Goal: Transaction & Acquisition: Obtain resource

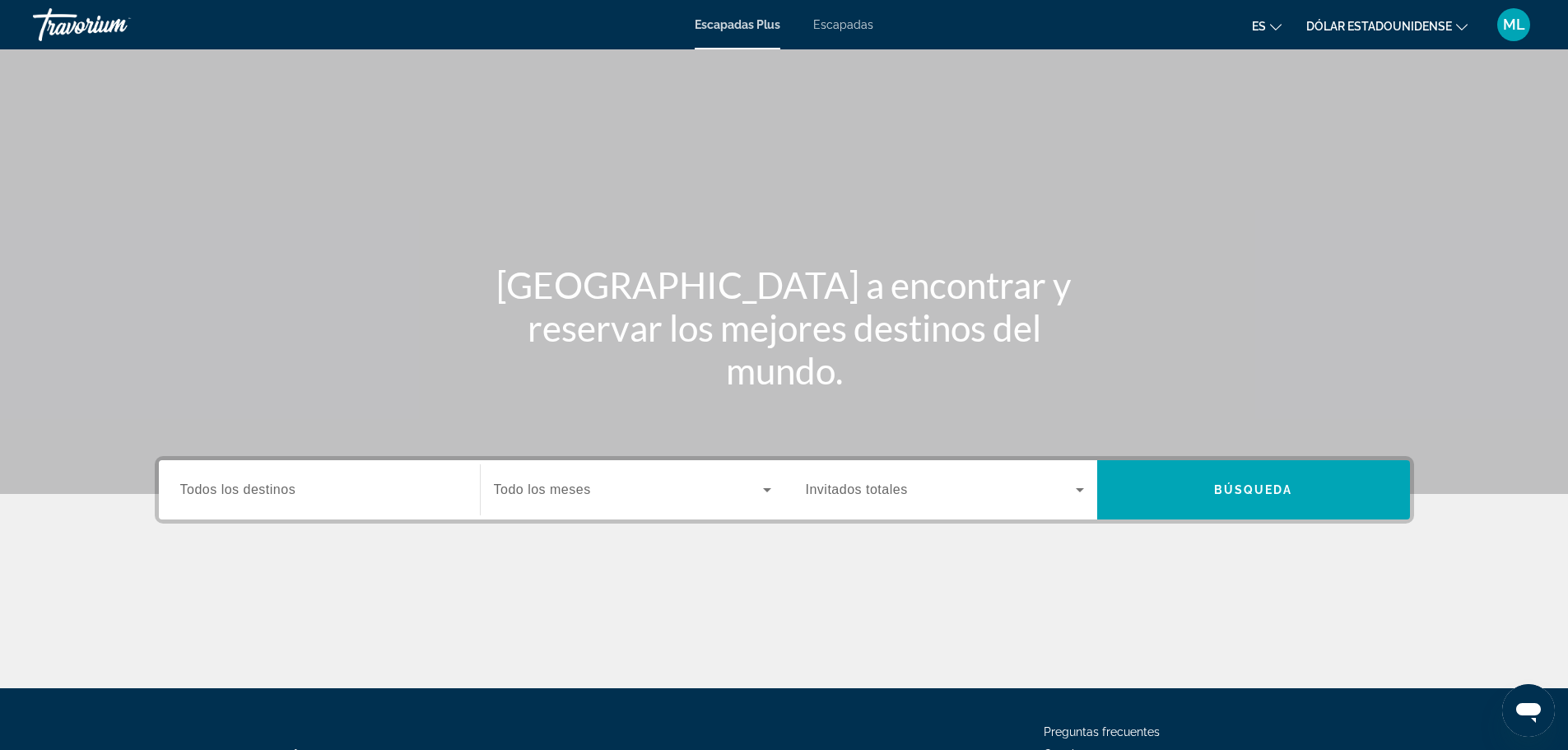
click at [329, 481] on input "Destination Todos los destinos" at bounding box center [319, 491] width 278 height 20
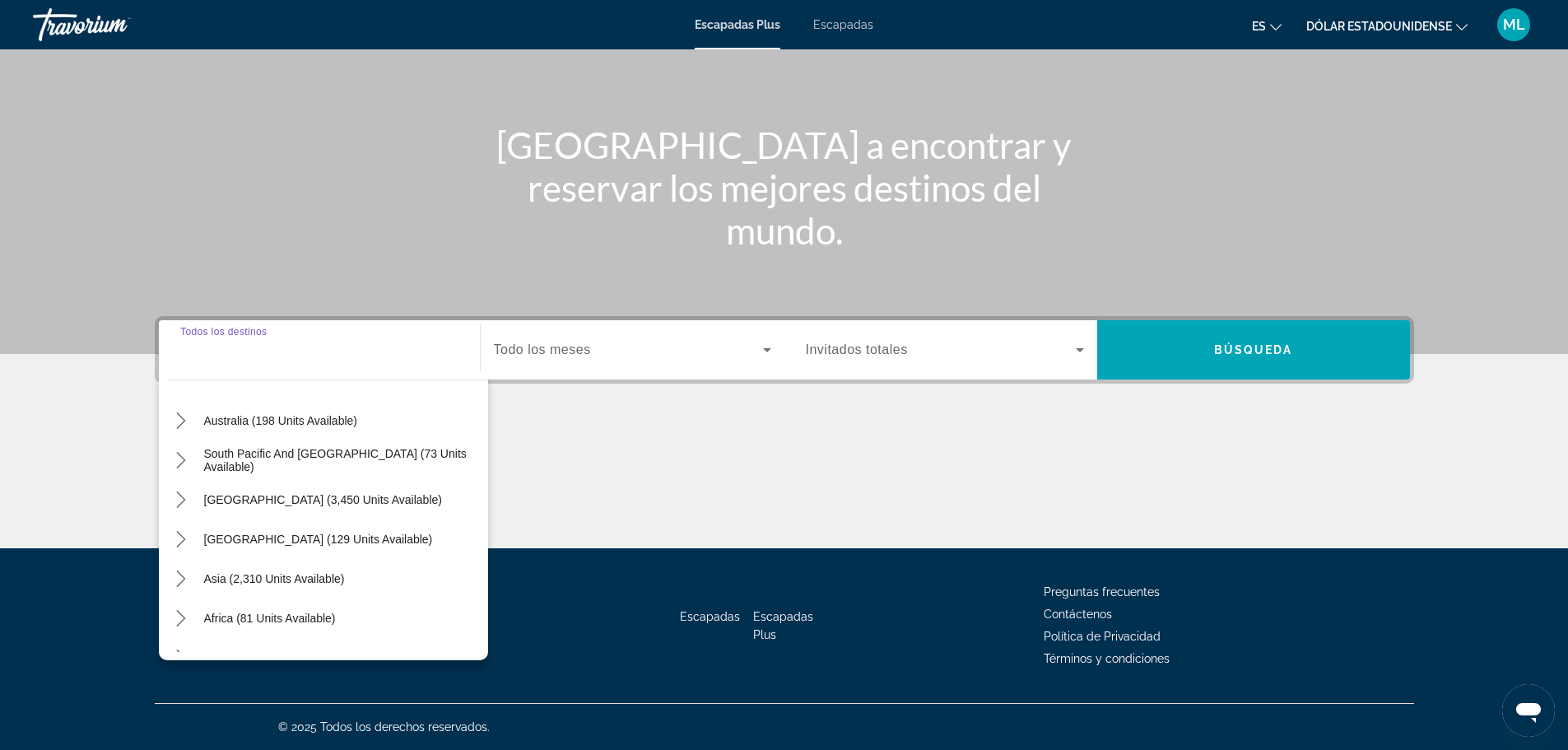
scroll to position [247, 0]
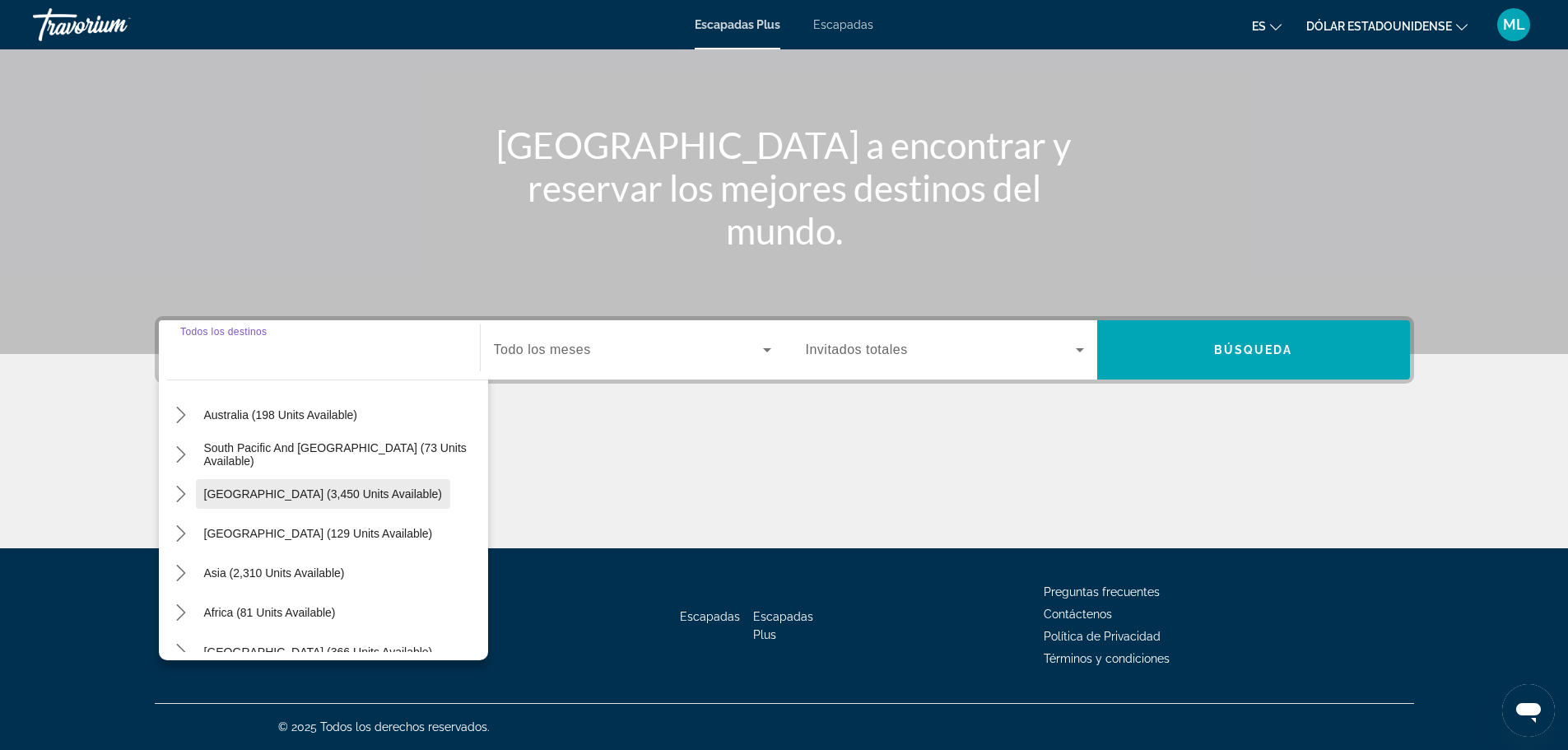
click at [345, 503] on span "Select destination: South America (3,450 units available)" at bounding box center [323, 494] width 254 height 39
type input "**********"
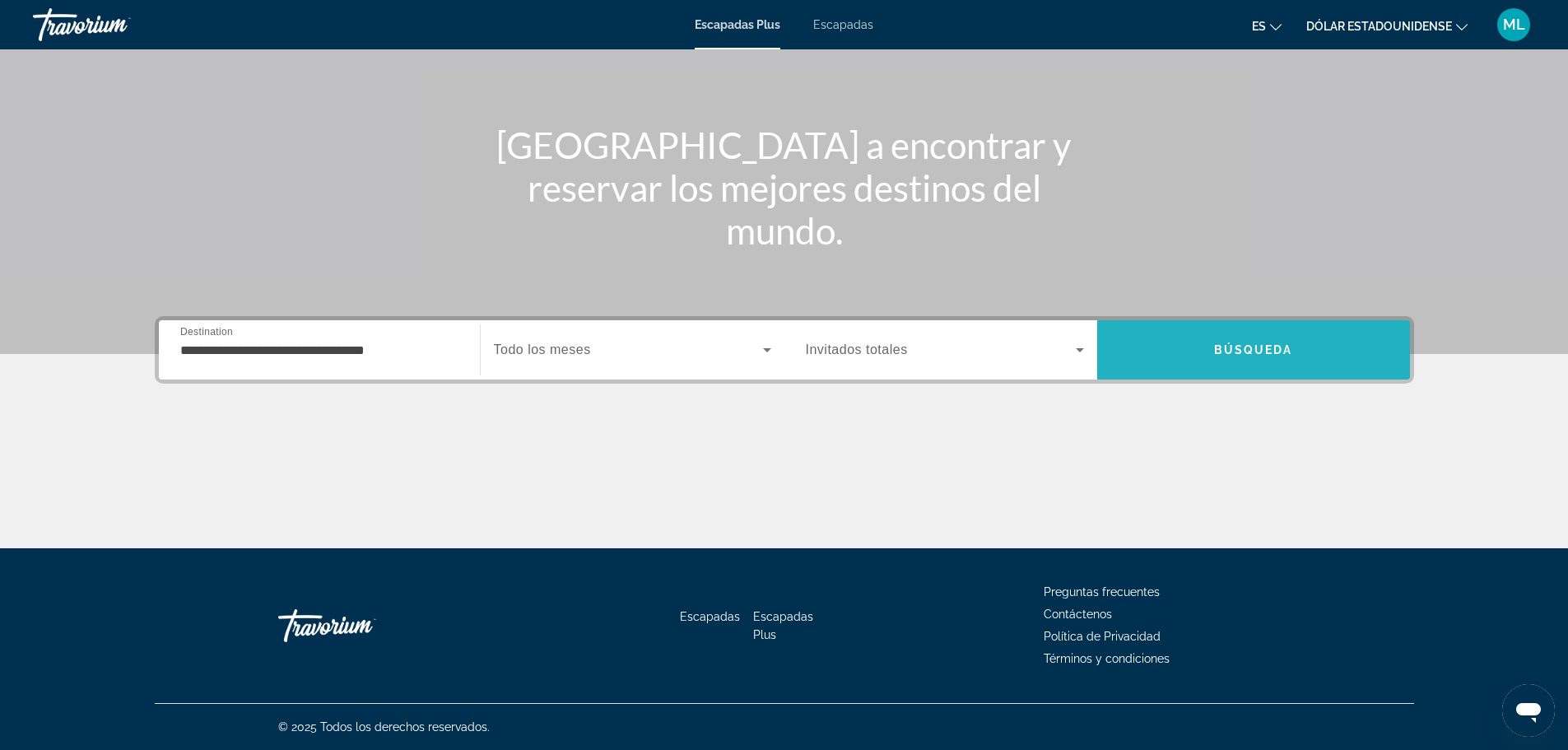
click at [1217, 340] on span "Buscar" at bounding box center [1253, 349] width 313 height 39
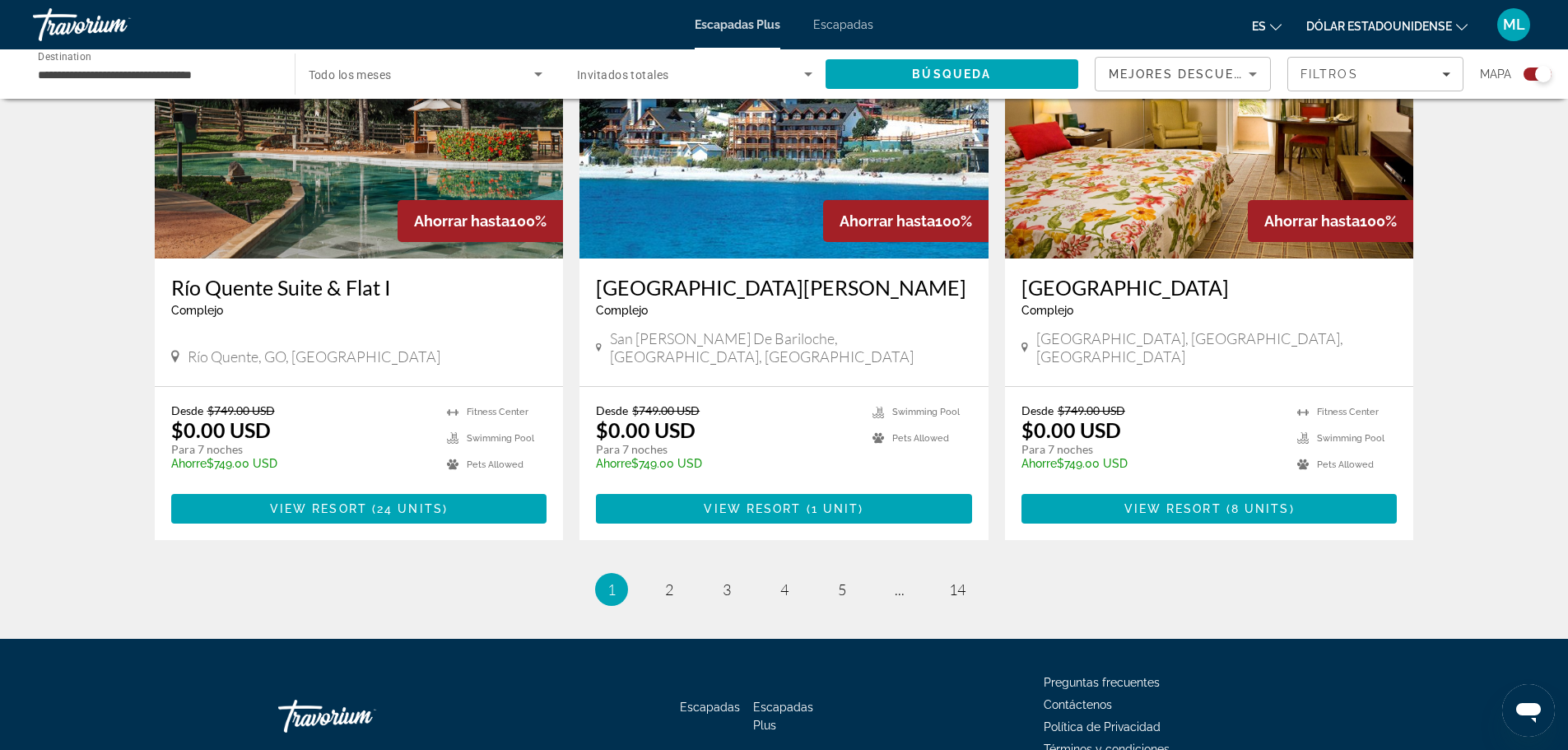
scroll to position [2448, 0]
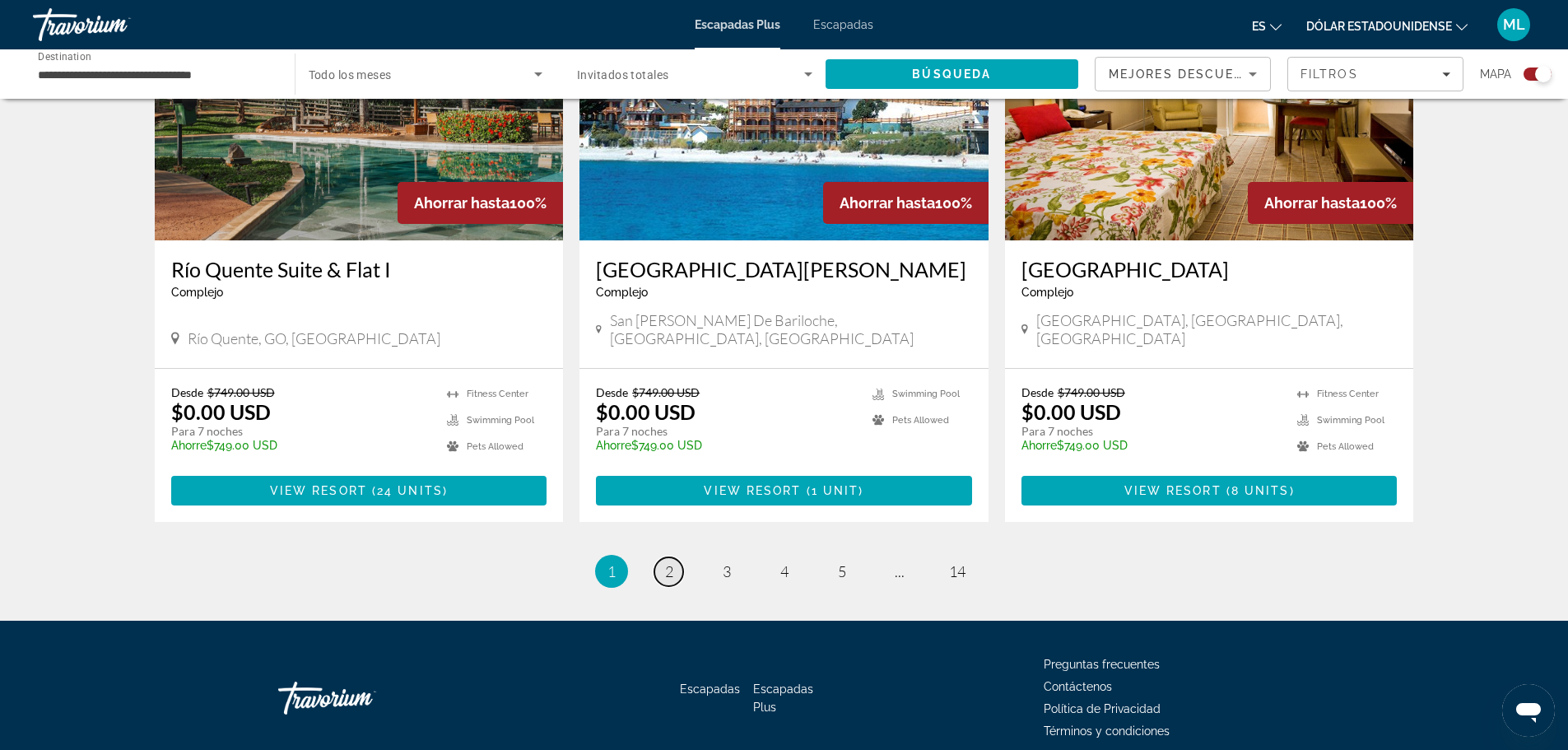
click at [674, 557] on link "page 2" at bounding box center [669, 572] width 29 height 29
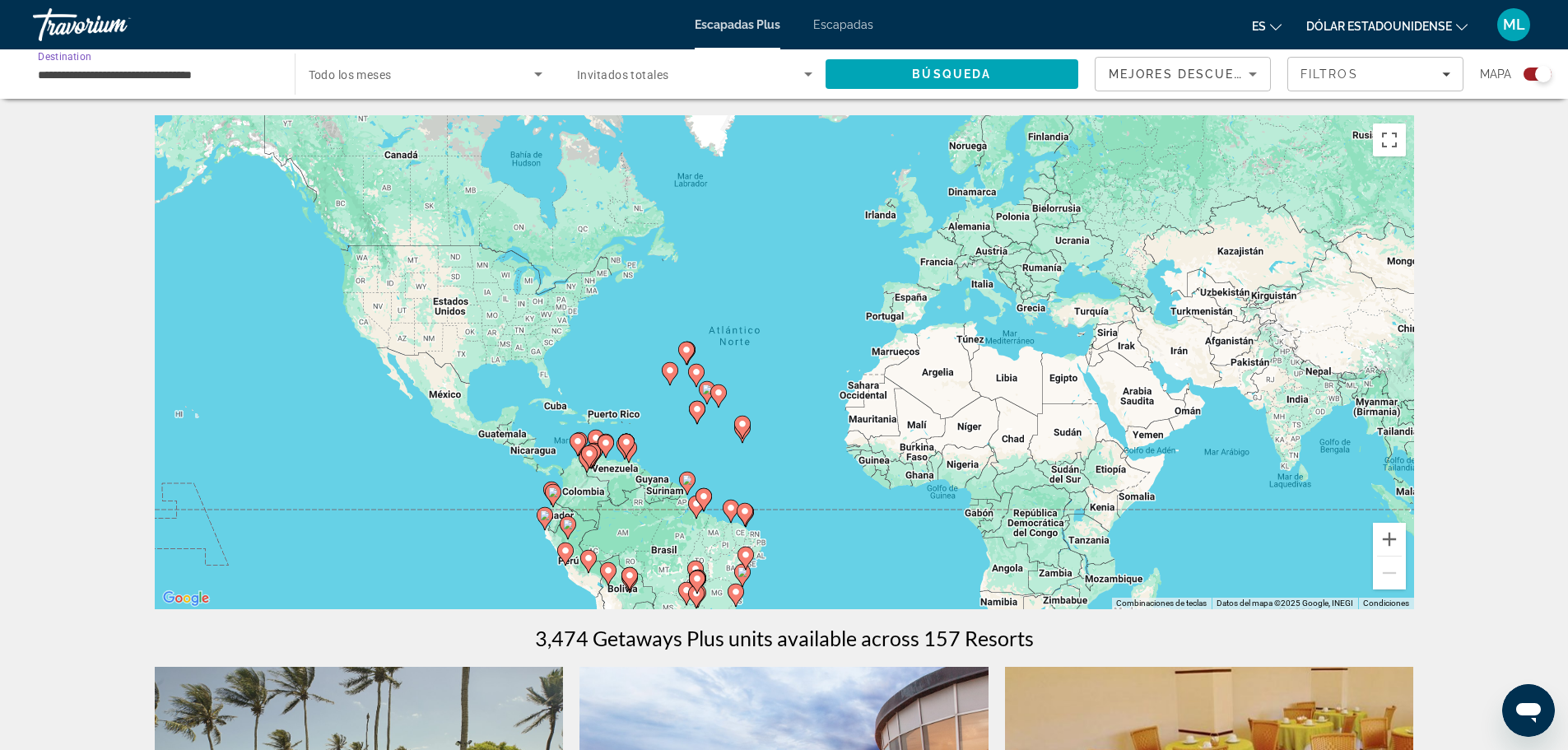
click at [153, 70] on input "**********" at bounding box center [155, 75] width 235 height 20
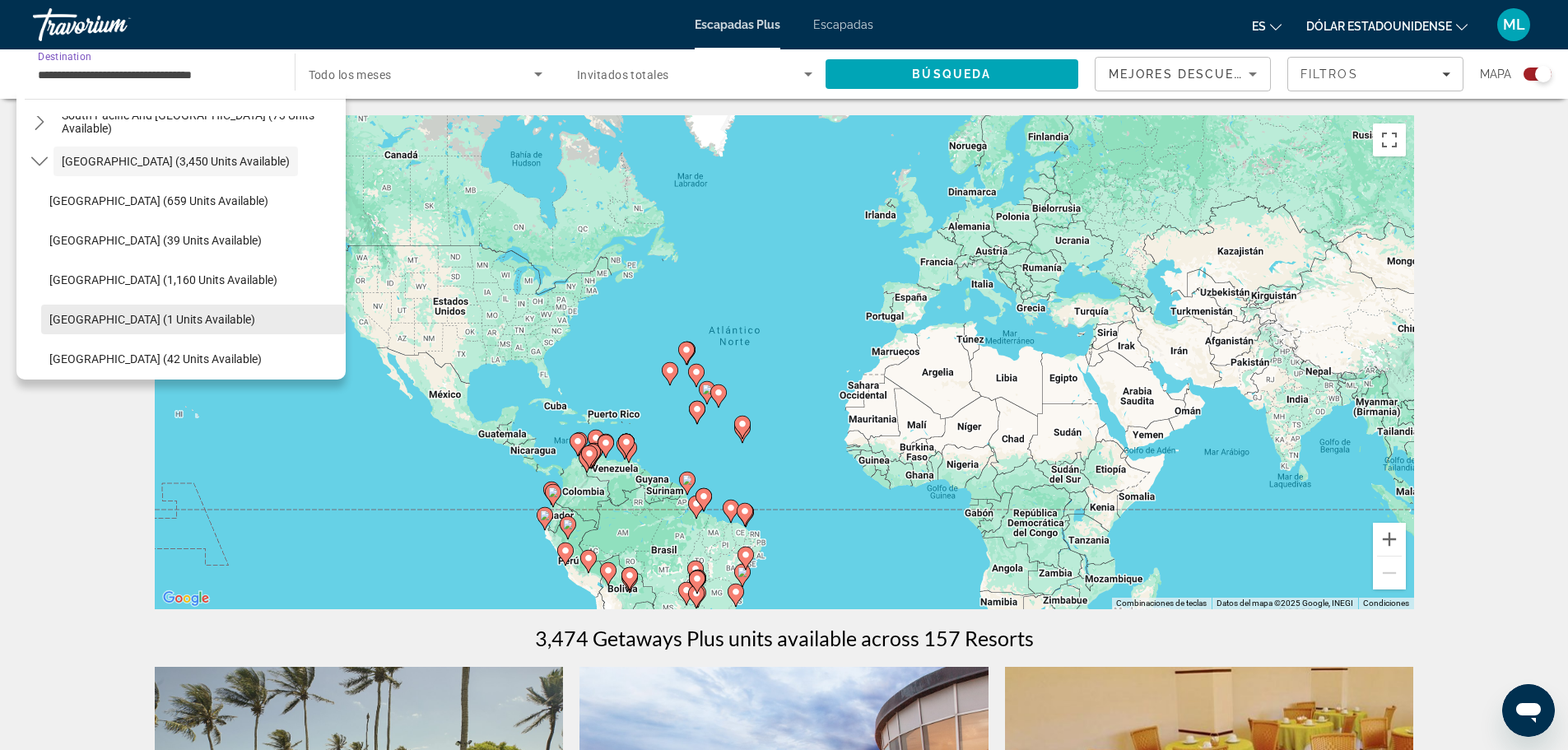
scroll to position [381, 0]
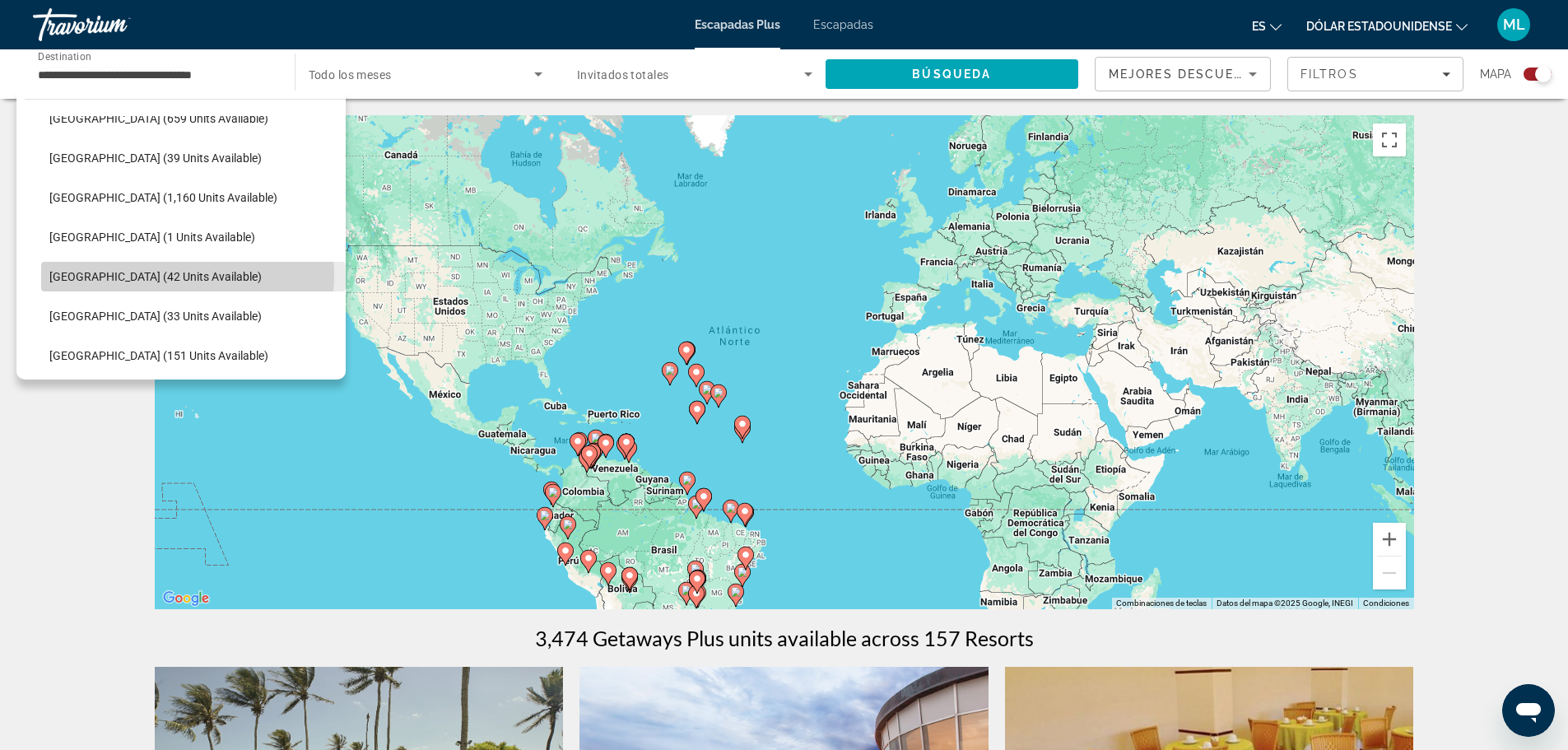
click at [164, 276] on span "Colombia (42 units available)" at bounding box center [155, 276] width 212 height 13
type input "**********"
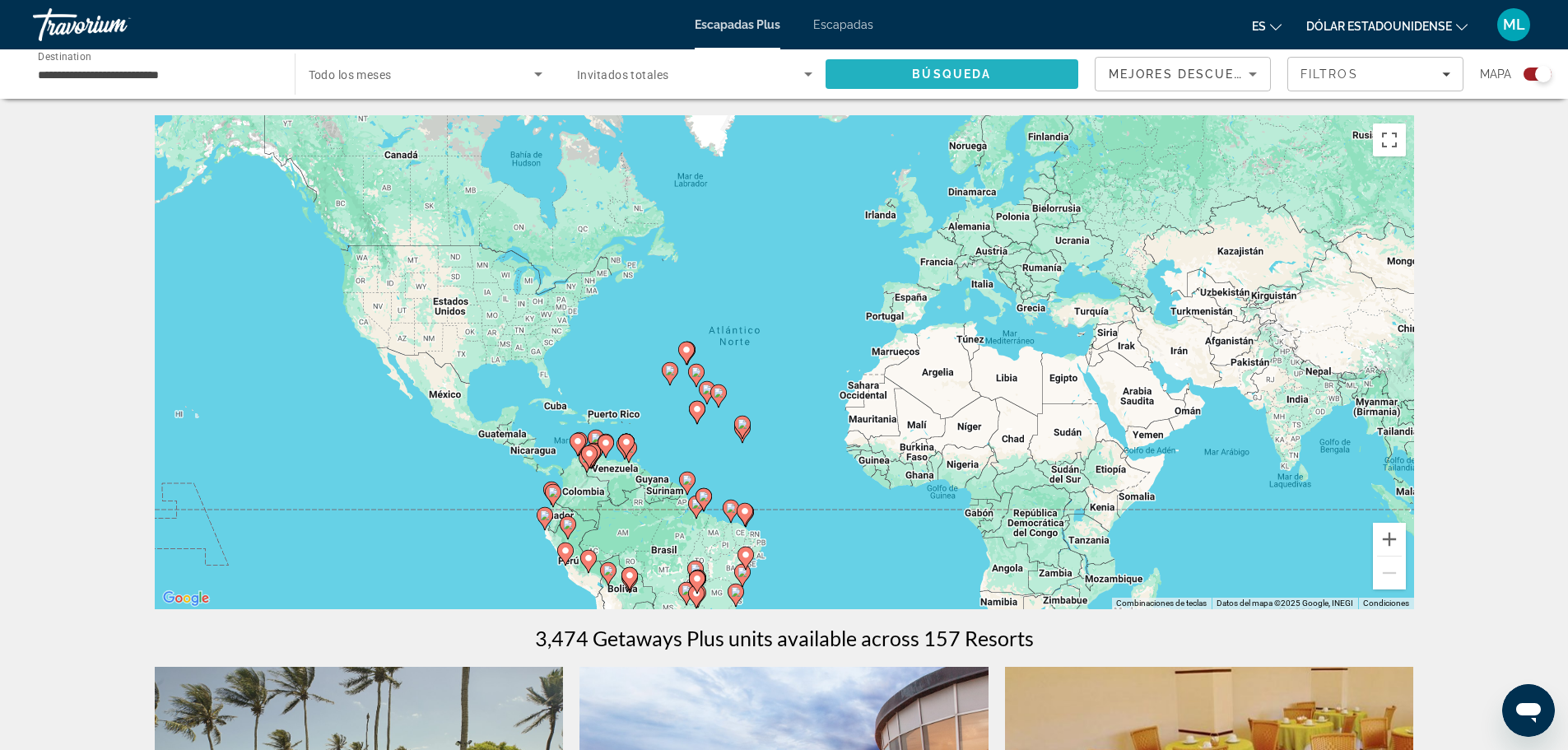
click at [967, 69] on span "Búsqueda" at bounding box center [952, 74] width 79 height 13
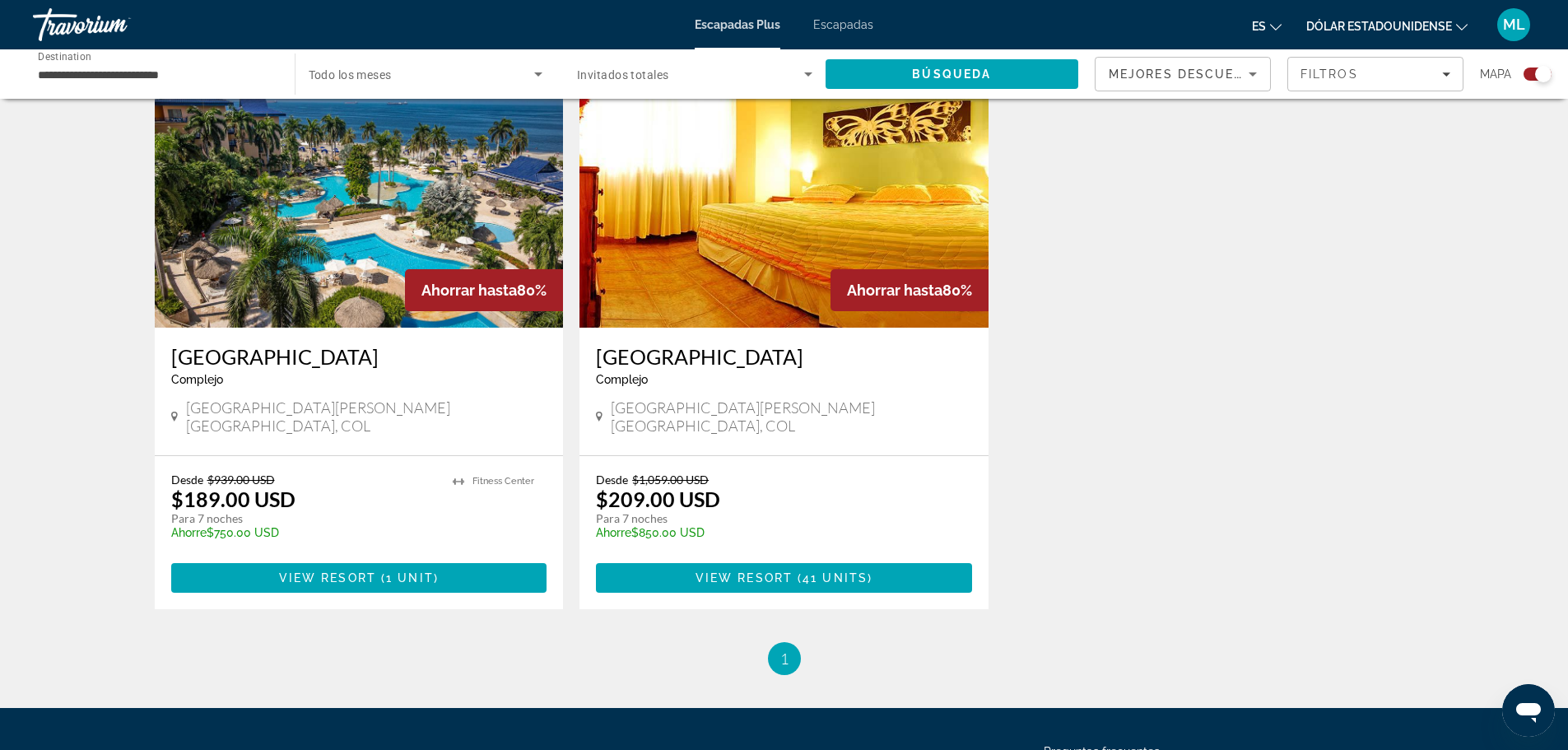
scroll to position [576, 0]
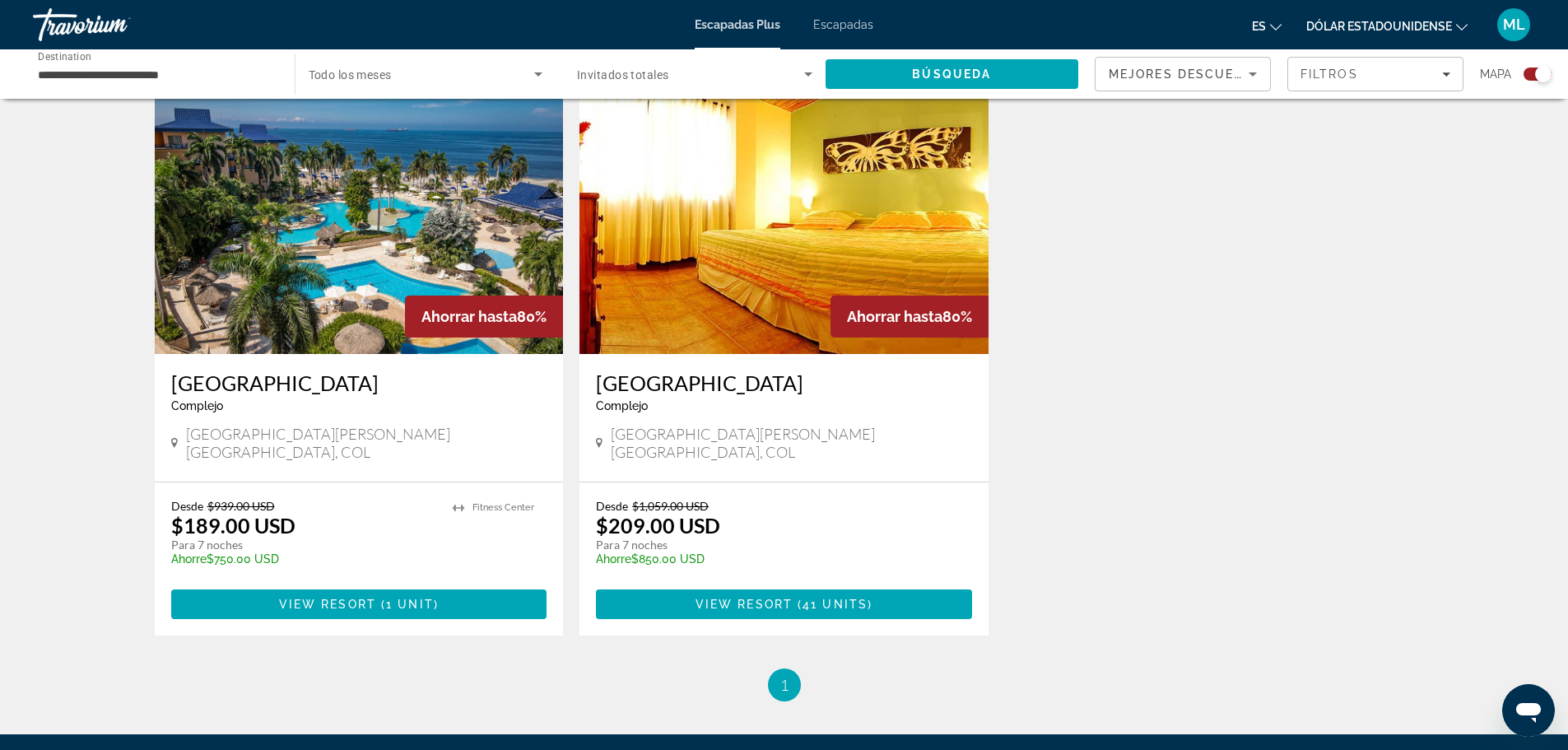
click at [285, 384] on h3 "Zuana Beach Resort" at bounding box center [358, 382] width 376 height 25
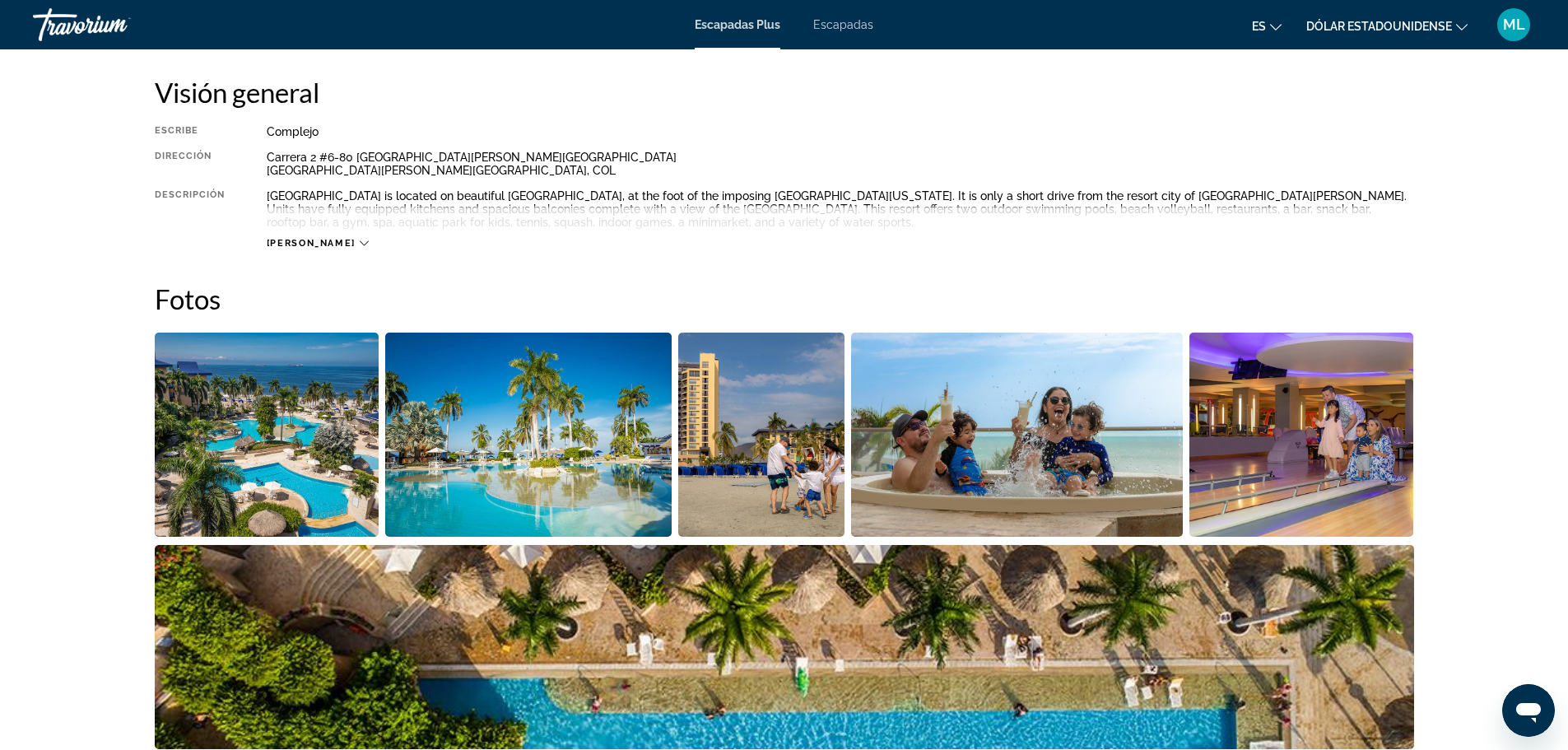
scroll to position [823, 0]
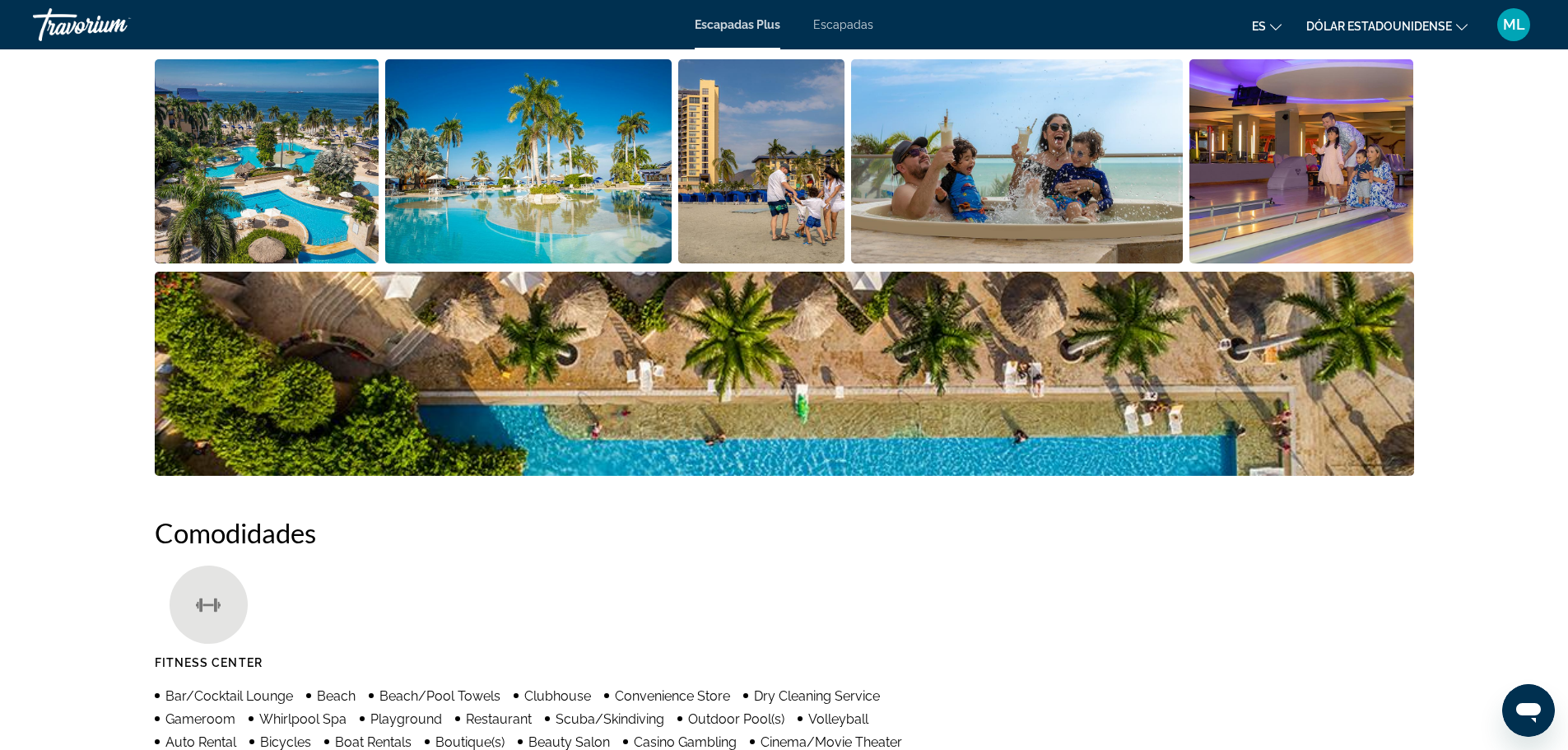
click at [260, 166] on img "Open full-screen image slider" at bounding box center [267, 161] width 225 height 204
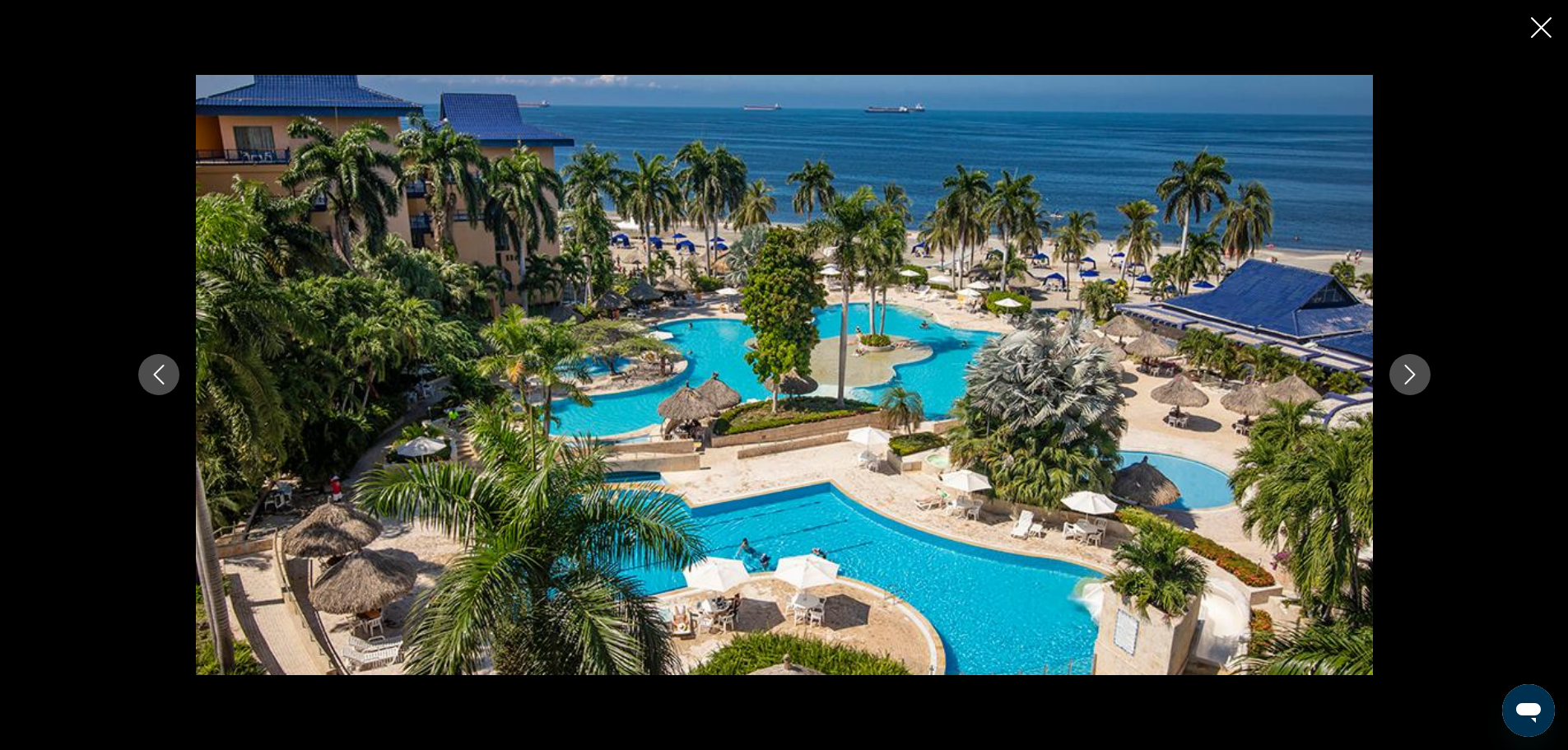
click at [1408, 376] on icon "Next image" at bounding box center [1410, 375] width 20 height 20
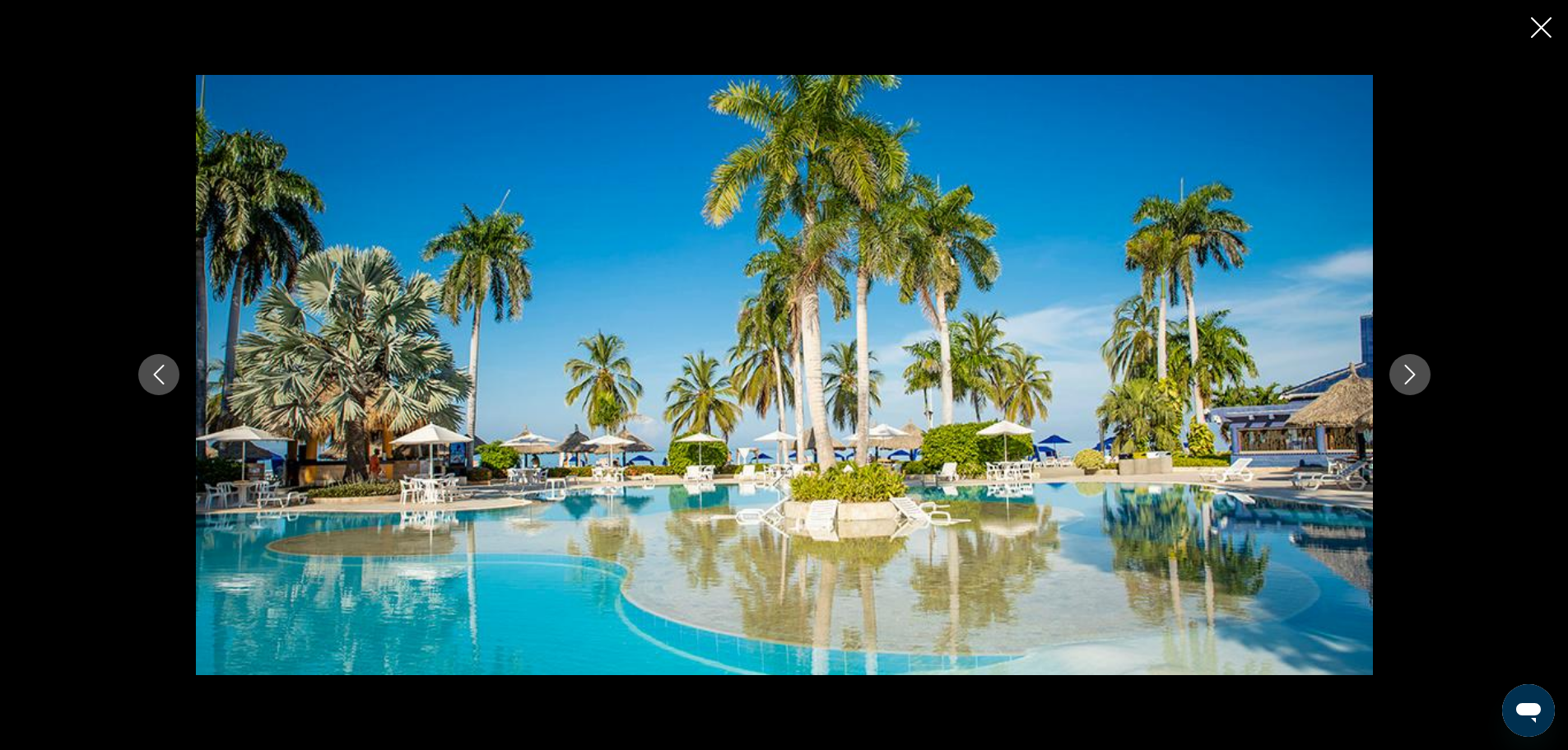
click at [1408, 376] on icon "Next image" at bounding box center [1410, 375] width 20 height 20
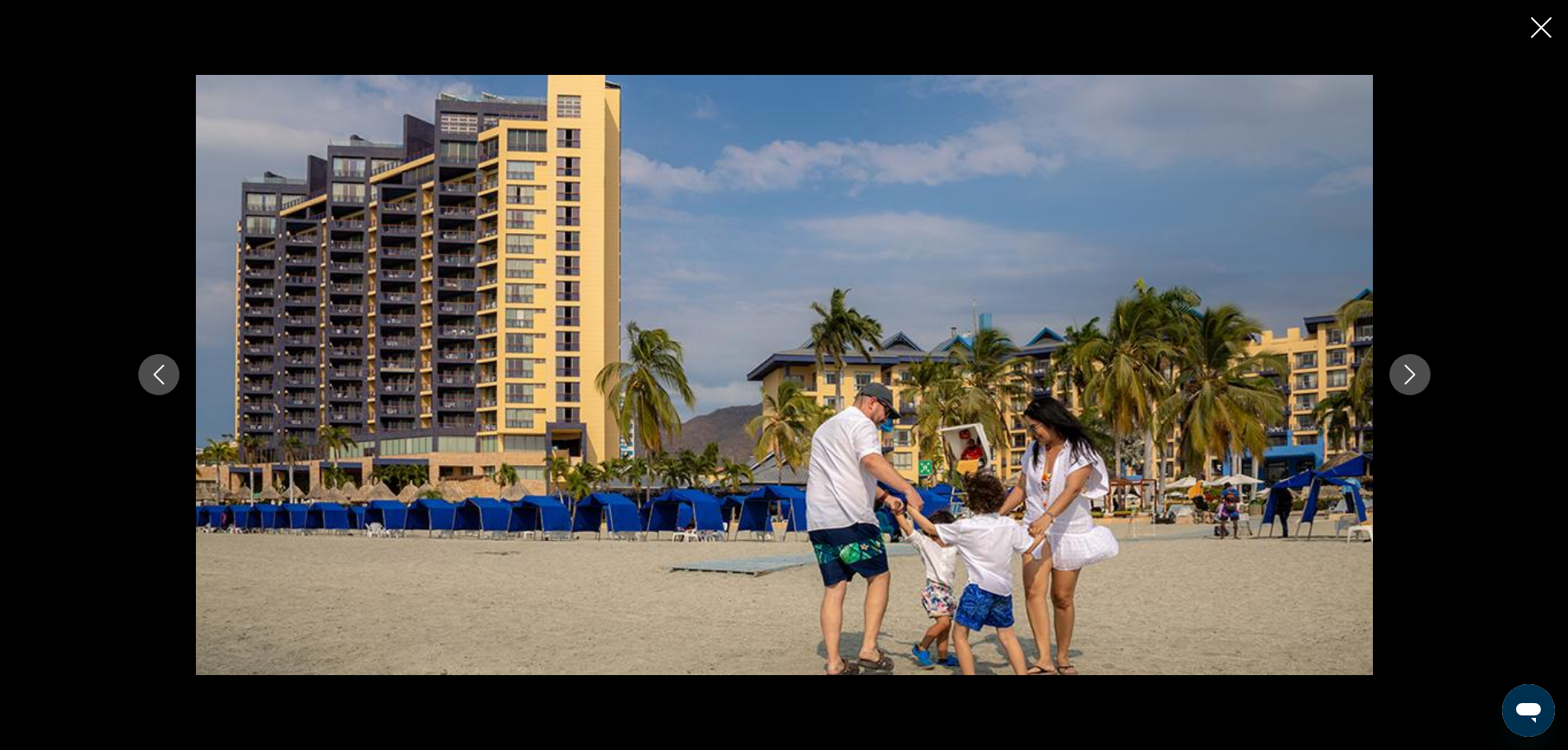
click at [1409, 376] on icon "Next image" at bounding box center [1410, 375] width 20 height 20
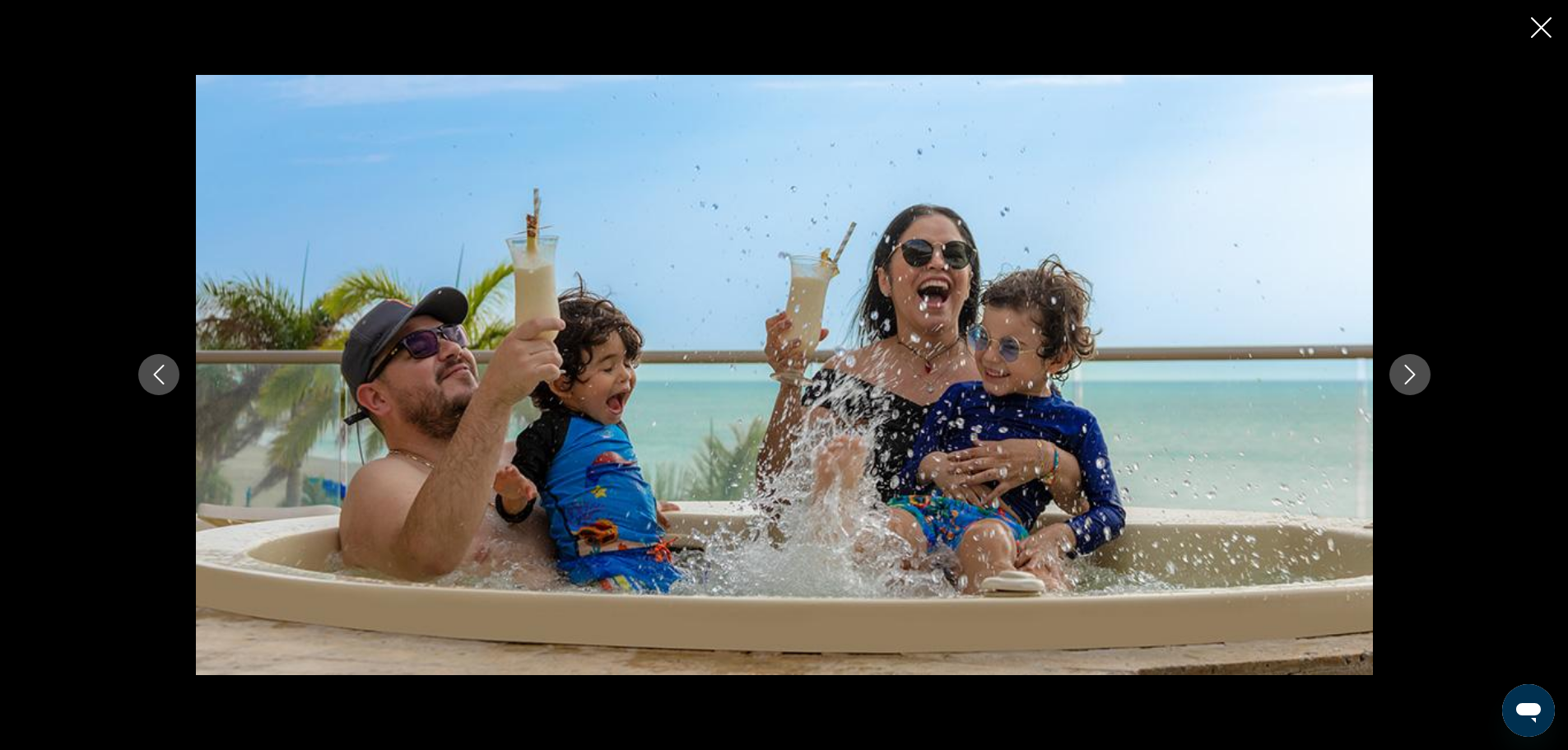
click at [1409, 376] on icon "Next image" at bounding box center [1410, 375] width 20 height 20
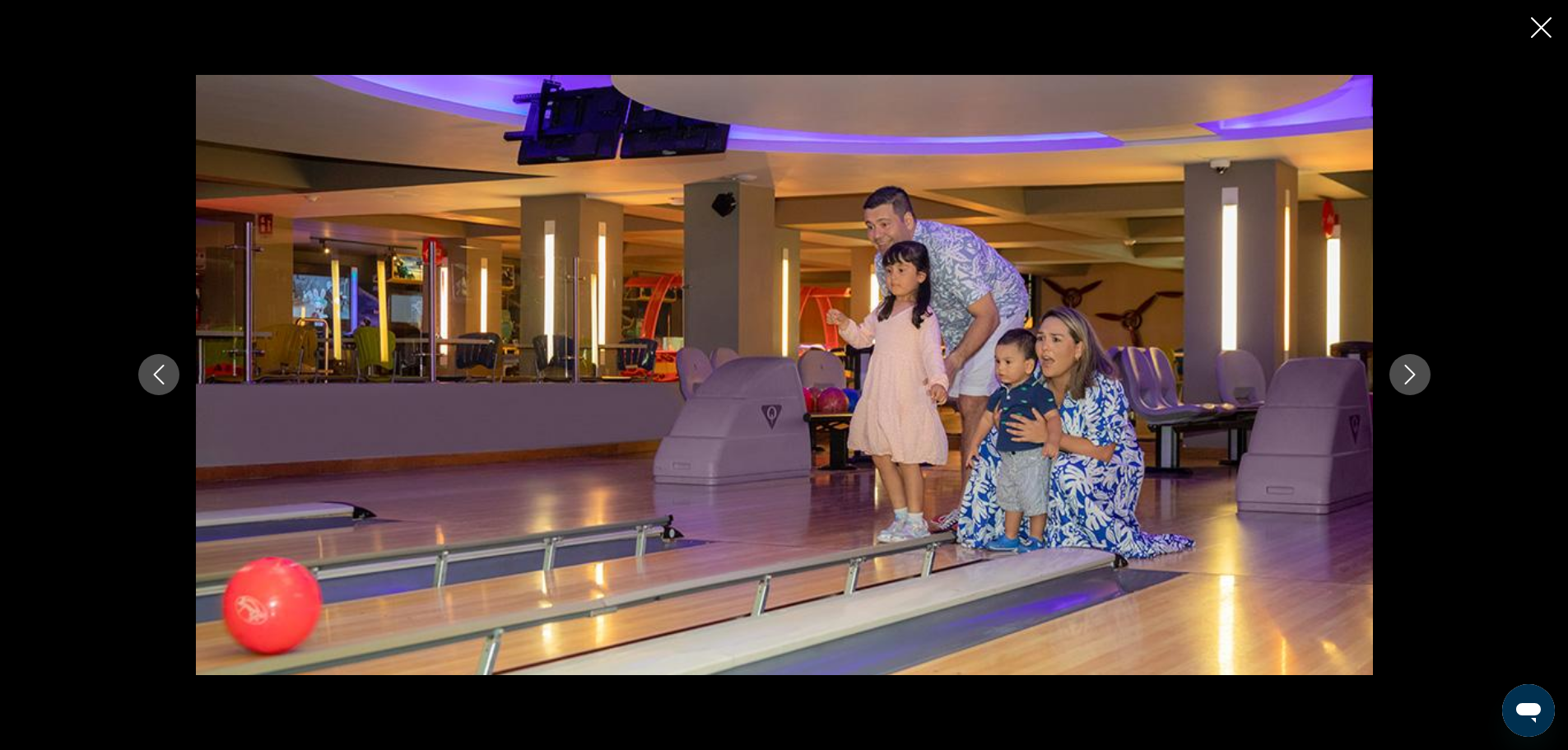
click at [1409, 376] on icon "Next image" at bounding box center [1410, 375] width 20 height 20
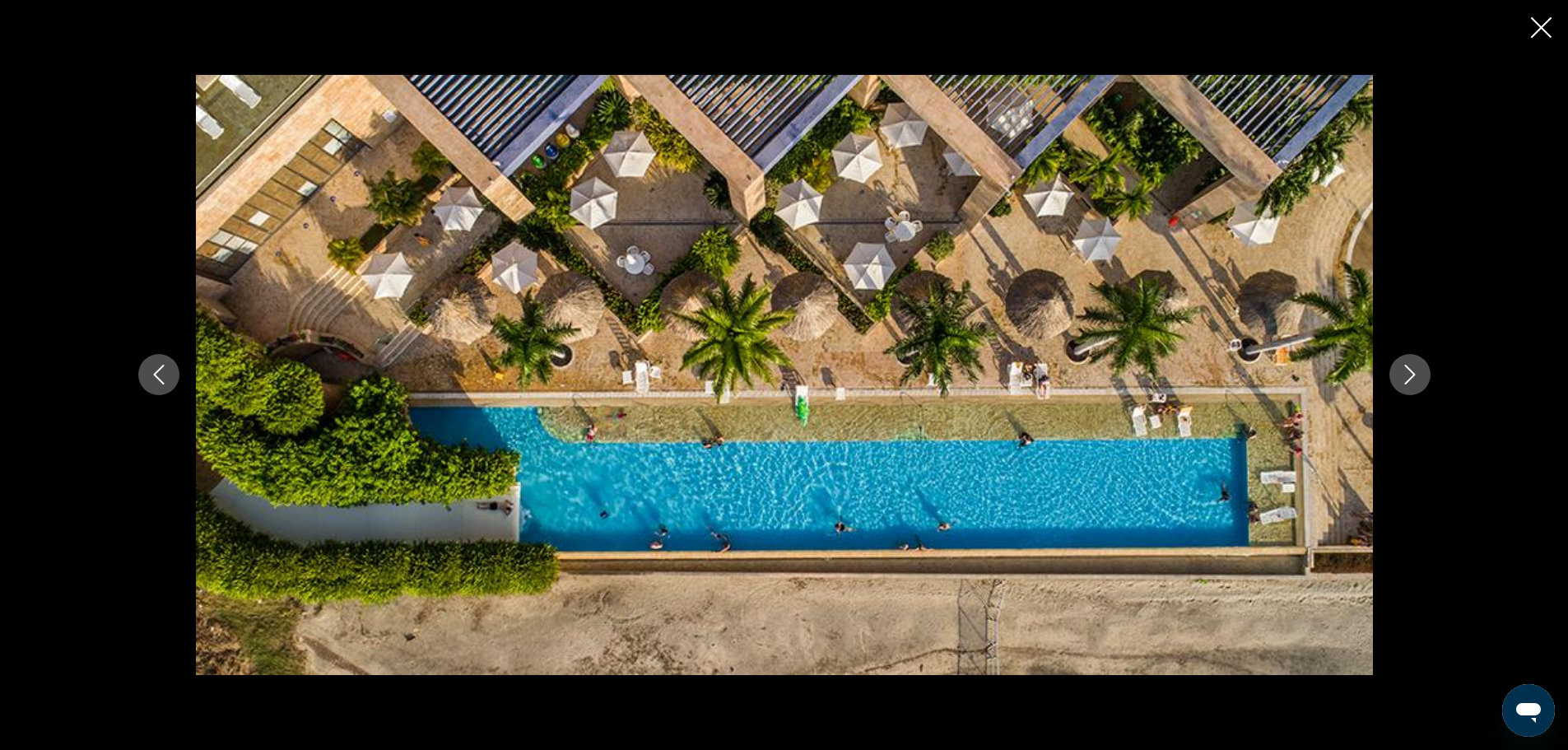
click at [1409, 376] on icon "Next image" at bounding box center [1410, 375] width 20 height 20
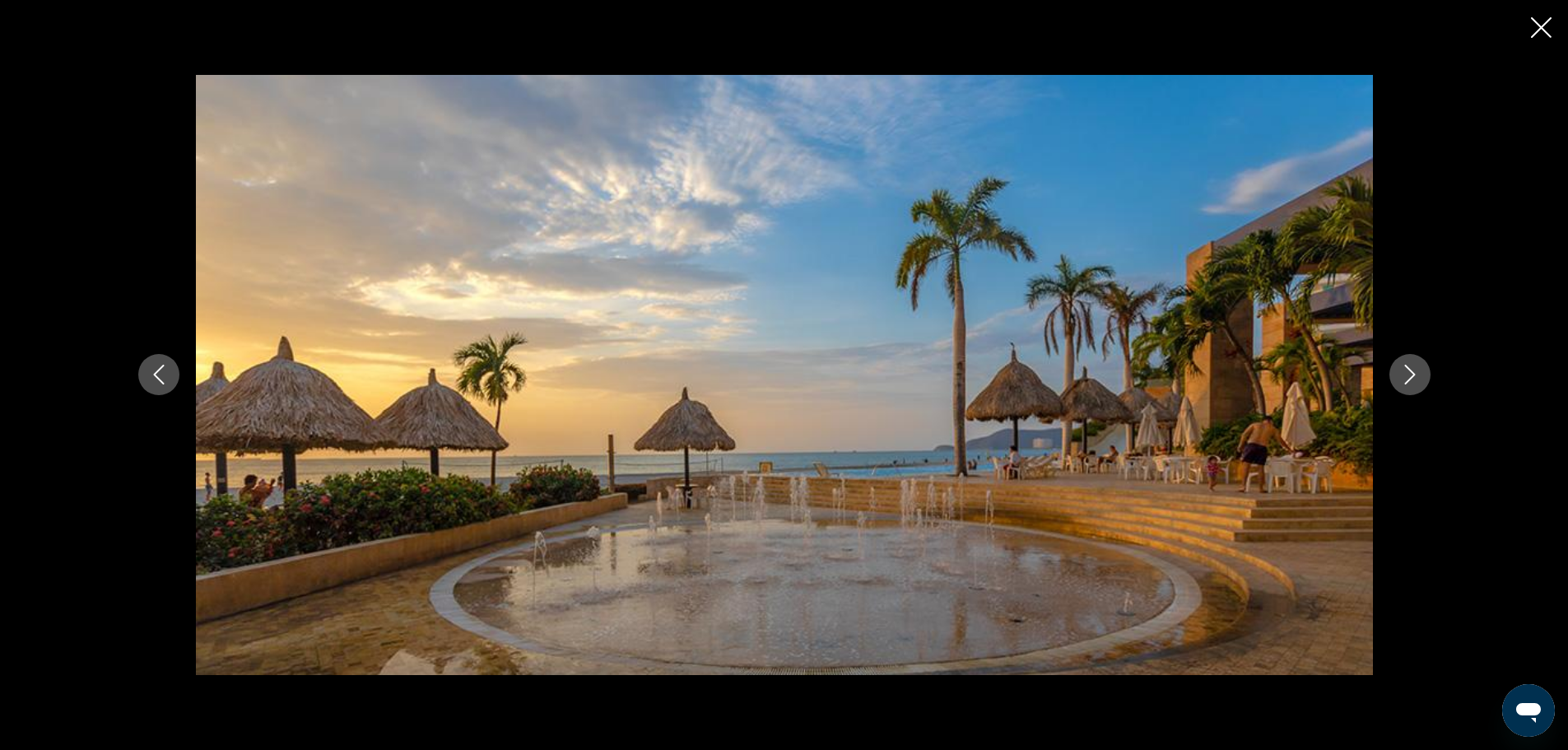
click at [1544, 29] on icon "Close slideshow" at bounding box center [1541, 27] width 21 height 21
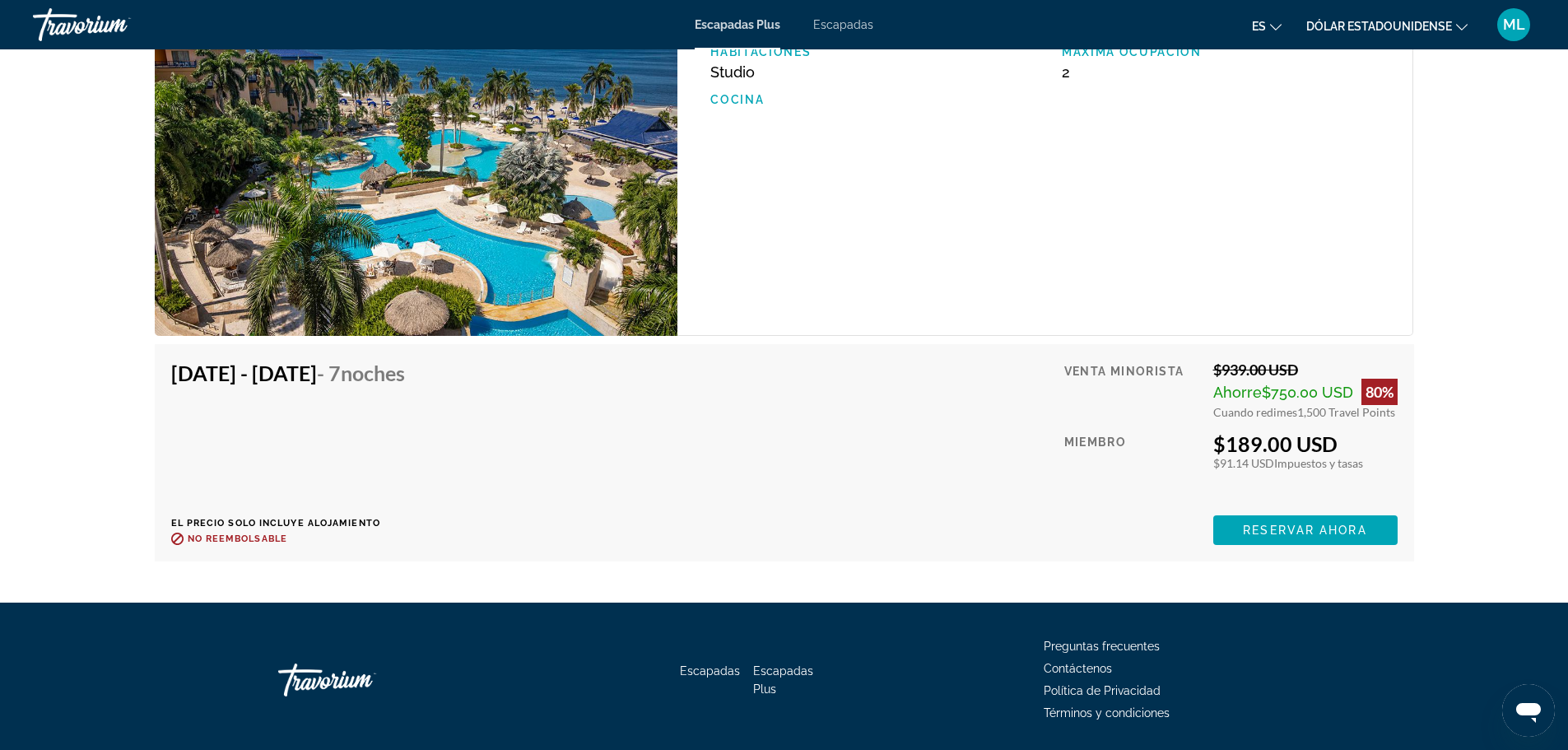
scroll to position [2628, 0]
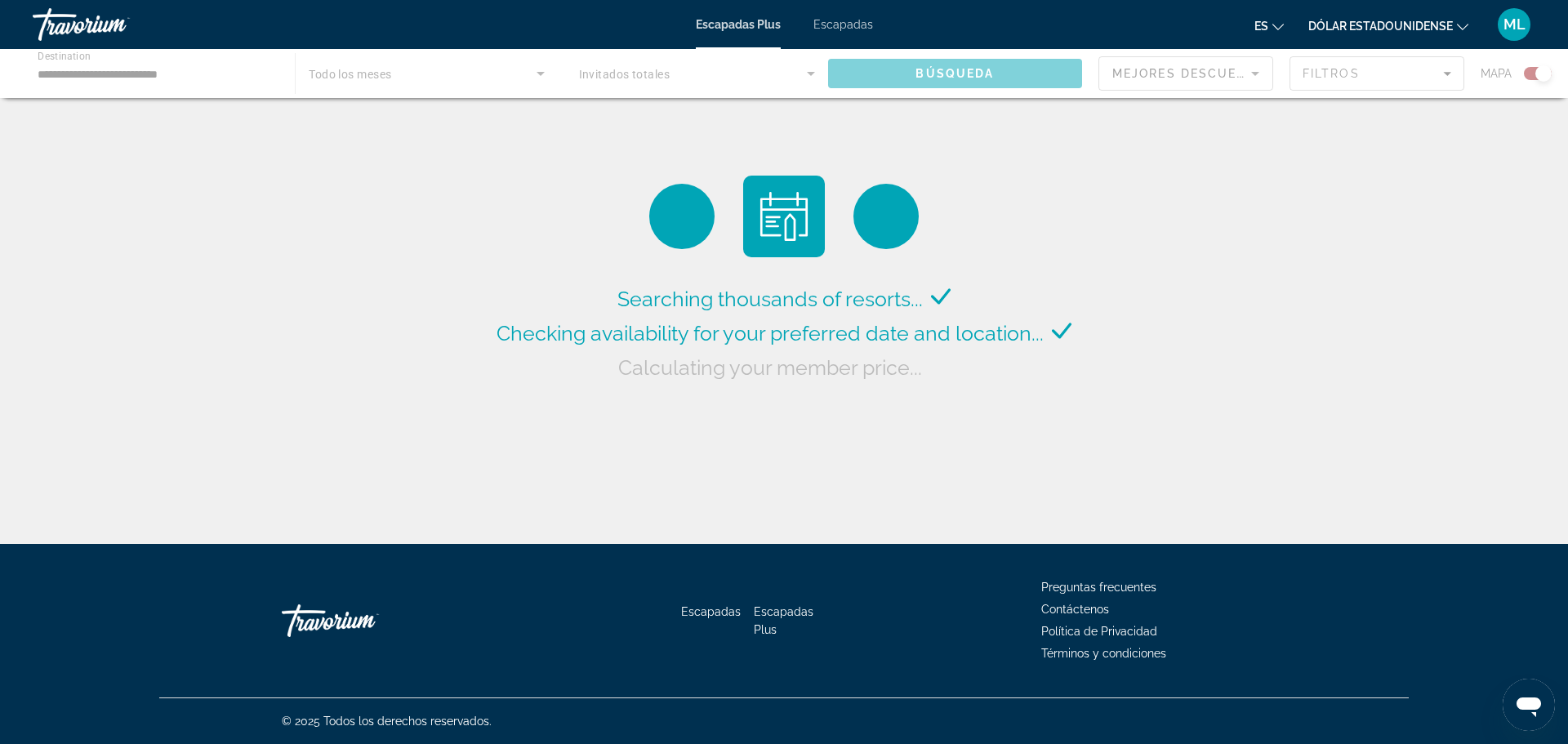
click at [171, 76] on div "Contenido principal" at bounding box center [784, 73] width 1568 height 49
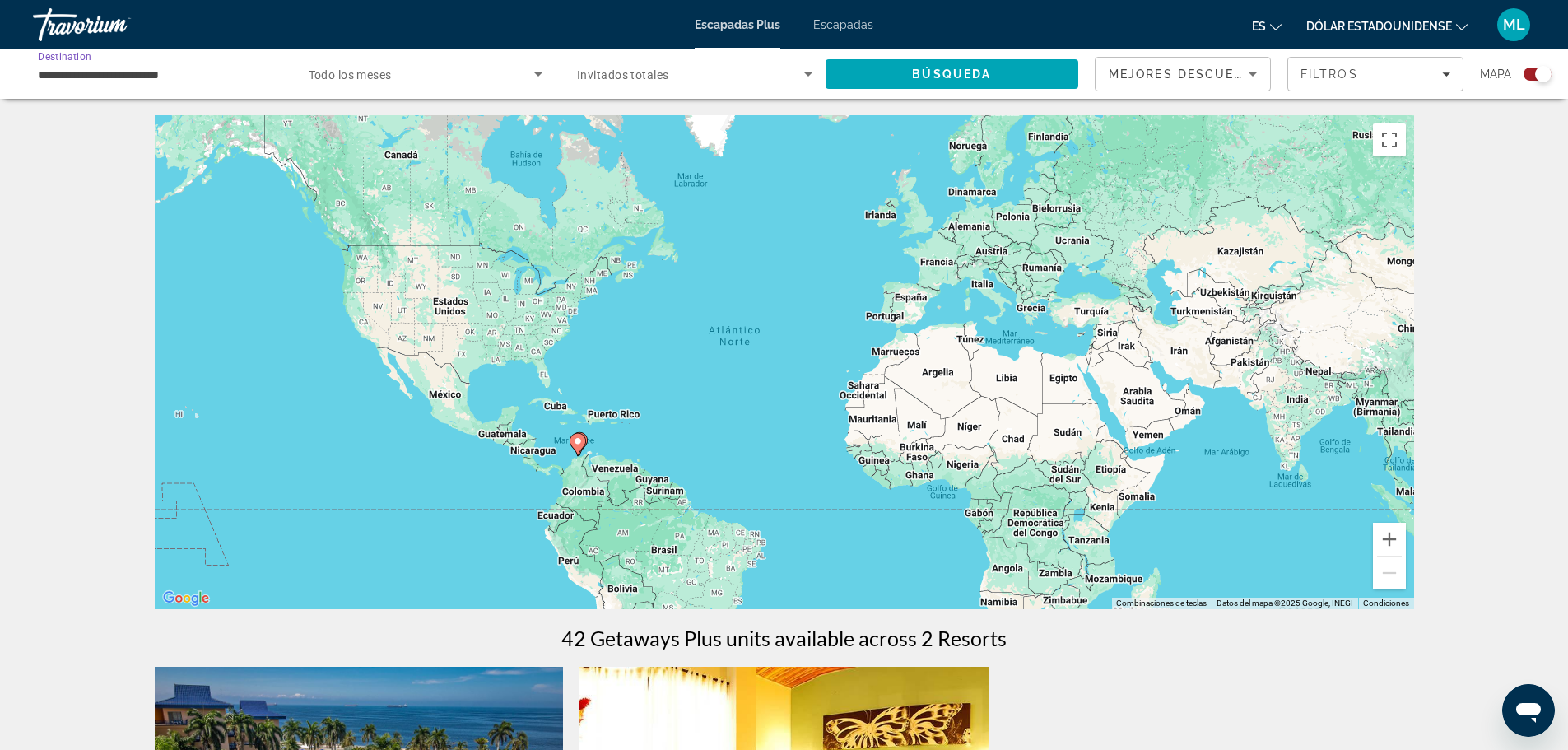
click at [188, 78] on input "**********" at bounding box center [155, 75] width 235 height 20
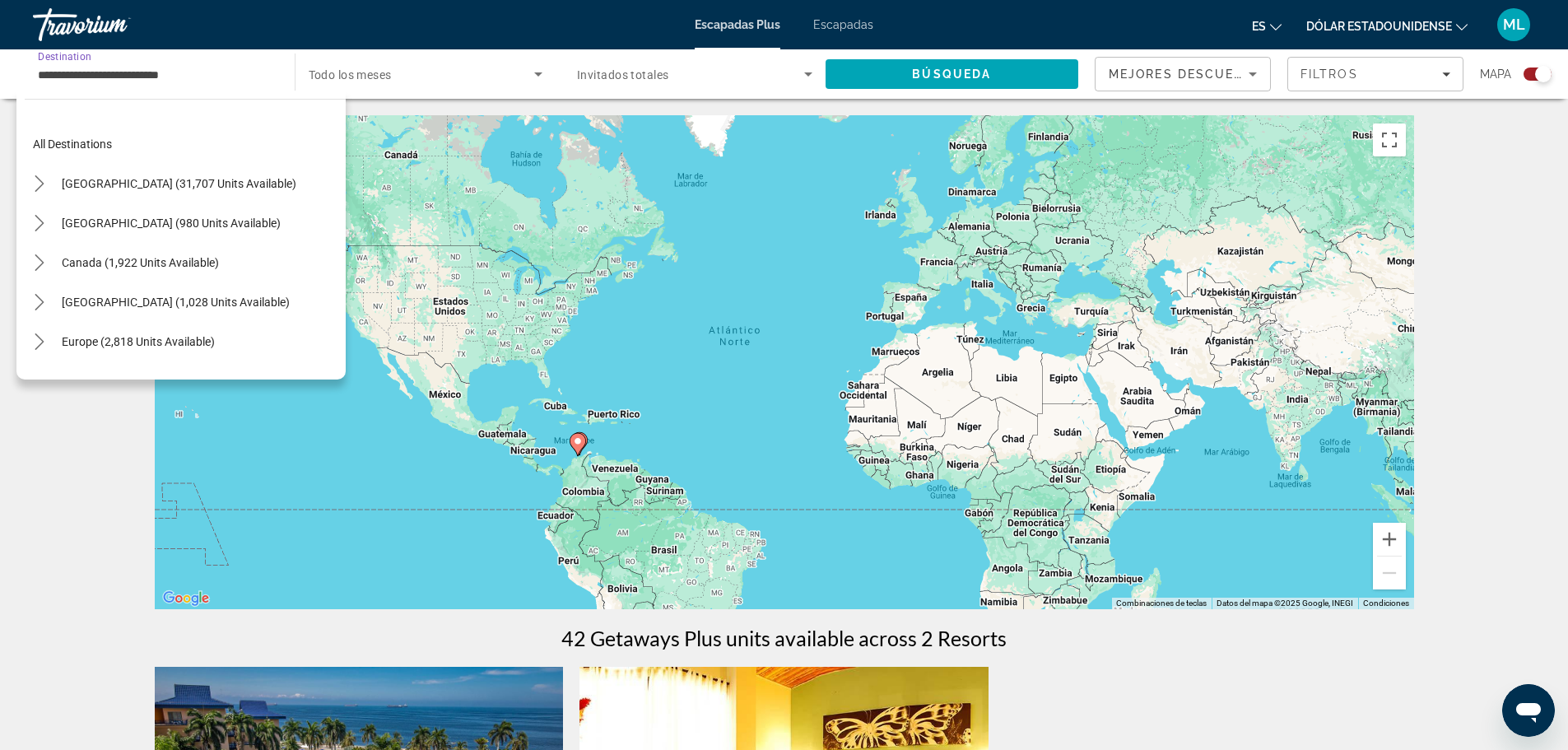
scroll to position [414, 0]
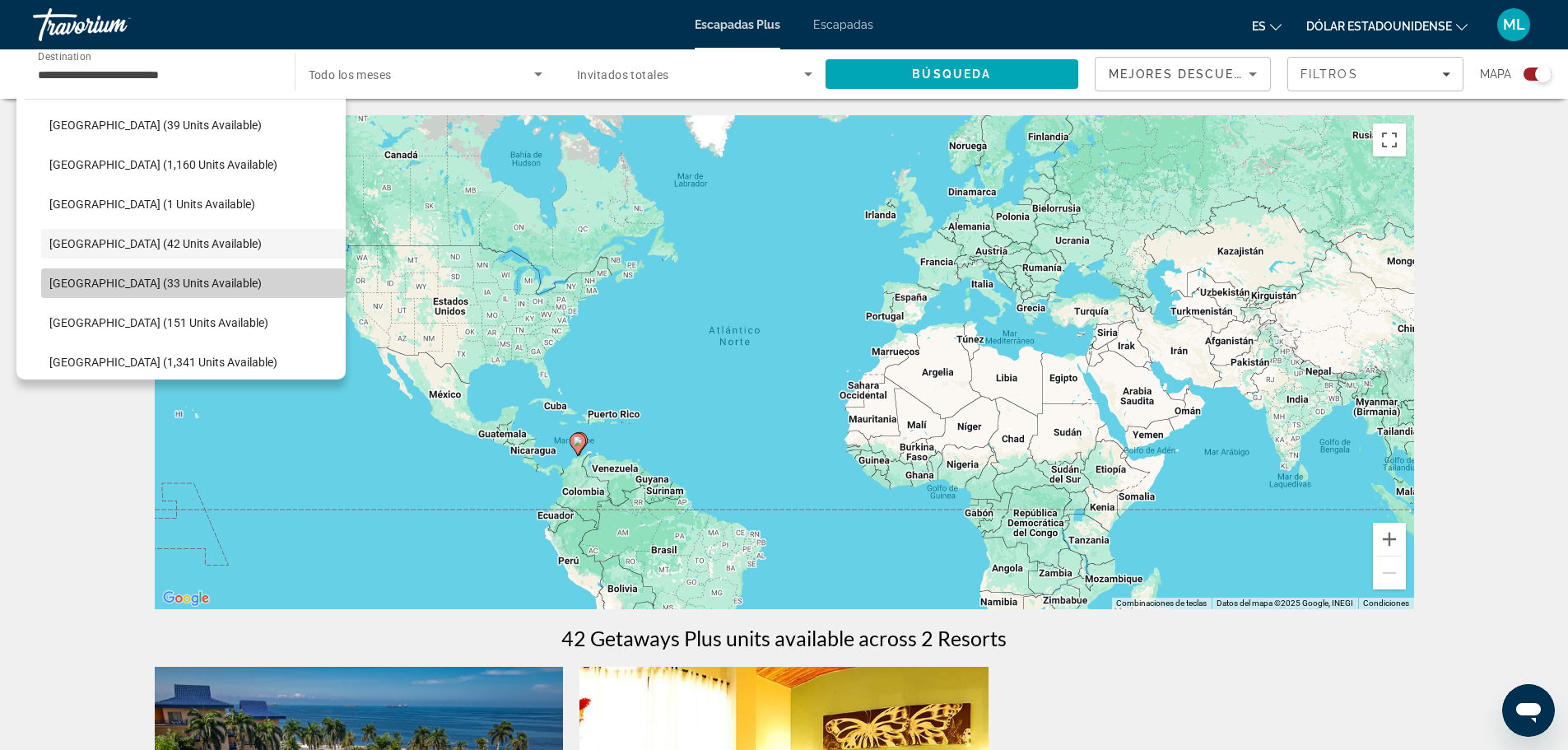
click at [202, 275] on span "Select destination: Peru (33 units available)" at bounding box center [193, 283] width 304 height 39
type input "**********"
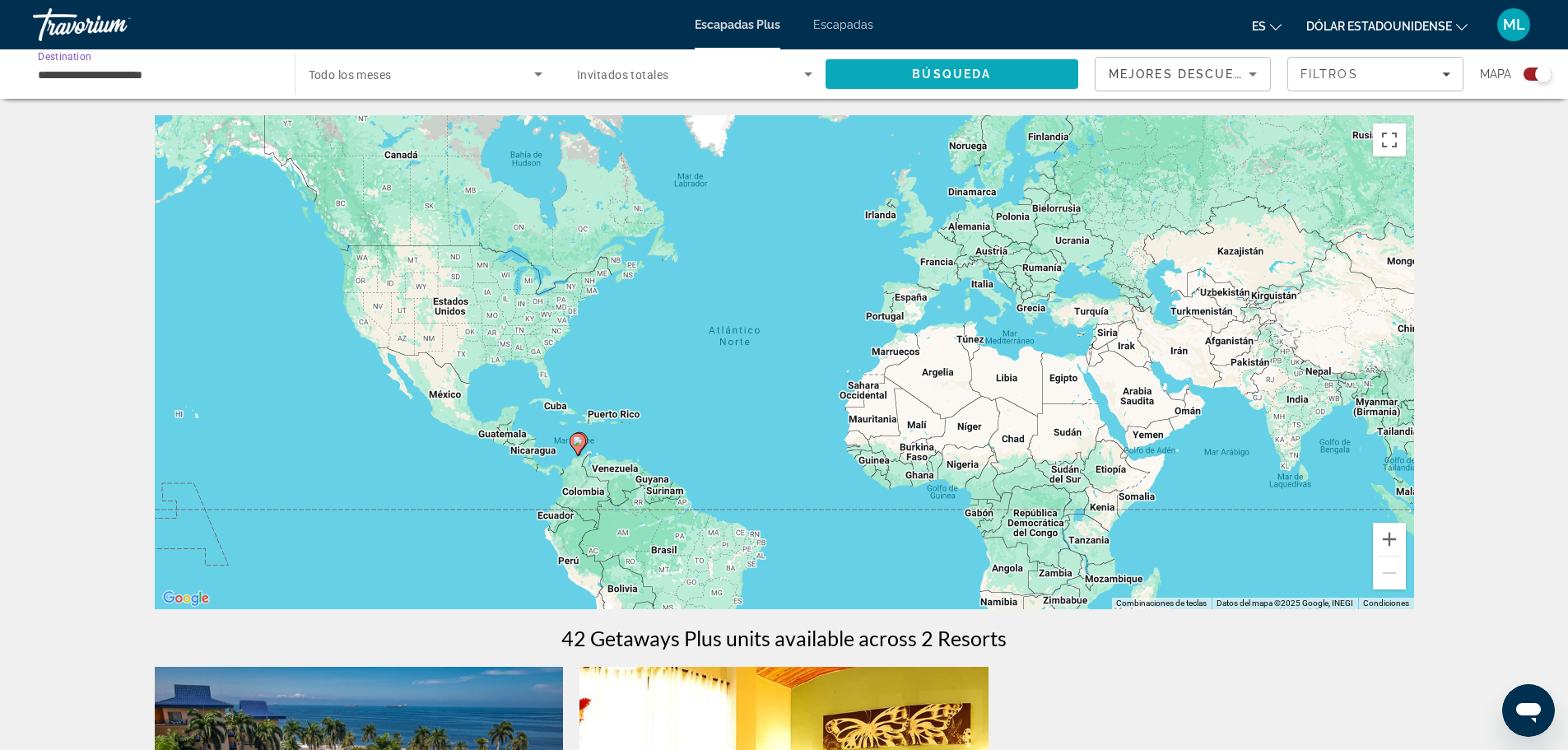
click at [857, 80] on span "Search" at bounding box center [952, 73] width 253 height 39
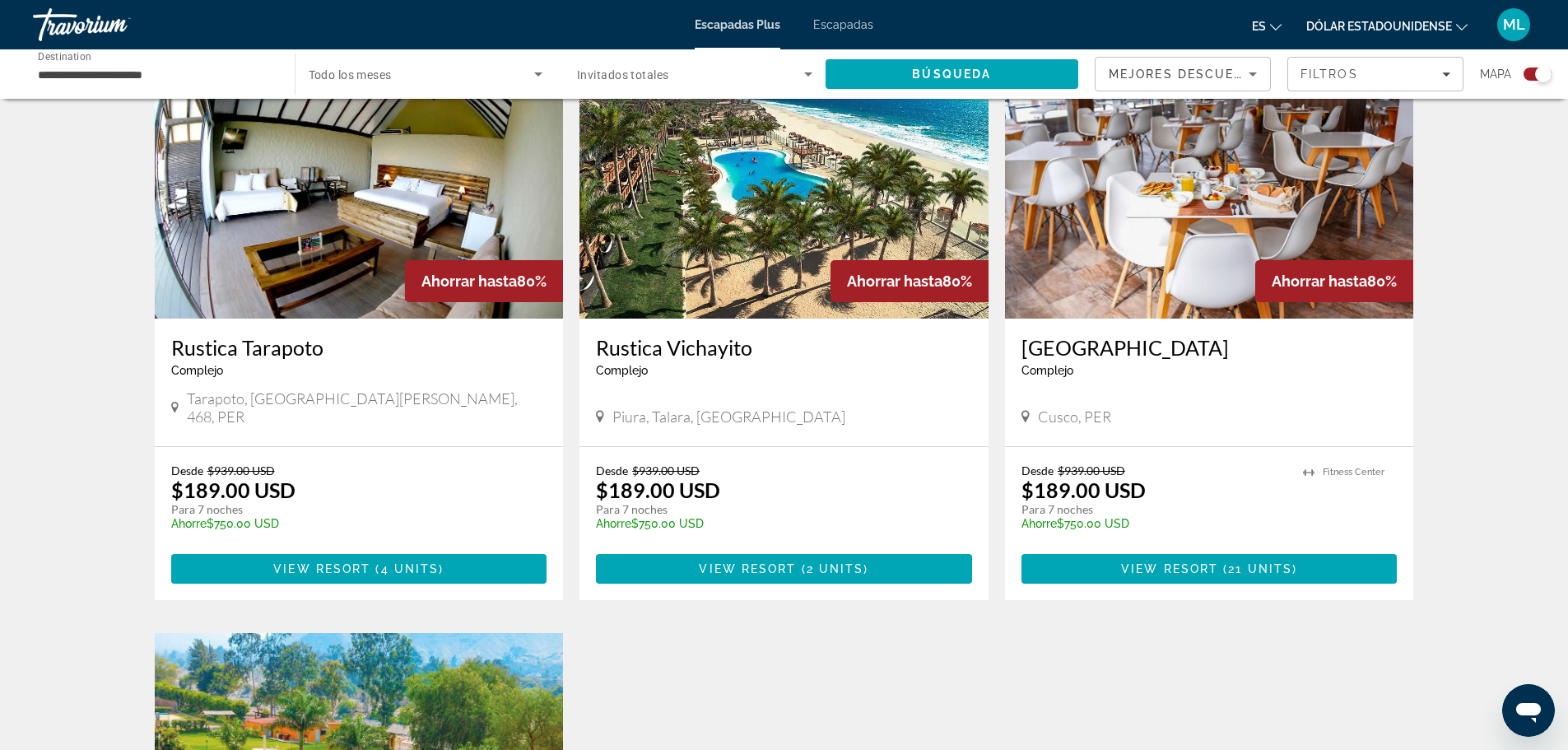
scroll to position [659, 0]
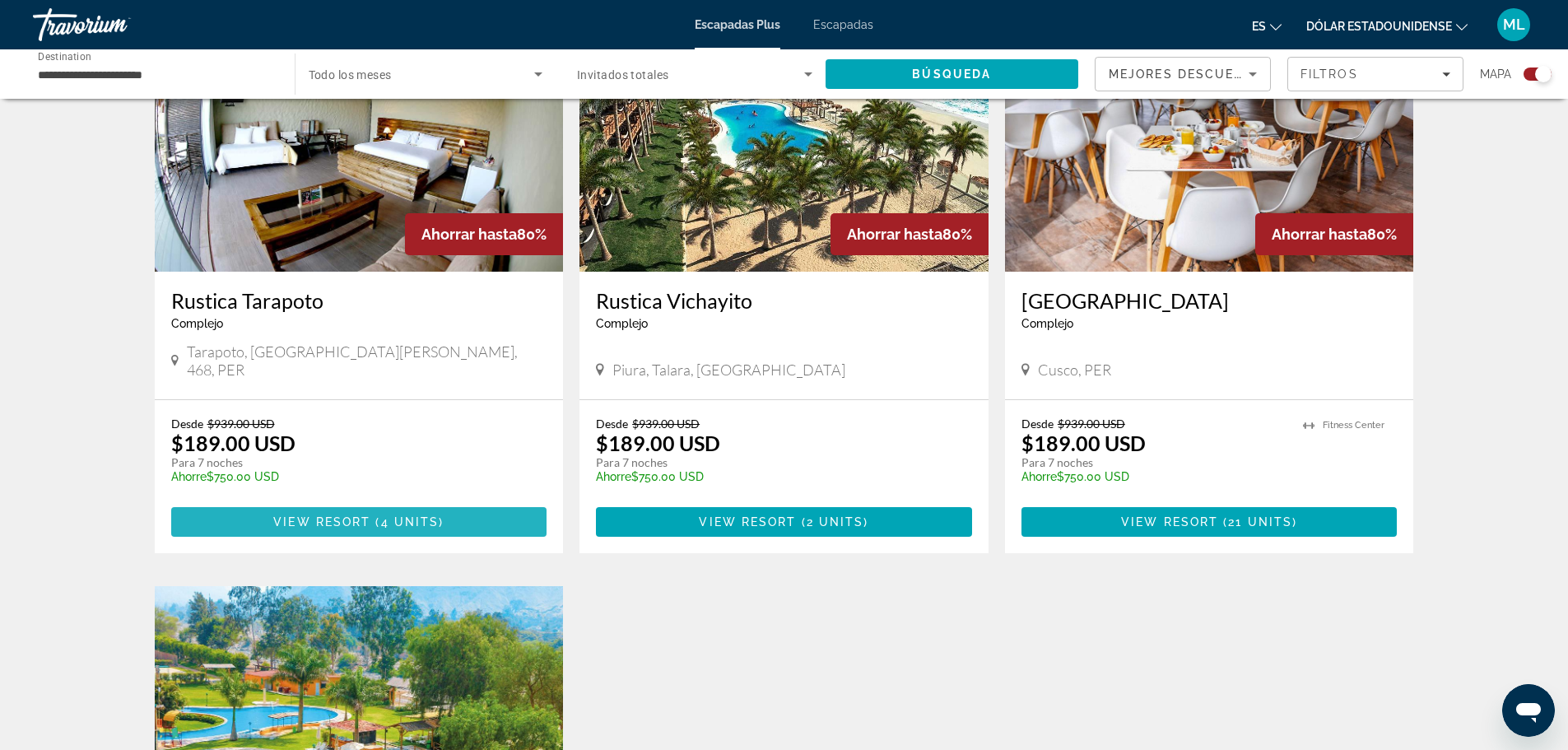
click at [453, 508] on span "Contenido principal" at bounding box center [358, 521] width 376 height 39
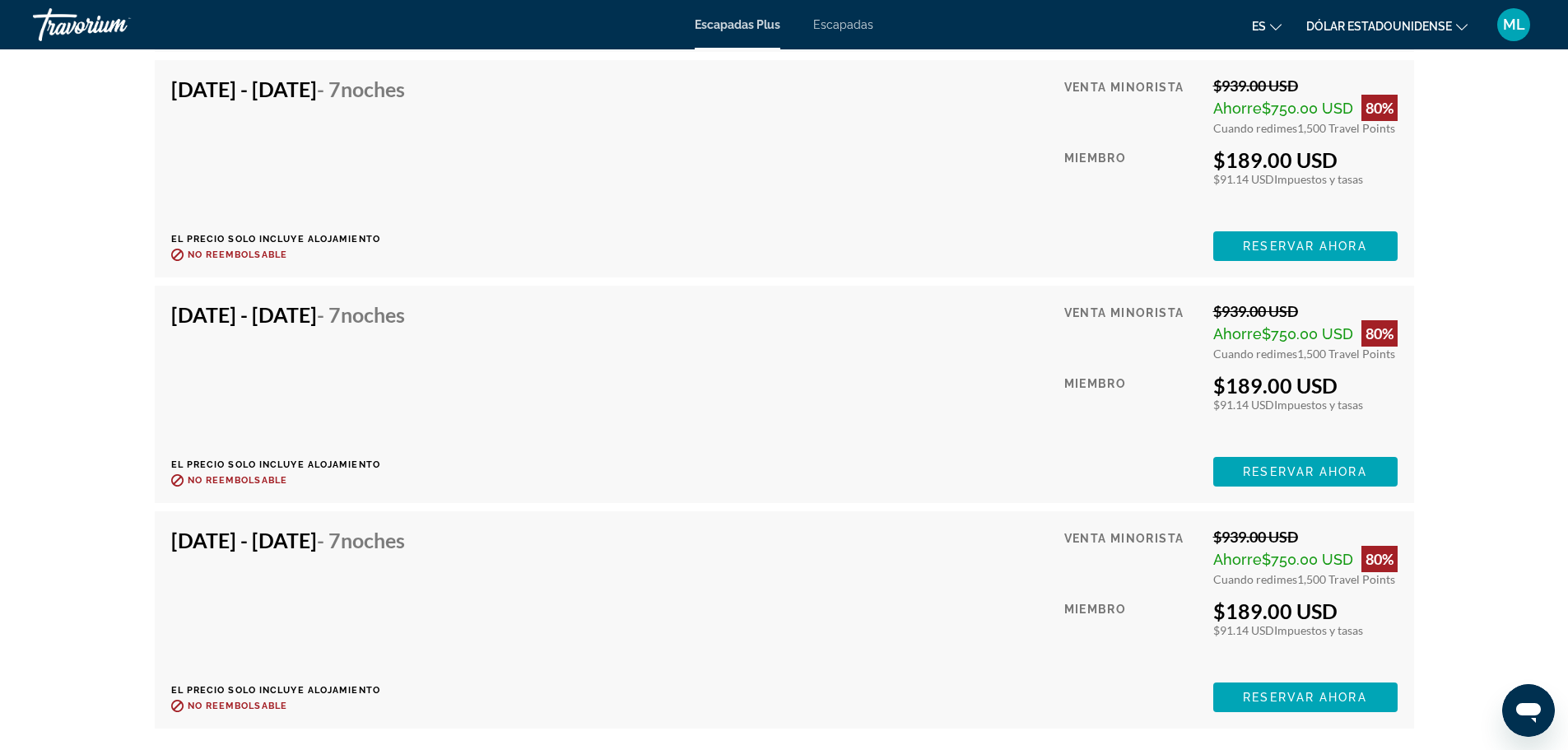
scroll to position [3188, 0]
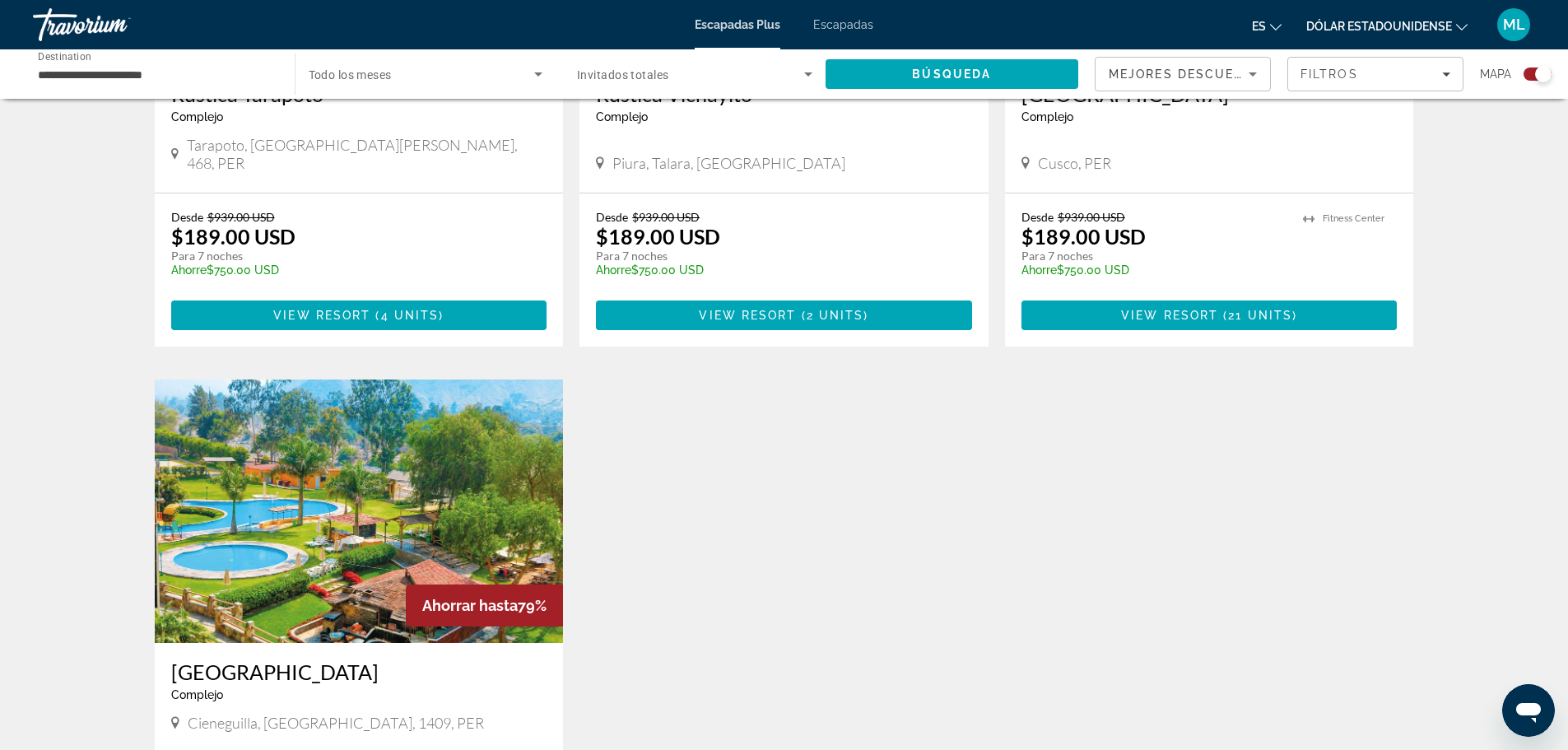
scroll to position [576, 0]
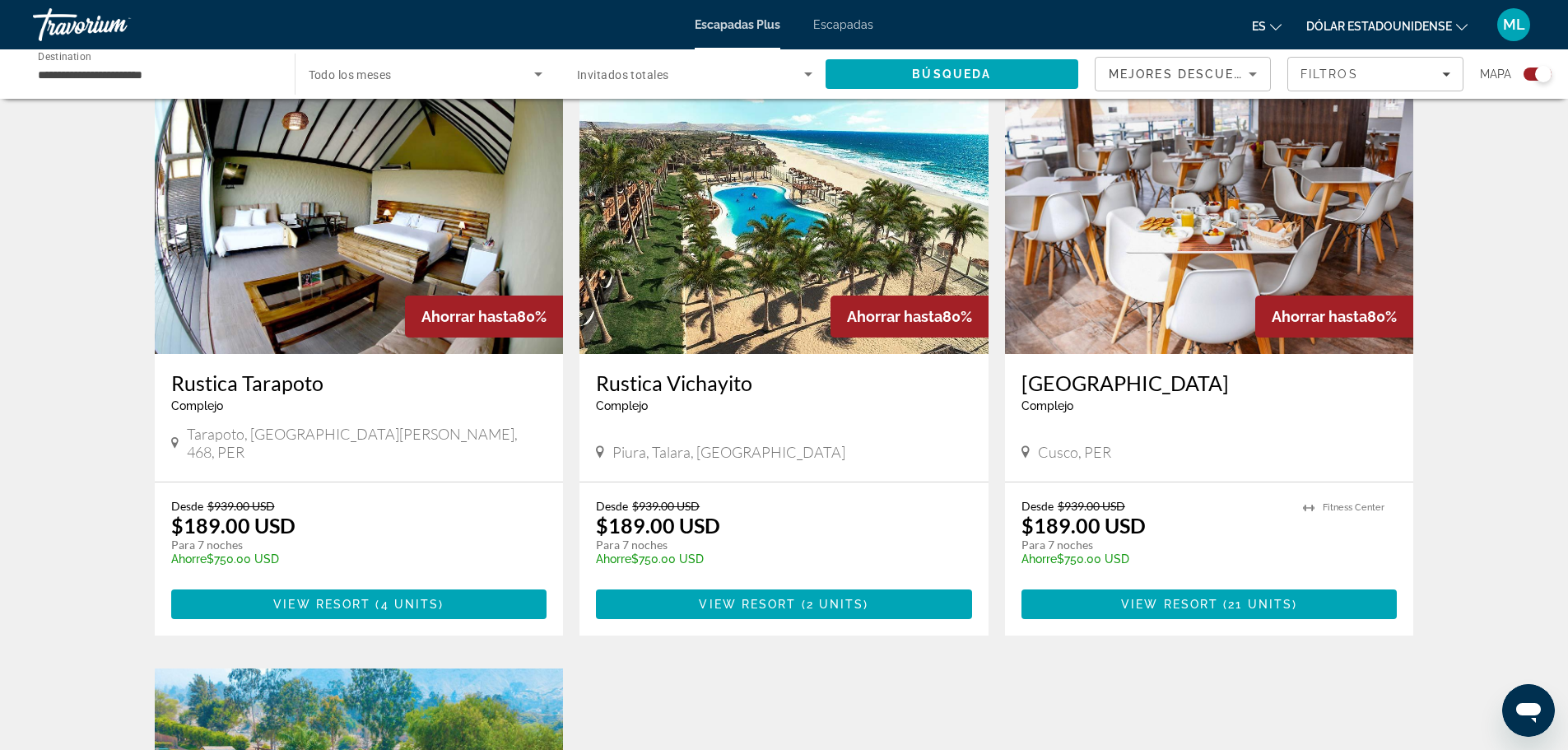
click at [736, 389] on h3 "Rustica Vichayito" at bounding box center [784, 382] width 376 height 25
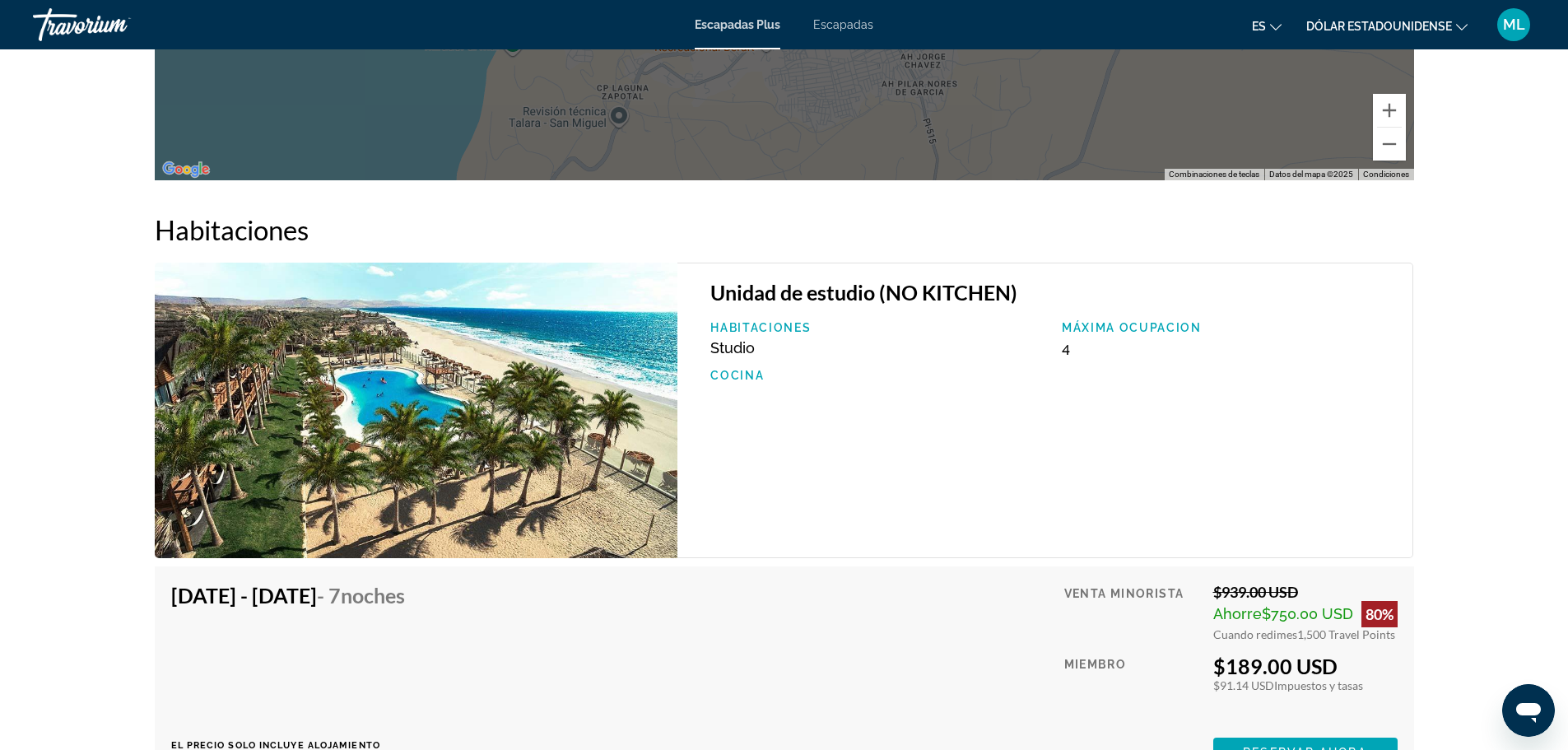
scroll to position [2435, 0]
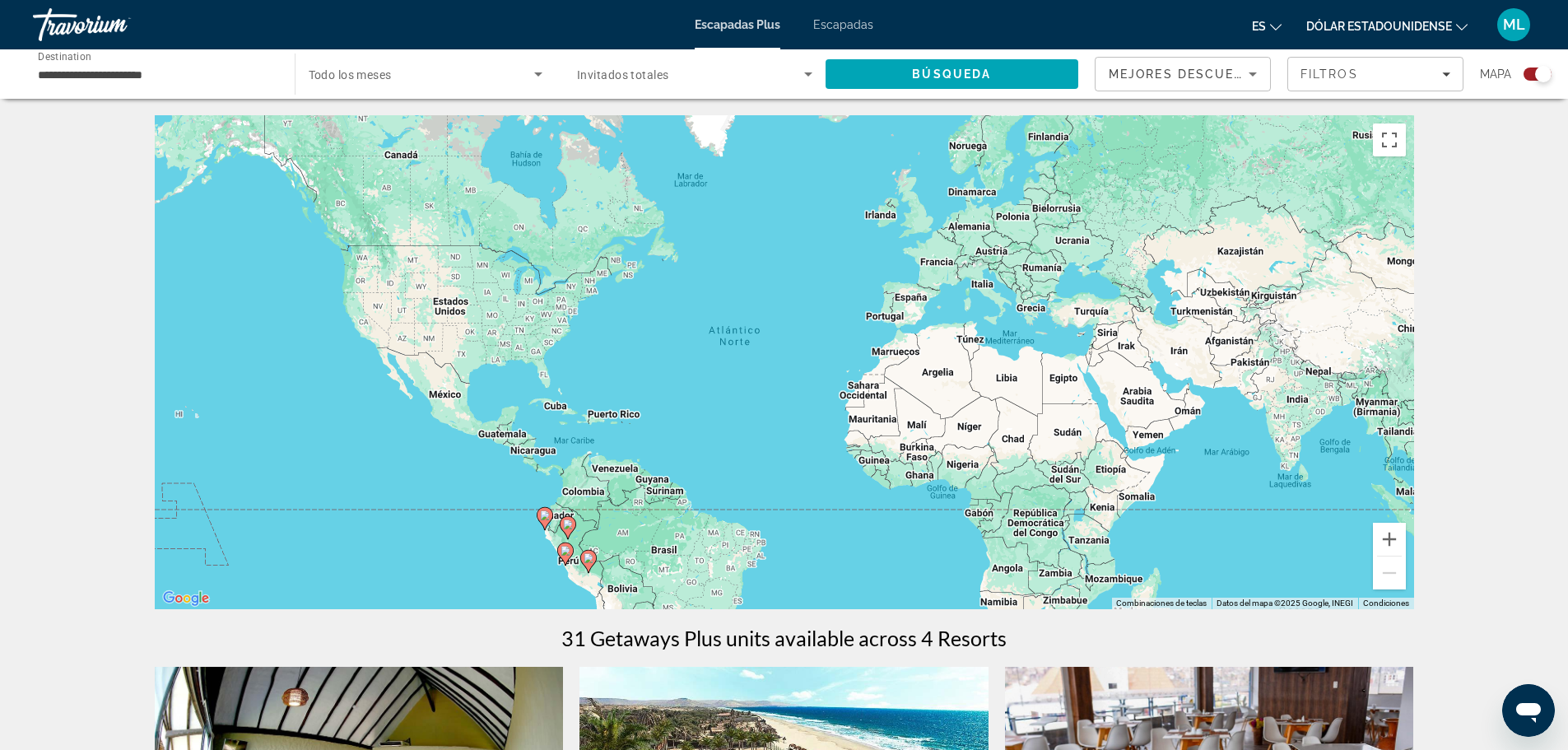
click at [176, 73] on input "**********" at bounding box center [155, 75] width 235 height 20
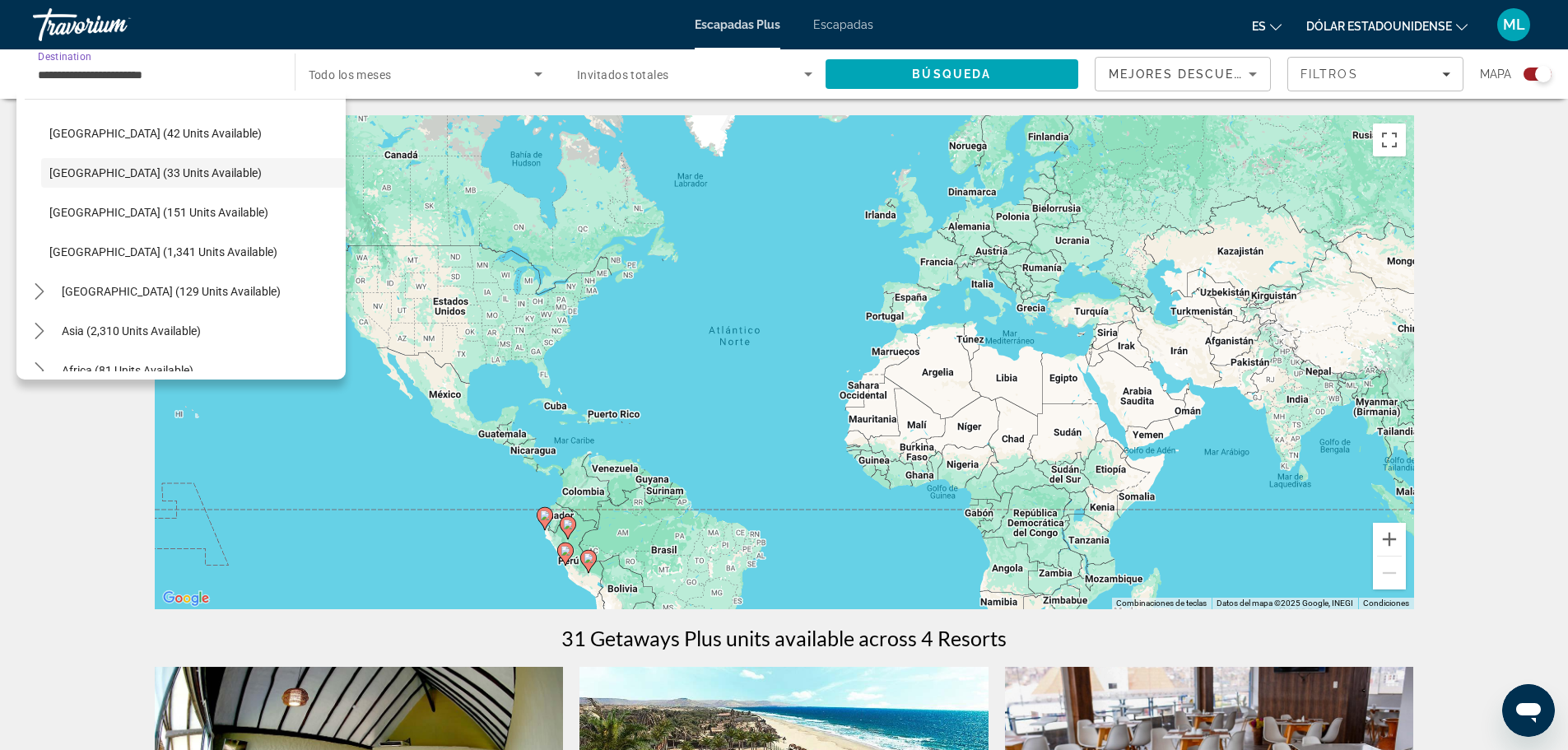
scroll to position [500, 0]
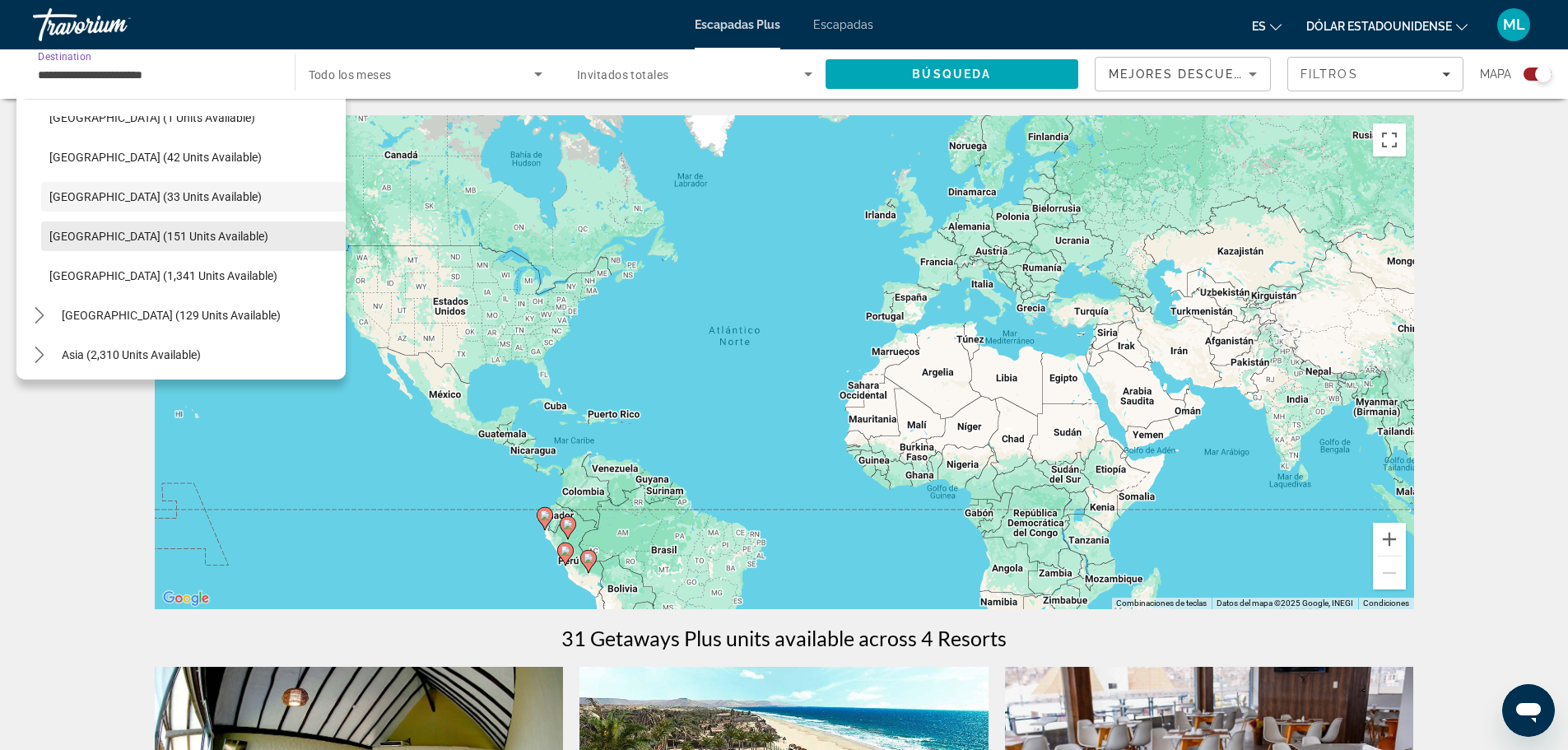
click at [216, 227] on span "Select destination: Uruguay (151 units available)" at bounding box center [193, 236] width 304 height 39
type input "**********"
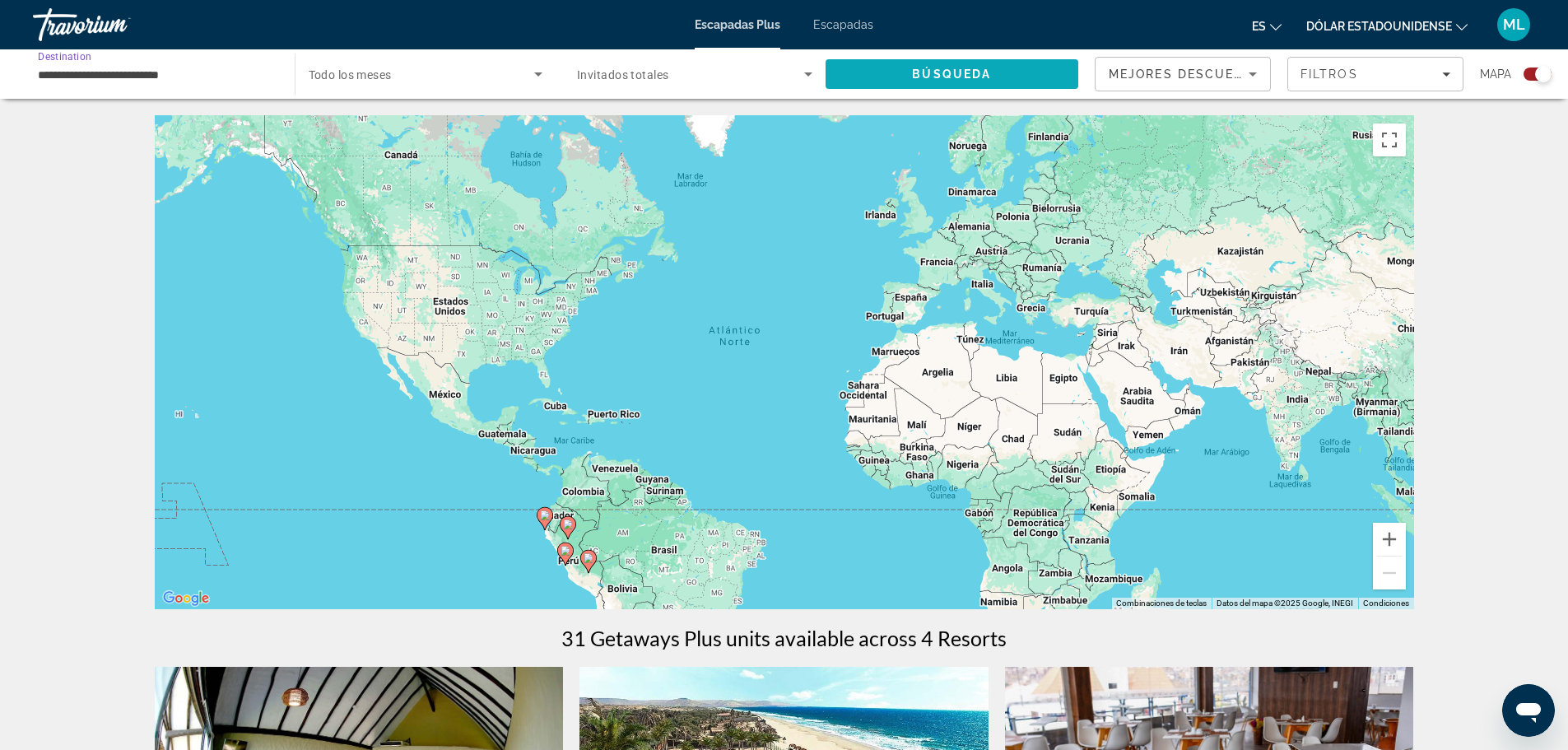
click at [939, 70] on span "Búsqueda" at bounding box center [952, 74] width 79 height 13
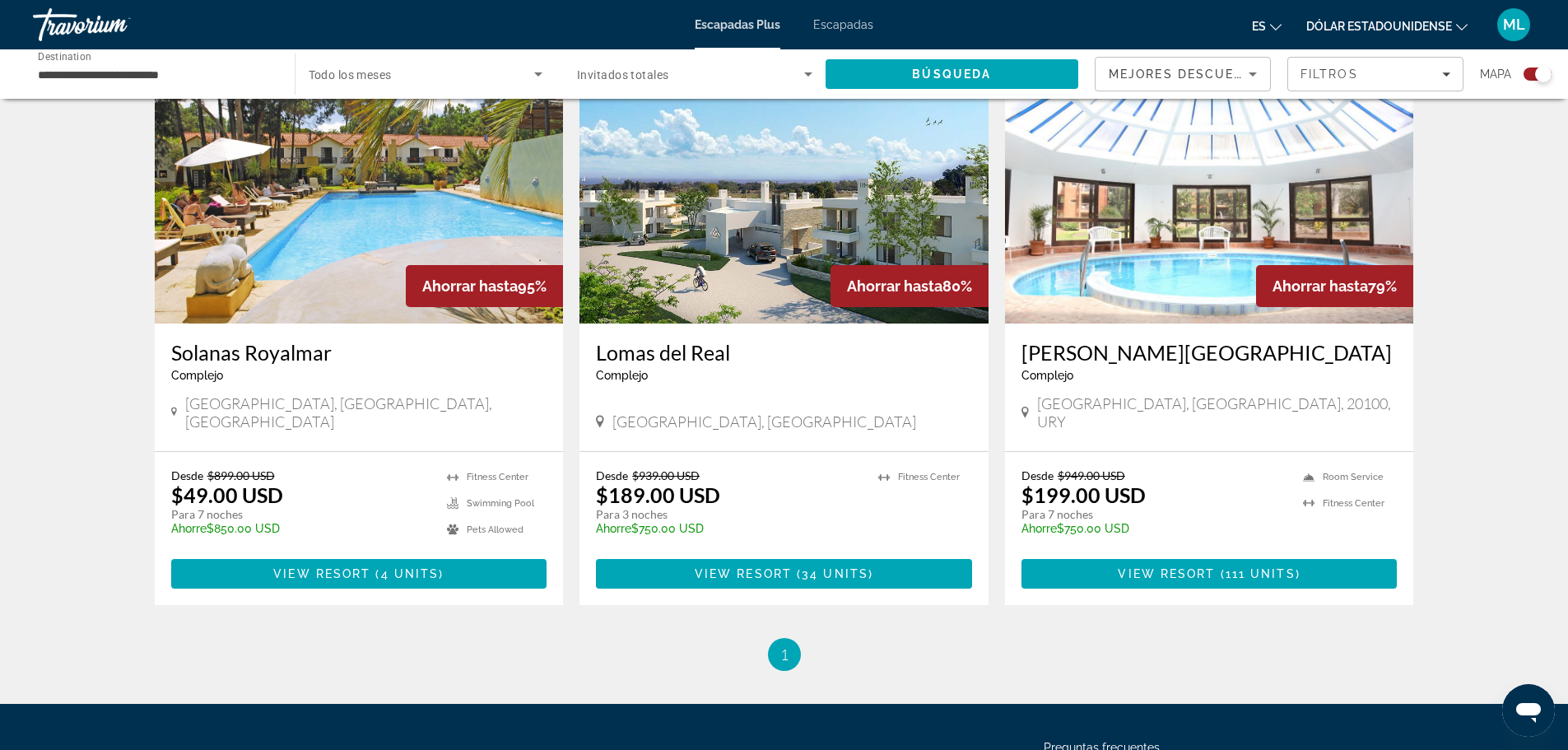
scroll to position [580, 0]
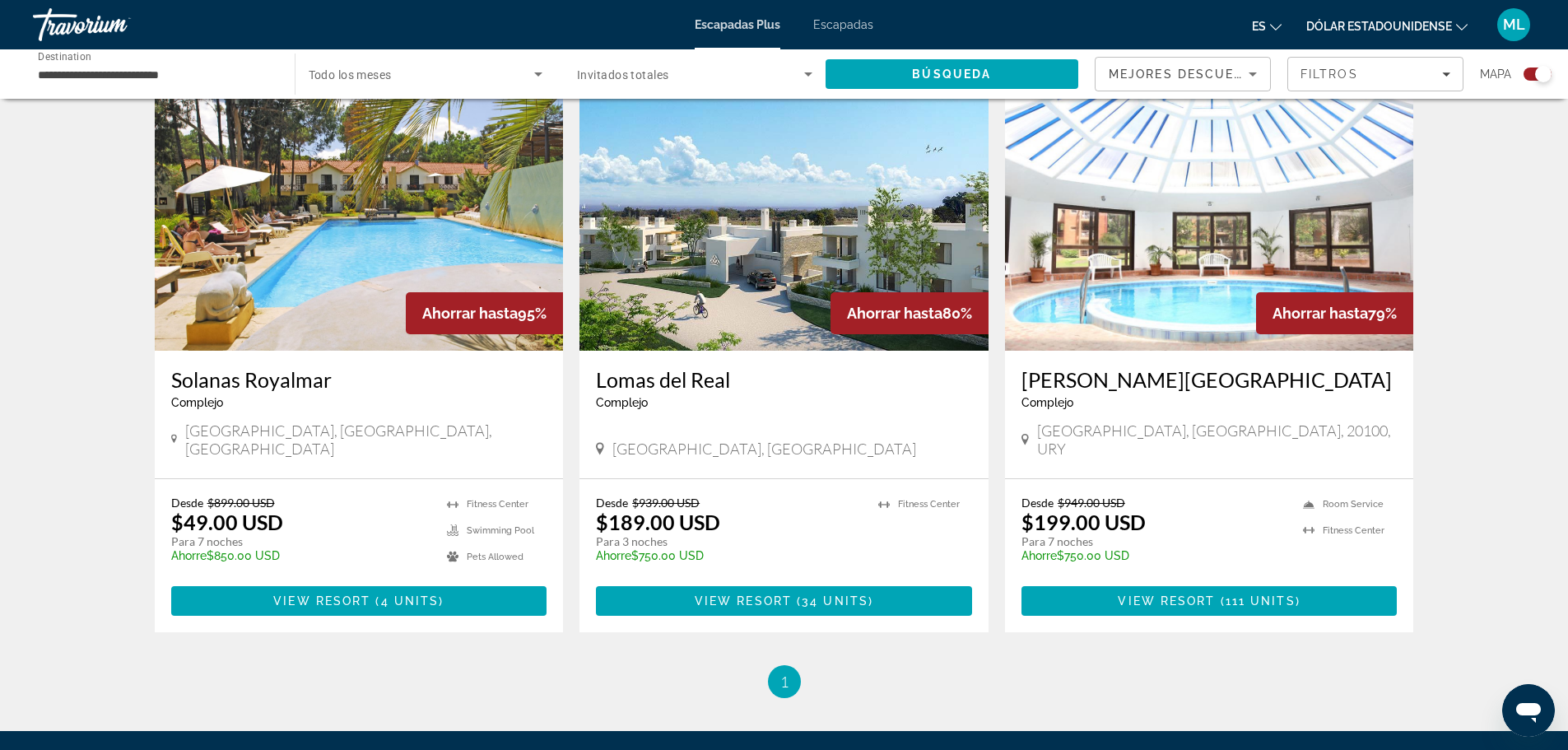
click at [258, 378] on h3 "Solanas Royalmar" at bounding box center [358, 380] width 376 height 25
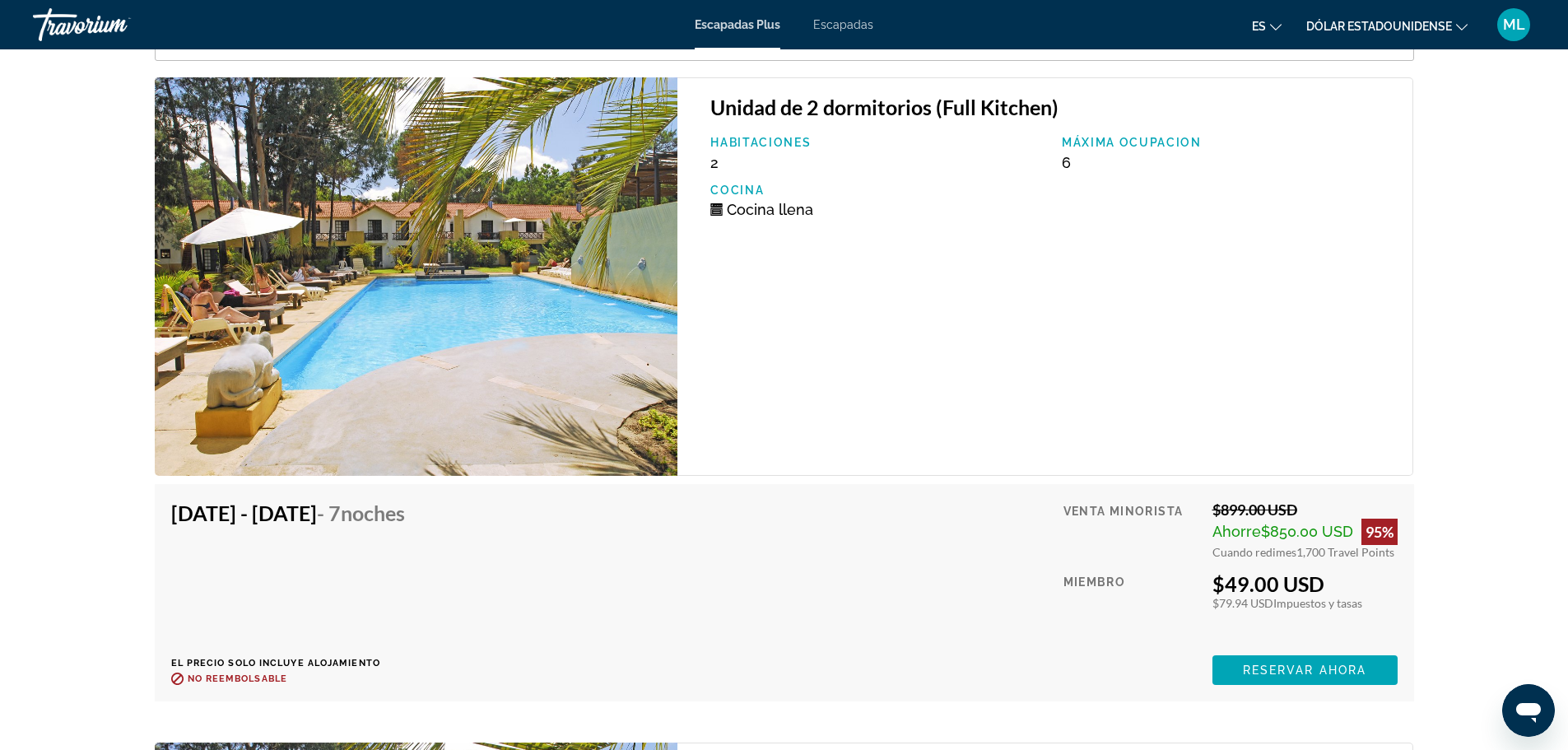
scroll to position [3104, 0]
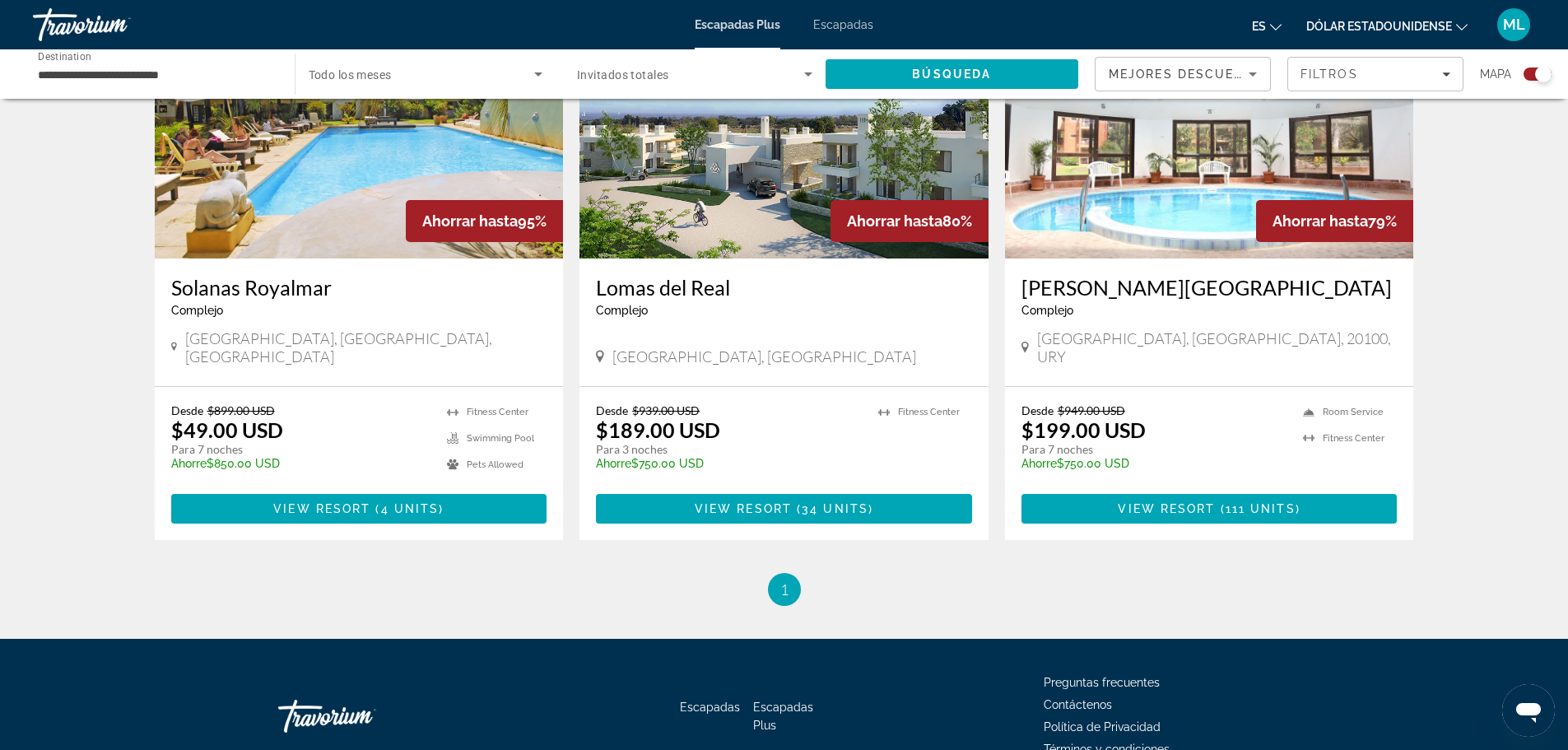
scroll to position [741, 0]
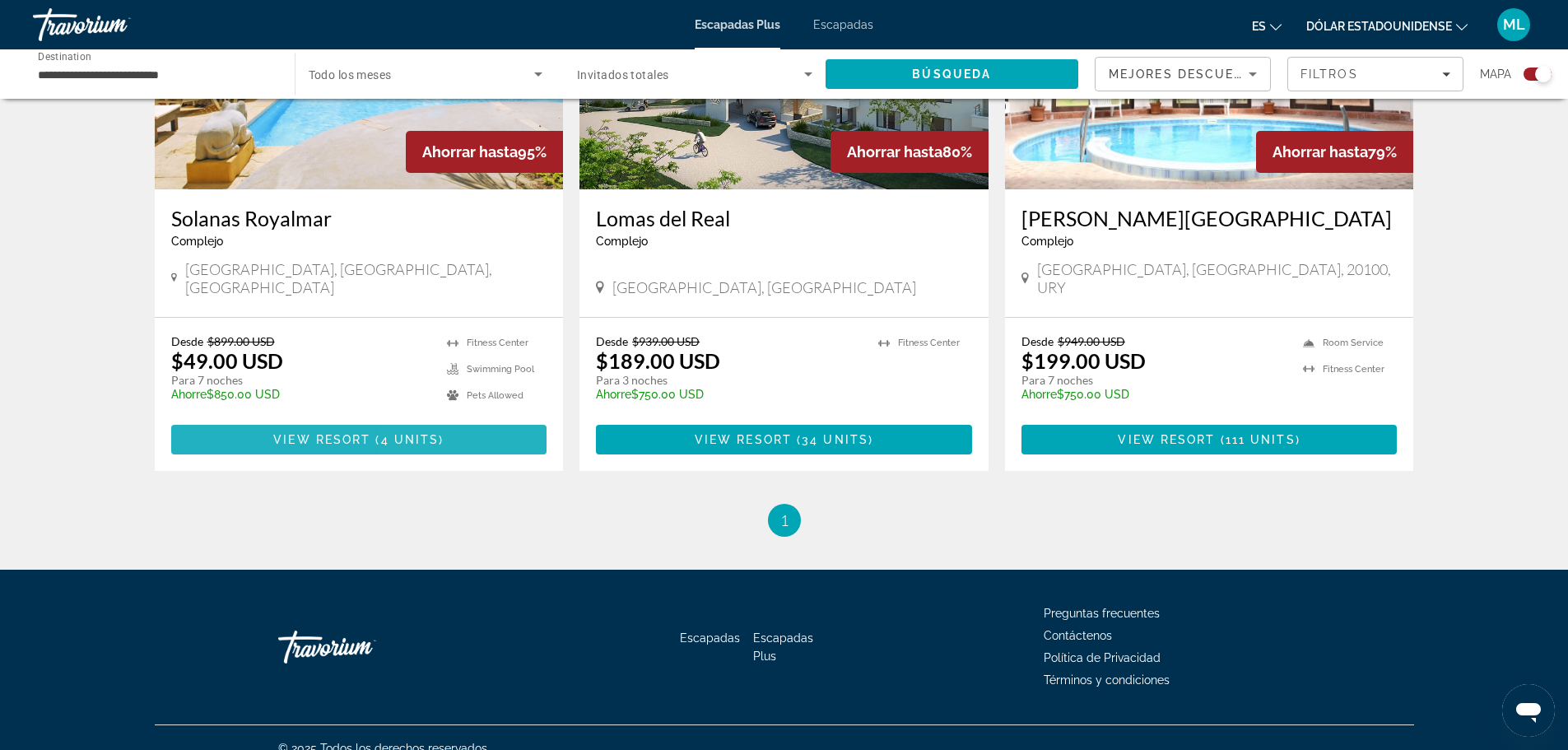
click at [424, 434] on span "4 units" at bounding box center [411, 440] width 59 height 13
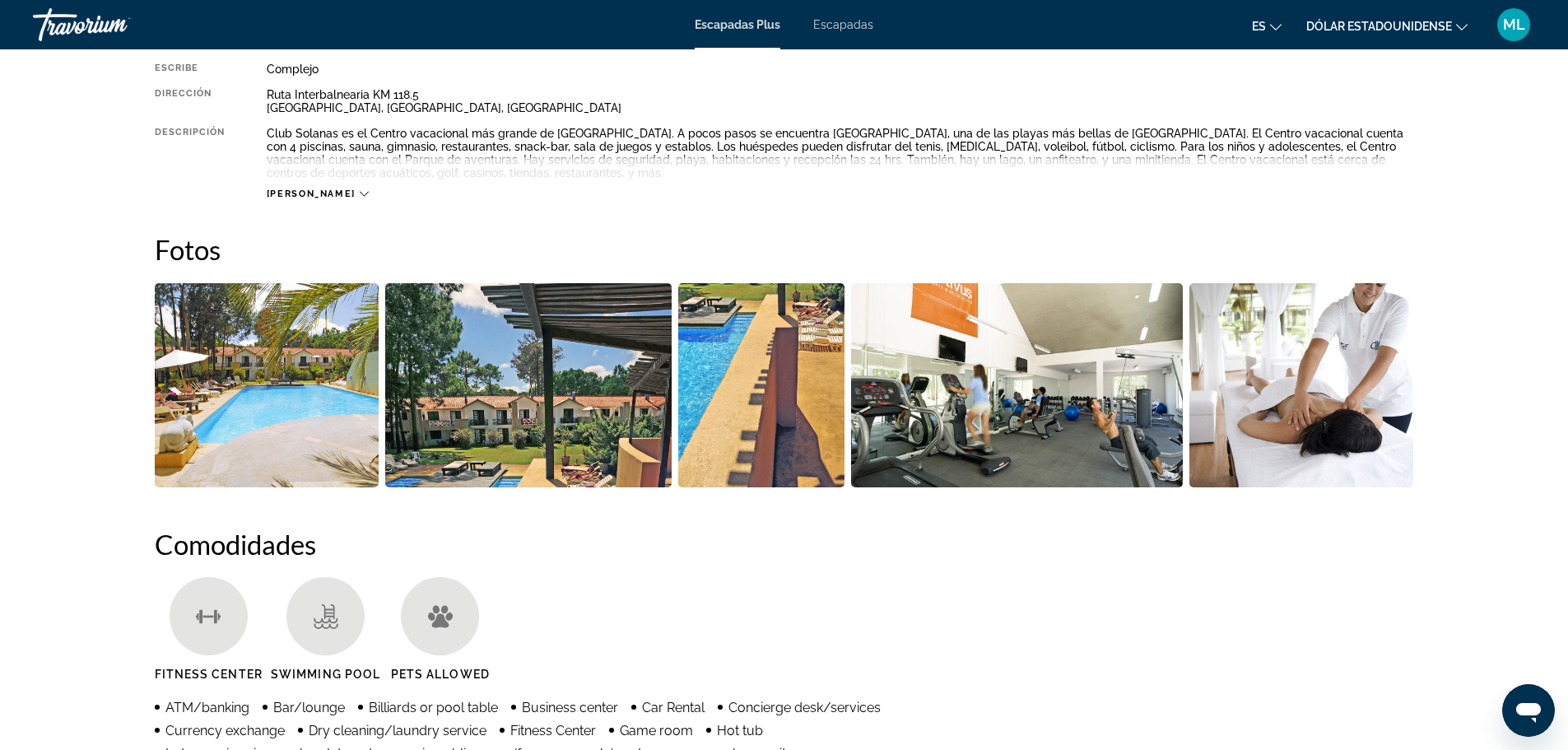
scroll to position [659, 0]
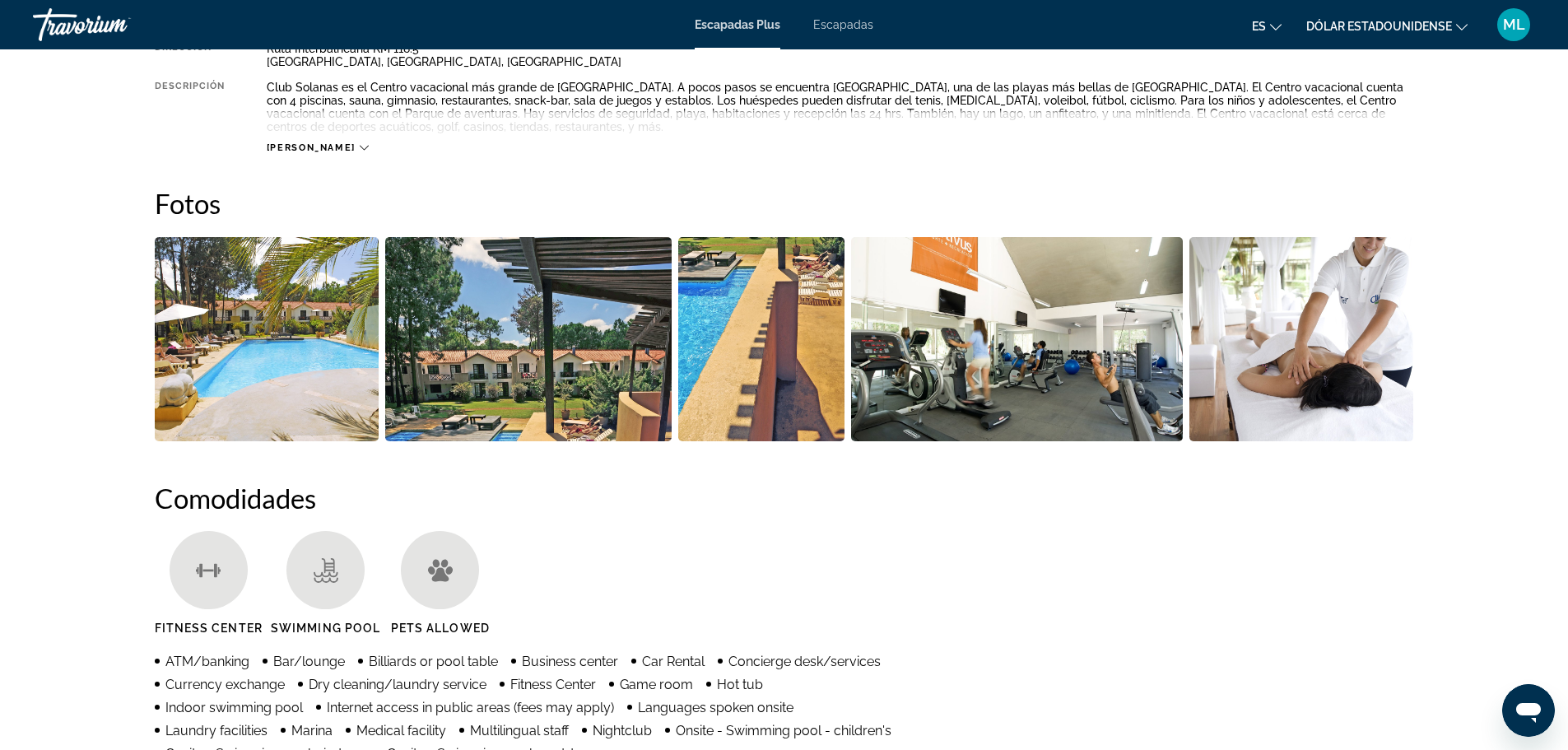
click at [285, 341] on img "Open full-screen image slider" at bounding box center [267, 338] width 225 height 204
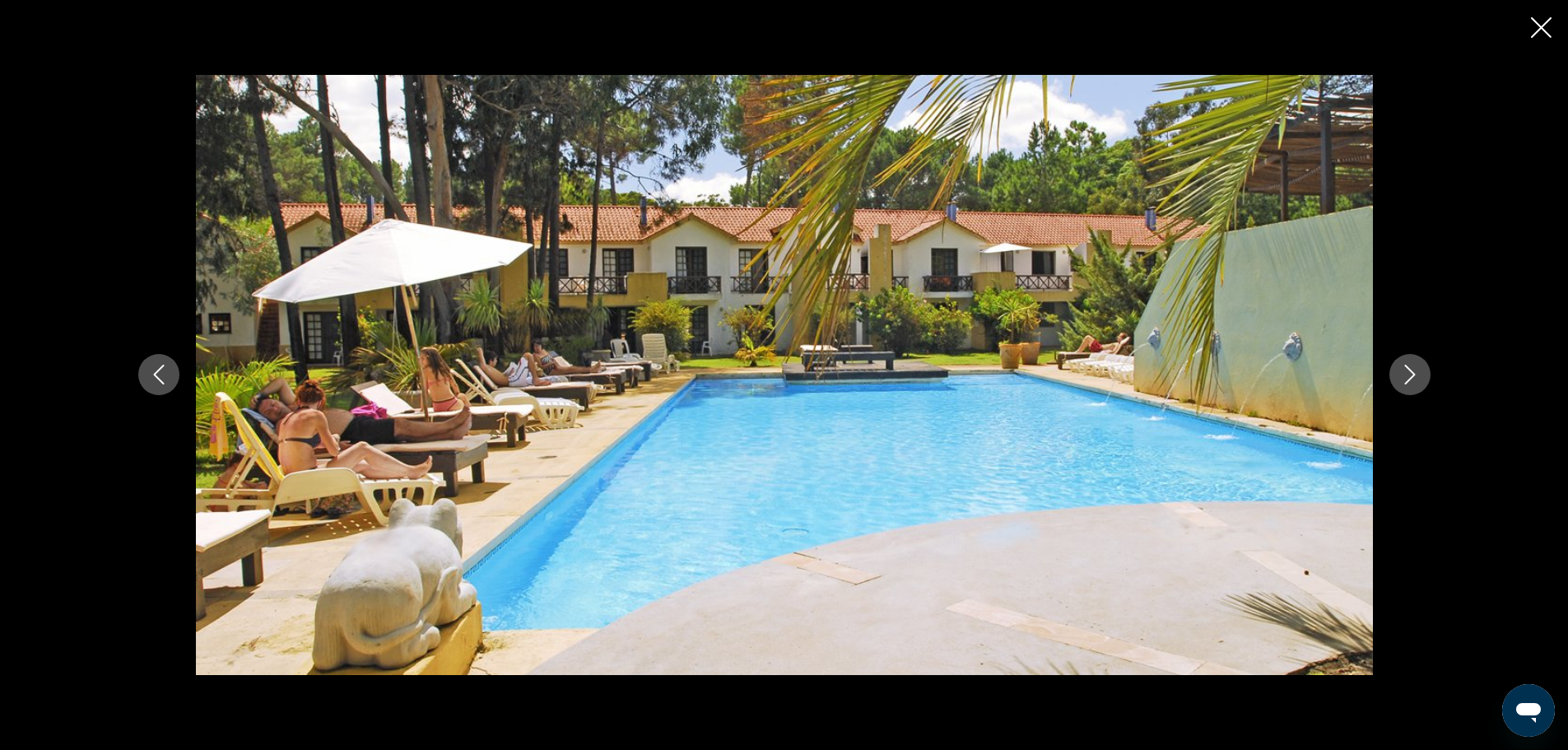
click at [1408, 364] on button "Next image" at bounding box center [1410, 374] width 41 height 41
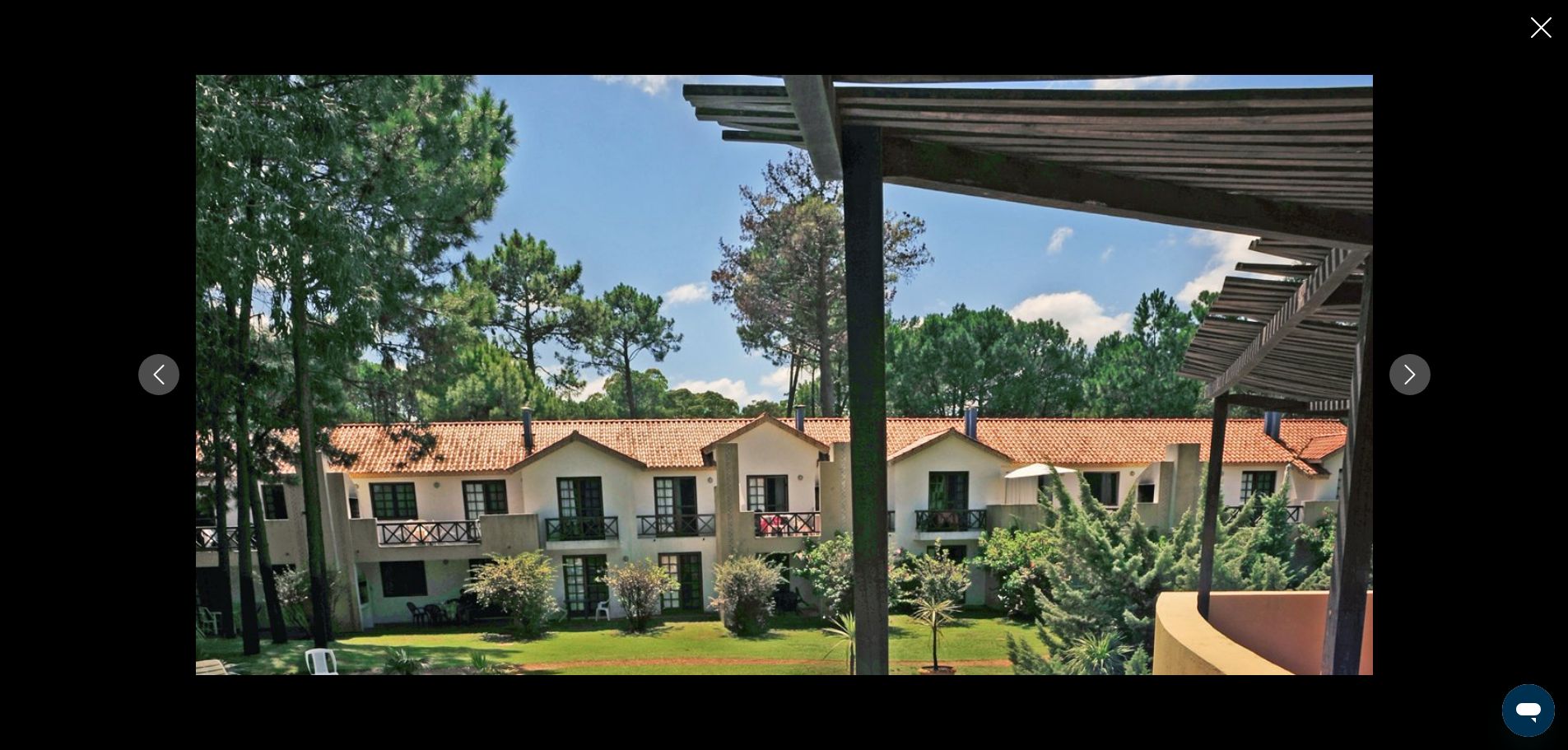
click at [1403, 370] on icon "Next image" at bounding box center [1410, 375] width 20 height 20
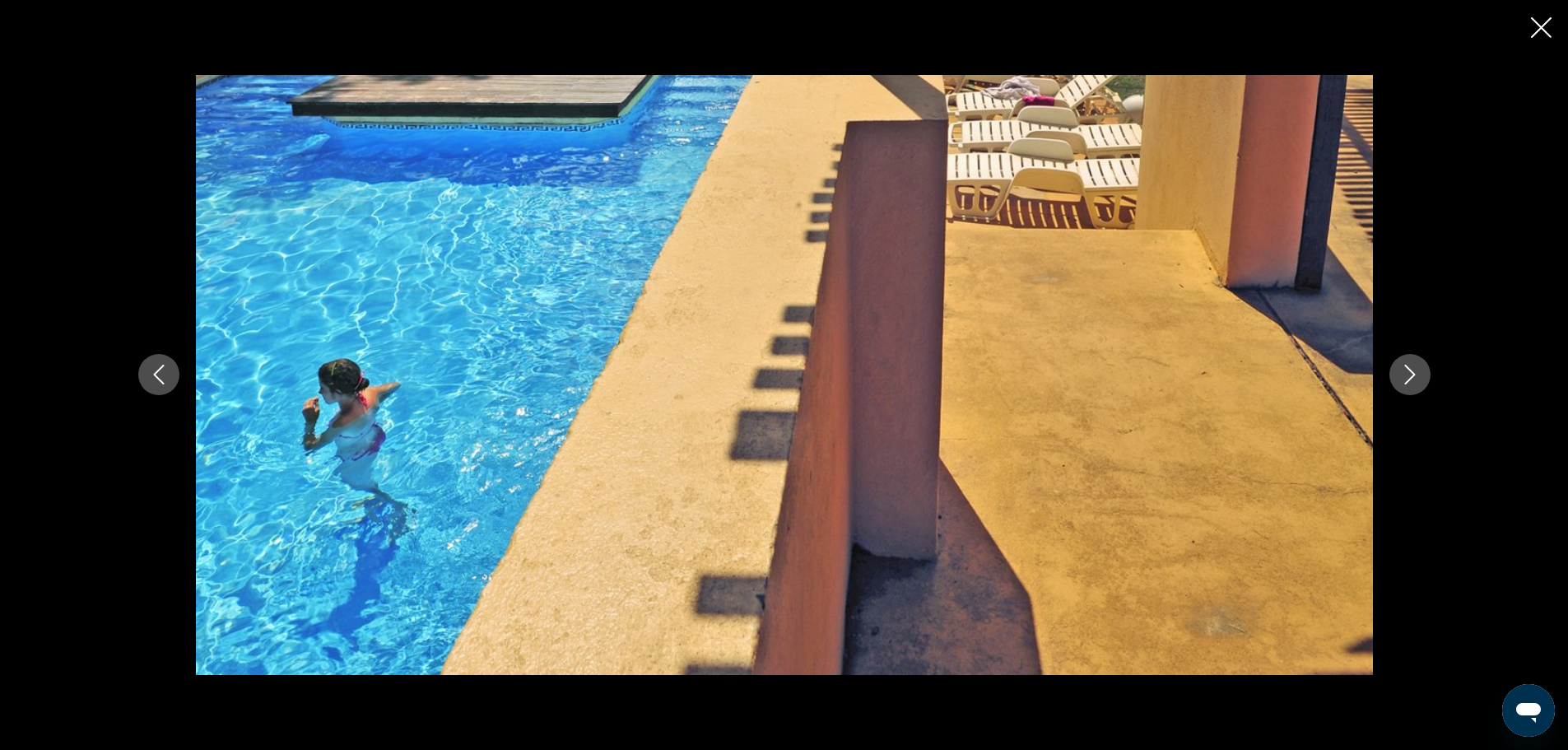
click at [1402, 370] on icon "Next image" at bounding box center [1410, 375] width 20 height 20
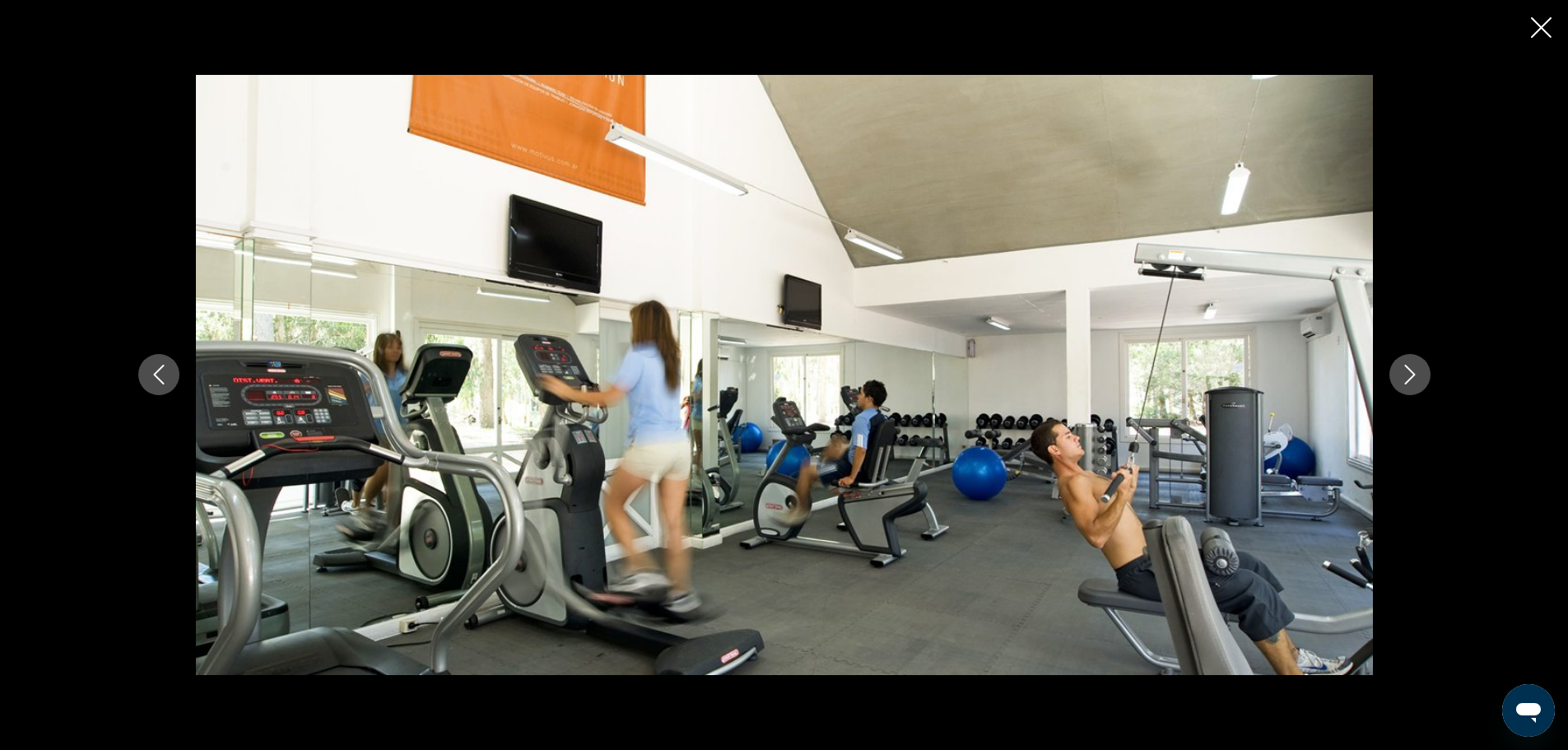
click at [1402, 370] on icon "Next image" at bounding box center [1410, 375] width 20 height 20
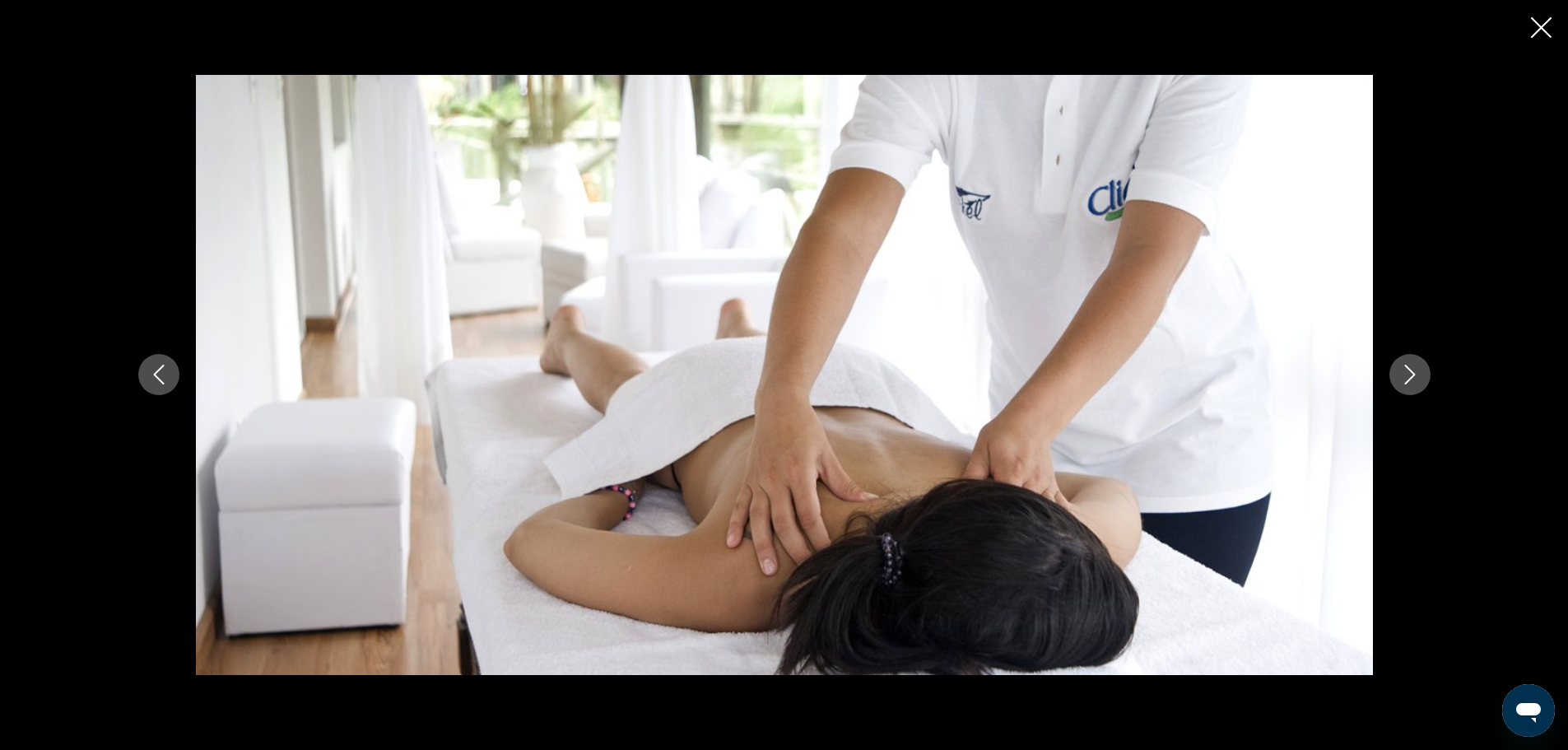
click at [1402, 373] on icon "Next image" at bounding box center [1410, 375] width 20 height 20
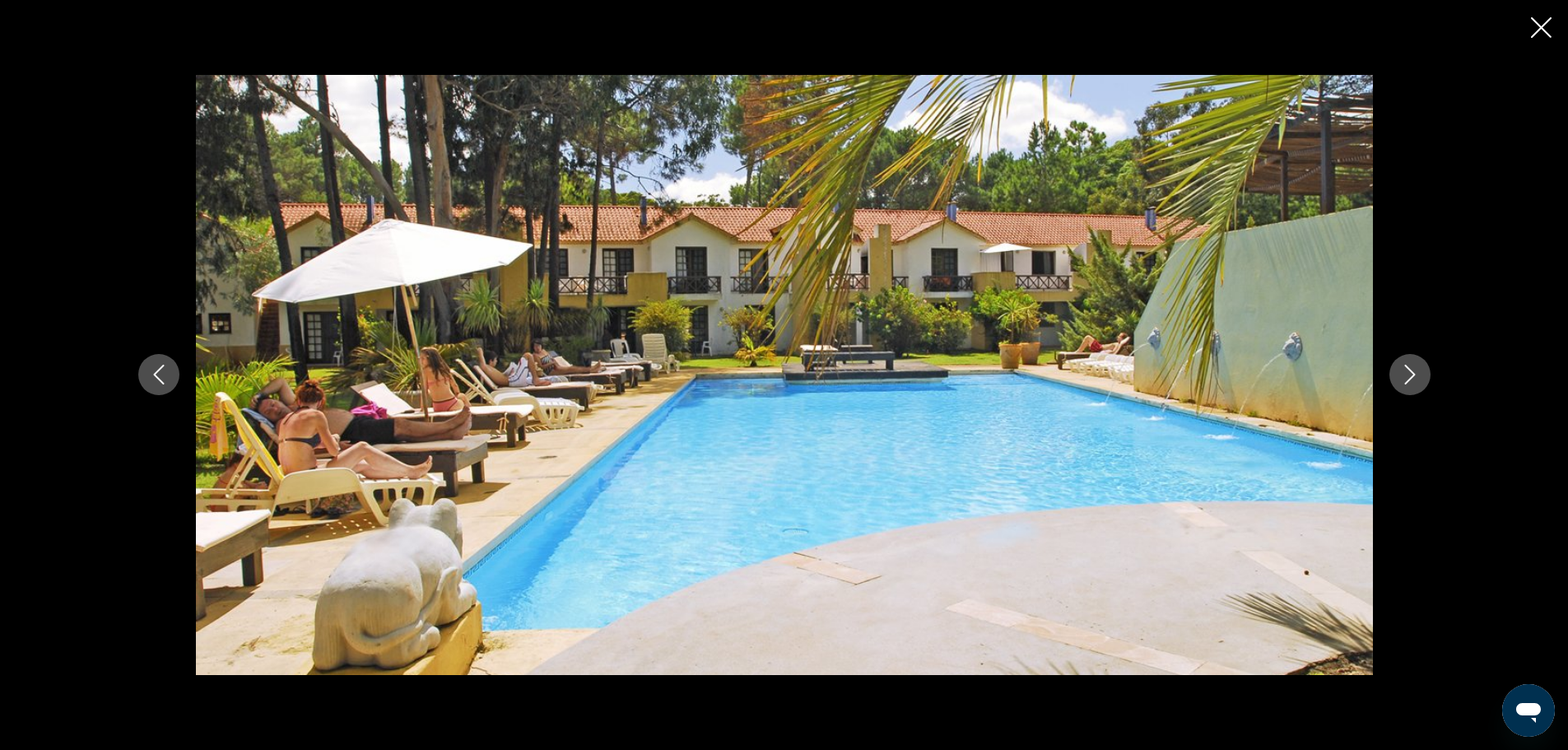
click at [1402, 373] on icon "Next image" at bounding box center [1410, 375] width 20 height 20
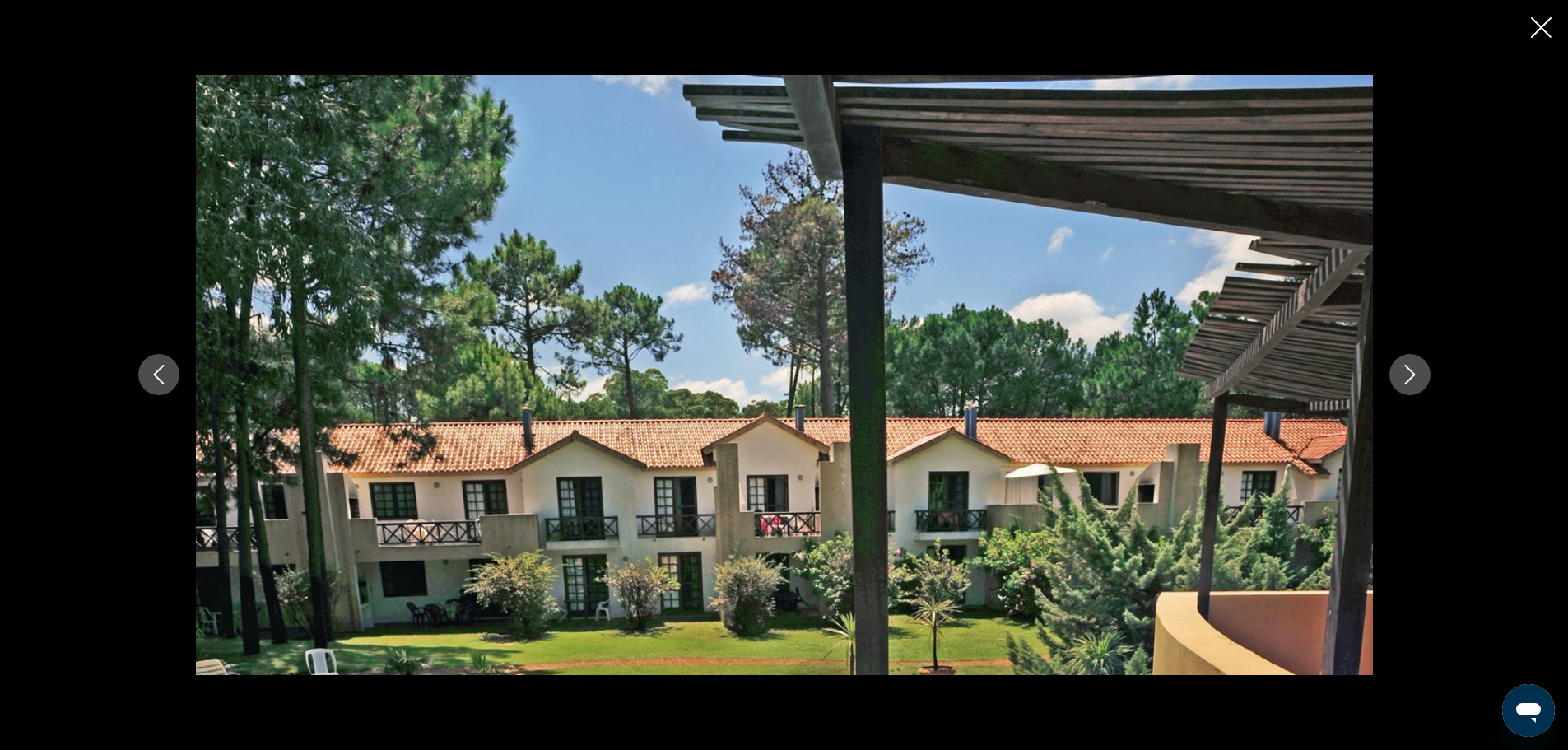
click at [1402, 373] on icon "Next image" at bounding box center [1410, 375] width 20 height 20
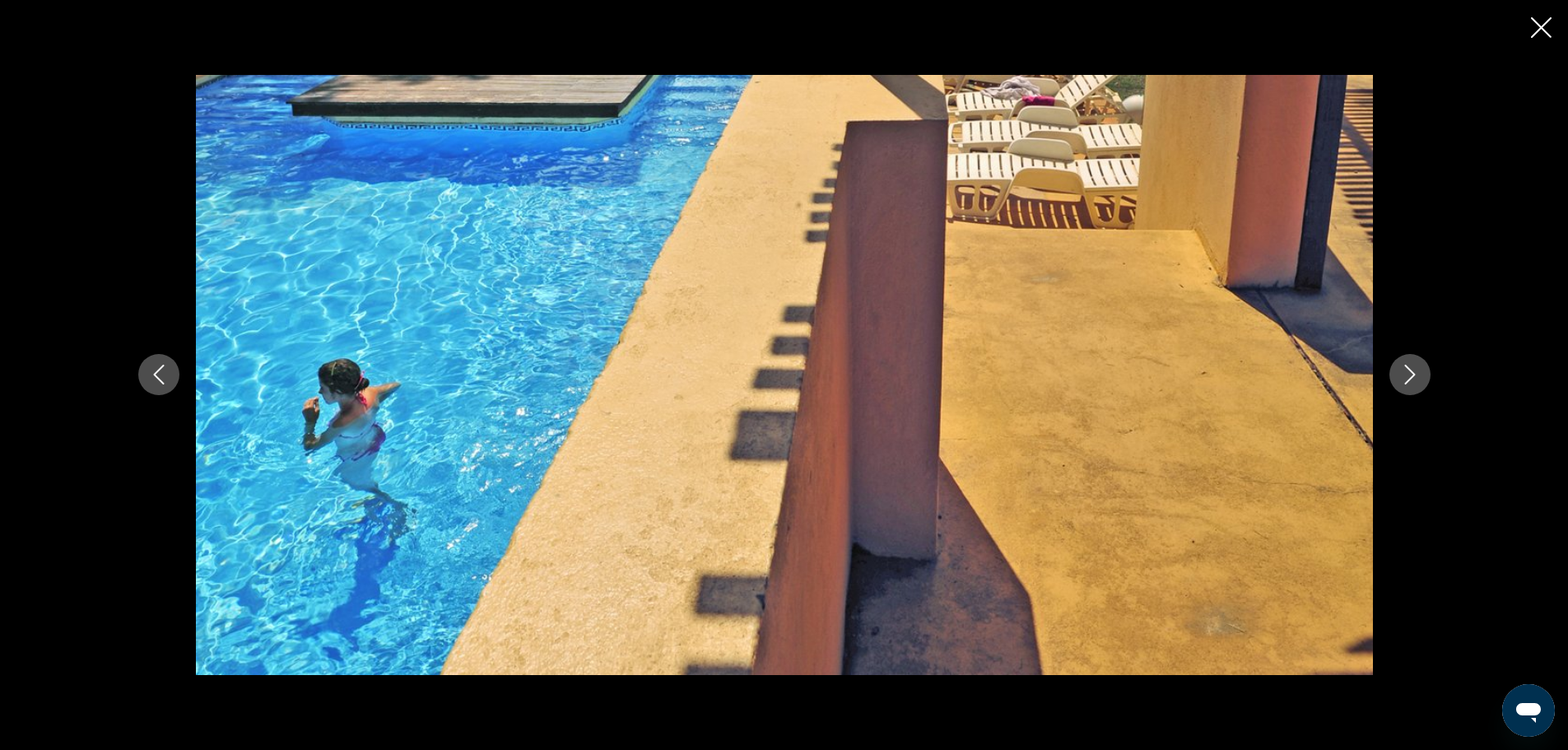
click at [1402, 373] on icon "Next image" at bounding box center [1410, 375] width 20 height 20
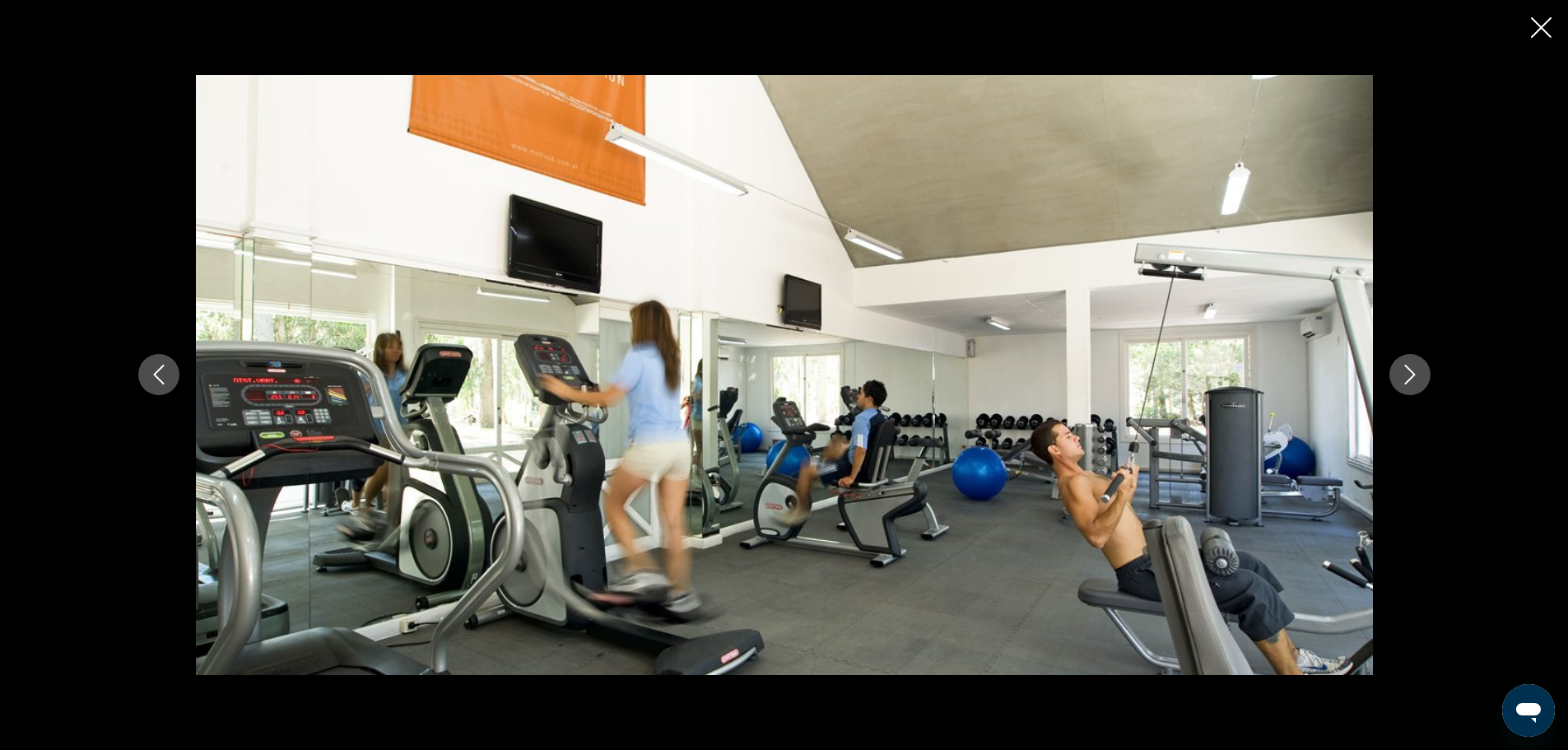
click at [1402, 373] on icon "Next image" at bounding box center [1410, 375] width 20 height 20
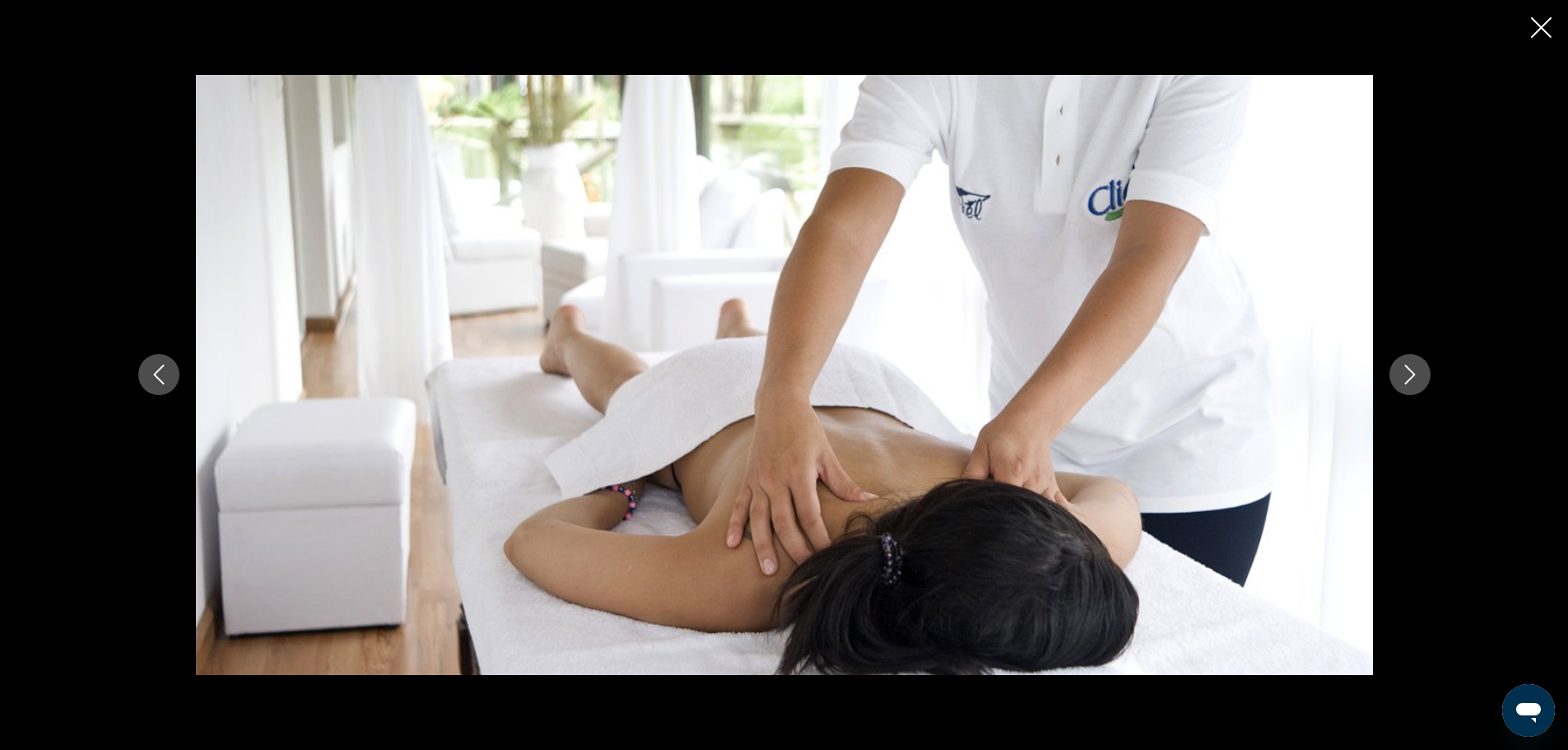
click at [1539, 30] on icon "Close slideshow" at bounding box center [1541, 27] width 21 height 21
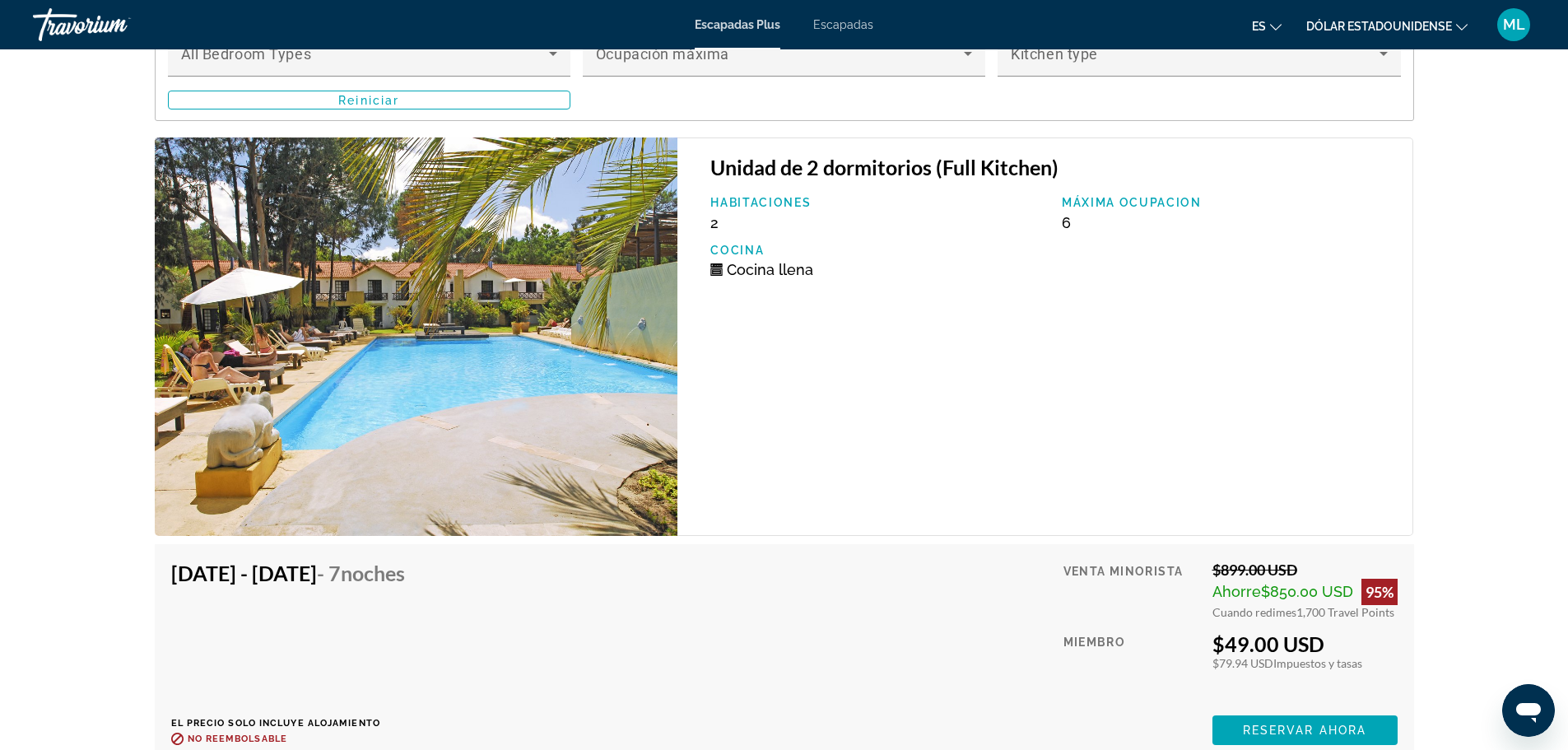
scroll to position [3047, 0]
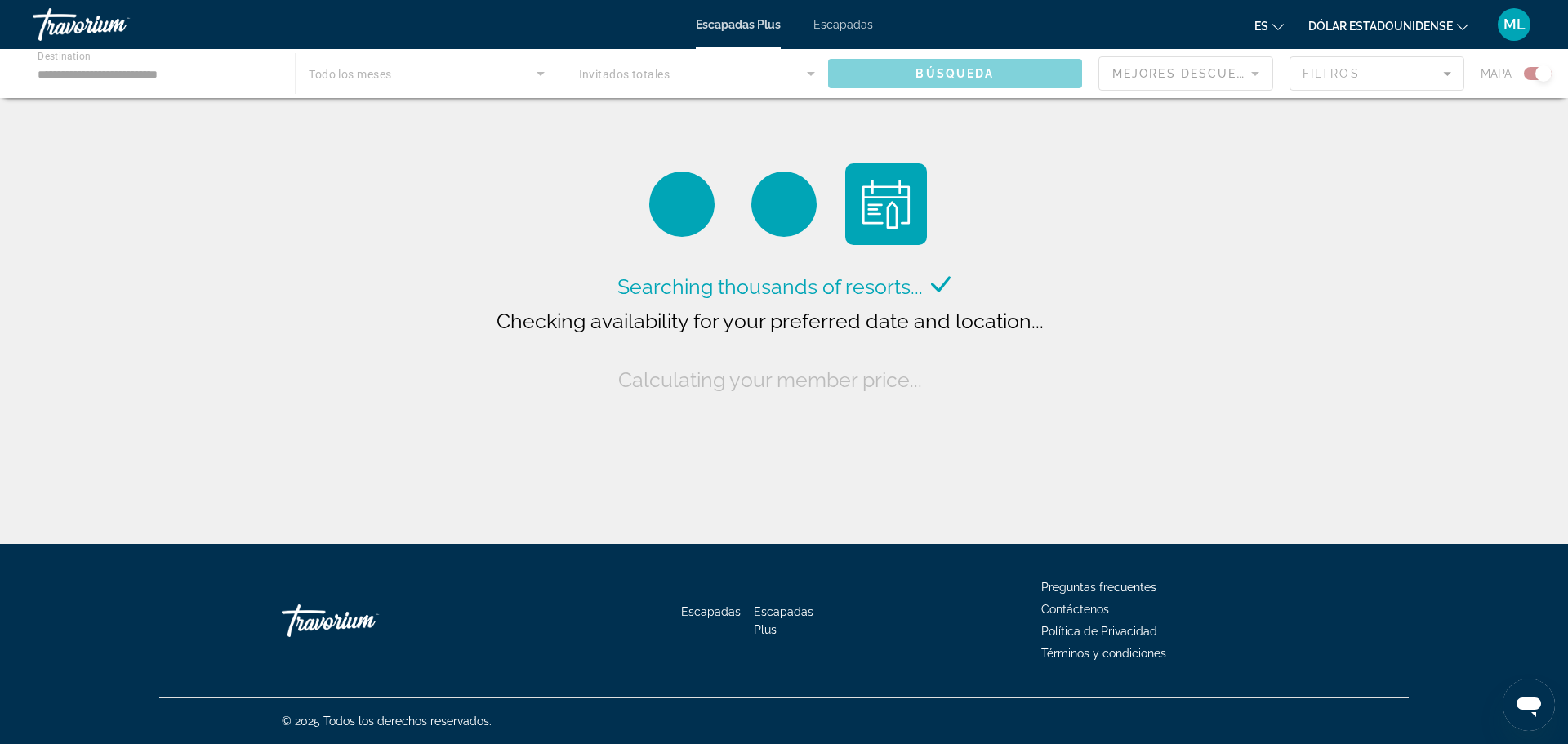
click at [162, 74] on div "Contenido principal" at bounding box center [784, 73] width 1568 height 49
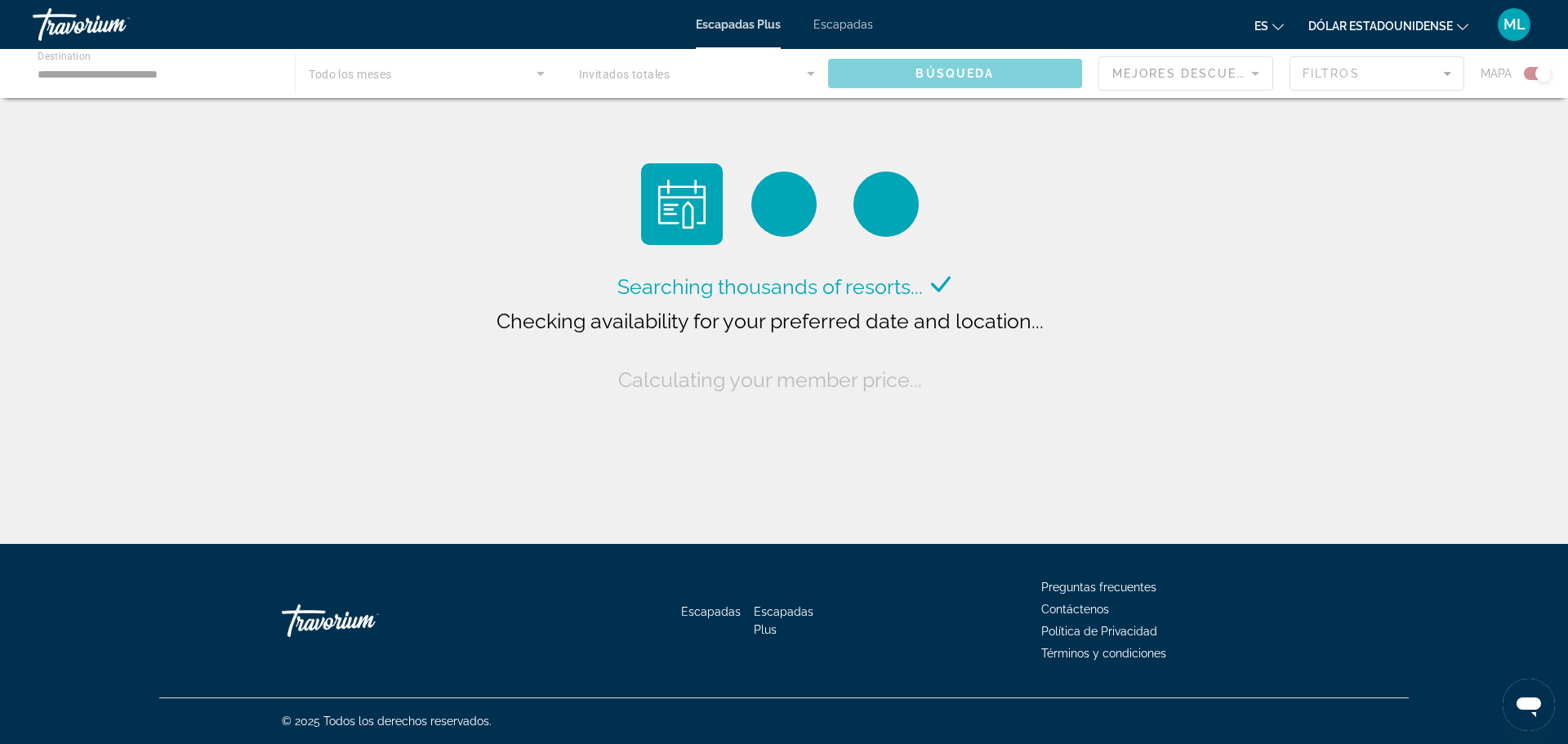
click at [185, 70] on div "Contenido principal" at bounding box center [784, 73] width 1568 height 49
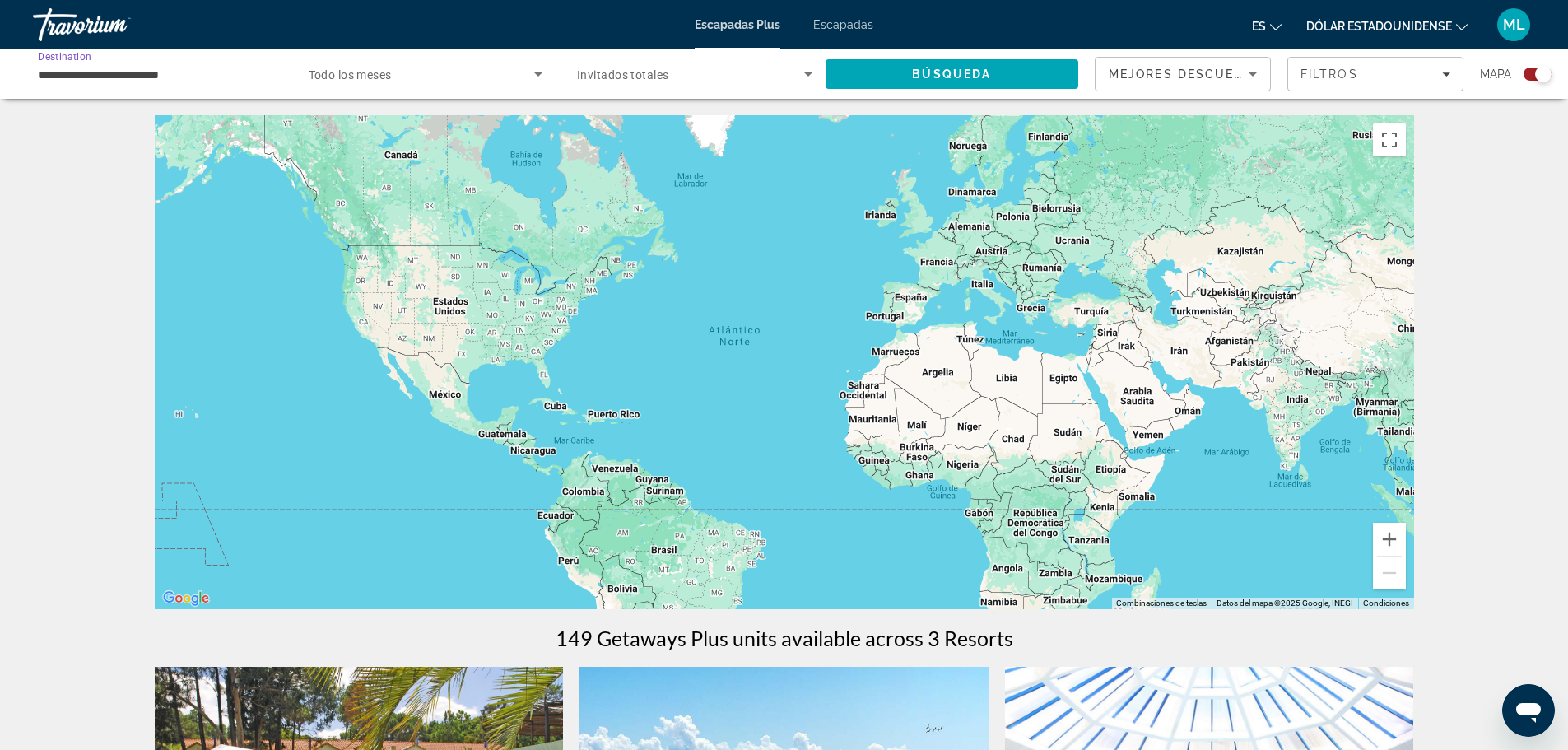
click at [158, 70] on input "**********" at bounding box center [155, 75] width 235 height 20
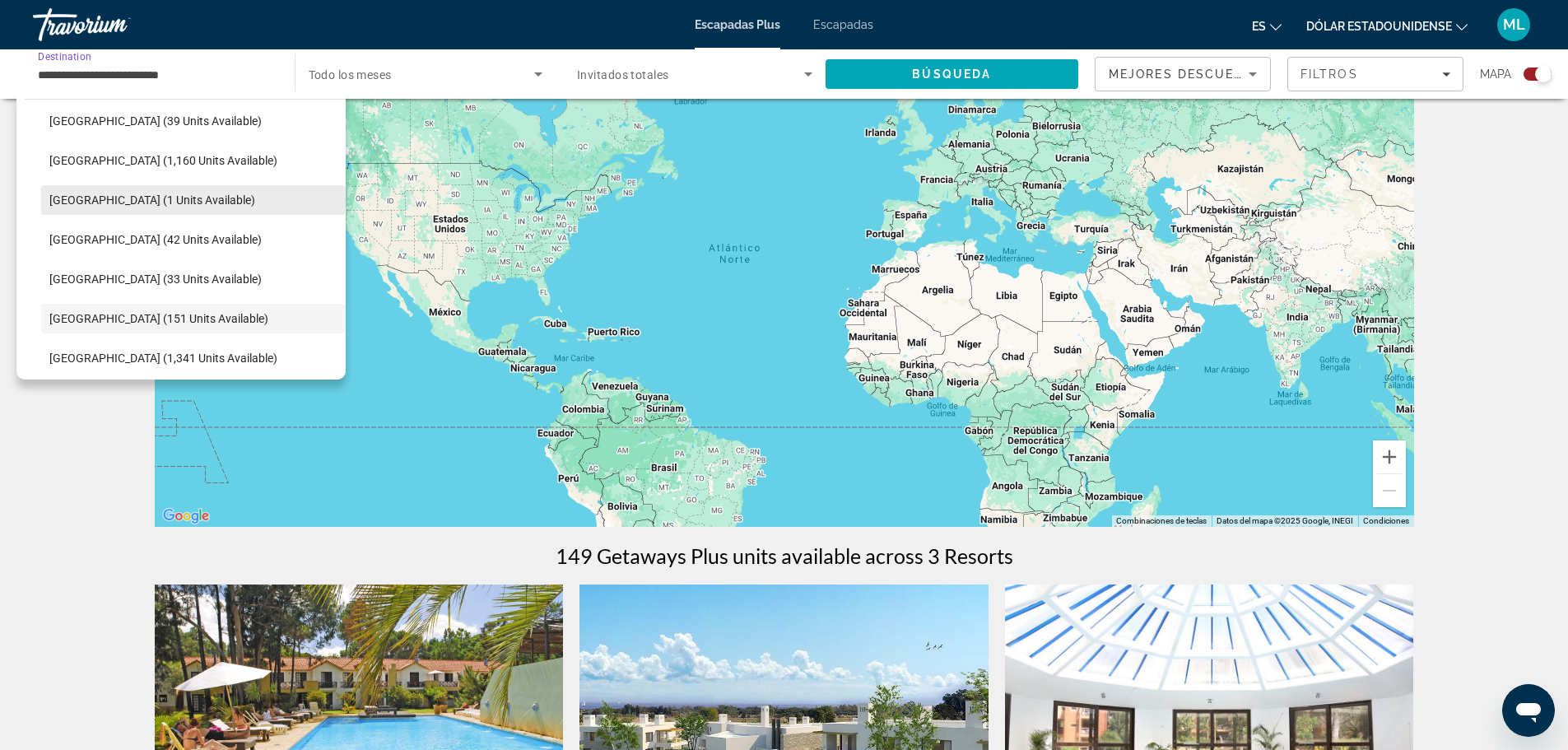
scroll to position [336, 0]
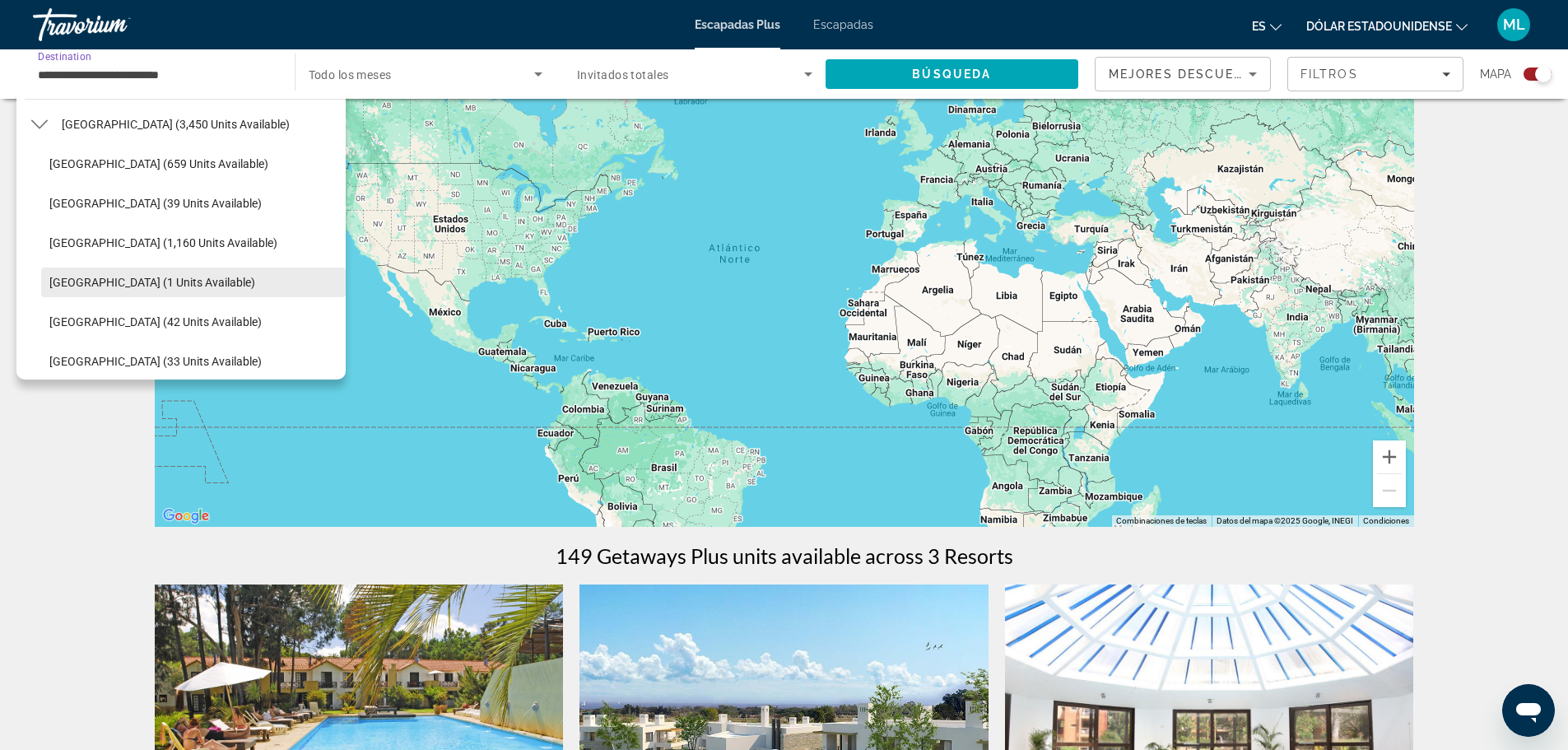
click at [142, 210] on span "Select destination: Bolivia (39 units available)" at bounding box center [193, 203] width 304 height 39
type input "**********"
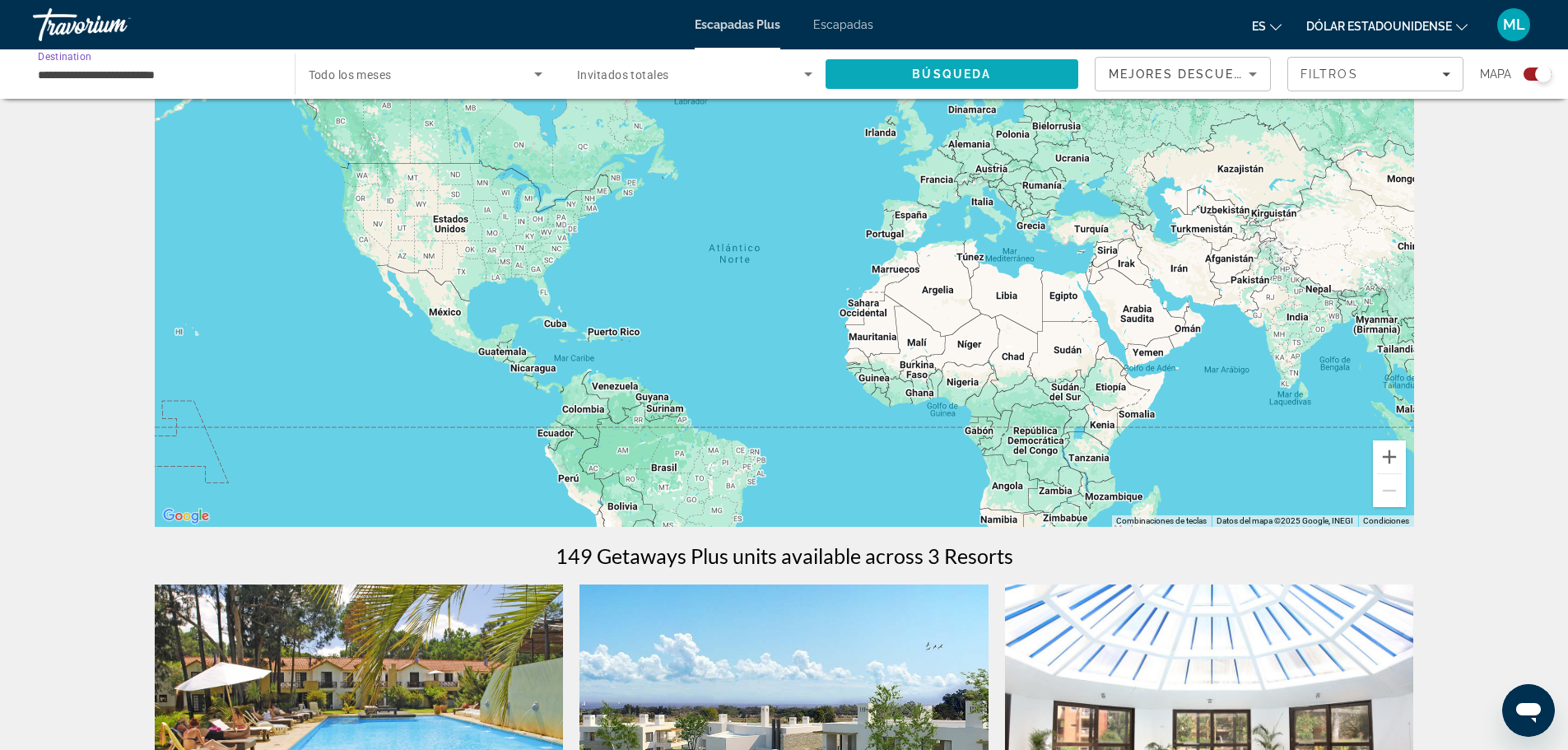
click at [916, 61] on span "Search" at bounding box center [952, 73] width 253 height 39
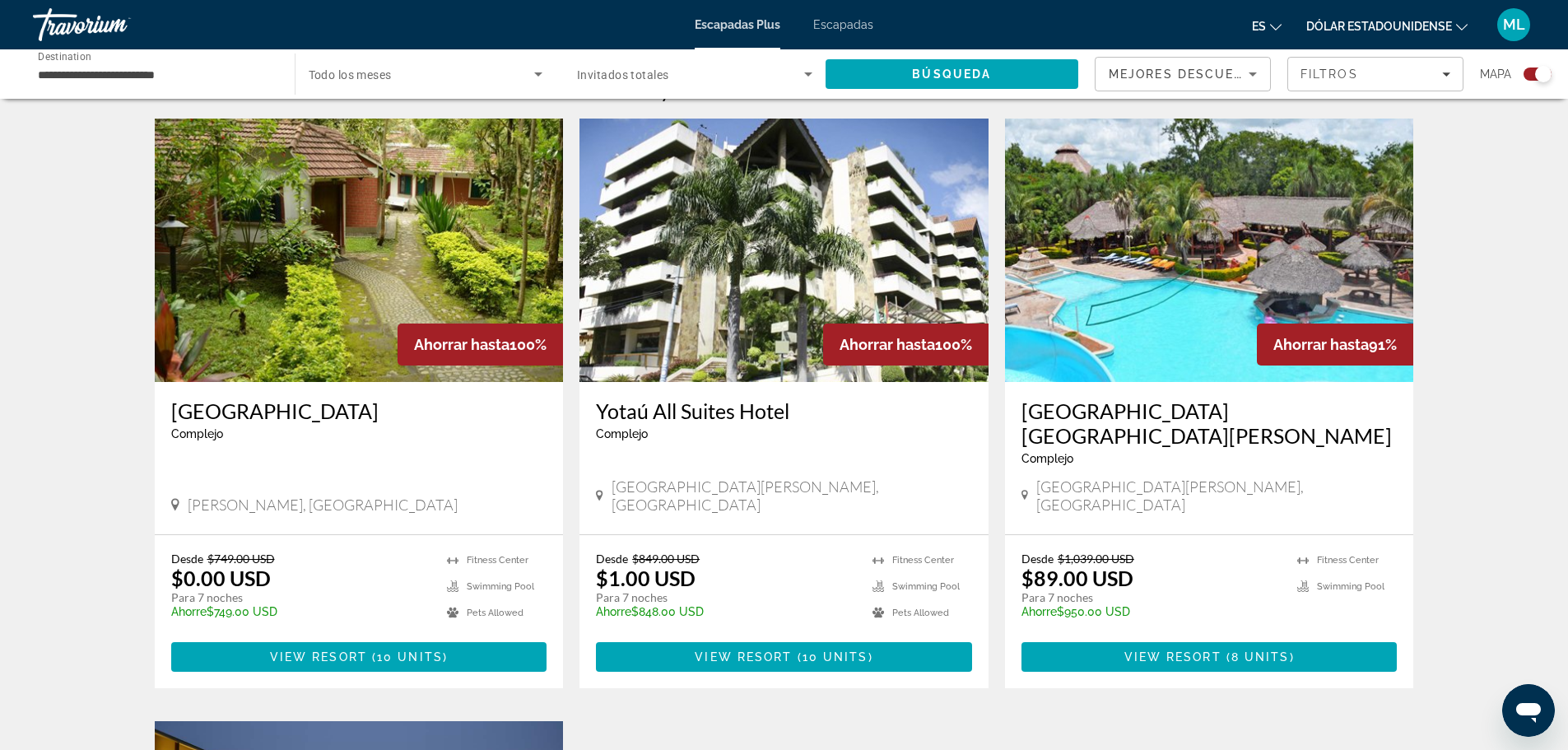
scroll to position [494, 0]
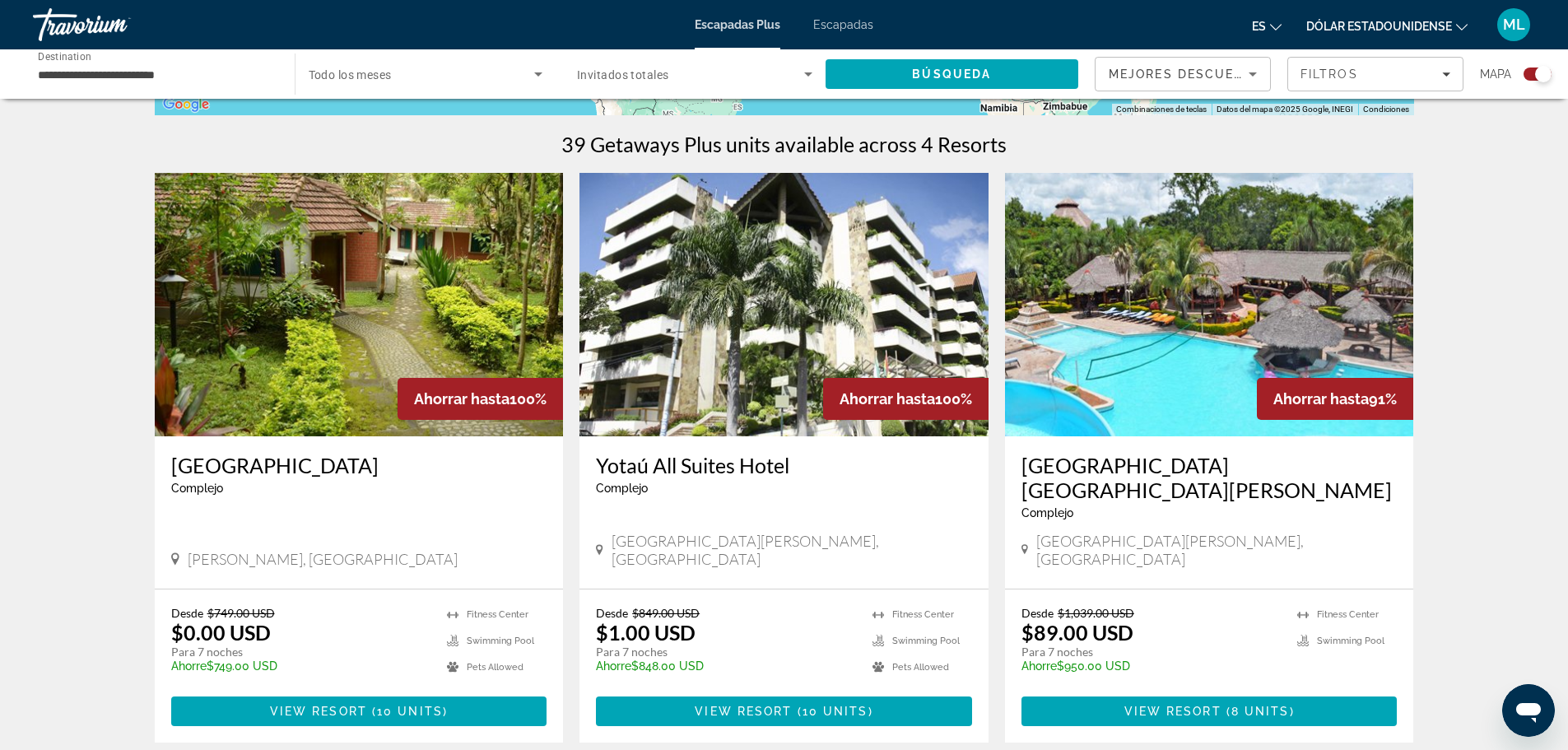
click at [1253, 336] on img "Contenido principal" at bounding box center [1209, 305] width 409 height 263
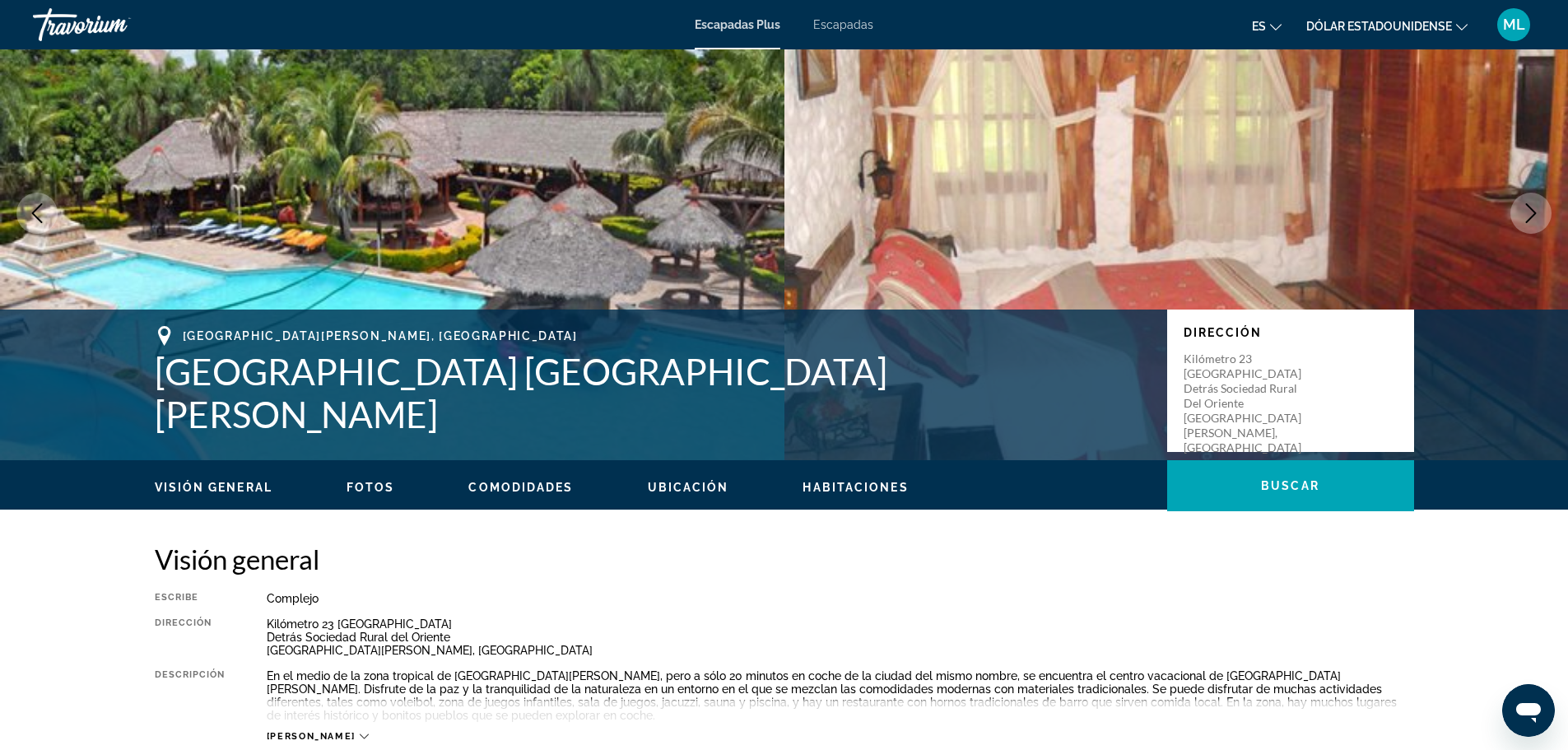
scroll to position [412, 0]
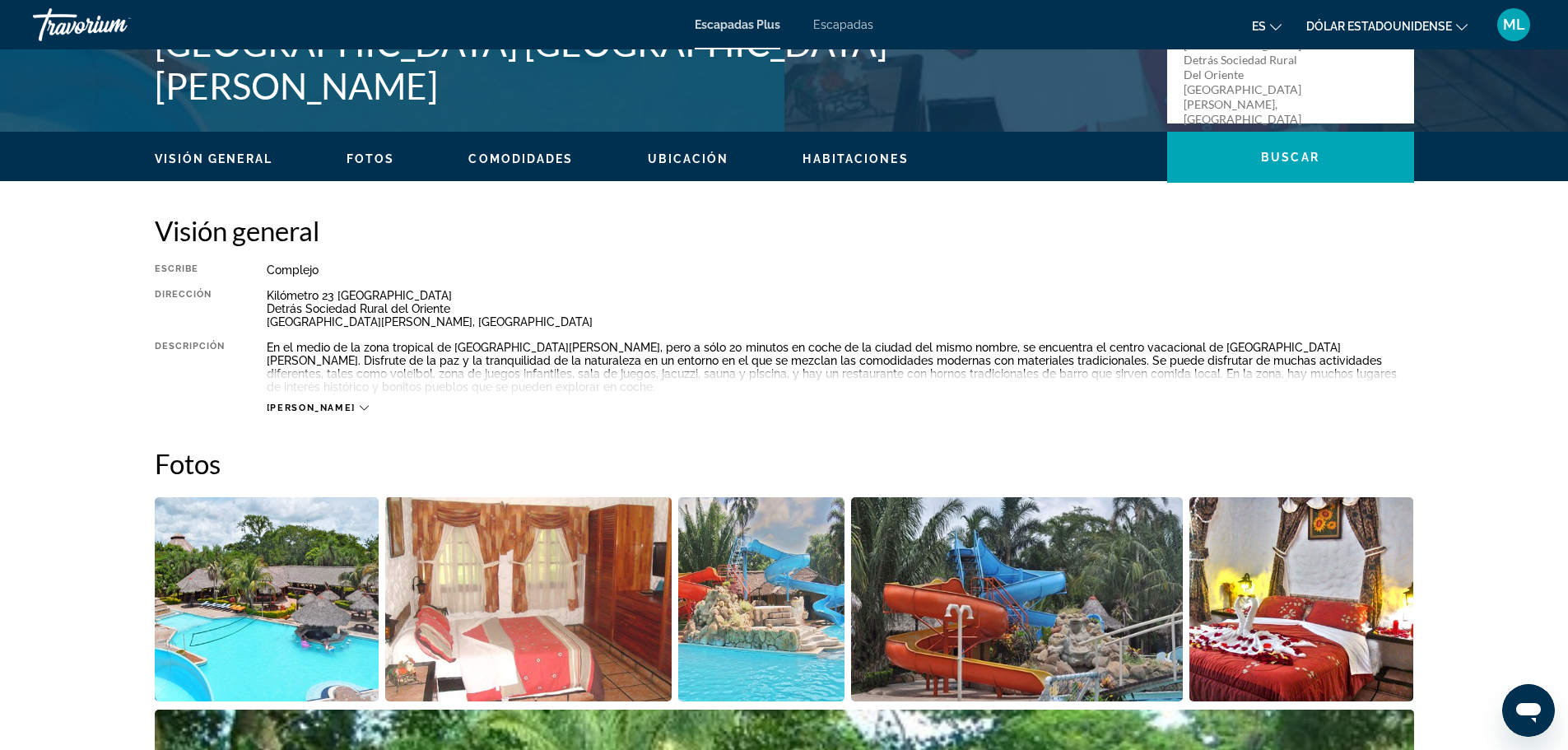
click at [359, 403] on icon "Contenido principal" at bounding box center [364, 408] width 9 height 9
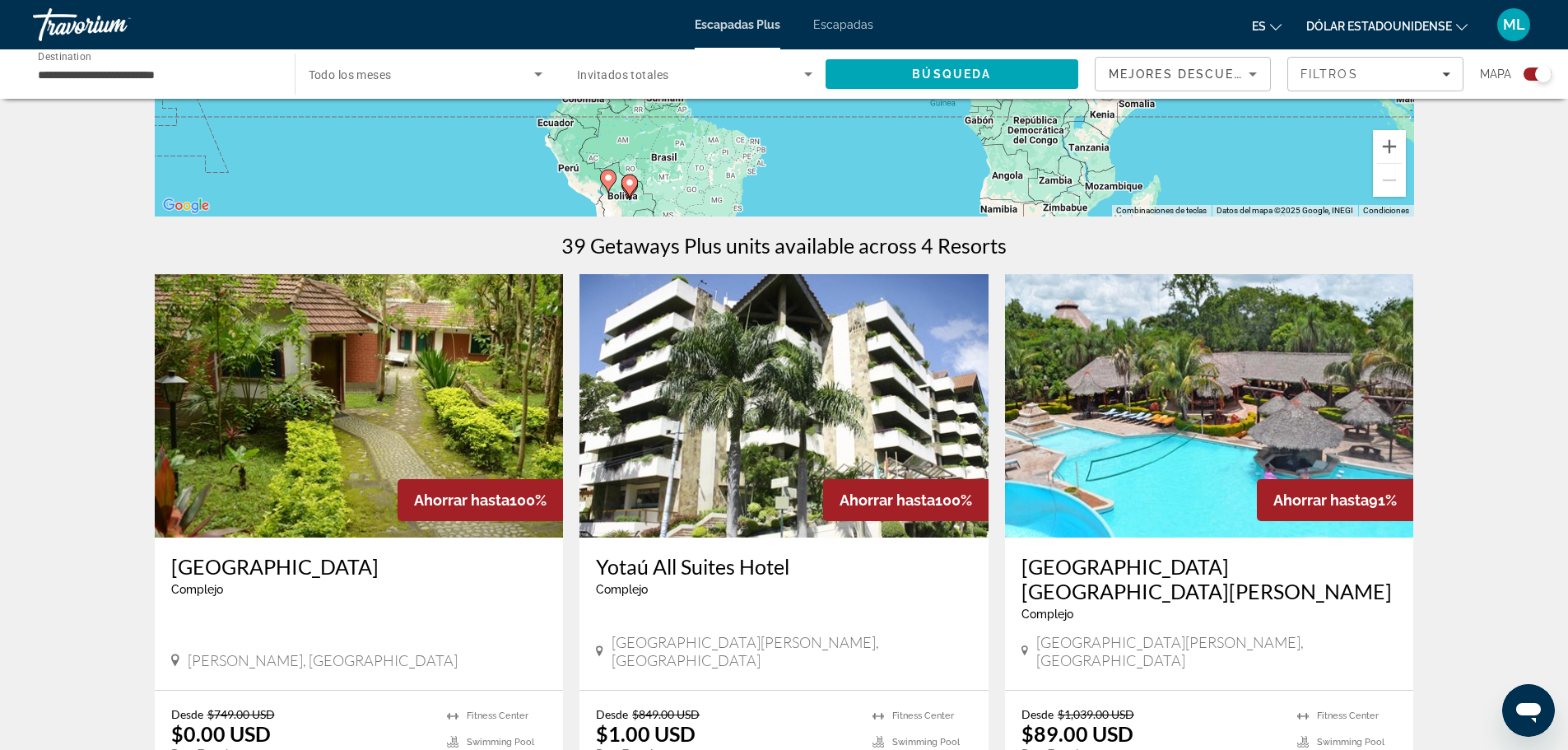
scroll to position [412, 0]
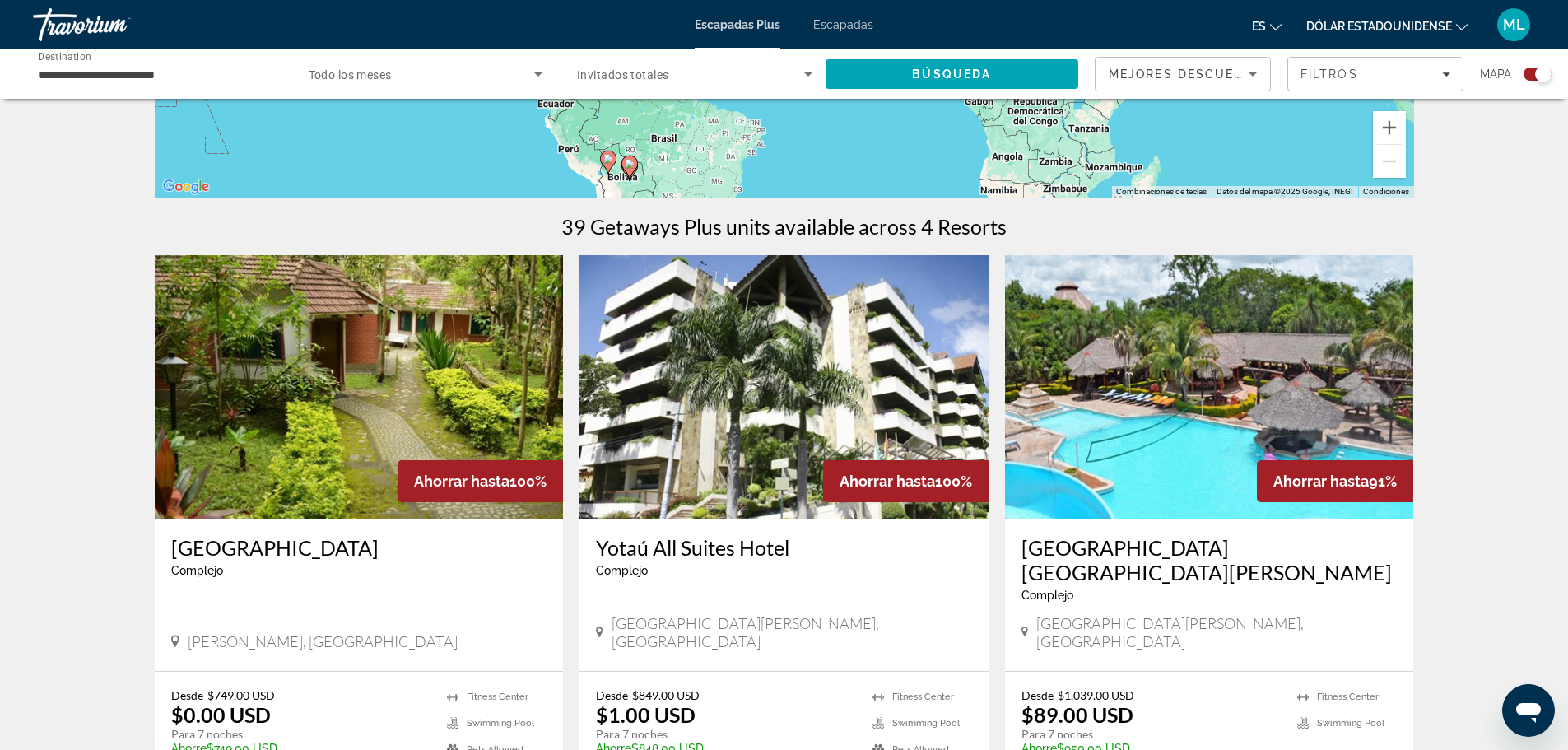
click at [342, 415] on img "Contenido principal" at bounding box center [358, 387] width 409 height 263
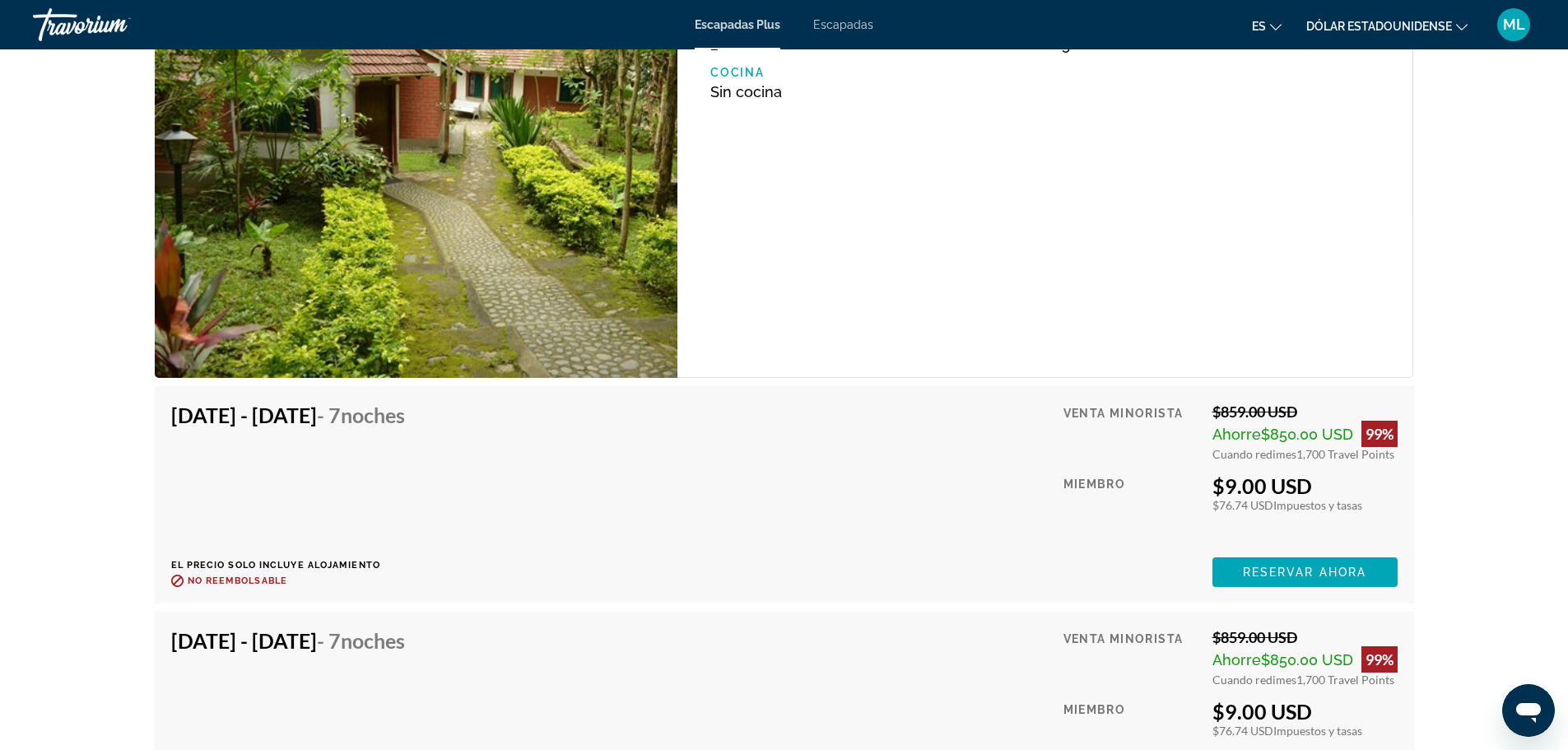
scroll to position [5251, 0]
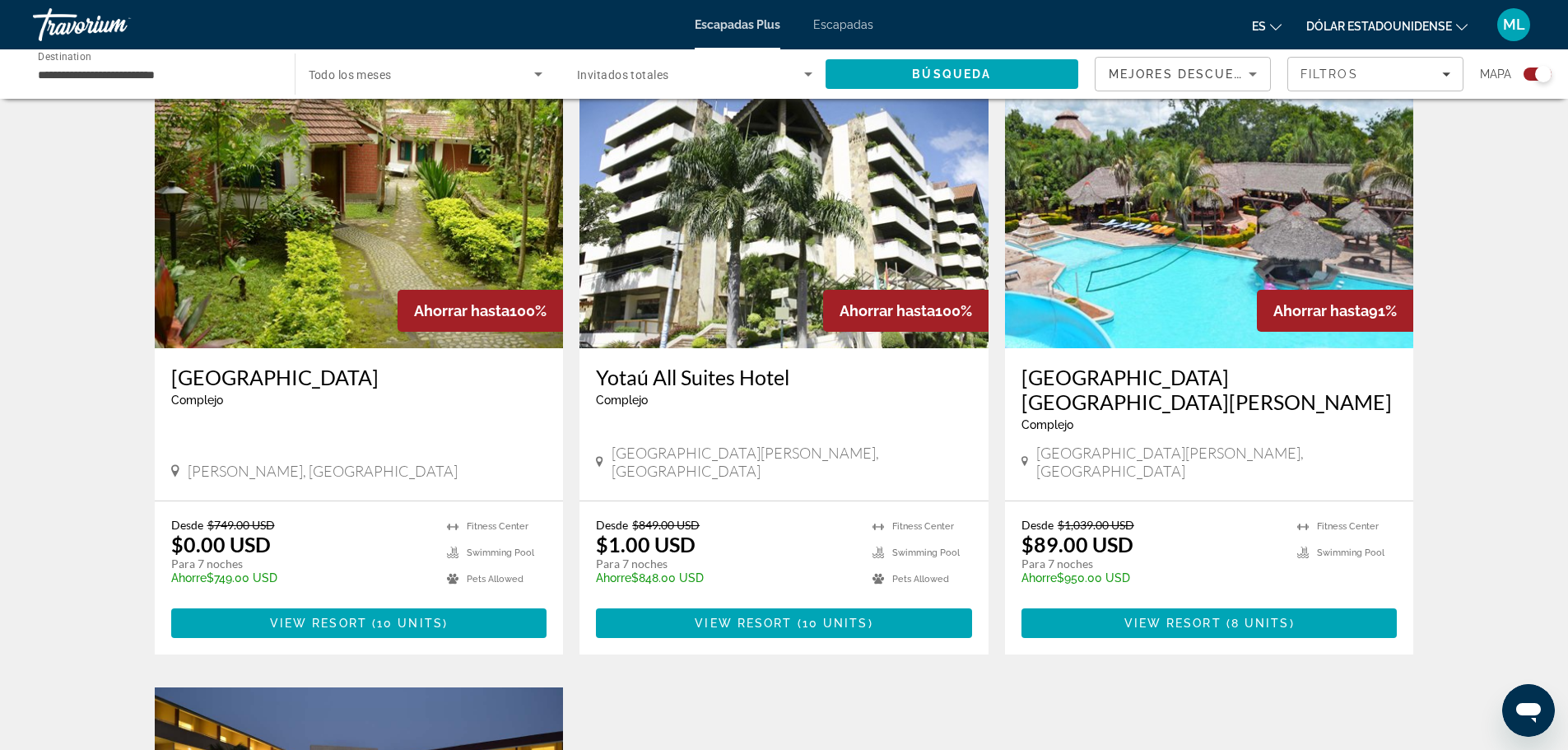
scroll to position [576, 0]
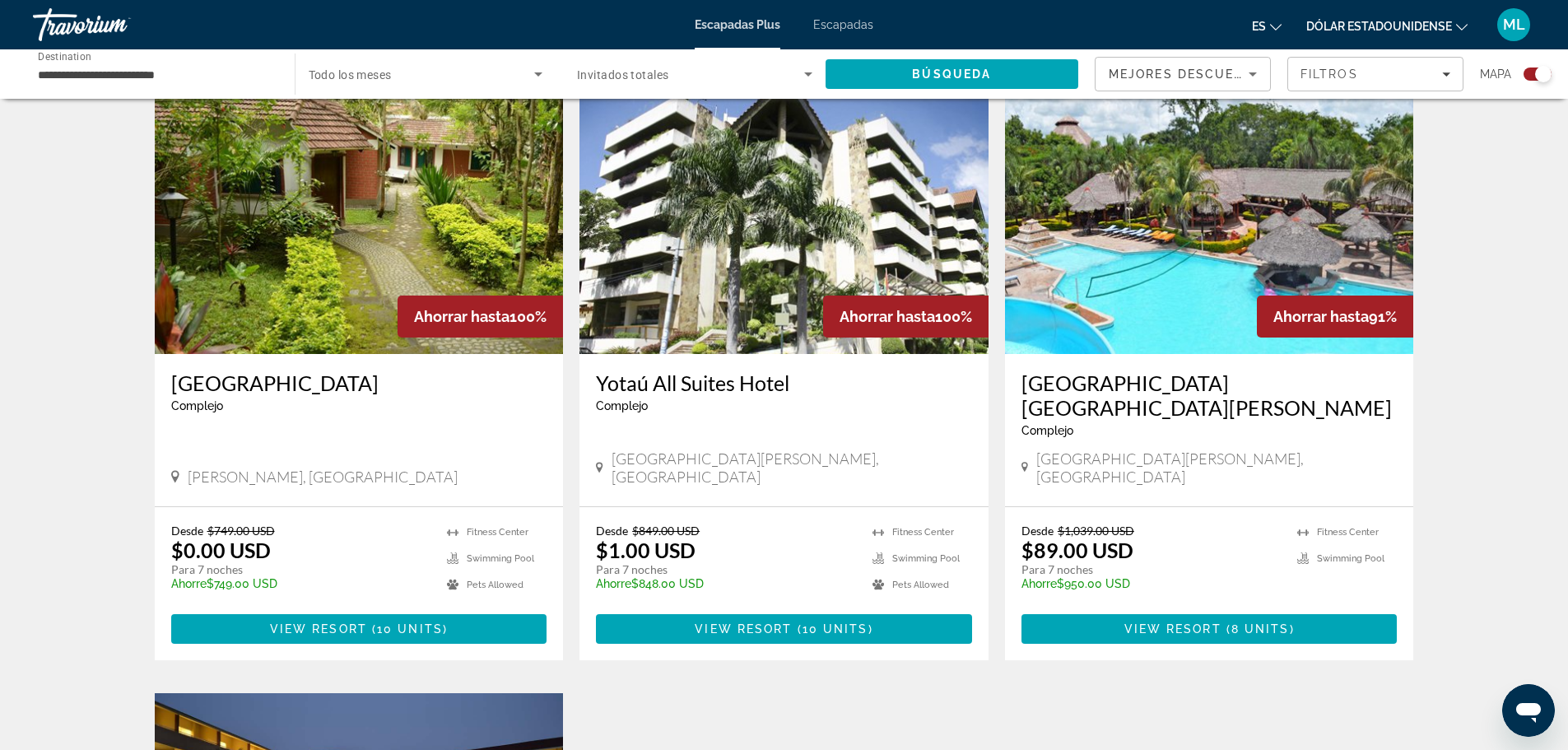
click at [784, 281] on img "Contenido principal" at bounding box center [784, 222] width 409 height 263
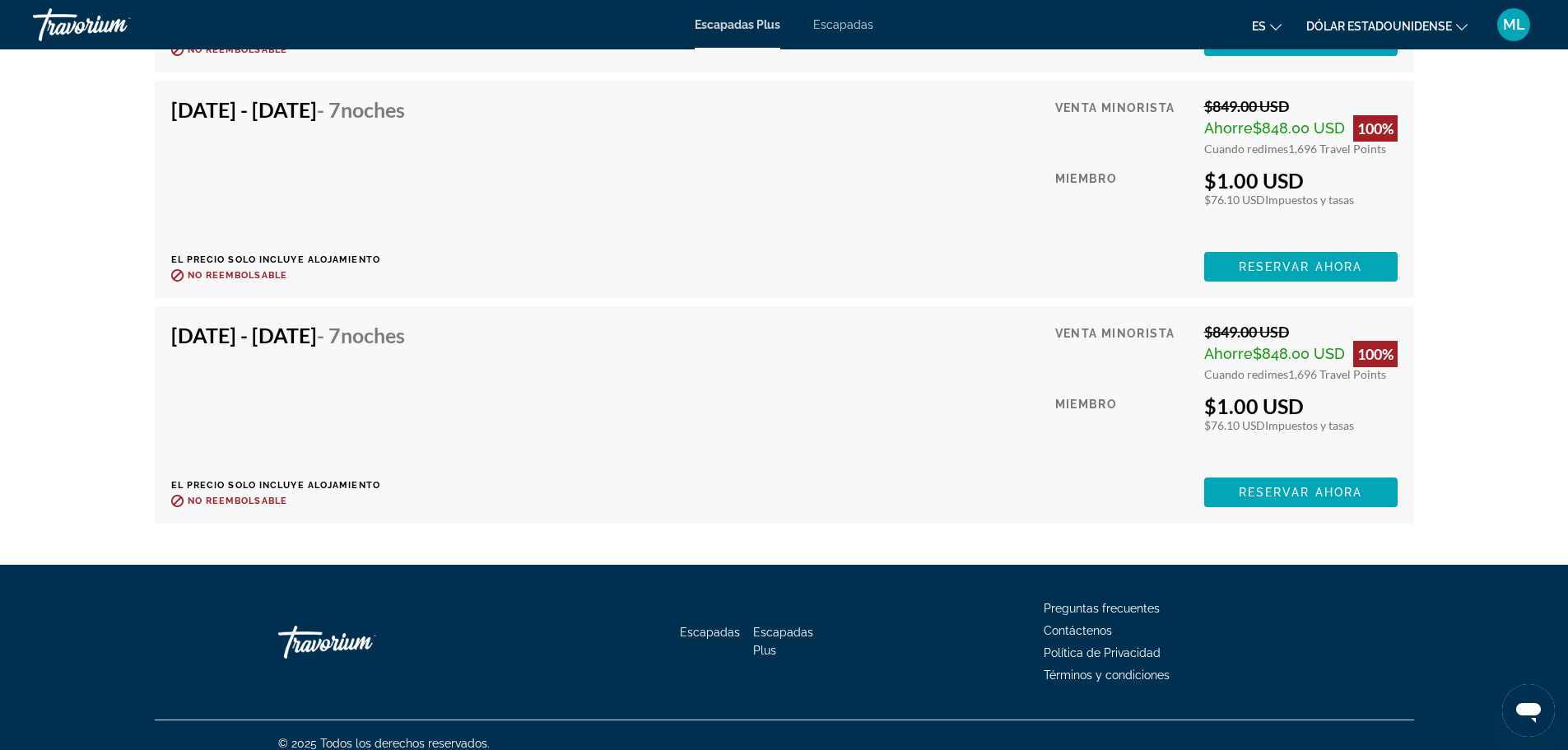
scroll to position [3895, 0]
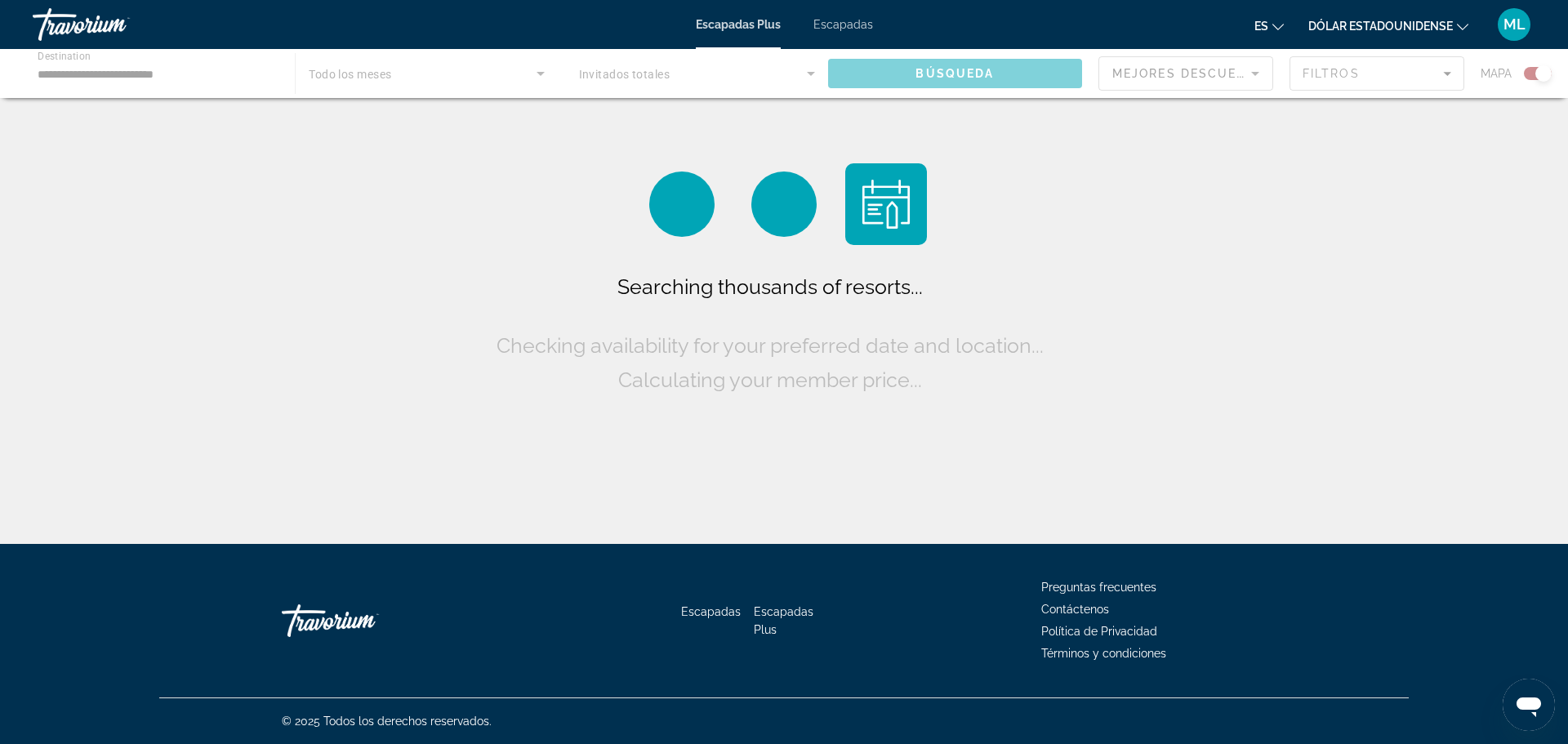
click at [163, 66] on div "Contenido principal" at bounding box center [784, 73] width 1568 height 49
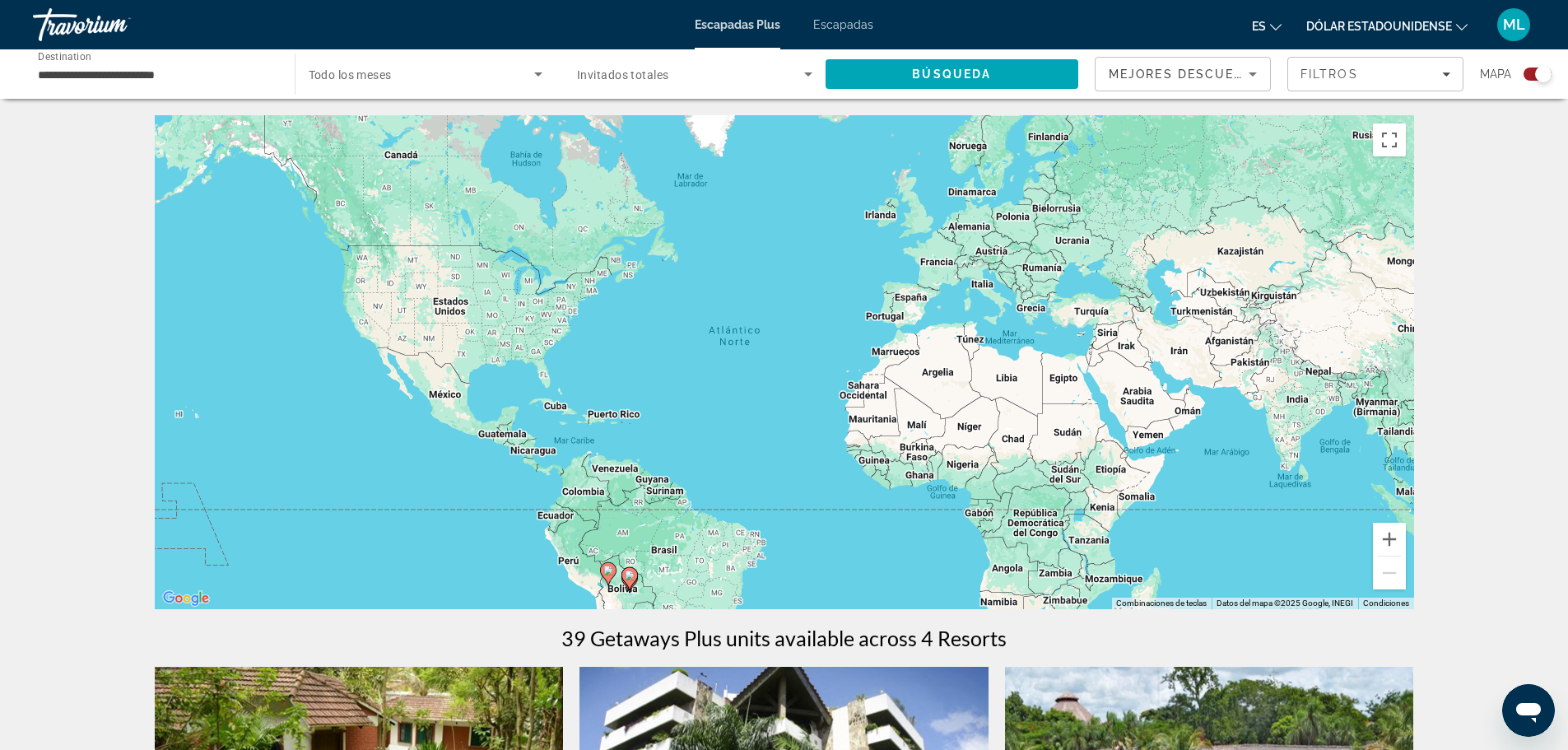
click at [165, 75] on input "**********" at bounding box center [155, 75] width 235 height 20
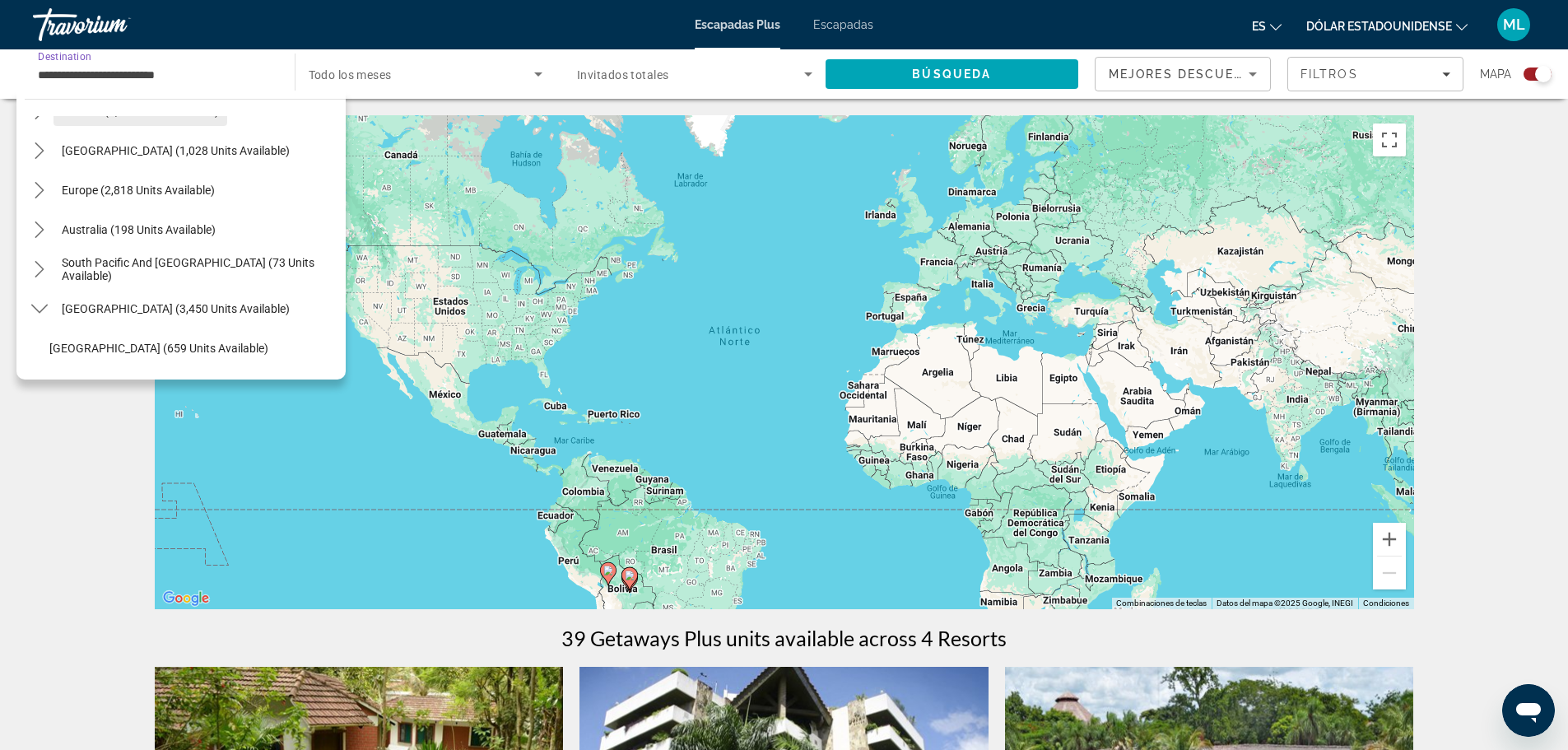
scroll to position [165, 0]
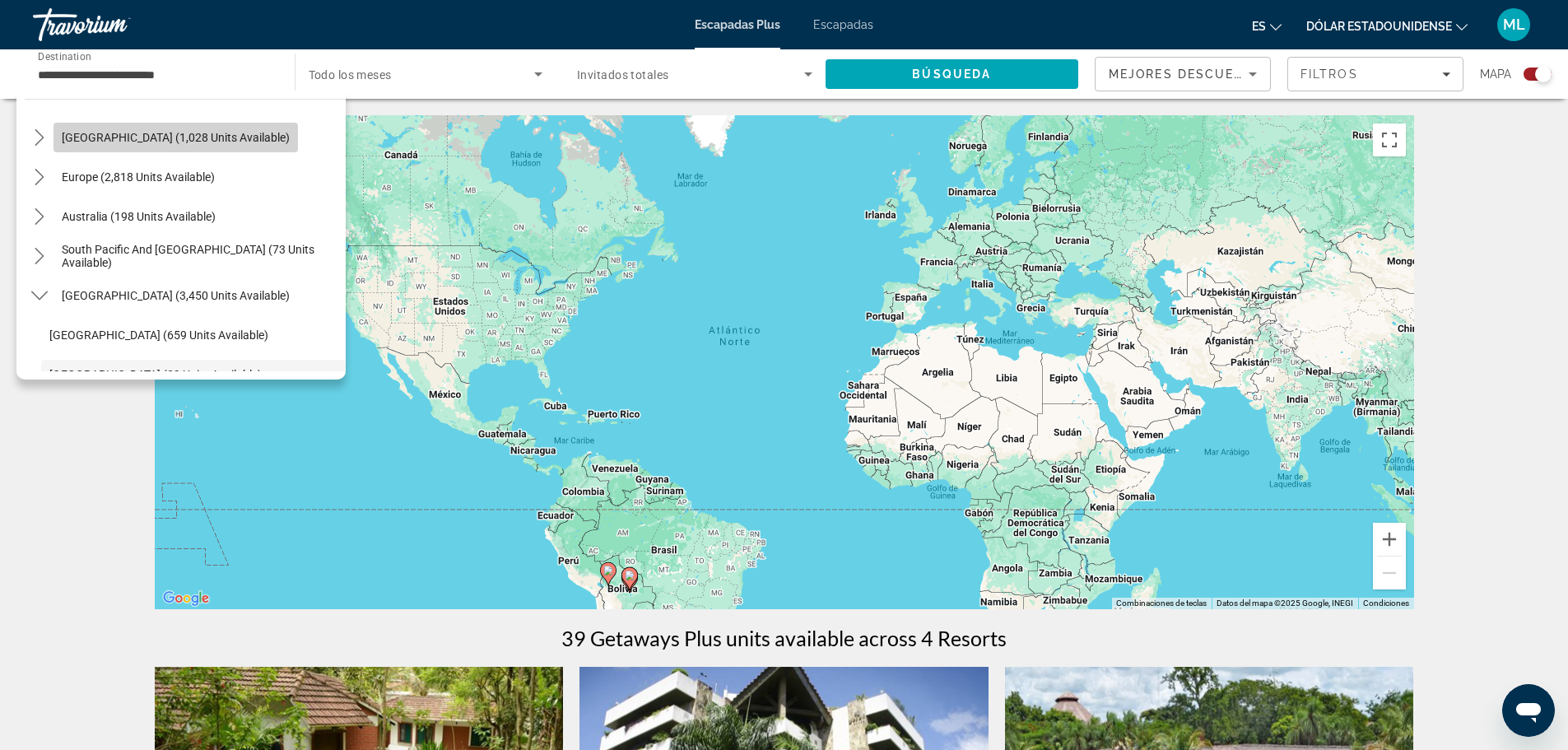
click at [136, 139] on span "Caribbean & Atlantic Islands (1,028 units available)" at bounding box center [176, 137] width 228 height 13
type input "**********"
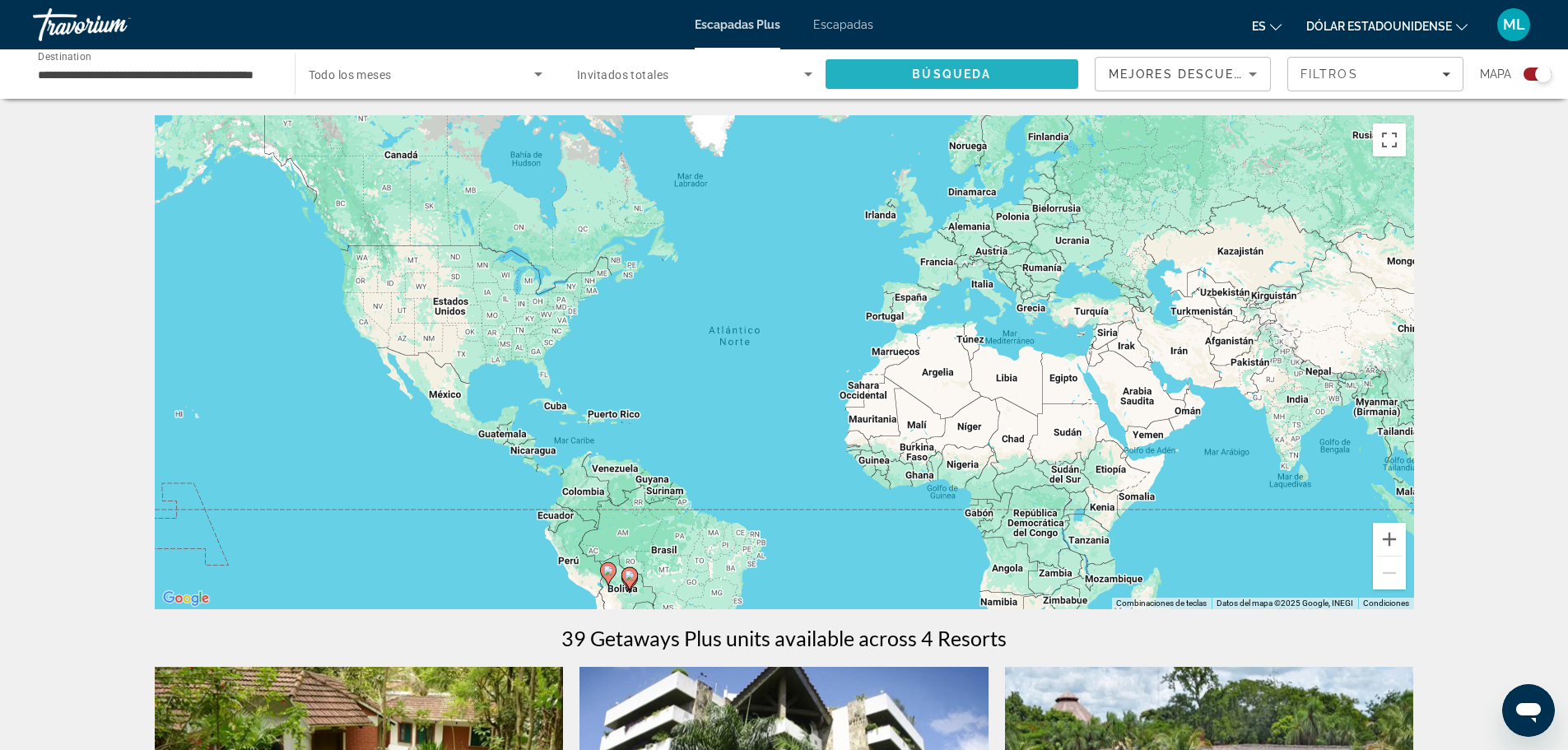
click at [899, 61] on span "Search" at bounding box center [952, 73] width 253 height 39
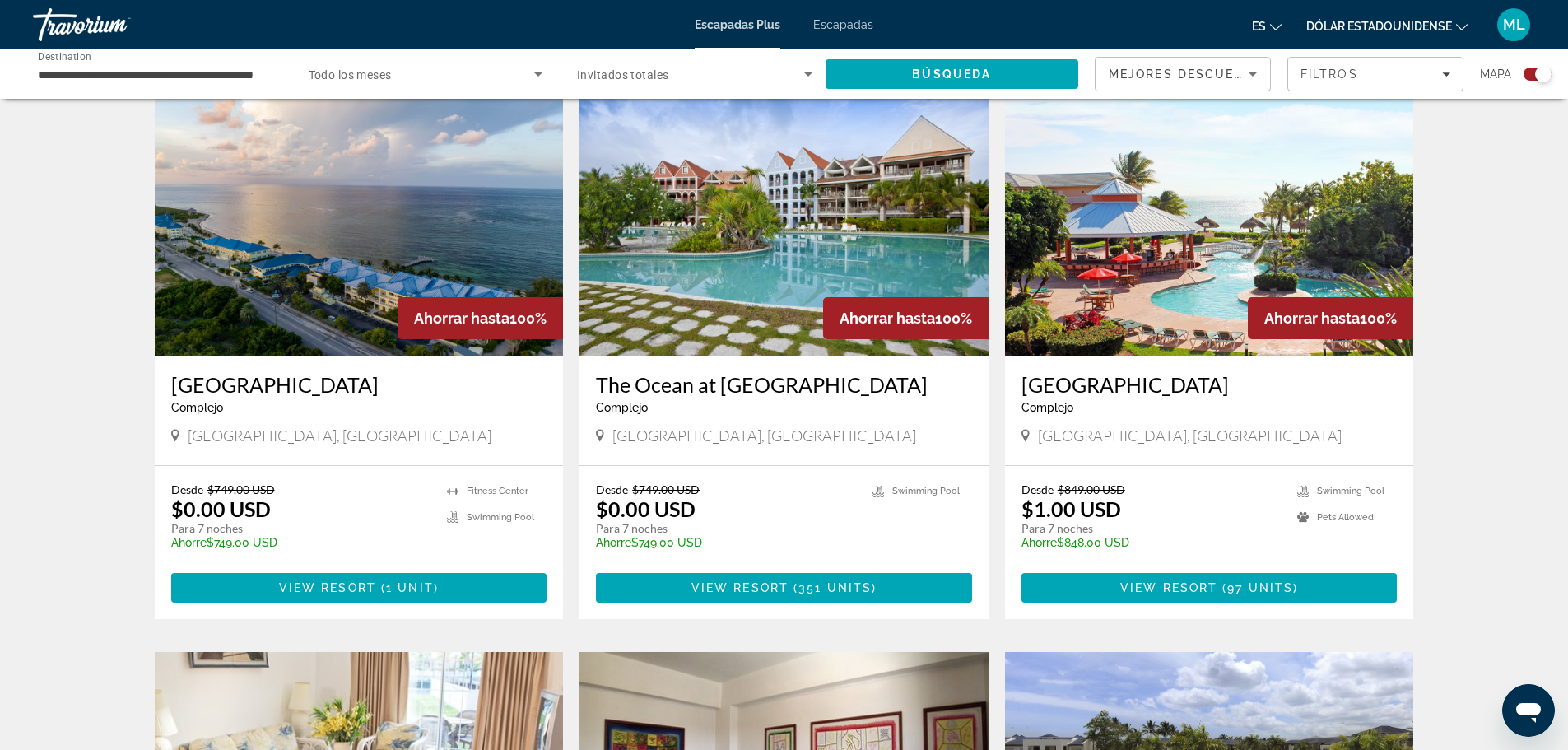
scroll to position [576, 0]
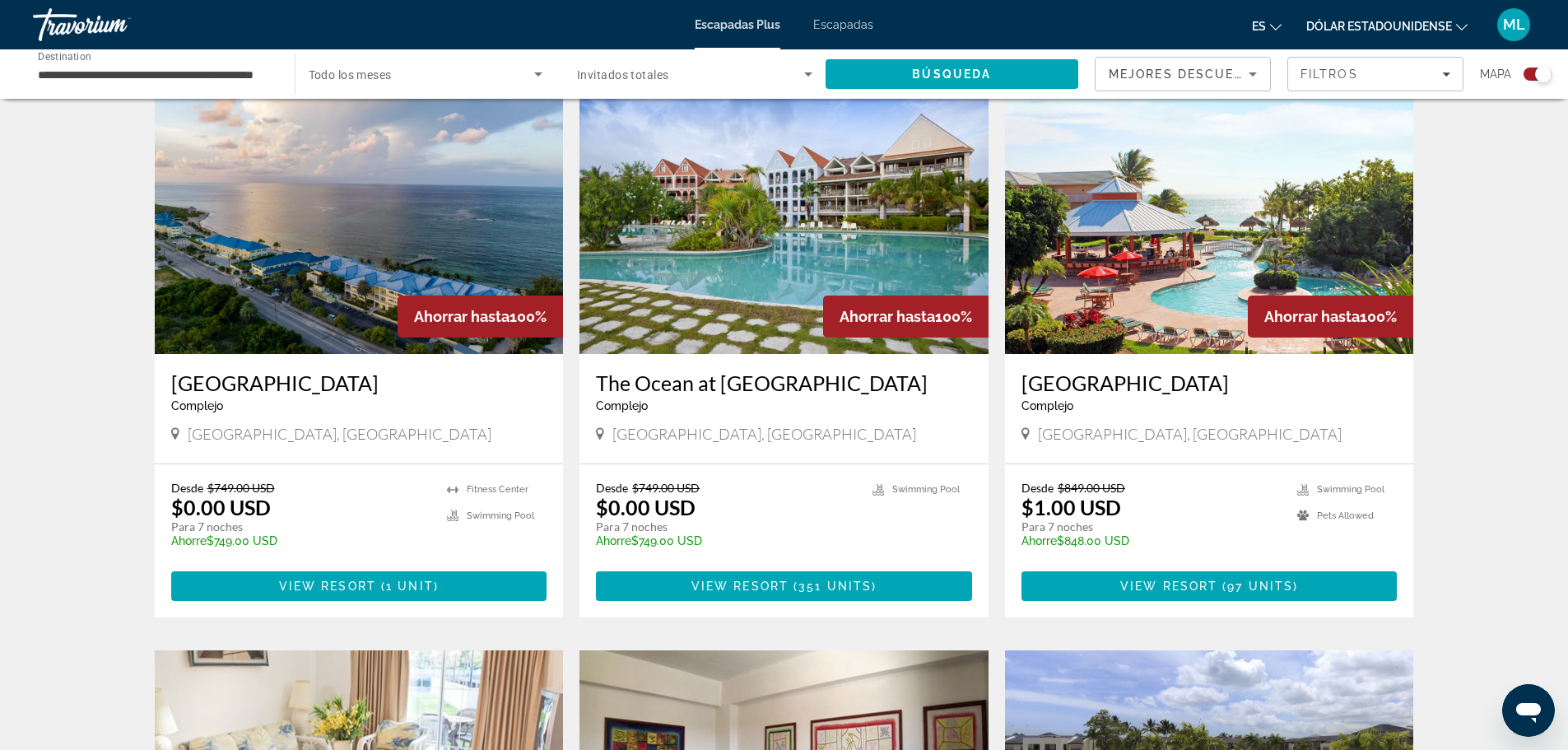
click at [240, 384] on h3 "Wyndham Reef Resort" at bounding box center [358, 382] width 376 height 25
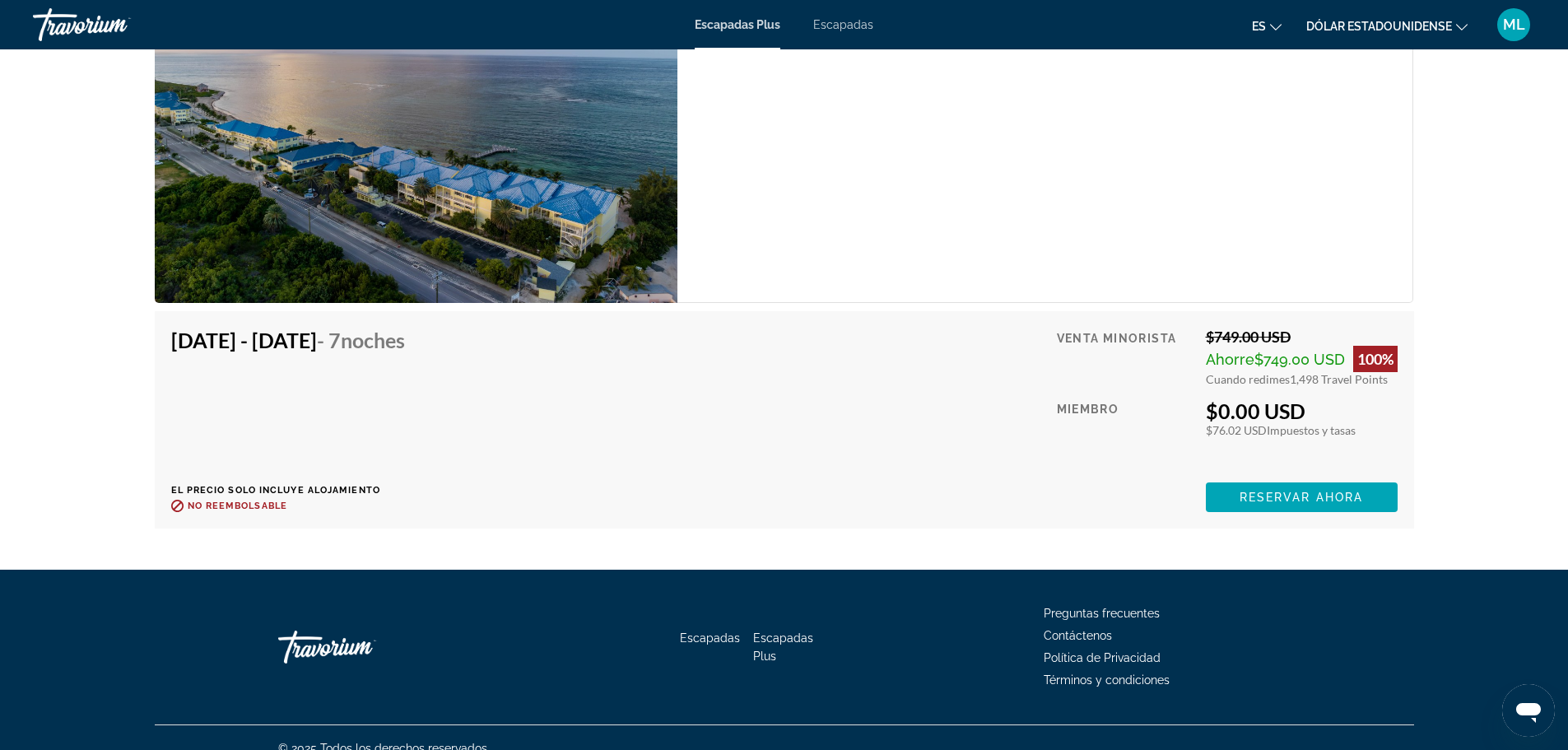
scroll to position [3027, 0]
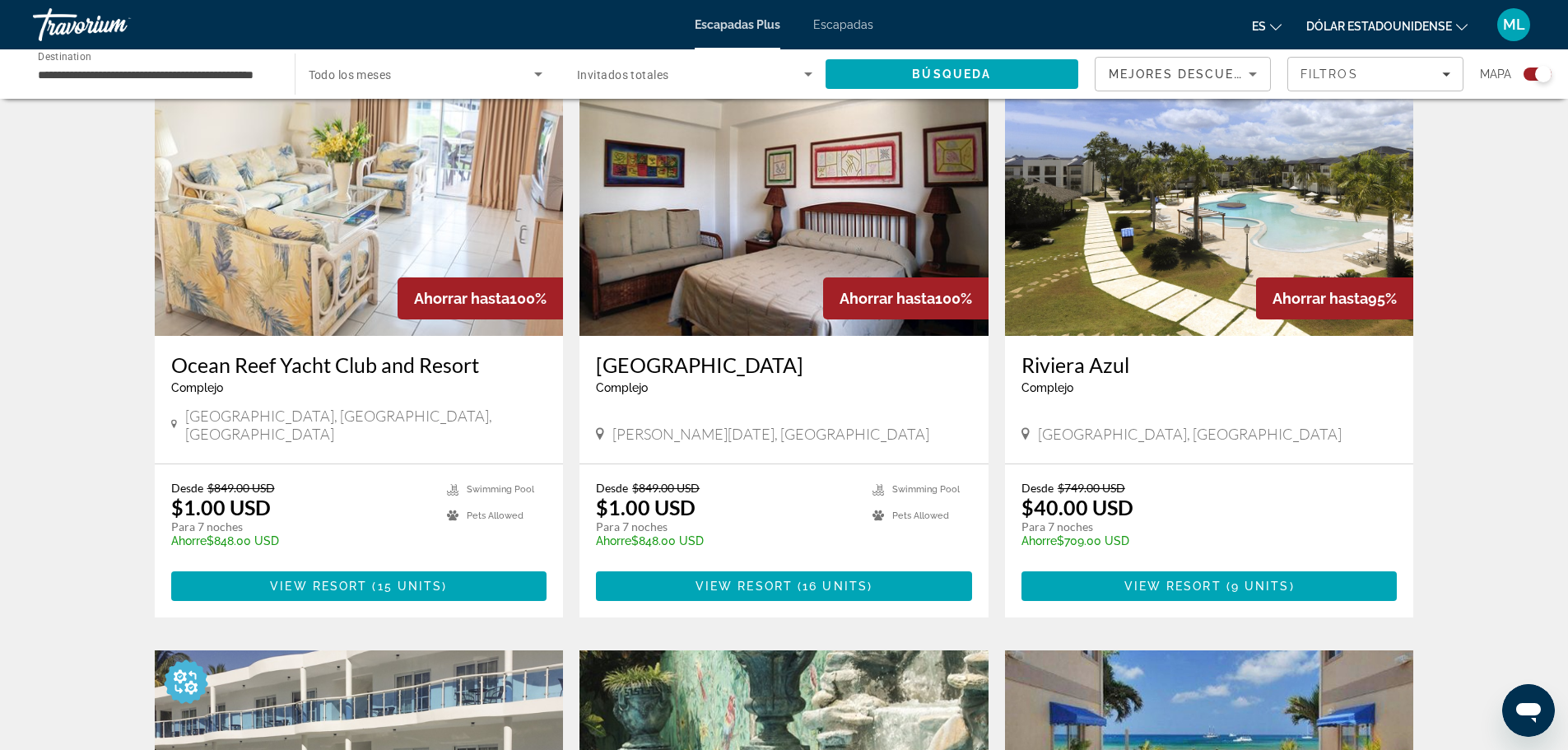
scroll to position [1152, 0]
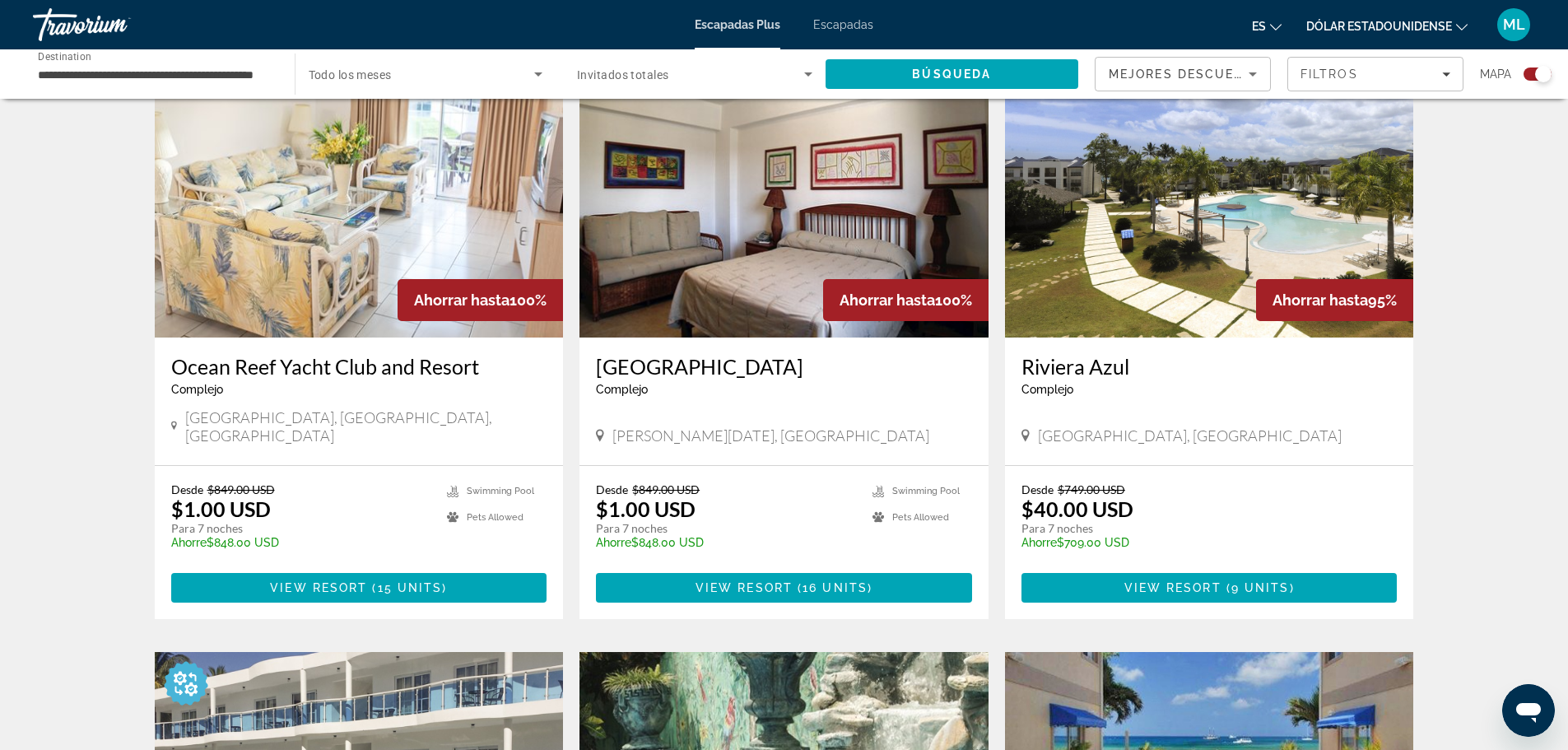
click at [737, 269] on img "Contenido principal" at bounding box center [784, 206] width 409 height 263
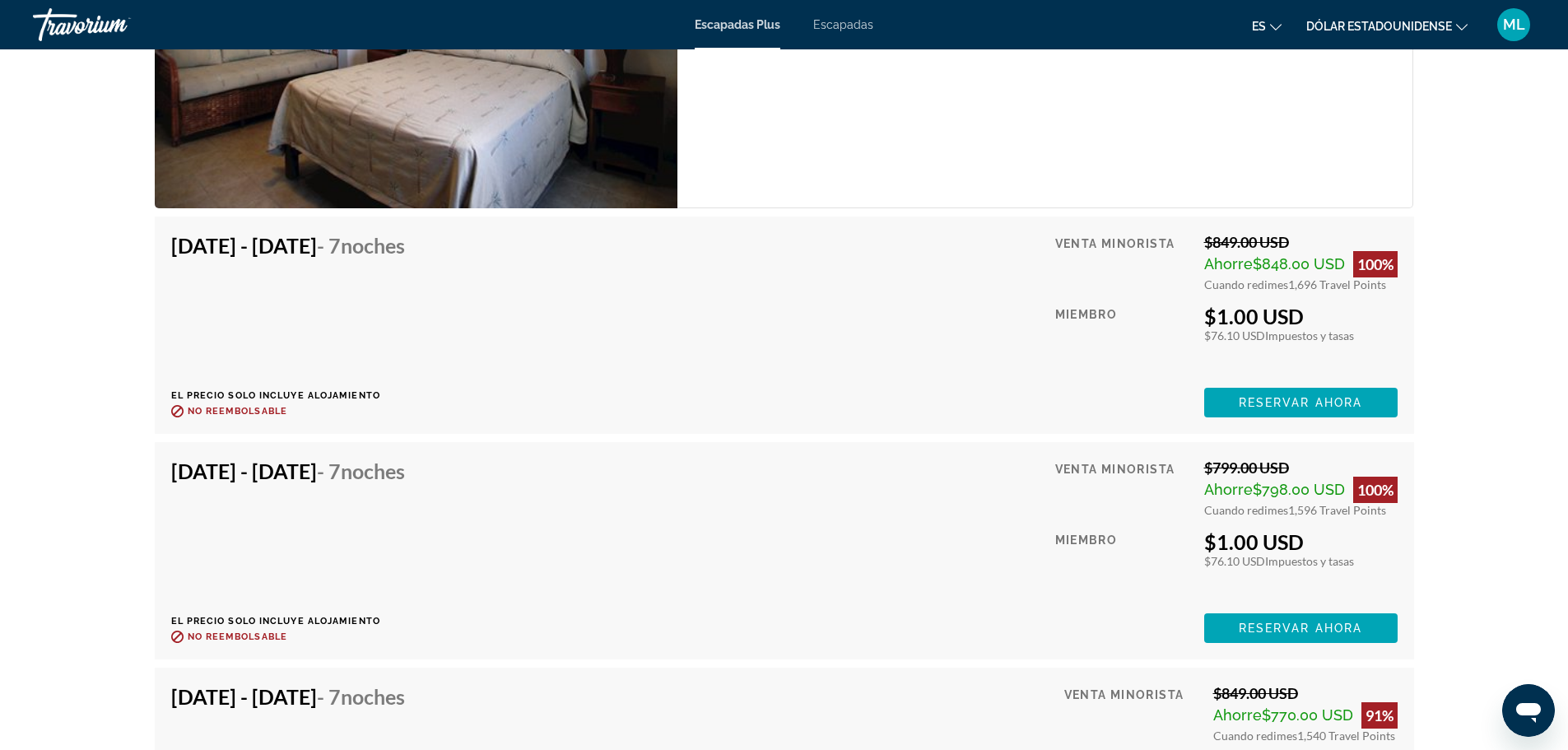
scroll to position [3752, 0]
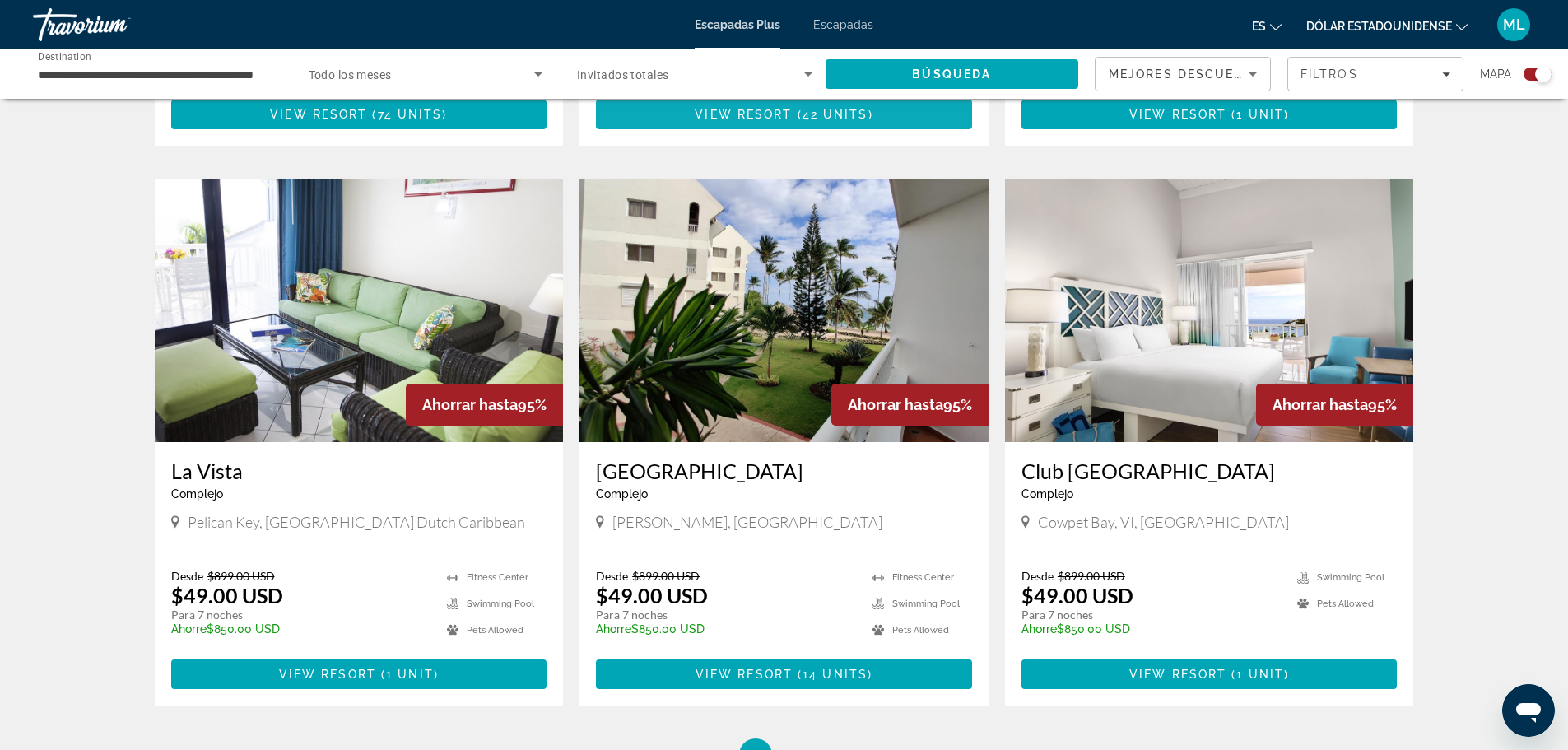
scroll to position [2223, 0]
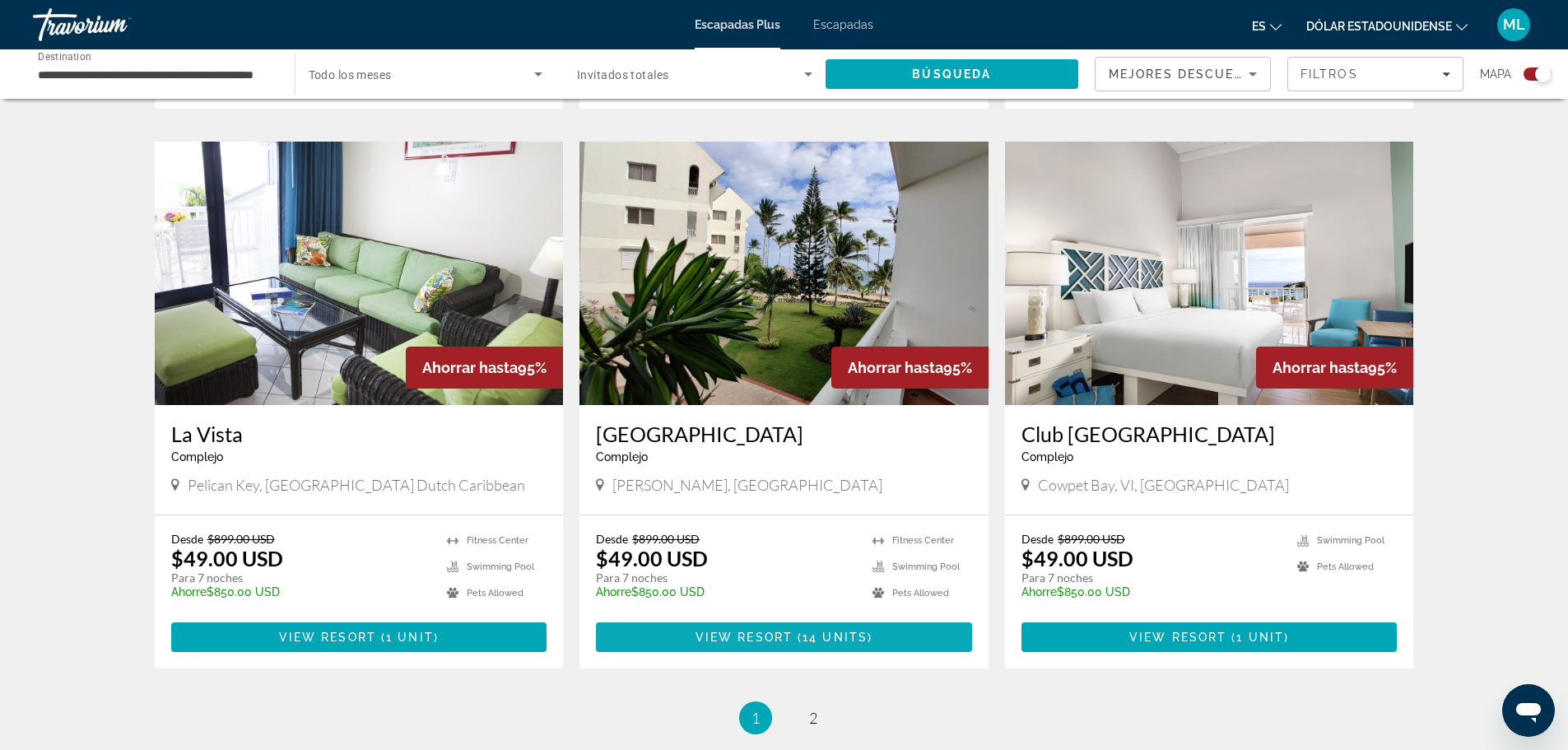
click at [710, 631] on span "View Resort" at bounding box center [744, 638] width 97 height 13
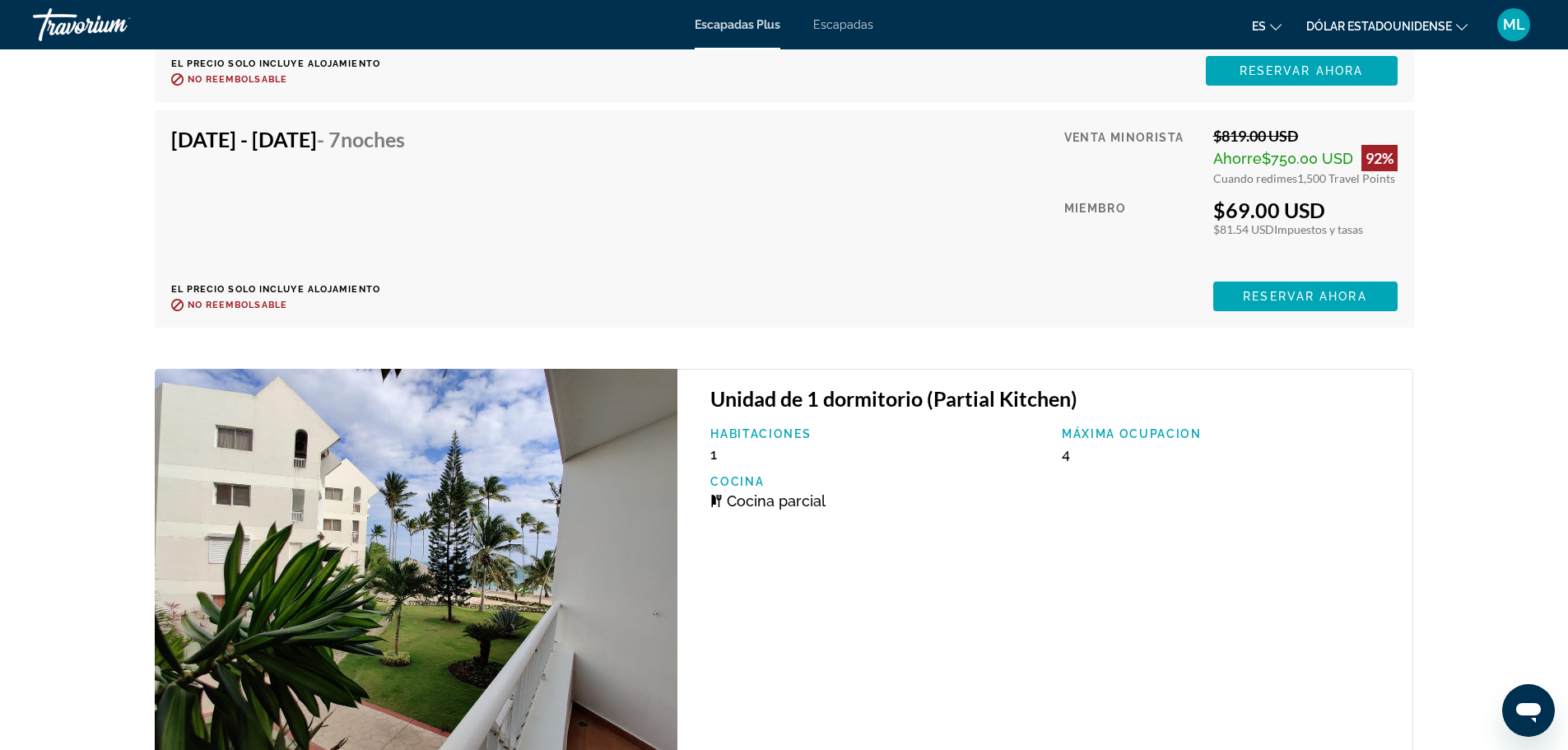
scroll to position [3955, 0]
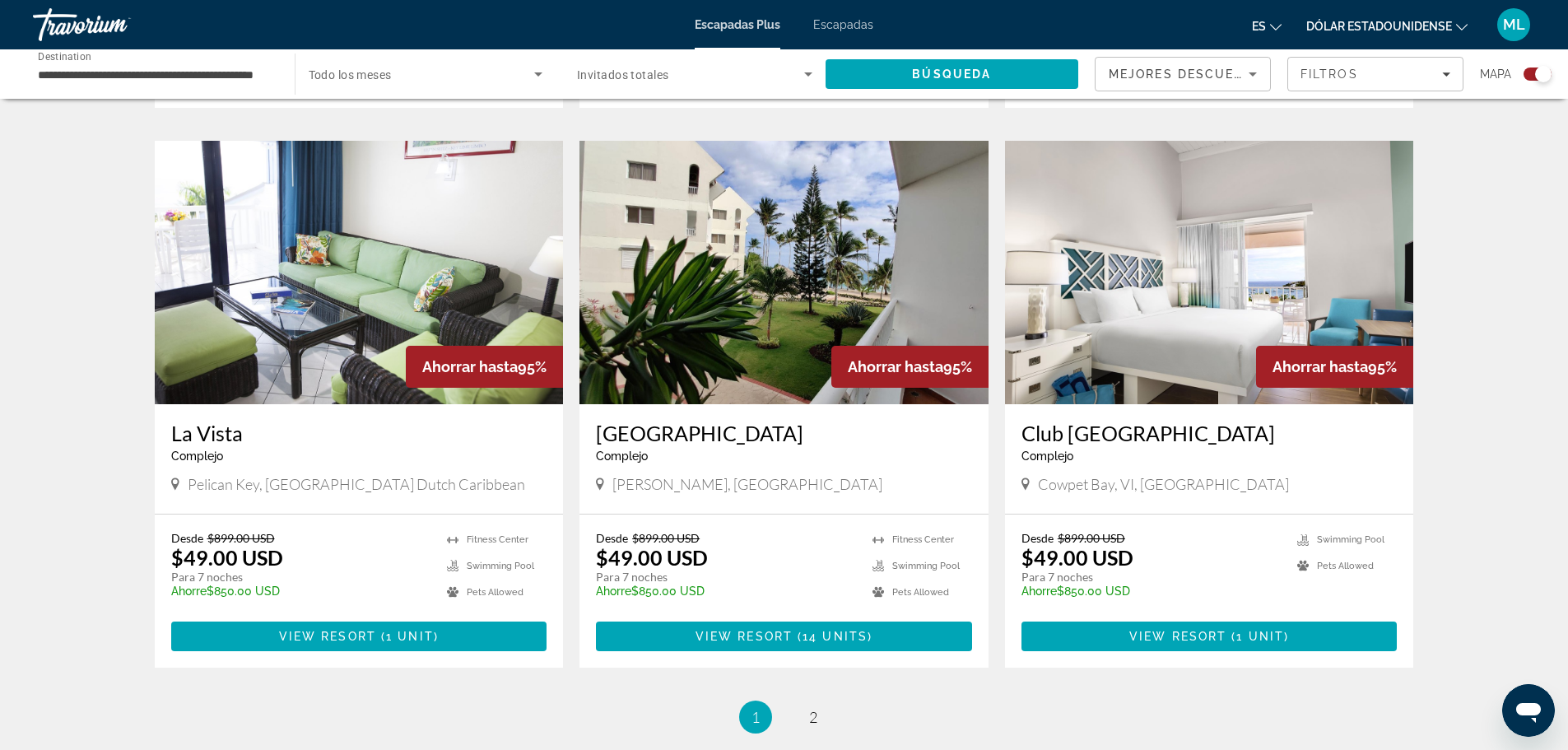
scroll to position [2223, 0]
click at [809, 709] on span "2" at bounding box center [813, 718] width 8 height 18
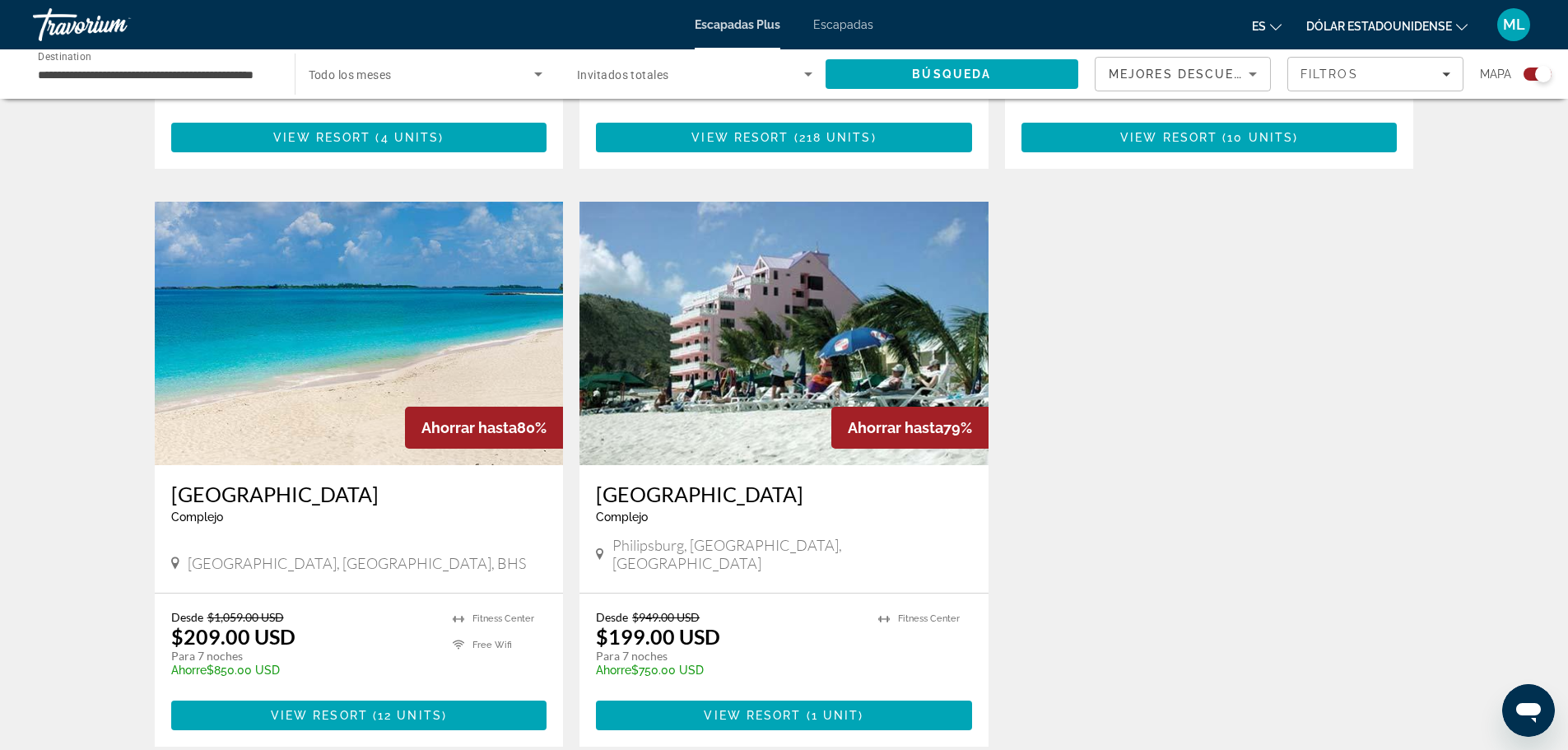
scroll to position [1647, 0]
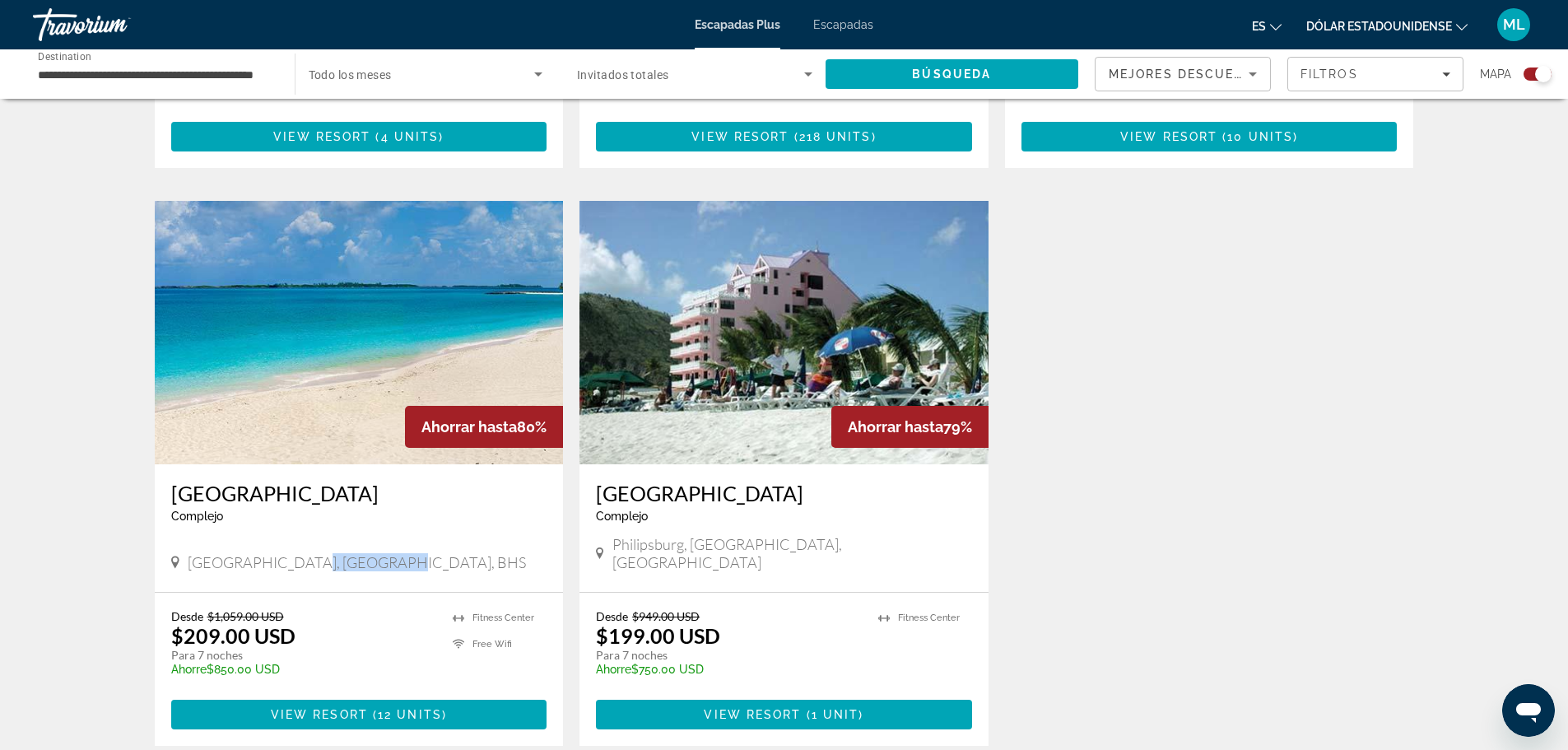
drag, startPoint x: 285, startPoint y: 488, endPoint x: 389, endPoint y: 491, distance: 104.0
click at [389, 553] on div "Paradise Island, Nassau, BHS" at bounding box center [358, 562] width 376 height 18
copy span "Nassau, BHS"
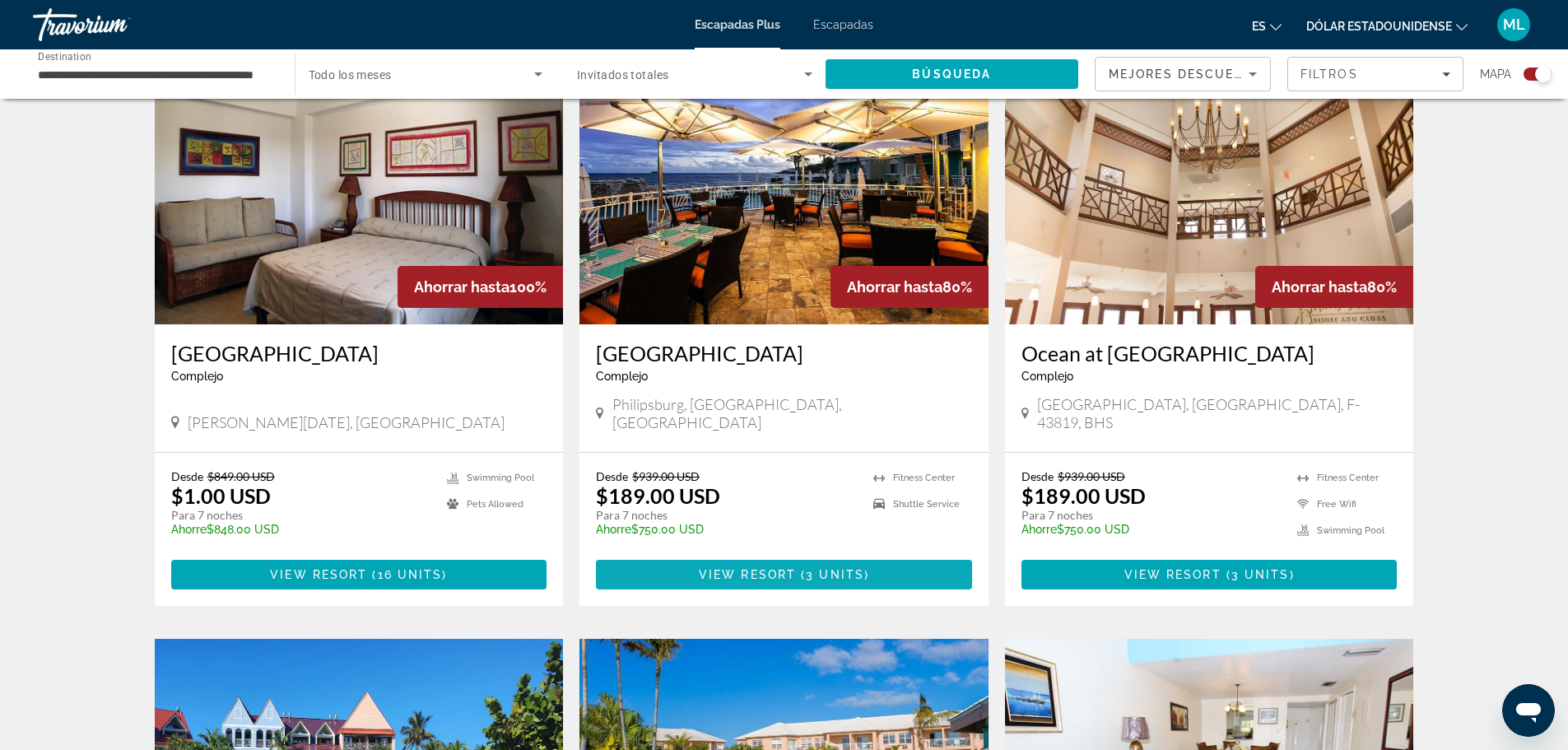
scroll to position [576, 0]
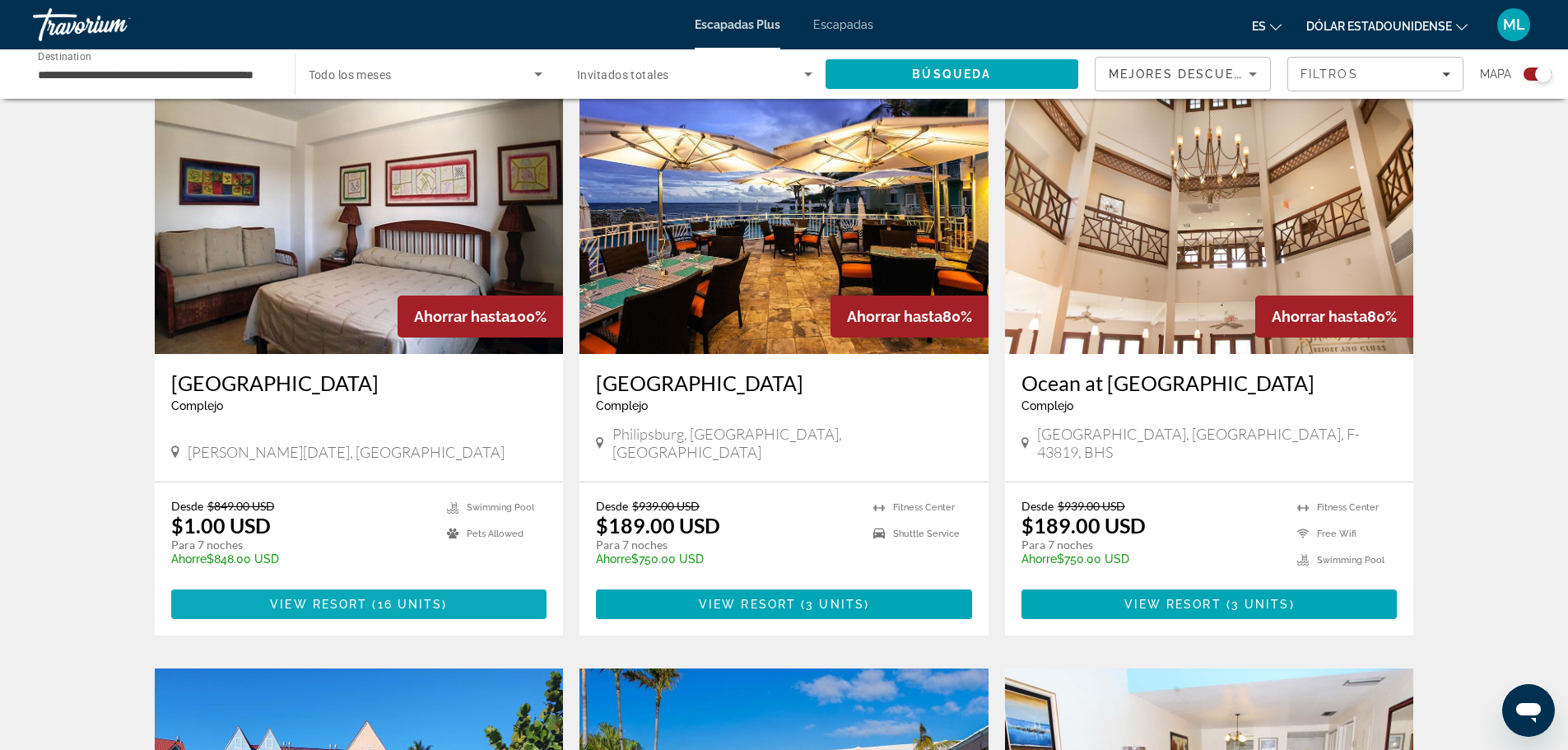
click at [373, 598] on span "( 16 units )" at bounding box center [407, 605] width 80 height 13
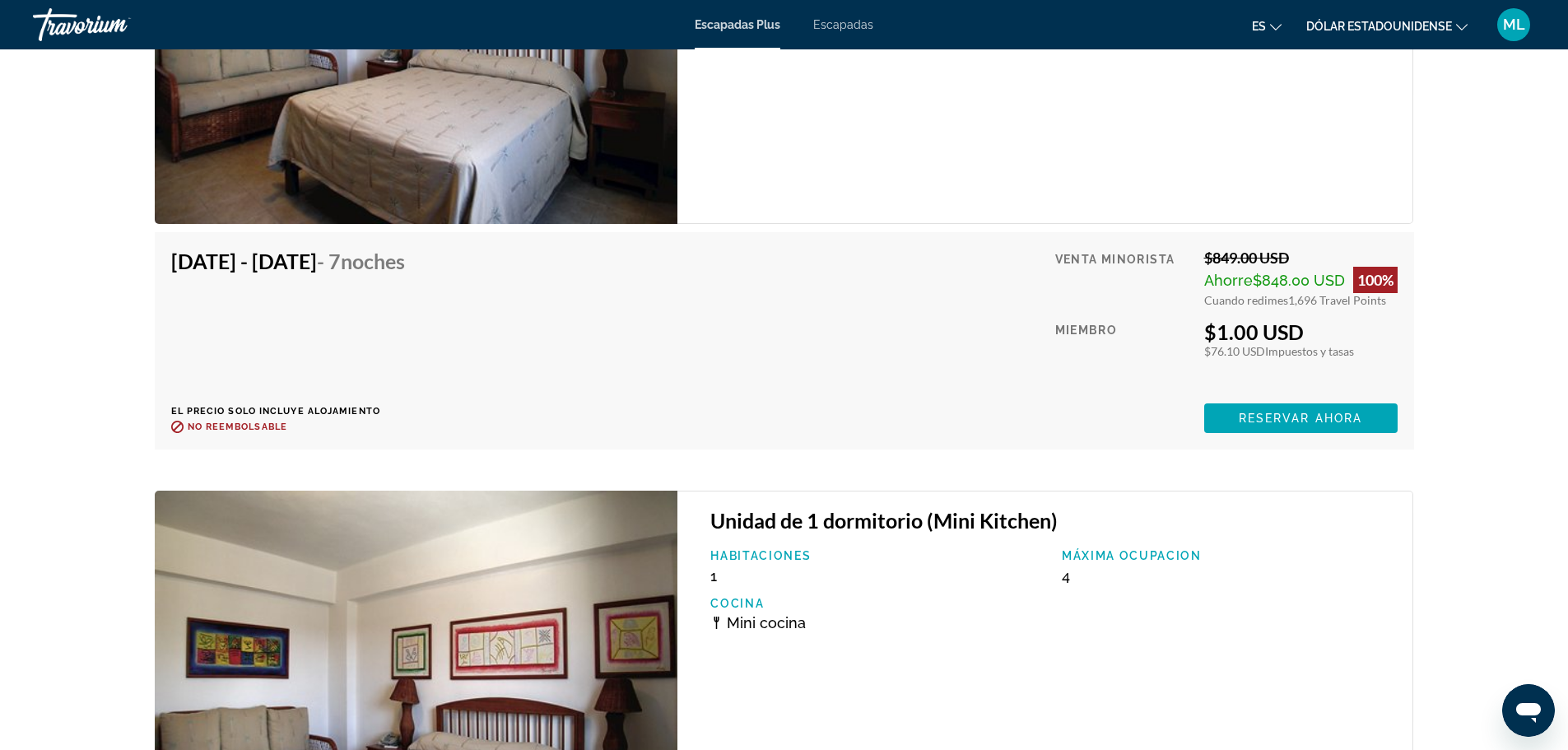
scroll to position [3047, 0]
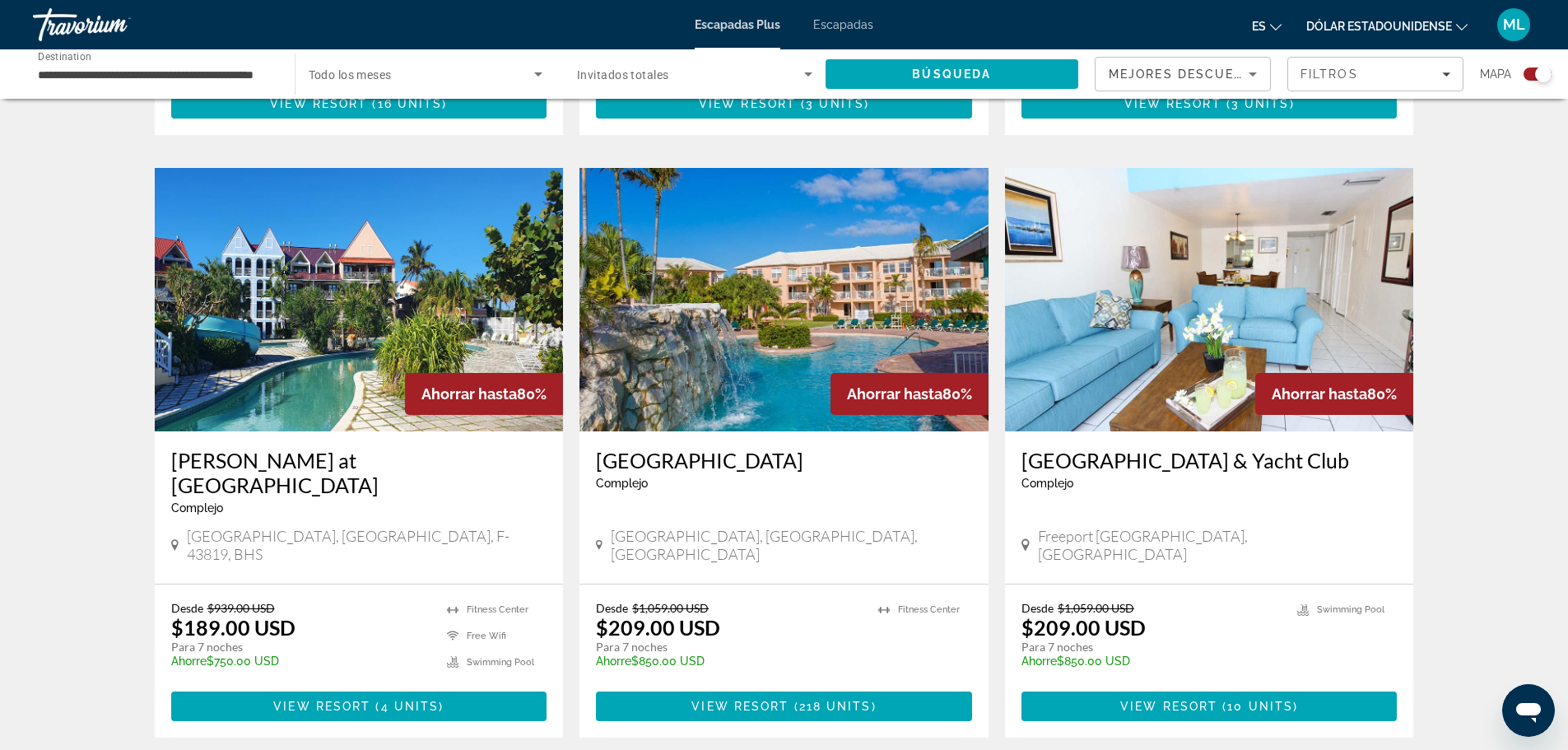
scroll to position [1070, 0]
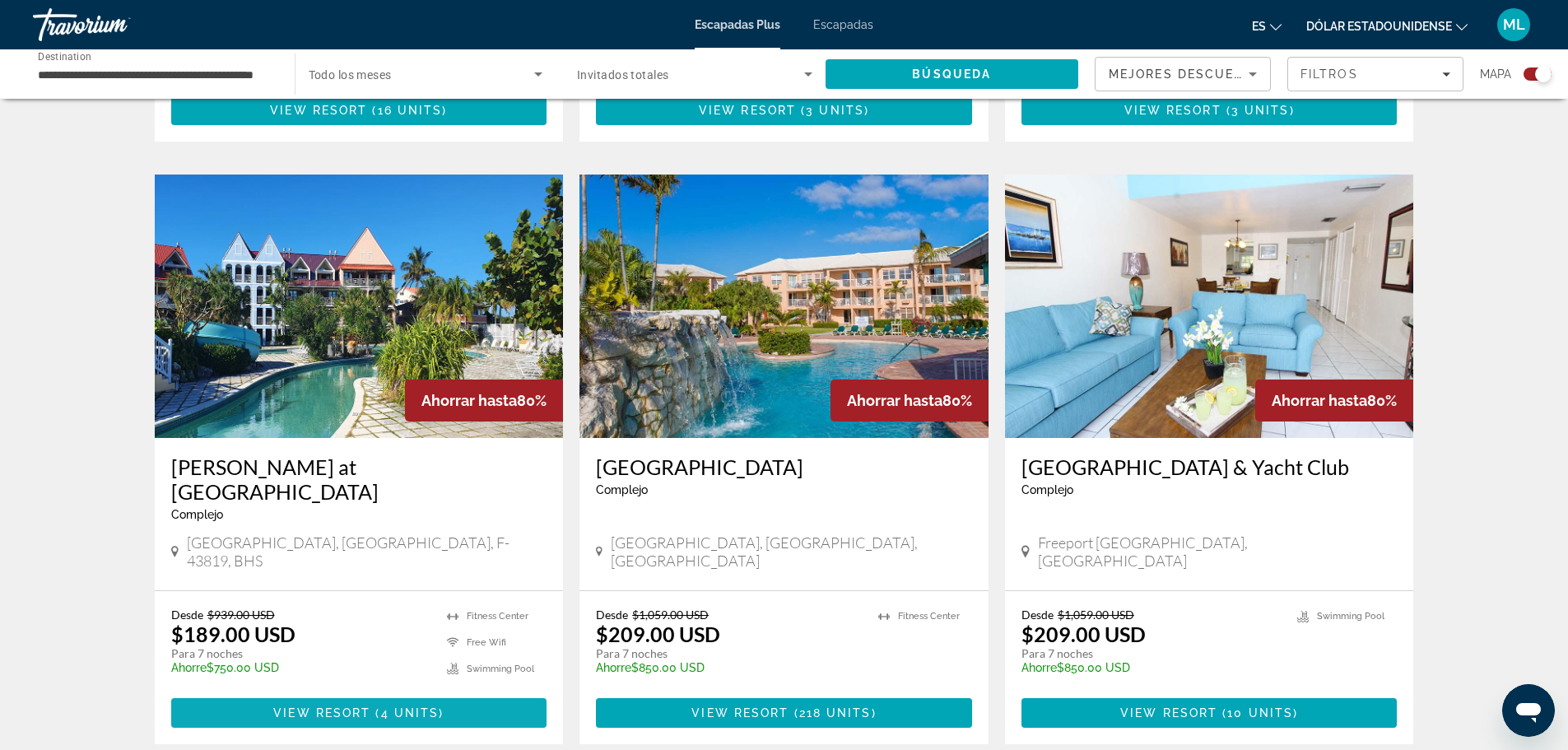
click at [328, 706] on span "View Resort" at bounding box center [322, 712] width 97 height 13
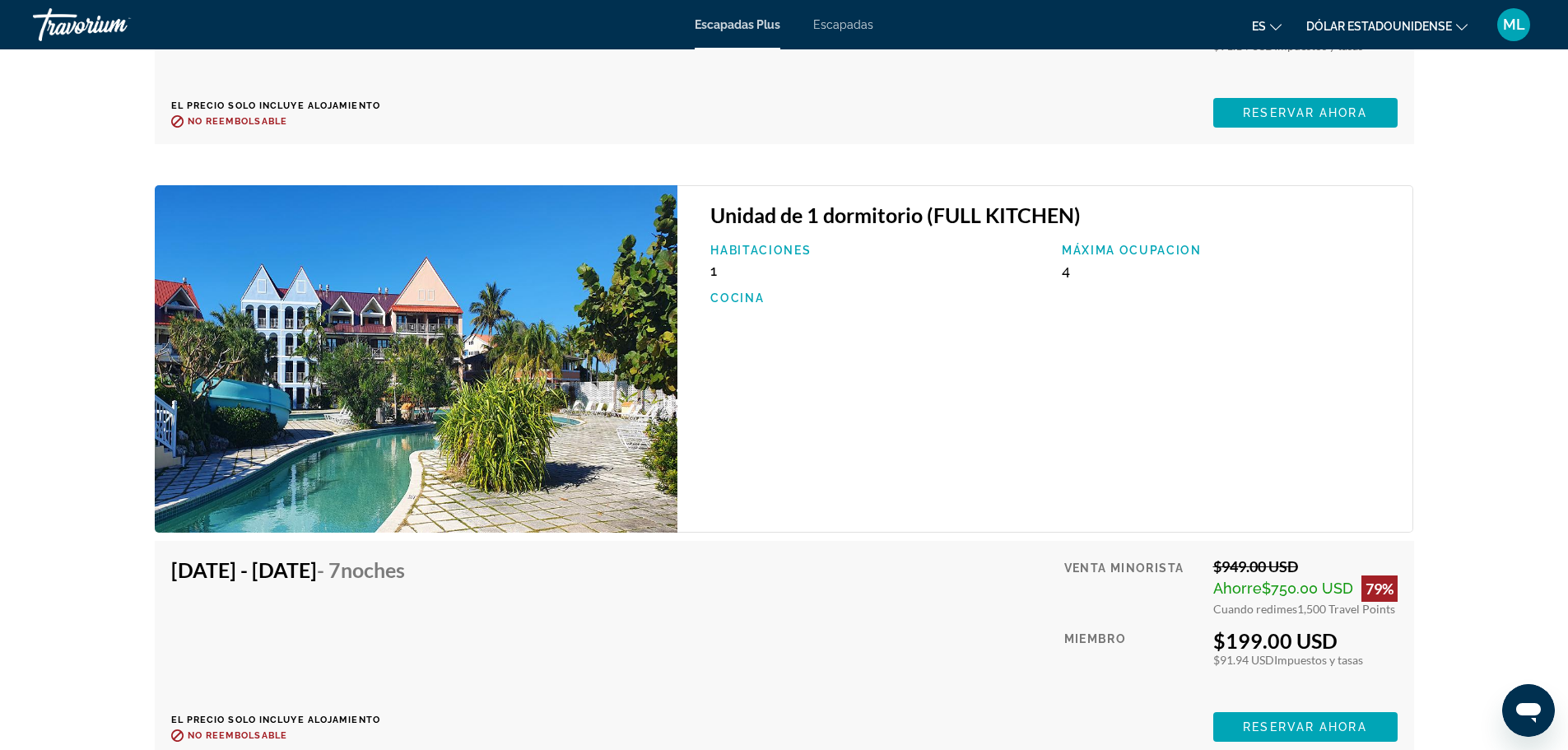
scroll to position [3762, 0]
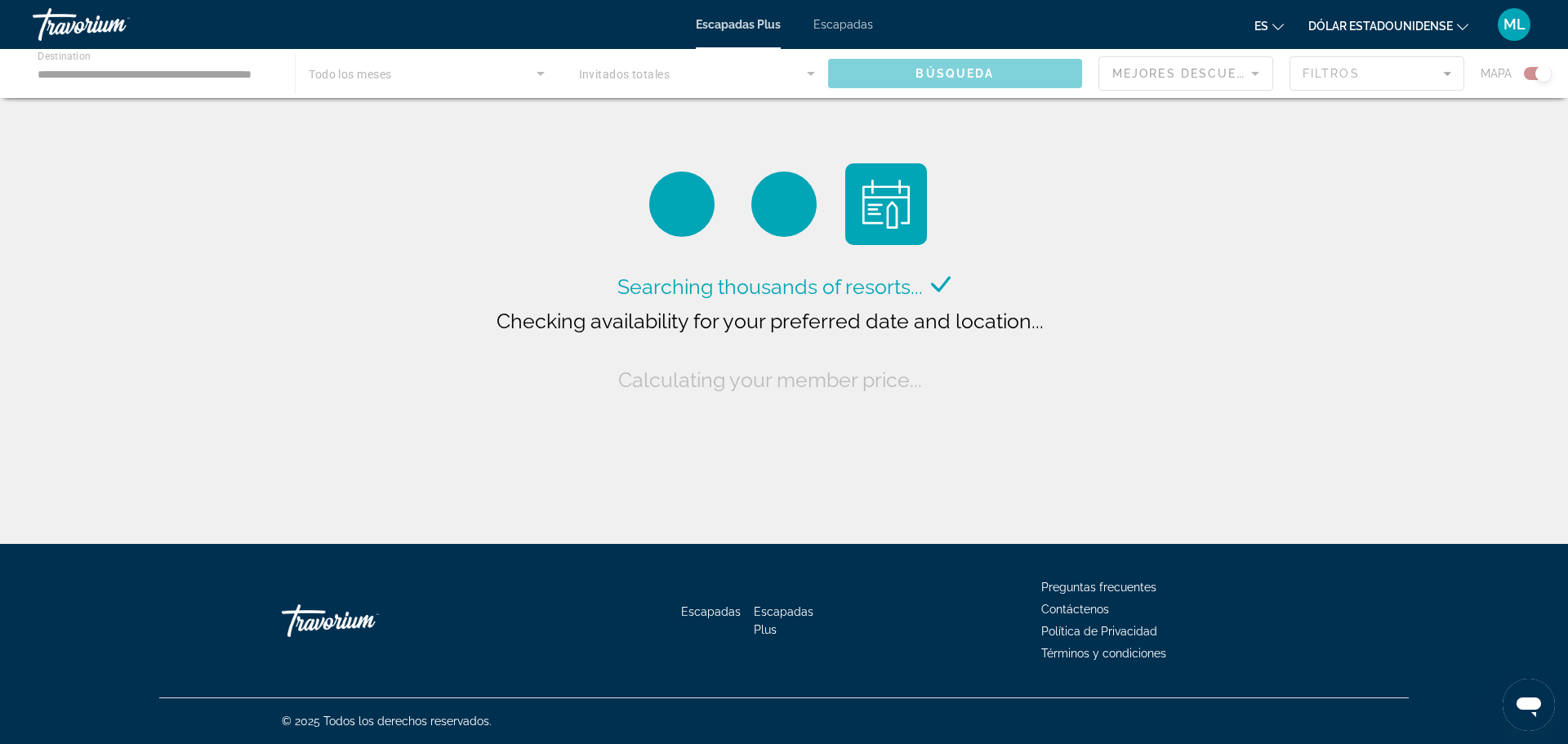
click at [211, 70] on div "Contenido principal" at bounding box center [784, 73] width 1568 height 49
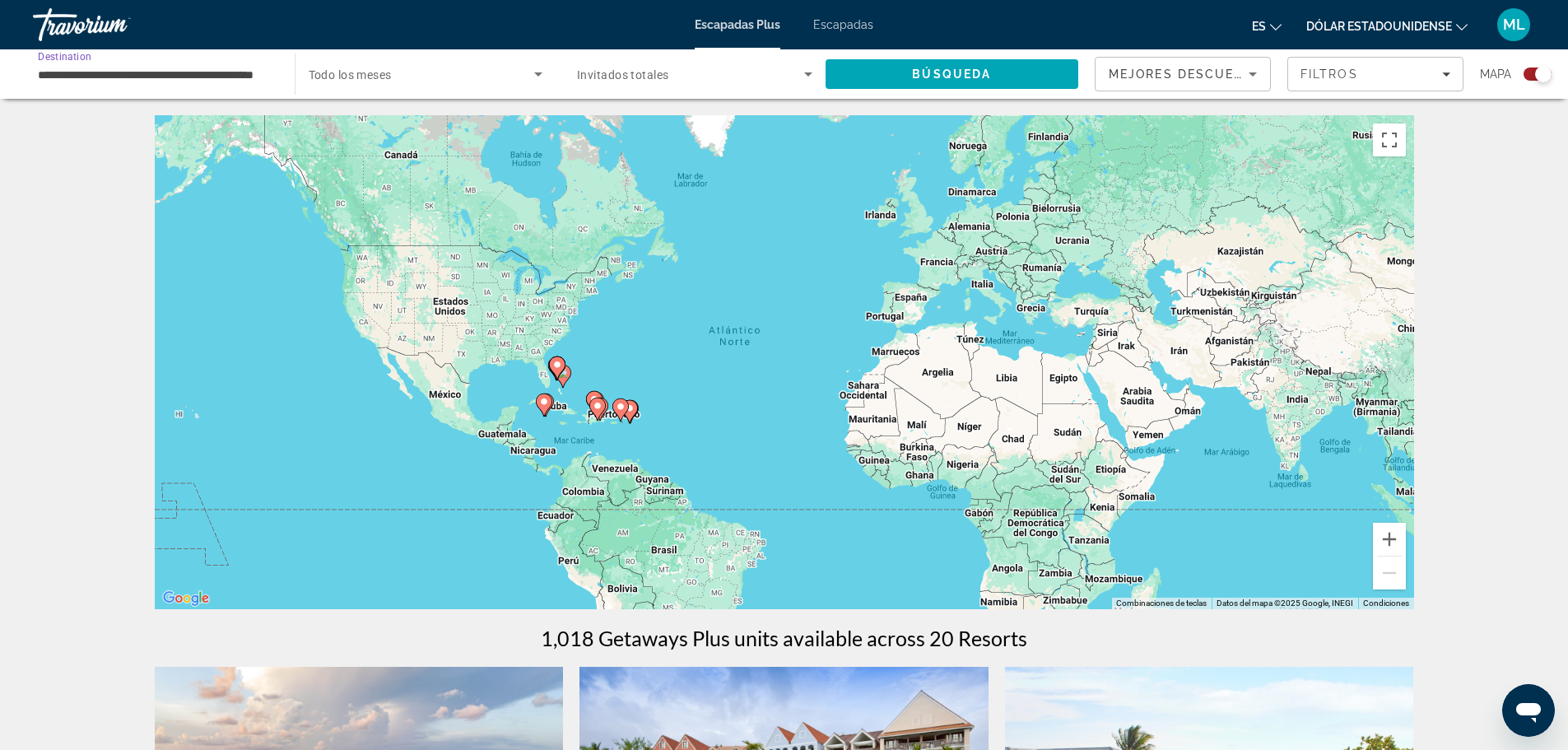
click at [195, 66] on input "**********" at bounding box center [155, 75] width 235 height 20
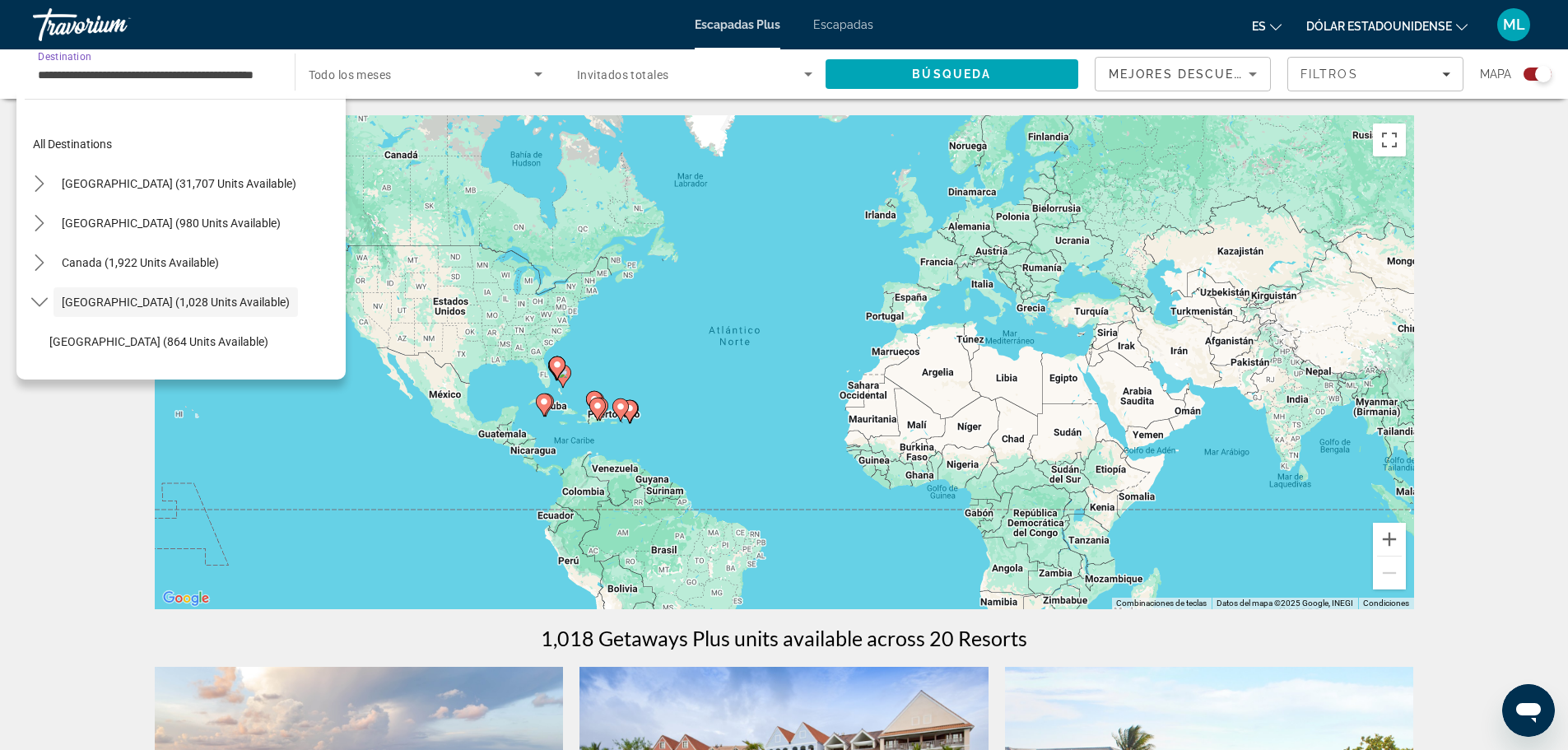
scroll to position [59, 0]
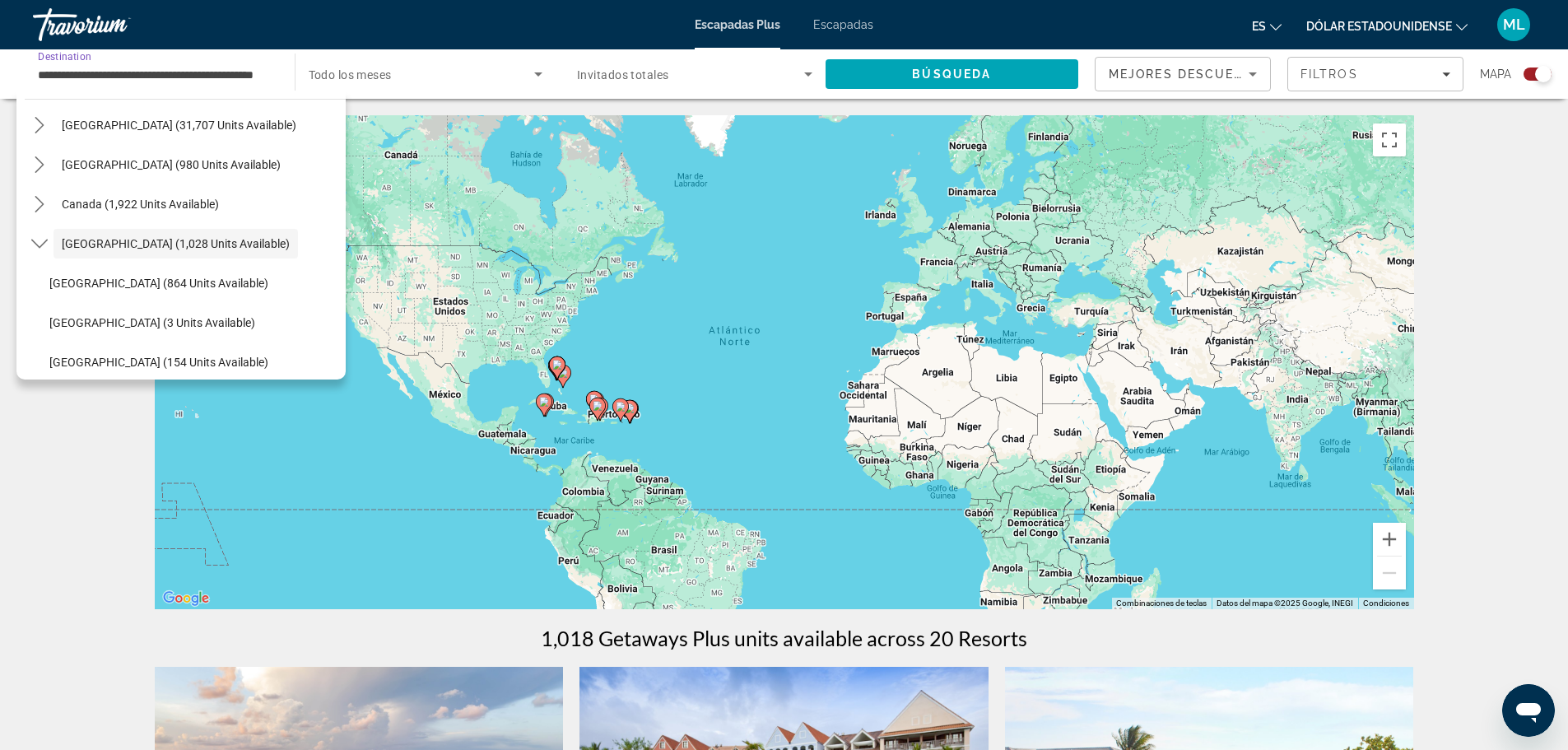
click at [338, 78] on span "Todo los meses" at bounding box center [350, 75] width 83 height 13
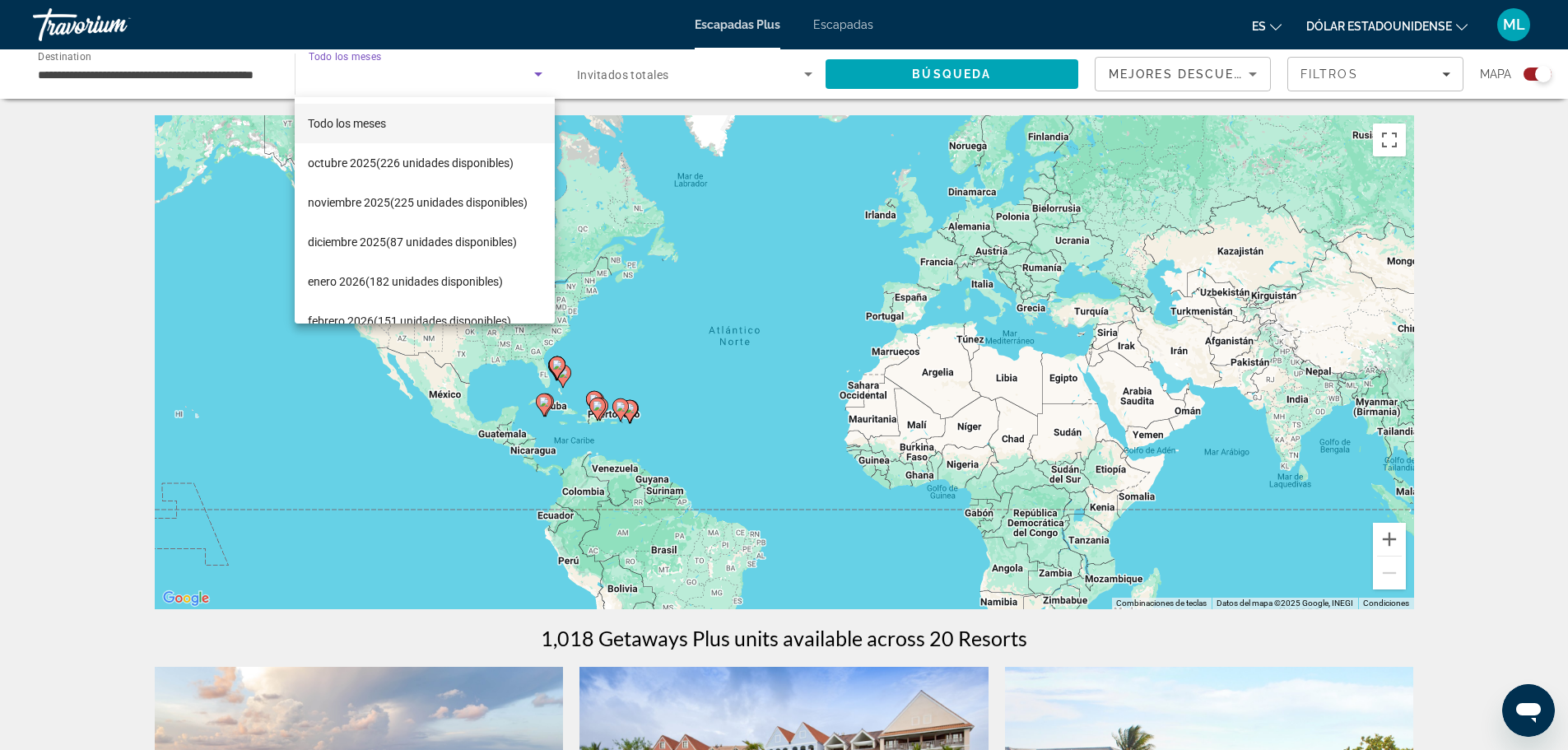
click at [250, 72] on div at bounding box center [784, 375] width 1568 height 750
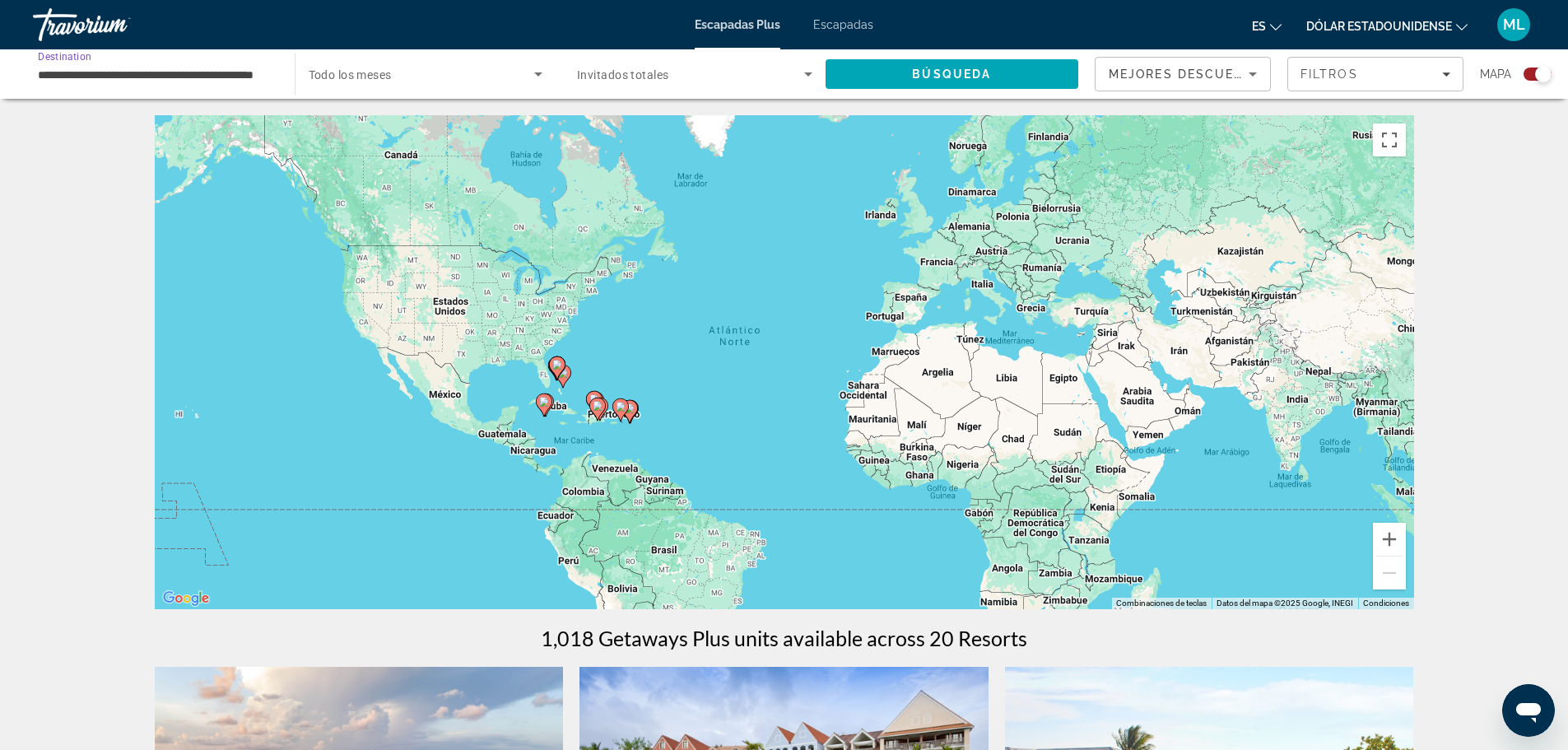
click at [250, 72] on input "**********" at bounding box center [155, 75] width 235 height 20
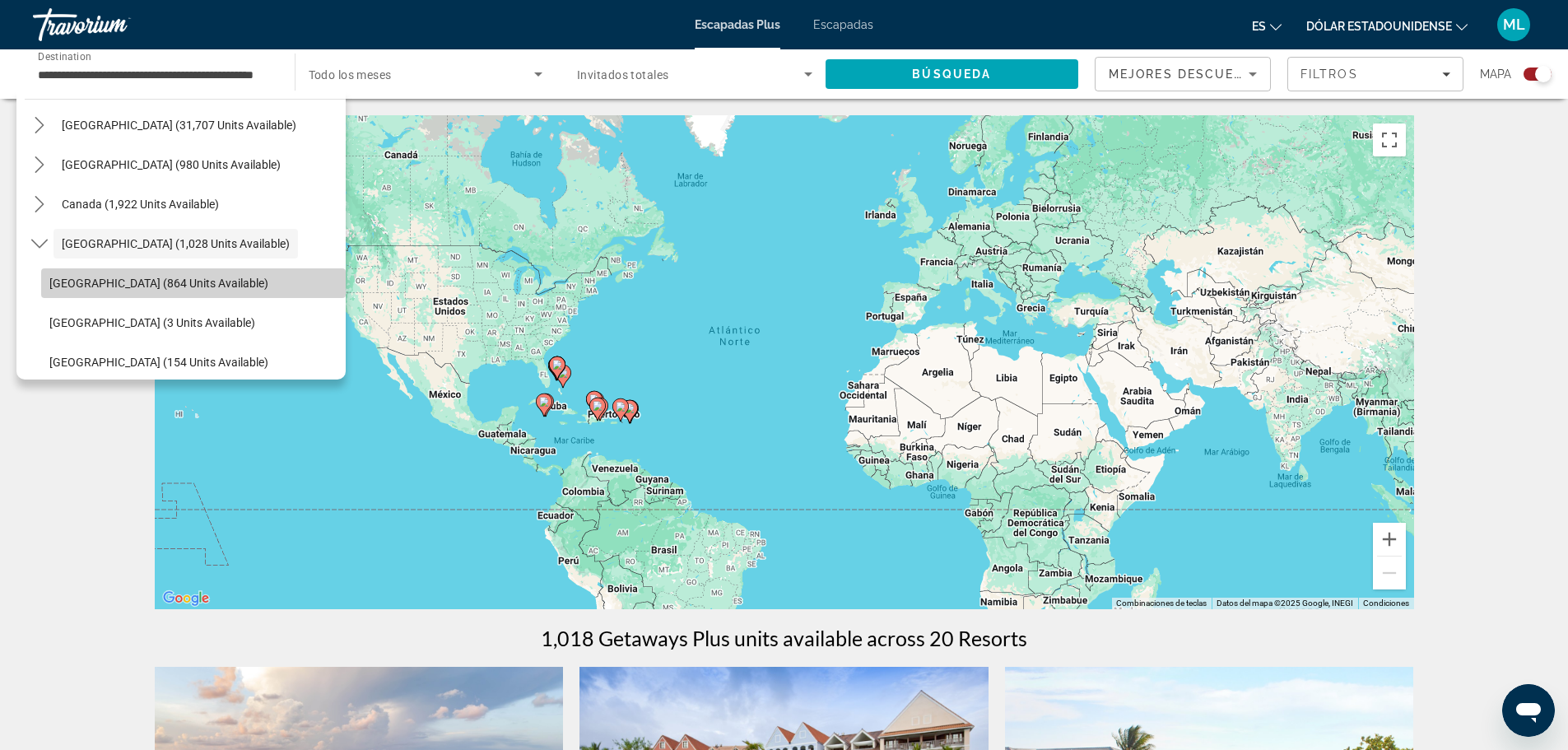
click at [212, 276] on span "Select destination: Bahamas (864 units available)" at bounding box center [193, 283] width 304 height 39
type input "**********"
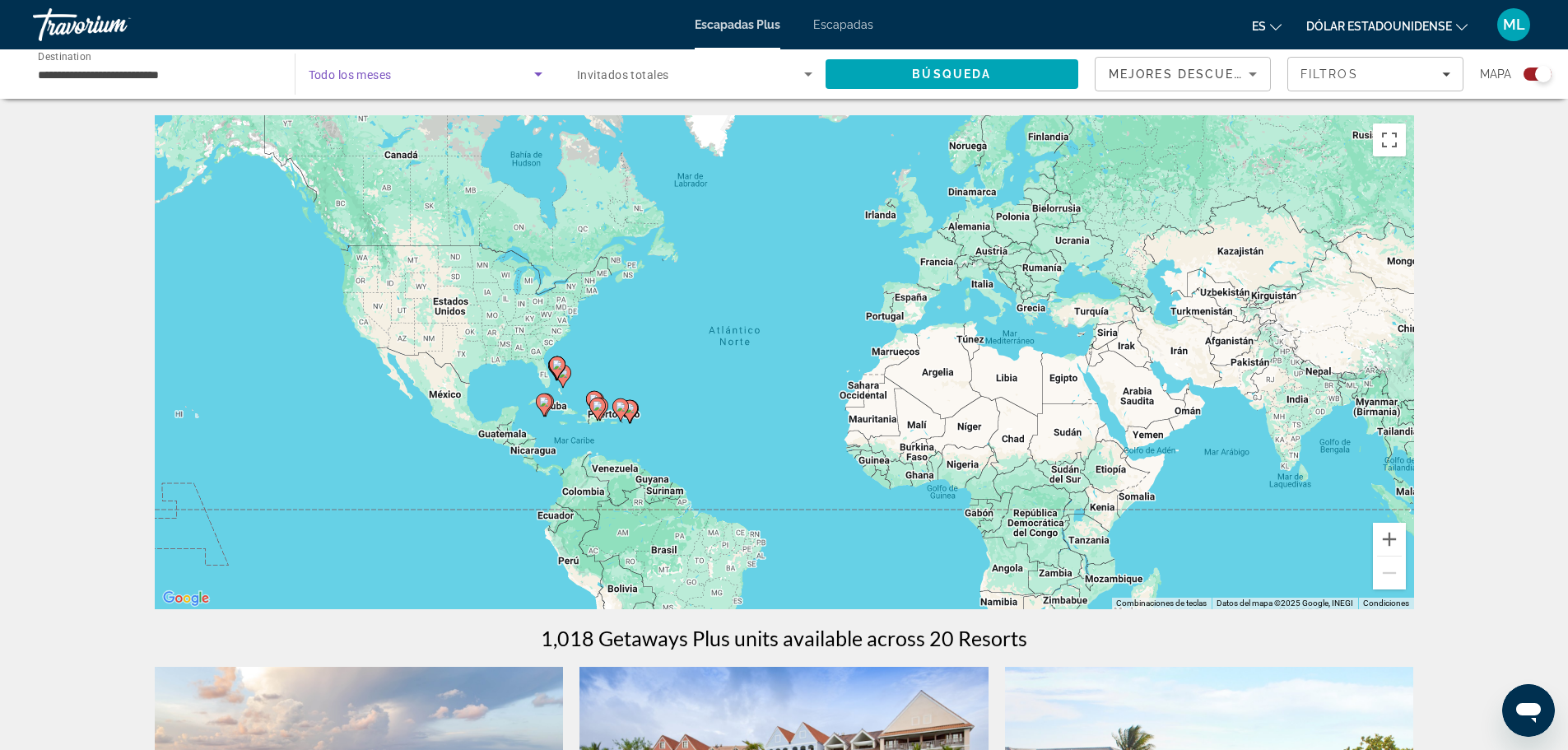
click at [541, 69] on icon "Search widget" at bounding box center [539, 74] width 20 height 20
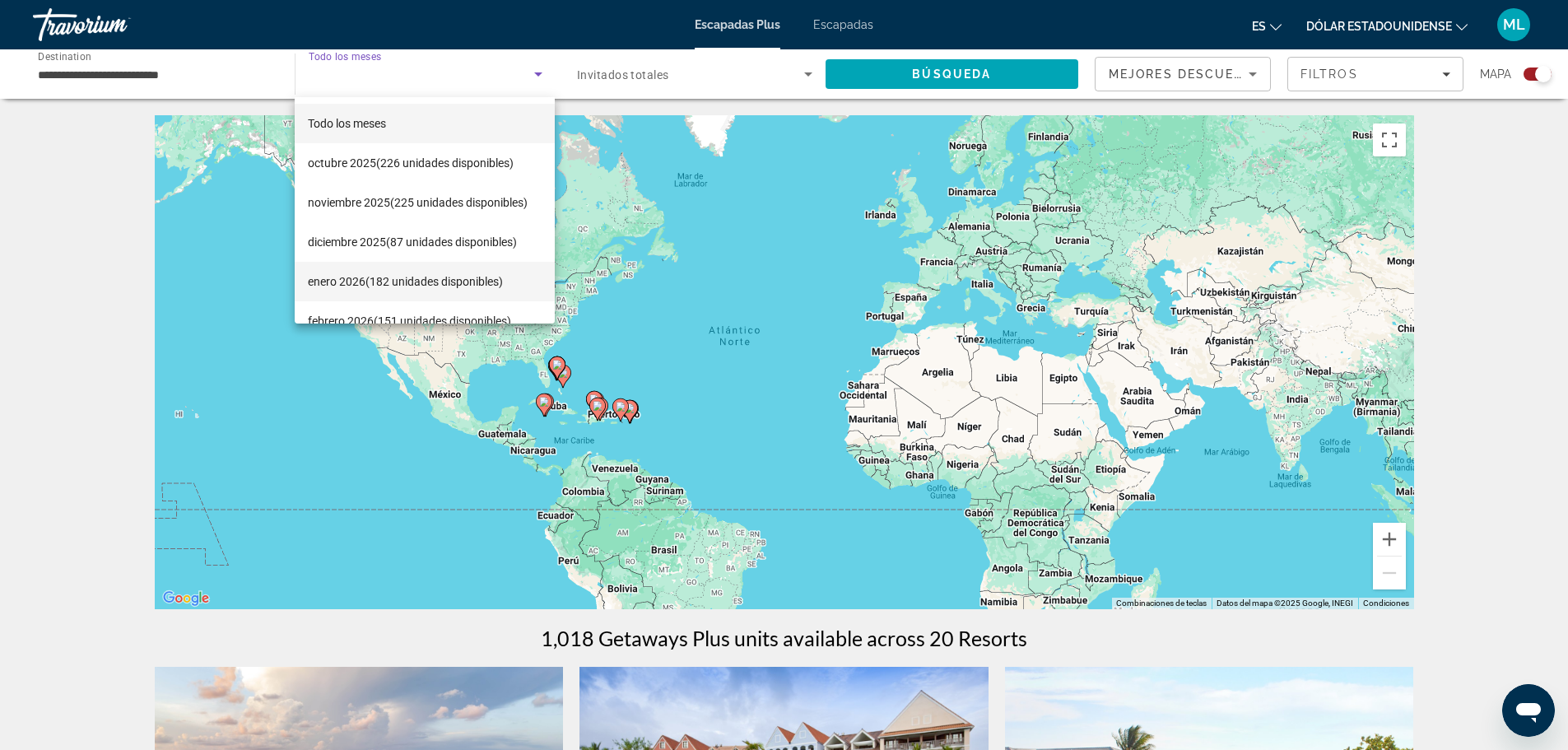
scroll to position [82, 0]
click at [380, 275] on font "(132 unidades disponibles)" at bounding box center [438, 278] width 137 height 13
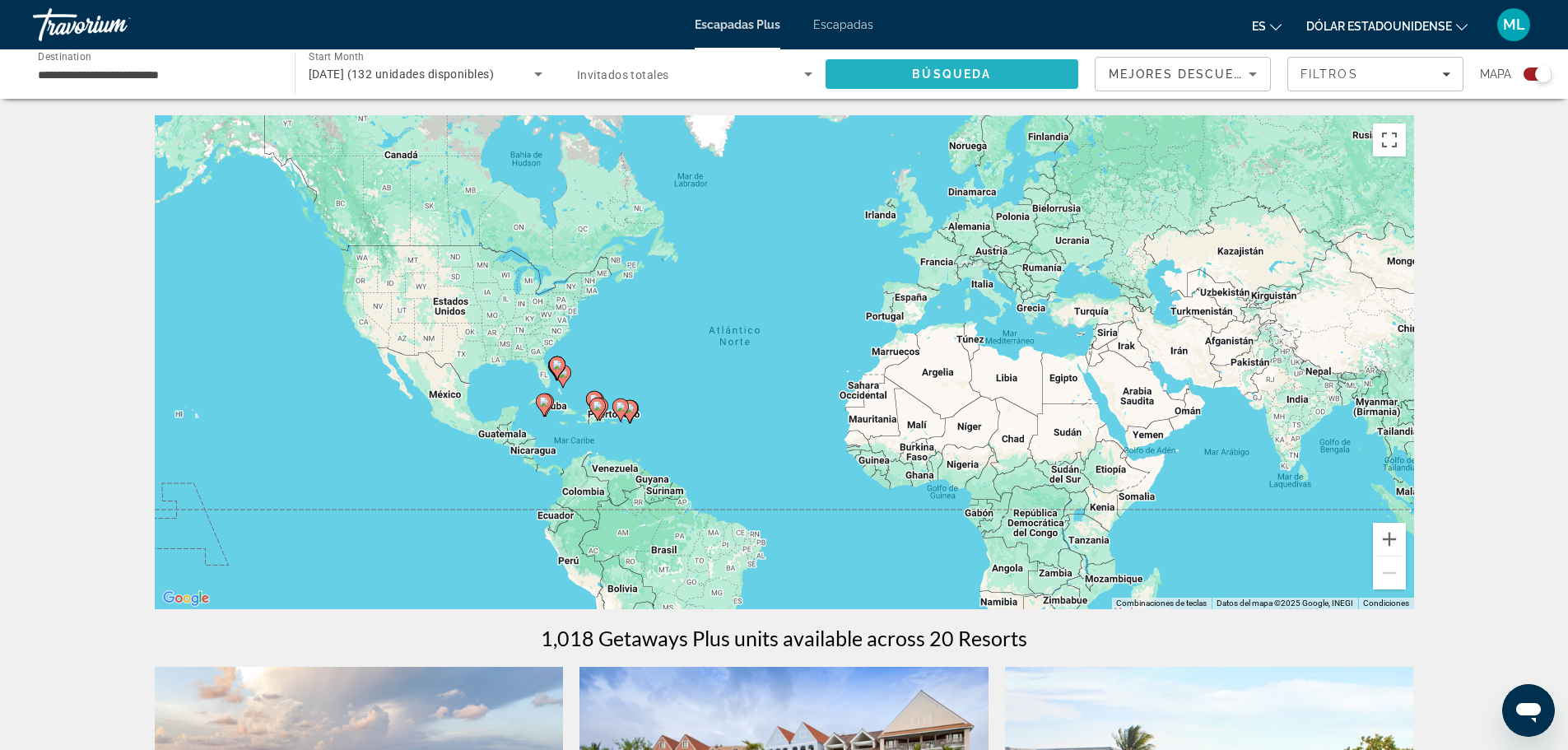
click at [924, 70] on span "Búsqueda" at bounding box center [952, 74] width 79 height 13
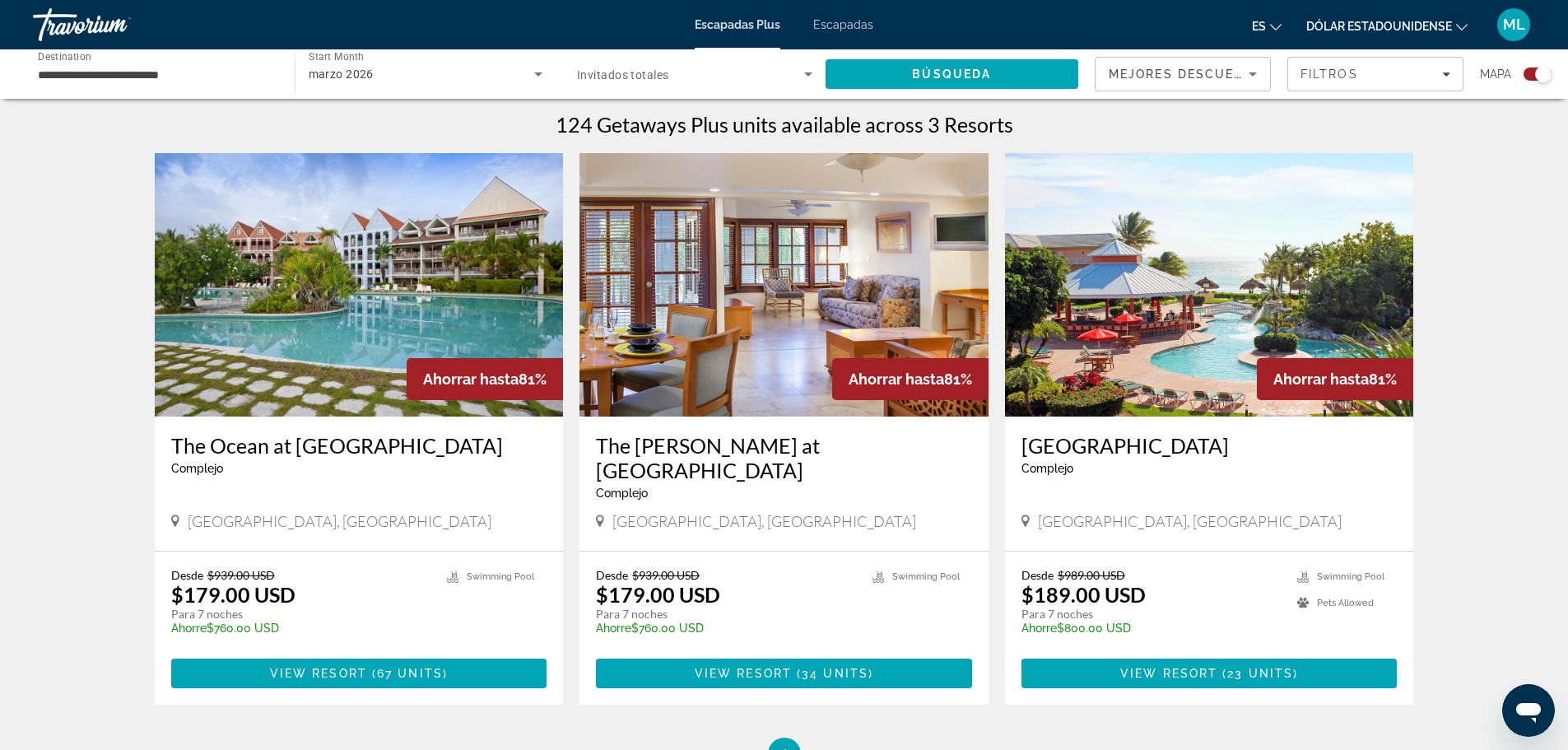
scroll to position [494, 0]
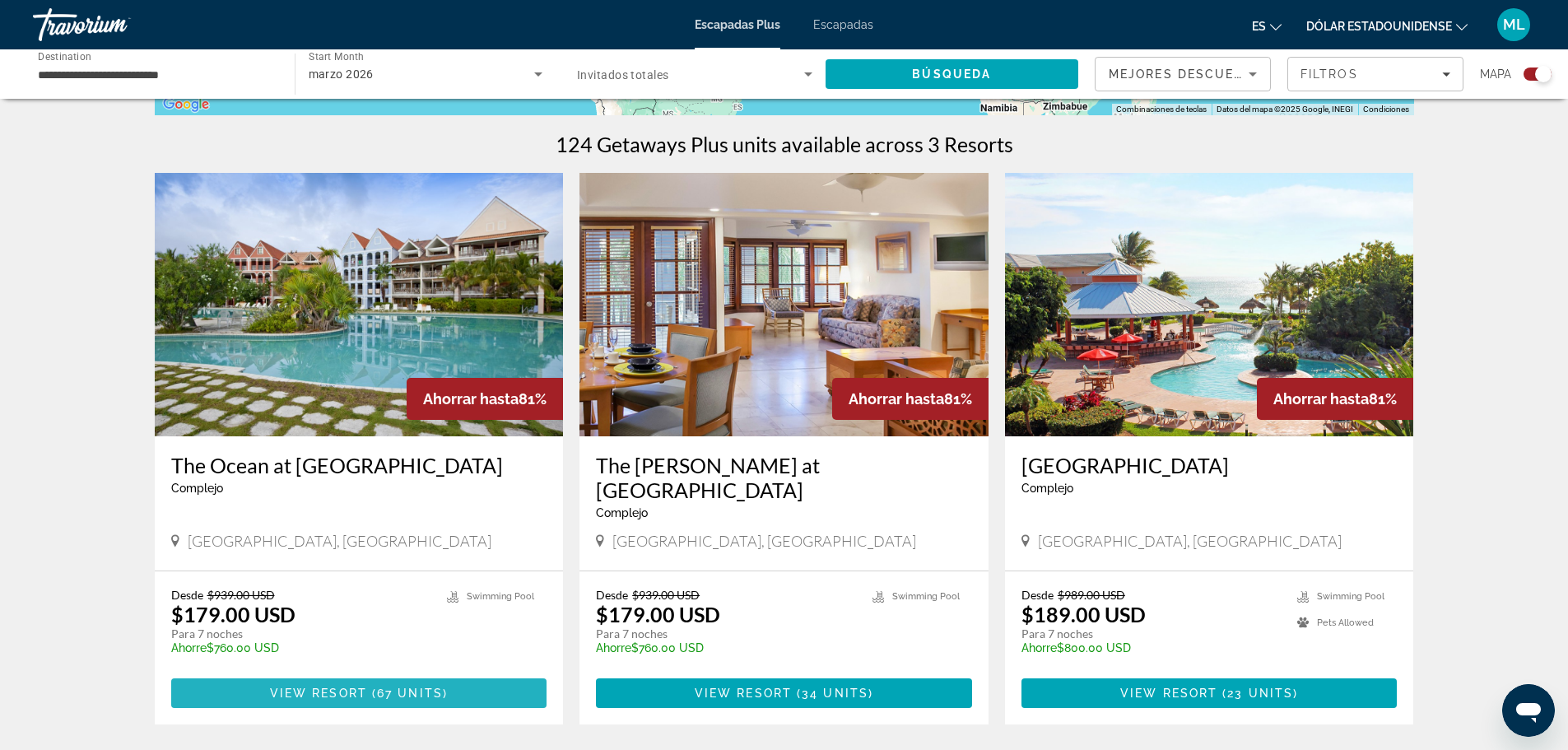
click at [382, 687] on span "67 units" at bounding box center [410, 693] width 66 height 13
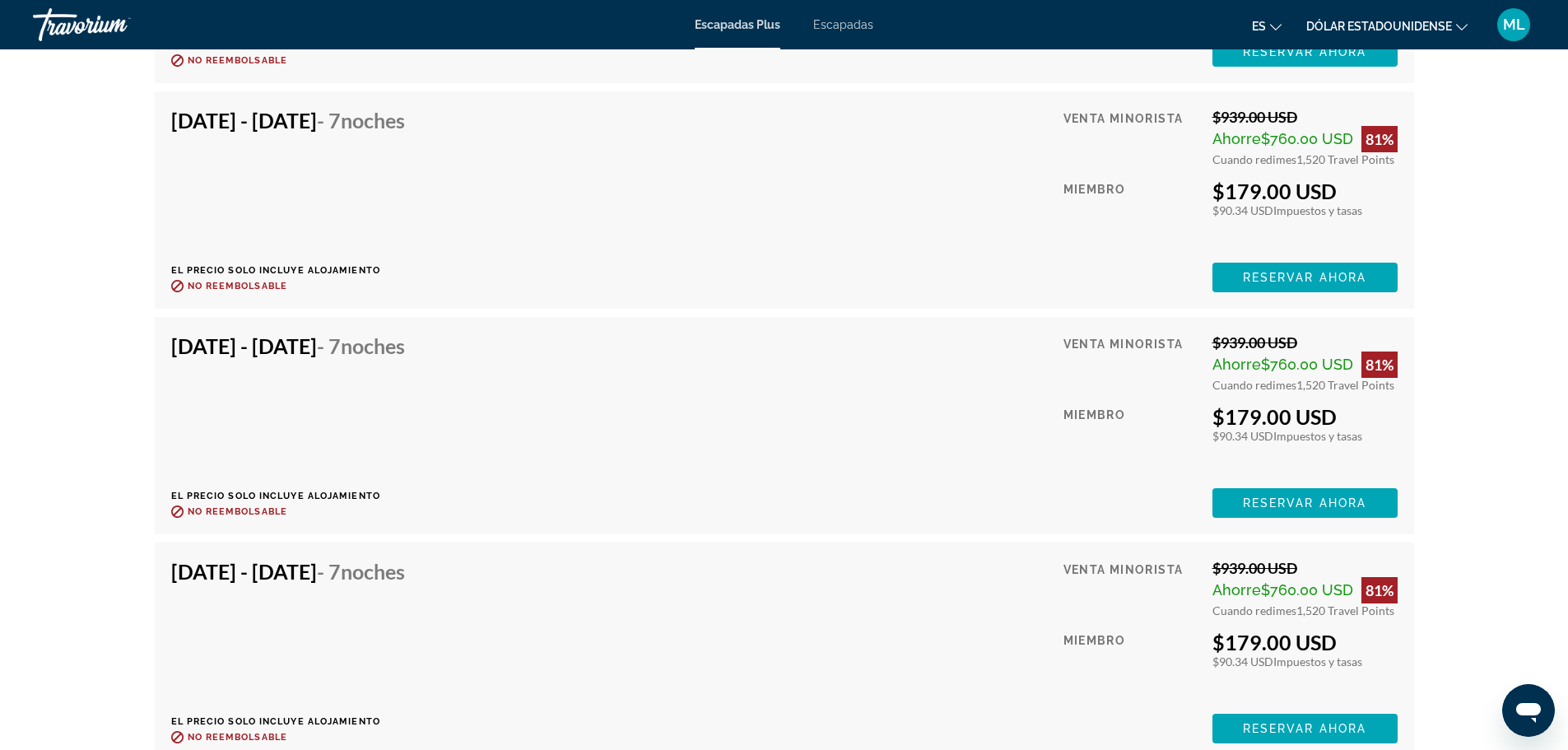
scroll to position [10982, 0]
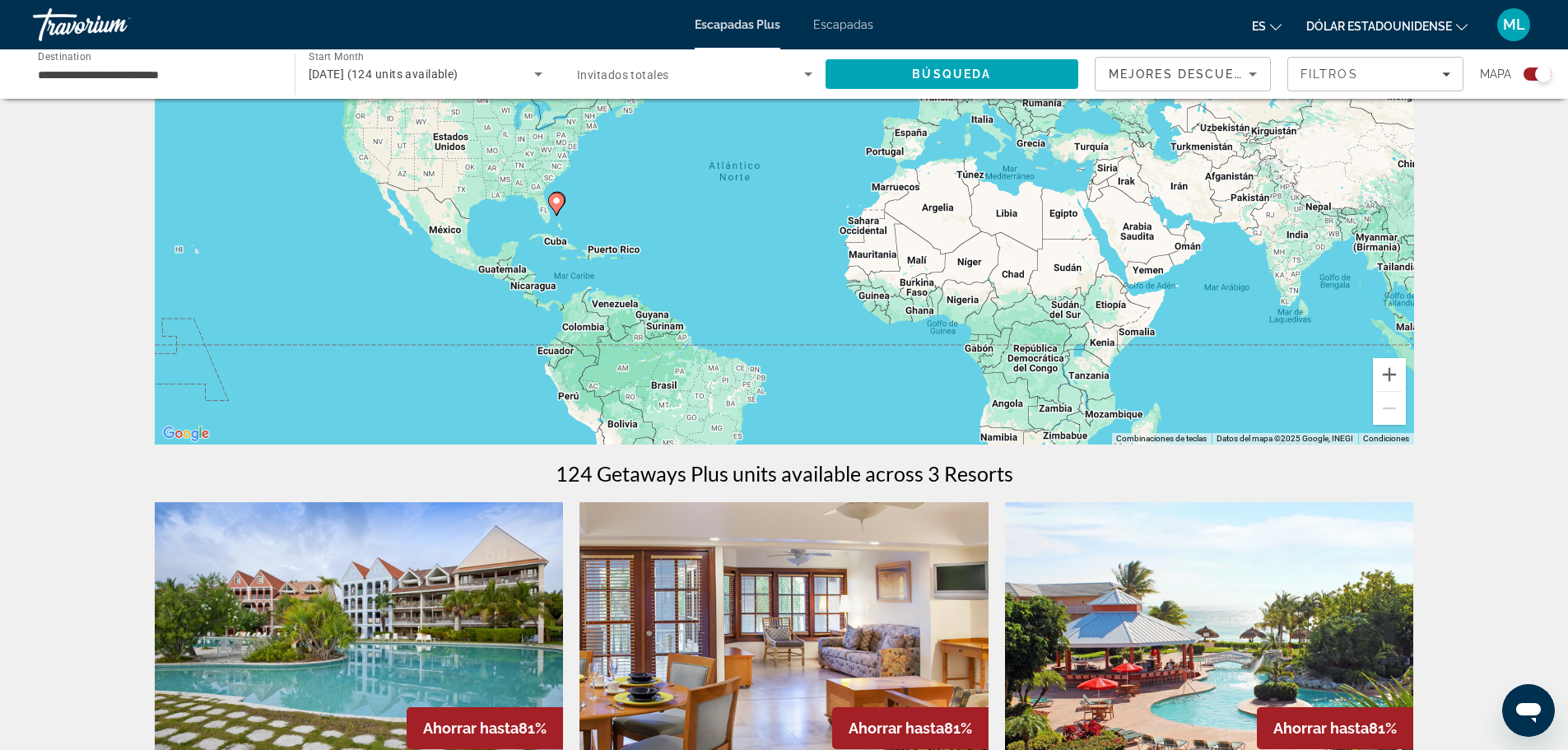
scroll to position [576, 0]
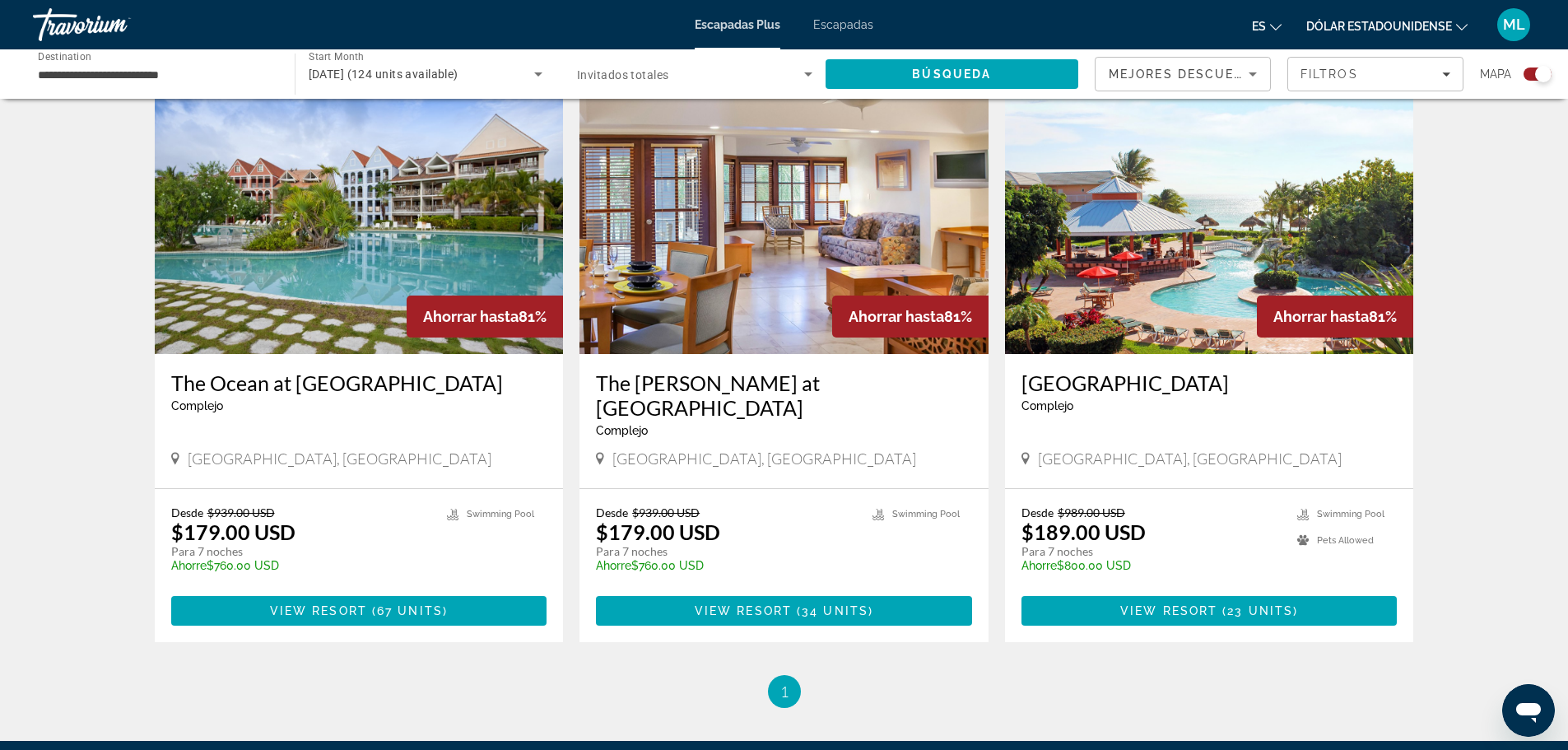
click at [748, 389] on h3 "The Marlin at Taino Beach" at bounding box center [784, 395] width 376 height 49
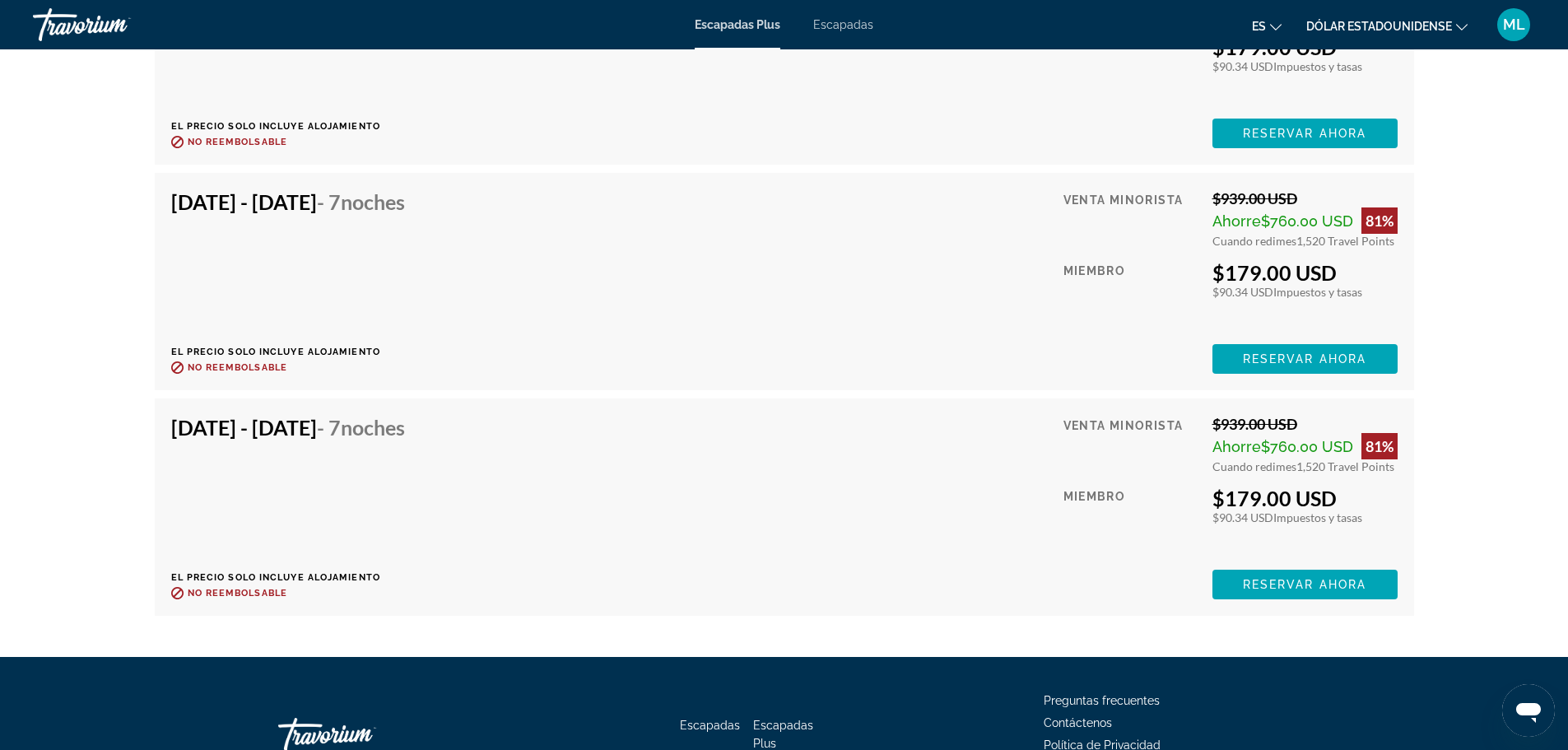
scroll to position [6500, 0]
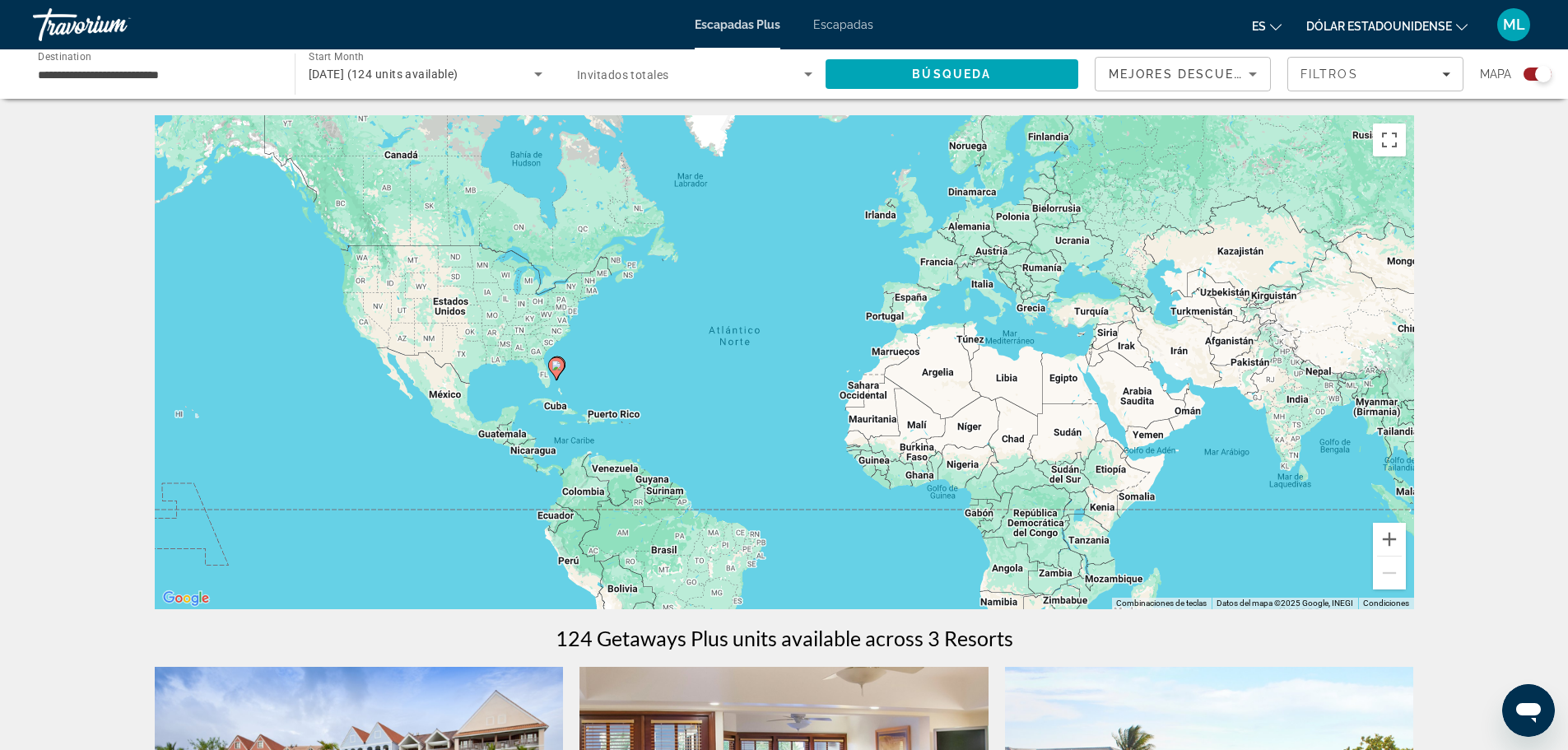
click at [687, 79] on span "Search widget" at bounding box center [690, 74] width 227 height 20
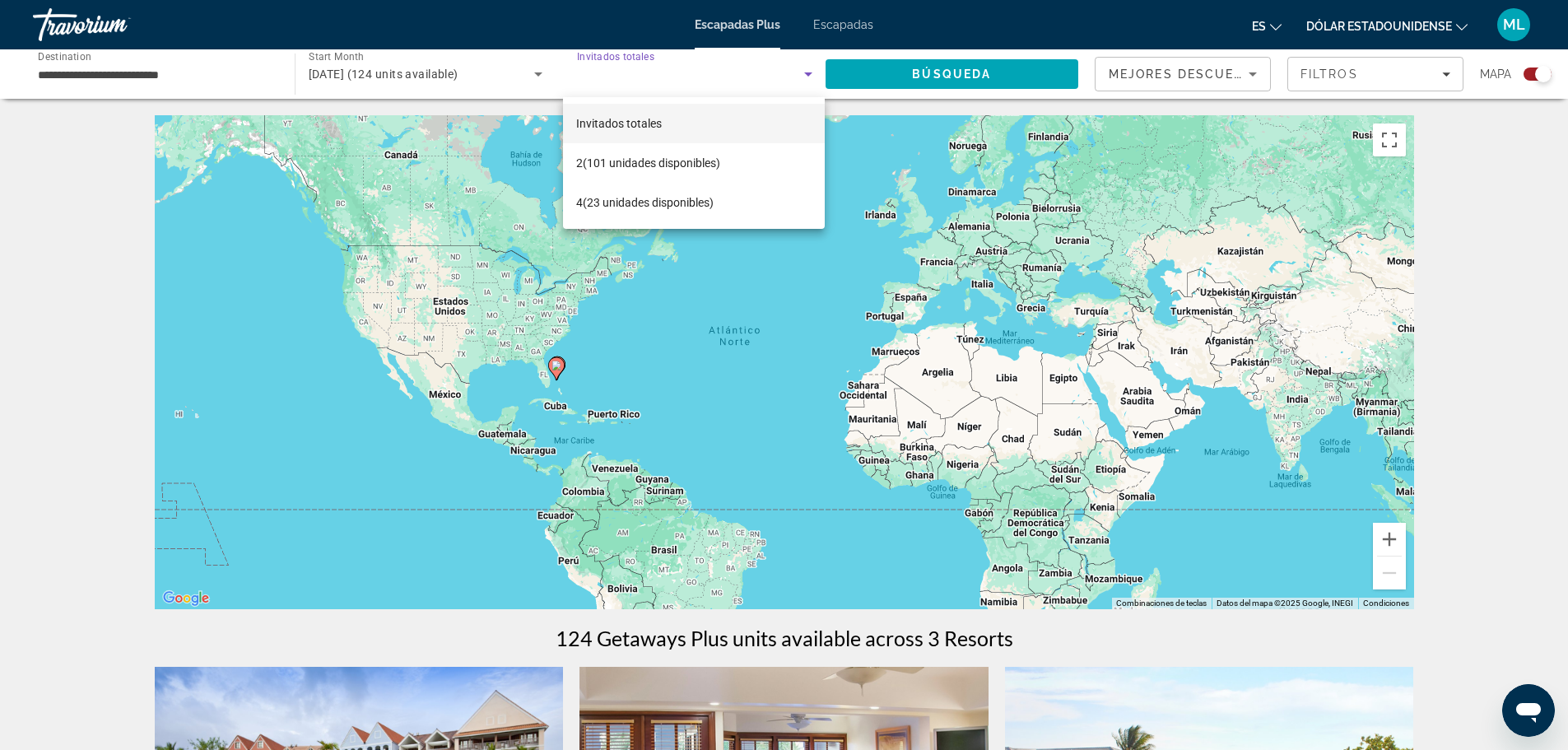
click at [217, 64] on div at bounding box center [784, 375] width 1568 height 750
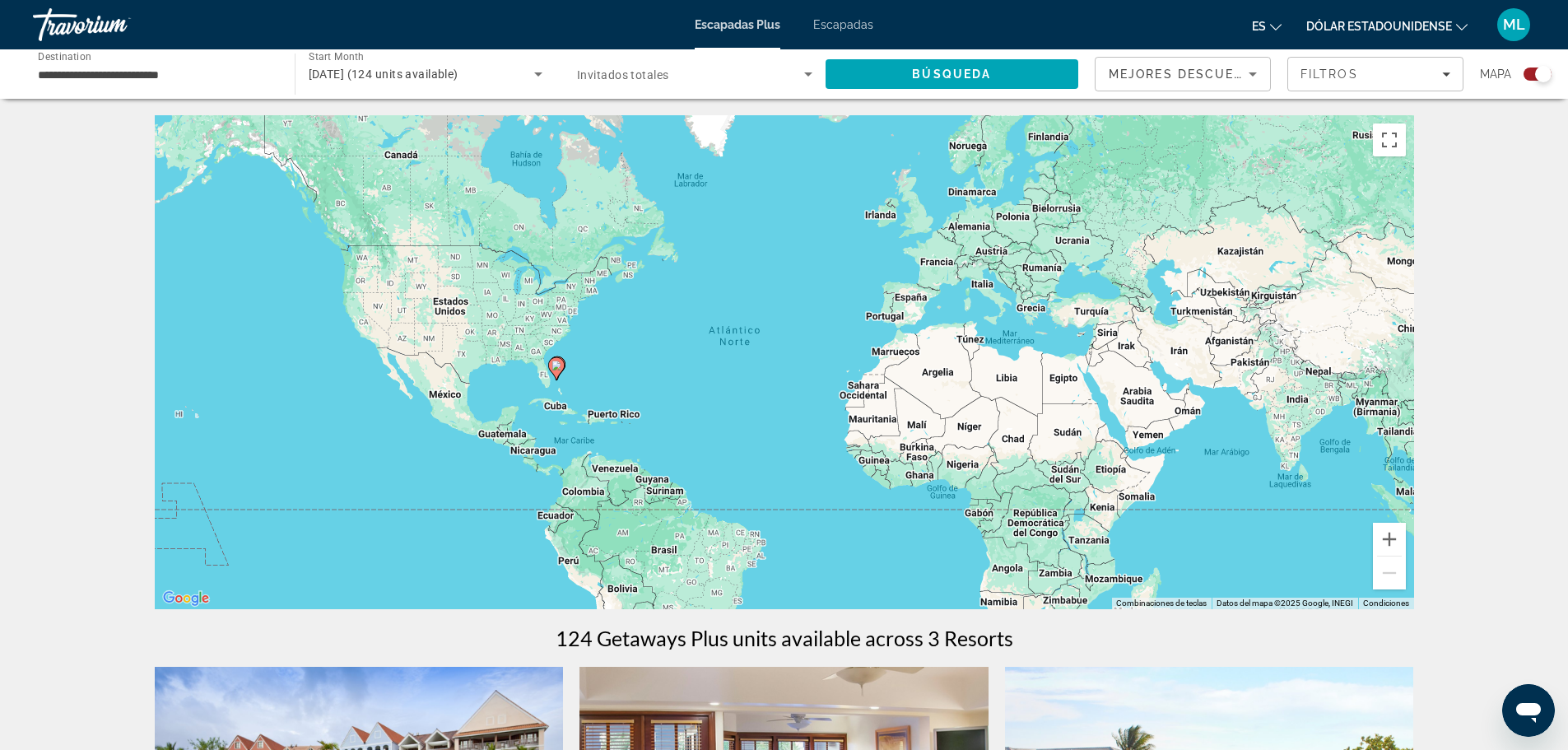
click at [210, 77] on input "**********" at bounding box center [155, 75] width 235 height 20
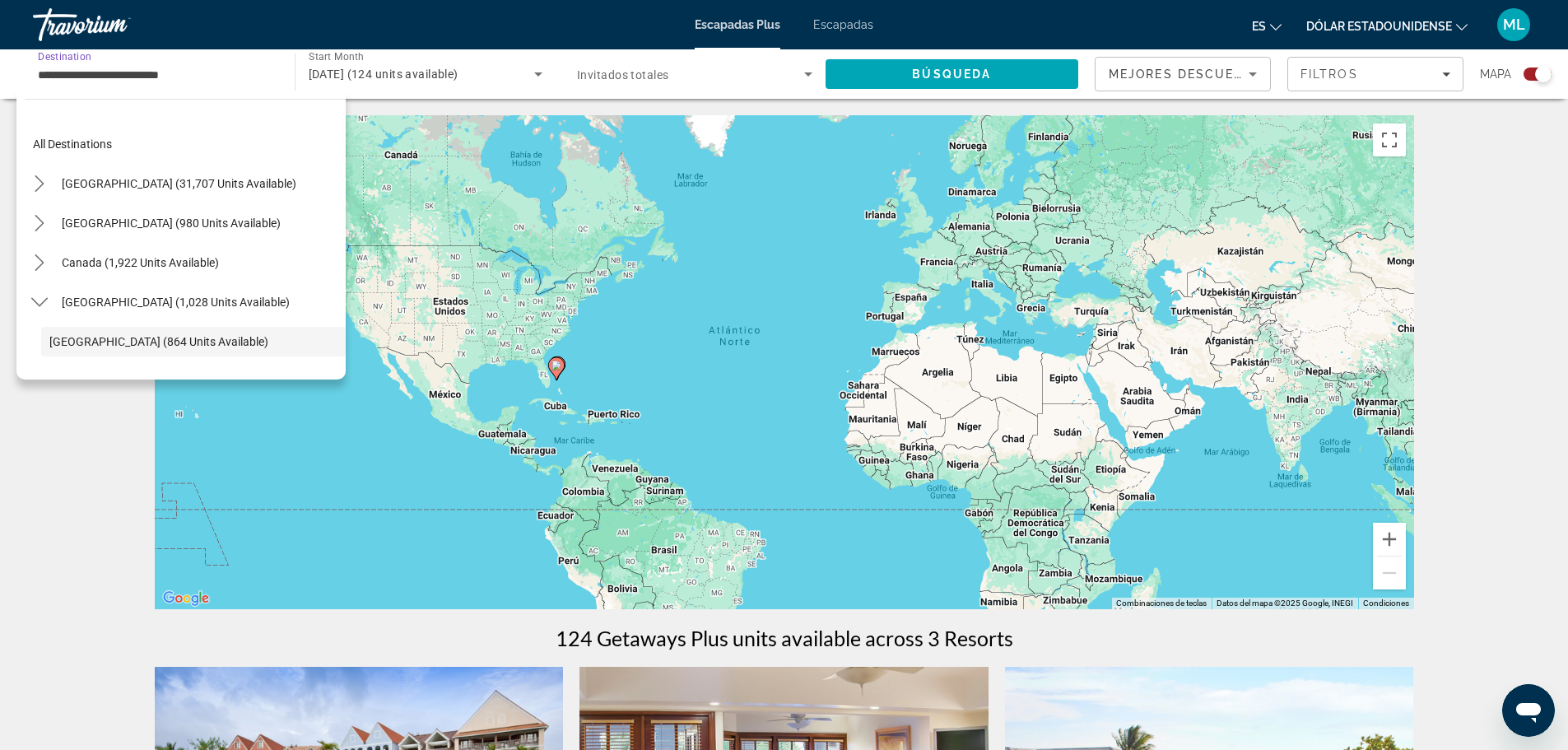
scroll to position [98, 0]
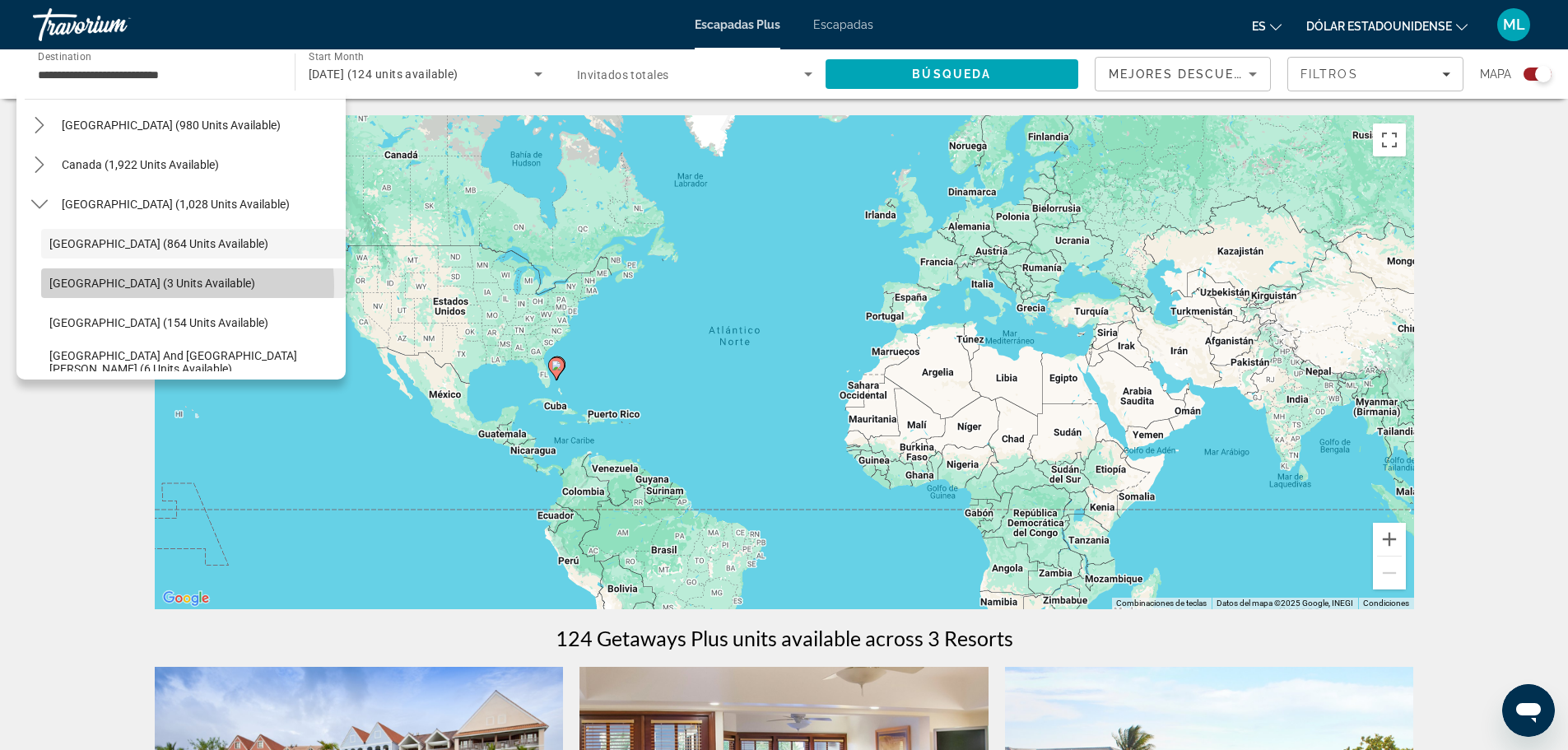
click at [163, 286] on span "Cayman Islands (3 units available)" at bounding box center [152, 283] width 206 height 13
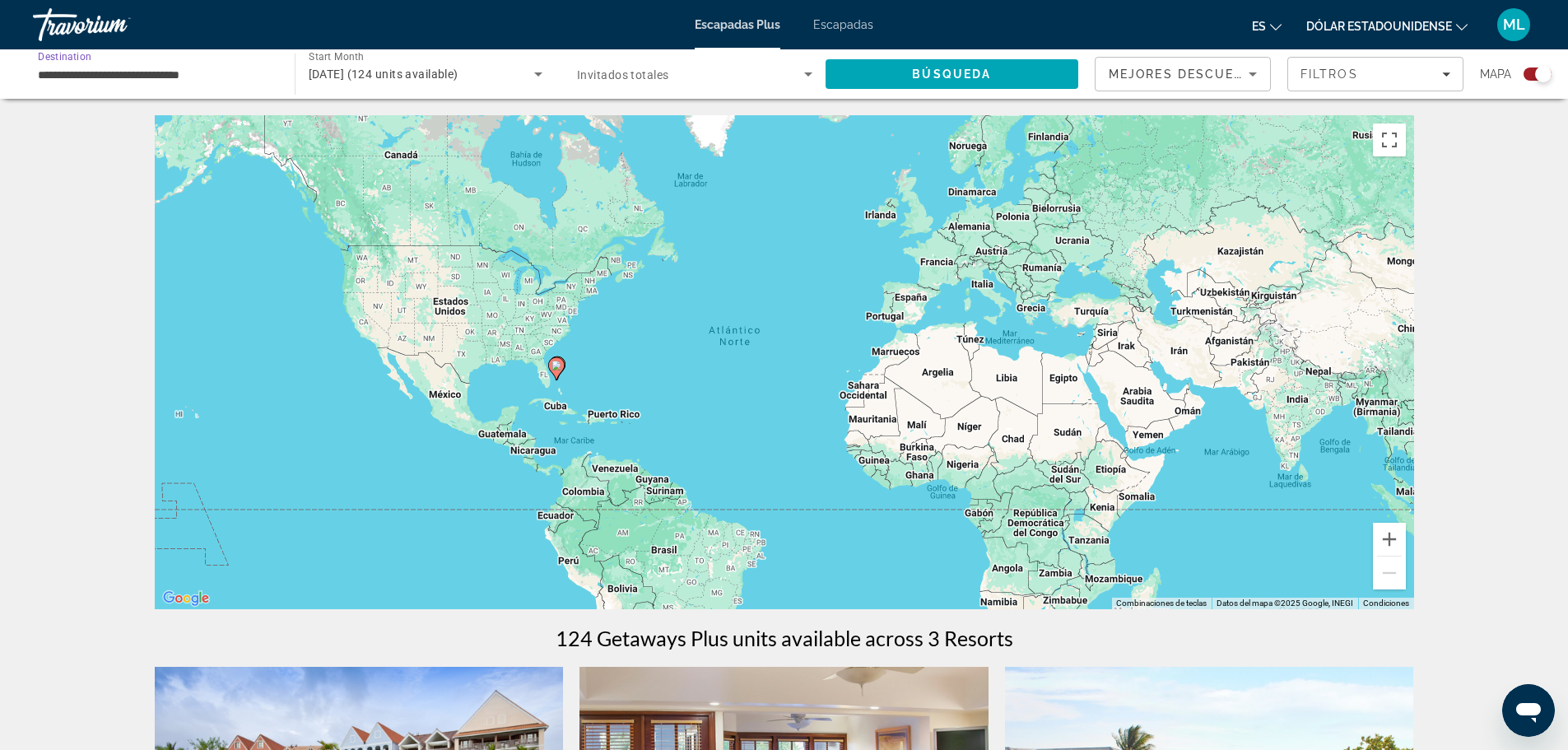
click at [619, 80] on span "Invitados totales" at bounding box center [623, 75] width 91 height 13
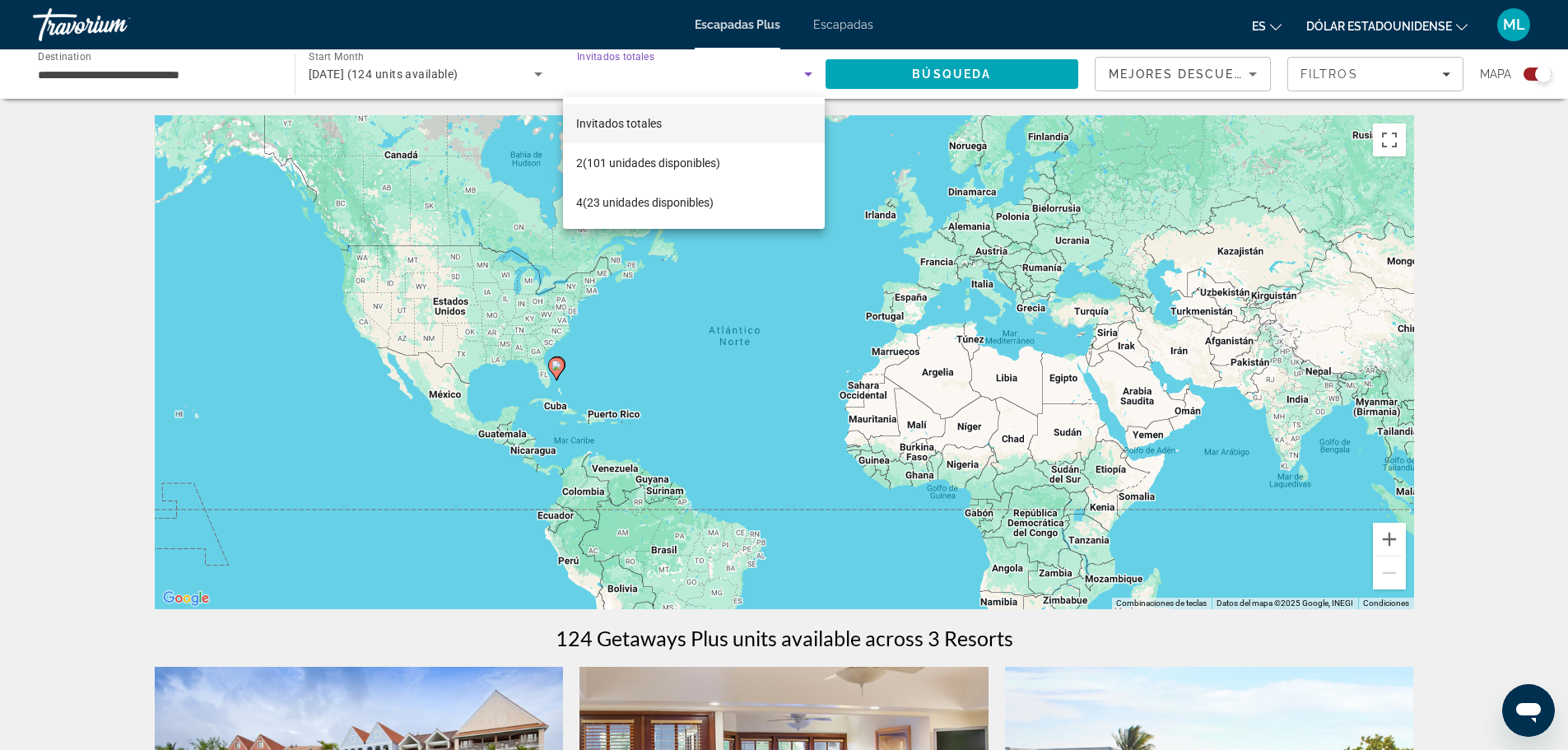
click at [218, 70] on div at bounding box center [784, 375] width 1568 height 750
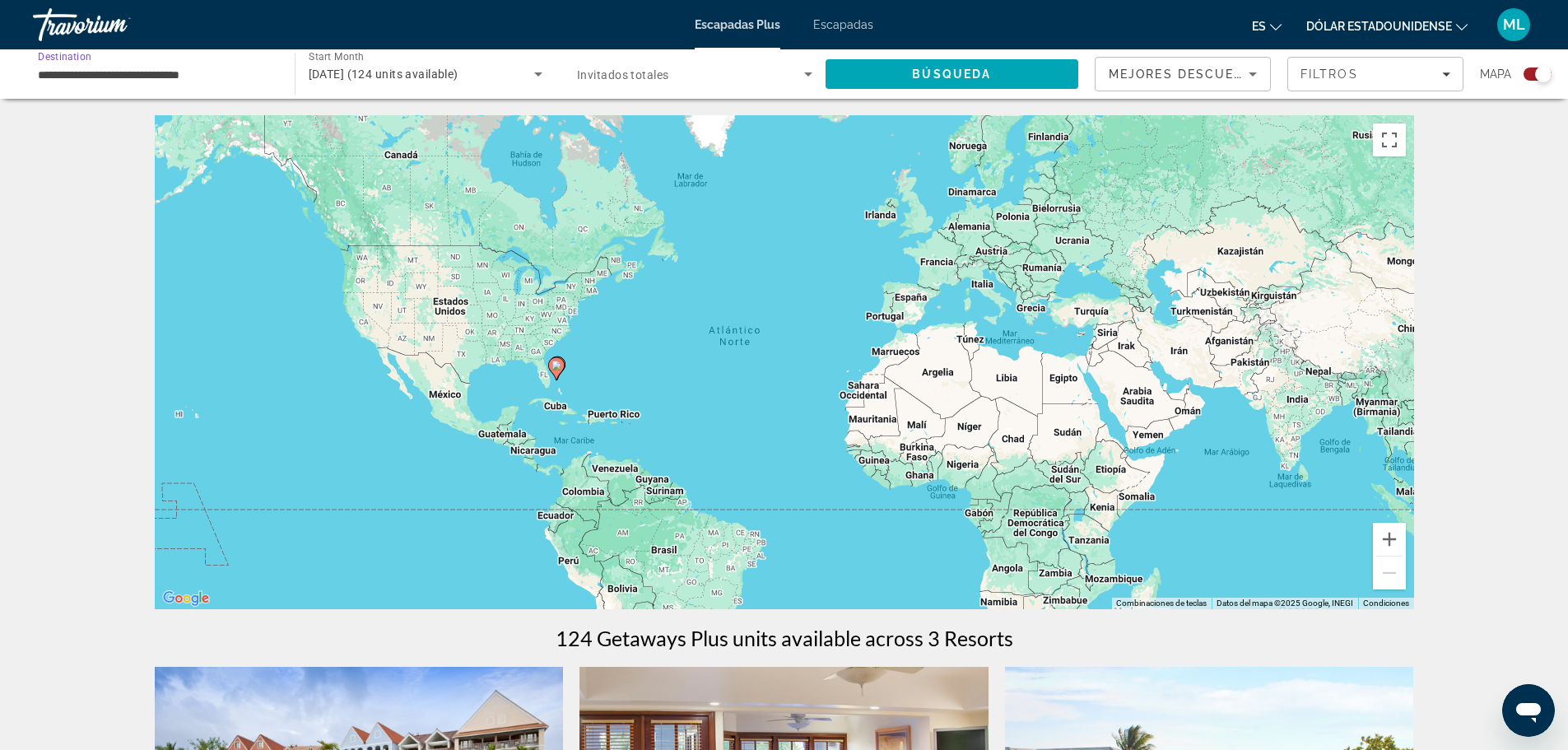
click at [218, 70] on input "**********" at bounding box center [155, 75] width 235 height 20
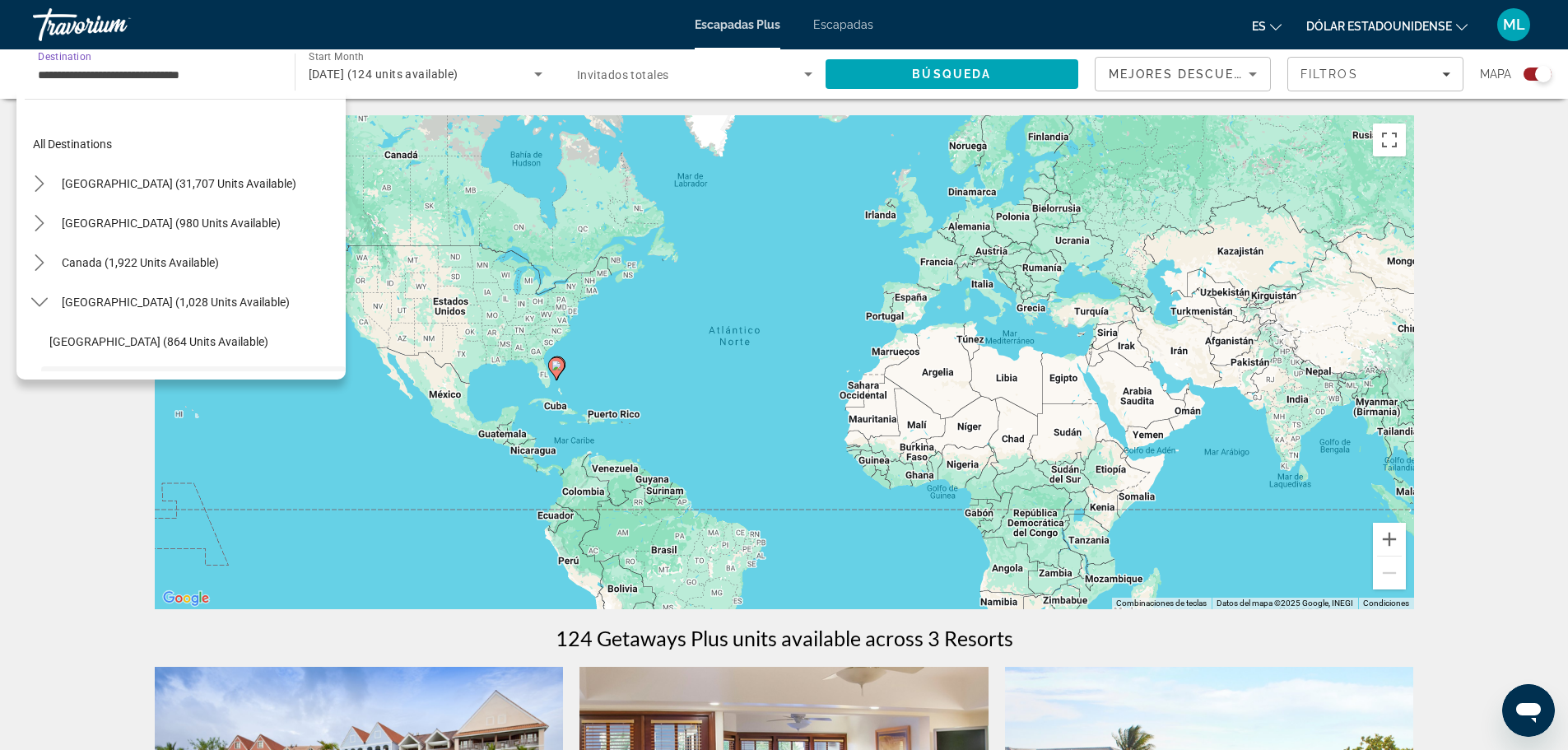
scroll to position [137, 0]
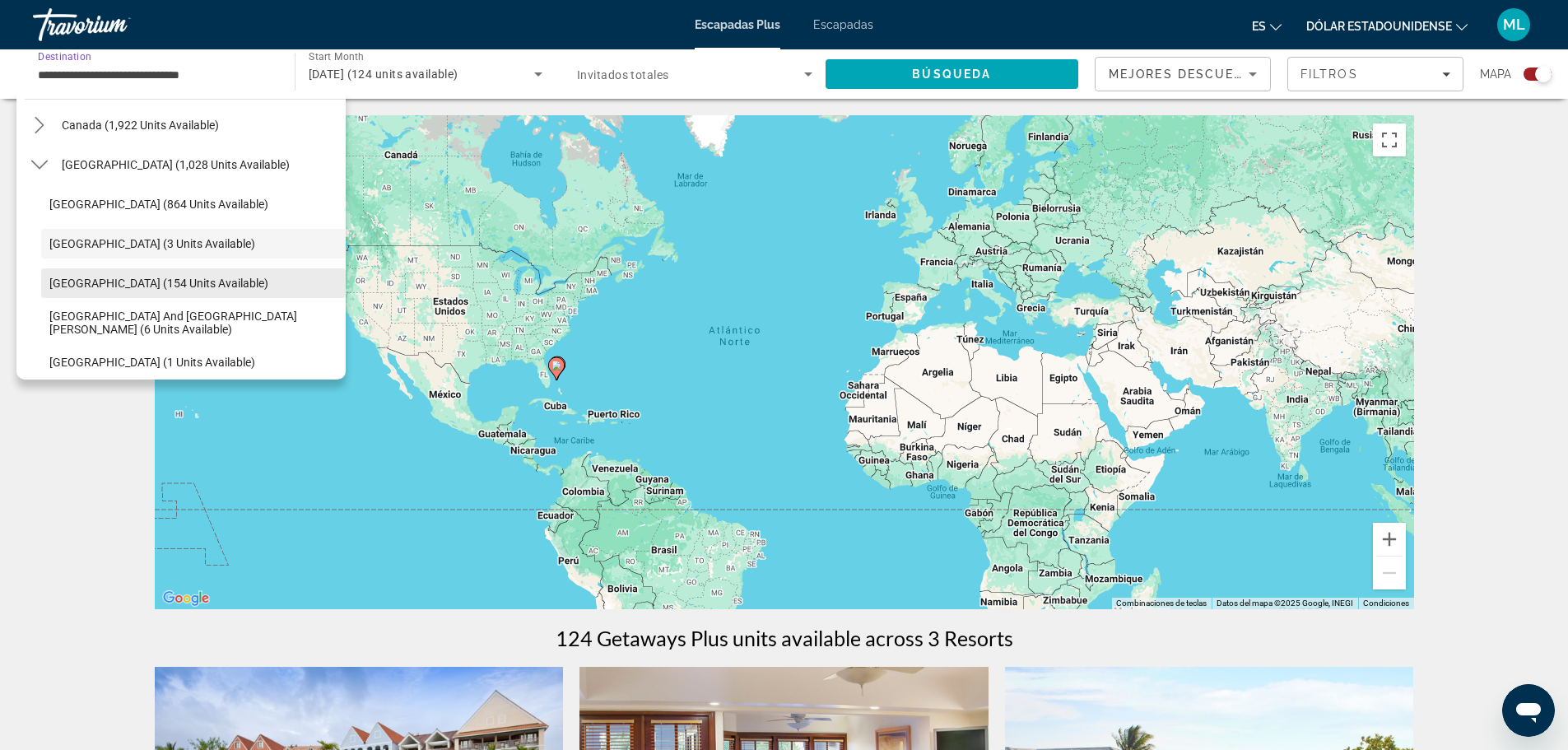
click at [216, 274] on span "Select destination: Dominican Republic (154 units available)" at bounding box center [193, 283] width 304 height 39
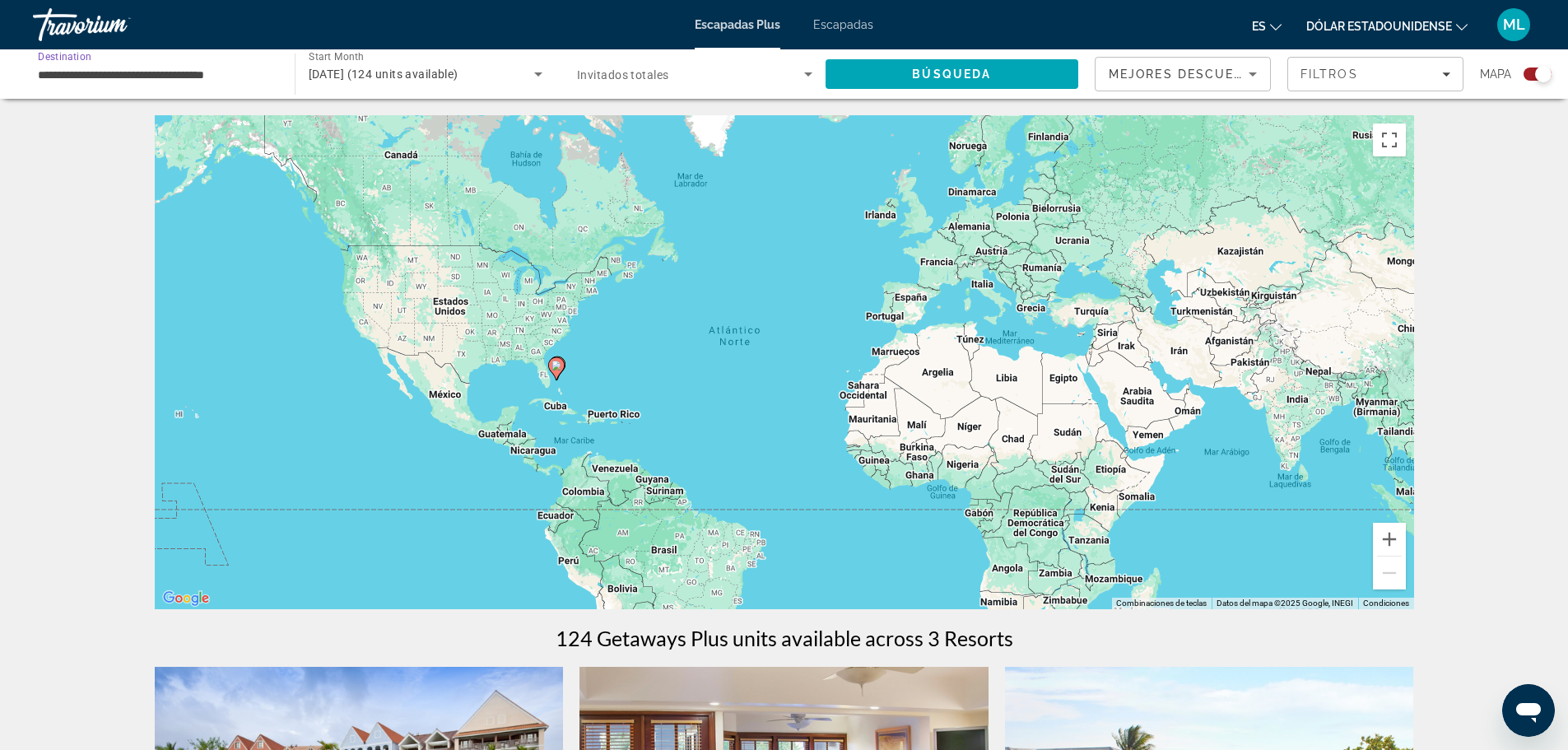
click at [669, 82] on span "Search widget" at bounding box center [690, 74] width 227 height 20
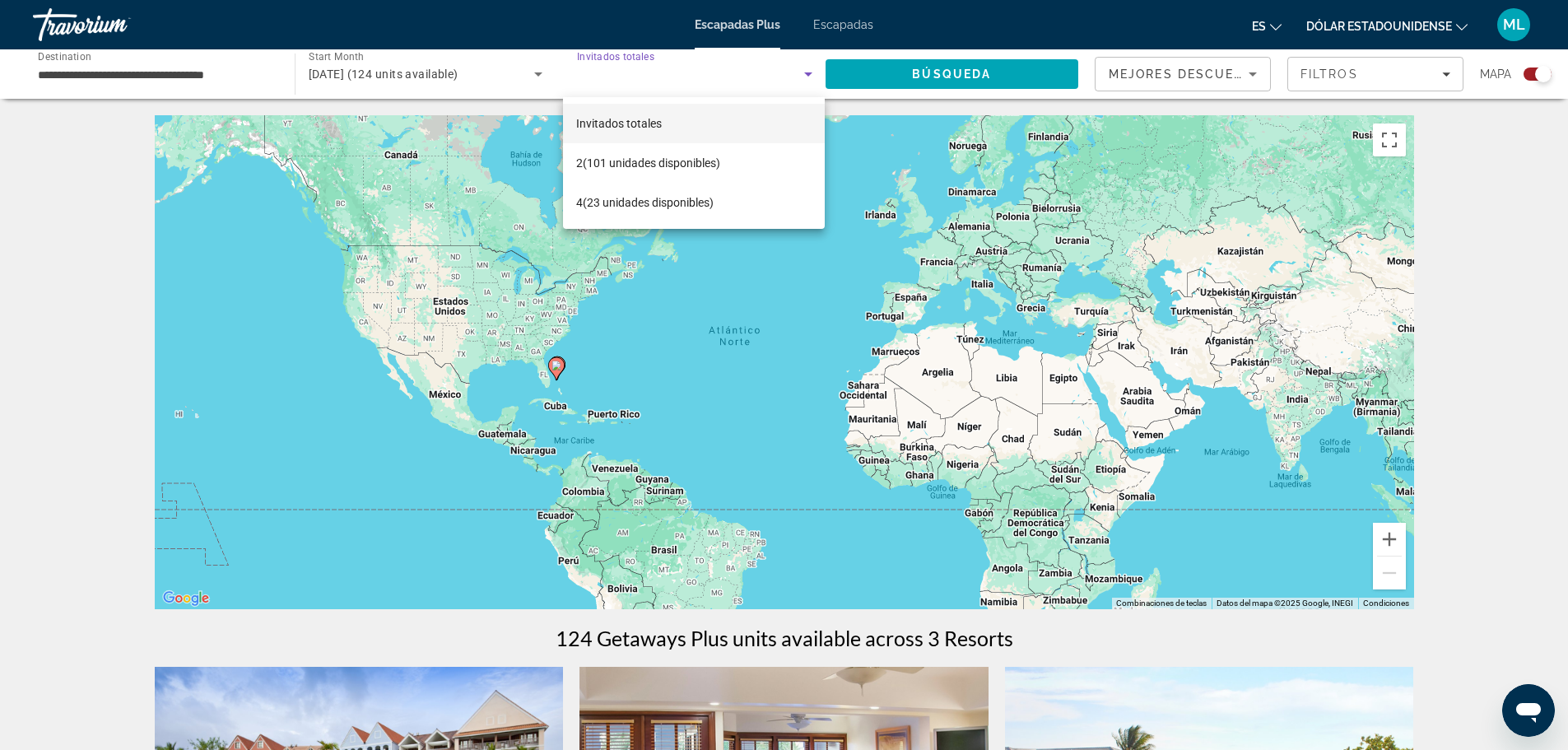
click at [669, 82] on div at bounding box center [784, 375] width 1568 height 750
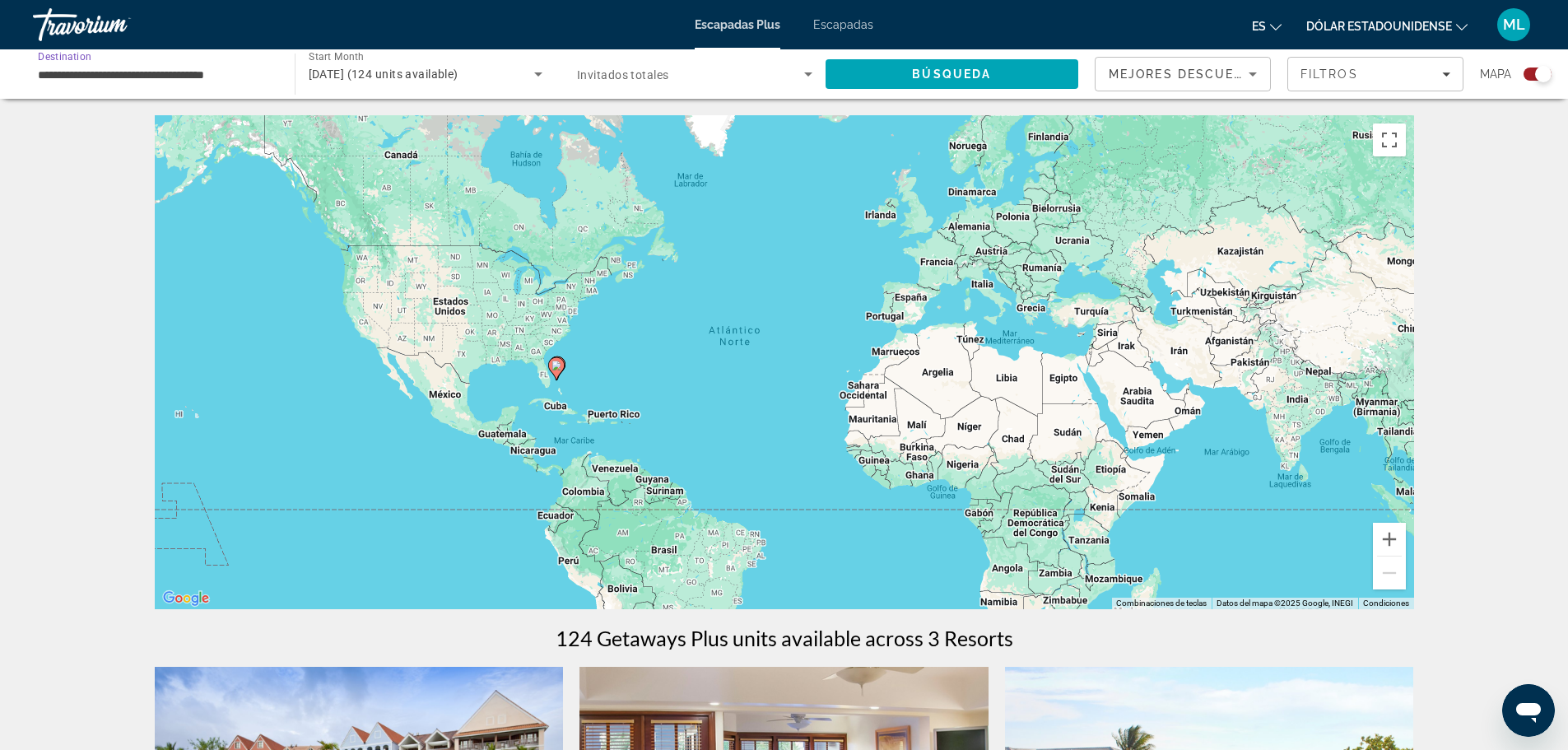
click at [144, 80] on input "**********" at bounding box center [155, 75] width 235 height 20
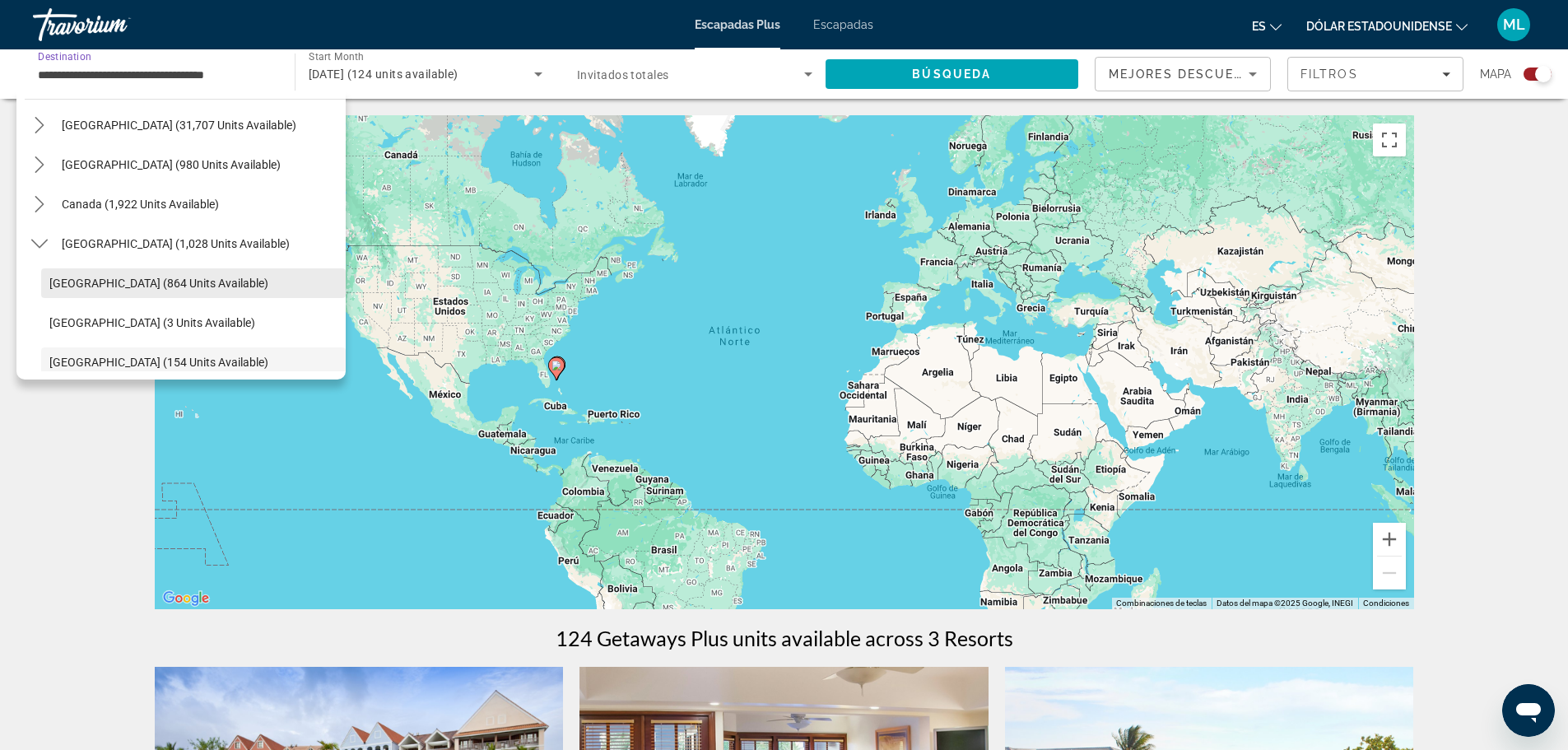
scroll to position [13, 0]
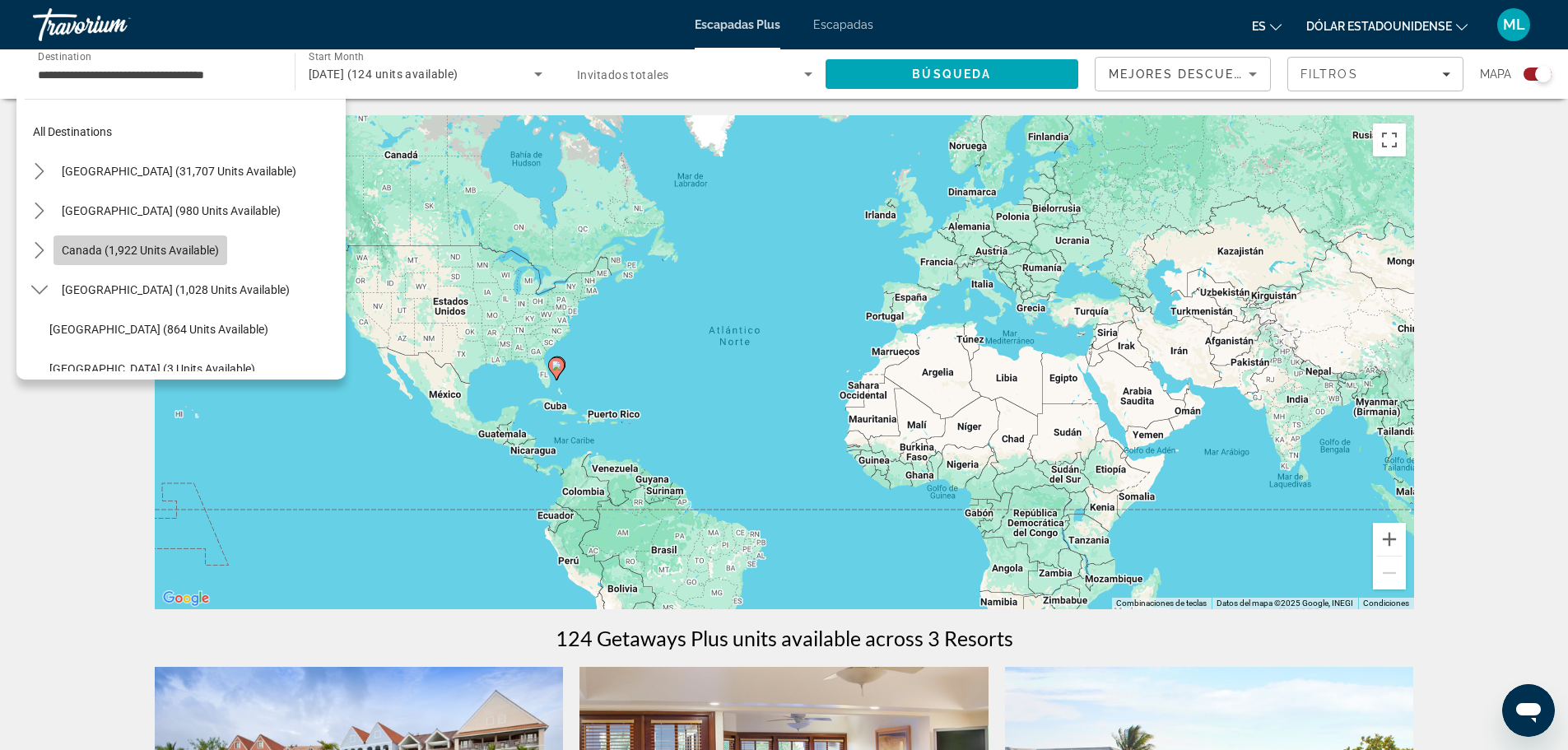
click at [144, 248] on span "Canada (1,922 units available)" at bounding box center [141, 250] width 157 height 13
type input "**********"
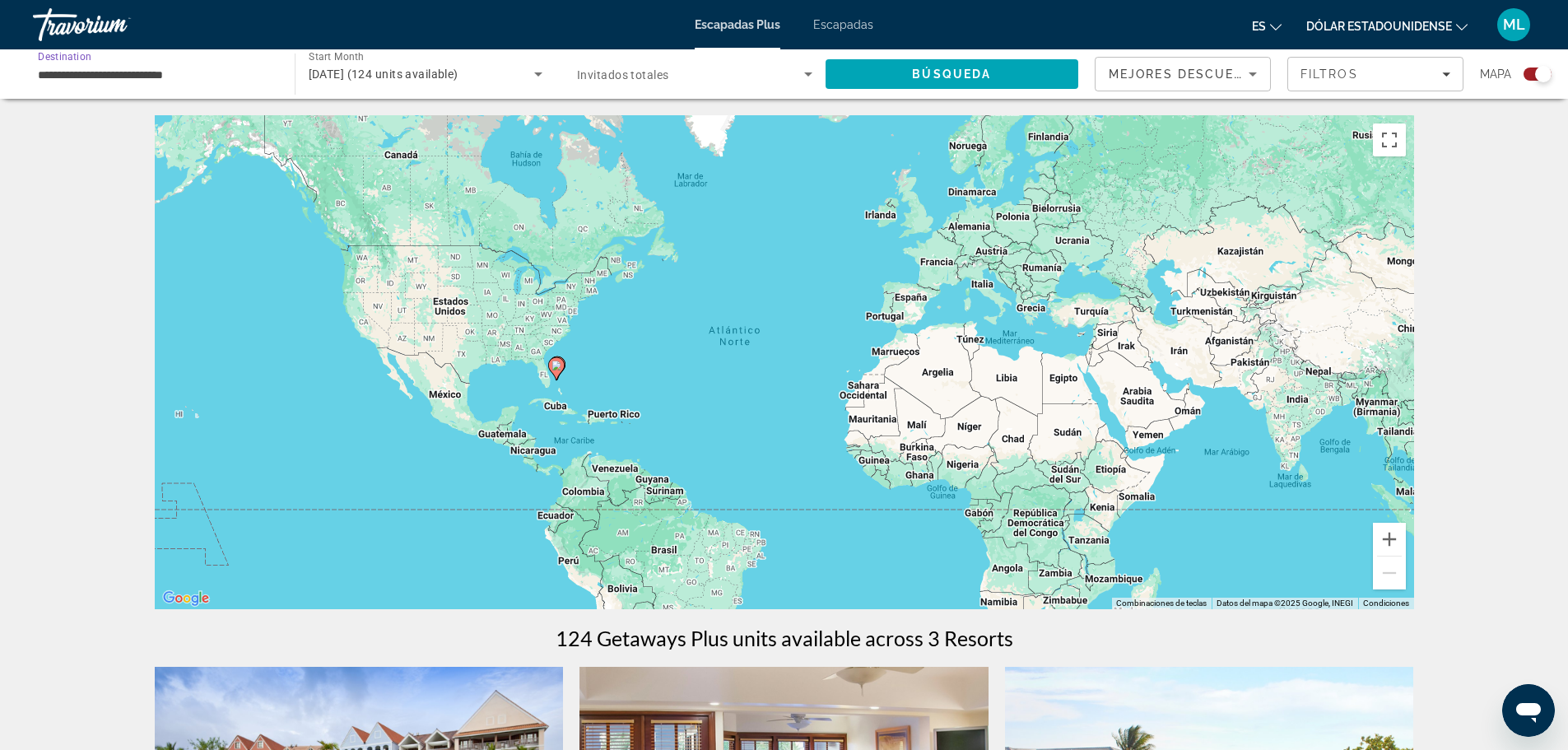
click at [778, 87] on div "Search widget" at bounding box center [694, 74] width 235 height 46
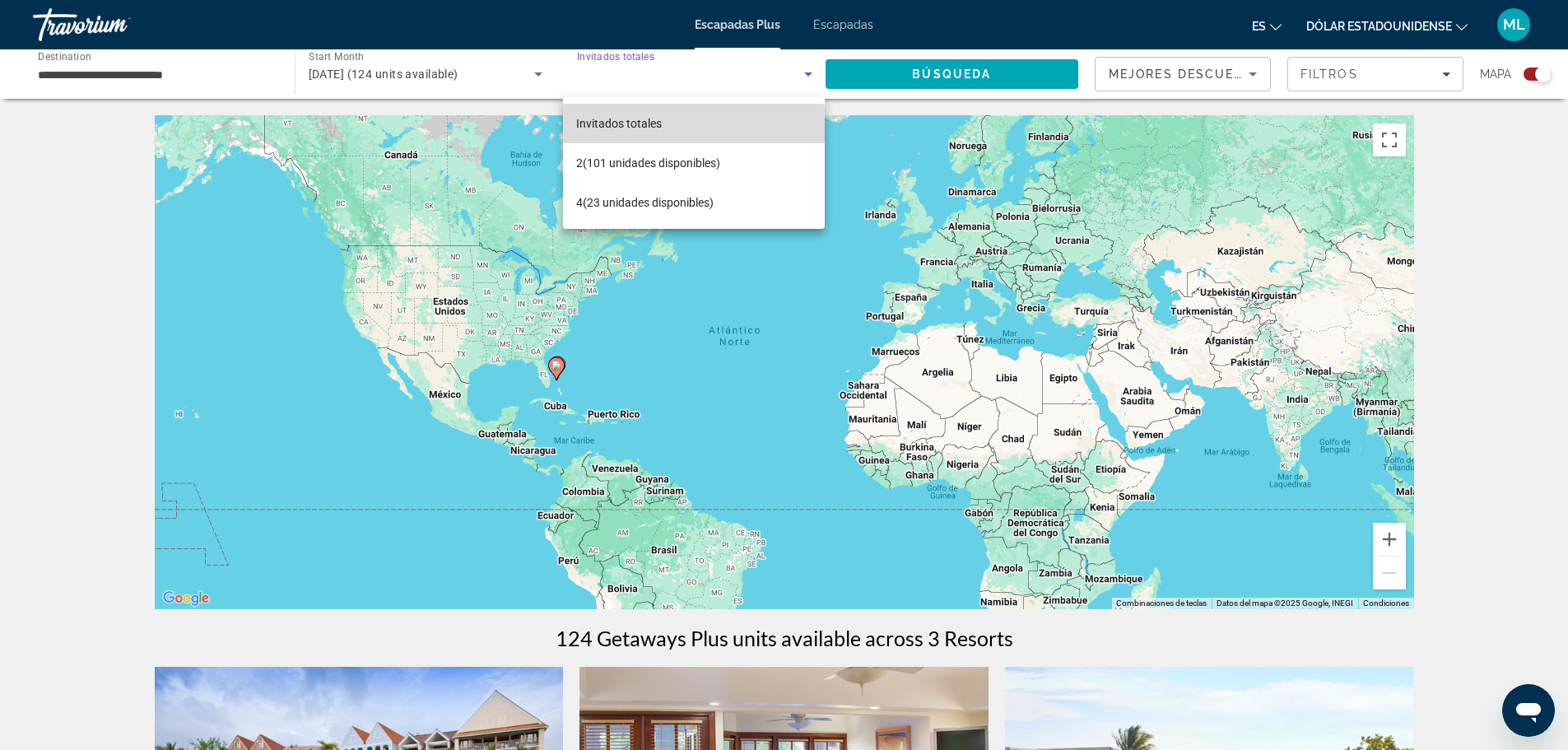
click at [674, 125] on mat-option "Invitados totales" at bounding box center [693, 123] width 261 height 39
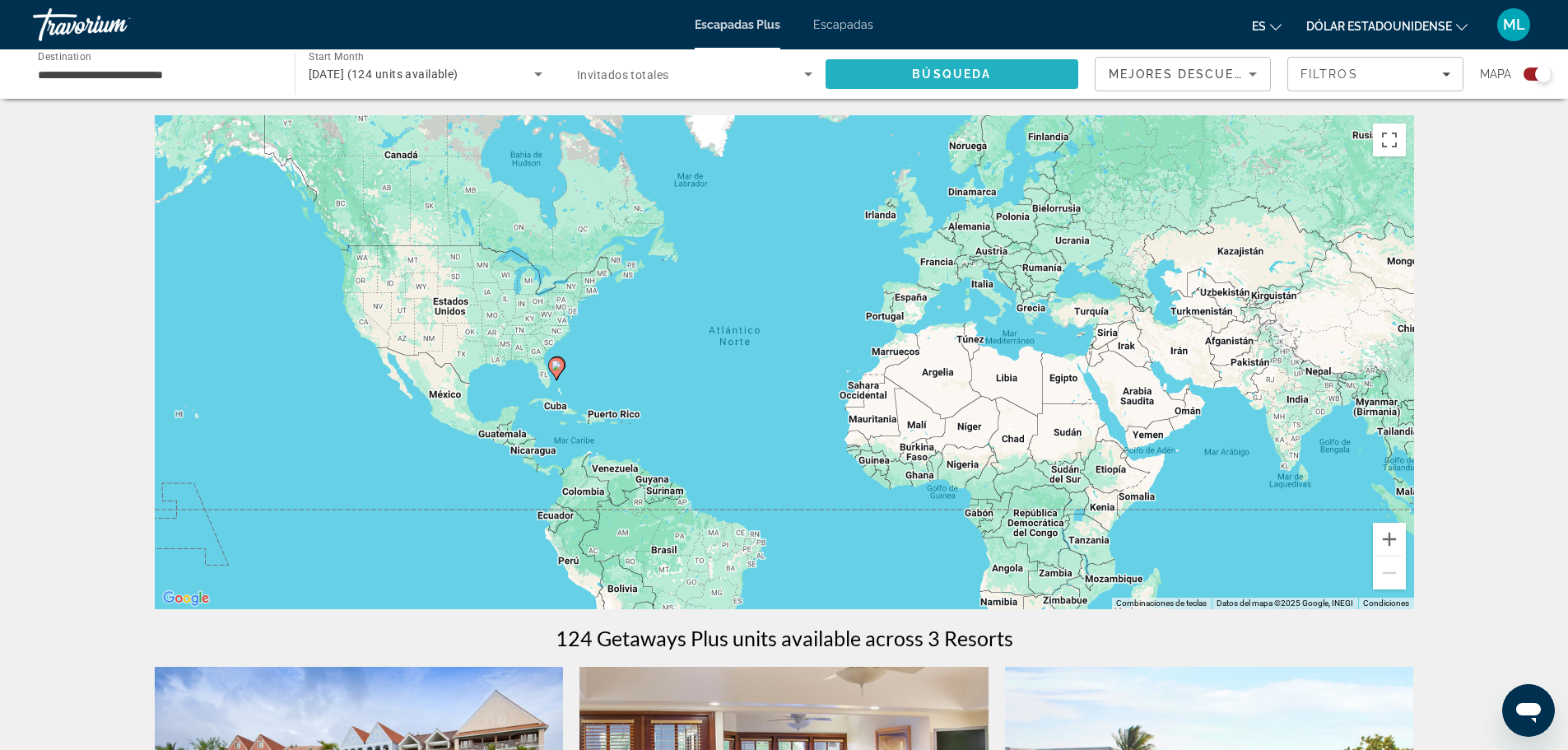
click at [911, 70] on span "Search" at bounding box center [952, 73] width 253 height 39
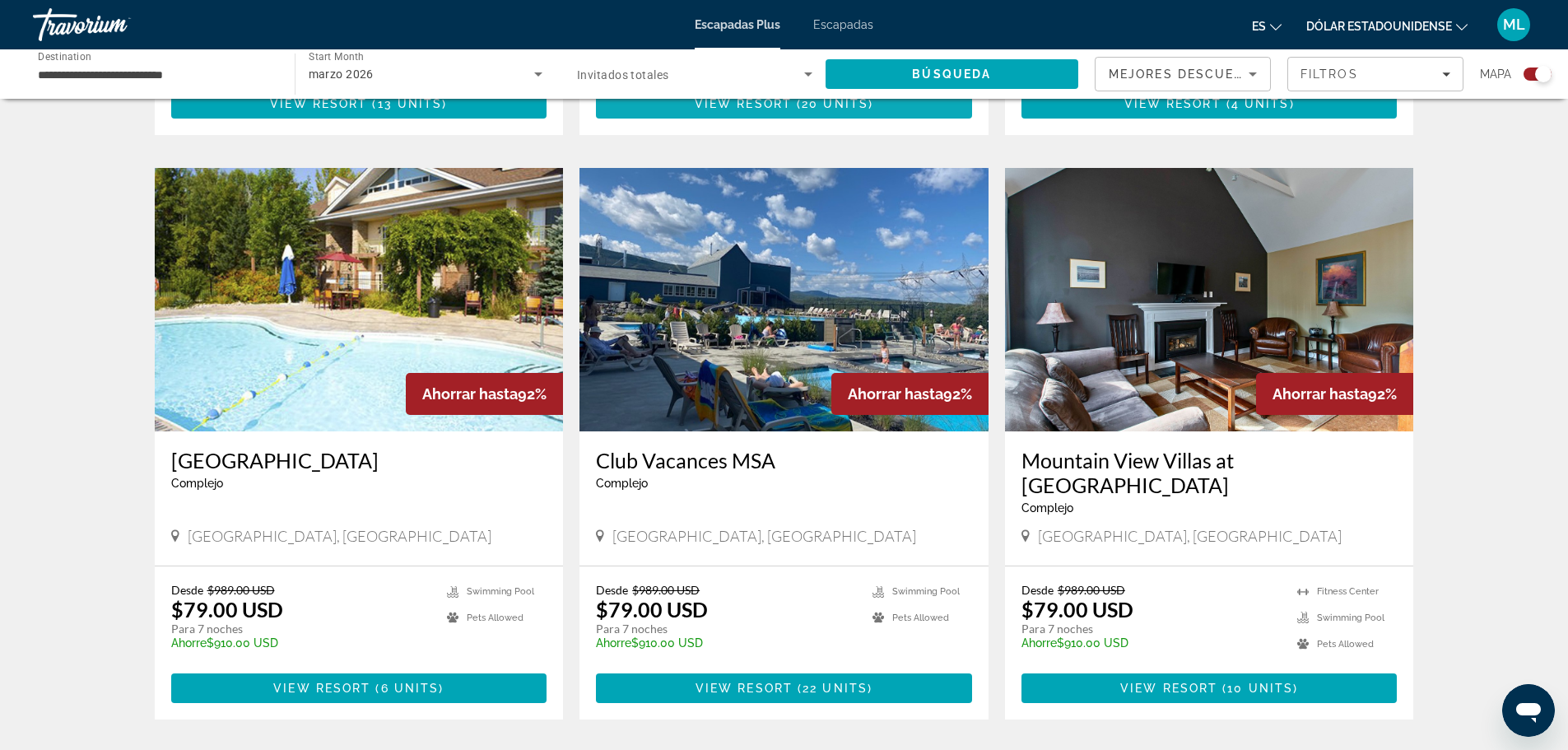
scroll to position [1070, 0]
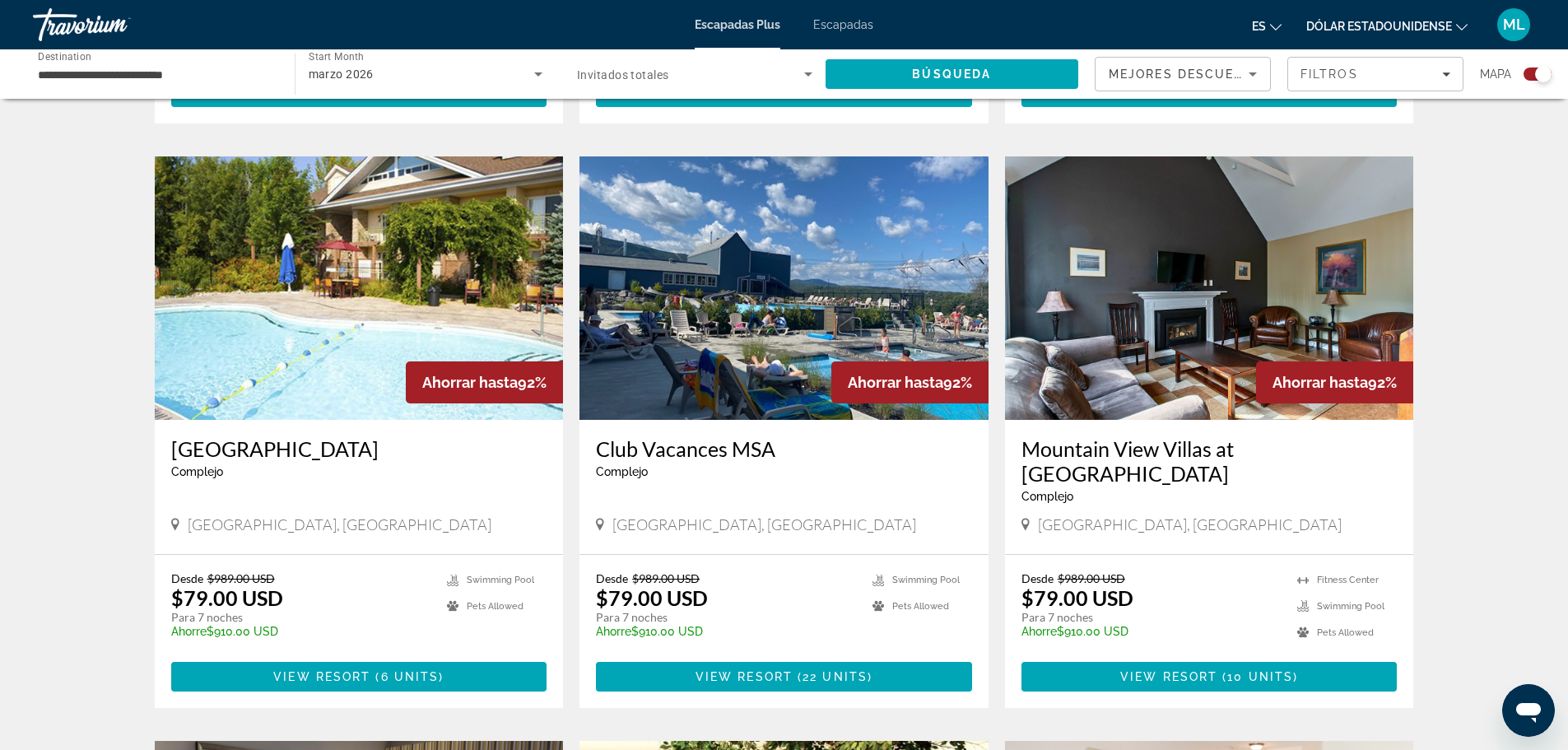
click at [835, 326] on img "Contenido principal" at bounding box center [784, 288] width 409 height 263
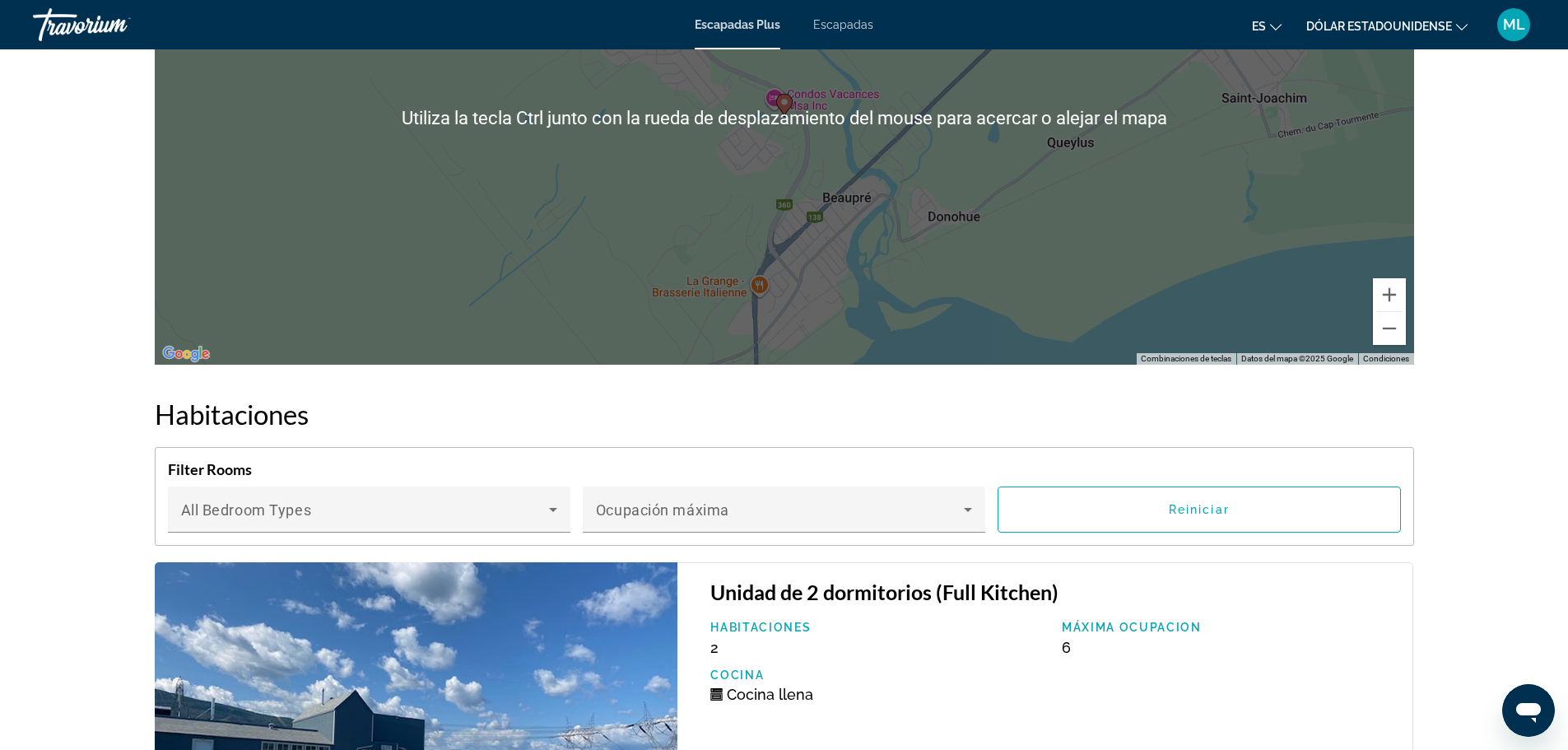
scroll to position [2464, 0]
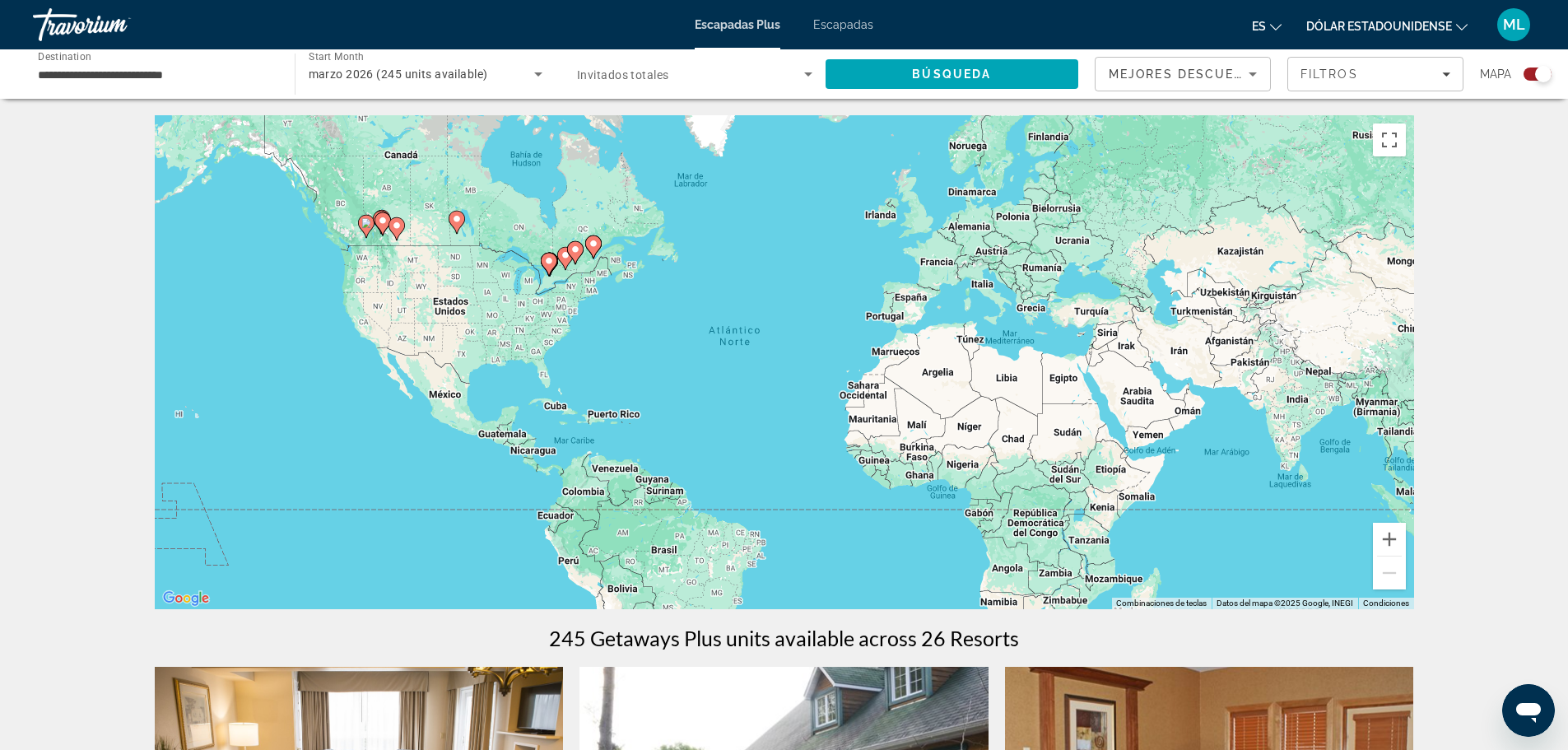
click at [177, 75] on input "**********" at bounding box center [155, 75] width 235 height 20
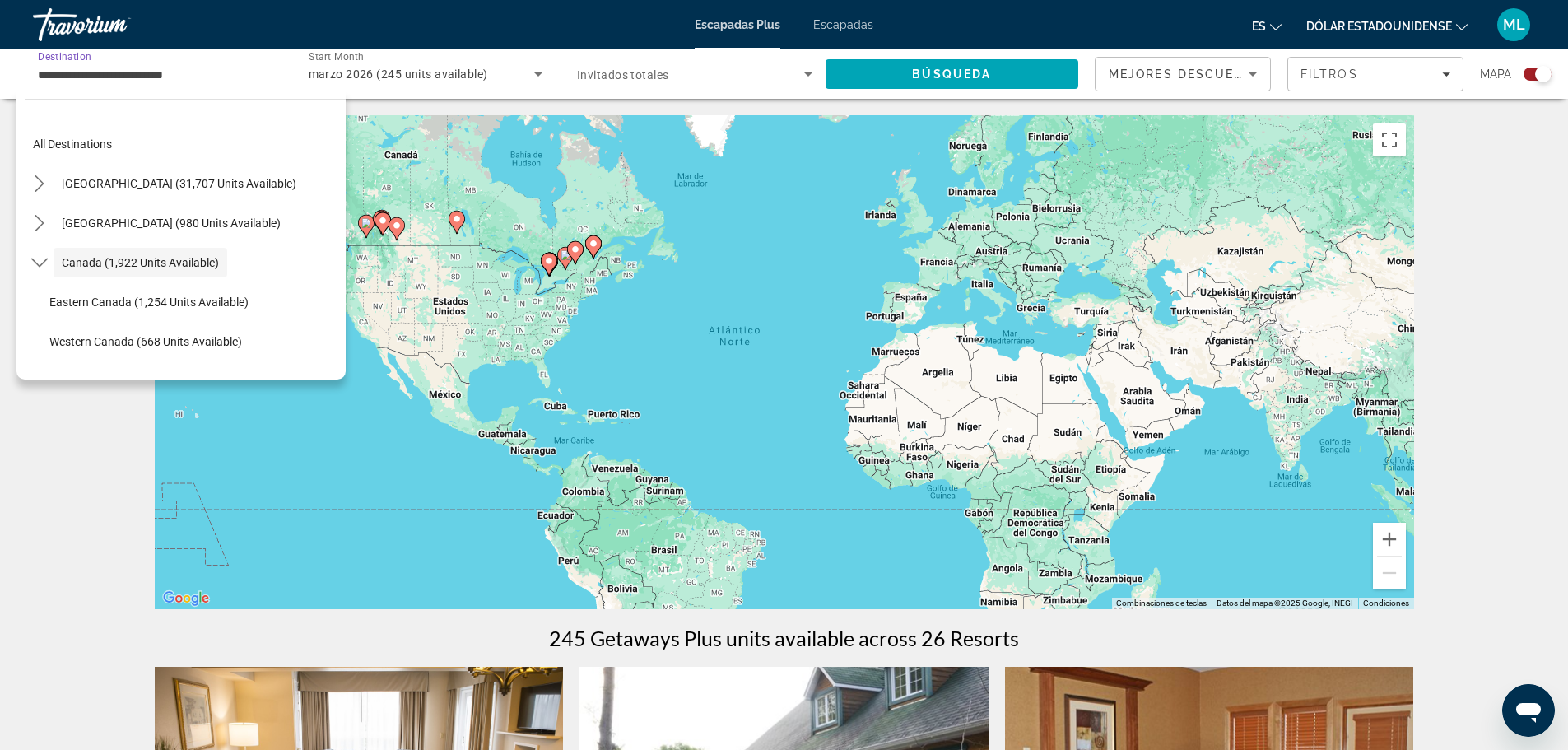
scroll to position [19, 0]
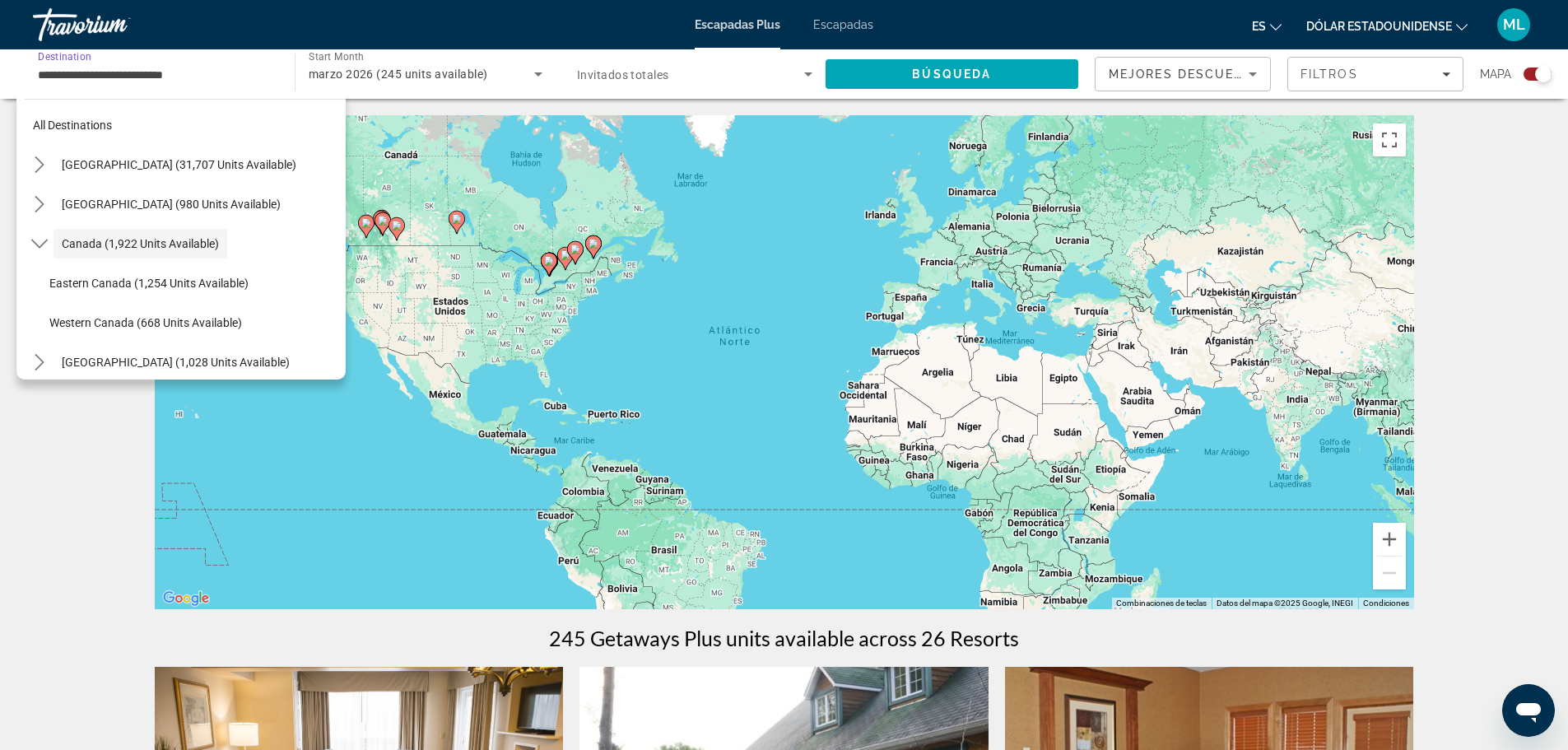
click at [200, 194] on span "Select destination: Mexico (980 units available)" at bounding box center [171, 204] width 235 height 39
type input "**********"
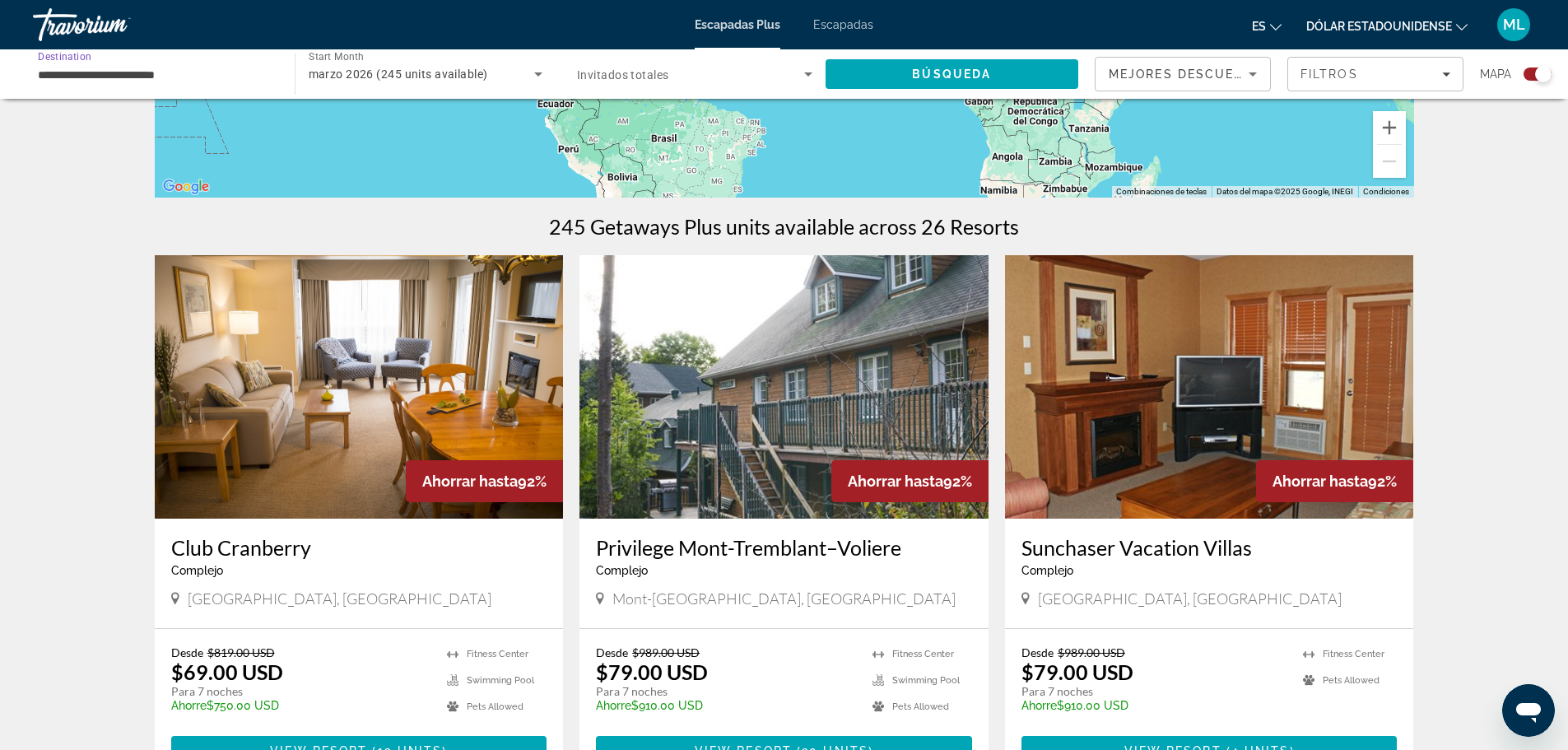
scroll to position [576, 0]
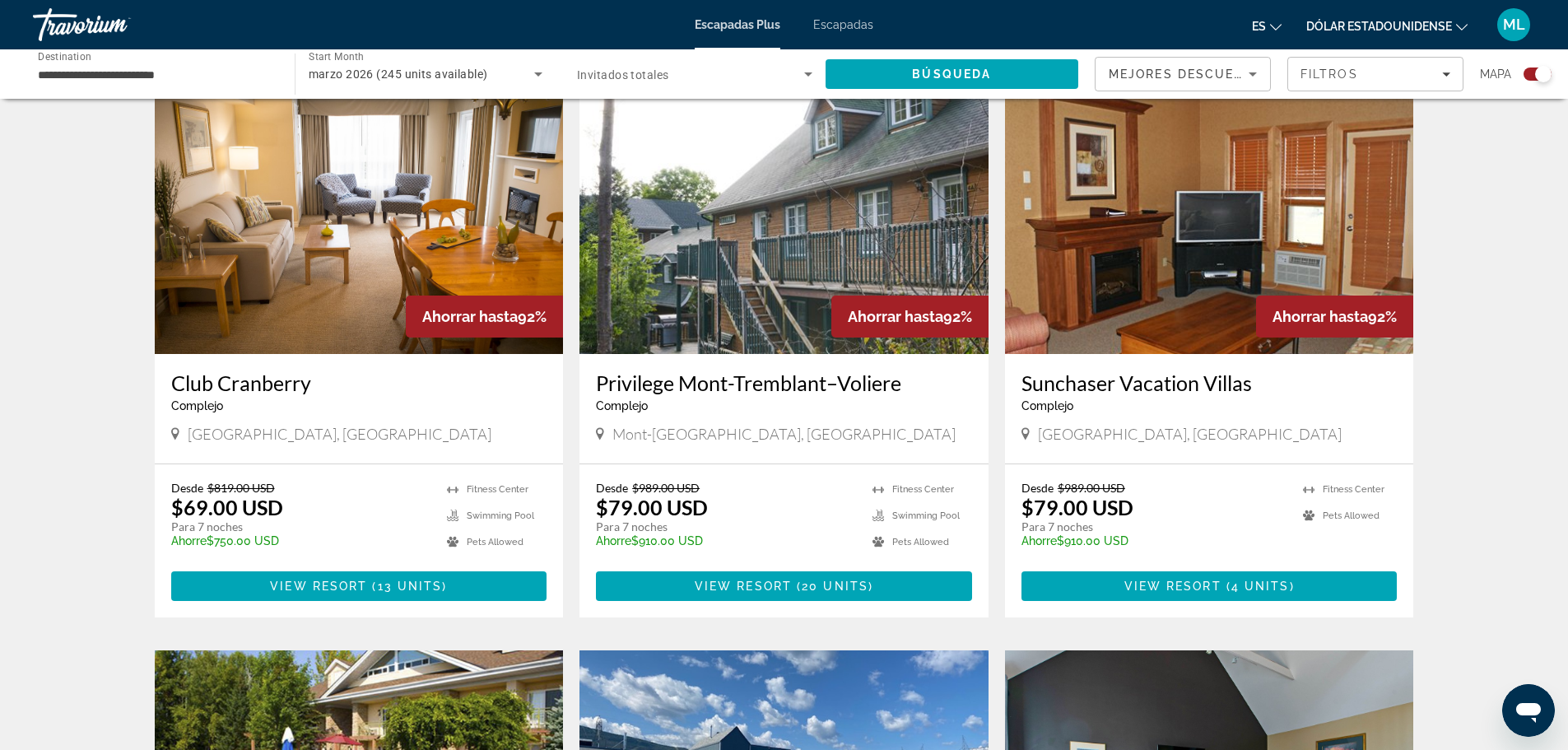
click at [462, 63] on div "marzo 2026 (245 units available)" at bounding box center [426, 74] width 235 height 46
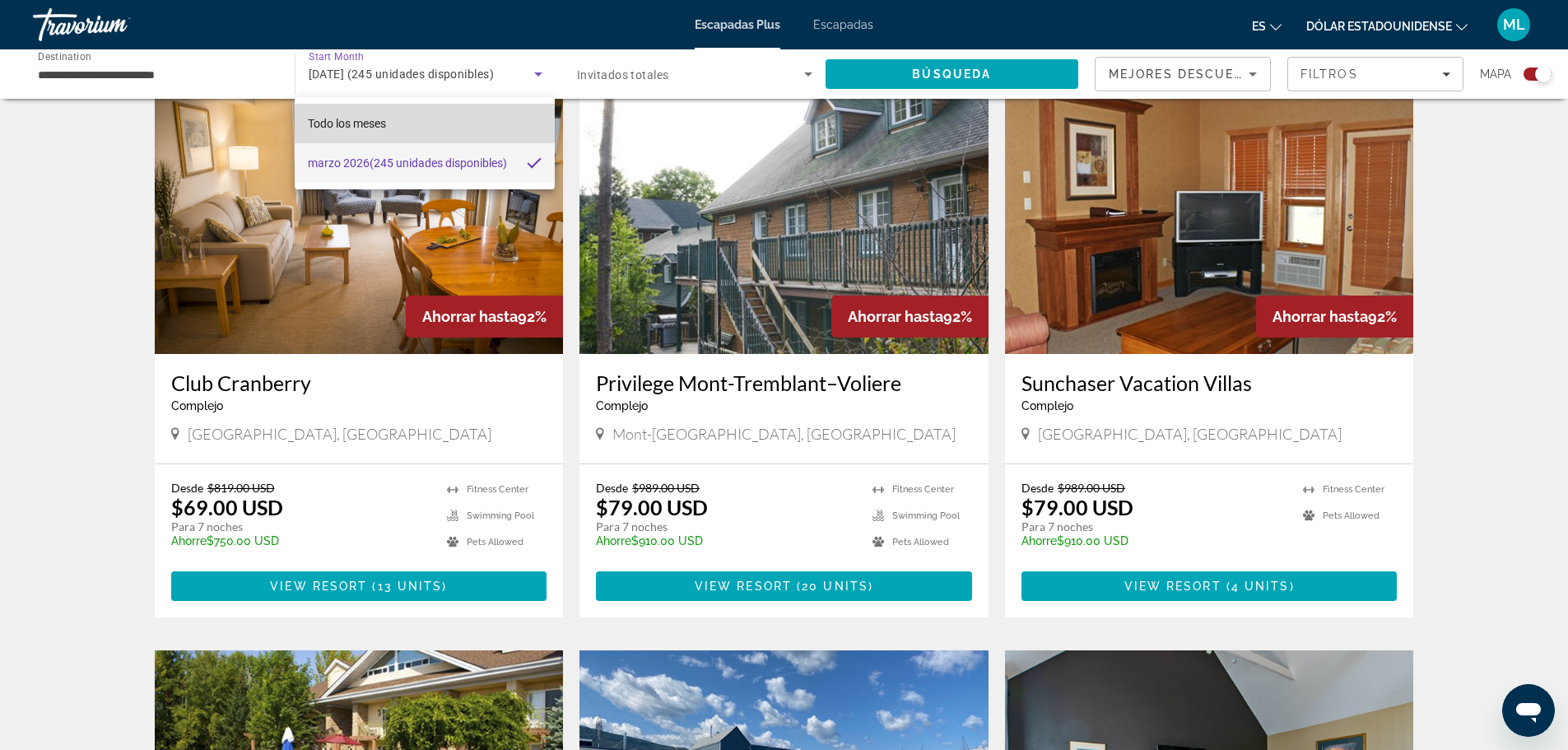
click at [396, 123] on mat-option "Todo los meses" at bounding box center [424, 123] width 260 height 39
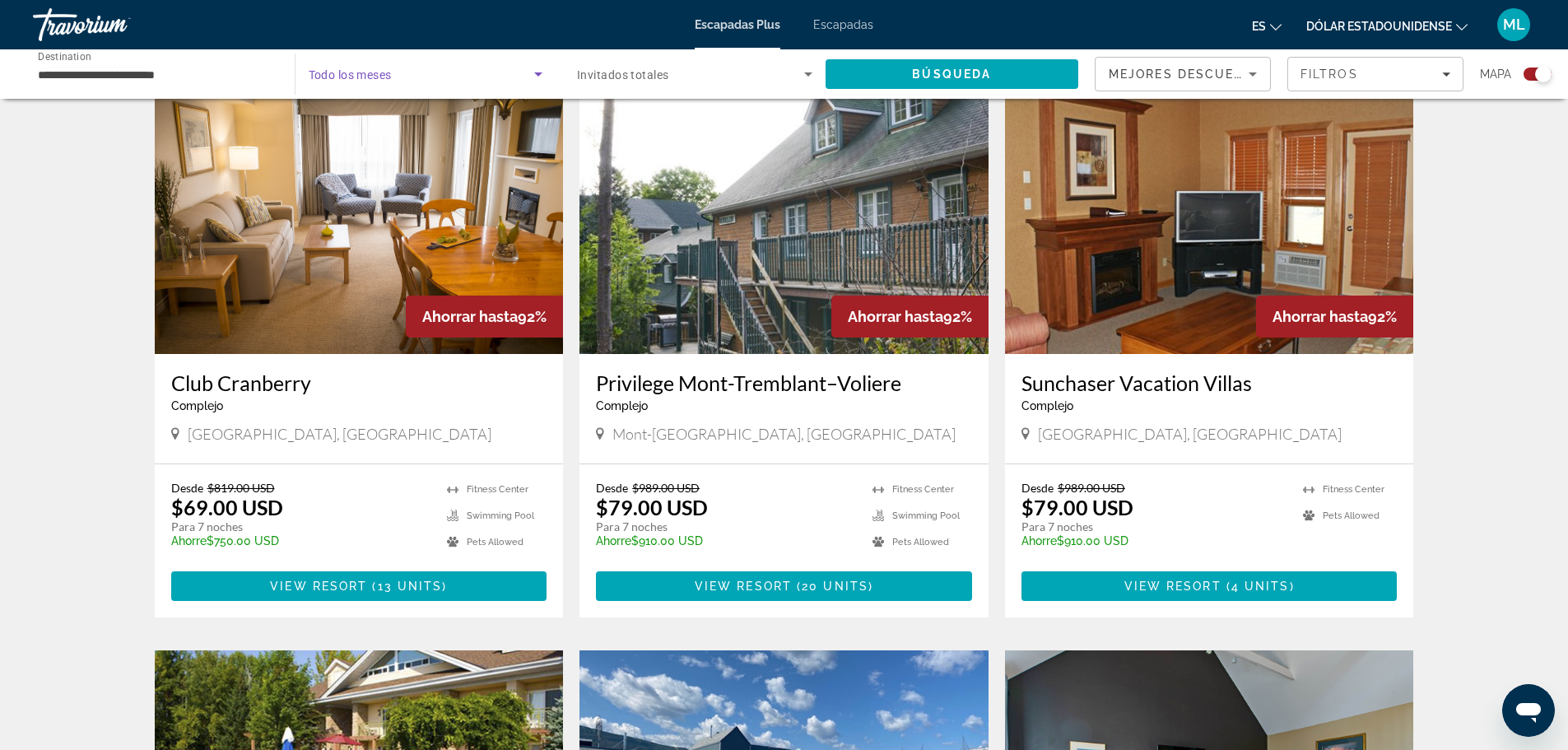
click at [421, 80] on span "Search widget" at bounding box center [422, 74] width 227 height 20
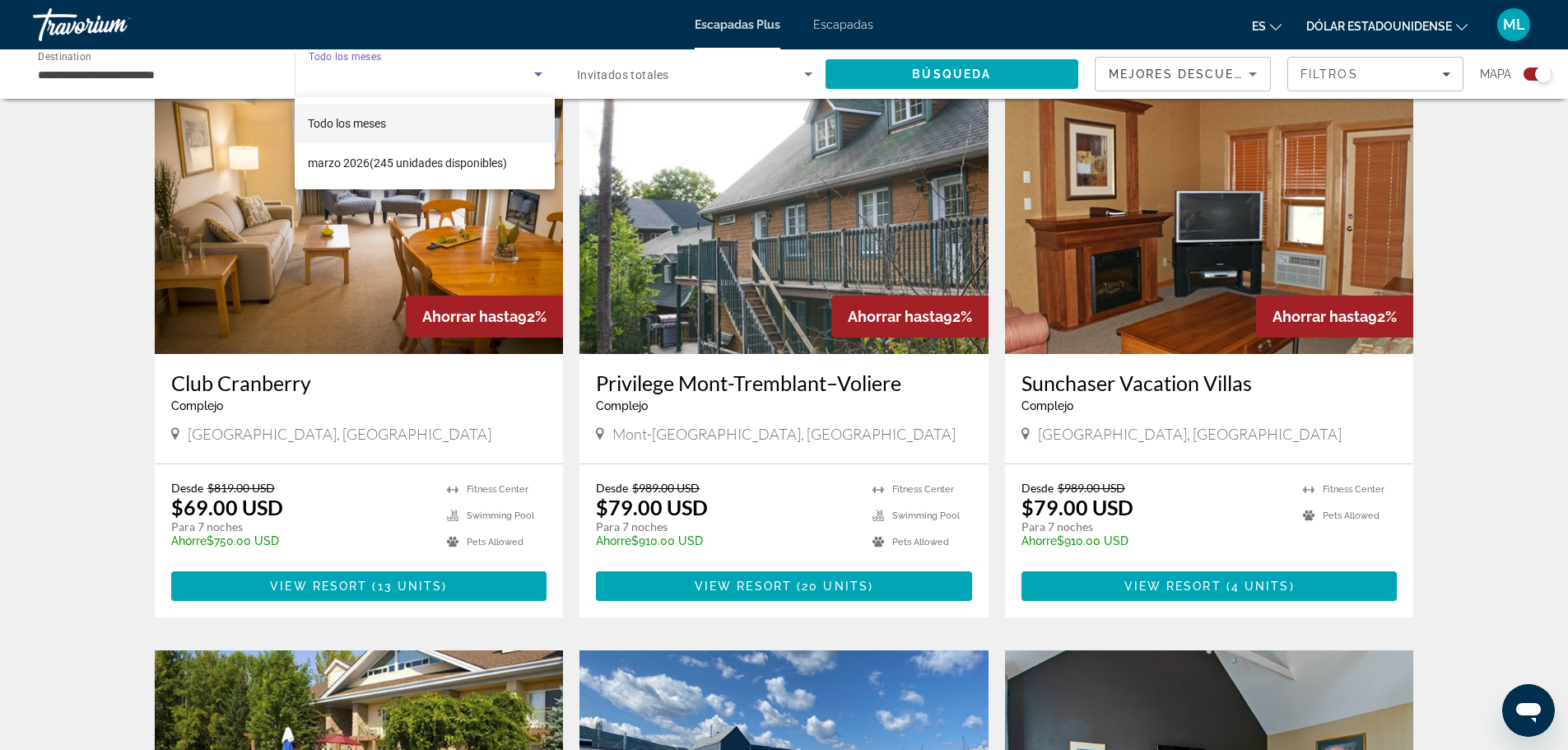
click at [409, 120] on mat-option "Todo los meses" at bounding box center [424, 123] width 260 height 39
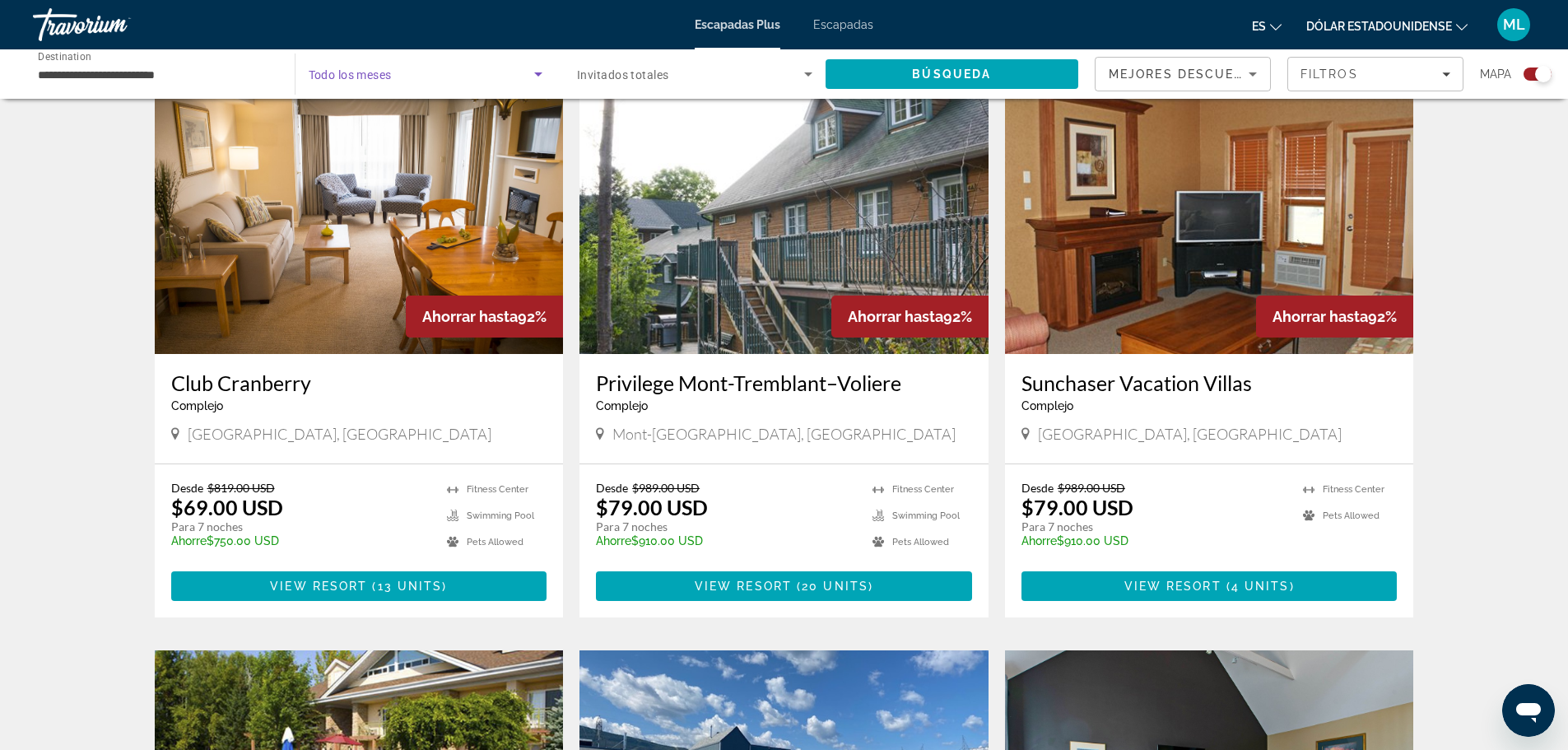
click at [746, 70] on span "Search widget" at bounding box center [690, 74] width 227 height 20
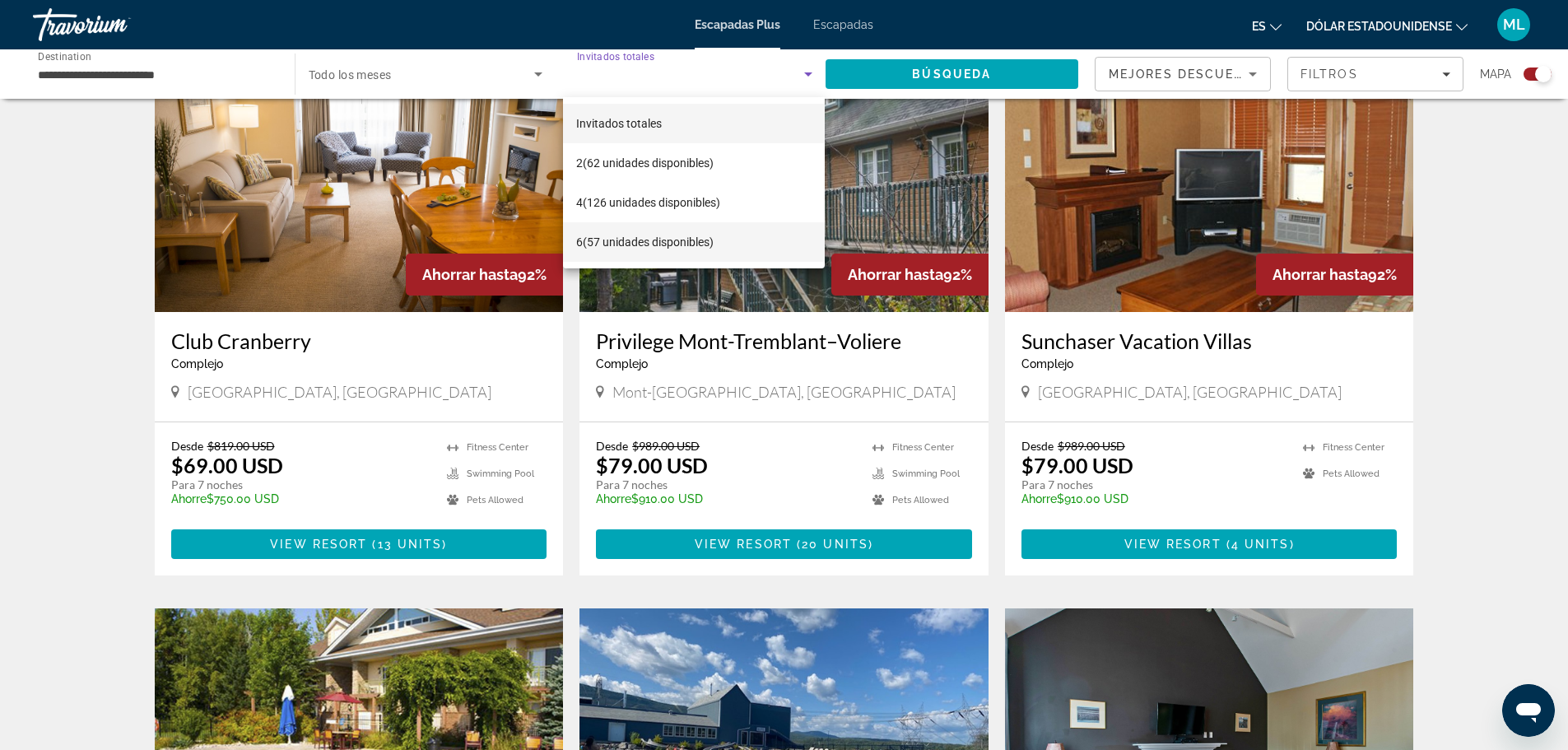
scroll to position [659, 0]
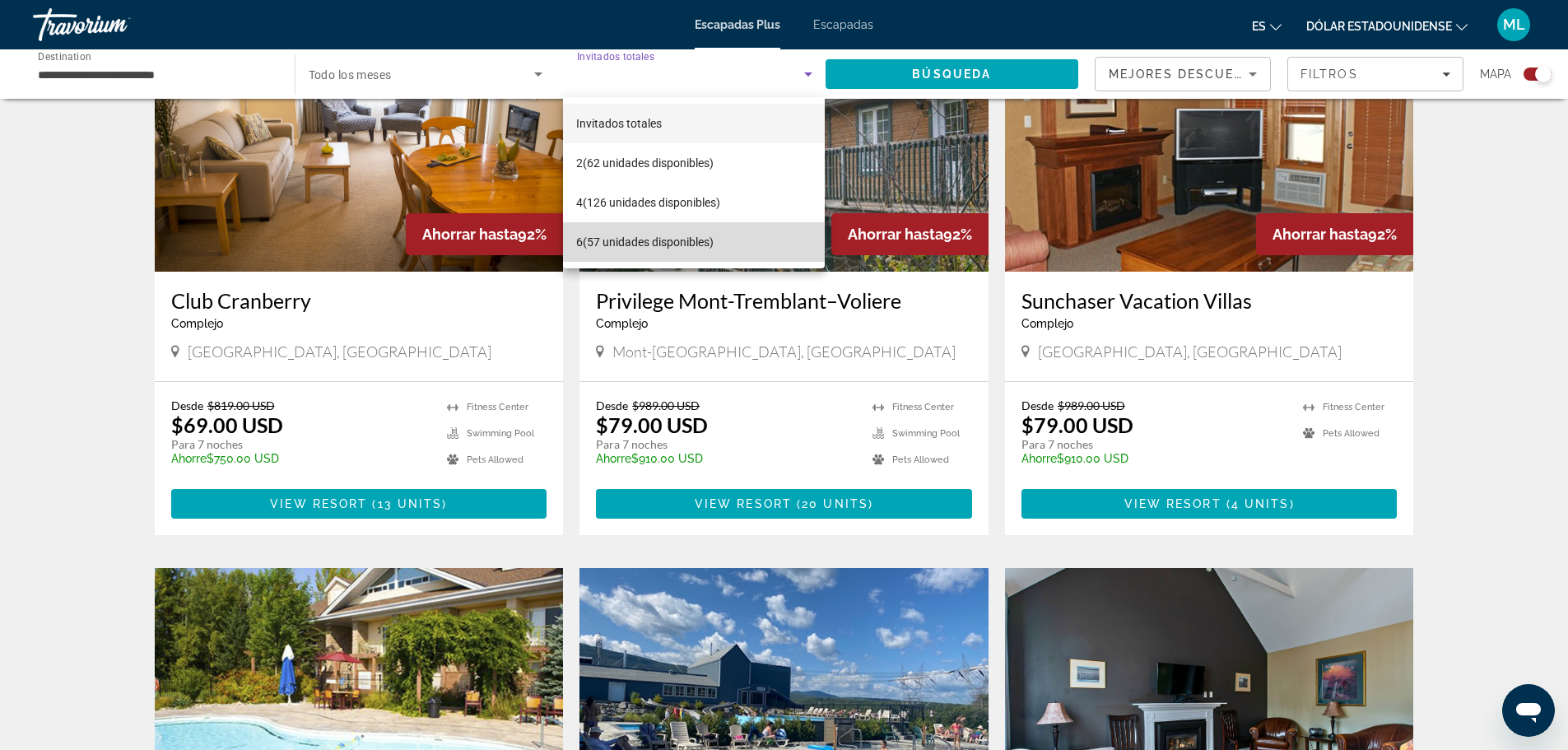
click at [625, 230] on mat-option "6 (57 unidades disponibles)" at bounding box center [693, 241] width 261 height 39
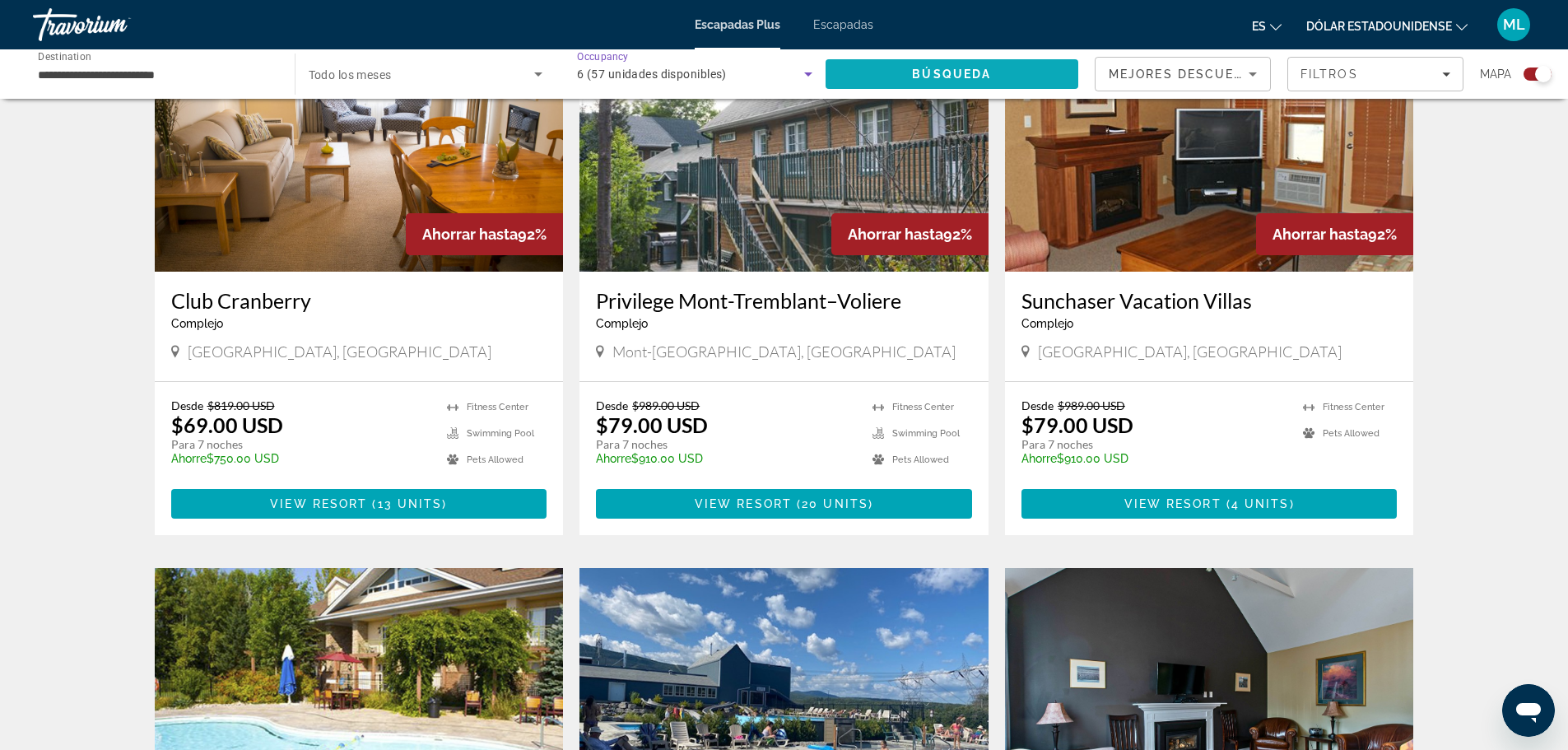
click at [906, 63] on span "Search" at bounding box center [952, 73] width 253 height 39
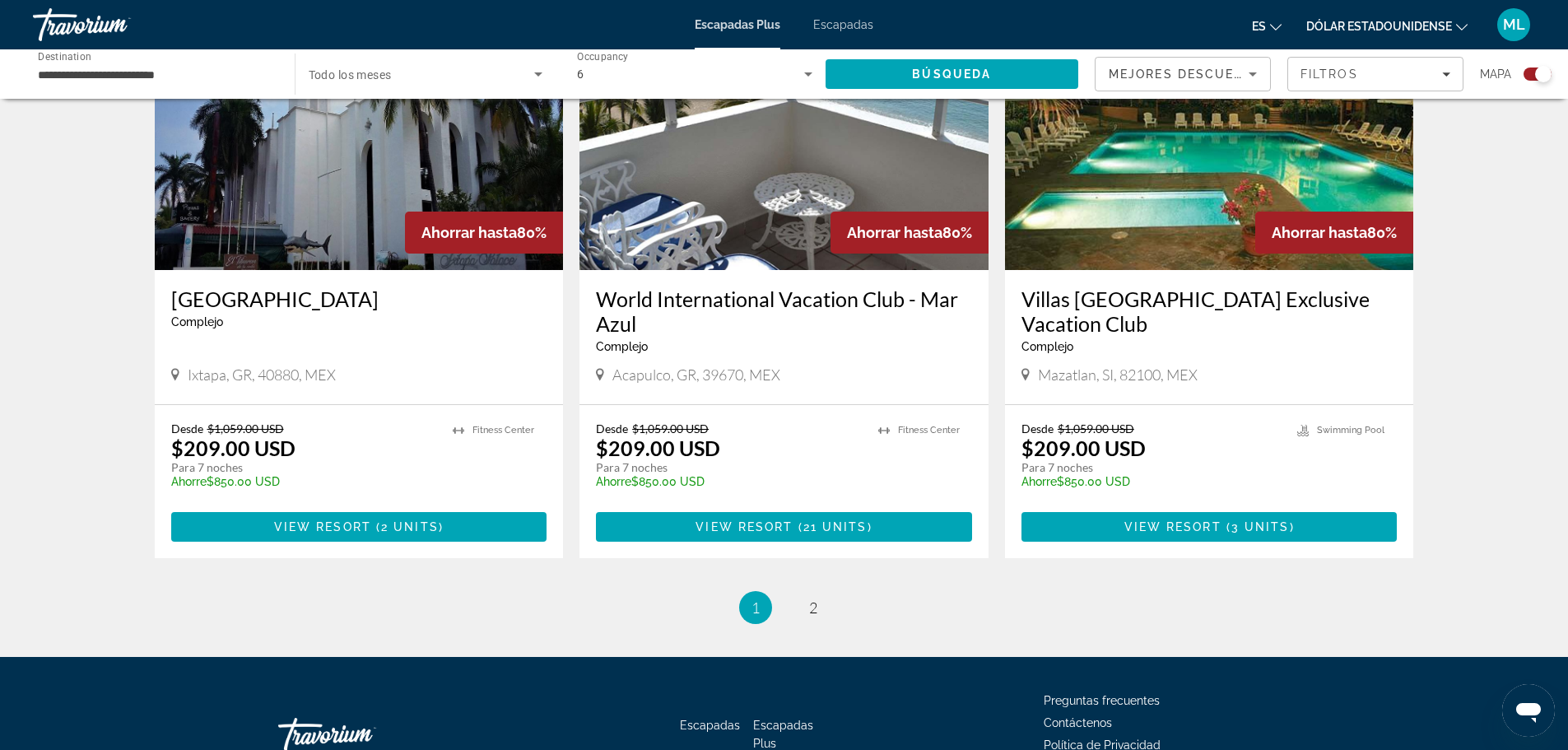
scroll to position [2448, 0]
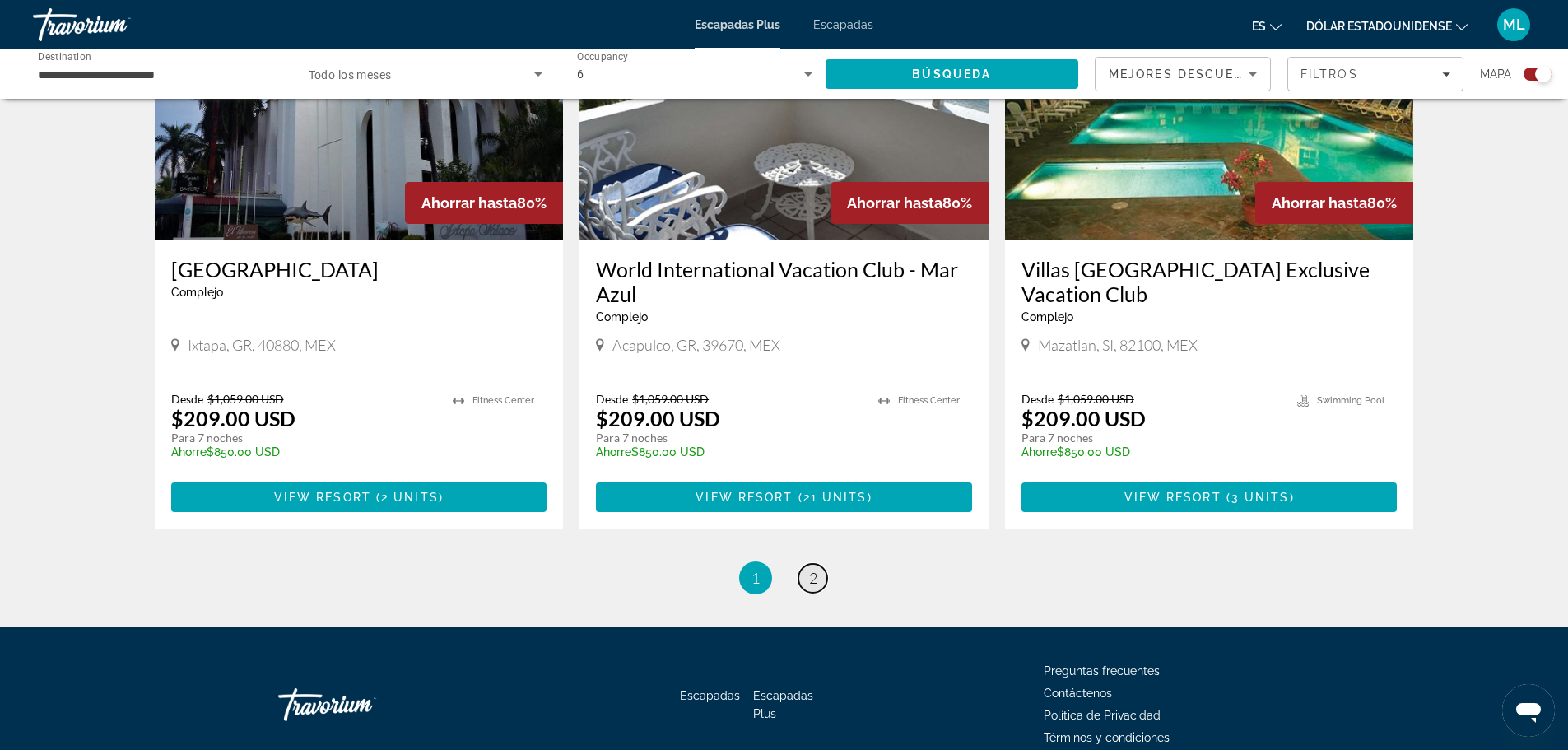
click at [804, 564] on link "page 2" at bounding box center [813, 579] width 29 height 29
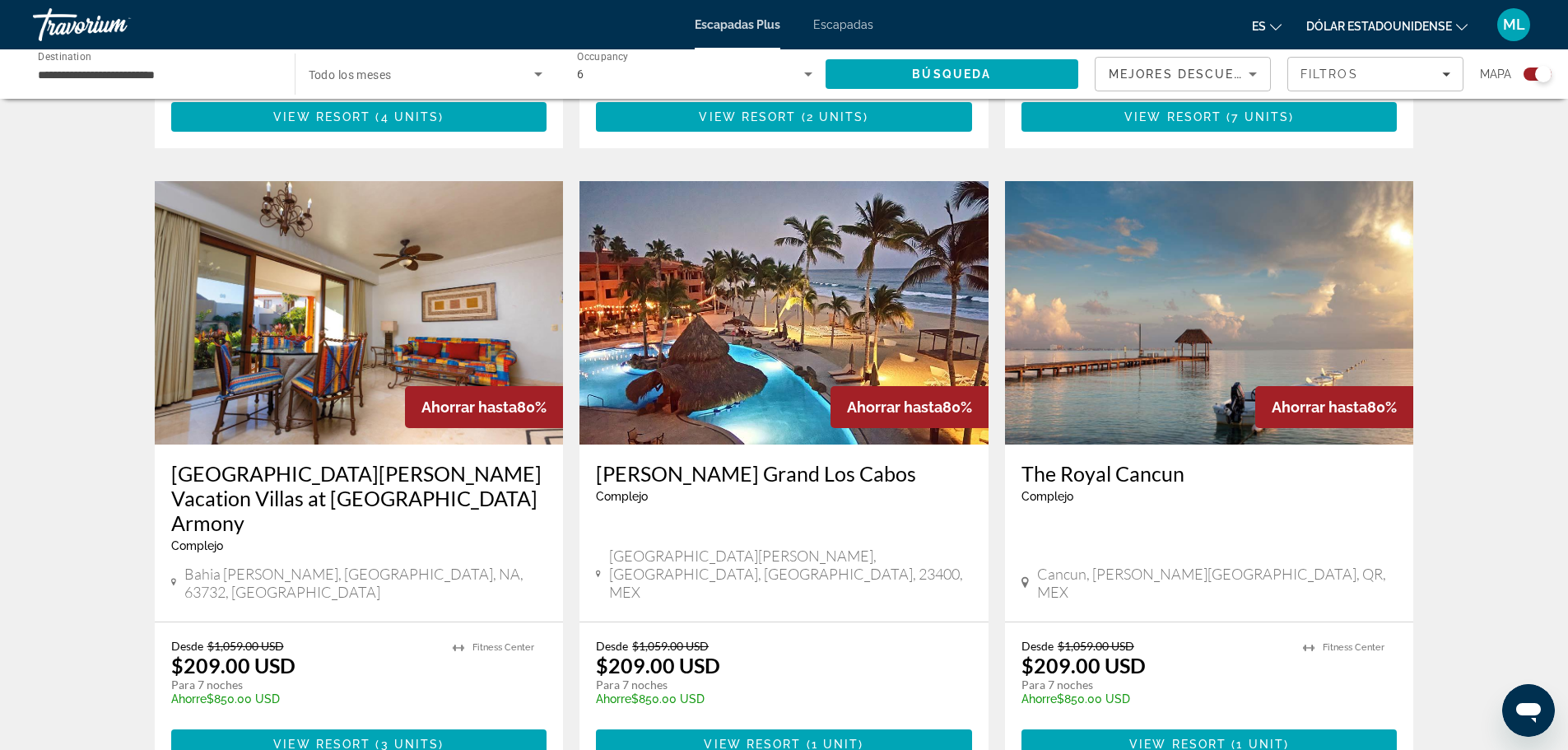
scroll to position [1152, 0]
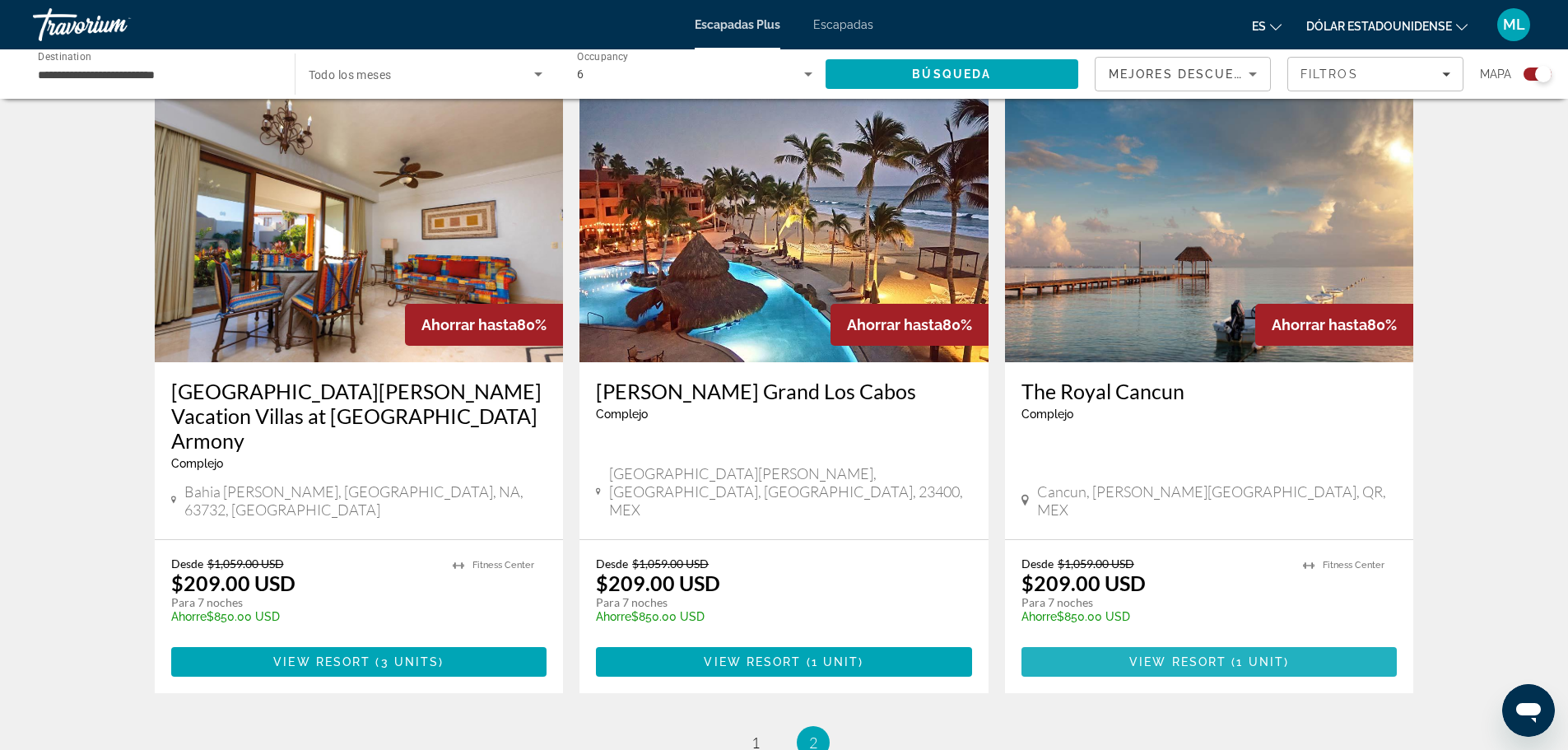
click at [1225, 656] on span "View Resort" at bounding box center [1178, 662] width 97 height 13
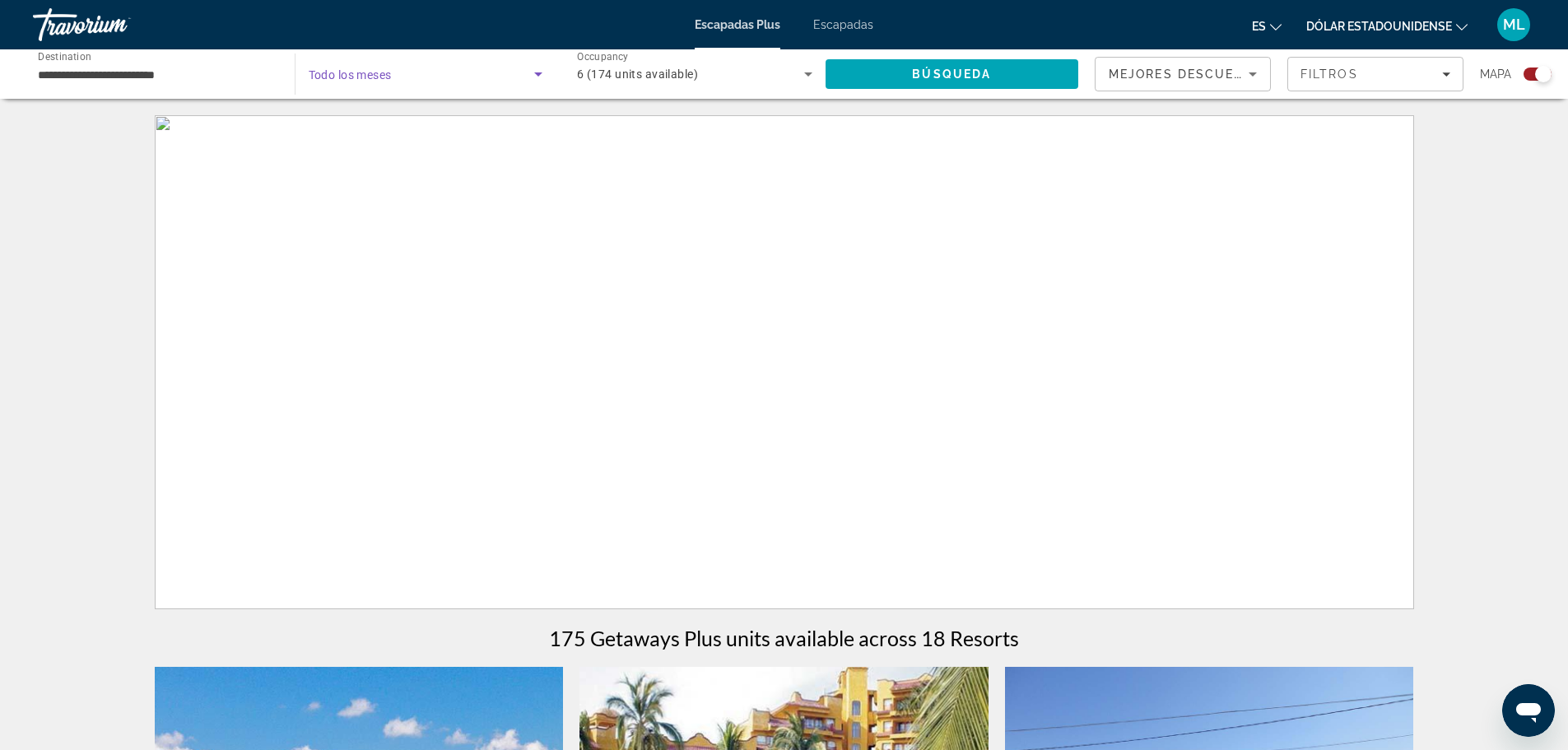
click at [457, 80] on span "Search widget" at bounding box center [422, 74] width 227 height 20
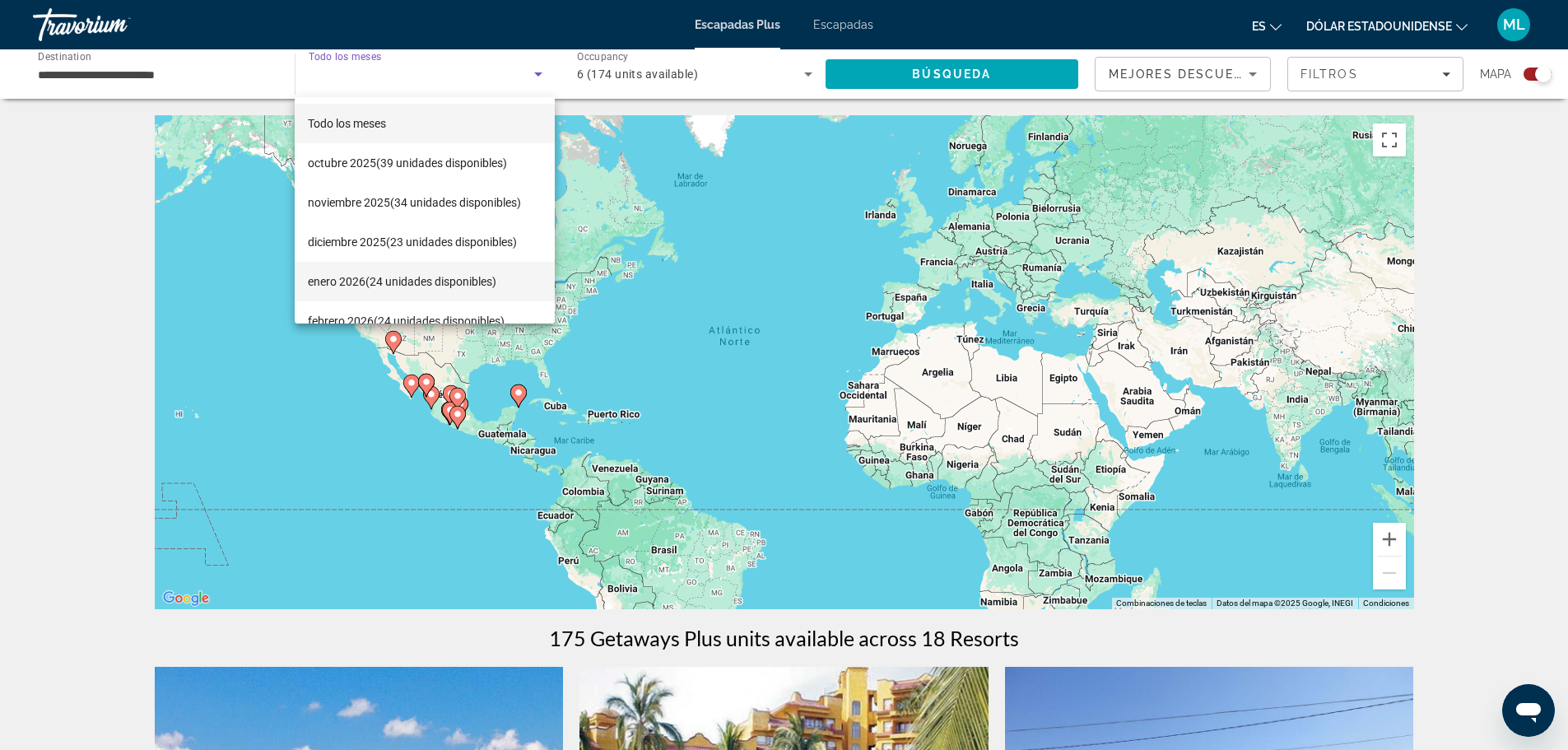
scroll to position [82, 0]
click at [407, 194] on font "(24 unidades disponibles)" at bounding box center [431, 199] width 131 height 13
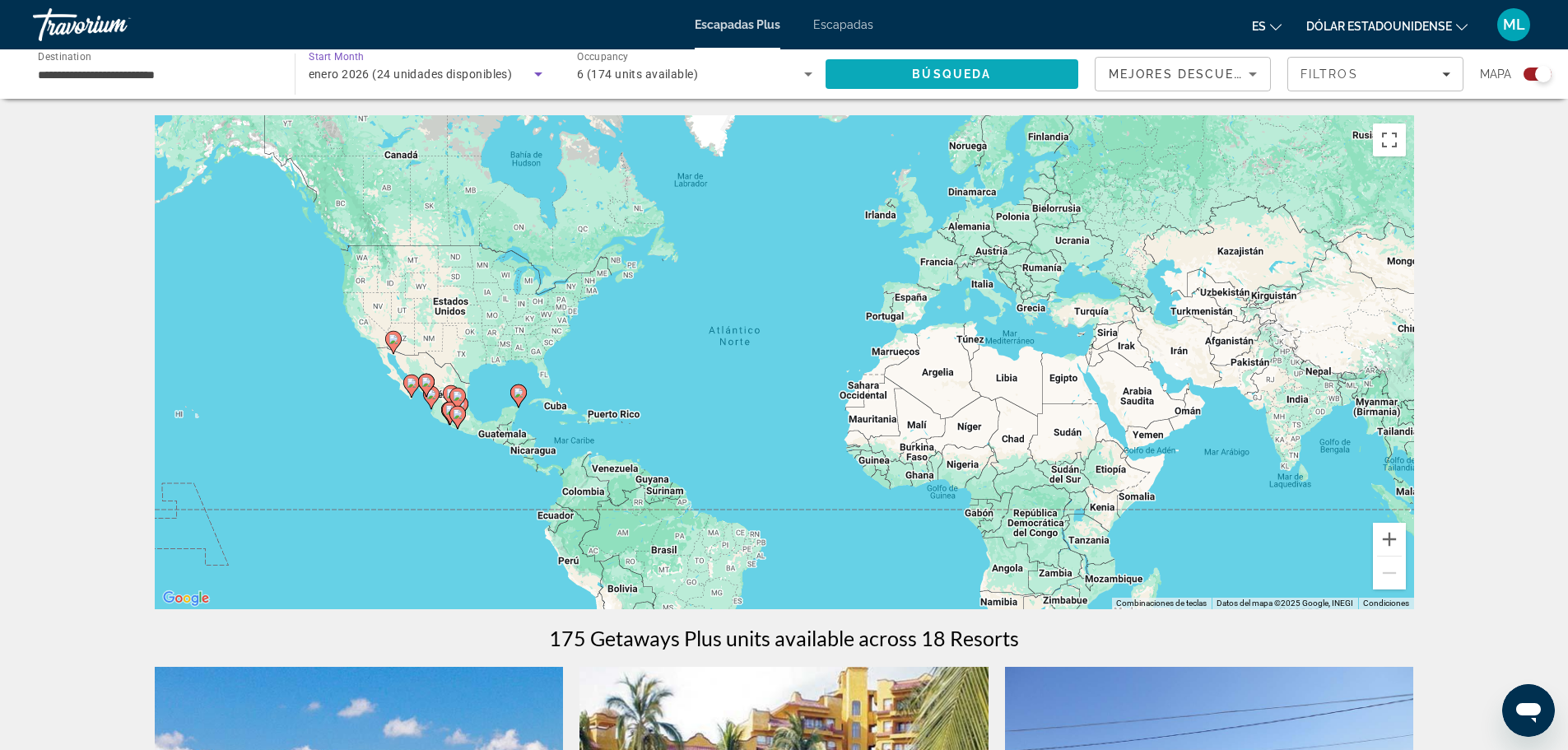
click at [930, 64] on span "Search" at bounding box center [952, 73] width 253 height 39
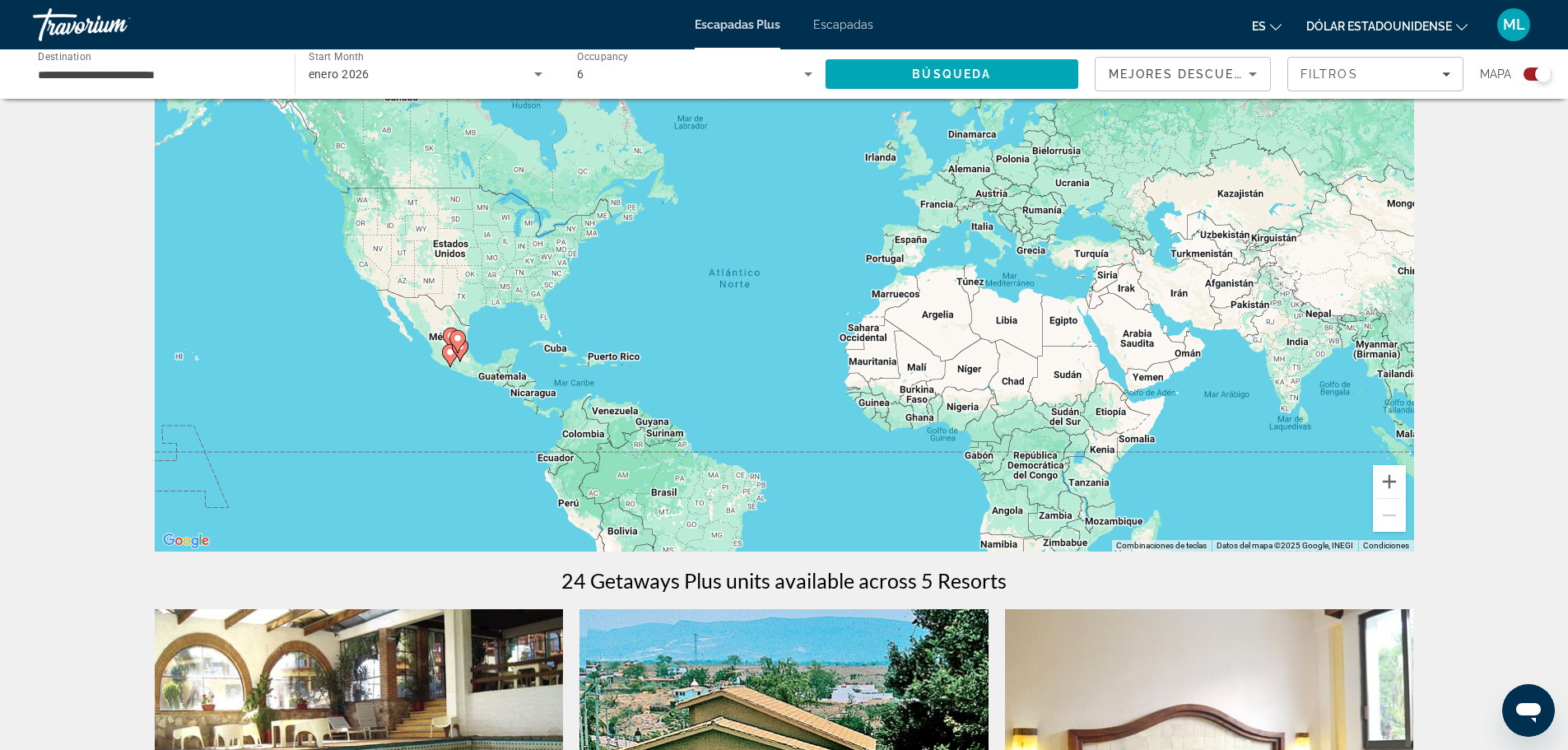
scroll to position [165, 0]
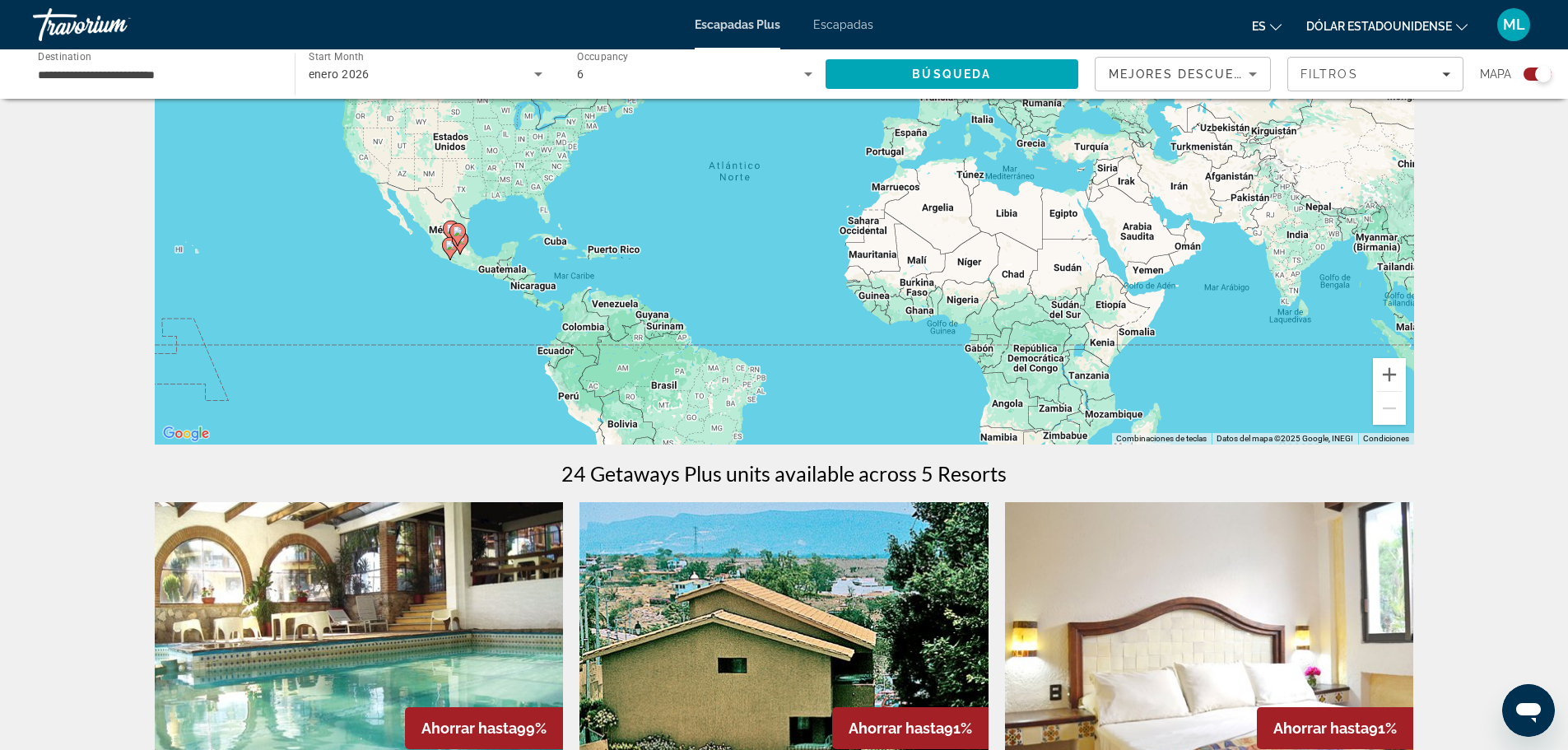
click at [451, 256] on icon "Contenido principal" at bounding box center [449, 248] width 15 height 21
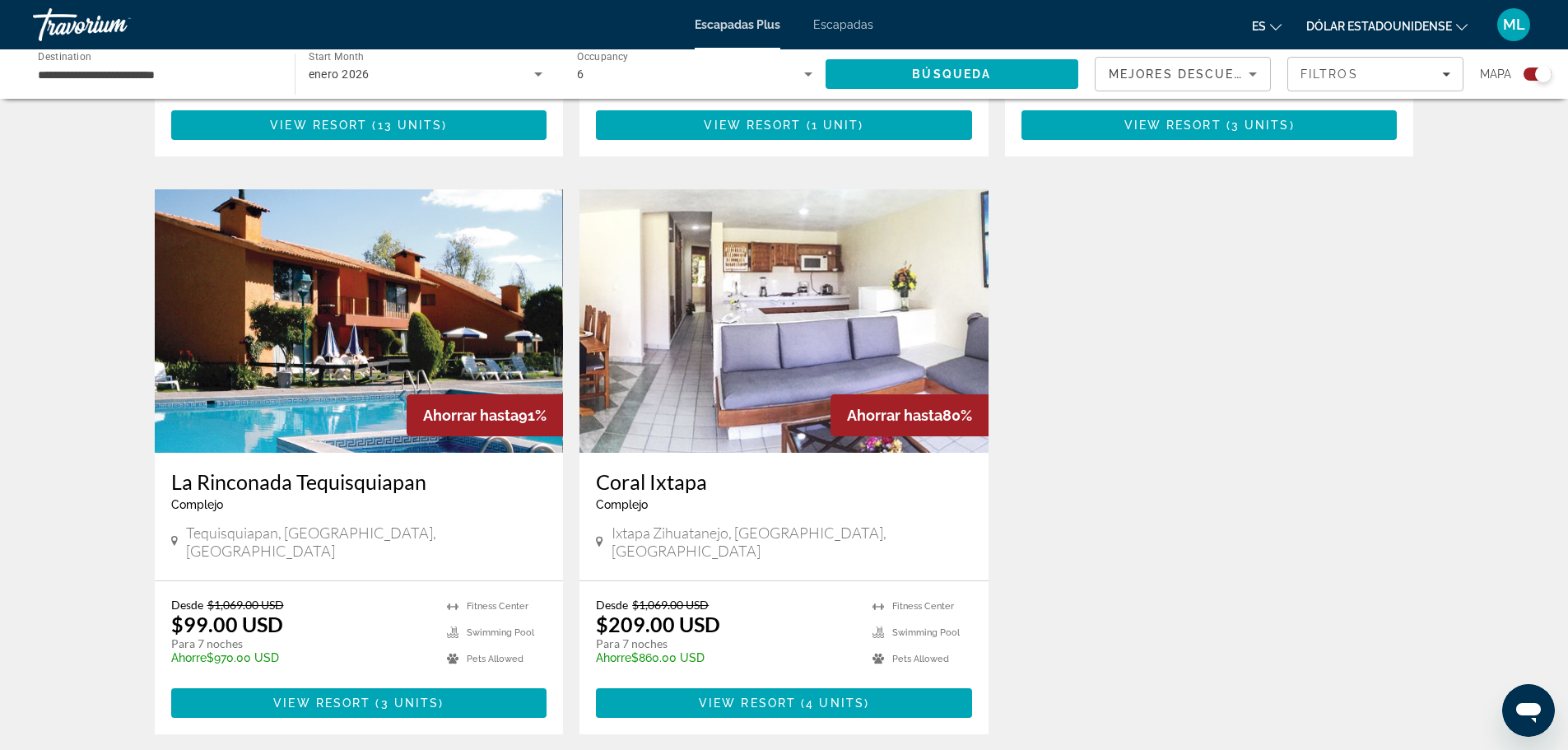
scroll to position [1057, 0]
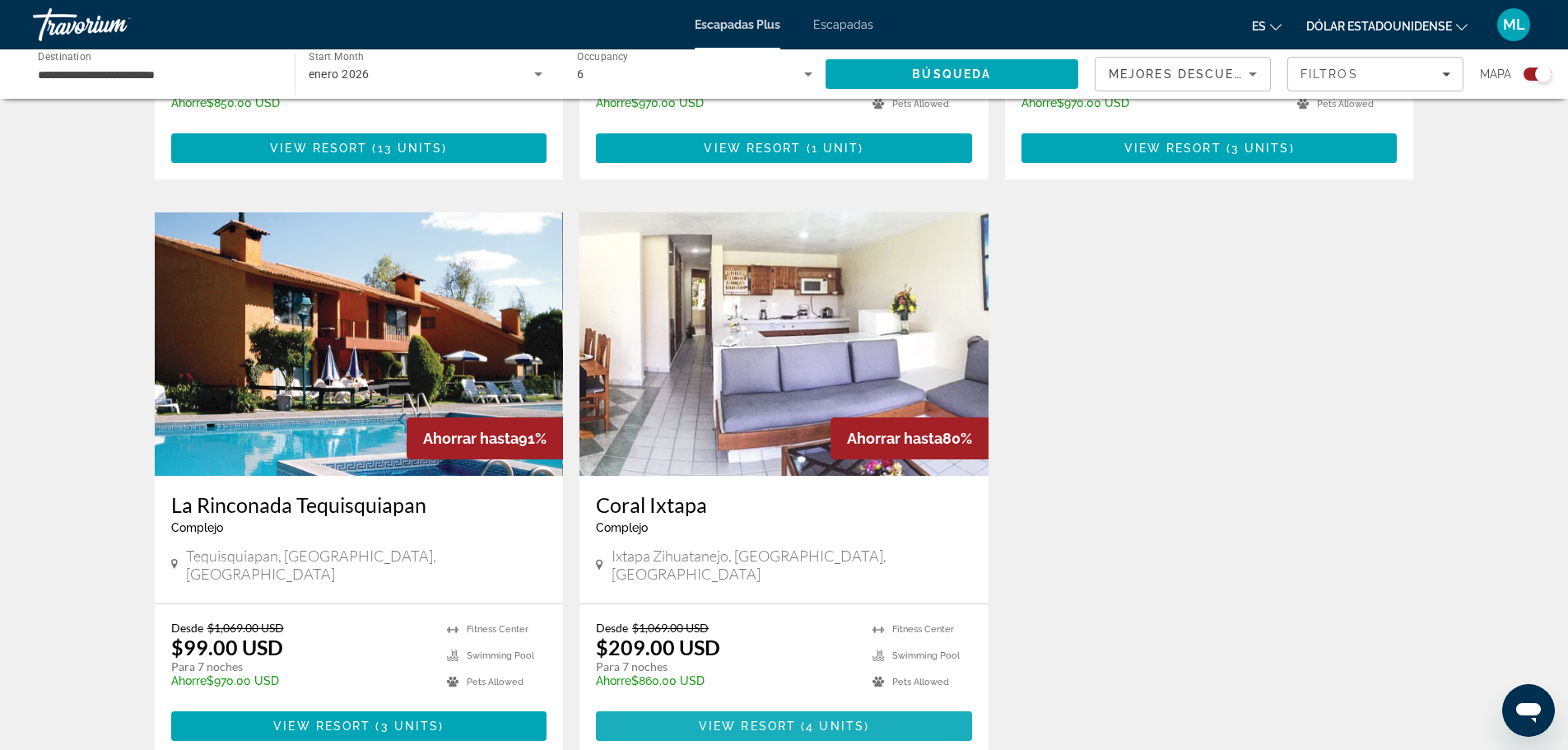
click at [780, 720] on span "View Resort" at bounding box center [747, 726] width 97 height 13
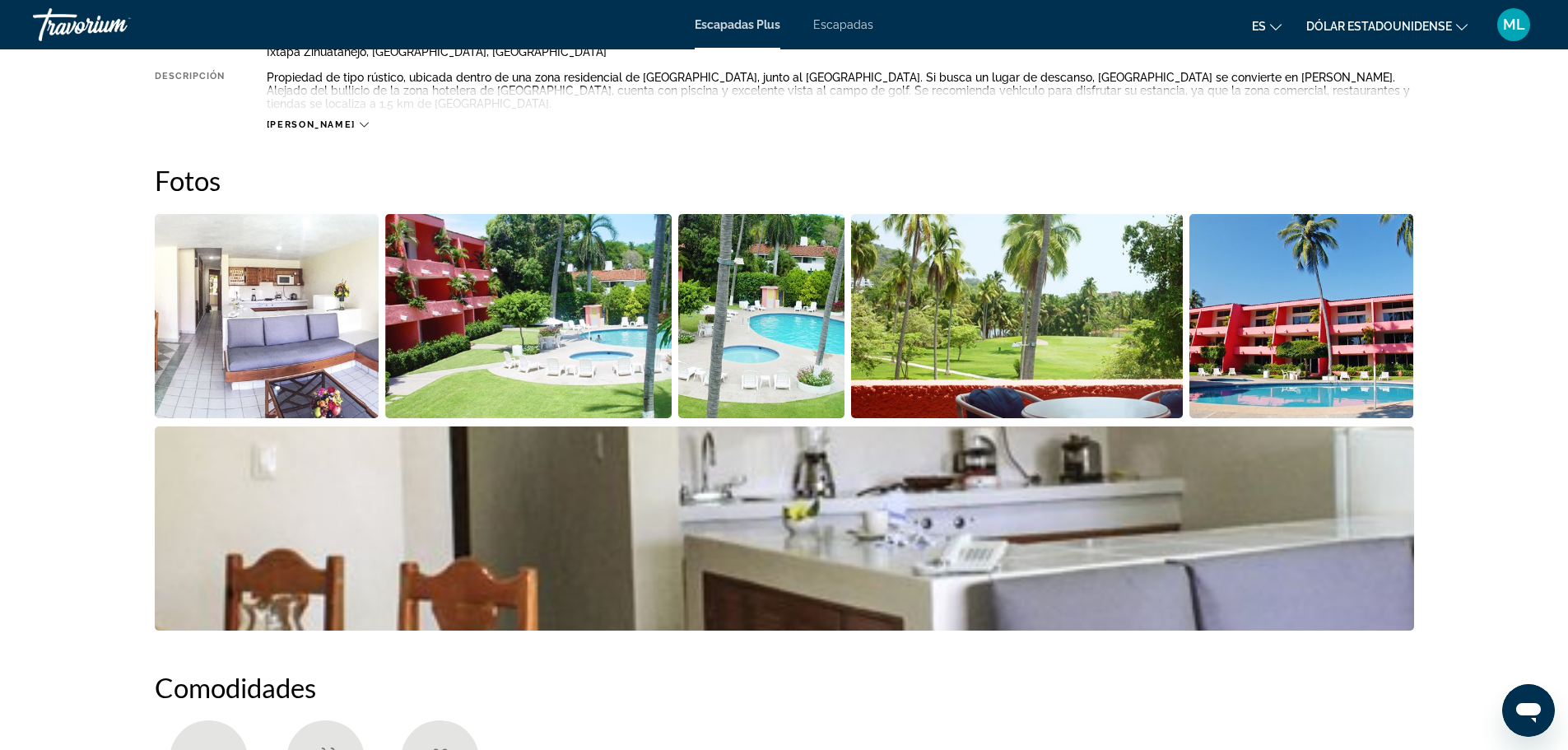
scroll to position [659, 0]
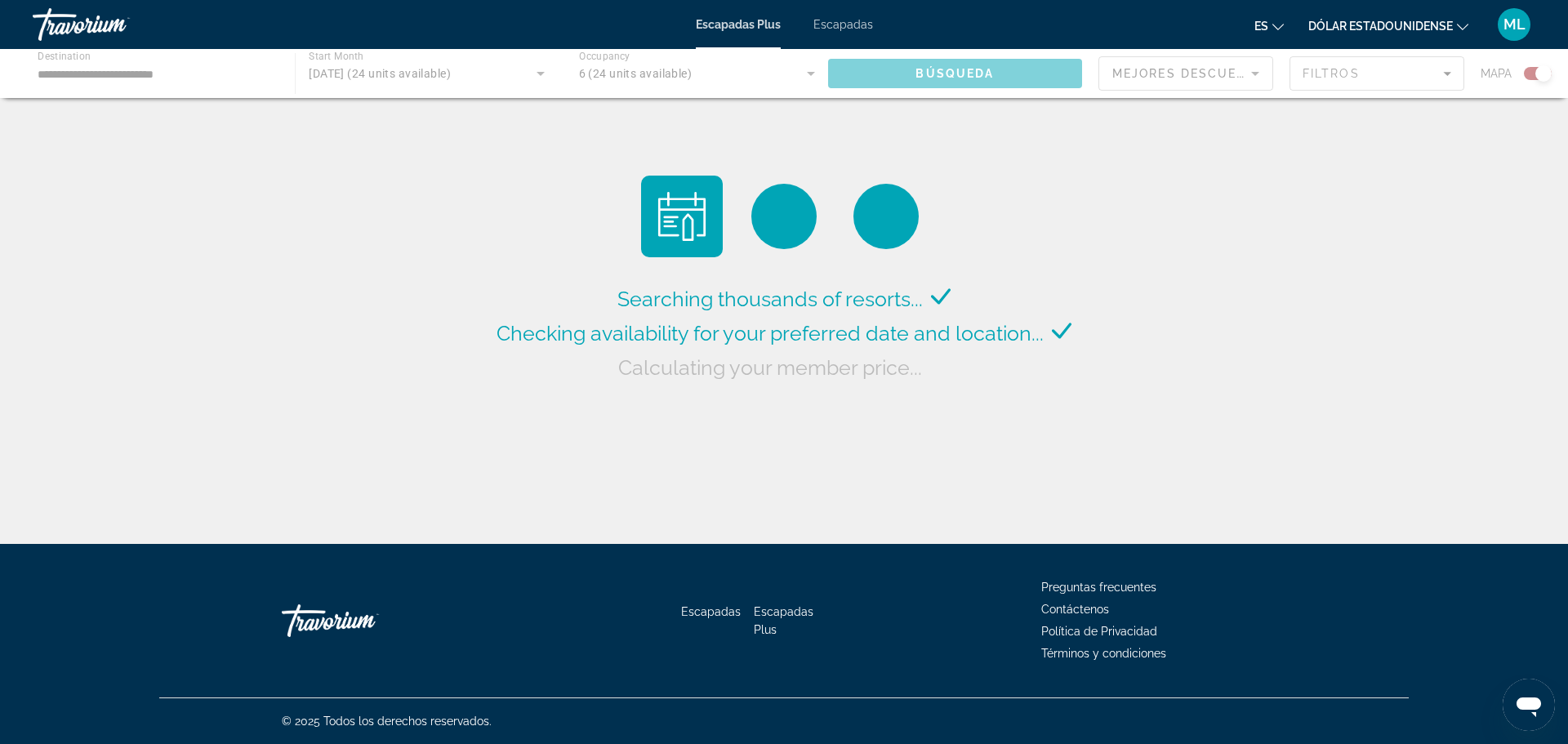
click at [180, 78] on div "Contenido principal" at bounding box center [784, 73] width 1568 height 49
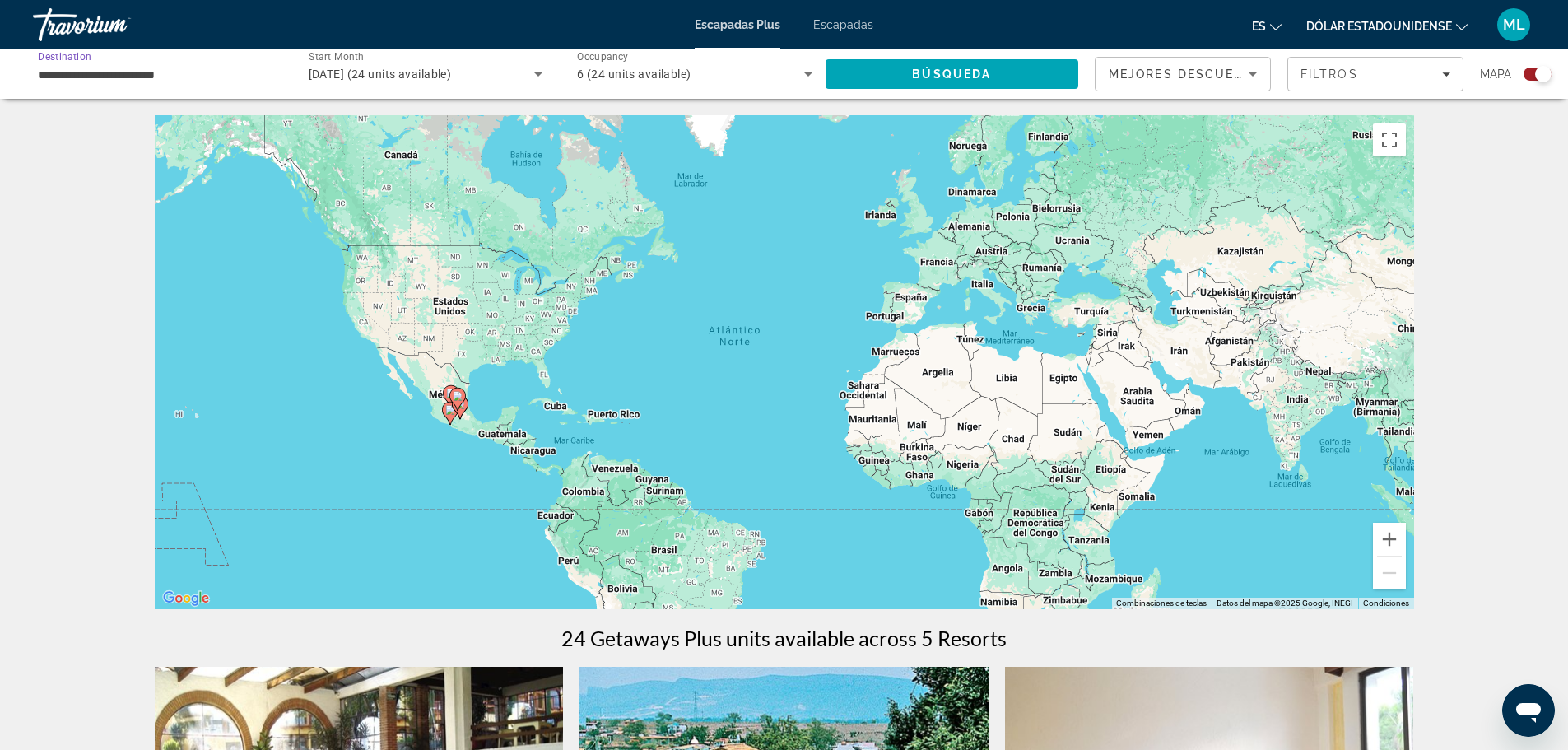
click at [175, 79] on input "**********" at bounding box center [155, 75] width 235 height 20
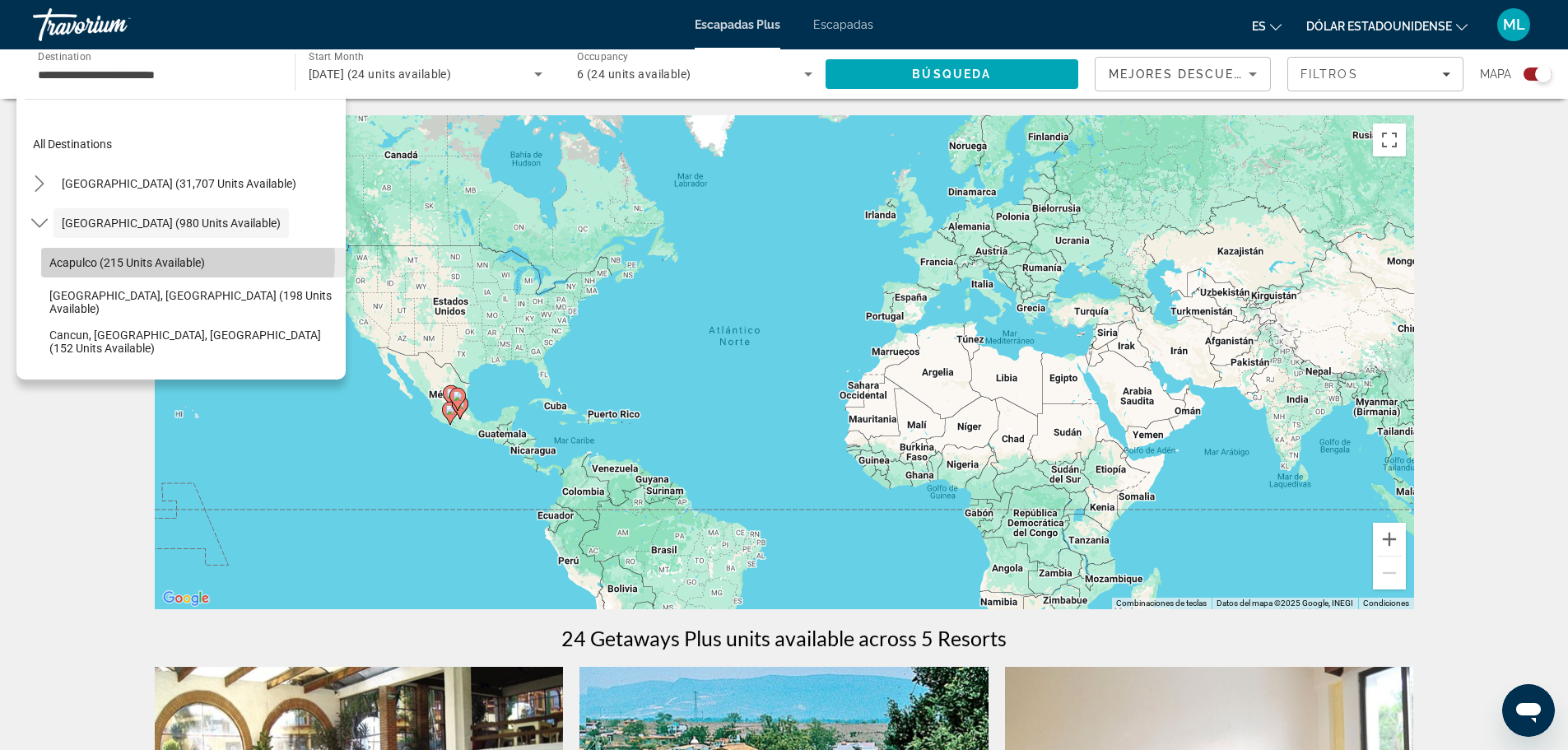
click at [184, 258] on span "Acapulco (215 units available)" at bounding box center [127, 262] width 155 height 13
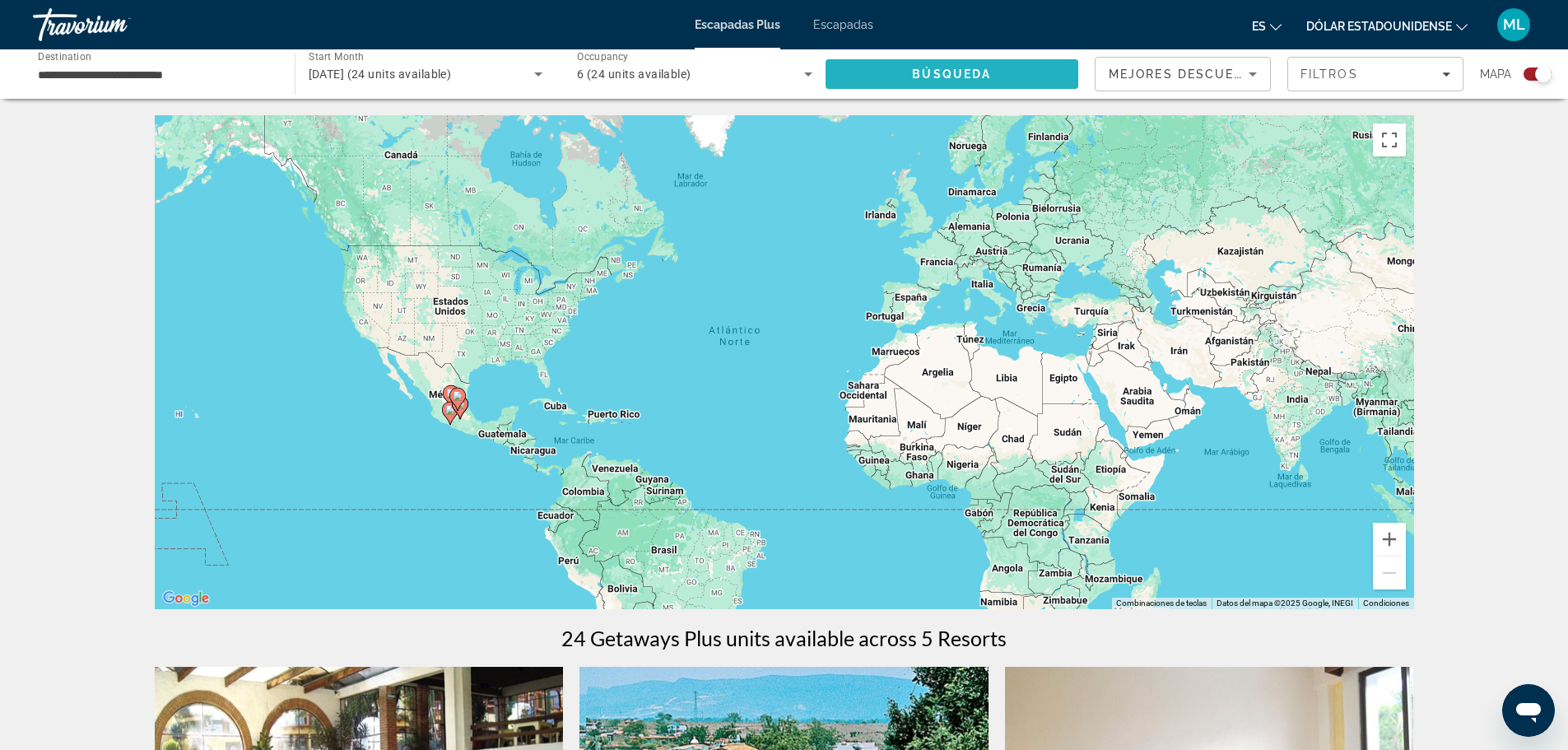
click at [888, 77] on span "Search" at bounding box center [952, 73] width 253 height 39
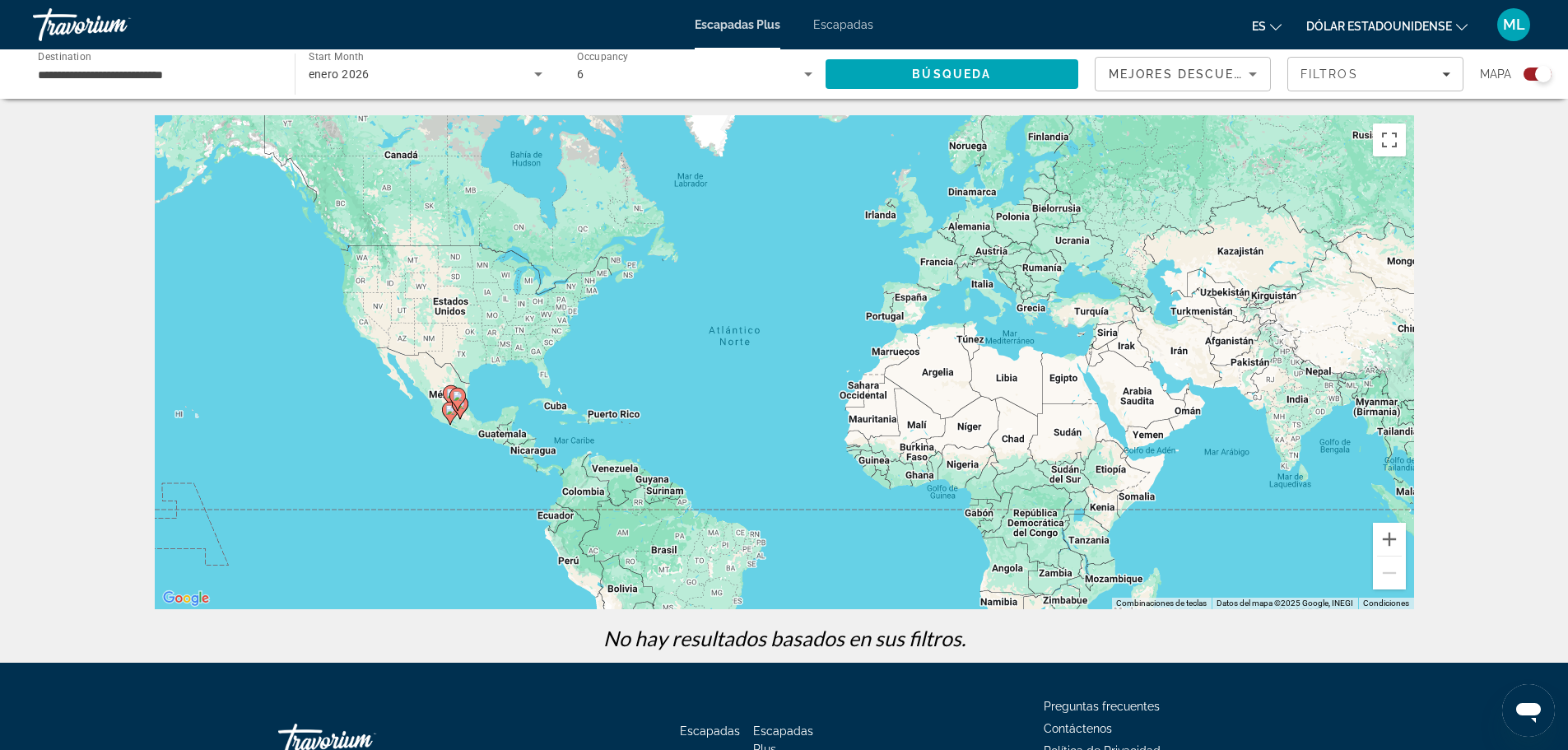
click at [122, 84] on div "**********" at bounding box center [155, 74] width 235 height 47
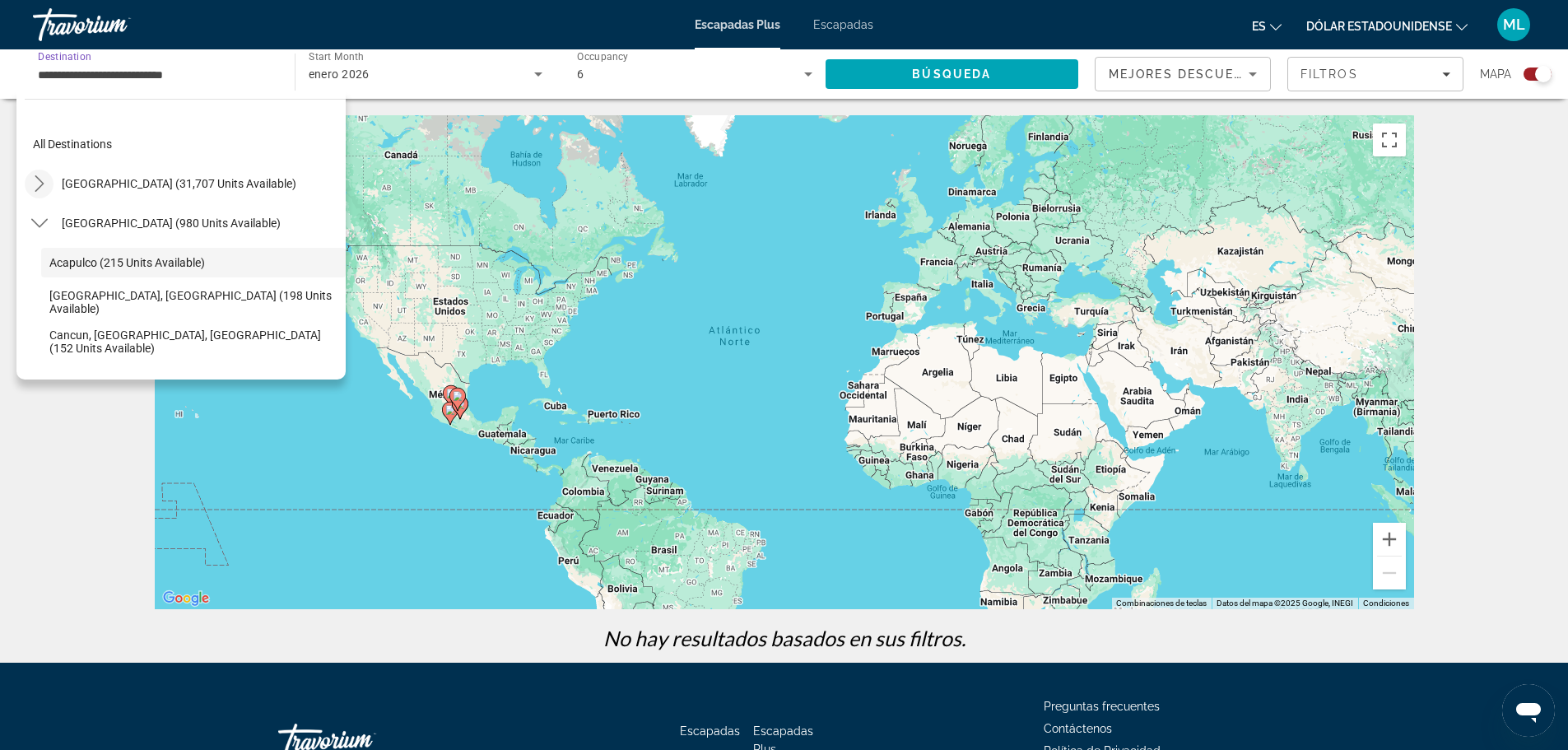
click at [43, 186] on icon "Toggle United States (31,707 units available) submenu" at bounding box center [39, 184] width 16 height 16
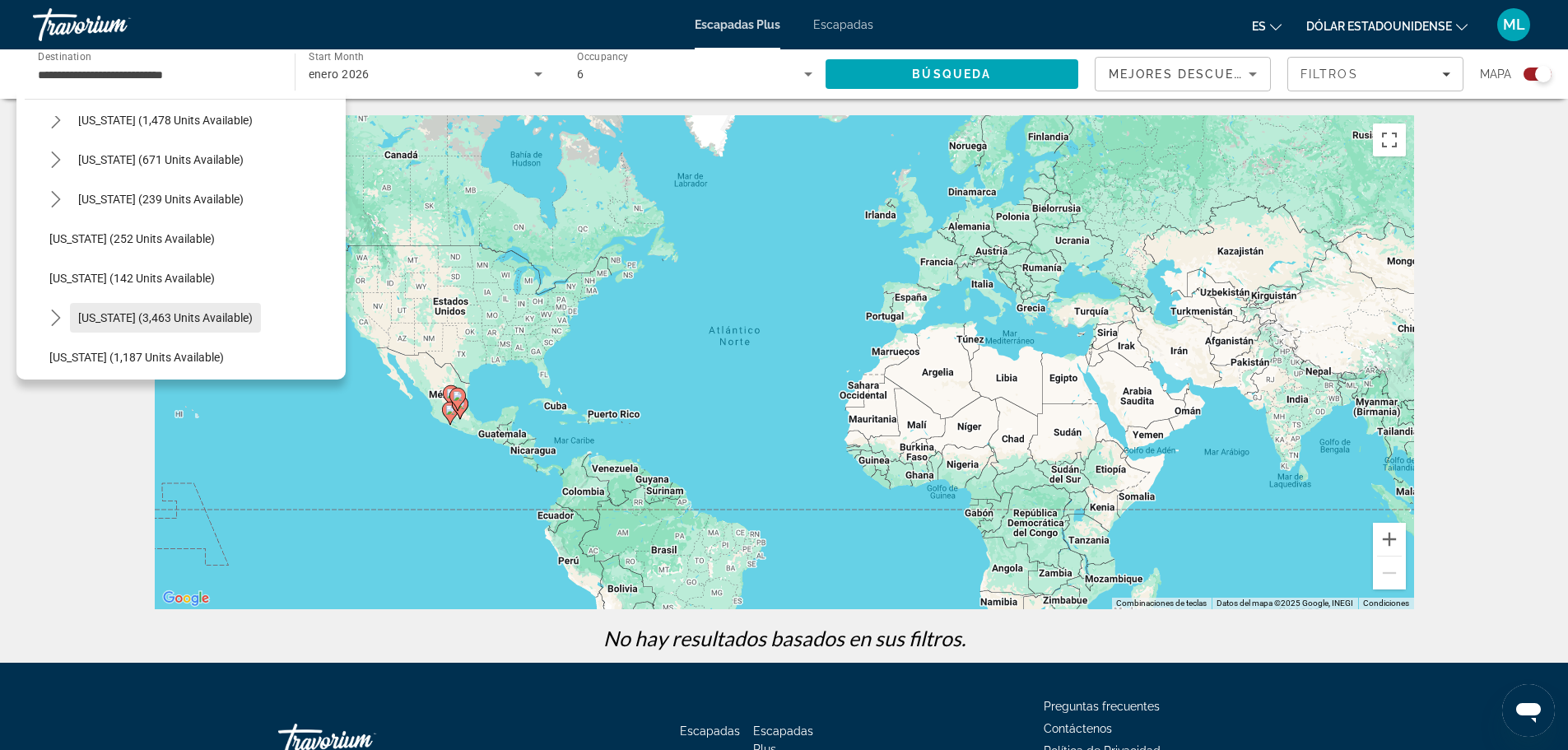
scroll to position [1201, 0]
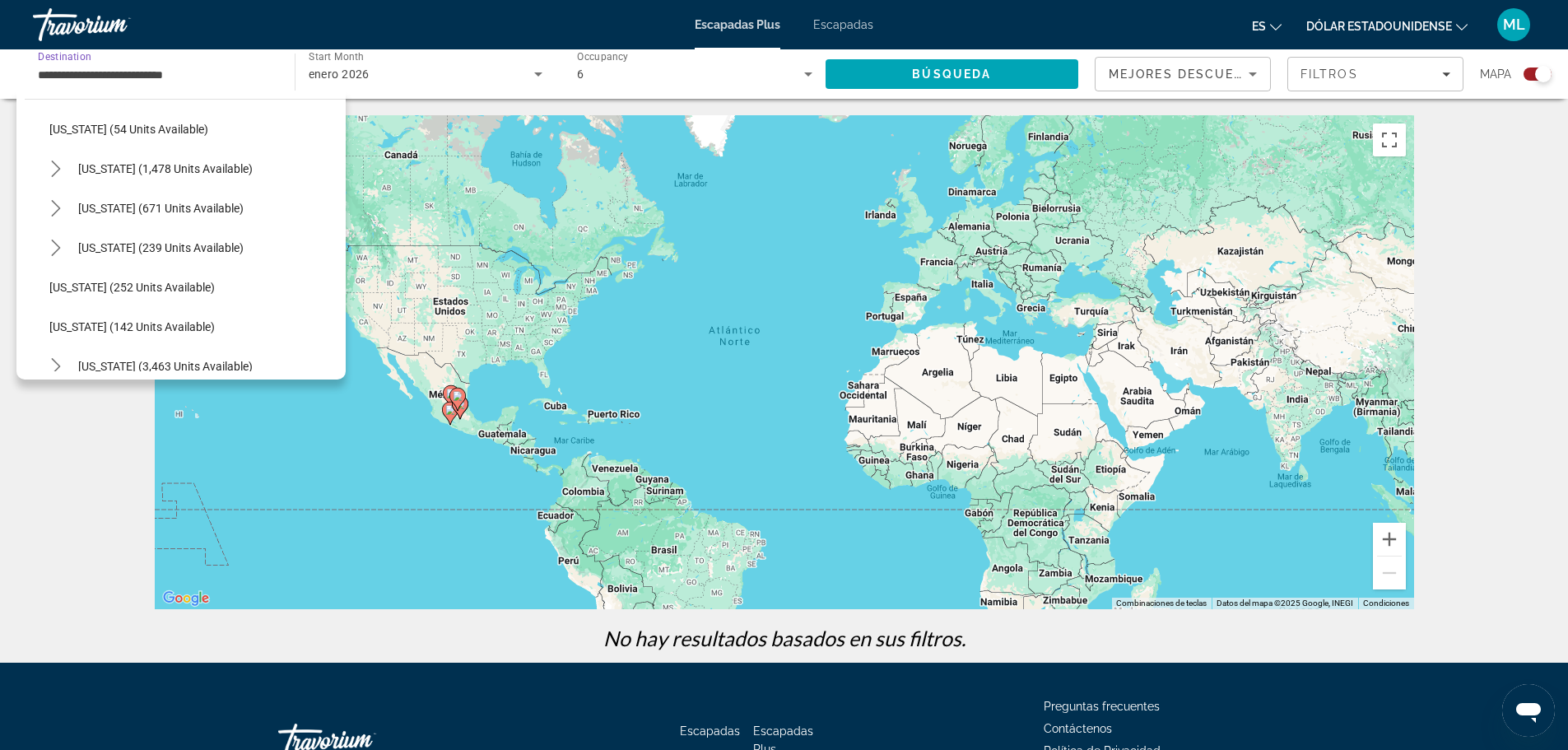
click at [137, 66] on input "**********" at bounding box center [155, 75] width 235 height 20
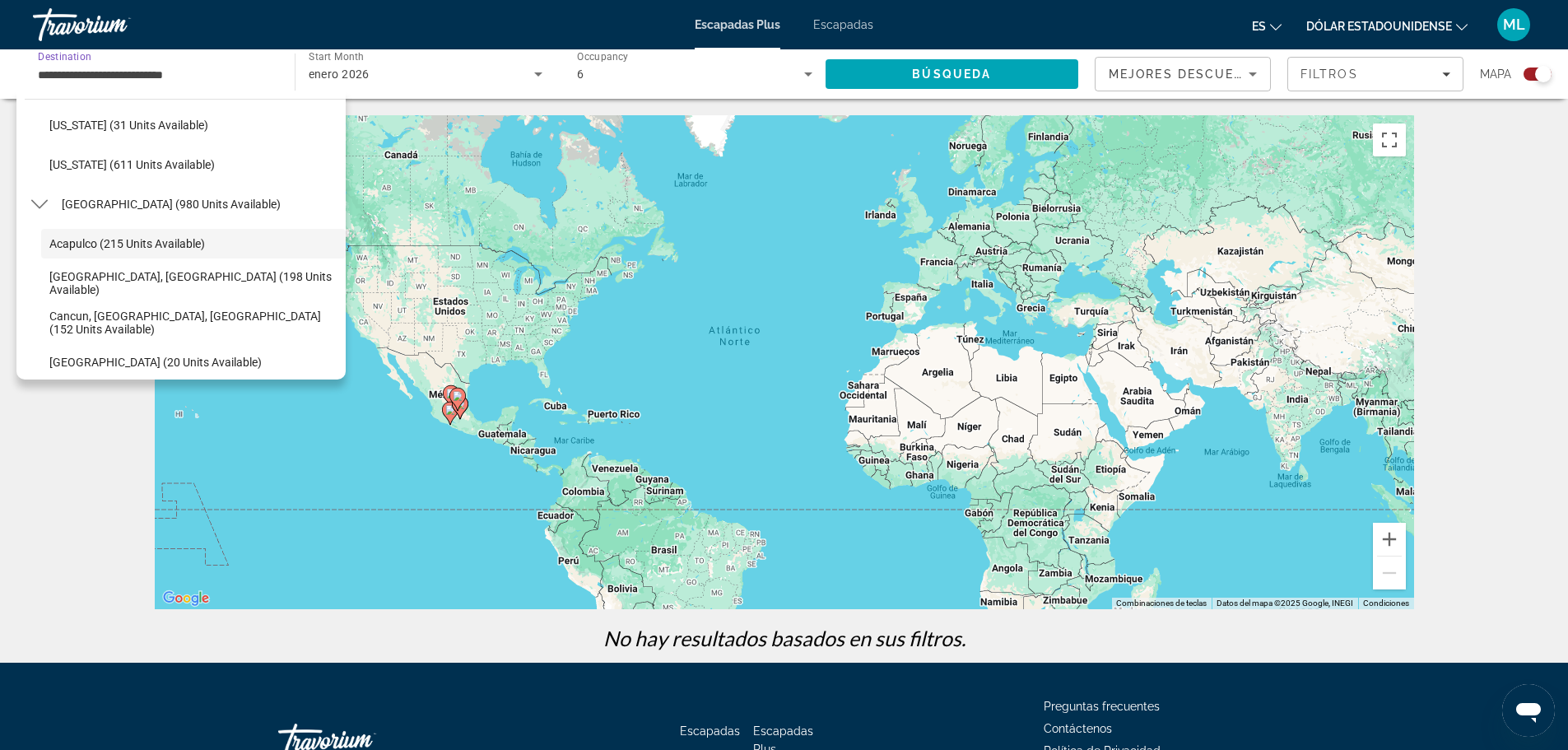
click at [137, 82] on input "**********" at bounding box center [155, 75] width 235 height 20
click at [41, 196] on icon "Toggle Mexico (980 units available) submenu" at bounding box center [39, 204] width 16 height 16
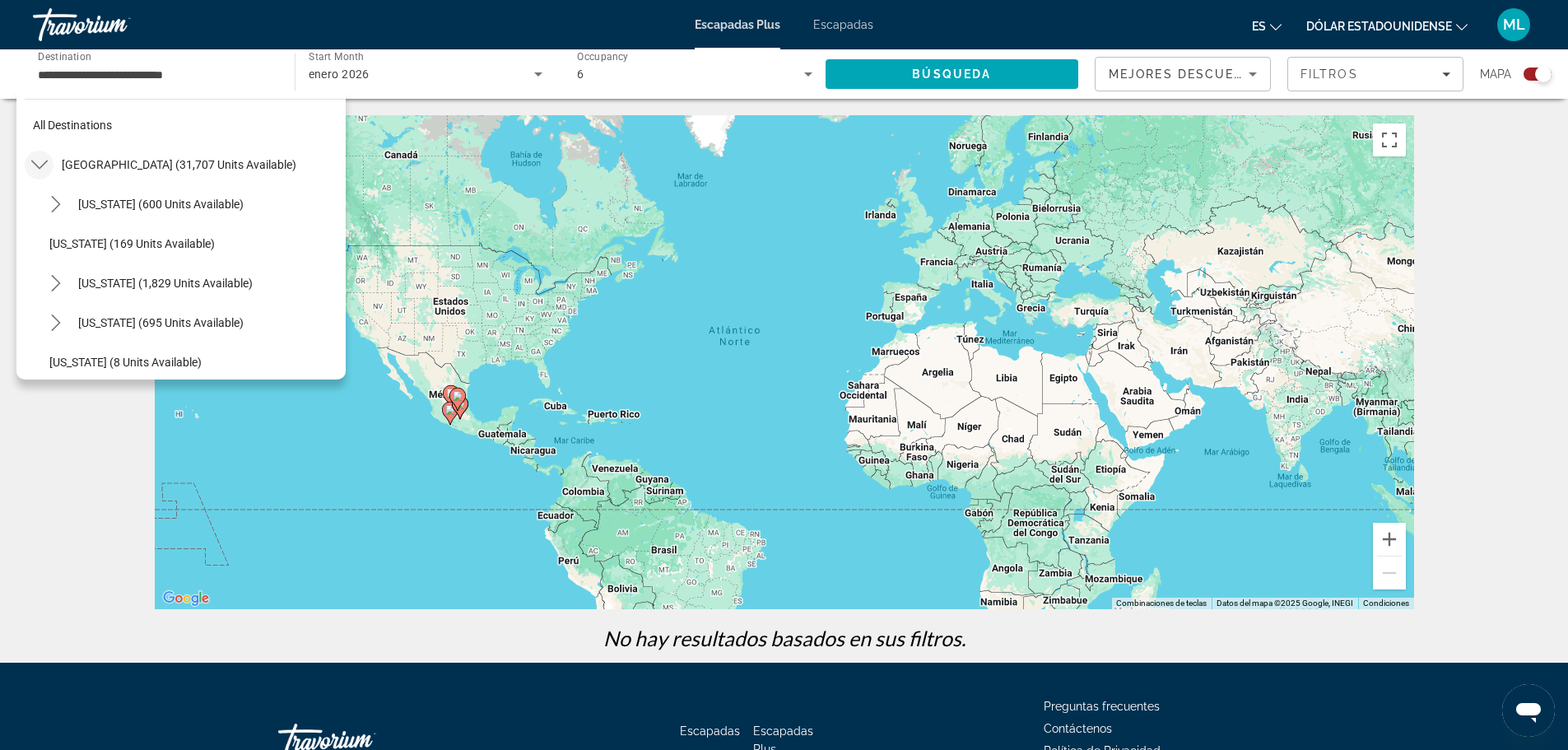
scroll to position [0, 0]
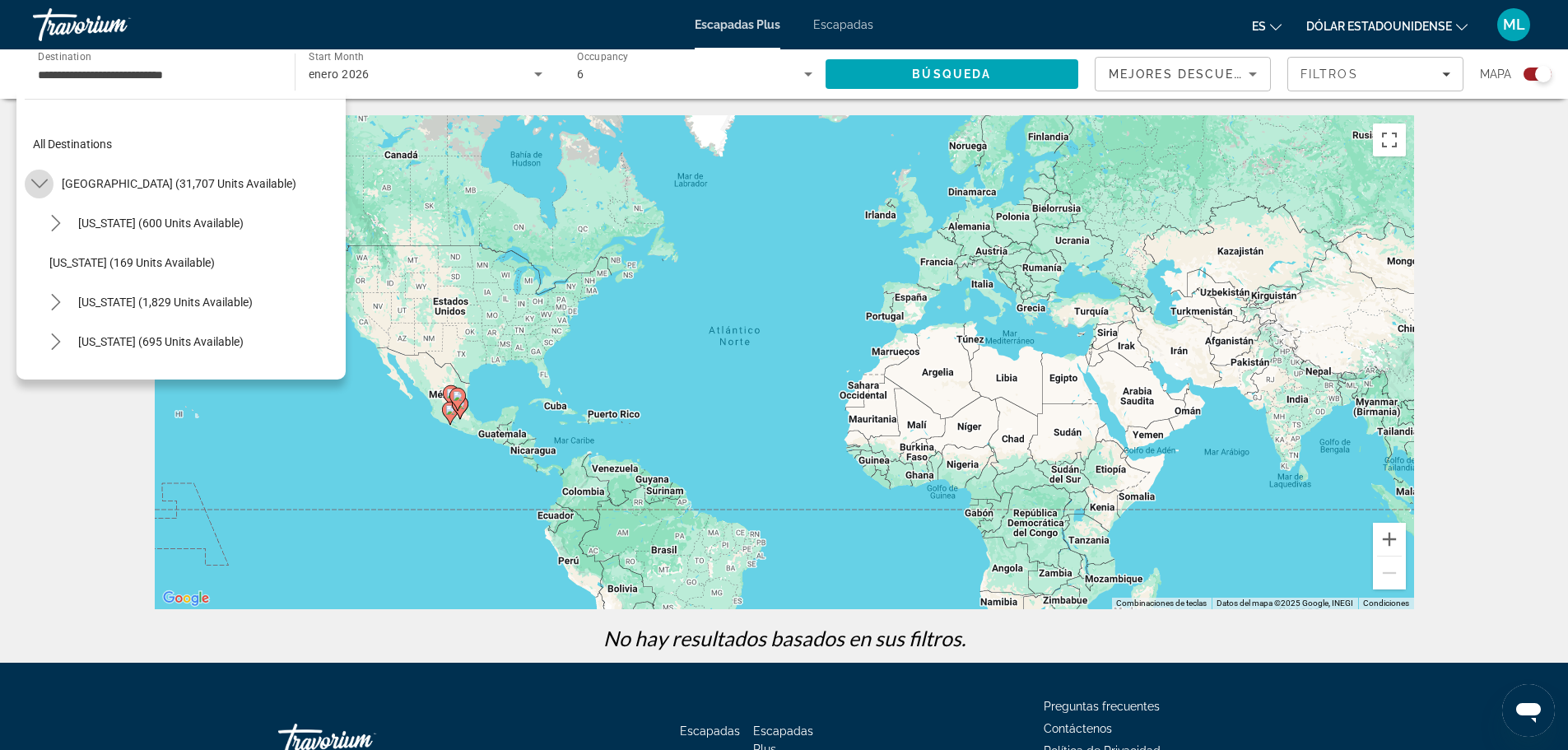
click at [37, 186] on icon "Toggle United States (31,707 units available) submenu" at bounding box center [38, 184] width 16 height 9
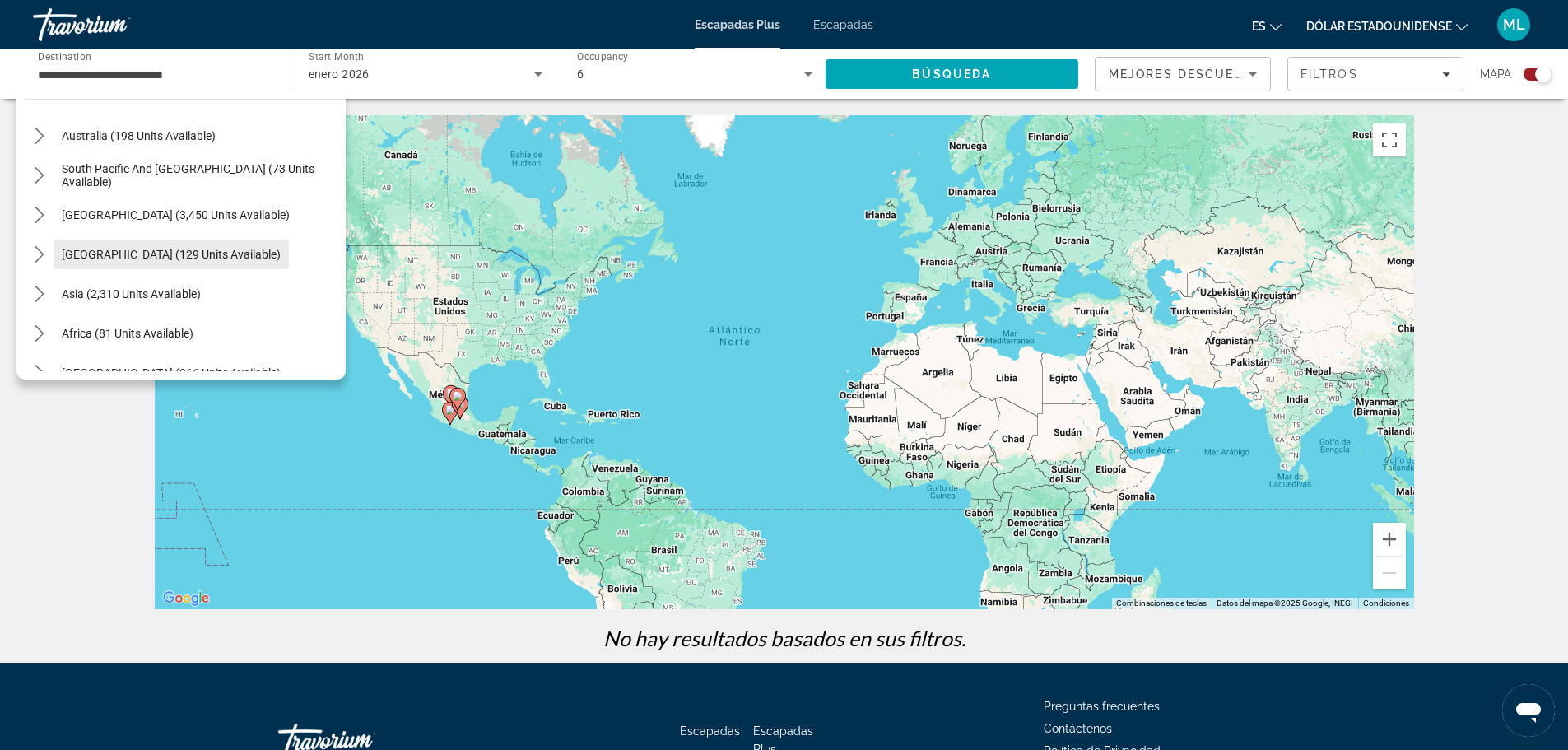
scroll to position [247, 0]
click at [131, 249] on span "Central America (129 units available)" at bounding box center [171, 252] width 219 height 13
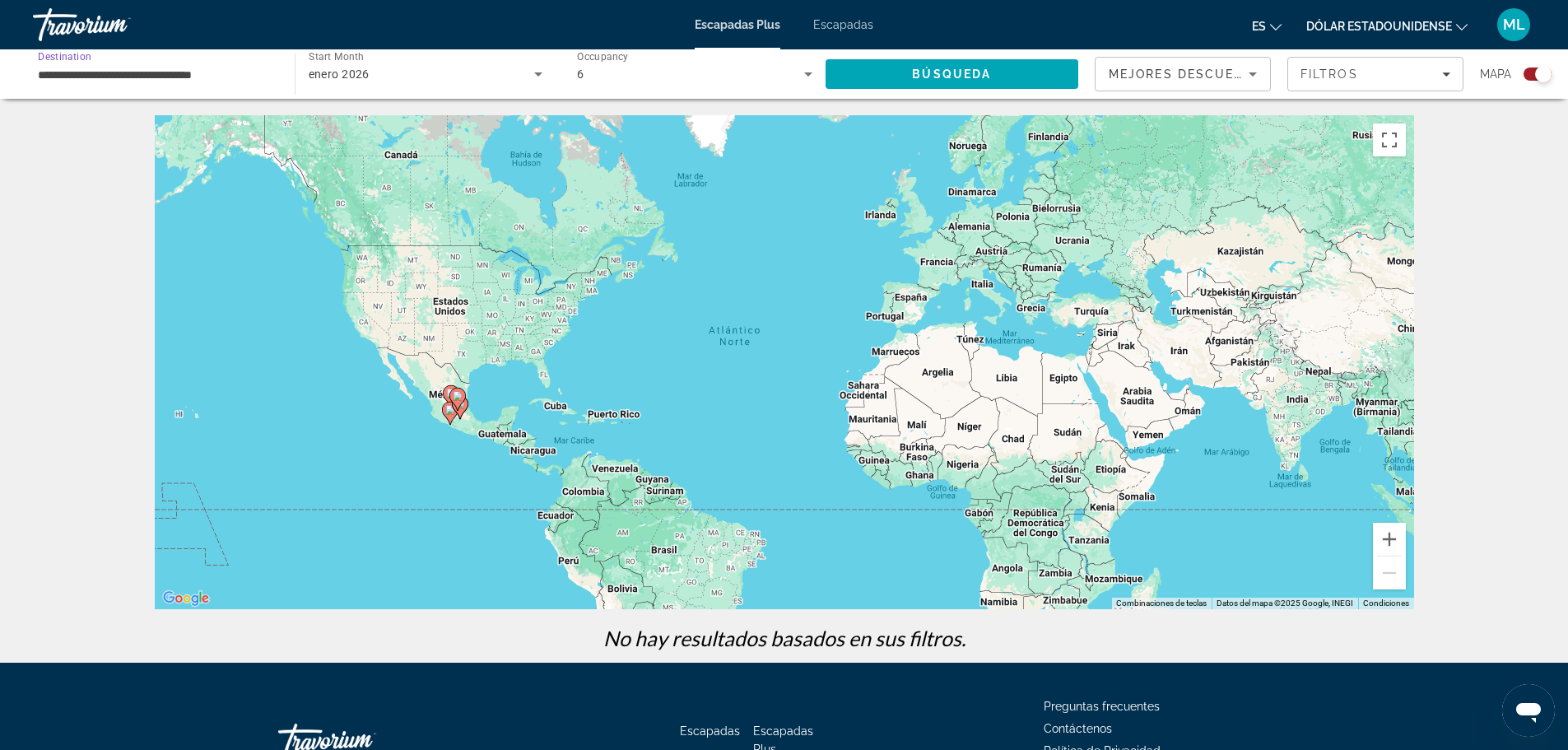
click at [127, 74] on input "**********" at bounding box center [155, 75] width 235 height 20
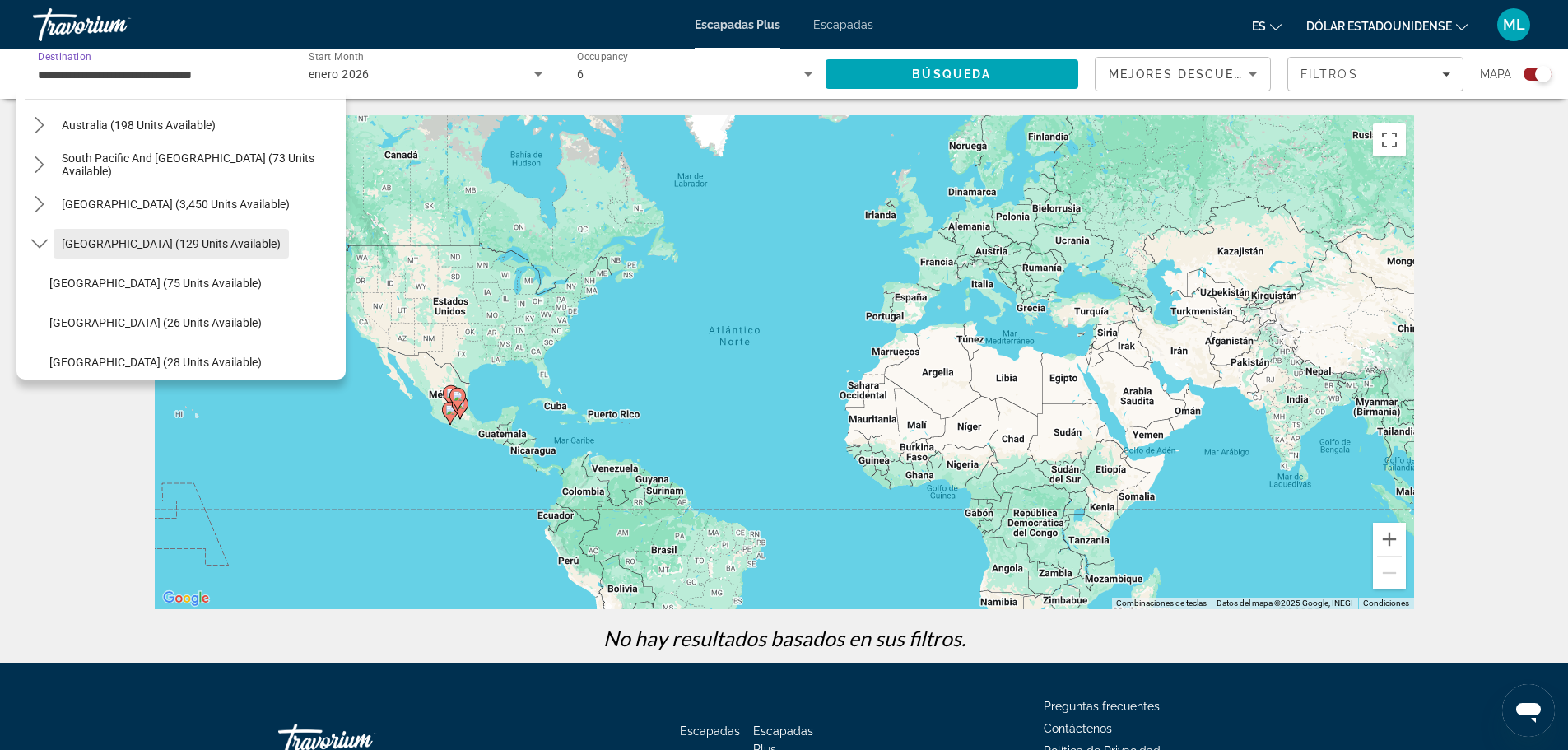
scroll to position [338, 0]
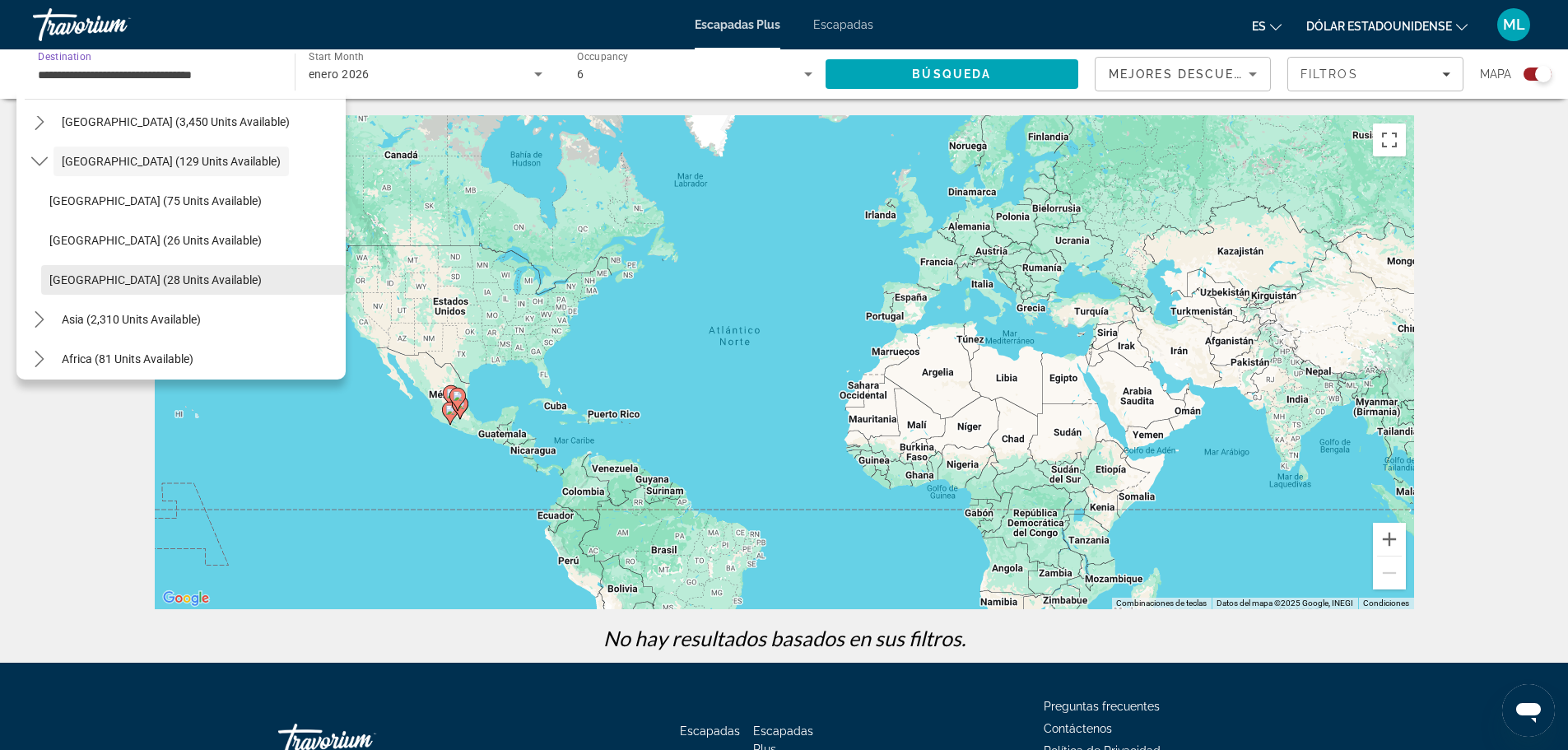
click at [159, 277] on span "Panama (28 units available)" at bounding box center [155, 280] width 212 height 13
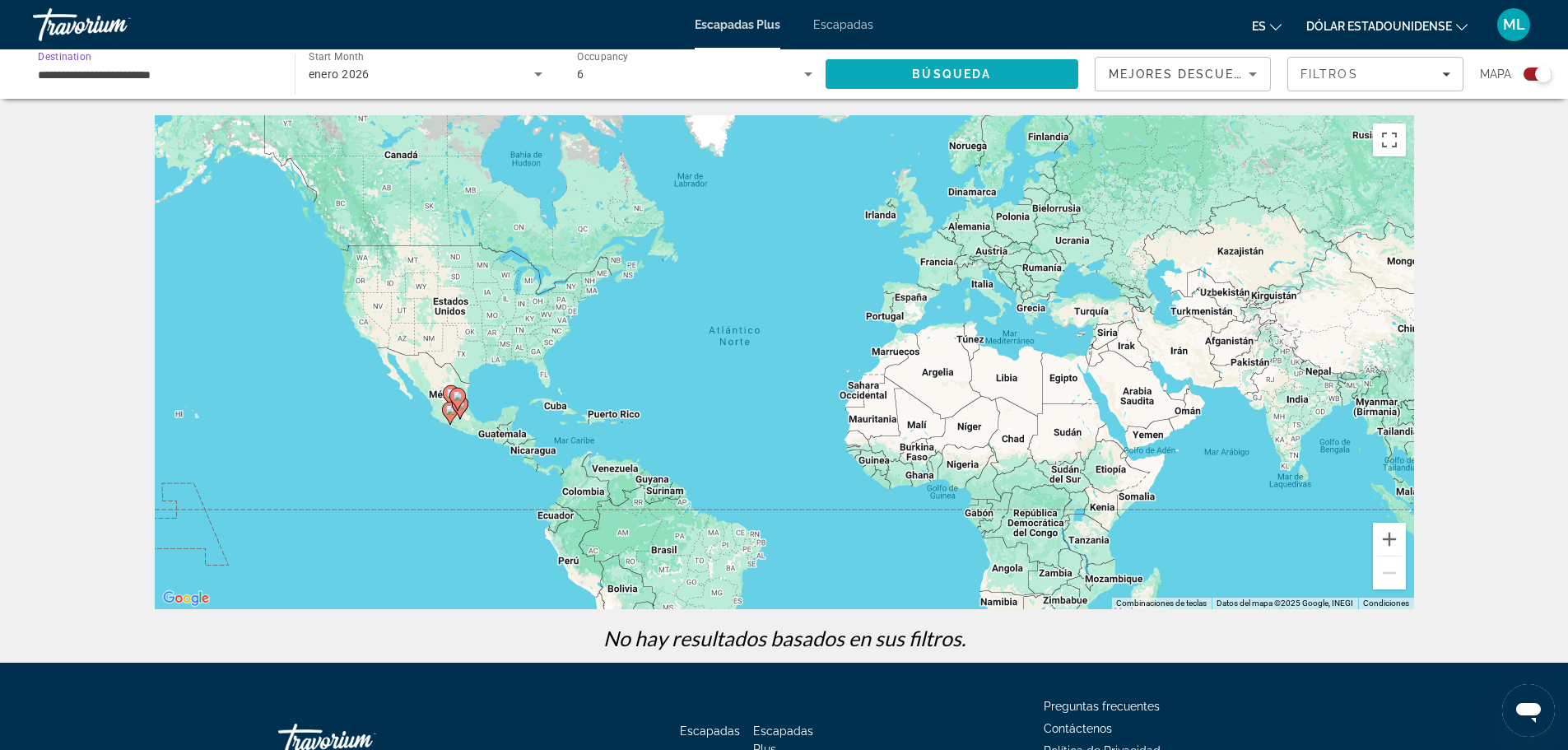
click at [927, 62] on span "Search" at bounding box center [952, 73] width 253 height 39
click at [122, 69] on input "**********" at bounding box center [155, 75] width 235 height 20
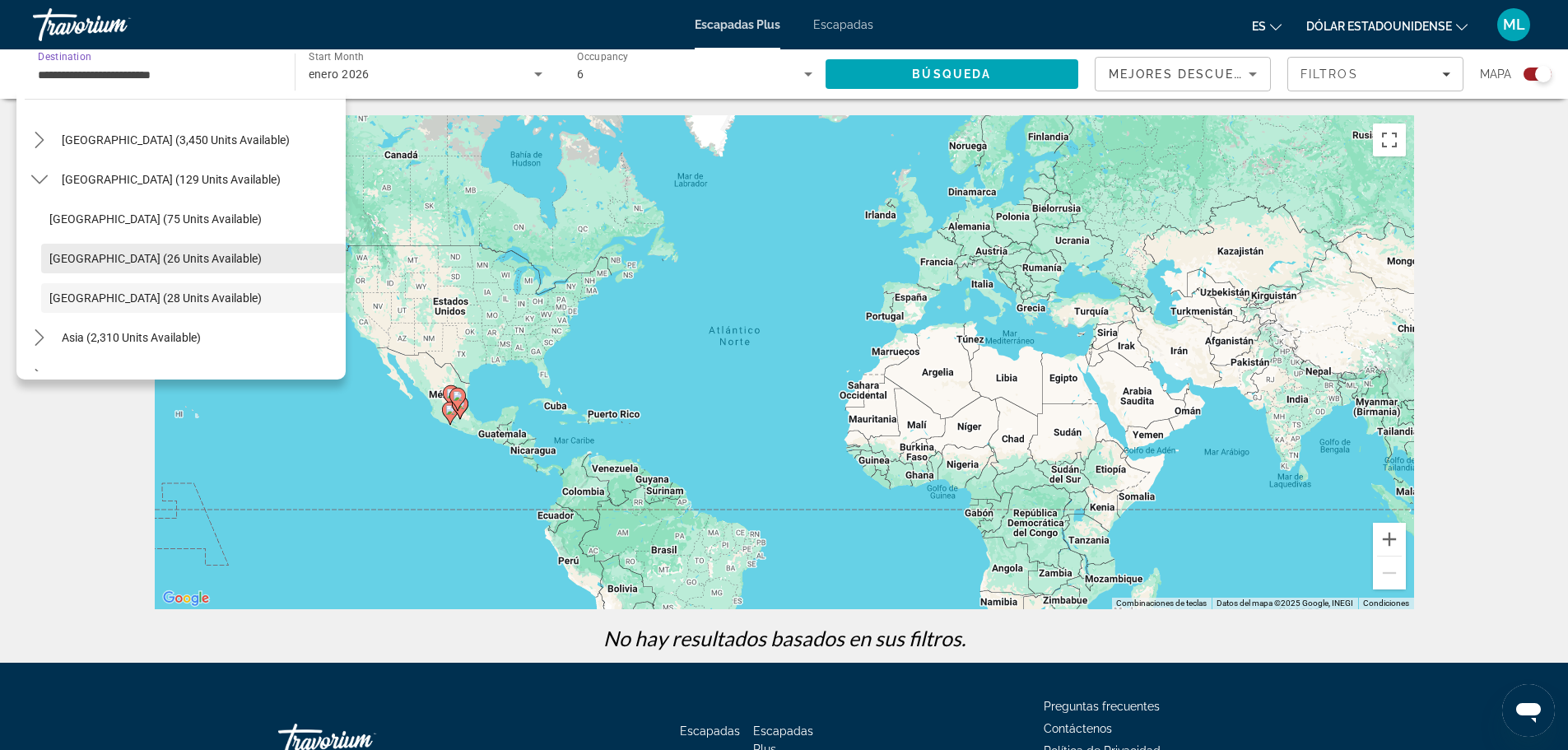
scroll to position [293, 0]
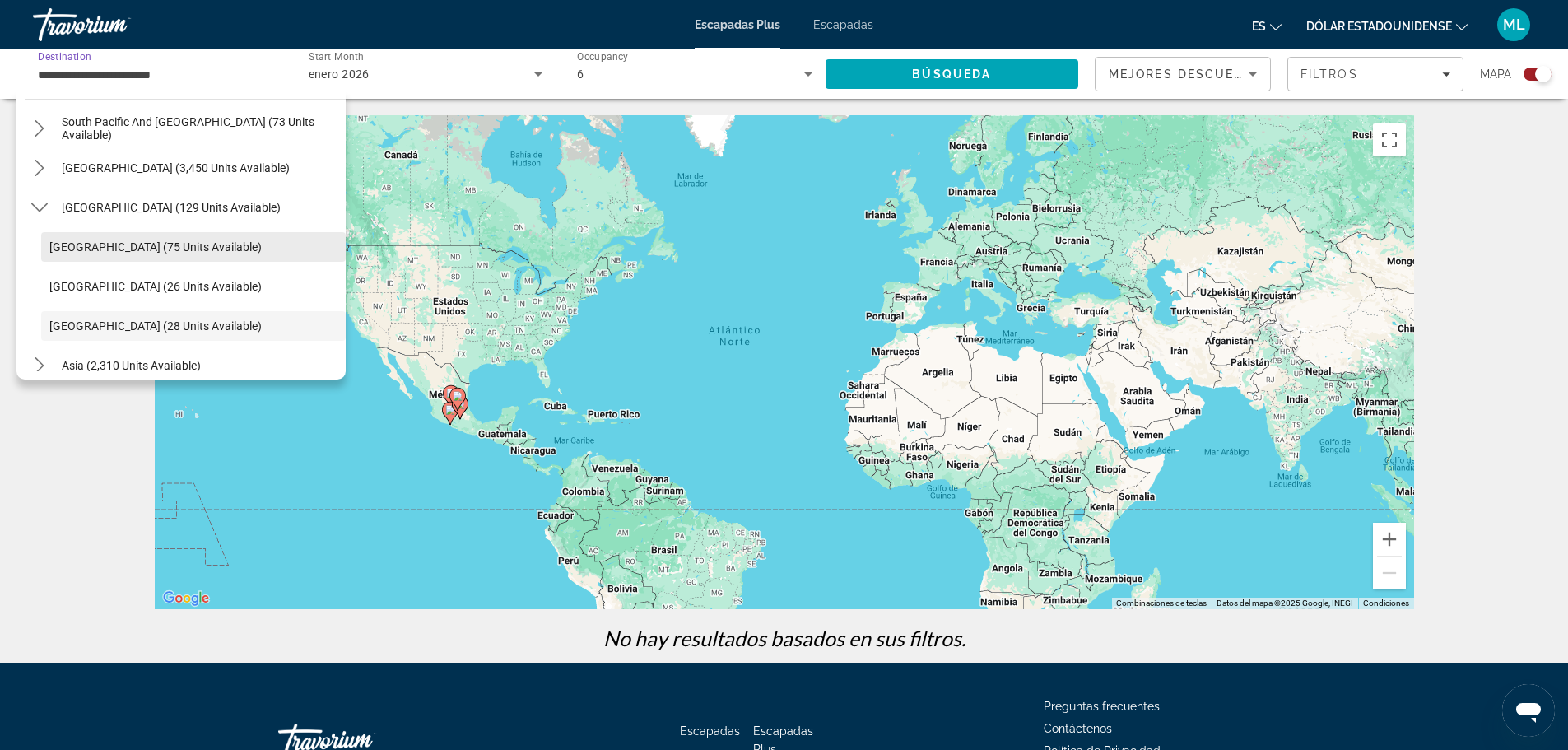
click at [165, 245] on span "Costa Rica (75 units available)" at bounding box center [155, 247] width 212 height 13
type input "**********"
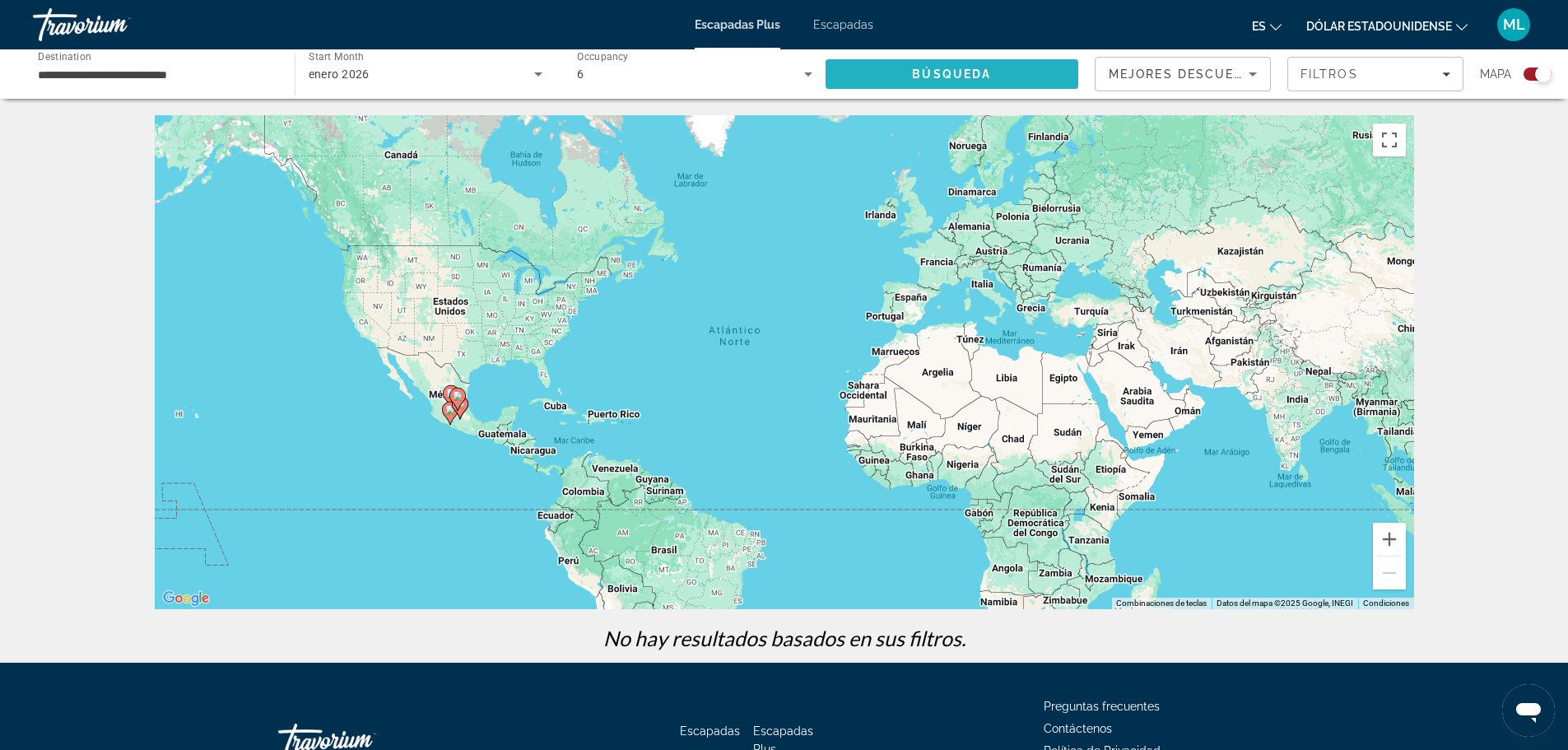
click at [923, 75] on span "Búsqueda" at bounding box center [952, 74] width 79 height 13
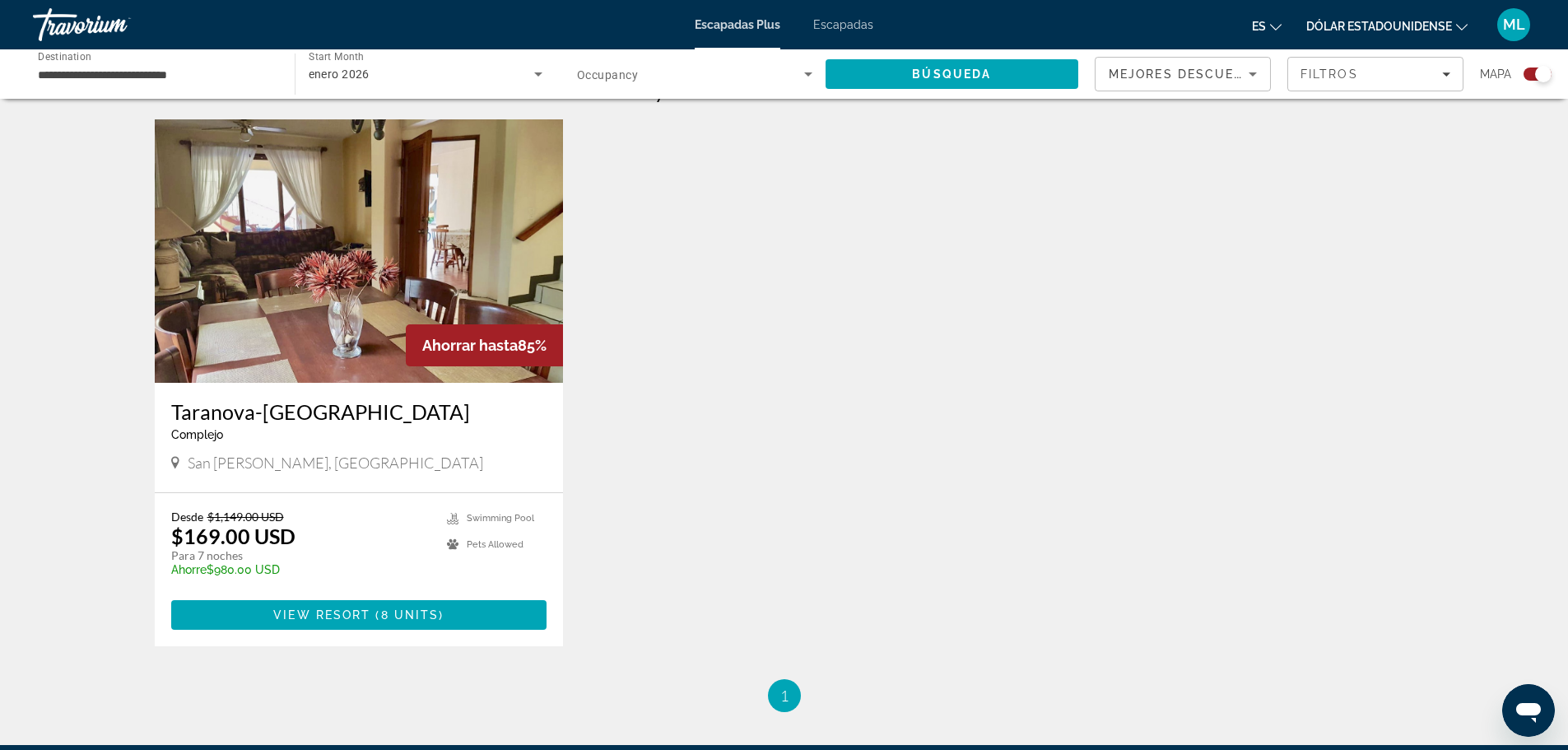
scroll to position [576, 0]
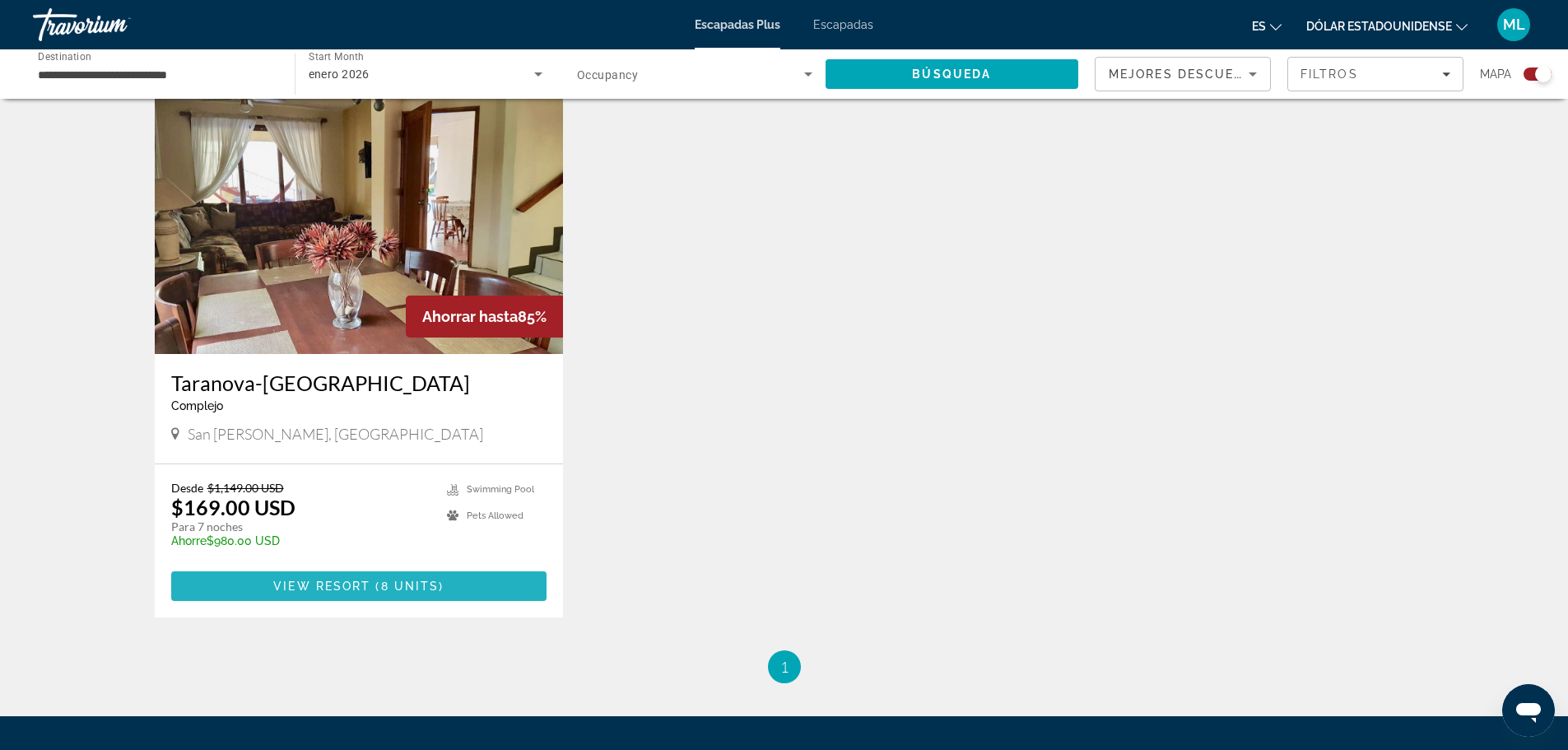
click at [346, 579] on span "Contenido principal" at bounding box center [358, 585] width 376 height 39
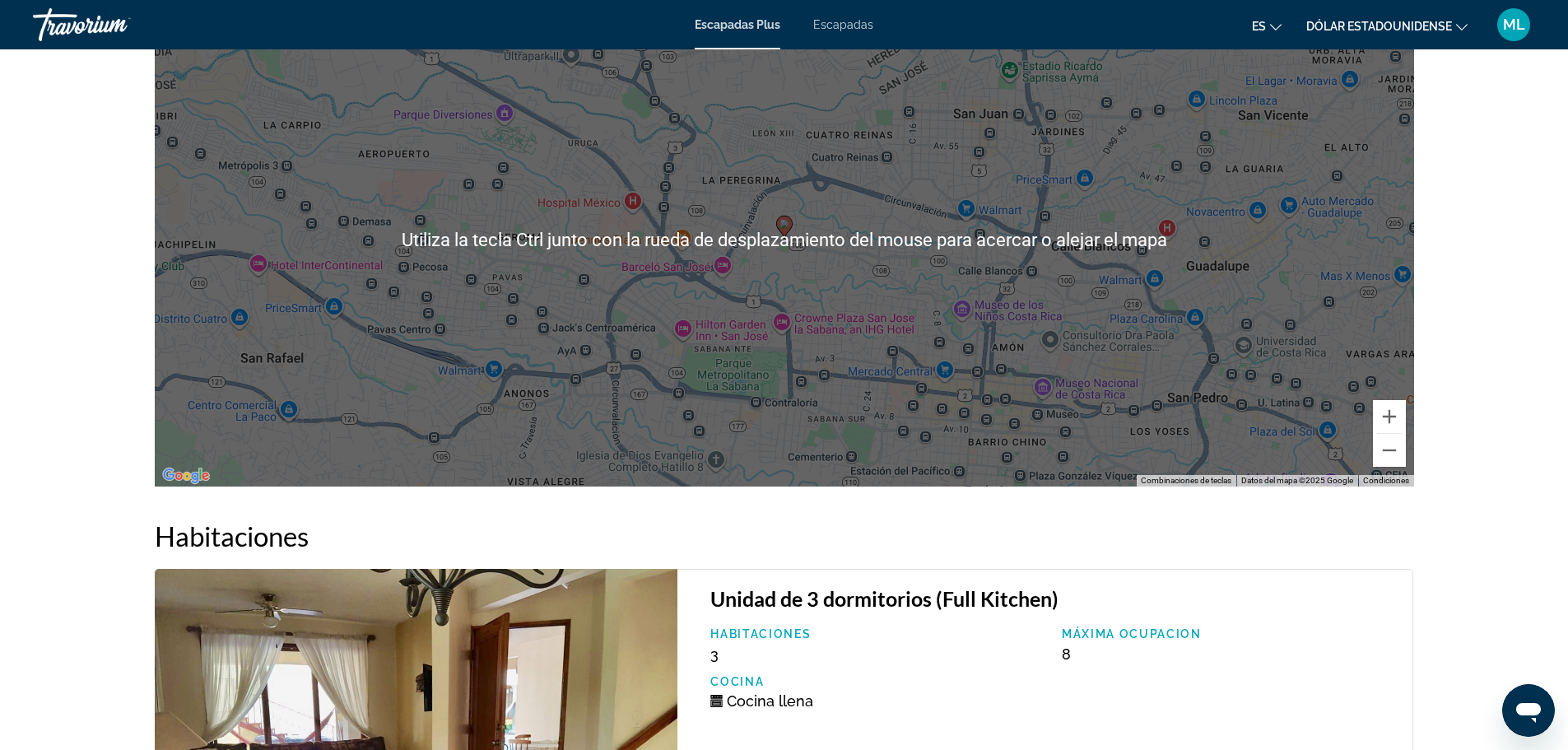
scroll to position [2141, 0]
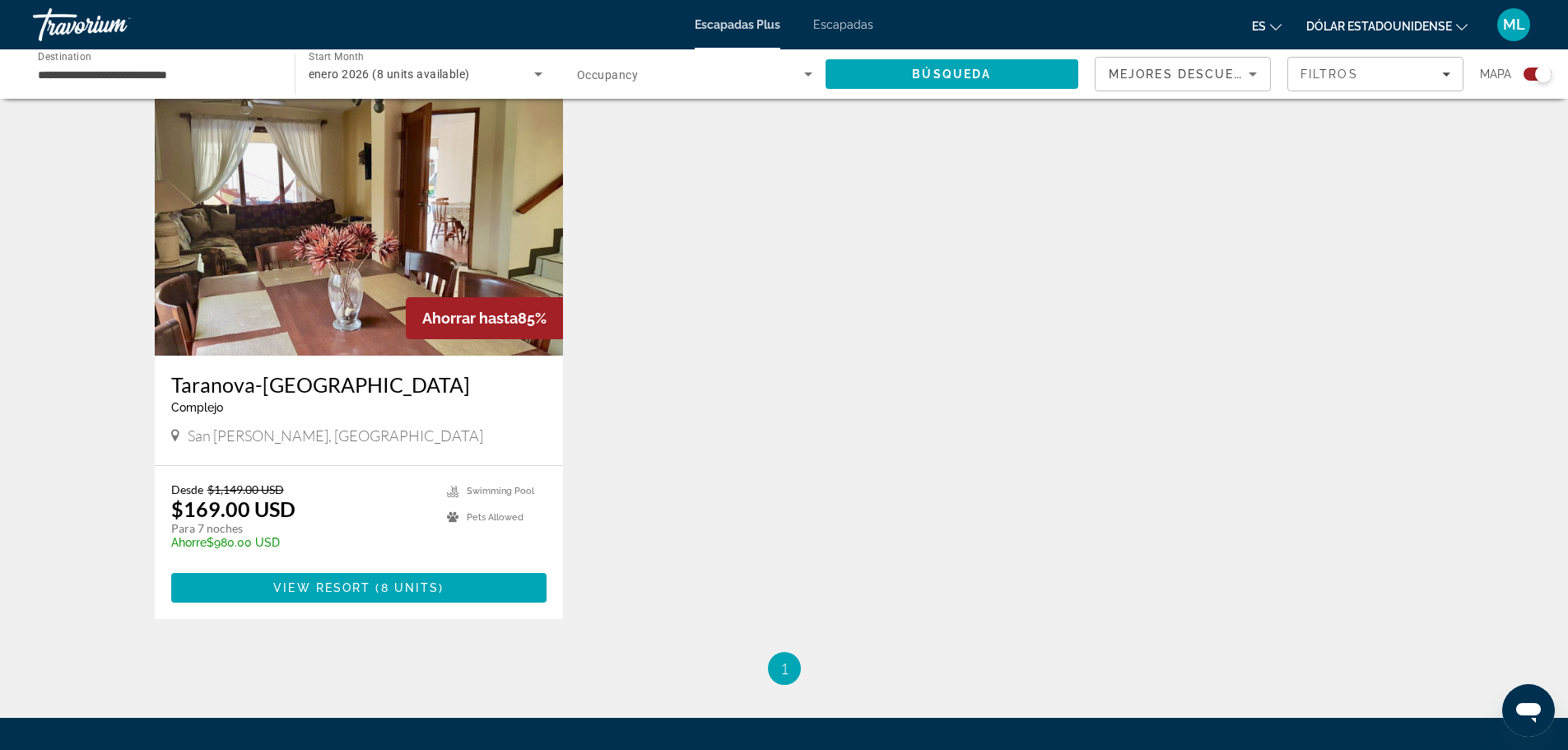
scroll to position [576, 0]
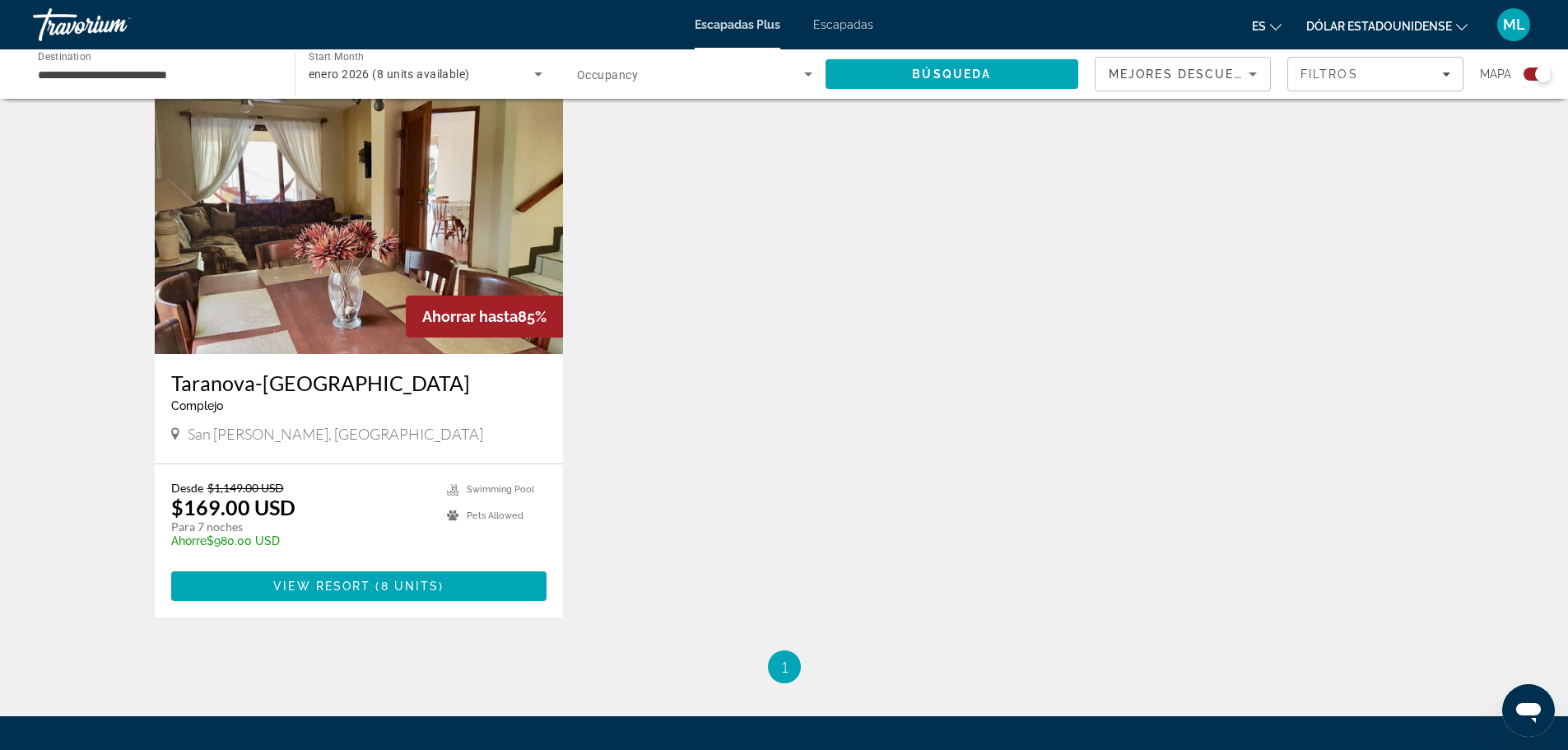
click at [821, 27] on font "Escapadas" at bounding box center [843, 25] width 60 height 13
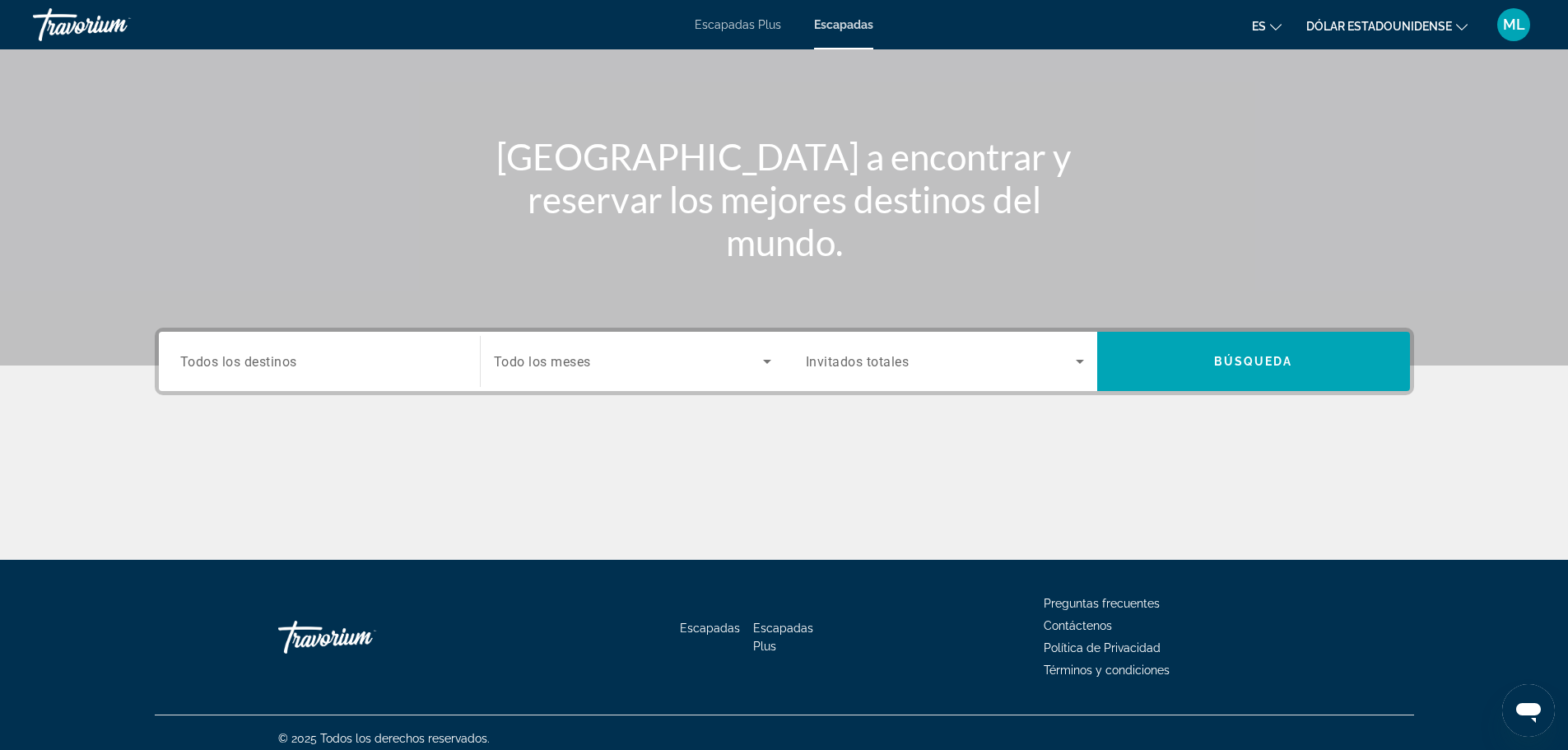
scroll to position [140, 0]
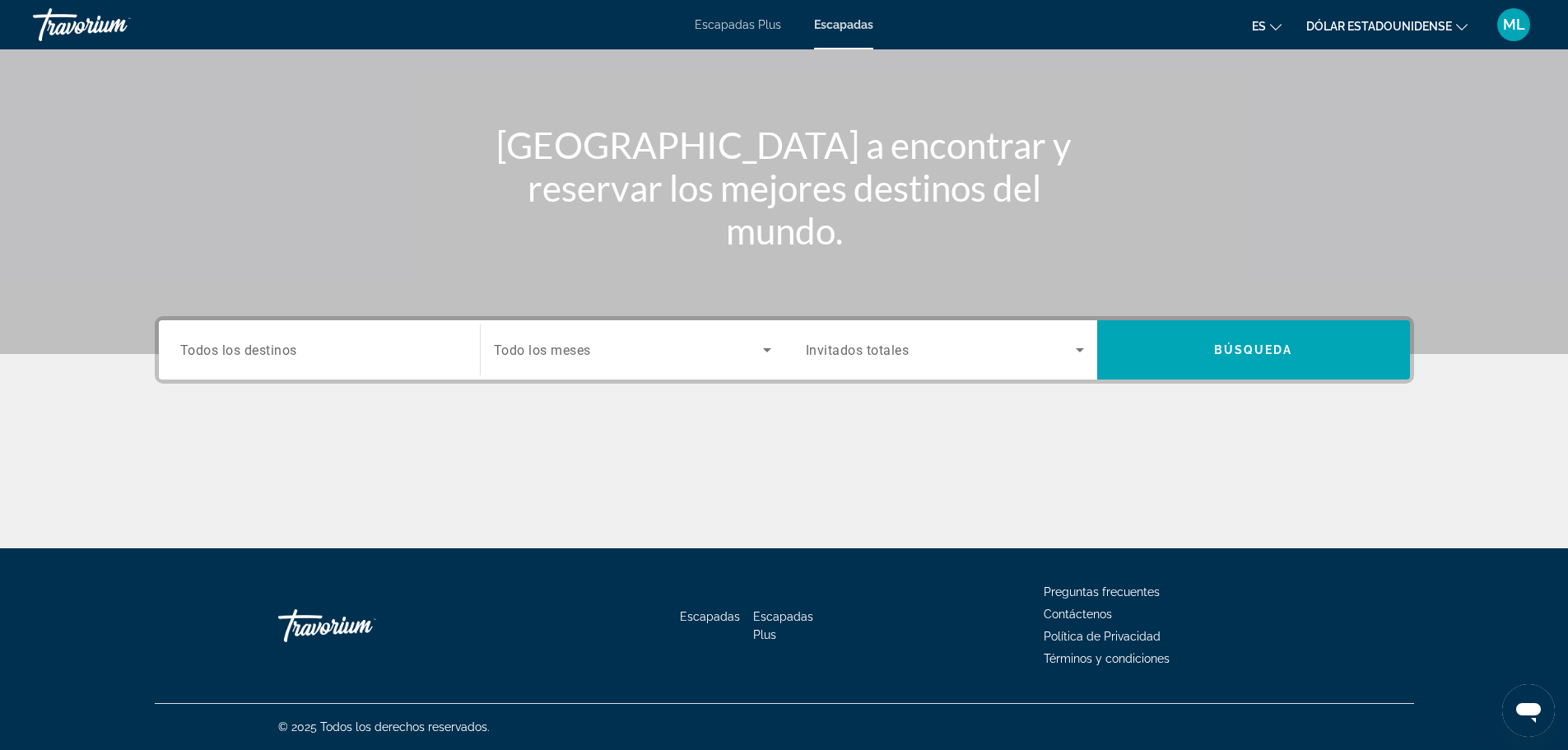
click at [347, 342] on input "Destination Todos los destinos" at bounding box center [319, 351] width 278 height 20
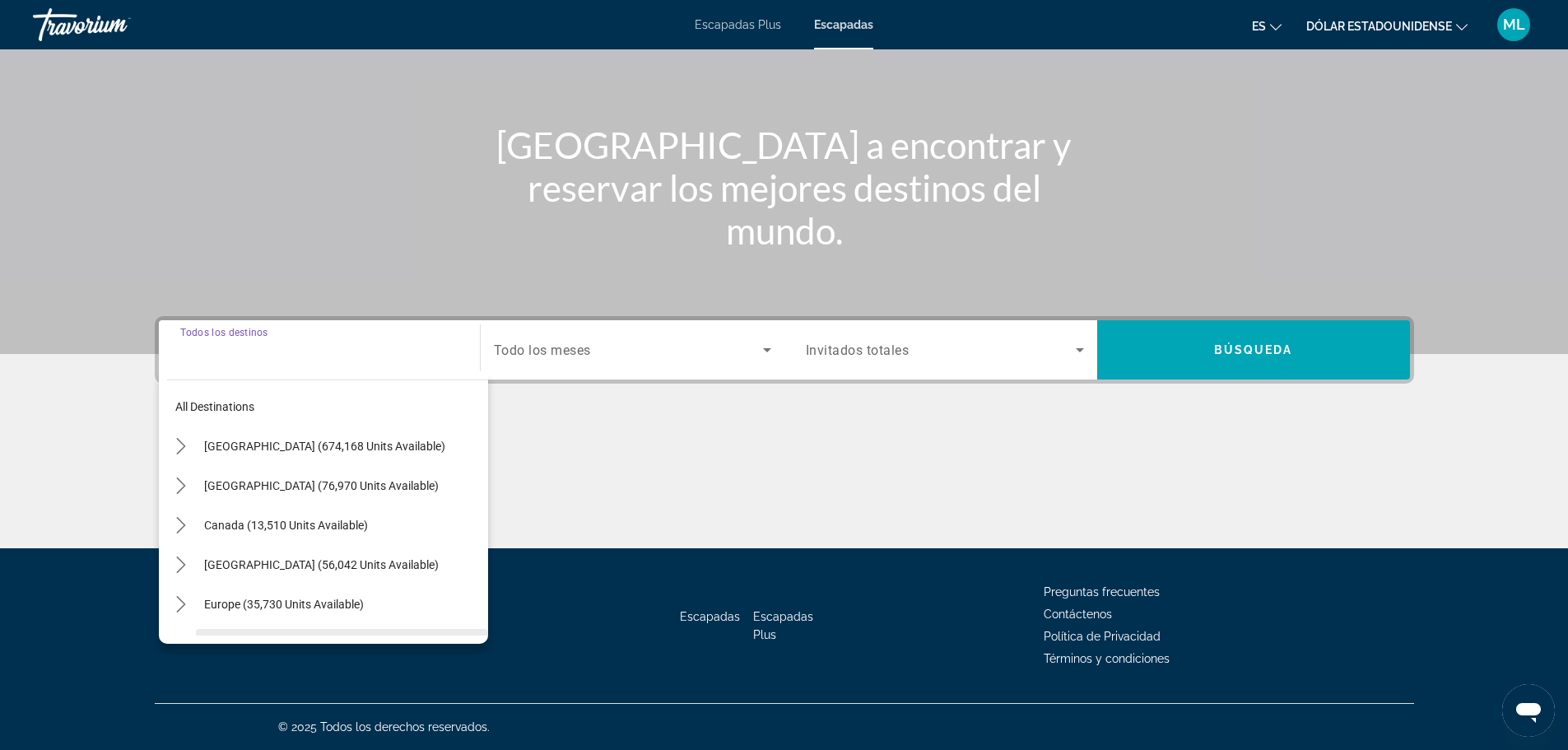
scroll to position [0, 0]
click at [268, 491] on span "Mexico (76,970 units available)" at bounding box center [321, 488] width 235 height 13
type input "**********"
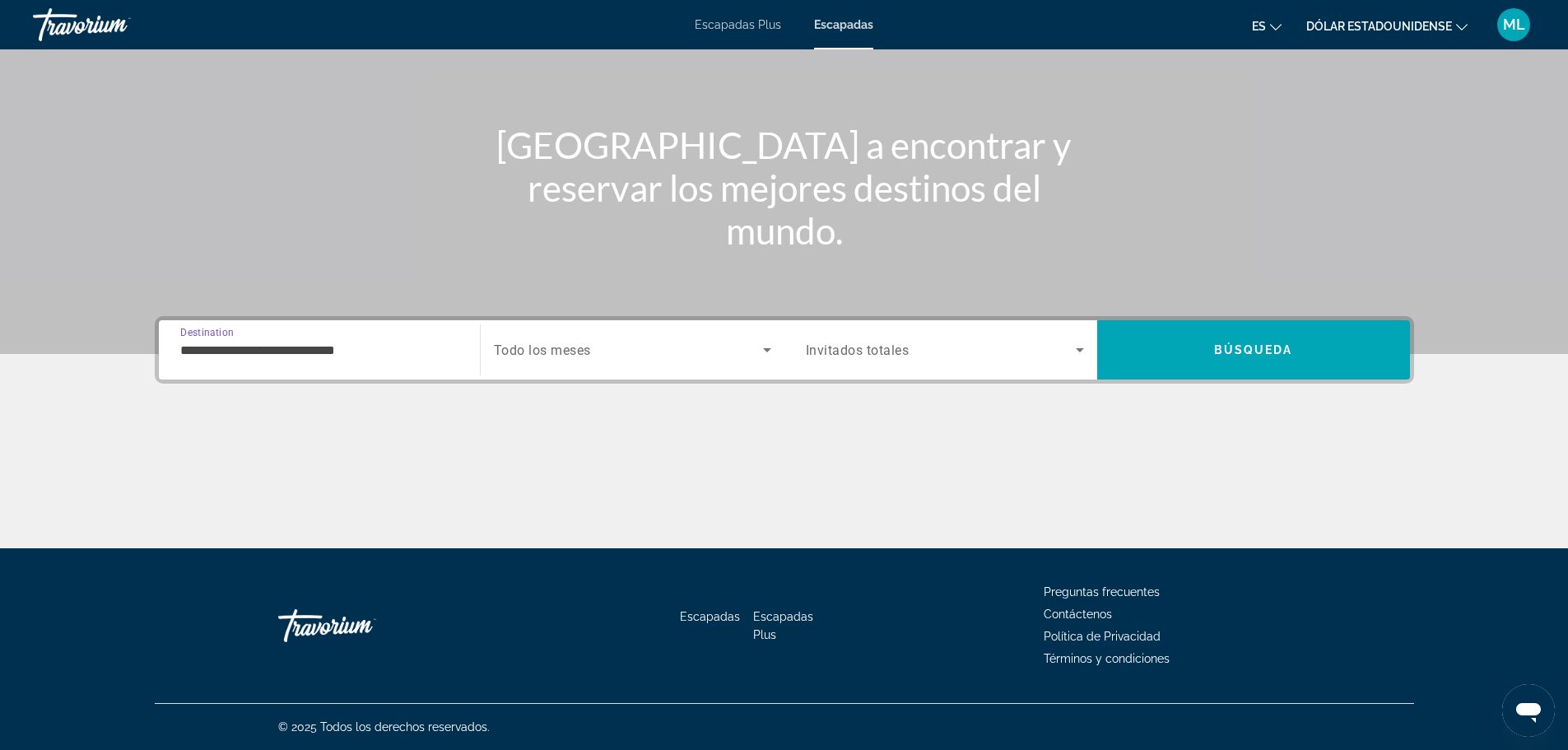
click at [565, 355] on span "Todo los meses" at bounding box center [542, 350] width 97 height 16
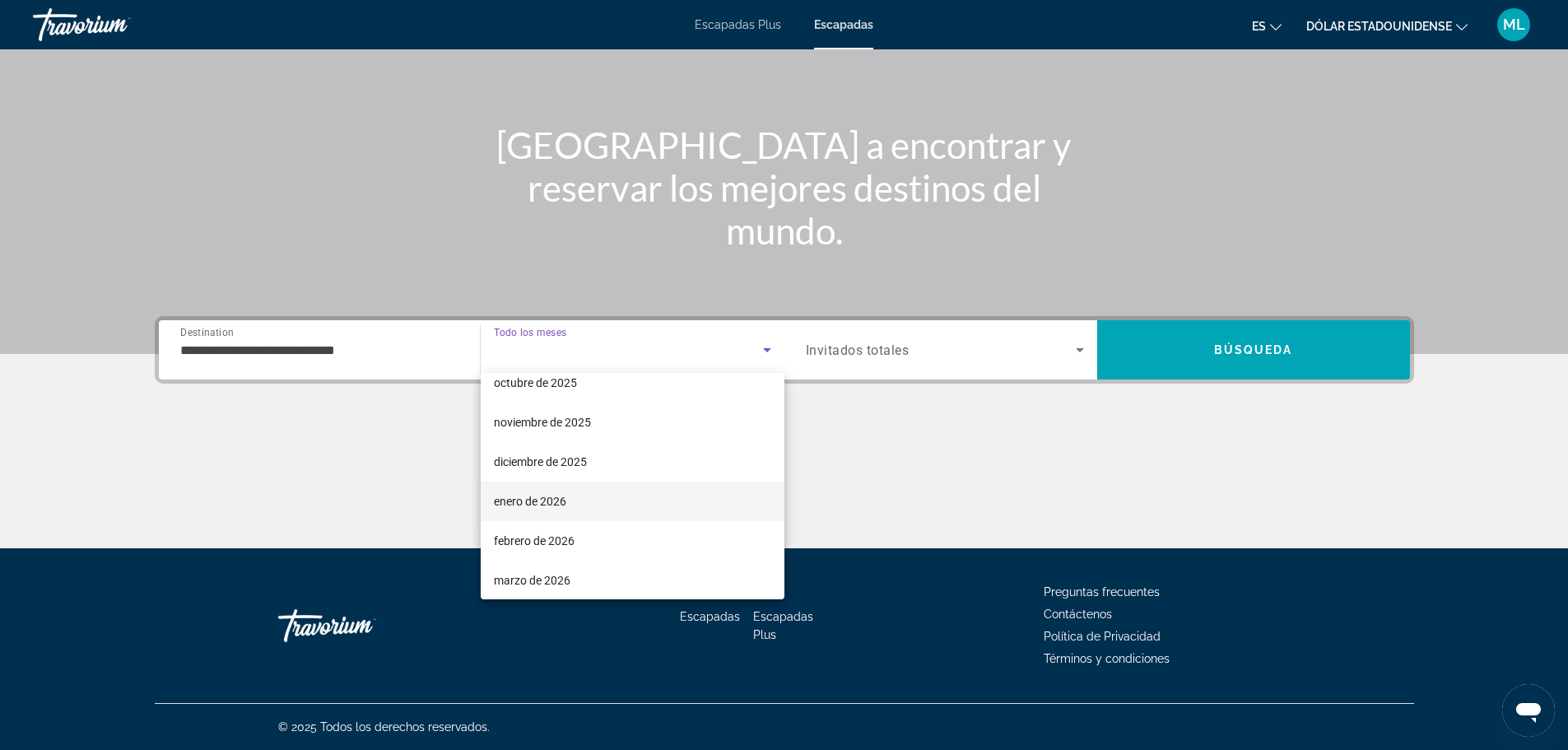
scroll to position [82, 0]
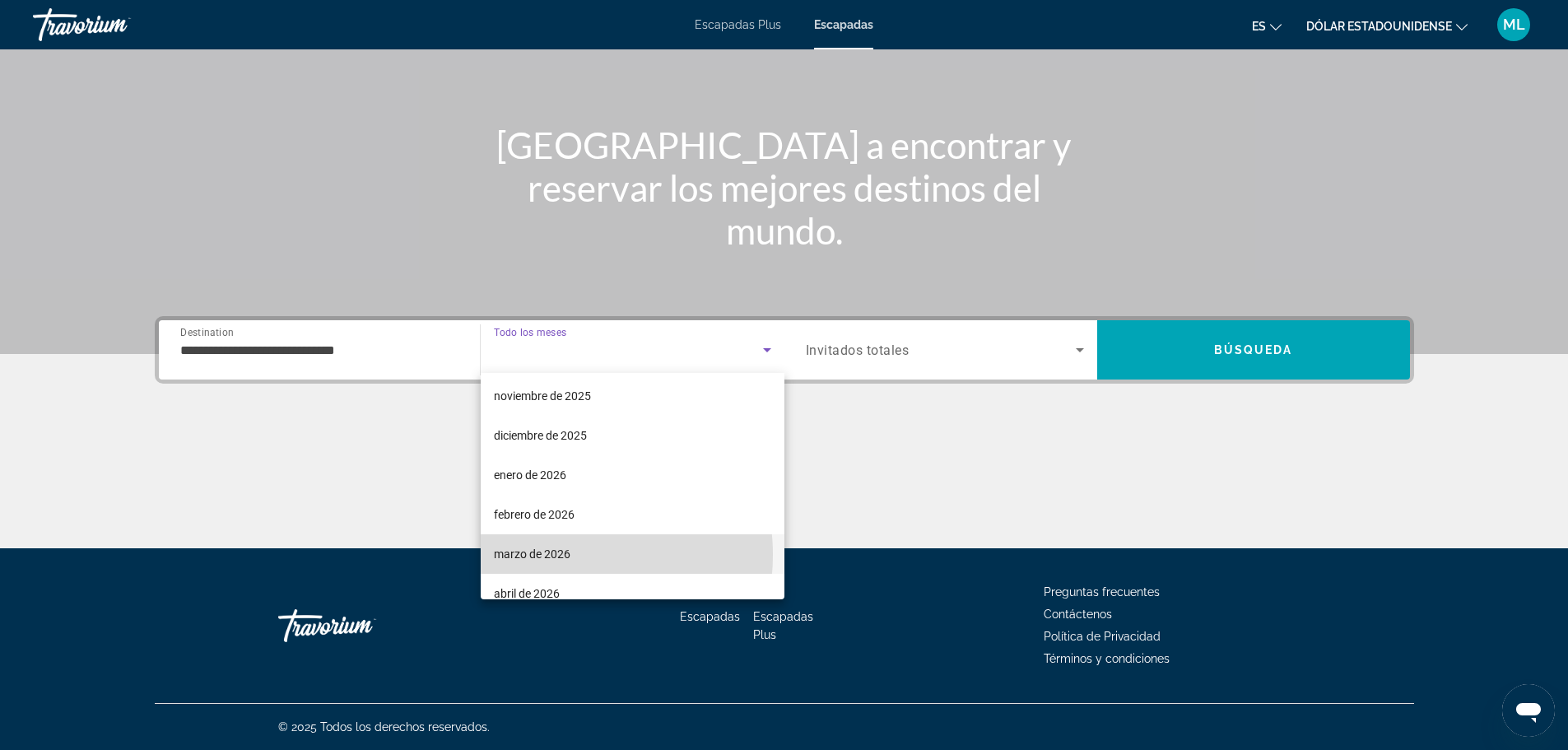
click at [555, 555] on font "marzo de 2026" at bounding box center [532, 554] width 77 height 13
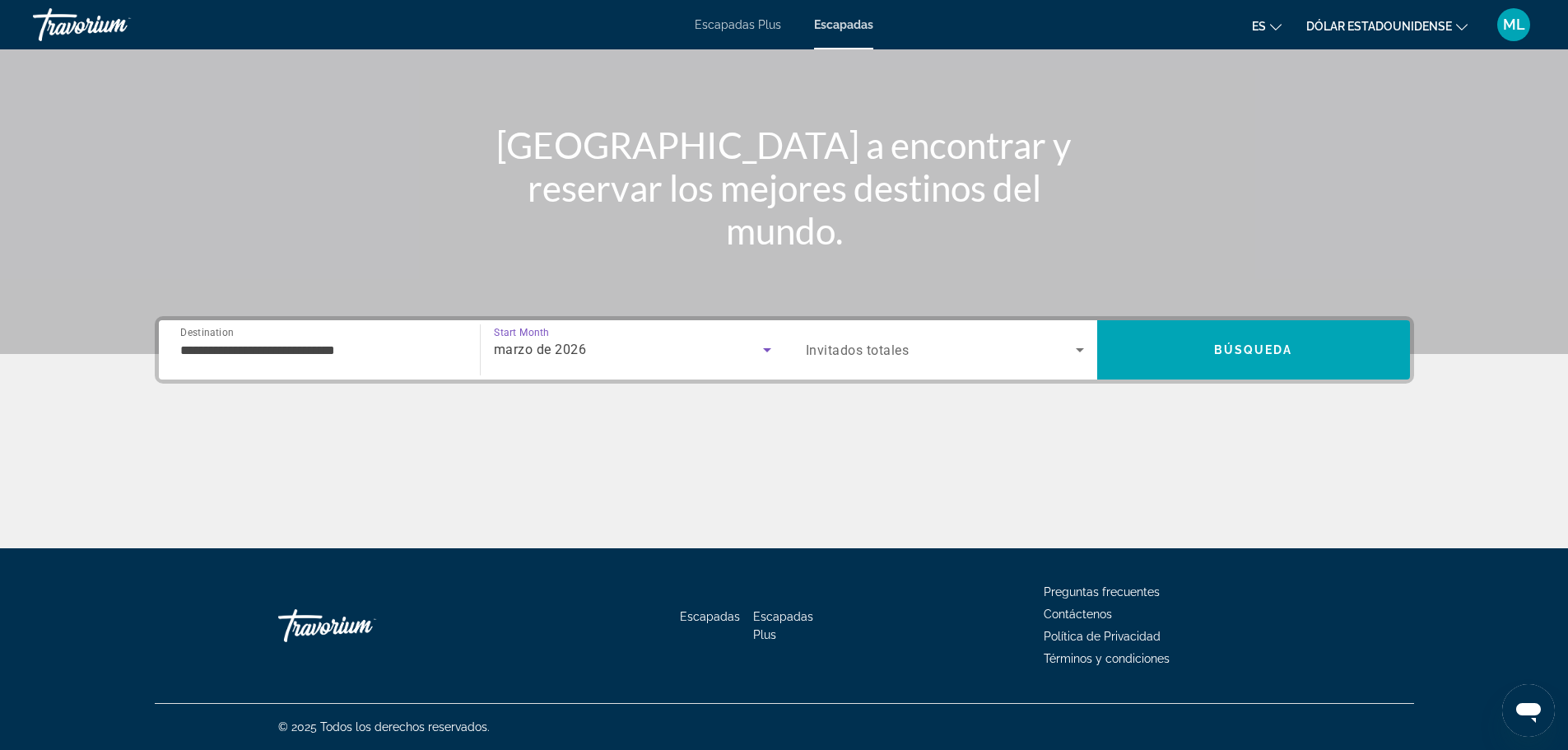
click at [1029, 353] on span "Search widget" at bounding box center [940, 350] width 270 height 20
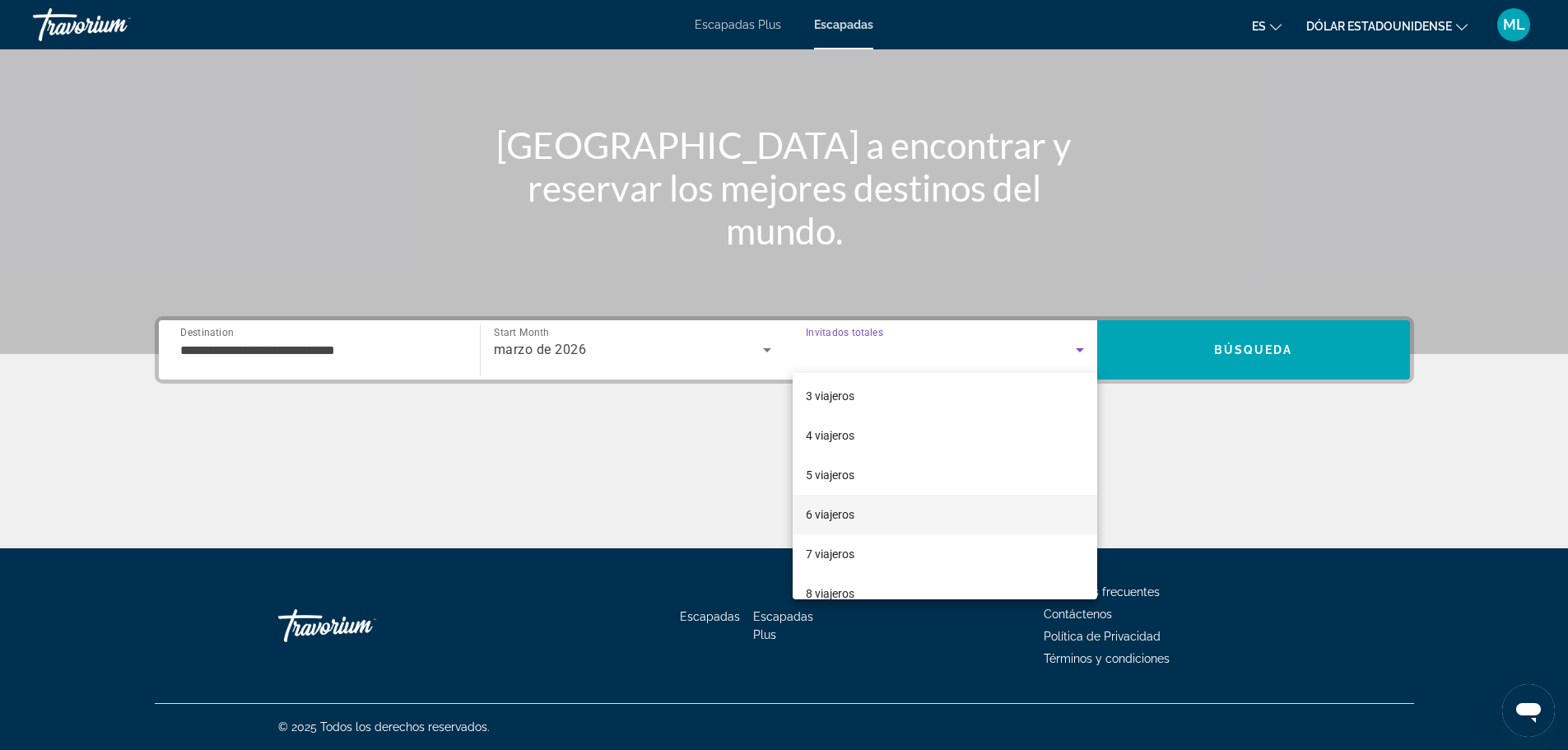
click at [853, 520] on font "6 viajeros" at bounding box center [829, 514] width 48 height 13
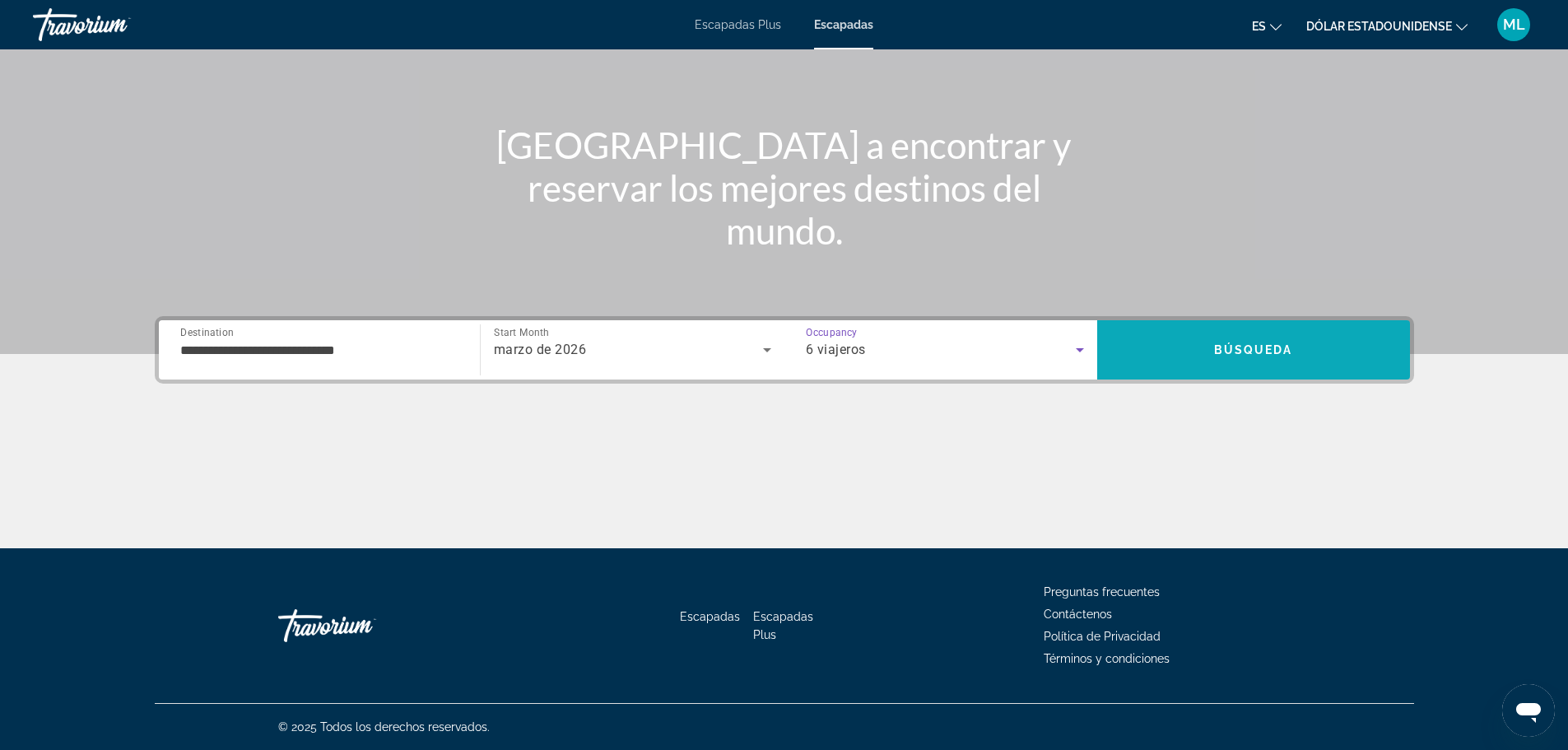
click at [1210, 349] on span "Search" at bounding box center [1253, 349] width 313 height 39
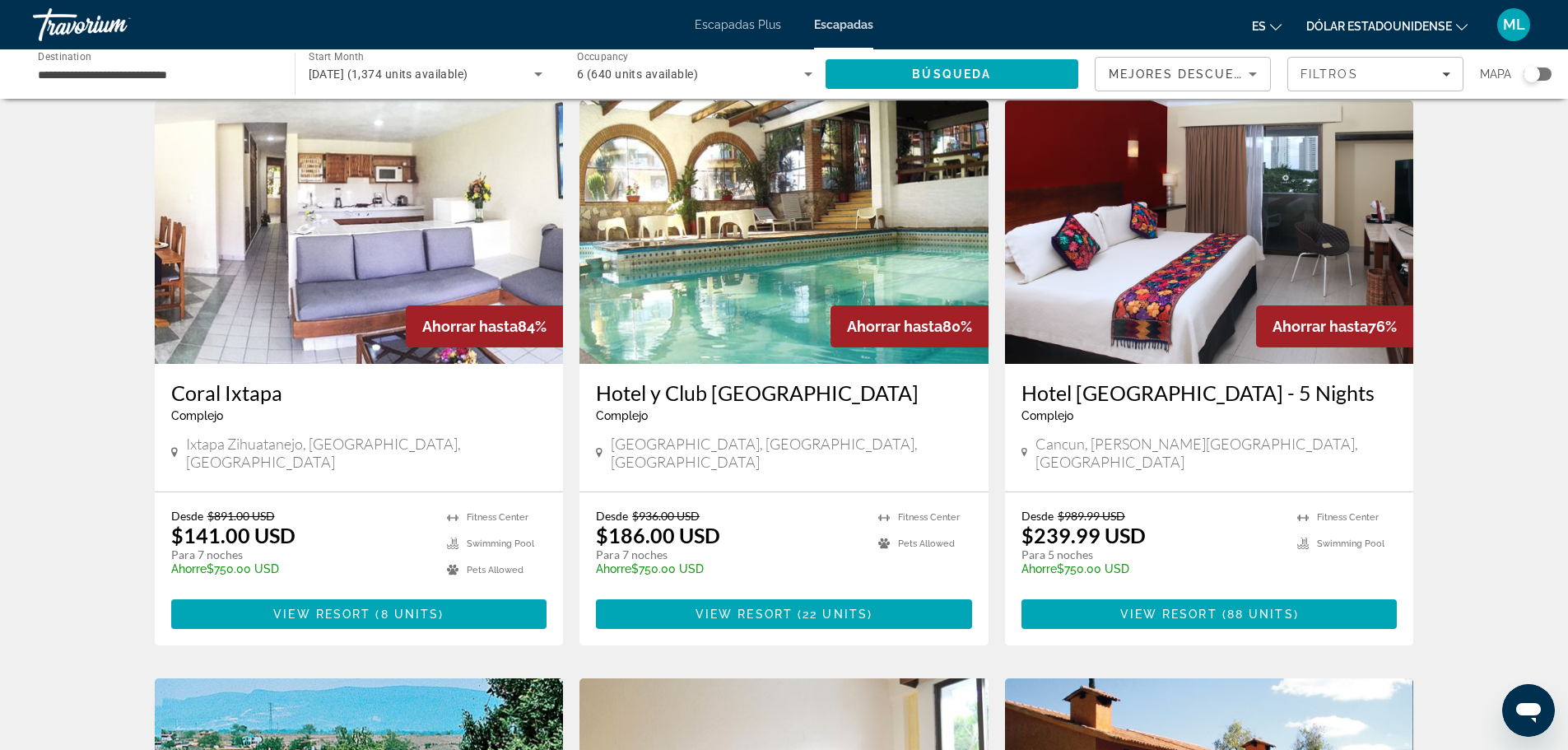
scroll to position [165, 0]
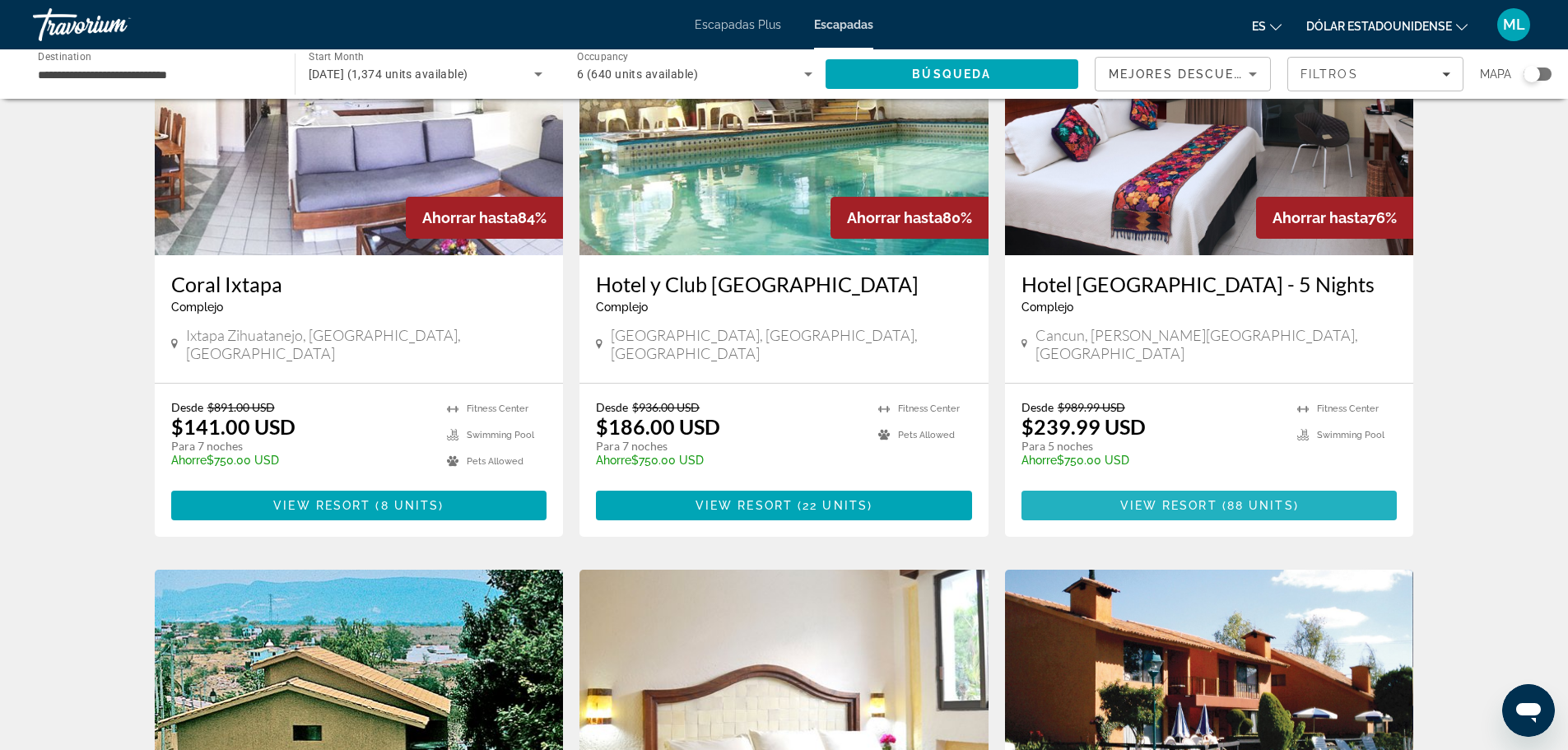
click at [1240, 499] on span "88 units" at bounding box center [1260, 506] width 67 height 13
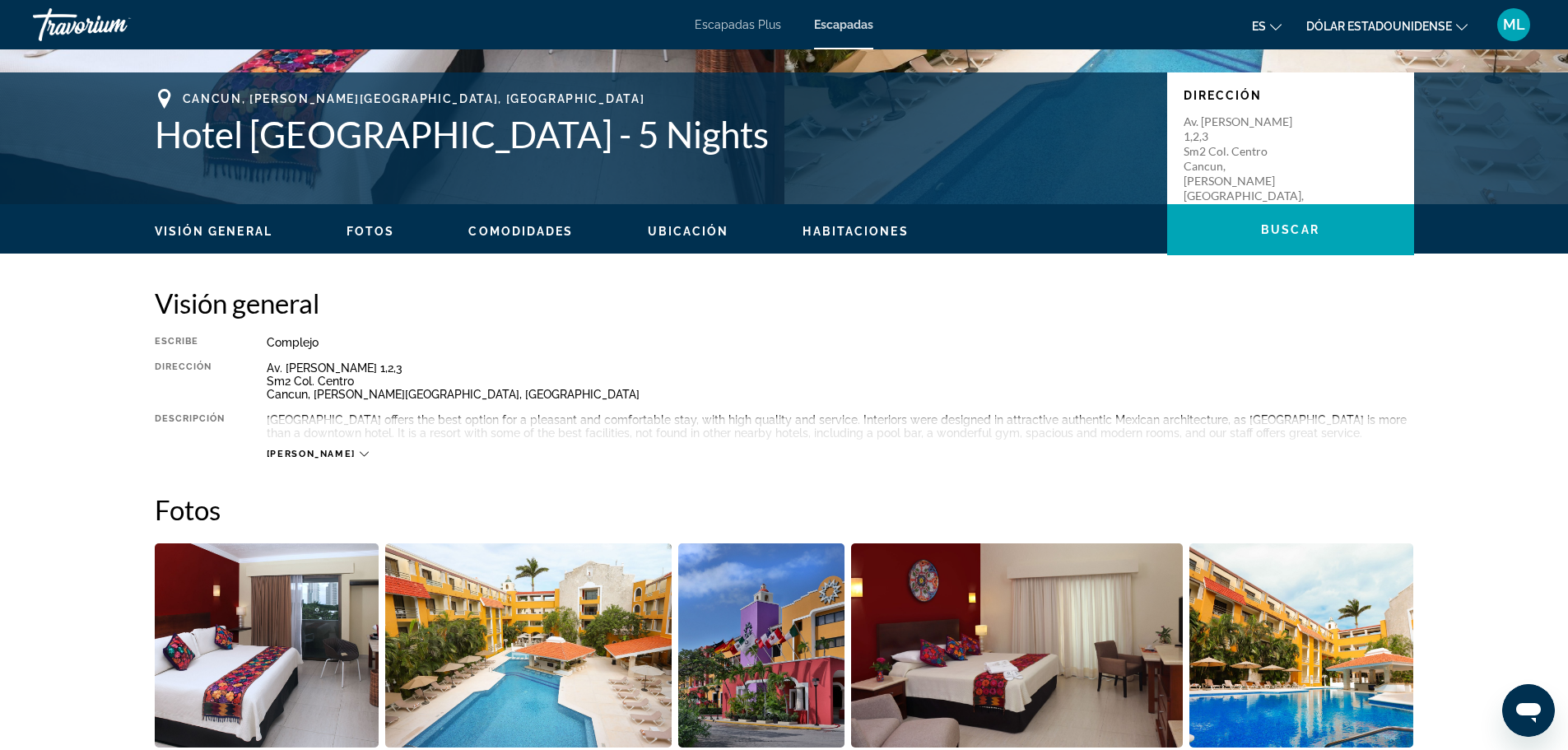
scroll to position [576, 0]
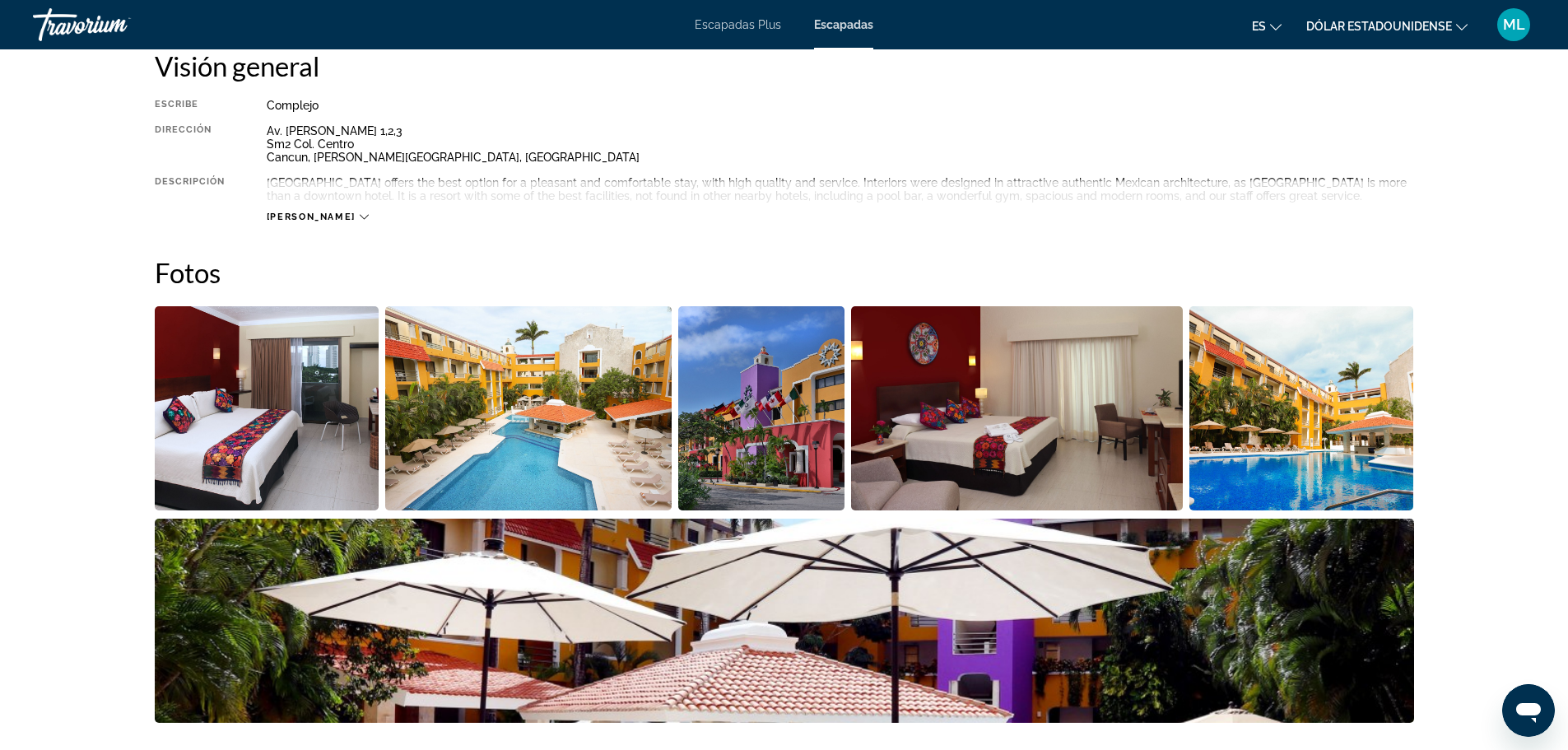
click at [305, 222] on span "[PERSON_NAME]" at bounding box center [311, 217] width 89 height 11
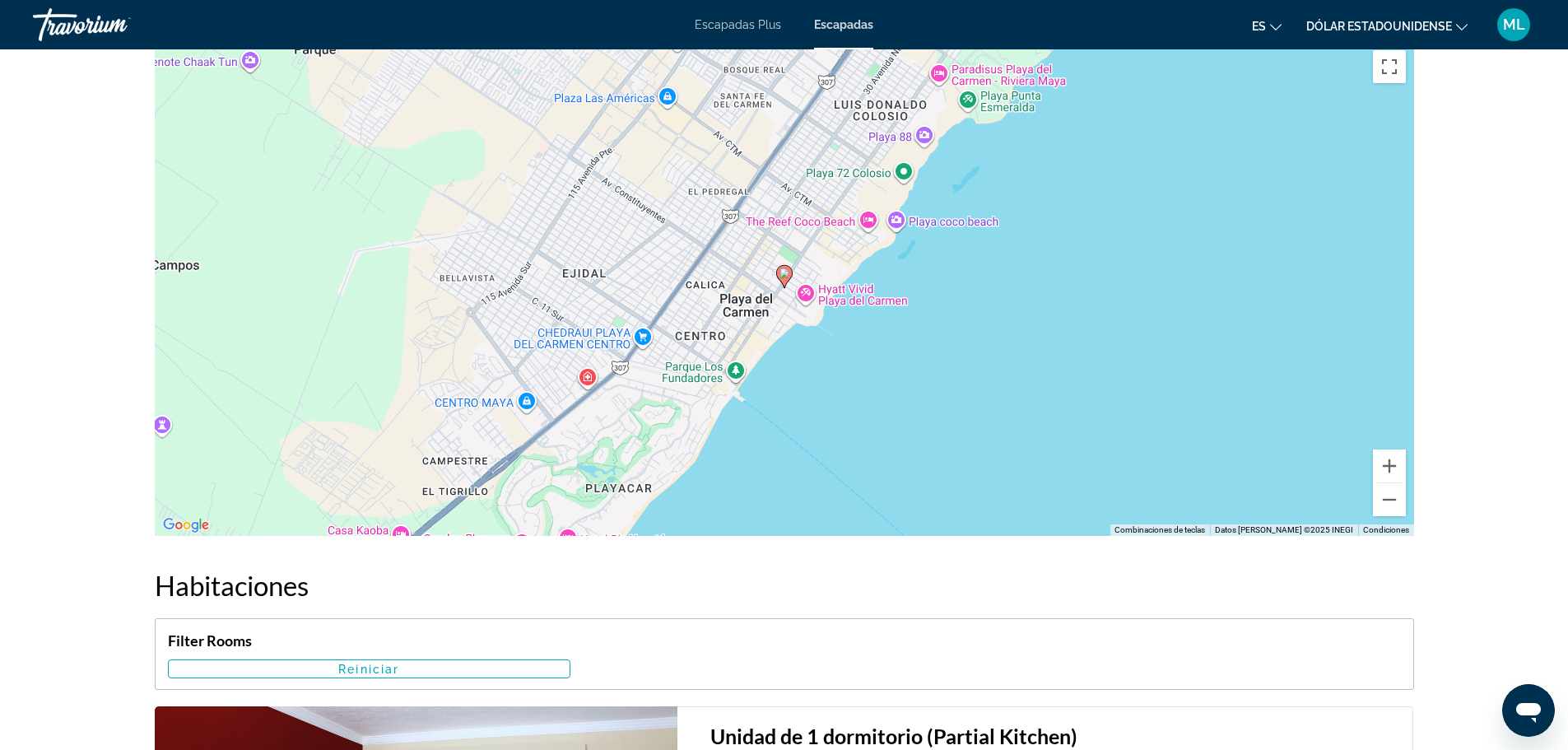
scroll to position [2059, 0]
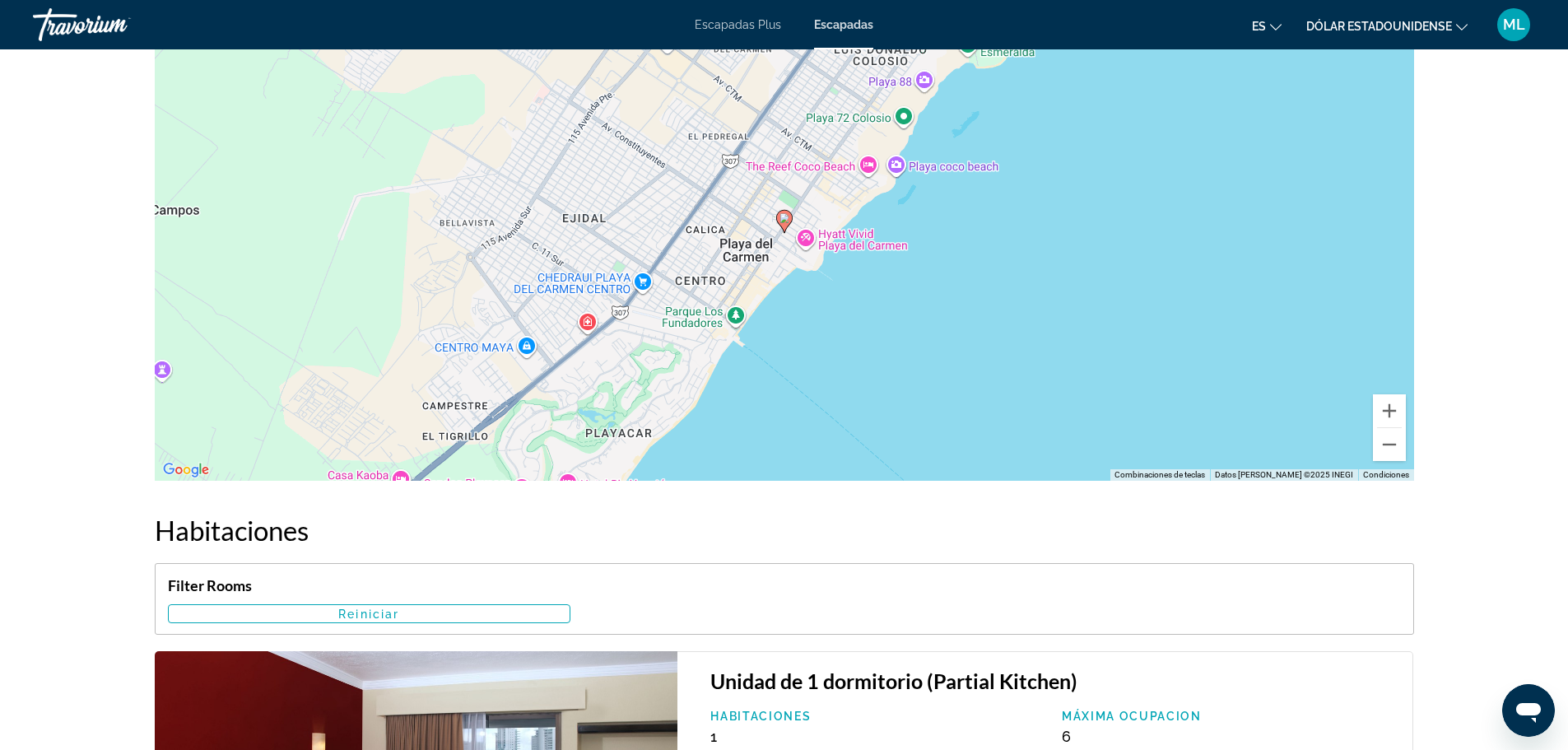
click at [784, 220] on icon "Contenido principal" at bounding box center [784, 220] width 15 height 21
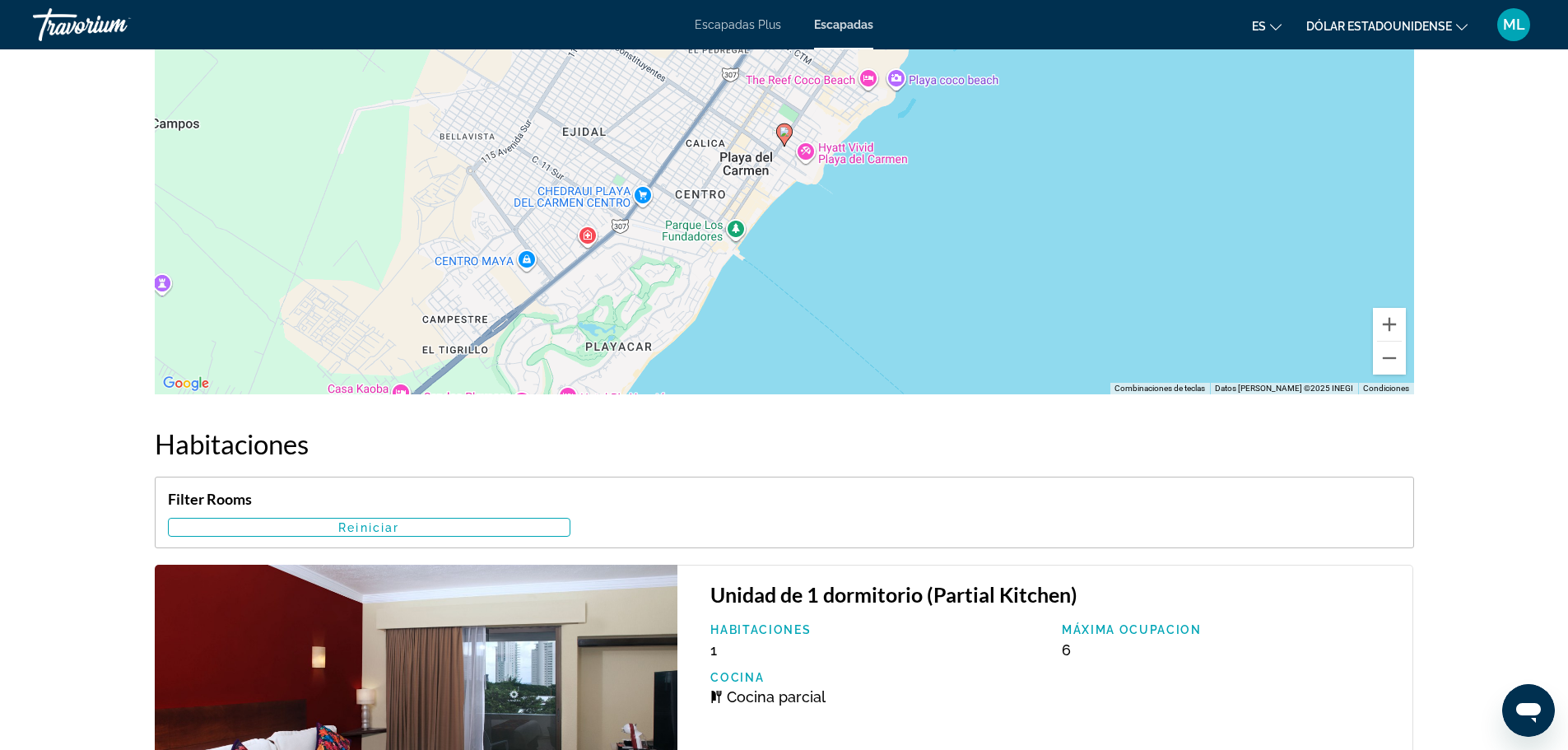
scroll to position [1812, 0]
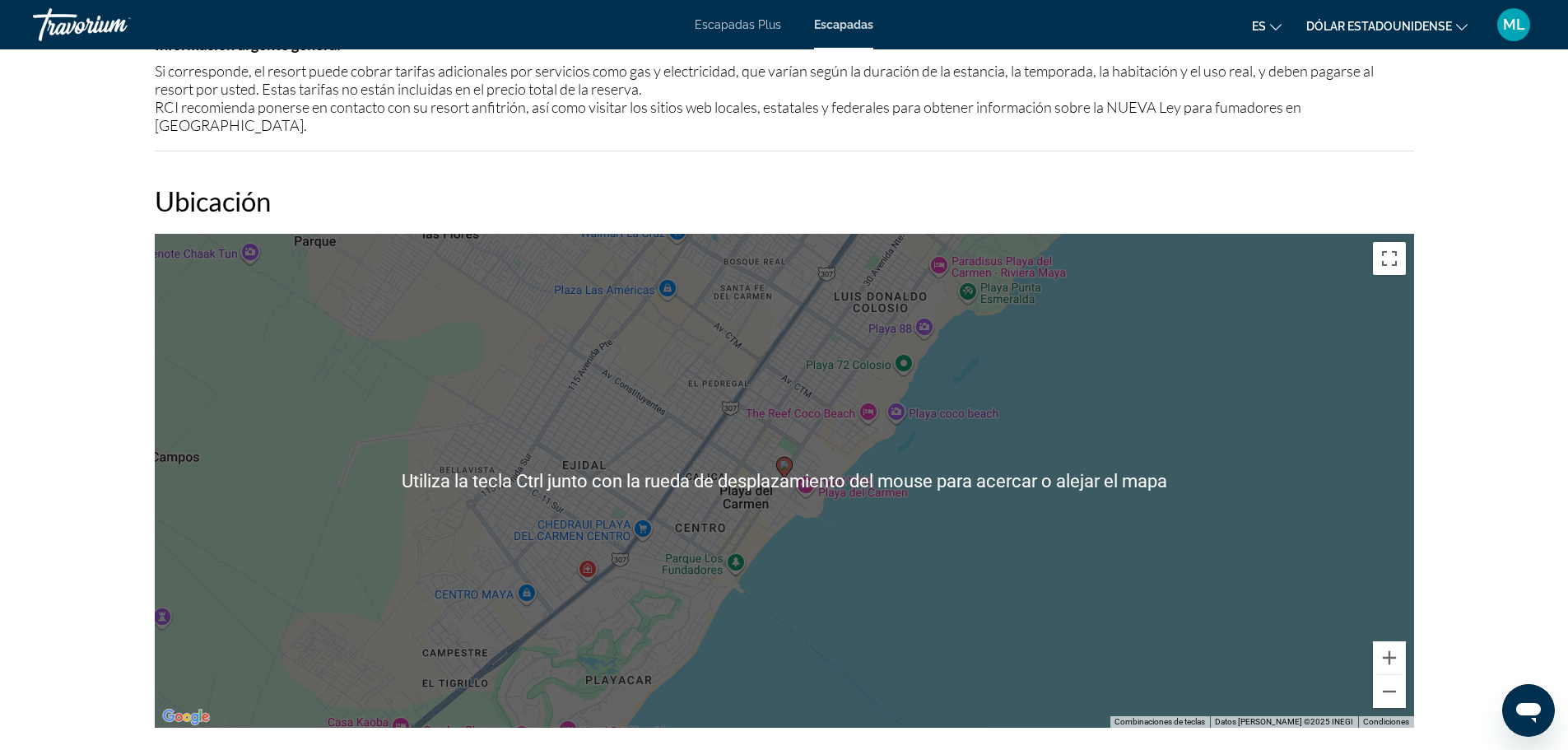
click at [704, 442] on div "Para navegar, presiona las teclas de flecha. Para activar la función de arrastr…" at bounding box center [784, 481] width 1259 height 494
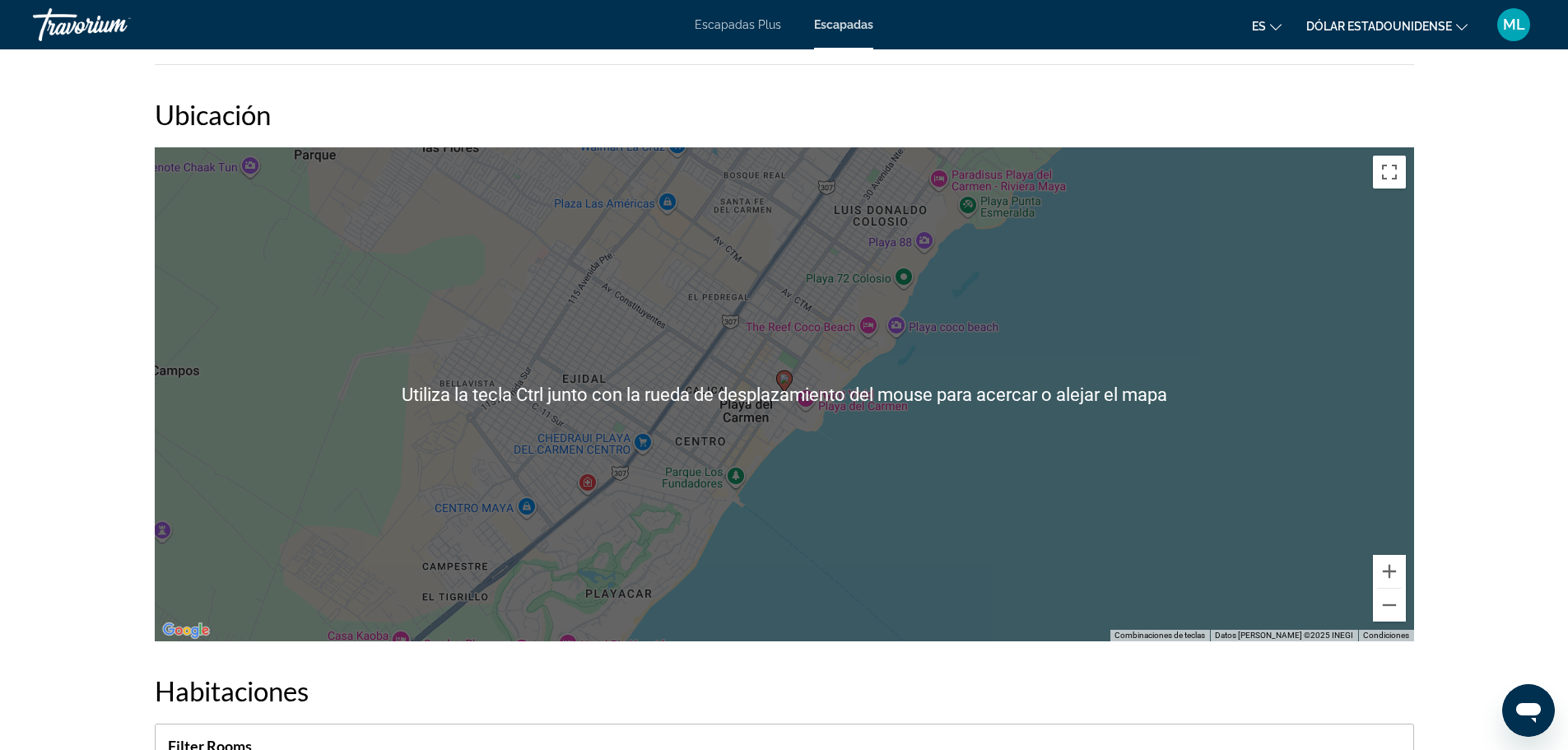
scroll to position [1894, 0]
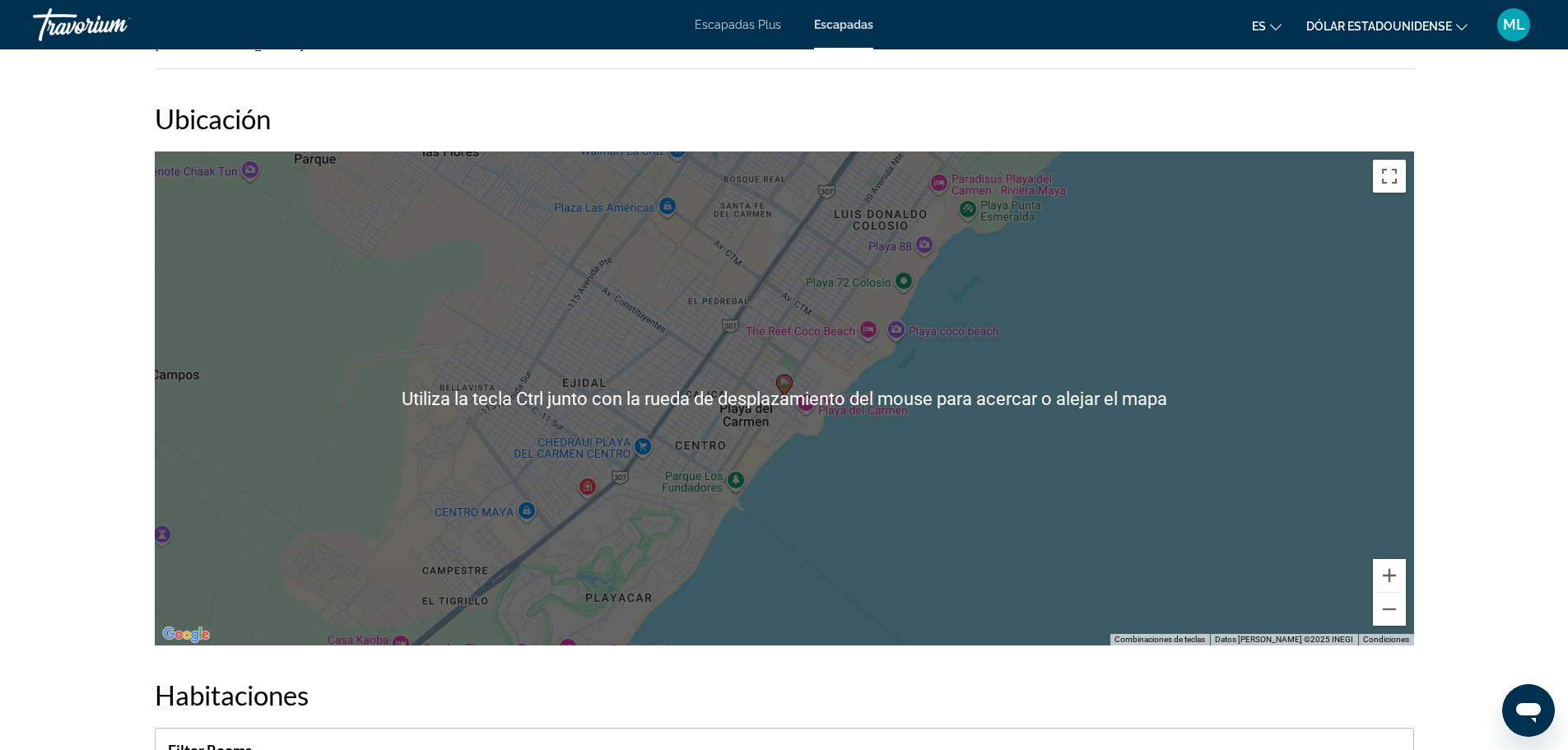
click at [829, 449] on div "Para activar la función de arrastrar con el teclado, presiona Alt + Intro. Una …" at bounding box center [784, 399] width 1259 height 494
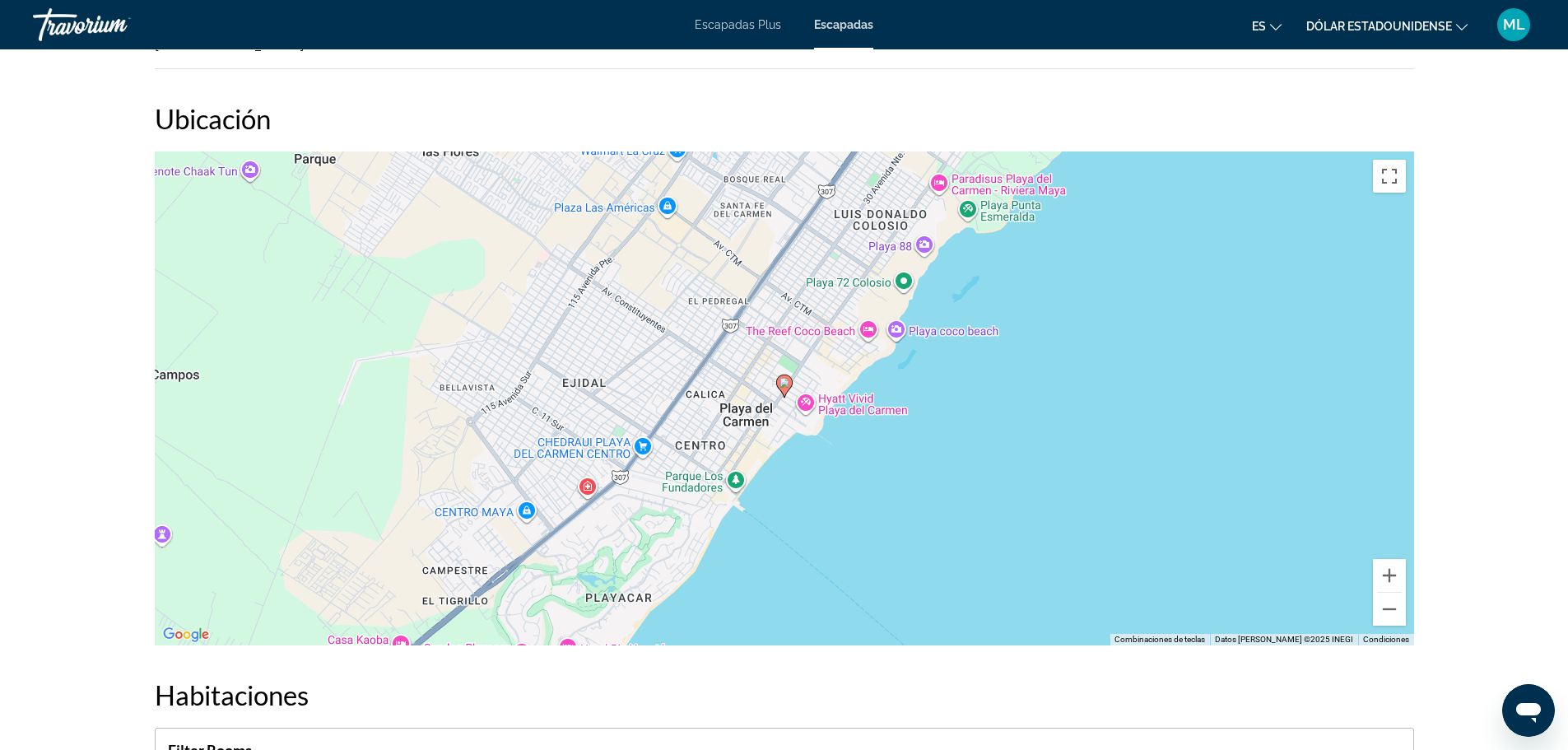
click at [784, 393] on div "Para activar la función de arrastrar con el teclado, presiona Alt + Intro. Una …" at bounding box center [784, 399] width 1259 height 494
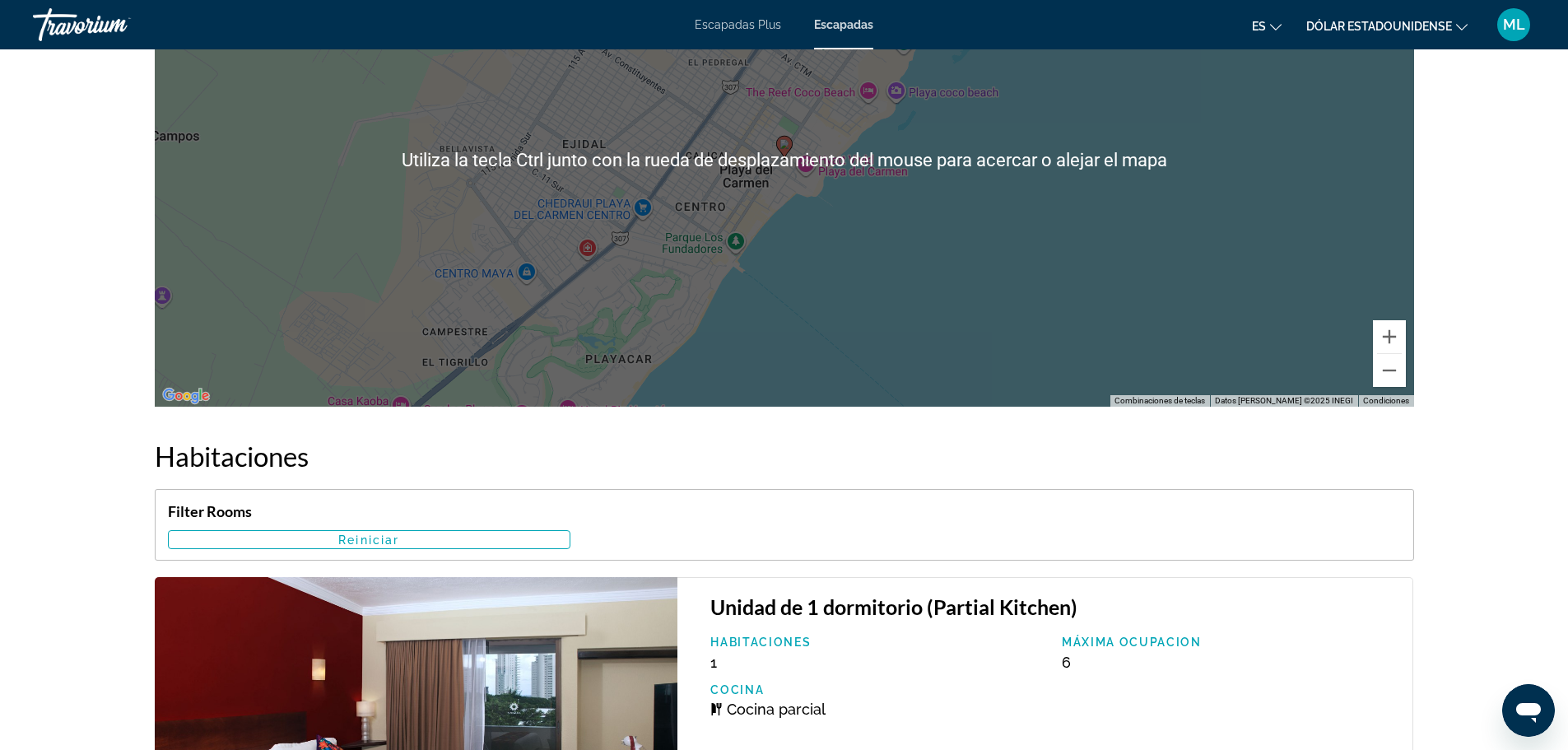
scroll to position [2059, 0]
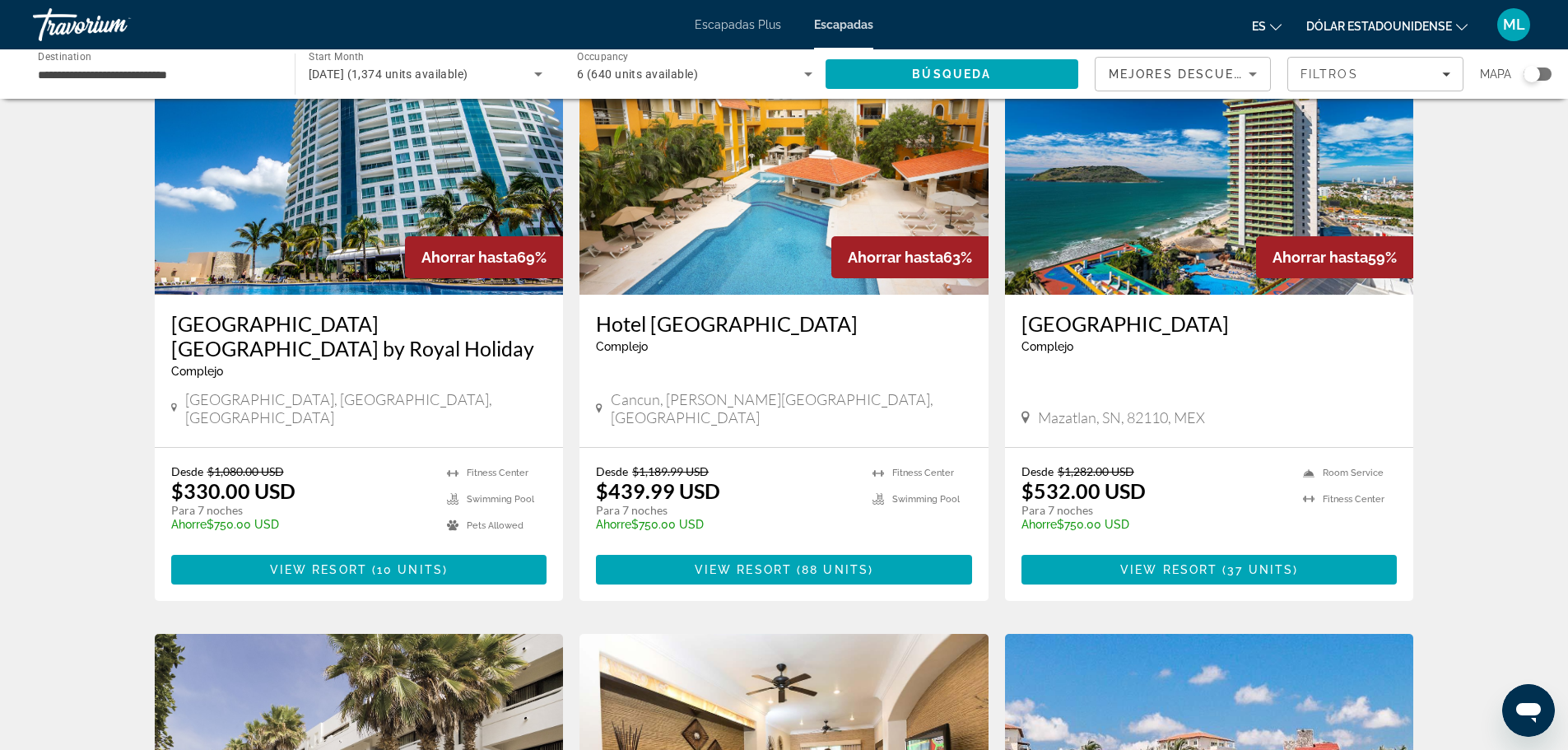
scroll to position [1317, 0]
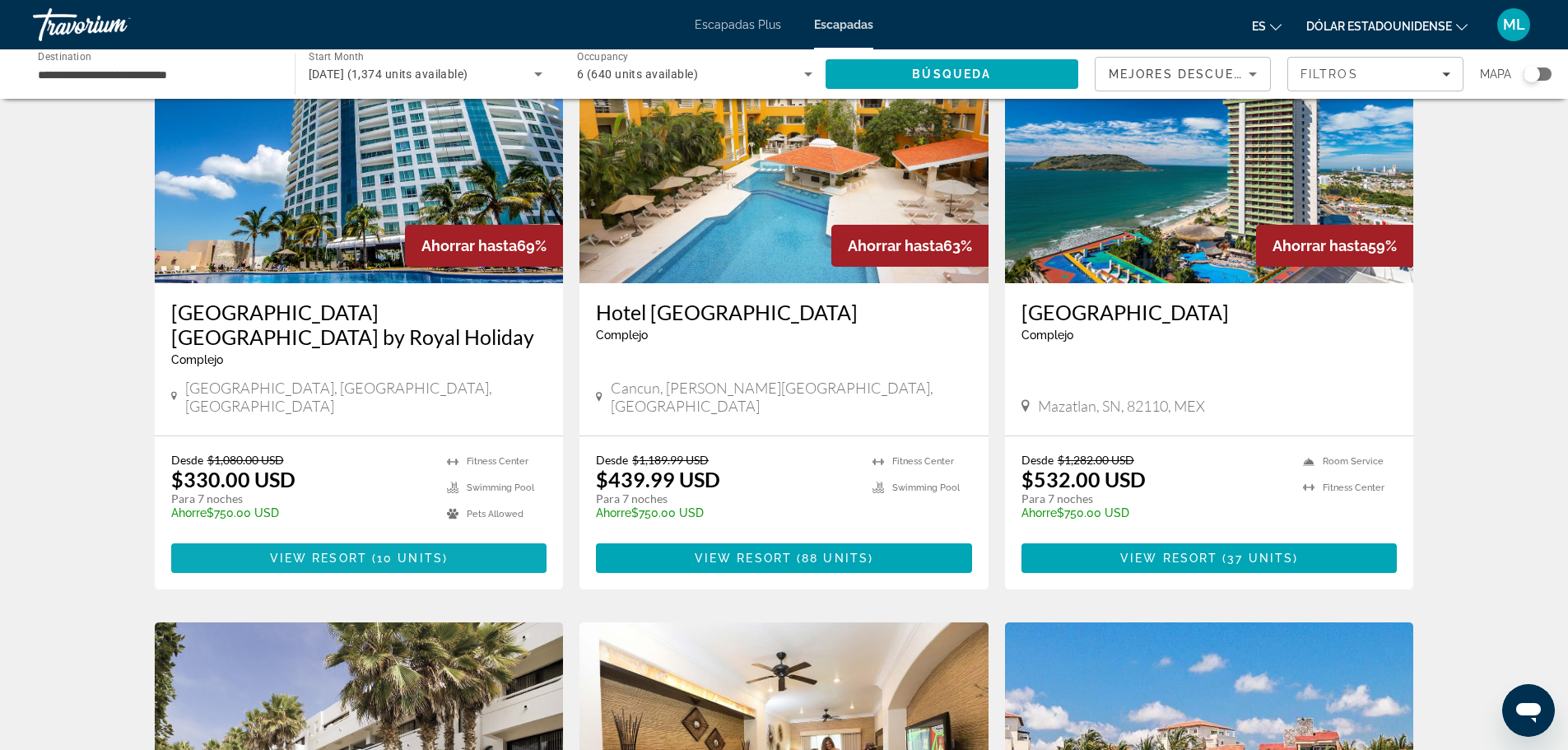
click at [376, 539] on span "Contenido principal" at bounding box center [358, 558] width 376 height 39
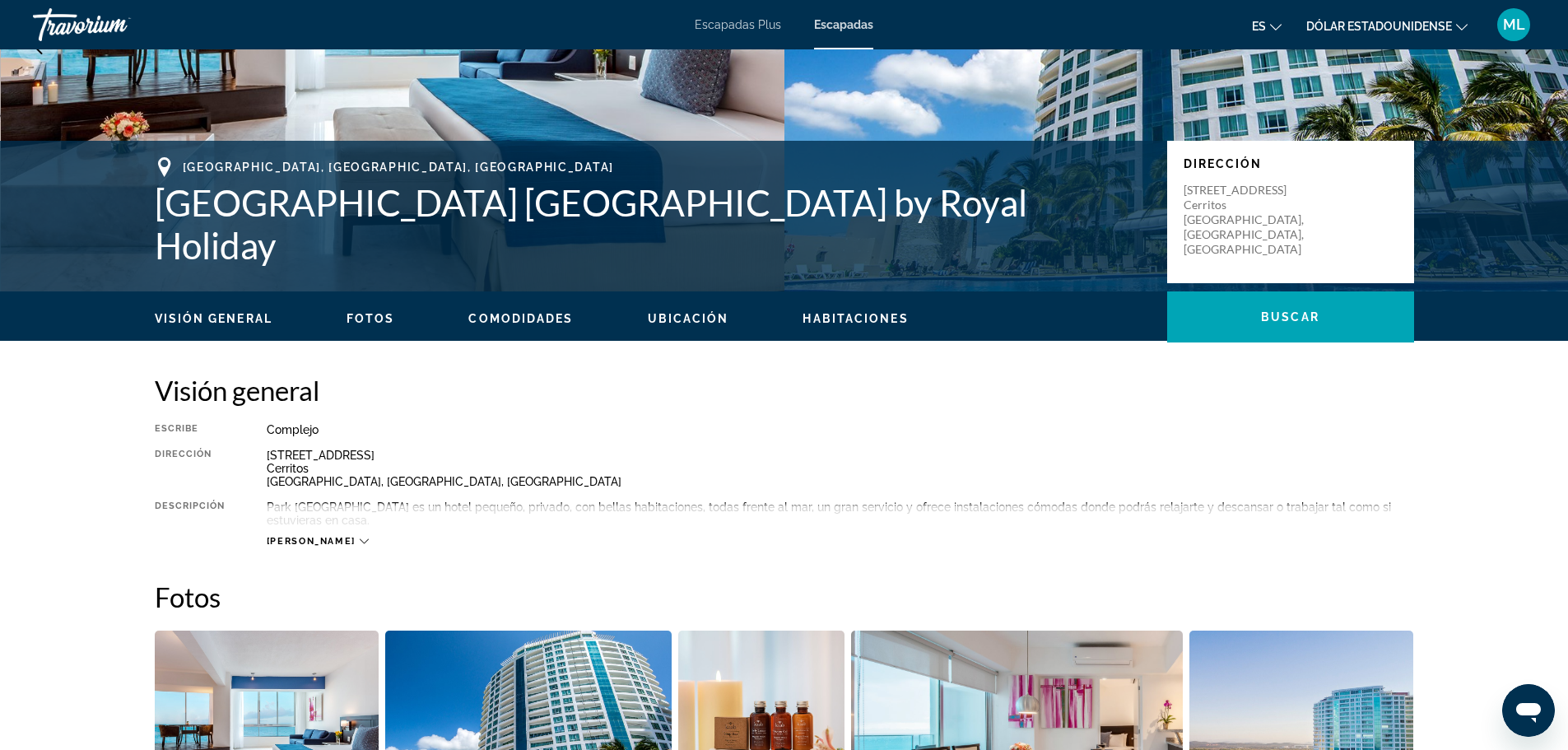
scroll to position [329, 0]
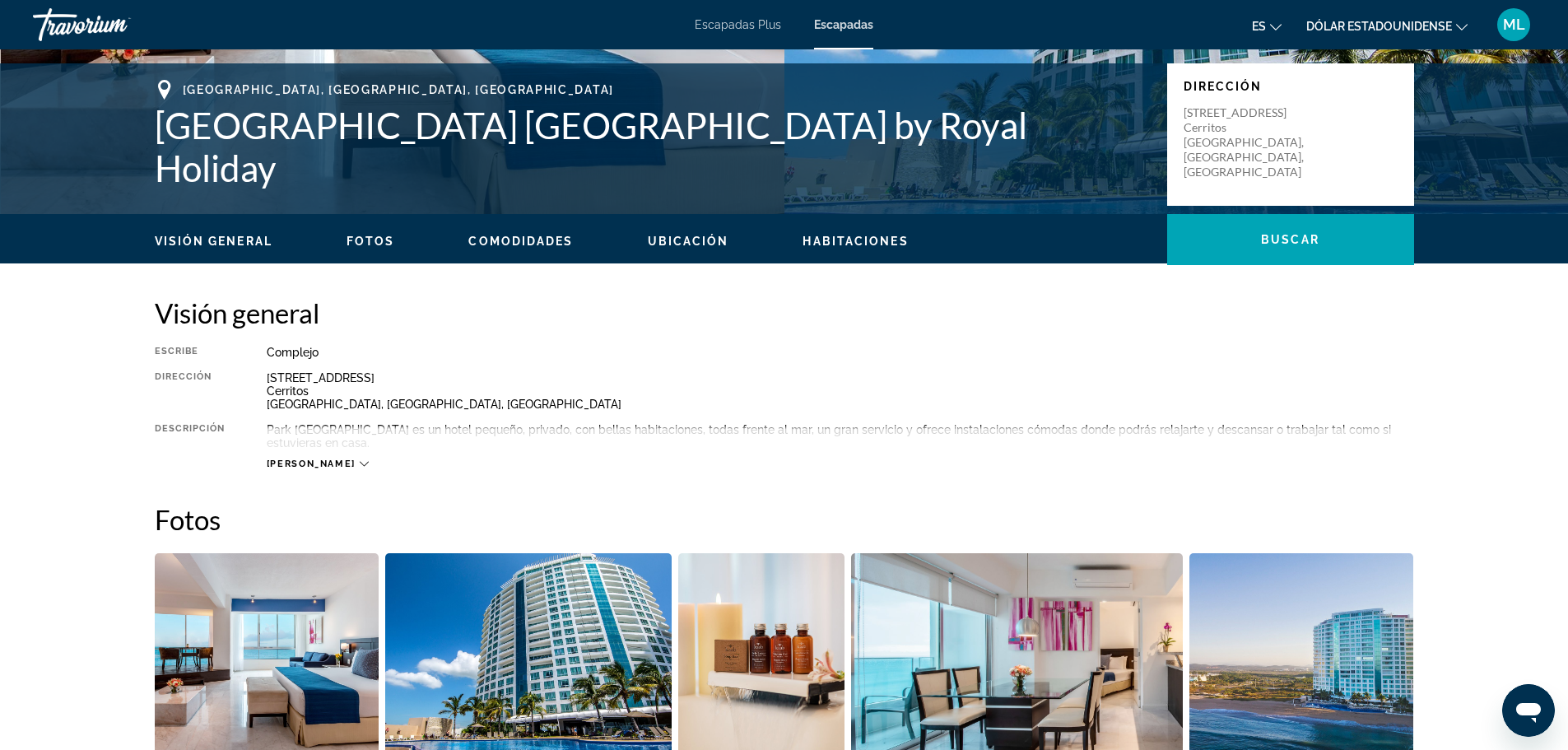
click at [283, 458] on button "[PERSON_NAME]" at bounding box center [318, 465] width 102 height 13
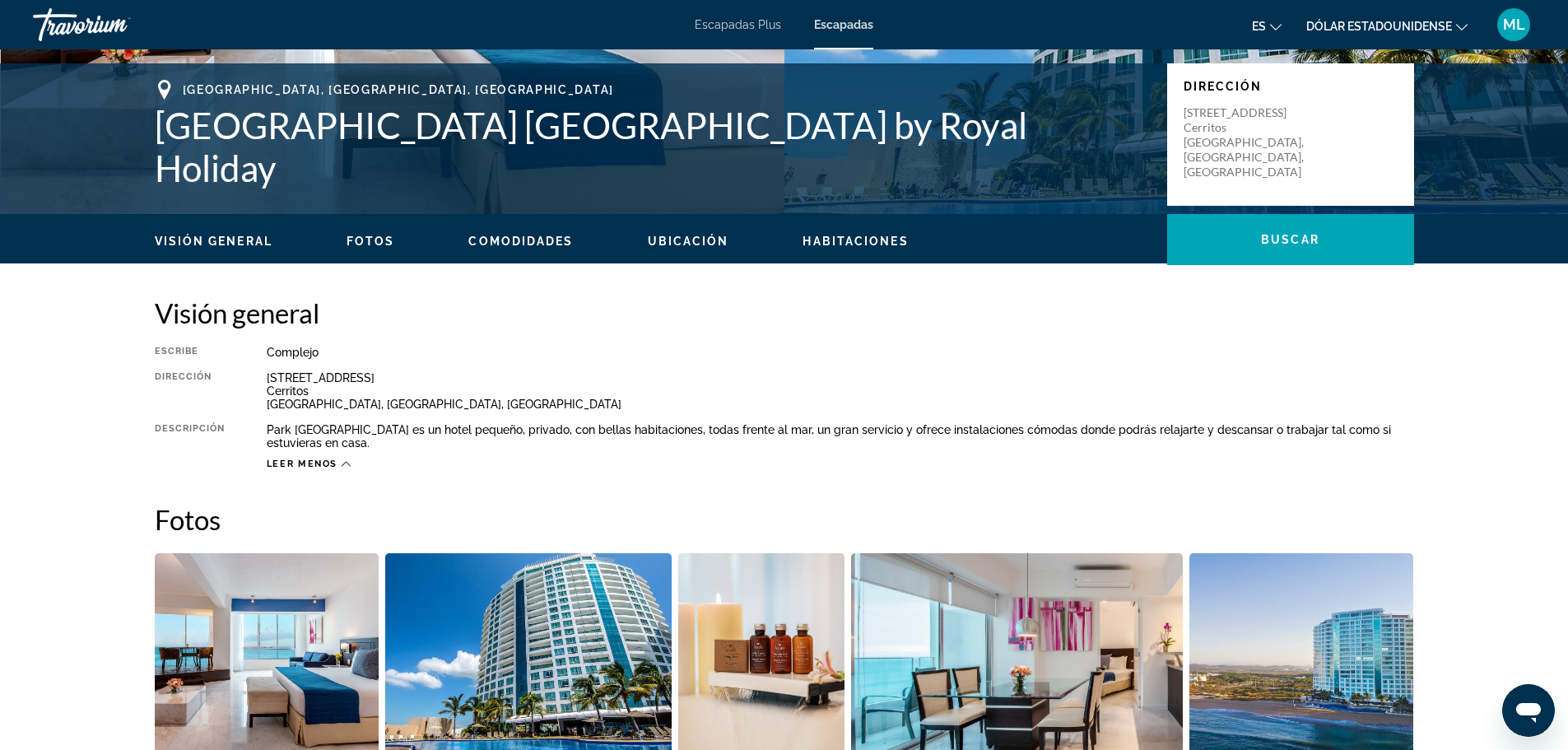
click at [345, 463] on icon "Contenido principal" at bounding box center [347, 464] width 9 height 5
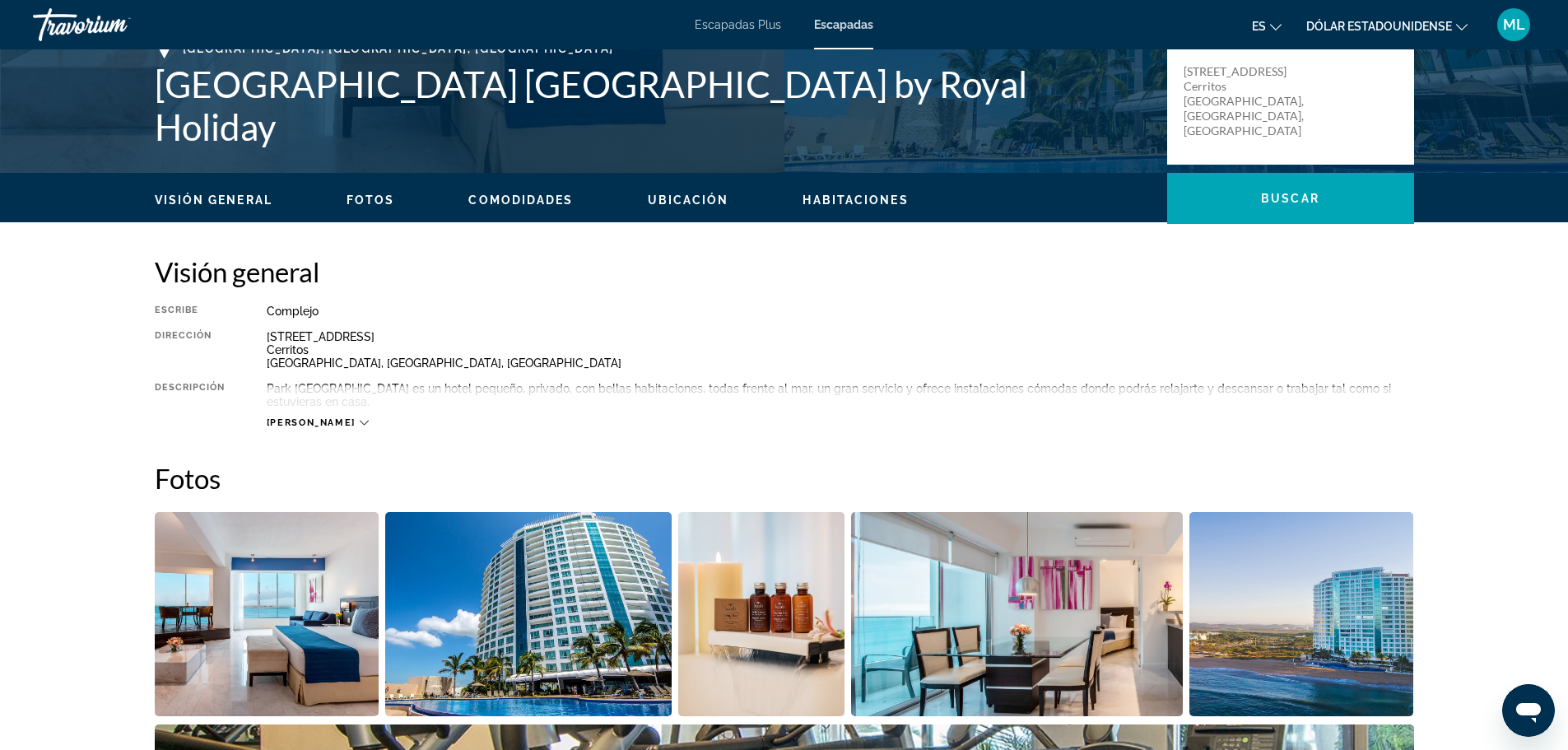
scroll to position [400, 0]
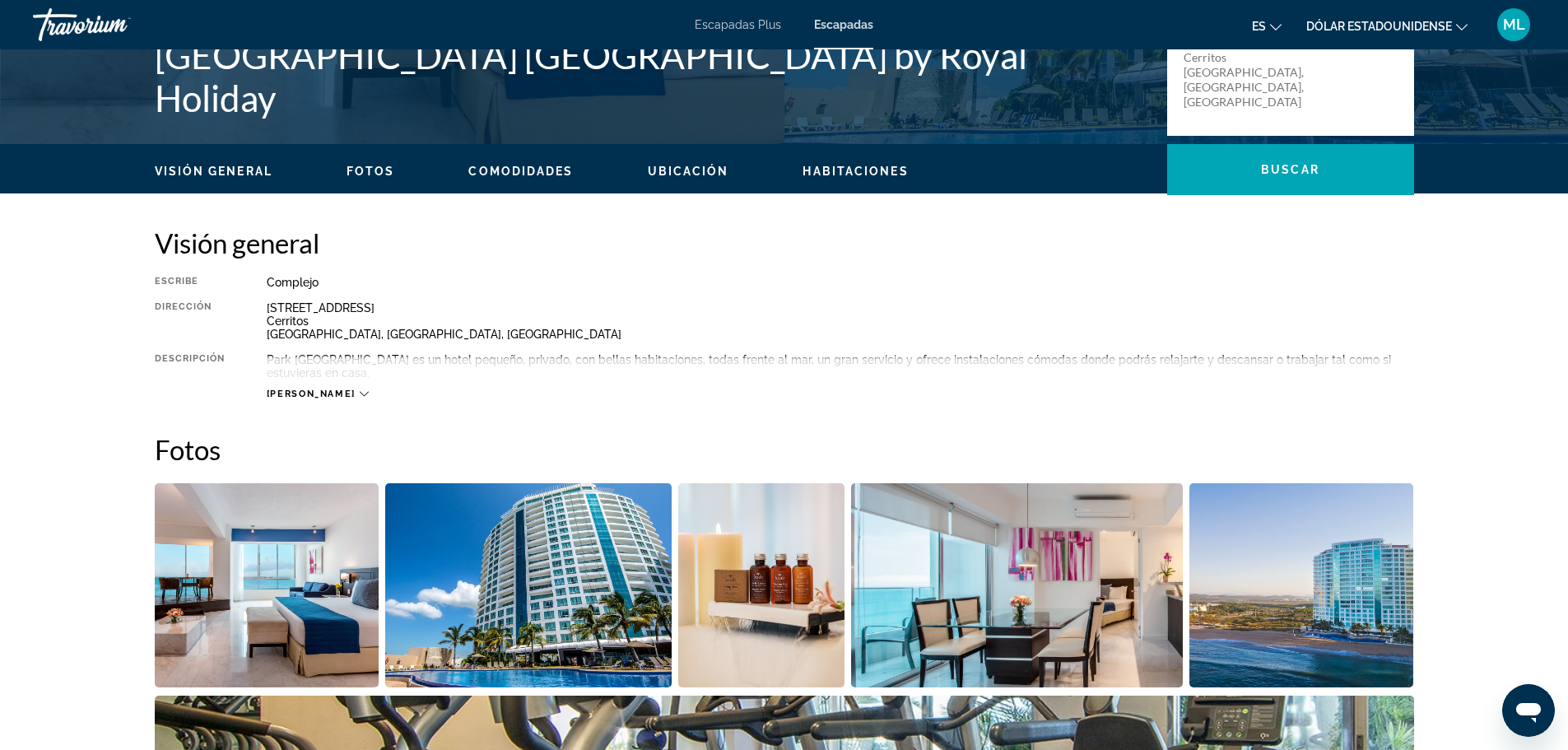
click at [359, 392] on icon "Contenido principal" at bounding box center [364, 394] width 9 height 9
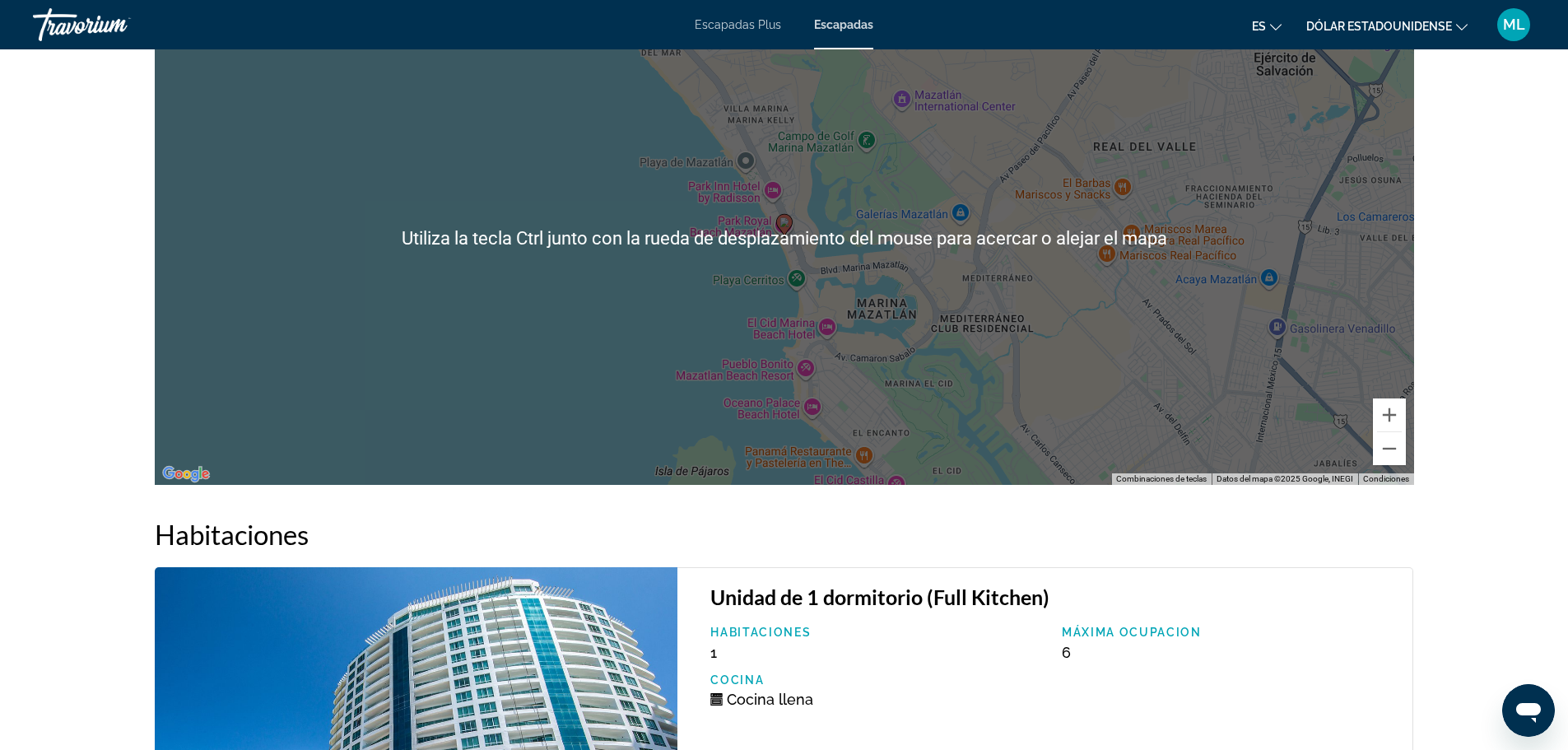
scroll to position [2128, 0]
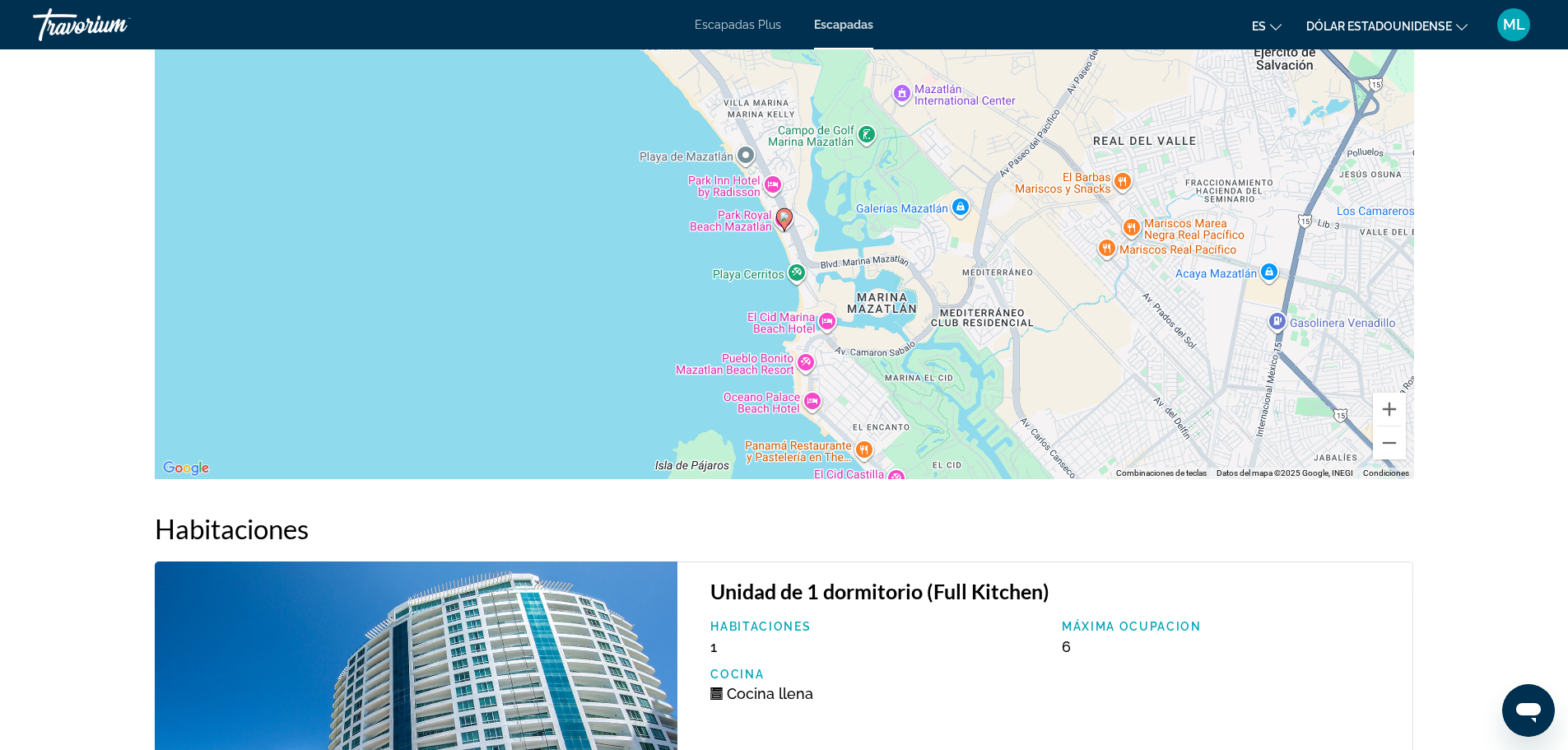
click at [700, 258] on div "Para activar la función de arrastrar con el teclado, presiona Alt + Intro. Una …" at bounding box center [784, 232] width 1259 height 494
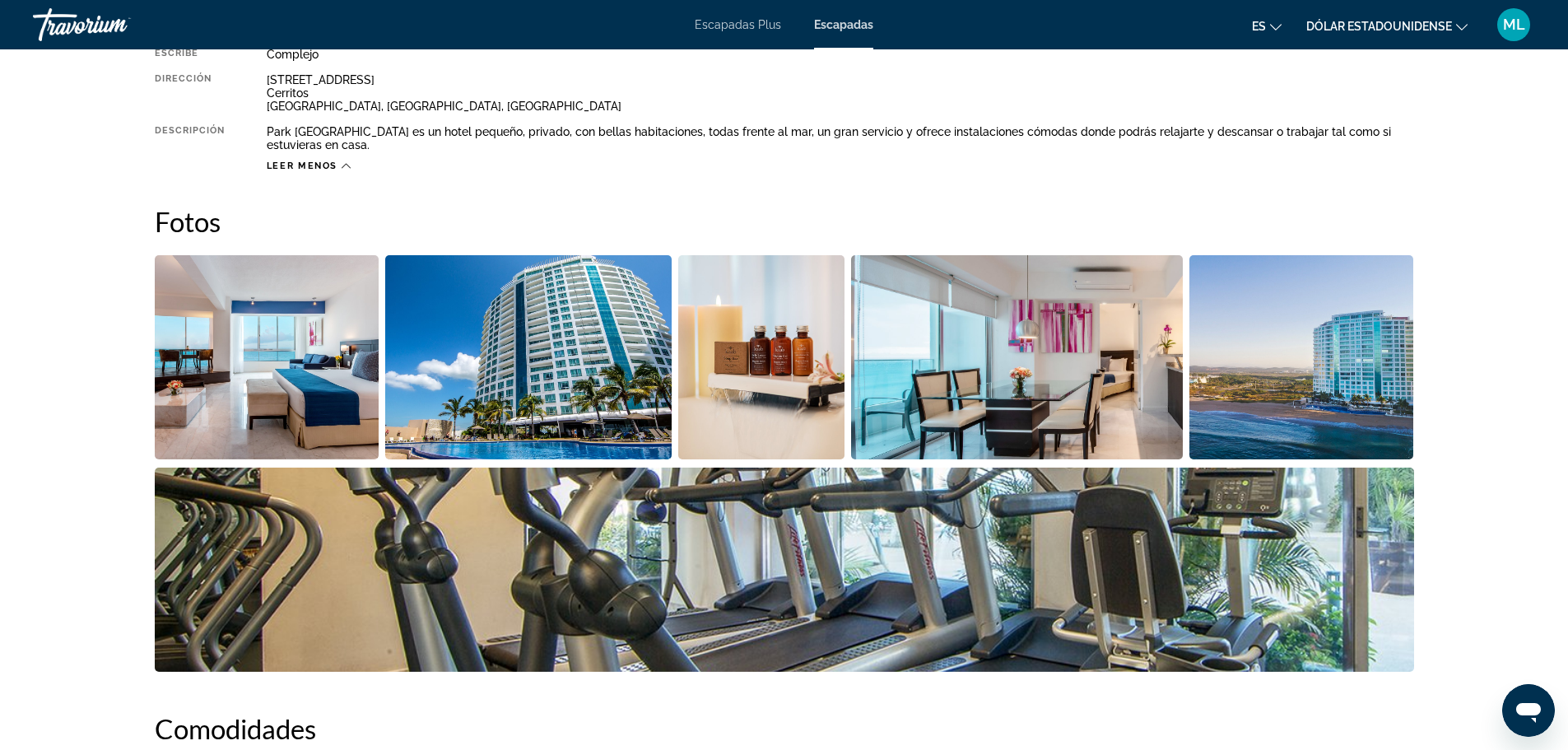
scroll to position [482, 0]
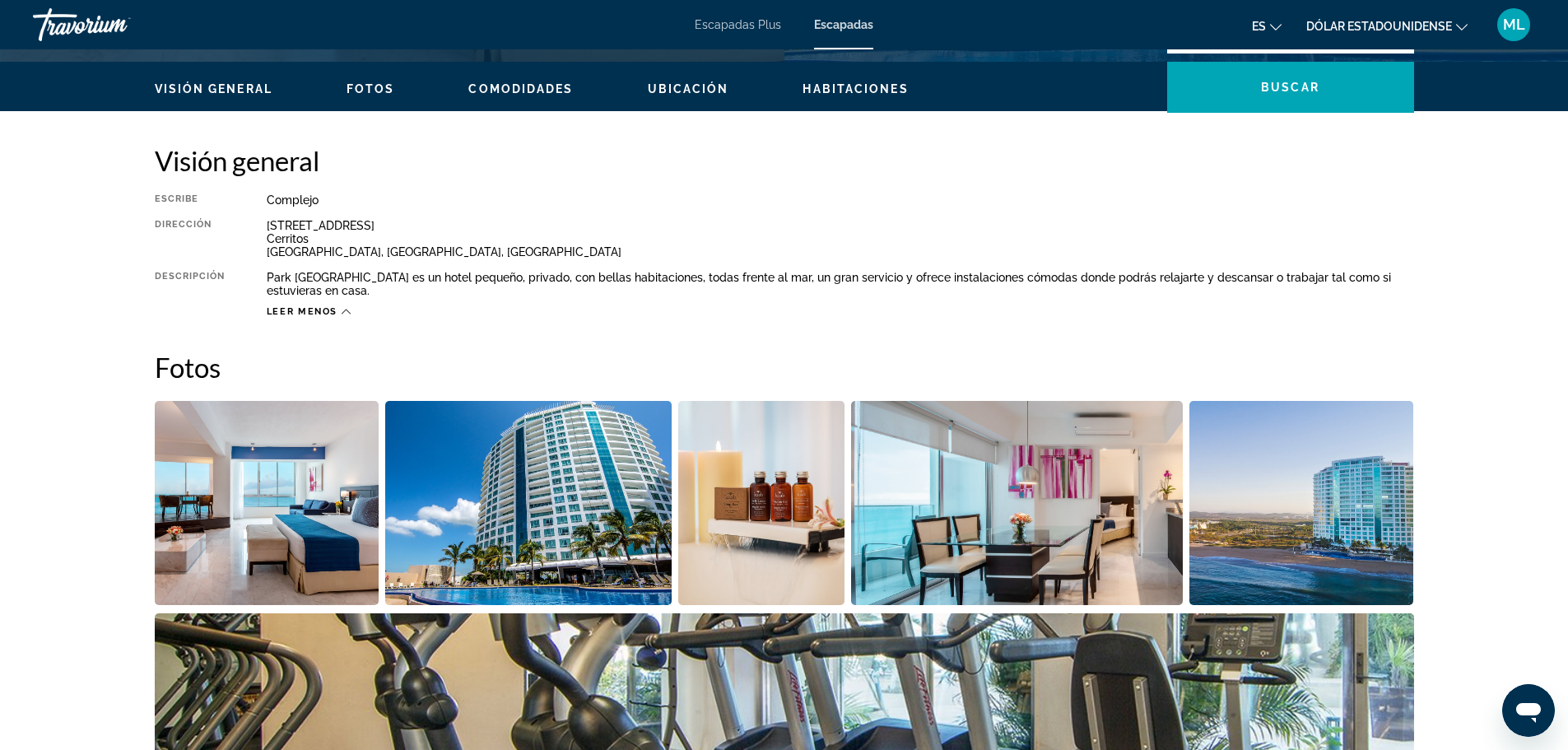
click at [343, 513] on img "Open full-screen image slider" at bounding box center [267, 502] width 225 height 204
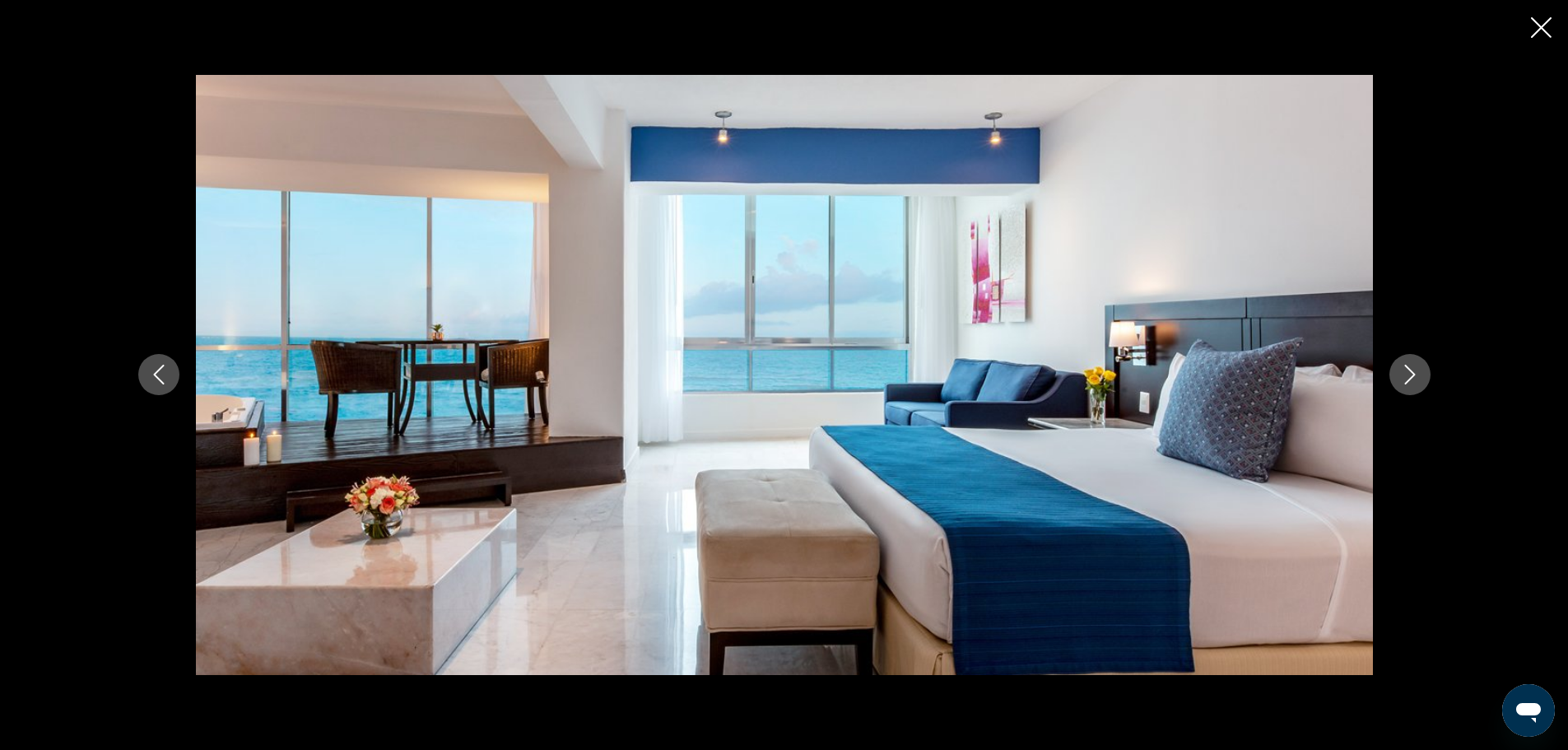
click at [1413, 381] on icon "Next image" at bounding box center [1410, 375] width 20 height 20
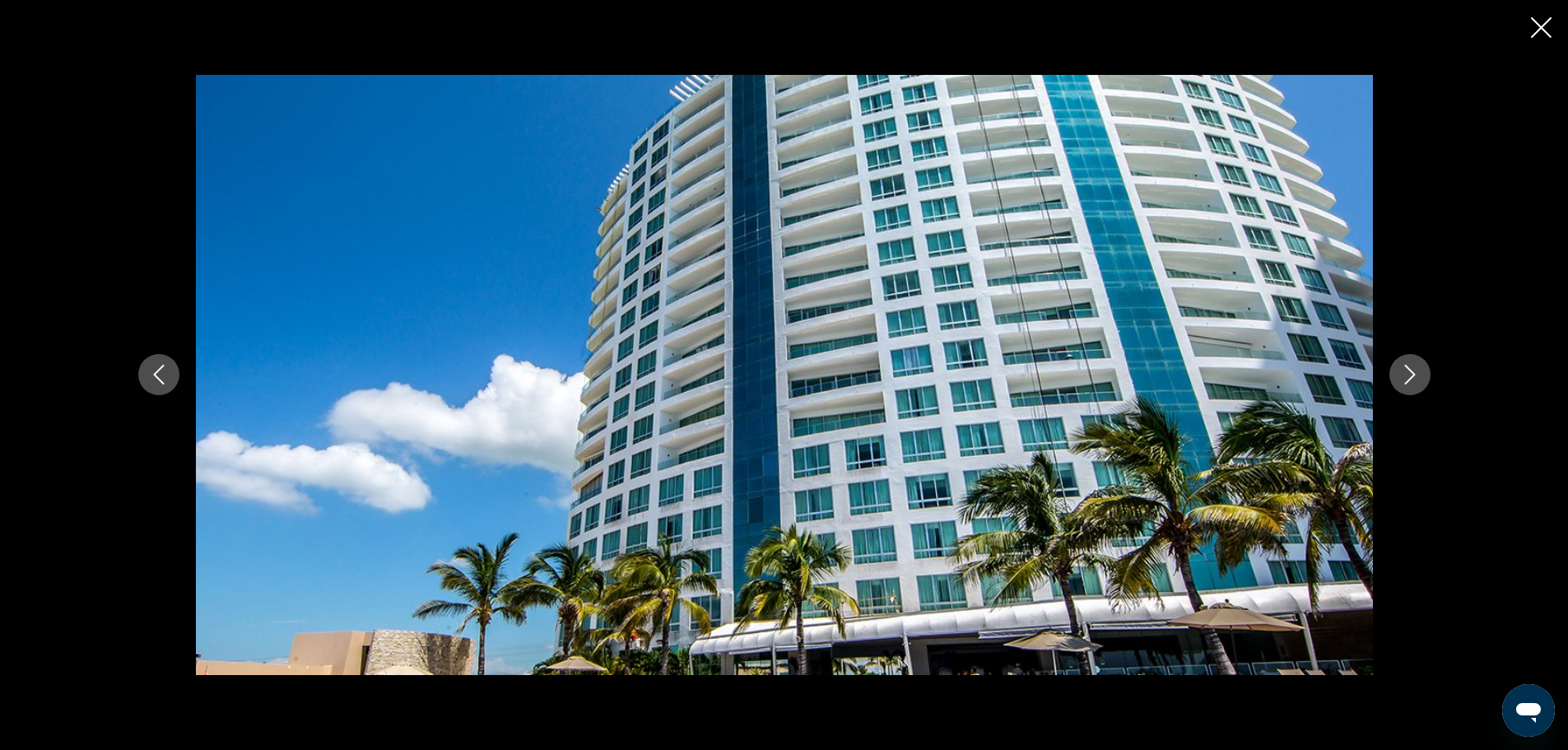
click at [1413, 381] on icon "Next image" at bounding box center [1410, 375] width 20 height 20
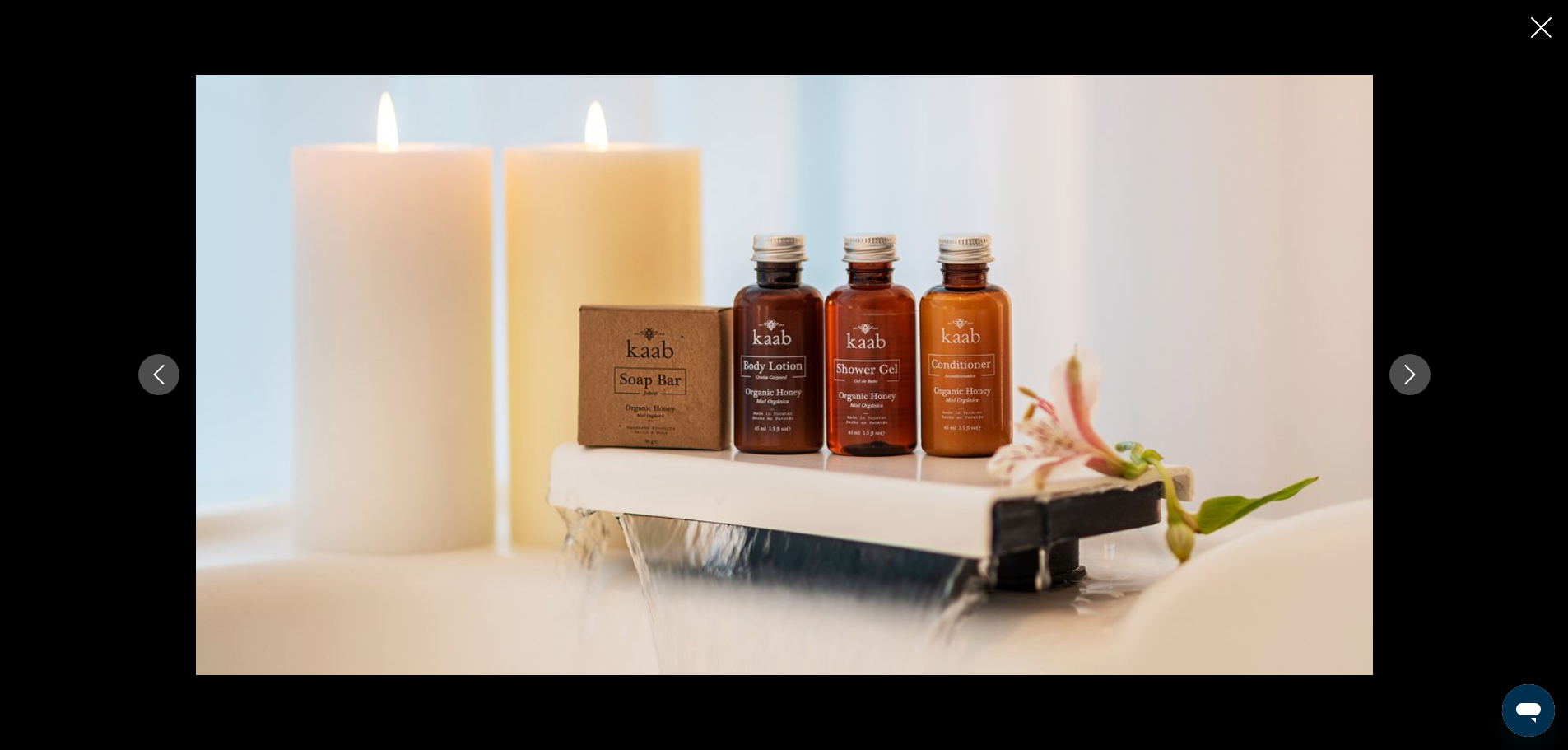
click at [1413, 381] on icon "Next image" at bounding box center [1410, 375] width 20 height 20
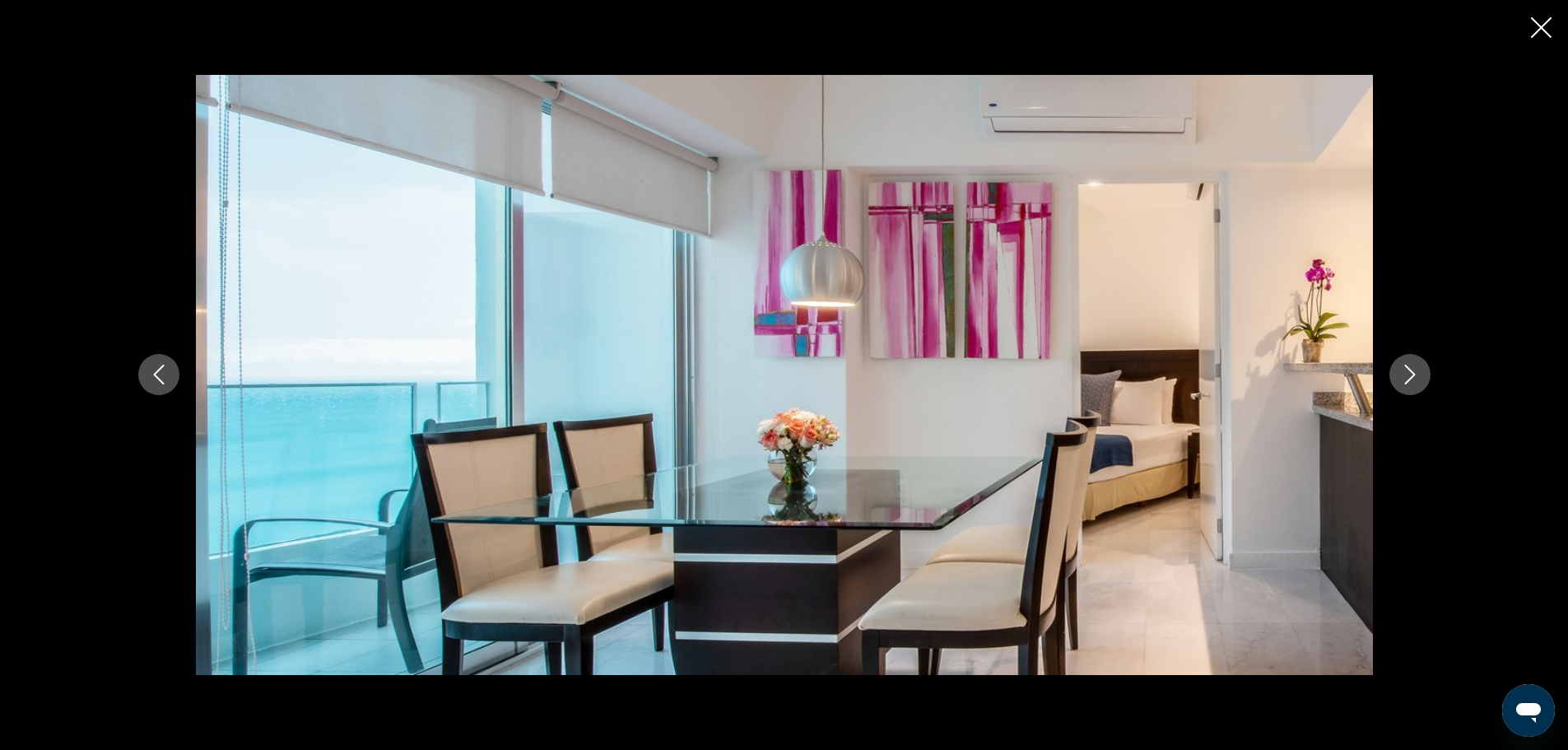
click at [1413, 381] on icon "Next image" at bounding box center [1410, 375] width 20 height 20
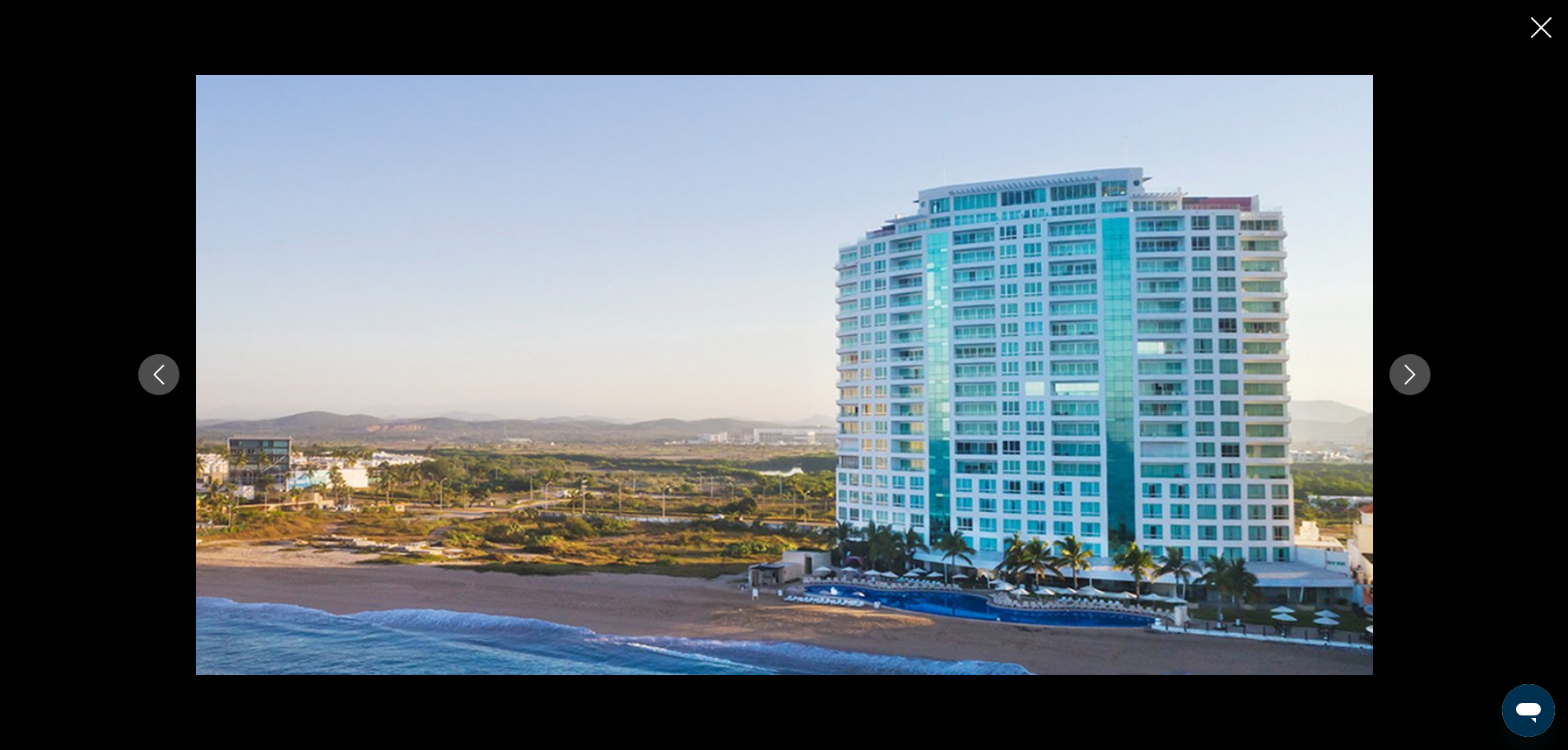
click at [1413, 381] on icon "Next image" at bounding box center [1410, 375] width 20 height 20
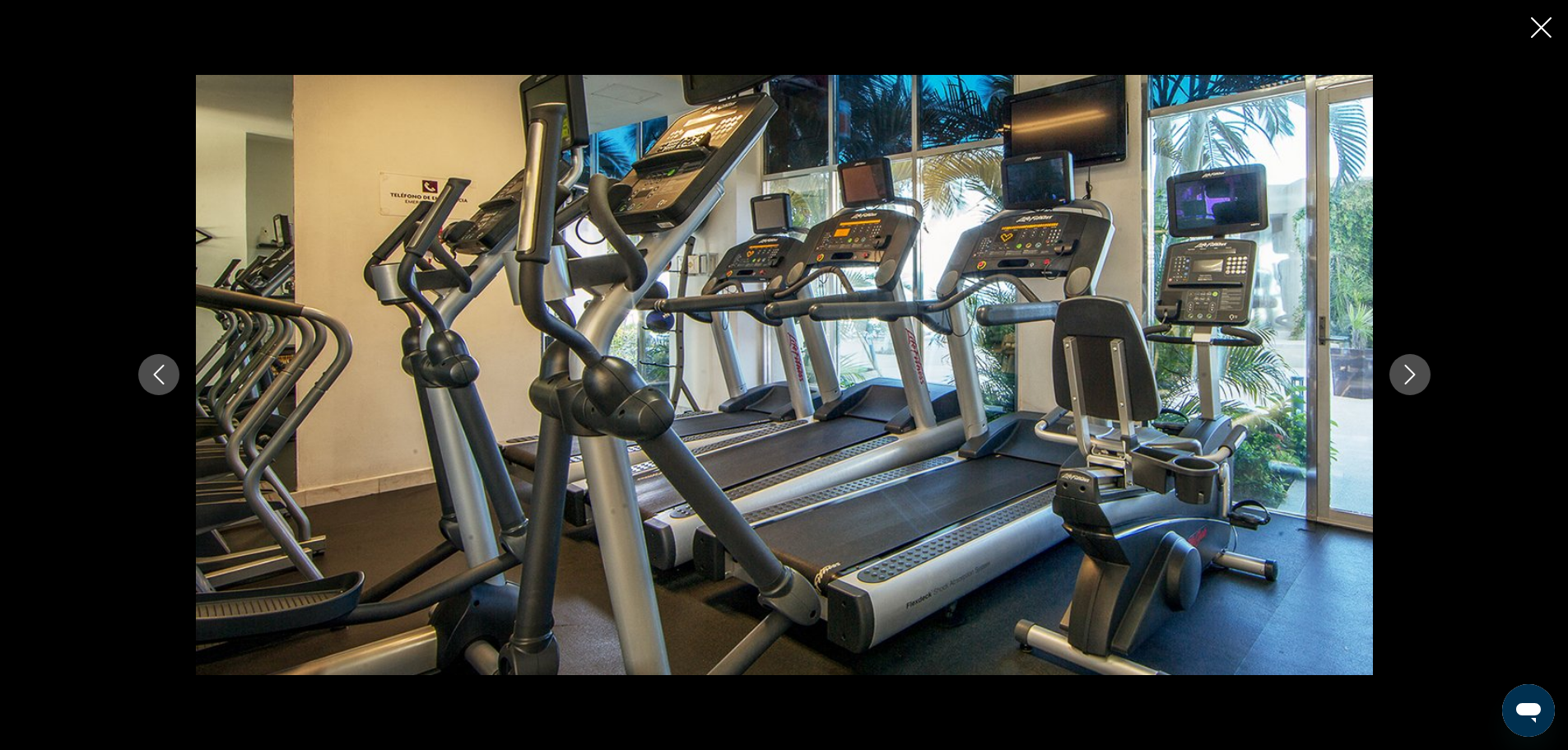
click at [1413, 381] on icon "Next image" at bounding box center [1410, 375] width 20 height 20
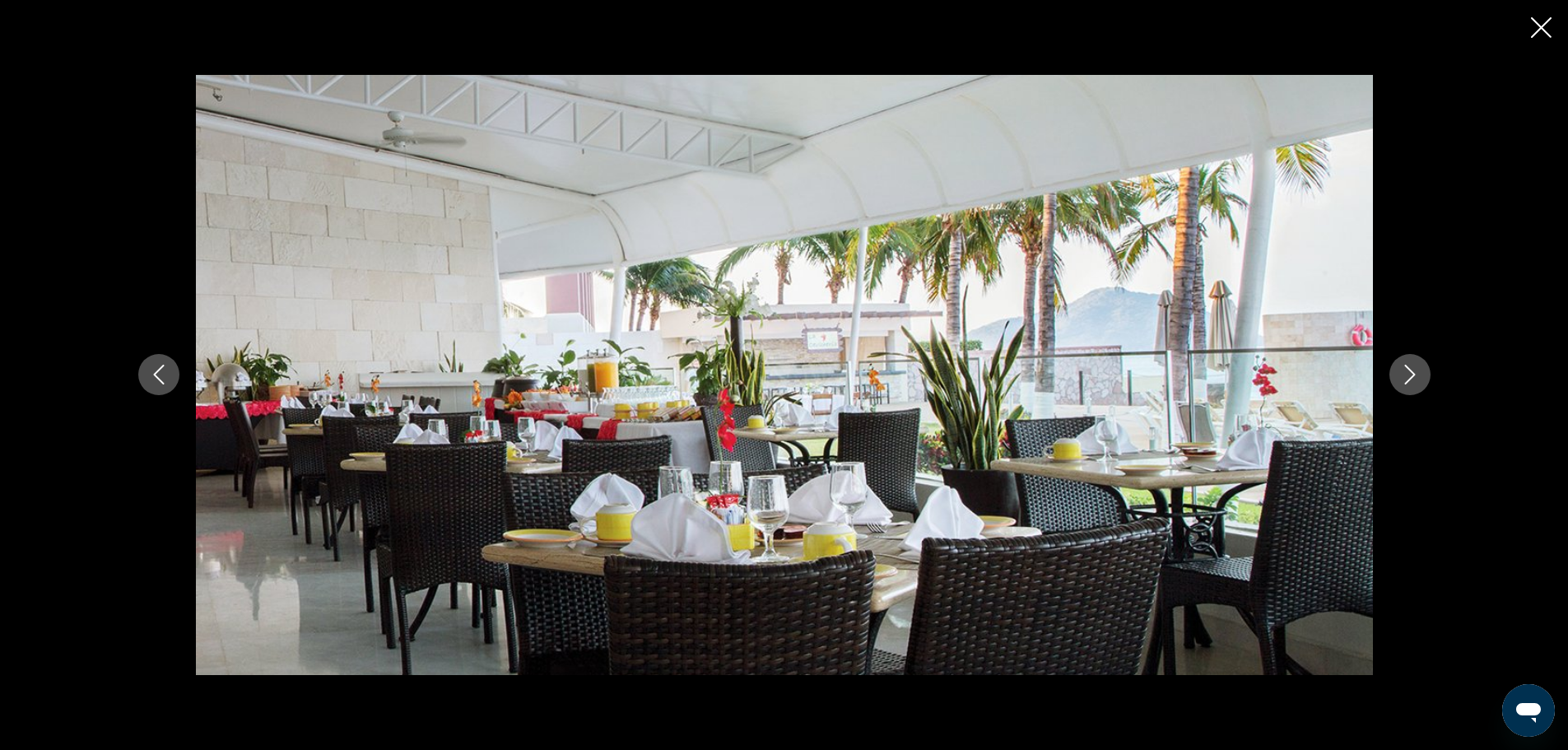
click at [1413, 381] on icon "Next image" at bounding box center [1410, 375] width 20 height 20
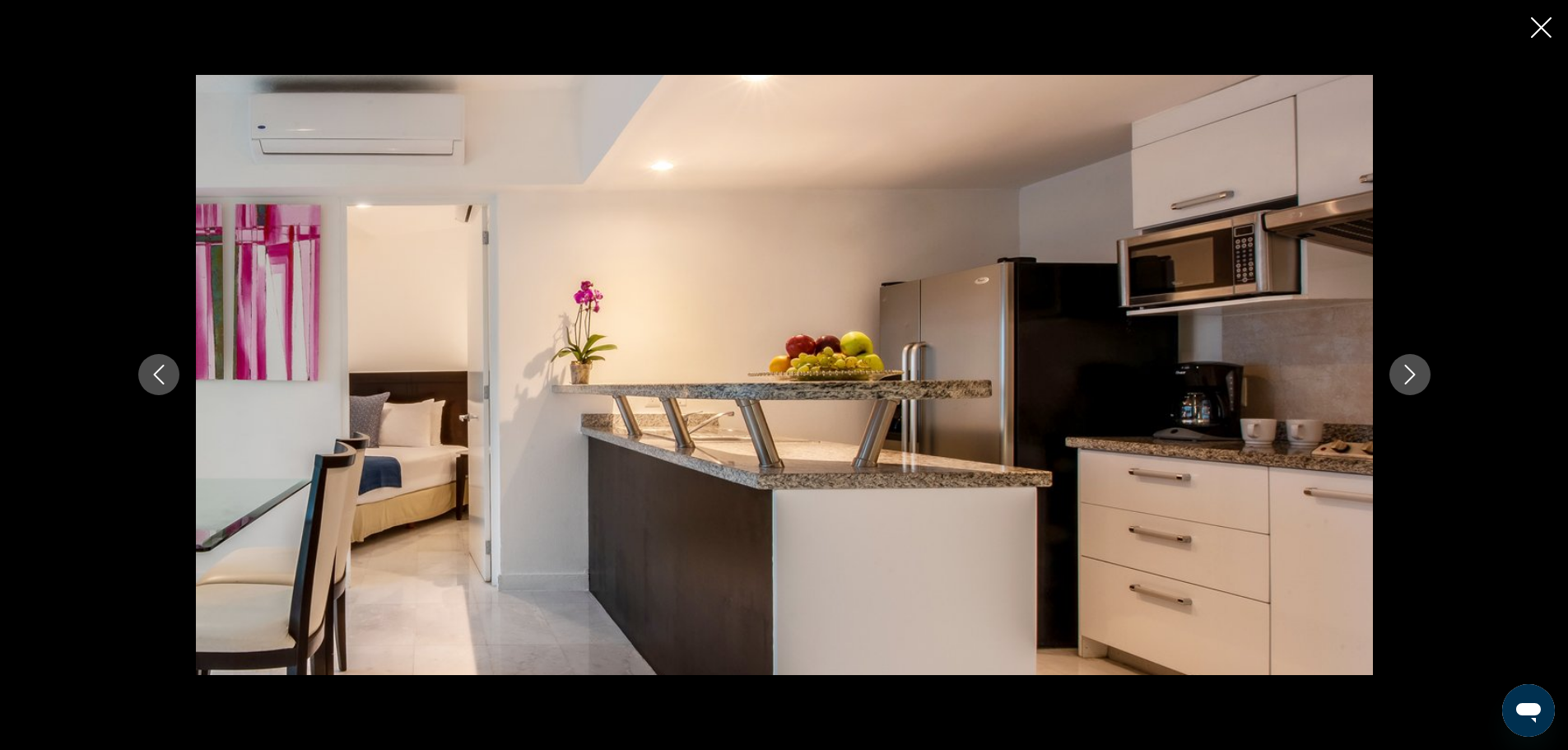
click at [1413, 381] on icon "Next image" at bounding box center [1410, 375] width 20 height 20
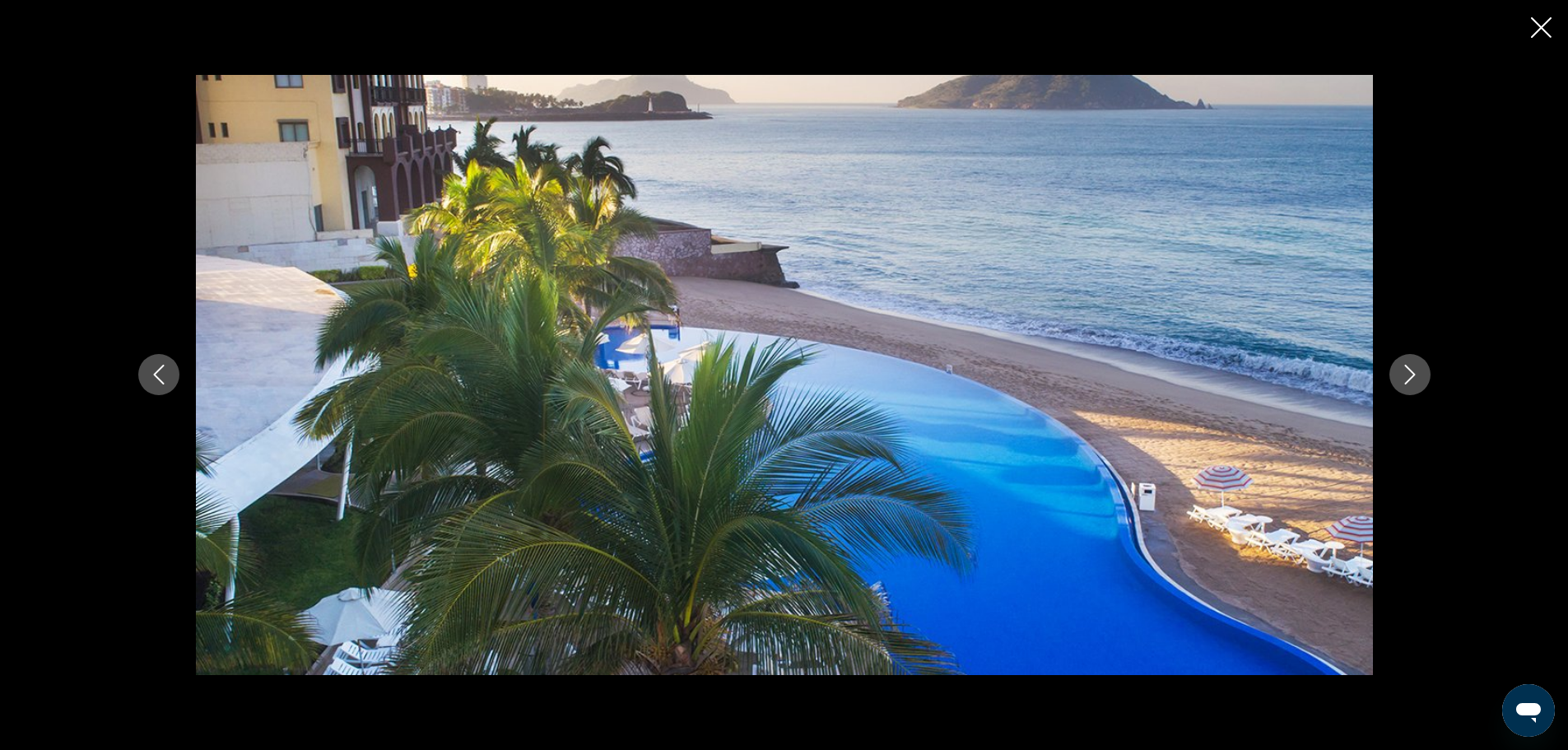
scroll to position [153, 0]
click at [1535, 21] on icon "Close slideshow" at bounding box center [1541, 27] width 21 height 21
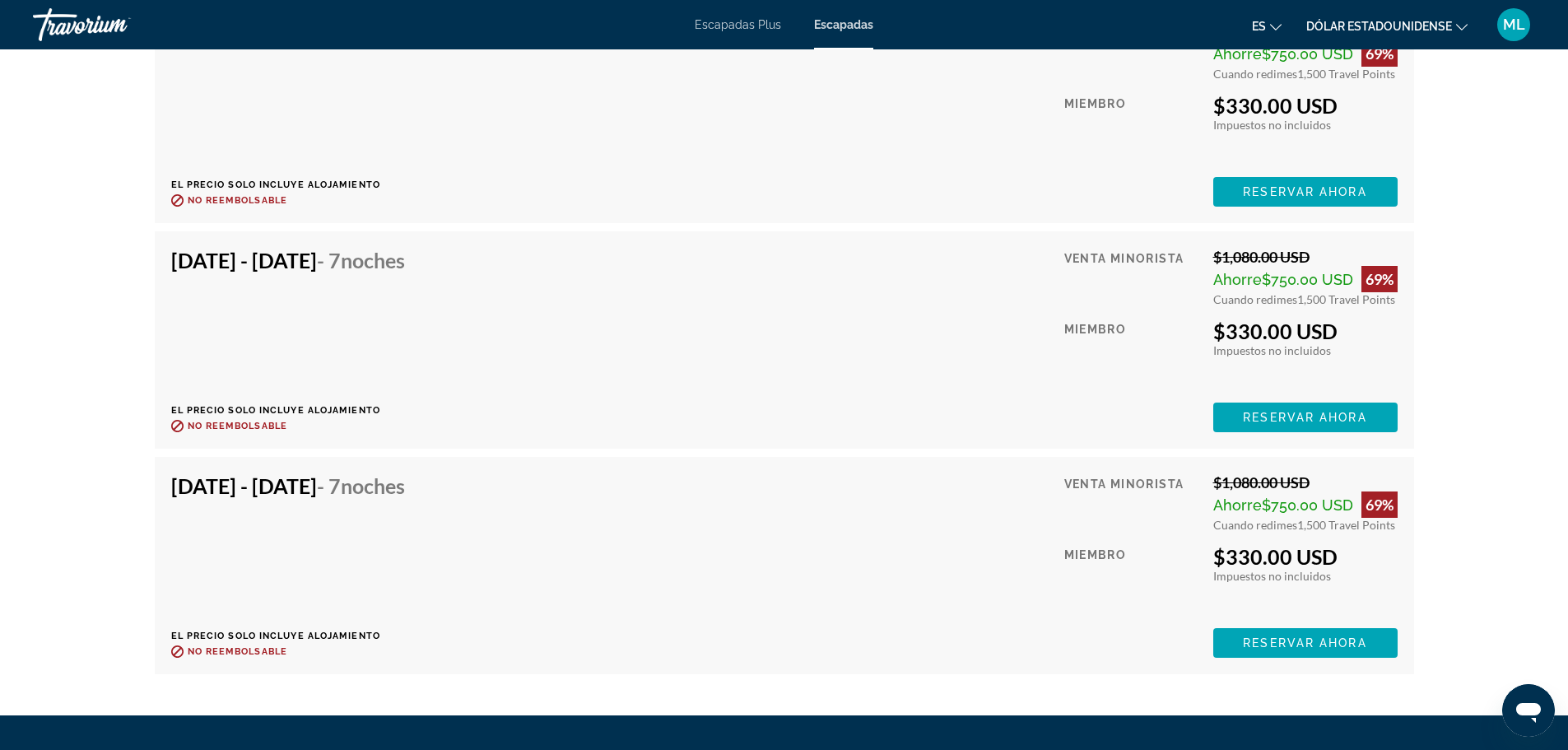
scroll to position [3117, 0]
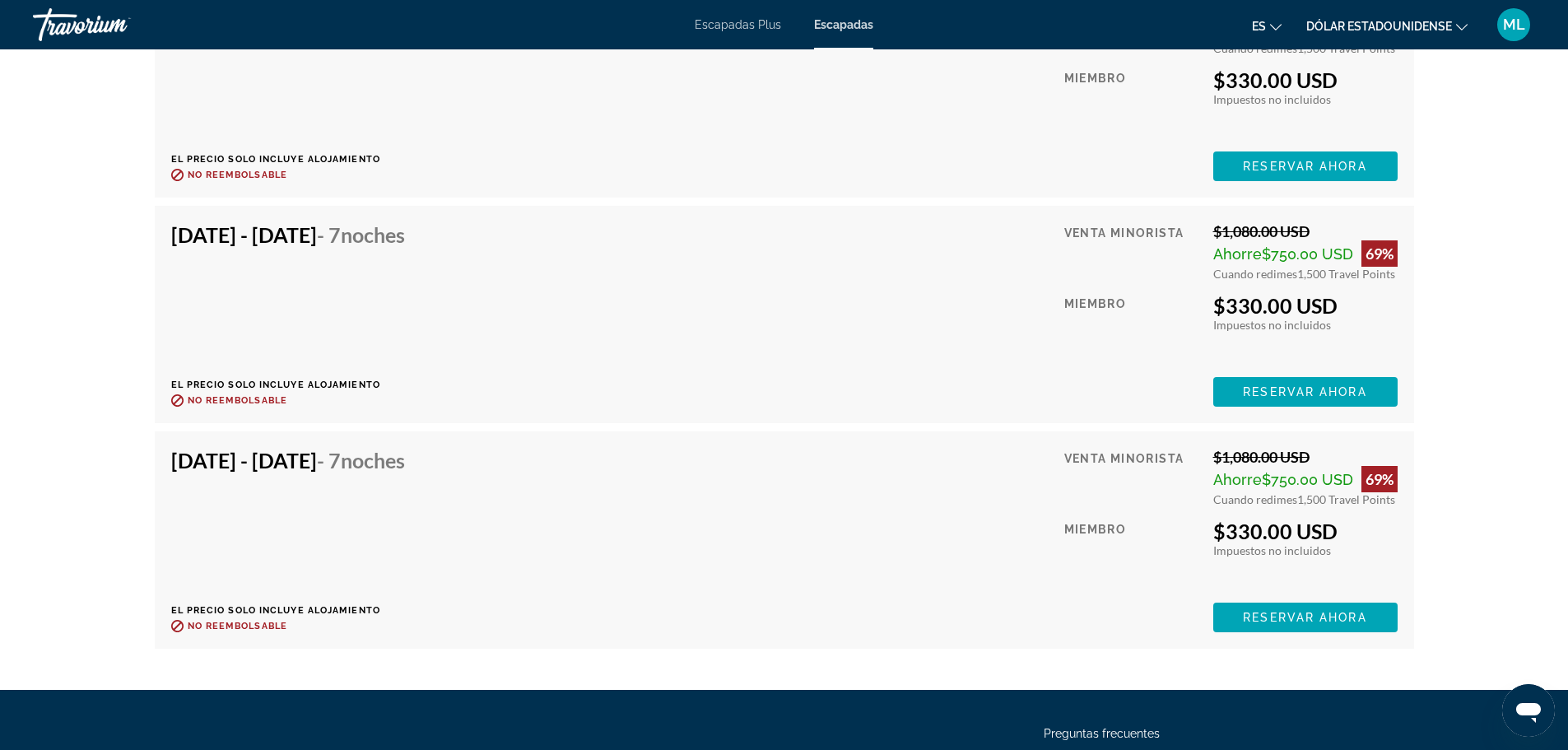
click at [714, 318] on div "Mar 14, 2026 - Mar 21, 2026 - 7 noches El precio solo incluye alojamiento Reemb…" at bounding box center [784, 315] width 1226 height 185
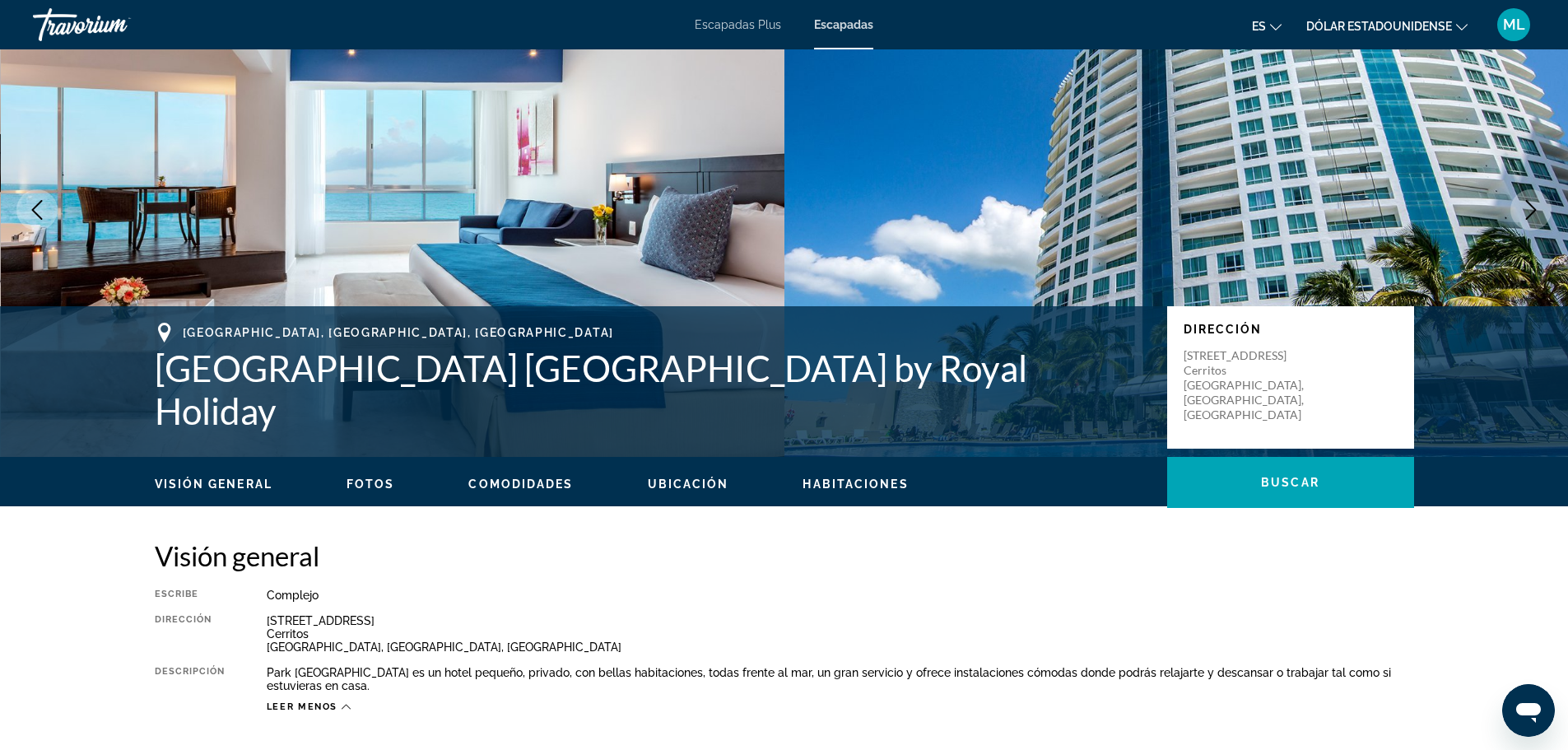
scroll to position [0, 0]
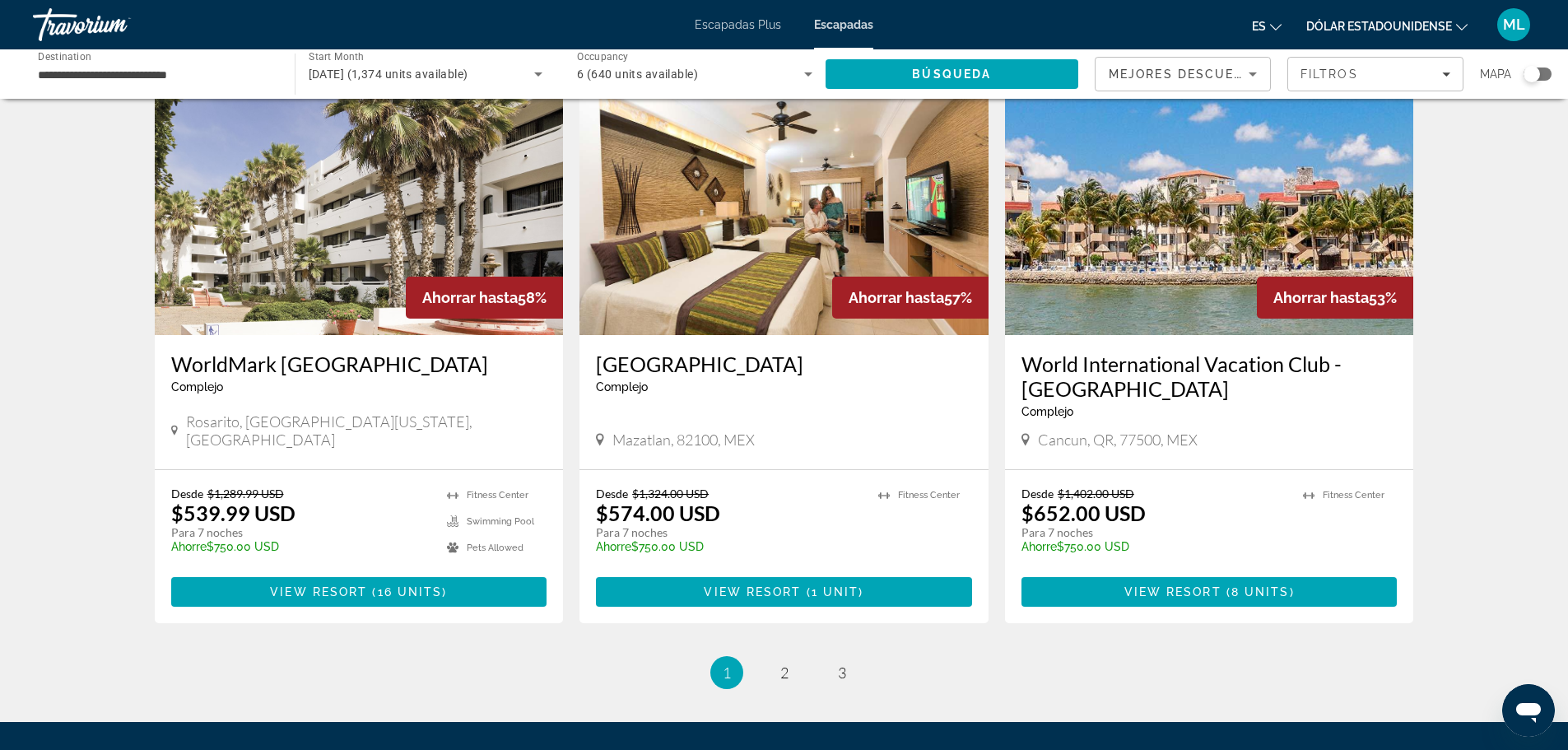
scroll to position [1894, 0]
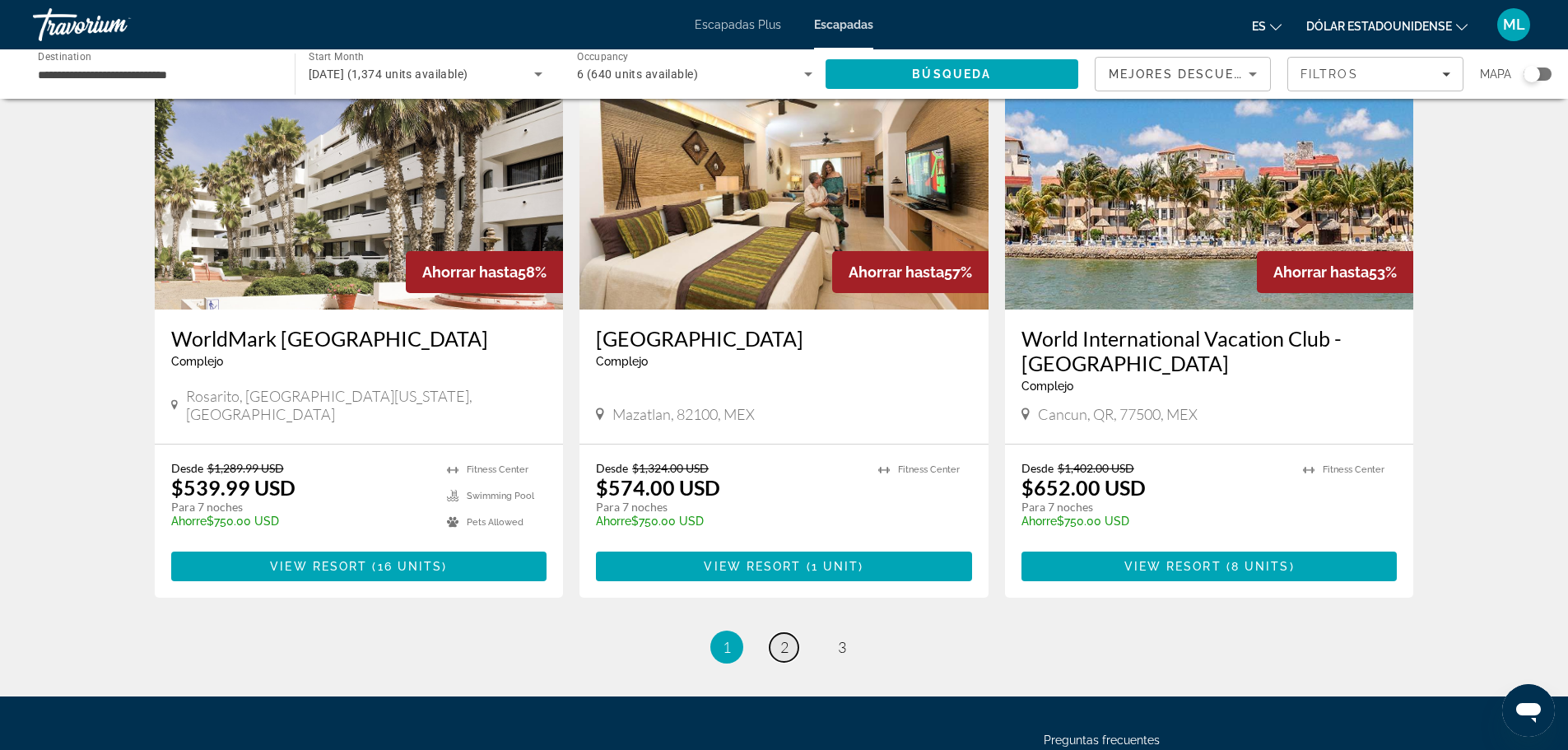
click at [790, 633] on link "page 2" at bounding box center [784, 648] width 29 height 29
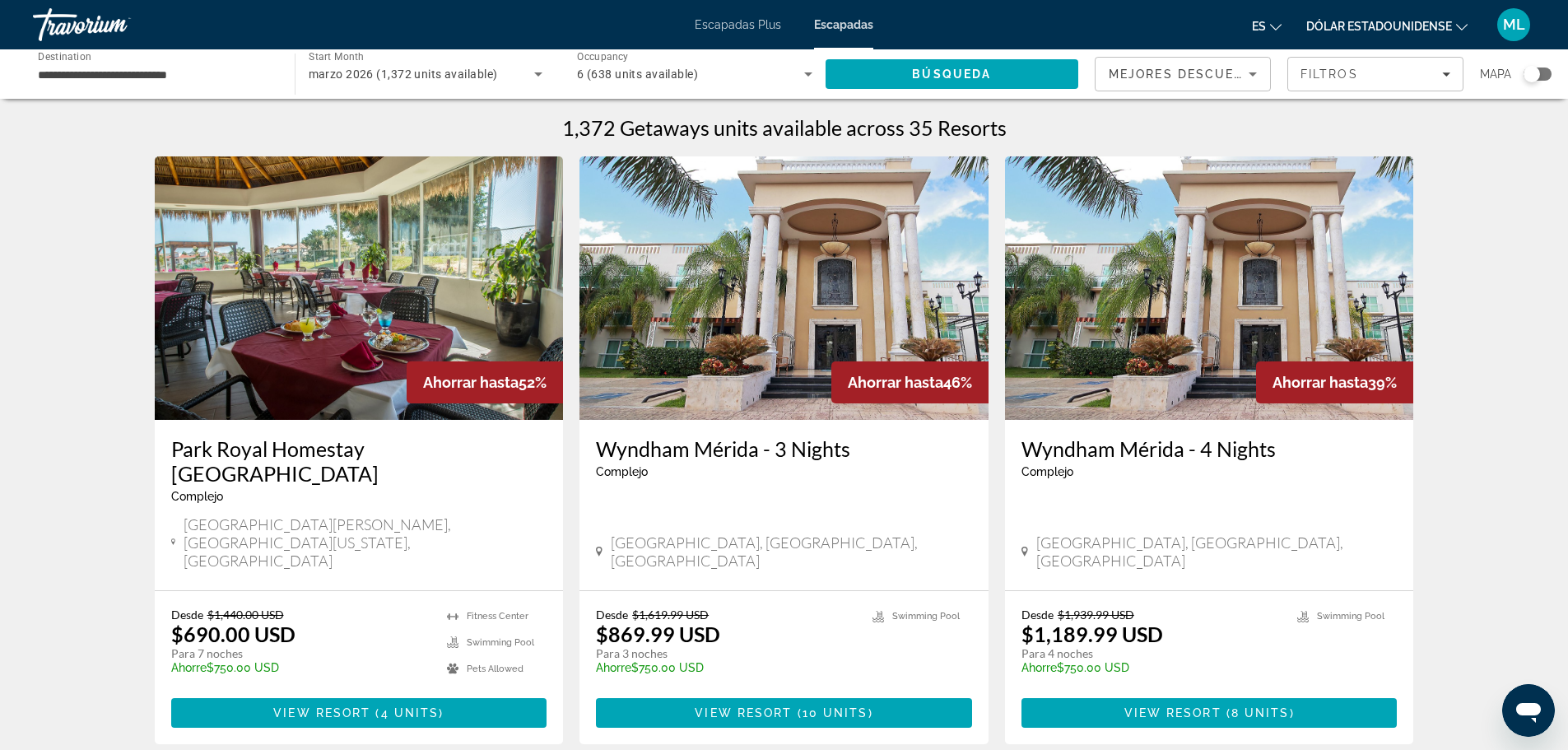
click at [348, 70] on span "marzo 2026 (1,372 units available)" at bounding box center [403, 74] width 189 height 13
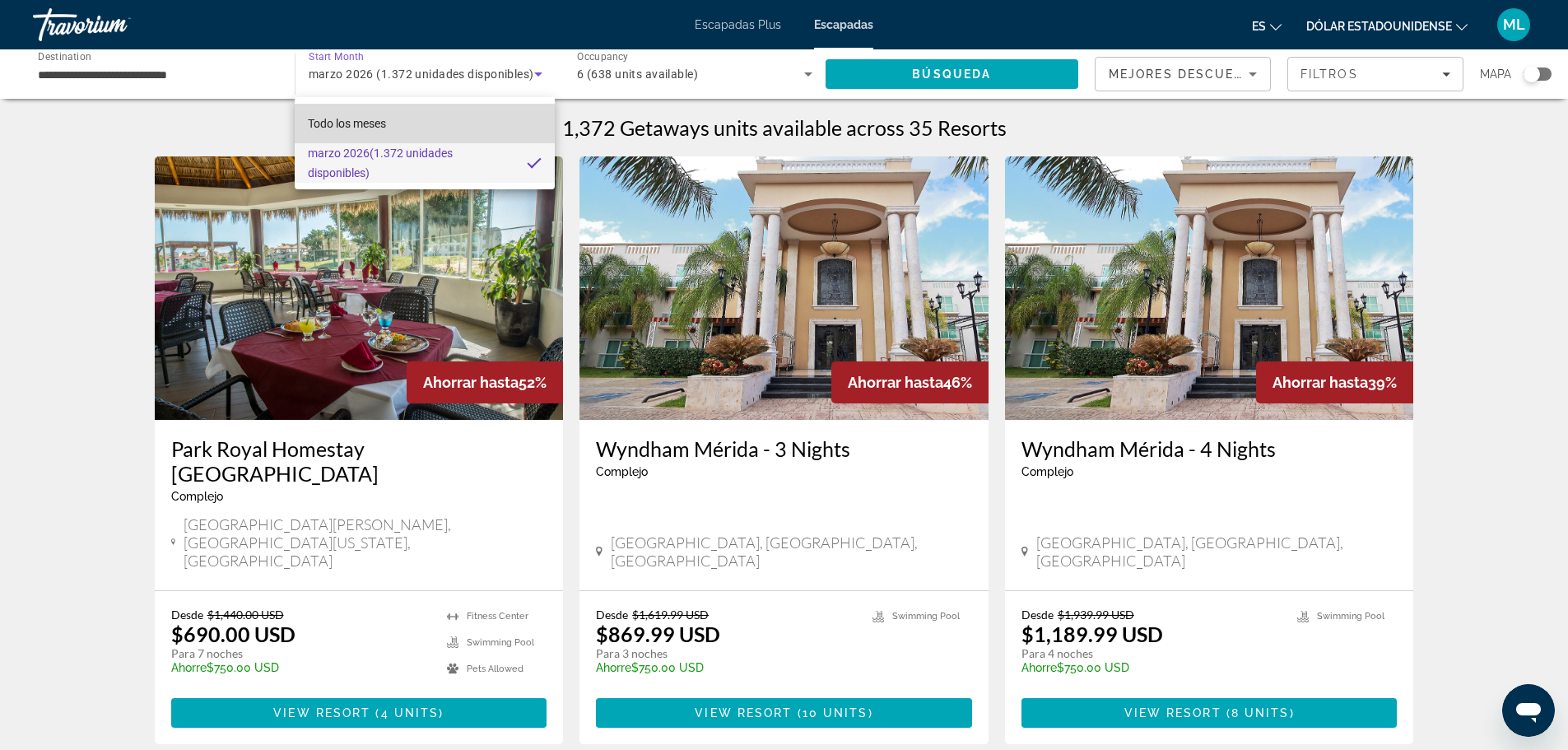
click at [376, 130] on span "Todo los meses" at bounding box center [347, 123] width 79 height 20
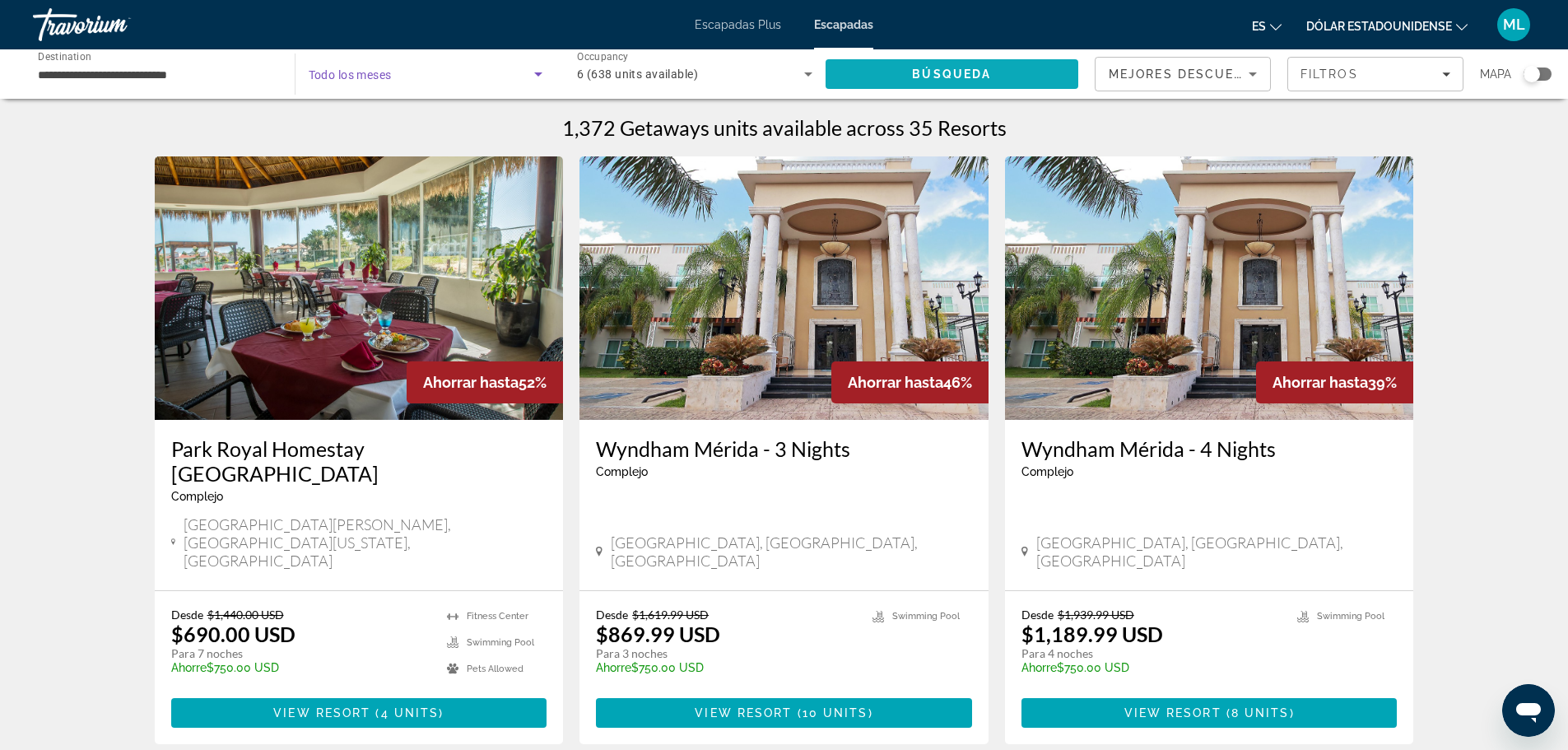
click at [893, 70] on span "Search" at bounding box center [952, 73] width 253 height 39
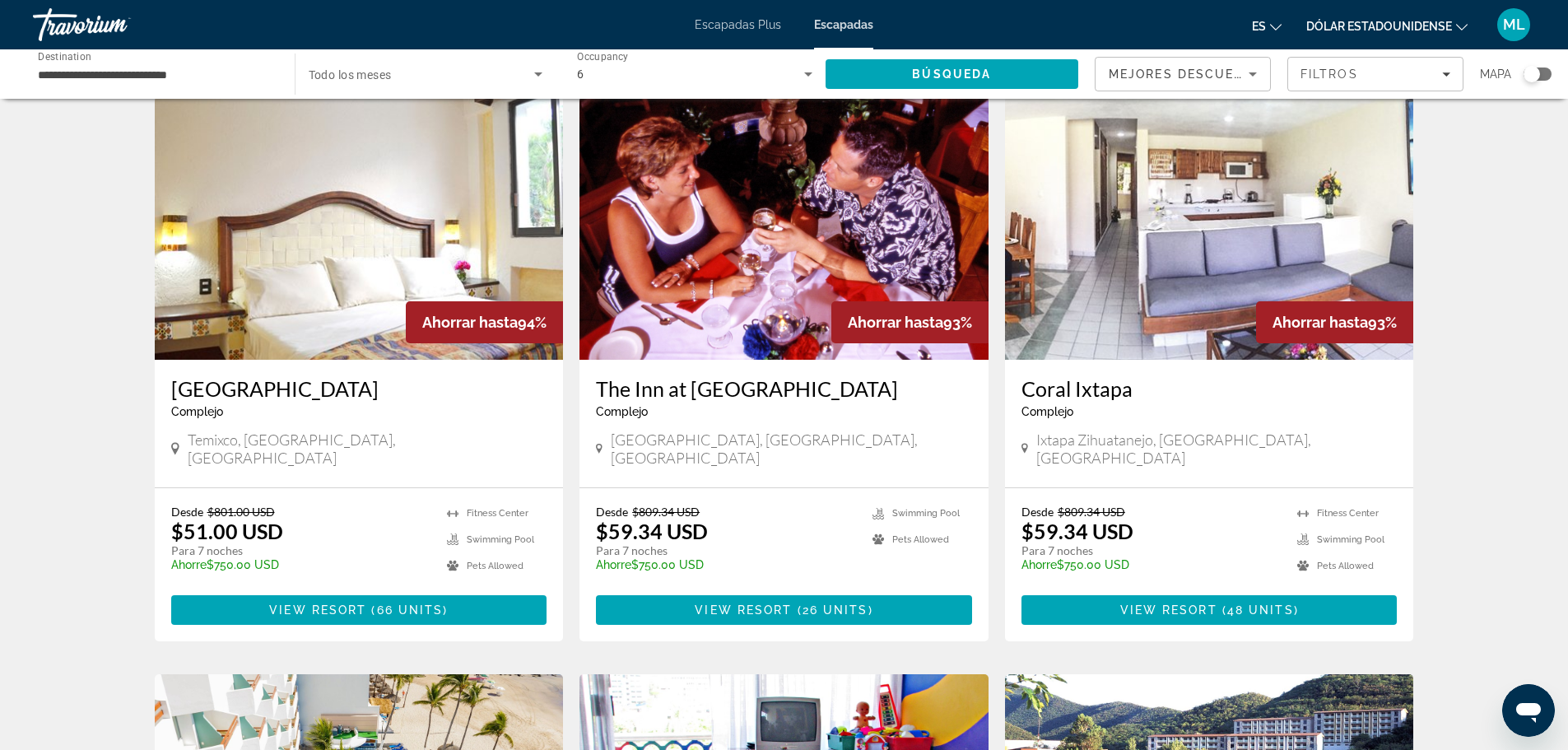
scroll to position [659, 0]
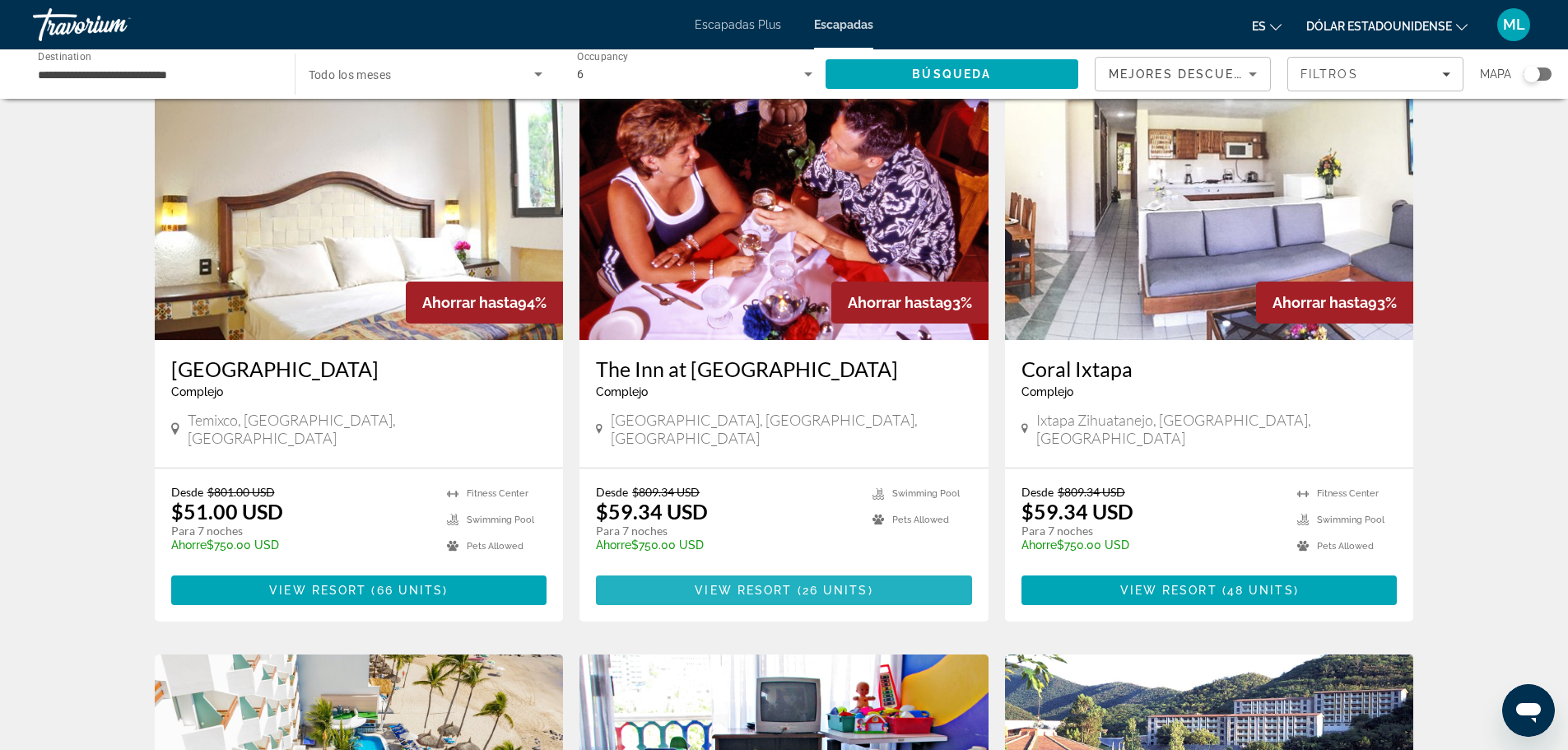
click at [795, 584] on span "Contenido principal" at bounding box center [794, 590] width 5 height 13
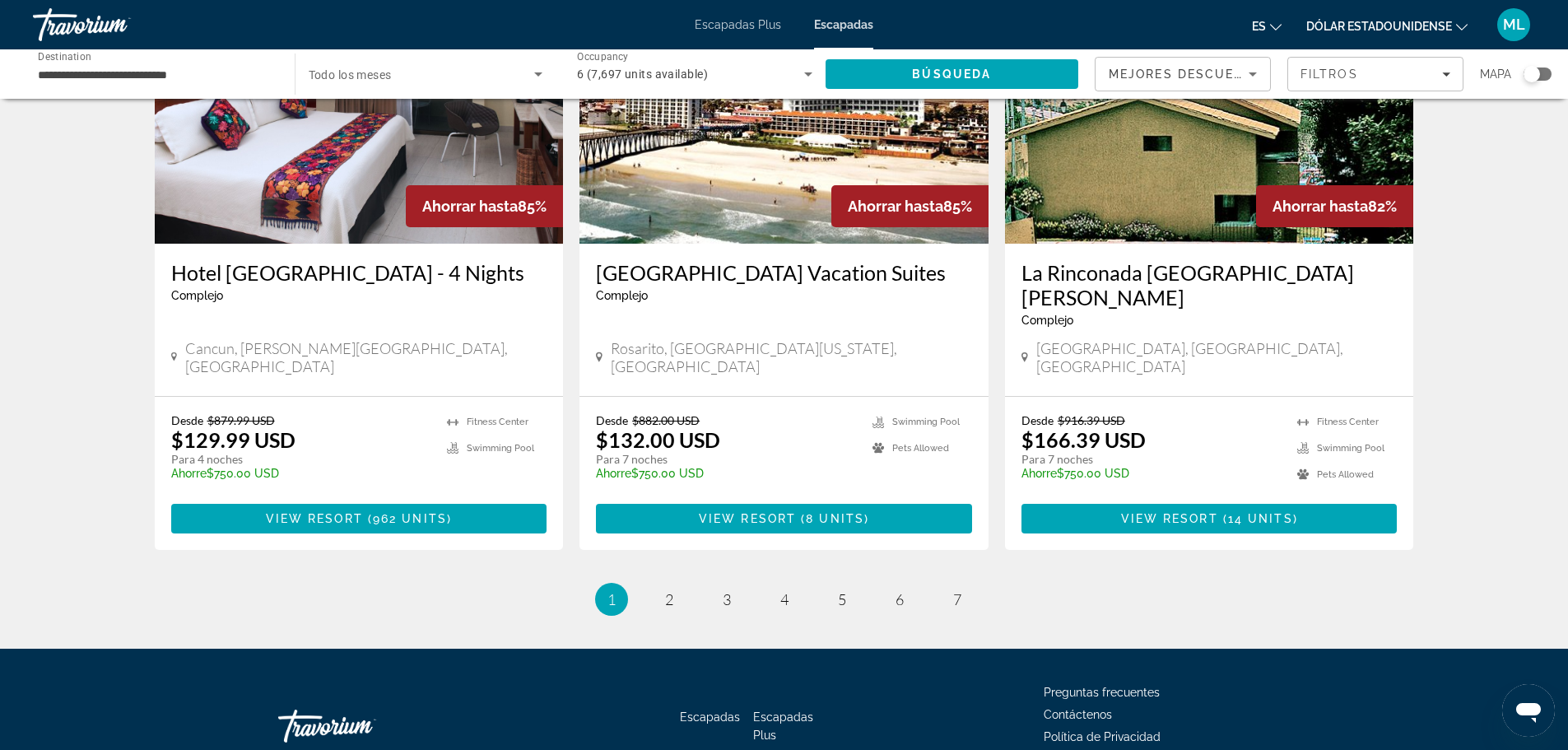
scroll to position [1914, 0]
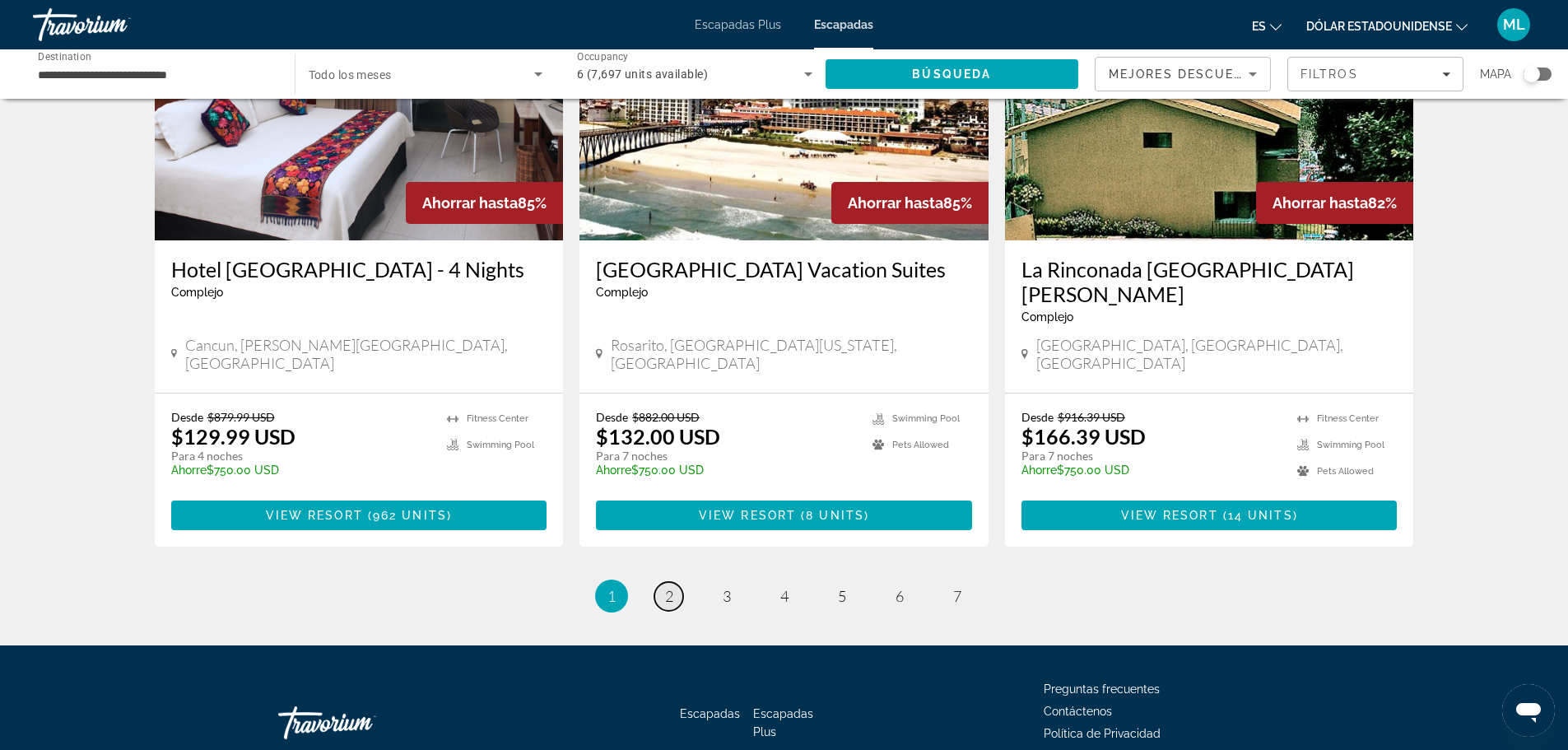
click at [670, 587] on span "2" at bounding box center [668, 596] width 8 height 18
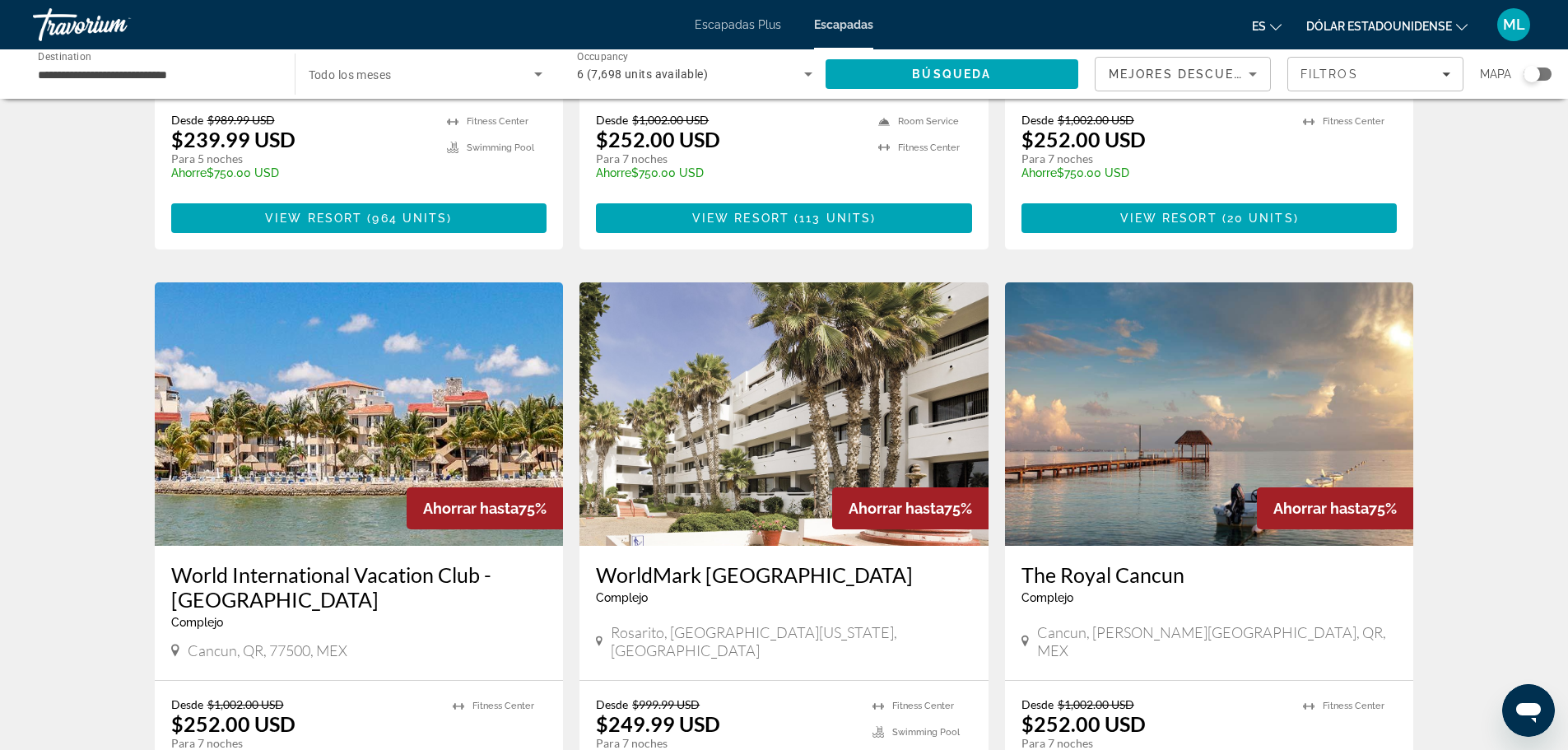
scroll to position [1812, 0]
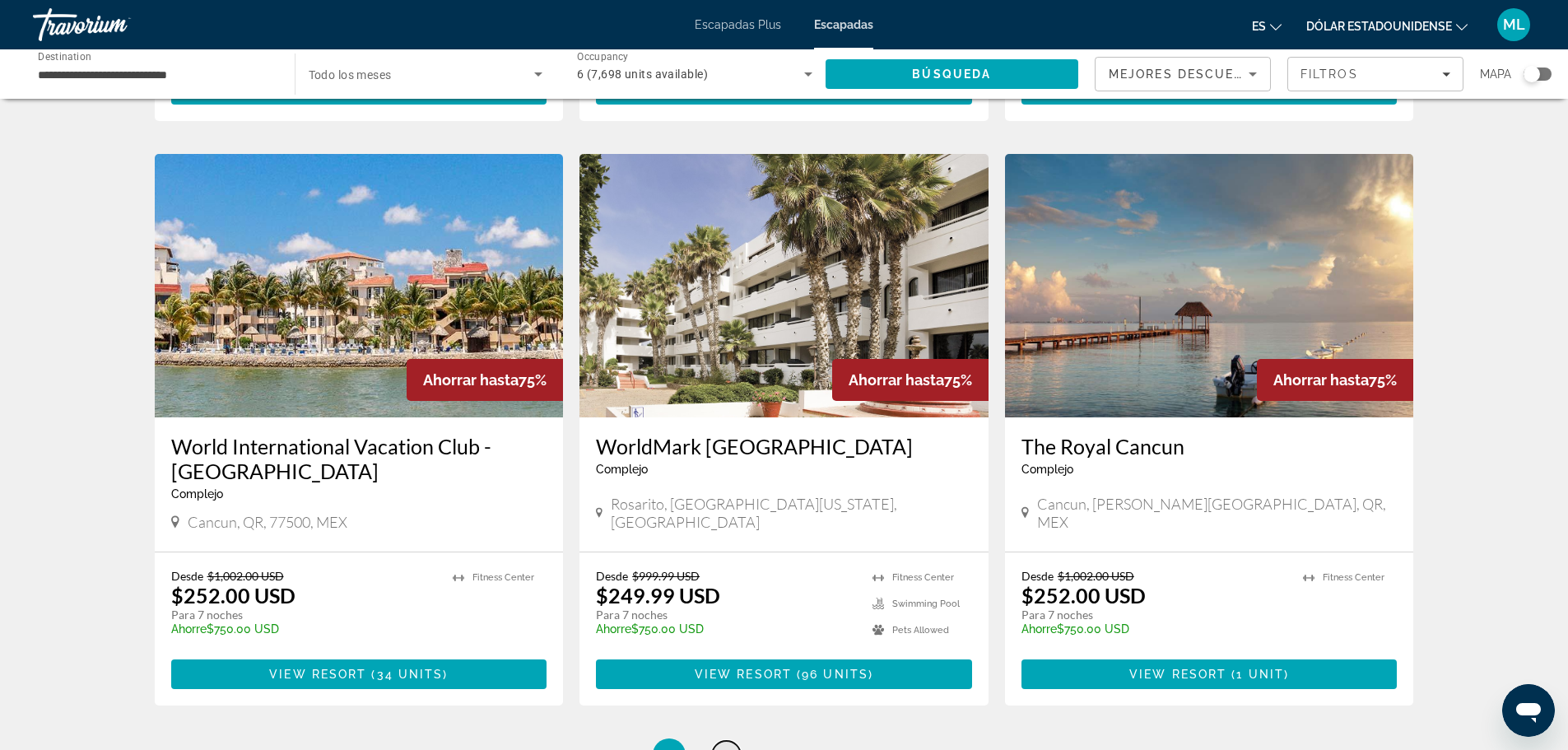
click at [728, 746] on span "3" at bounding box center [726, 755] width 8 height 18
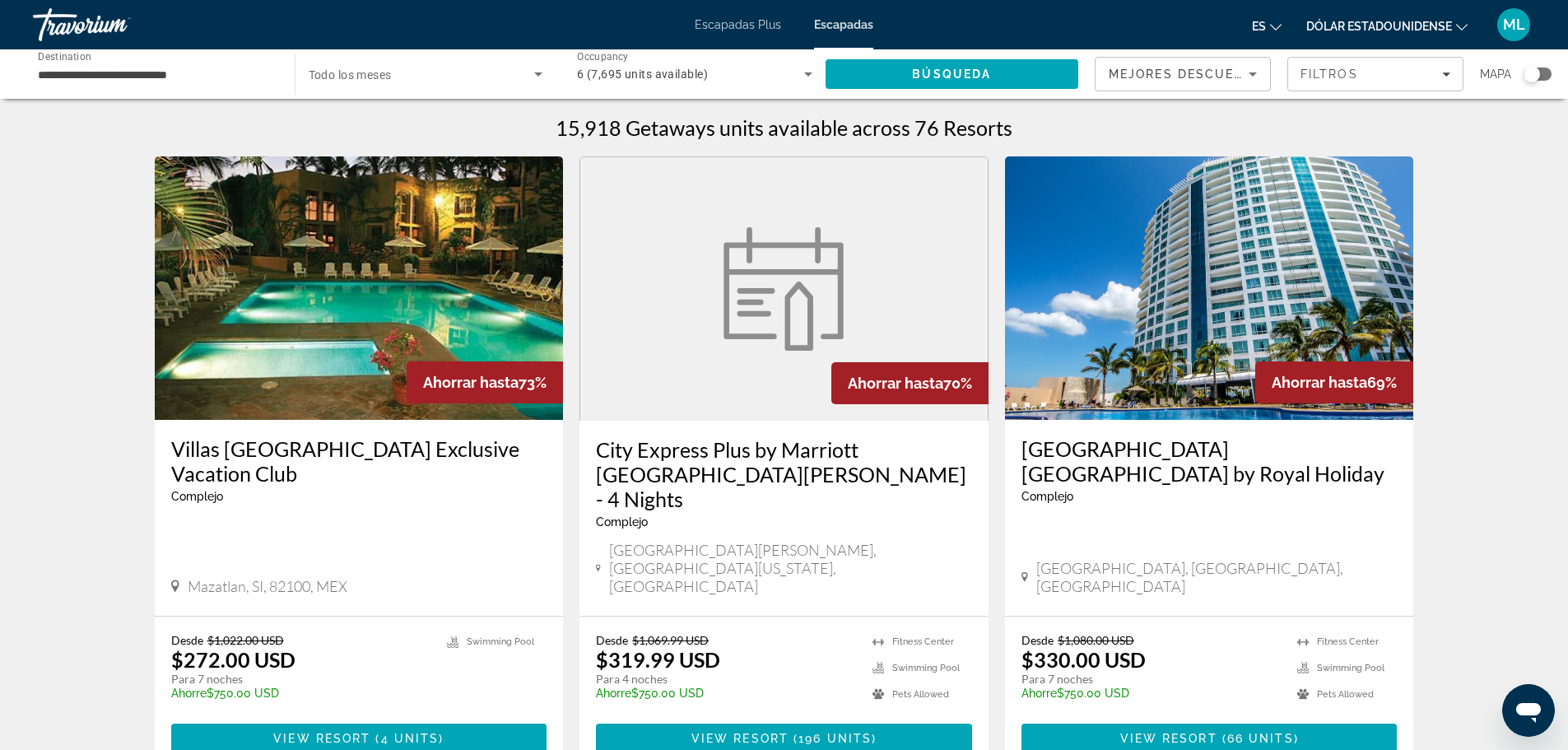
click at [1133, 453] on h3 "Park Royal Beach Resort Mazatlán by Royal Holiday" at bounding box center [1209, 461] width 376 height 49
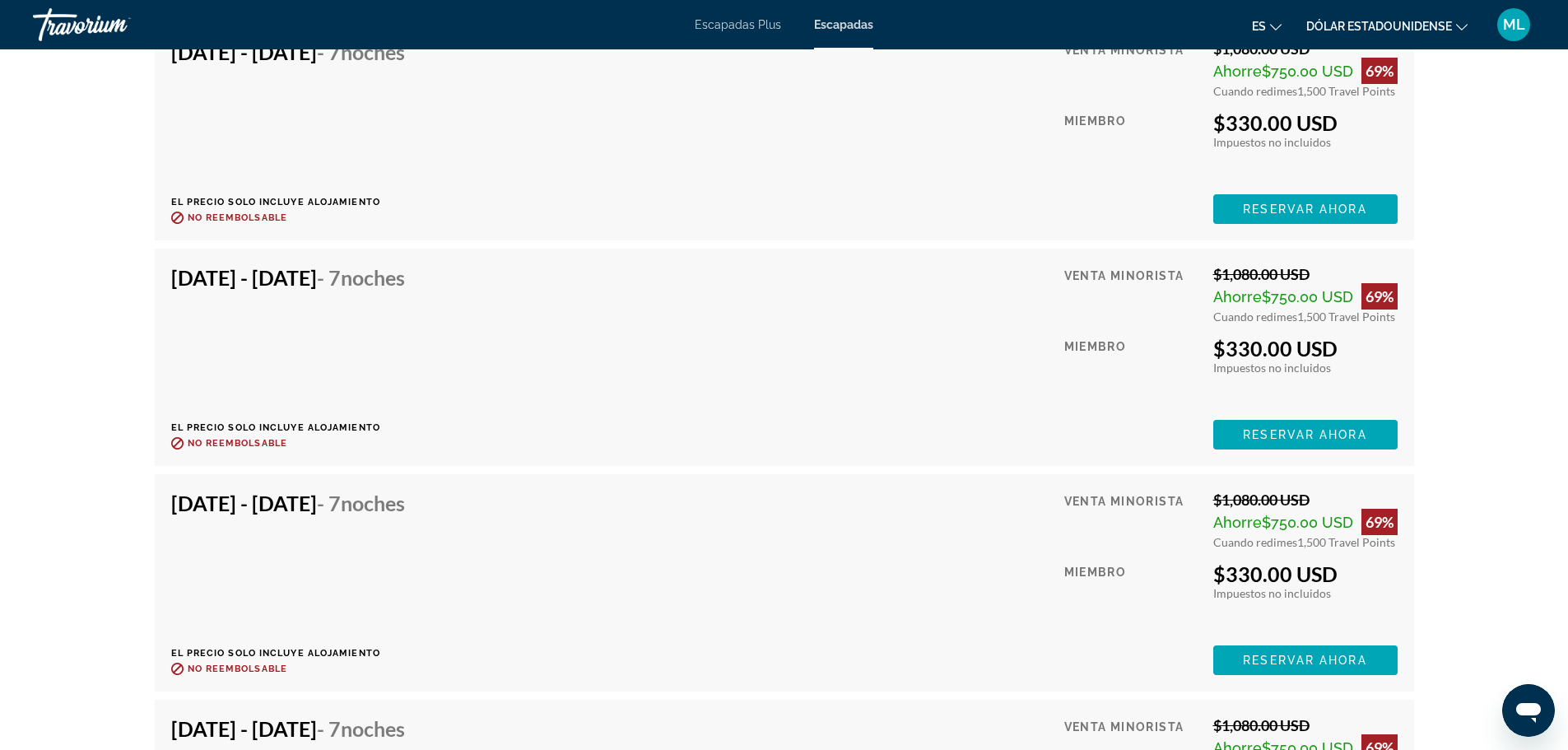
scroll to position [6703, 0]
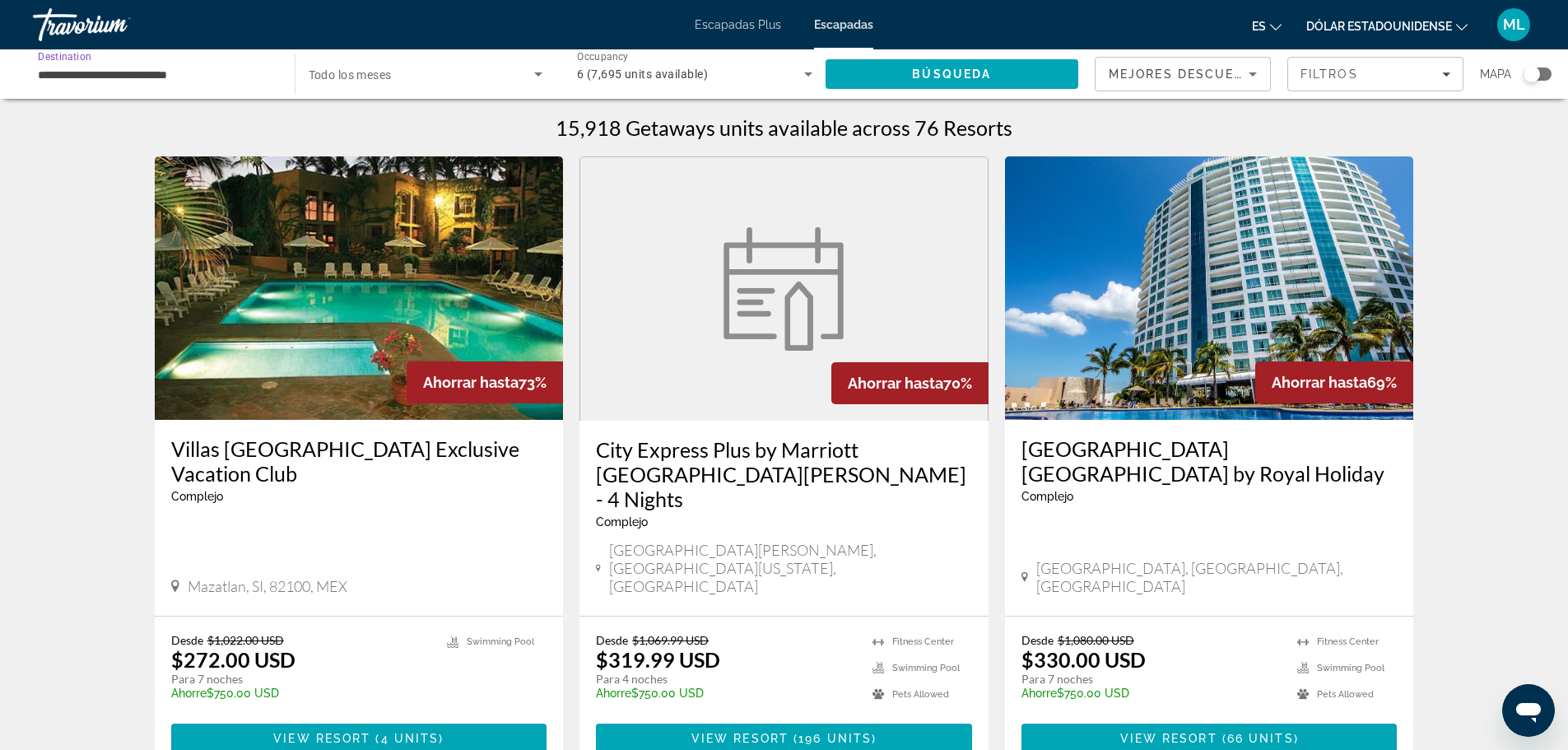
click at [75, 77] on input "**********" at bounding box center [155, 75] width 235 height 20
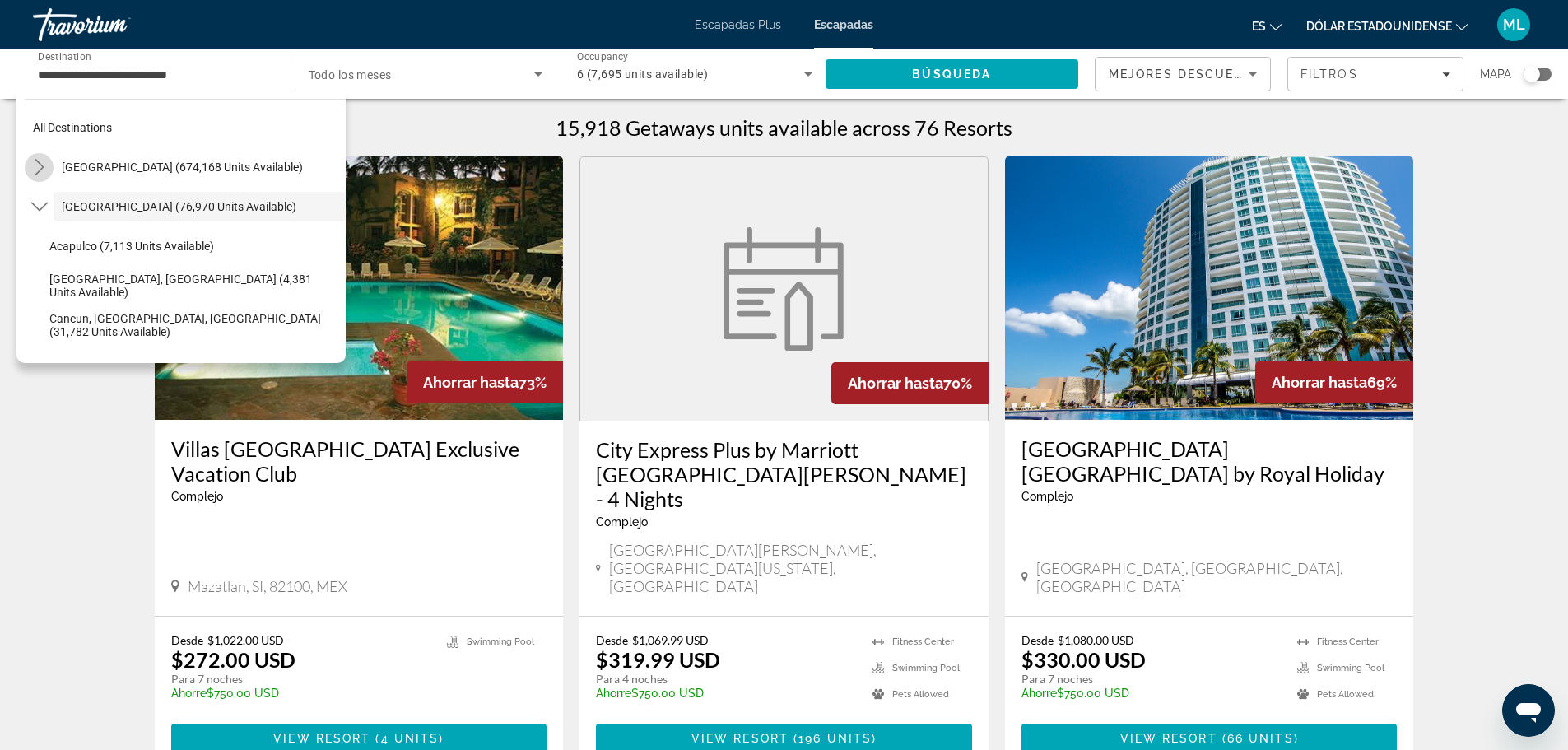
click at [49, 169] on mat-icon "Toggle United States (674,168 units available) submenu" at bounding box center [39, 167] width 29 height 29
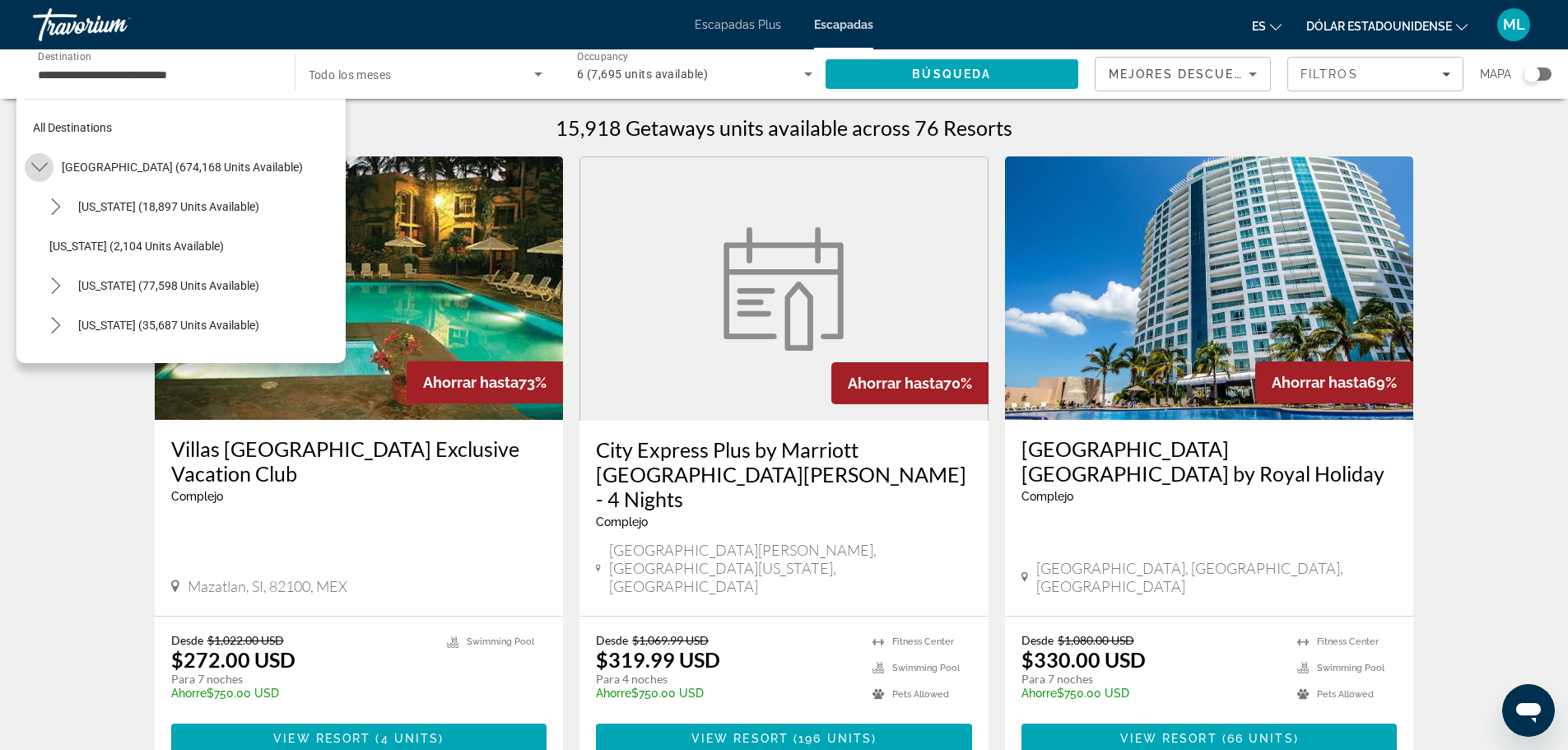
click at [37, 167] on icon "Toggle United States (674,168 units available) submenu" at bounding box center [39, 167] width 16 height 16
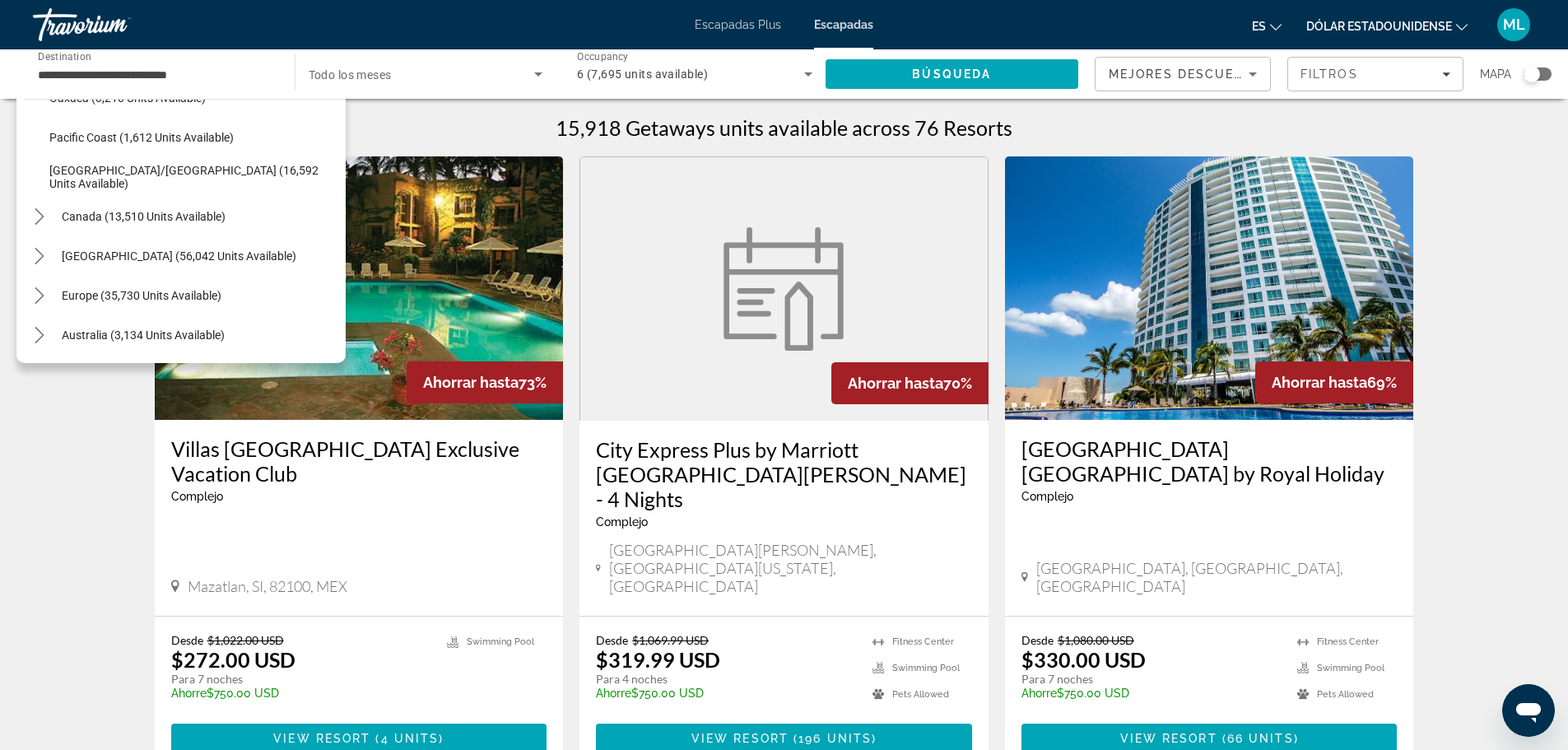
scroll to position [494, 0]
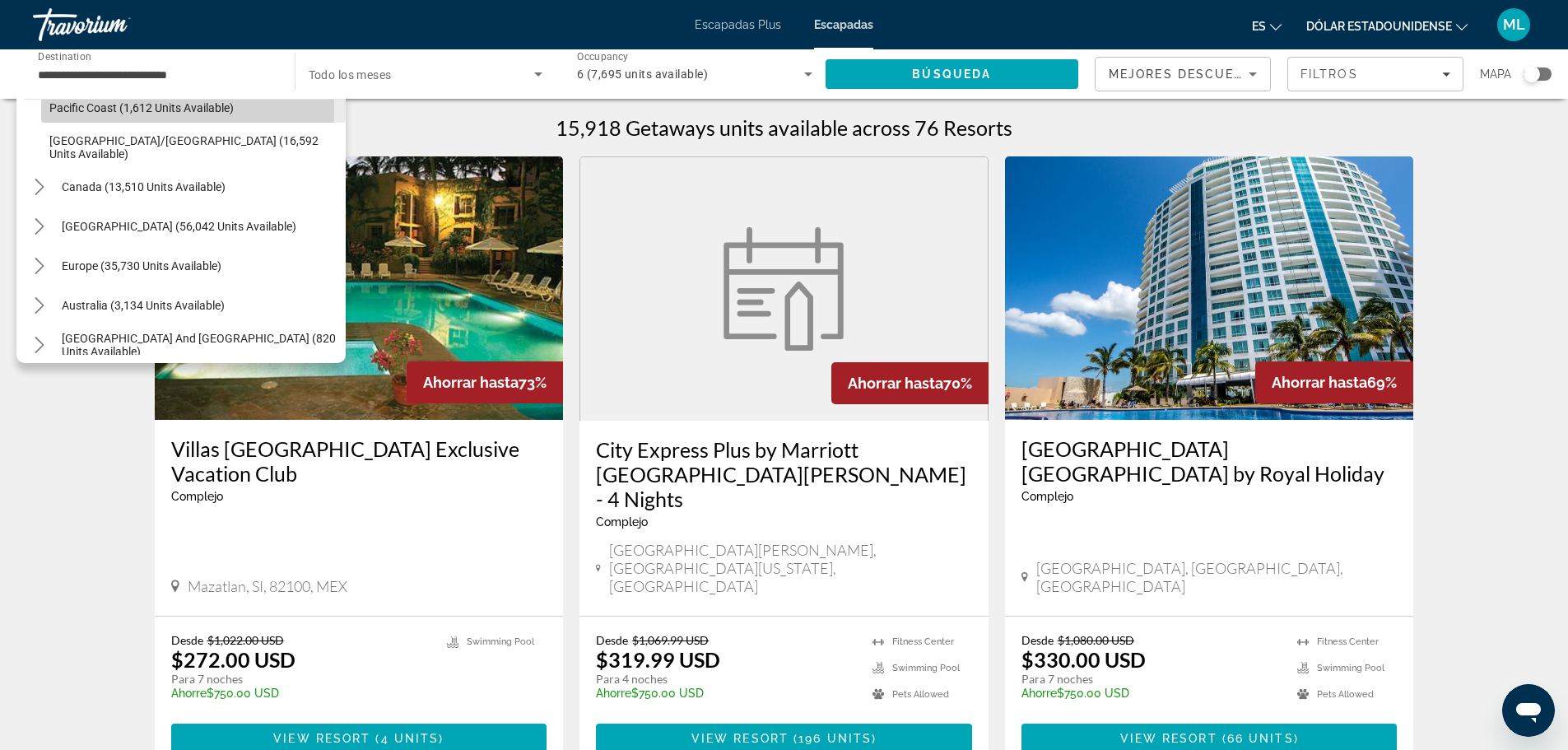
click at [83, 109] on span "Pacific Coast (1,612 units available)" at bounding box center [142, 108] width 185 height 13
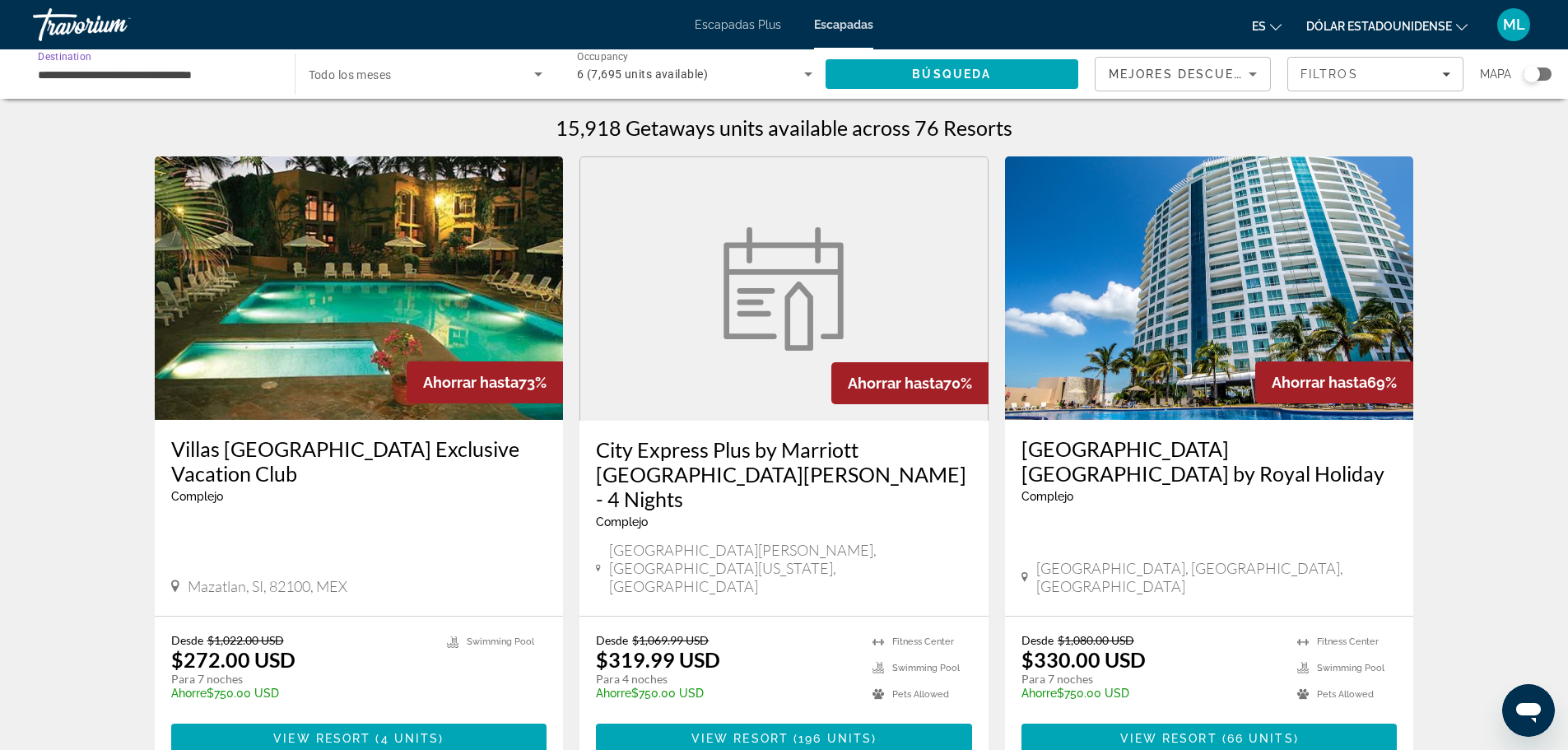
click at [130, 79] on input "**********" at bounding box center [155, 75] width 235 height 20
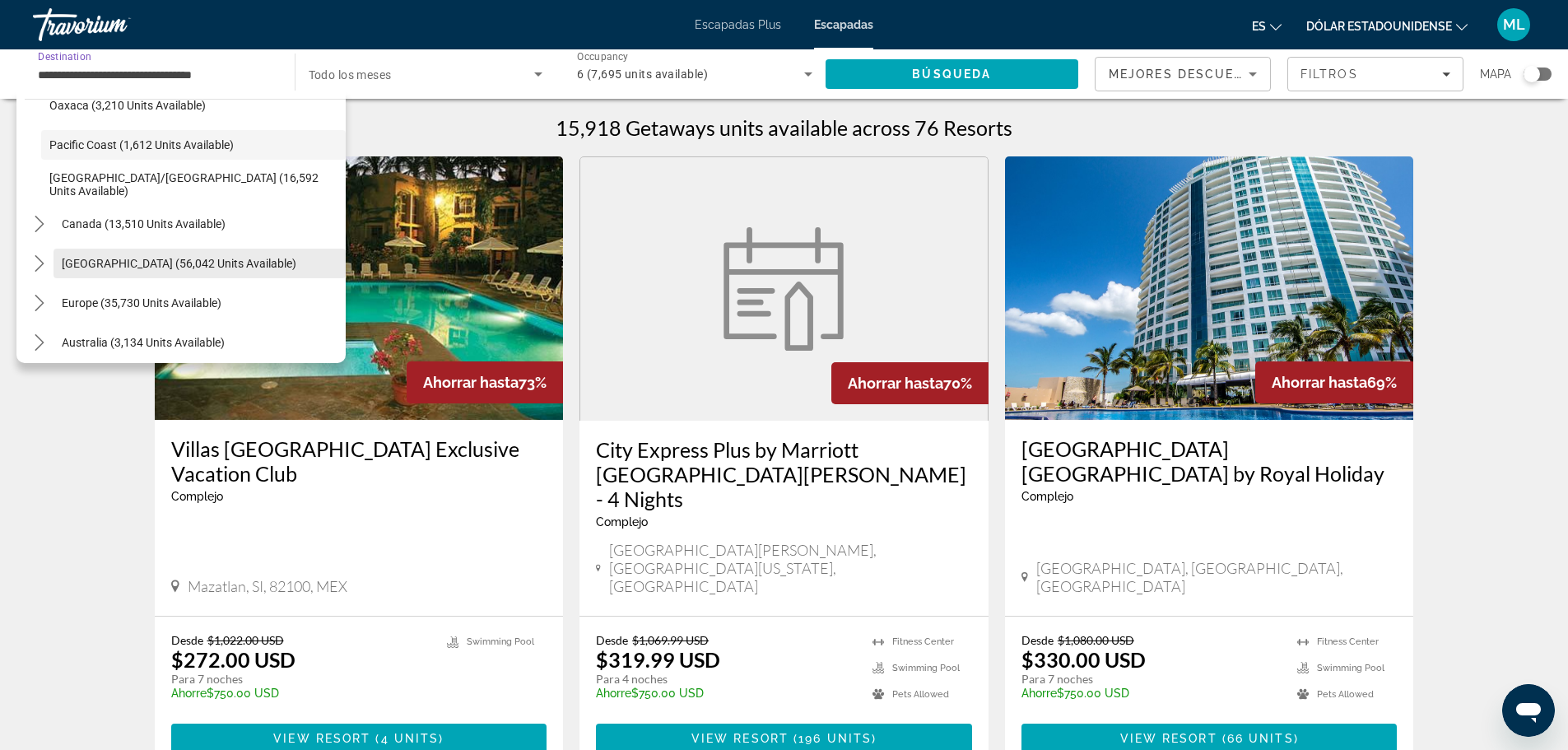
scroll to position [540, 0]
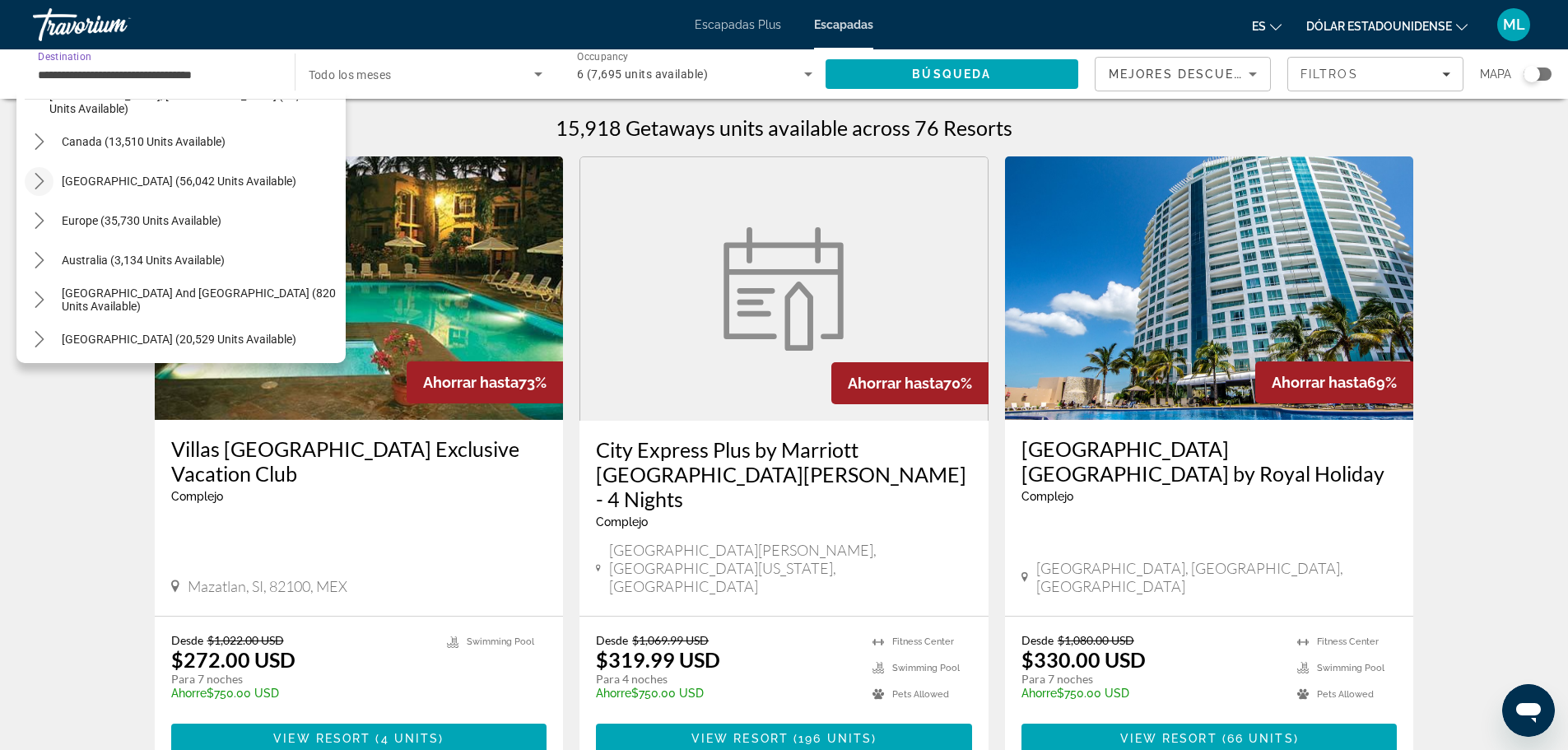
click at [37, 181] on icon "Toggle Caribbean & Atlantic Islands (56,042 units available) submenu" at bounding box center [39, 181] width 16 height 16
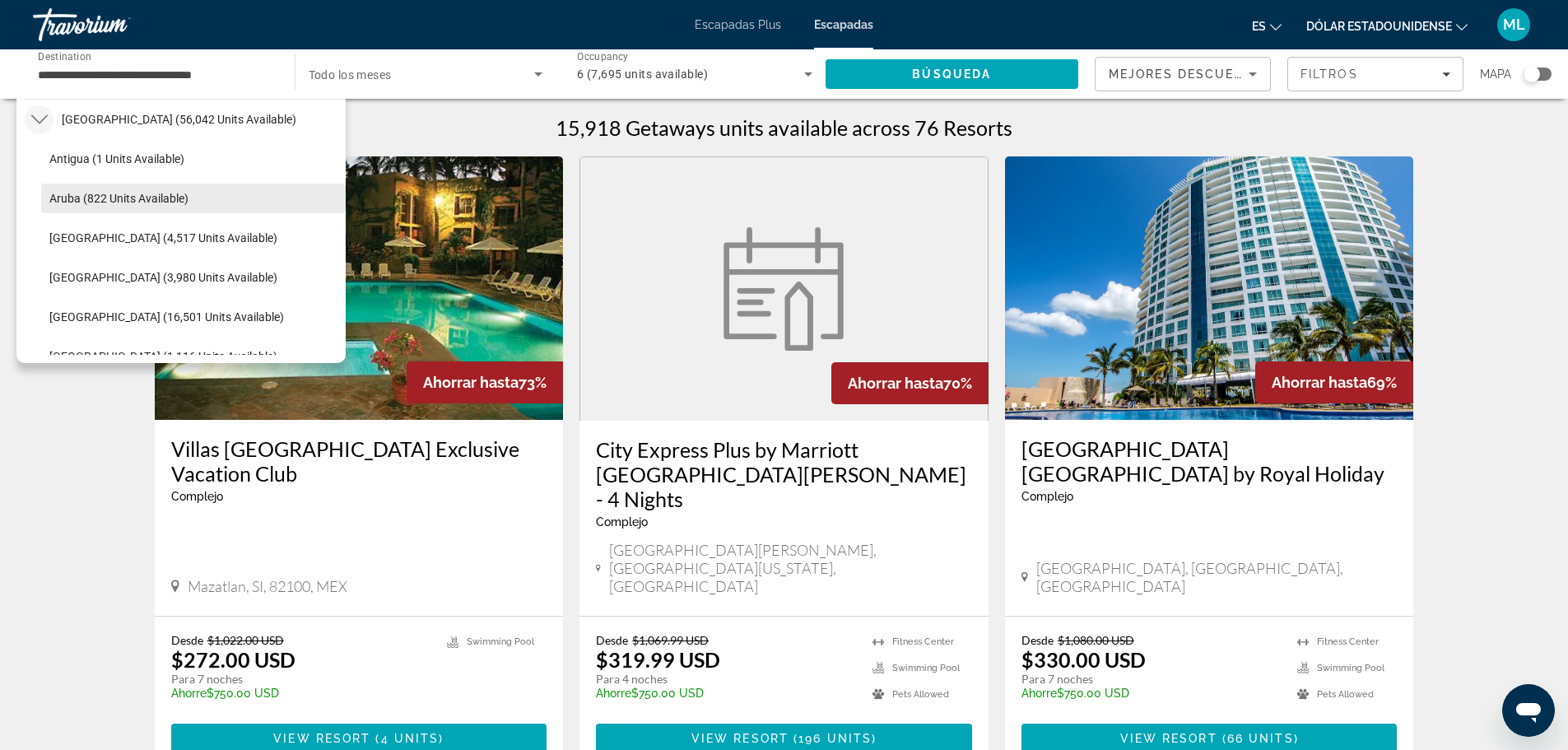
click at [177, 194] on span "Aruba (822 units available)" at bounding box center [119, 198] width 139 height 13
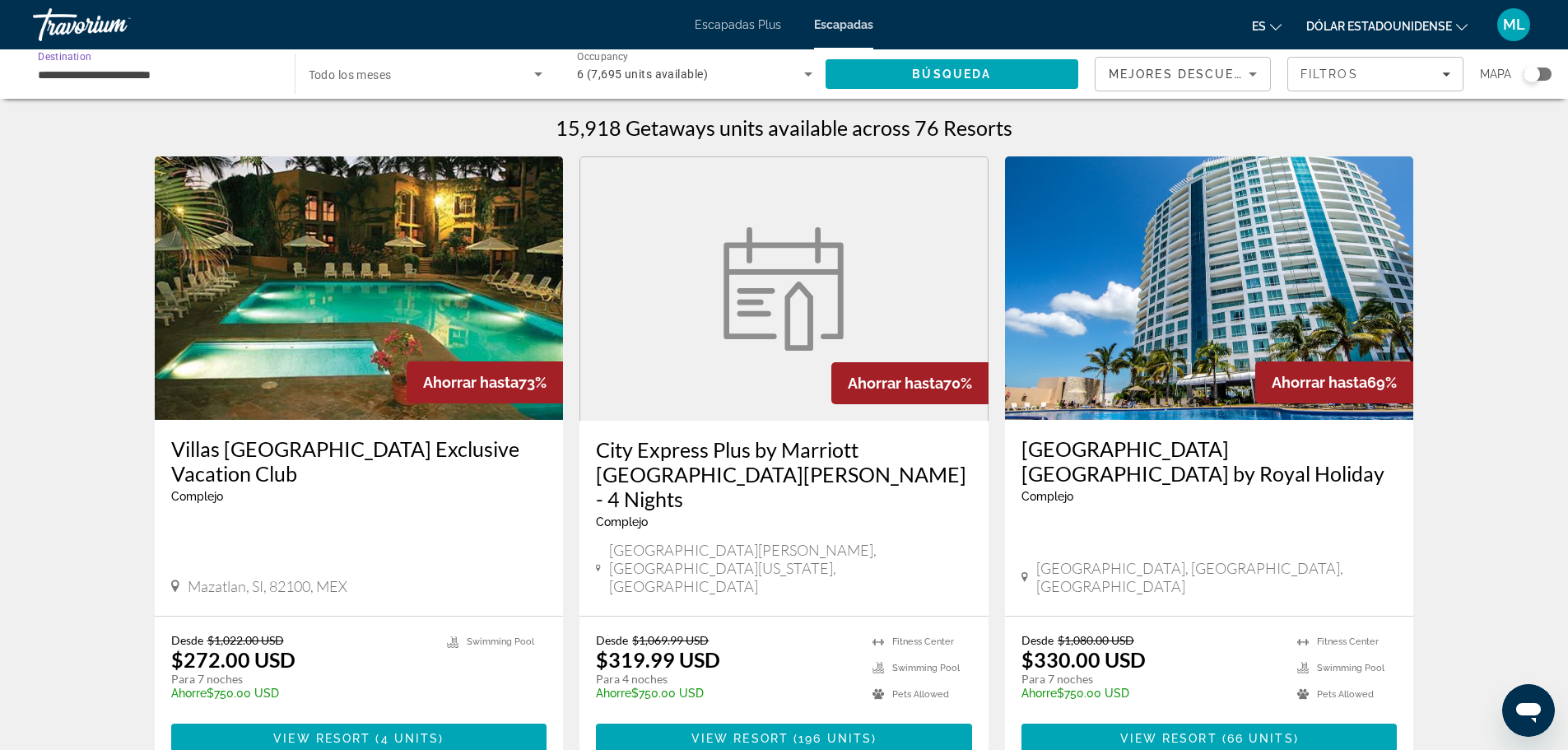
click at [365, 72] on span "Todo los meses" at bounding box center [350, 75] width 83 height 13
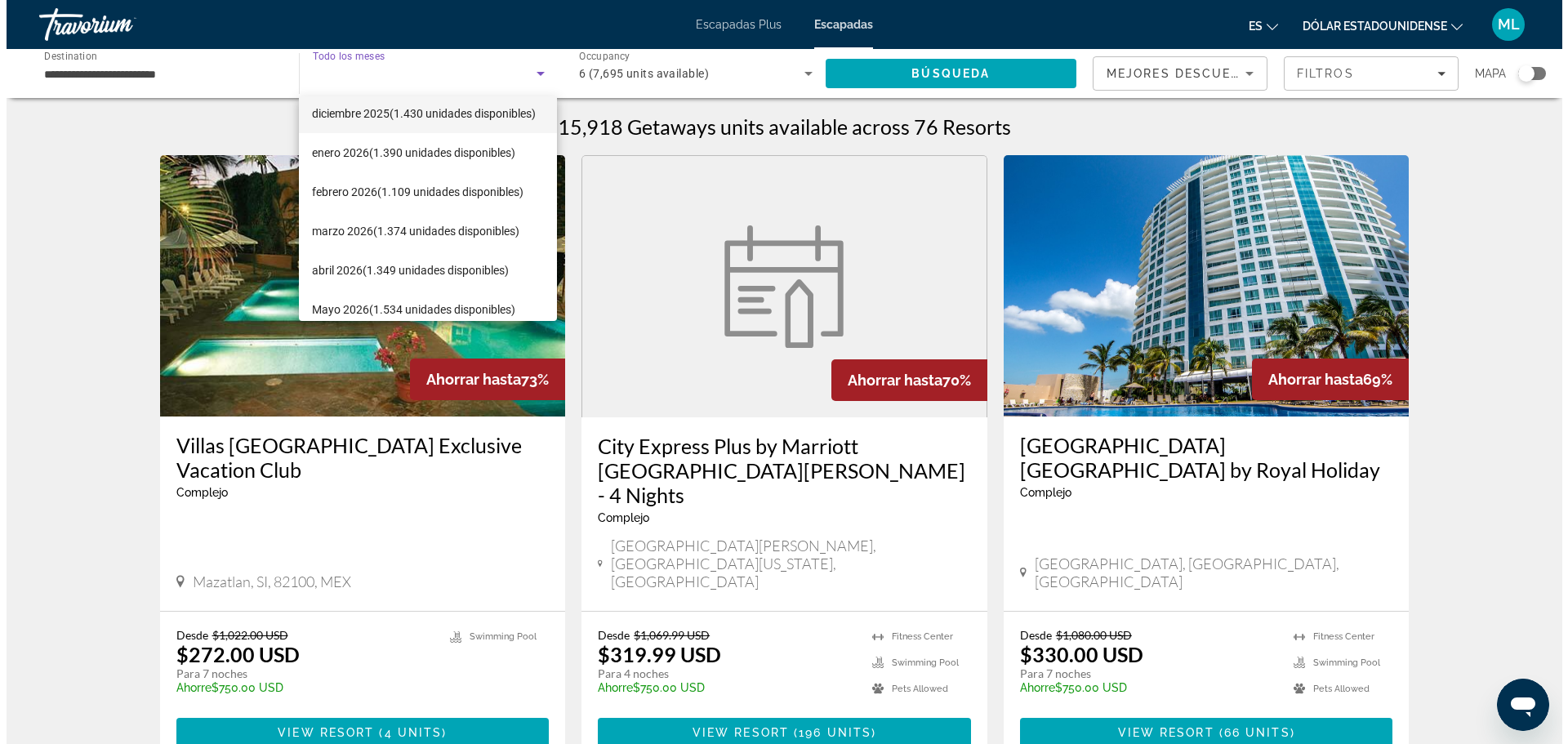
scroll to position [163, 0]
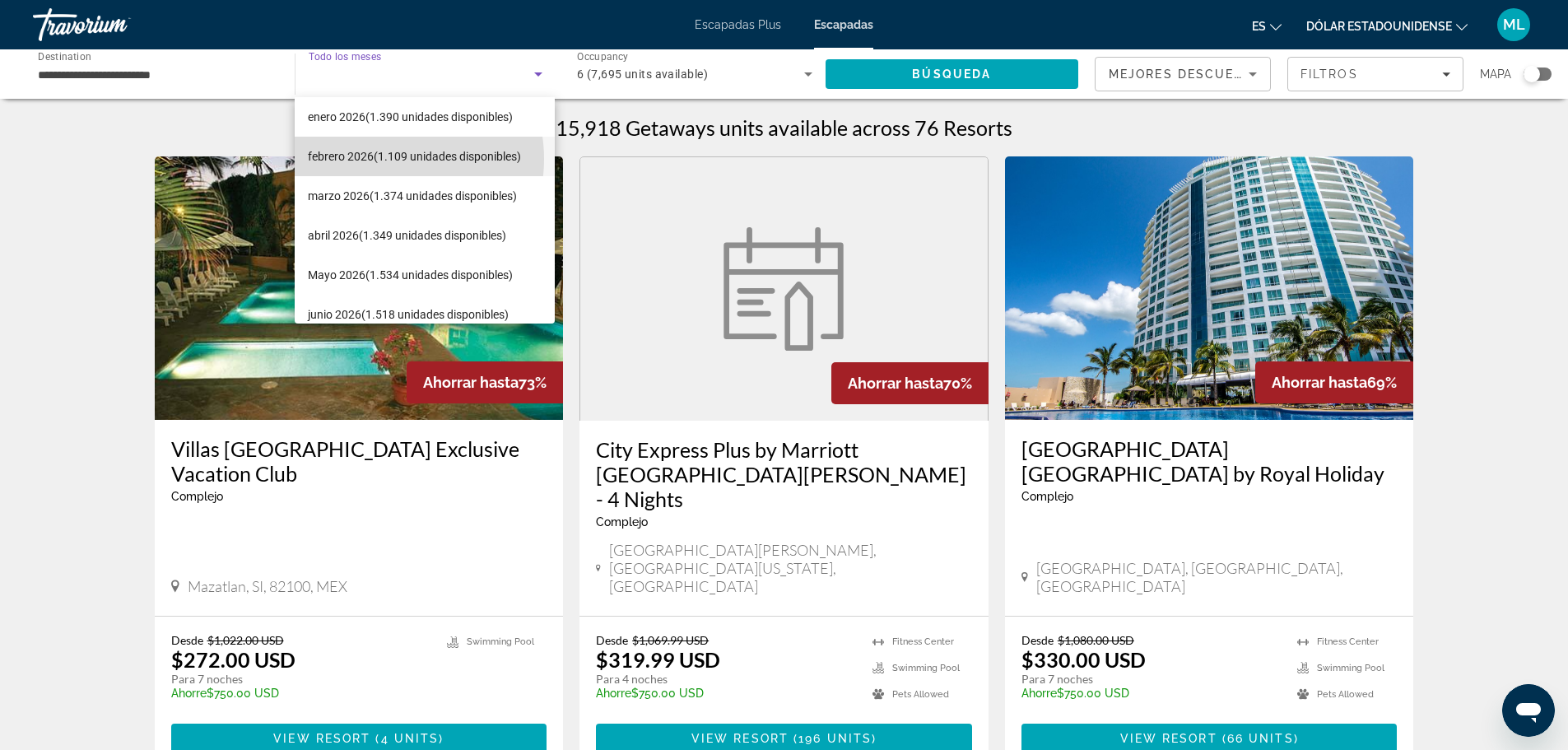
click at [384, 159] on font "(1.109 unidades disponibles)" at bounding box center [447, 156] width 147 height 13
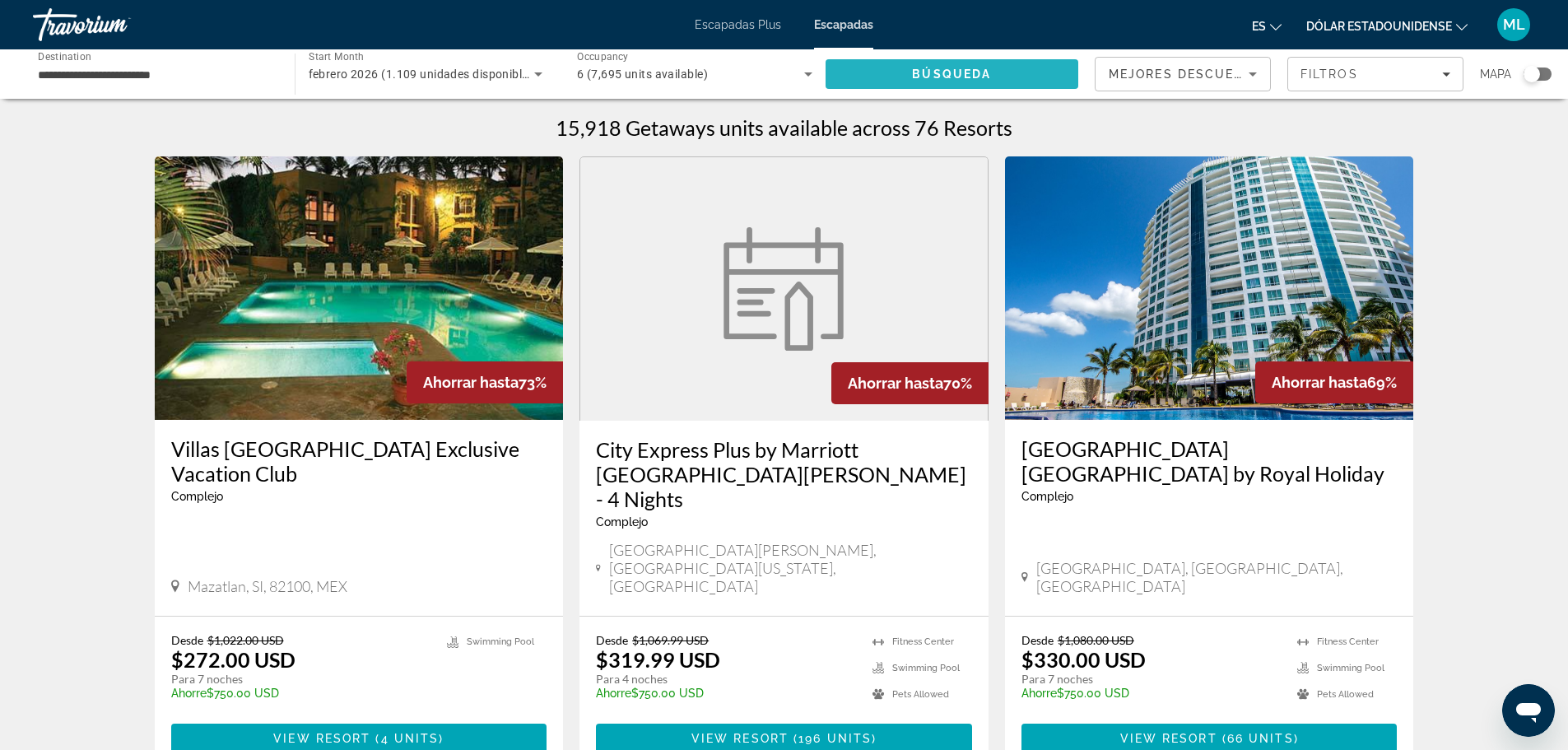
click at [928, 67] on span "Search" at bounding box center [952, 73] width 253 height 39
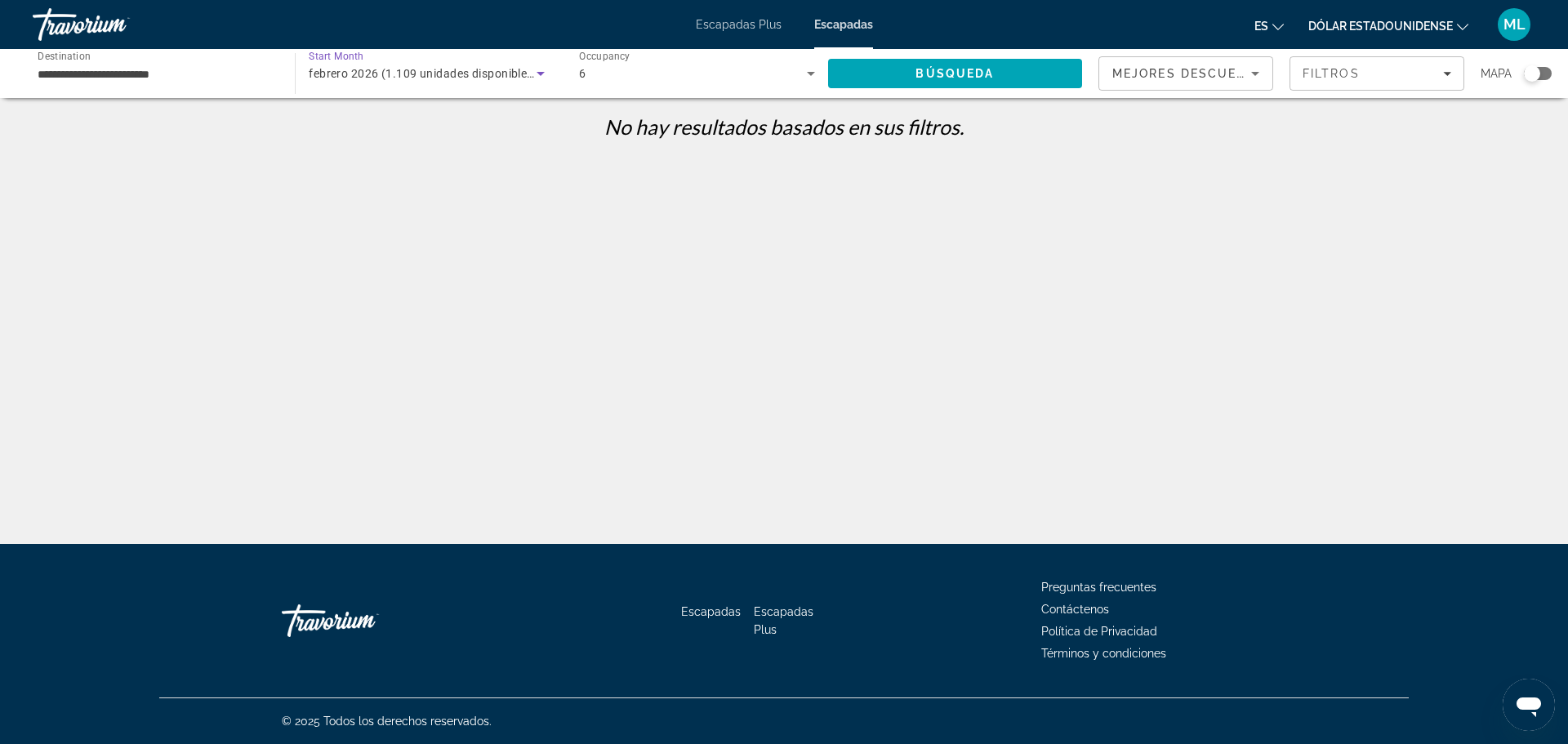
click at [384, 76] on span "febrero 2026 (1.109 unidades disponibles)" at bounding box center [423, 73] width 229 height 13
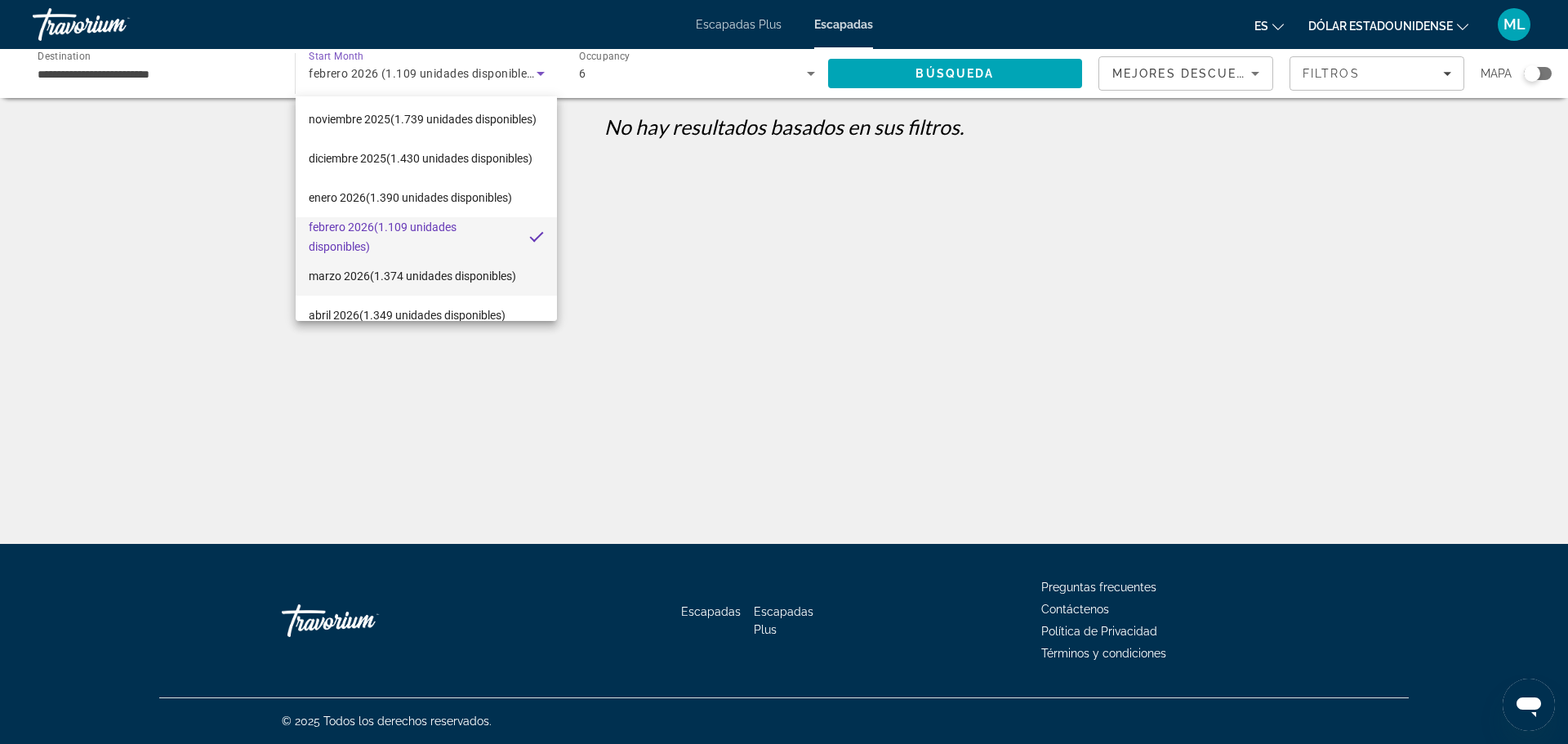
scroll to position [163, 0]
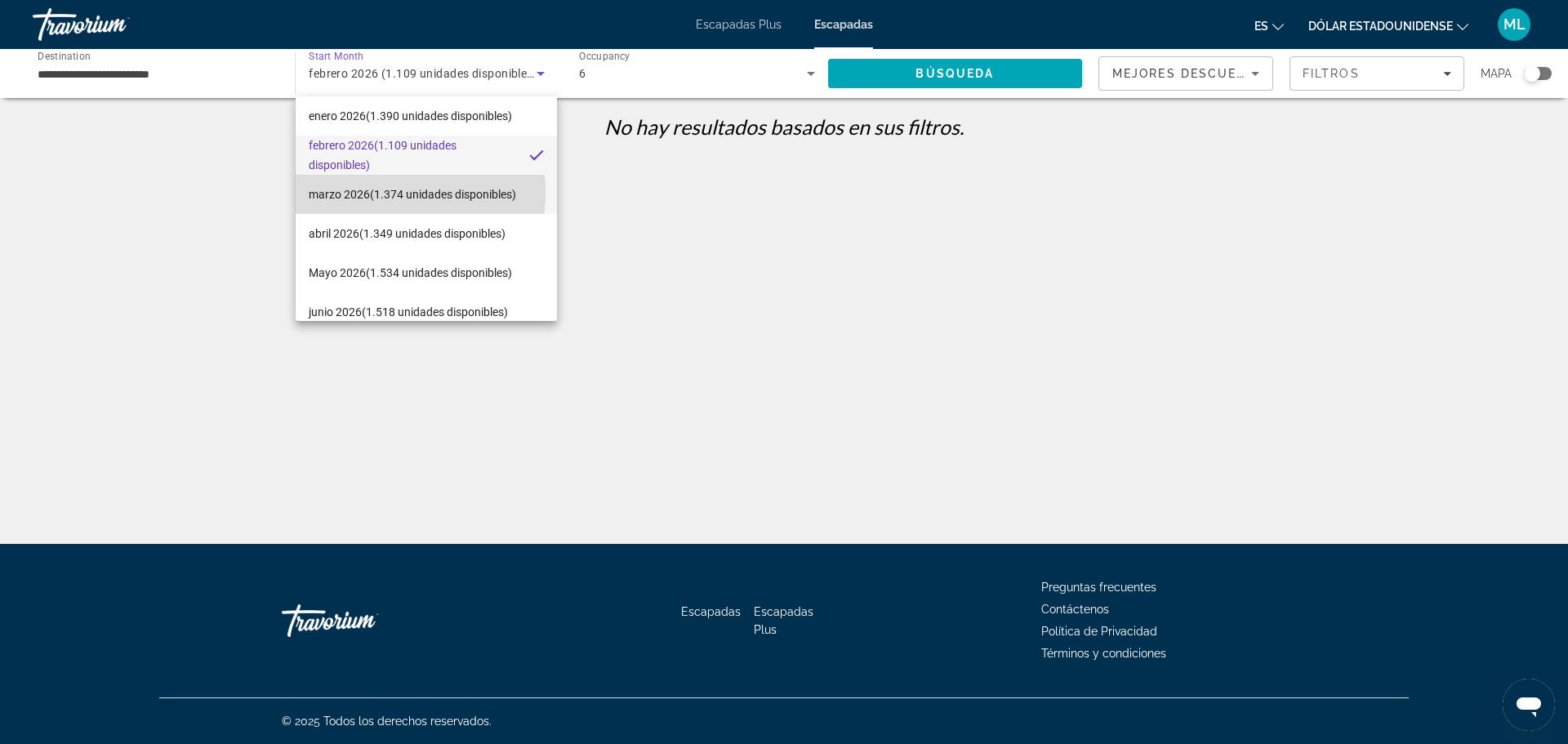
click at [356, 192] on font "marzo 2026" at bounding box center [339, 194] width 62 height 13
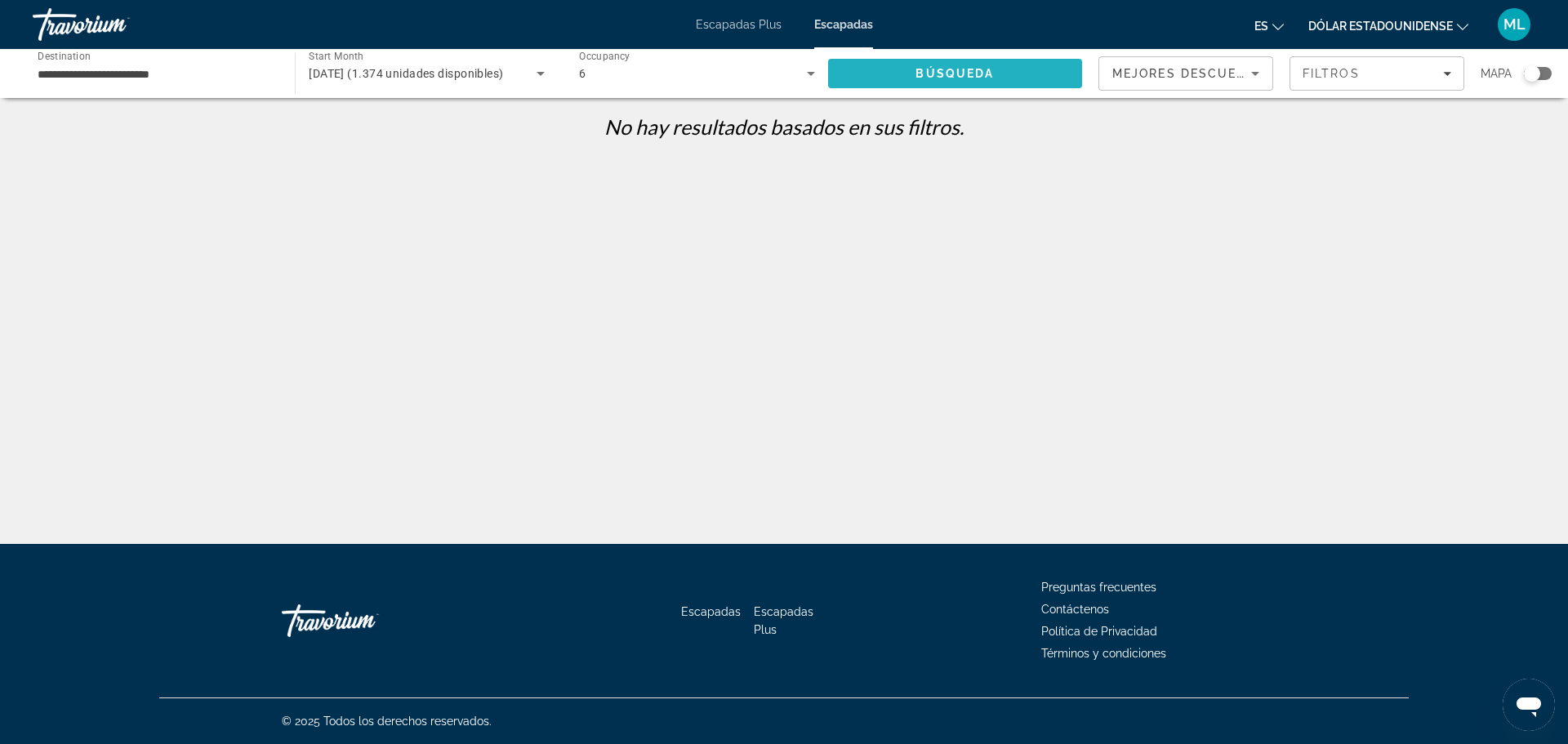
click at [963, 74] on span "Búsqueda" at bounding box center [954, 73] width 78 height 13
click at [484, 70] on span "marzo 2026 (1.374 unidades disponibles)" at bounding box center [405, 73] width 194 height 13
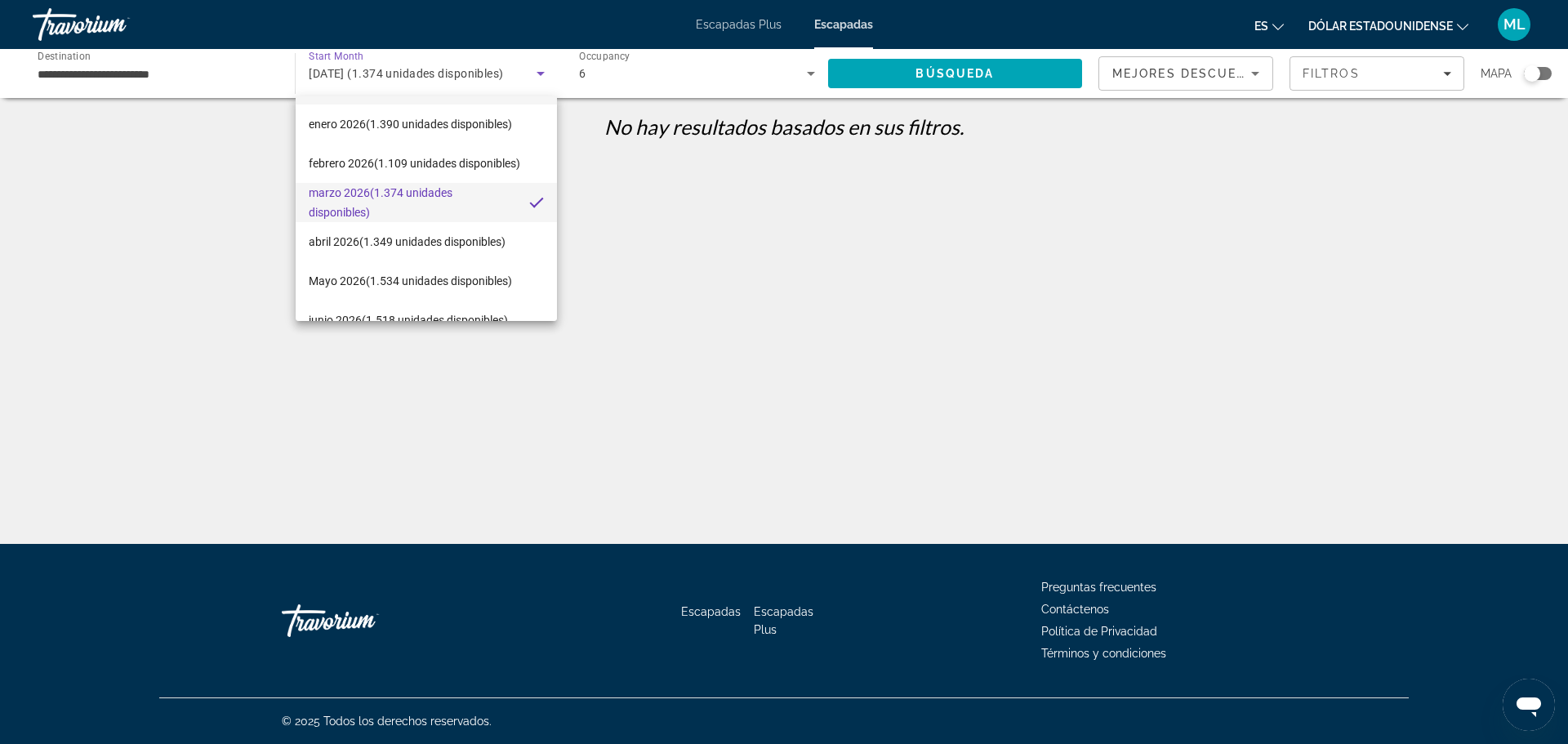
scroll to position [220, 0]
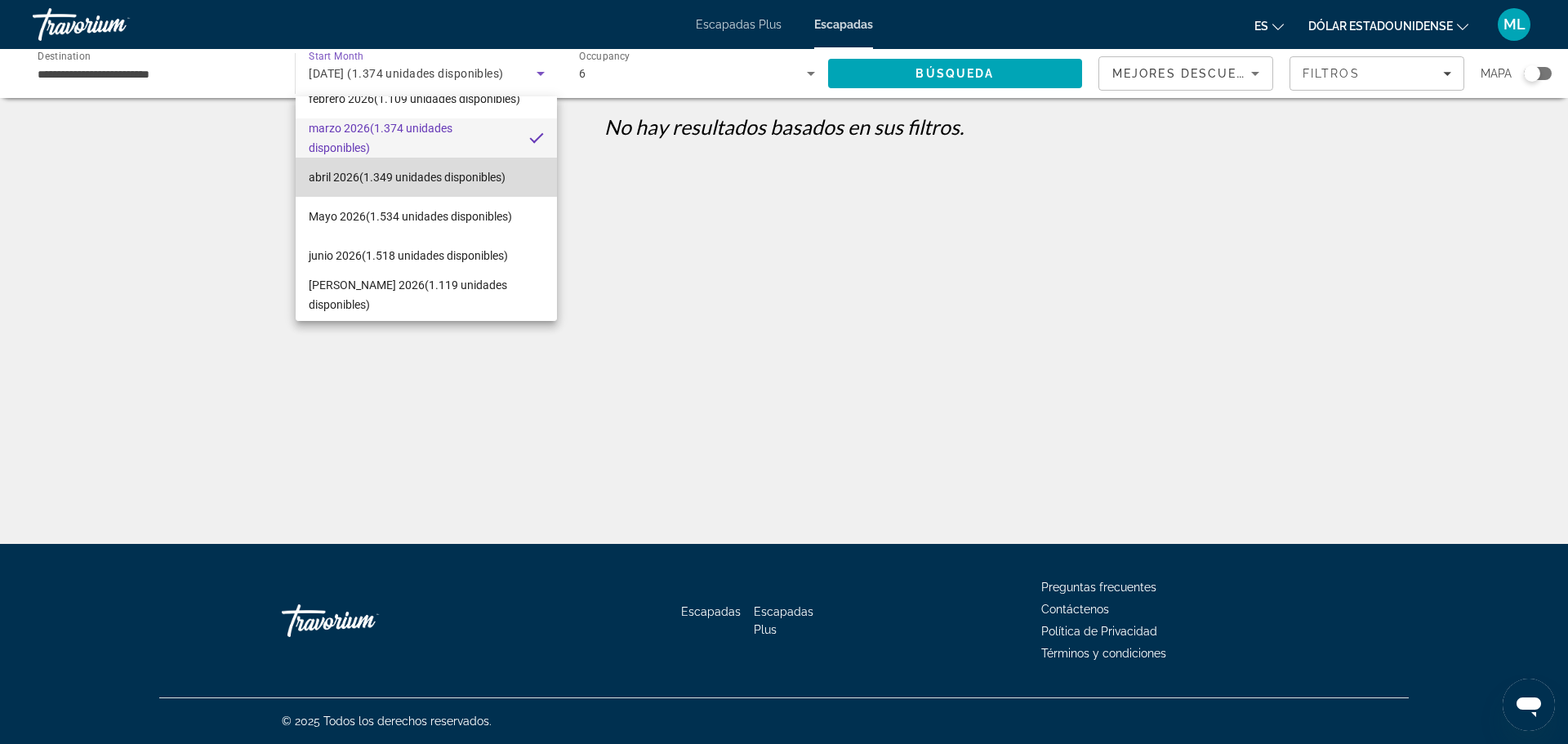
click at [448, 179] on font "(1.349 unidades disponibles)" at bounding box center [432, 177] width 146 height 13
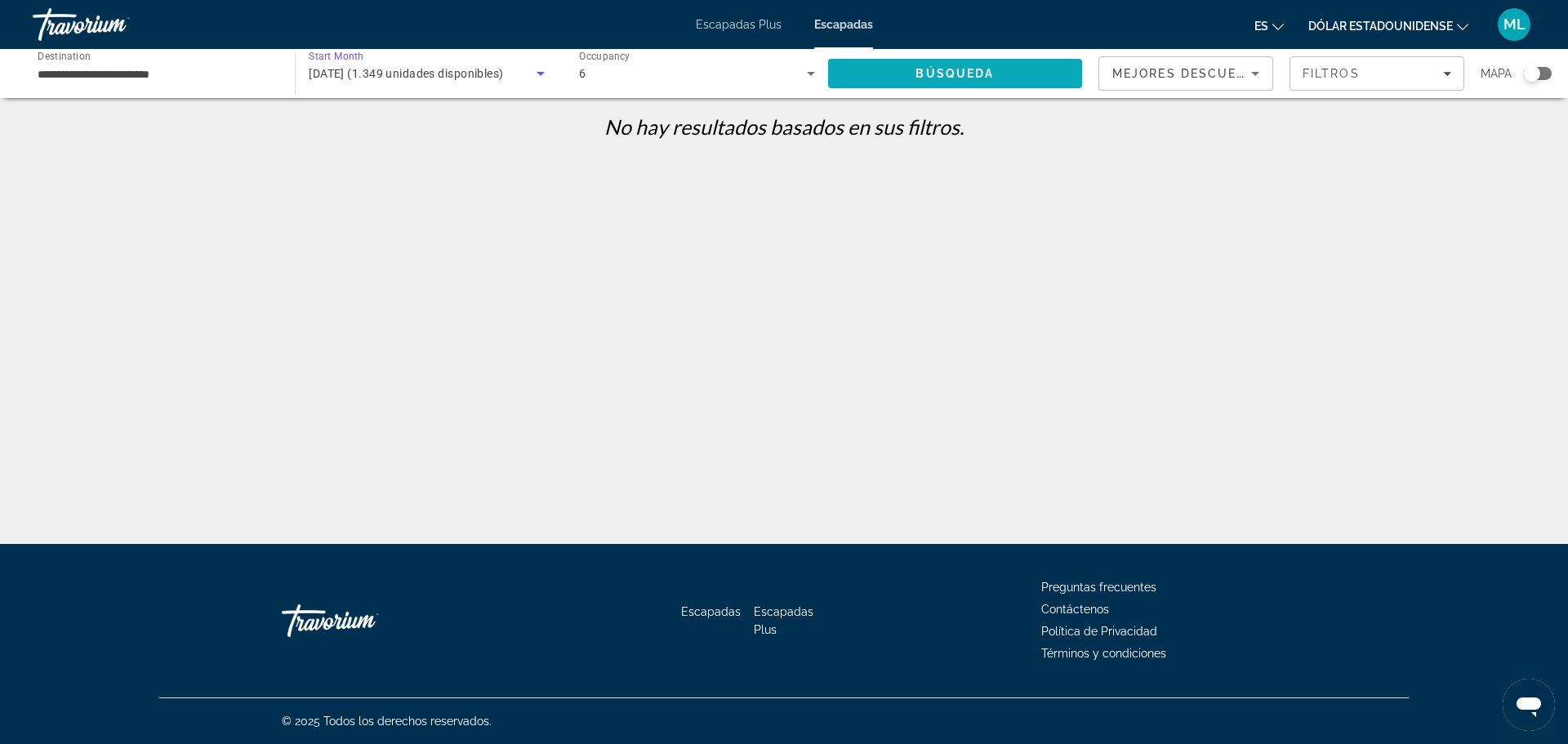
click at [928, 75] on span "Búsqueda" at bounding box center [954, 73] width 78 height 13
click at [807, 73] on icon "Search widget" at bounding box center [810, 73] width 8 height 5
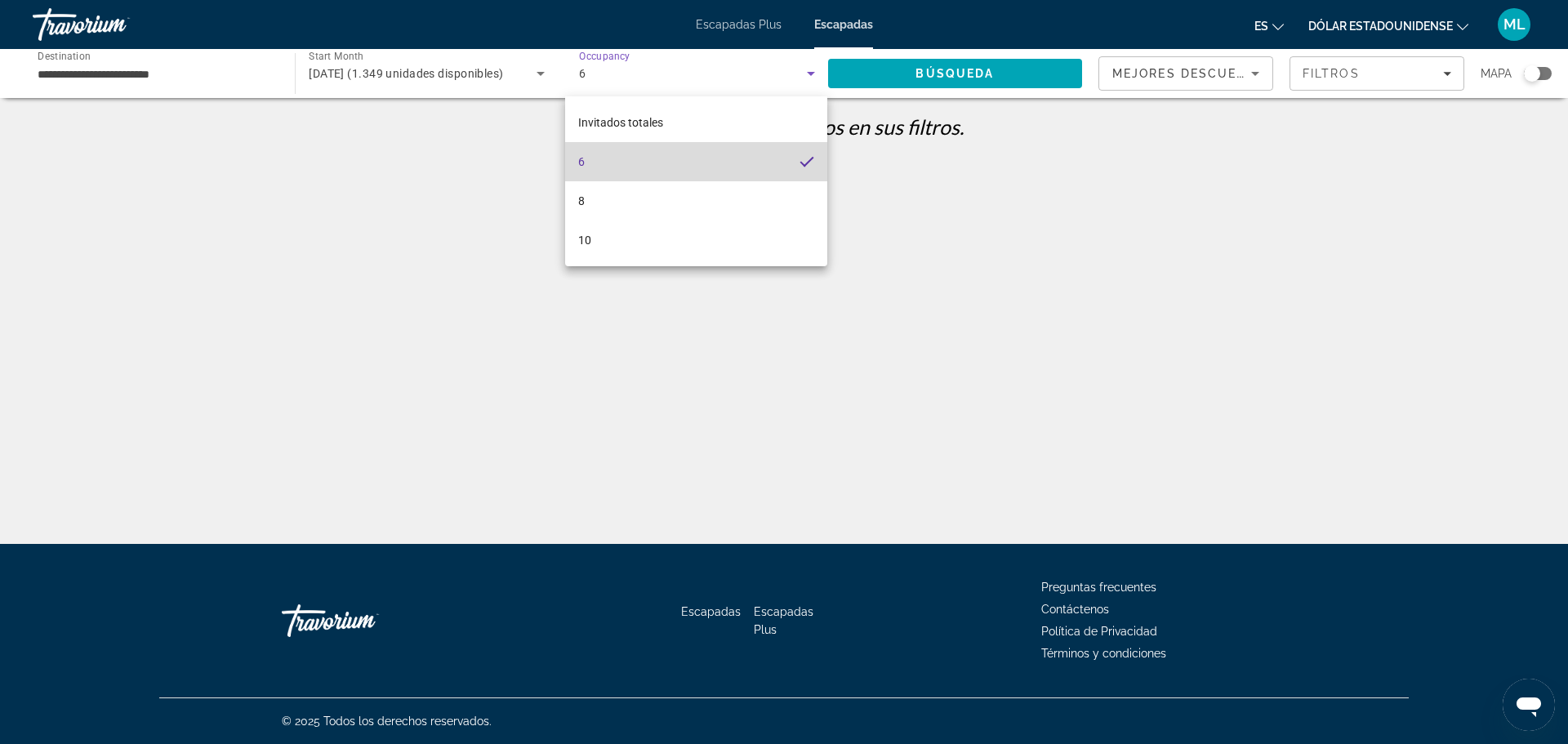
click at [694, 161] on mat-option "6" at bounding box center [696, 162] width 262 height 39
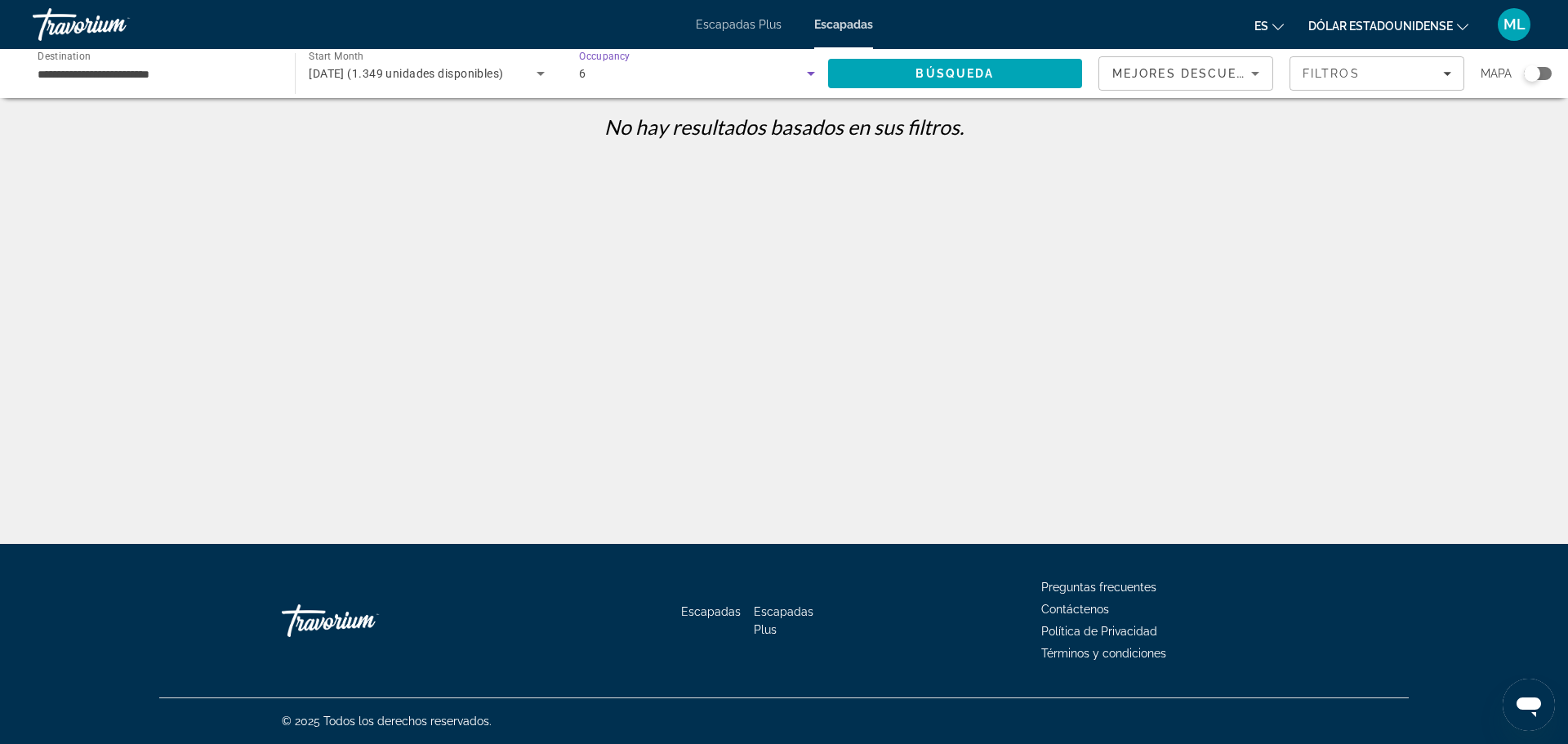
click at [618, 66] on div "6" at bounding box center [692, 73] width 228 height 20
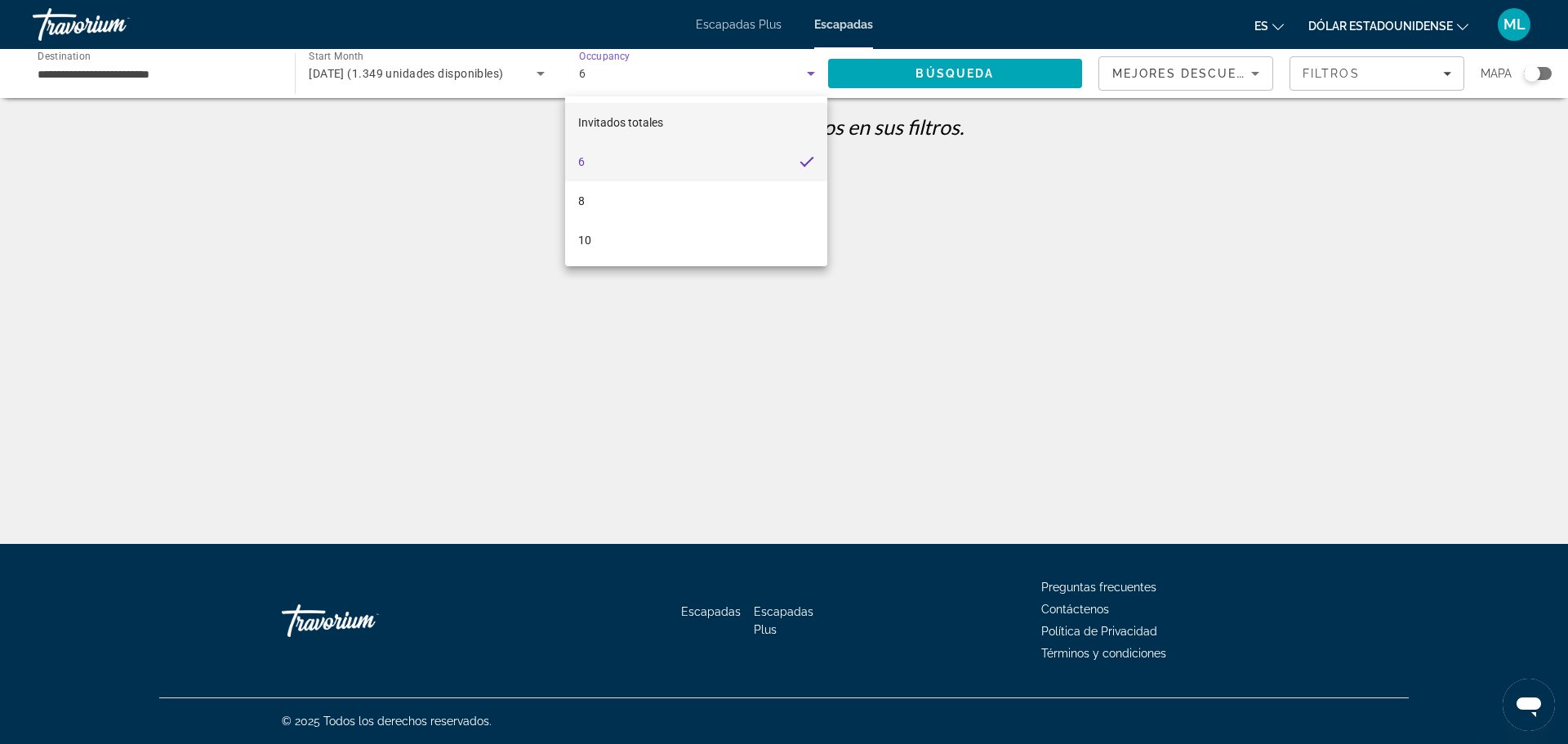
click at [625, 117] on font "Invitados totales" at bounding box center [620, 122] width 85 height 13
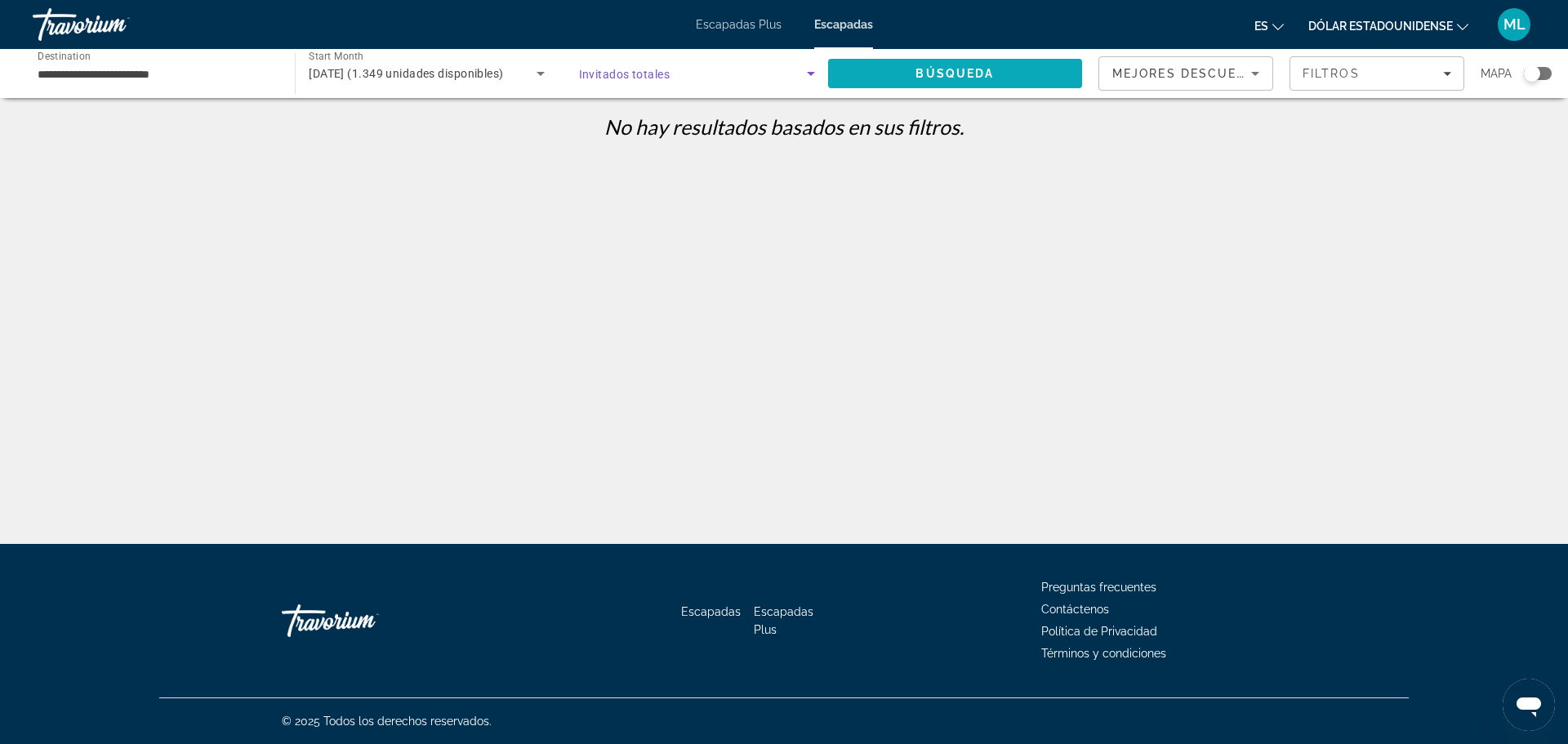
click at [852, 63] on span "Search" at bounding box center [955, 73] width 254 height 39
click at [412, 70] on span "abril 2026 (1.349 unidades disponibles)" at bounding box center [405, 73] width 194 height 13
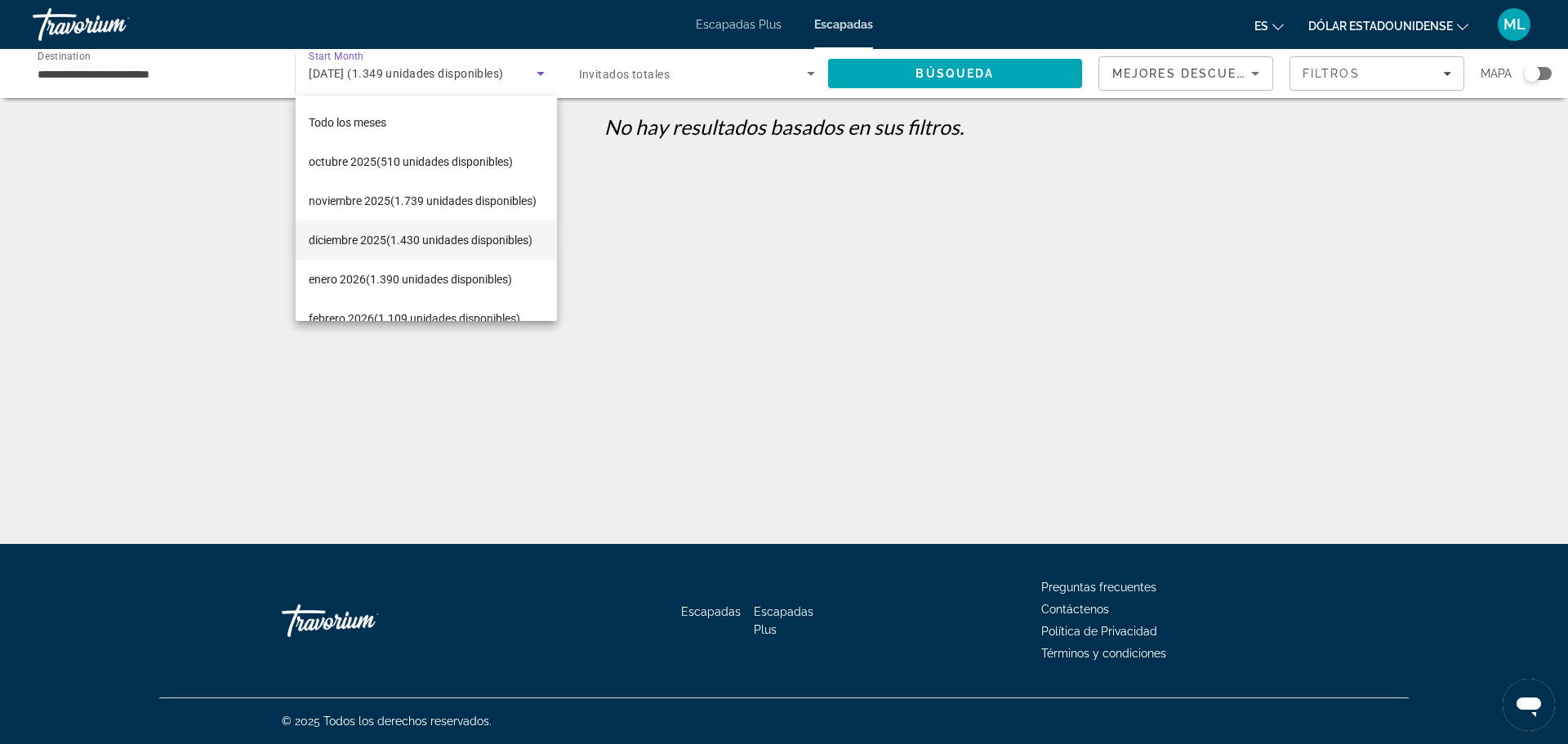
click at [421, 233] on font "(1.430 unidades disponibles)" at bounding box center [459, 240] width 146 height 13
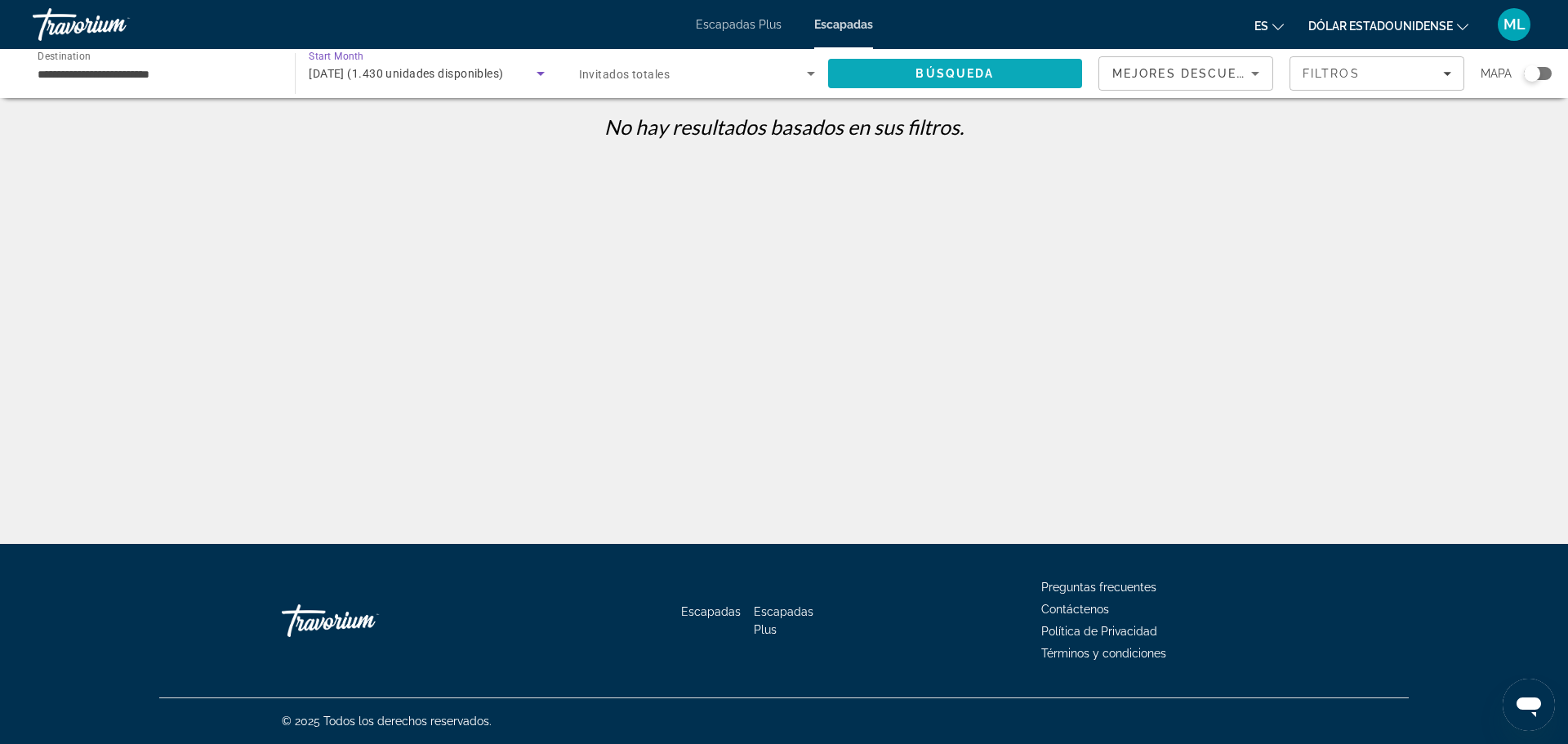
click at [950, 64] on span "Search" at bounding box center [955, 73] width 254 height 39
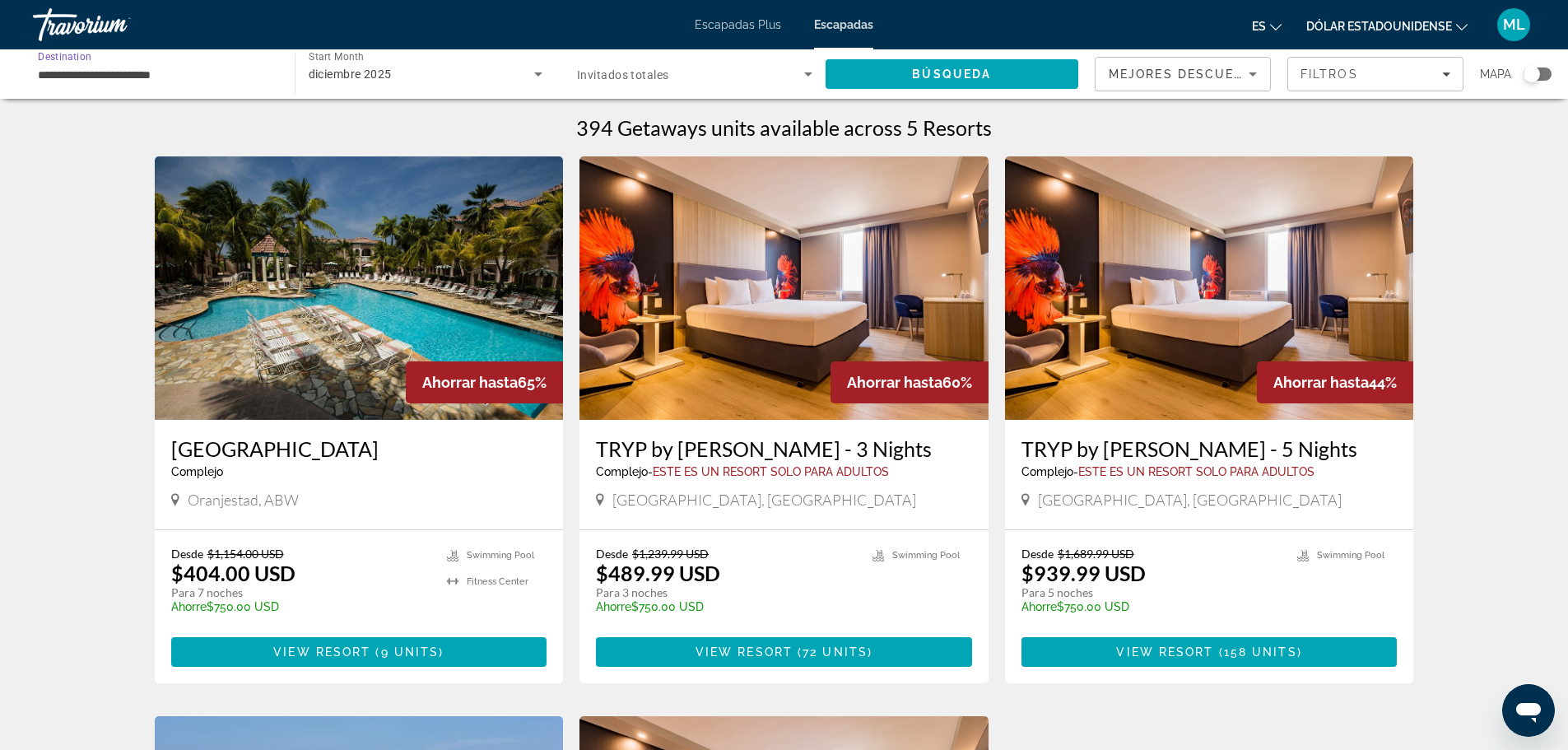
click at [116, 79] on input "**********" at bounding box center [155, 75] width 235 height 20
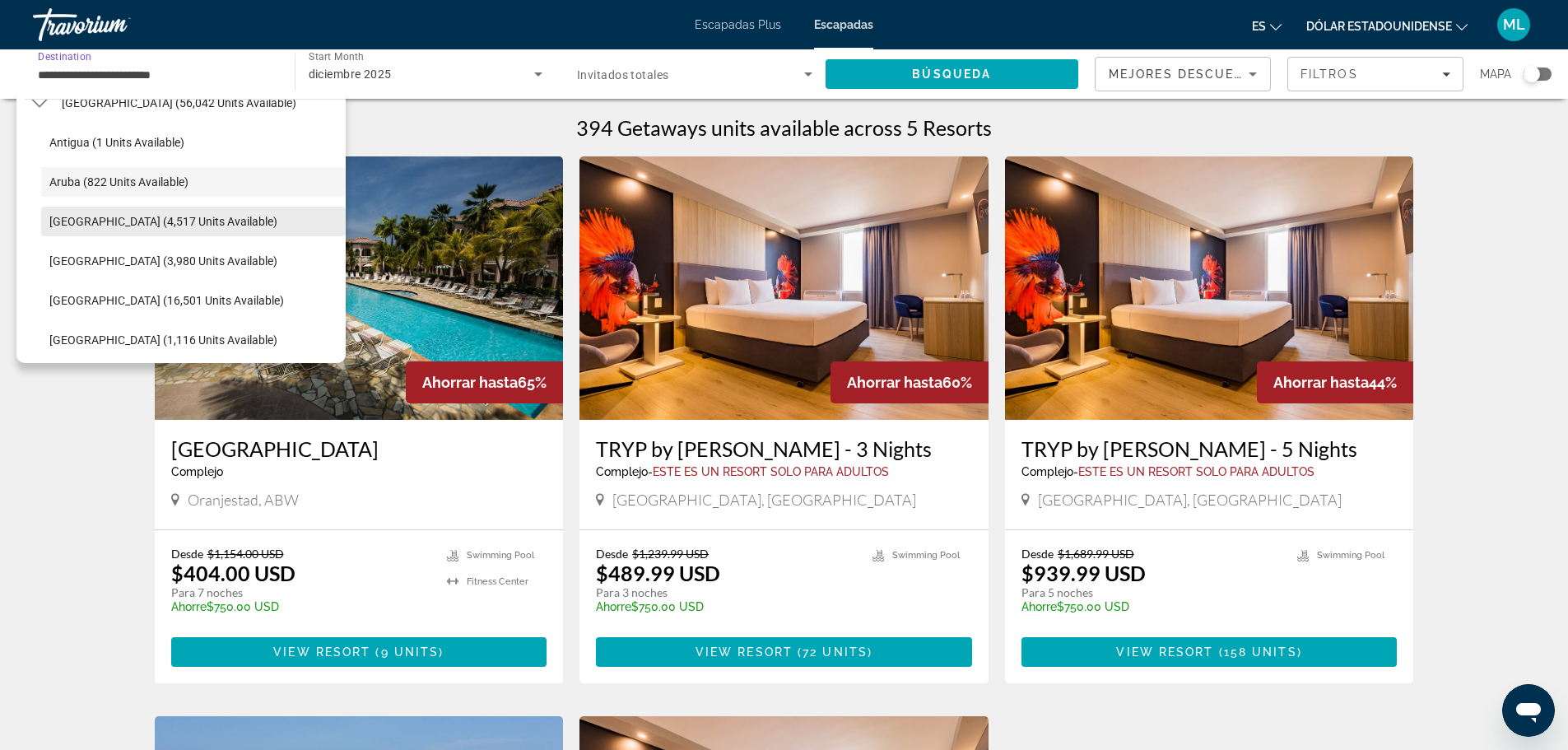
scroll to position [220, 0]
click at [128, 230] on span "Select destination: Barbados (3,980 units available)" at bounding box center [193, 223] width 304 height 39
type input "**********"
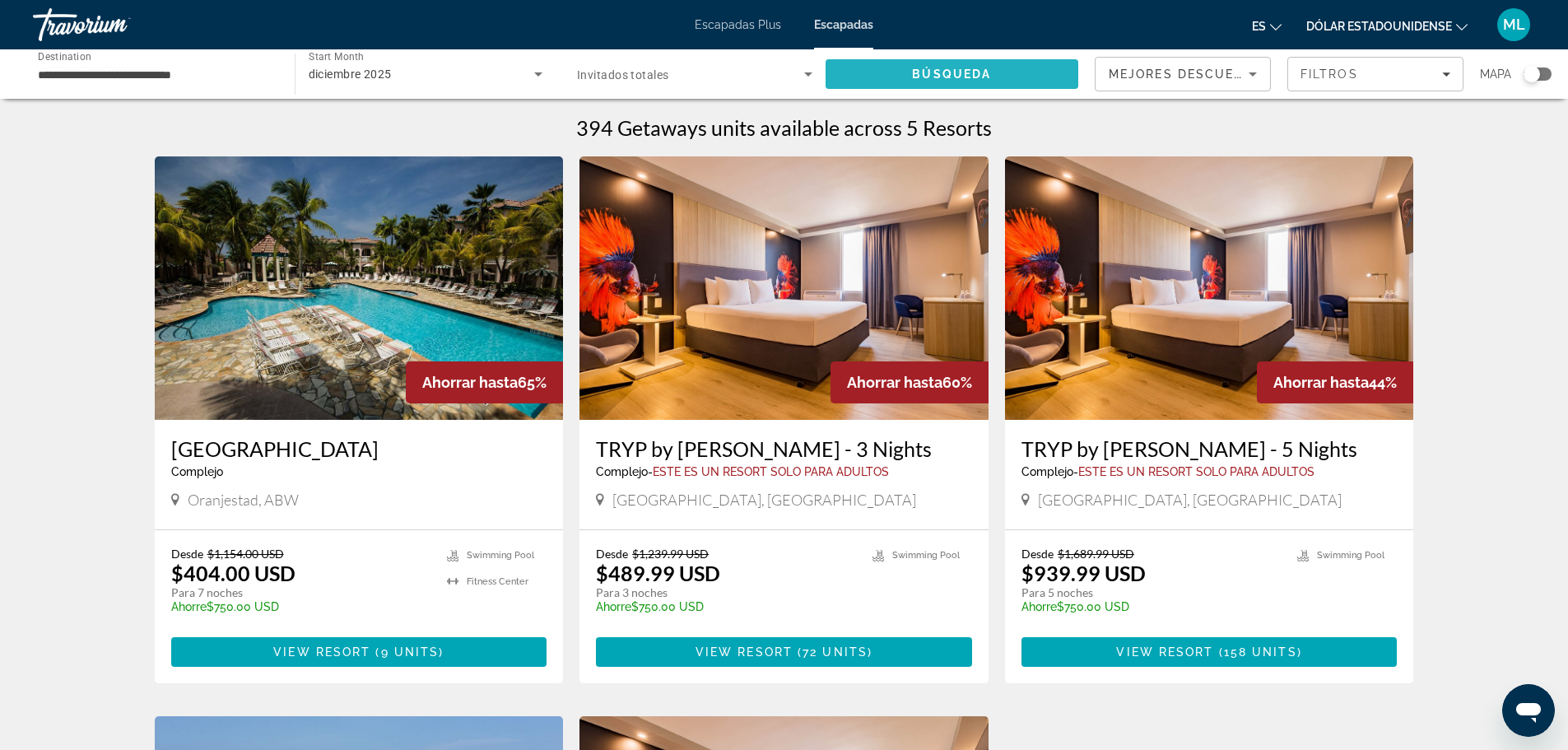
click at [892, 61] on span "Search" at bounding box center [952, 73] width 253 height 39
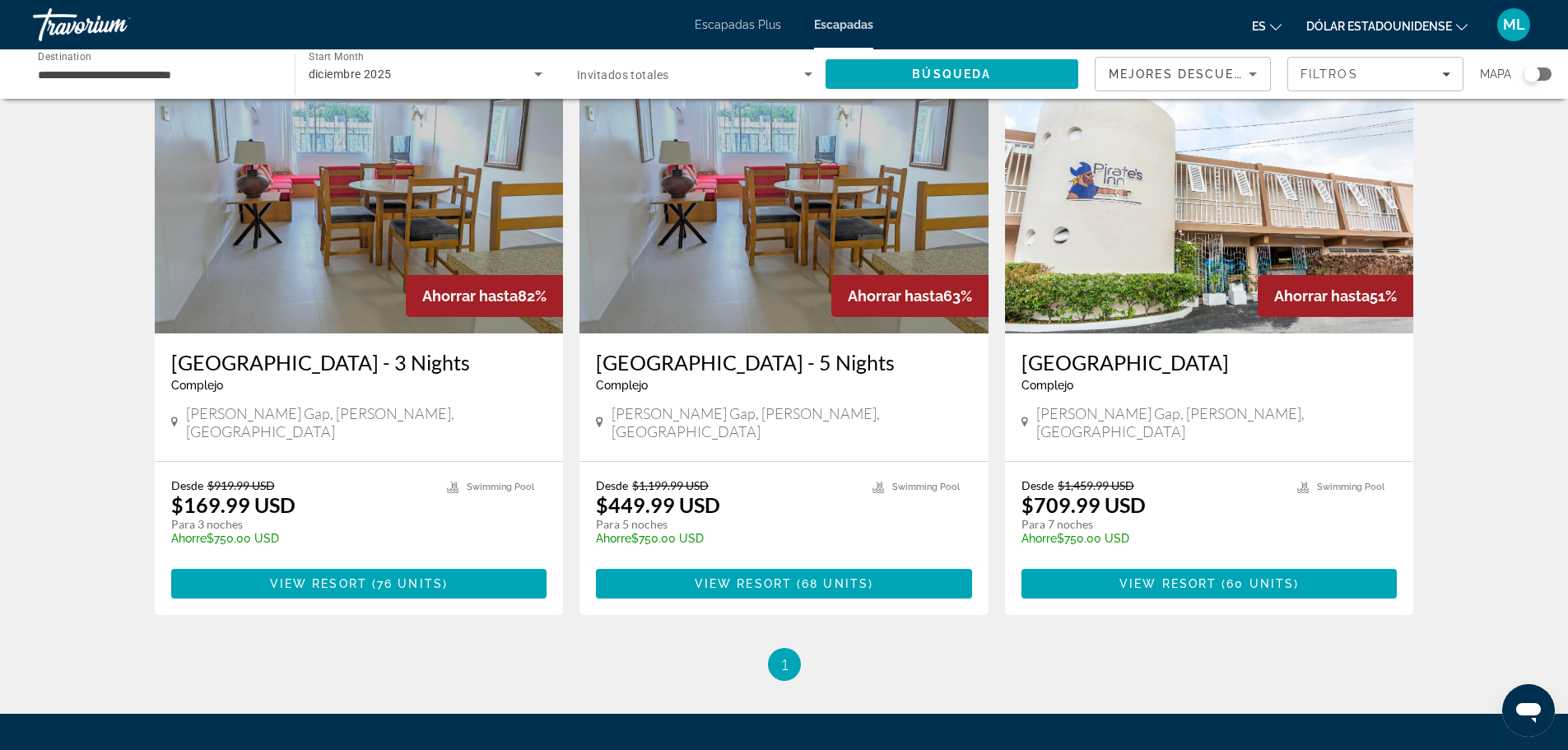
scroll to position [70, 0]
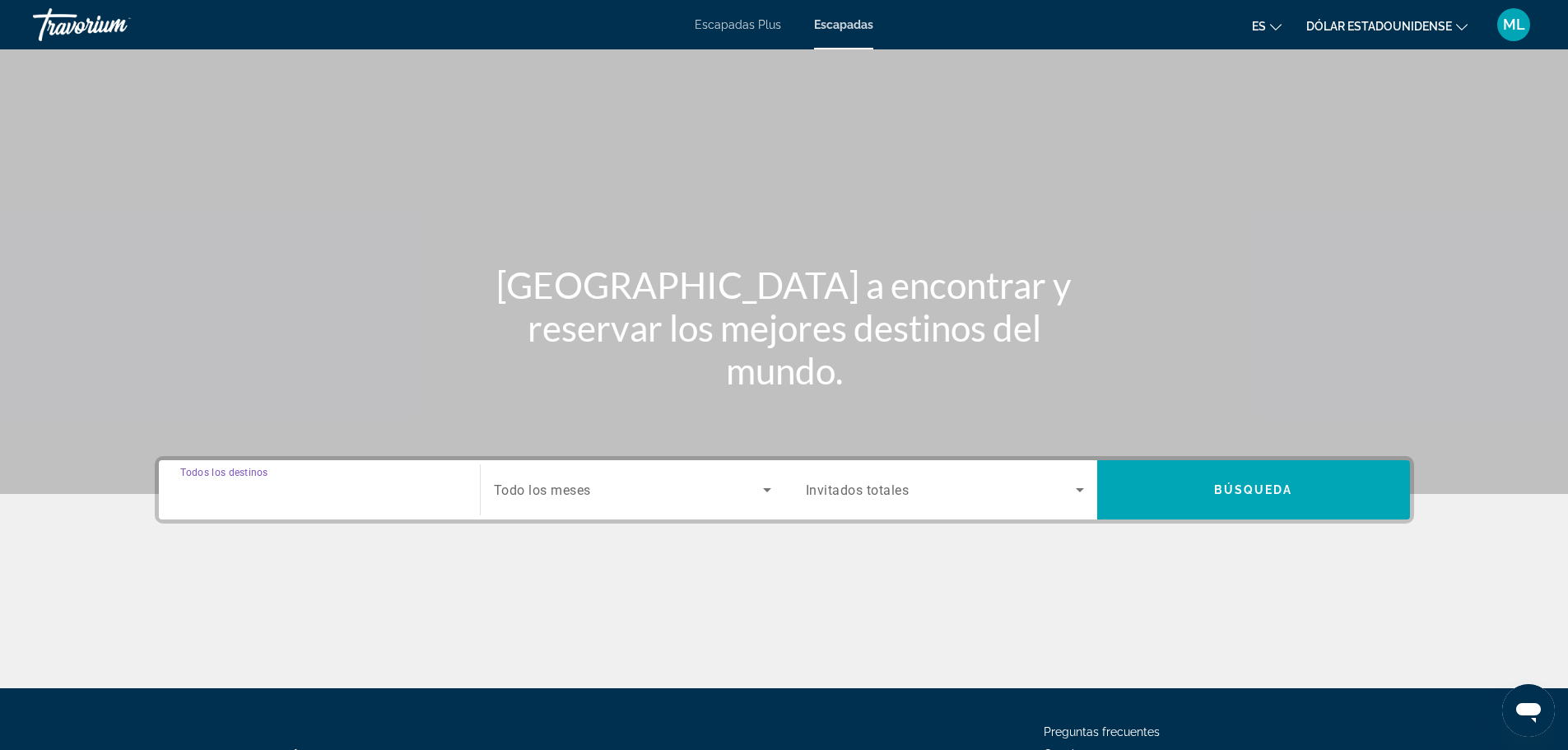
click at [343, 489] on input "Destination Todos los destinos" at bounding box center [319, 491] width 278 height 20
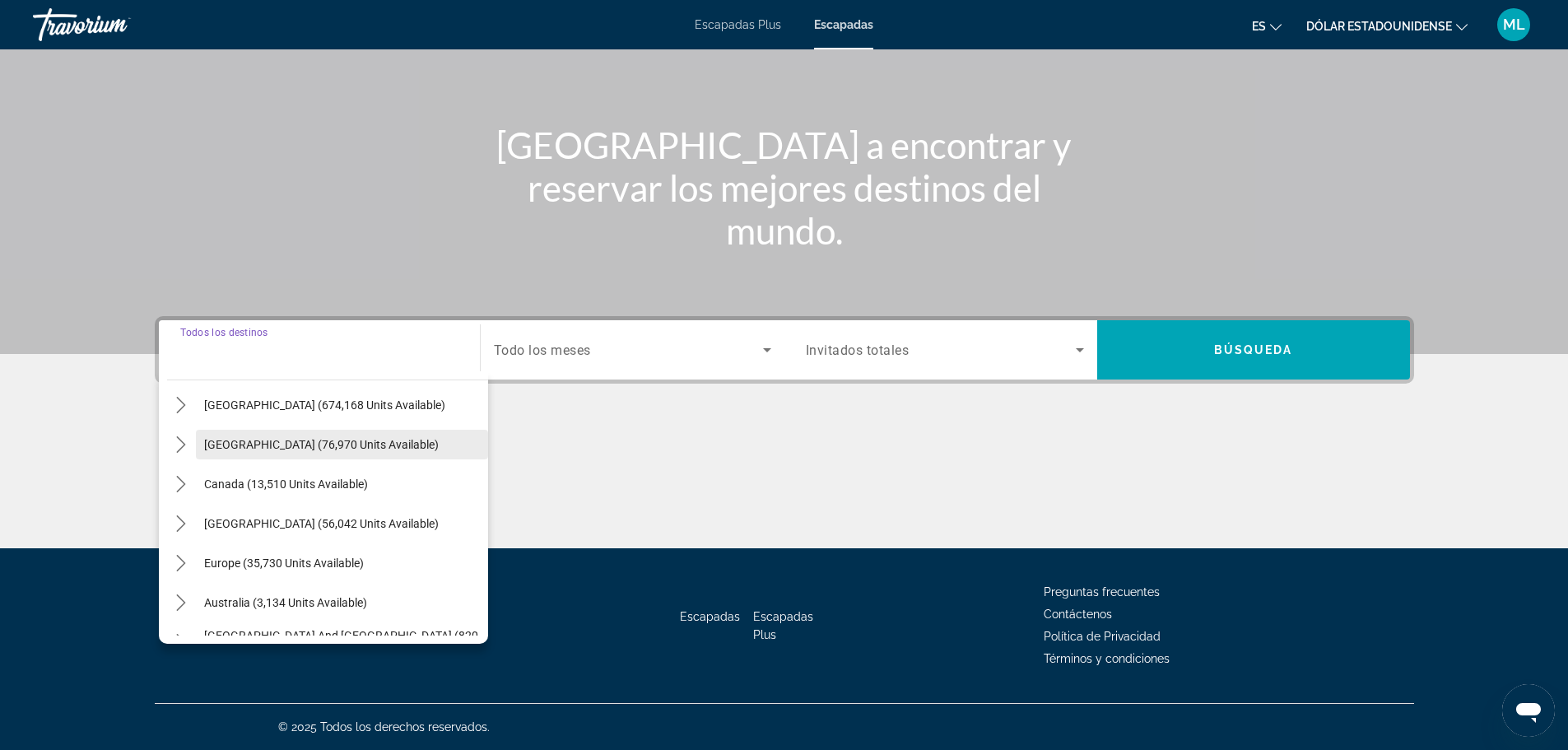
scroll to position [82, 0]
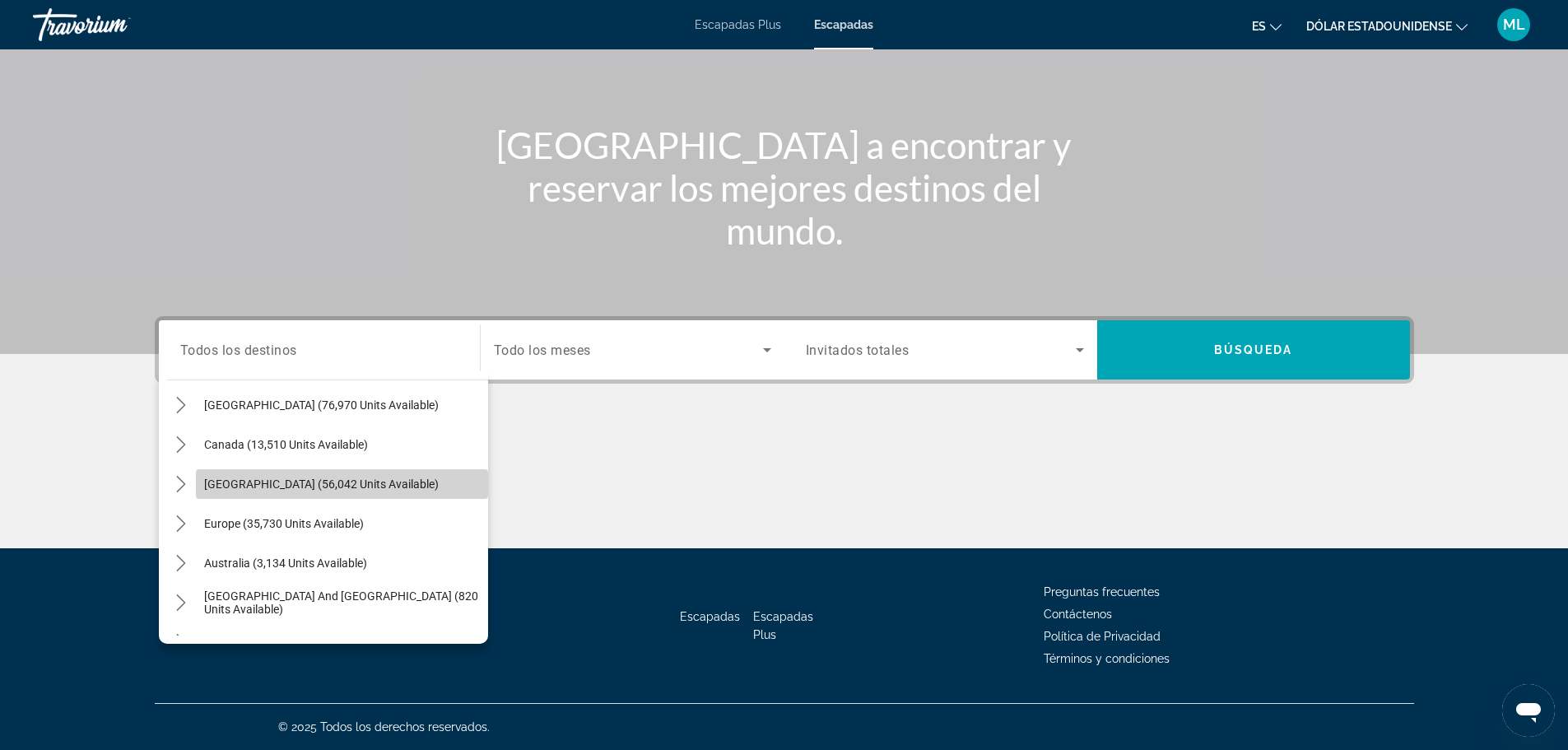
click at [392, 486] on span "Caribbean & Atlantic Islands (56,042 units available)" at bounding box center [321, 484] width 235 height 13
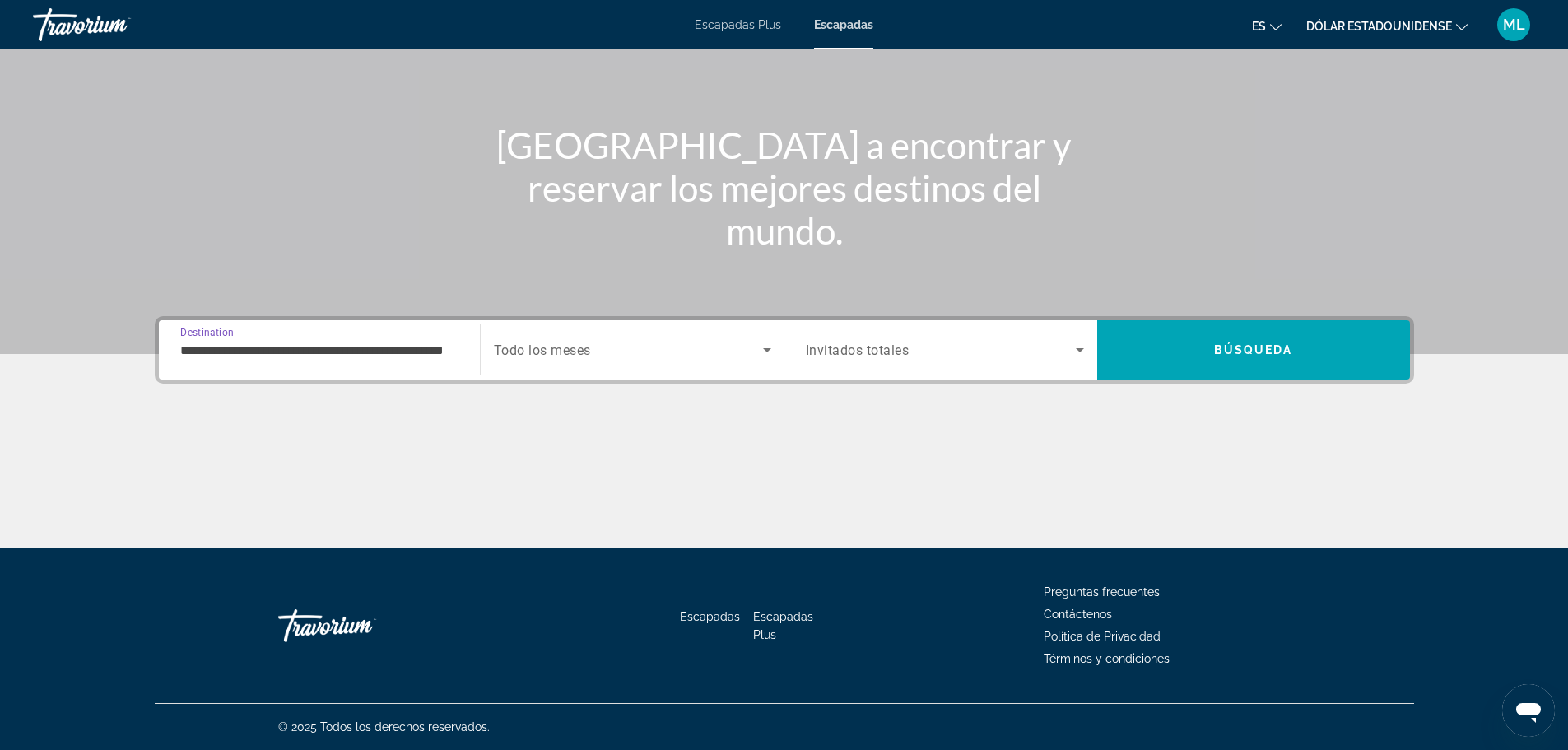
click at [278, 346] on input "**********" at bounding box center [319, 351] width 278 height 20
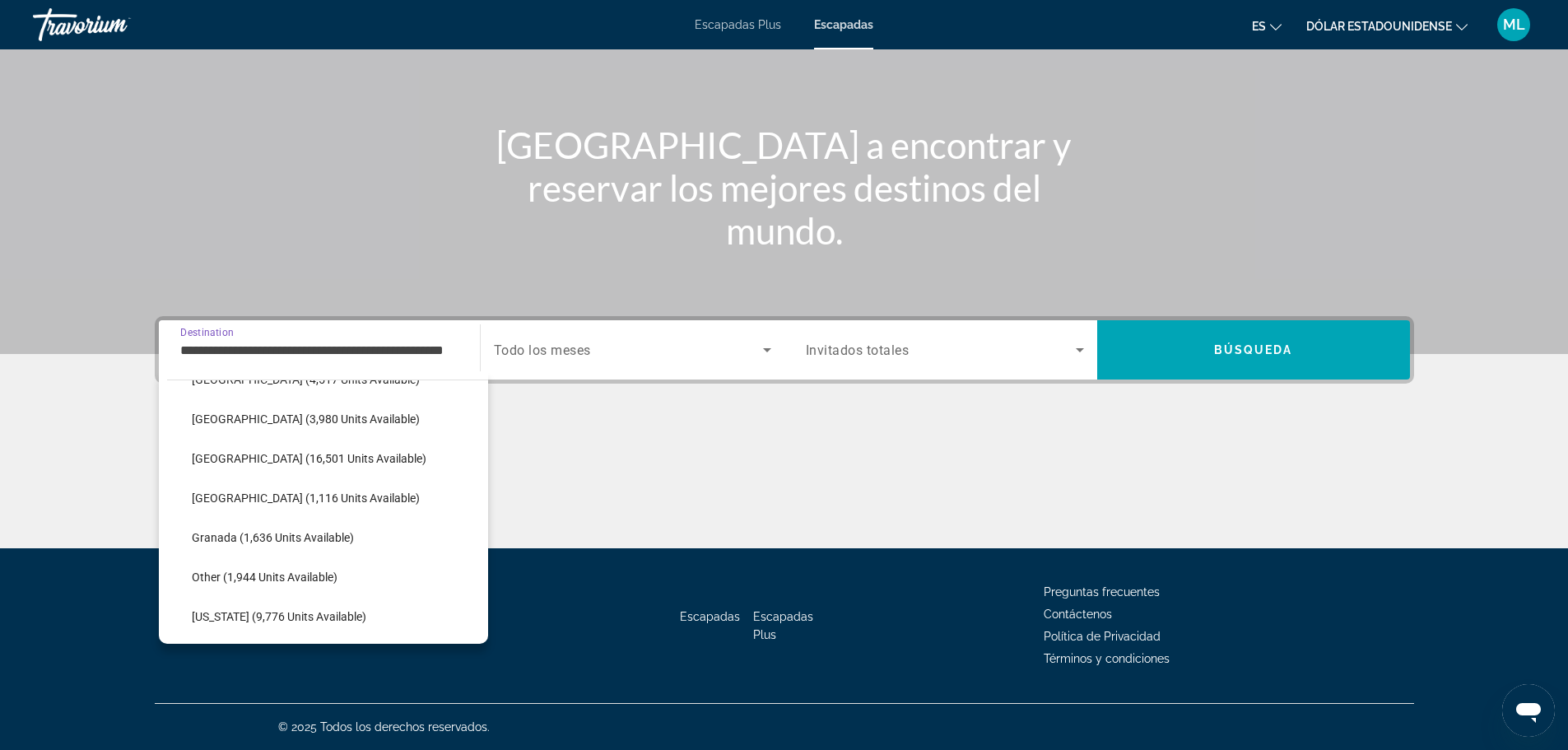
scroll to position [388, 0]
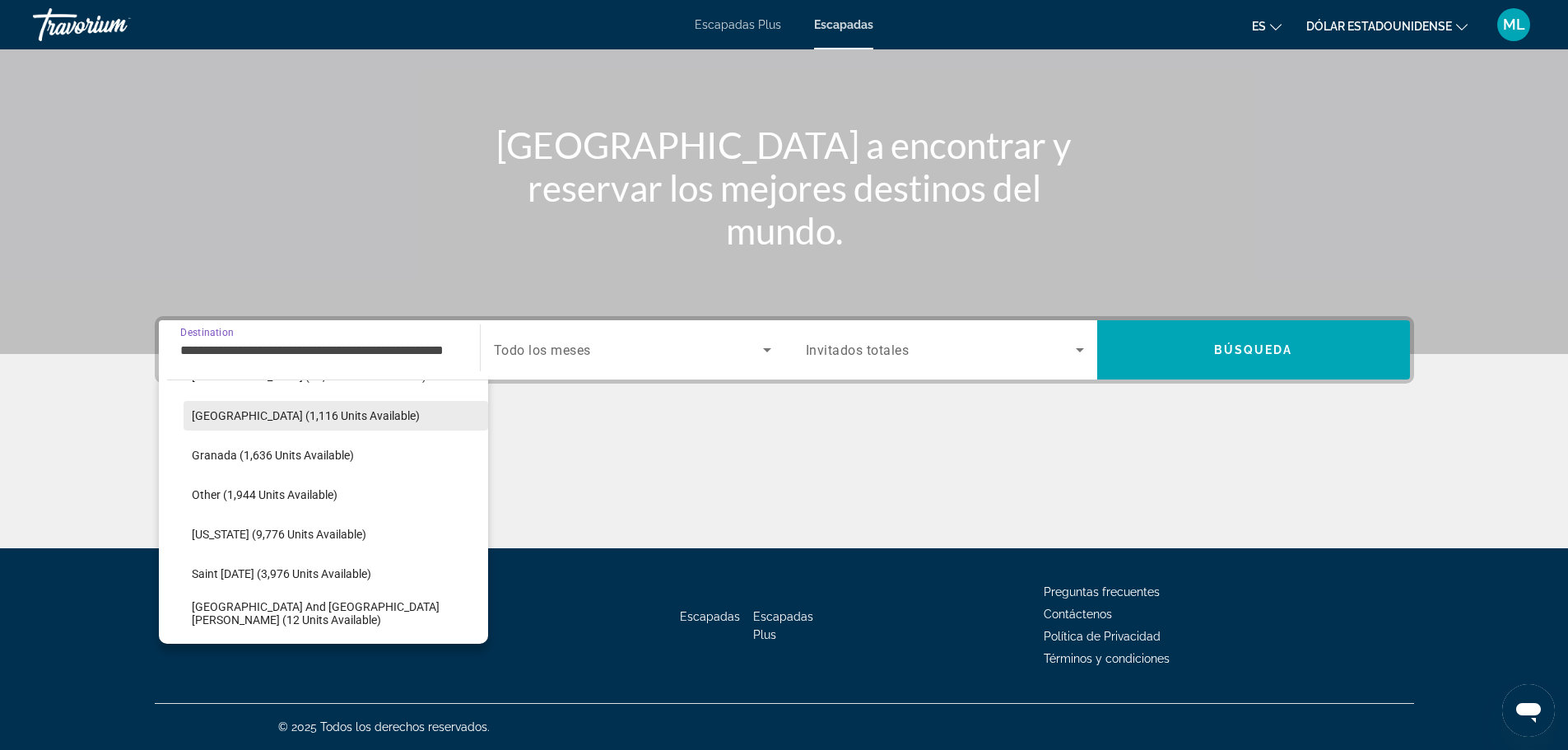
click at [318, 417] on span "Dominican Republic (1,116 units available)" at bounding box center [305, 415] width 228 height 13
type input "**********"
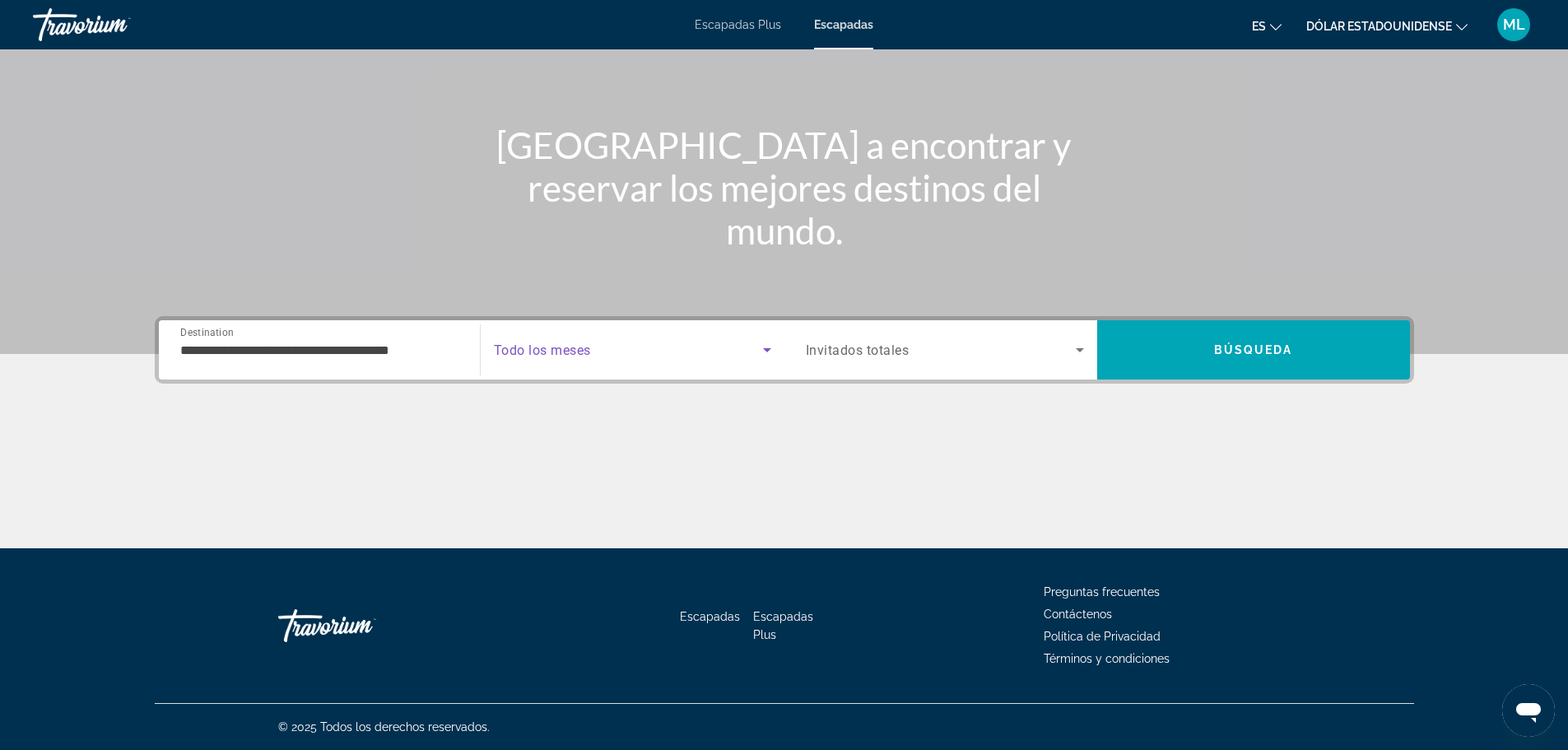
click at [764, 341] on icon "Search widget" at bounding box center [767, 350] width 20 height 20
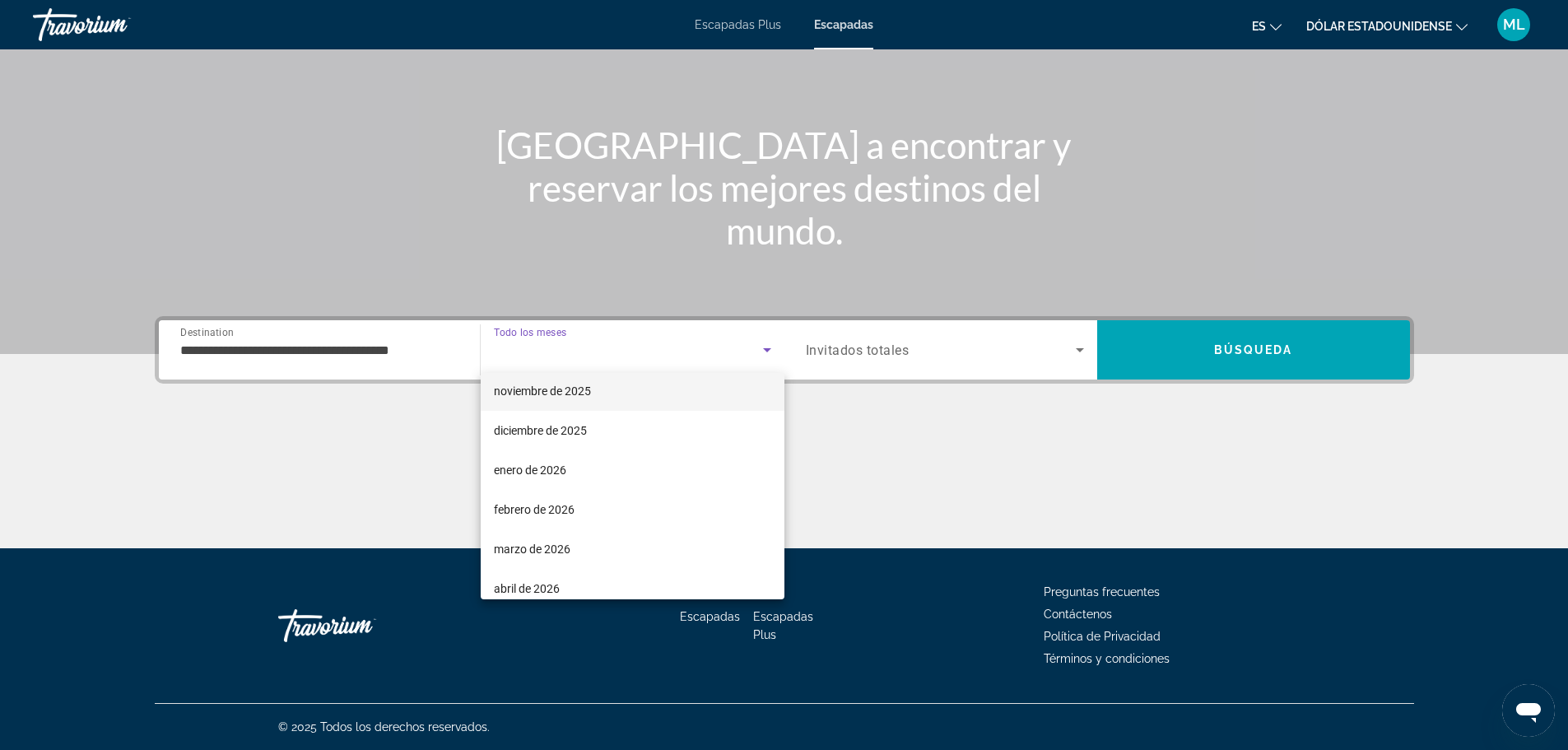
scroll to position [165, 0]
click at [584, 395] on mat-option "enero de 2026" at bounding box center [633, 392] width 304 height 39
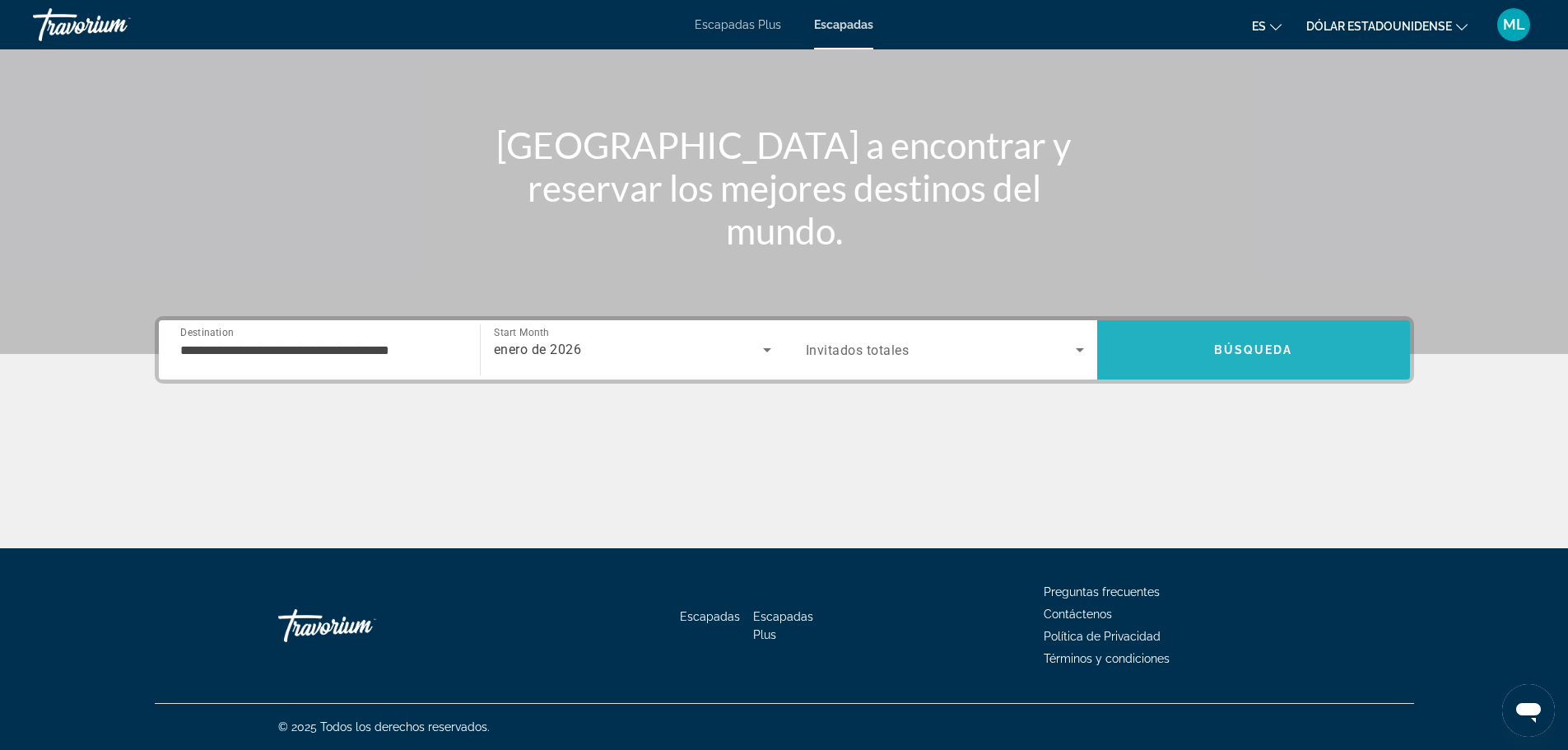
click at [1210, 340] on span "Search" at bounding box center [1253, 349] width 313 height 39
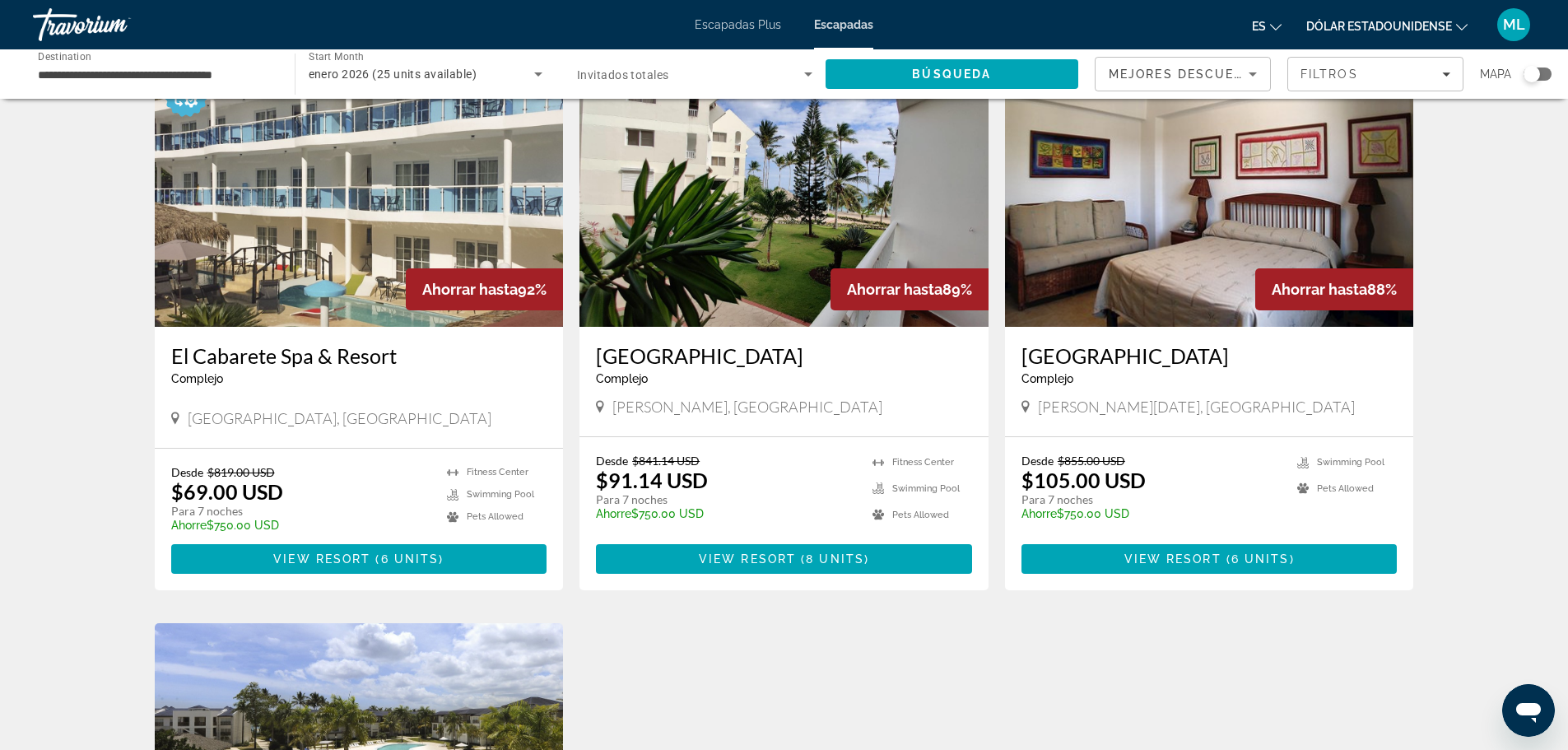
scroll to position [82, 0]
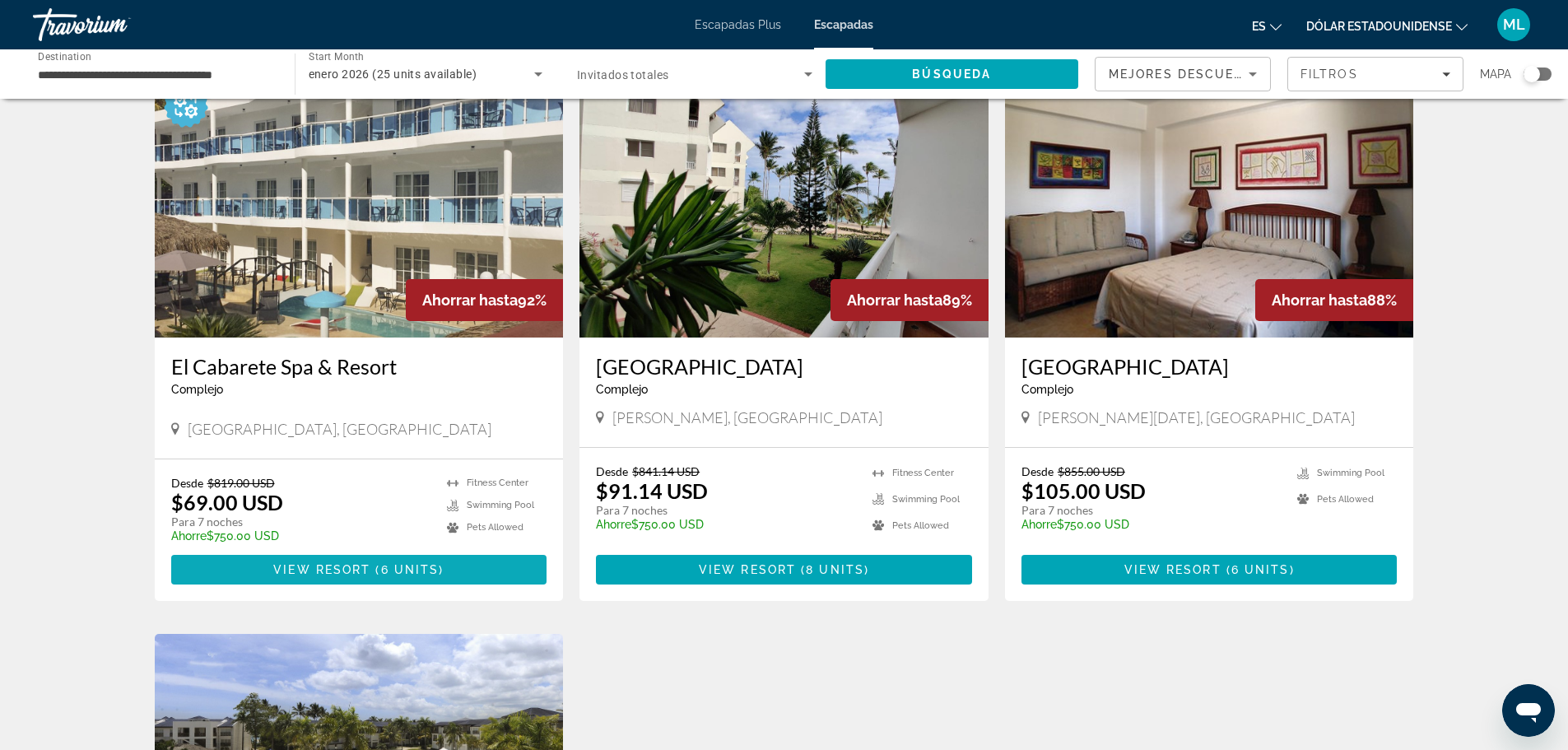
click at [303, 573] on span "View Resort" at bounding box center [322, 570] width 97 height 13
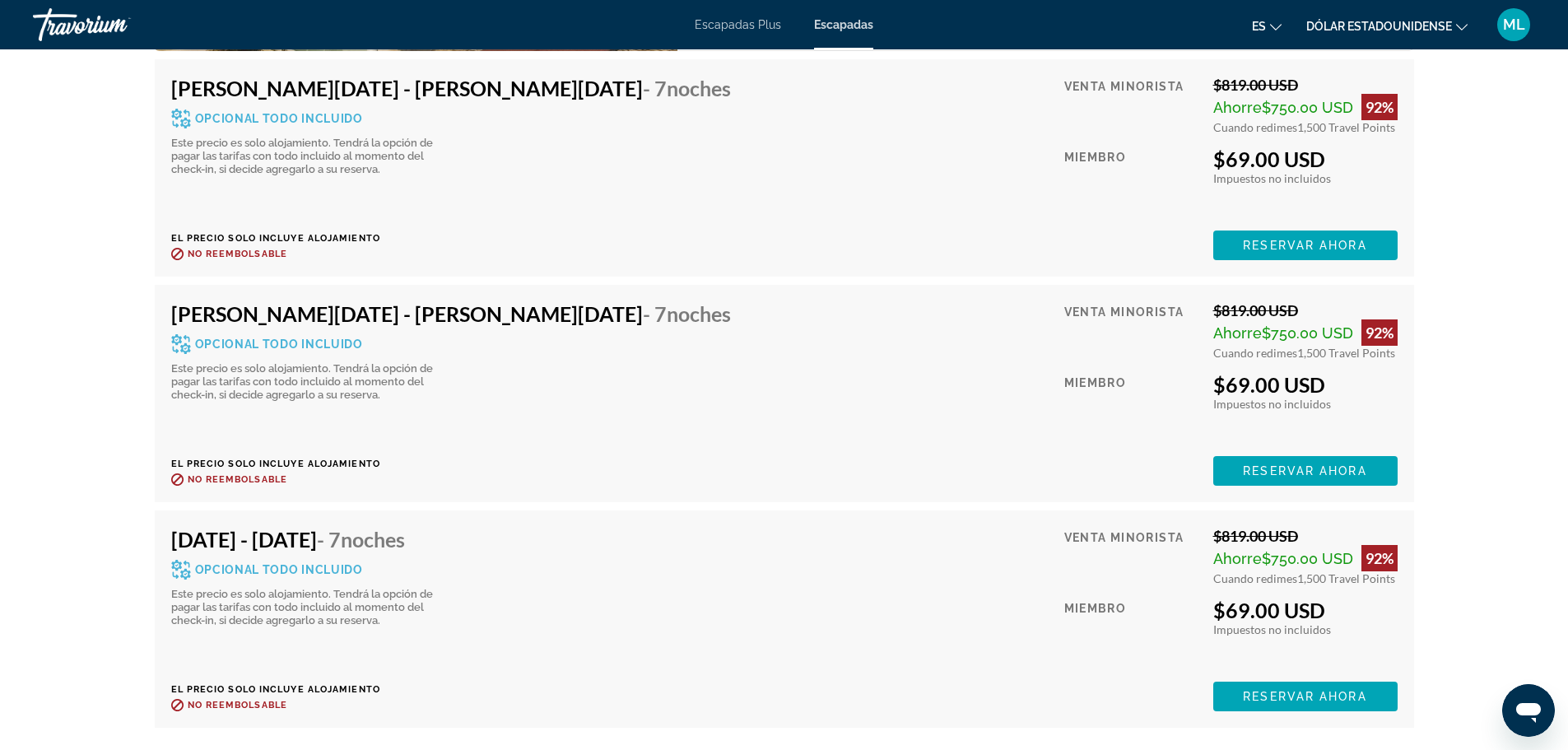
scroll to position [3399, 0]
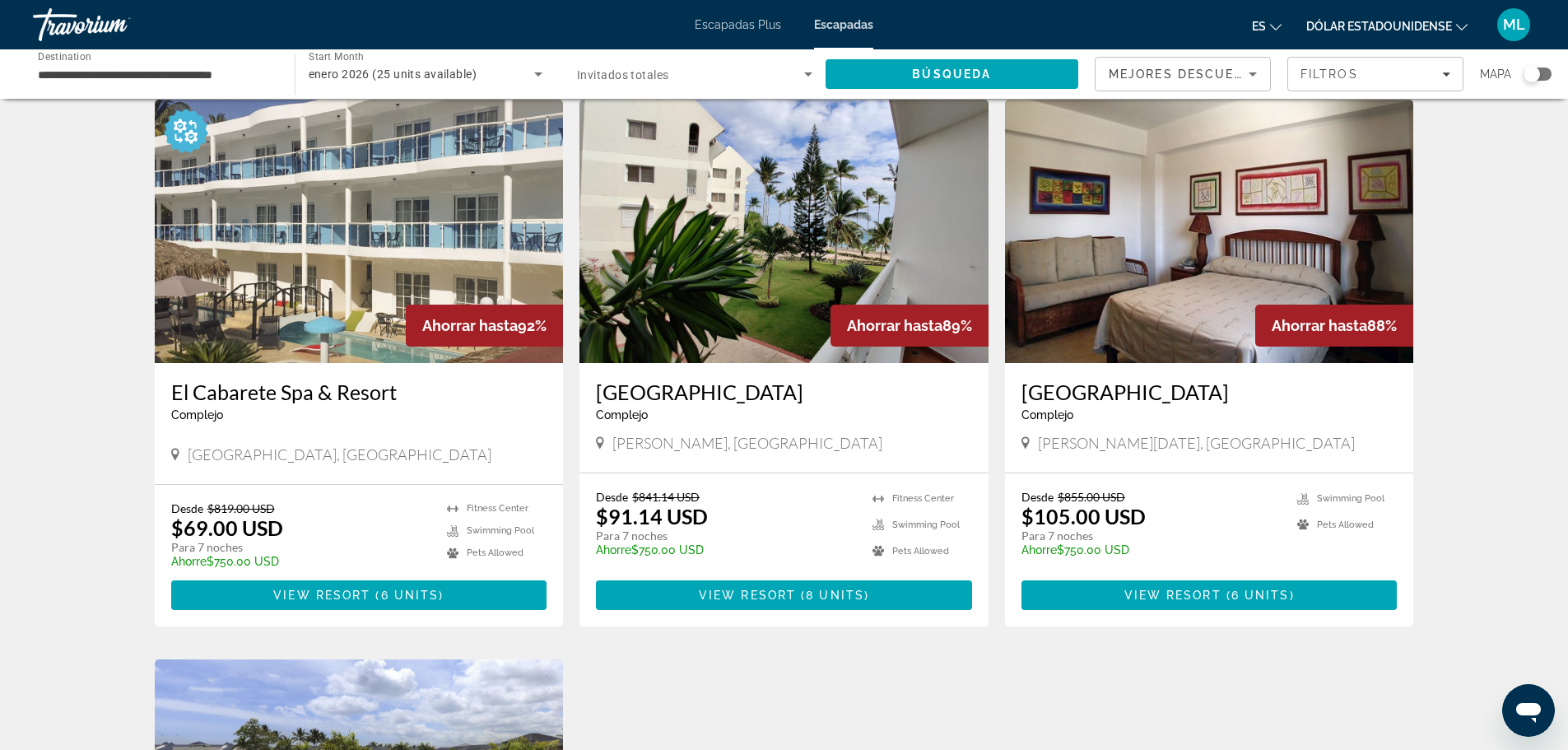
scroll to position [82, 0]
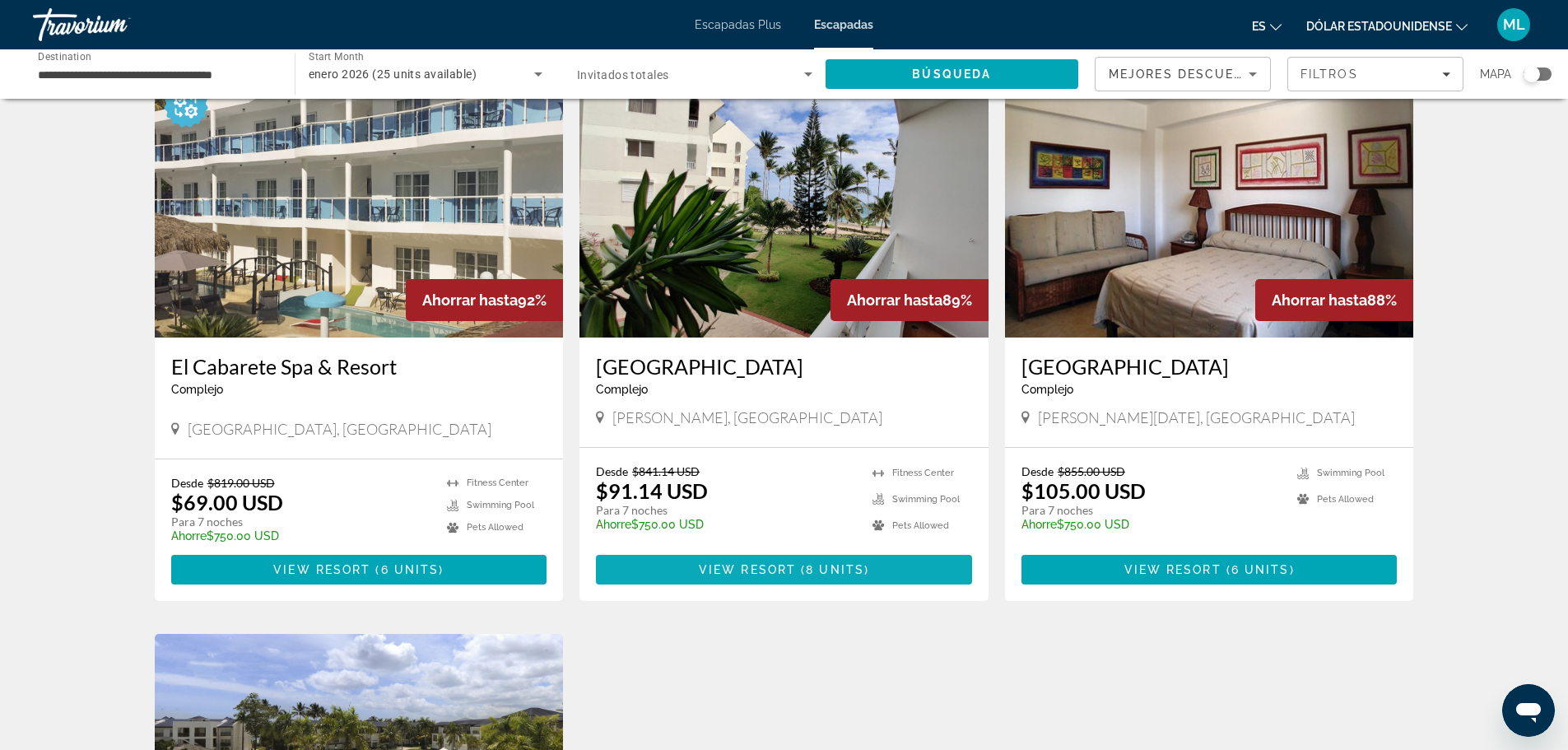
click at [829, 566] on span "8 units" at bounding box center [835, 570] width 59 height 13
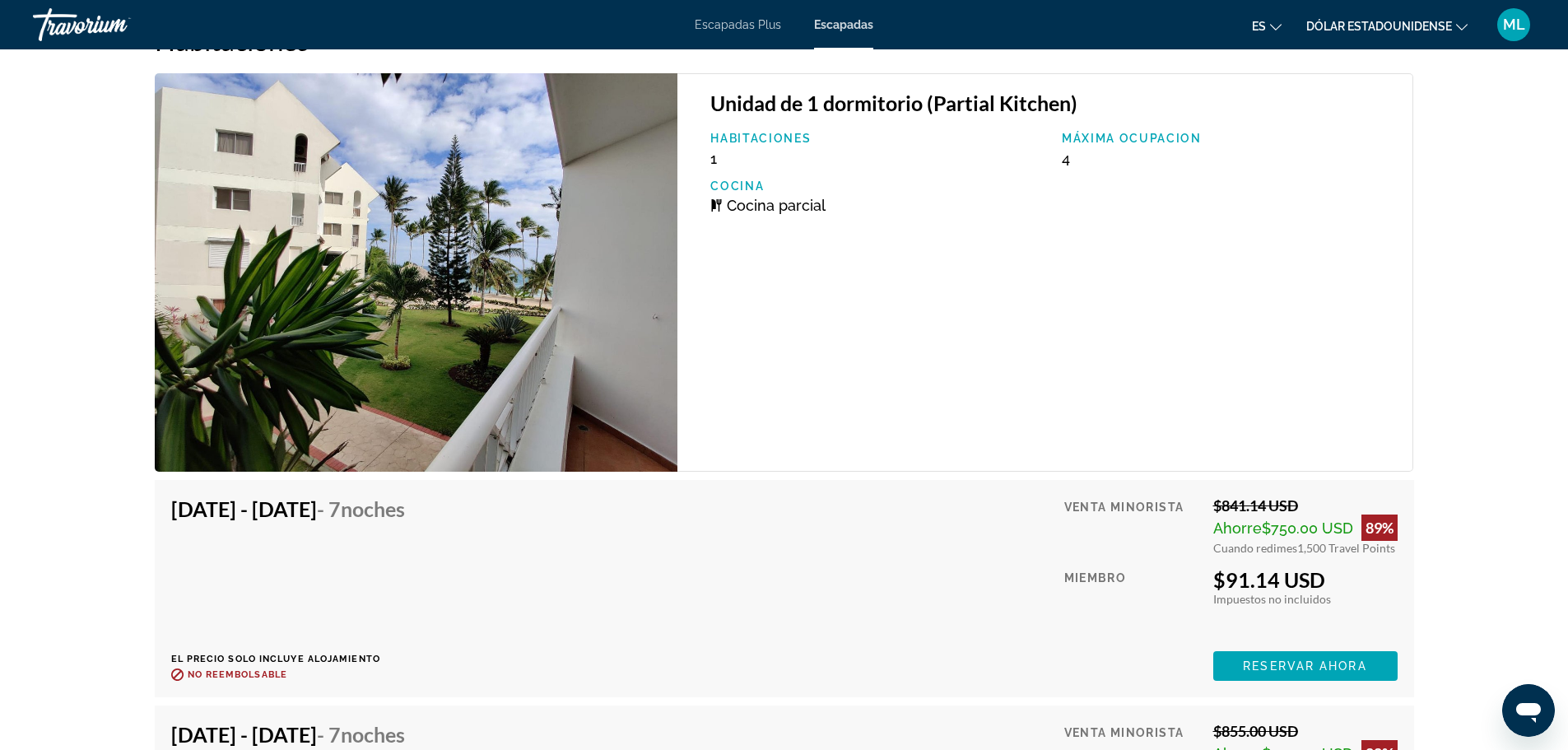
scroll to position [2312, 0]
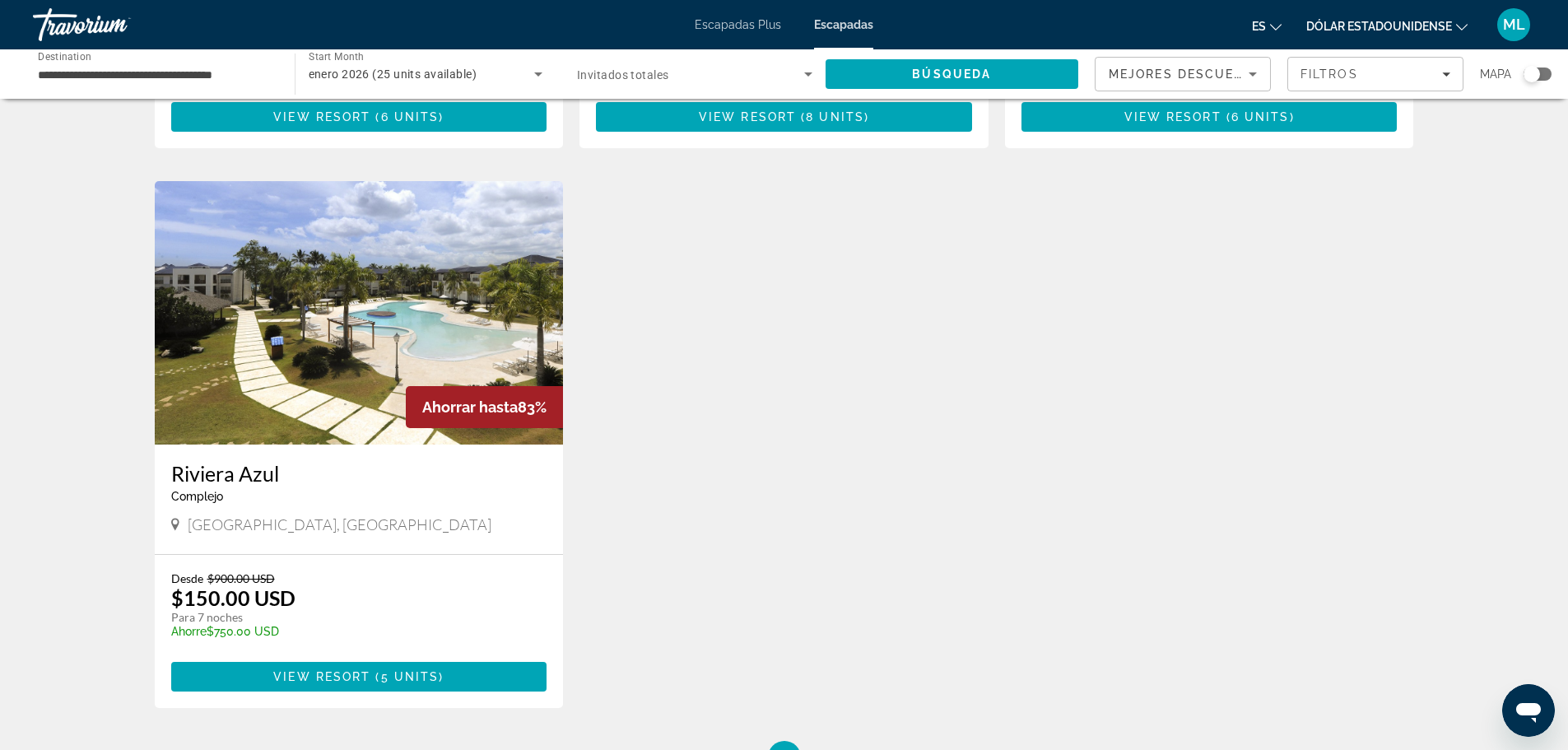
scroll to position [576, 0]
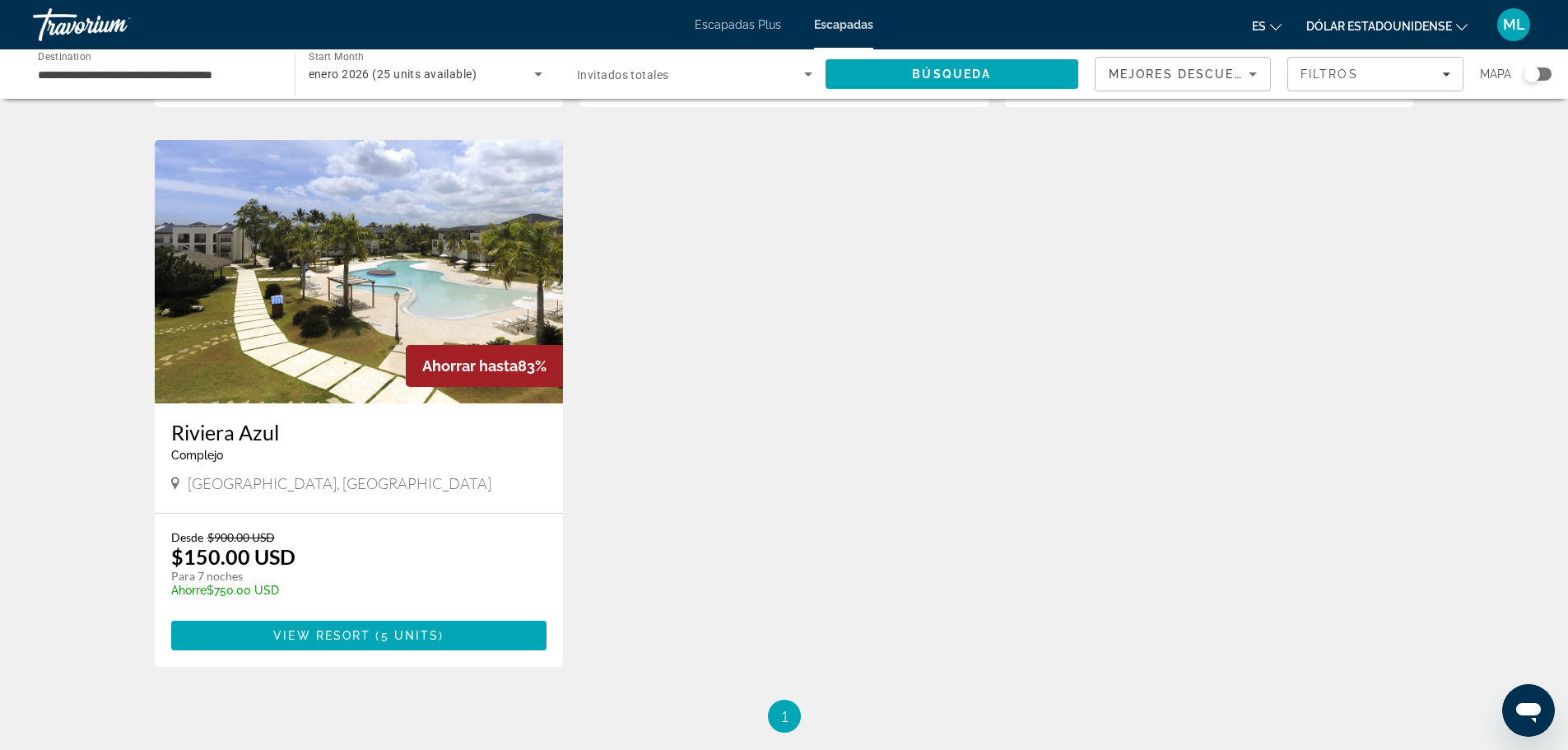
click at [265, 377] on img "Contenido principal" at bounding box center [358, 272] width 409 height 263
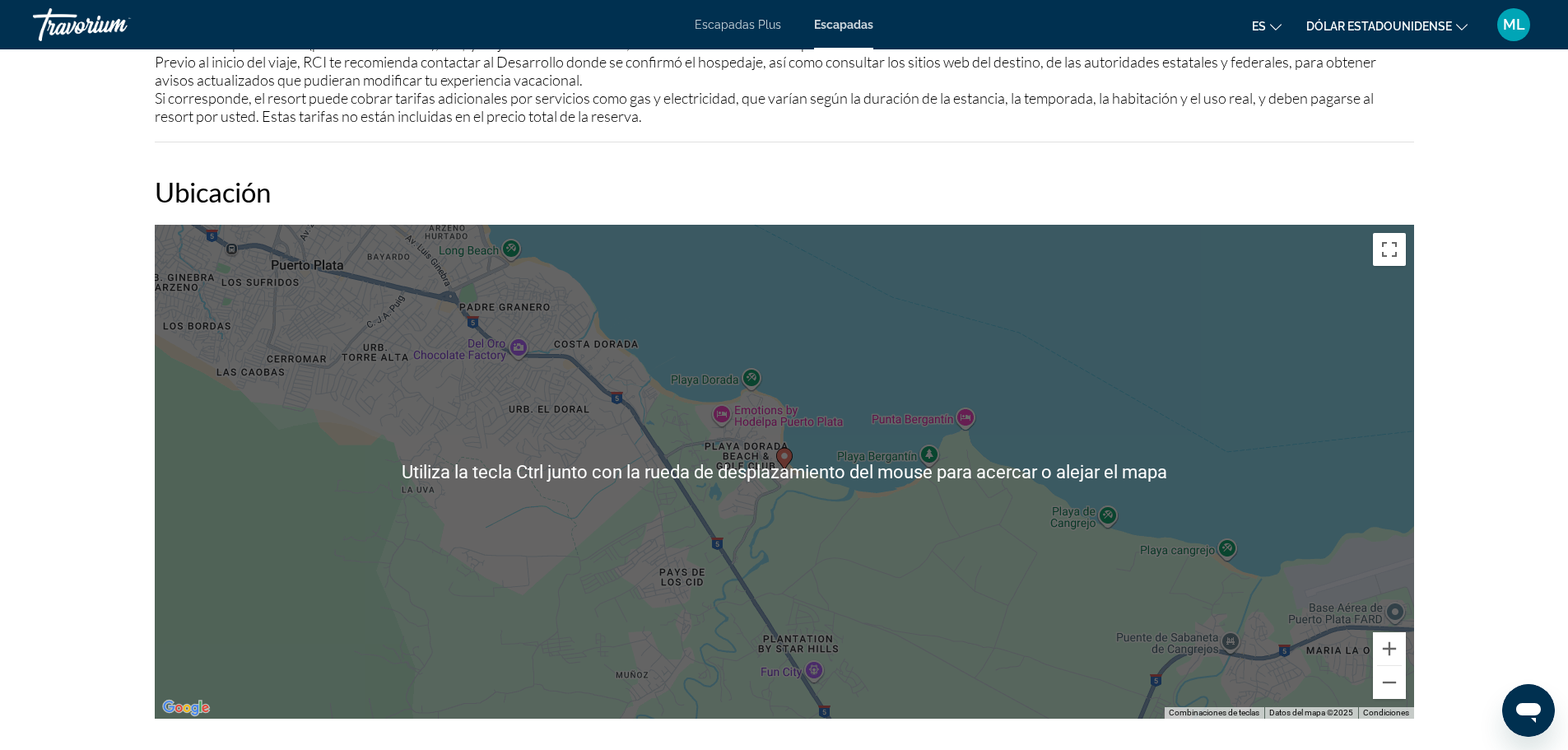
scroll to position [1730, 0]
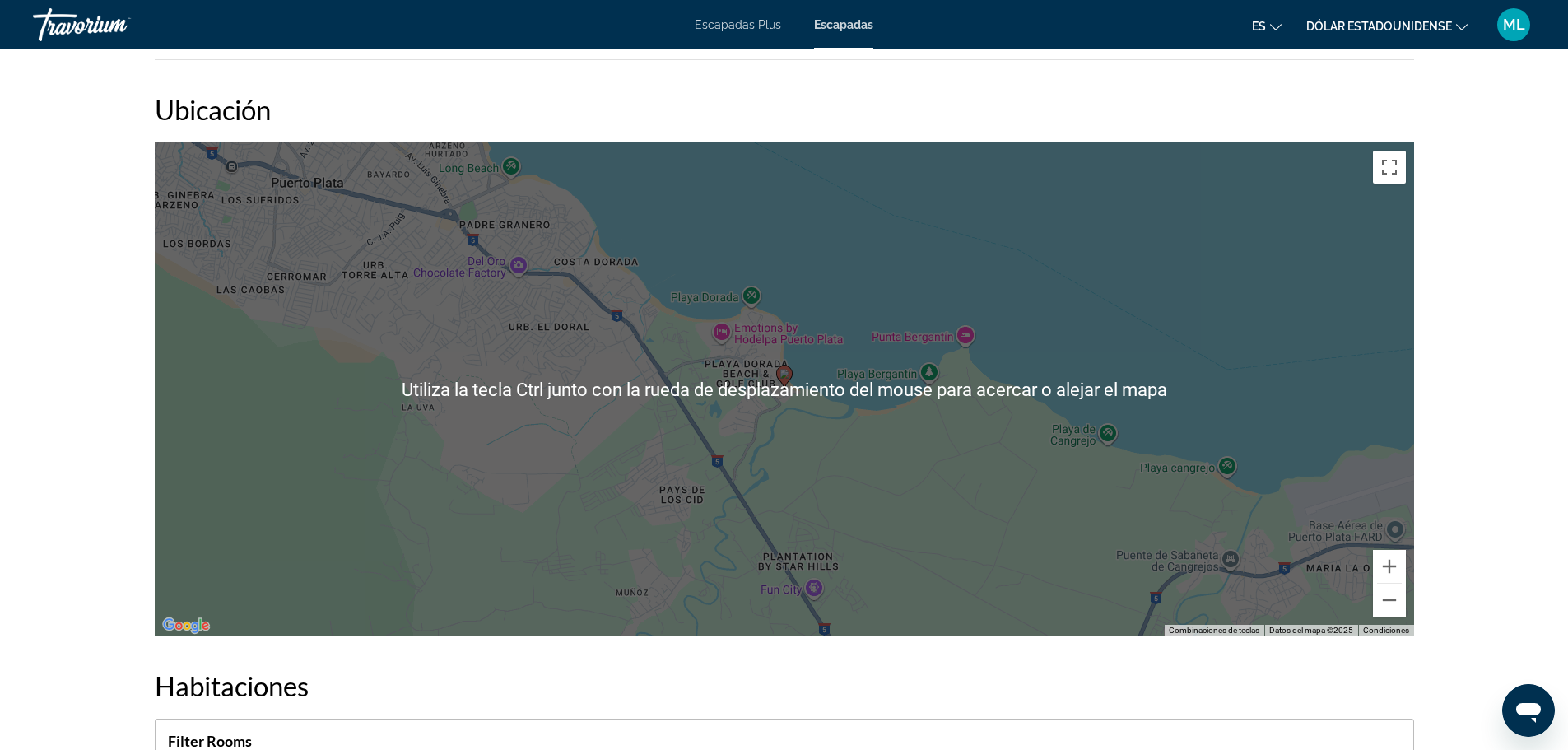
click at [772, 421] on div "Para activar la función de arrastrar con el teclado, presiona Alt + Intro. Una …" at bounding box center [784, 390] width 1259 height 494
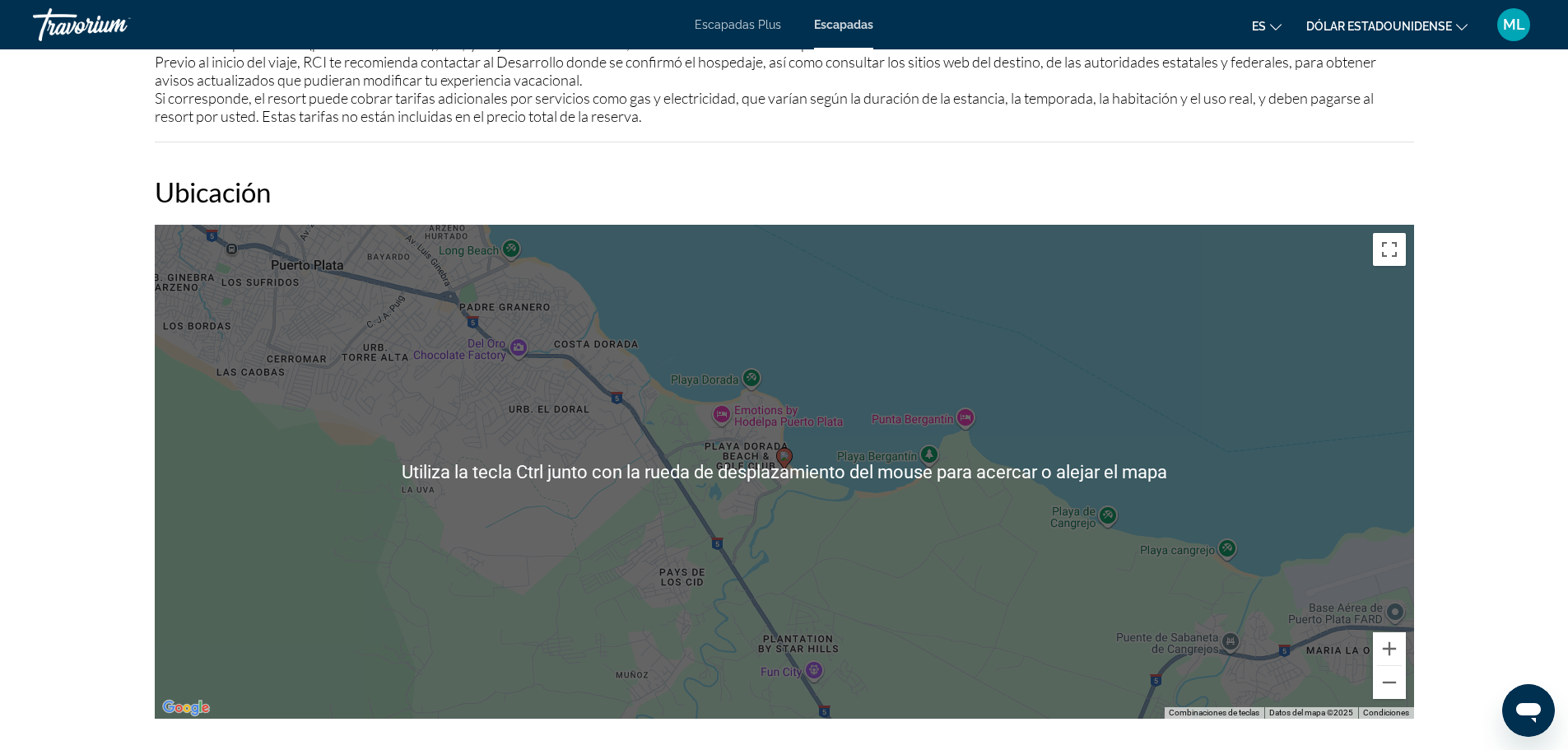
scroll to position [1812, 0]
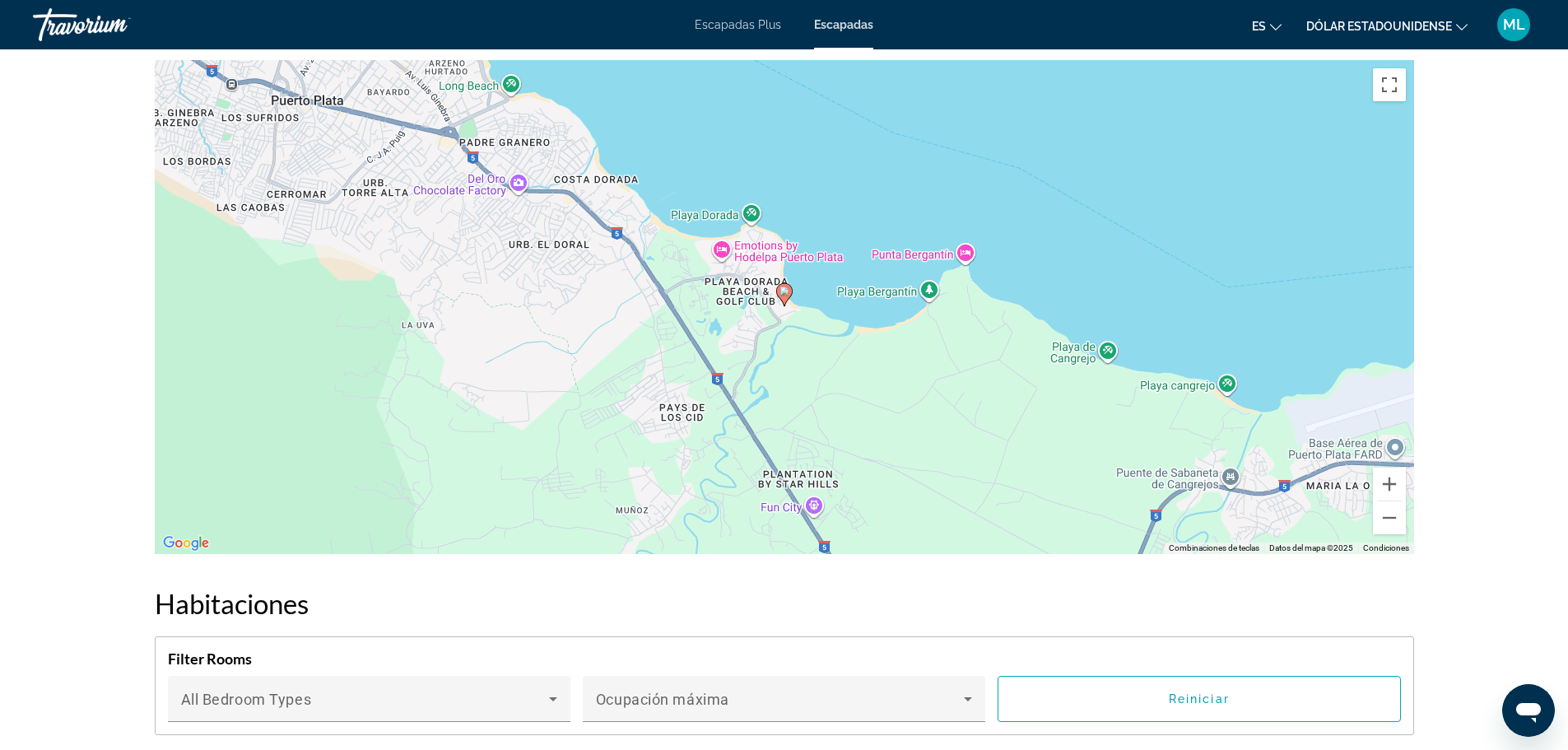
click at [744, 316] on div "Para activar la función de arrastrar con el teclado, presiona Alt + Intro. Una …" at bounding box center [784, 307] width 1259 height 494
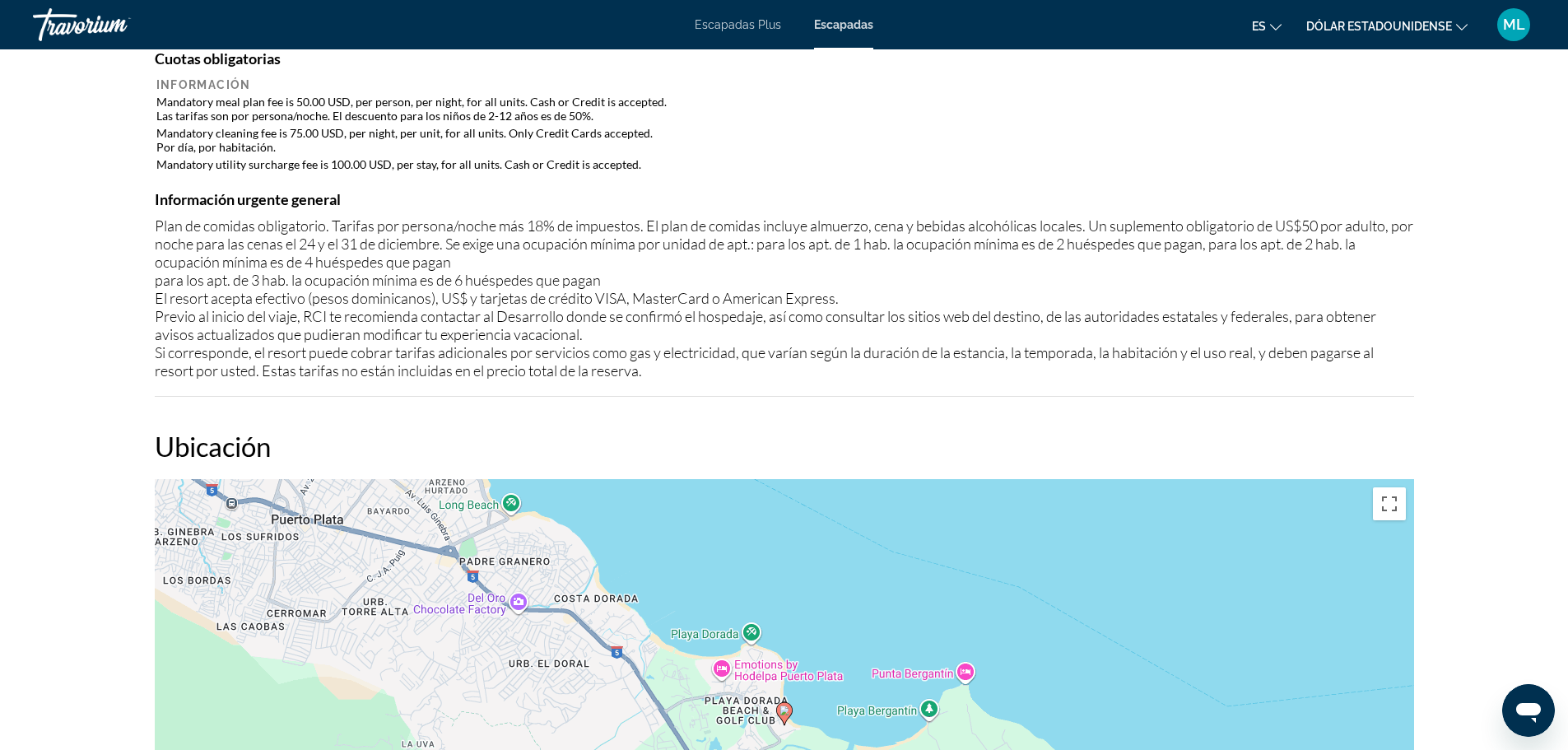
scroll to position [1152, 0]
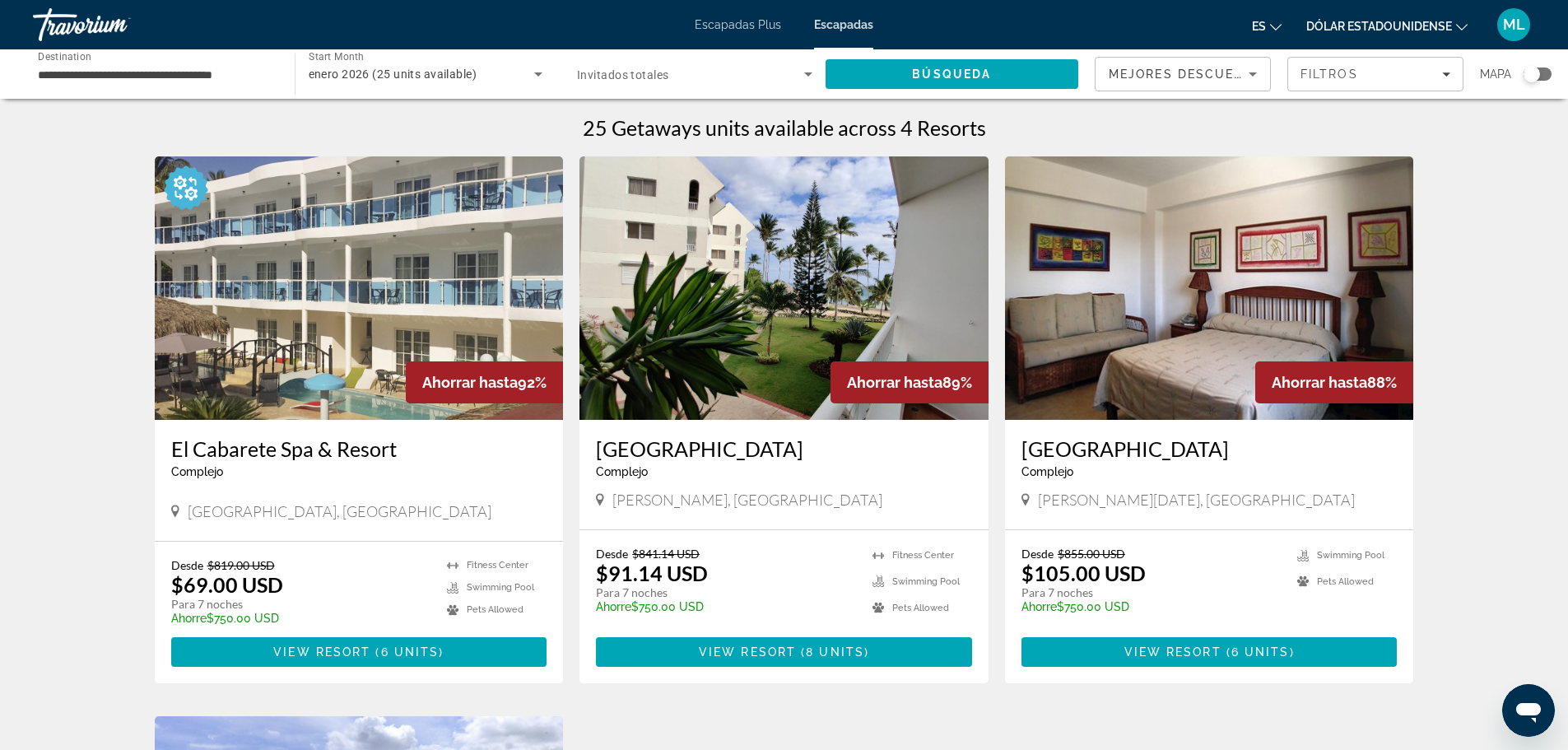
click at [171, 77] on input "**********" at bounding box center [155, 75] width 235 height 20
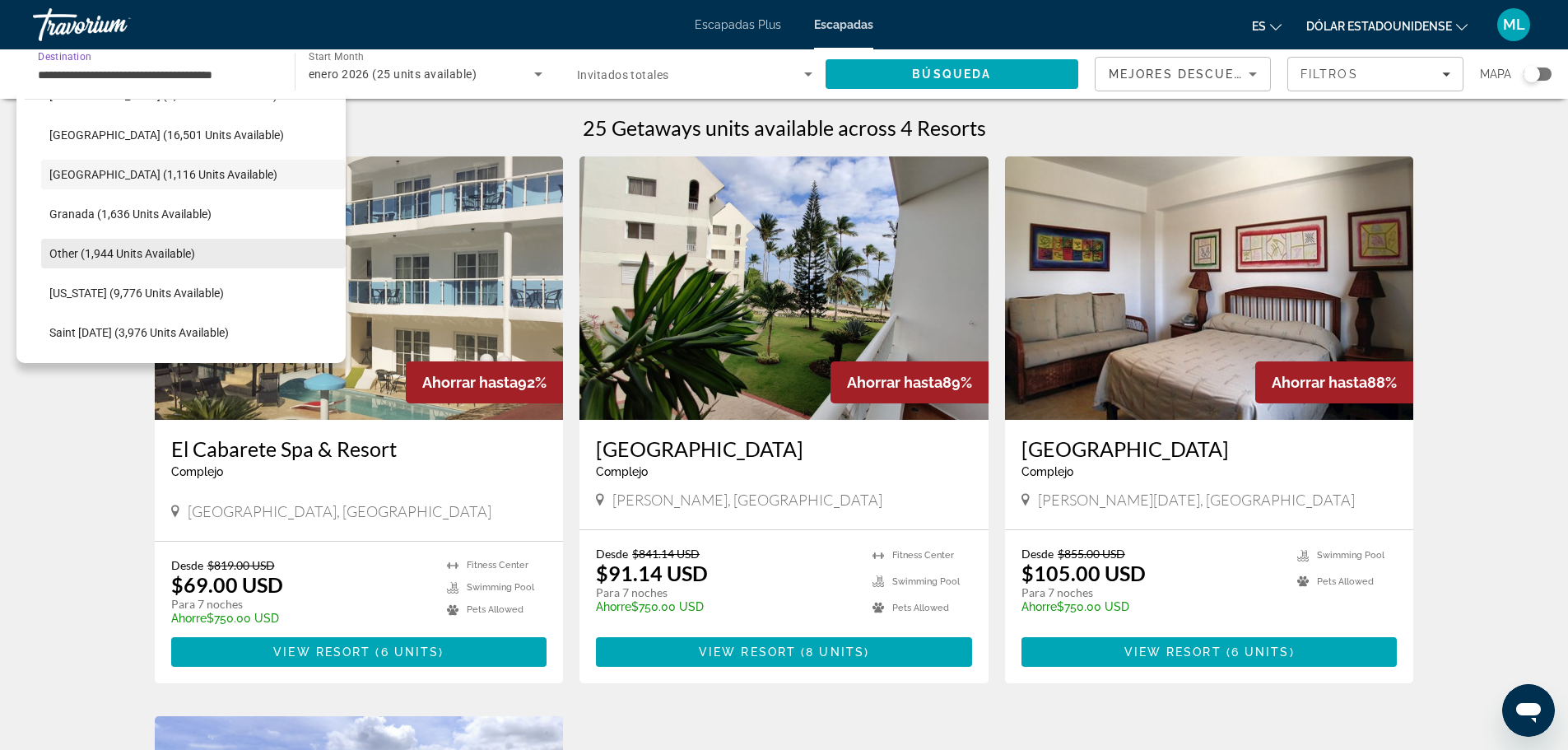
scroll to position [378, 0]
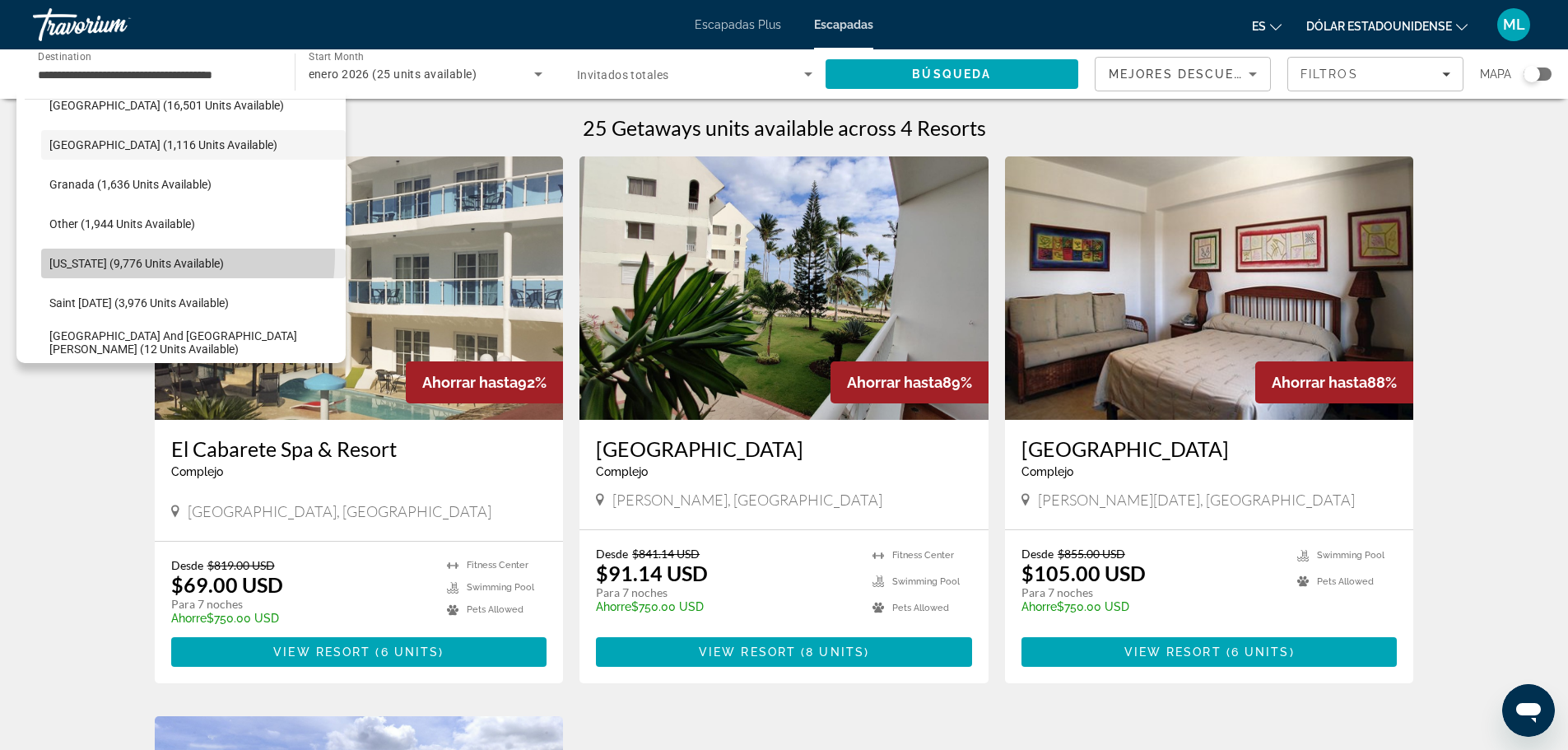
click at [131, 254] on span "Select destination: Puerto Rico (9,776 units available)" at bounding box center [193, 262] width 304 height 39
type input "**********"
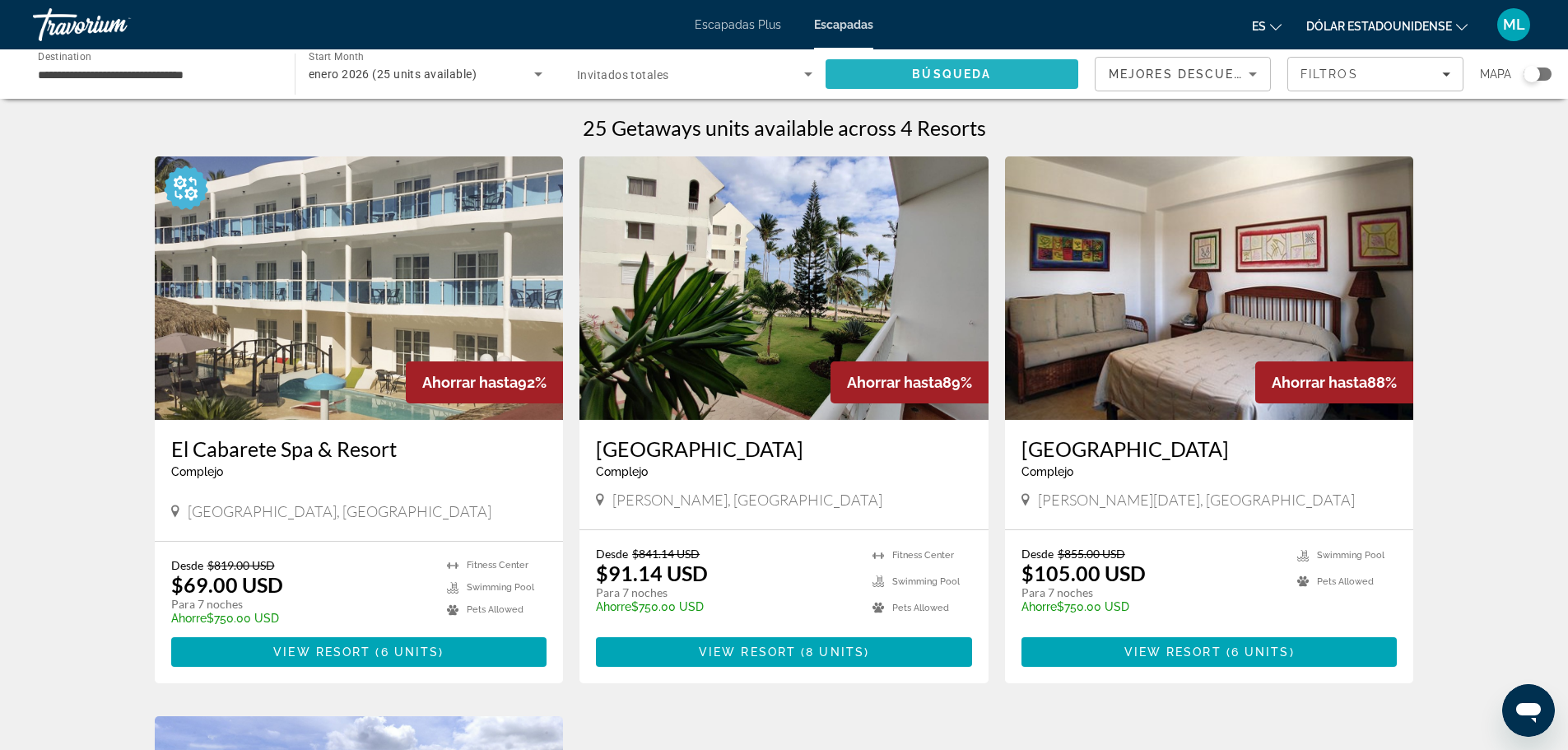
click at [923, 75] on span "Búsqueda" at bounding box center [952, 74] width 79 height 13
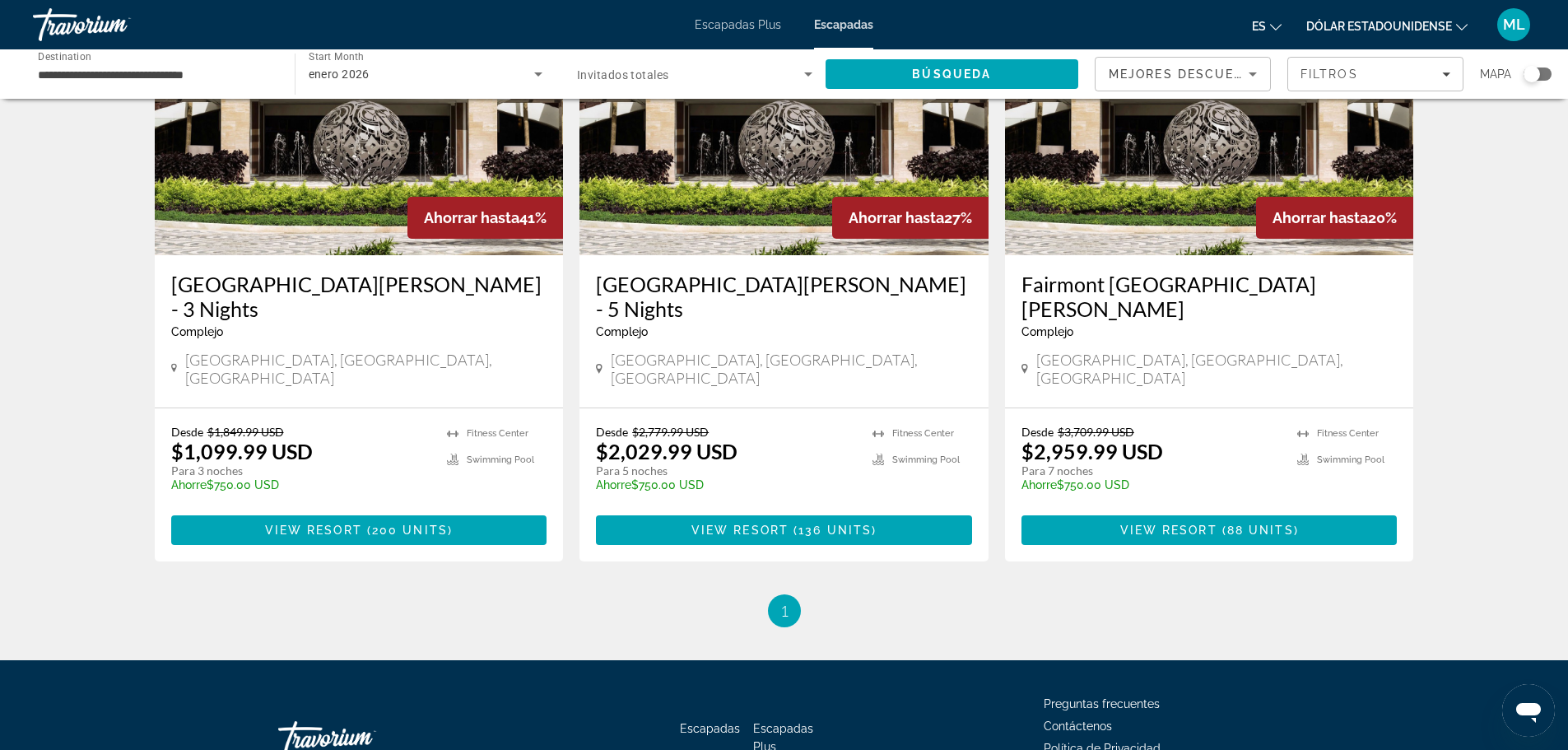
scroll to position [82, 0]
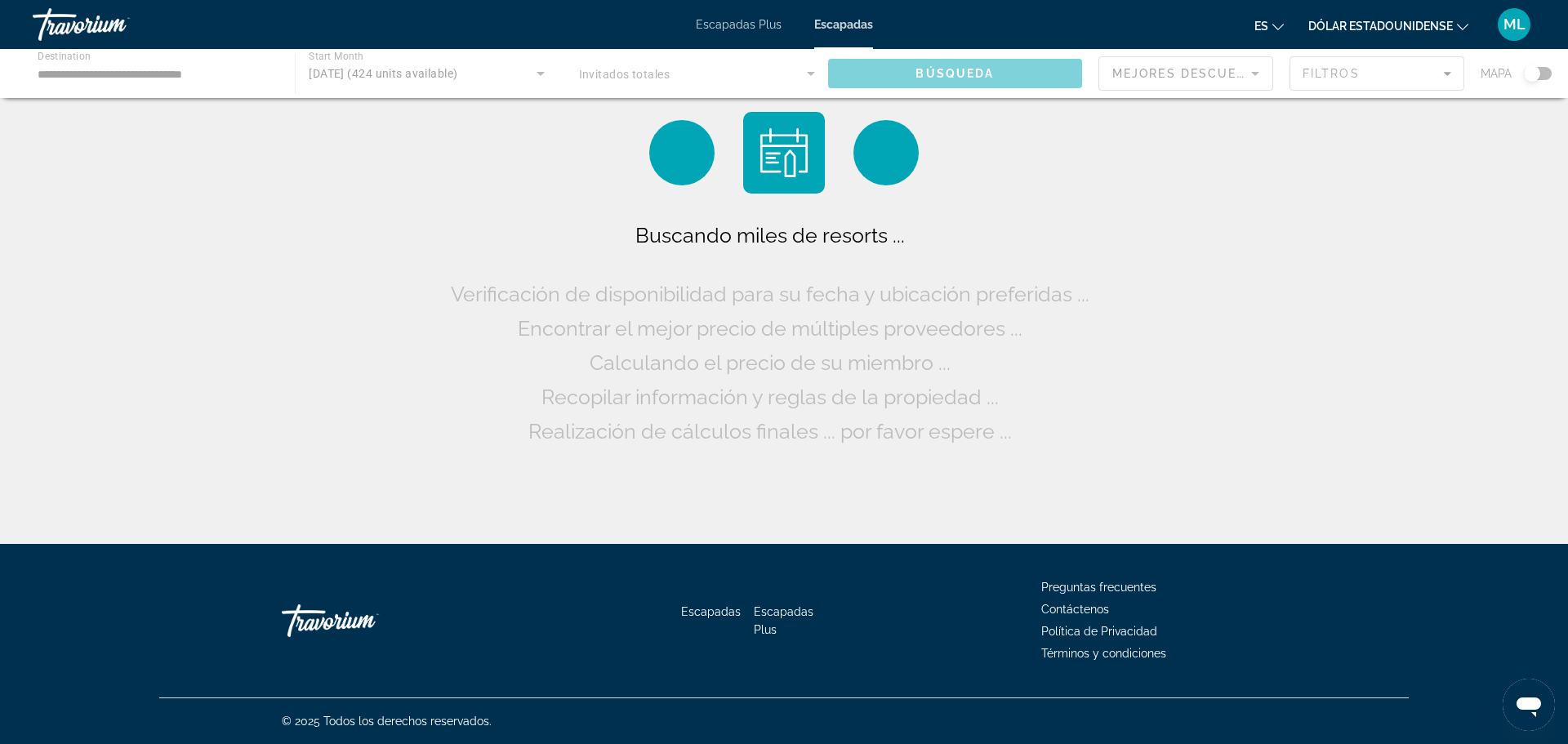
click at [161, 80] on div "Contenido principal" at bounding box center [784, 73] width 1568 height 49
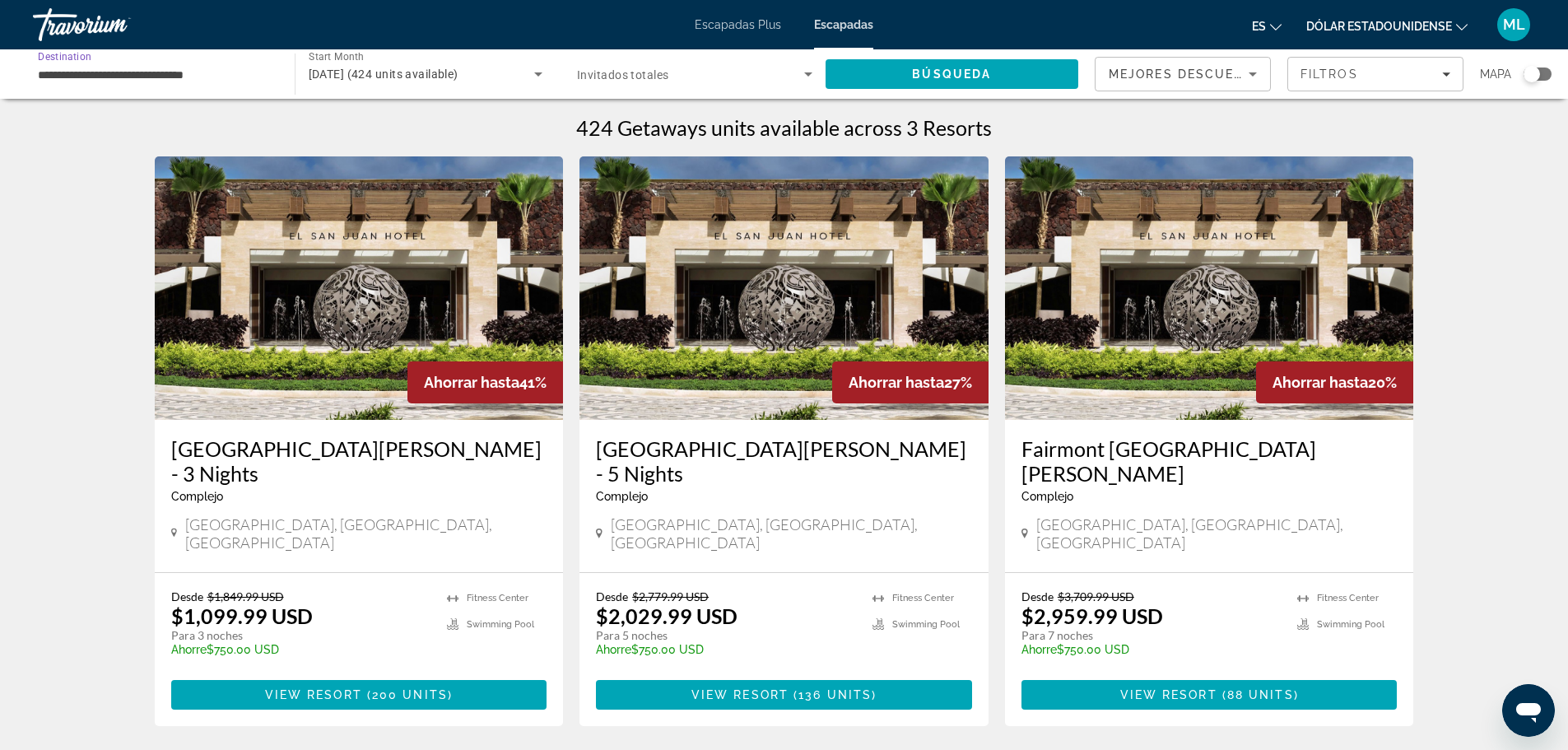
click at [181, 76] on input "**********" at bounding box center [155, 75] width 235 height 20
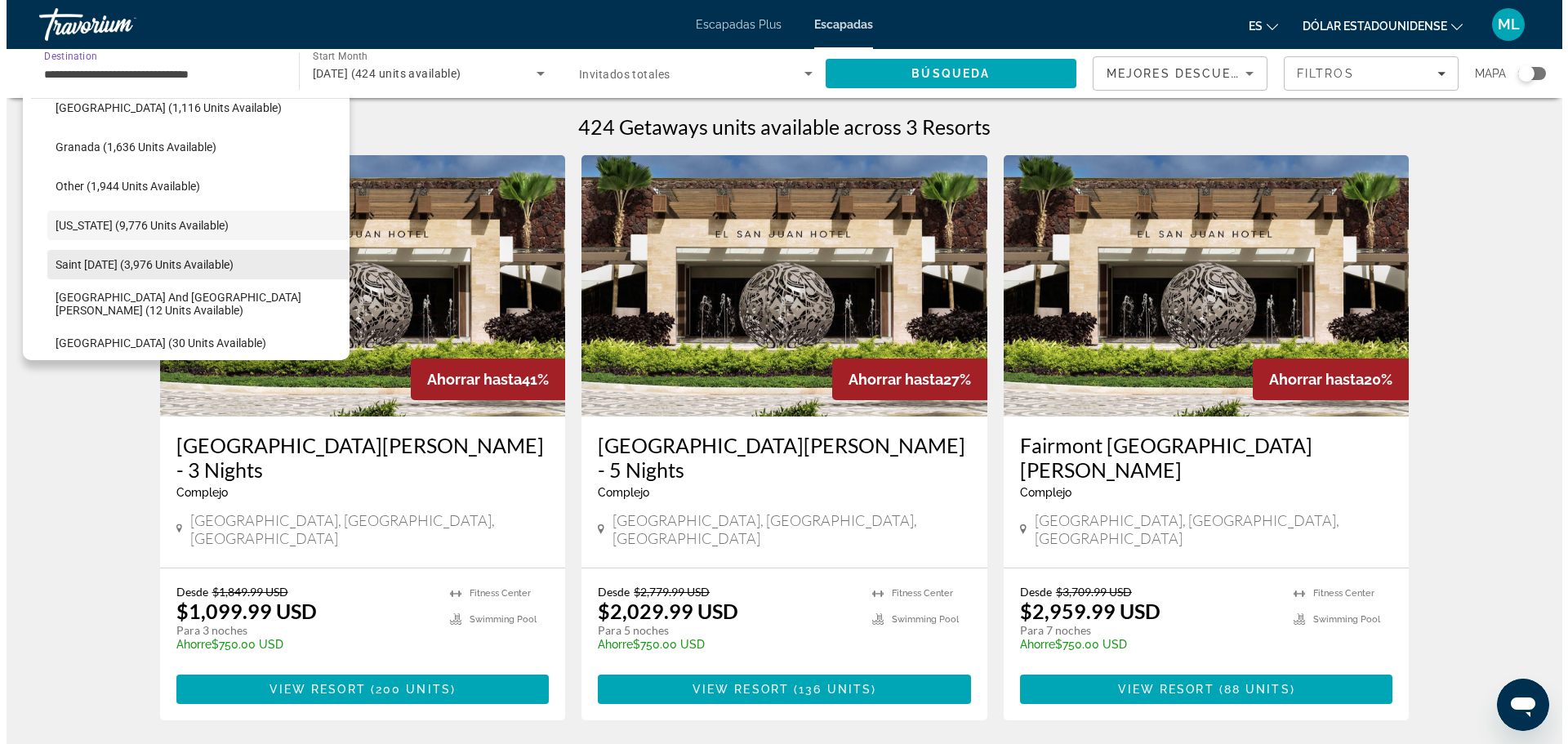
scroll to position [493, 0]
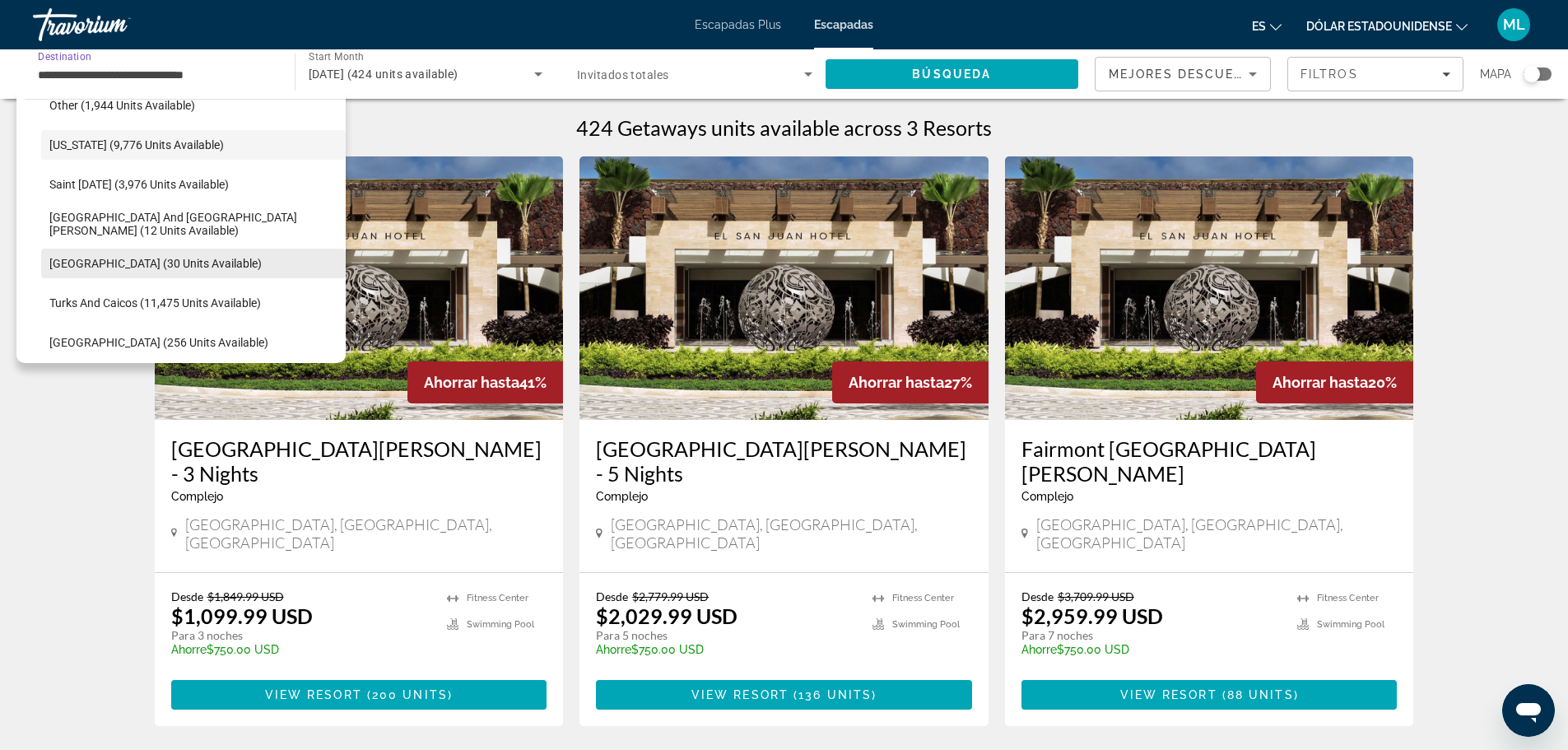
click at [150, 257] on span "Trinidad and Tobago (30 units available)" at bounding box center [155, 263] width 212 height 13
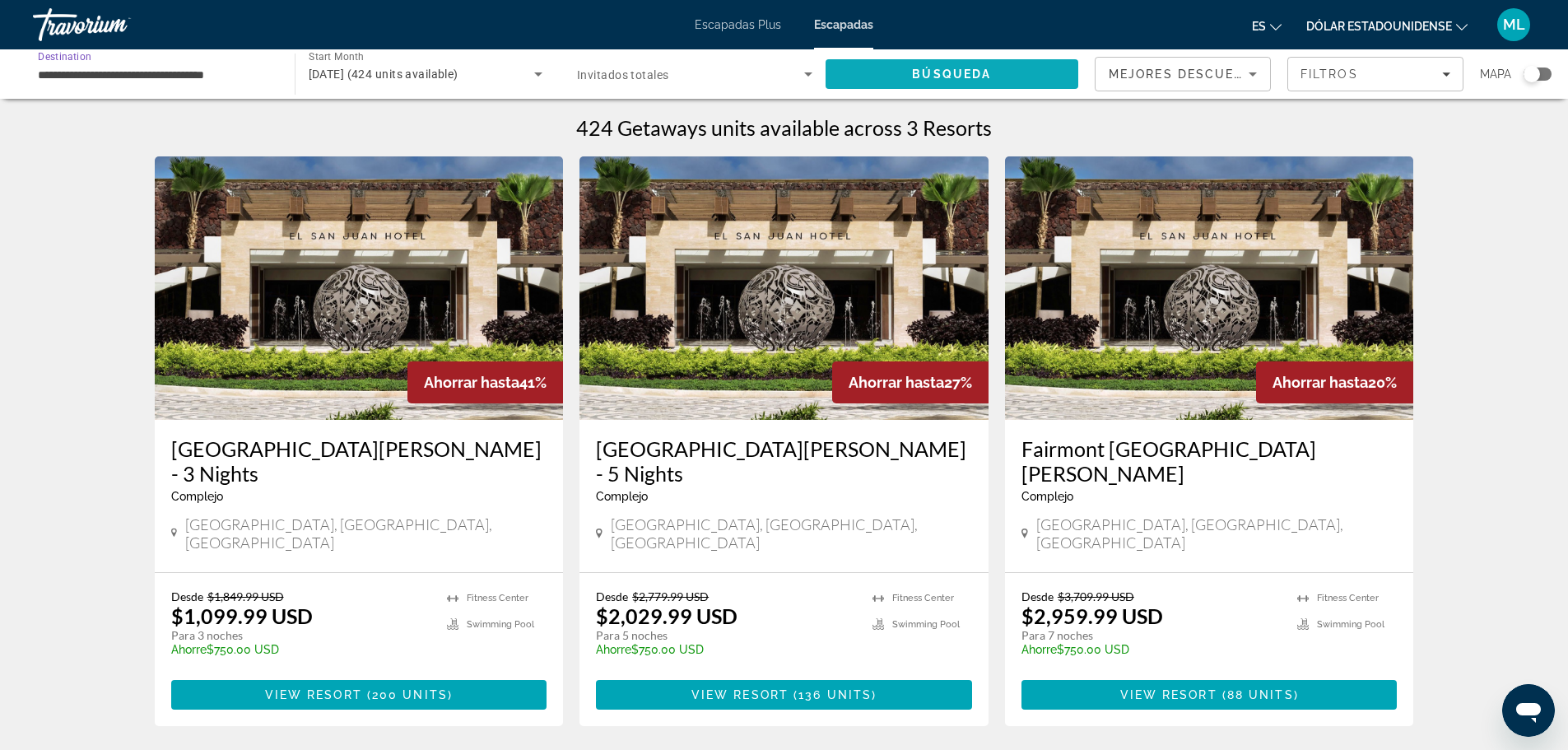
click at [887, 73] on span "Search" at bounding box center [952, 73] width 253 height 39
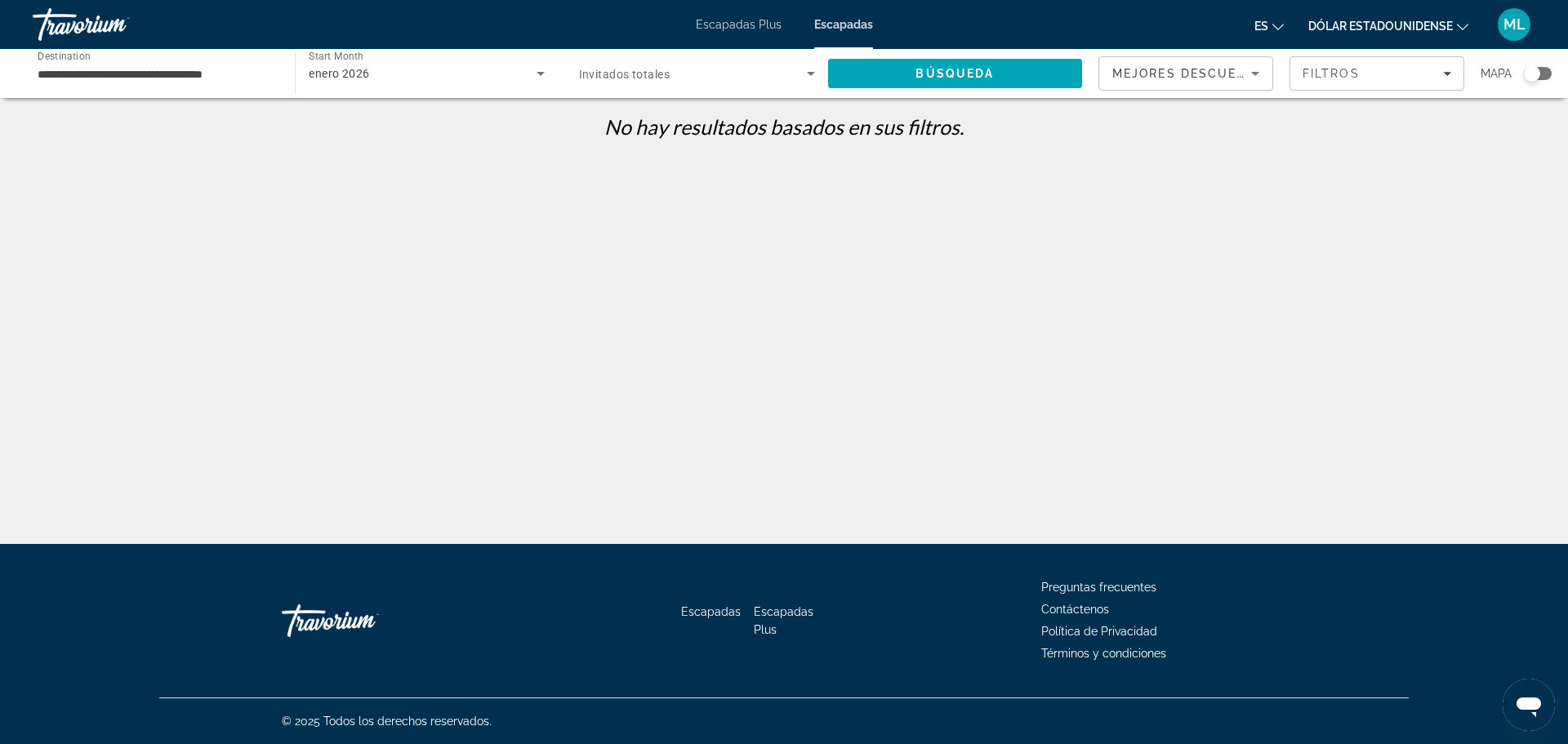
click at [95, 83] on div "**********" at bounding box center [155, 73] width 236 height 46
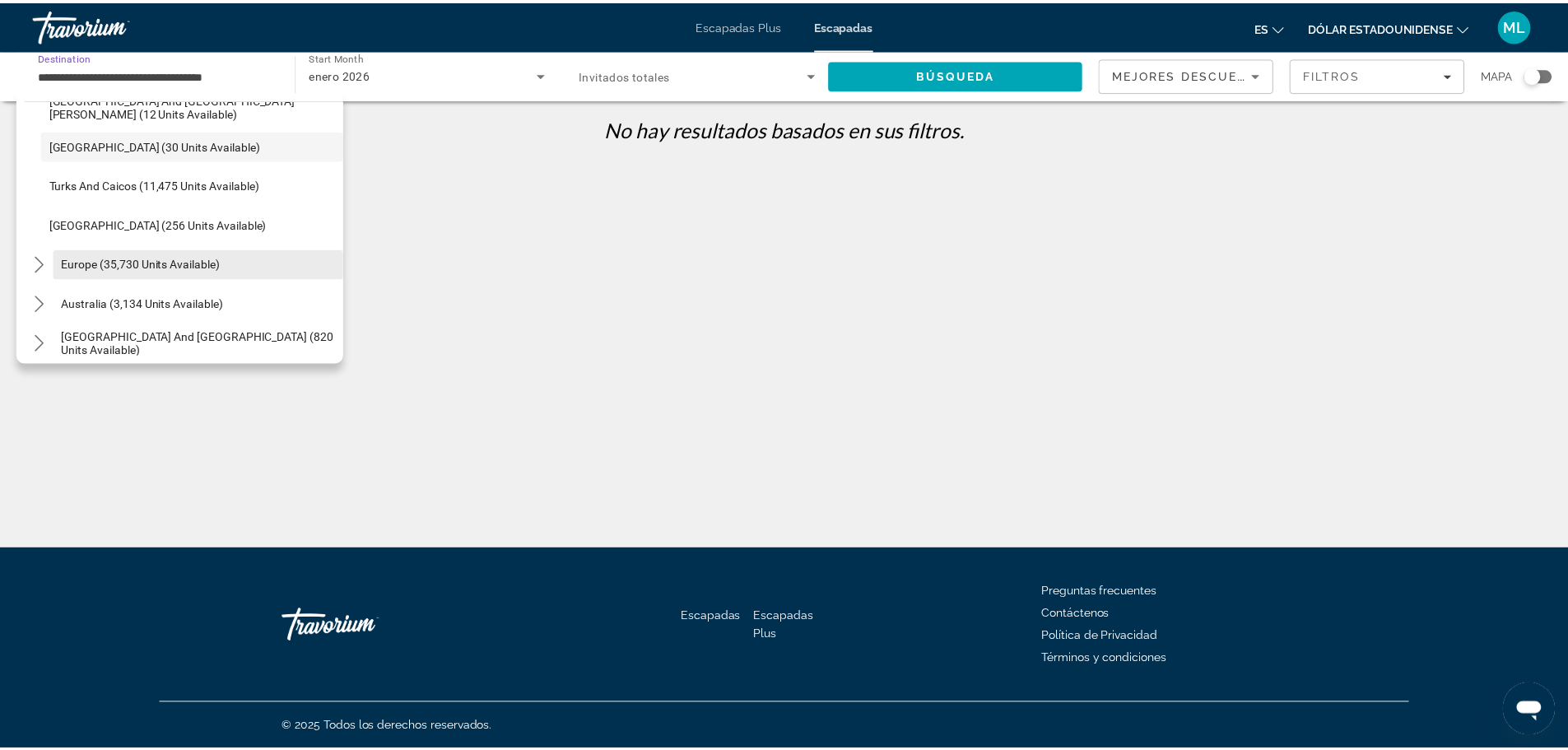
scroll to position [698, 0]
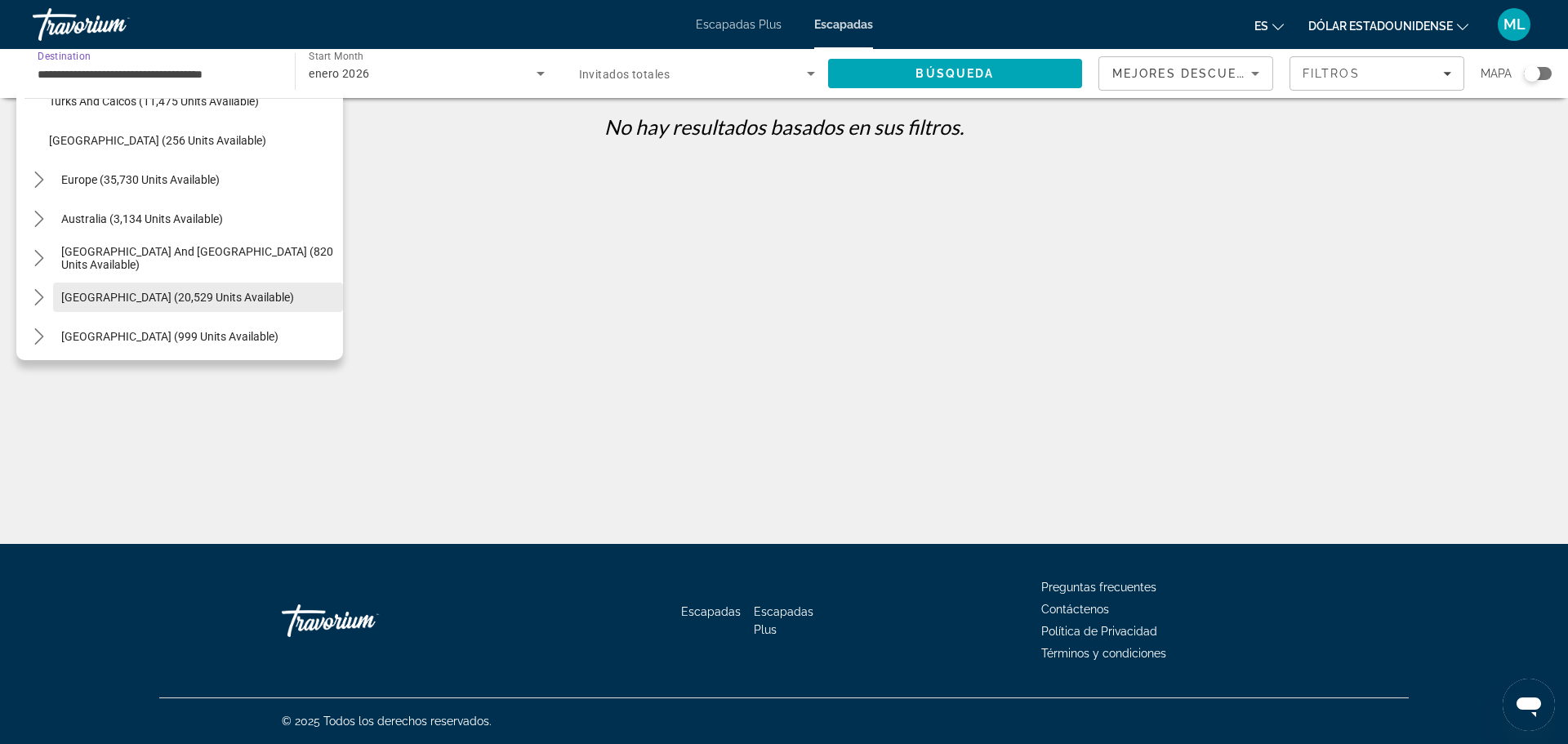
click at [149, 295] on span "South America (20,529 units available)" at bounding box center [178, 298] width 233 height 13
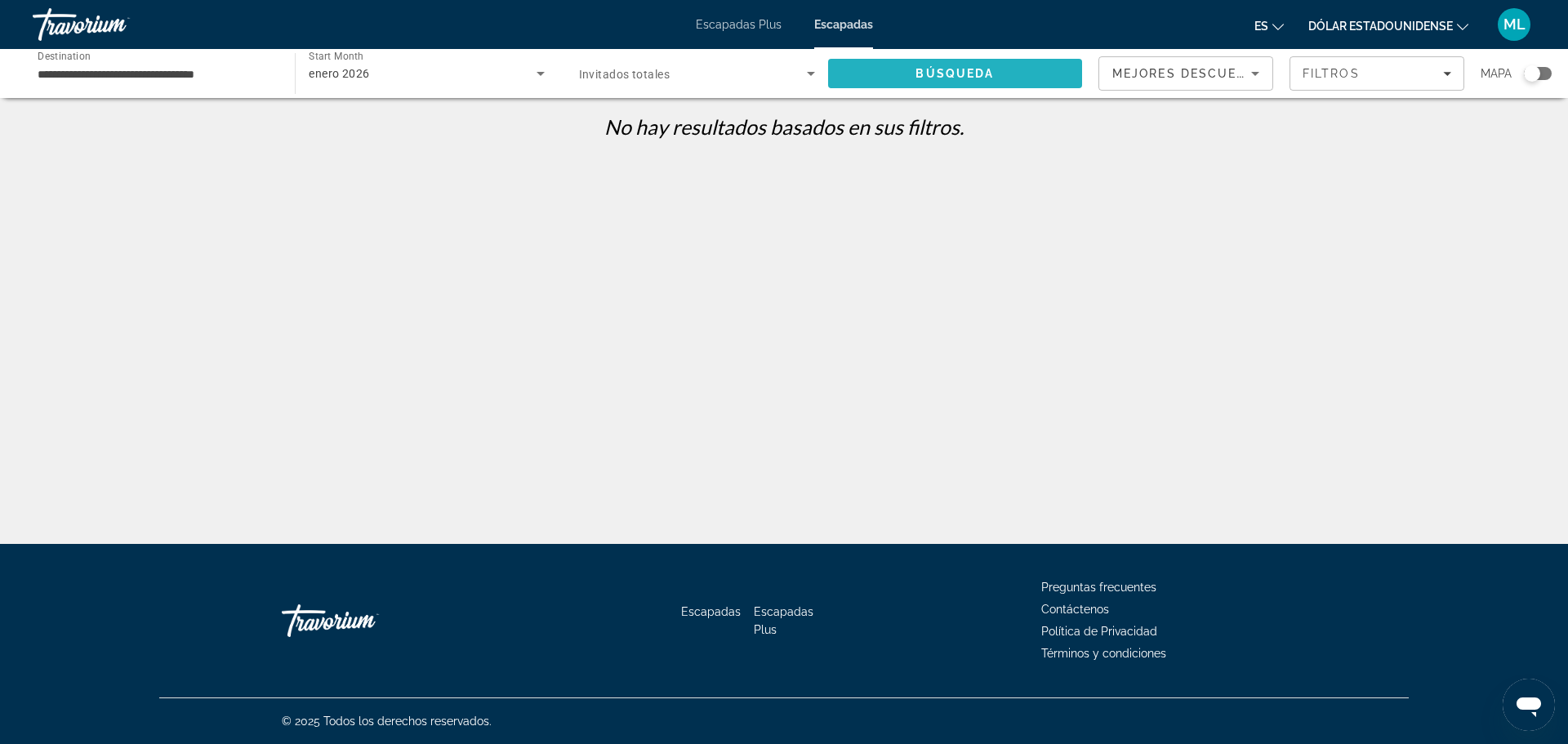
click at [888, 69] on span "Search" at bounding box center [955, 73] width 254 height 39
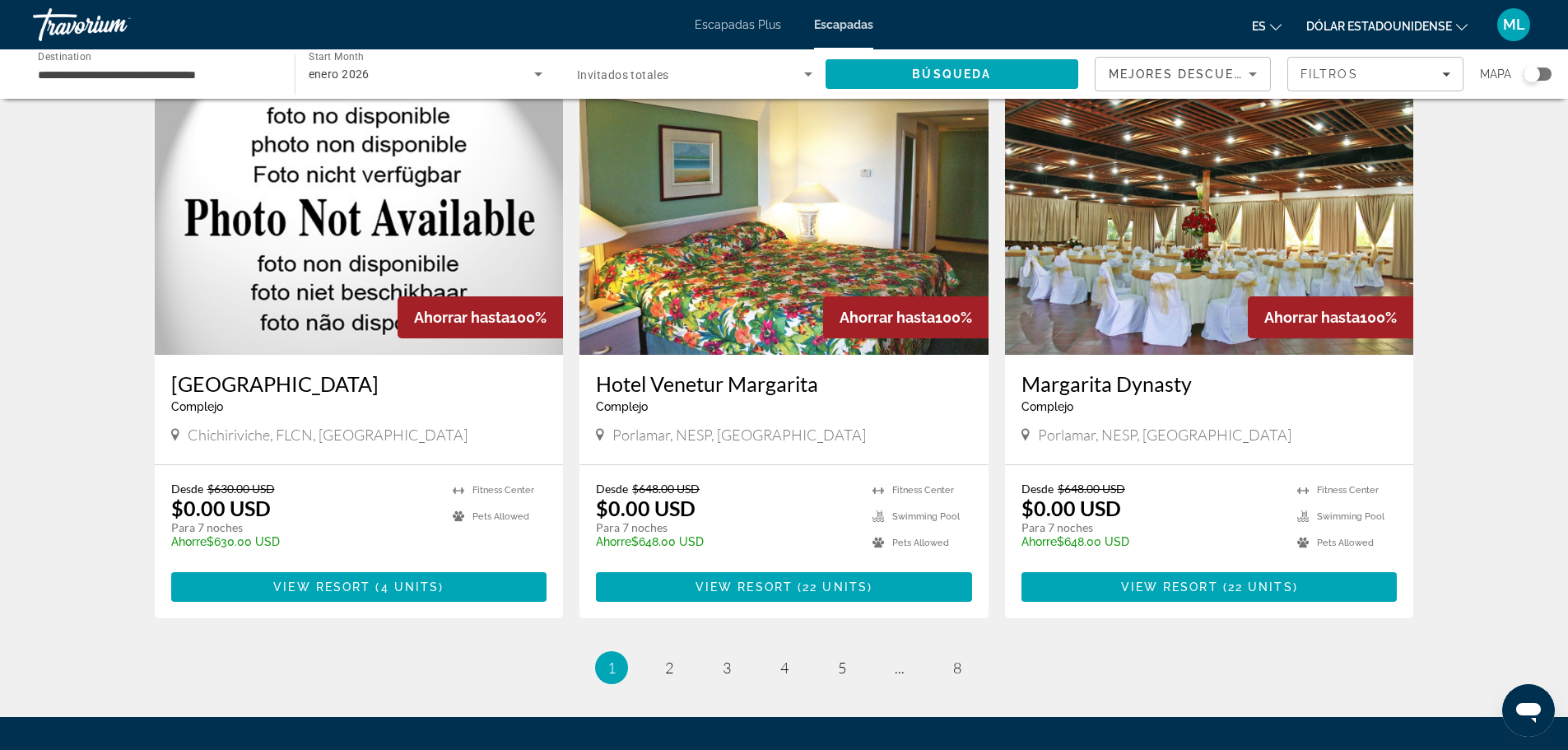
scroll to position [1914, 0]
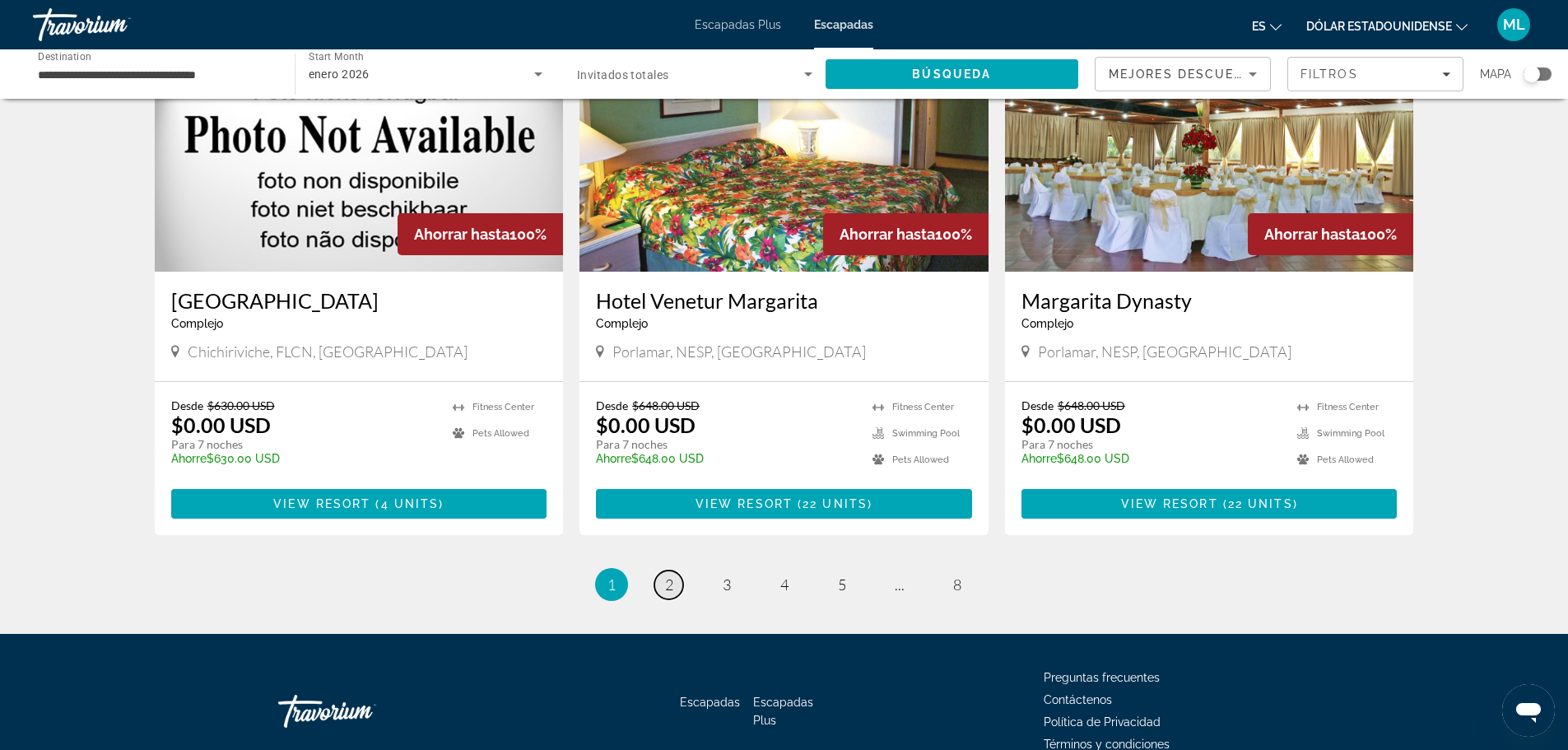
click at [673, 571] on link "page 2" at bounding box center [669, 585] width 29 height 29
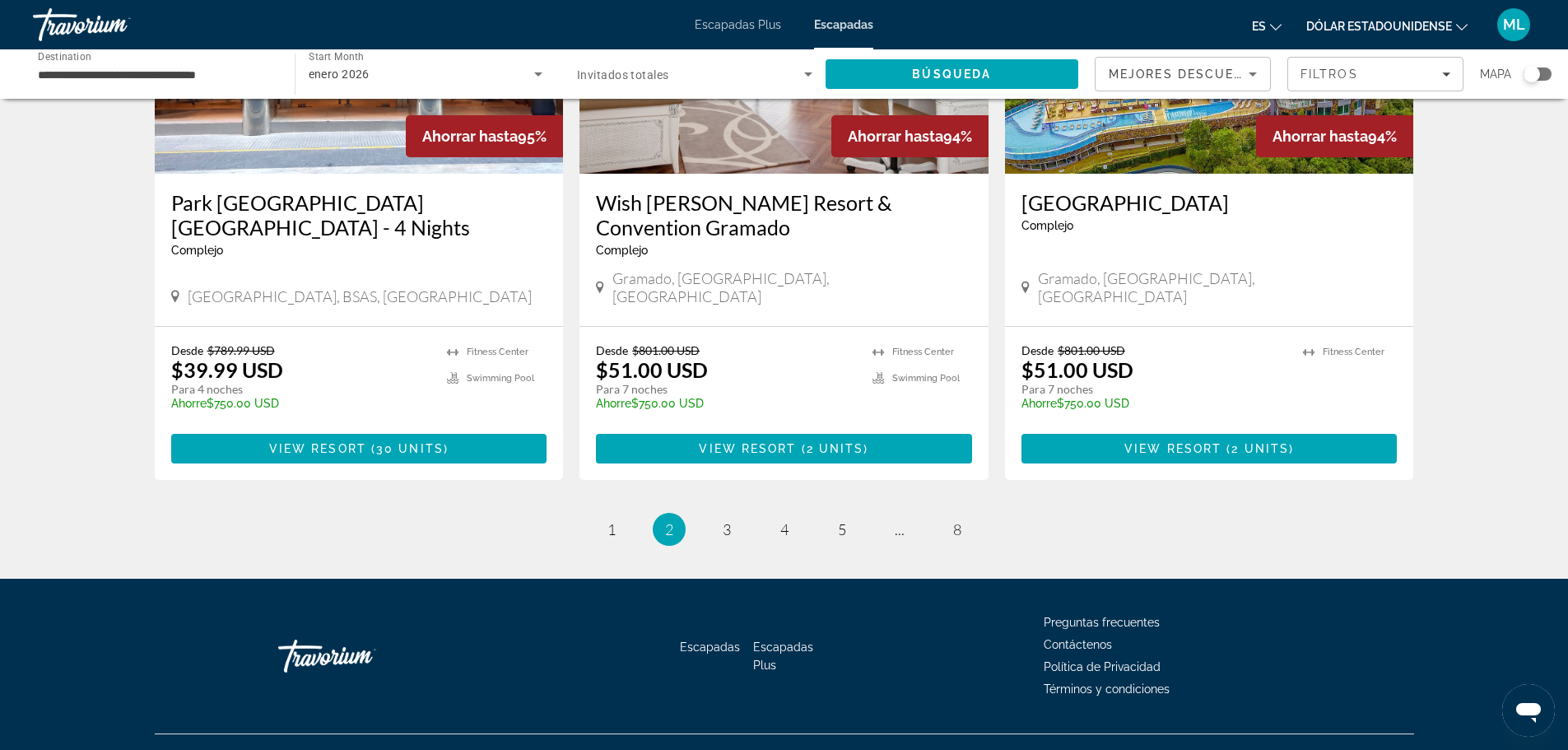
scroll to position [1963, 0]
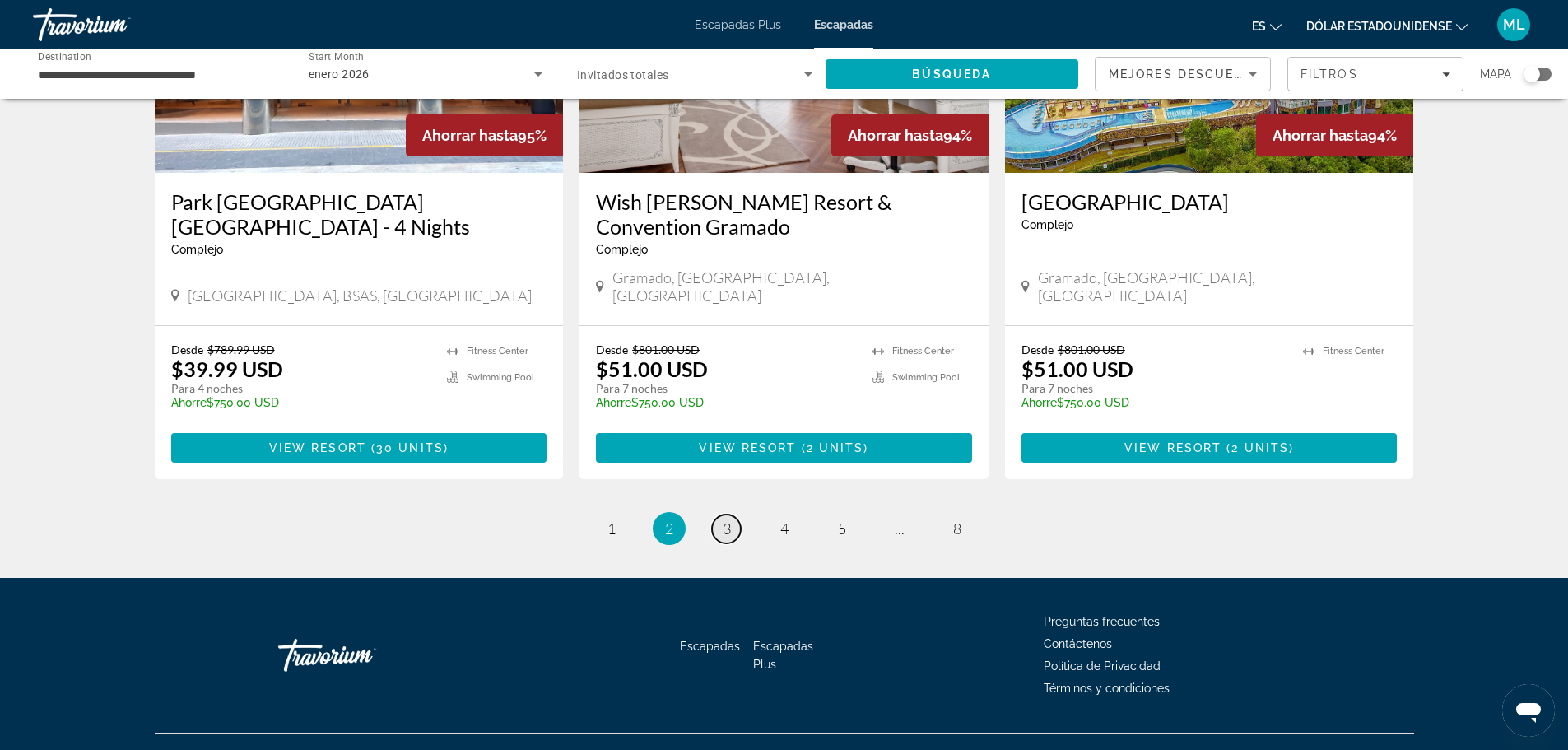
click at [728, 520] on span "3" at bounding box center [726, 529] width 8 height 18
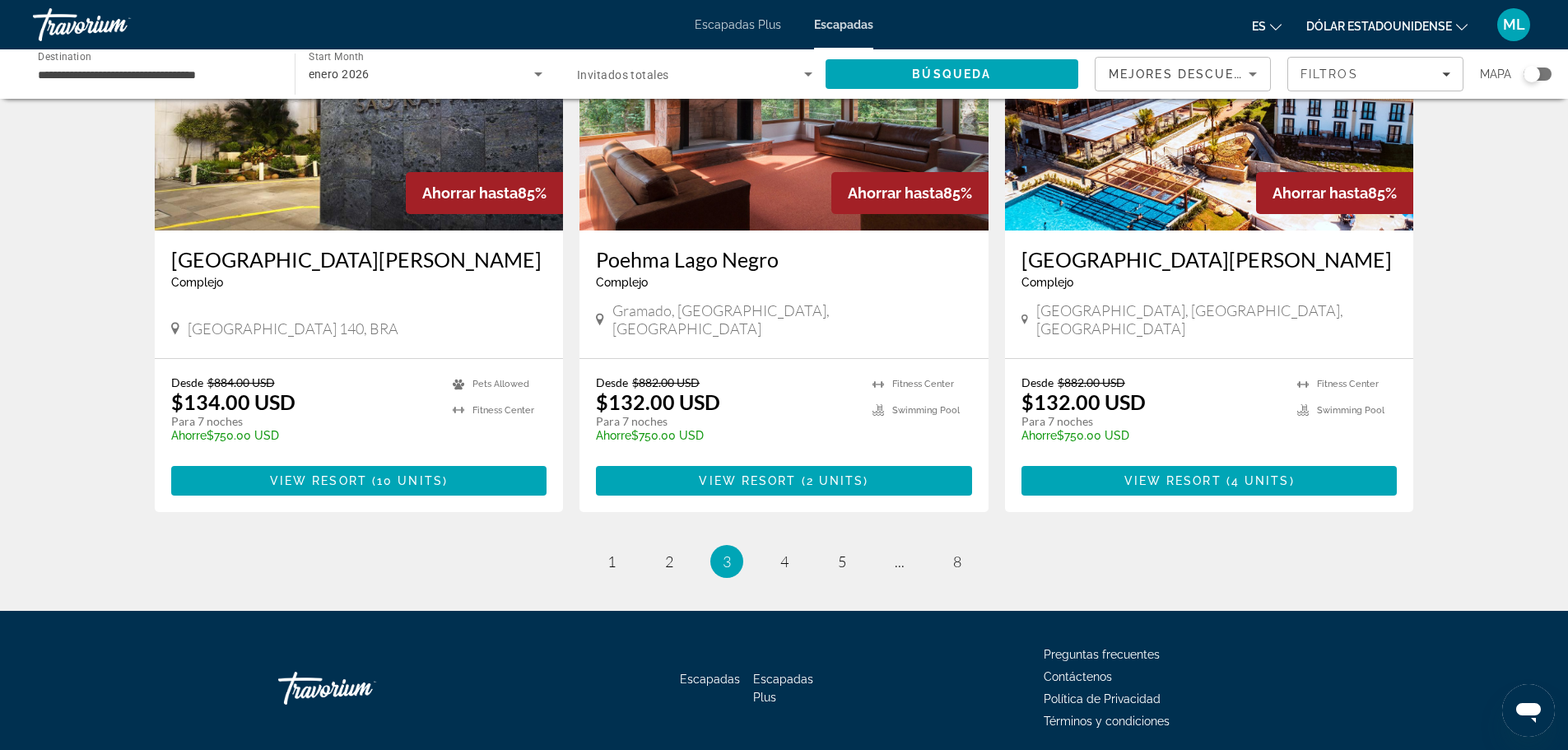
scroll to position [1938, 0]
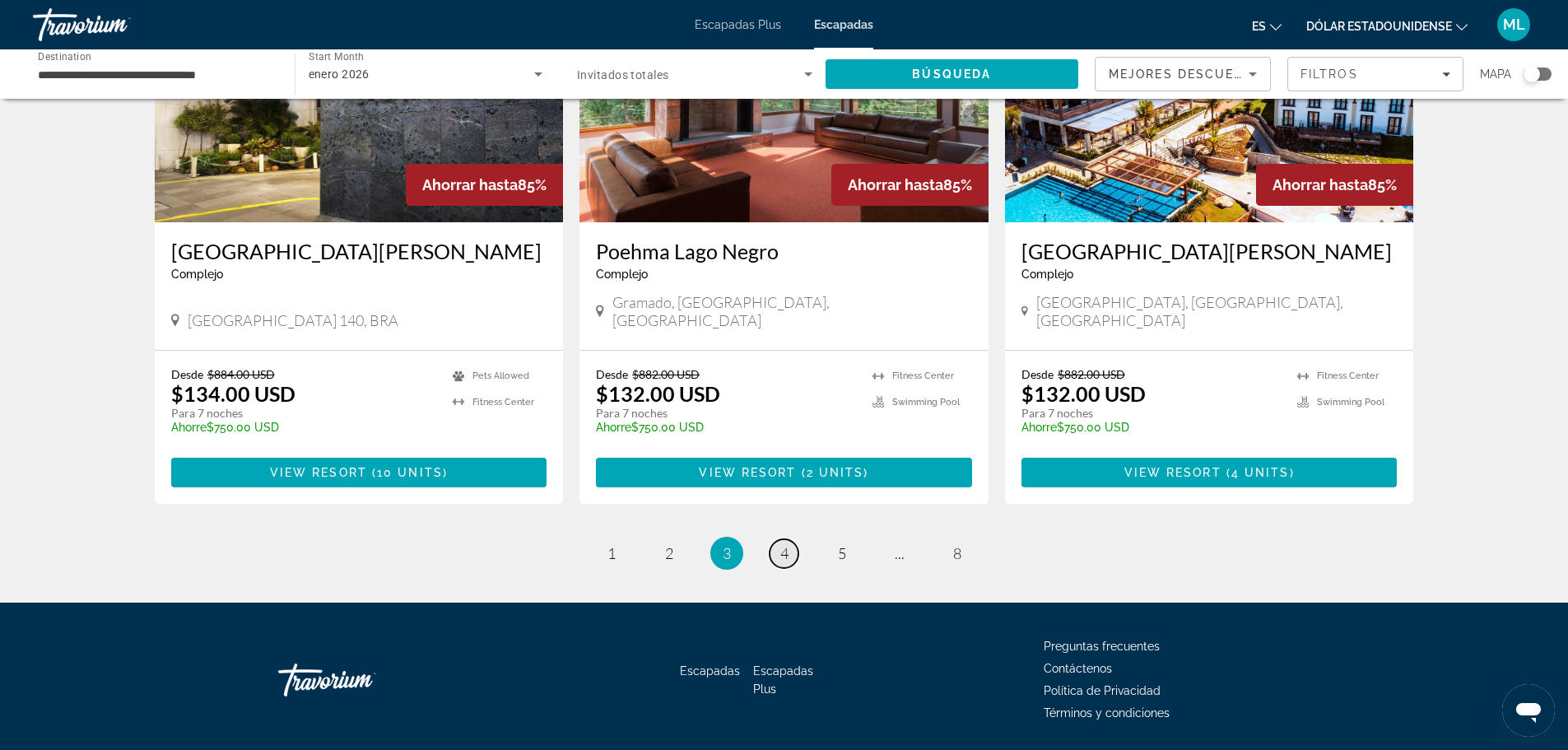
click at [790, 540] on link "page 4" at bounding box center [784, 554] width 29 height 29
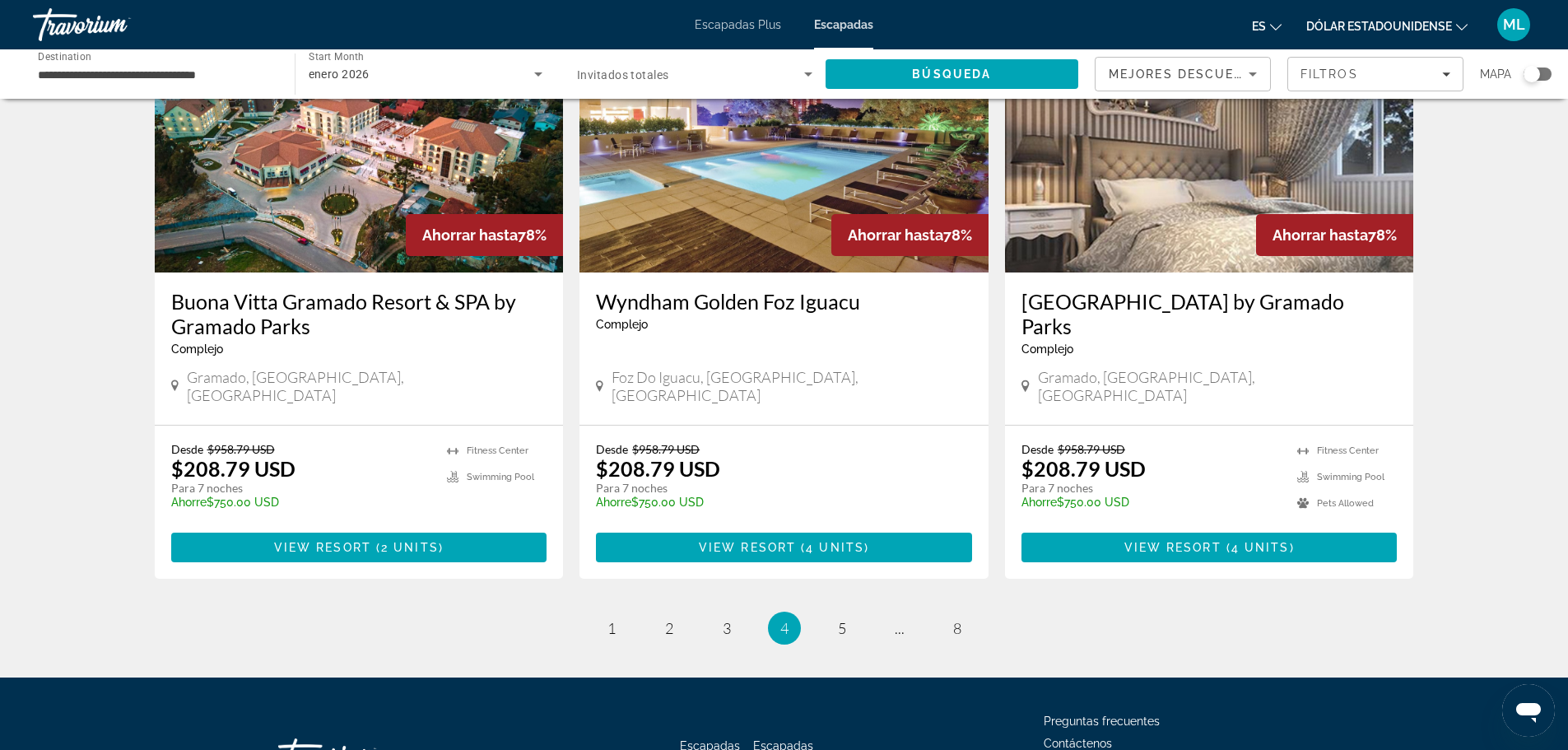
scroll to position [1940, 0]
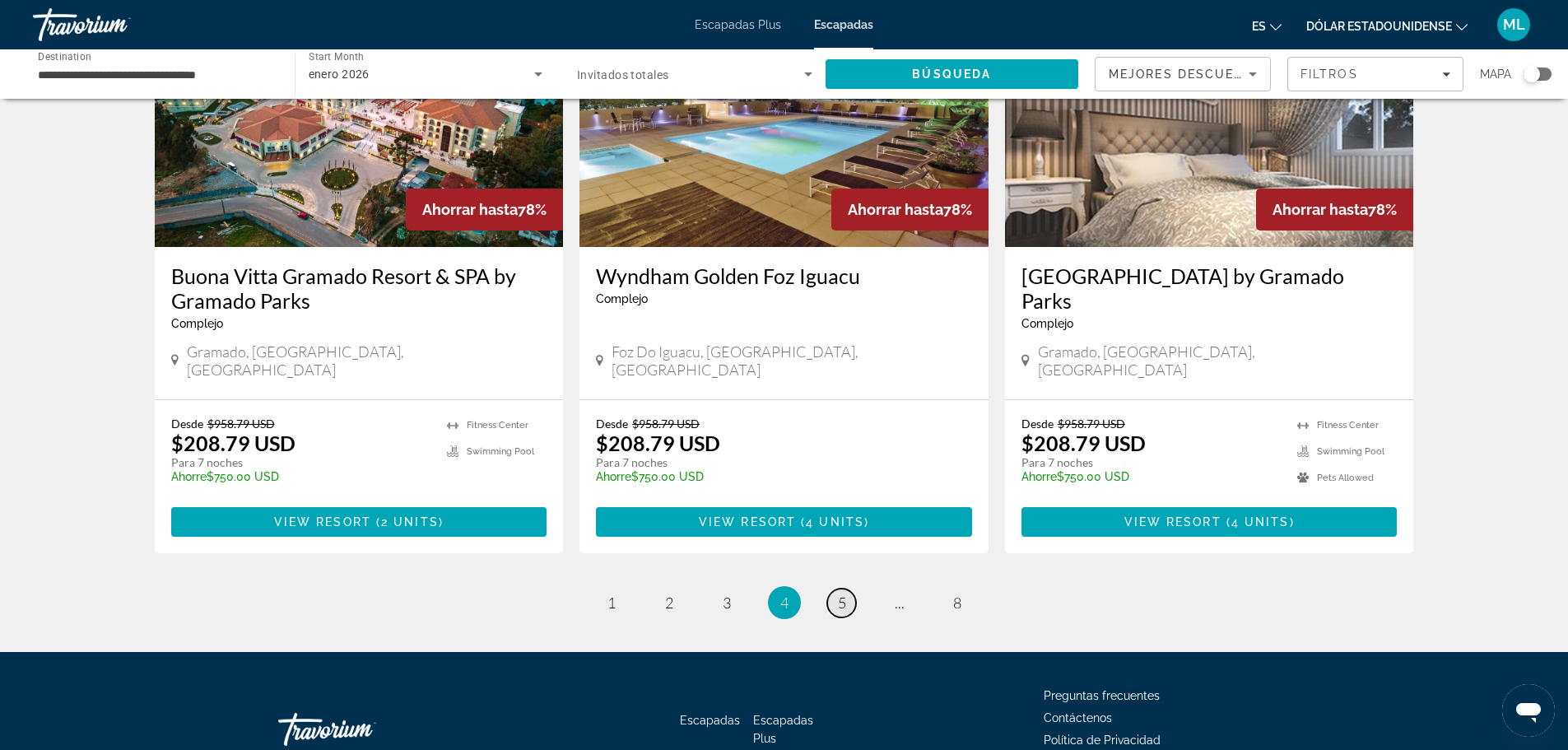
click at [848, 589] on link "page 5" at bounding box center [842, 604] width 29 height 29
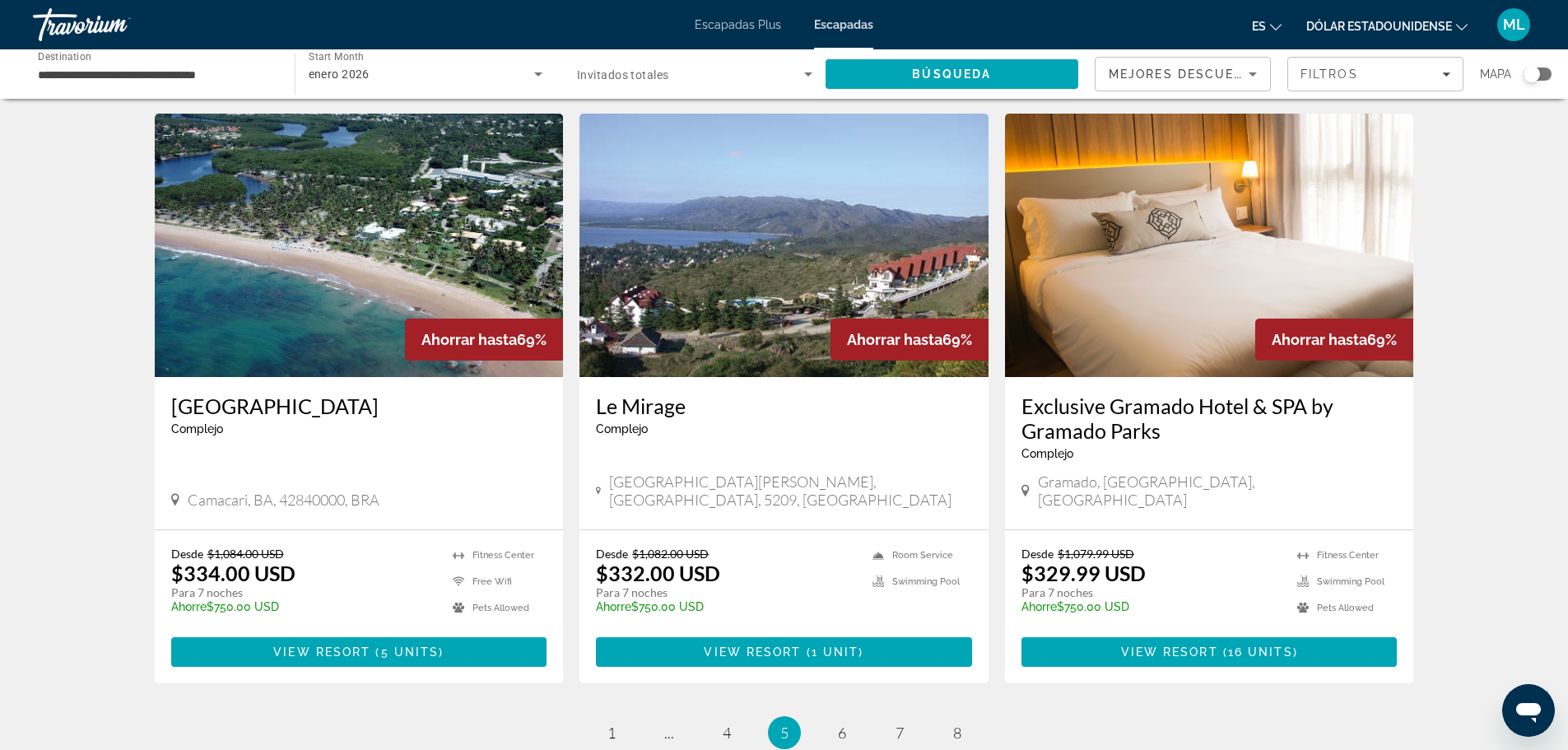
scroll to position [1894, 0]
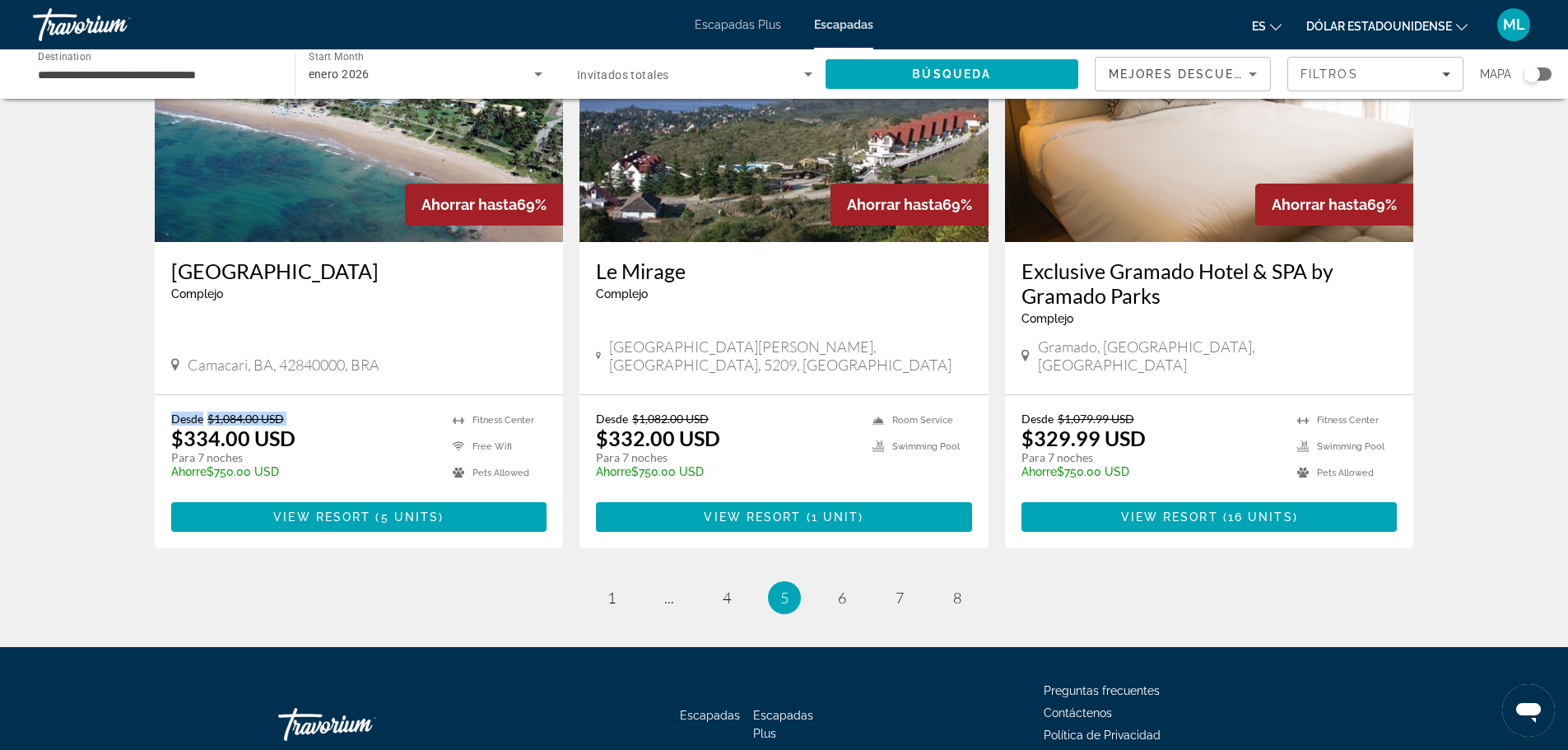
scroll to position [1963, 0]
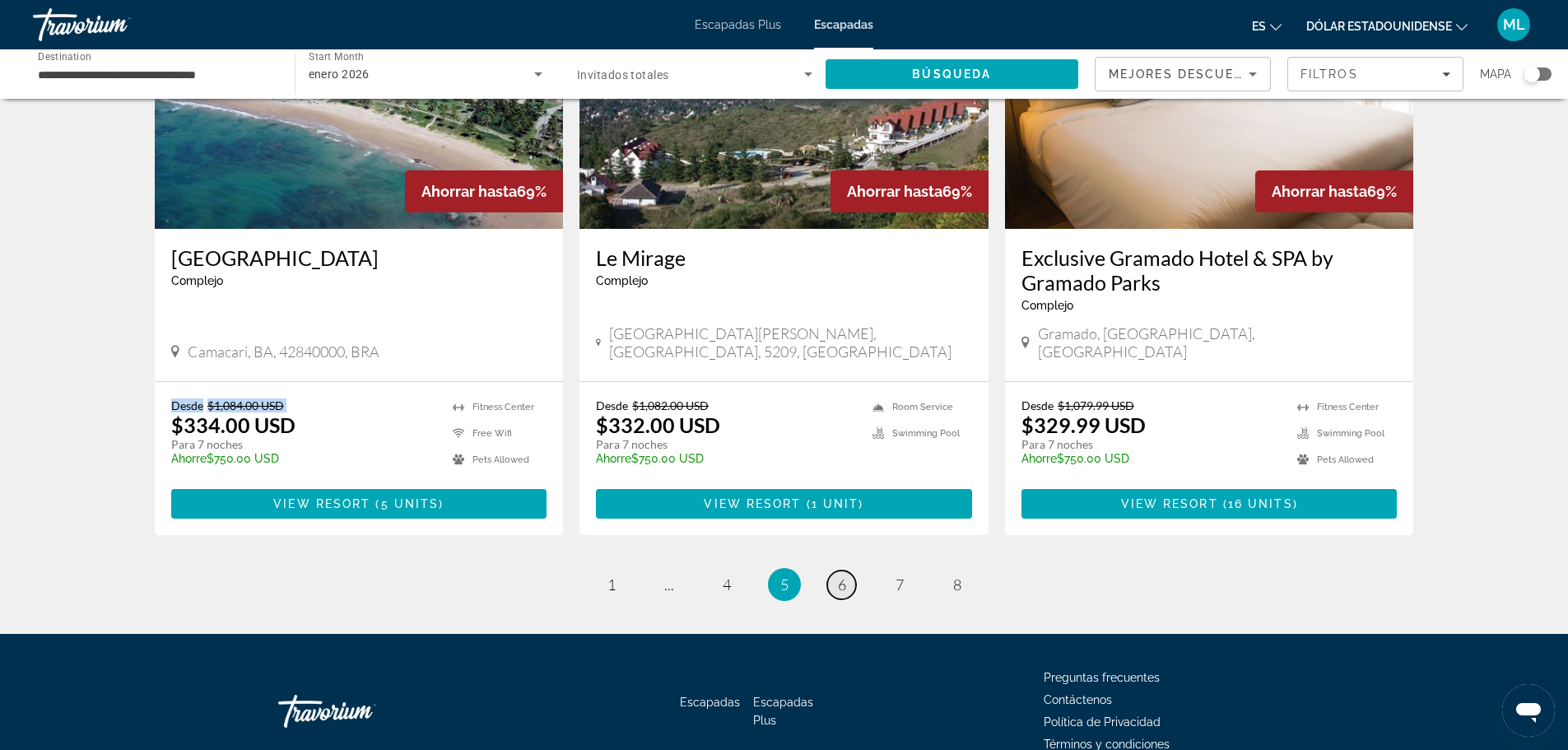
click at [844, 575] on span "6" at bounding box center [841, 584] width 8 height 18
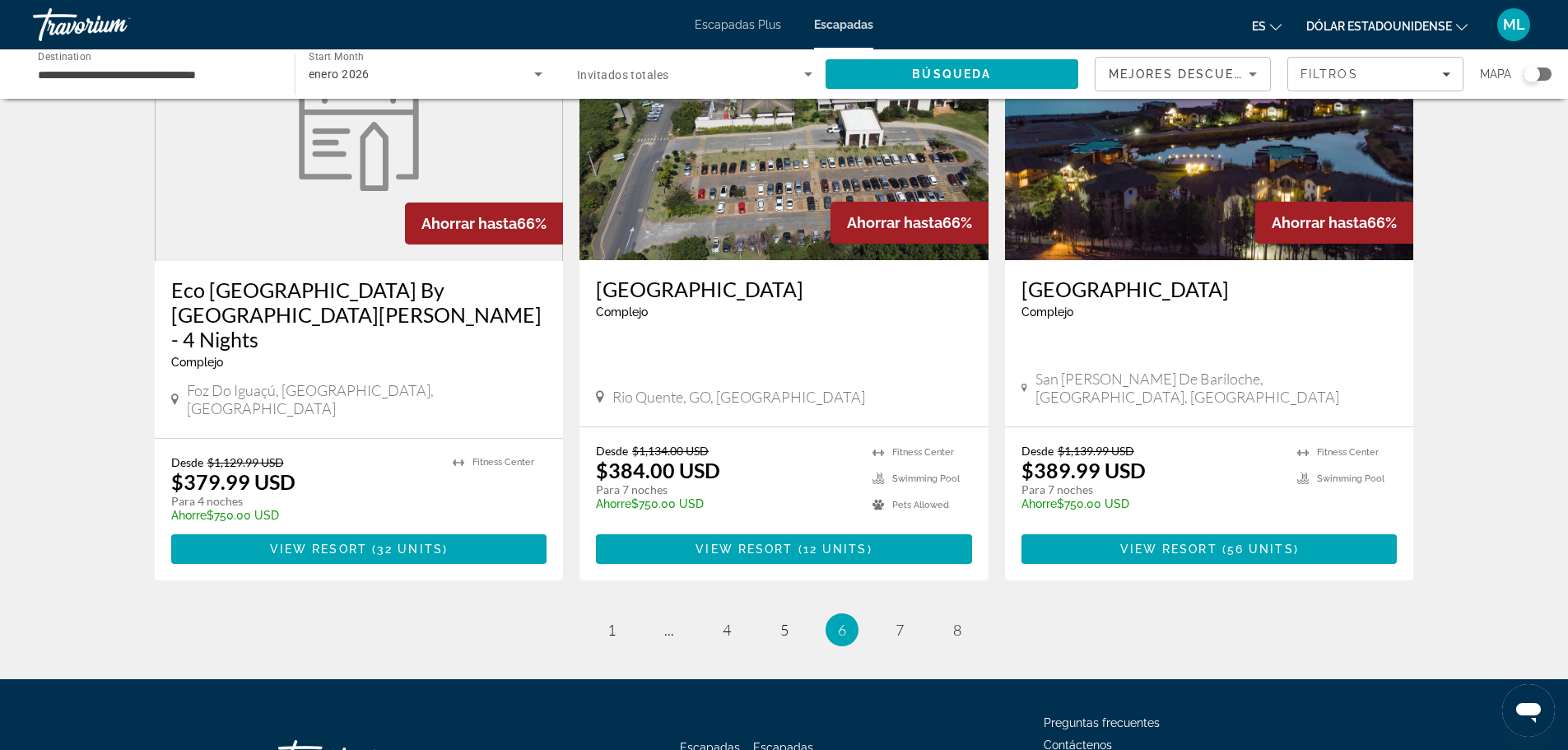
scroll to position [1978, 0]
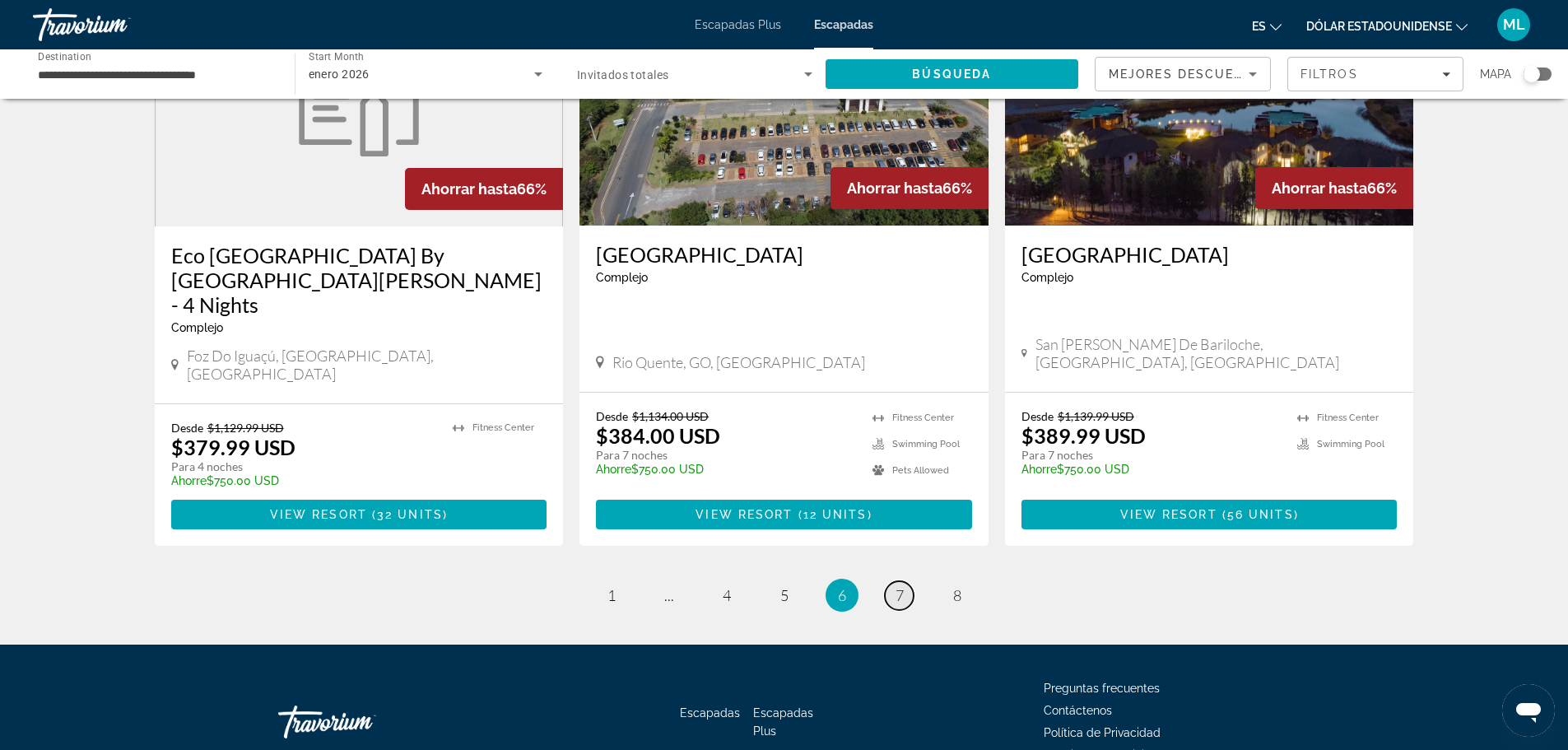
click at [896, 586] on span "7" at bounding box center [900, 595] width 8 height 18
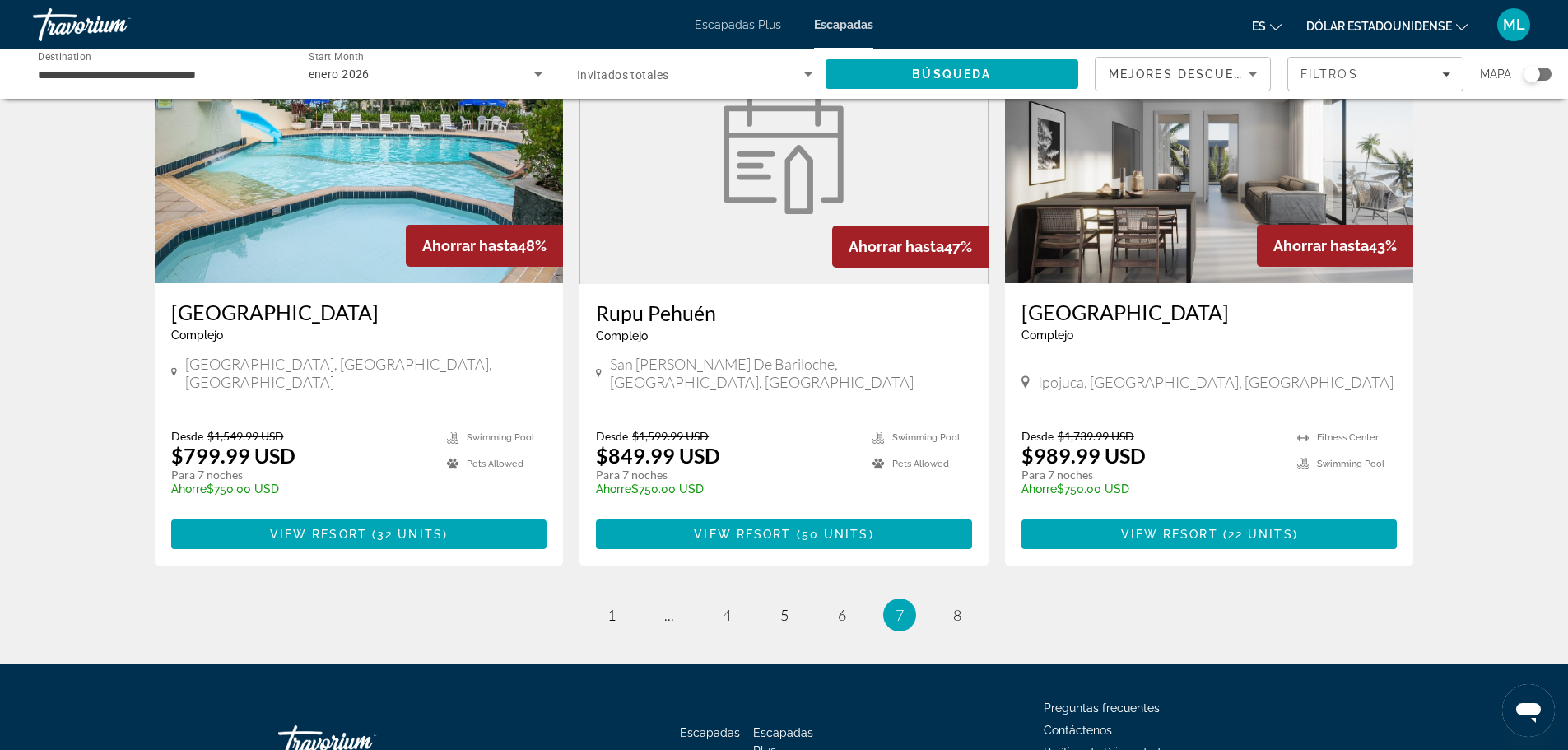
scroll to position [1965, 0]
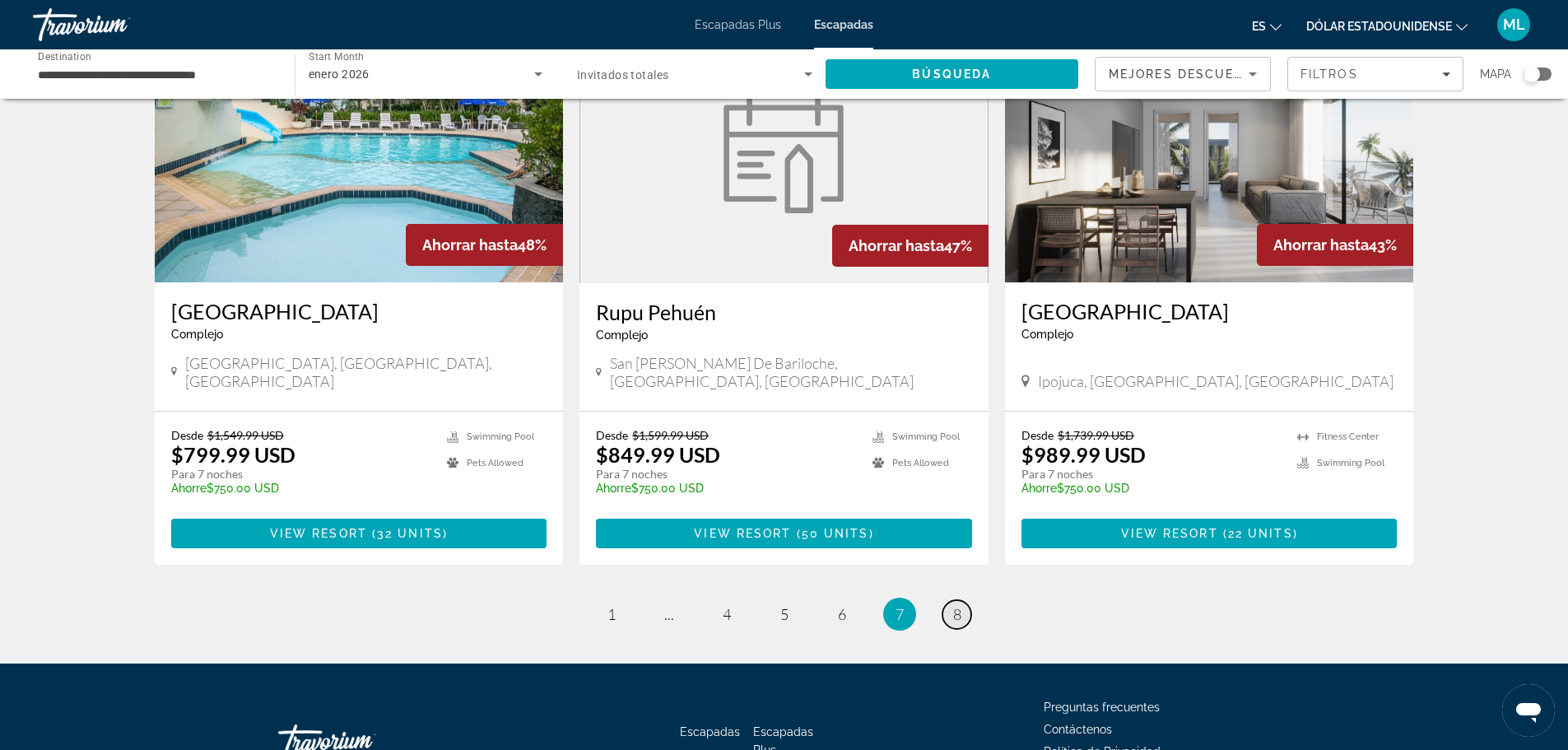
click at [957, 605] on span "8" at bounding box center [957, 615] width 8 height 18
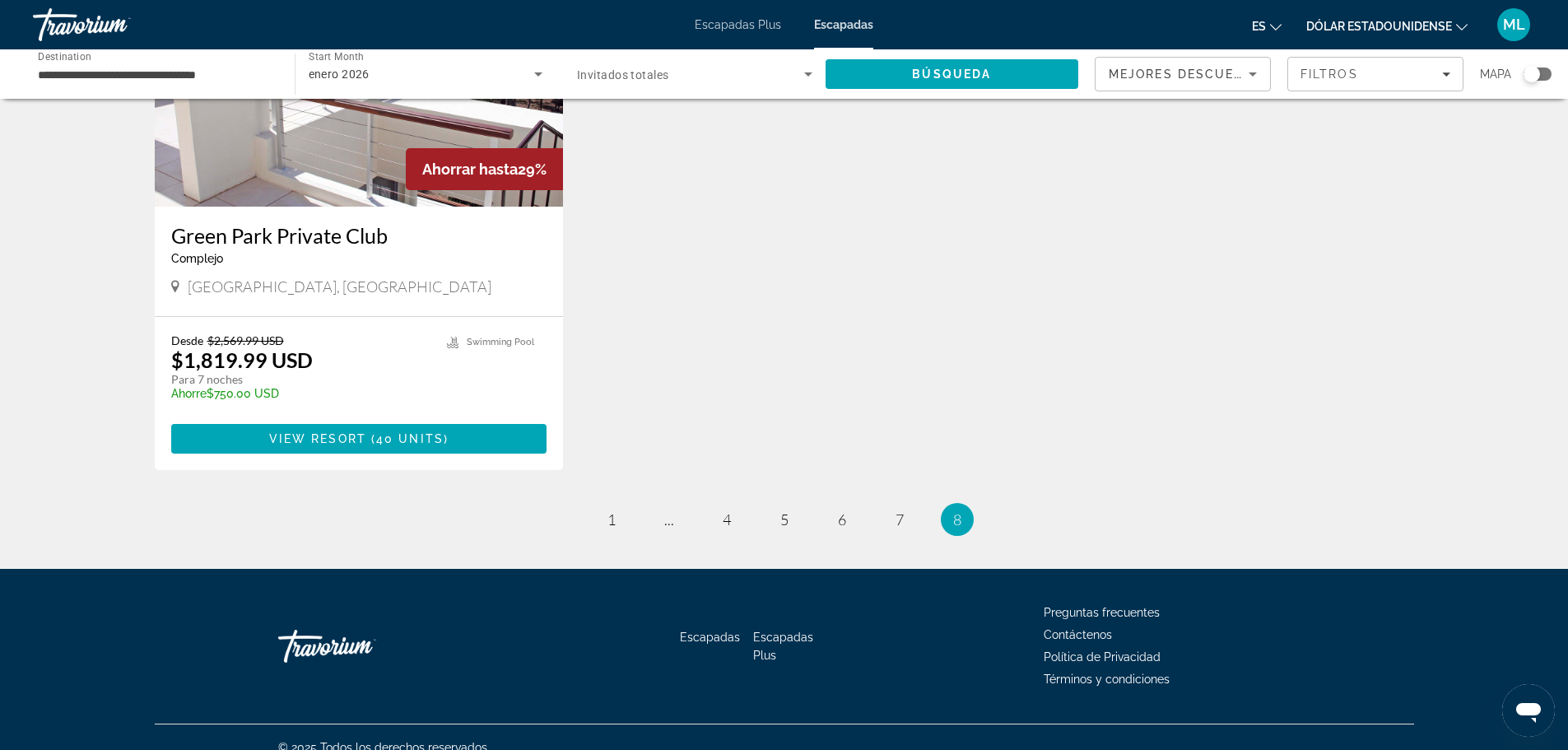
scroll to position [794, 0]
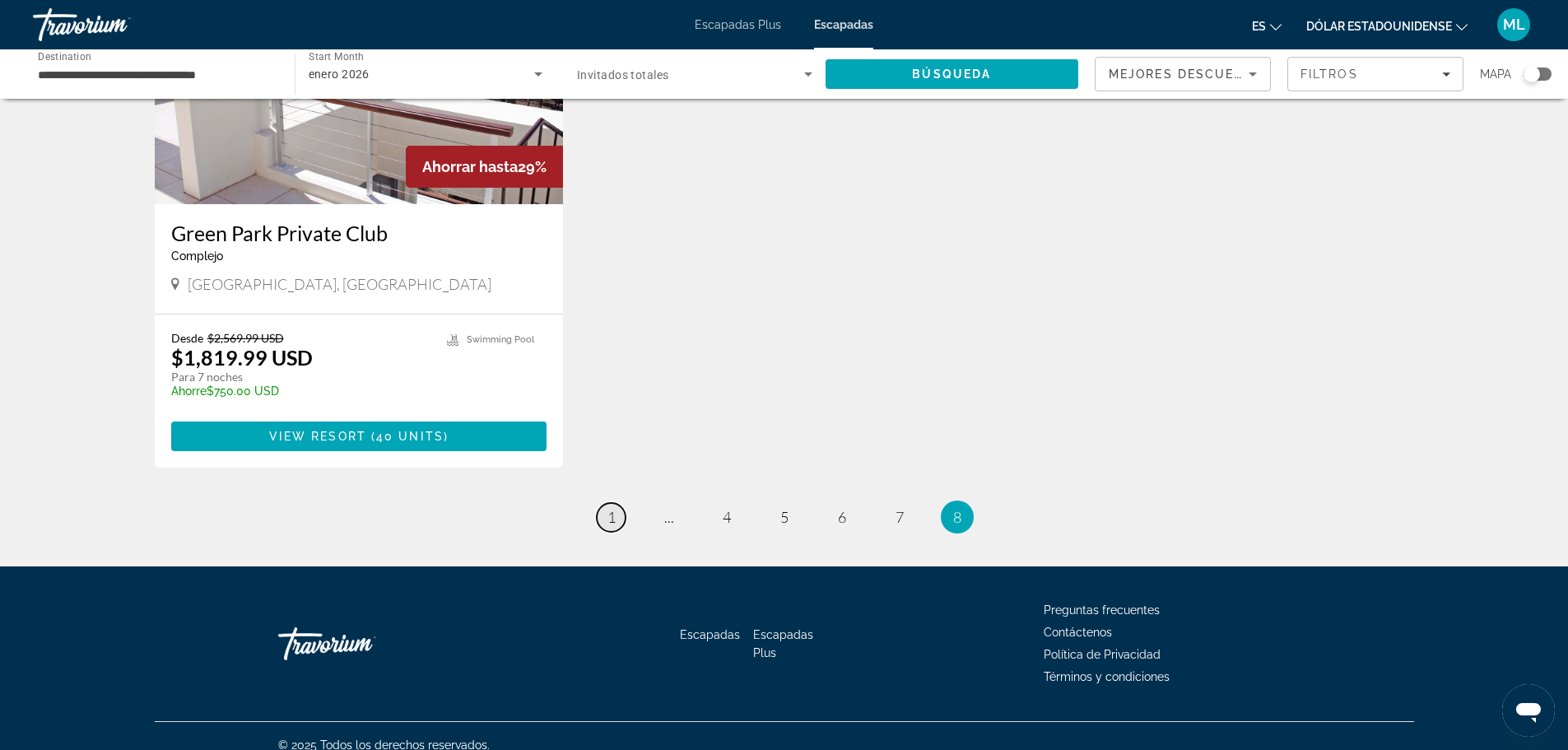
click at [615, 507] on link "page 1" at bounding box center [612, 518] width 29 height 29
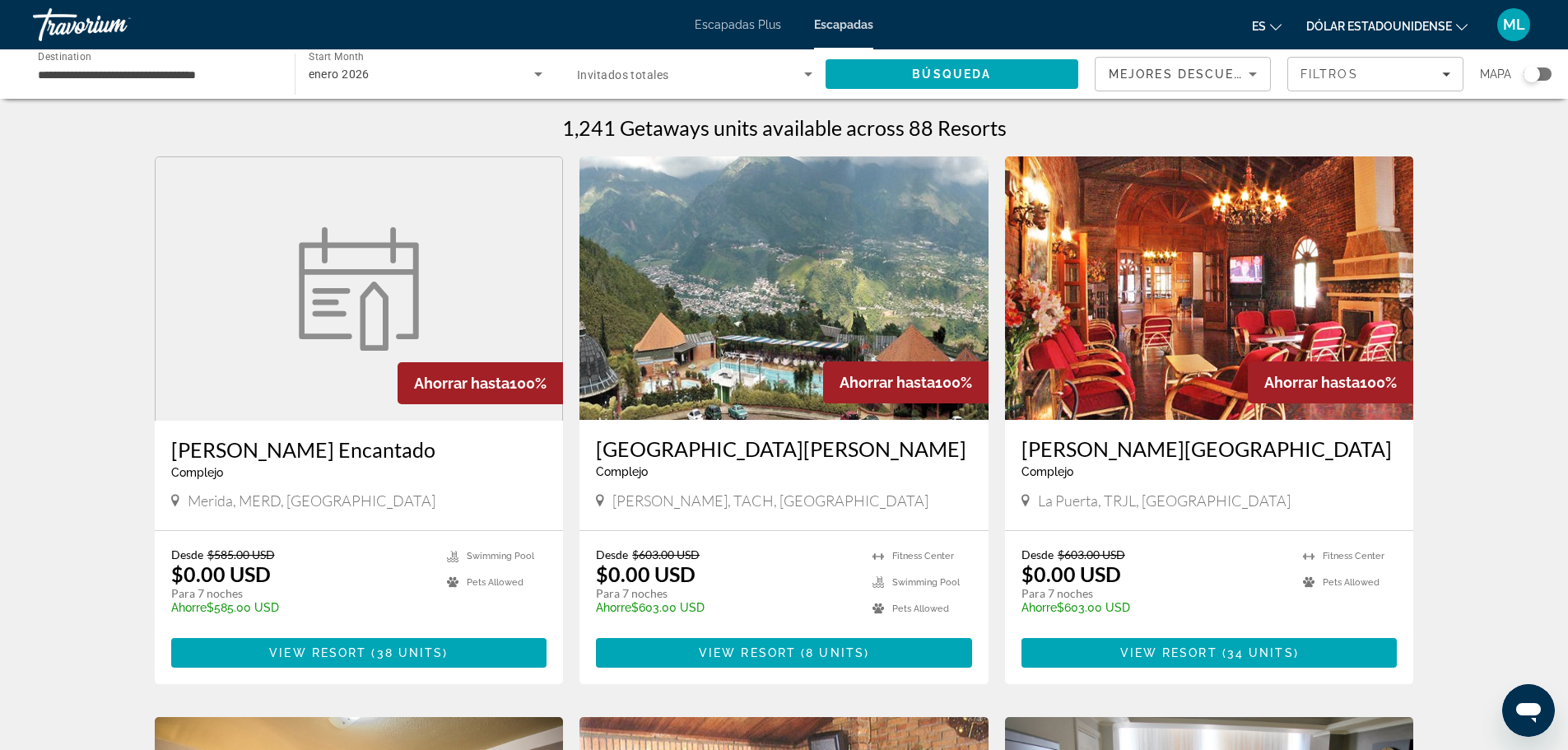
click at [137, 73] on input "**********" at bounding box center [155, 75] width 235 height 20
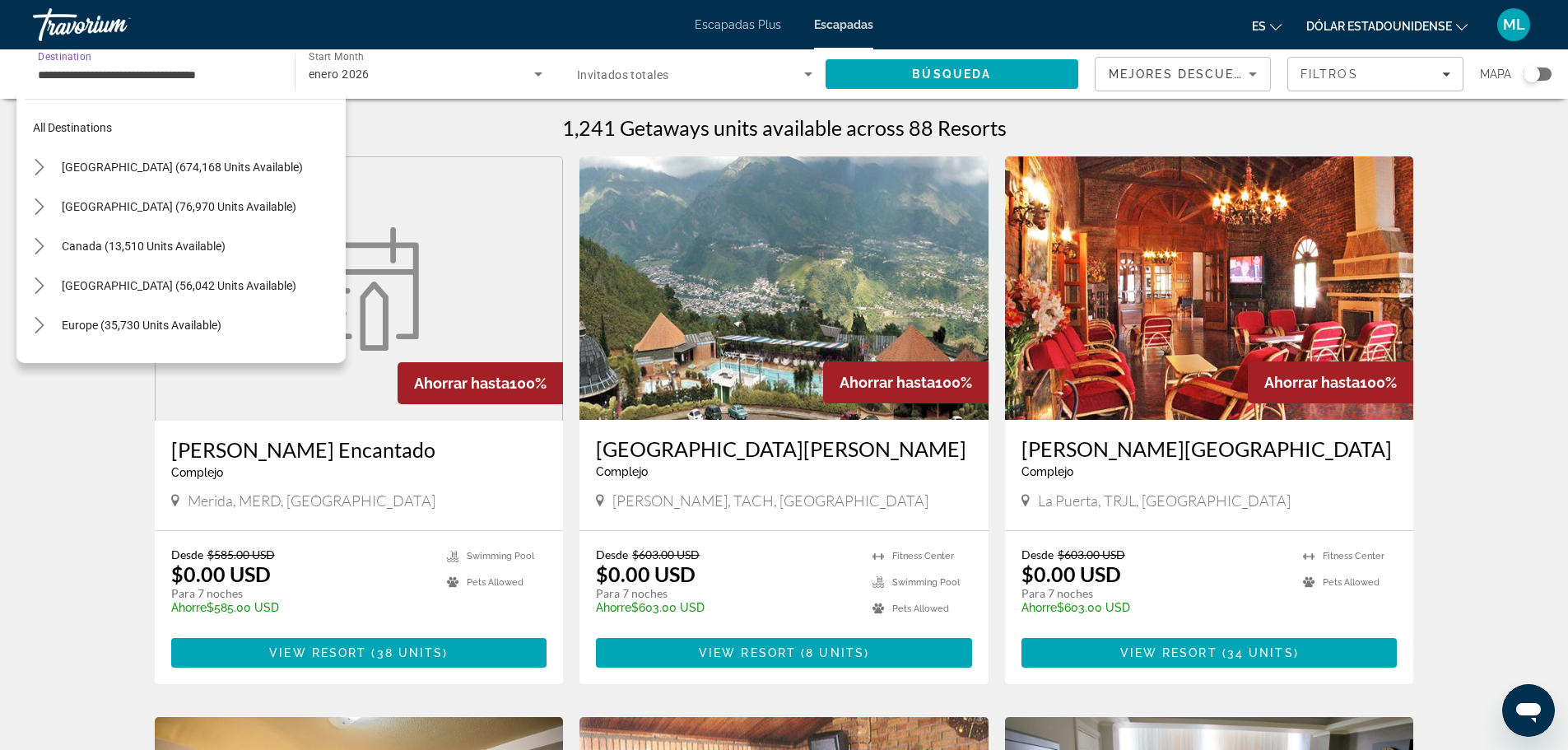
scroll to position [217, 0]
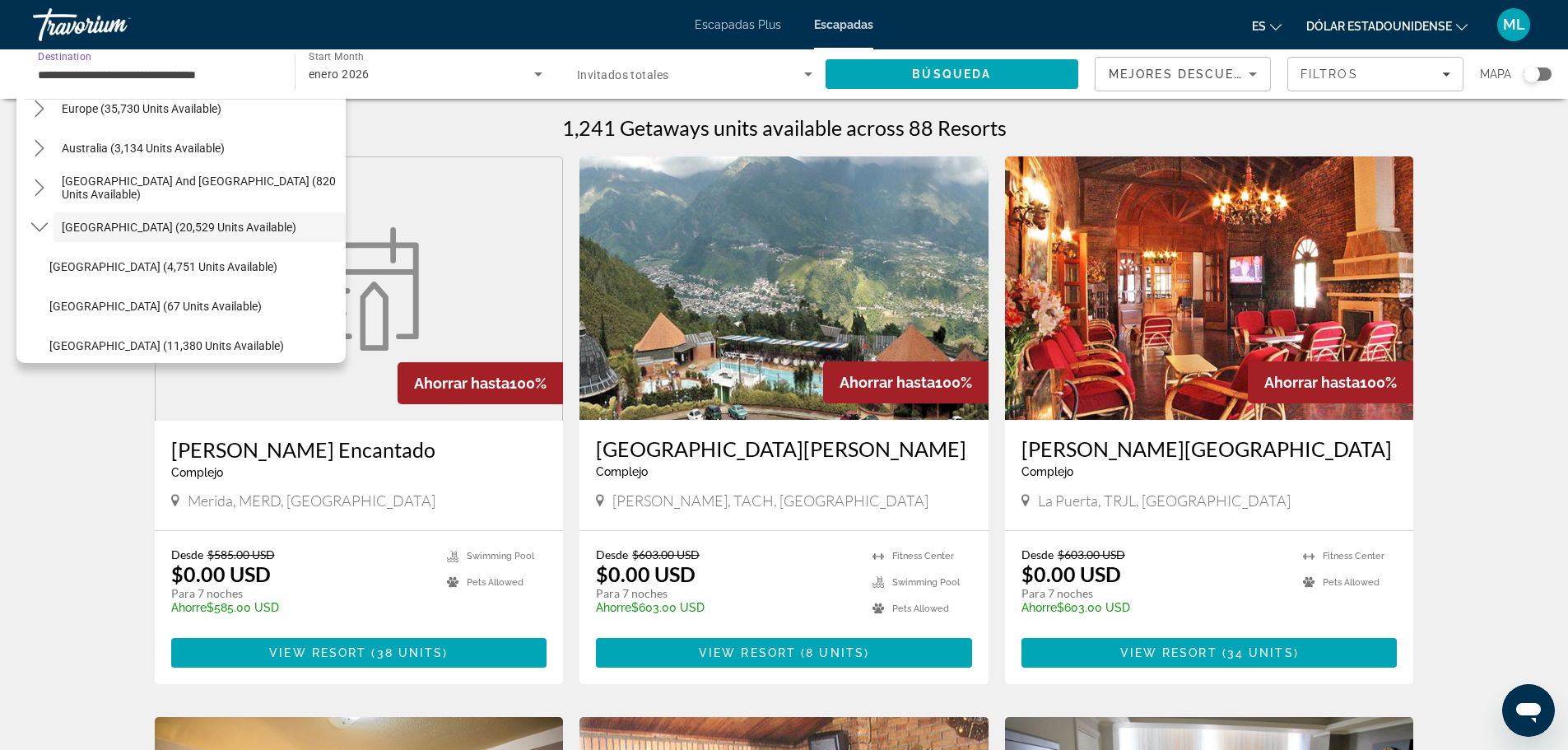
click at [137, 73] on input "**********" at bounding box center [155, 75] width 235 height 20
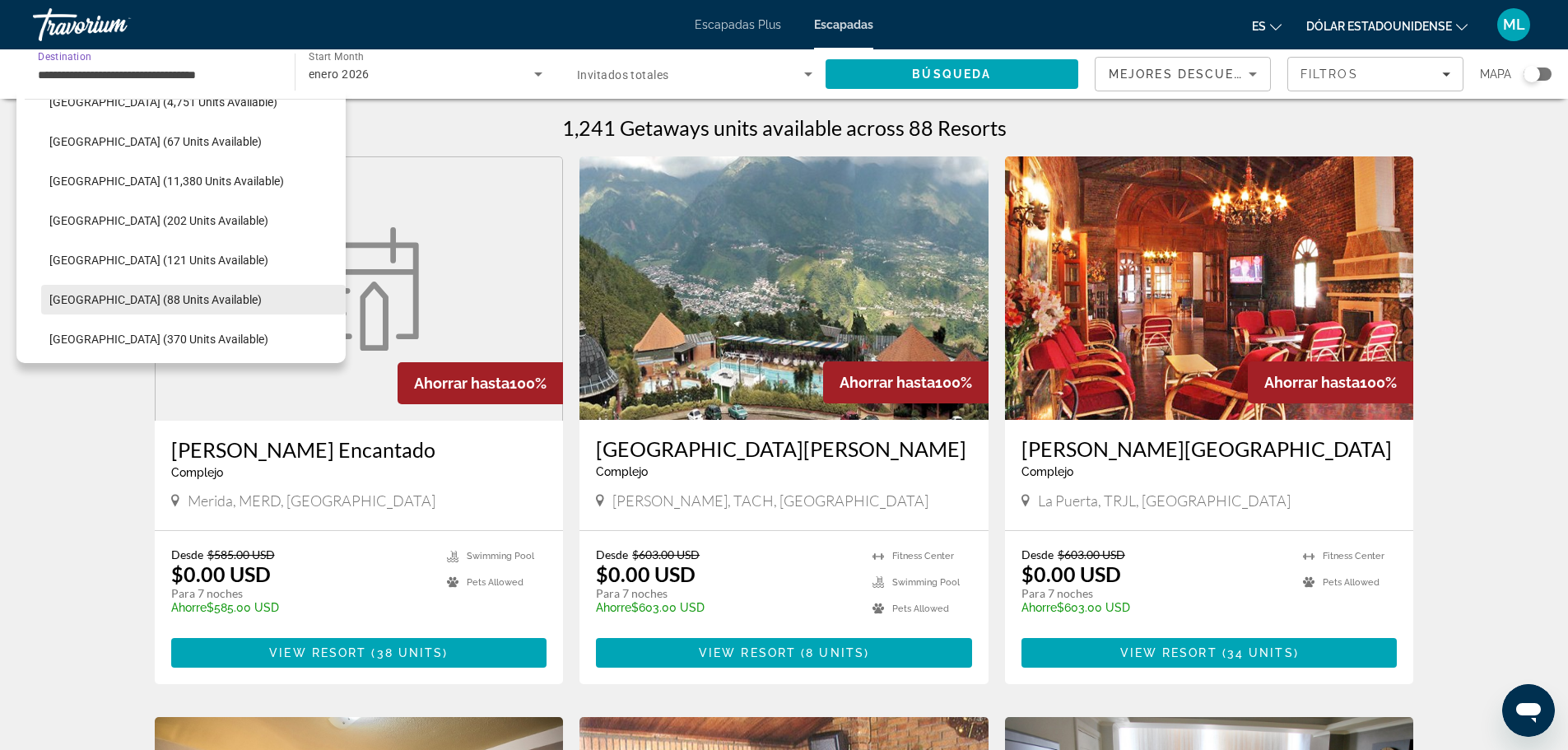
click at [119, 307] on span "Select destination: Peru (88 units available)" at bounding box center [193, 299] width 304 height 39
type input "**********"
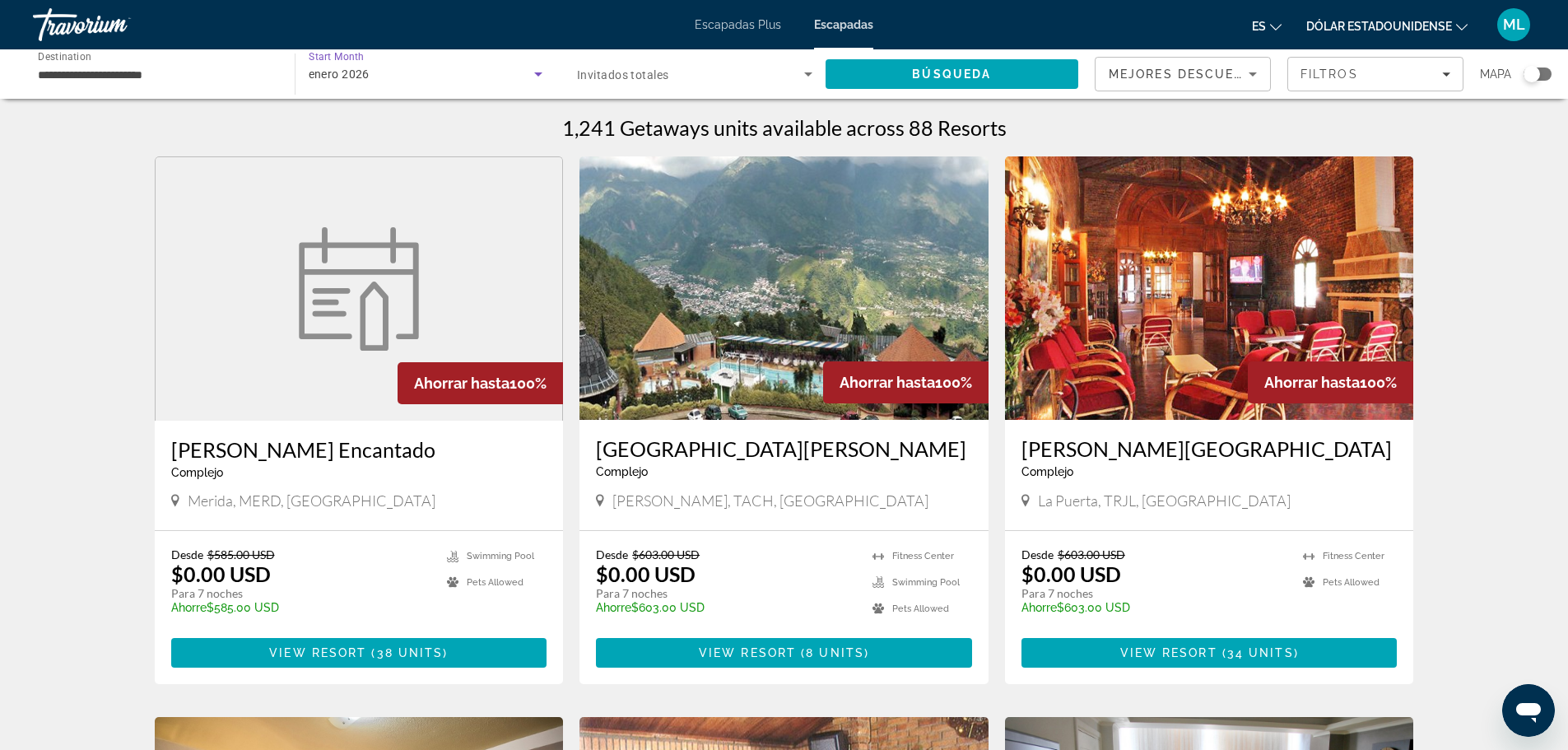
click at [524, 69] on div "enero 2026" at bounding box center [422, 74] width 227 height 20
click at [439, 112] on mat-option "Todo los meses" at bounding box center [424, 123] width 260 height 39
click at [885, 66] on span "Search" at bounding box center [952, 73] width 253 height 39
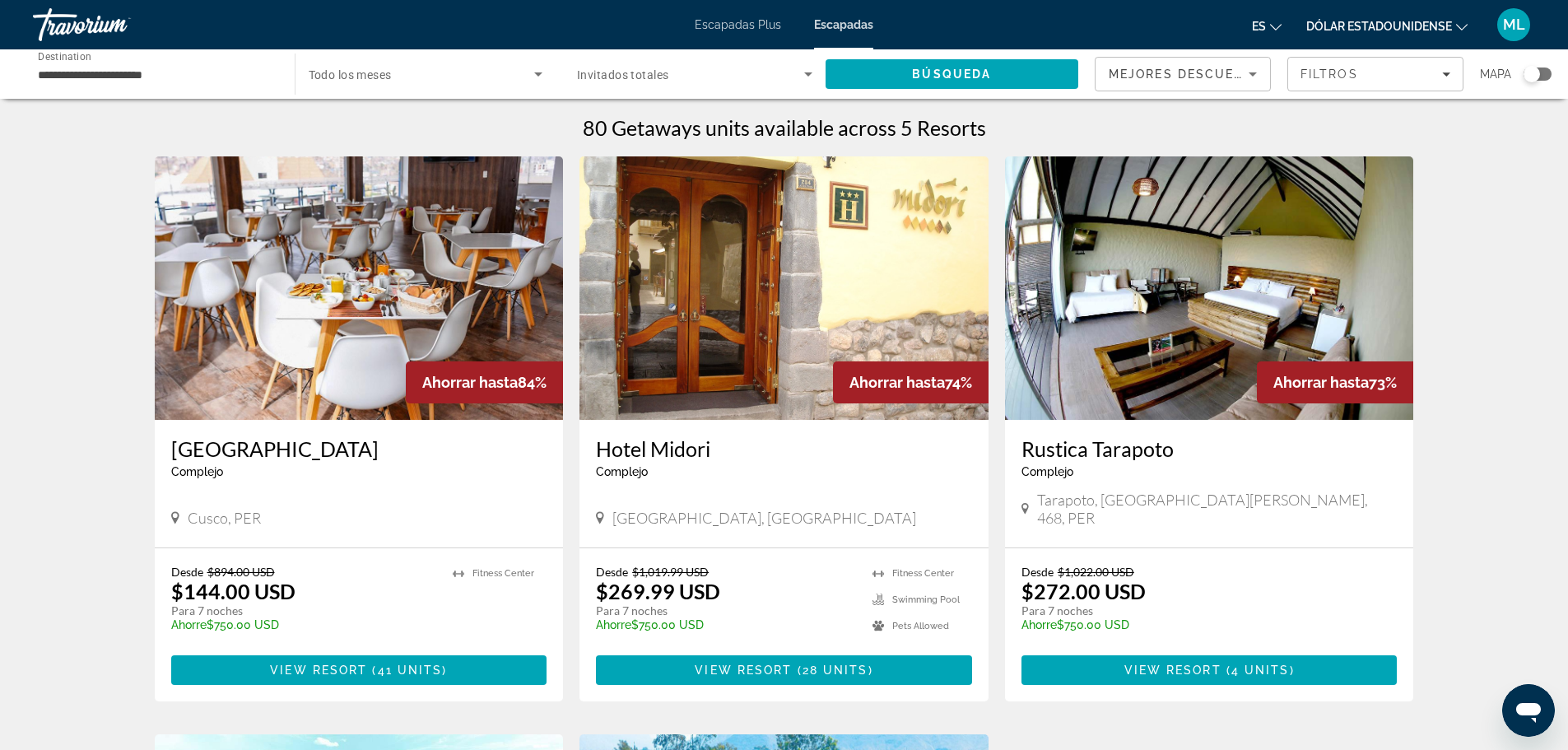
click at [434, 302] on img "Contenido principal" at bounding box center [358, 288] width 409 height 263
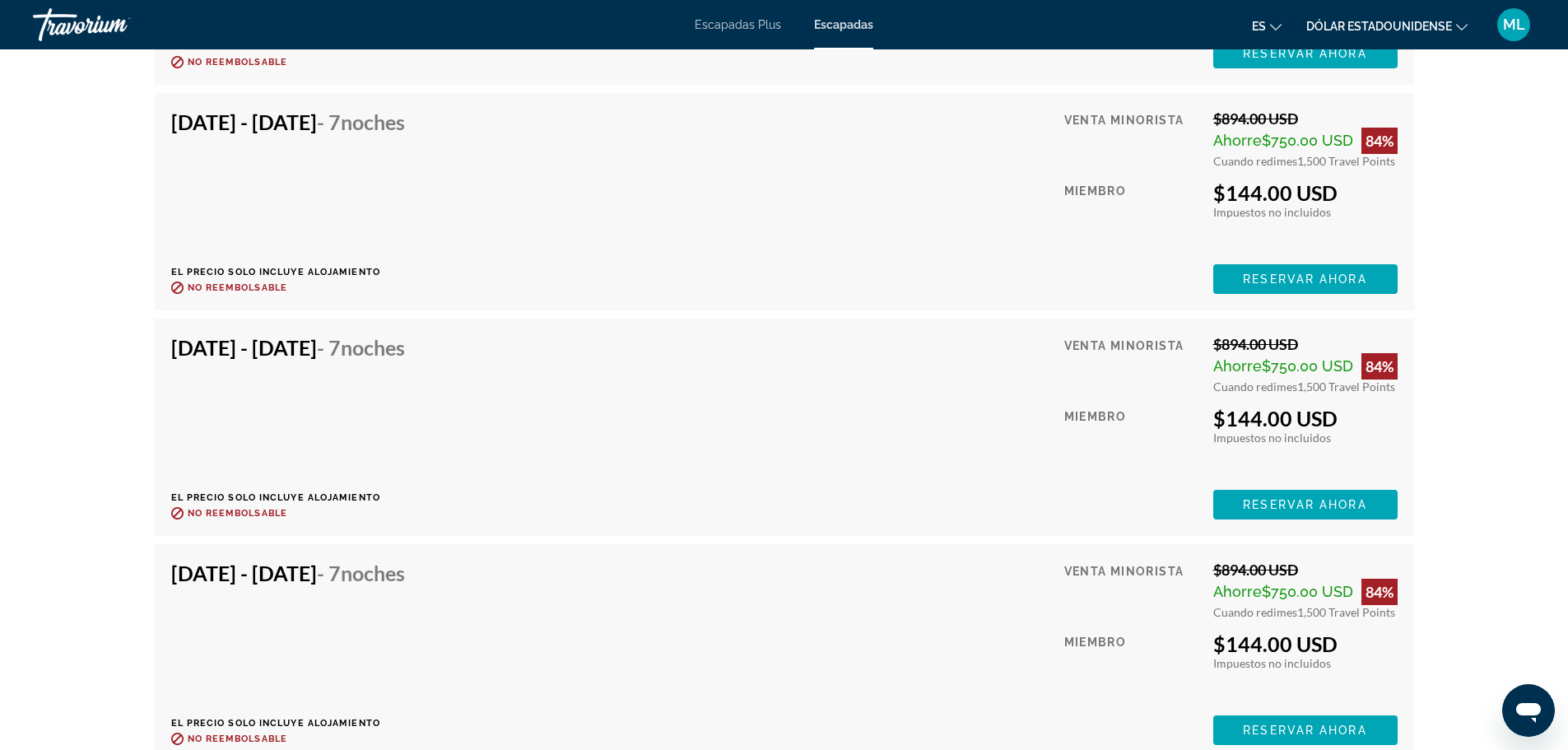
scroll to position [7726, 0]
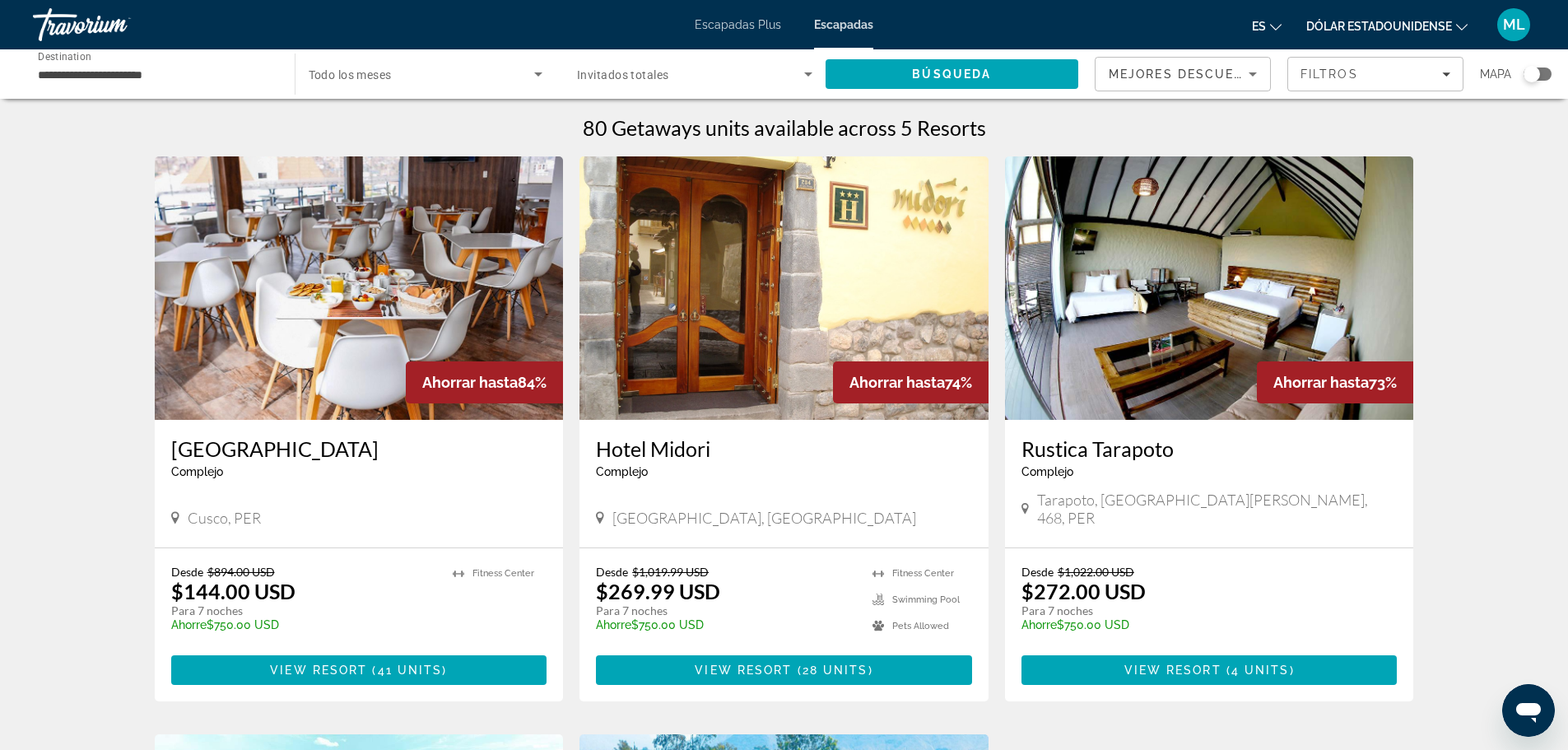
click at [803, 77] on icon "Search widget" at bounding box center [808, 74] width 20 height 20
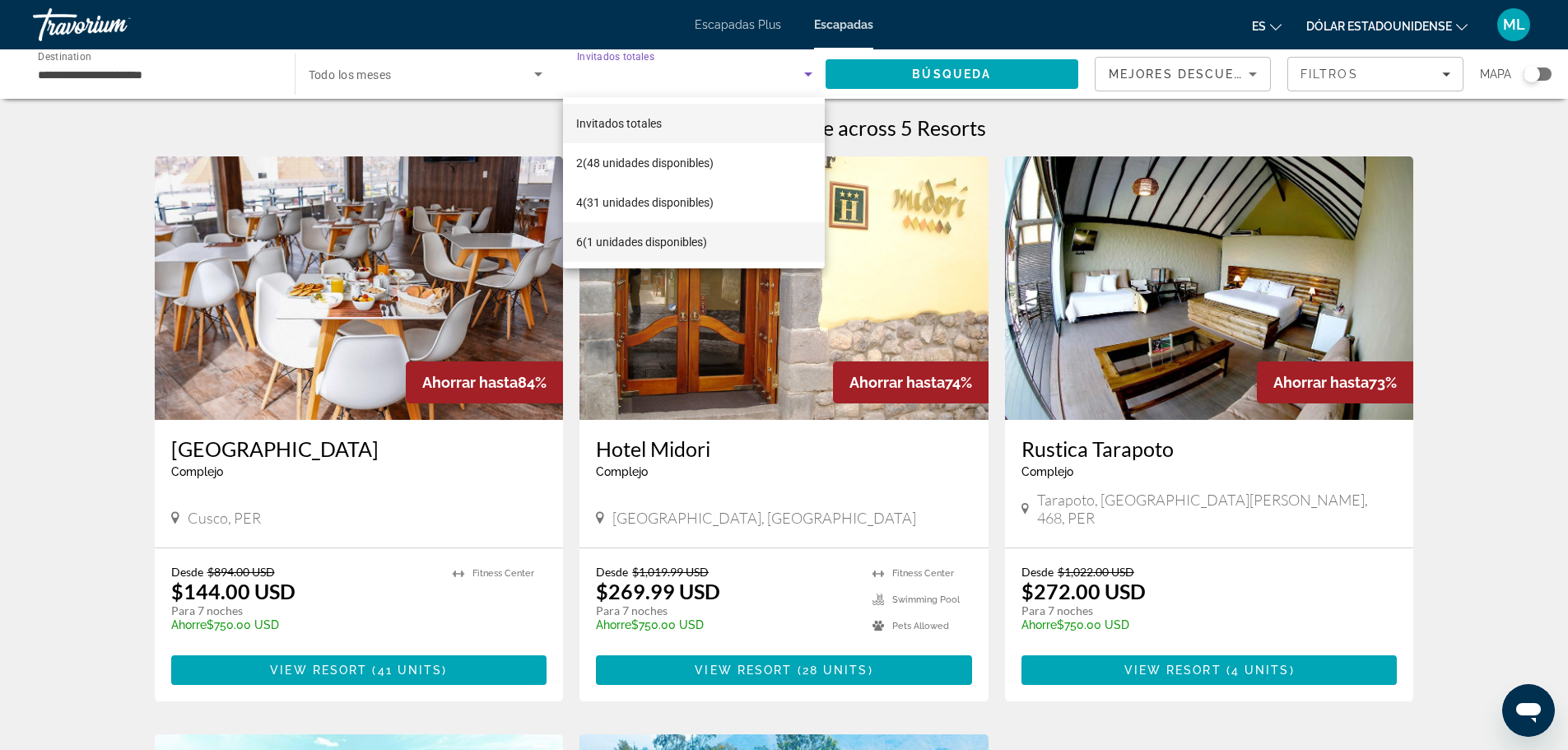
click at [670, 239] on font "(1 unidades disponibles)" at bounding box center [645, 241] width 124 height 13
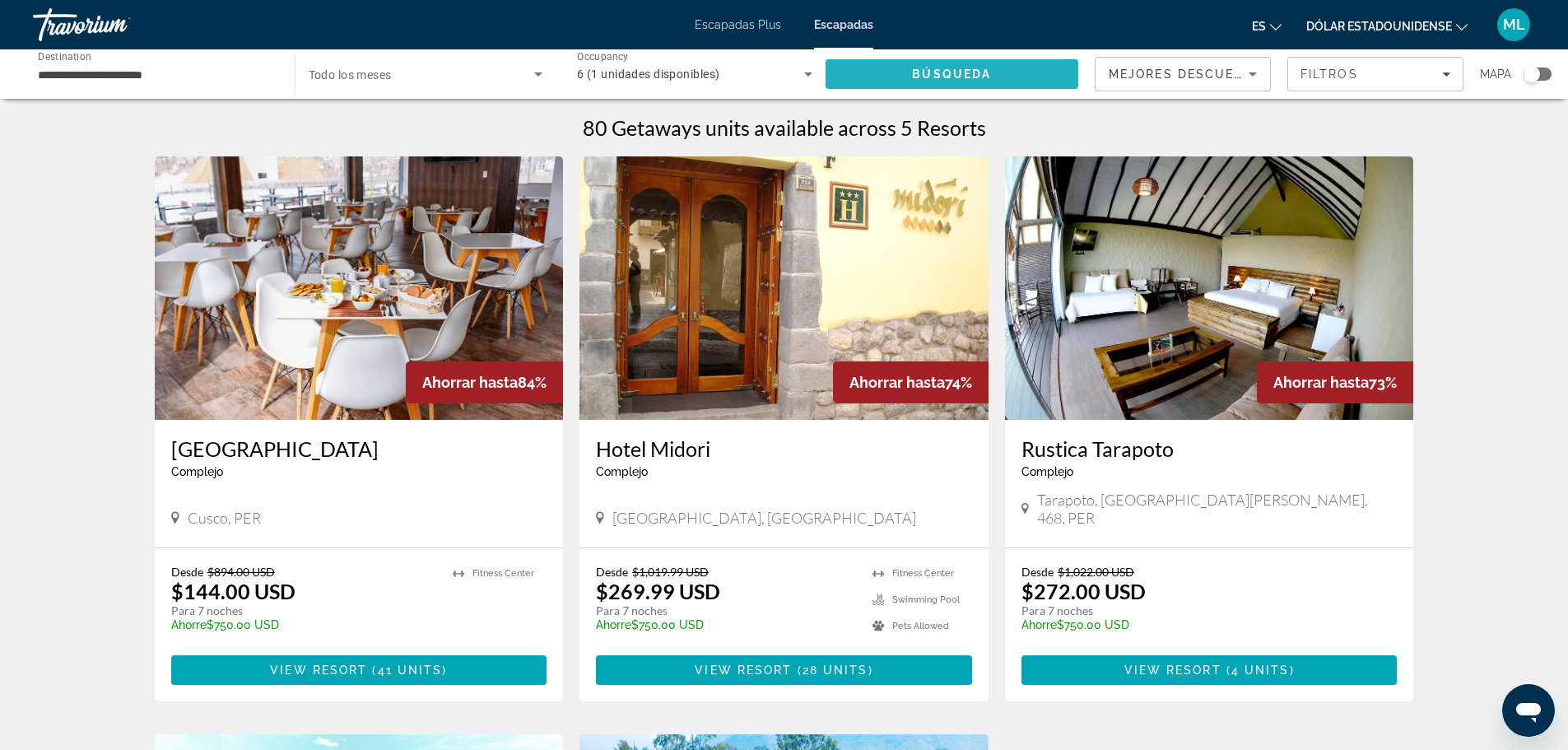
click at [937, 72] on span "Búsqueda" at bounding box center [952, 74] width 79 height 13
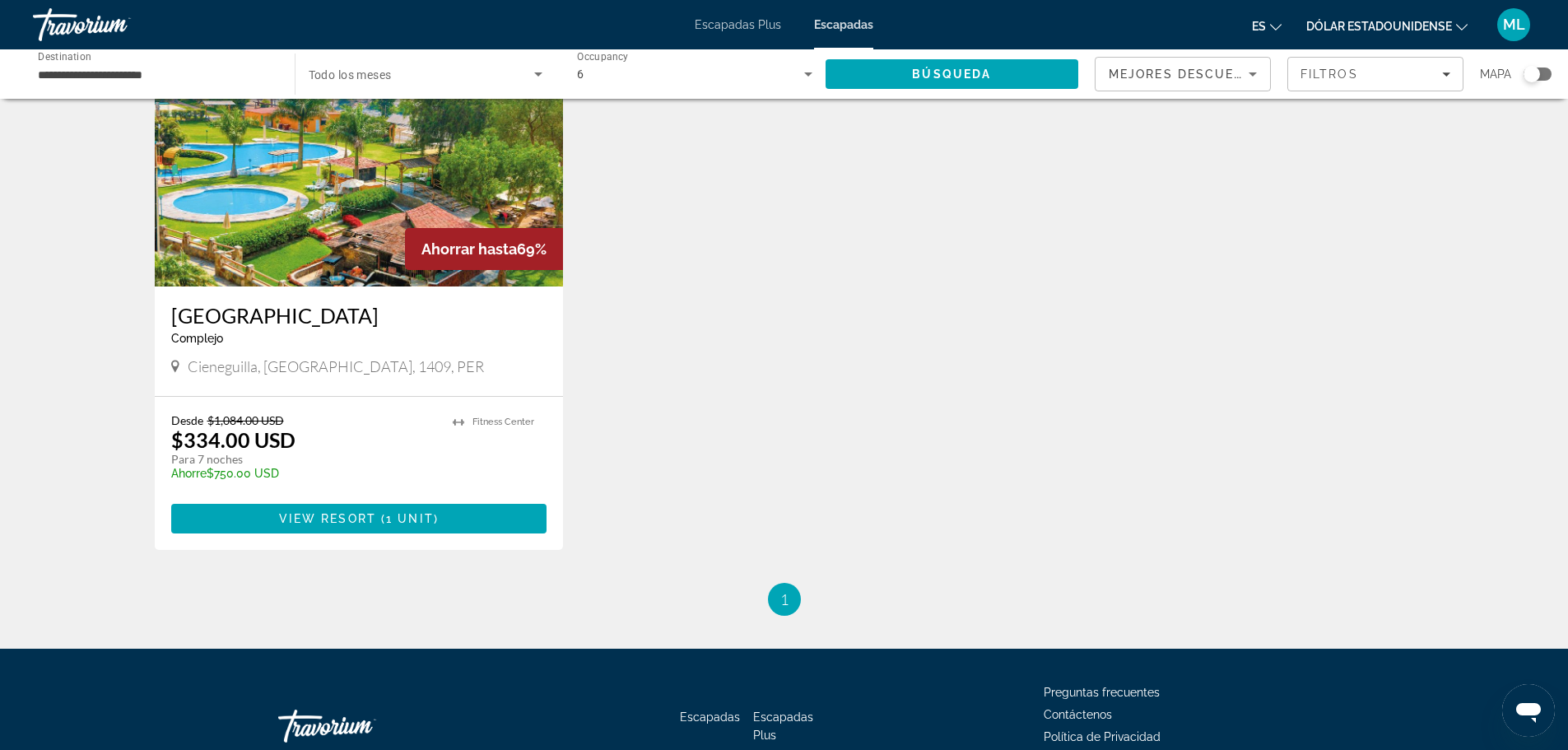
scroll to position [165, 0]
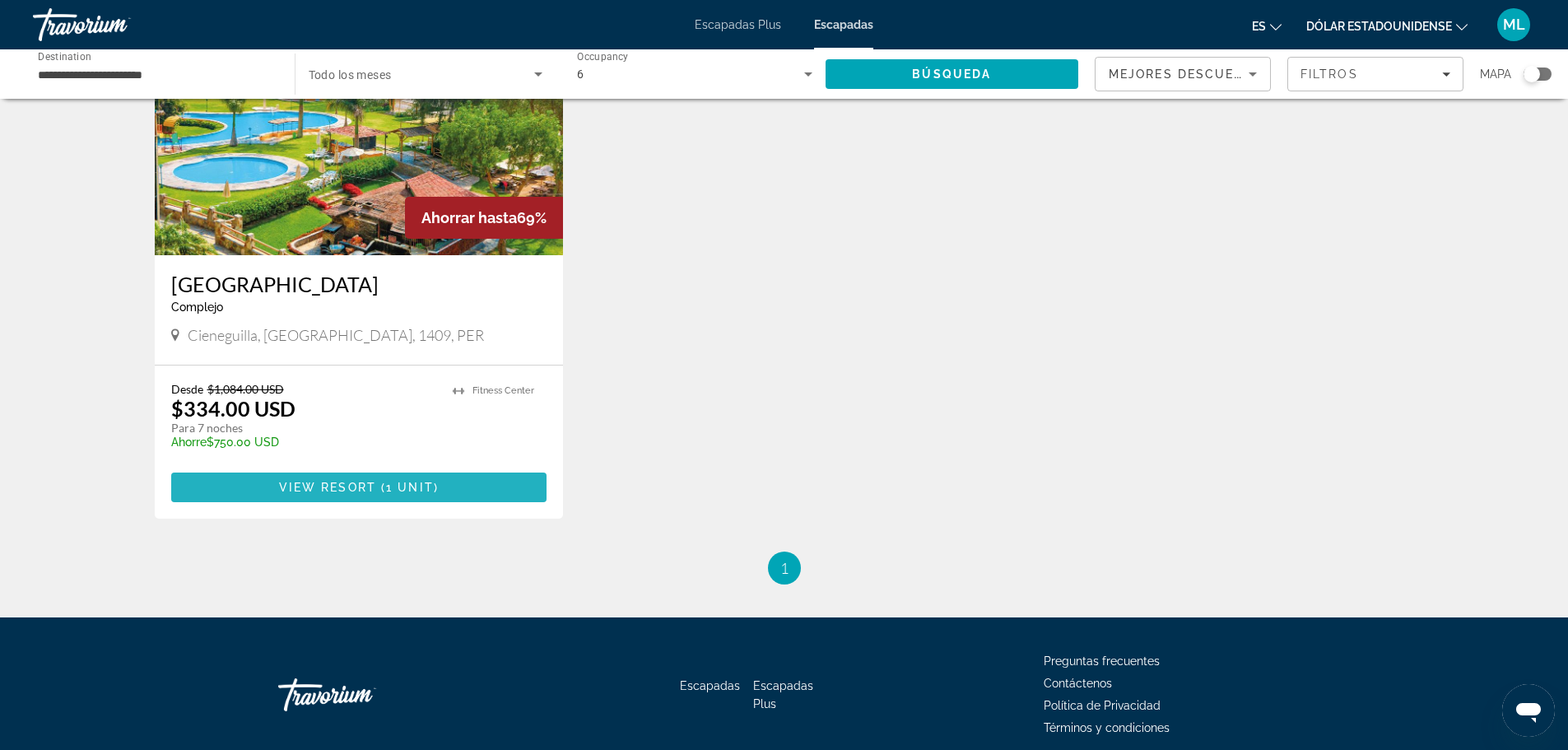
click at [375, 490] on span "View Resort" at bounding box center [327, 488] width 97 height 13
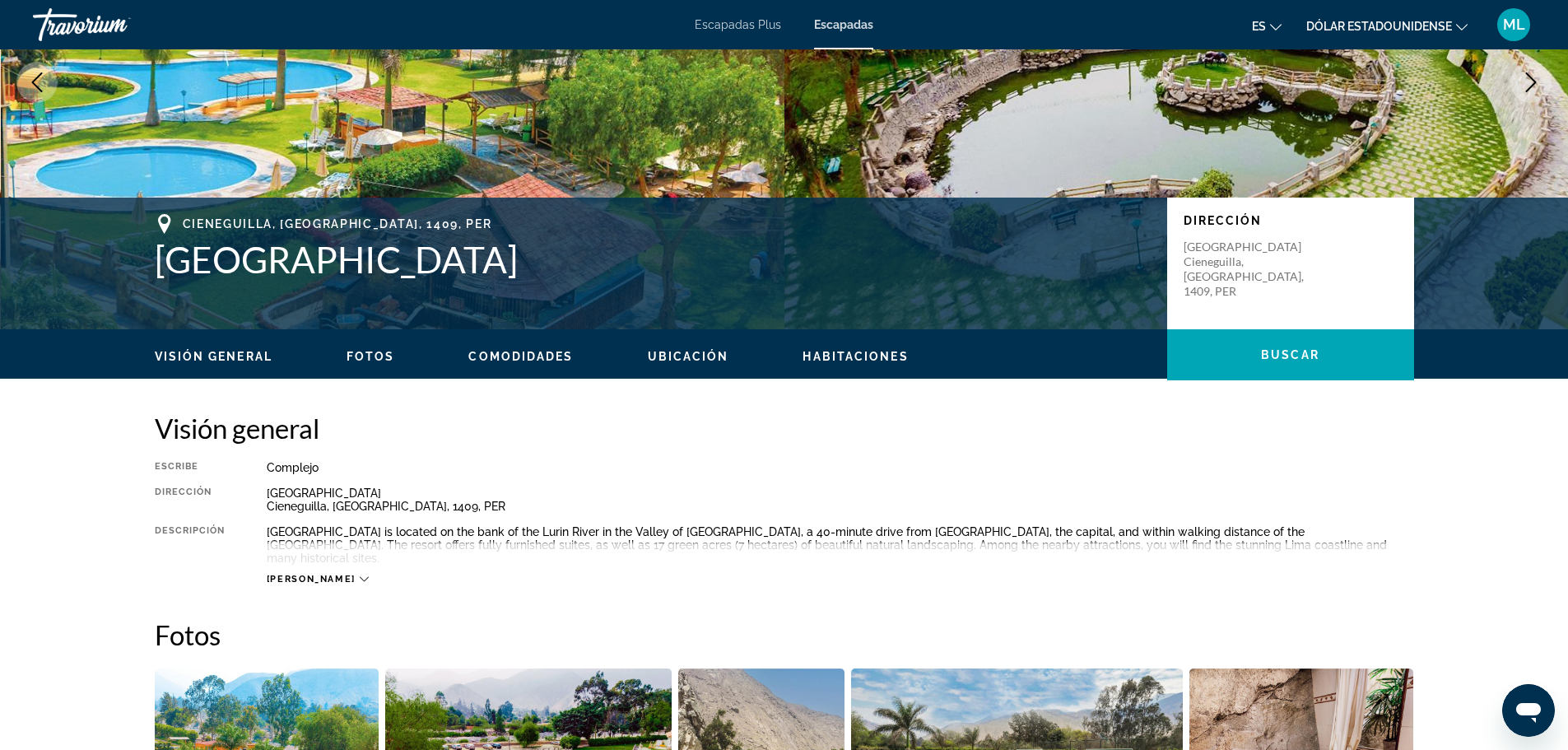
scroll to position [329, 0]
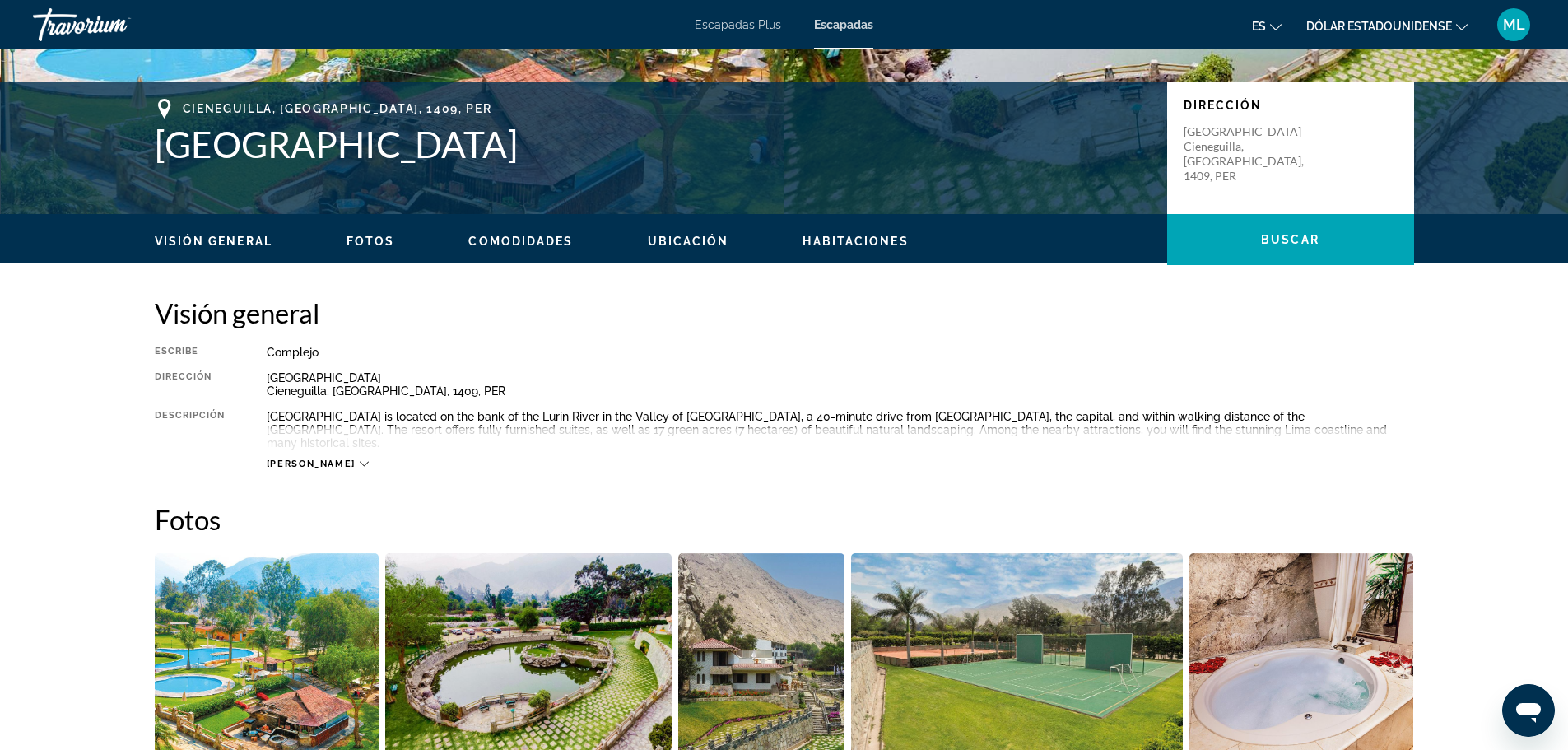
click at [359, 459] on icon "Contenido principal" at bounding box center [364, 464] width 9 height 9
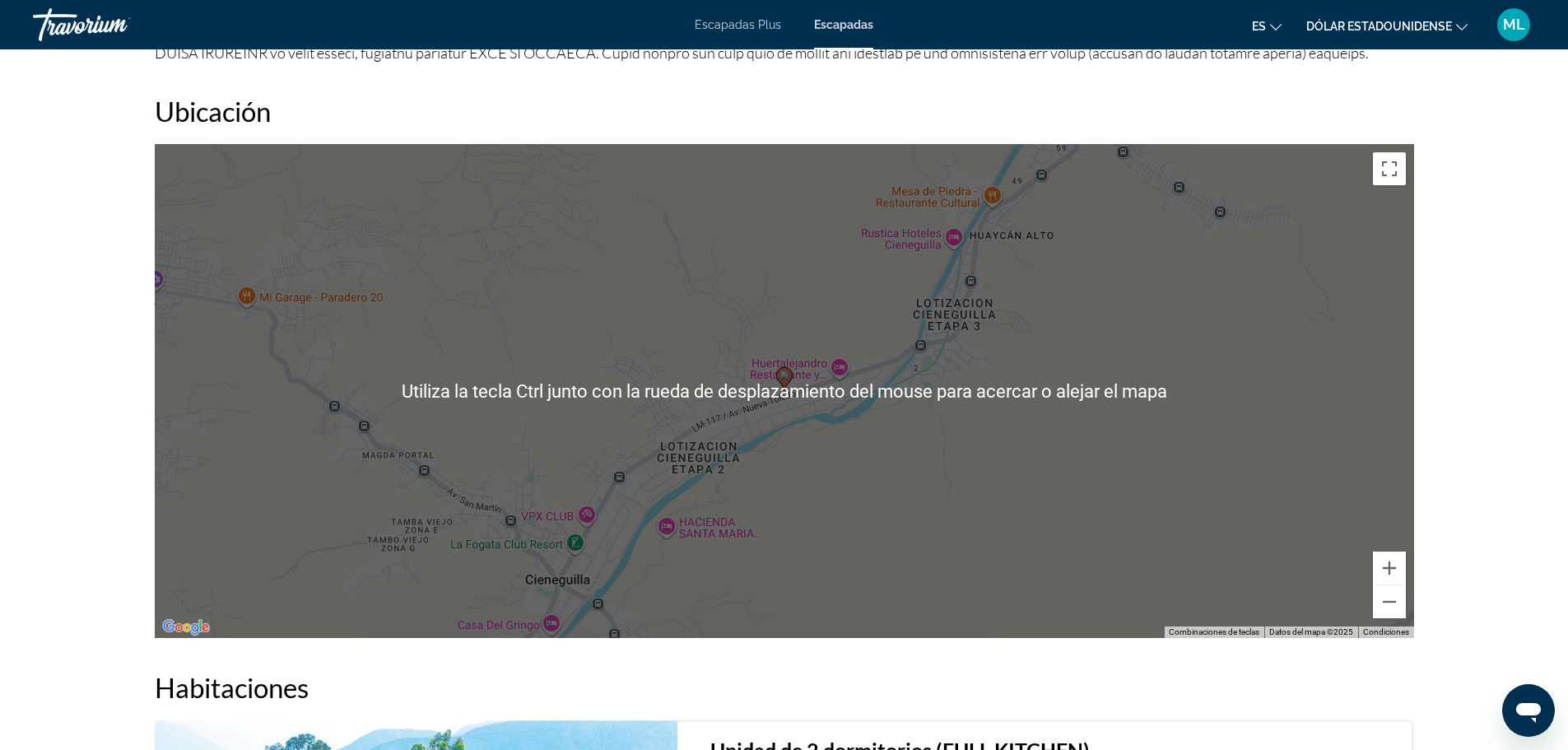
scroll to position [1894, 0]
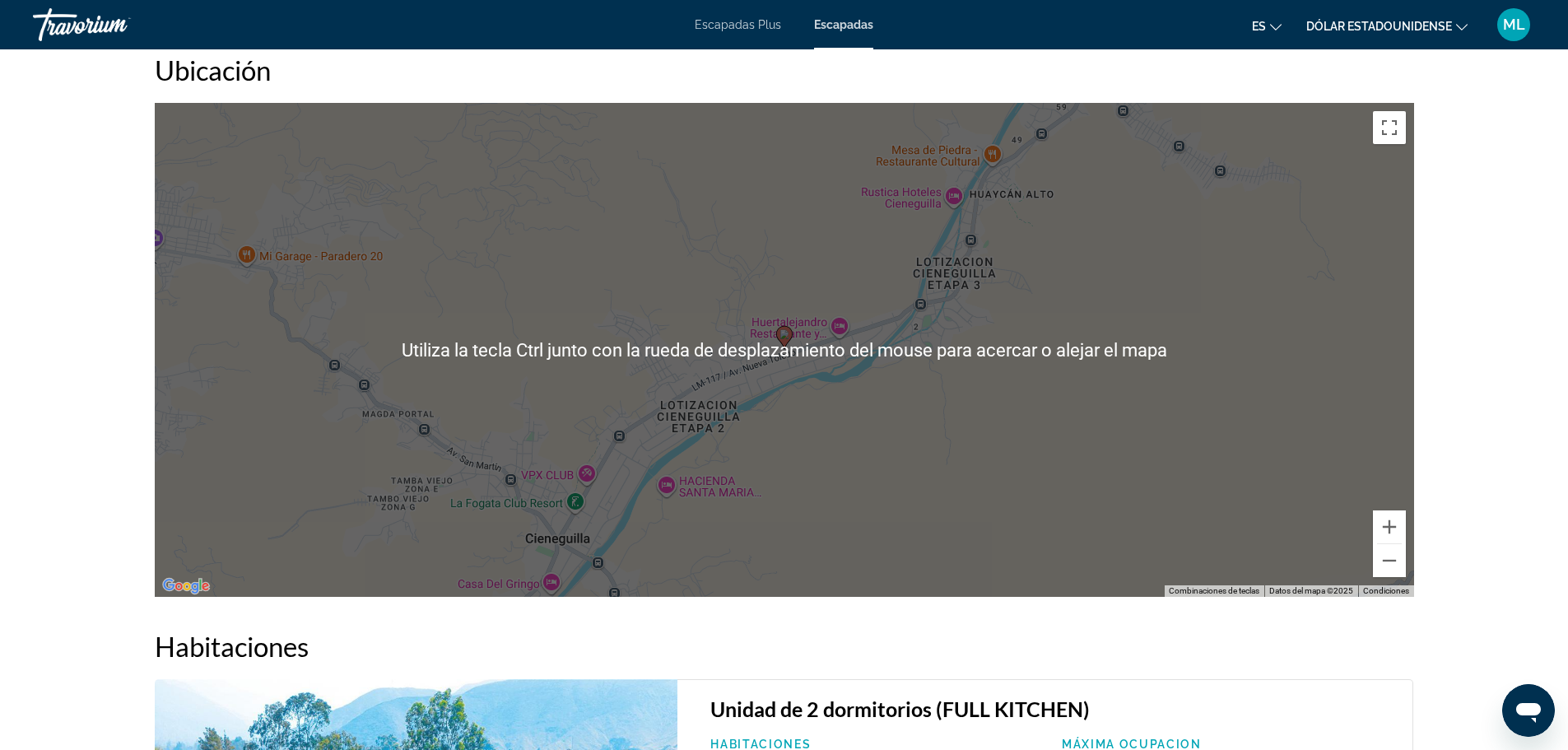
click at [641, 449] on div "Para activar la función de arrastrar con el teclado, presiona Alt + Intro. Una …" at bounding box center [784, 350] width 1259 height 494
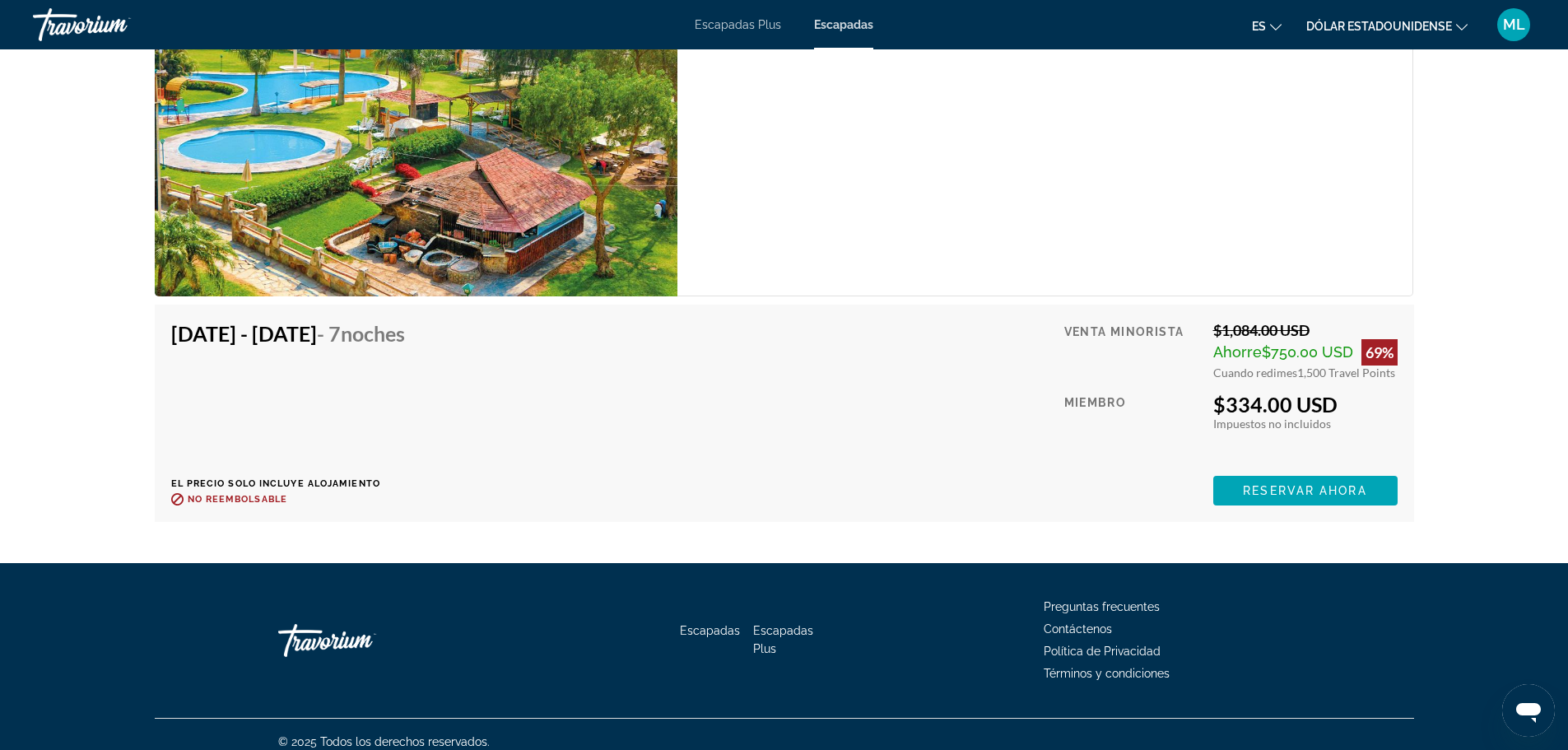
scroll to position [2697, 0]
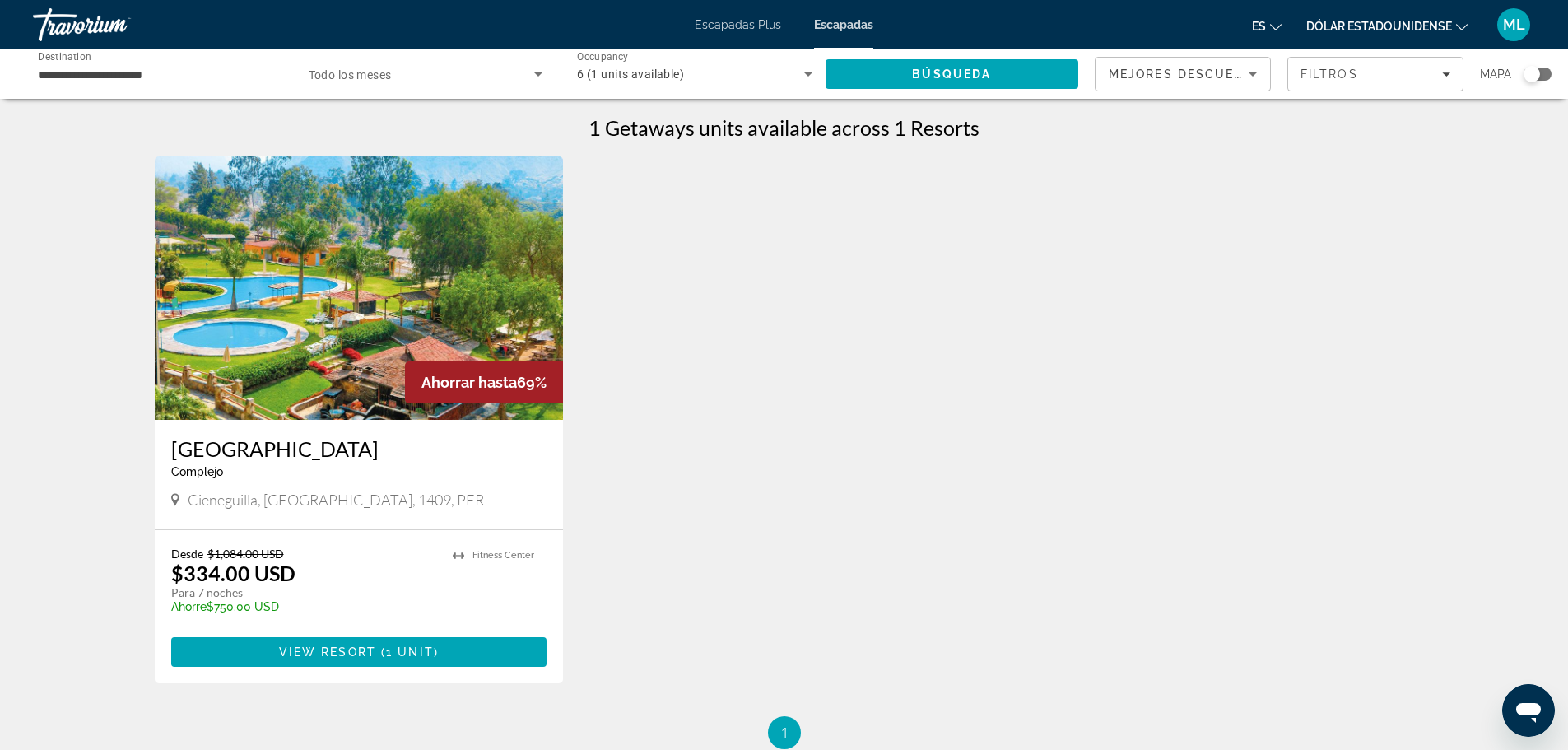
click at [812, 74] on icon "Search widget" at bounding box center [808, 74] width 20 height 20
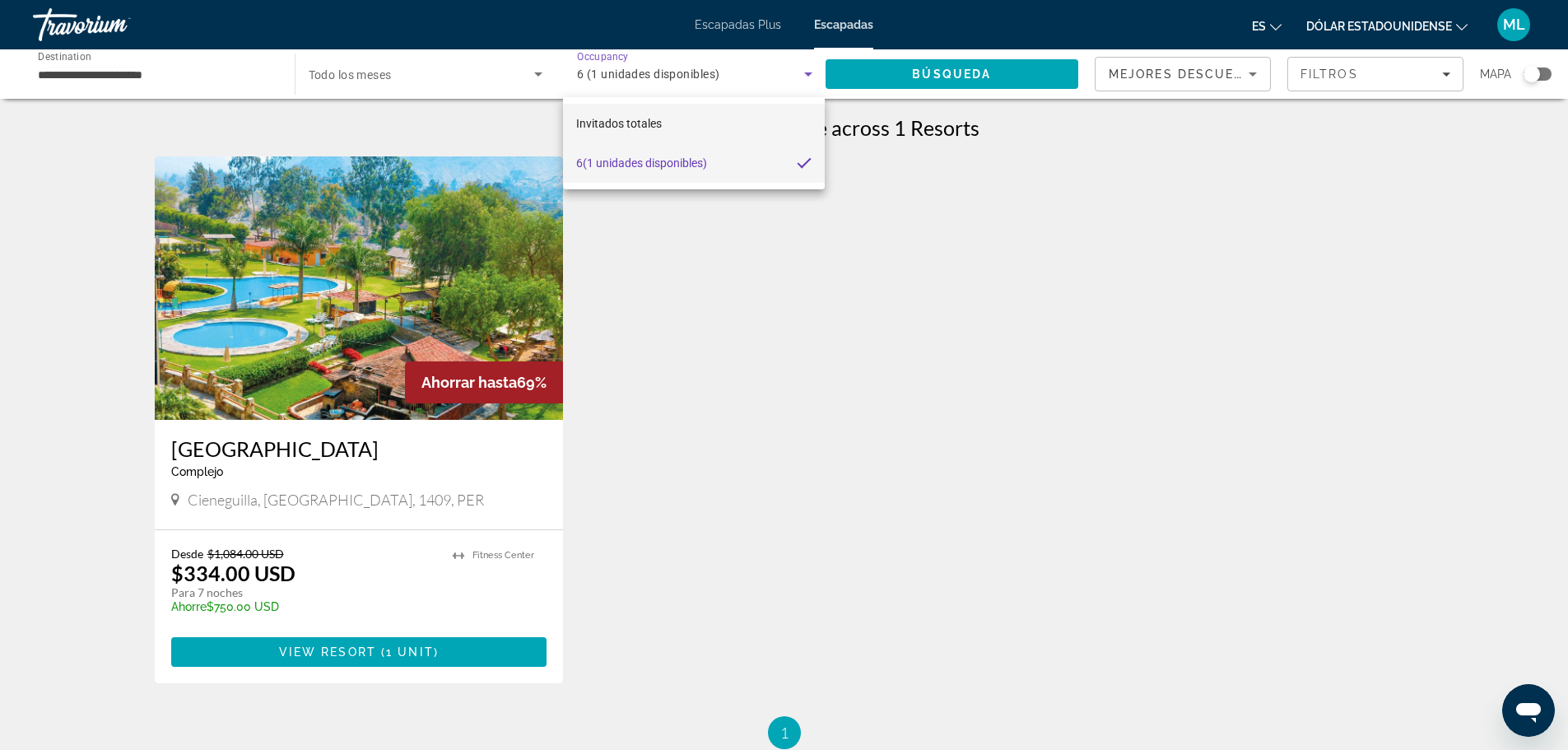
click at [711, 117] on mat-option "Invitados totales" at bounding box center [693, 123] width 261 height 39
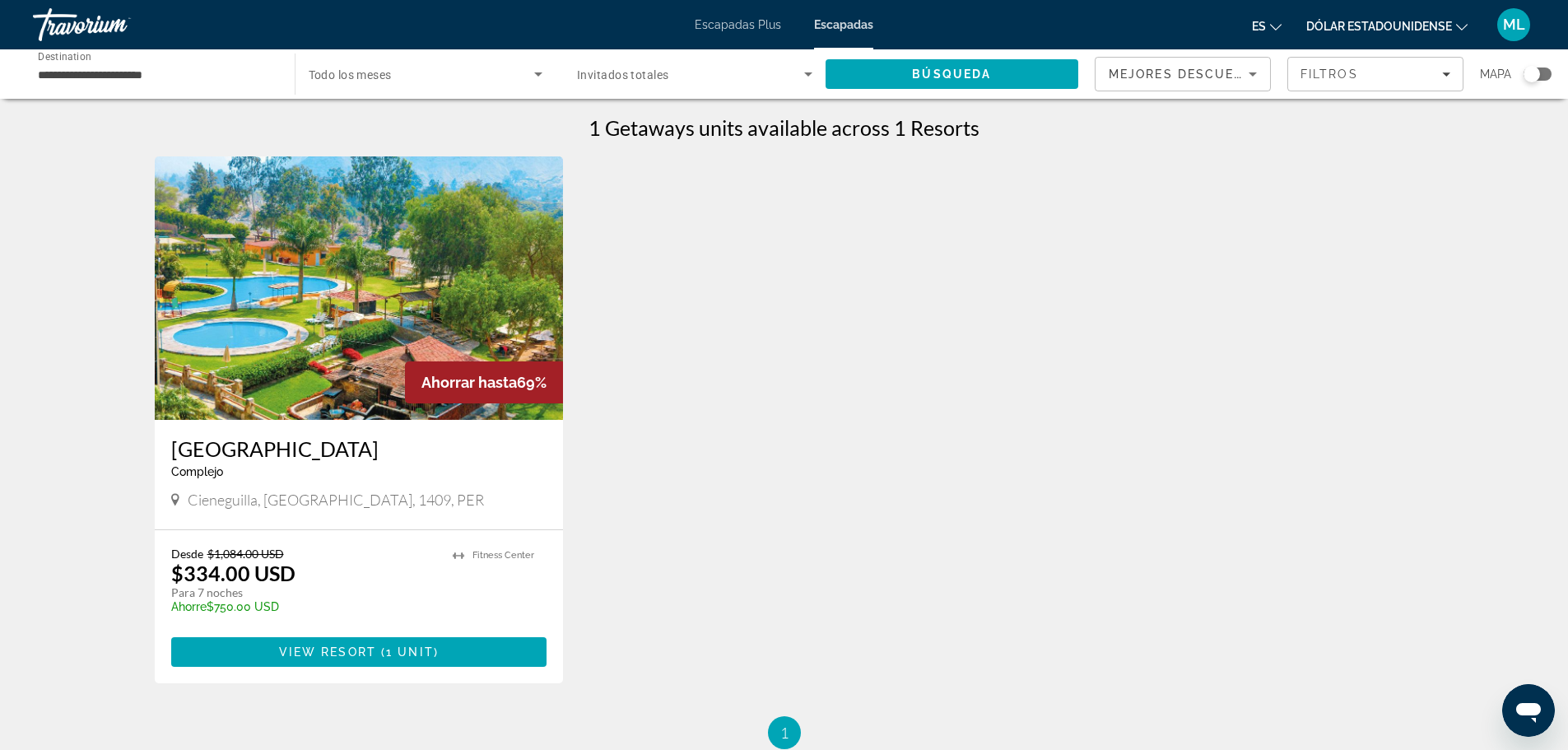
click at [395, 59] on div "Search widget" at bounding box center [426, 74] width 235 height 46
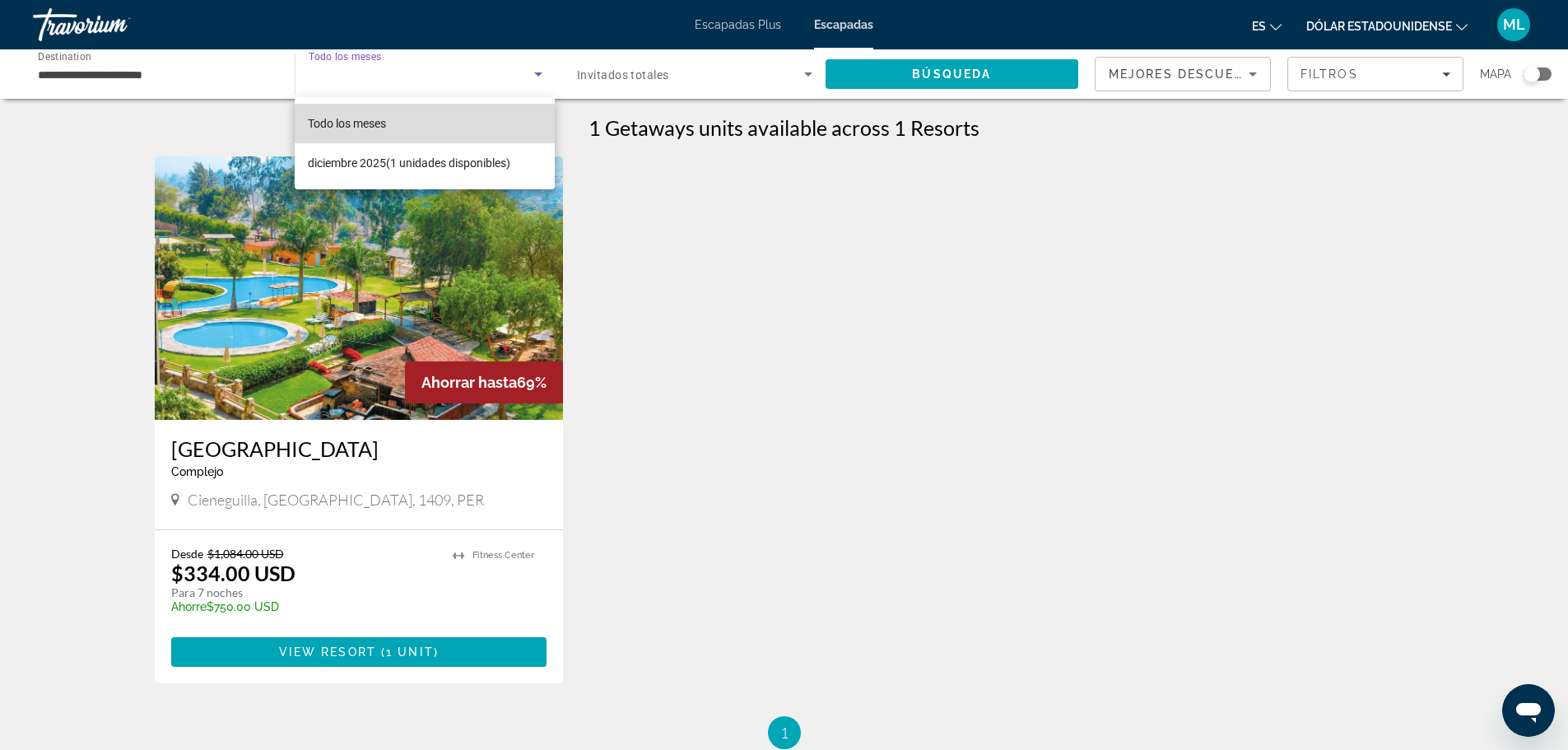
click at [414, 119] on mat-option "Todo los meses" at bounding box center [424, 123] width 260 height 39
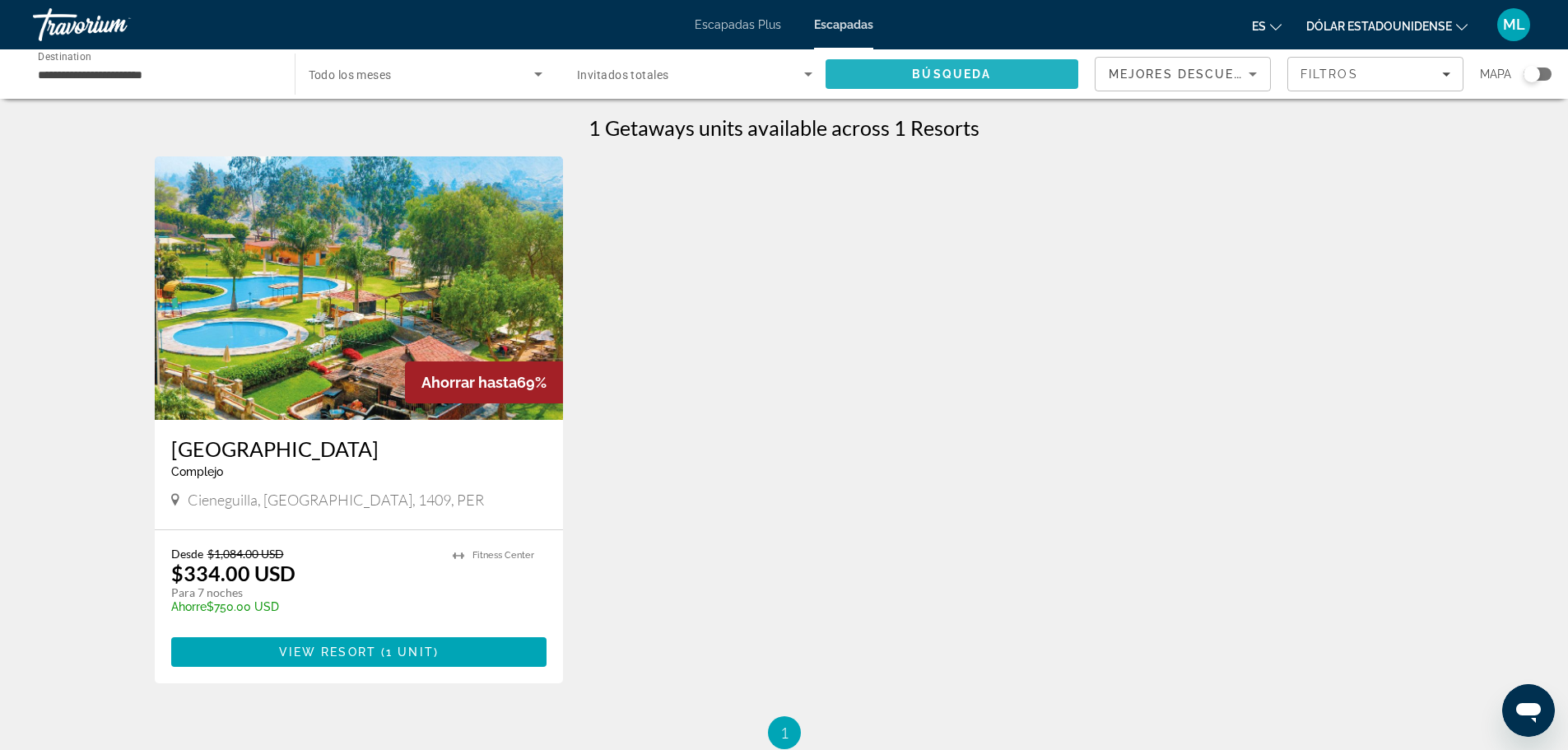
click at [933, 79] on span "Búsqueda" at bounding box center [952, 74] width 79 height 13
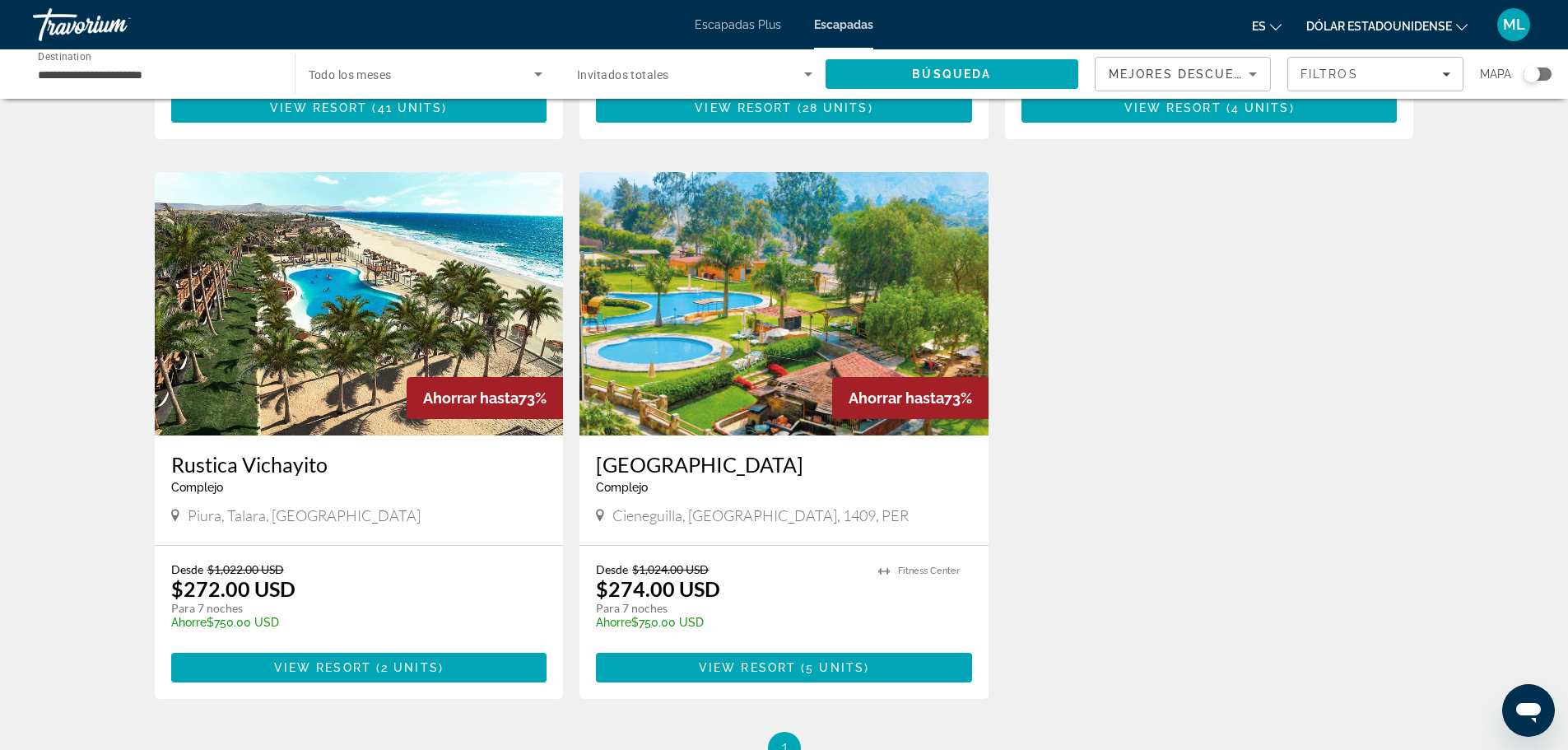
scroll to position [576, 0]
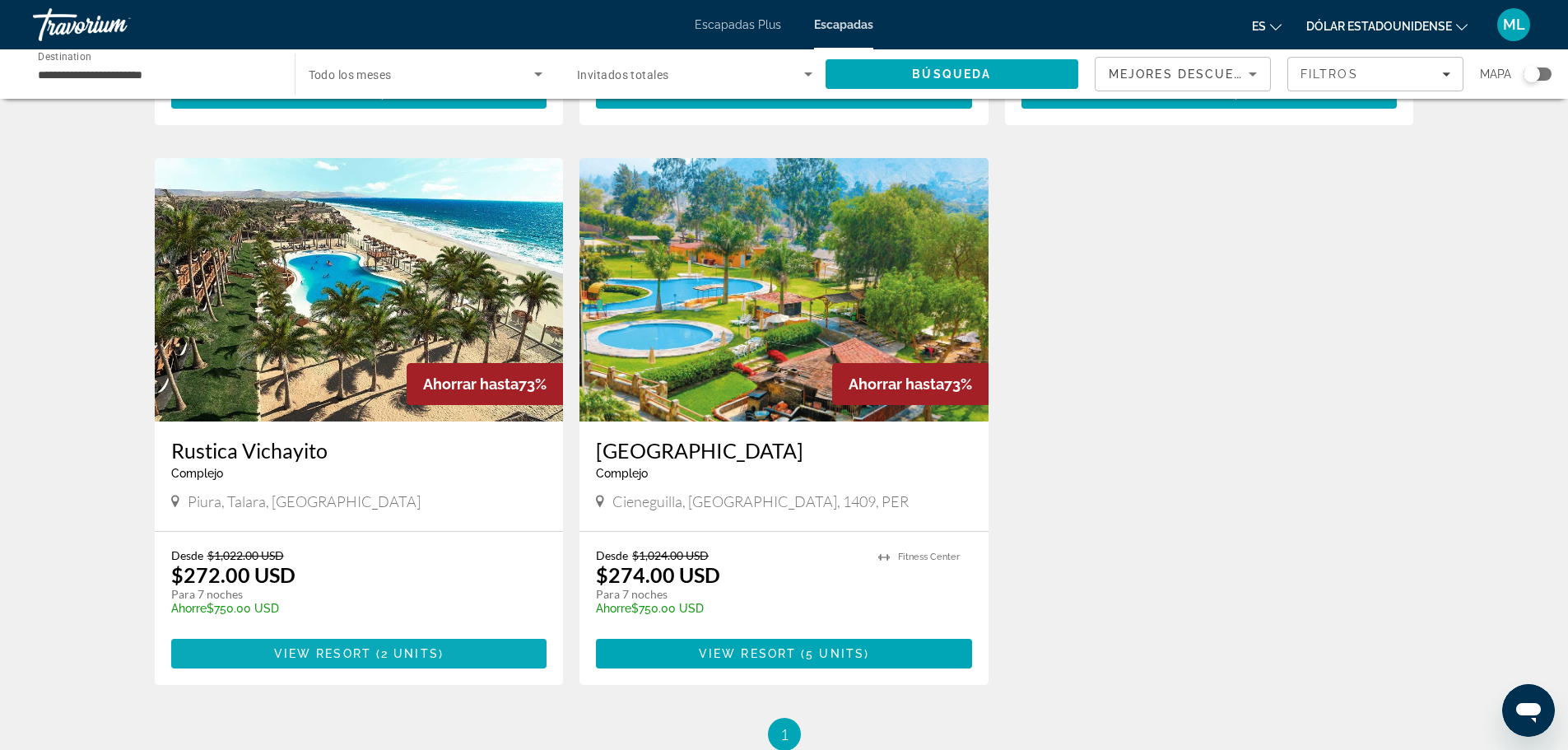
click at [410, 634] on span "Contenido principal" at bounding box center [358, 653] width 376 height 39
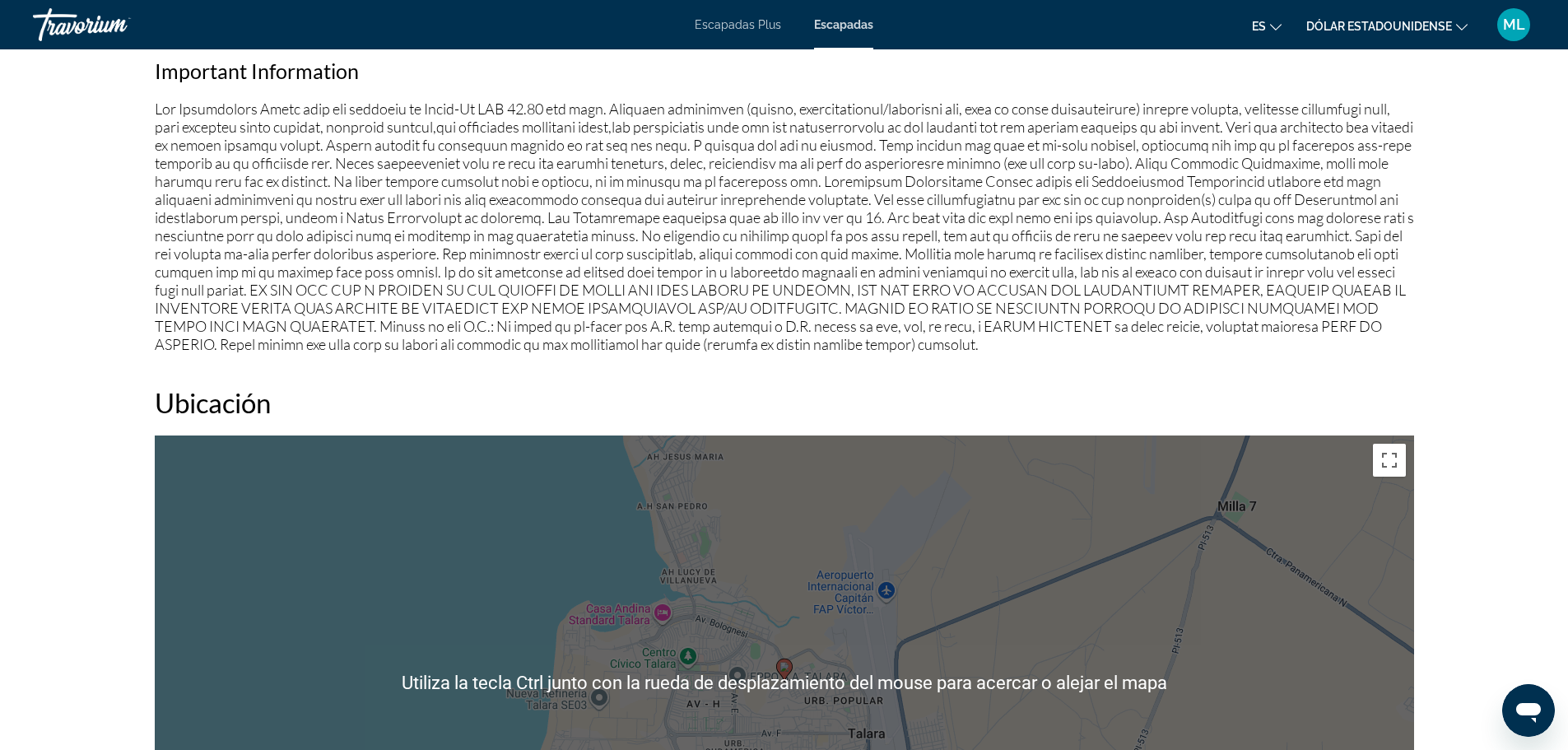
scroll to position [1317, 0]
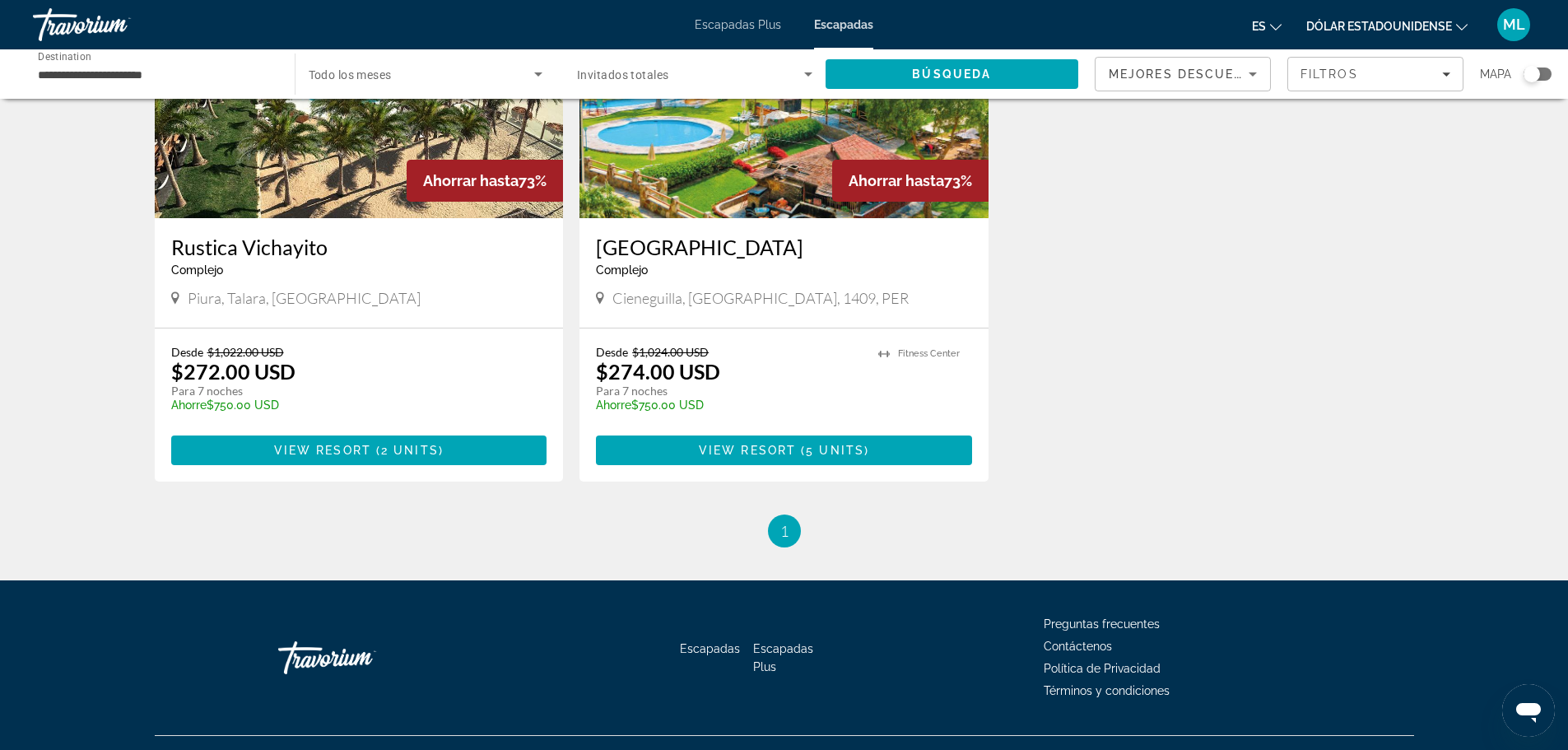
scroll to position [794, 0]
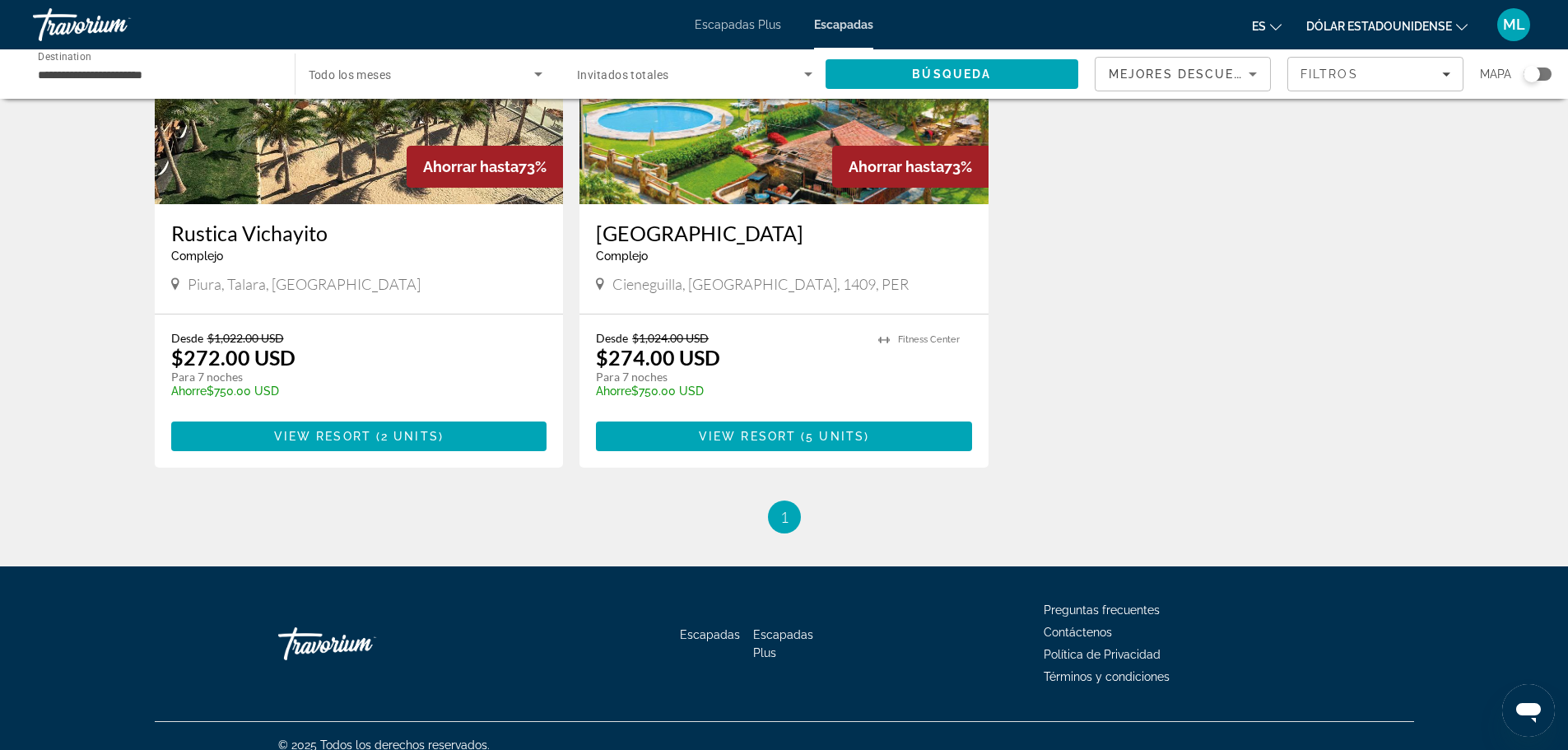
click at [119, 76] on input "**********" at bounding box center [155, 75] width 235 height 20
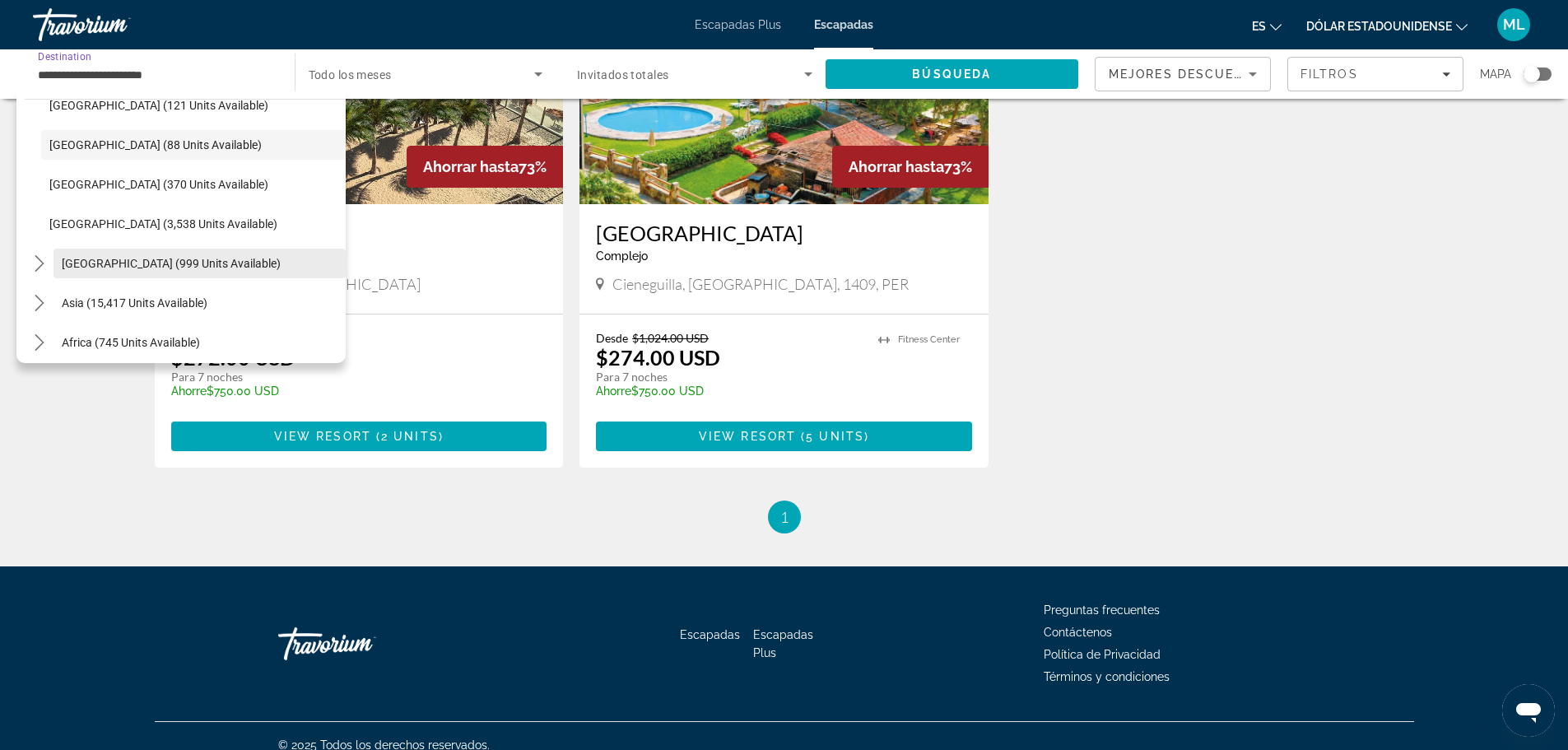
scroll to position [583, 0]
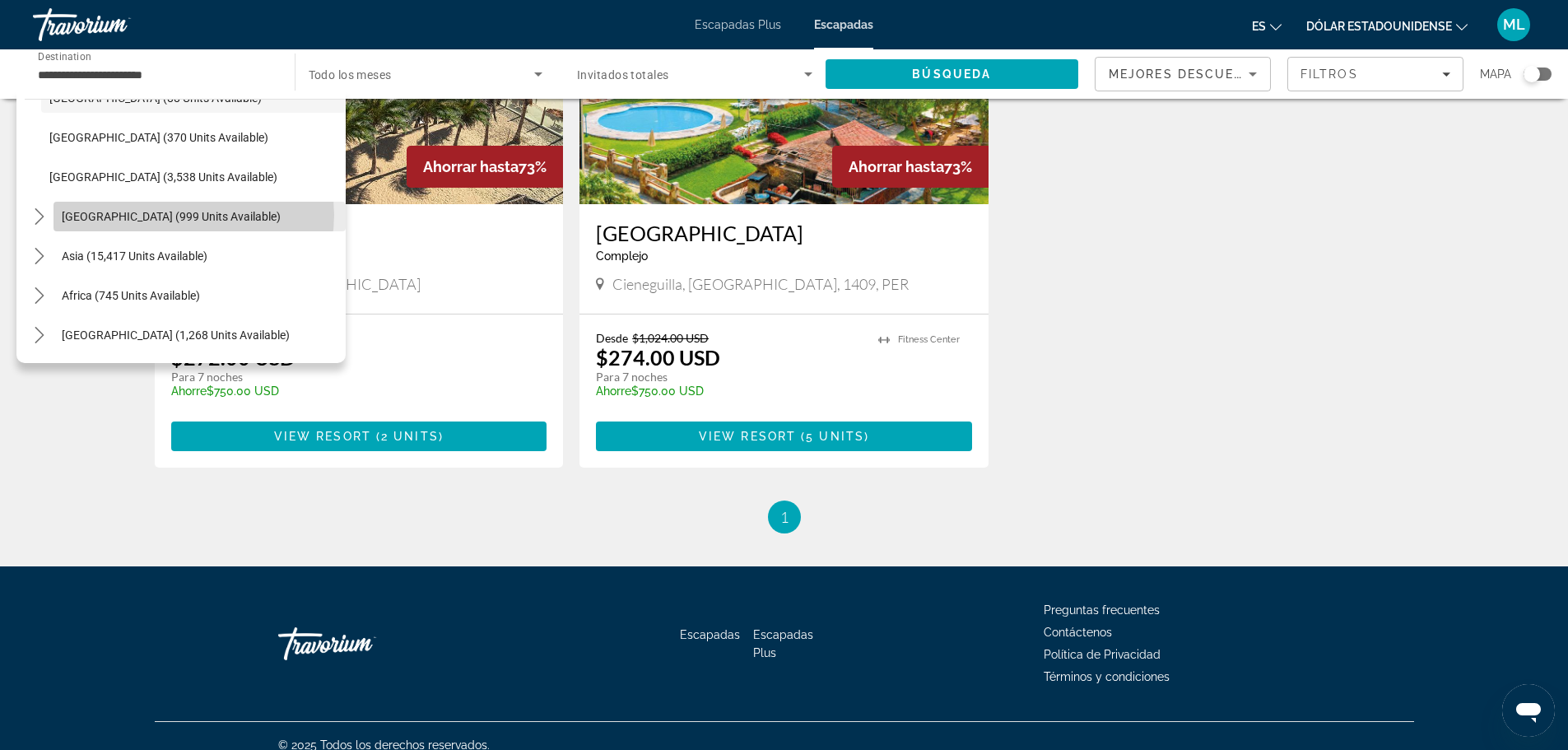
click at [194, 215] on span "Central America (999 units available)" at bounding box center [171, 217] width 219 height 13
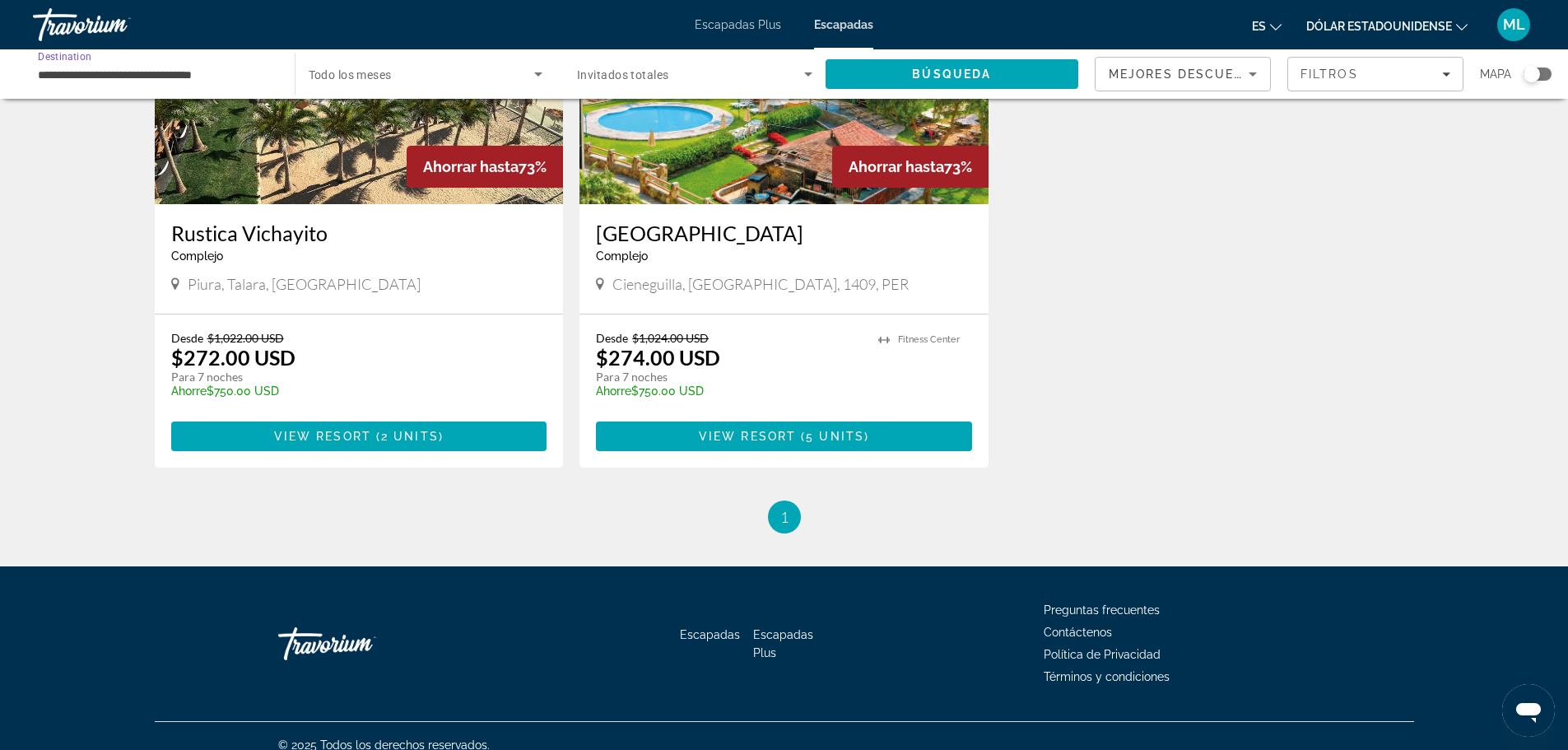
click at [145, 80] on input "**********" at bounding box center [155, 75] width 235 height 20
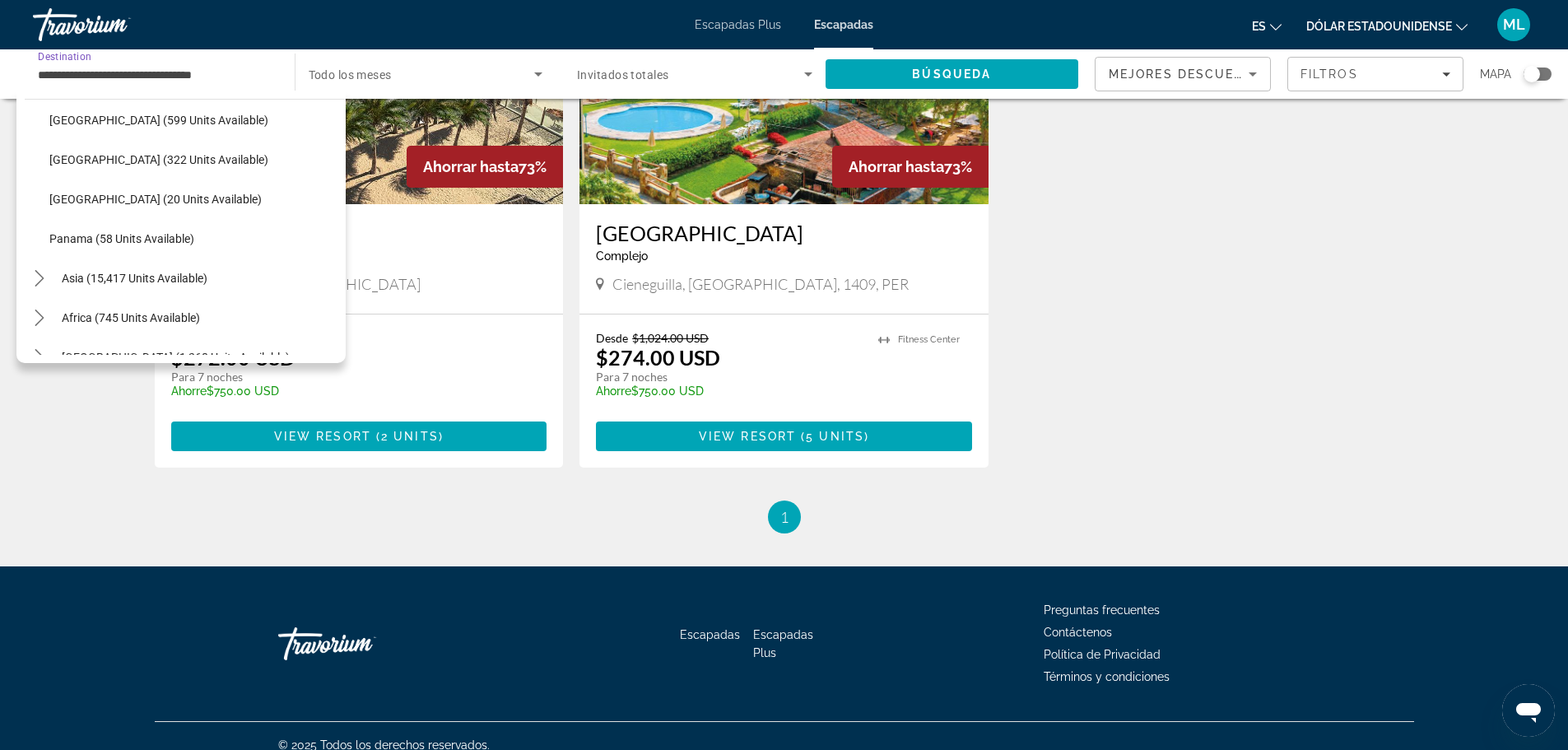
scroll to position [737, 0]
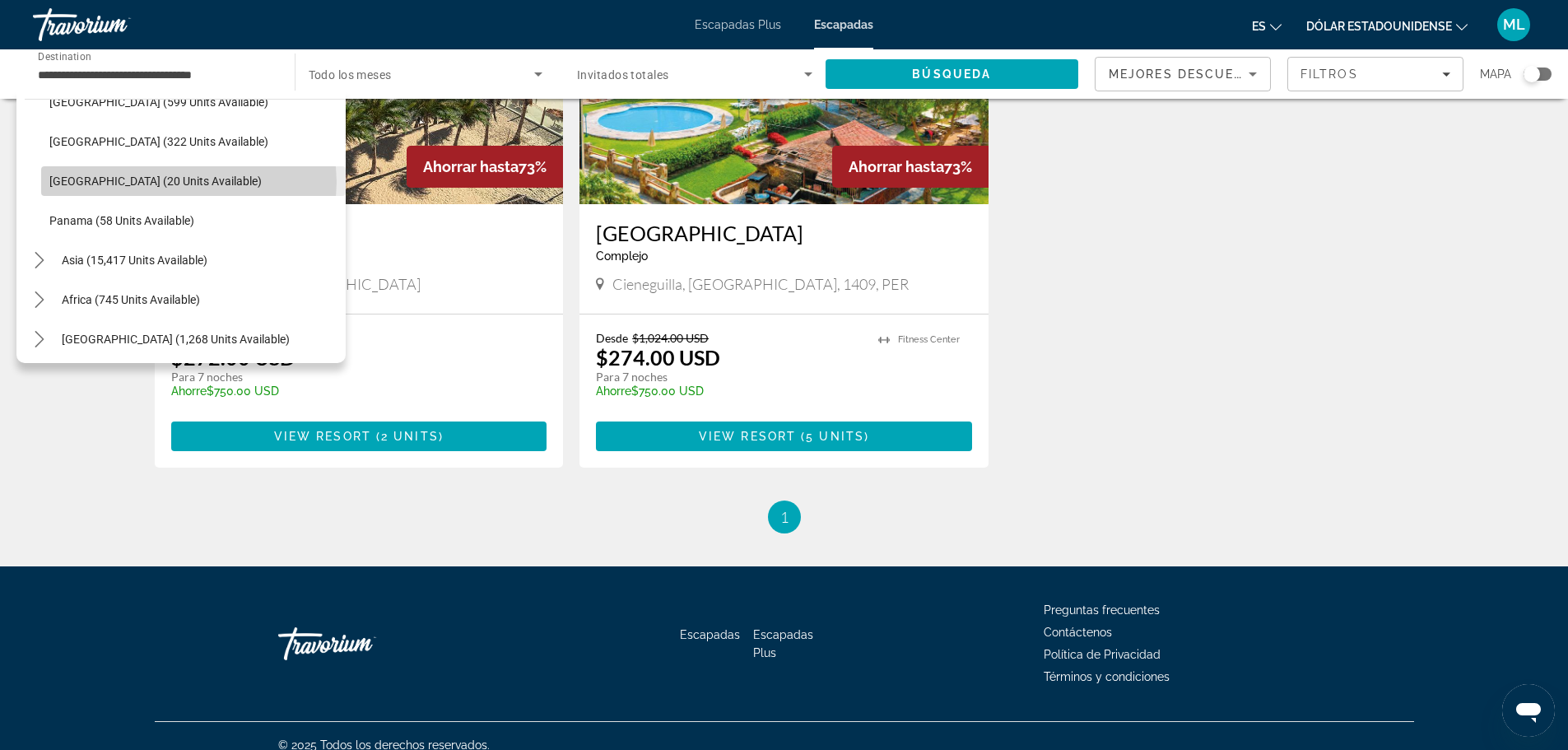
click at [188, 182] on span "Guatemala (20 units available)" at bounding box center [155, 181] width 212 height 13
type input "**********"
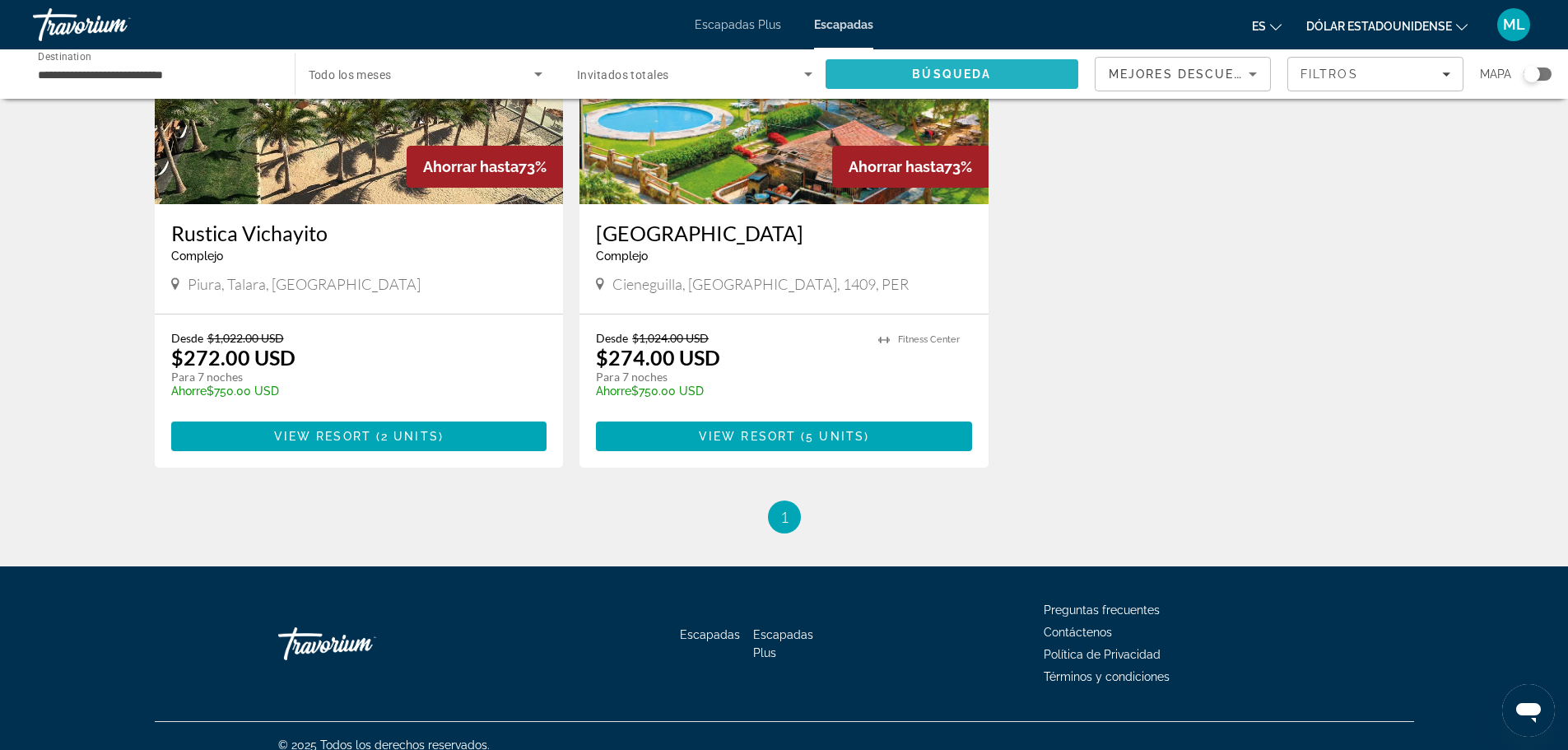
click at [946, 74] on span "Búsqueda" at bounding box center [952, 74] width 79 height 13
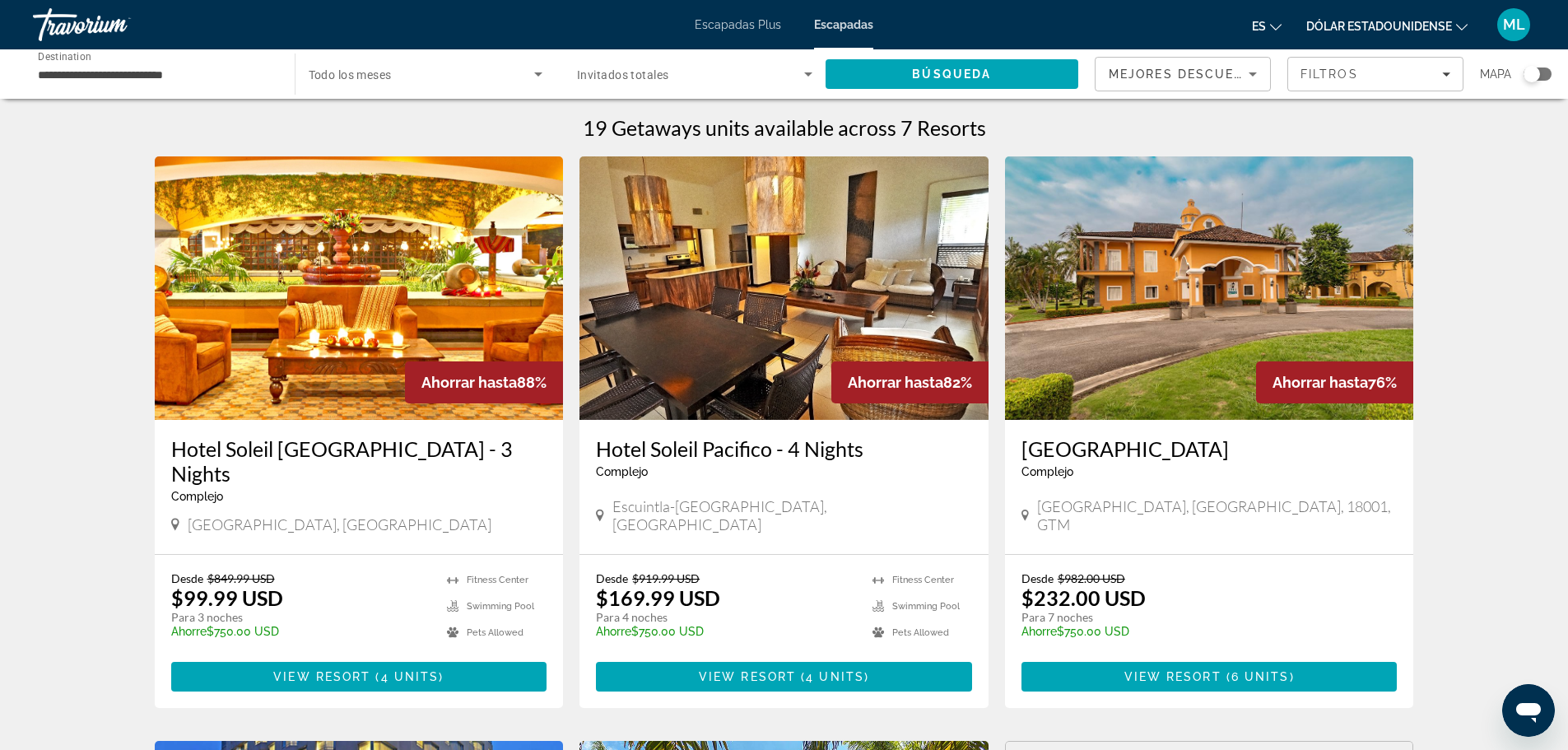
click at [296, 443] on h3 "Hotel Soleil La Antigua - 3 Nights" at bounding box center [358, 461] width 376 height 49
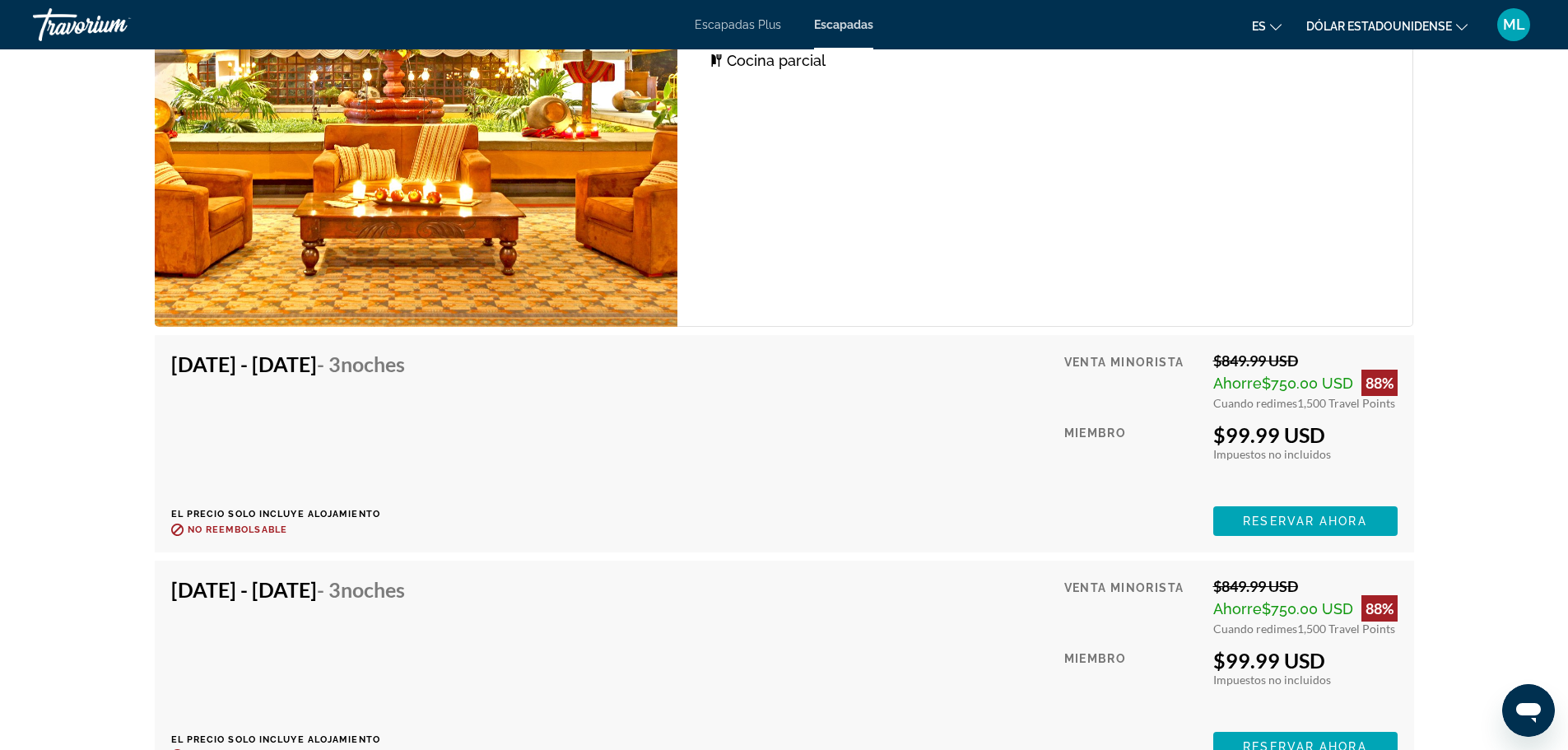
scroll to position [2882, 0]
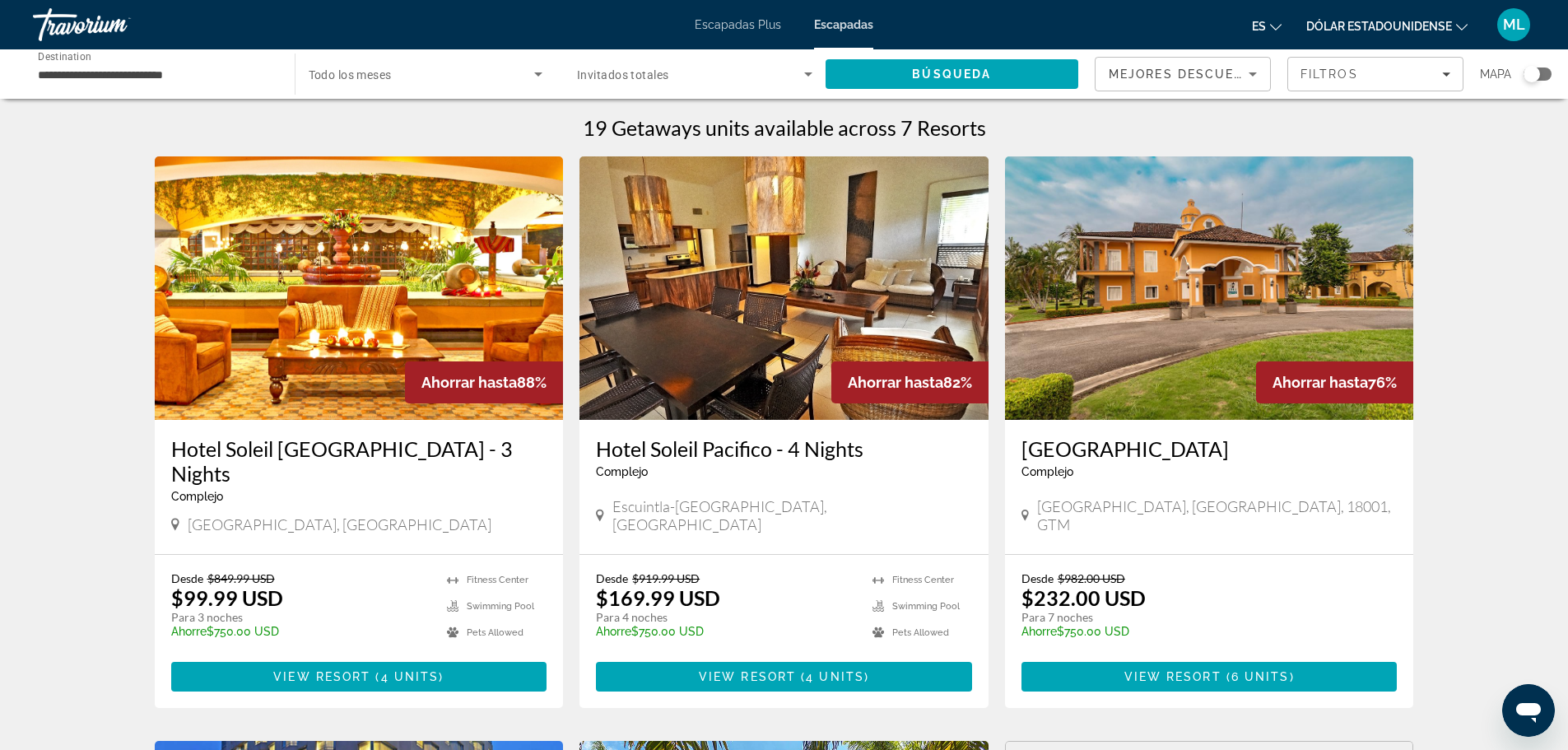
click at [168, 76] on input "**********" at bounding box center [155, 75] width 235 height 20
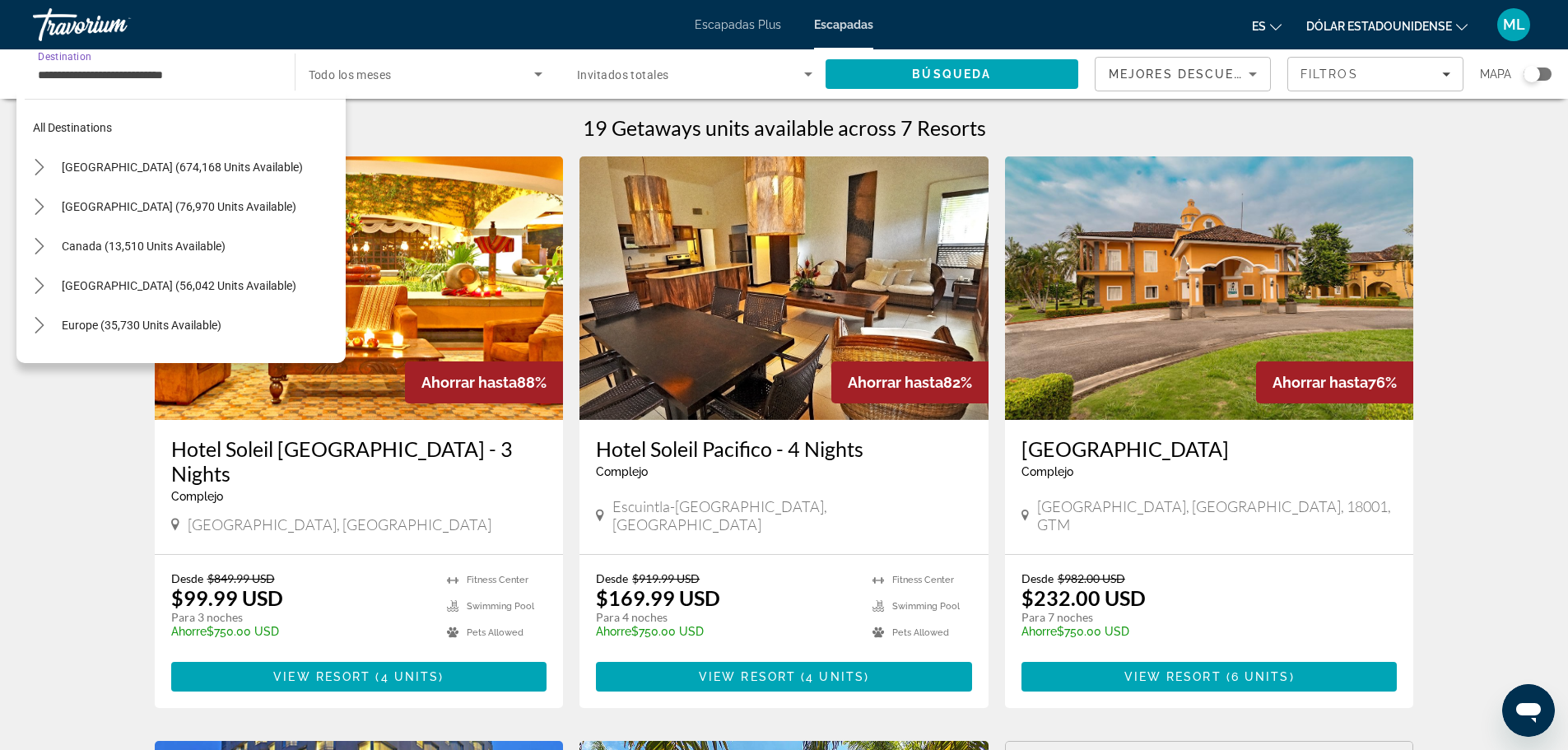
scroll to position [375, 0]
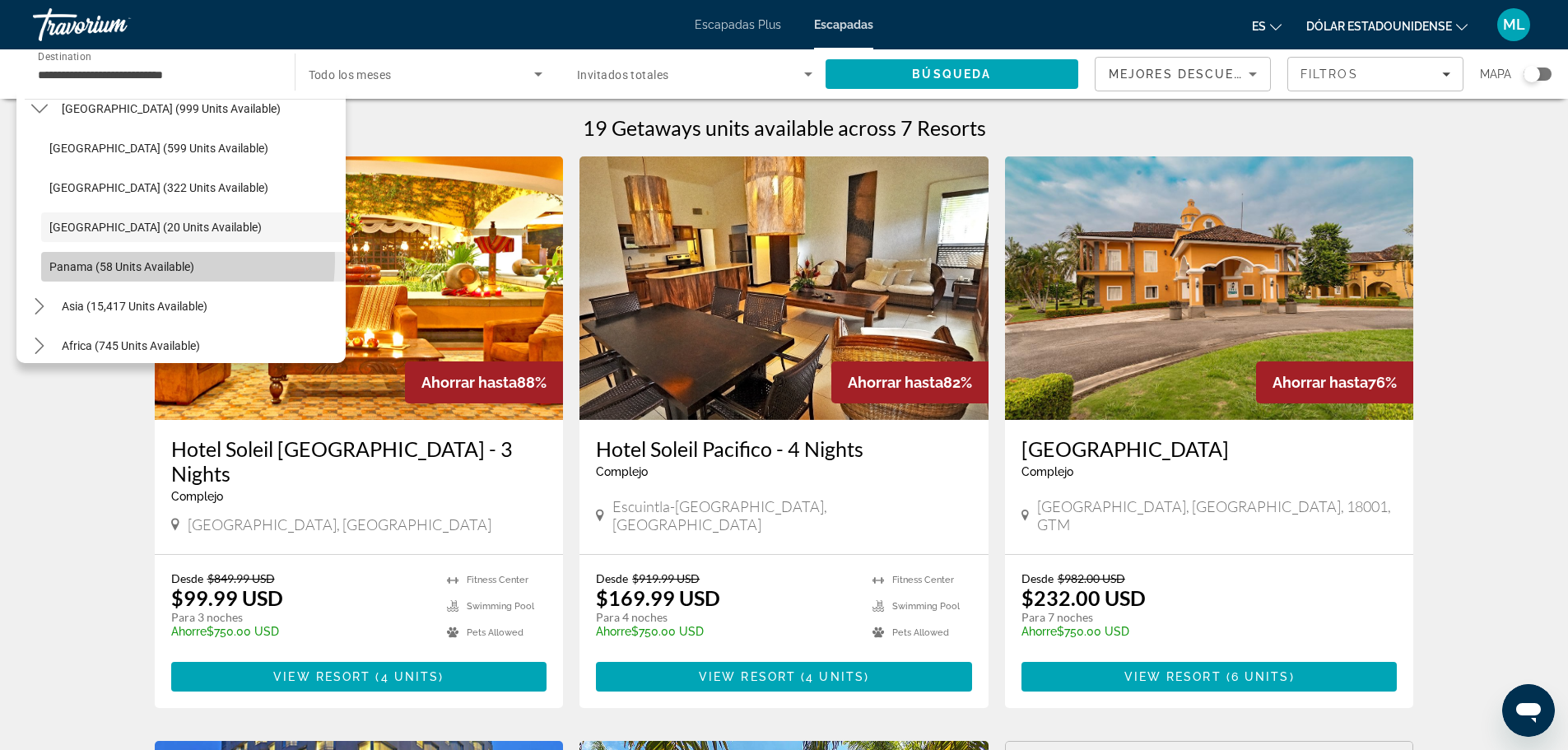
click at [139, 260] on span "Panama (58 units available)" at bounding box center [122, 266] width 144 height 13
type input "**********"
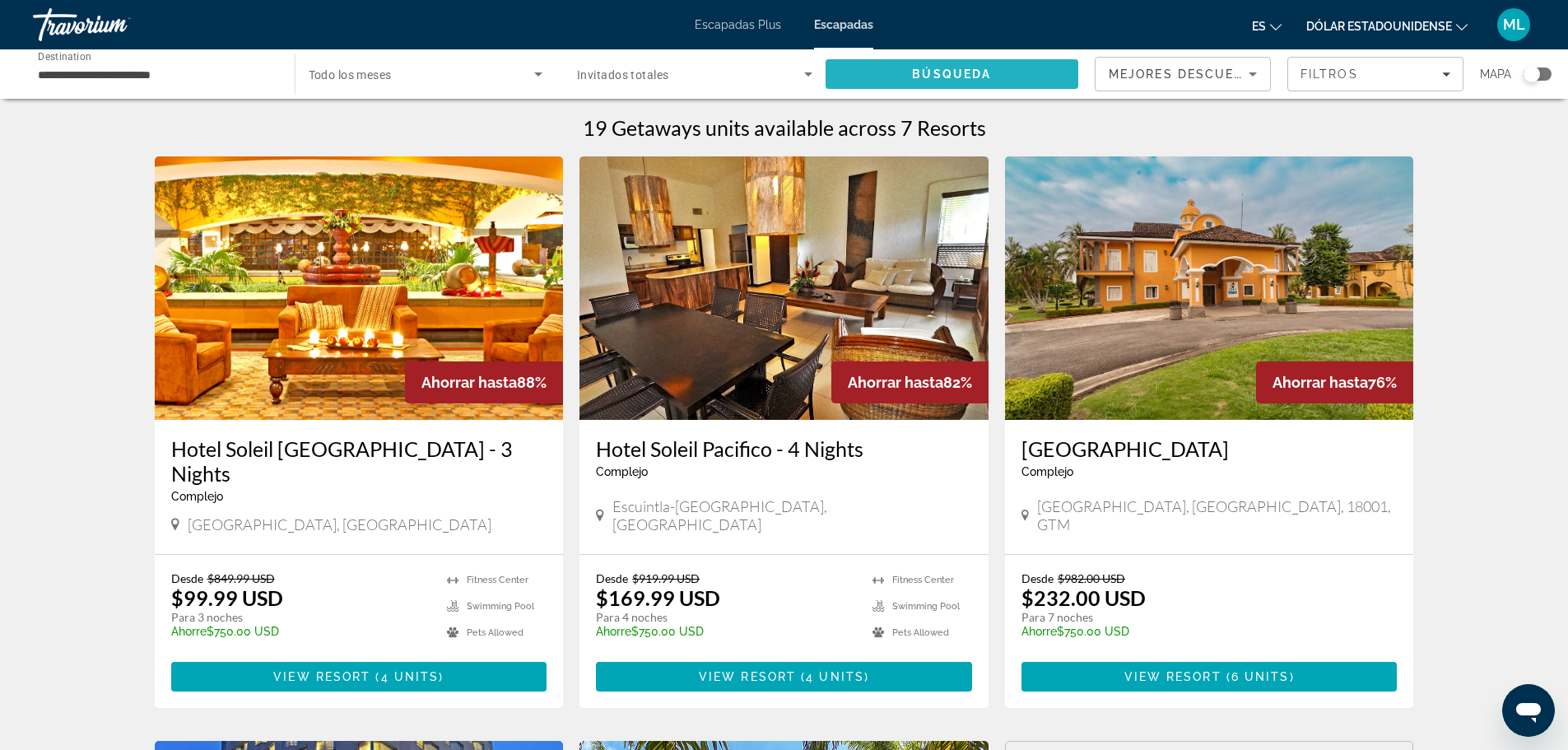
click at [878, 77] on span "Search" at bounding box center [952, 73] width 253 height 39
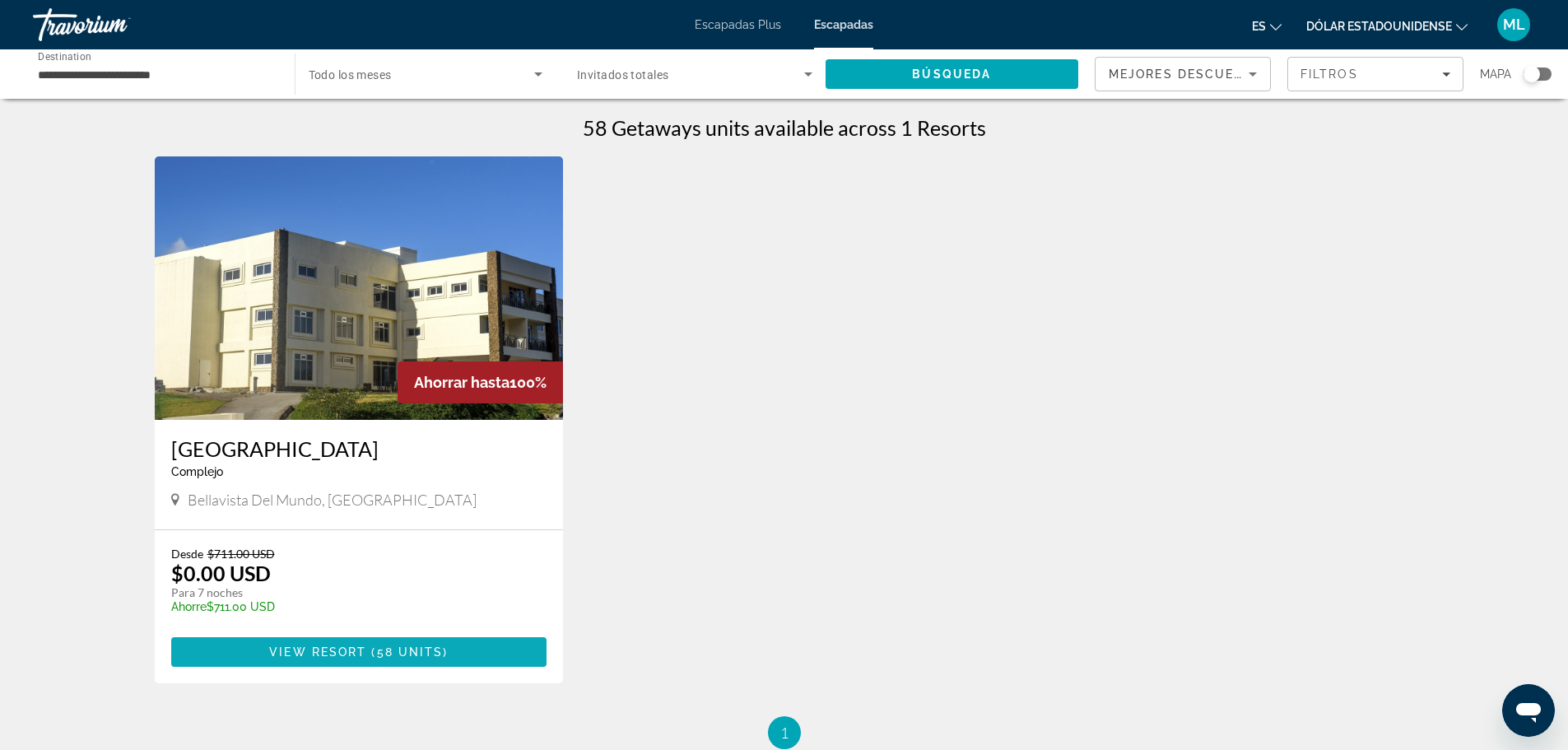
click at [314, 646] on span "View Resort" at bounding box center [317, 652] width 97 height 13
click at [125, 74] on input "**********" at bounding box center [155, 75] width 235 height 20
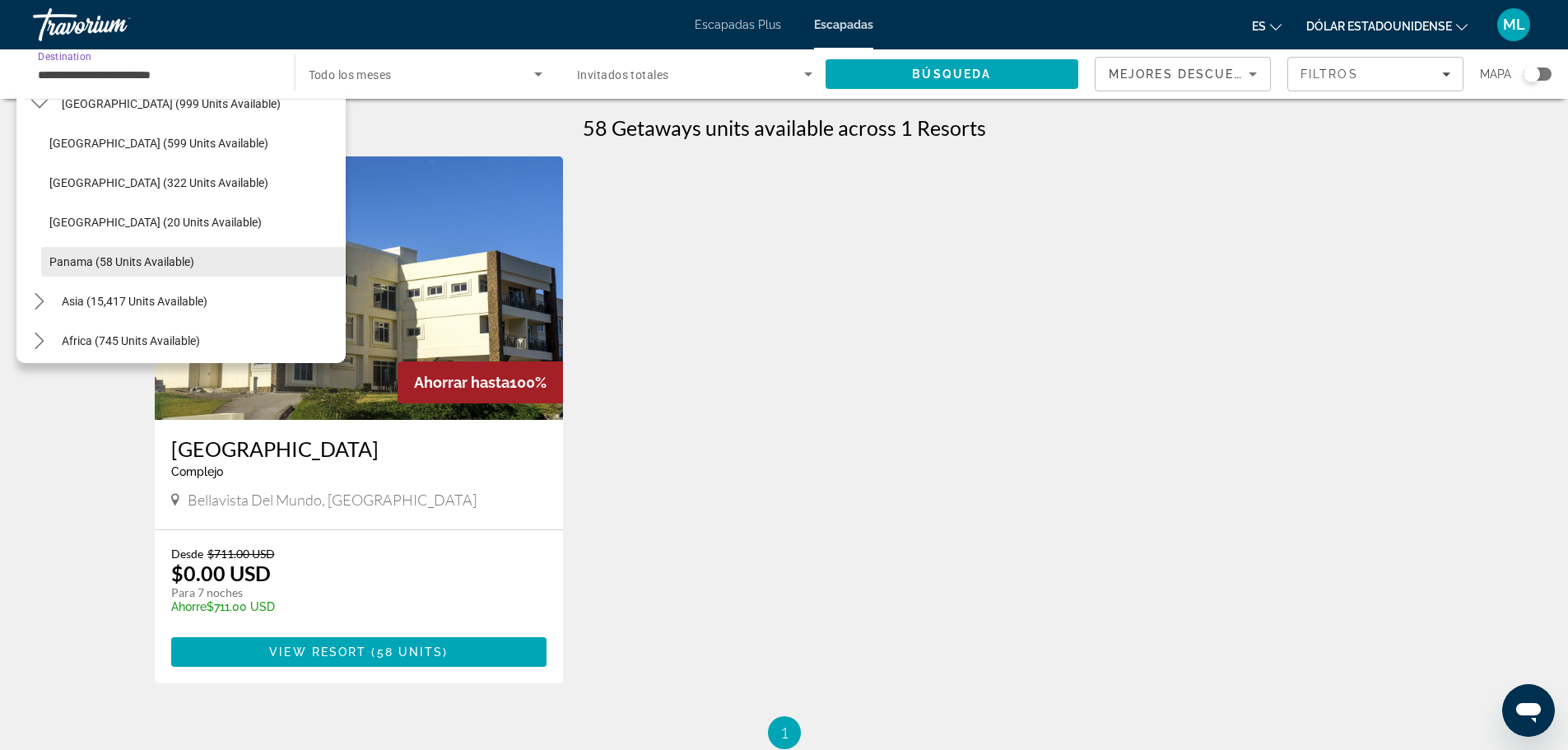
scroll to position [343, 0]
click at [175, 258] on span "Guatemala (20 units available)" at bounding box center [155, 259] width 212 height 13
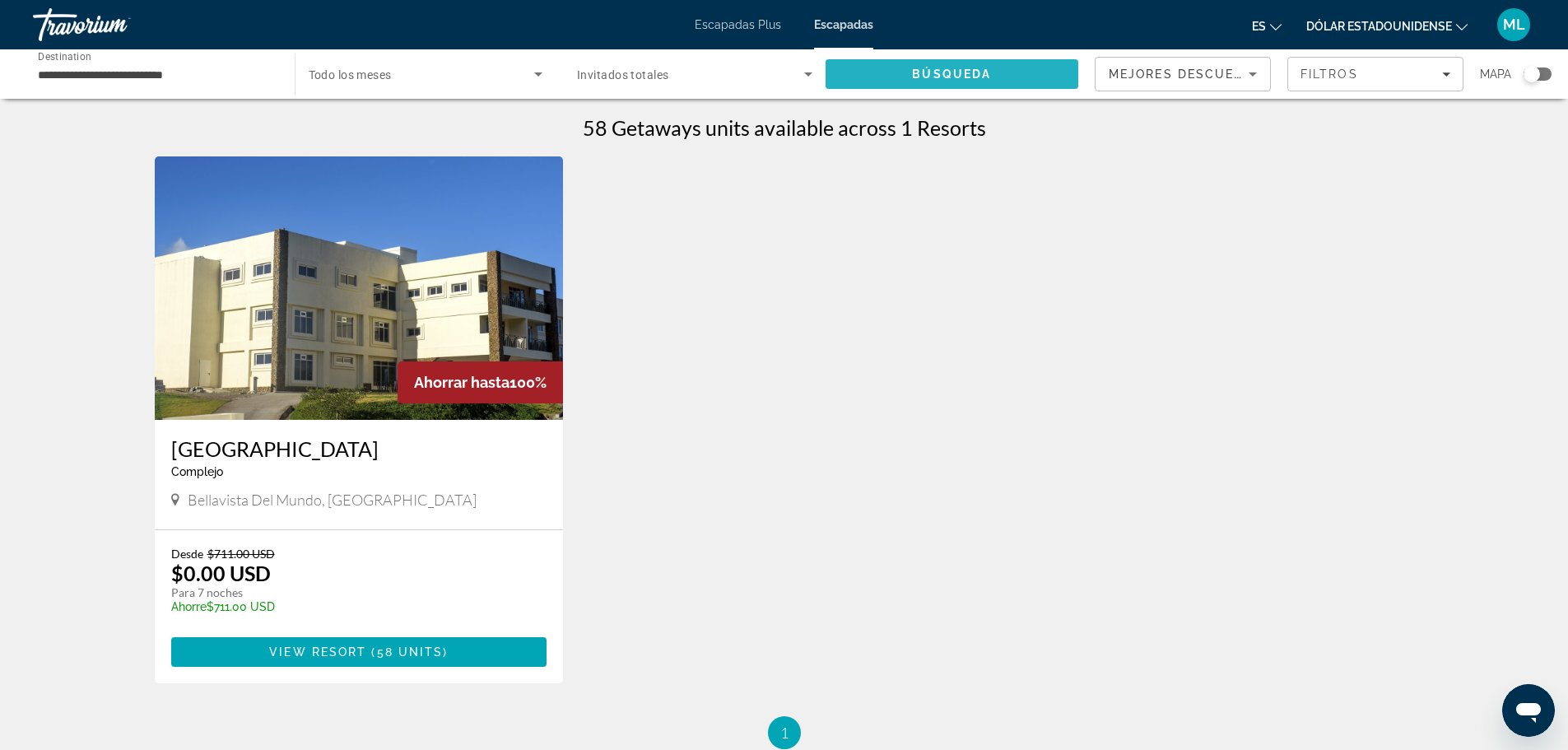
click at [951, 68] on span "Búsqueda" at bounding box center [952, 74] width 79 height 13
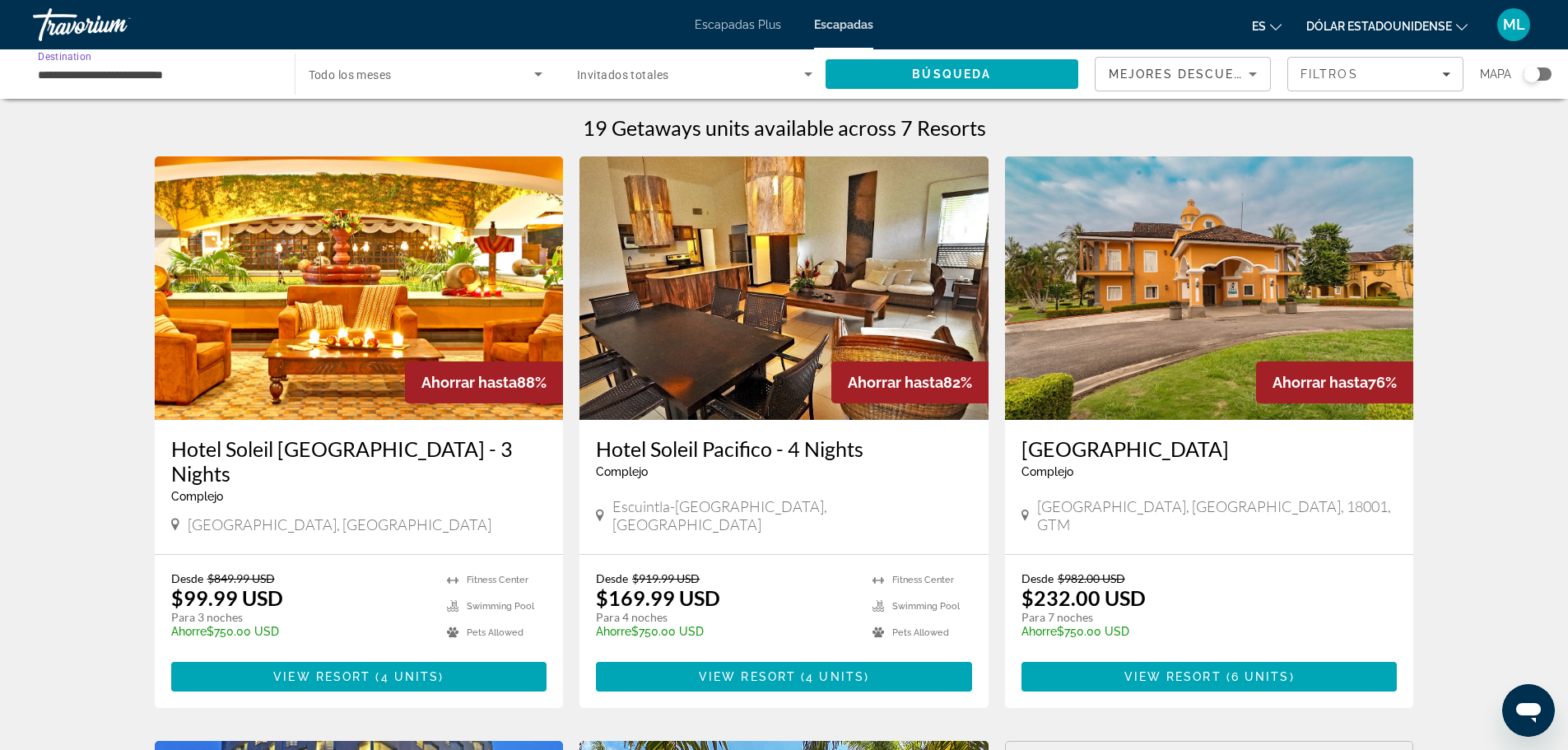
click at [115, 81] on input "**********" at bounding box center [155, 75] width 235 height 20
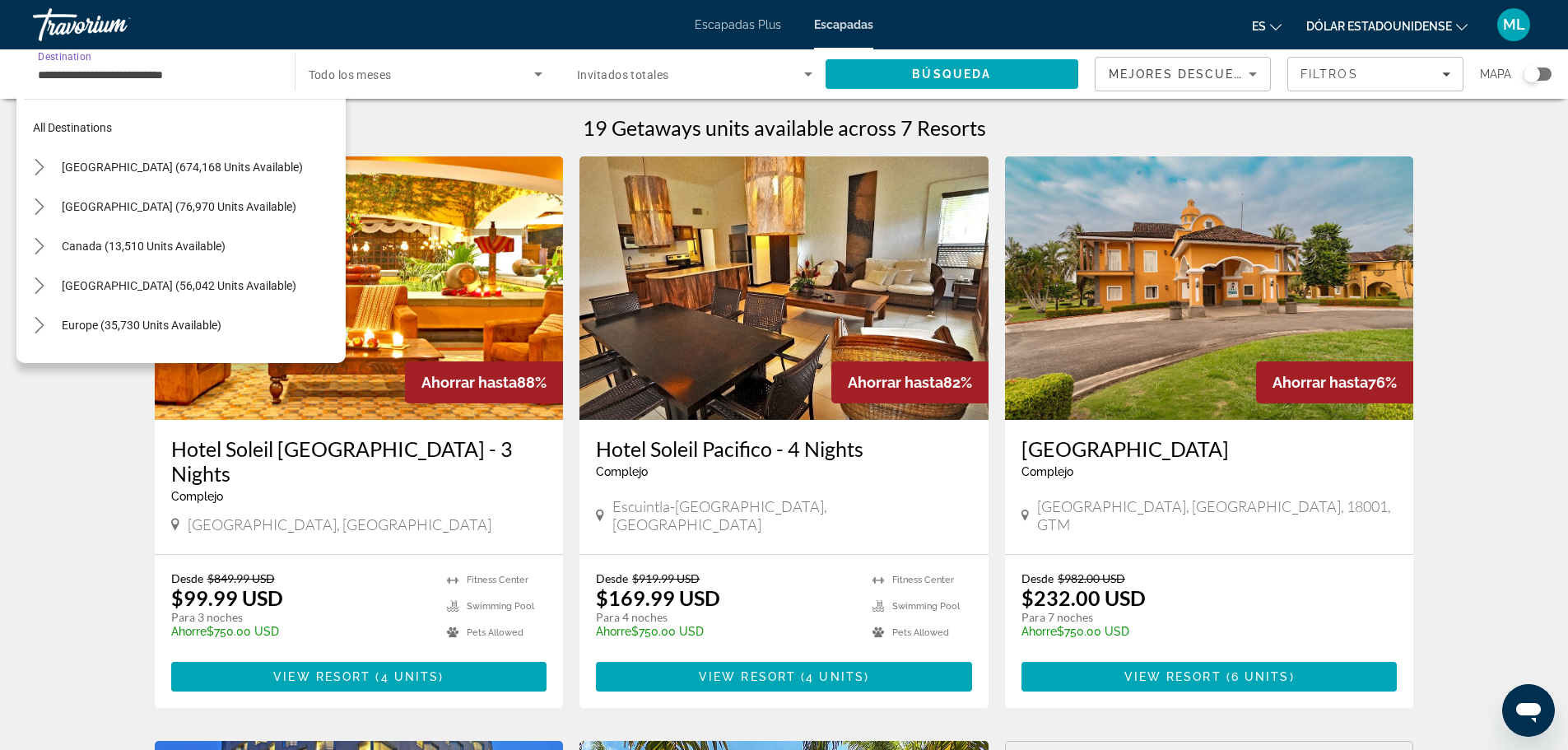
scroll to position [375, 0]
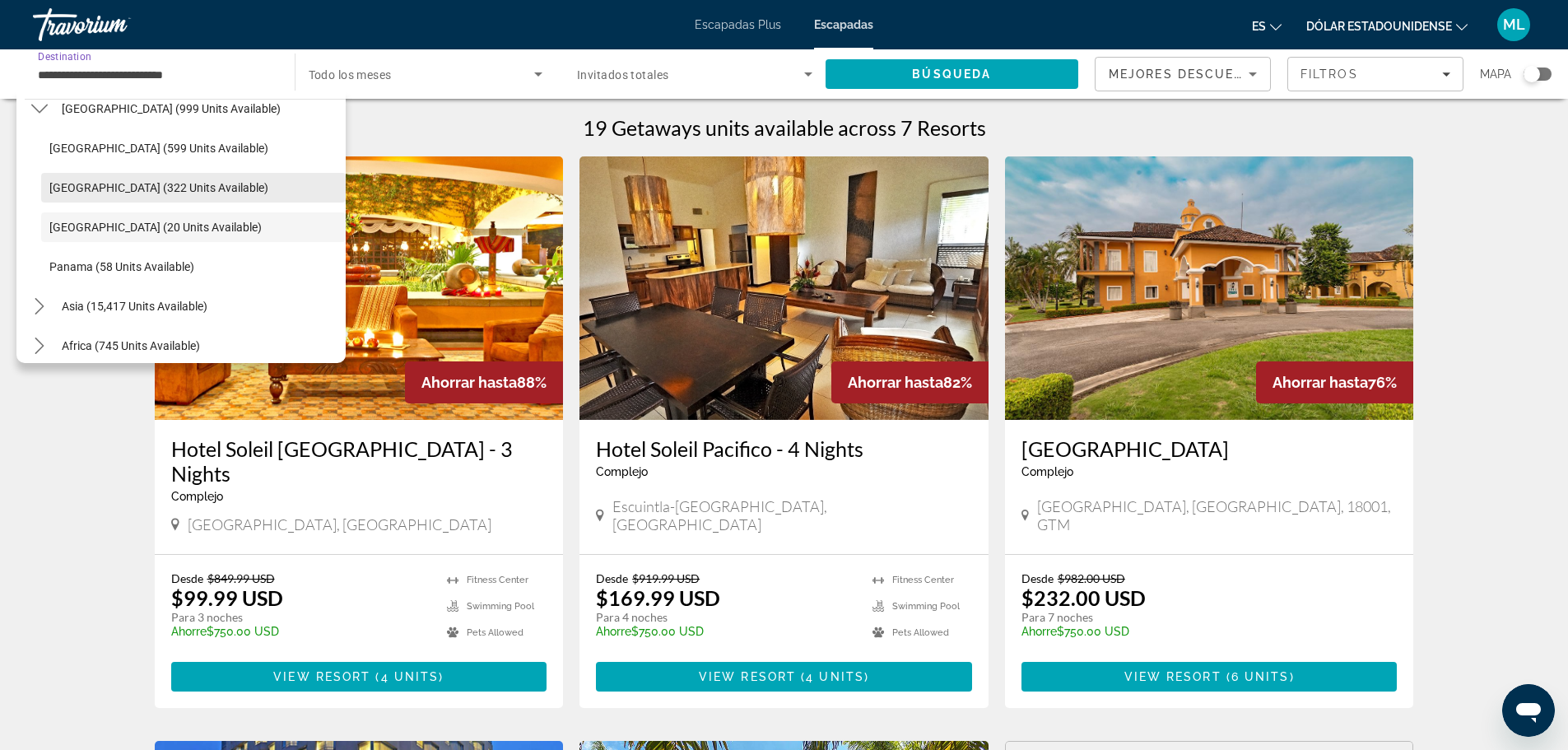
click at [144, 188] on span "Costa Rica (322 units available)" at bounding box center [158, 188] width 219 height 13
type input "**********"
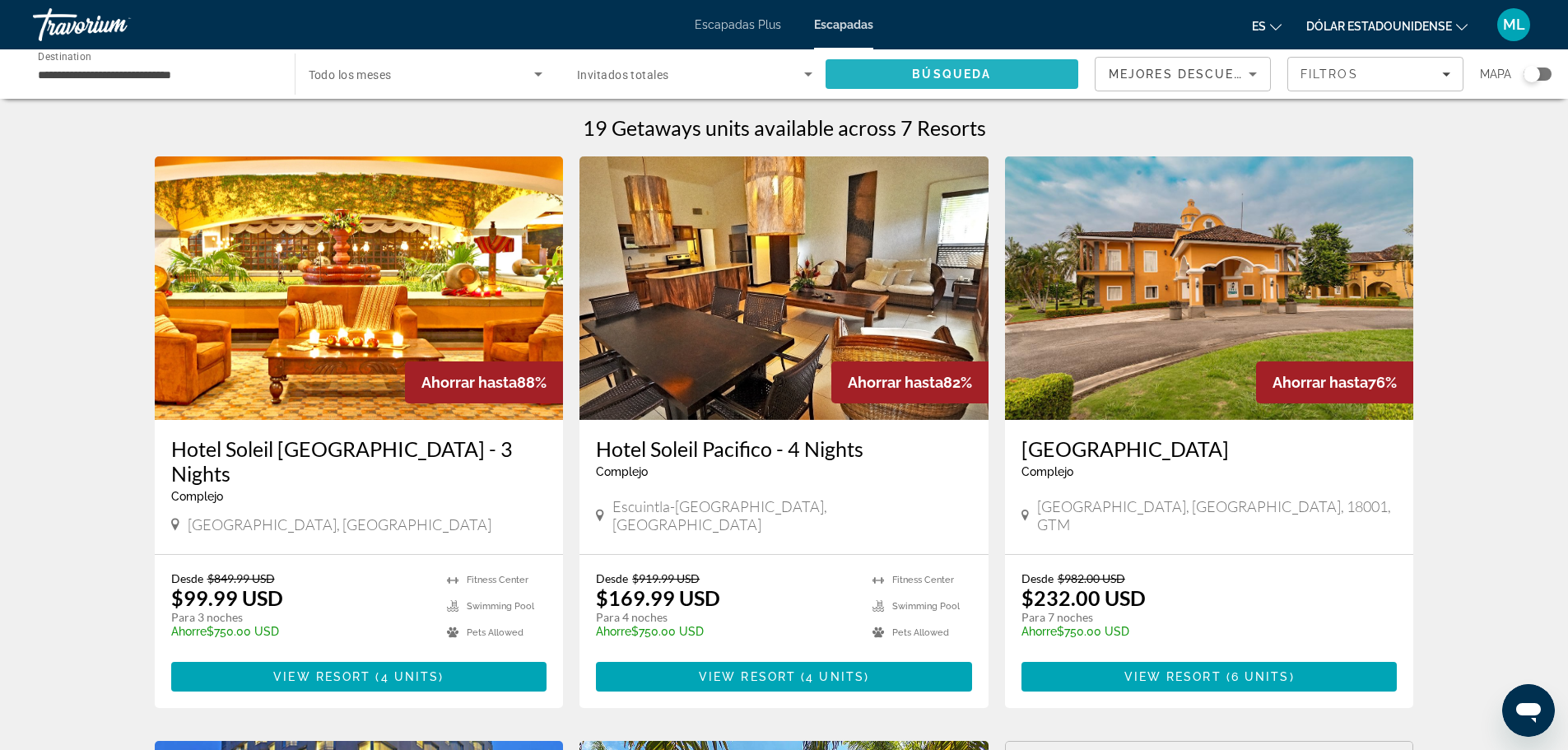
click at [980, 70] on span "Búsqueda" at bounding box center [952, 74] width 79 height 13
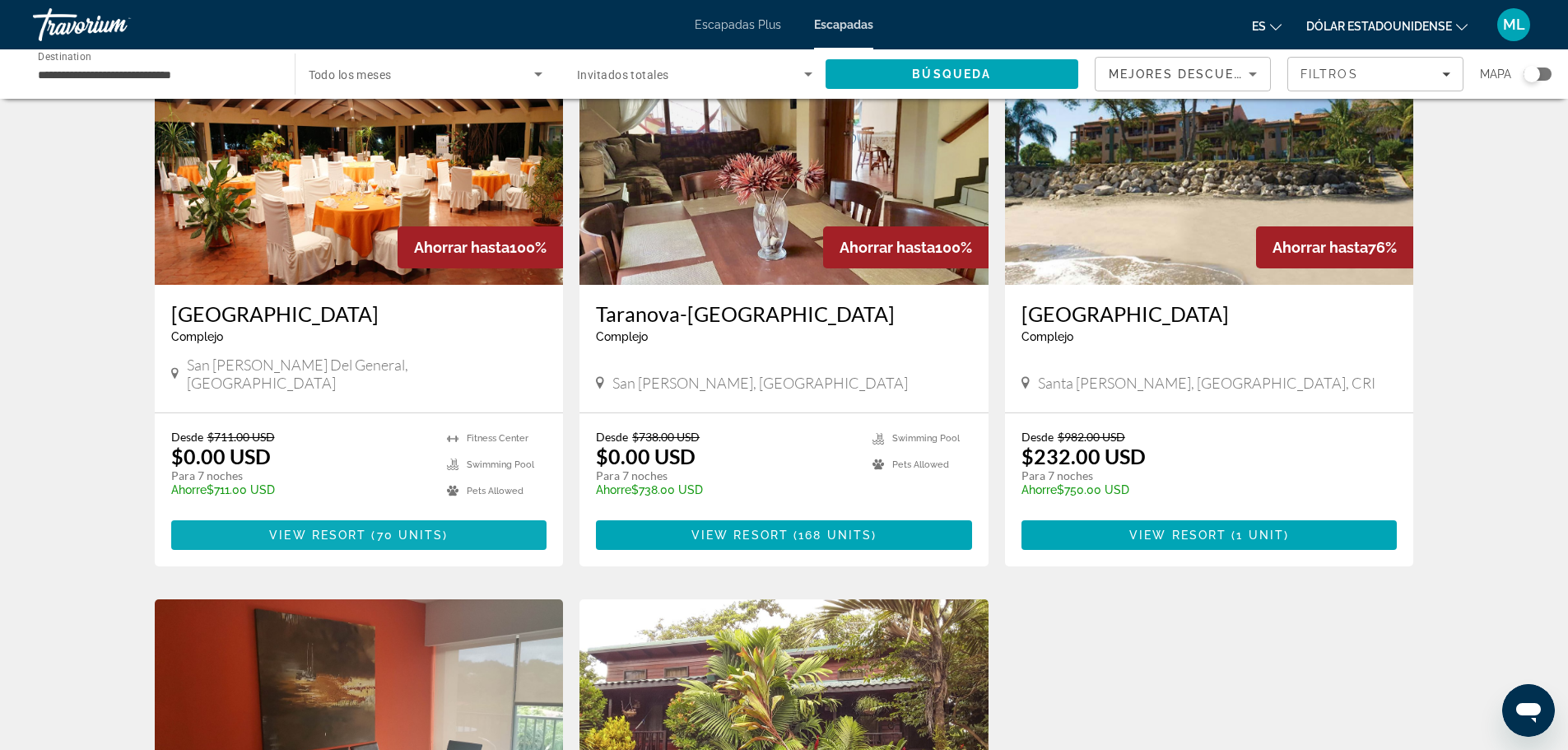
scroll to position [165, 0]
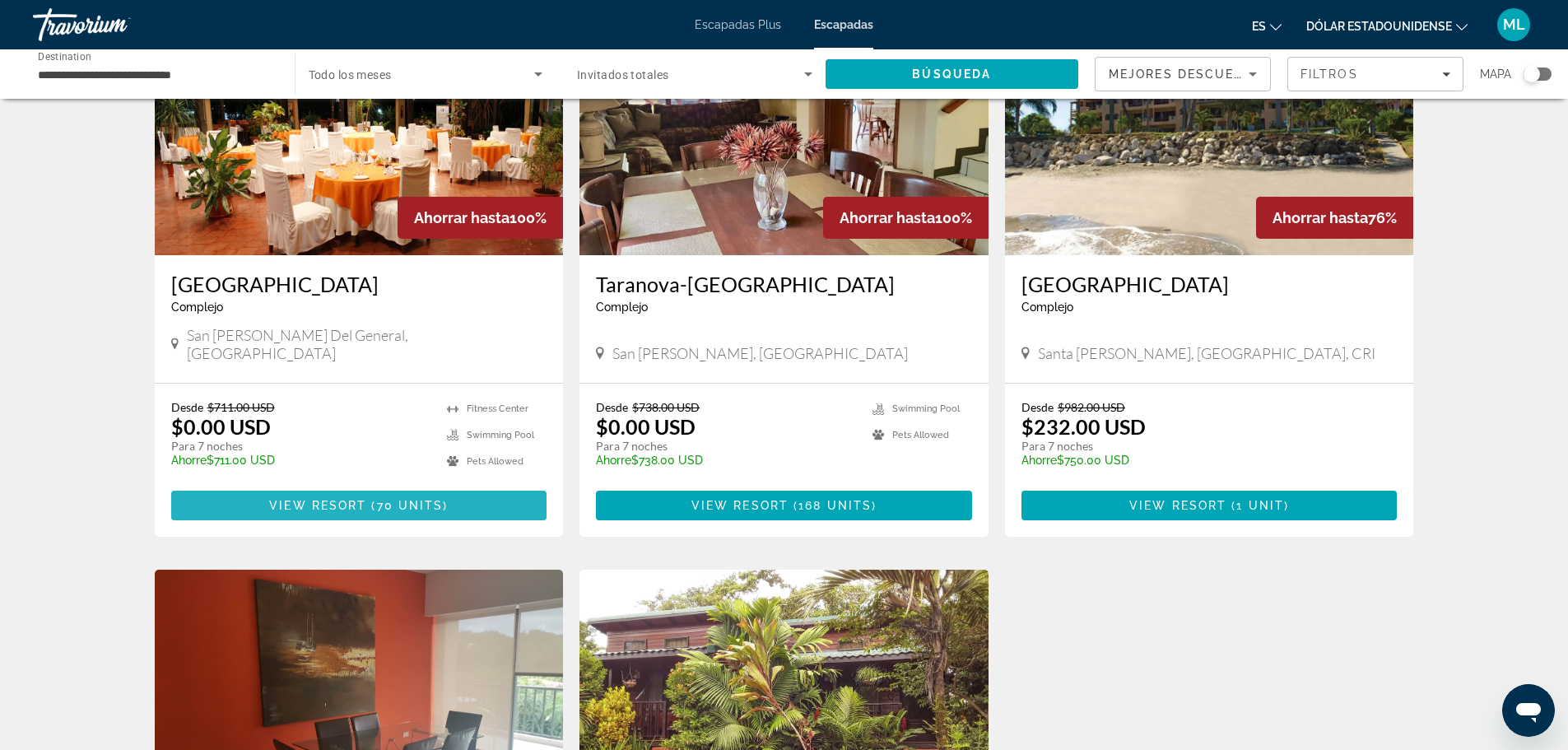
click at [420, 486] on span "Contenido principal" at bounding box center [358, 505] width 376 height 39
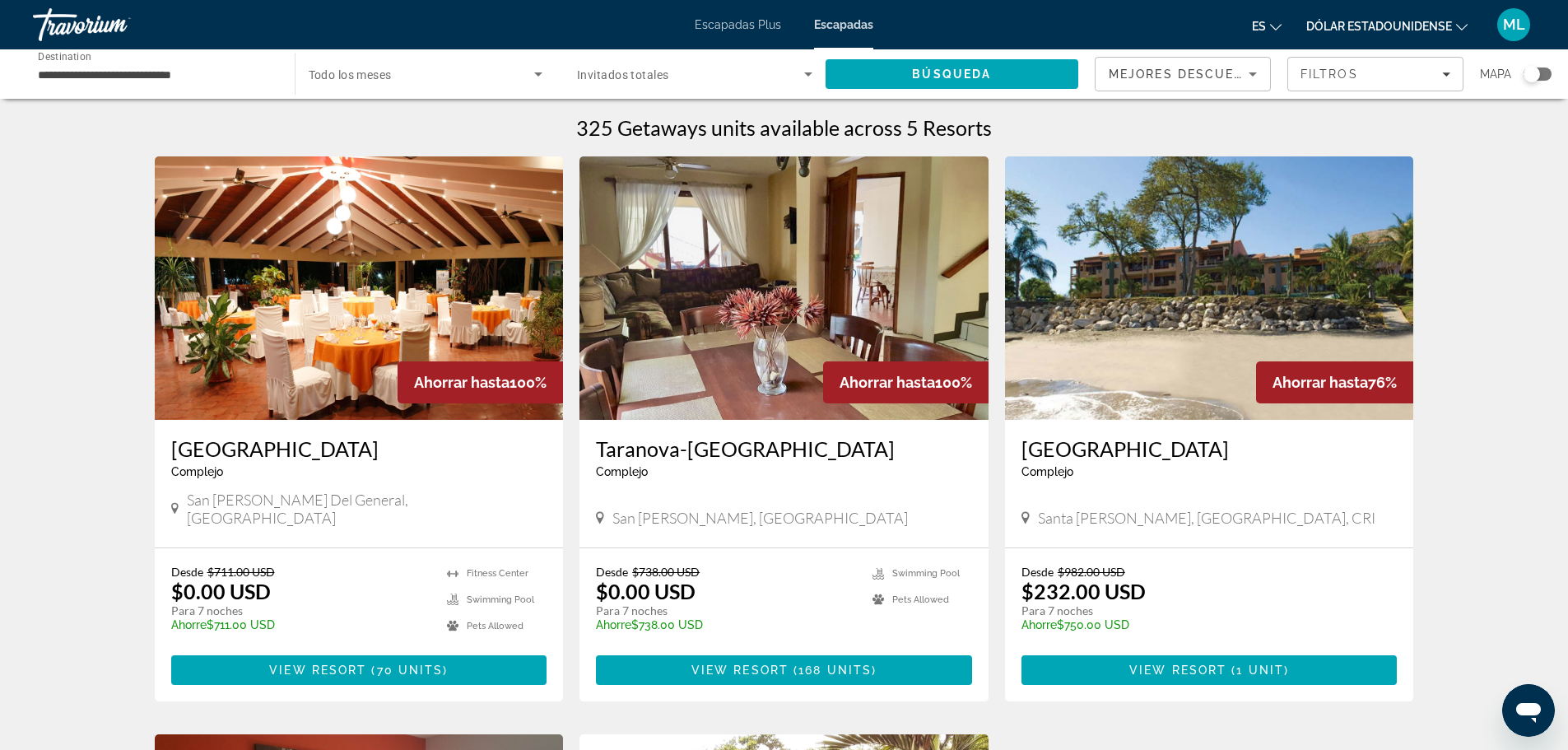
click at [415, 76] on span "Search widget" at bounding box center [422, 74] width 227 height 20
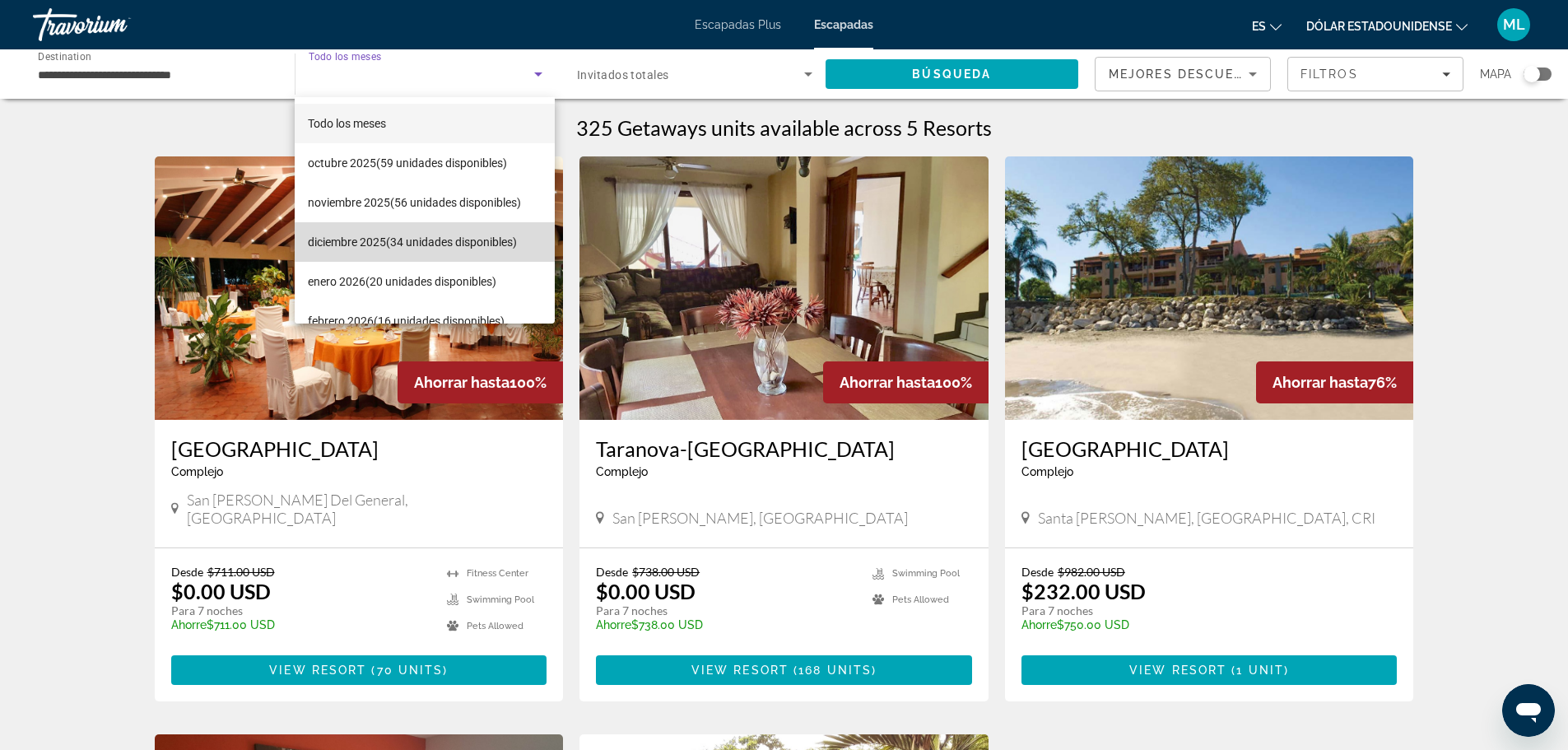
click at [433, 241] on font "(34 unidades disponibles)" at bounding box center [451, 241] width 131 height 13
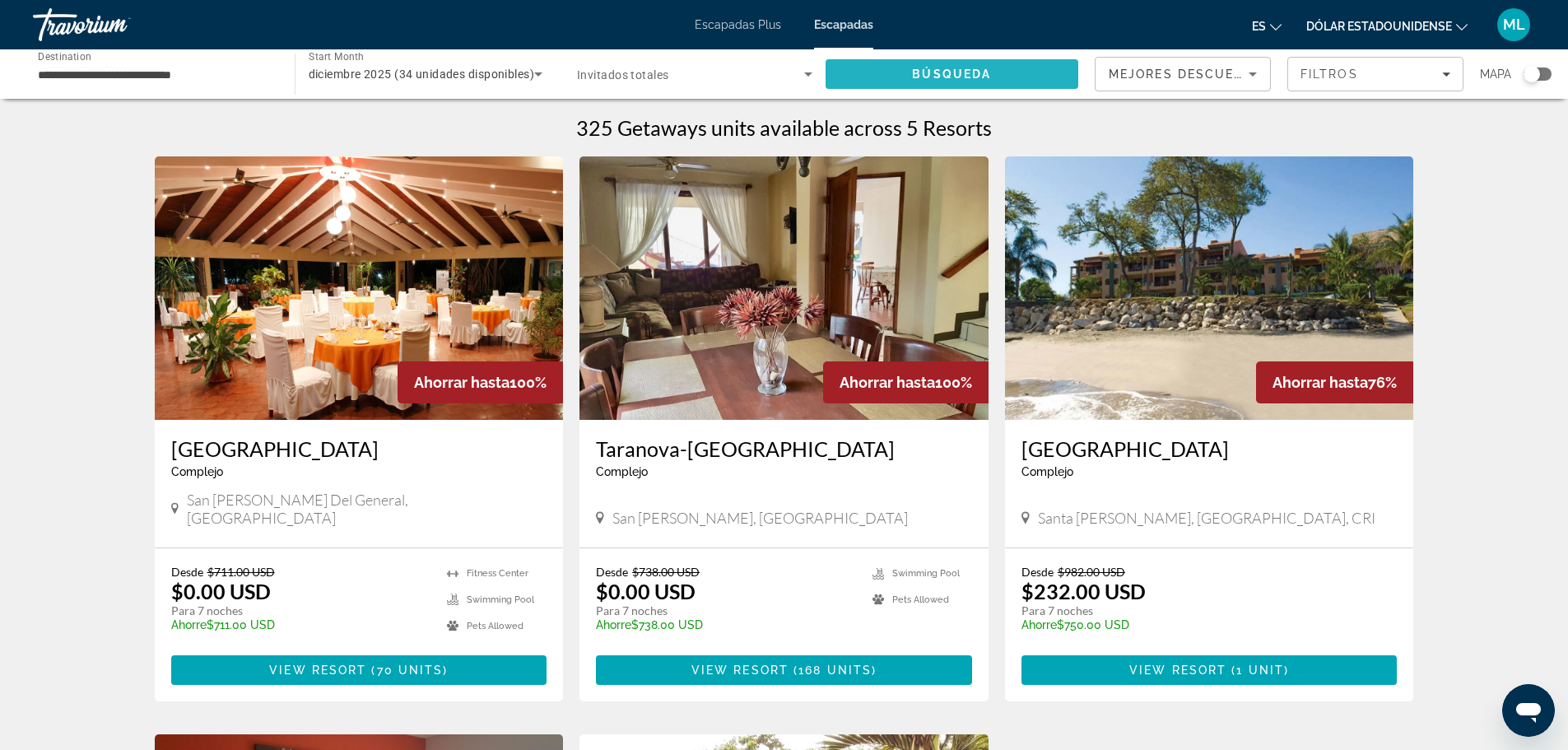
click at [955, 68] on span "Búsqueda" at bounding box center [952, 74] width 79 height 13
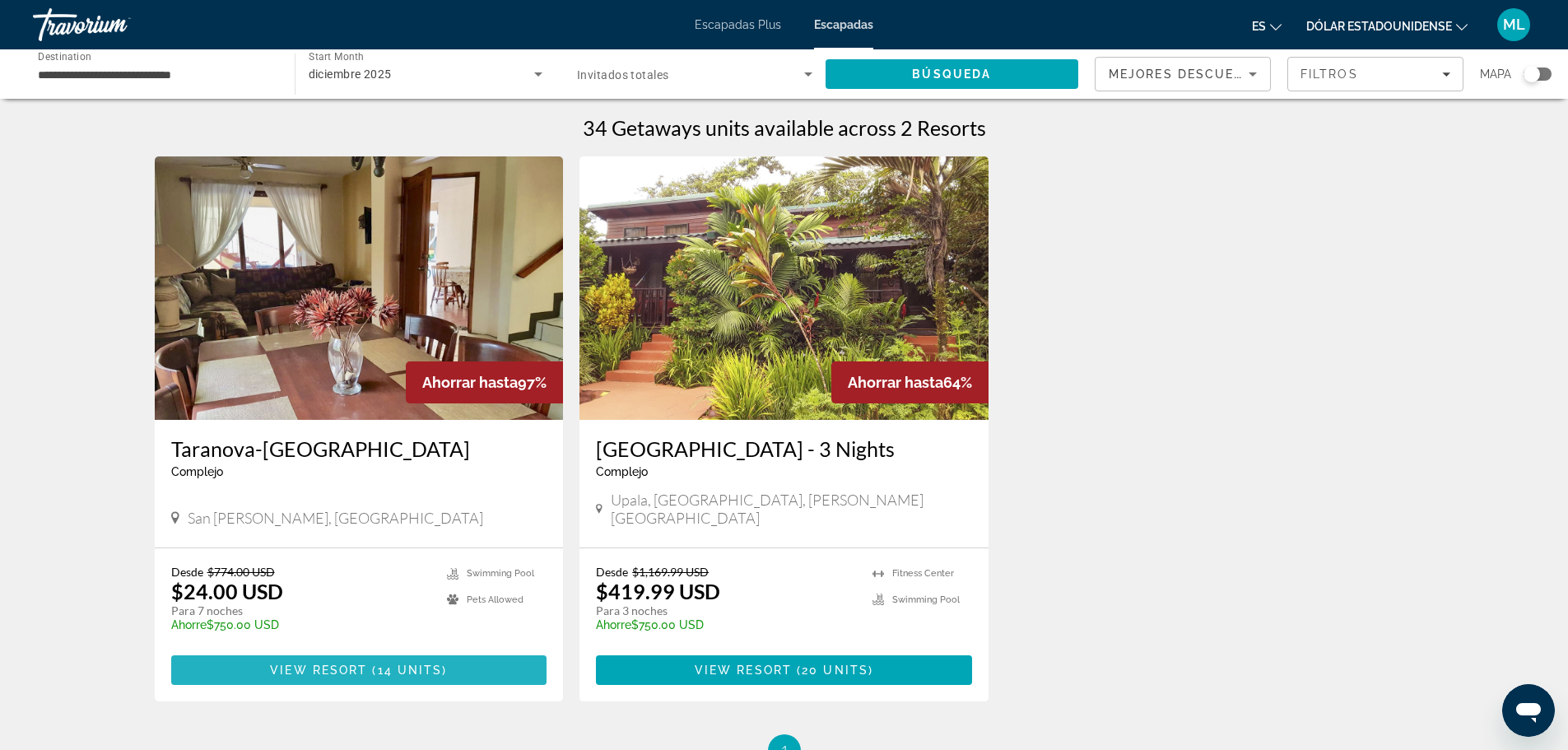
click at [379, 650] on span "Contenido principal" at bounding box center [358, 670] width 376 height 39
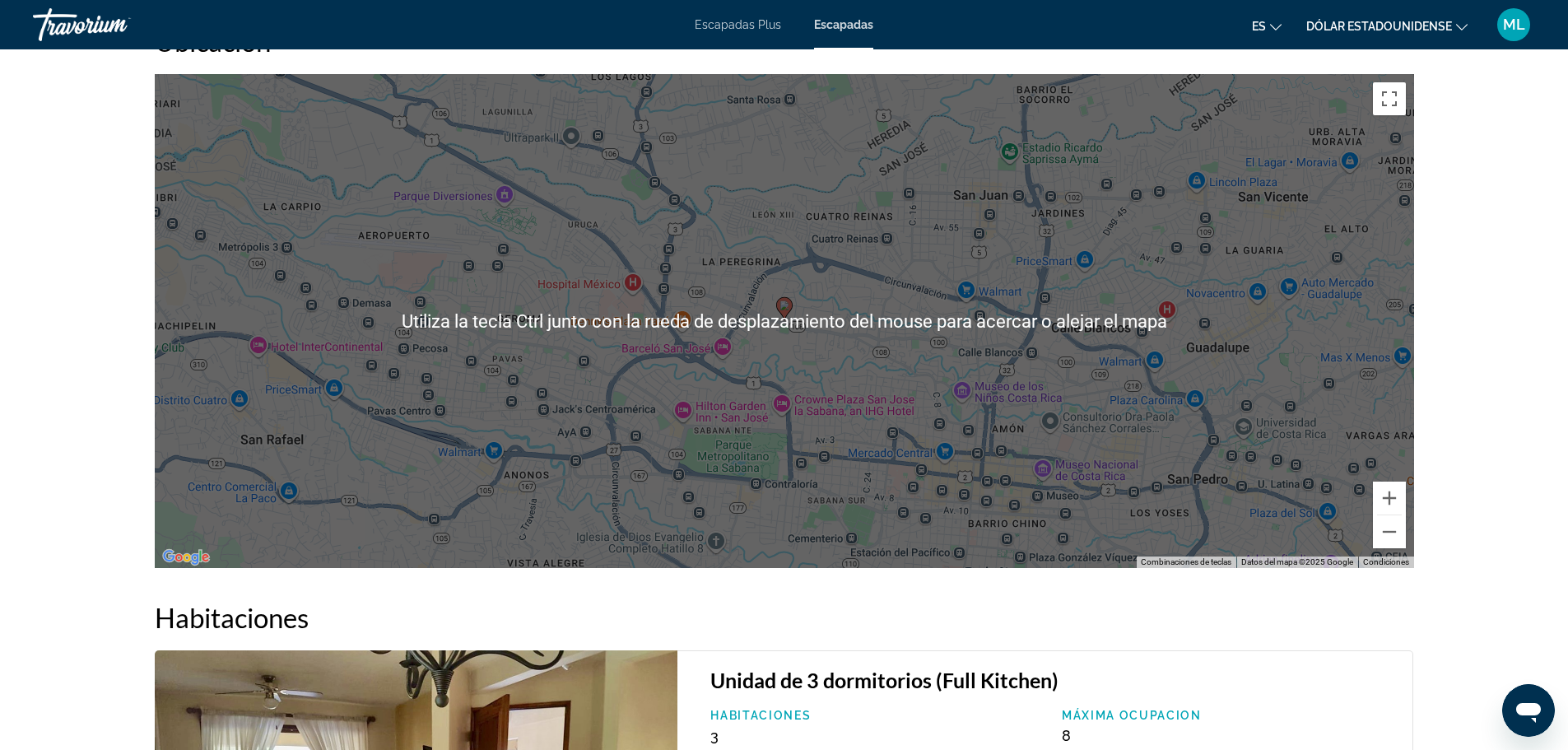
scroll to position [2141, 0]
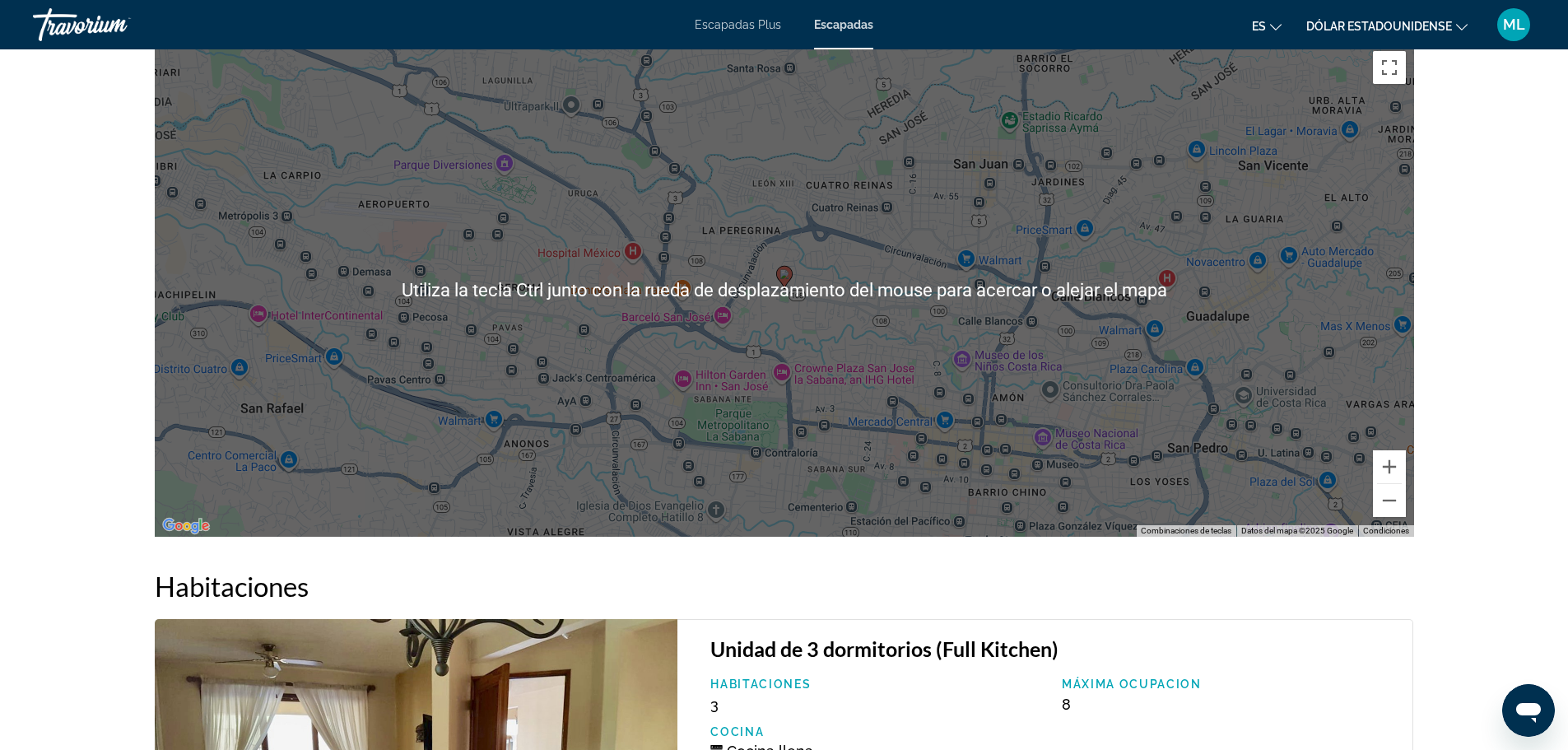
click at [741, 321] on div "Para activar la función de arrastrar con el teclado, presiona Alt + Intro. Una …" at bounding box center [784, 290] width 1259 height 494
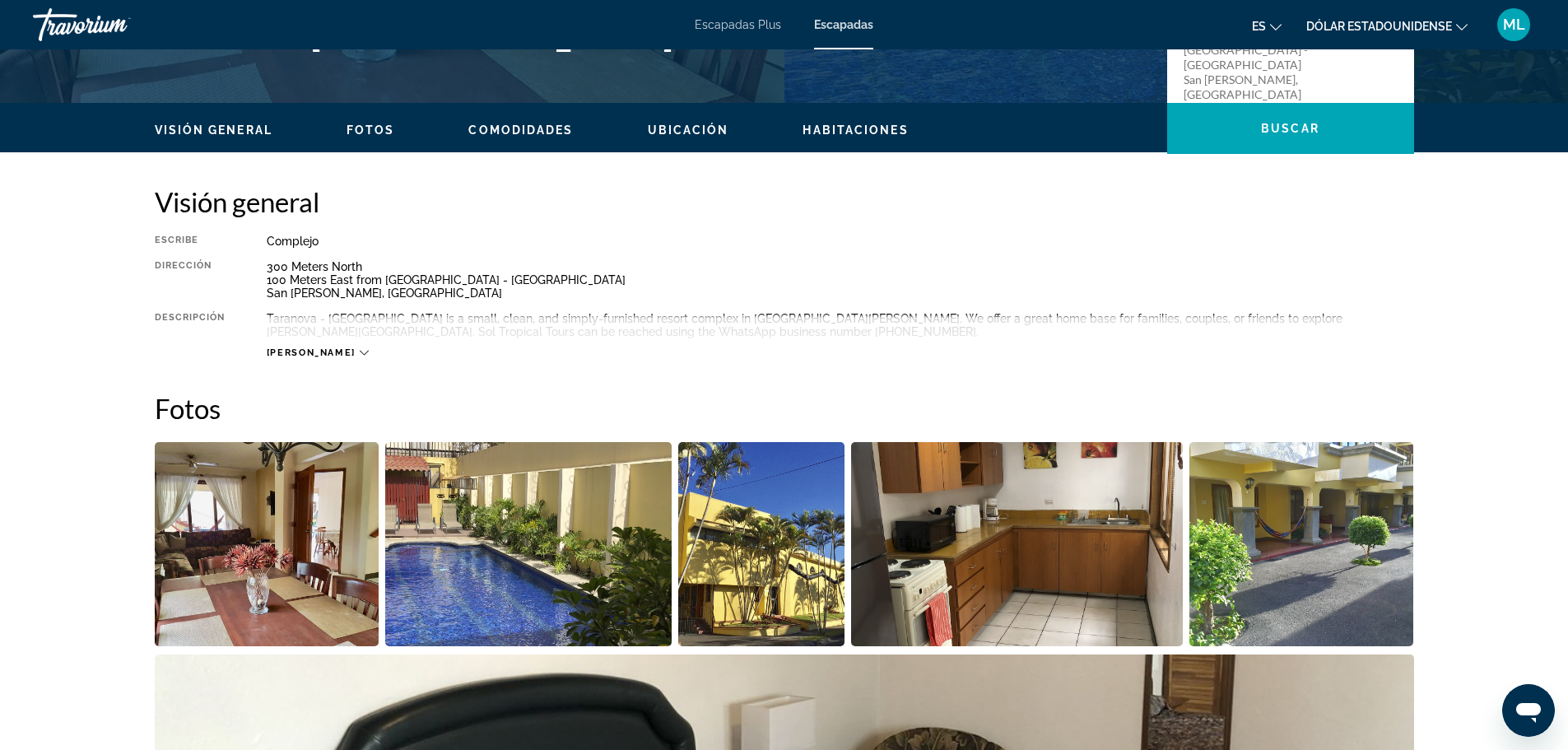
scroll to position [343, 0]
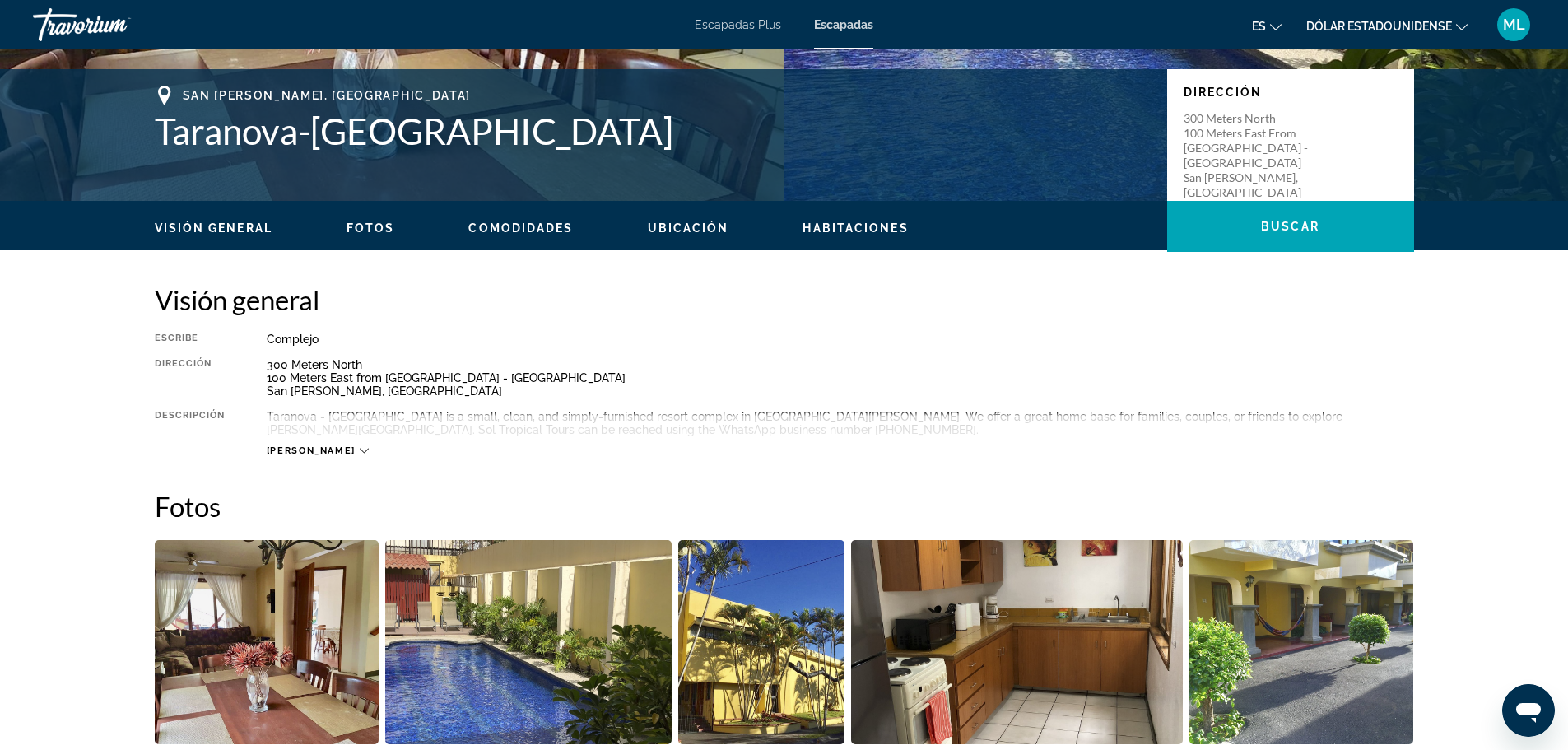
click at [359, 447] on icon "Contenido principal" at bounding box center [364, 451] width 9 height 9
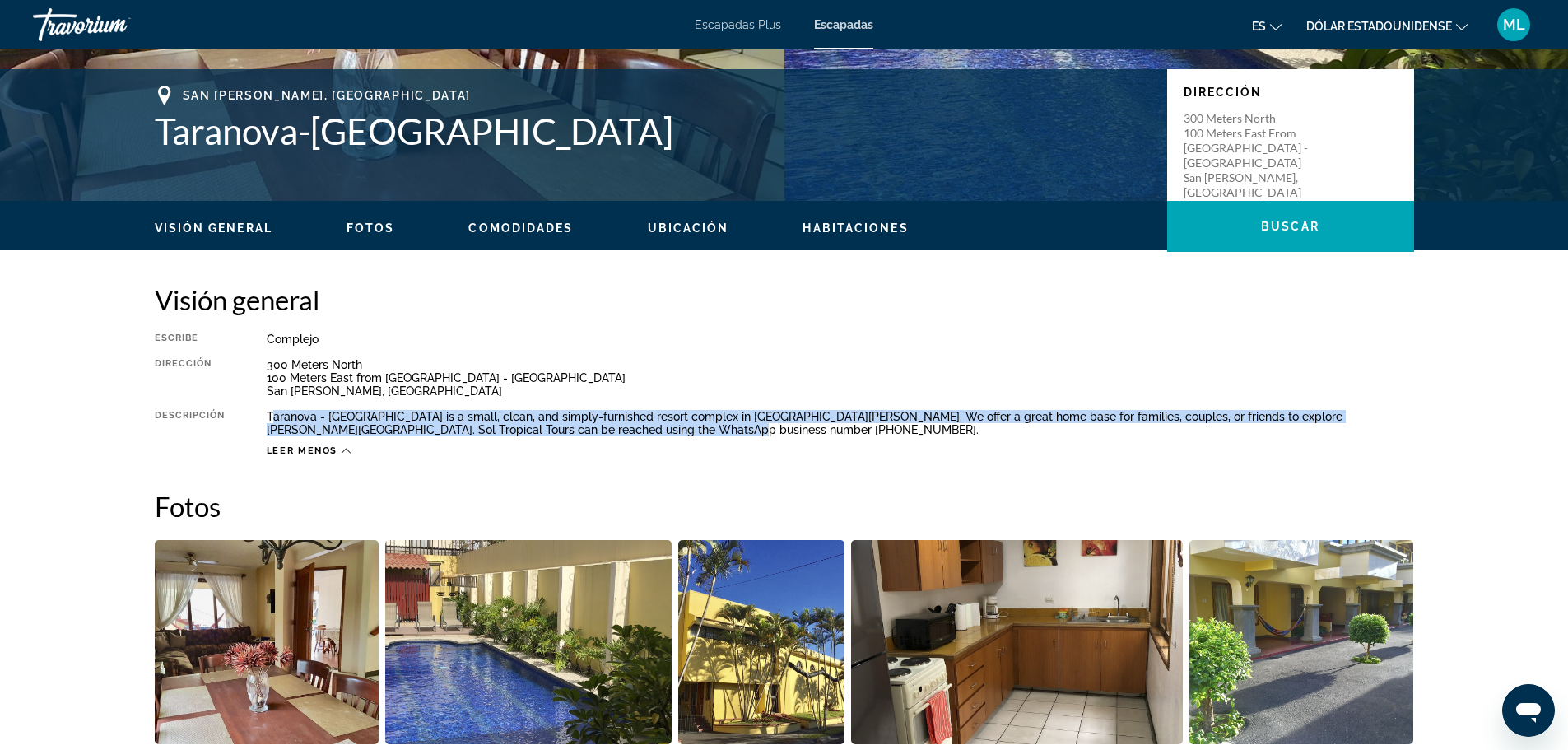
drag, startPoint x: 272, startPoint y: 419, endPoint x: 625, endPoint y: 431, distance: 353.2
click at [625, 431] on div "Taranova - Villas Palmas is a small, clean, and simply-furnished resort complex…" at bounding box center [840, 423] width 1147 height 27
copy div "aranova - Villas Palmas is a small, clean, and simply-furnished resort complex …"
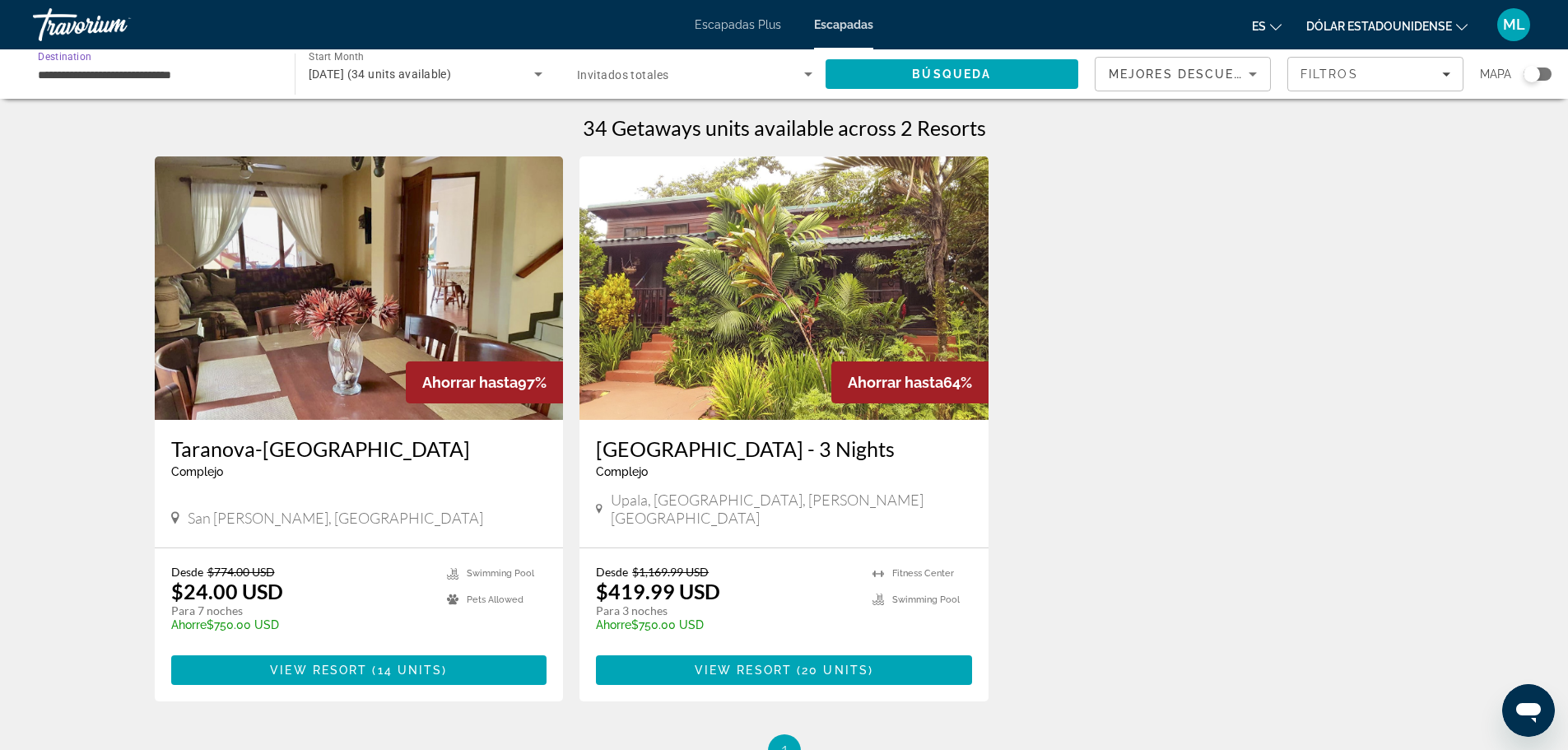
click at [164, 79] on input "**********" at bounding box center [155, 75] width 235 height 20
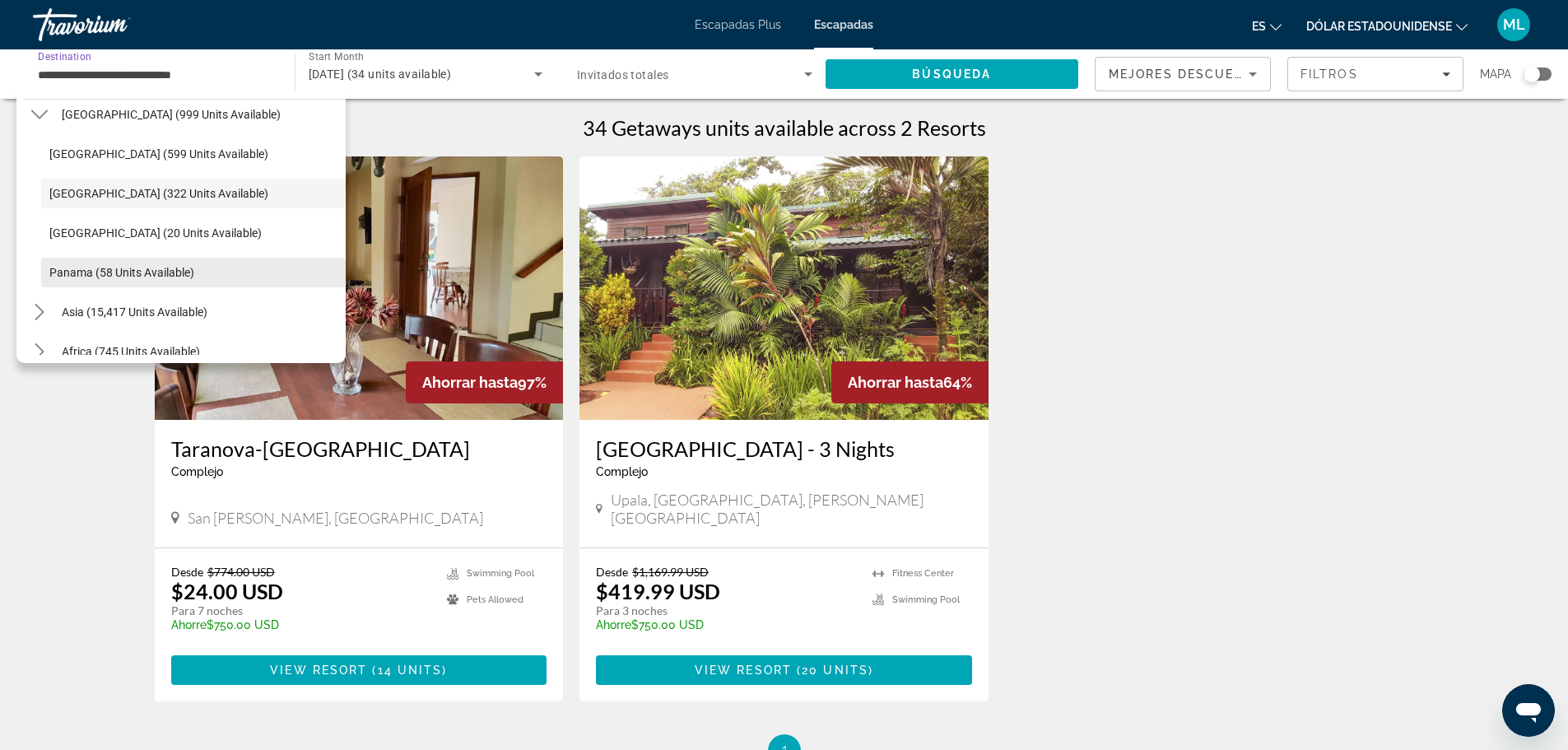
scroll to position [260, 0]
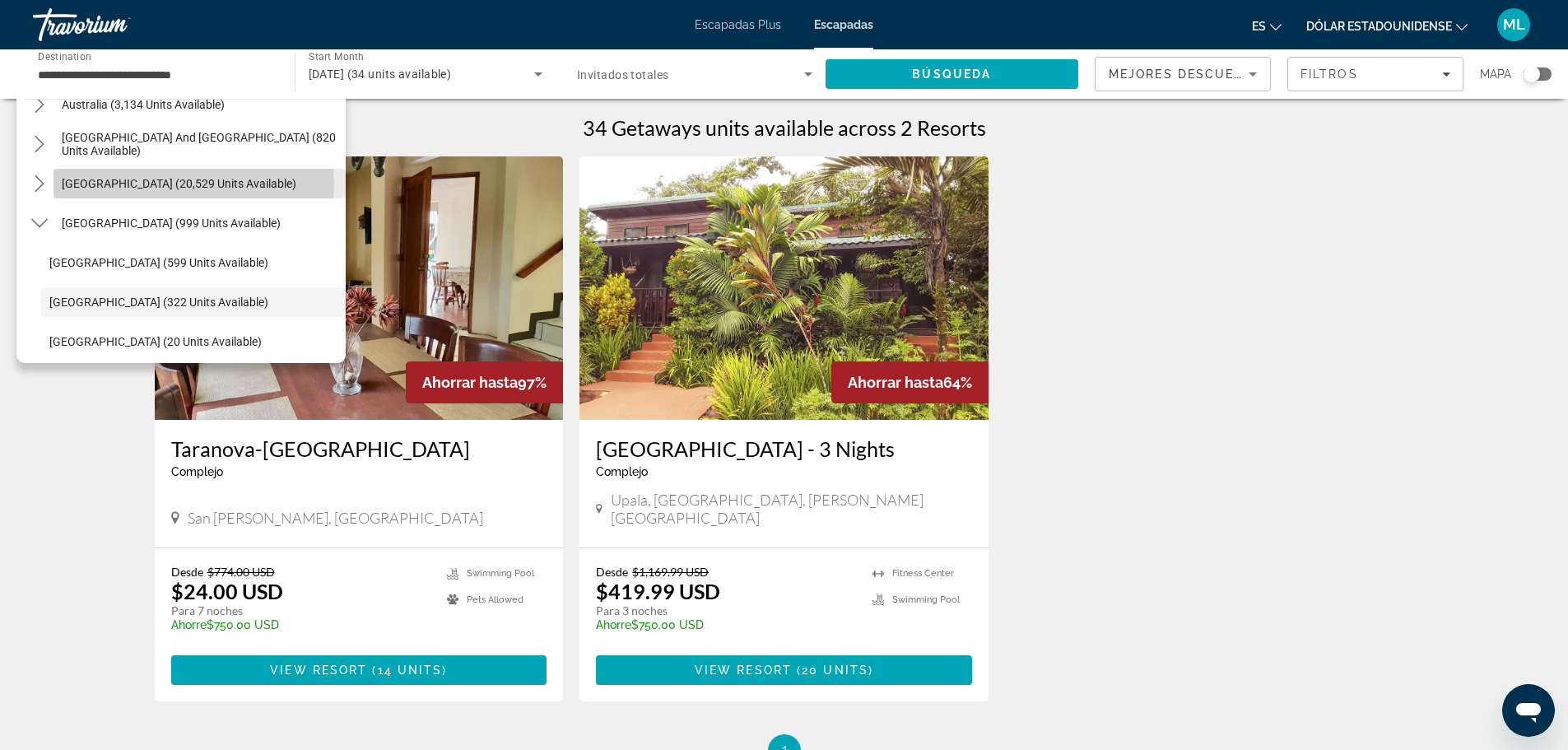
click at [189, 185] on span "South America (20,529 units available)" at bounding box center [179, 184] width 235 height 13
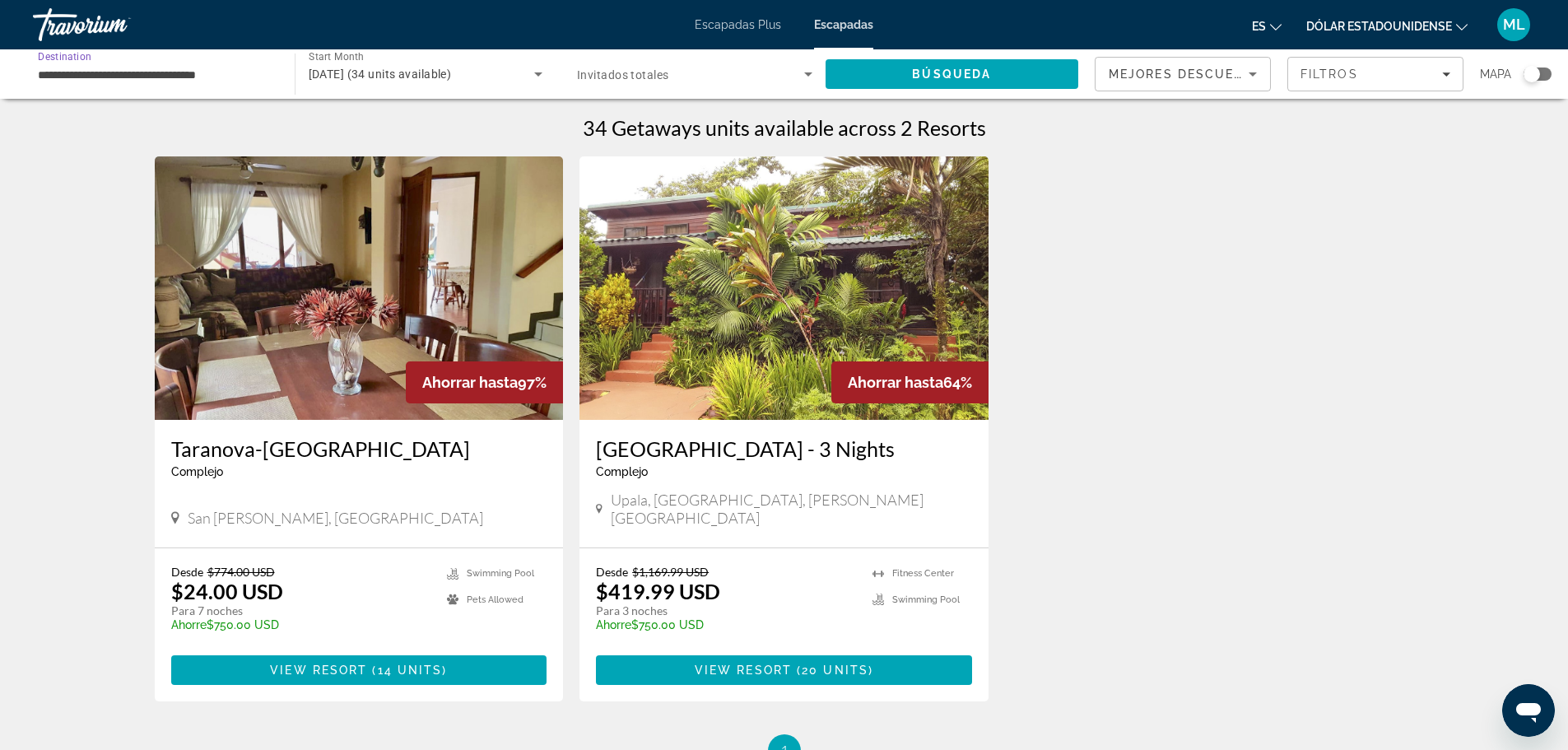
click at [197, 83] on input "**********" at bounding box center [155, 75] width 235 height 20
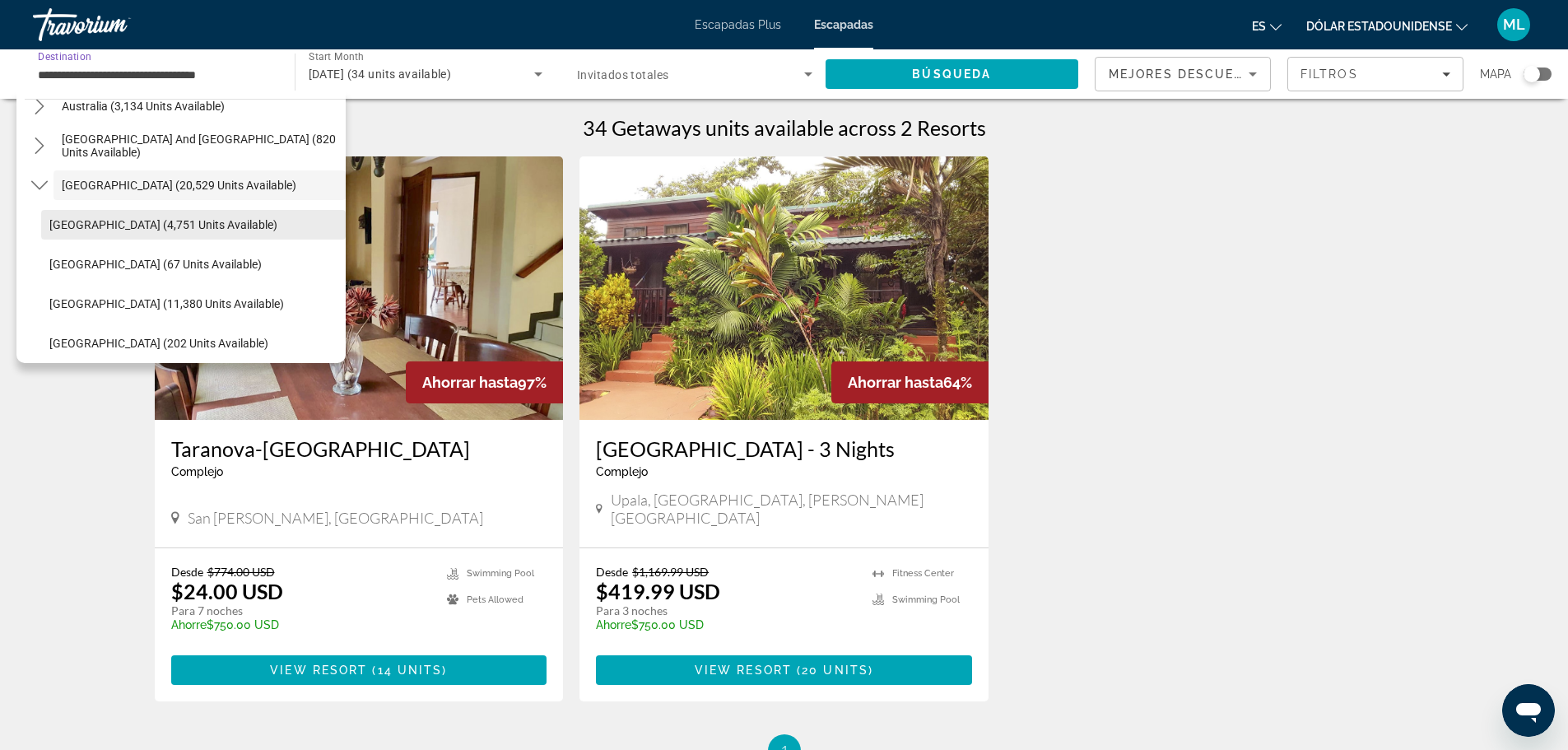
scroll to position [299, 0]
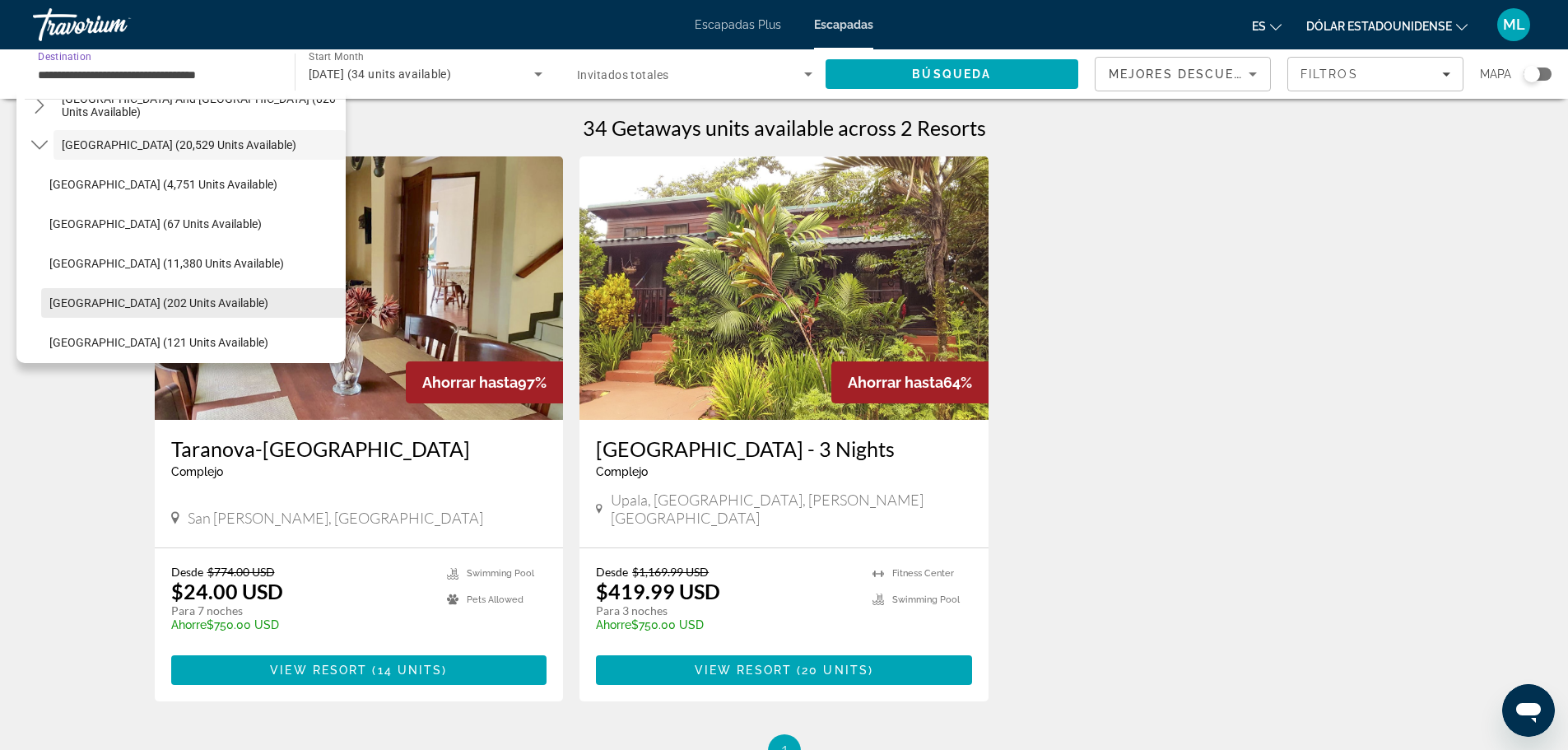
click at [169, 300] on span "Chile (202 units available)" at bounding box center [158, 303] width 219 height 13
type input "**********"
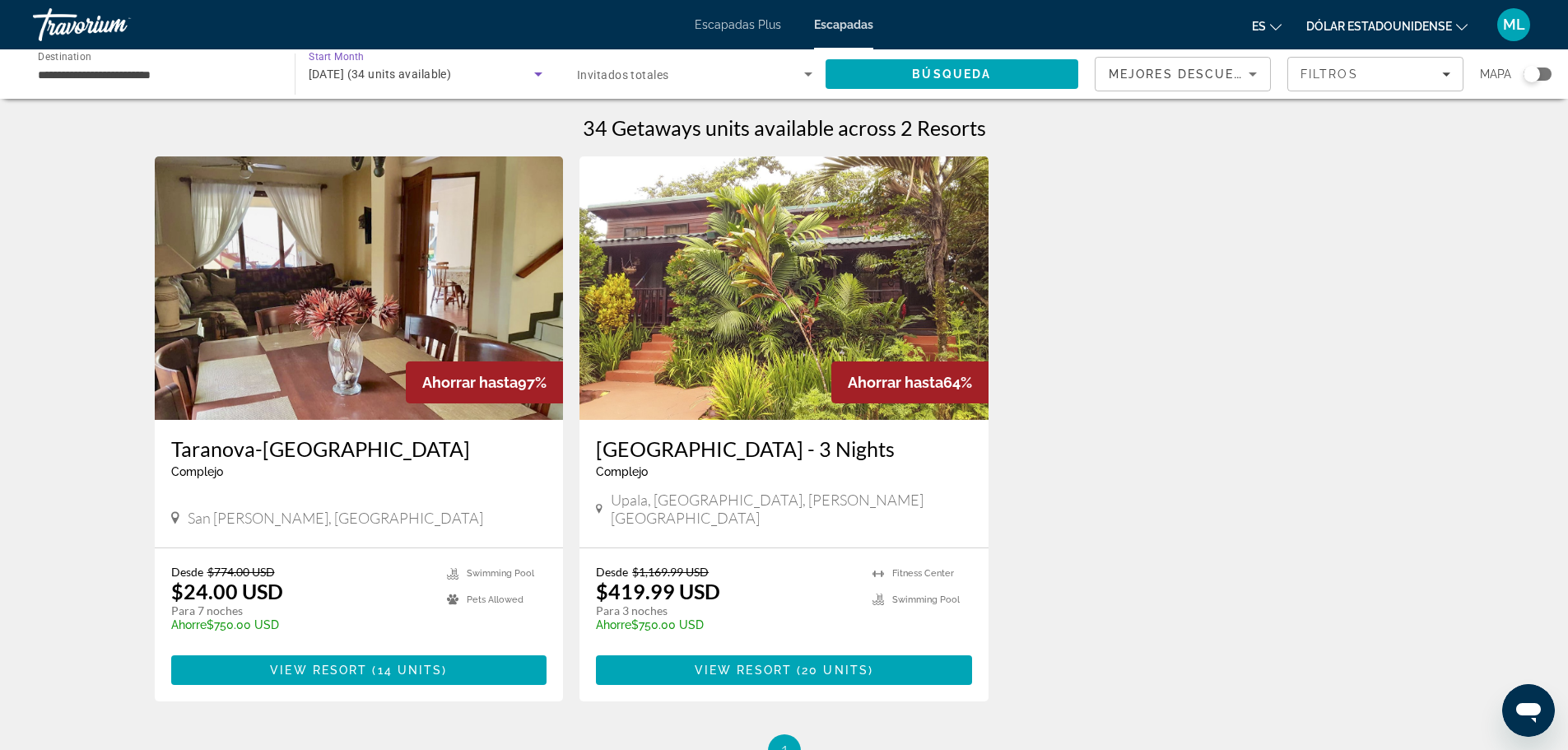
click at [547, 75] on icon "Search widget" at bounding box center [539, 74] width 20 height 20
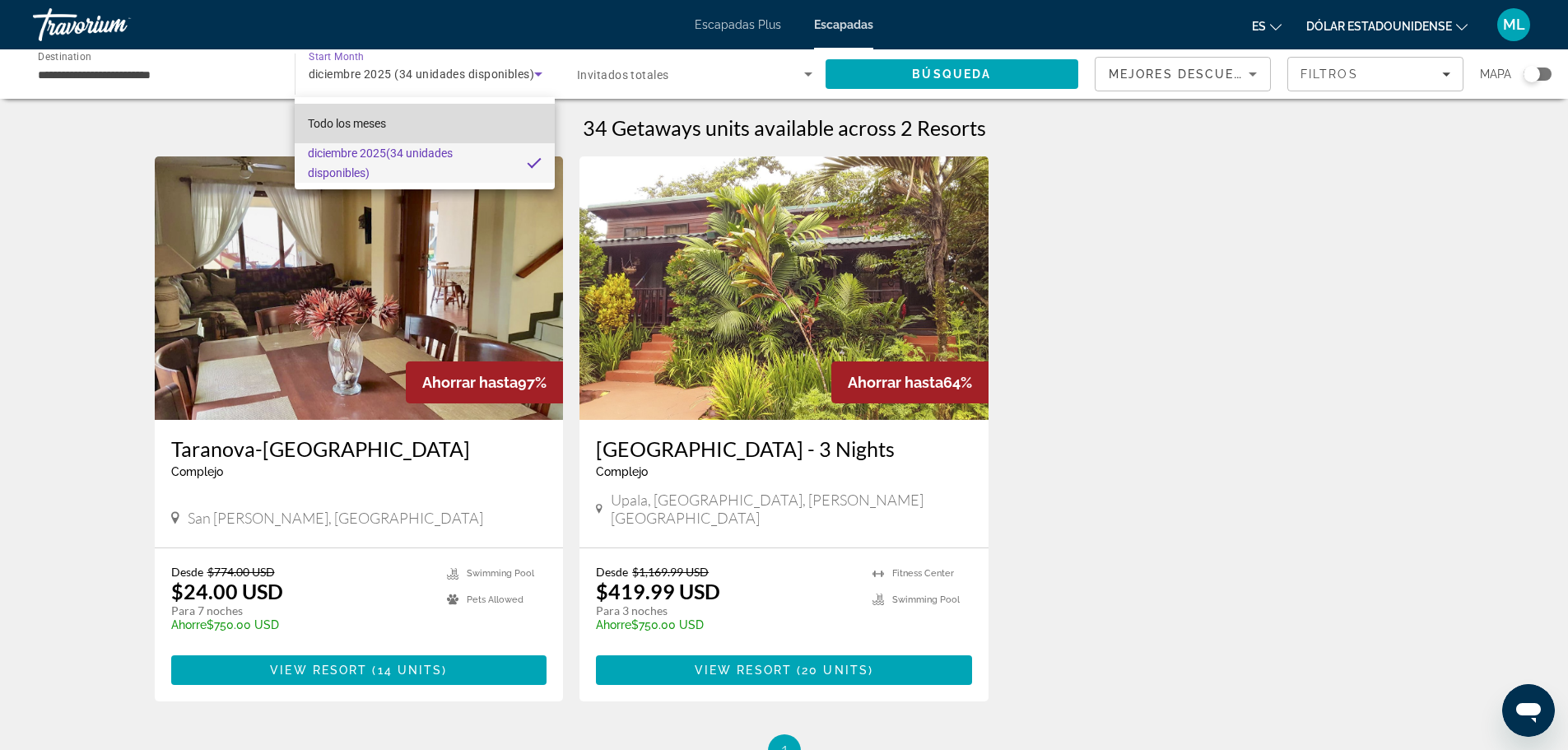
click at [448, 122] on mat-option "Todo los meses" at bounding box center [424, 123] width 260 height 39
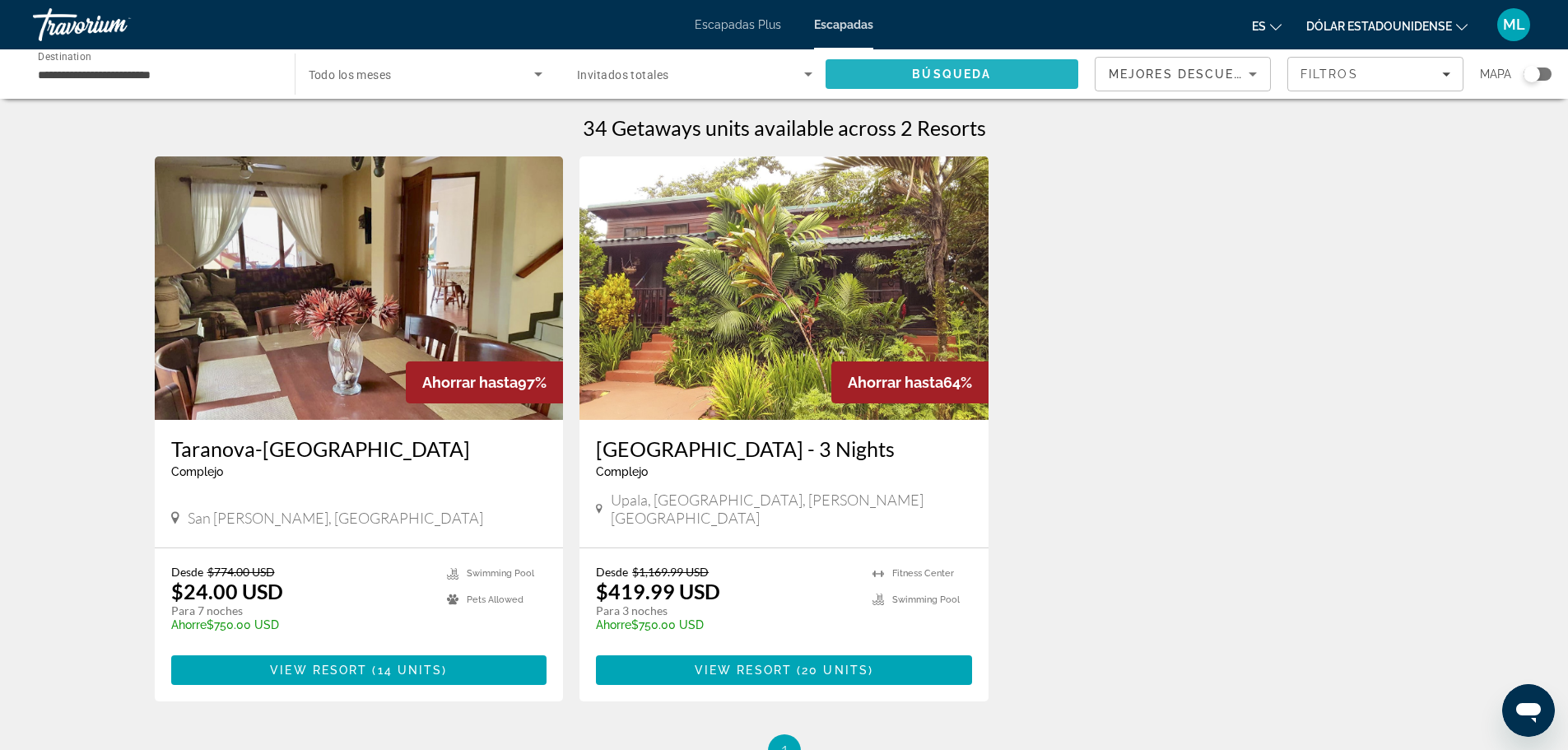
click at [910, 61] on span "Search" at bounding box center [952, 73] width 253 height 39
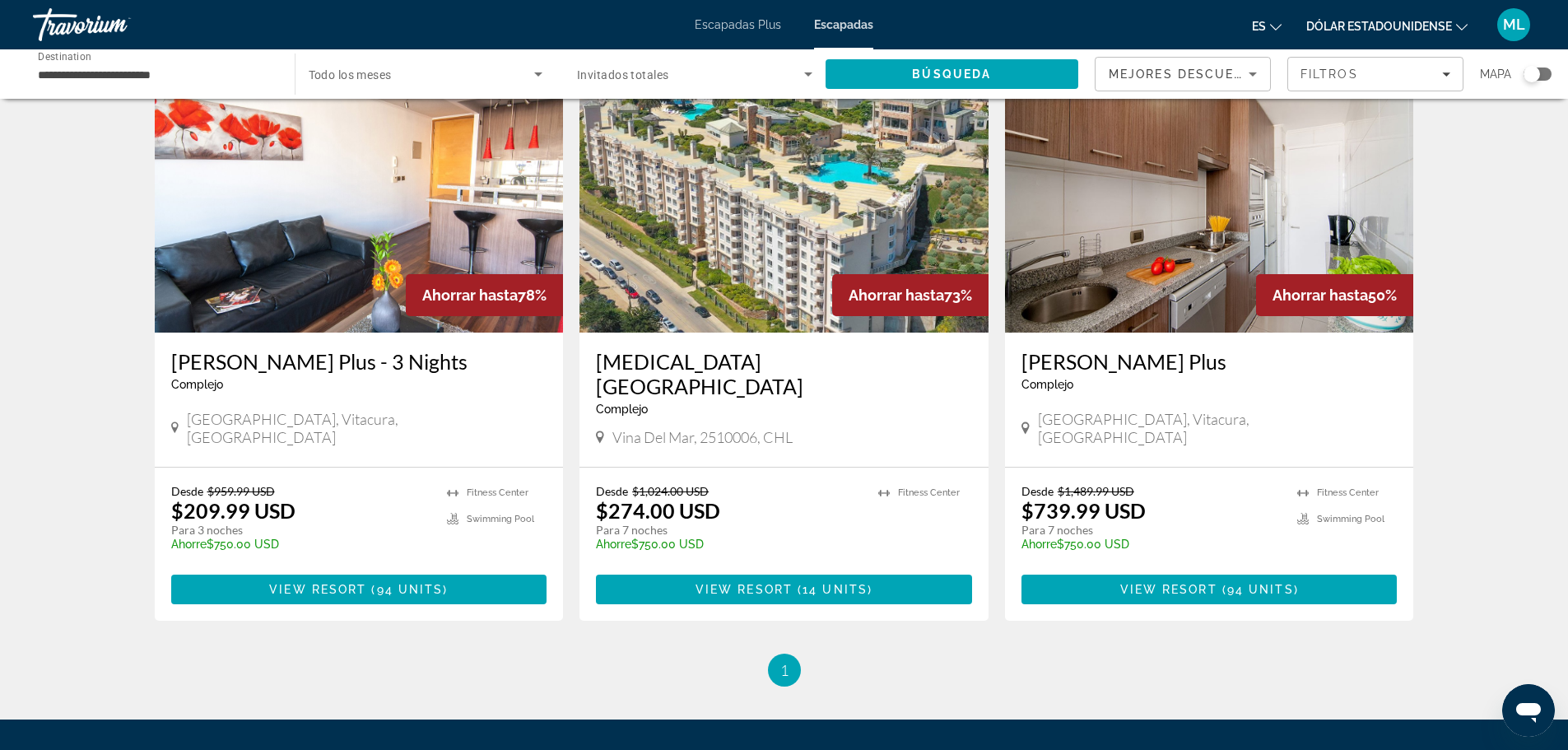
scroll to position [70, 0]
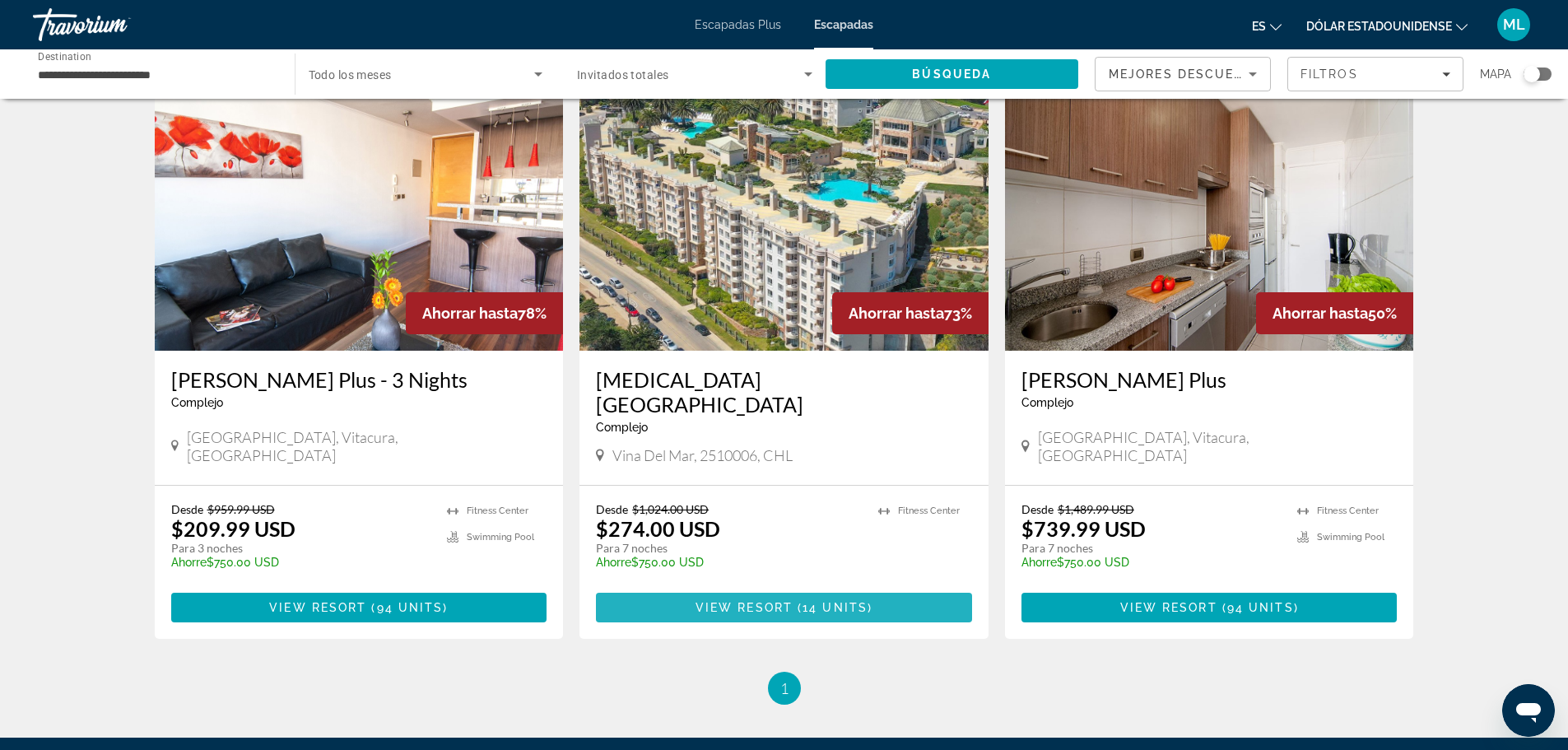
click at [821, 588] on span "Contenido principal" at bounding box center [784, 607] width 376 height 39
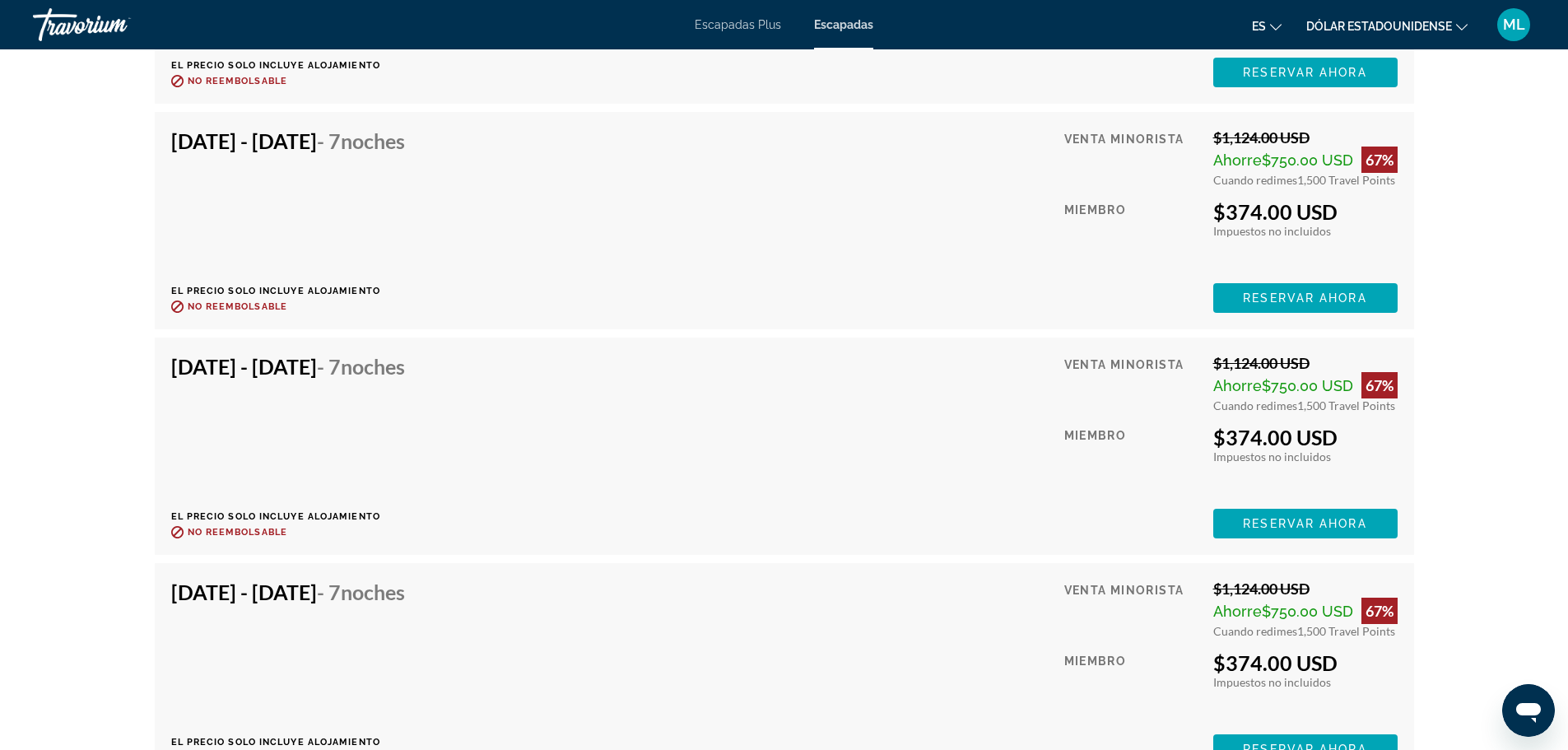
scroll to position [4776, 0]
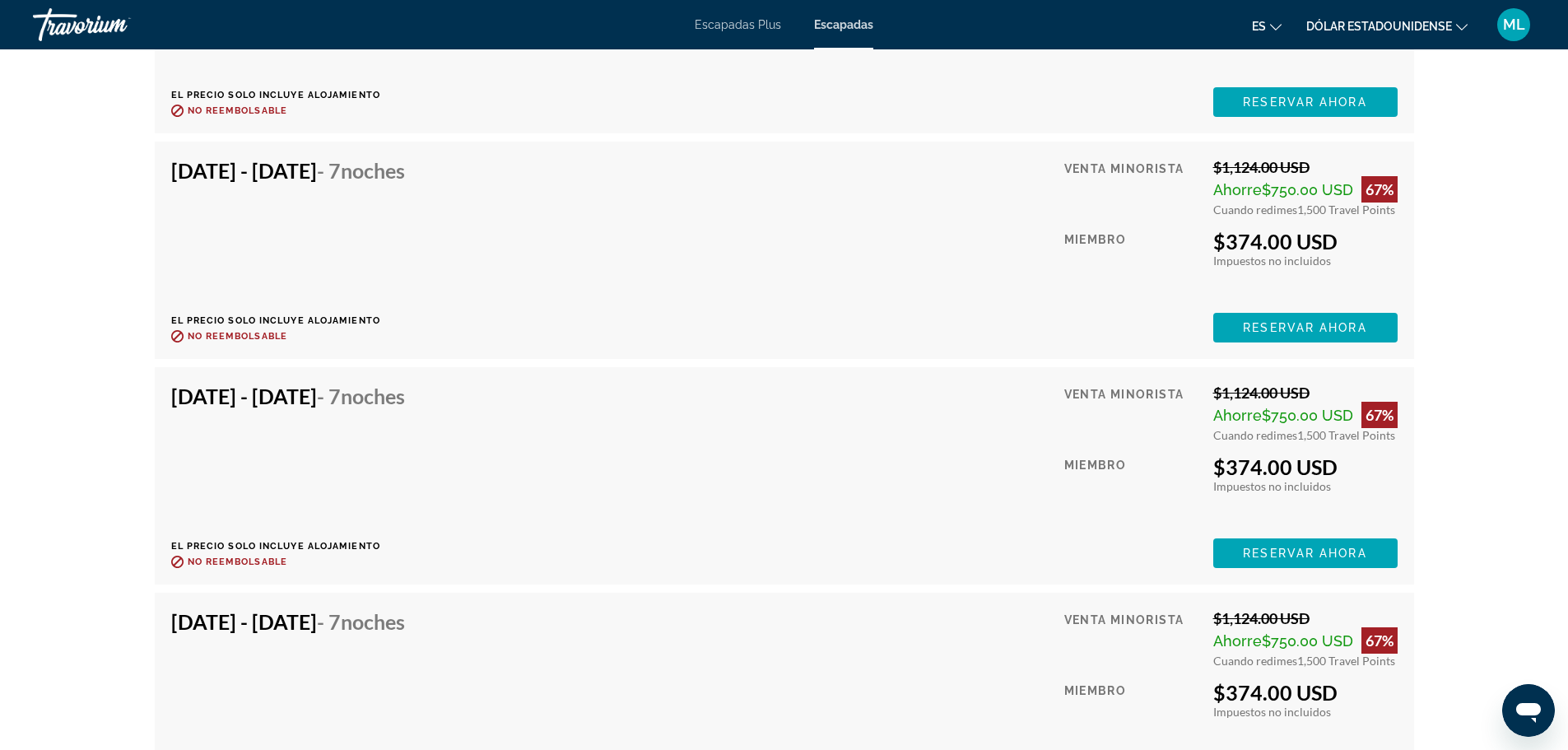
click at [928, 523] on div "Nov 28, 2025 - Dec 5, 2025 - 7 noches El precio solo incluye alojamiento Reembo…" at bounding box center [784, 477] width 1226 height 185
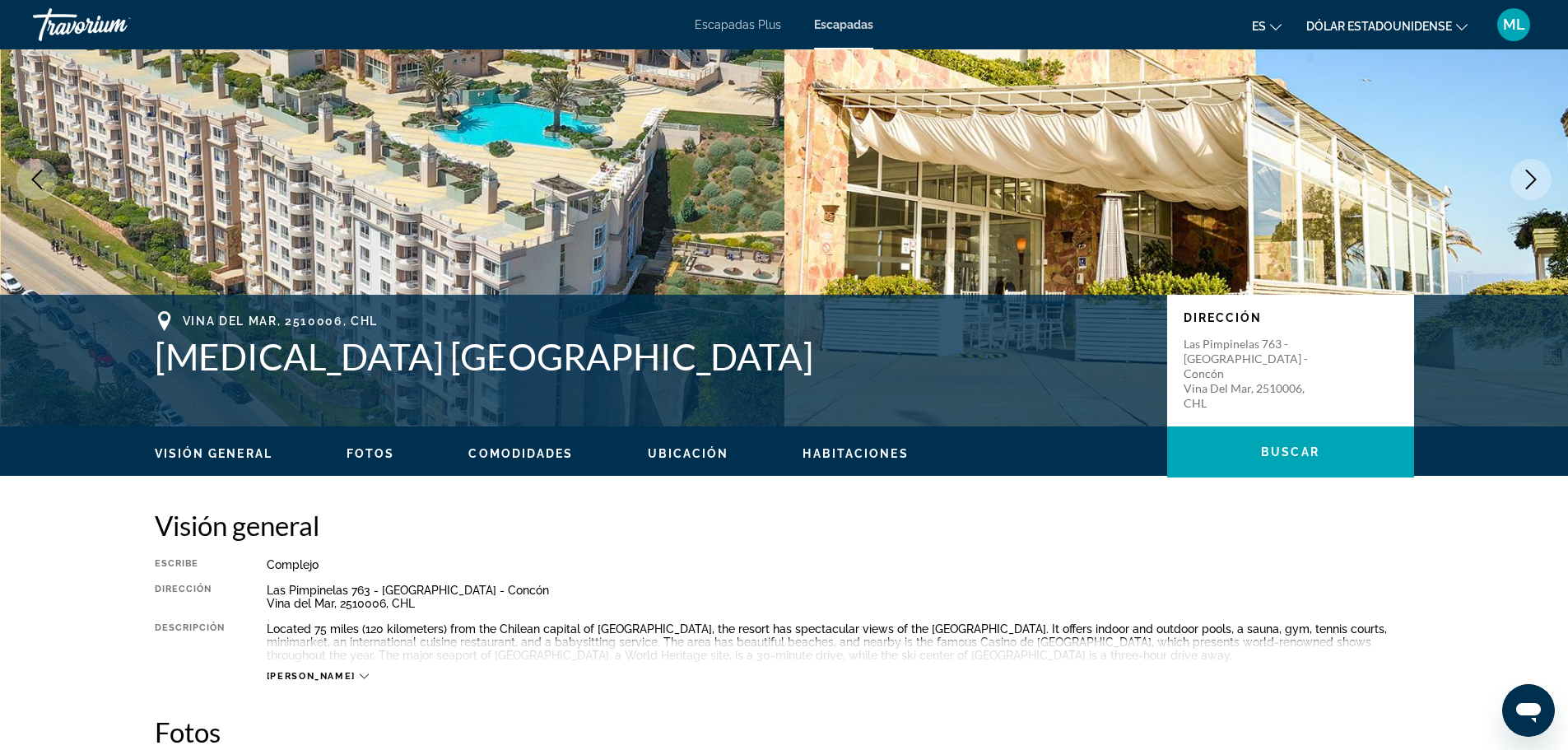
scroll to position [0, 0]
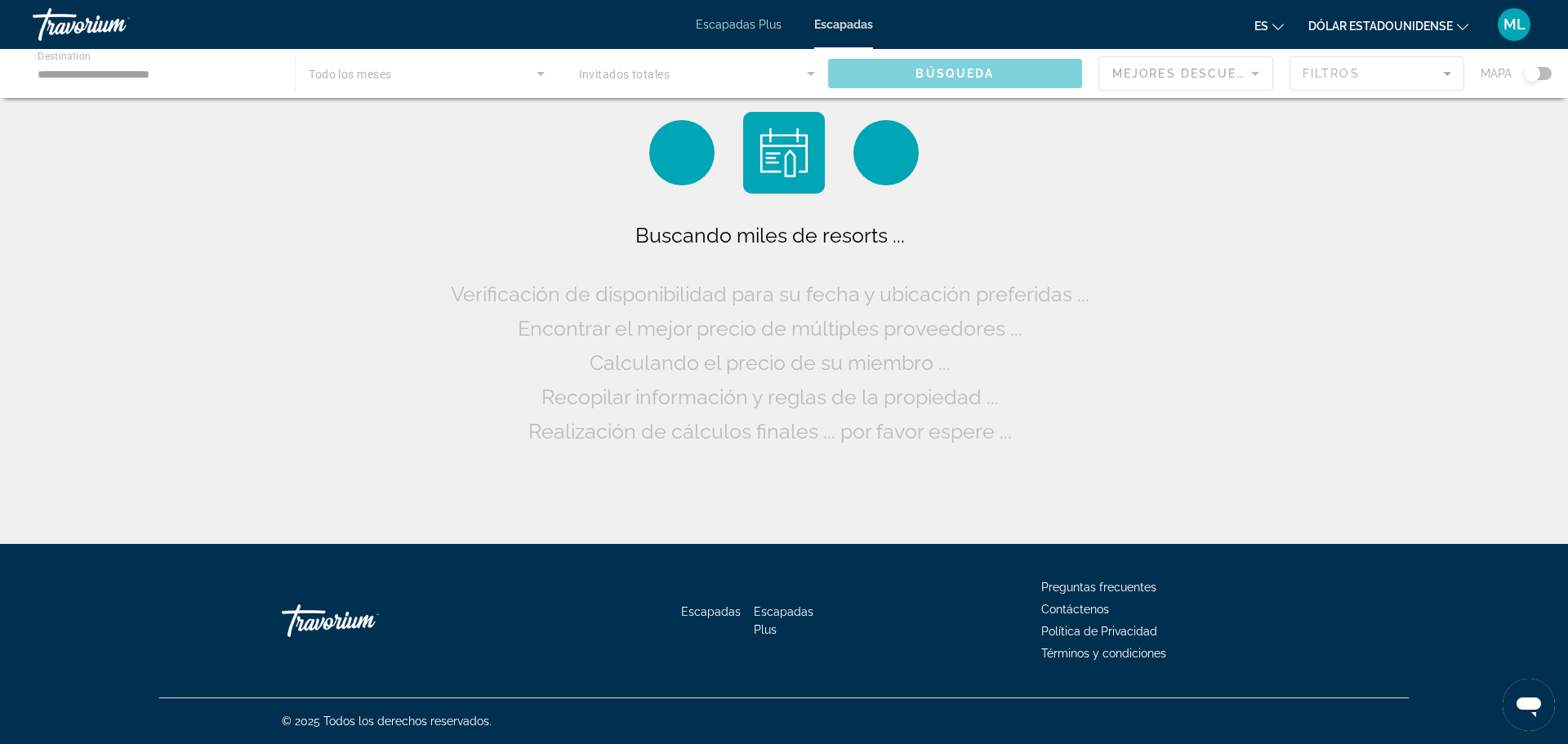
click at [117, 70] on div "Contenido principal" at bounding box center [784, 73] width 1568 height 49
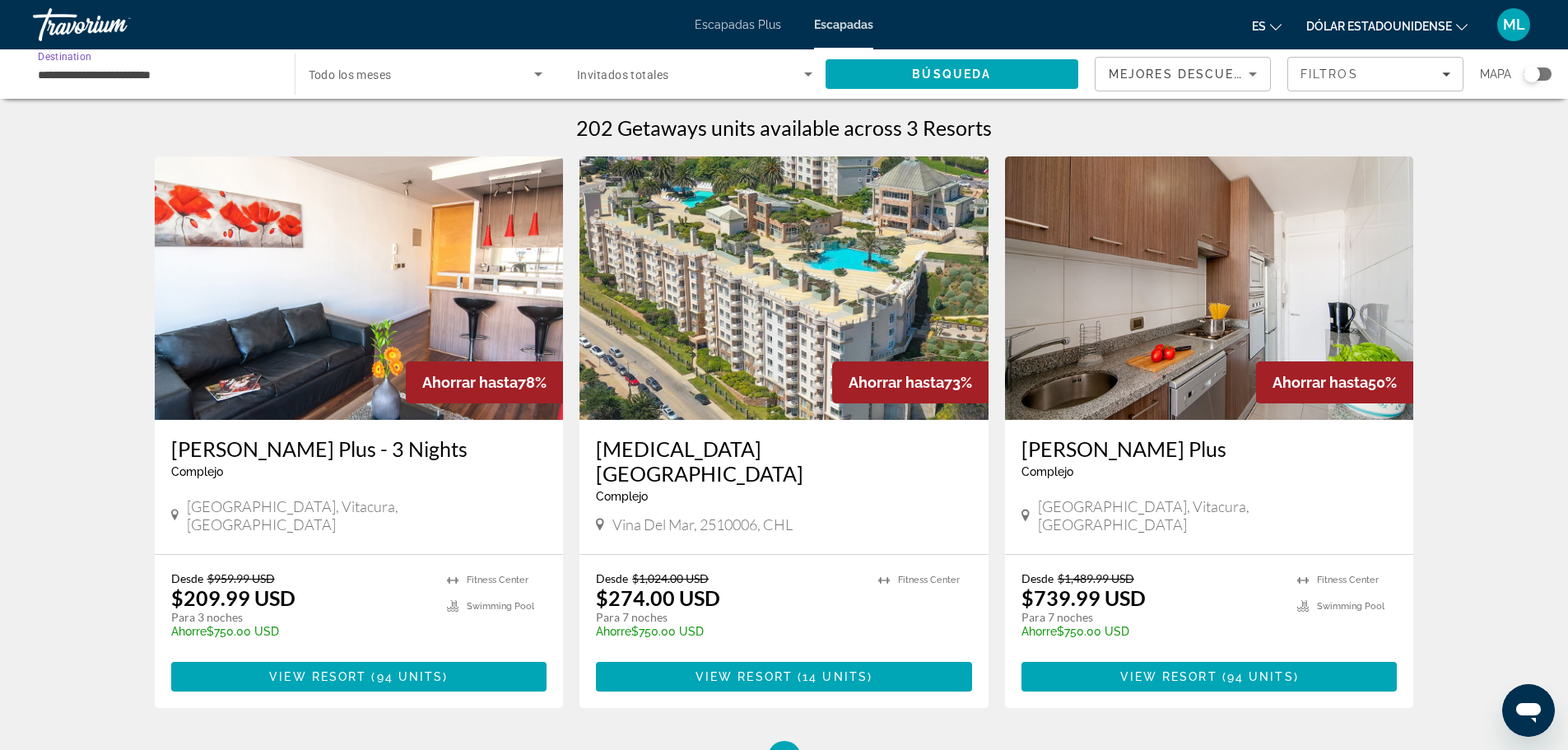
click at [168, 78] on input "**********" at bounding box center [155, 75] width 235 height 20
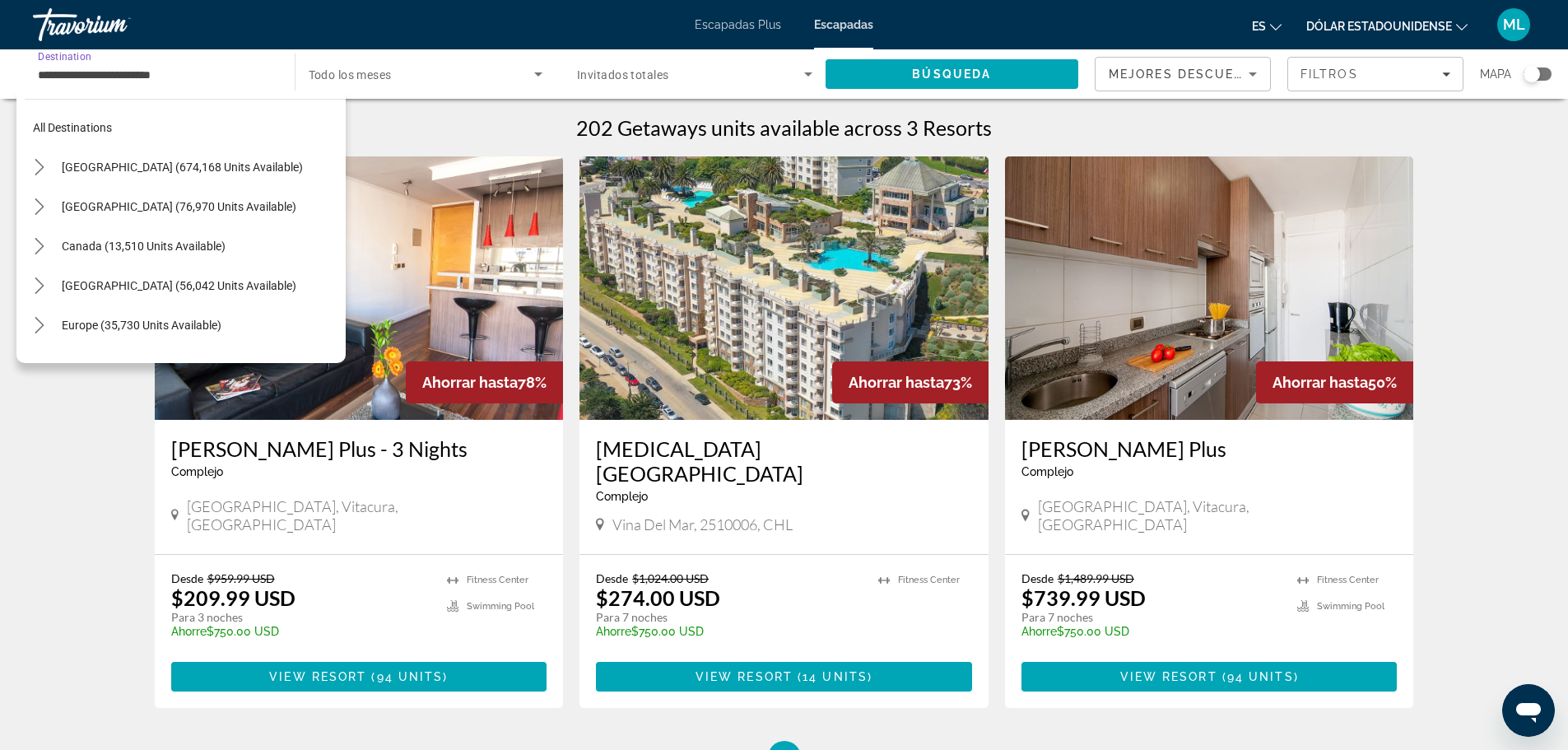
scroll to position [375, 0]
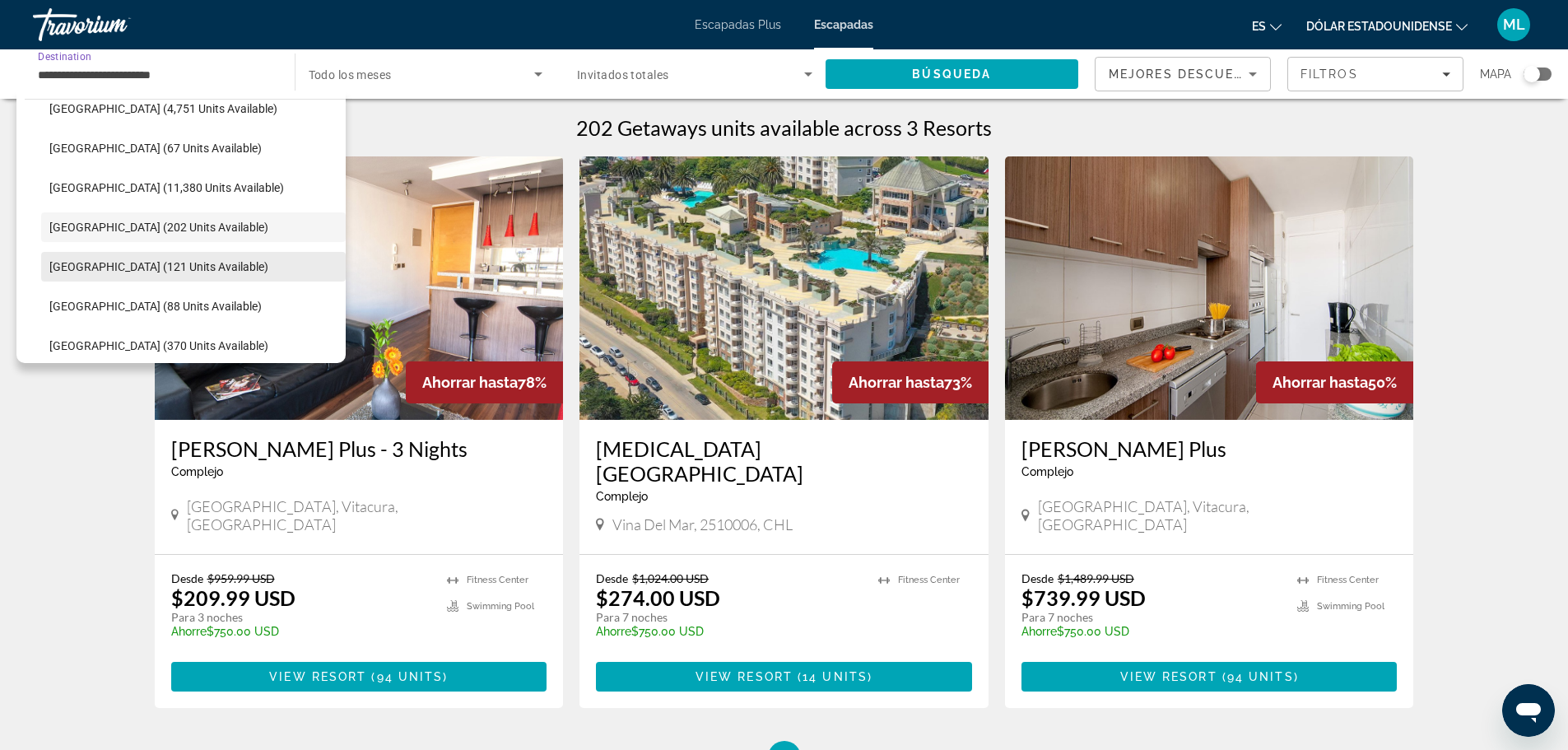
click at [219, 272] on span "Select destination: Colombia (121 units available)" at bounding box center [193, 266] width 304 height 39
type input "**********"
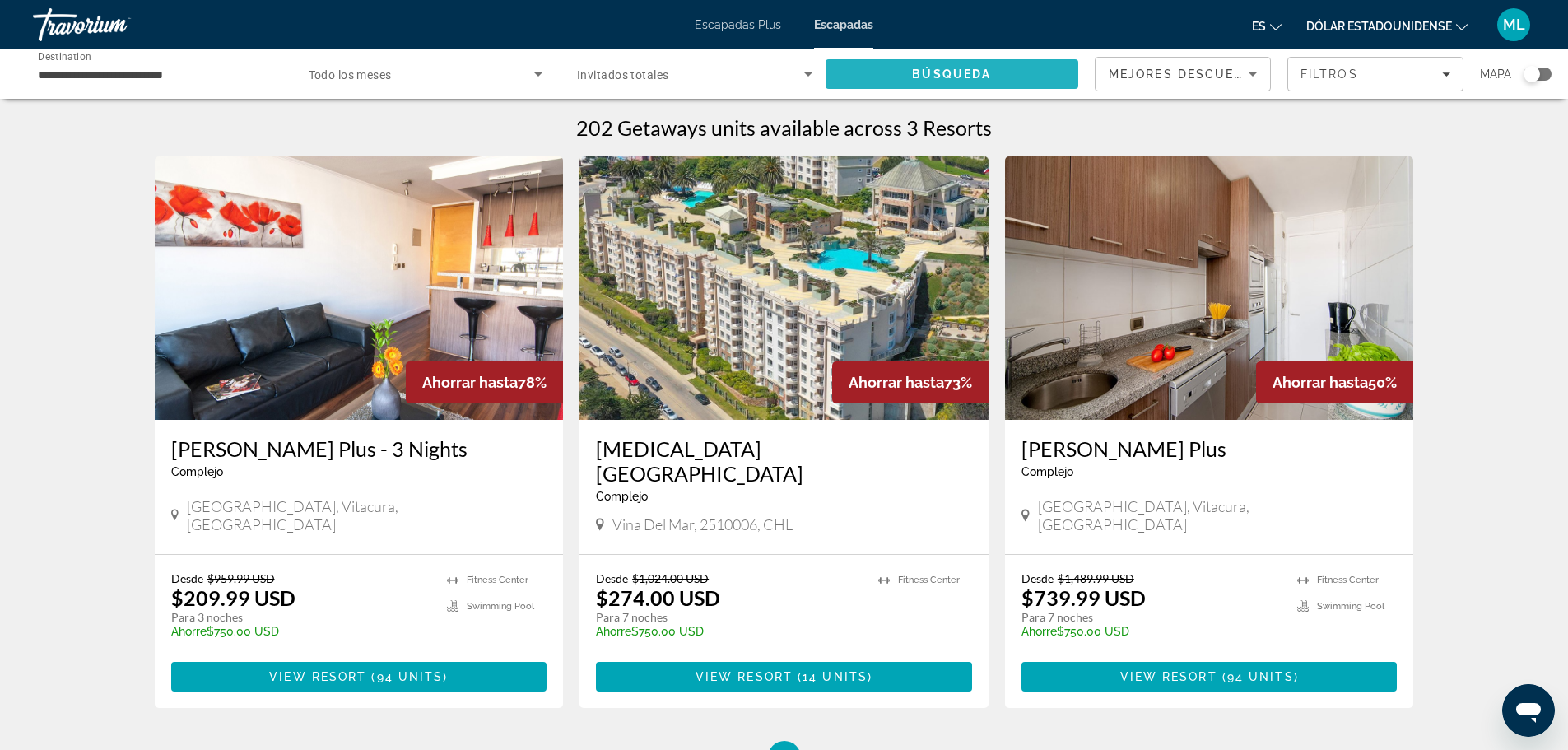
click at [917, 70] on span "Búsqueda" at bounding box center [952, 74] width 79 height 13
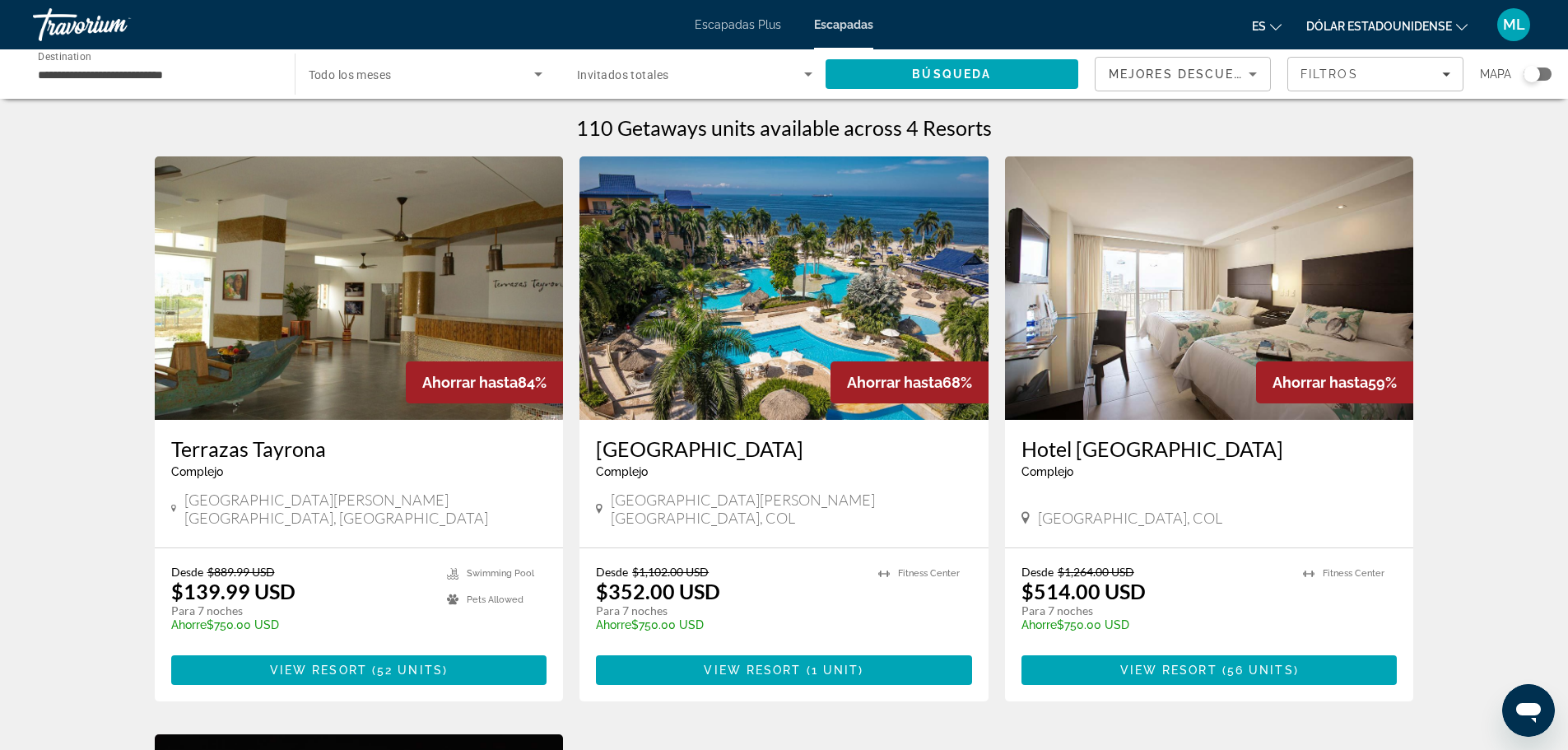
click at [328, 402] on img "Contenido principal" at bounding box center [358, 288] width 409 height 263
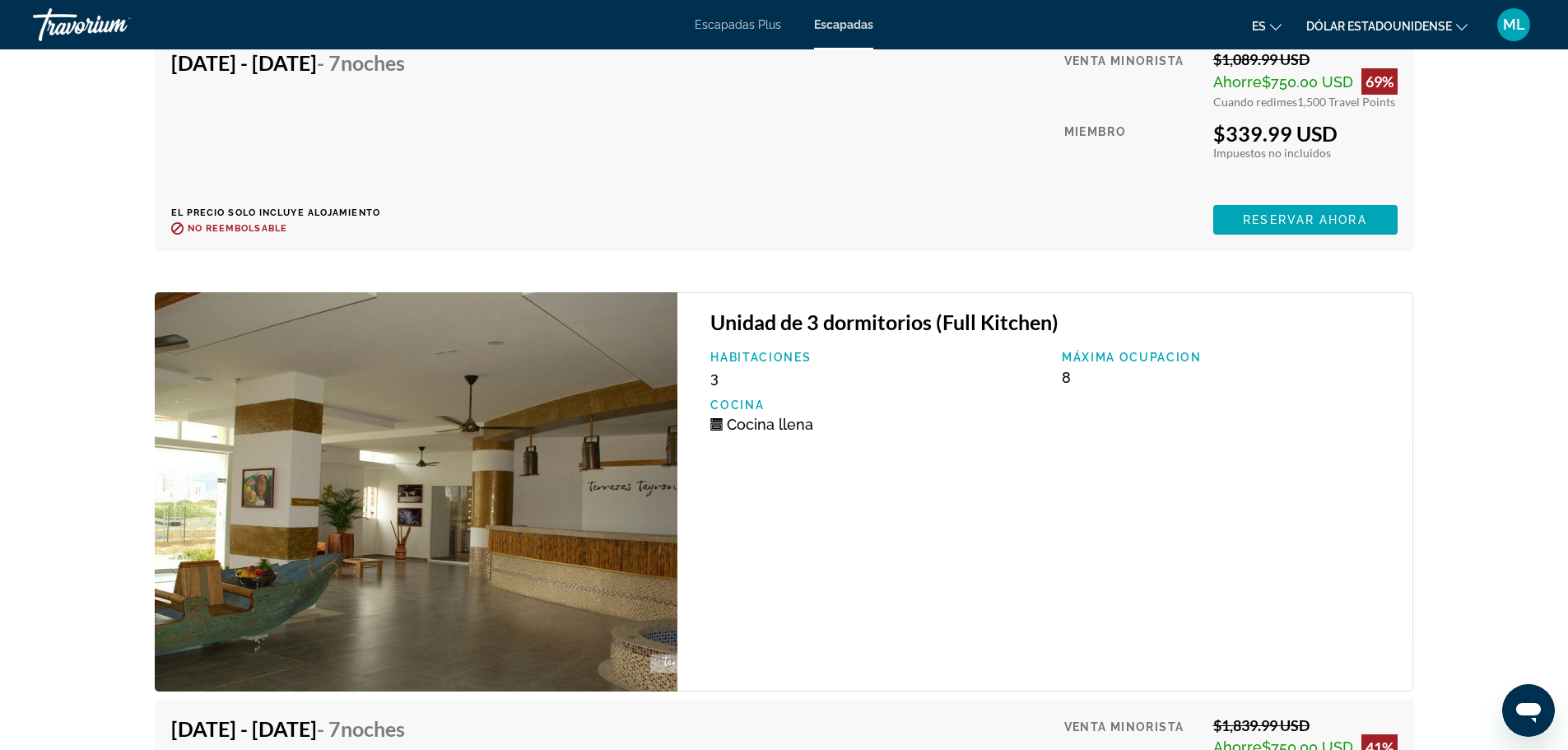
scroll to position [7905, 0]
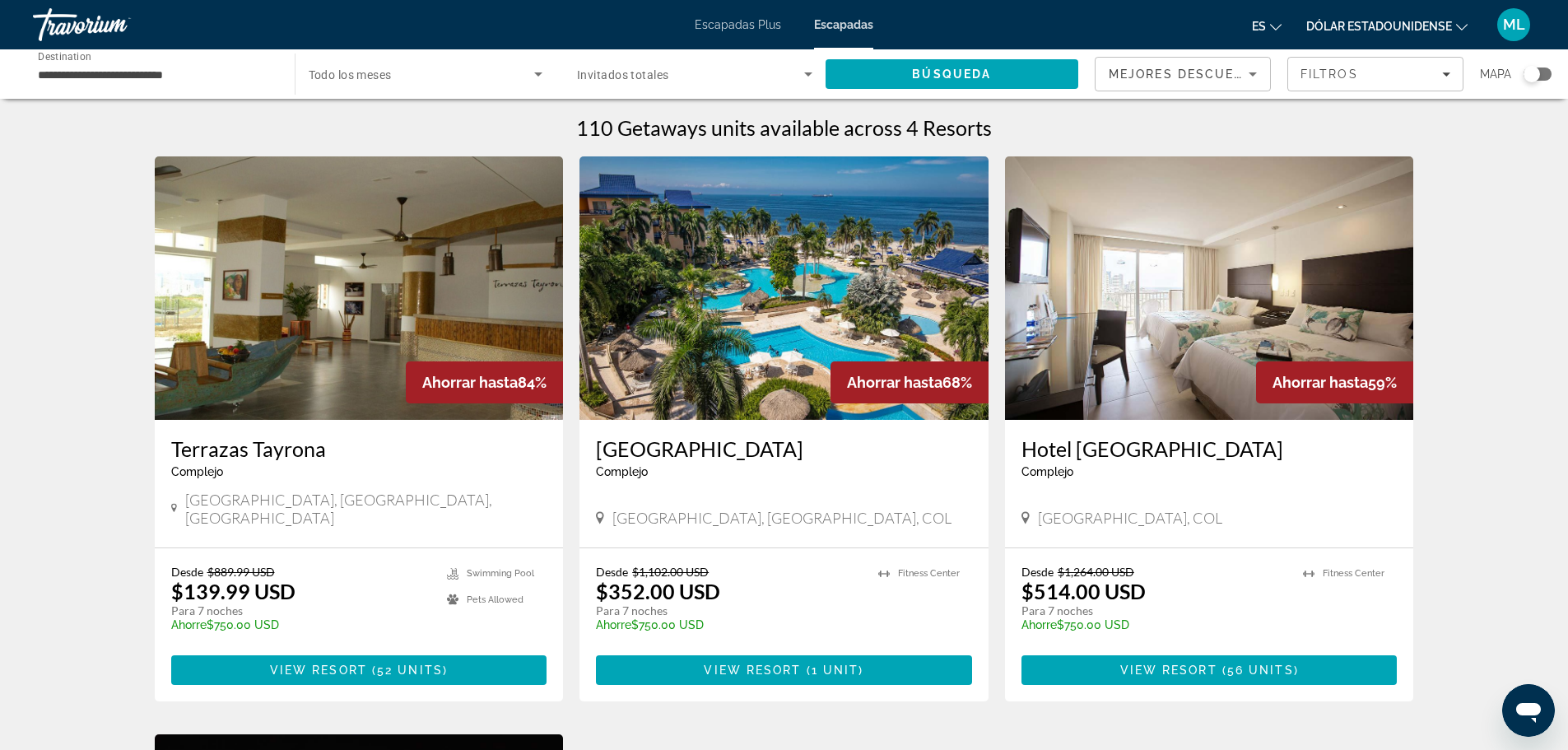
scroll to position [82, 0]
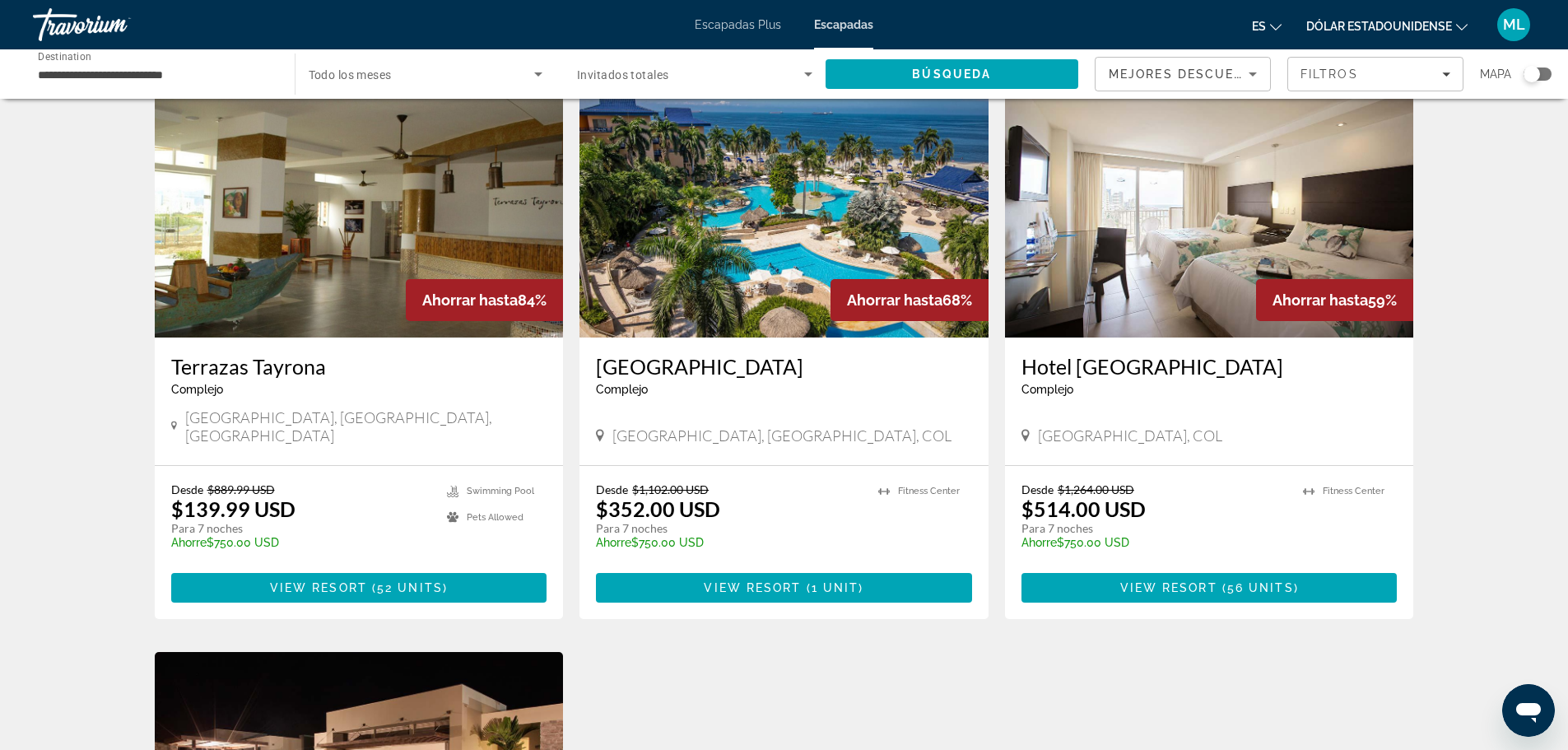
click at [708, 369] on h3 "Zuana Beach Resort" at bounding box center [784, 366] width 376 height 25
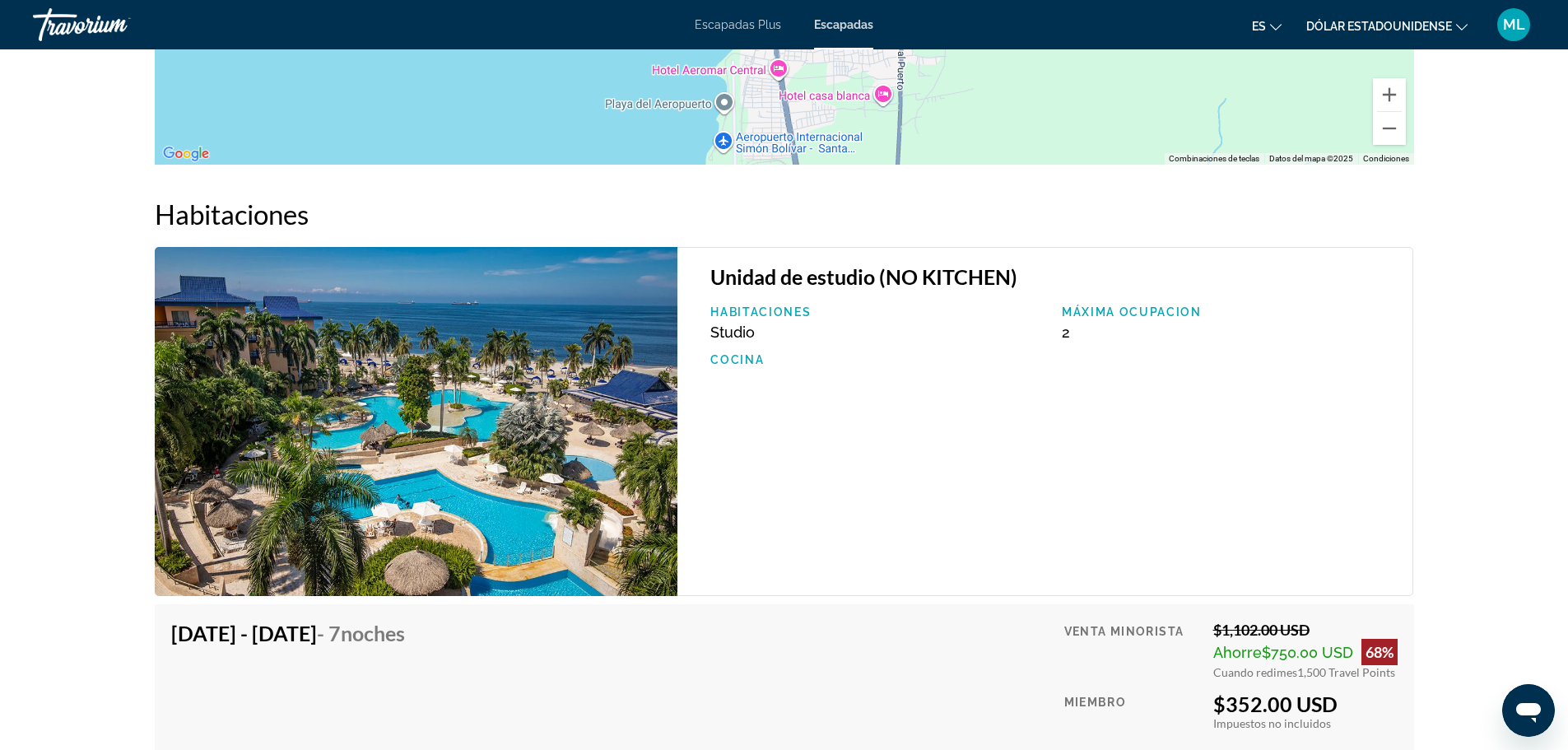
scroll to position [2298, 0]
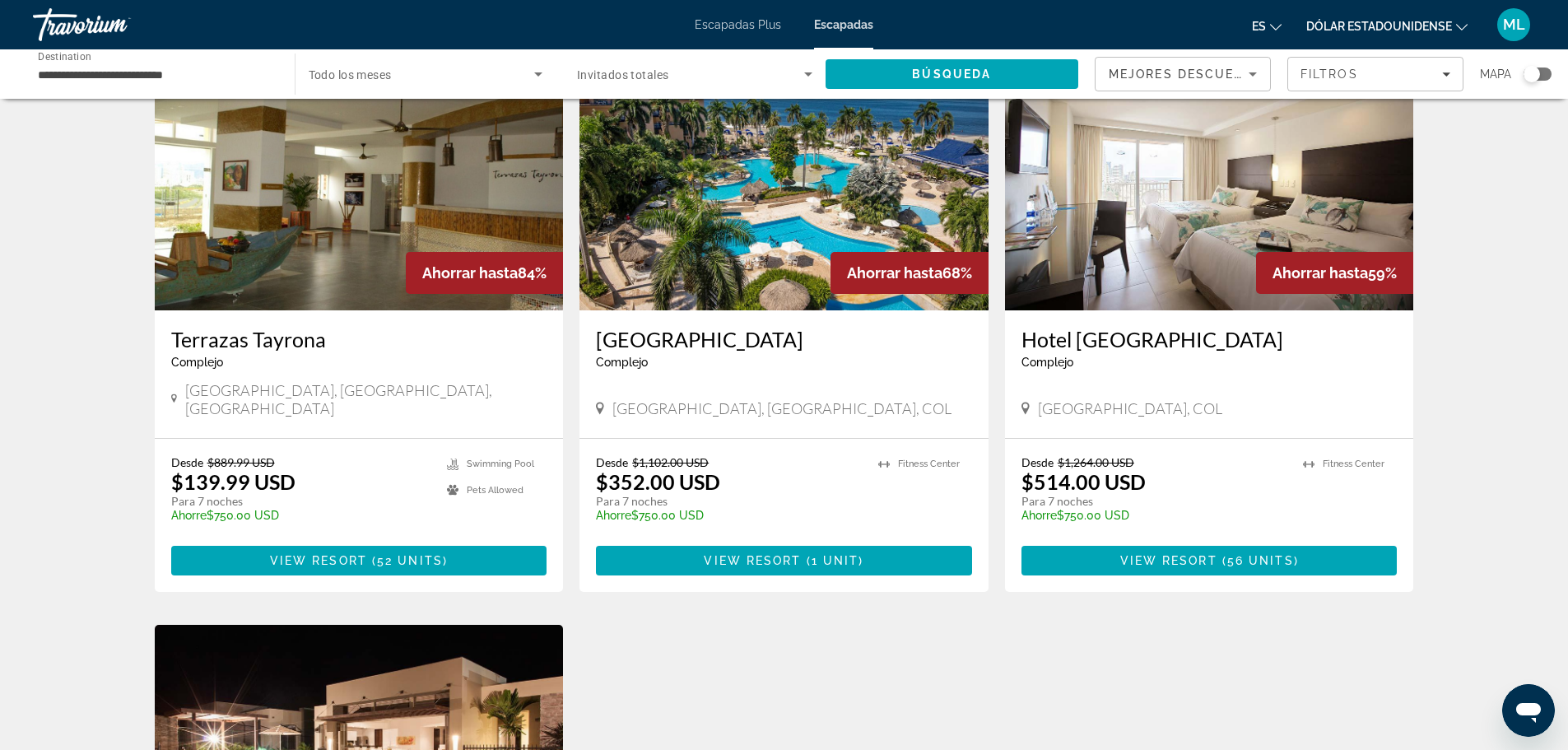
scroll to position [82, 0]
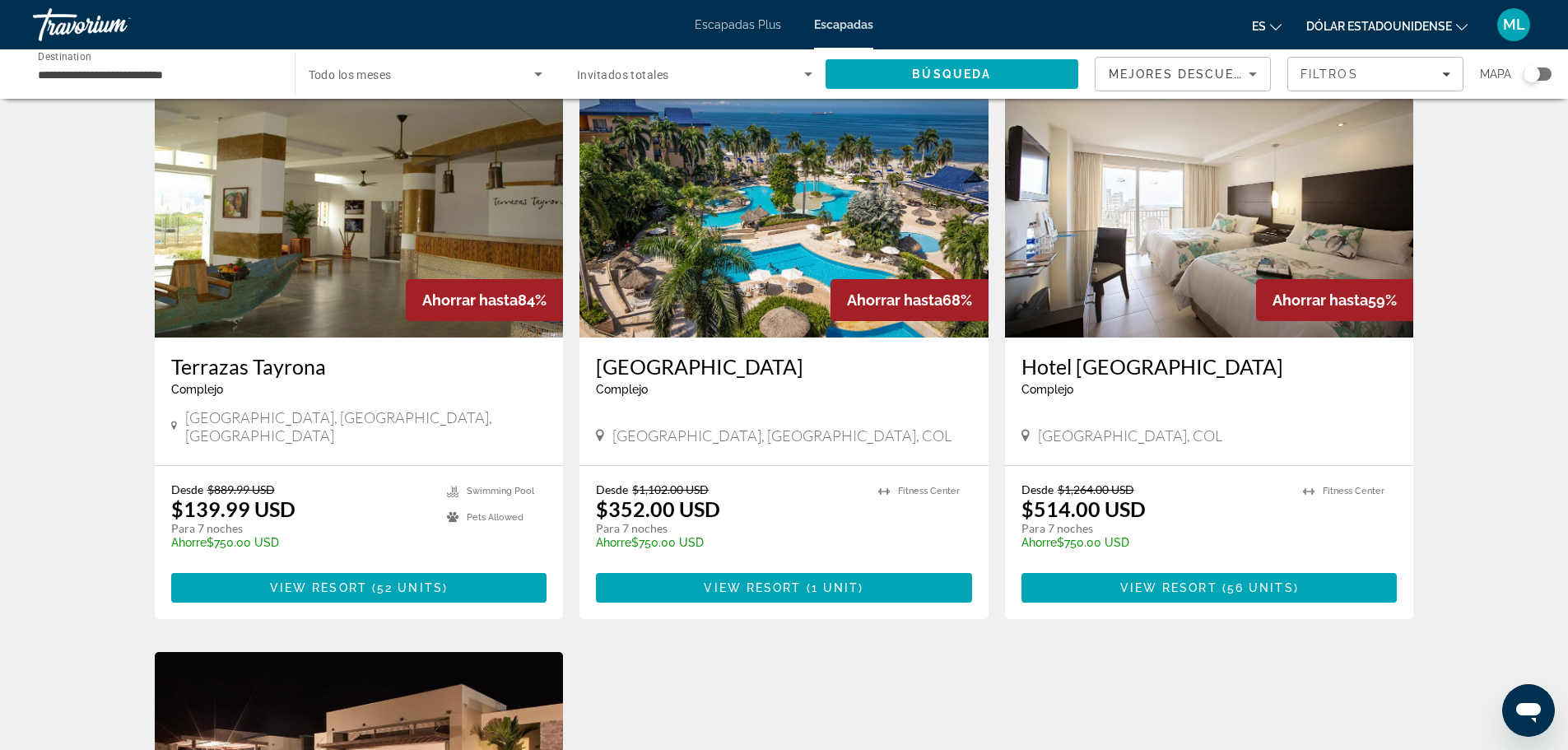
click at [1102, 371] on h3 "Hotel [GEOGRAPHIC_DATA]" at bounding box center [1209, 366] width 376 height 25
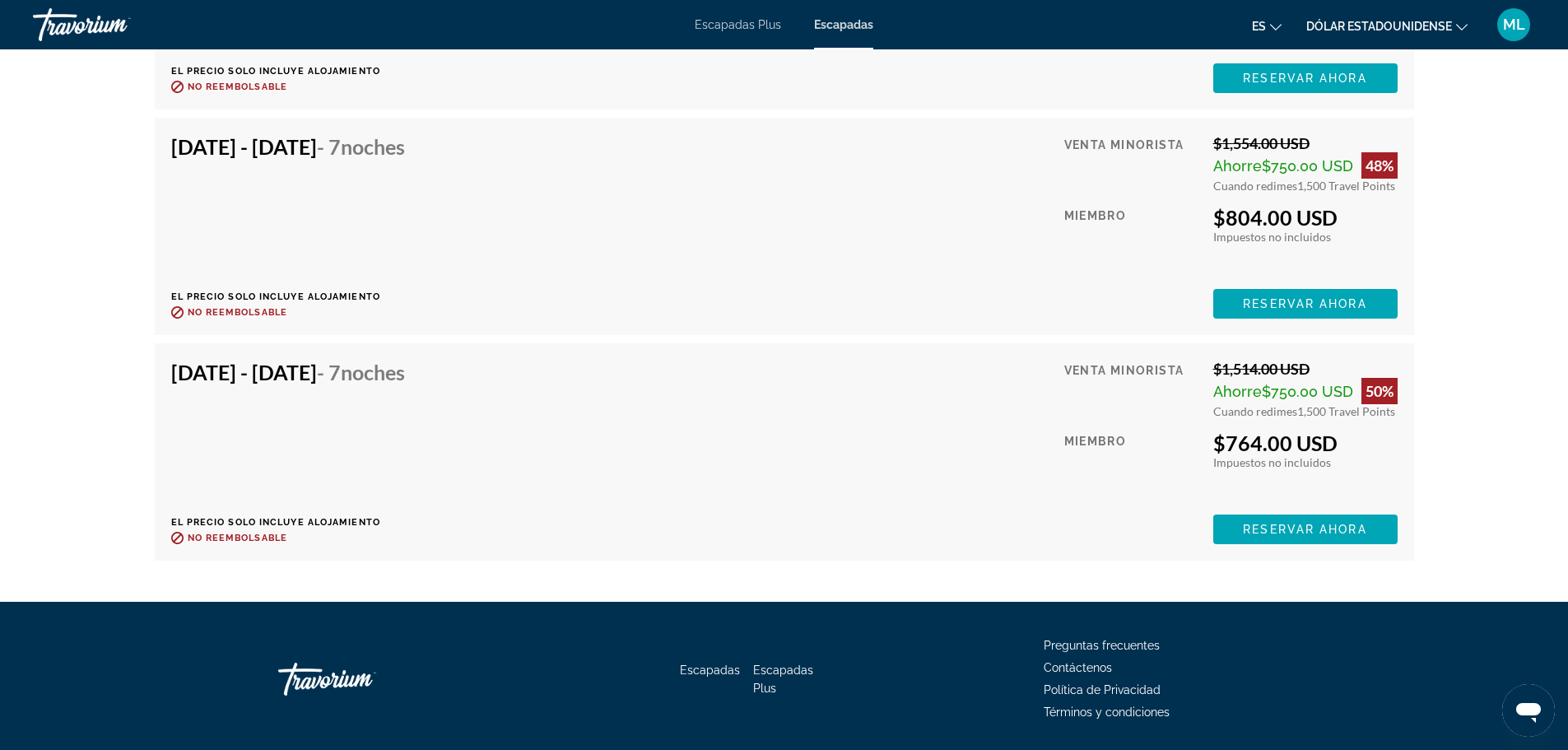
scroll to position [6258, 0]
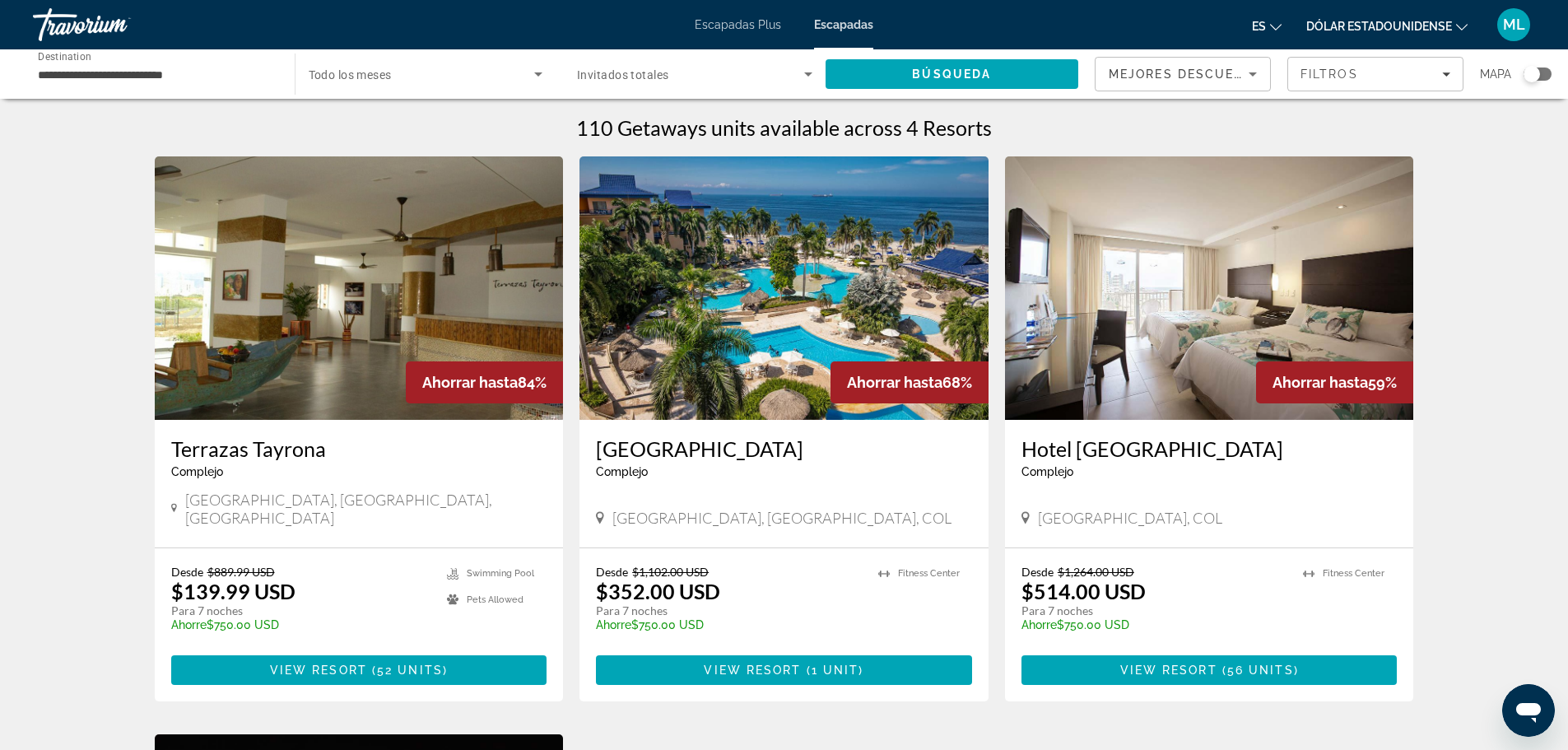
click at [252, 446] on h3 "Terrazas Tayrona" at bounding box center [358, 448] width 376 height 25
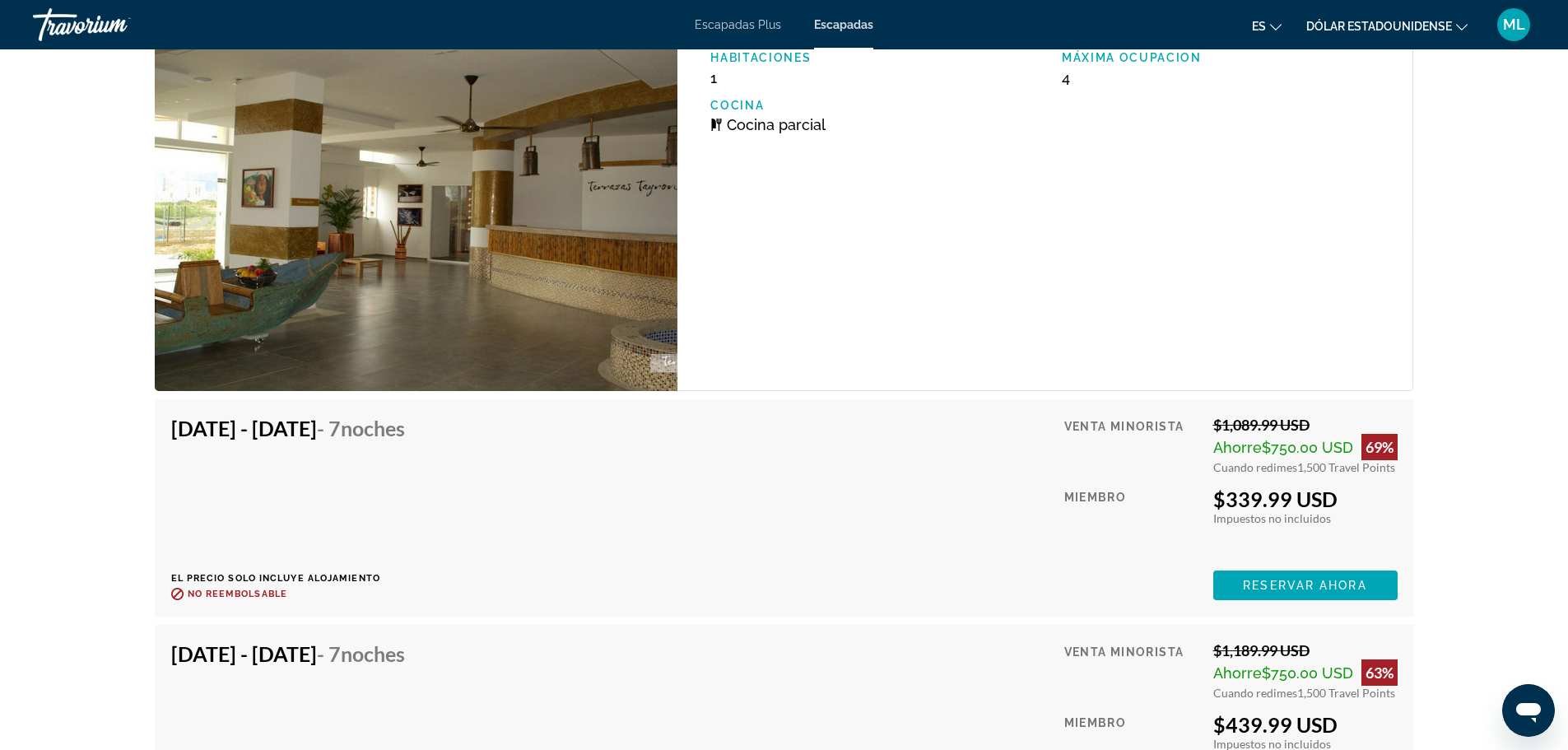
scroll to position [6858, 0]
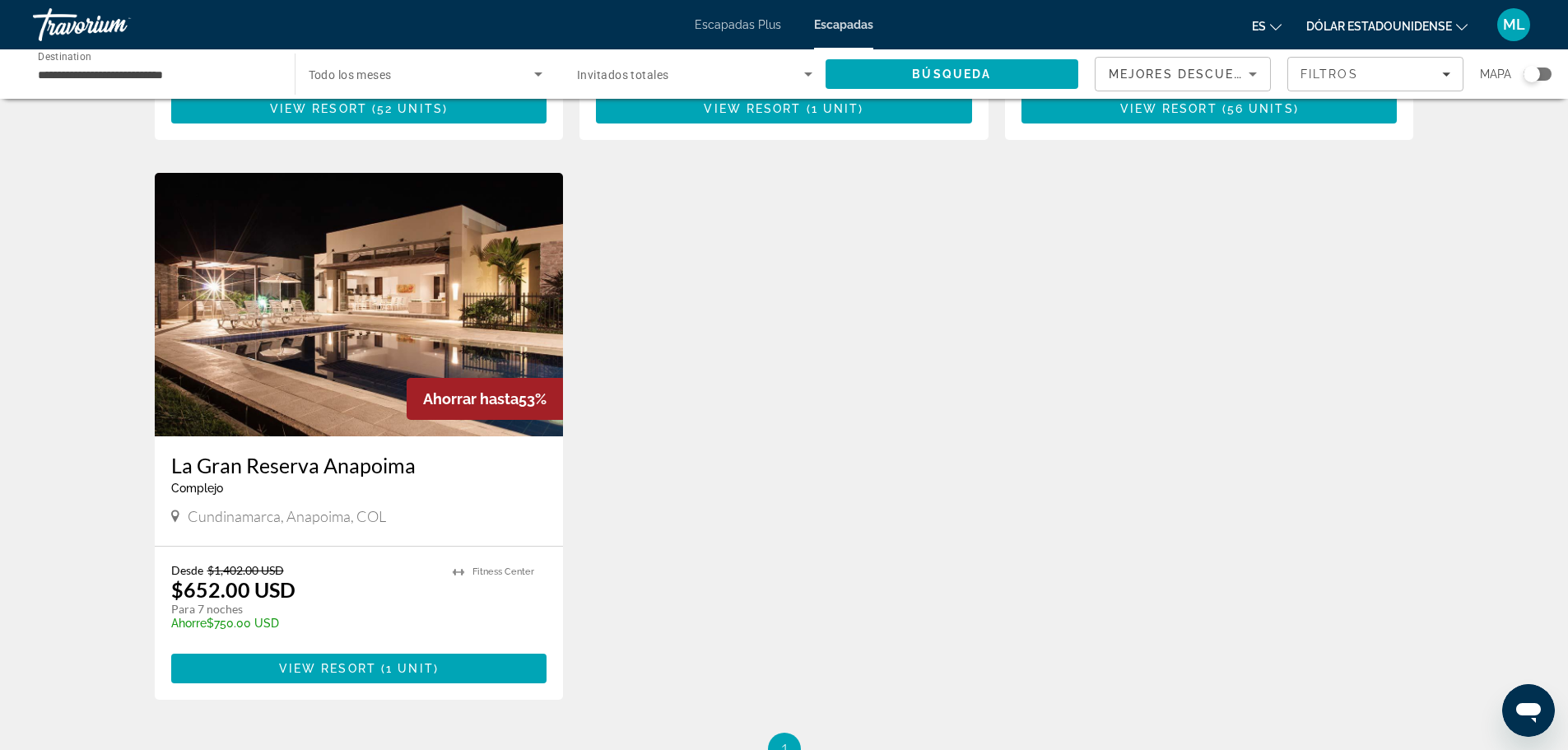
scroll to position [576, 0]
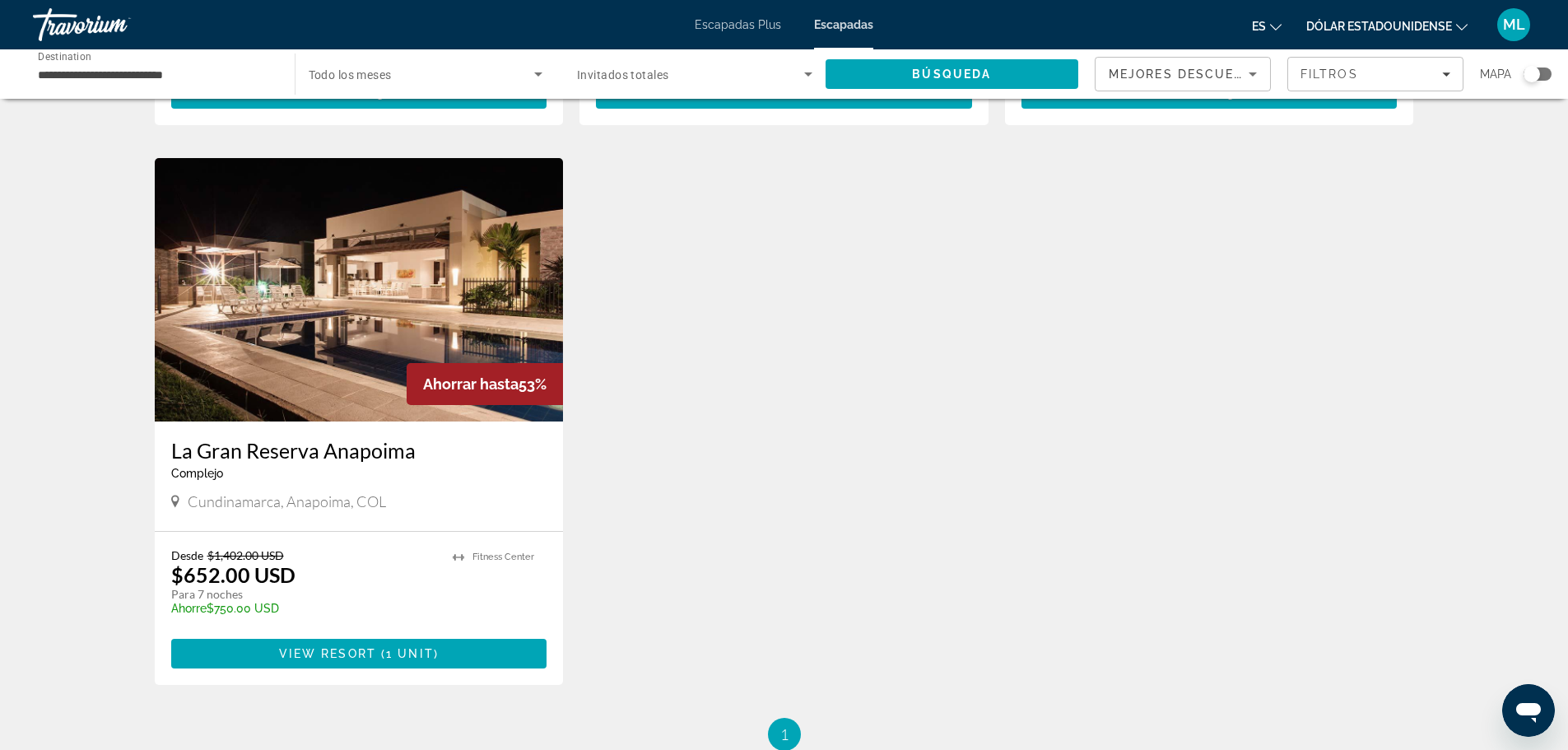
click at [311, 438] on h3 "La Gran Reserva Anapoima" at bounding box center [358, 450] width 376 height 25
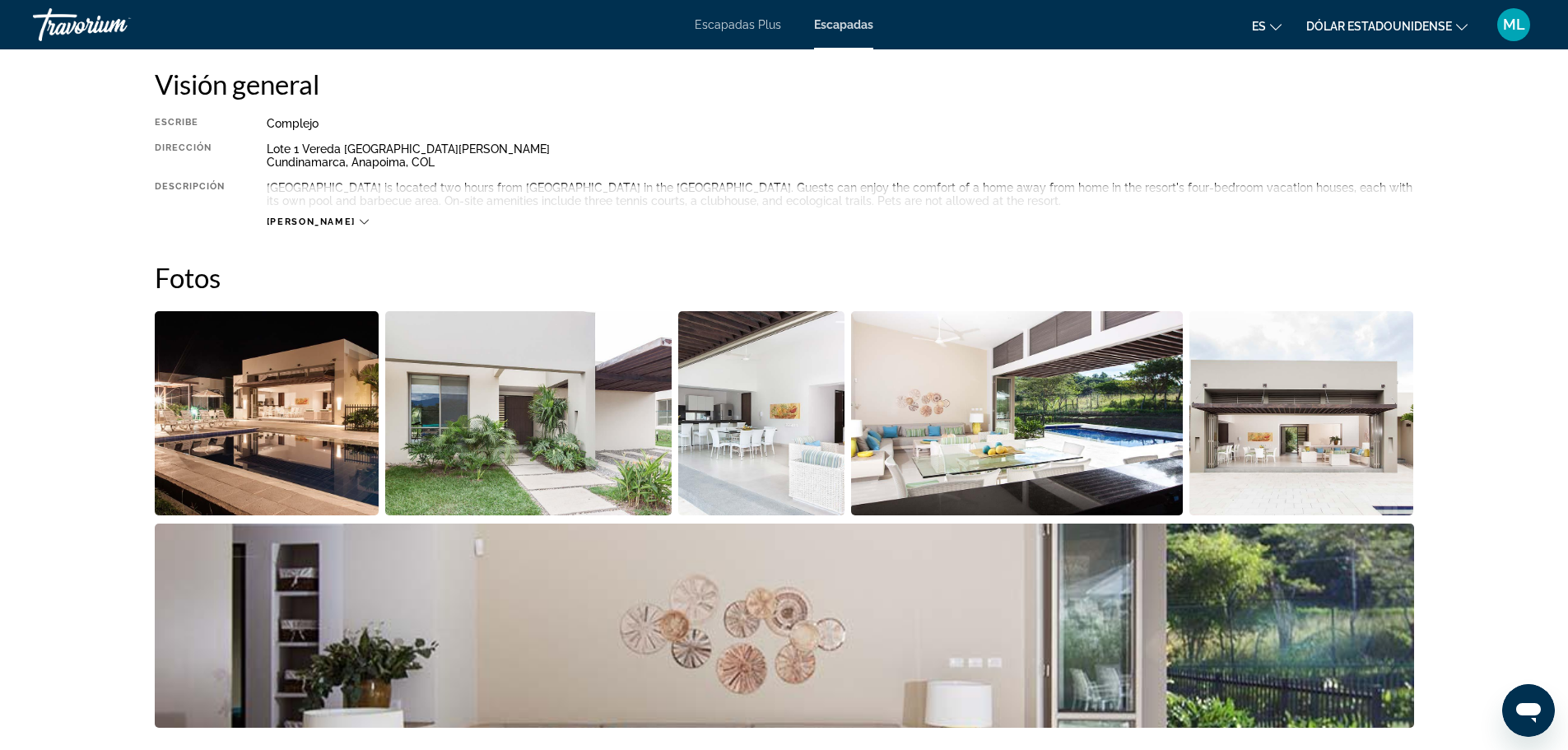
scroll to position [659, 0]
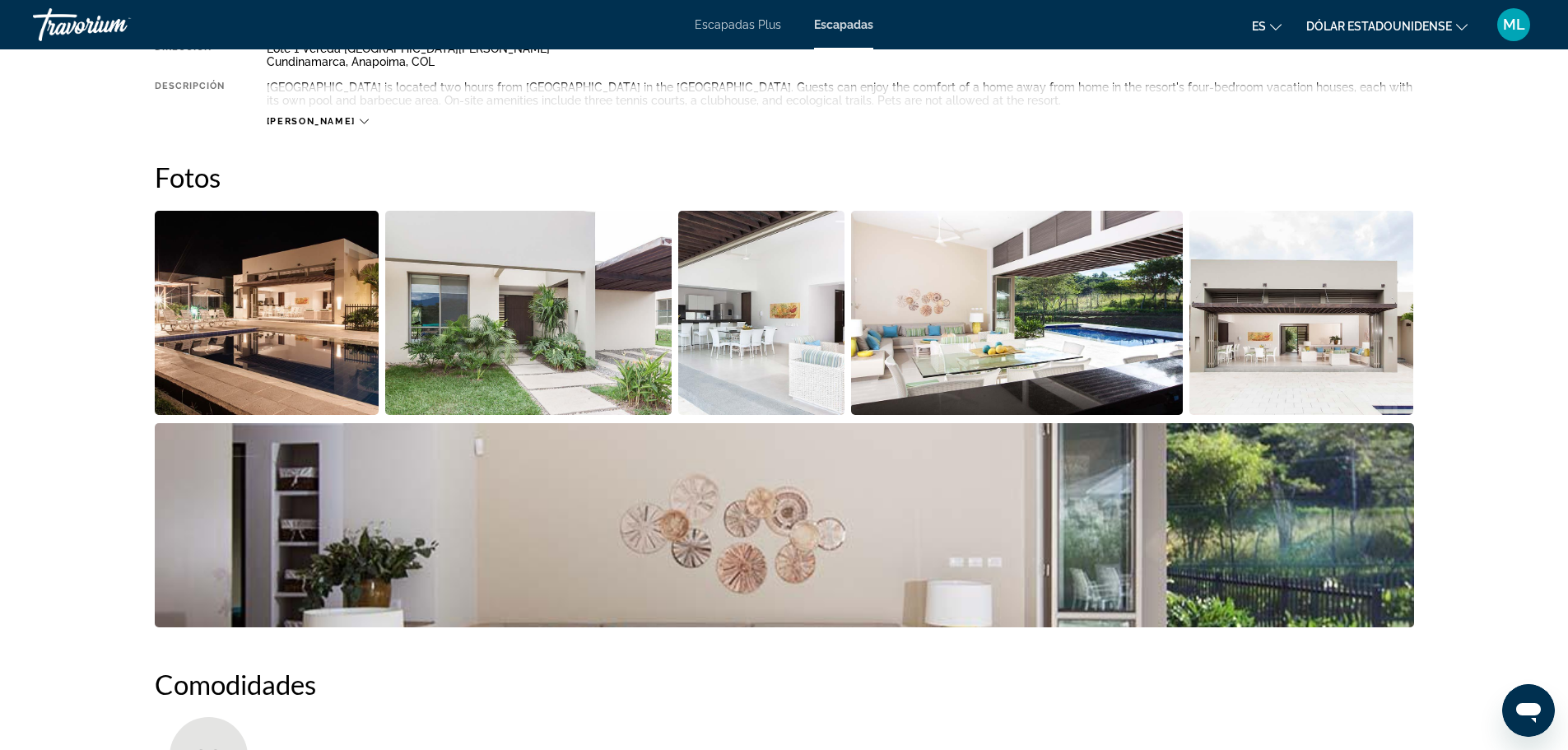
click at [315, 328] on img "Open full-screen image slider" at bounding box center [267, 312] width 225 height 204
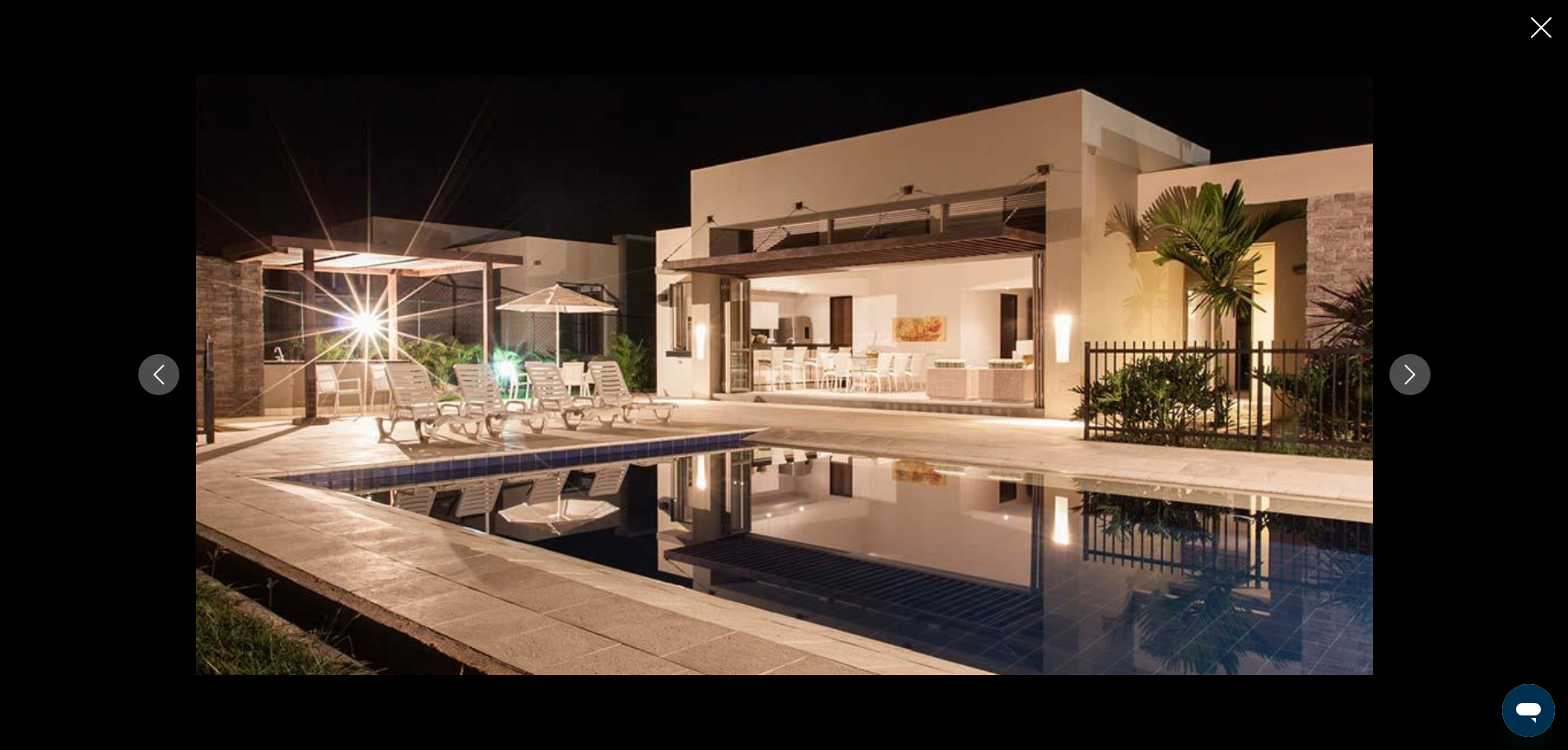
click at [1405, 367] on icon "Next image" at bounding box center [1410, 376] width 11 height 20
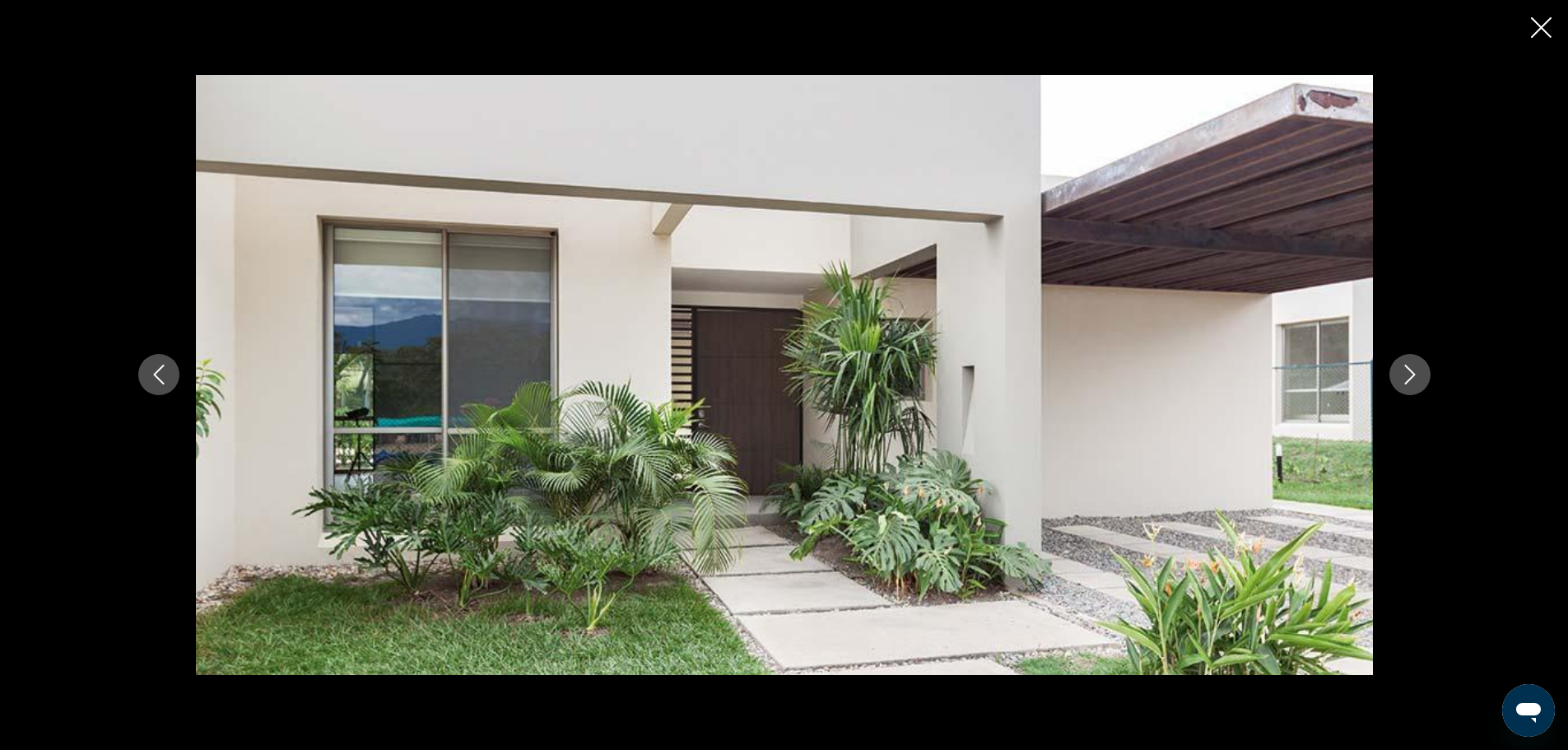
click at [1405, 367] on icon "Next image" at bounding box center [1410, 376] width 11 height 20
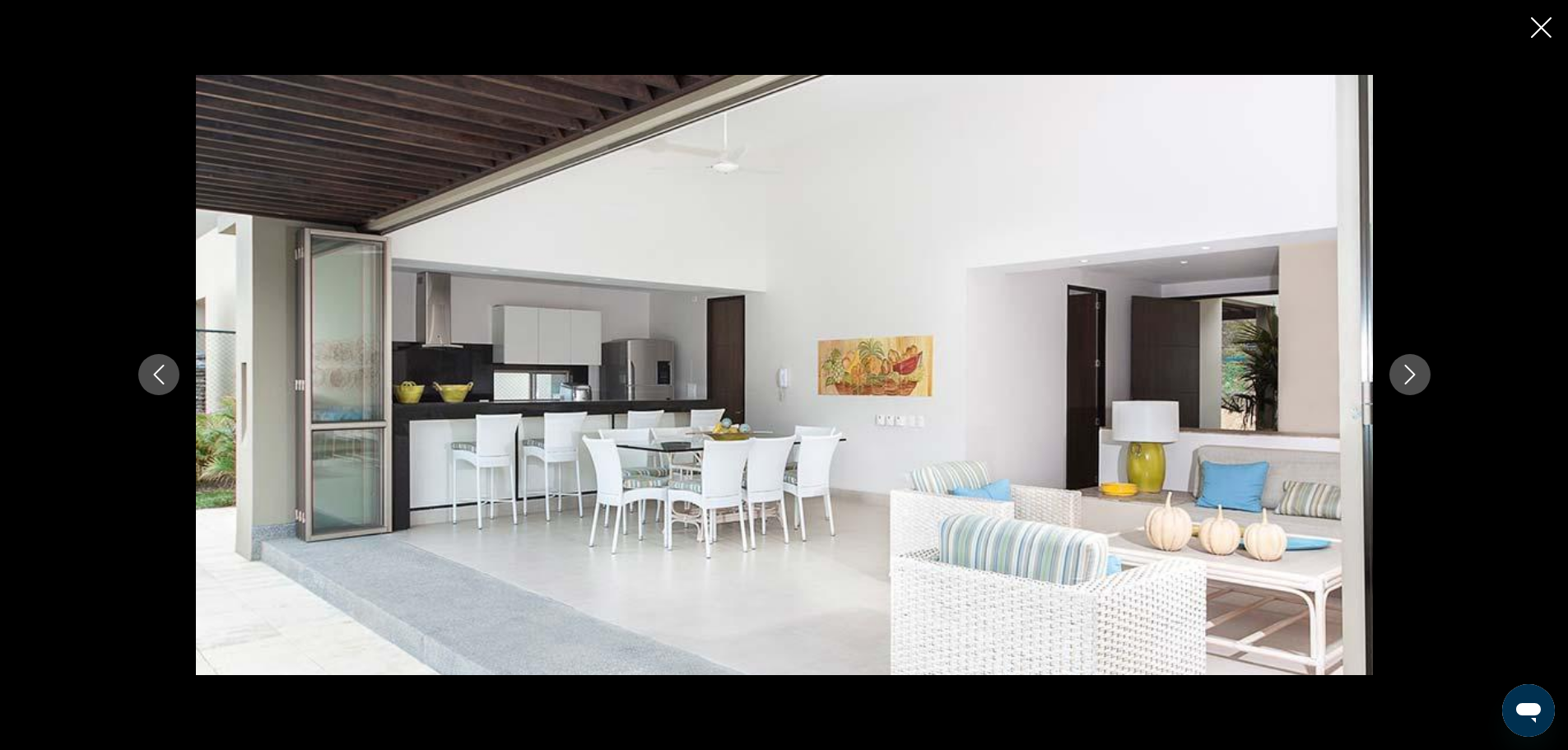
click at [1405, 367] on icon "Next image" at bounding box center [1410, 376] width 11 height 20
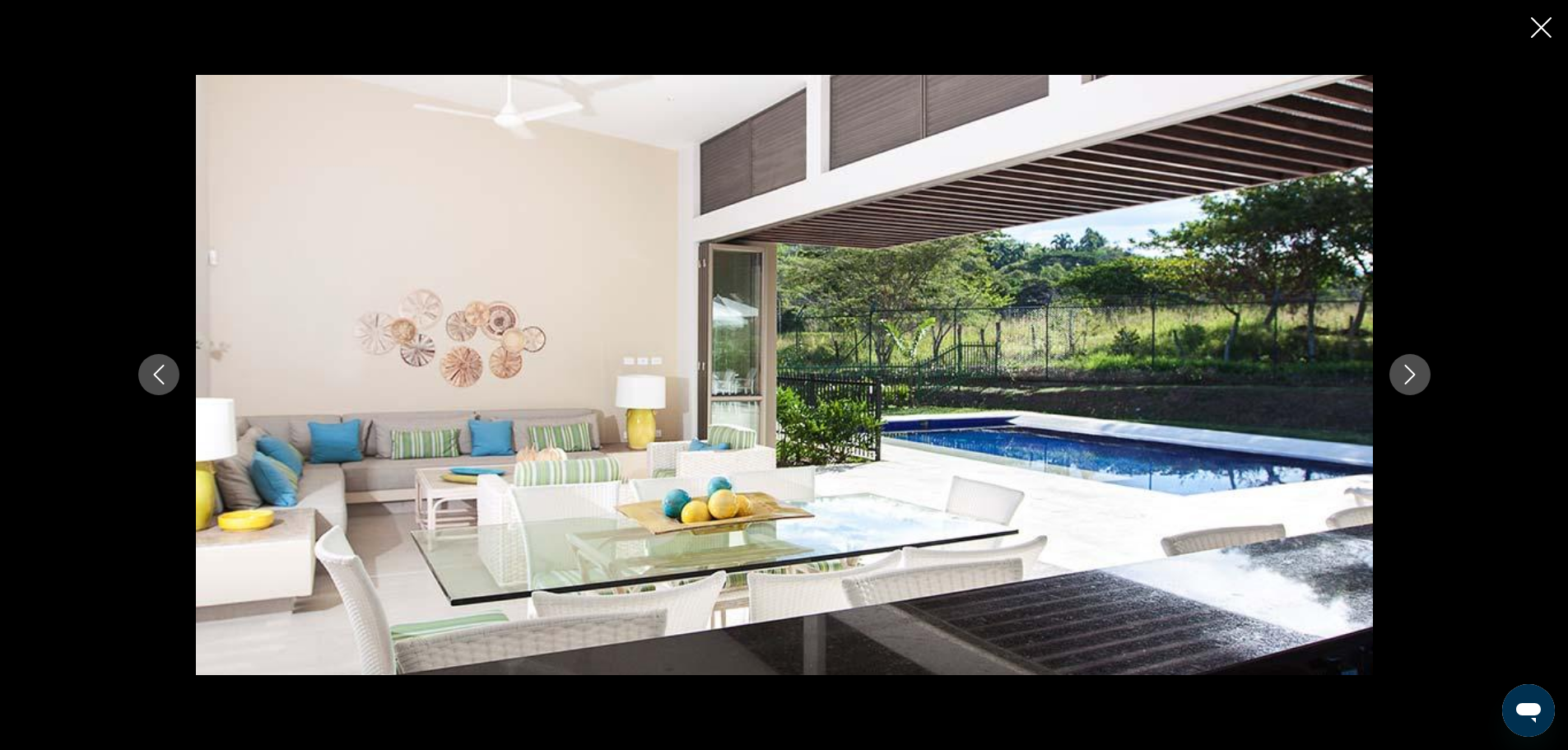
click at [1406, 367] on icon "Next image" at bounding box center [1410, 376] width 11 height 20
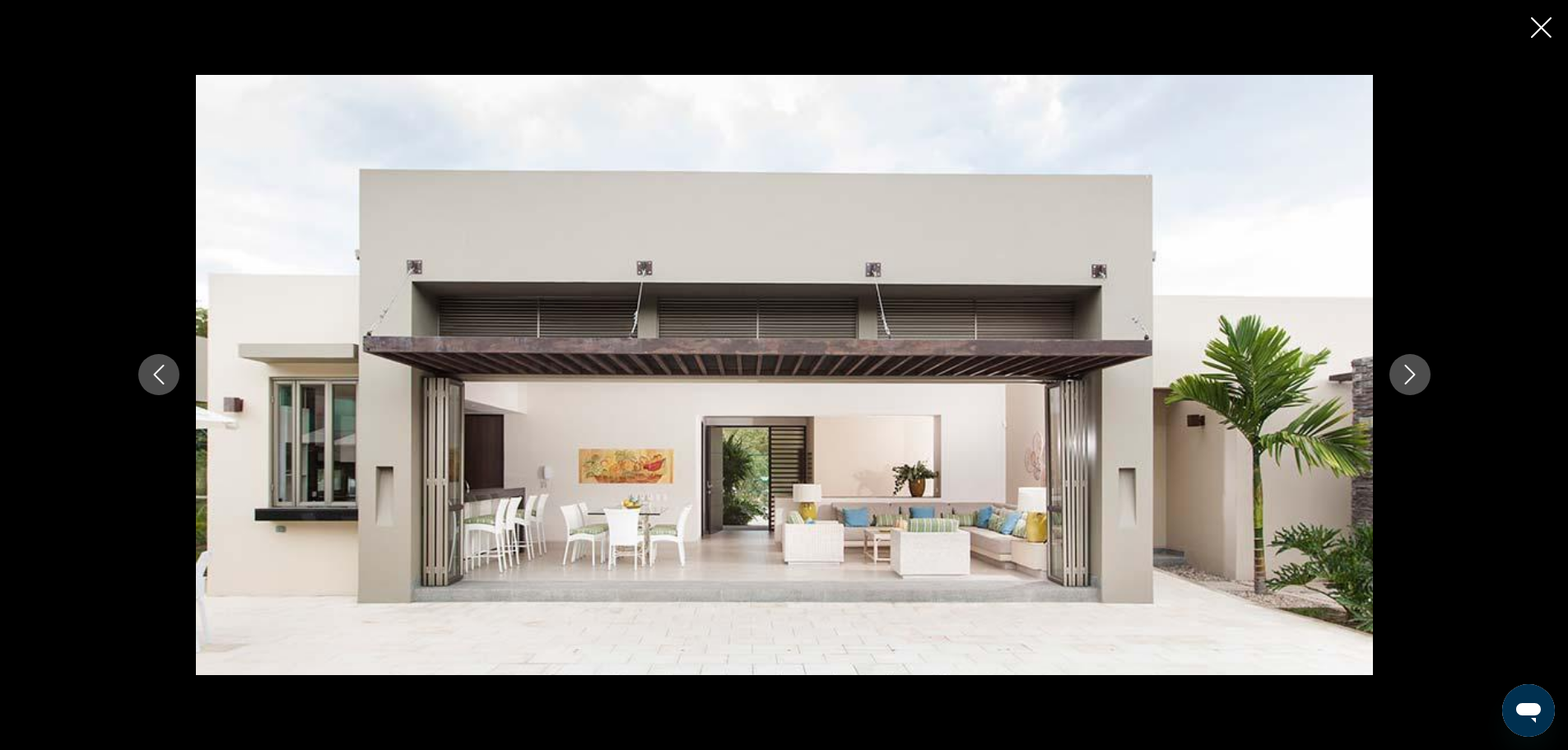
click at [1407, 370] on icon "Next image" at bounding box center [1410, 375] width 20 height 20
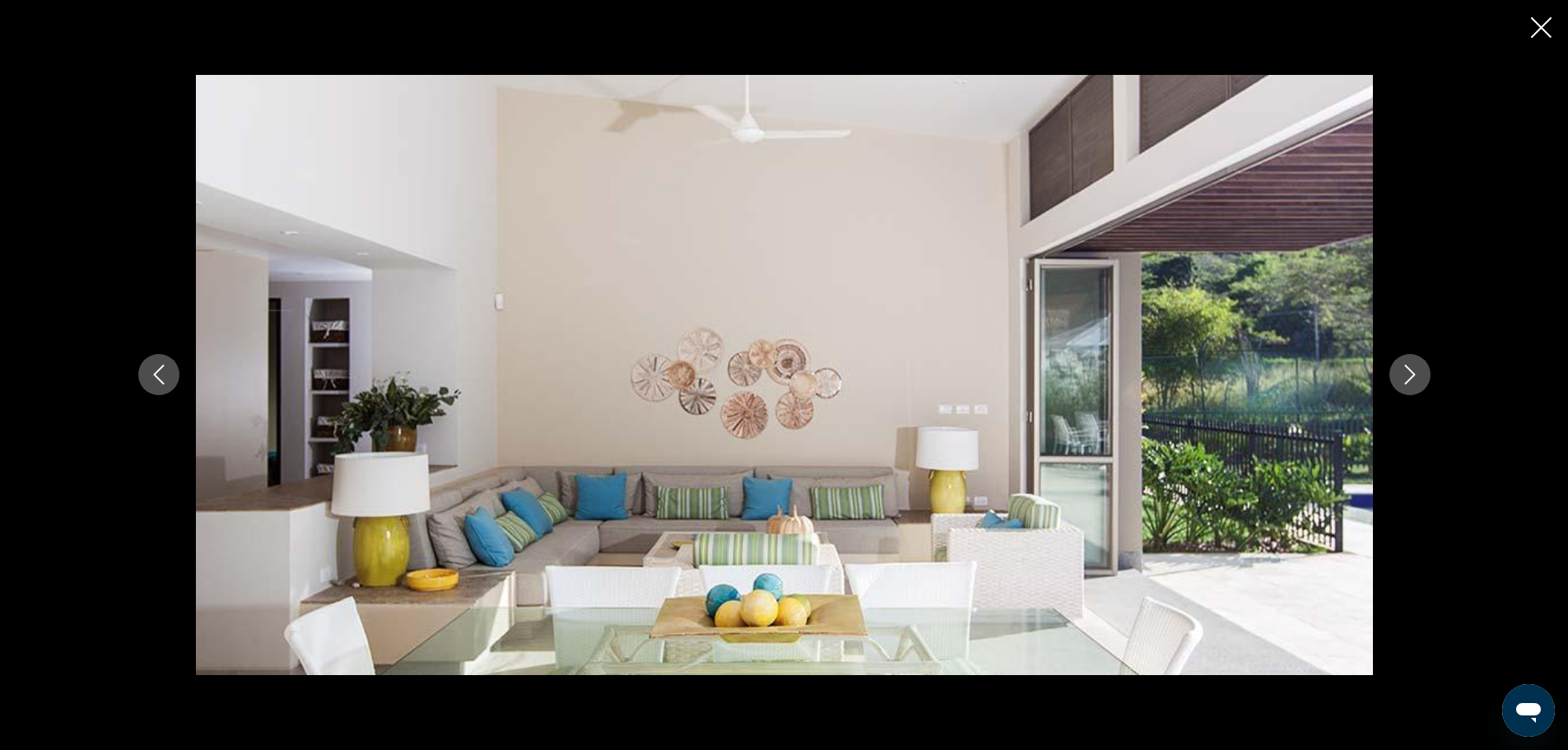
click at [1408, 373] on icon "Next image" at bounding box center [1410, 375] width 20 height 20
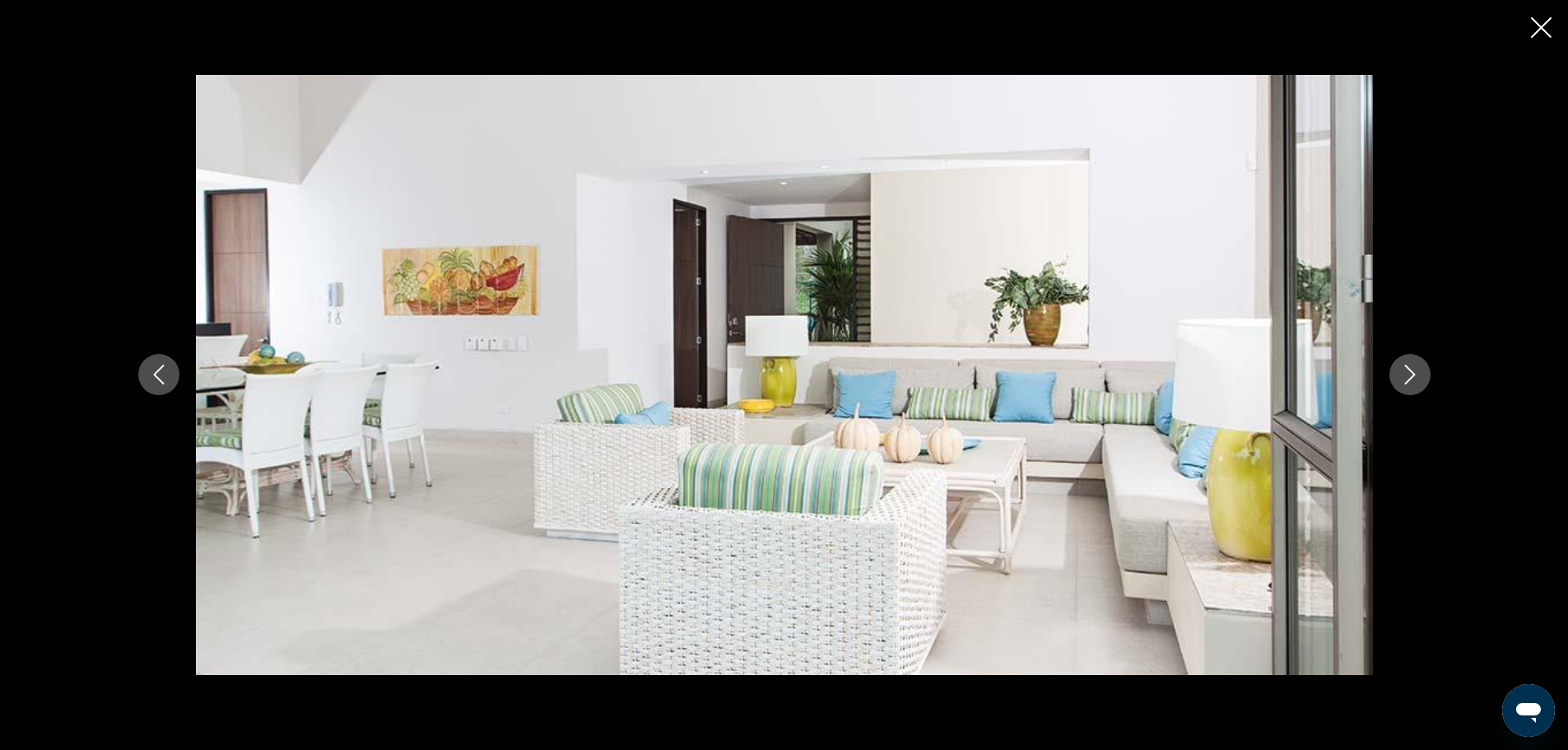
click at [1408, 375] on icon "Next image" at bounding box center [1410, 375] width 20 height 20
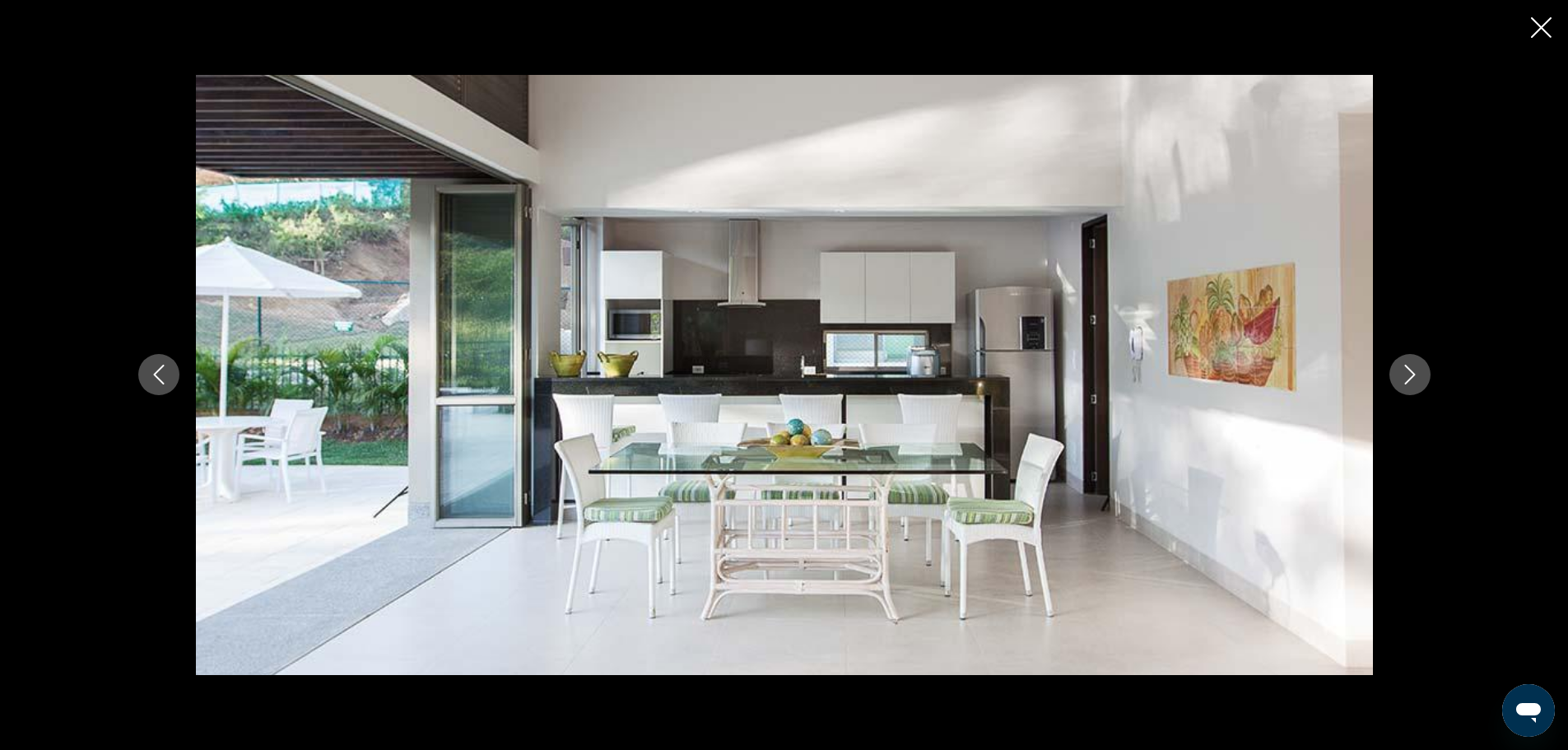
click at [1408, 375] on icon "Next image" at bounding box center [1410, 375] width 20 height 20
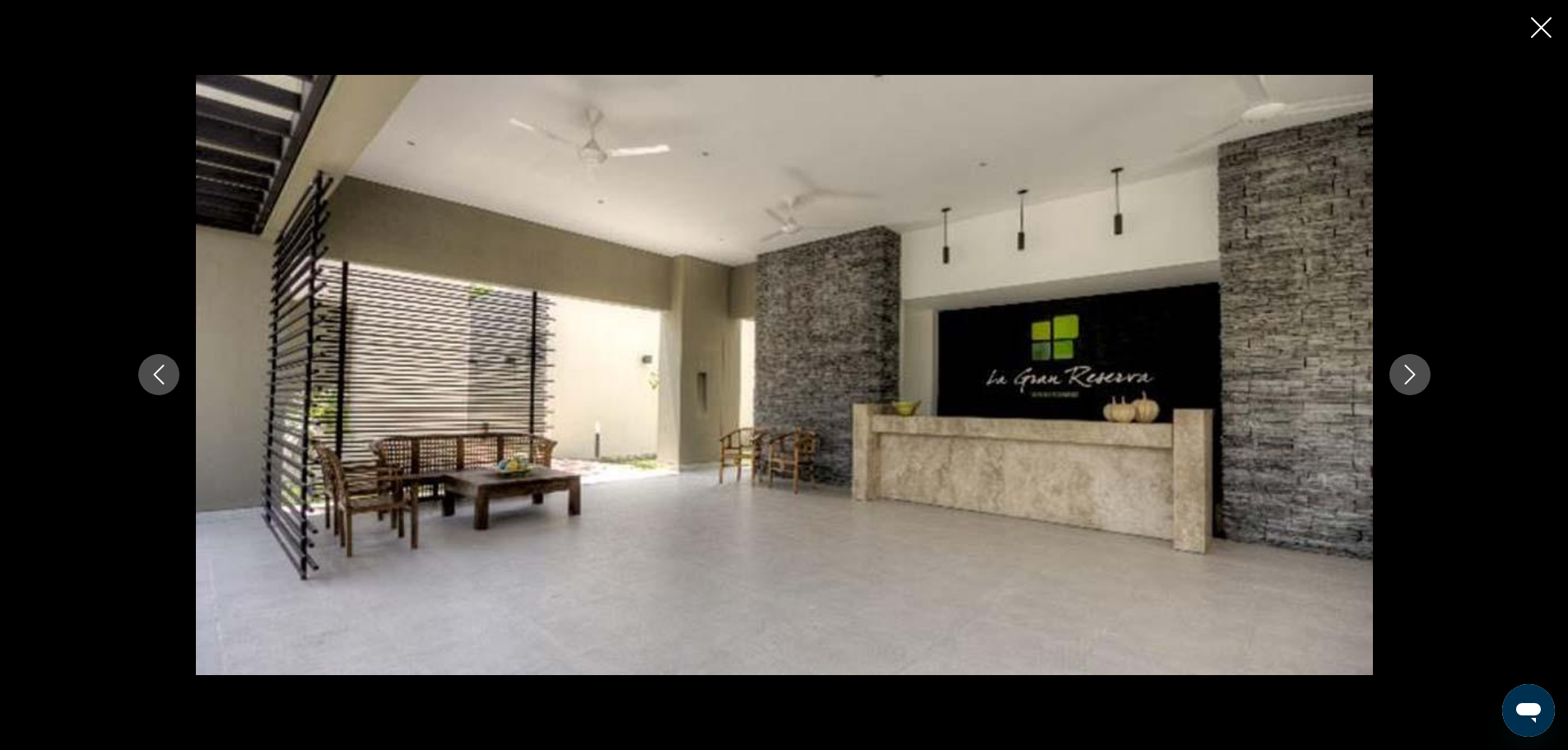
click at [1408, 376] on icon "Next image" at bounding box center [1410, 375] width 20 height 20
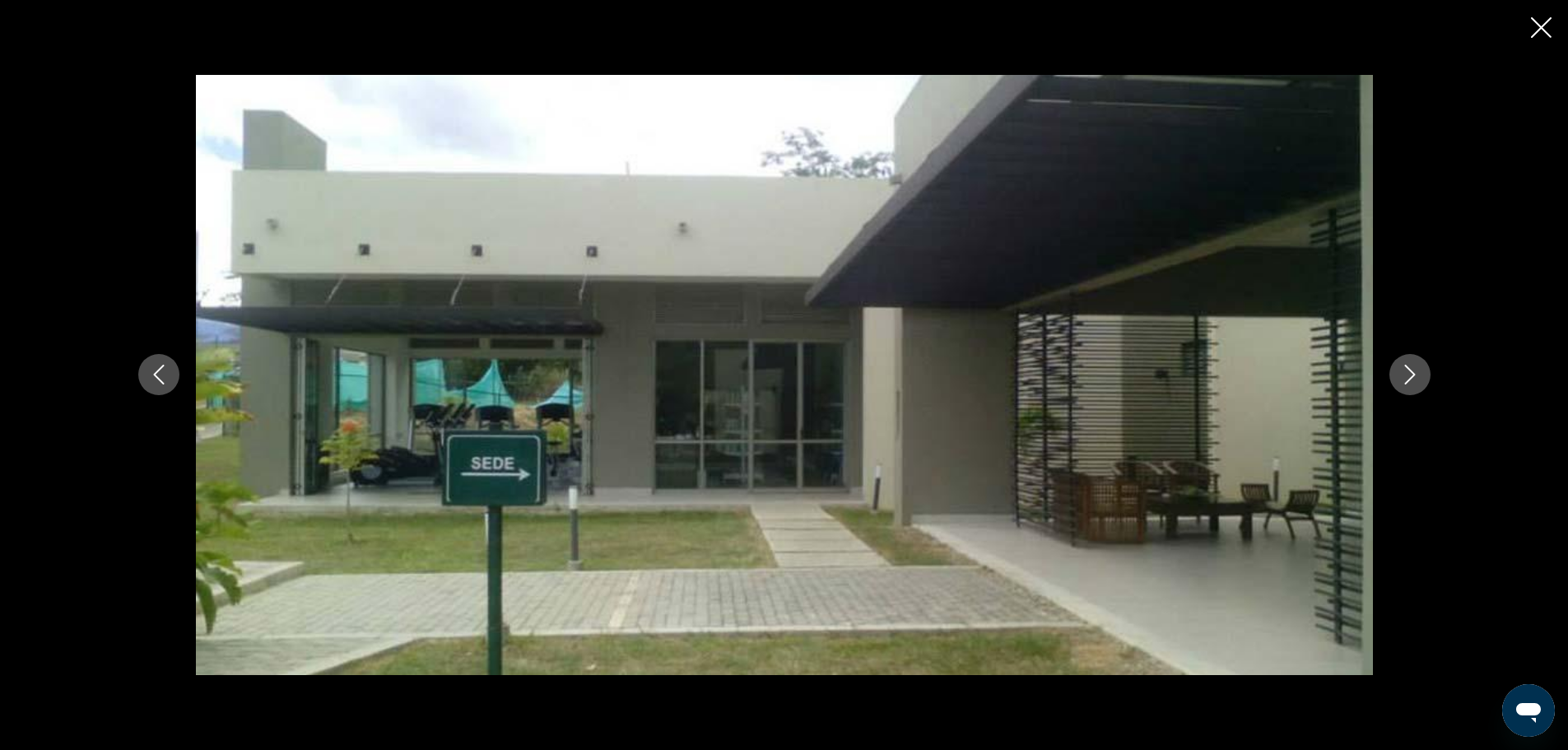
click at [163, 384] on icon "Previous image" at bounding box center [158, 376] width 11 height 20
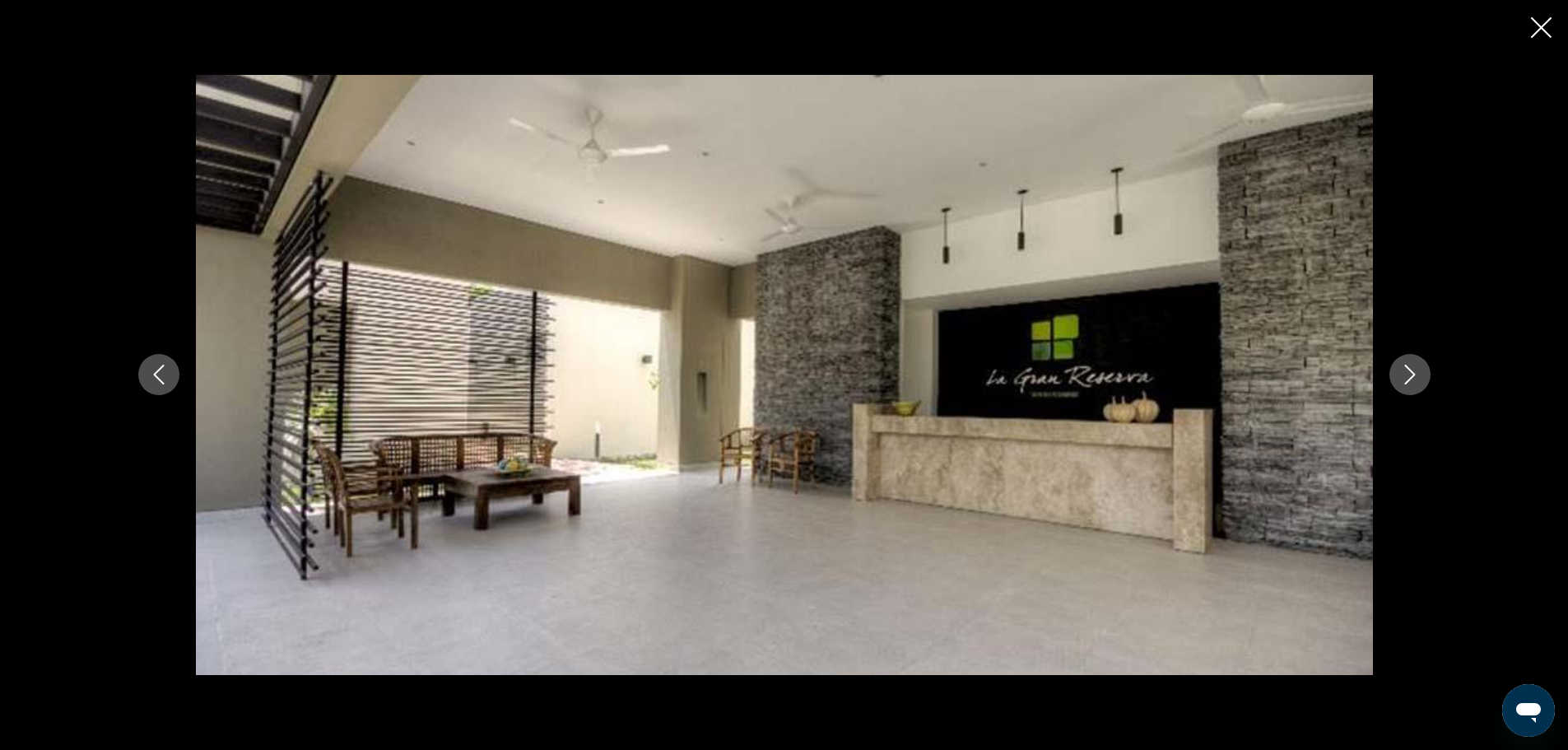
click at [1412, 378] on icon "Next image" at bounding box center [1410, 376] width 11 height 20
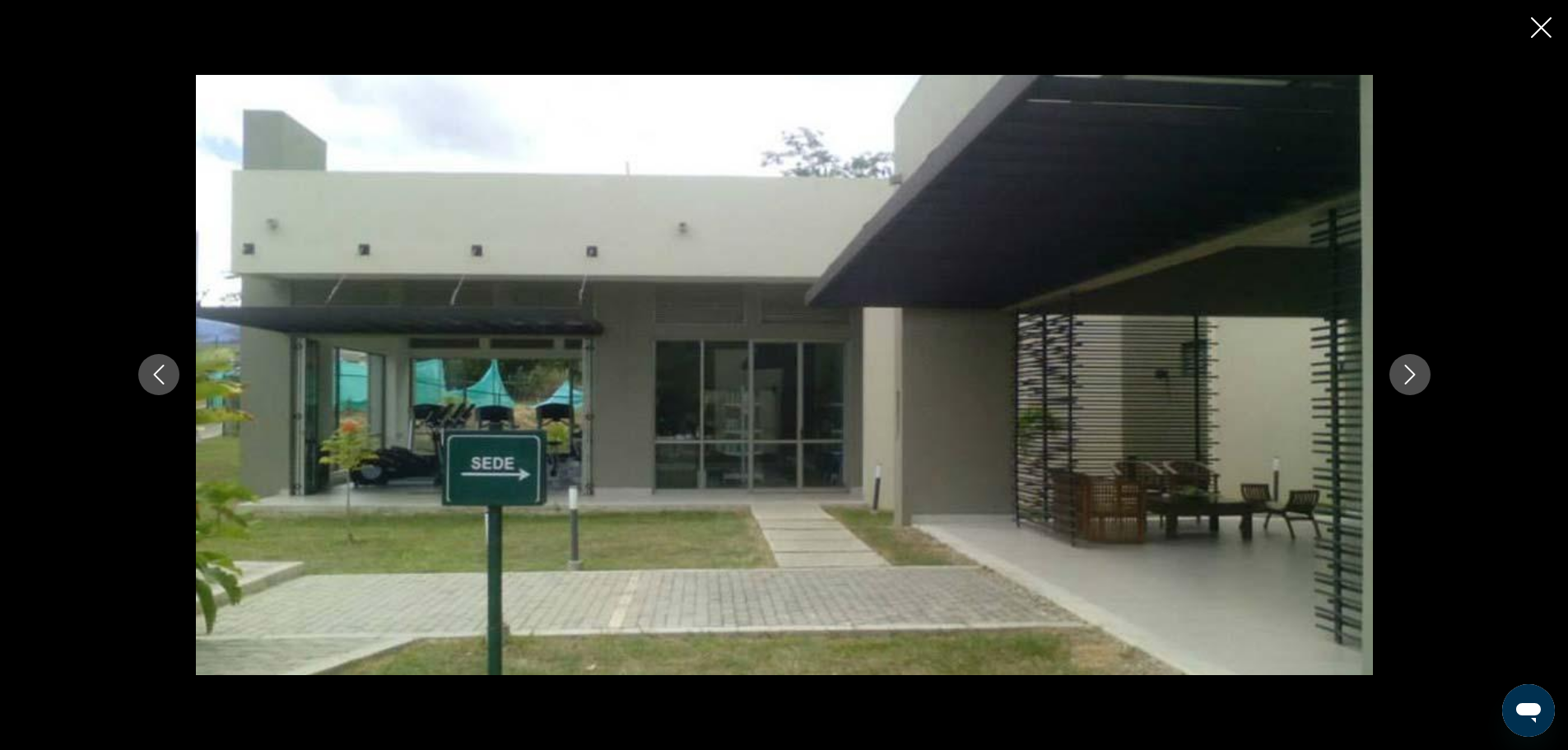
click at [1412, 378] on icon "Next image" at bounding box center [1410, 376] width 11 height 20
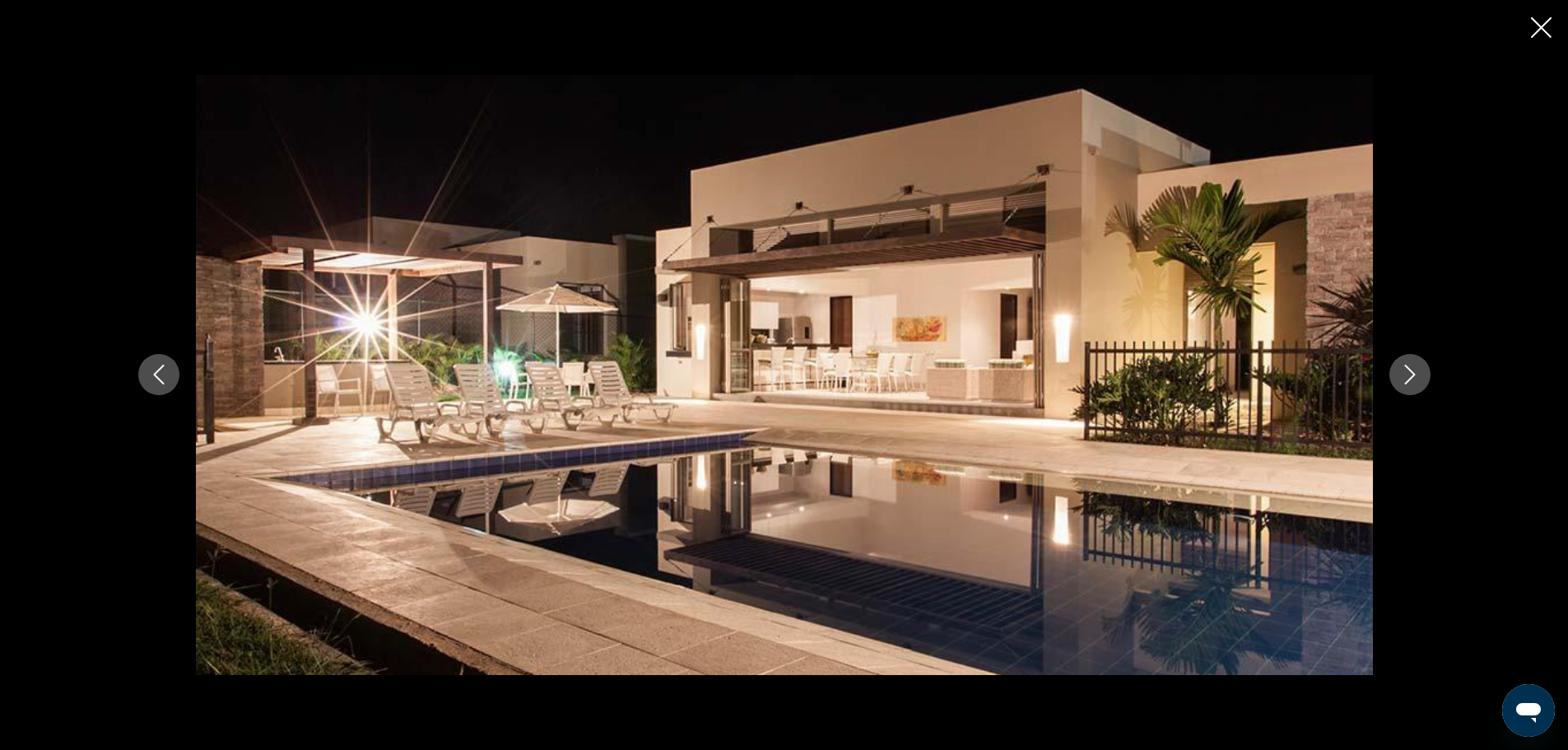
click at [1413, 378] on icon "Next image" at bounding box center [1410, 375] width 20 height 20
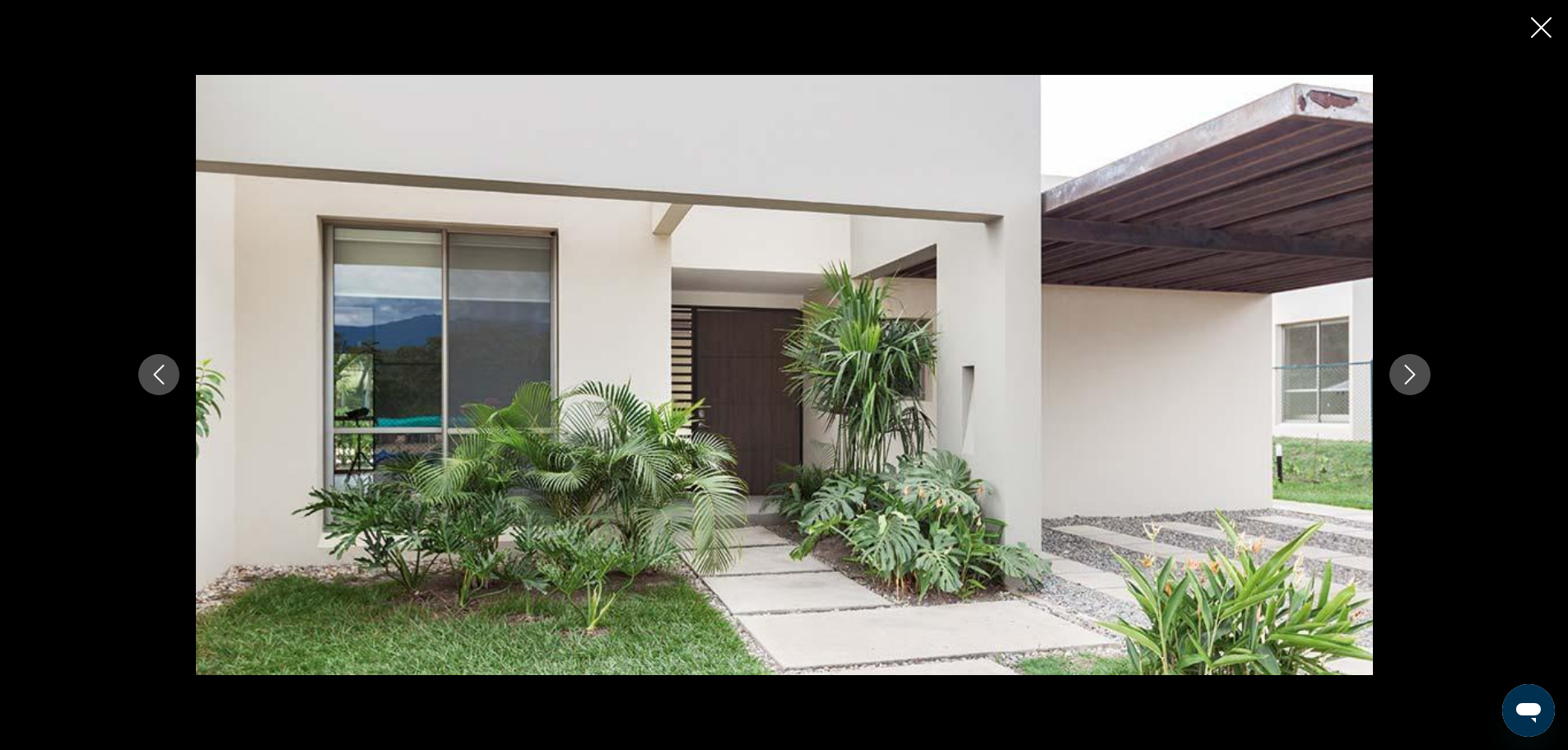
click at [1413, 378] on icon "Next image" at bounding box center [1410, 375] width 20 height 20
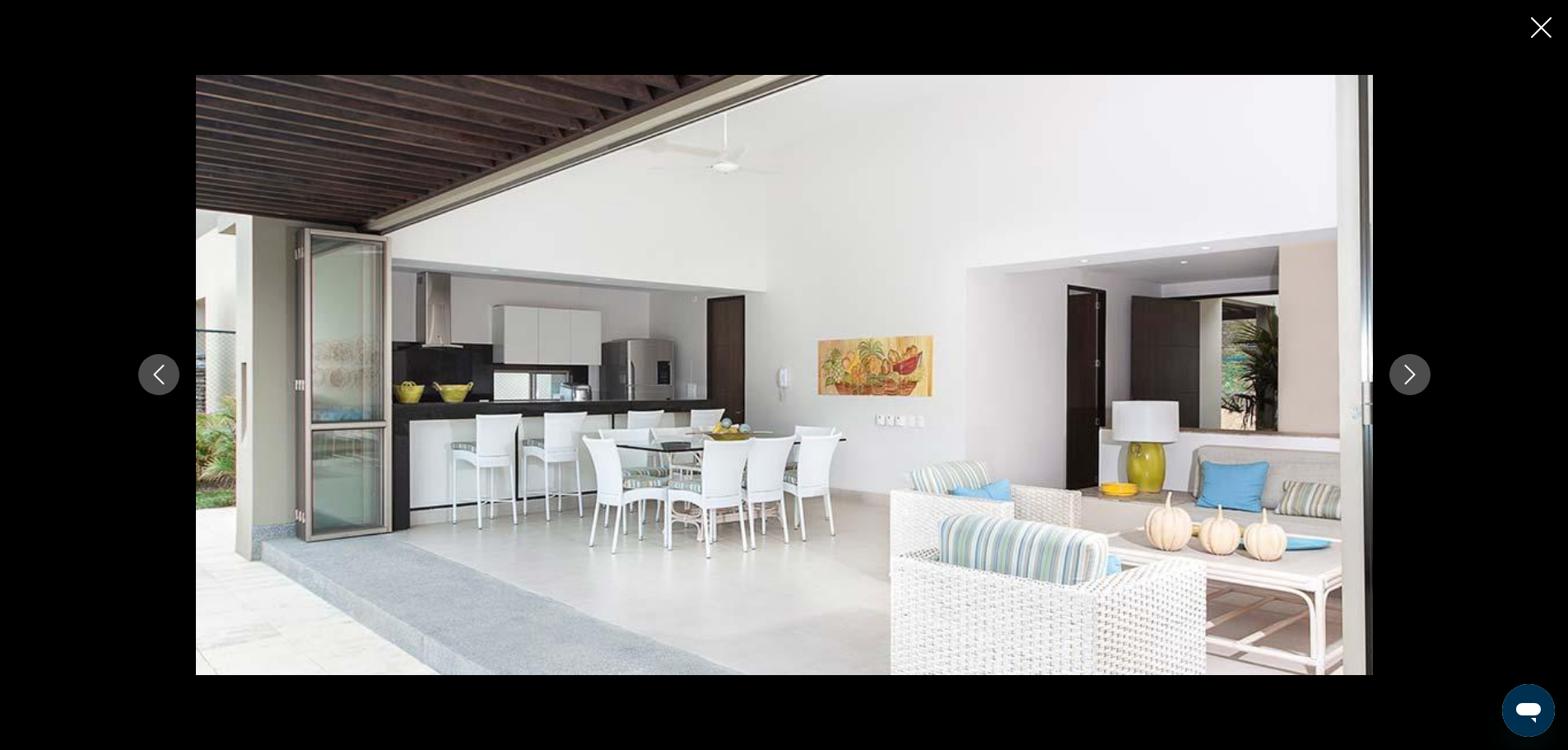
click at [1413, 378] on icon "Next image" at bounding box center [1410, 375] width 20 height 20
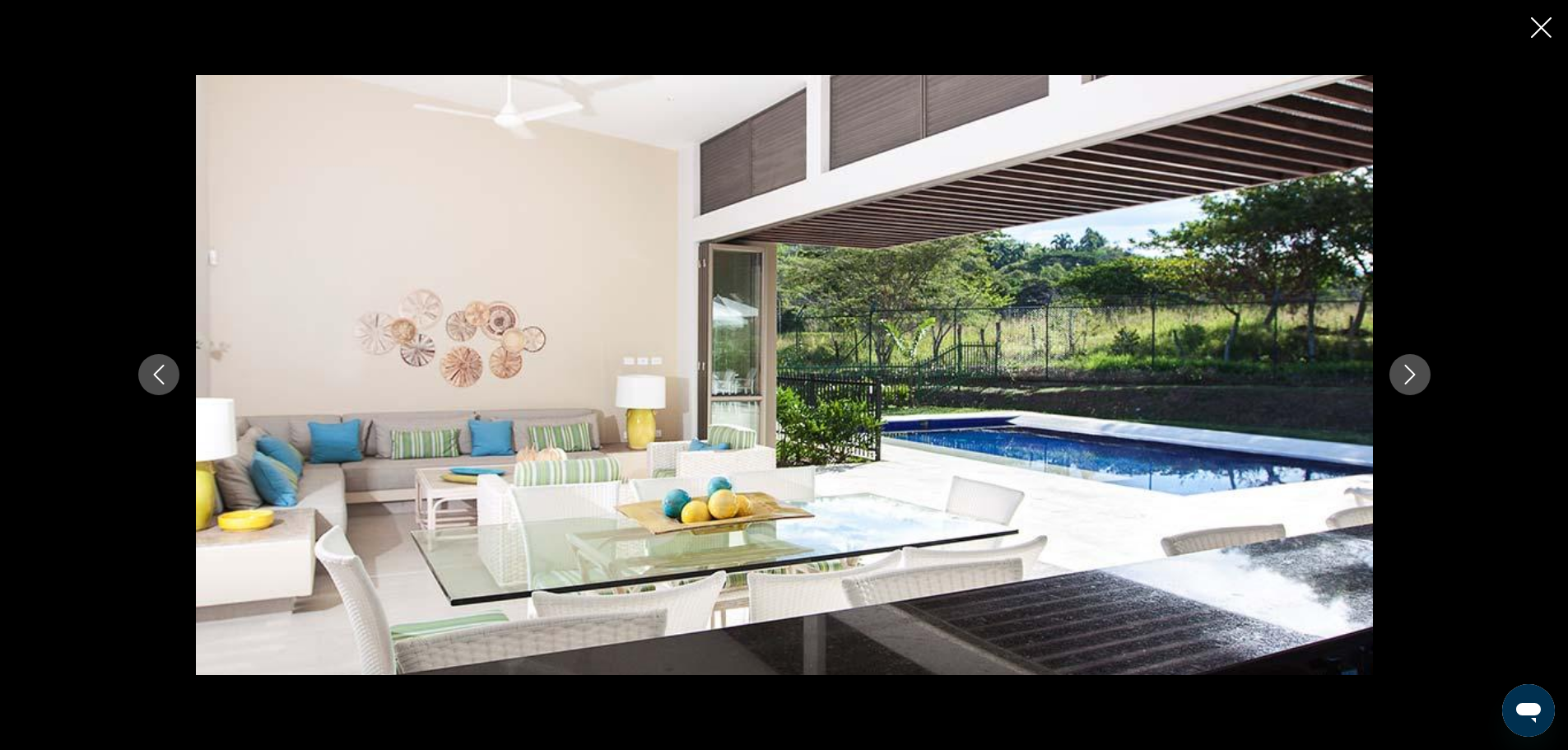
click at [1413, 378] on icon "Next image" at bounding box center [1410, 375] width 20 height 20
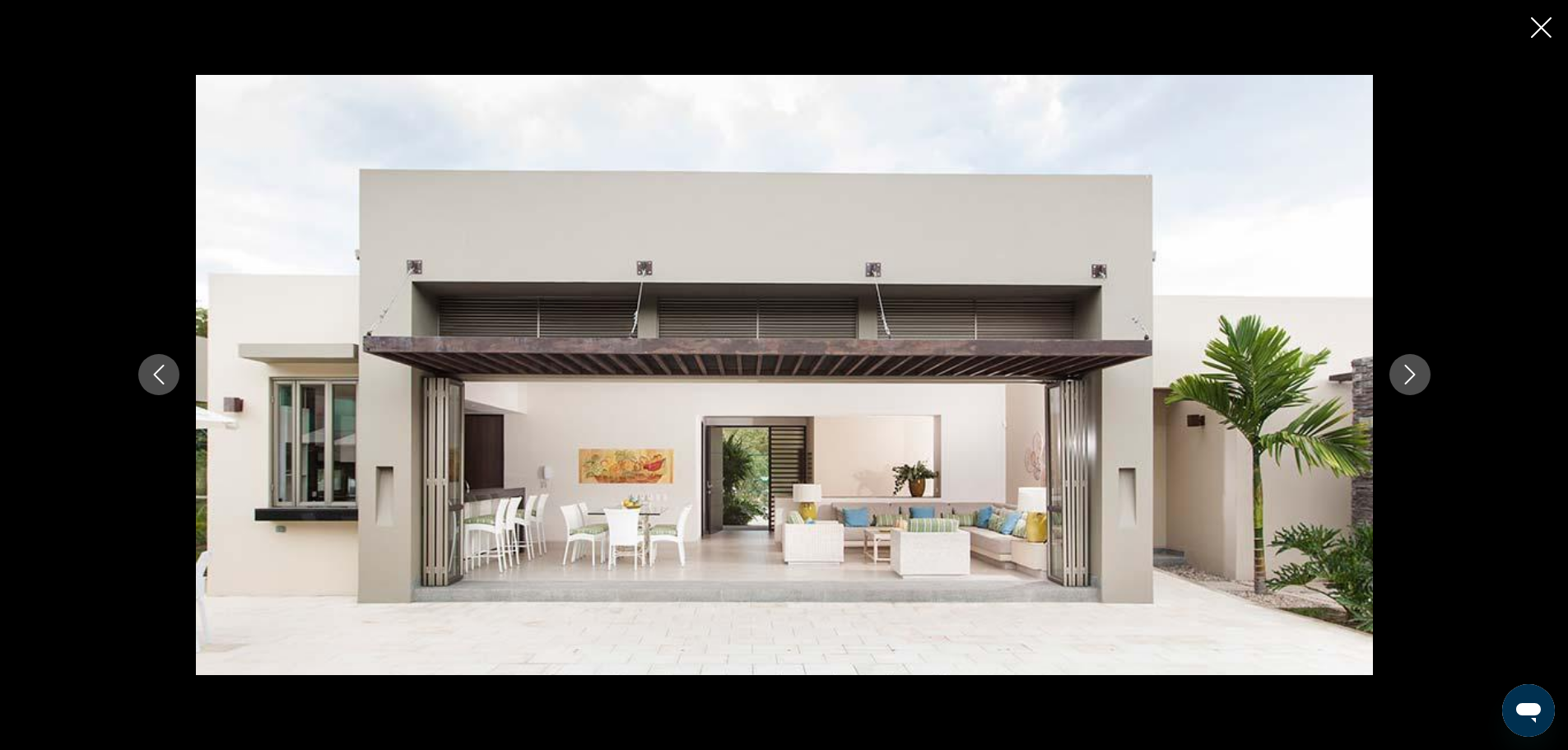
click at [1413, 378] on icon "Next image" at bounding box center [1410, 375] width 20 height 20
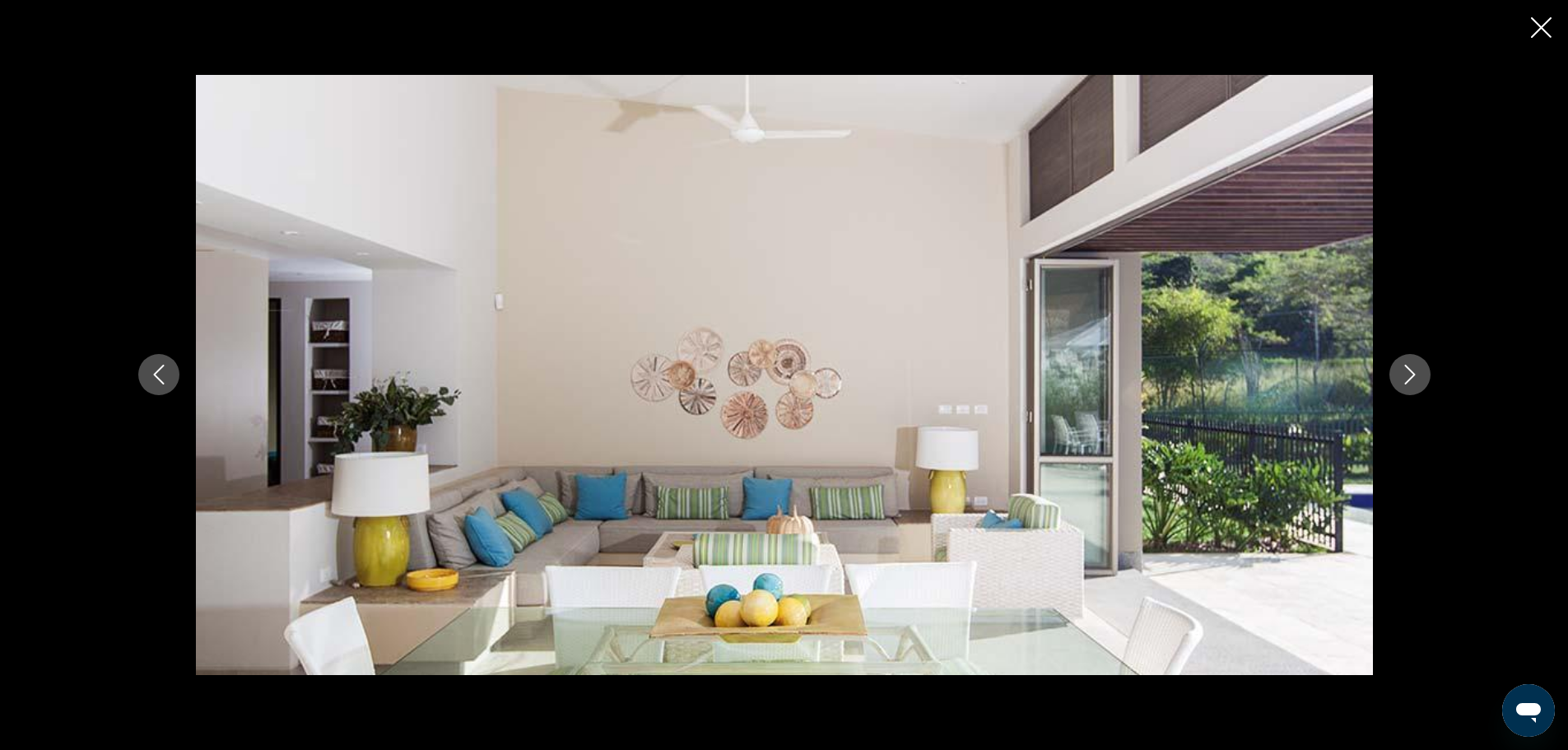
click at [1413, 378] on icon "Next image" at bounding box center [1410, 375] width 20 height 20
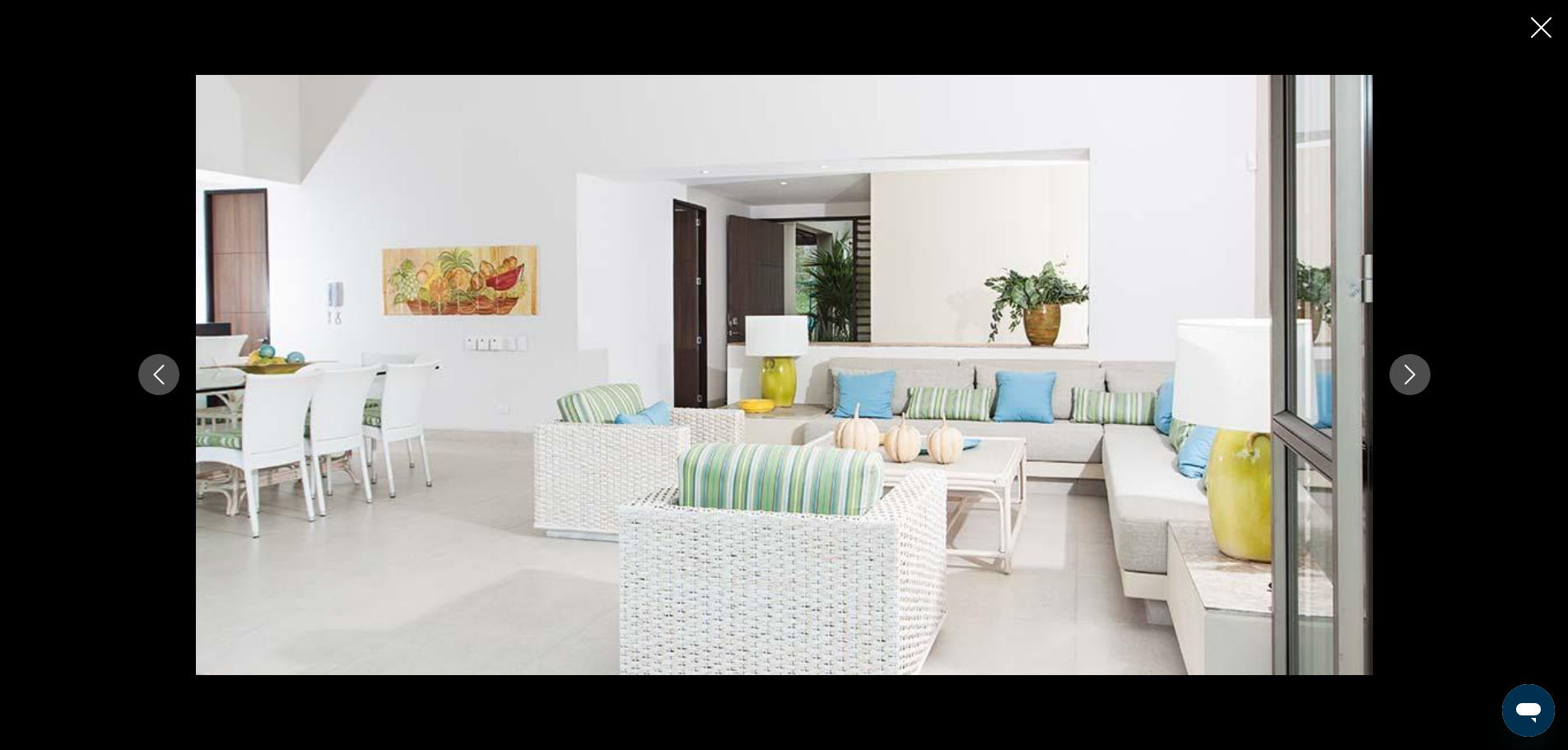
click at [1413, 379] on icon "Next image" at bounding box center [1410, 375] width 20 height 20
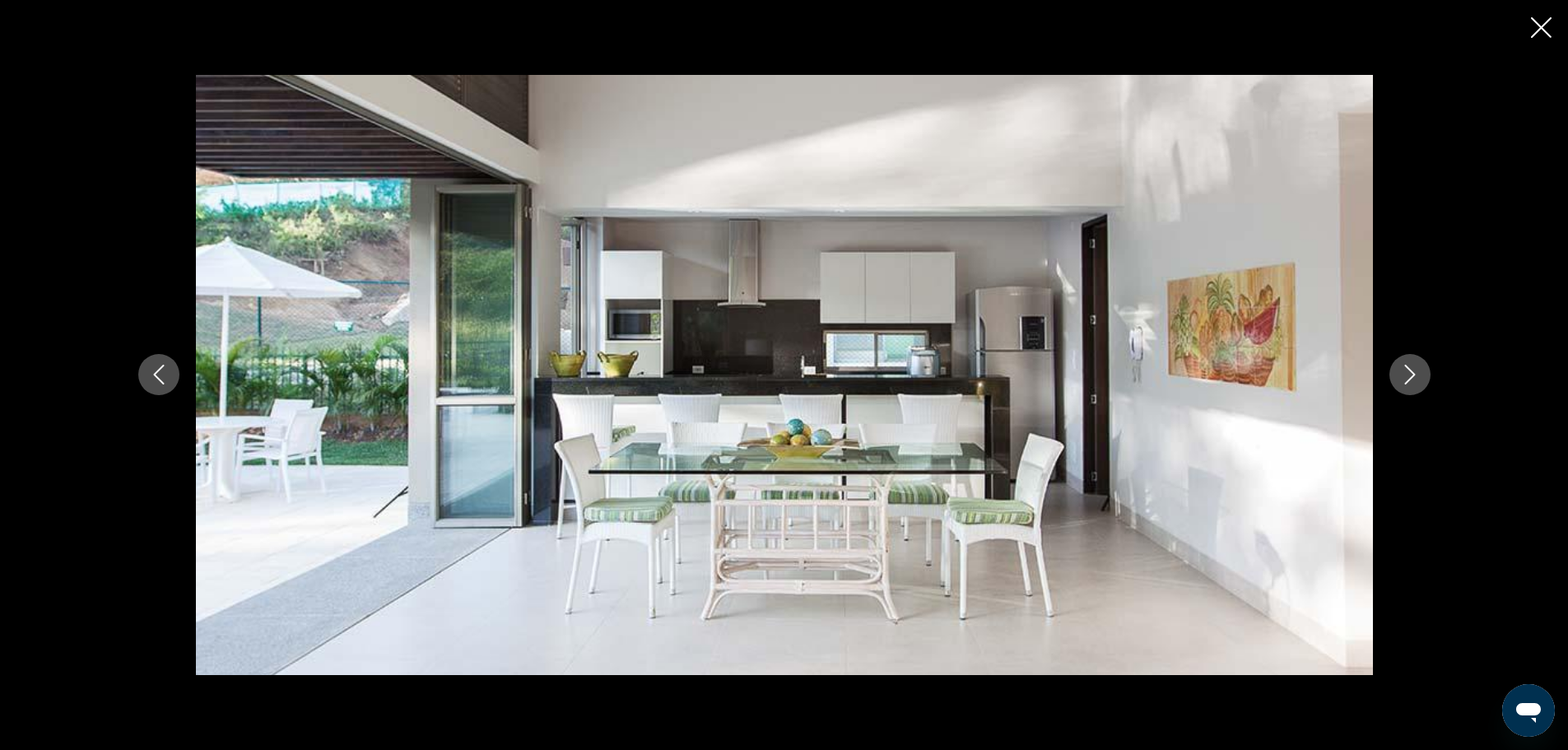
click at [1413, 379] on icon "Next image" at bounding box center [1410, 375] width 20 height 20
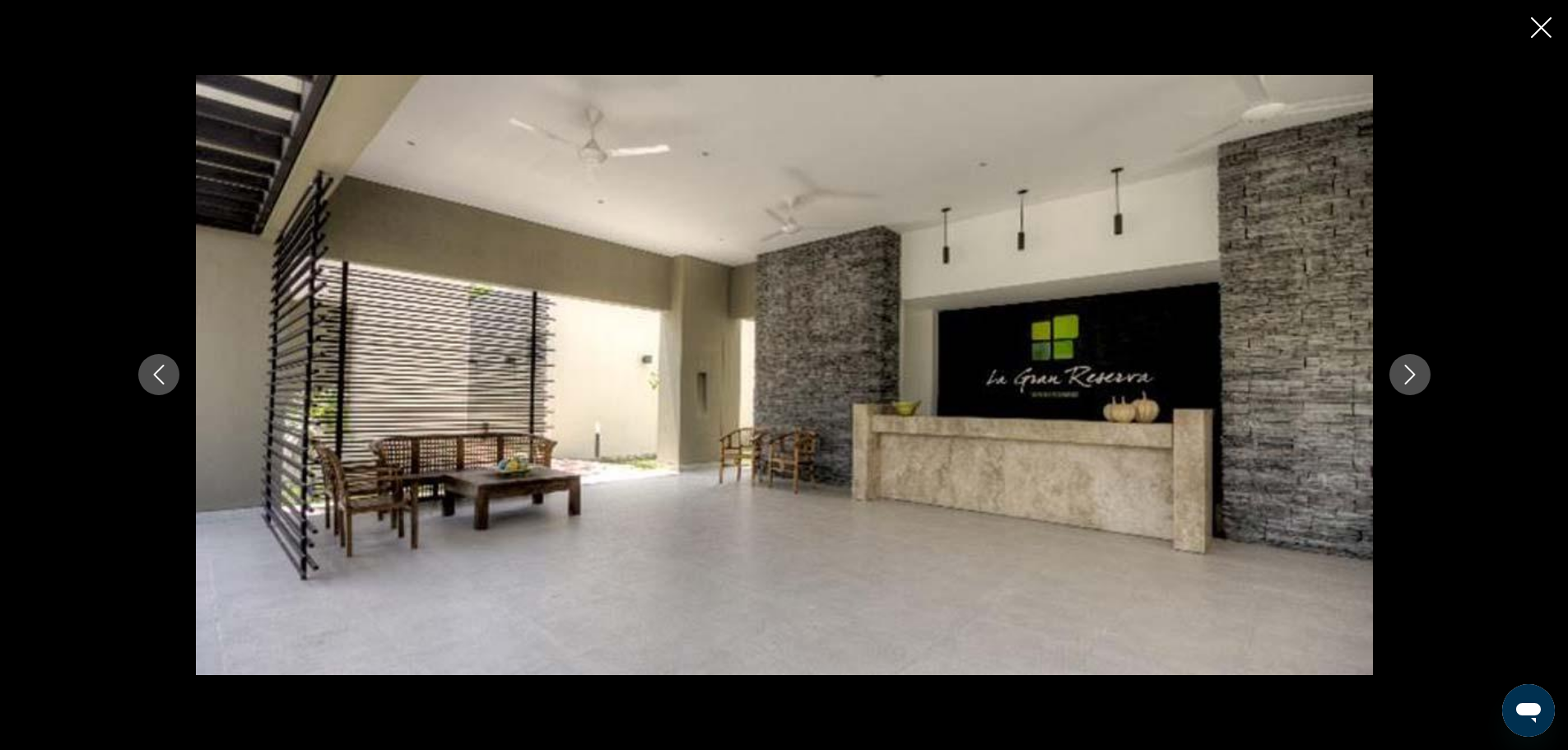
click at [1413, 379] on icon "Next image" at bounding box center [1410, 375] width 20 height 20
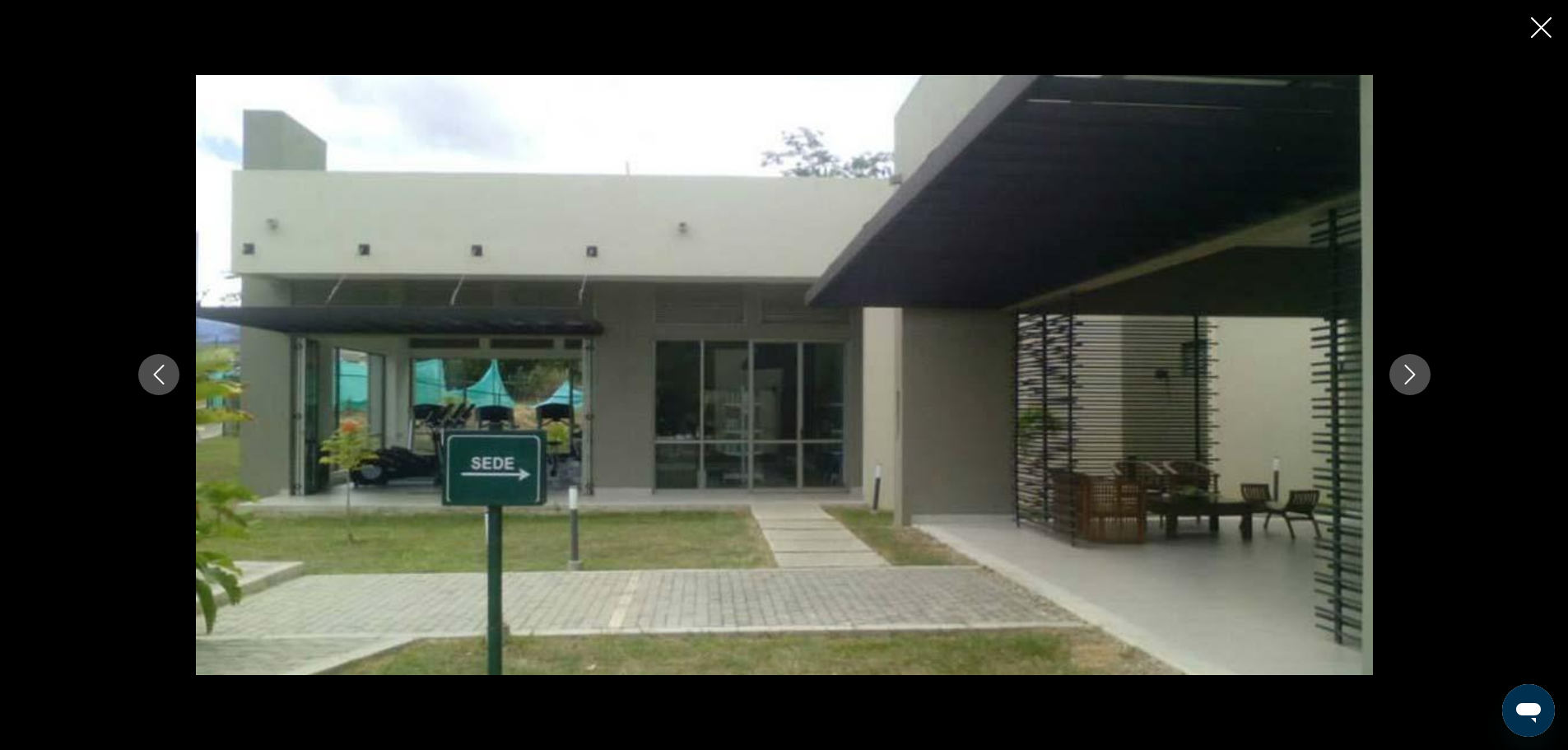
click at [162, 368] on icon "Previous image" at bounding box center [159, 375] width 20 height 20
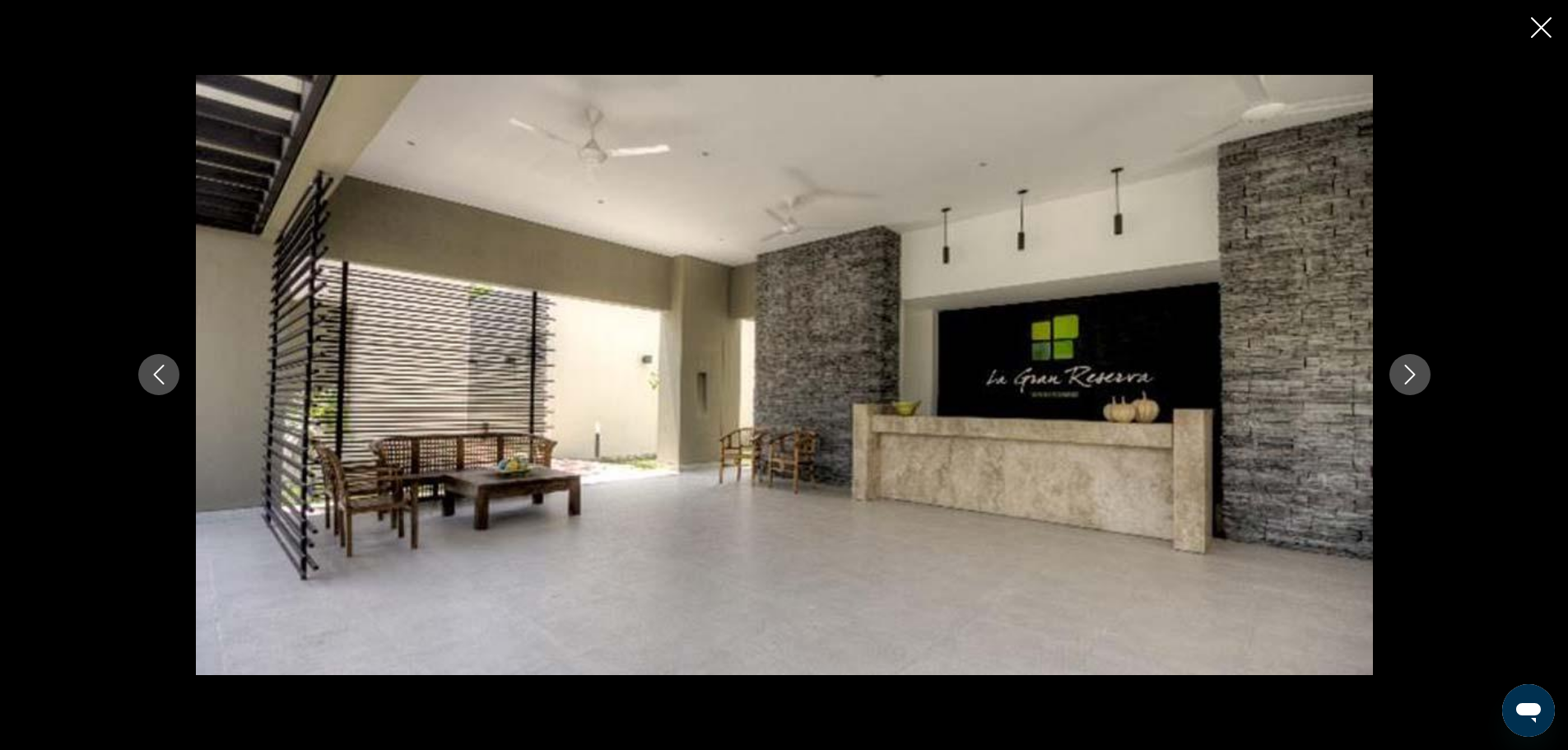
scroll to position [988, 0]
click at [1542, 19] on icon "Close slideshow" at bounding box center [1541, 27] width 21 height 21
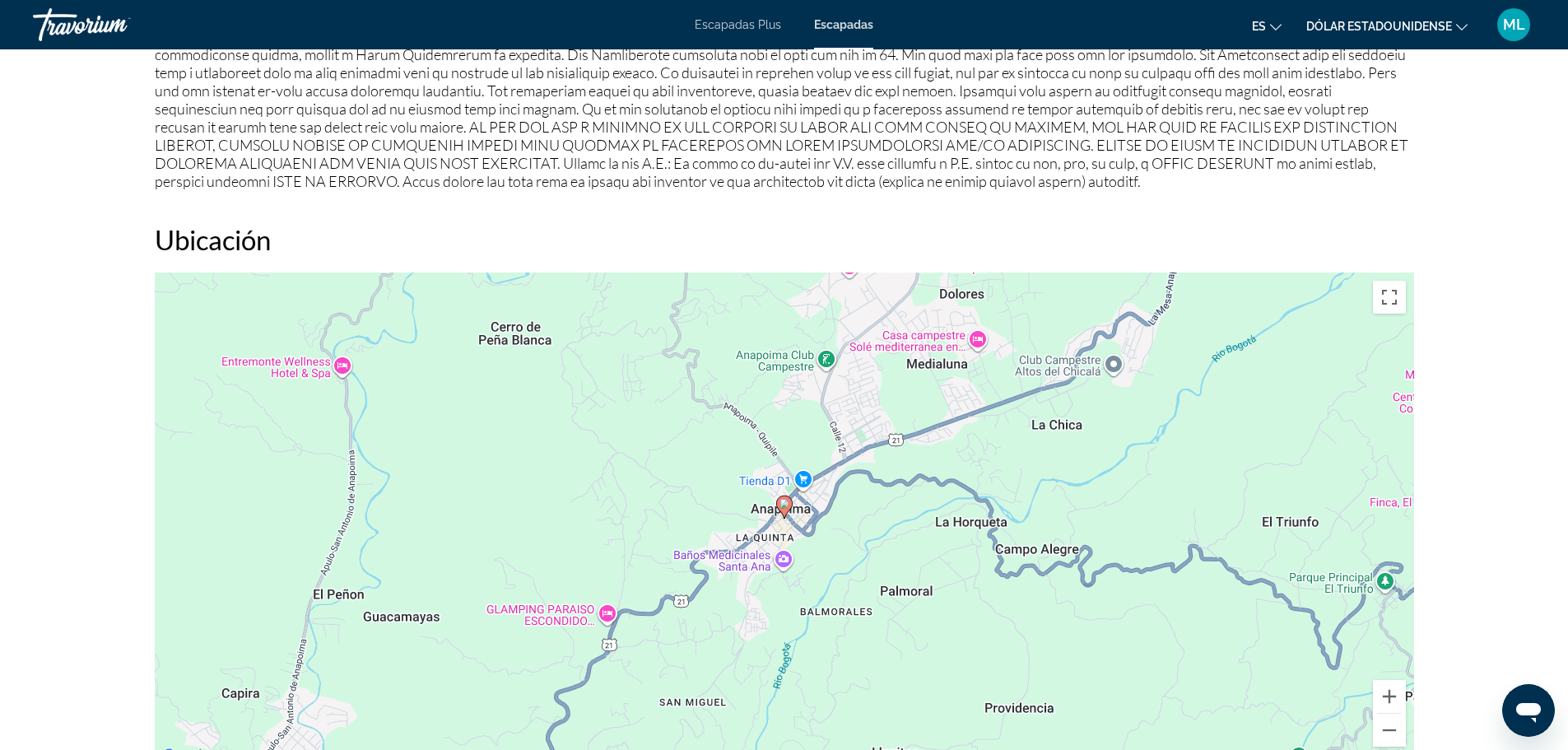
scroll to position [1317, 0]
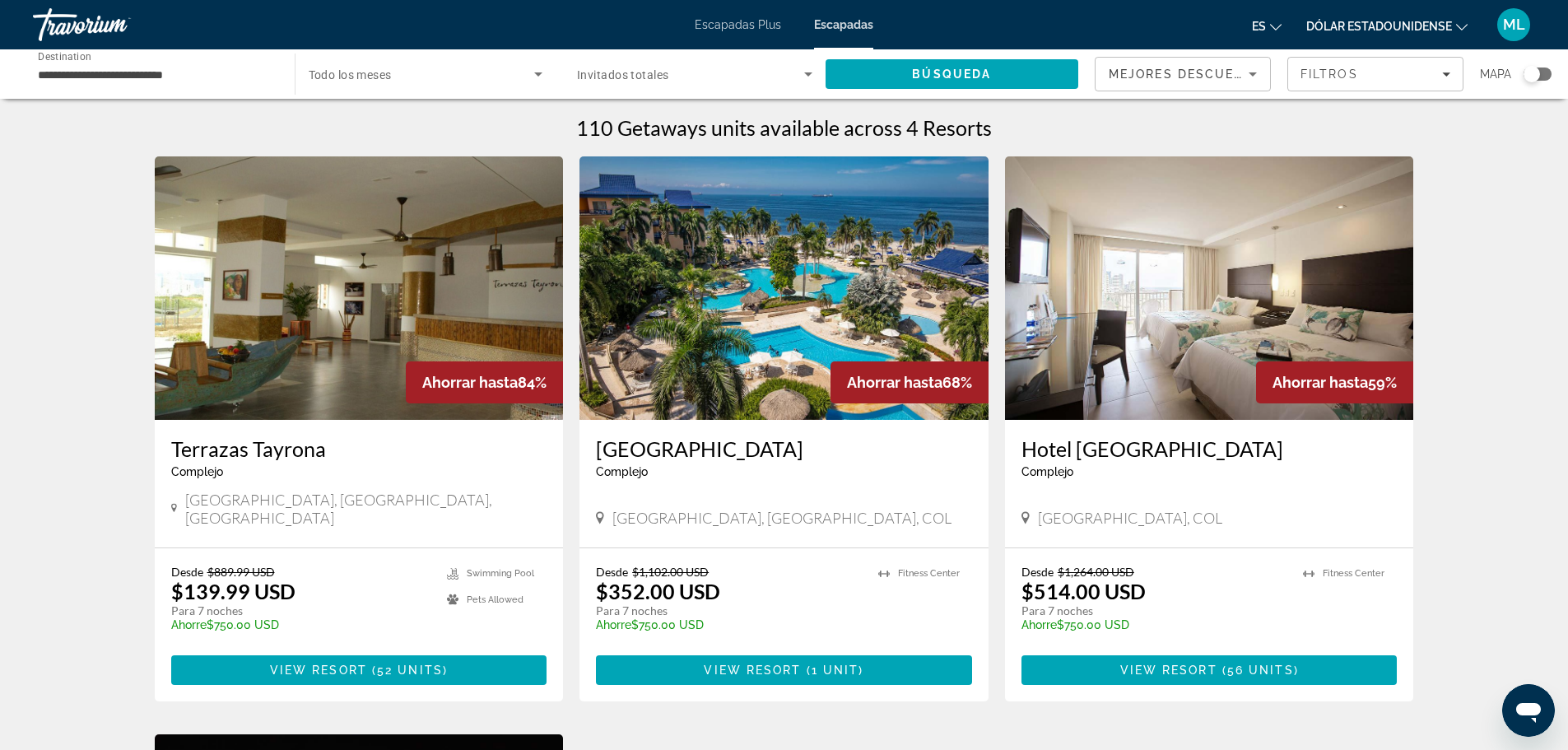
click at [540, 79] on icon "Search widget" at bounding box center [539, 74] width 20 height 20
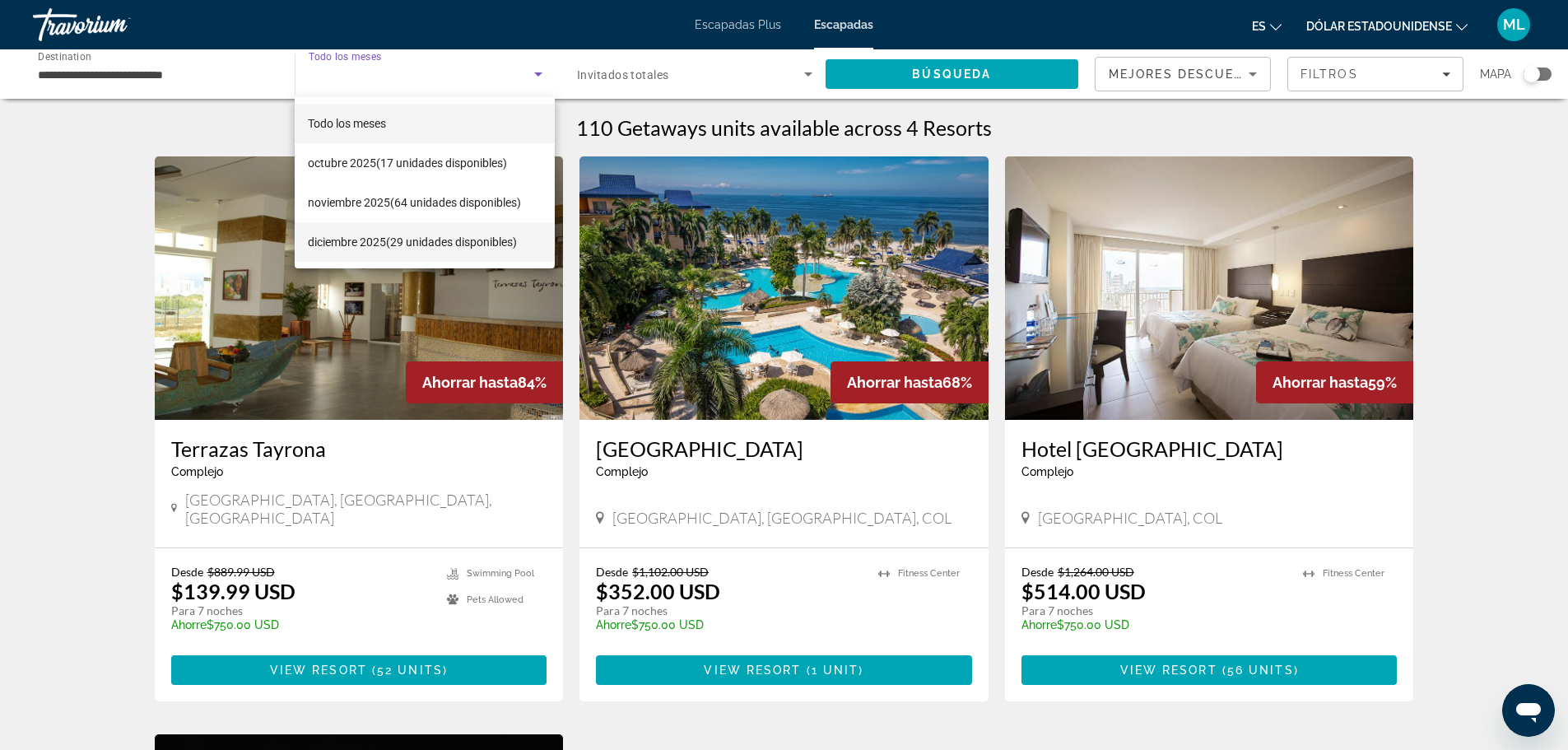
scroll to position [82, 0]
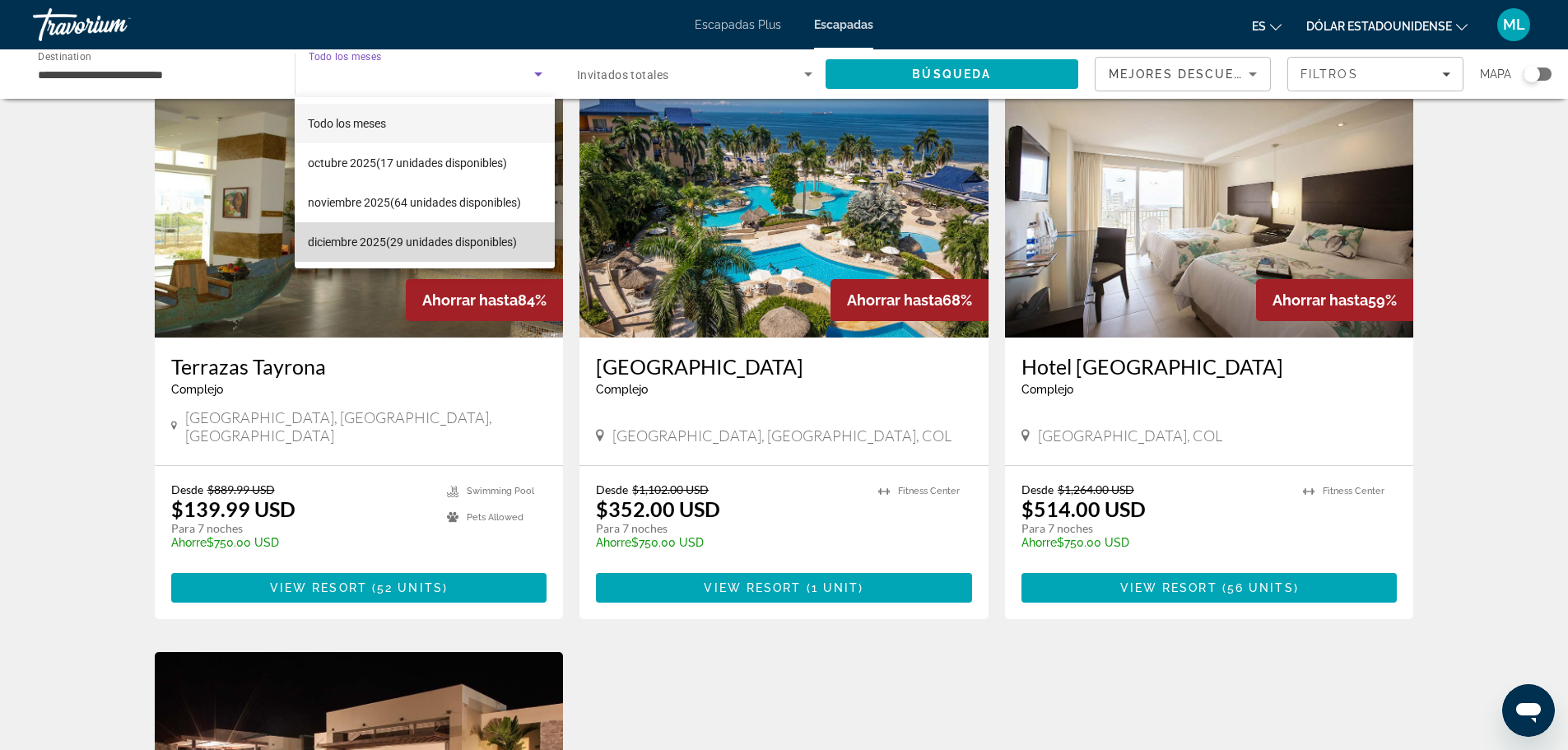
click at [424, 247] on font "(29 unidades disponibles)" at bounding box center [451, 241] width 131 height 13
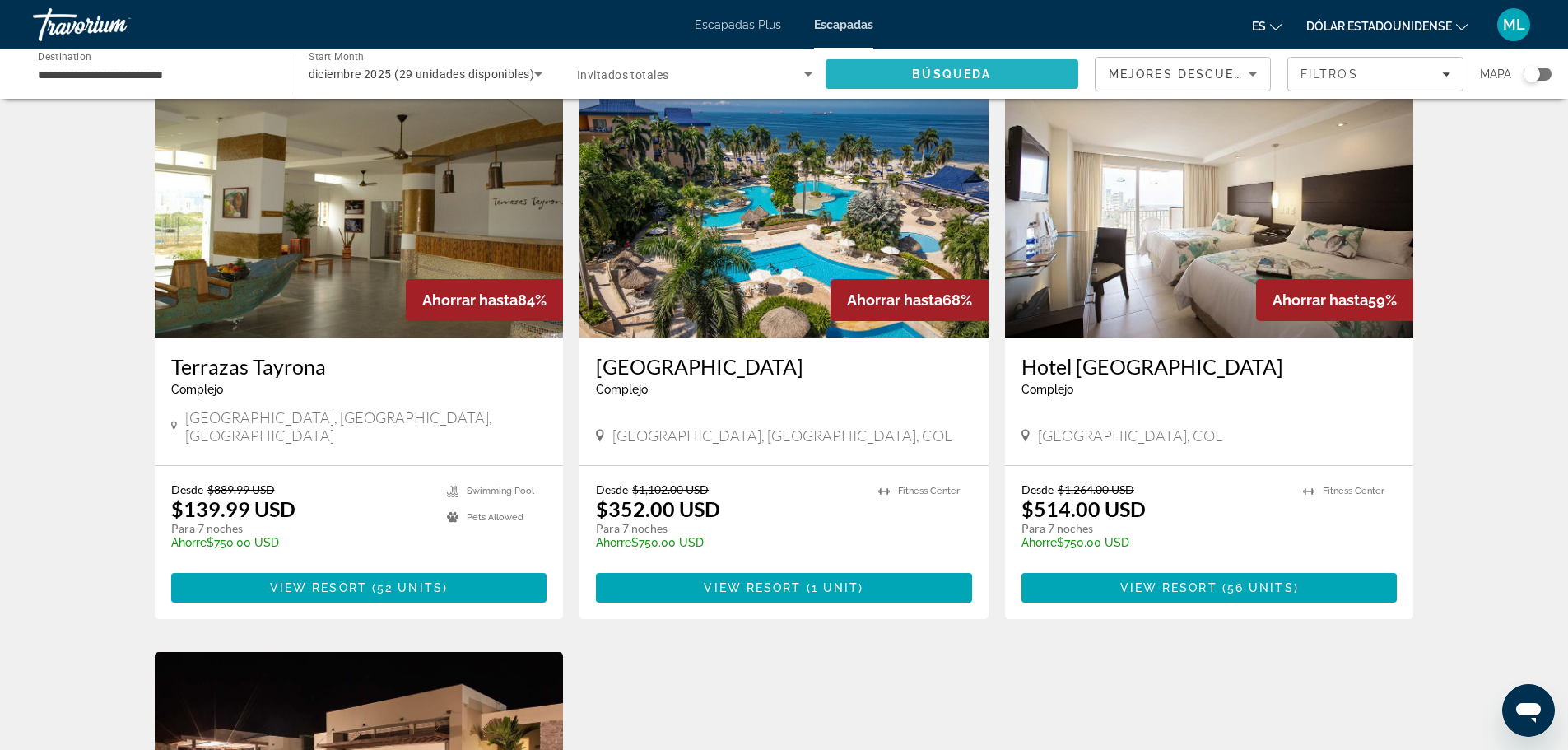
click at [954, 75] on span "Búsqueda" at bounding box center [952, 74] width 79 height 13
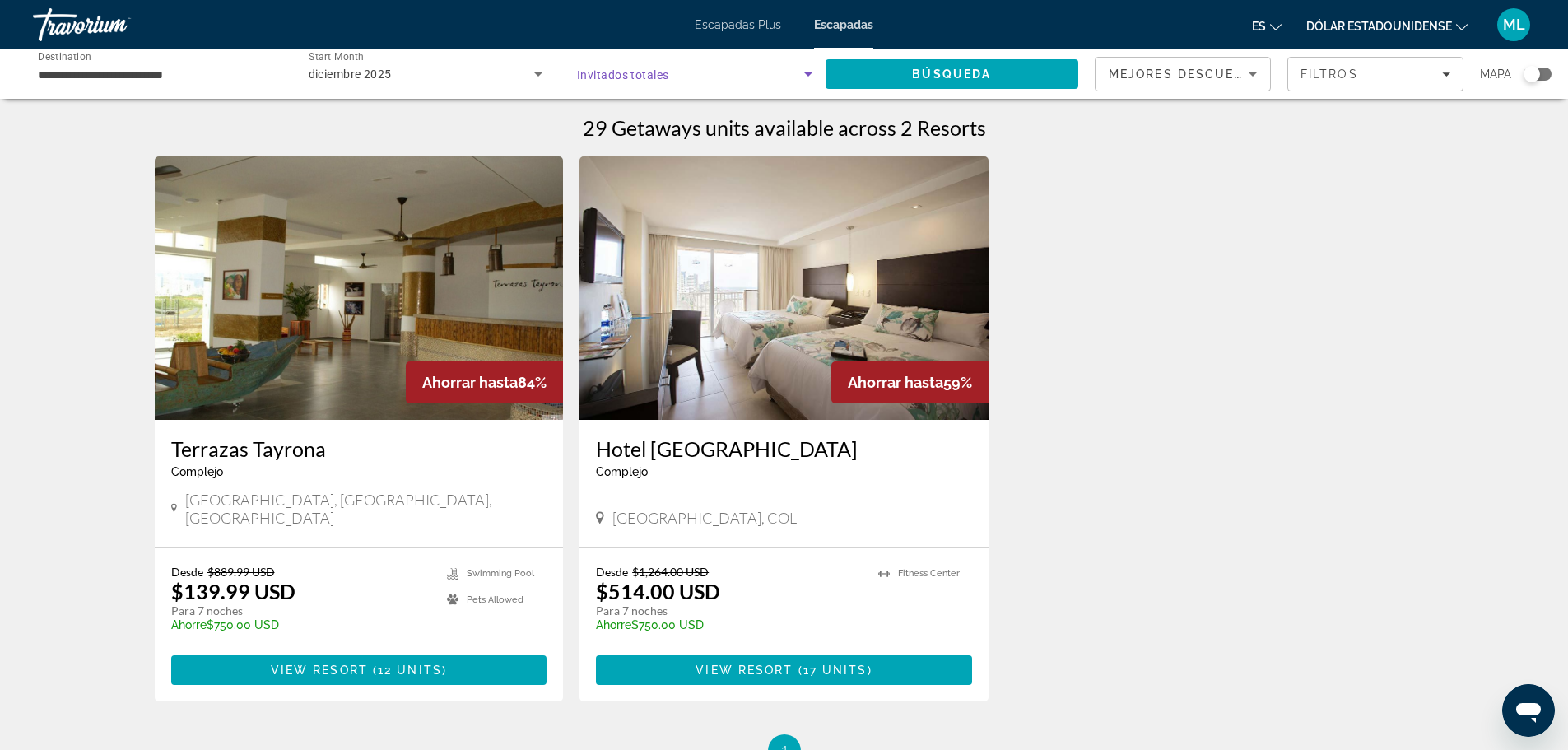
click at [806, 76] on icon "Search widget" at bounding box center [808, 74] width 8 height 5
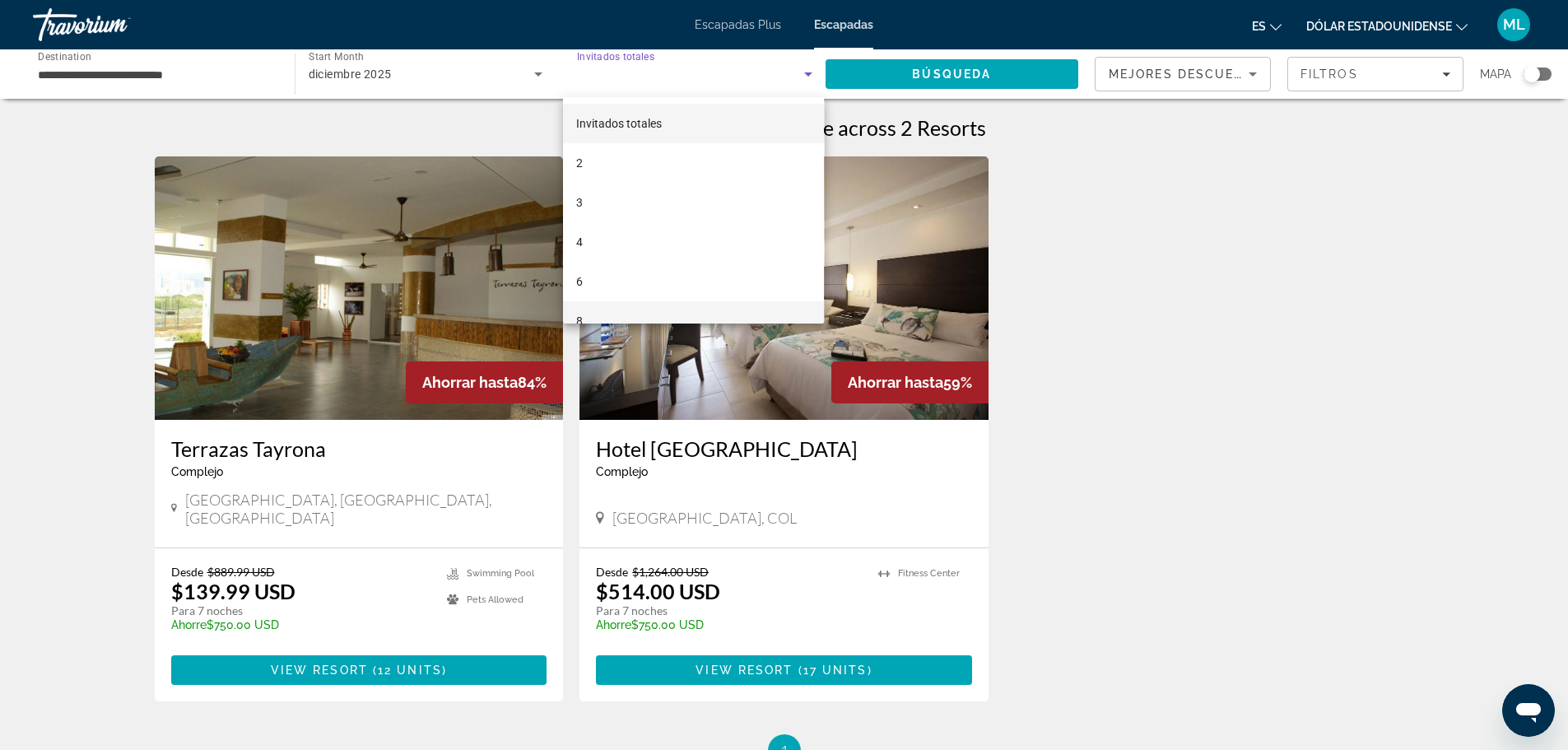
click at [644, 310] on mat-option "8" at bounding box center [693, 321] width 261 height 39
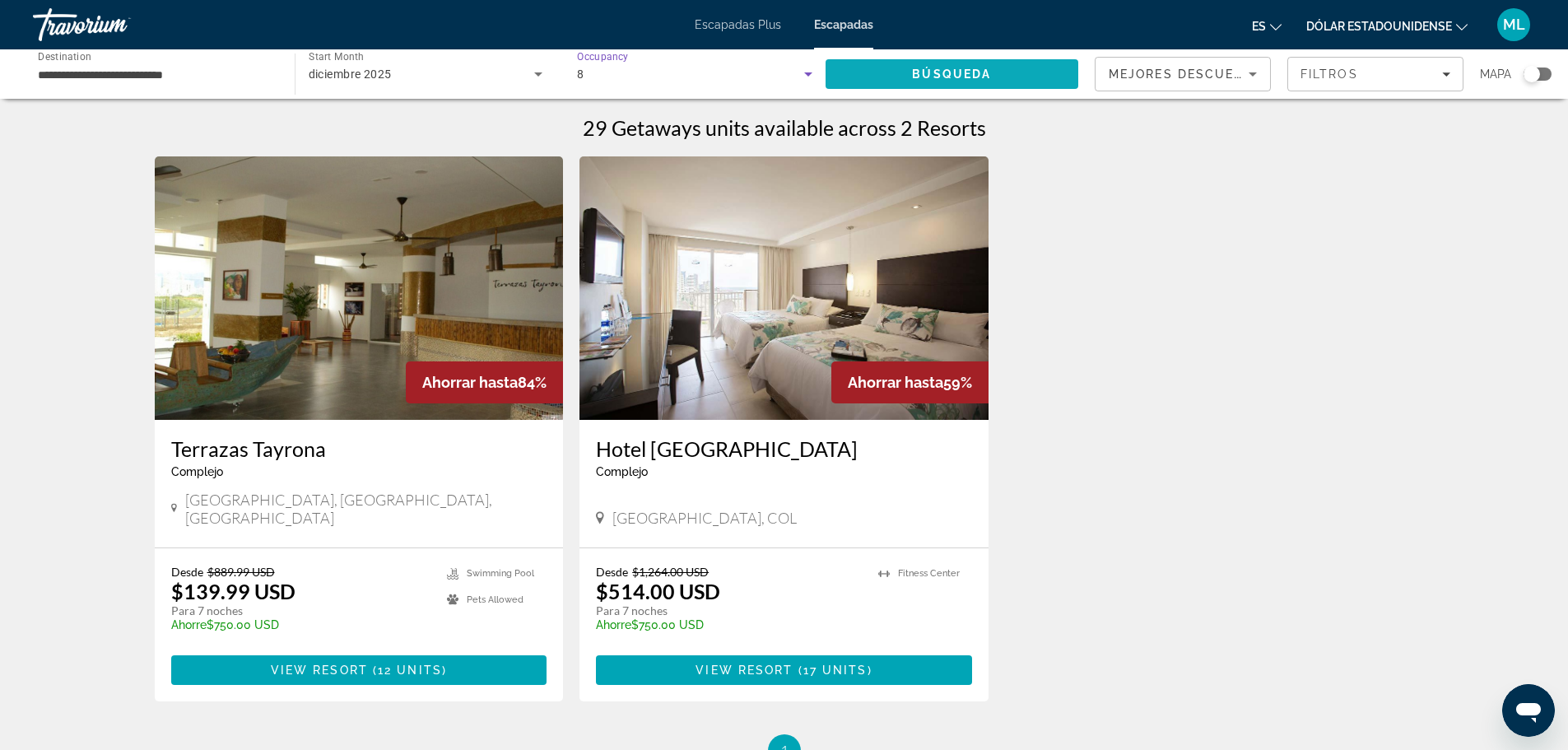
click at [921, 70] on span "Búsqueda" at bounding box center [952, 74] width 79 height 13
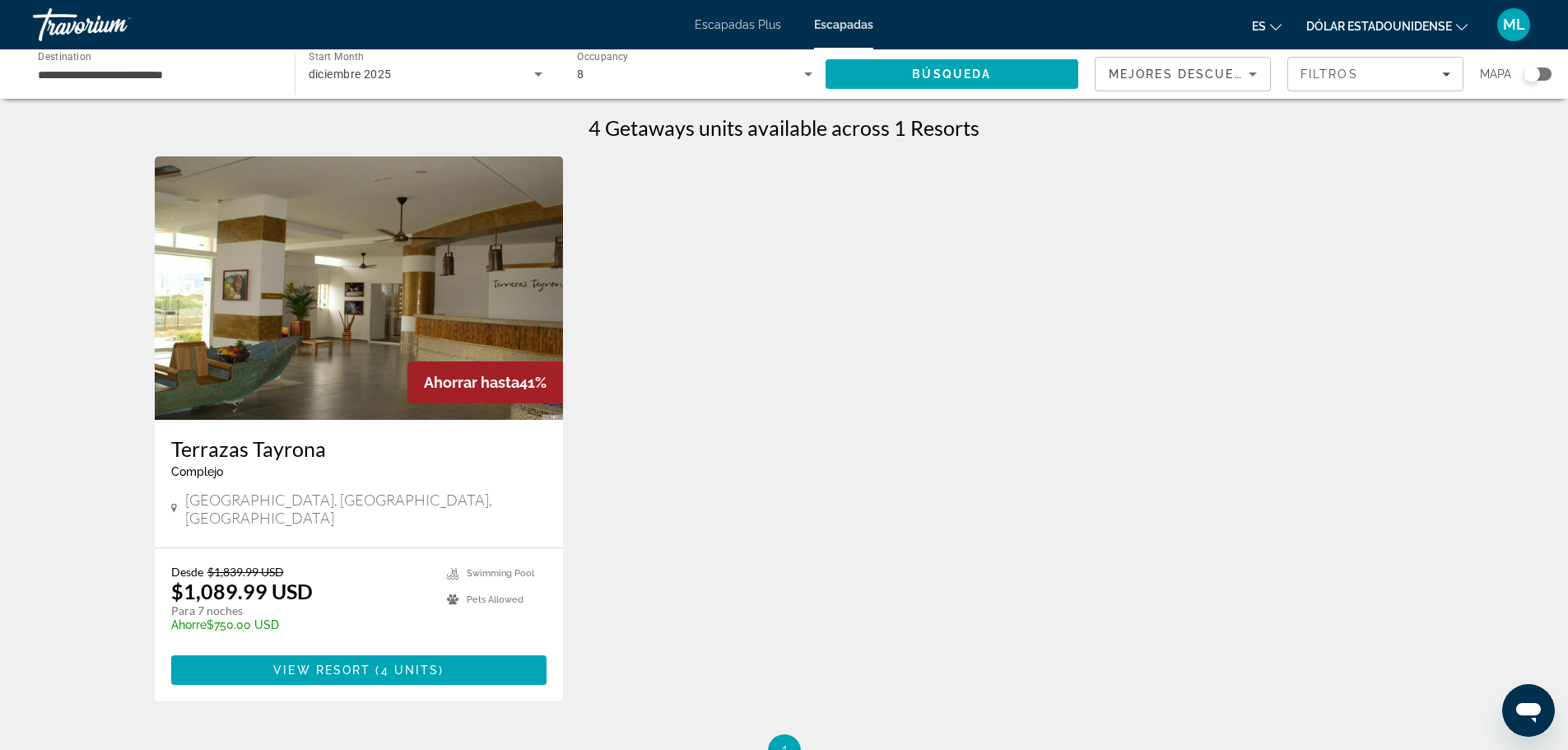
click at [428, 74] on div "diciembre 2025" at bounding box center [422, 74] width 227 height 20
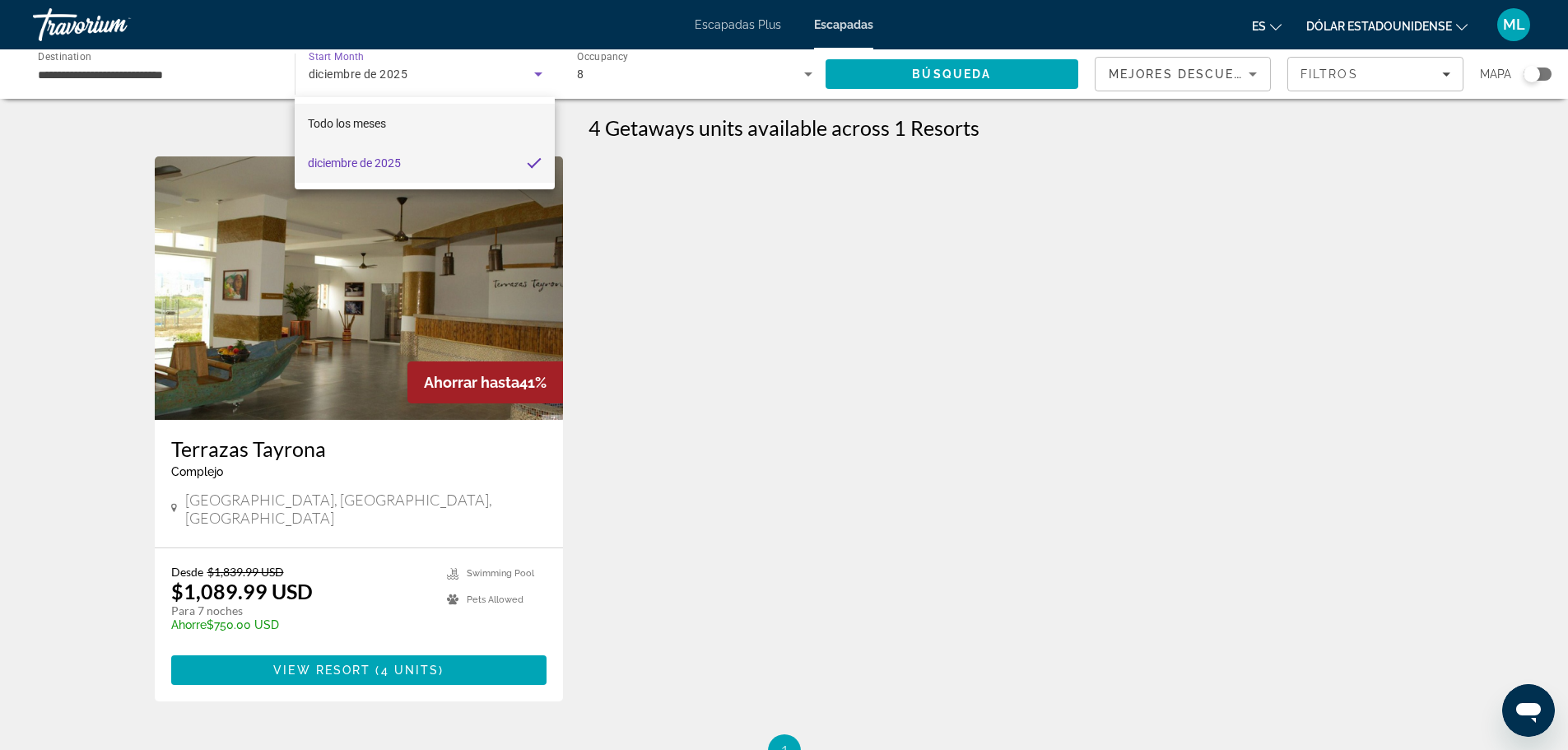
click at [413, 109] on mat-option "Todo los meses" at bounding box center [424, 123] width 260 height 39
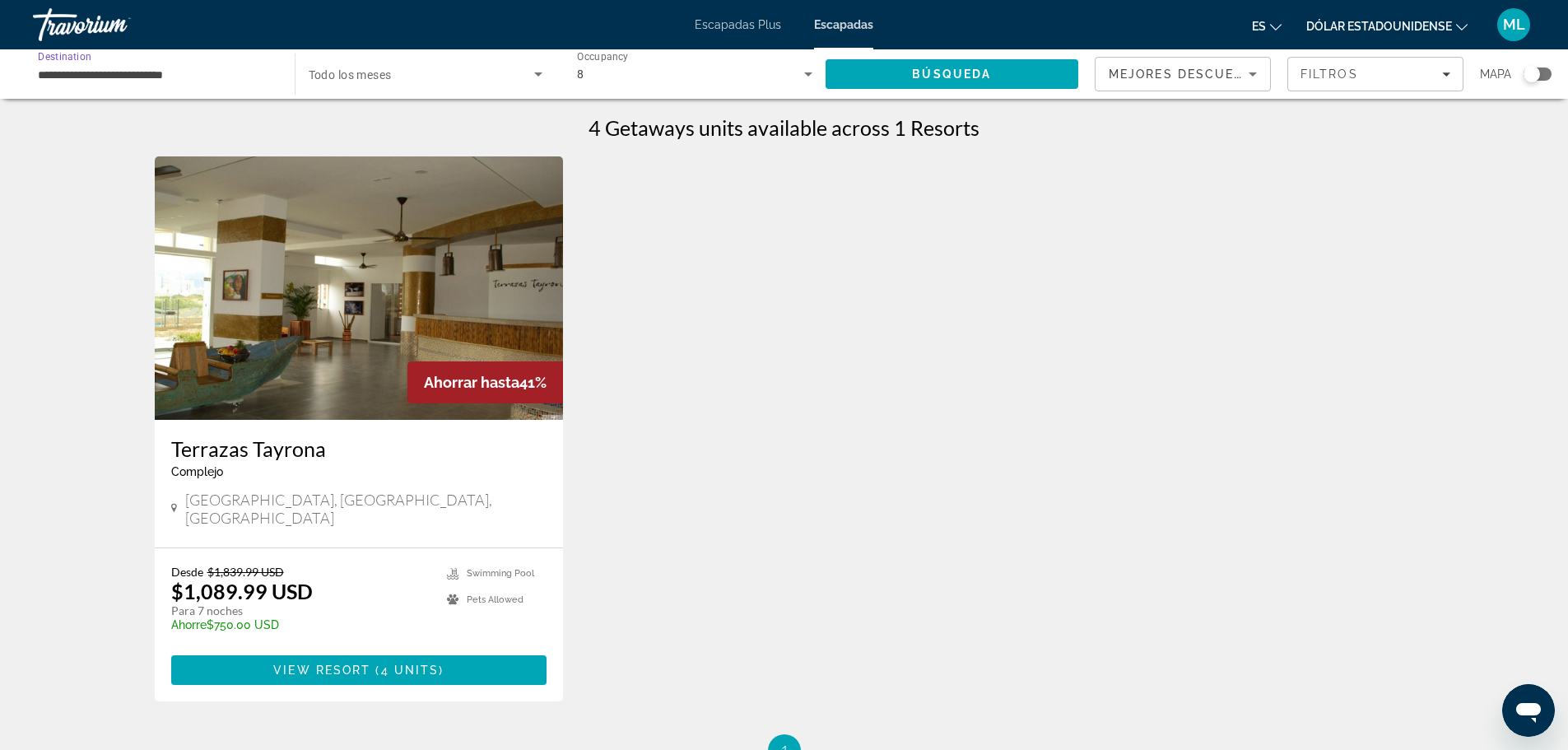
click at [187, 74] on input "**********" at bounding box center [155, 75] width 235 height 20
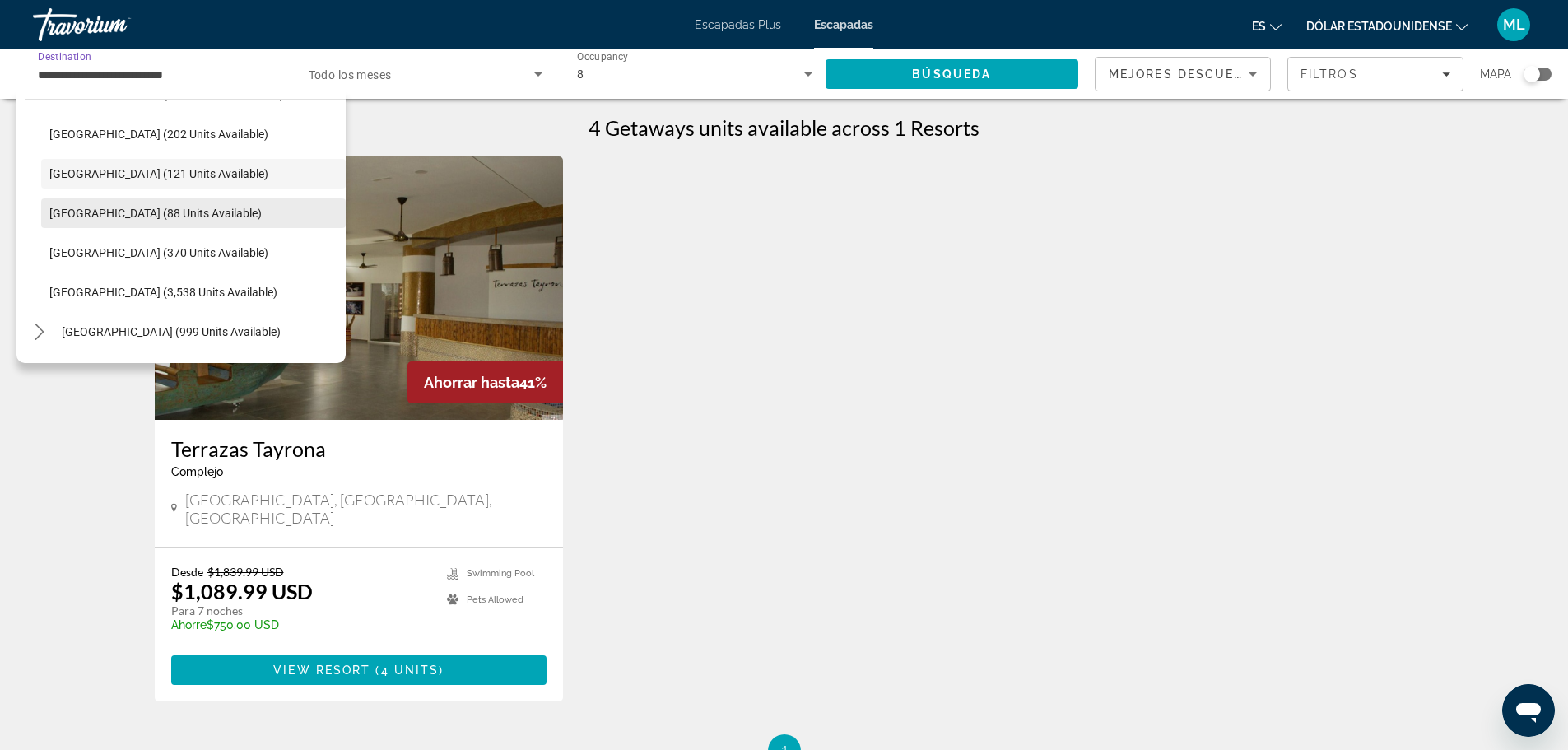
scroll to position [497, 0]
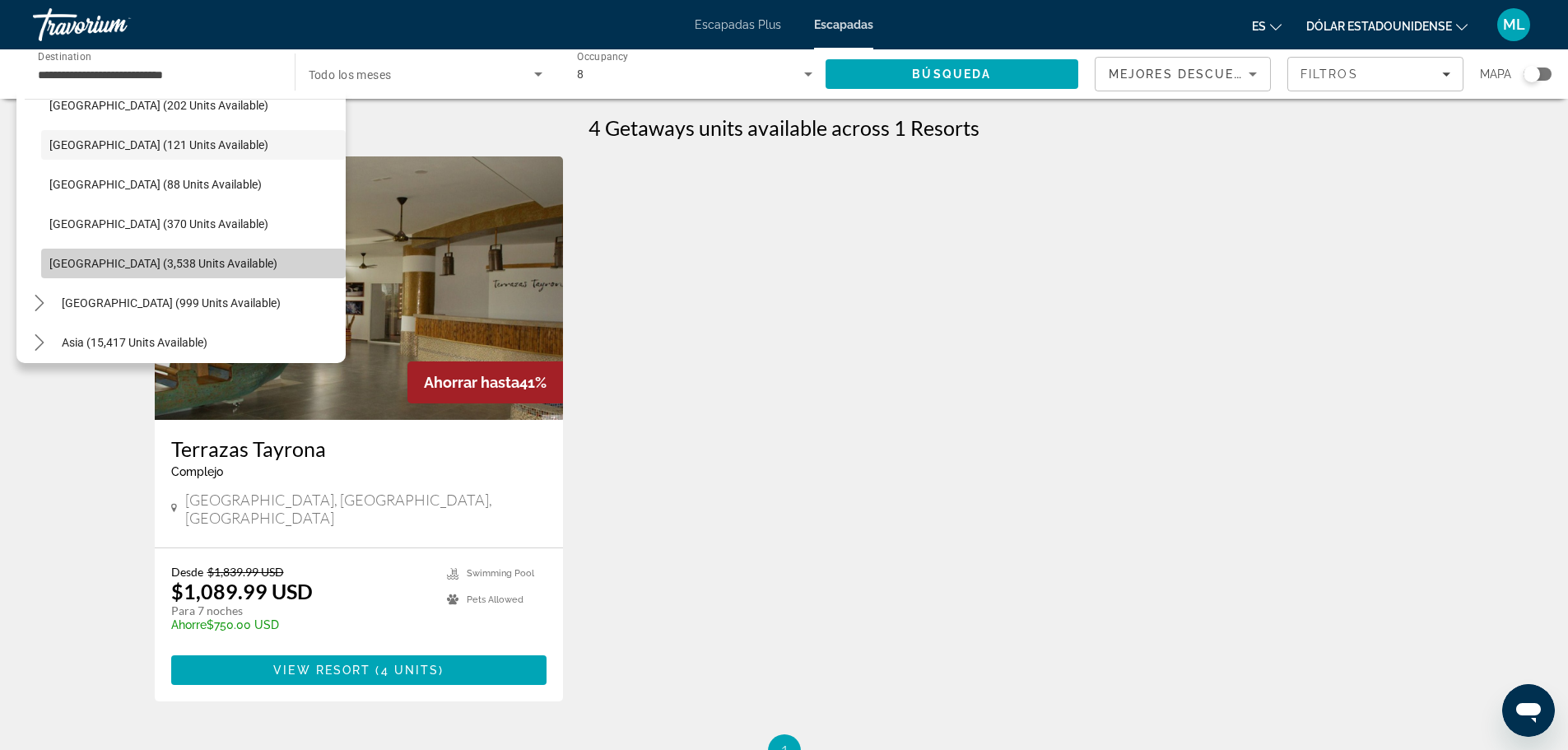
click at [209, 268] on span "Venezuela (3,538 units available)" at bounding box center [163, 263] width 228 height 13
type input "**********"
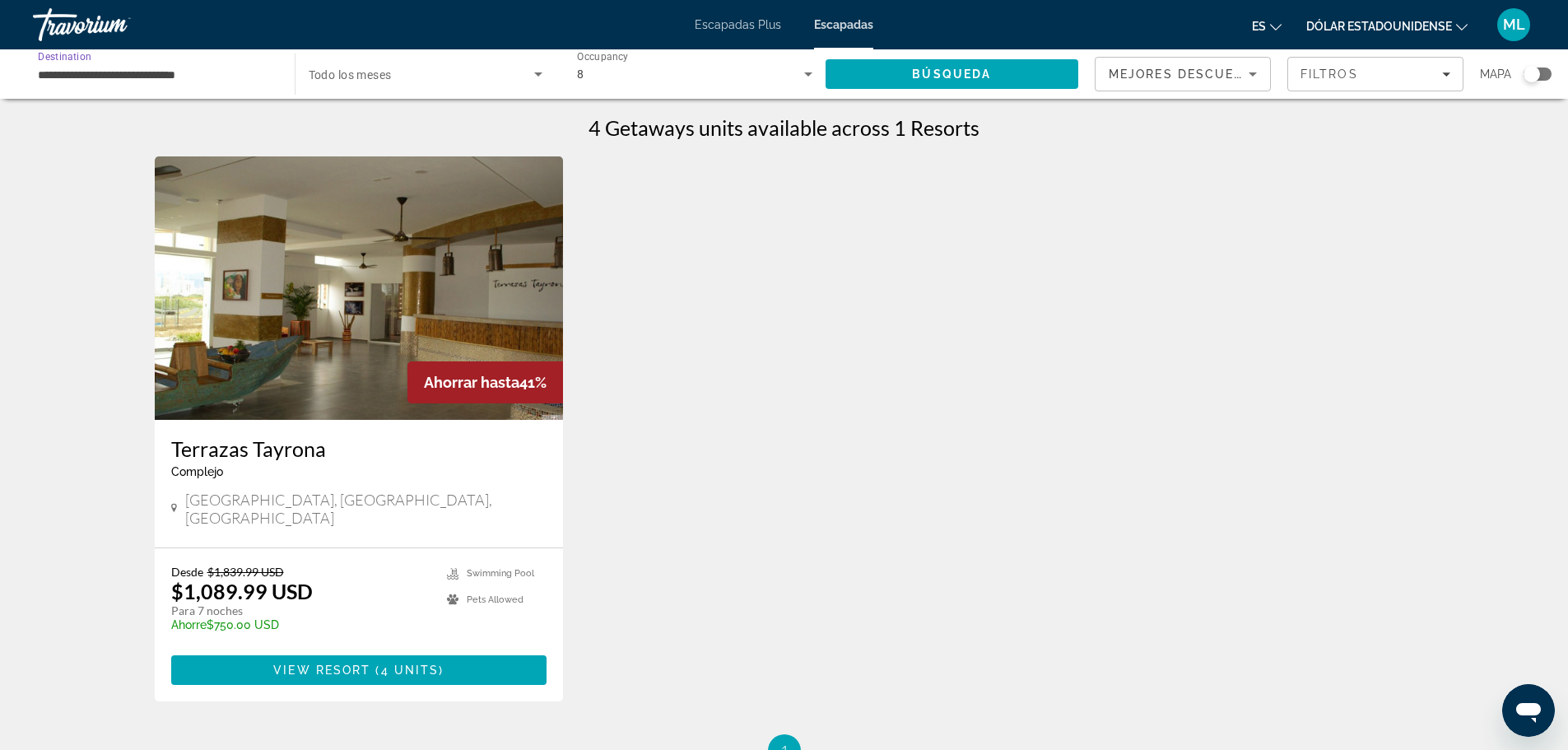
click at [195, 70] on input "**********" at bounding box center [155, 75] width 235 height 20
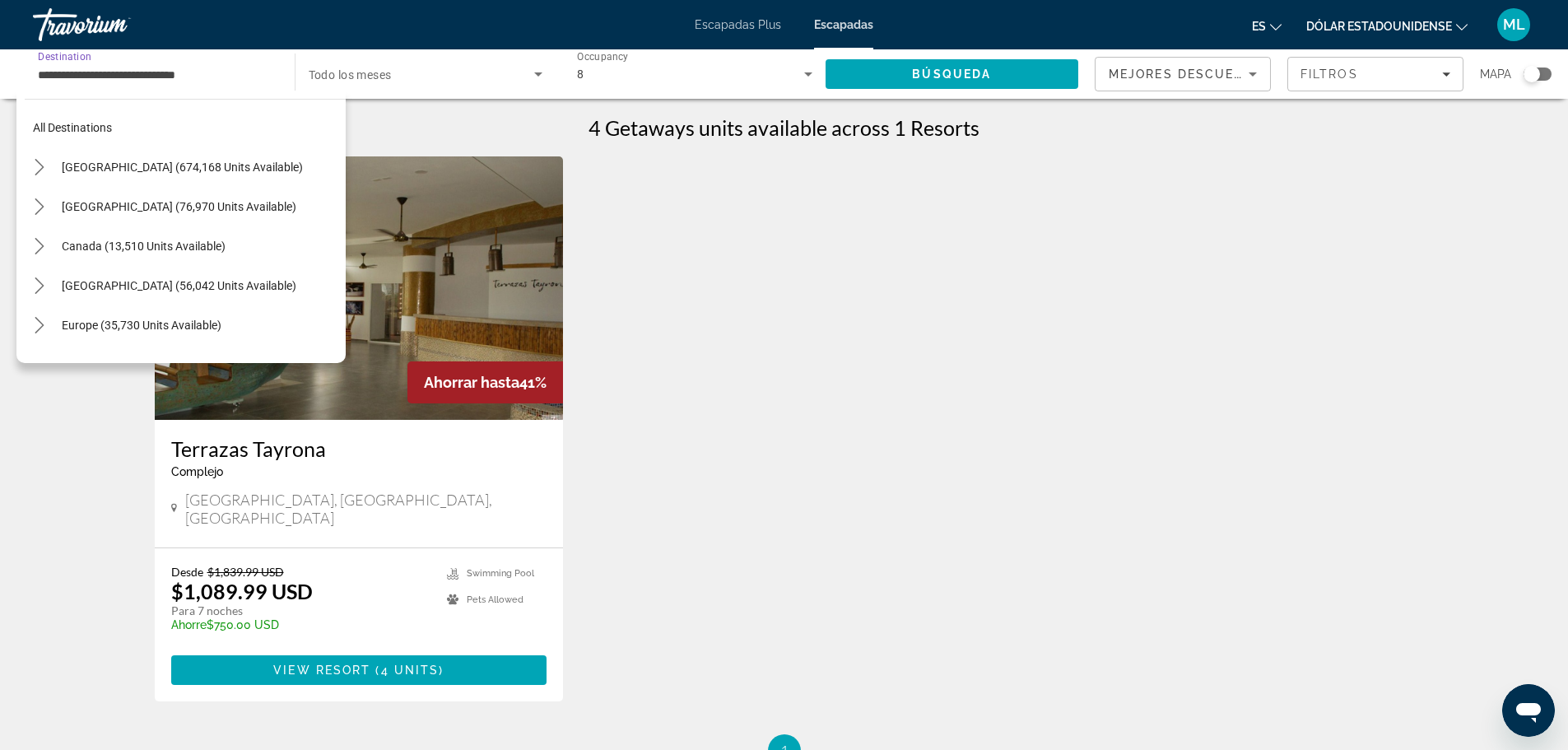
scroll to position [532, 0]
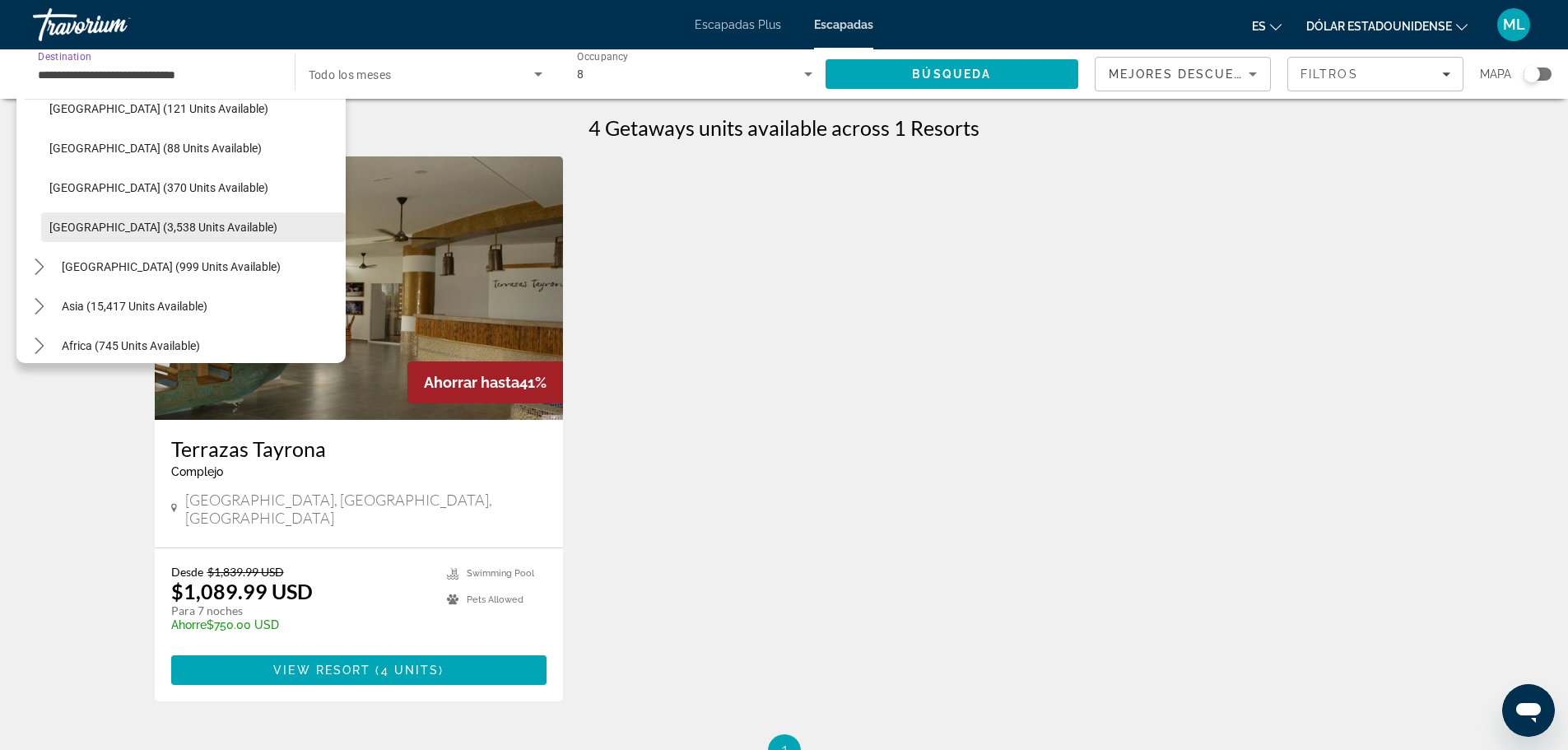
click at [161, 218] on span "Select destination: Venezuela (3,538 units available)" at bounding box center [193, 227] width 304 height 39
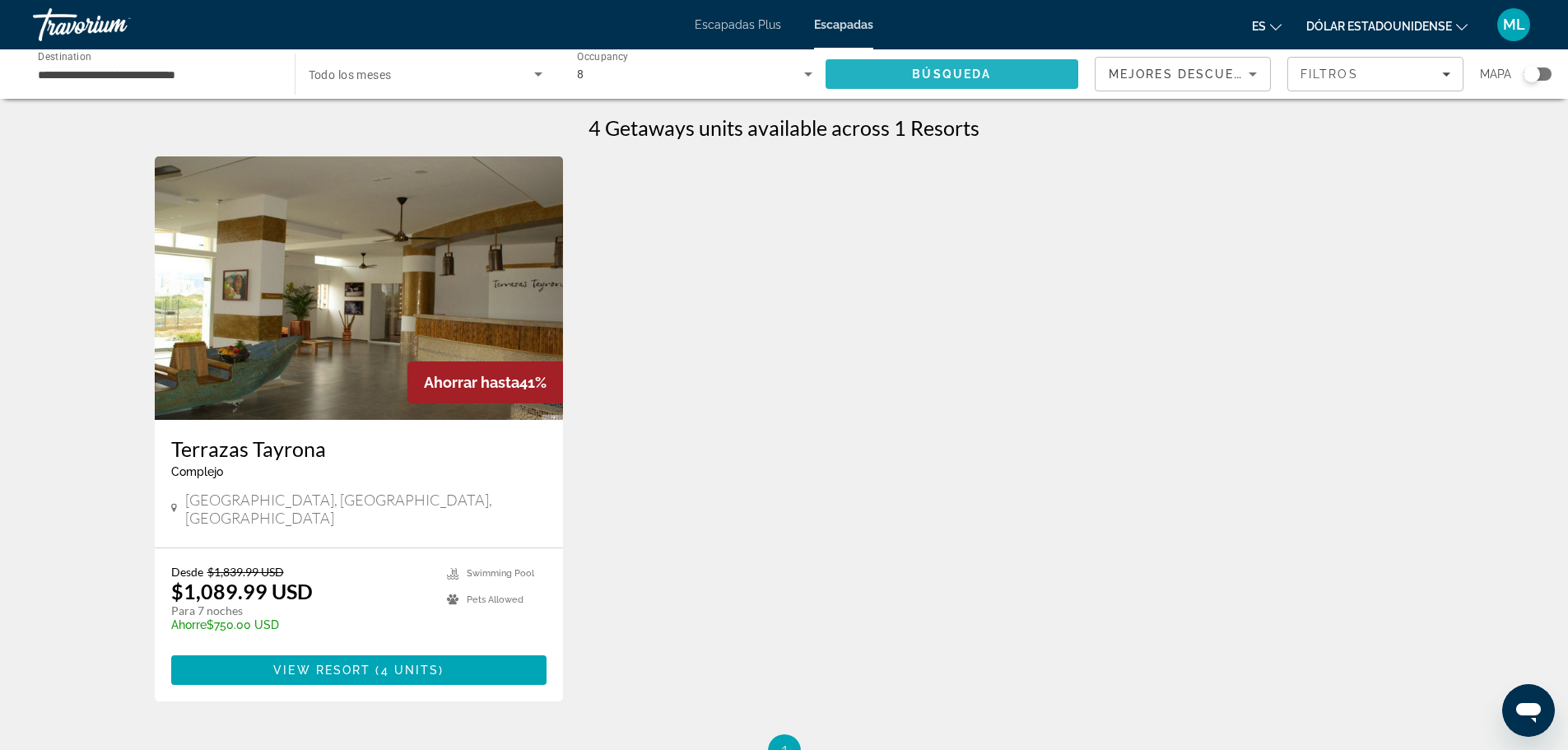
click at [887, 71] on span "Search" at bounding box center [952, 73] width 253 height 39
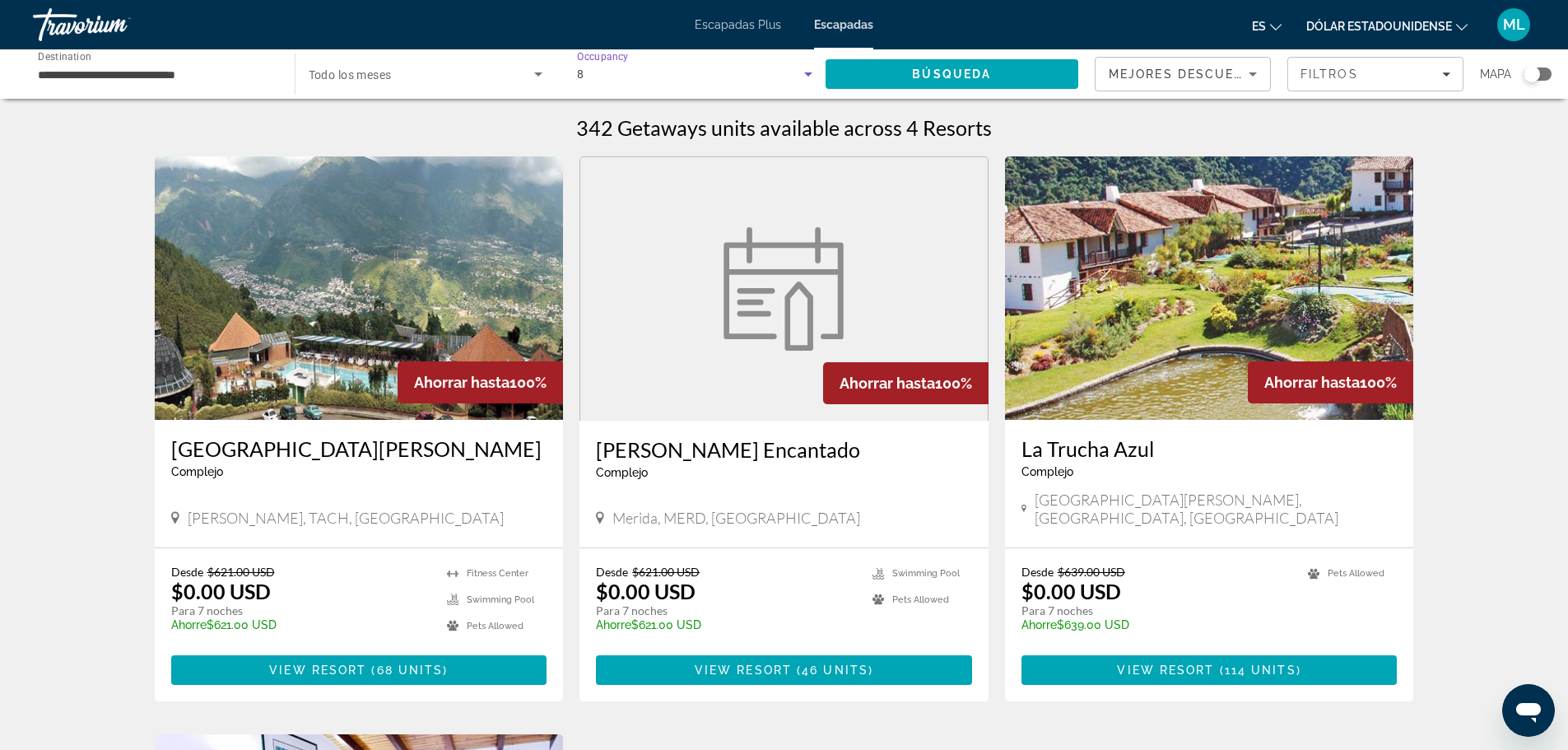
click at [805, 72] on icon "Search widget" at bounding box center [808, 74] width 8 height 5
click at [704, 116] on mat-option "Invitados totales" at bounding box center [693, 123] width 261 height 39
click at [930, 62] on span "Search" at bounding box center [952, 73] width 253 height 39
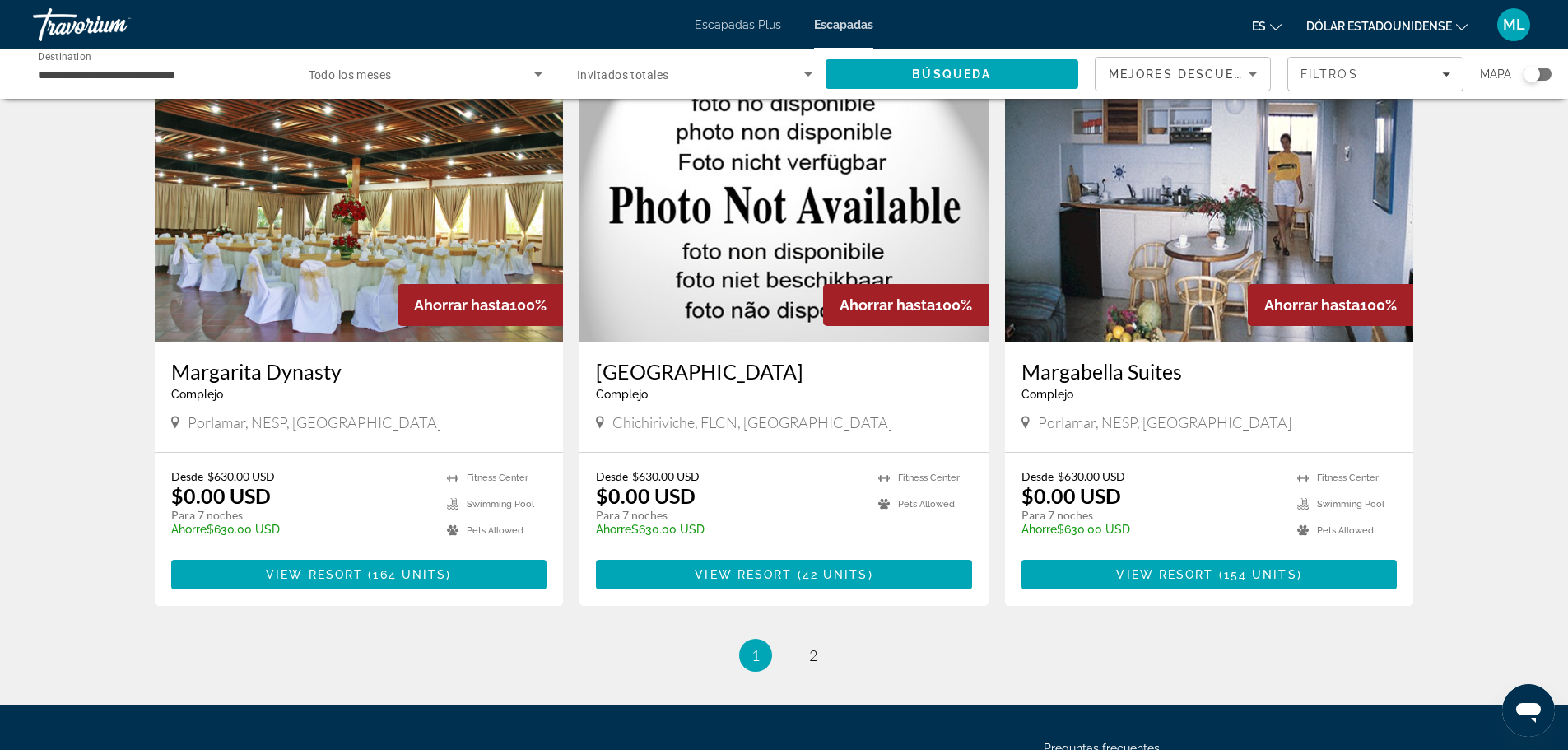
scroll to position [1894, 0]
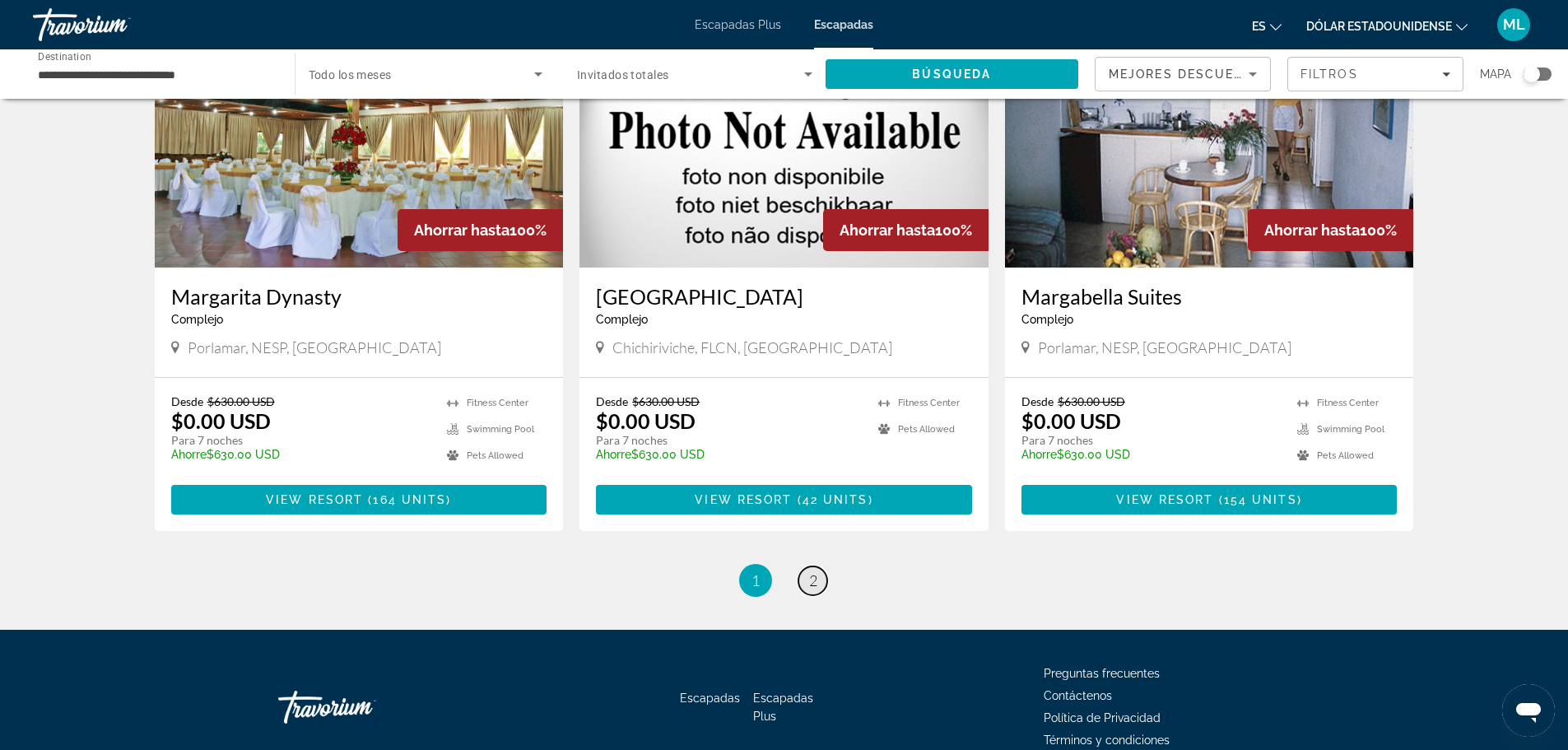
click at [814, 572] on span "2" at bounding box center [813, 581] width 8 height 18
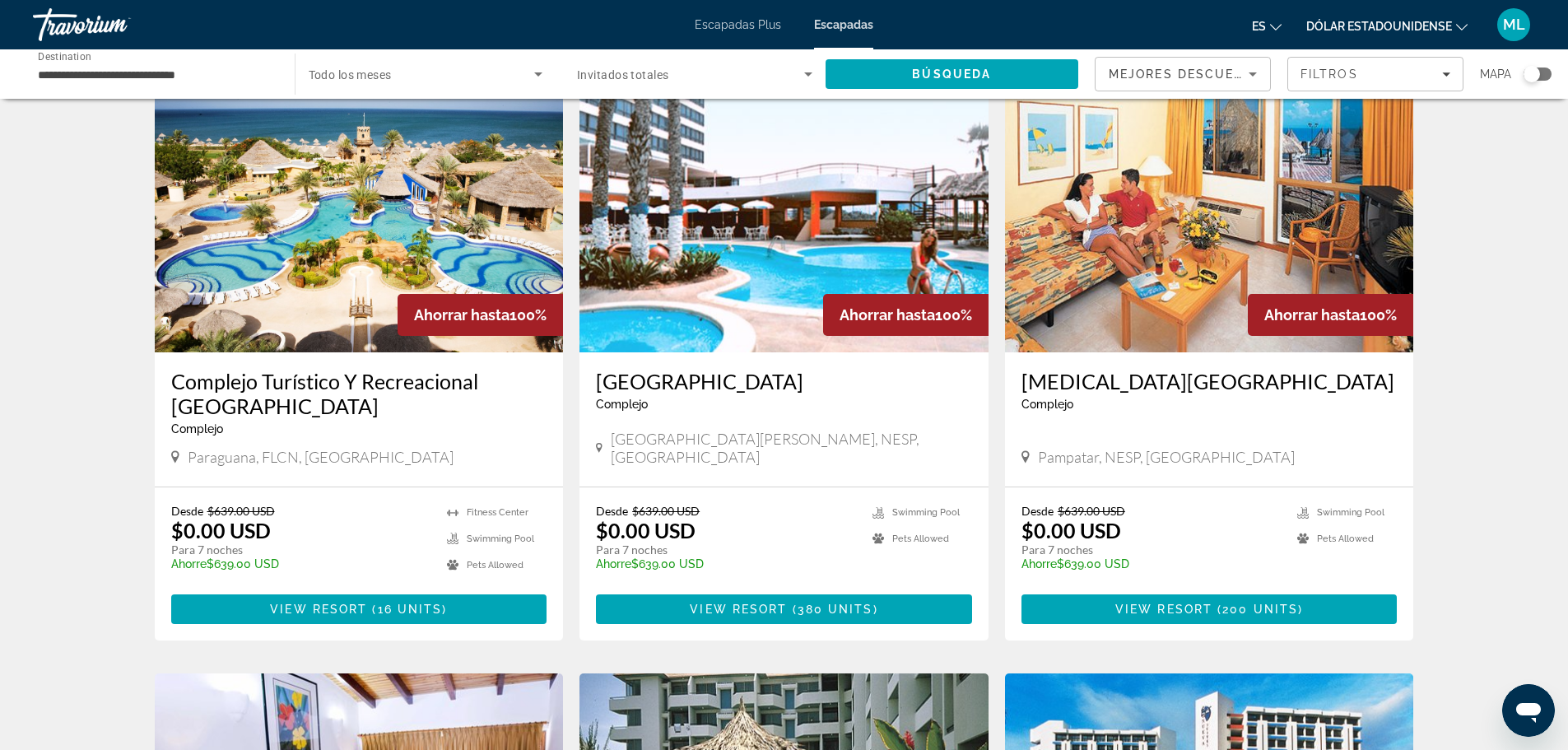
scroll to position [659, 0]
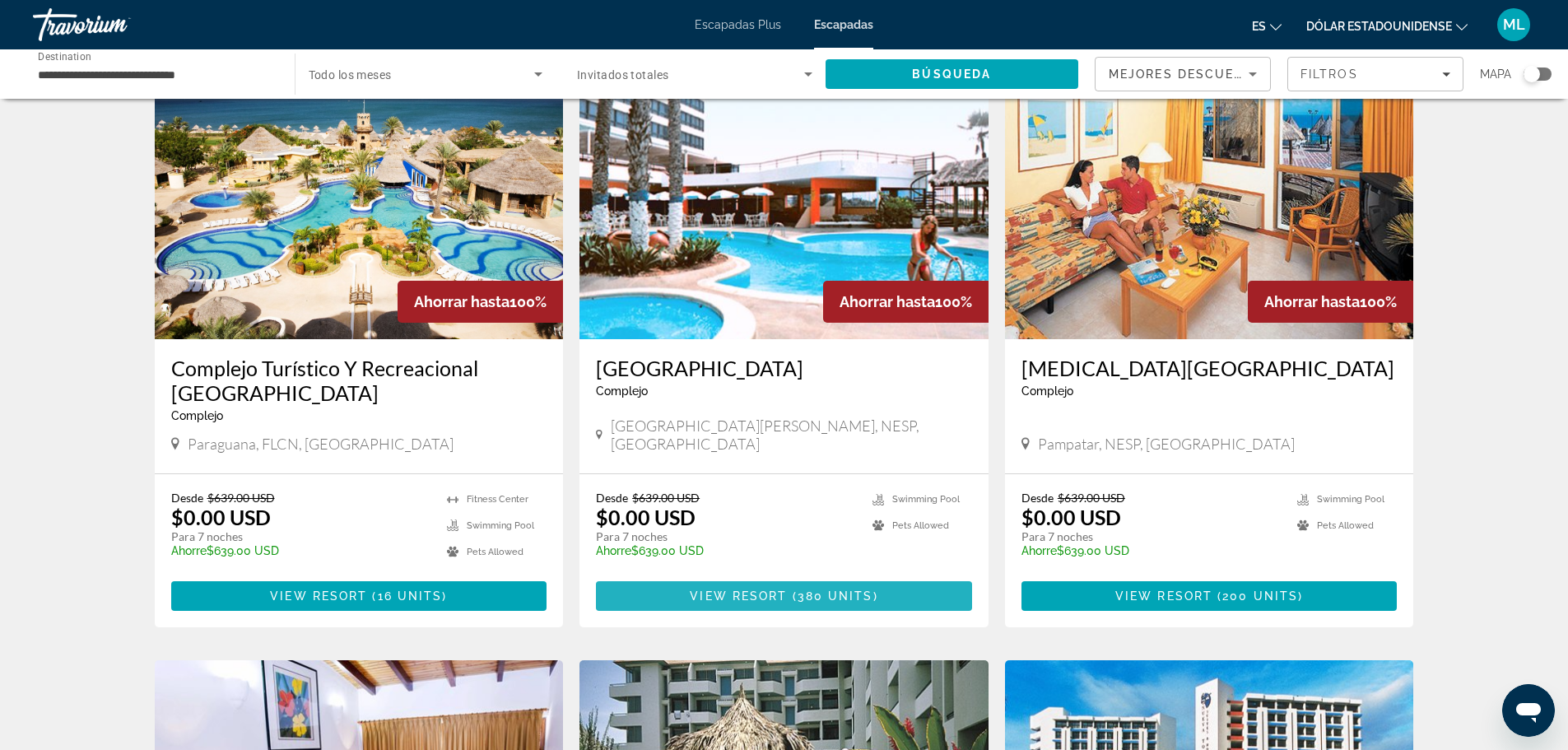
click at [808, 576] on span "Contenido principal" at bounding box center [784, 595] width 376 height 39
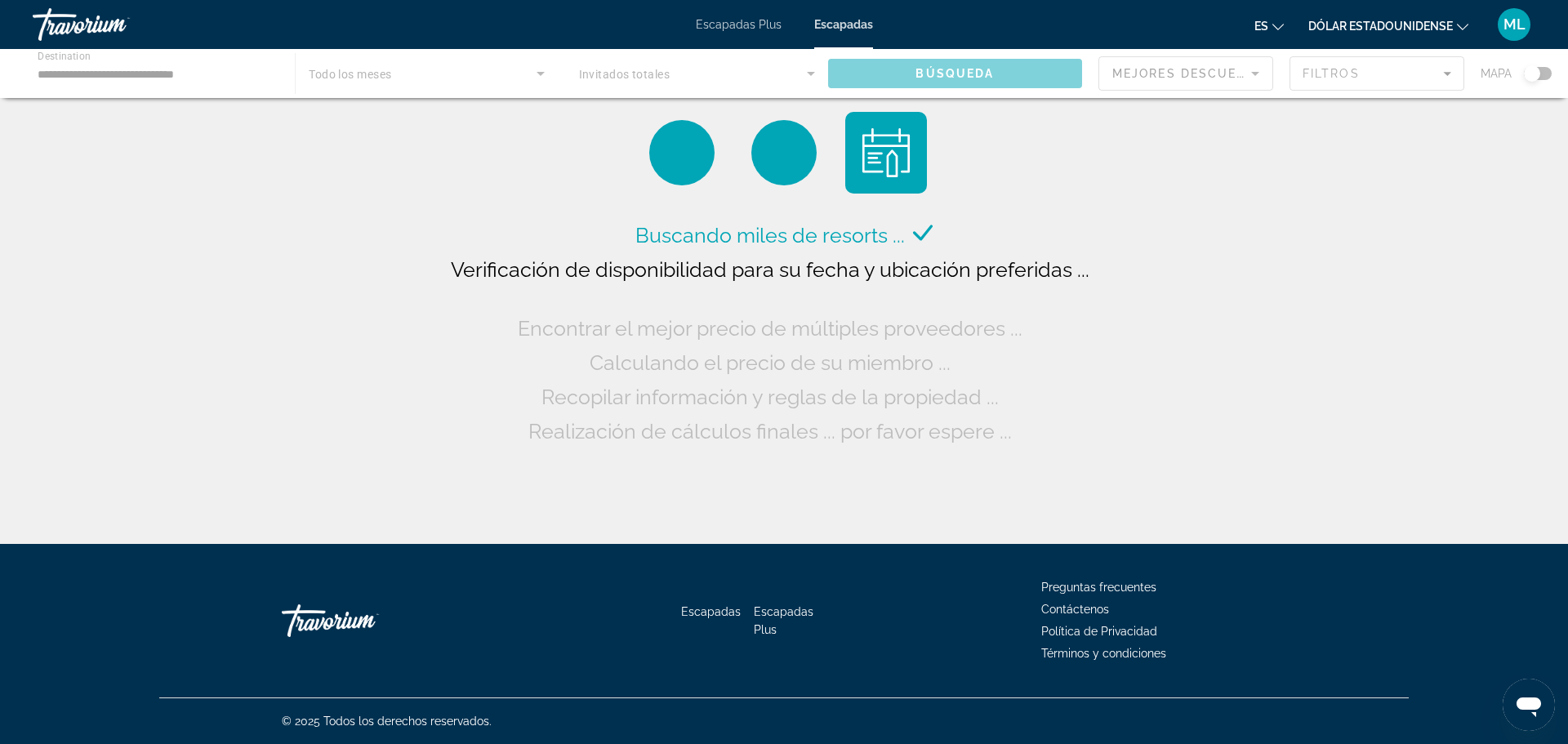
click at [177, 73] on div "Contenido principal" at bounding box center [784, 73] width 1568 height 49
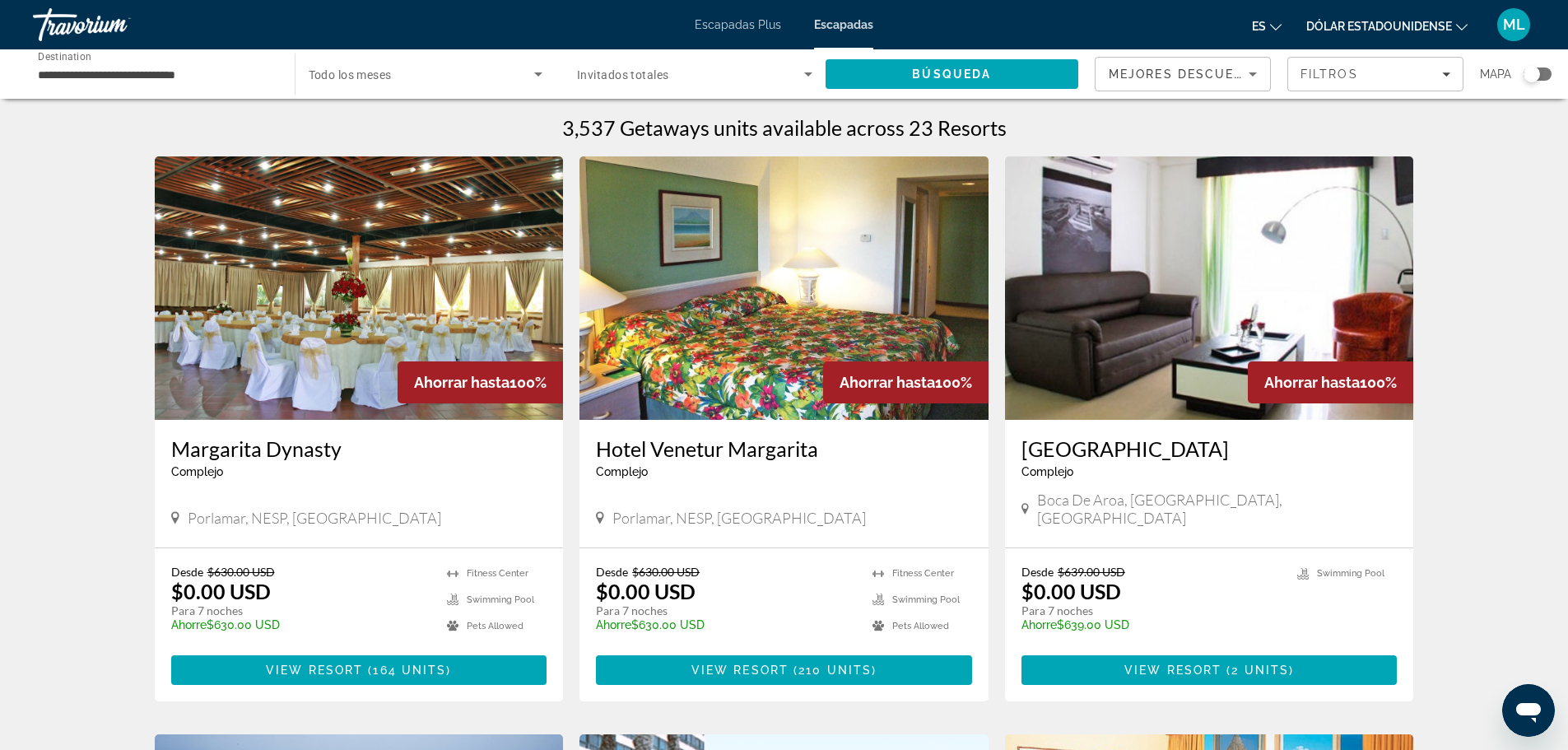
click at [187, 79] on input "**********" at bounding box center [155, 75] width 235 height 20
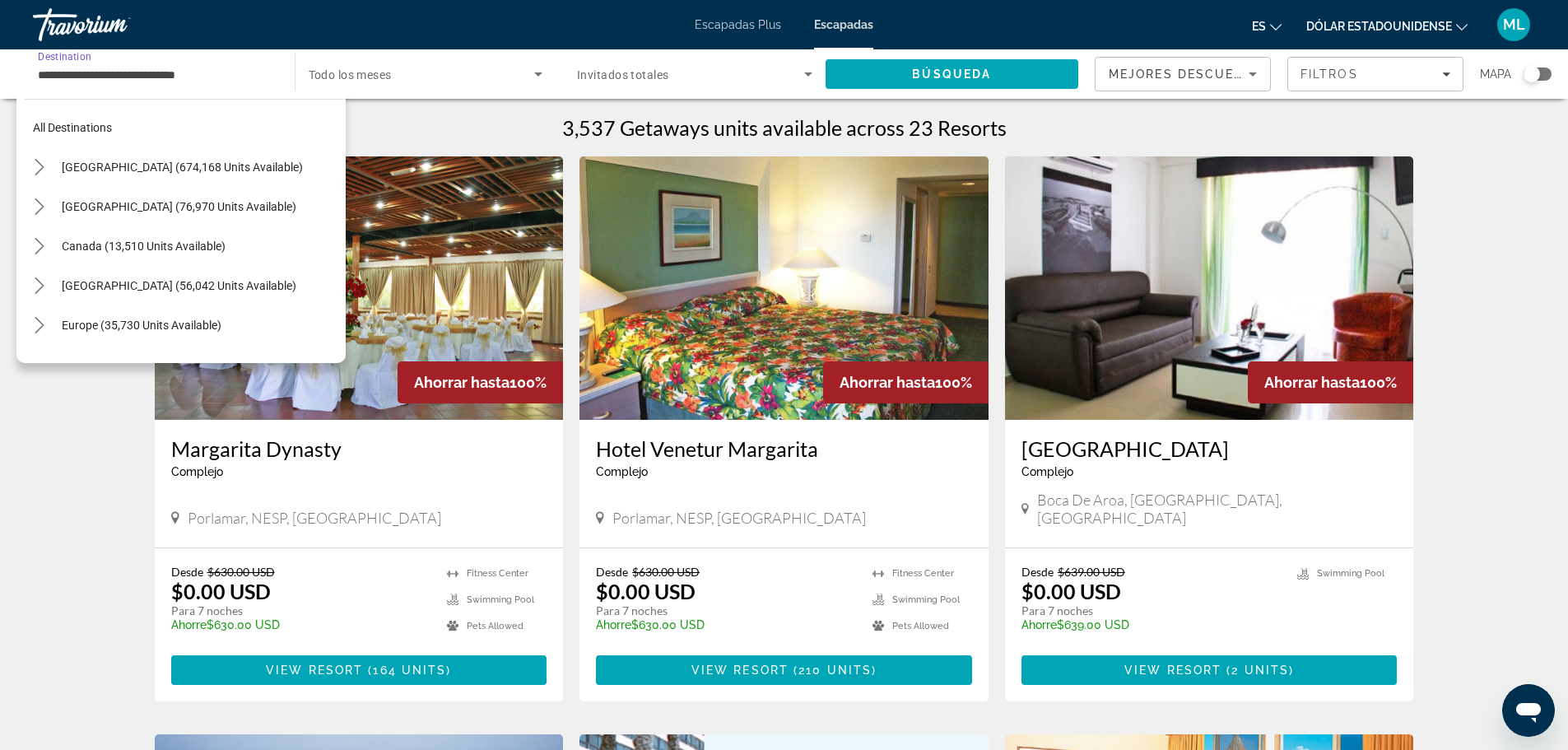
scroll to position [532, 0]
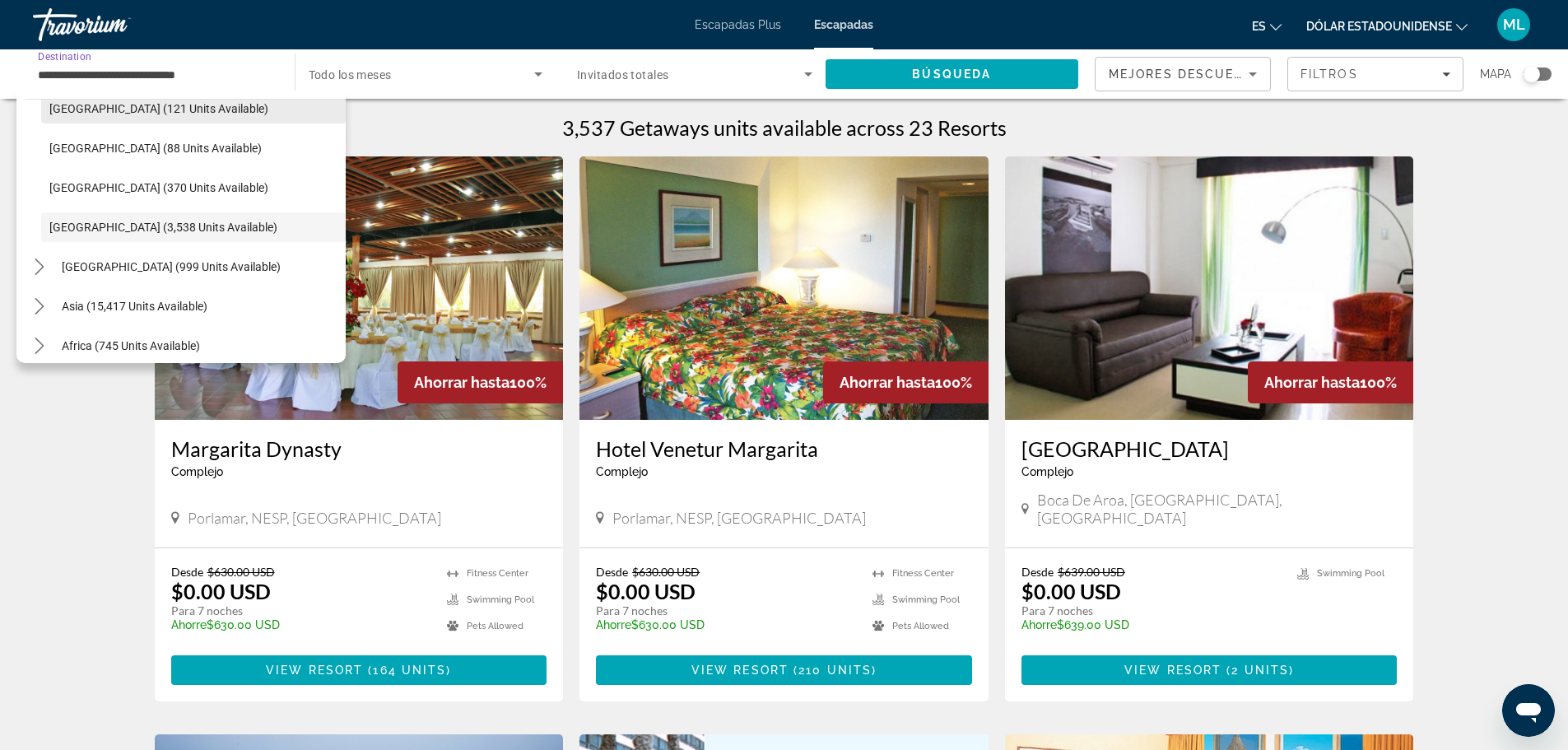
click at [187, 102] on span "Colombia (121 units available)" at bounding box center [158, 109] width 219 height 13
type input "**********"
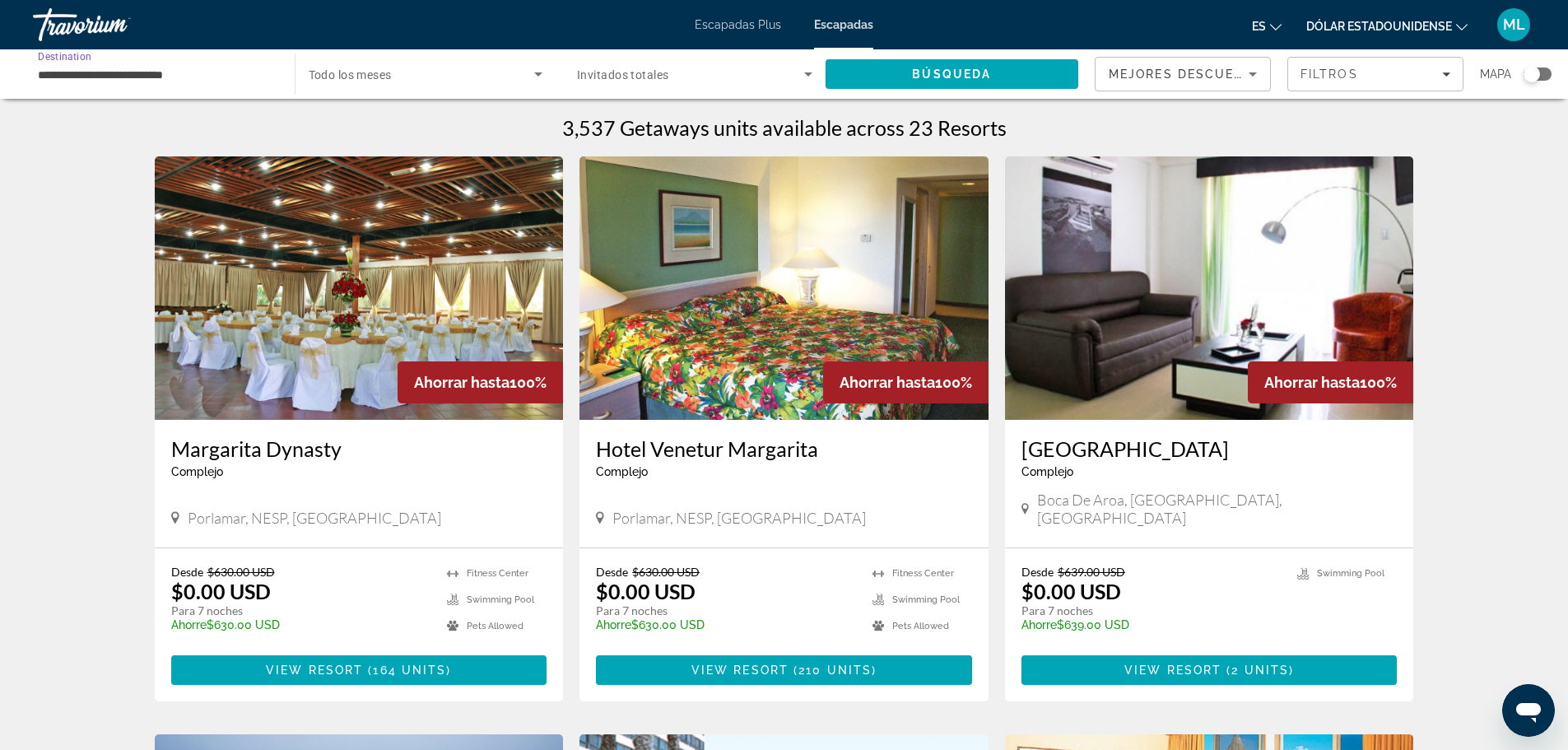
click at [535, 81] on icon "Search widget" at bounding box center [539, 74] width 20 height 20
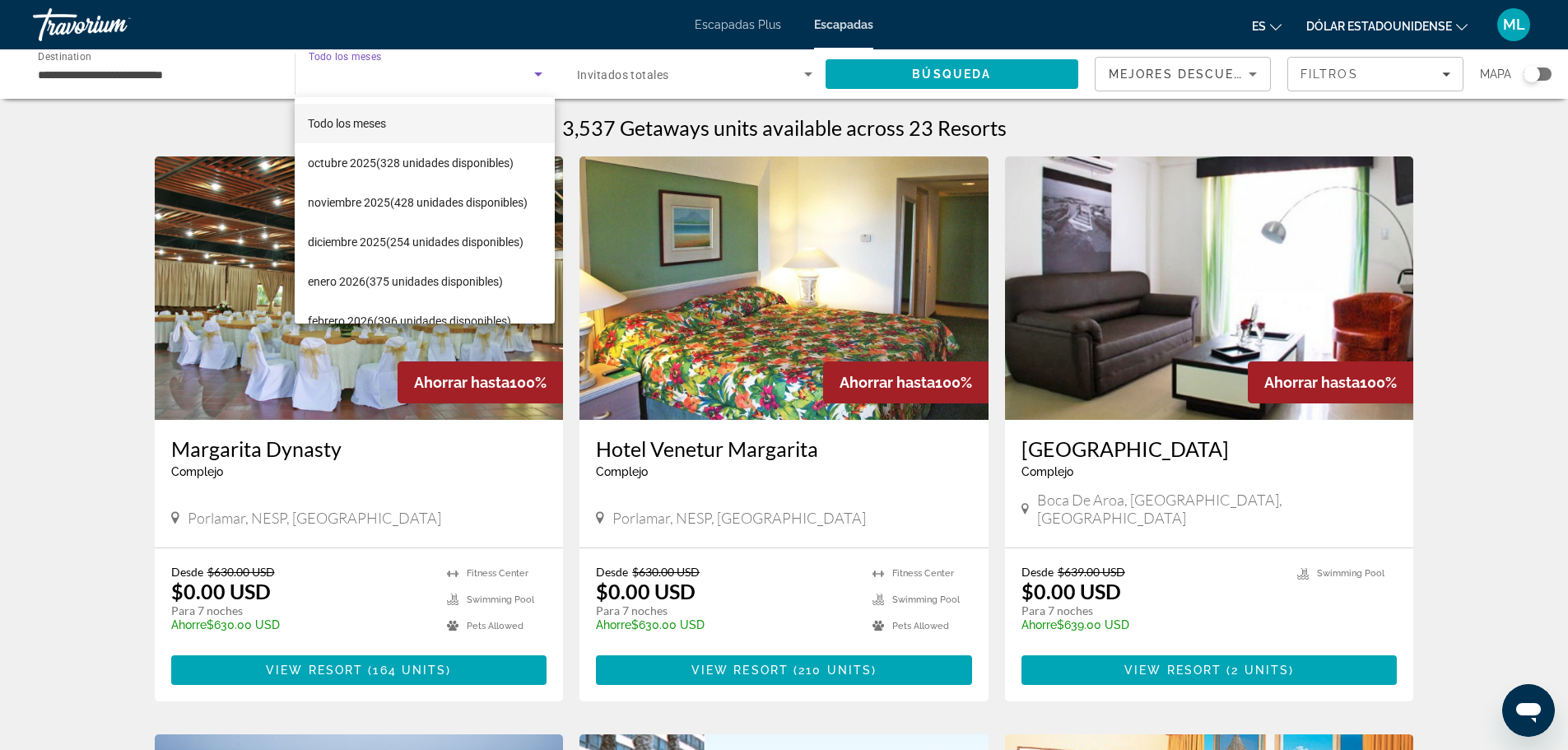
click at [535, 81] on div at bounding box center [784, 375] width 1568 height 750
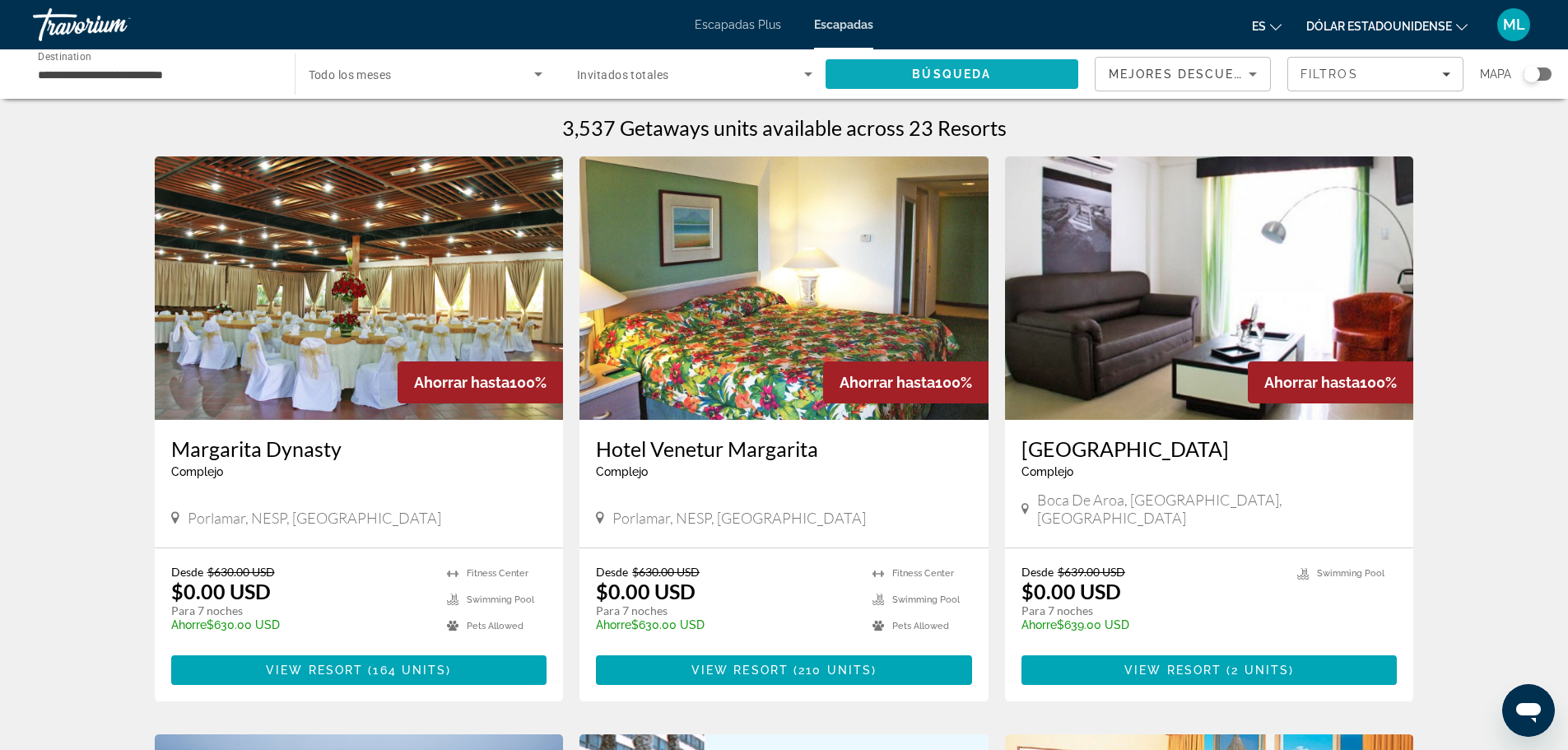
click at [925, 74] on span "Búsqueda" at bounding box center [952, 74] width 79 height 13
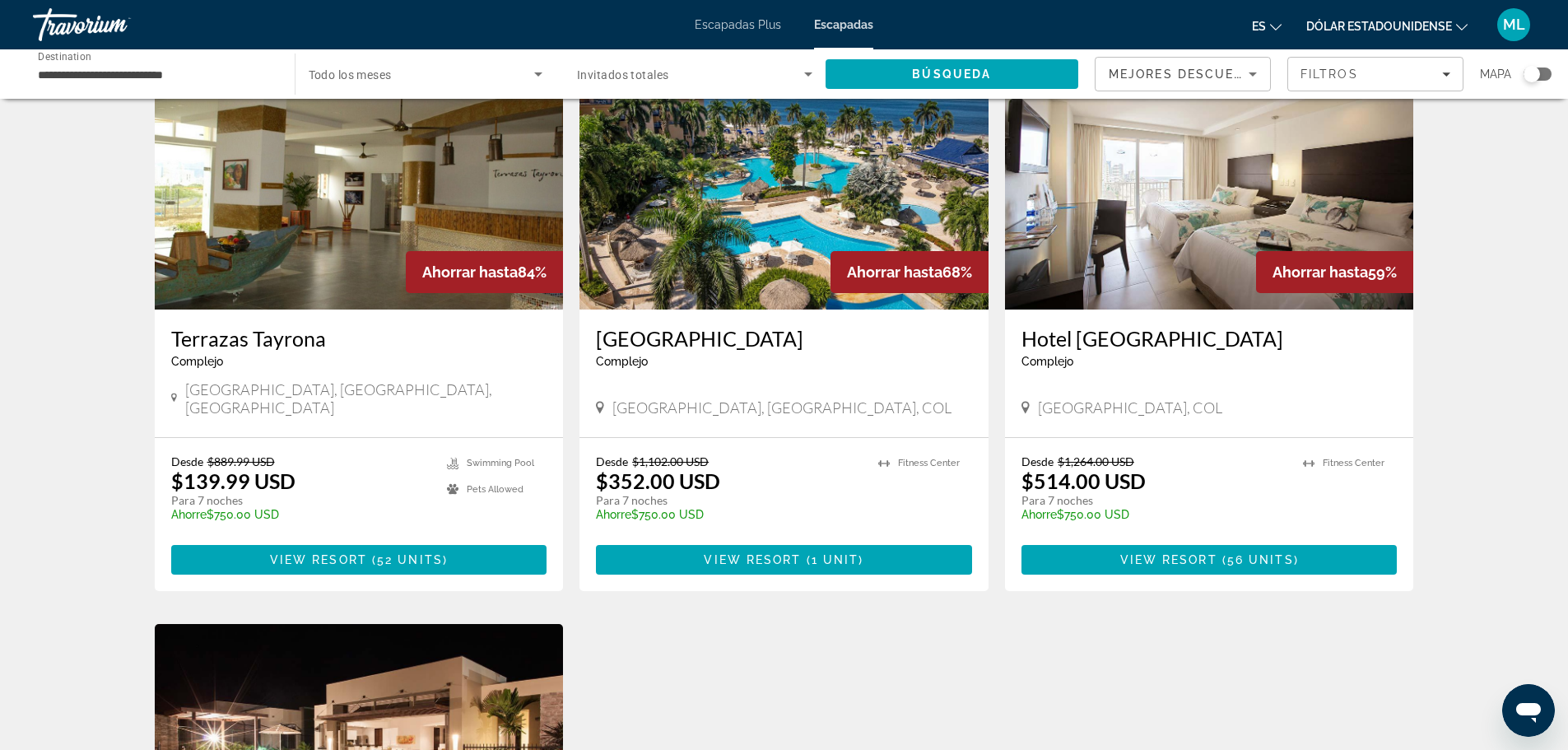
scroll to position [82, 0]
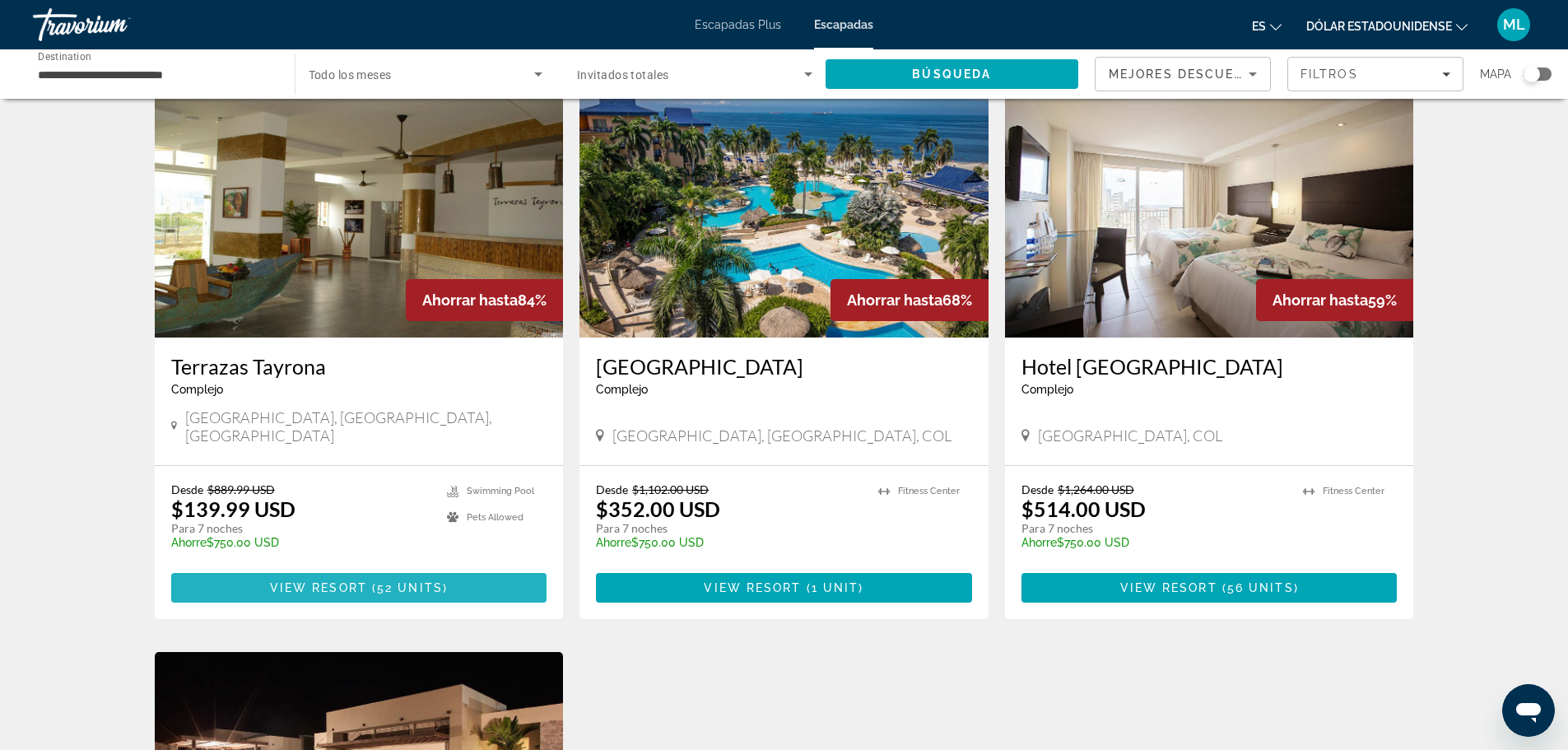
click at [318, 582] on span "View Resort" at bounding box center [318, 588] width 97 height 13
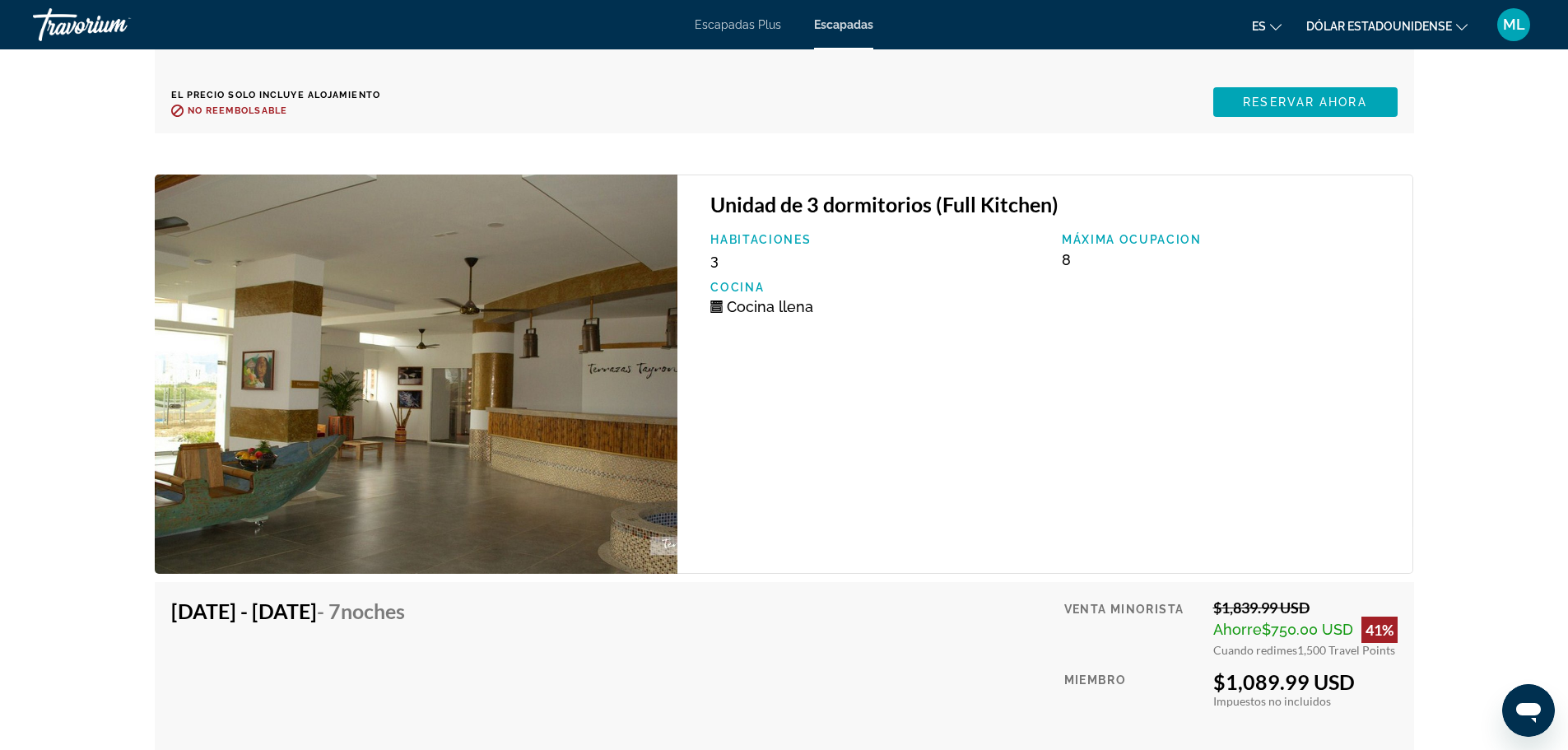
scroll to position [8341, 0]
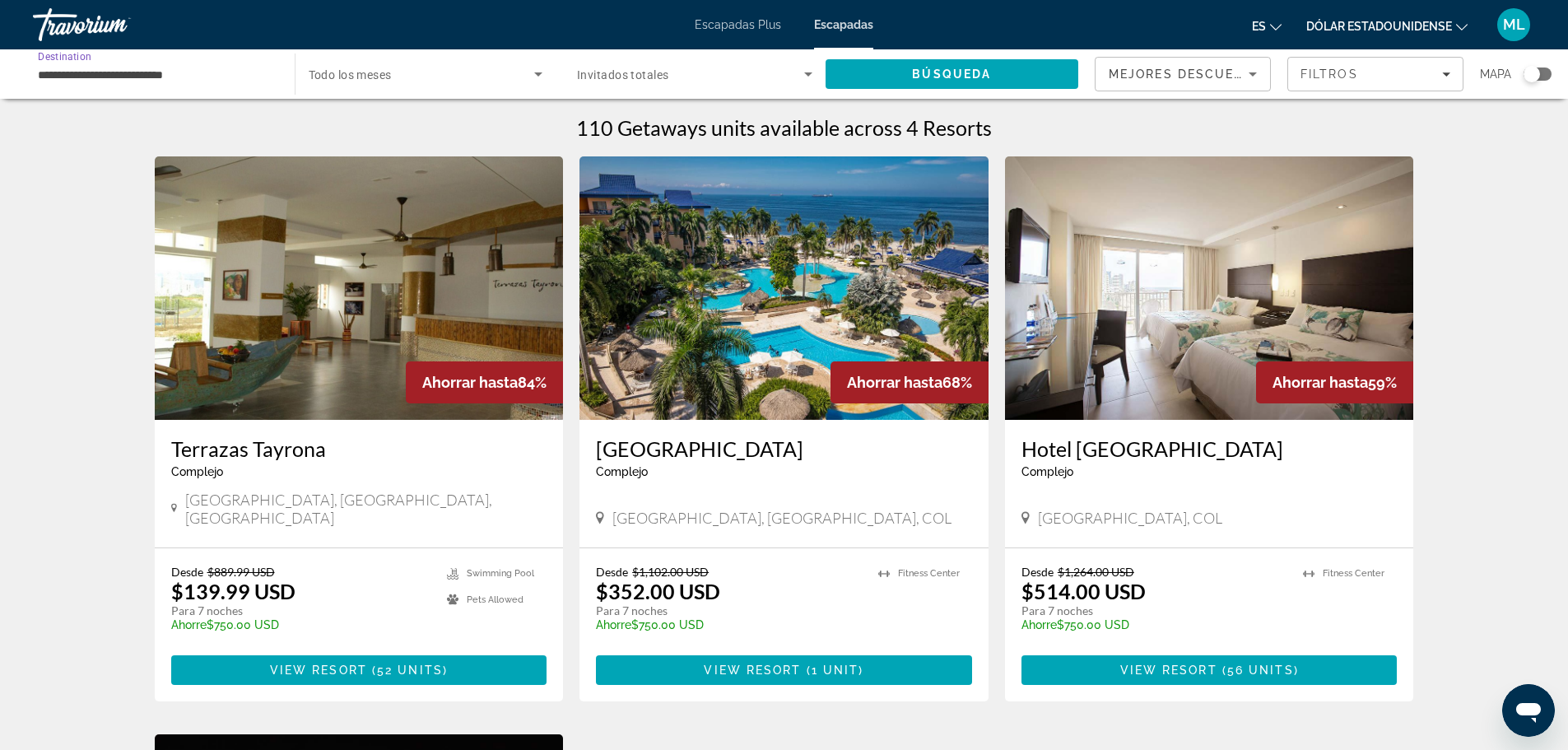
click at [165, 73] on input "**********" at bounding box center [155, 75] width 235 height 20
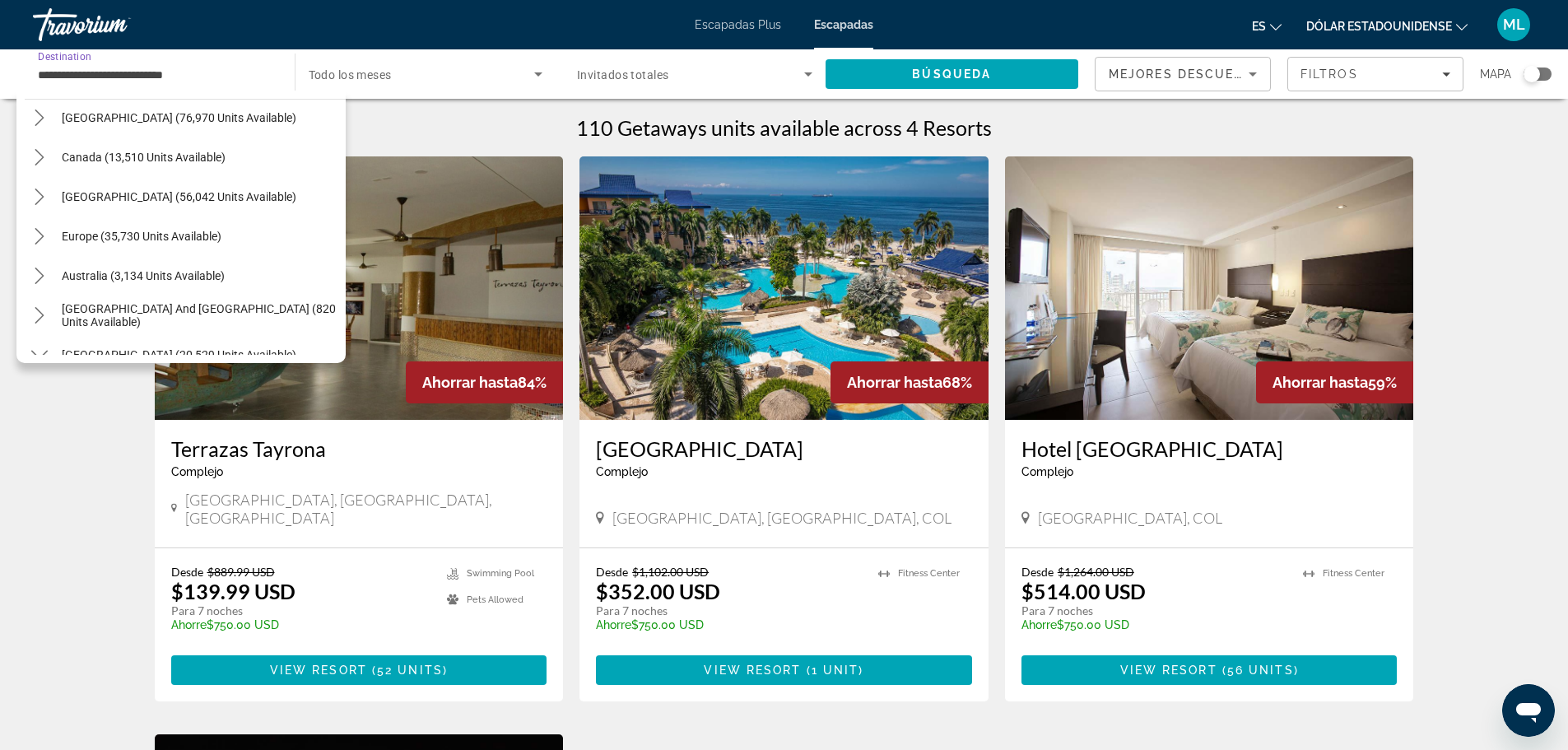
scroll to position [171, 0]
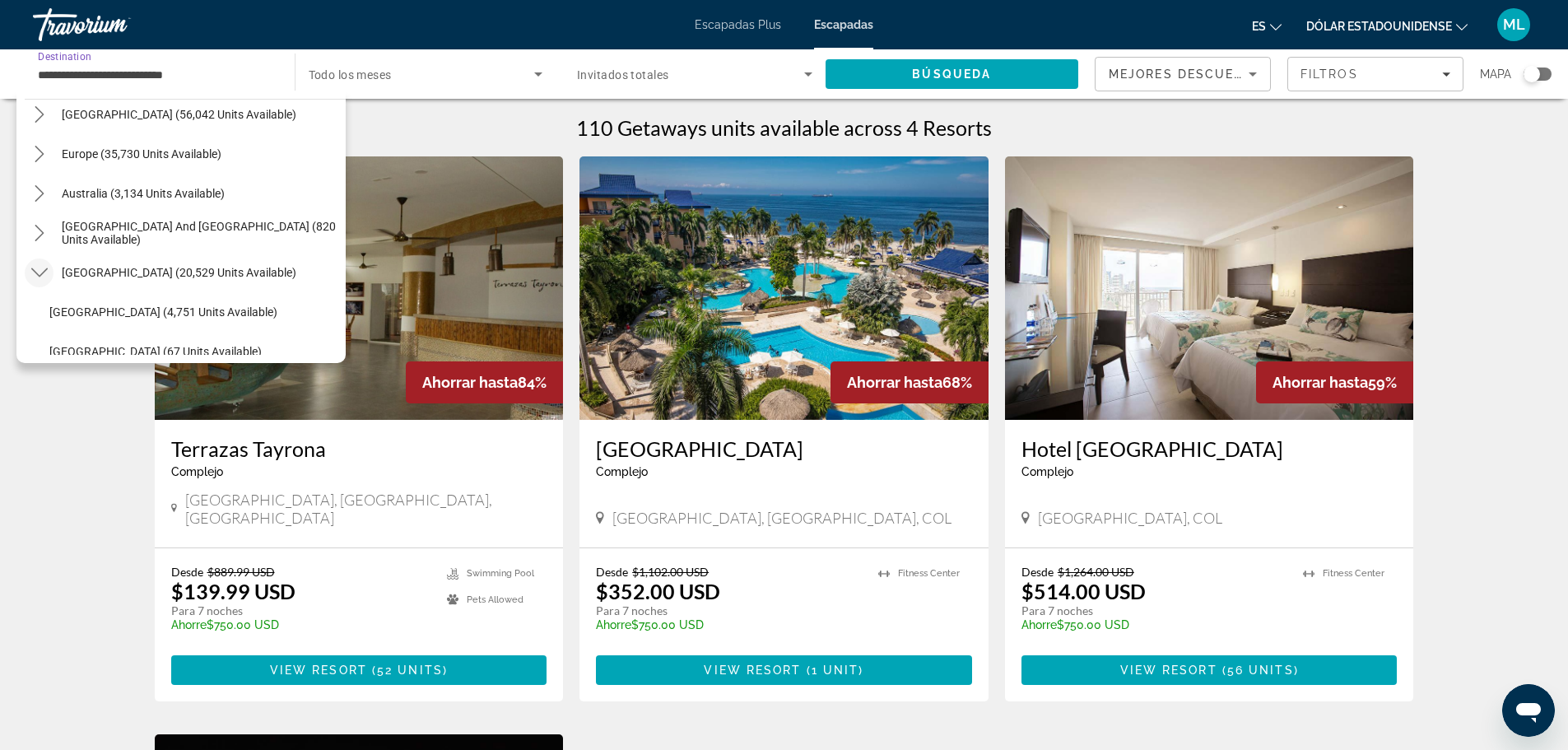
click at [46, 268] on icon "Toggle South America (20,529 units available) submenu" at bounding box center [39, 273] width 16 height 16
click at [37, 235] on icon "Toggle South Pacific and Oceania (820 units available) submenu" at bounding box center [39, 233] width 16 height 16
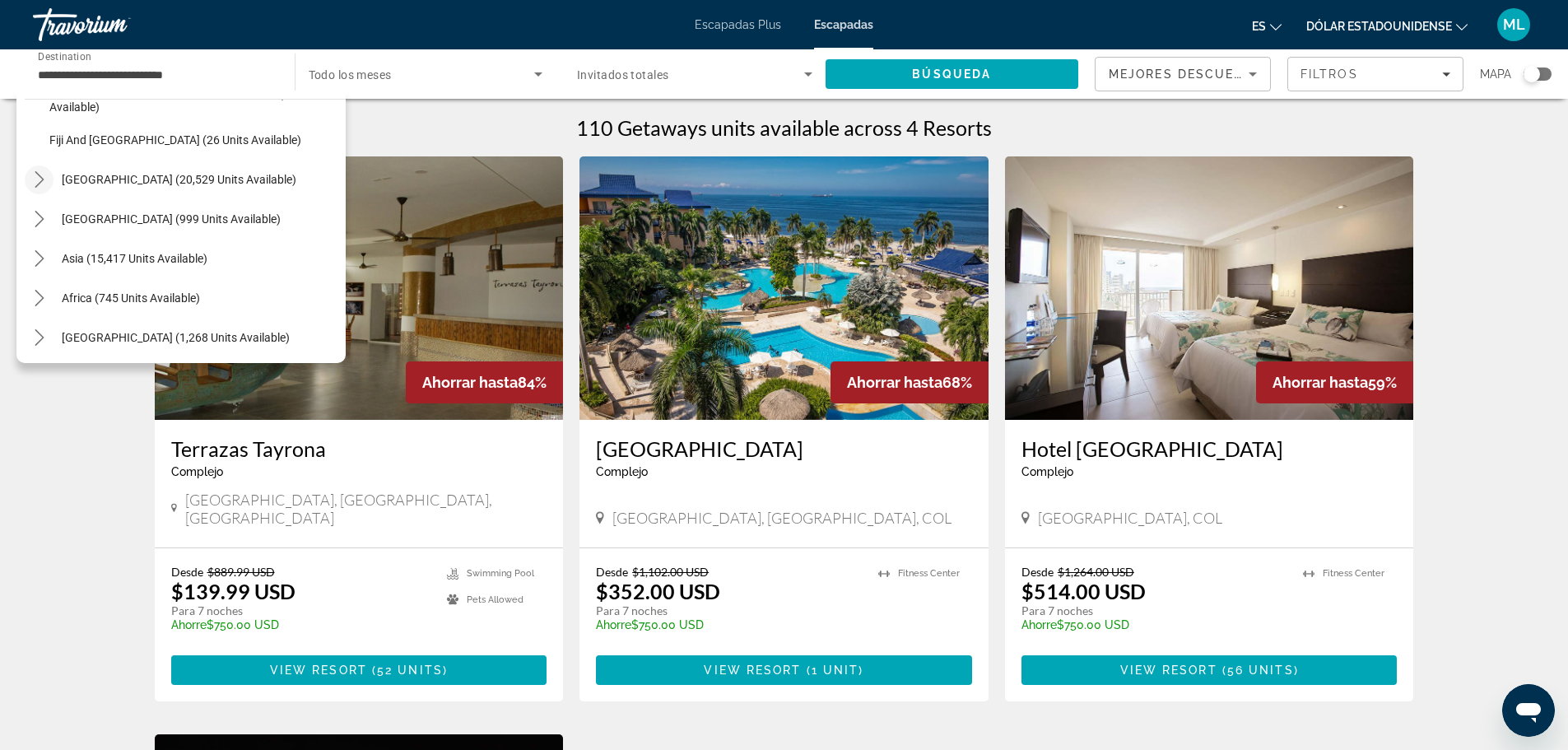
scroll to position [385, 0]
click at [42, 213] on icon "Toggle Central America (999 units available) submenu" at bounding box center [39, 217] width 16 height 16
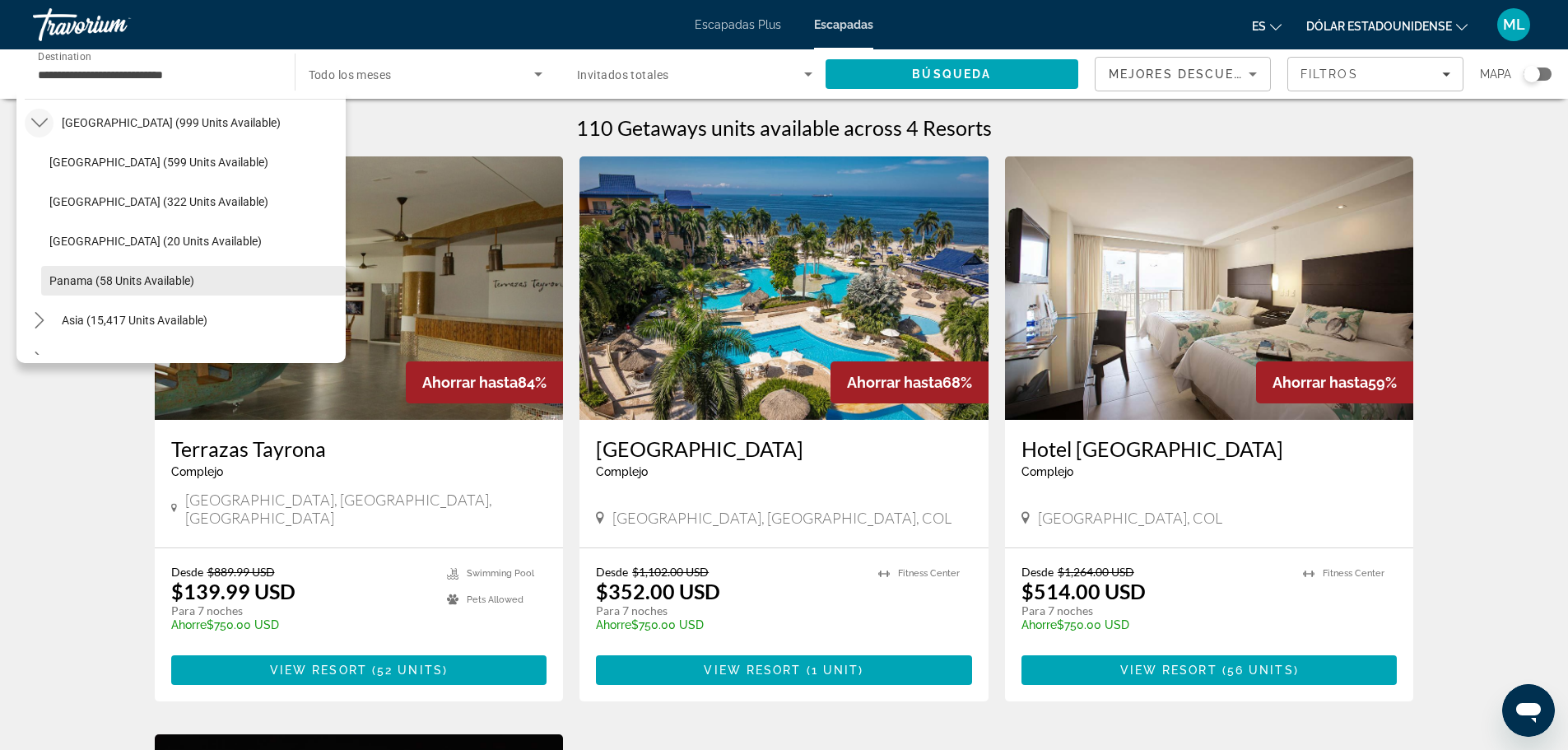
scroll to position [508, 0]
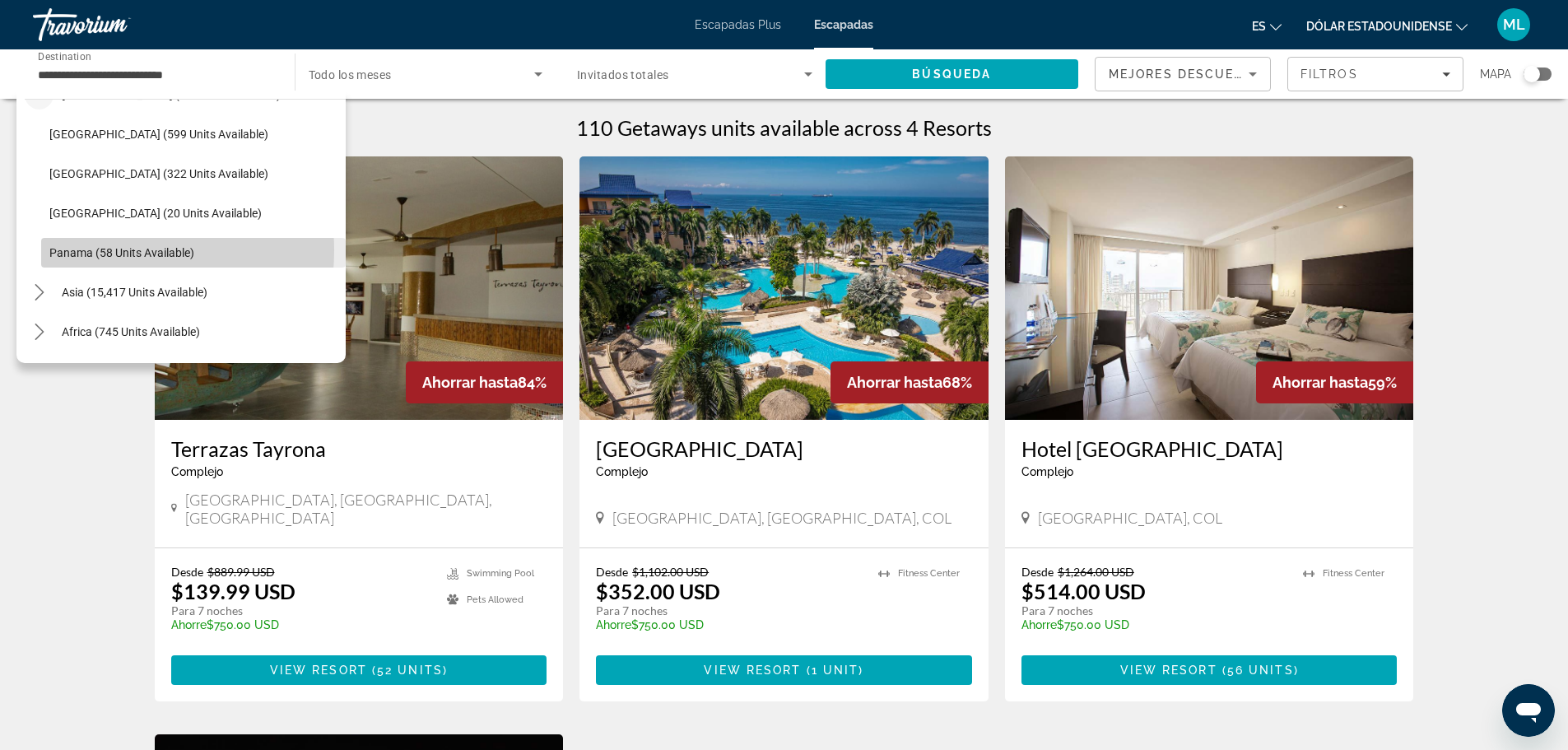
click at [110, 251] on span "Panama (58 units available)" at bounding box center [122, 252] width 144 height 13
type input "**********"
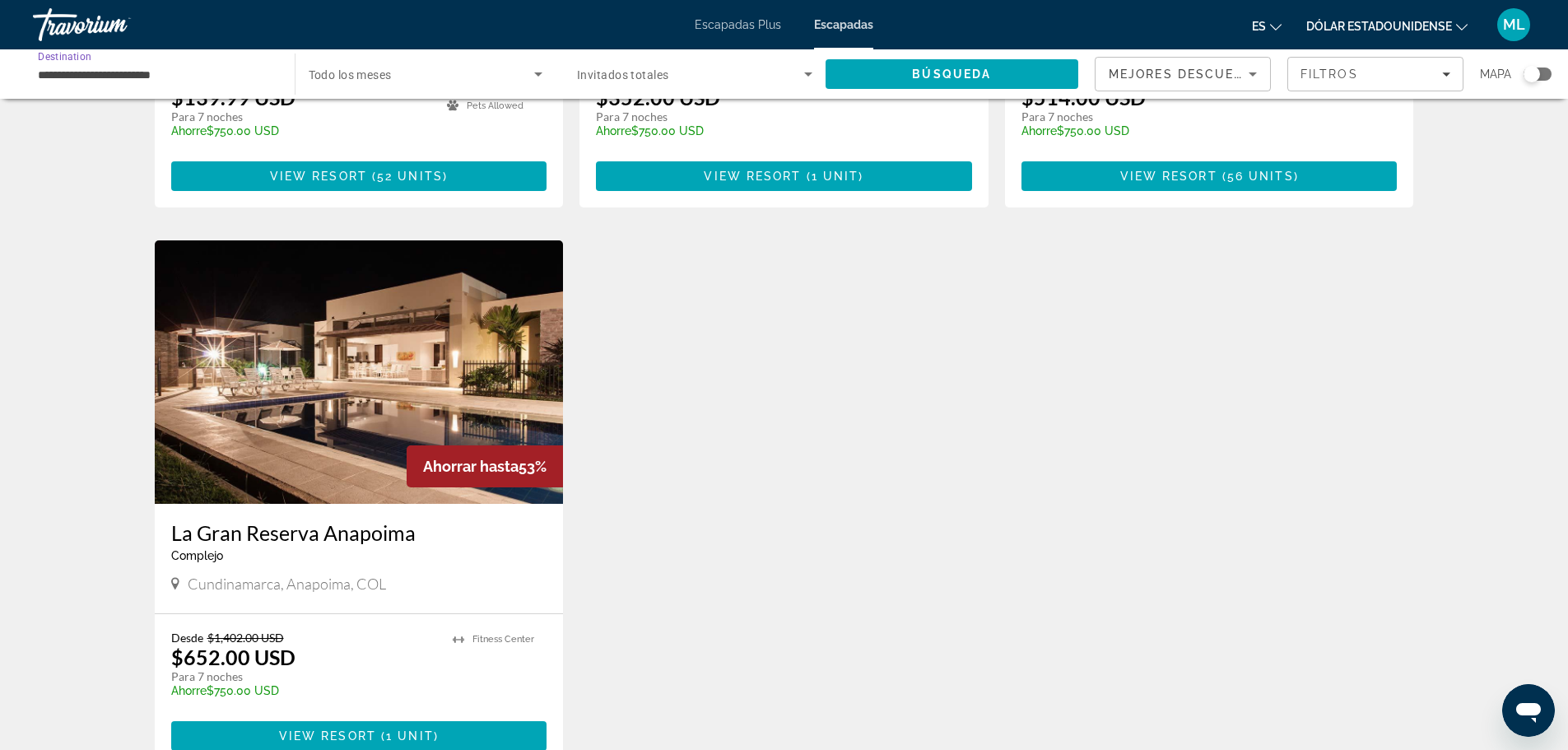
scroll to position [0, 0]
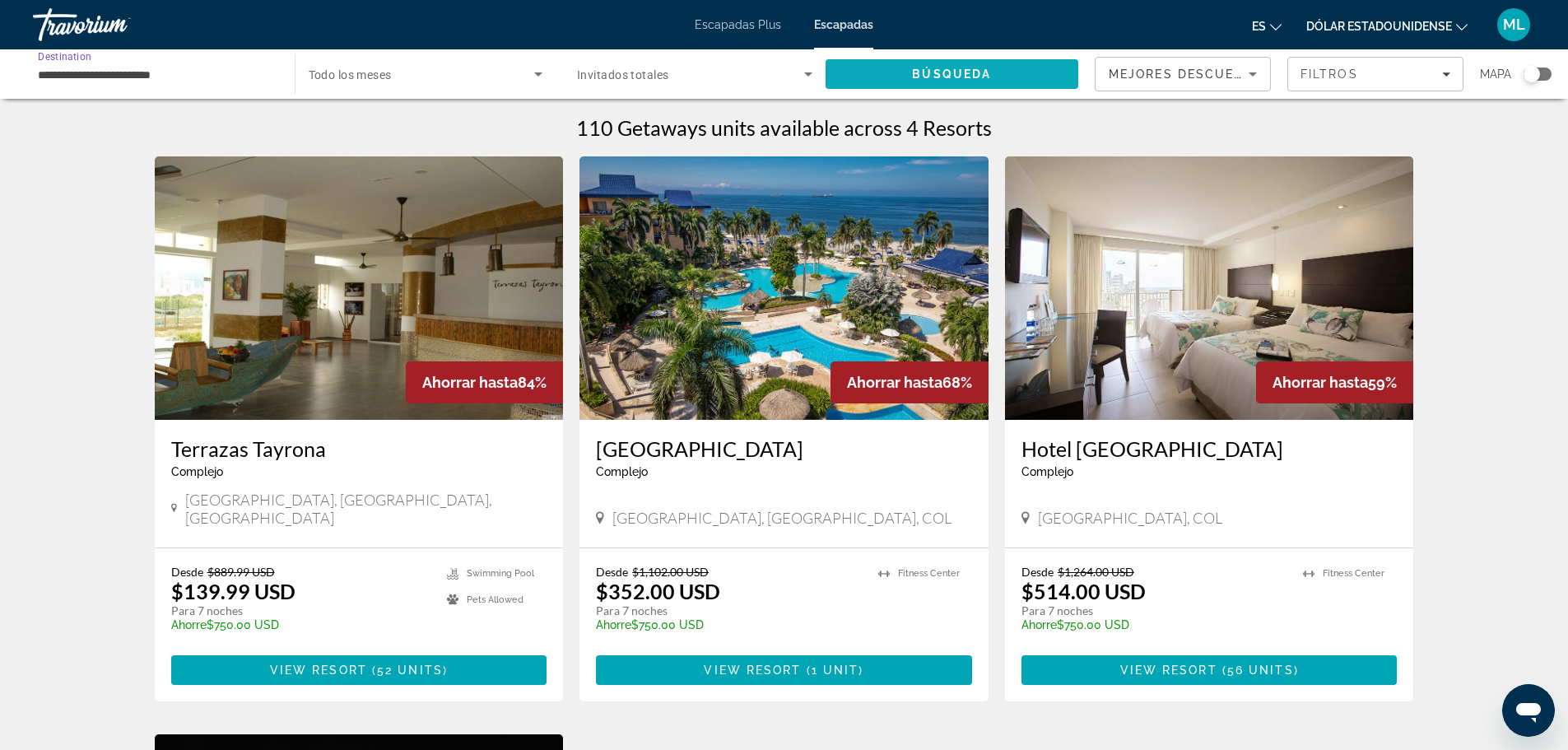
click at [880, 70] on span "Search" at bounding box center [952, 73] width 253 height 39
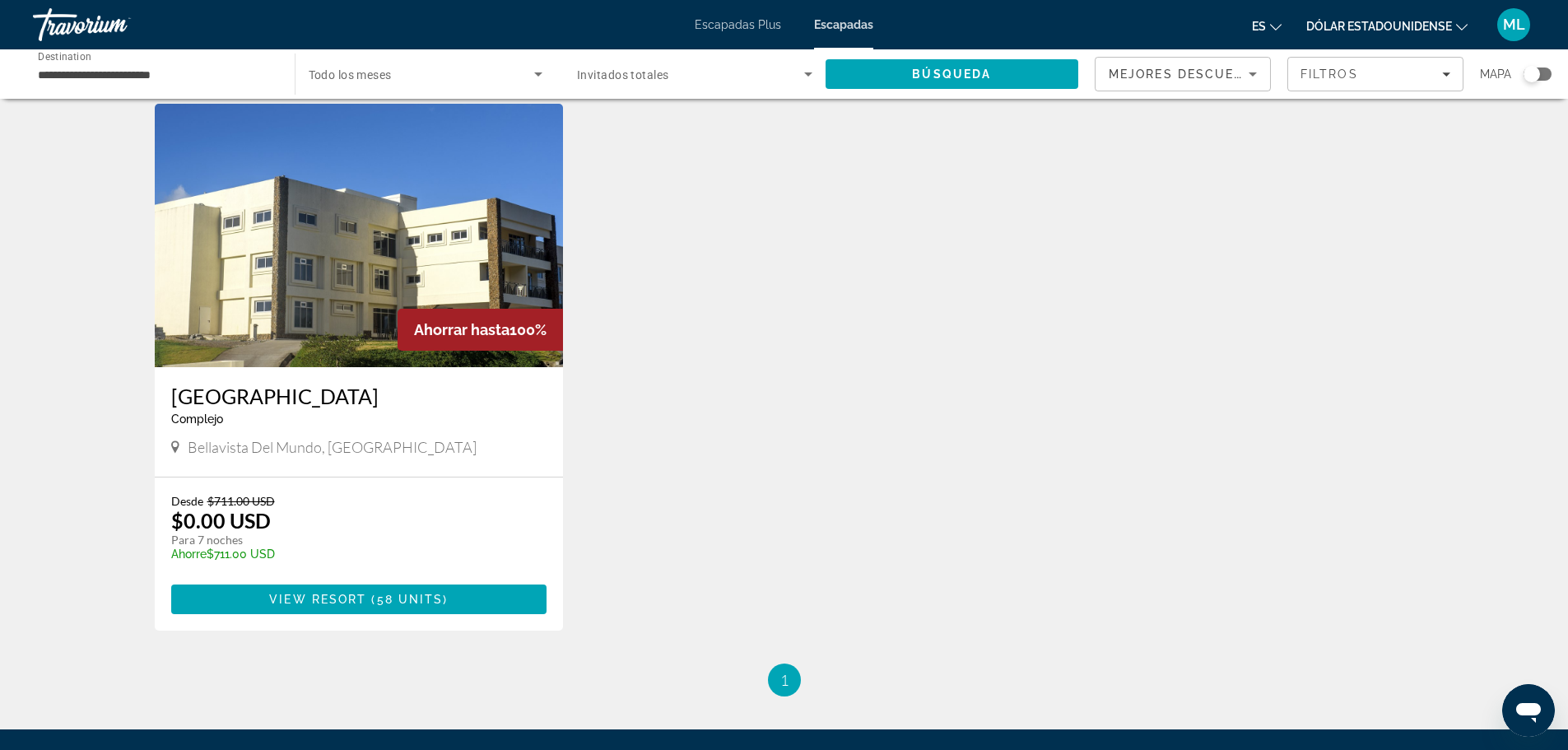
scroll to position [82, 0]
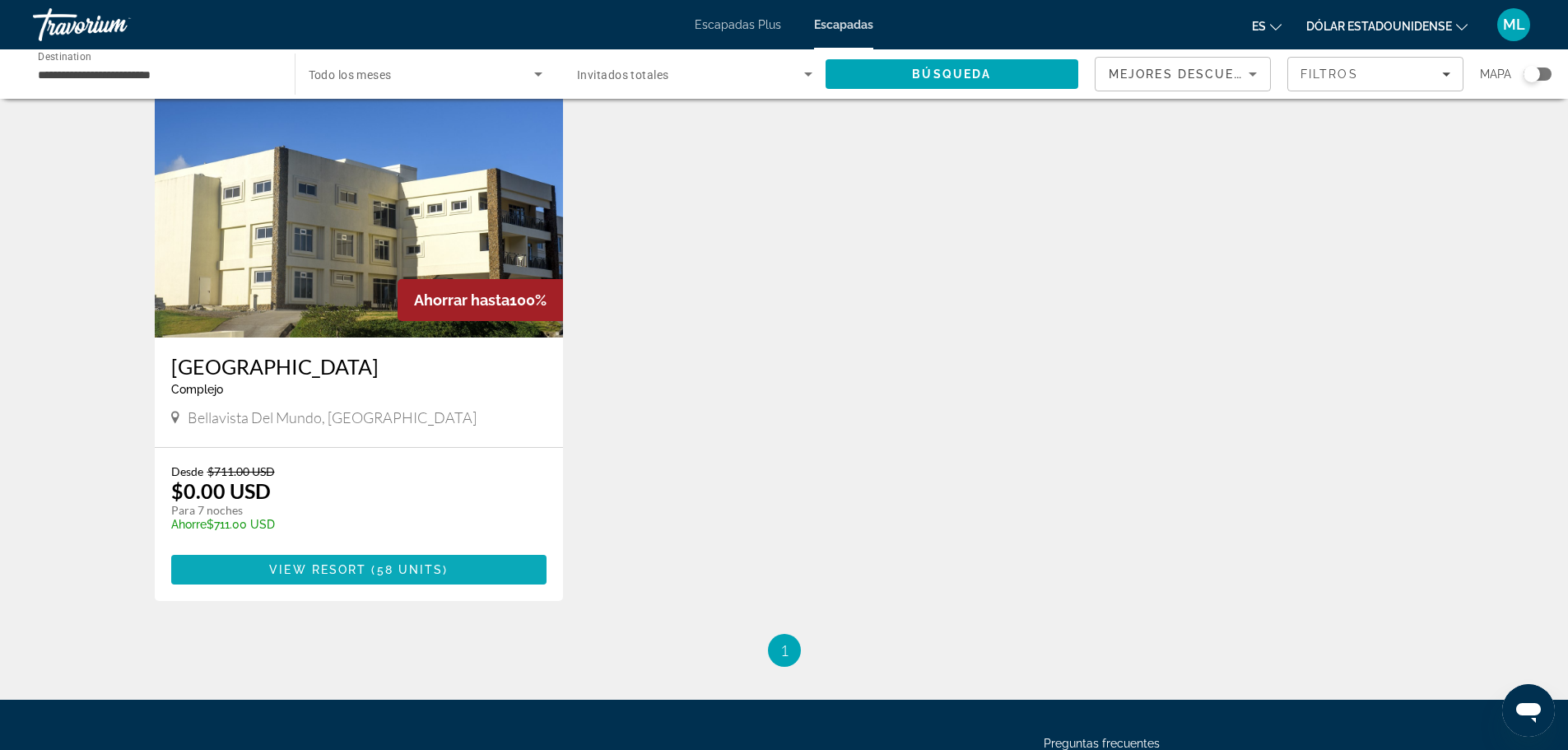
click at [312, 563] on span "View Resort" at bounding box center [317, 570] width 97 height 13
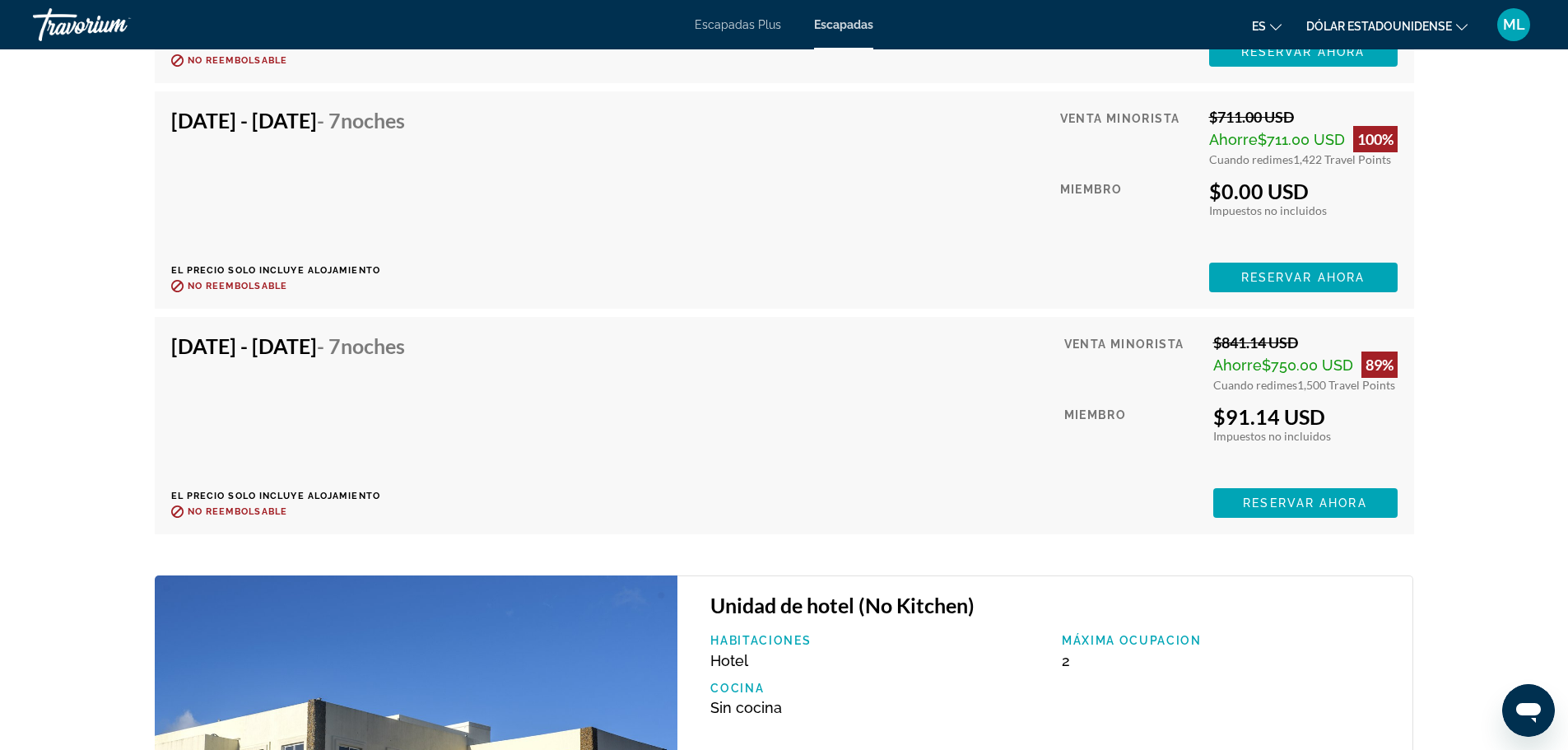
scroll to position [4449, 0]
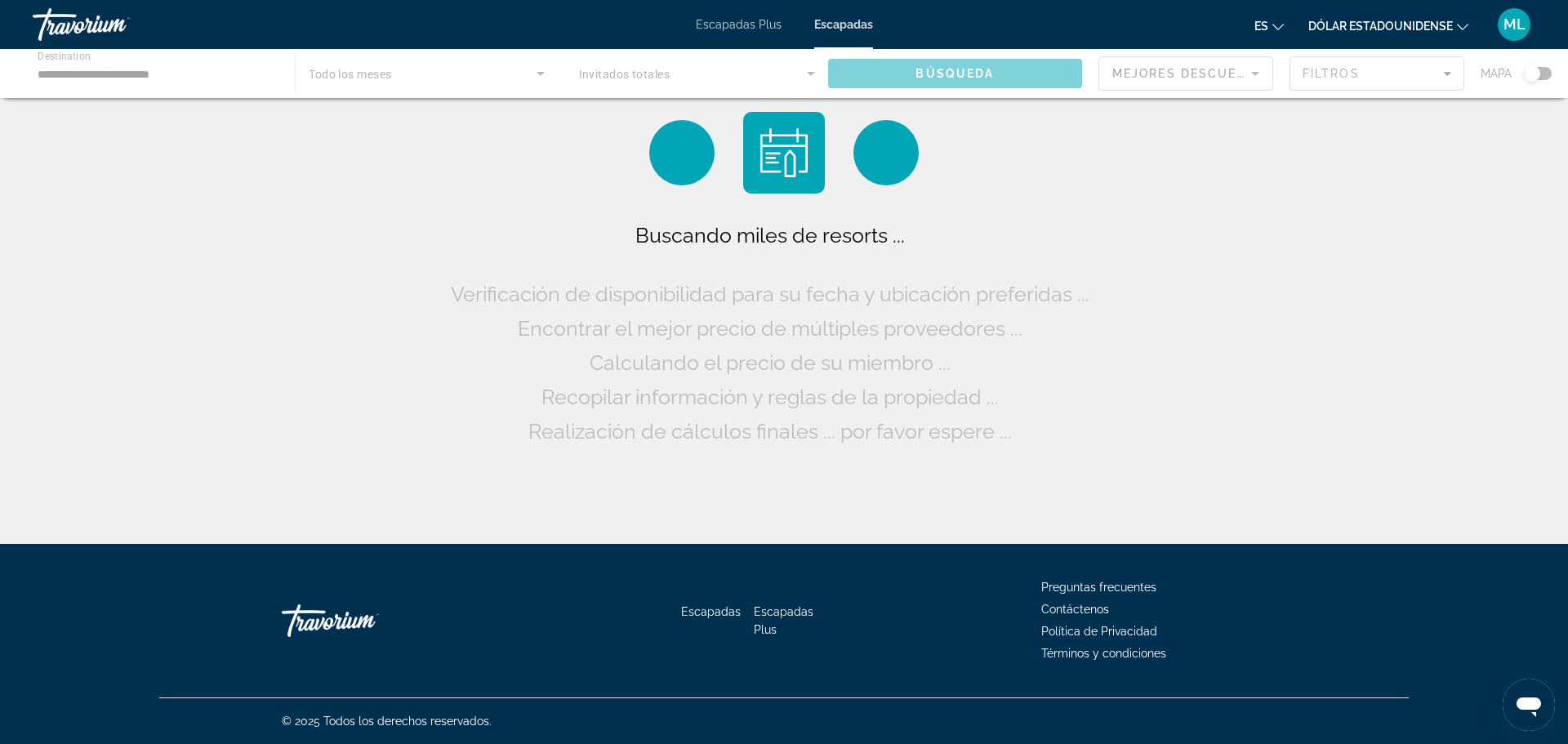
click at [139, 71] on div "Contenido principal" at bounding box center [784, 73] width 1568 height 49
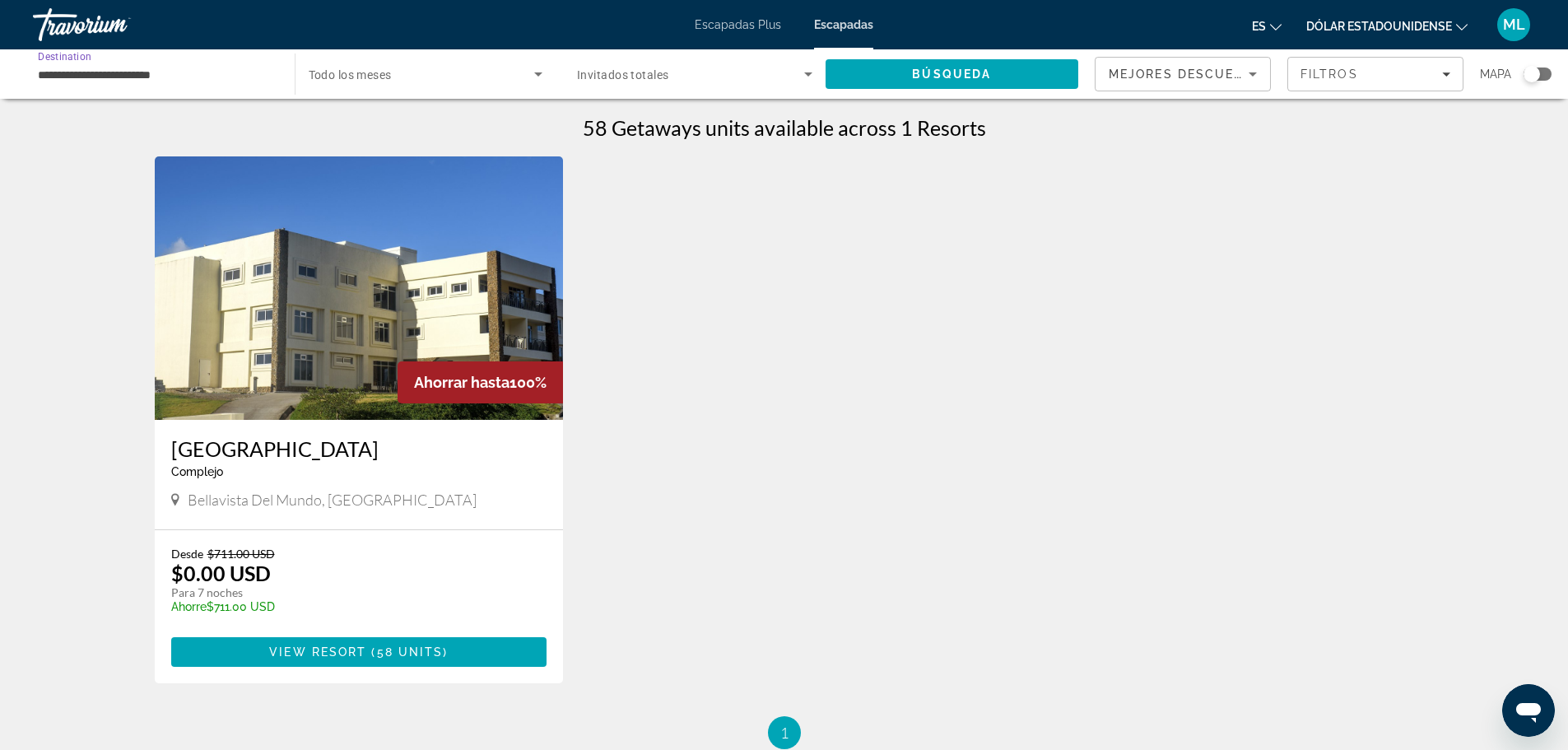
click at [157, 73] on input "**********" at bounding box center [155, 75] width 235 height 20
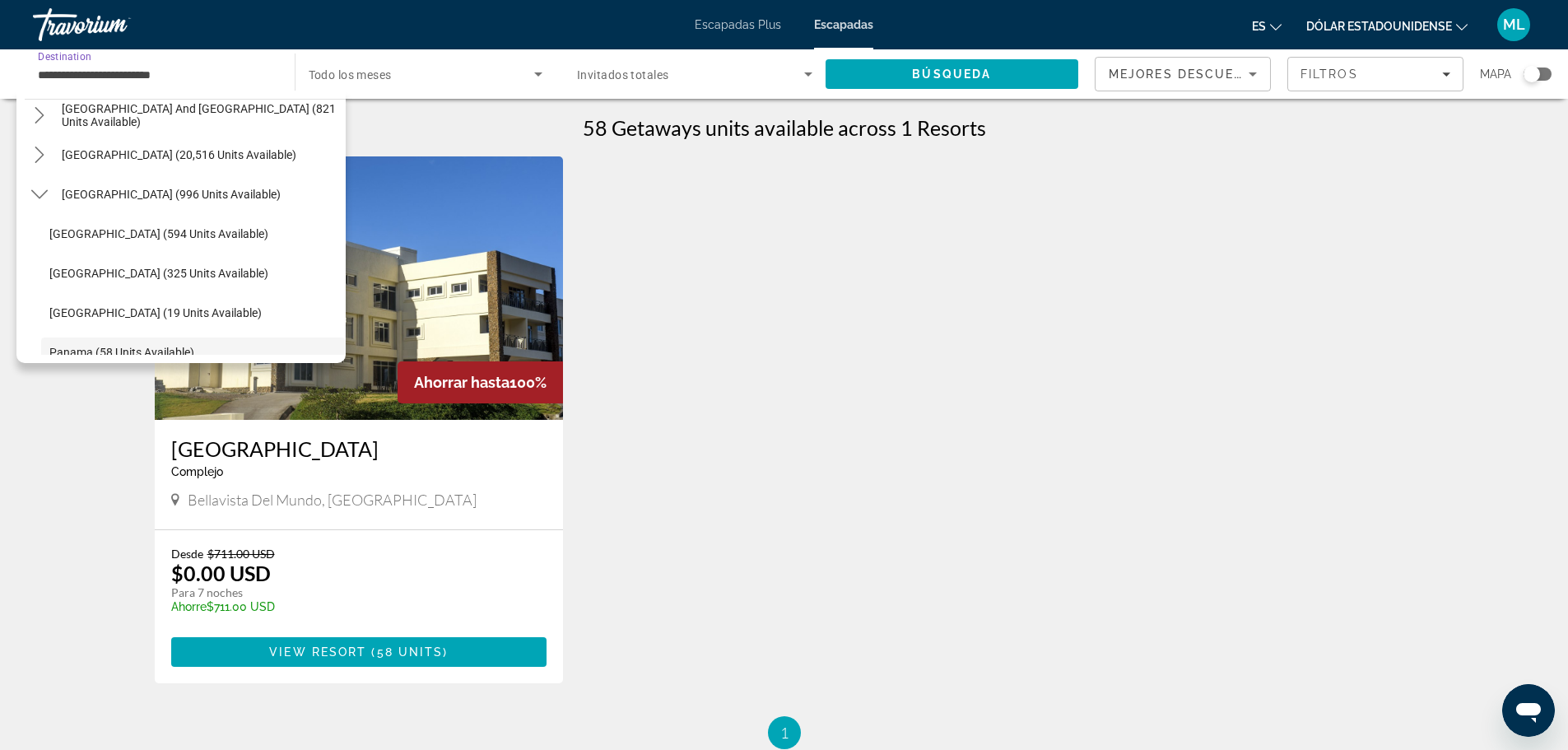
scroll to position [260, 0]
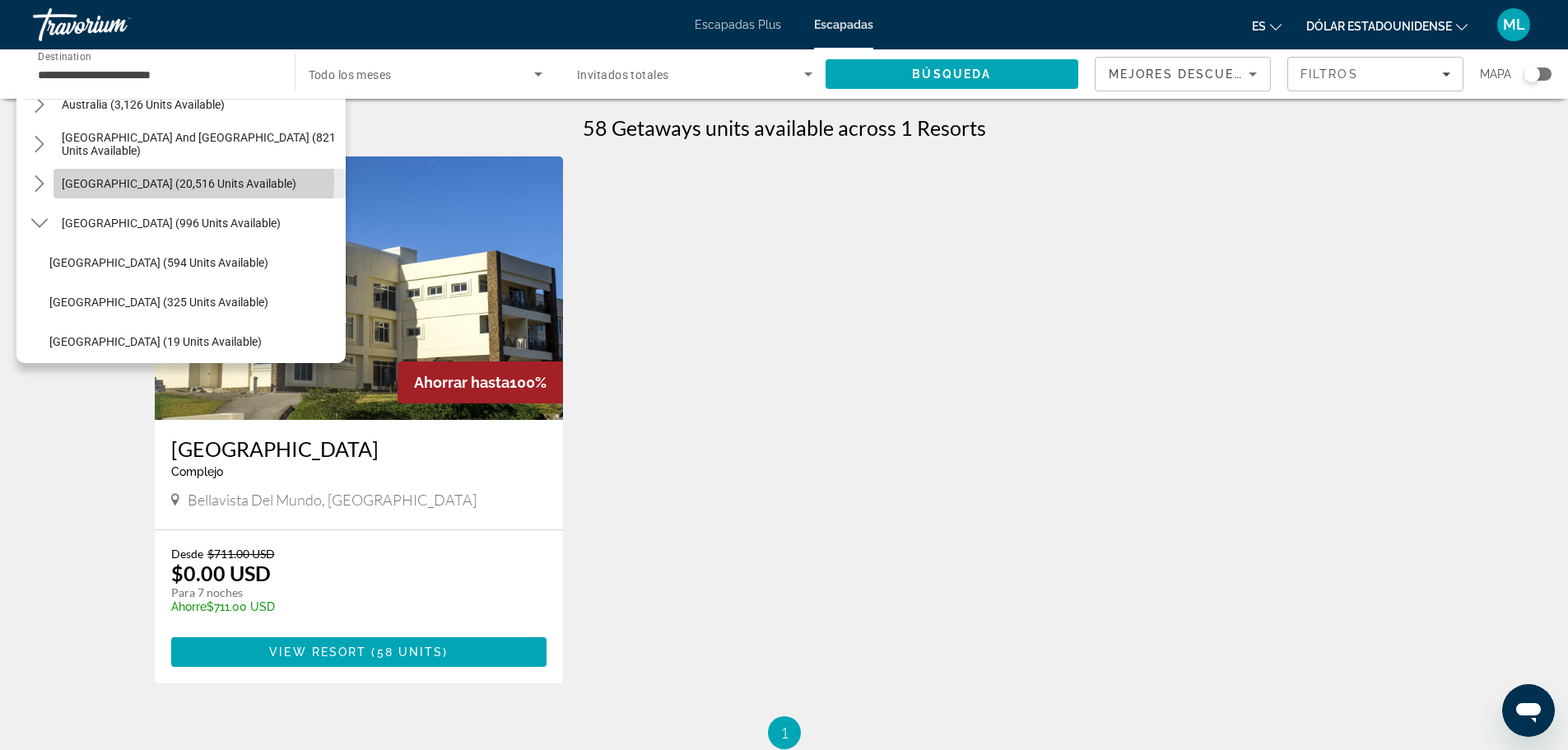
click at [101, 179] on span "South America (20,516 units available)" at bounding box center [179, 184] width 235 height 13
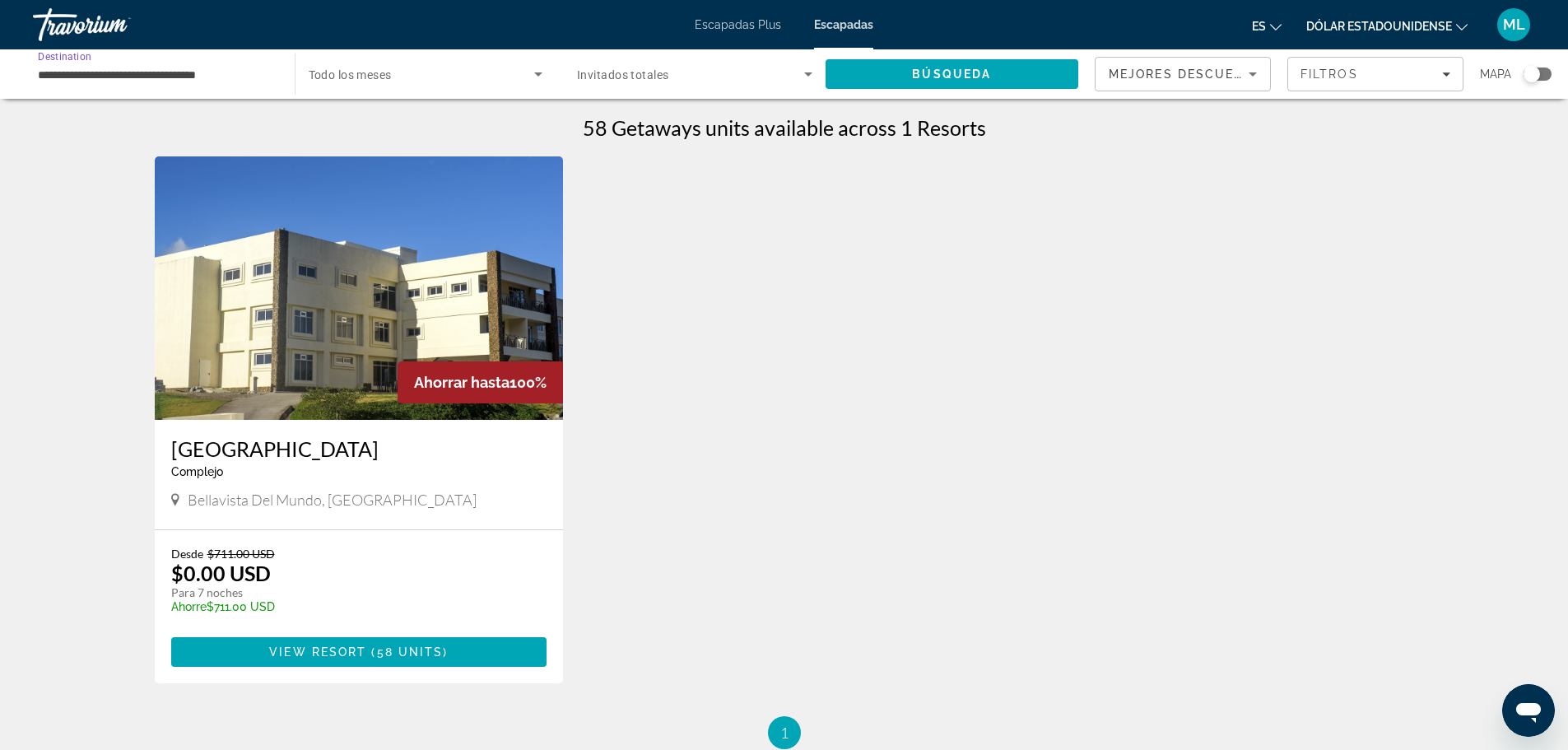
click at [171, 71] on input "**********" at bounding box center [155, 75] width 235 height 20
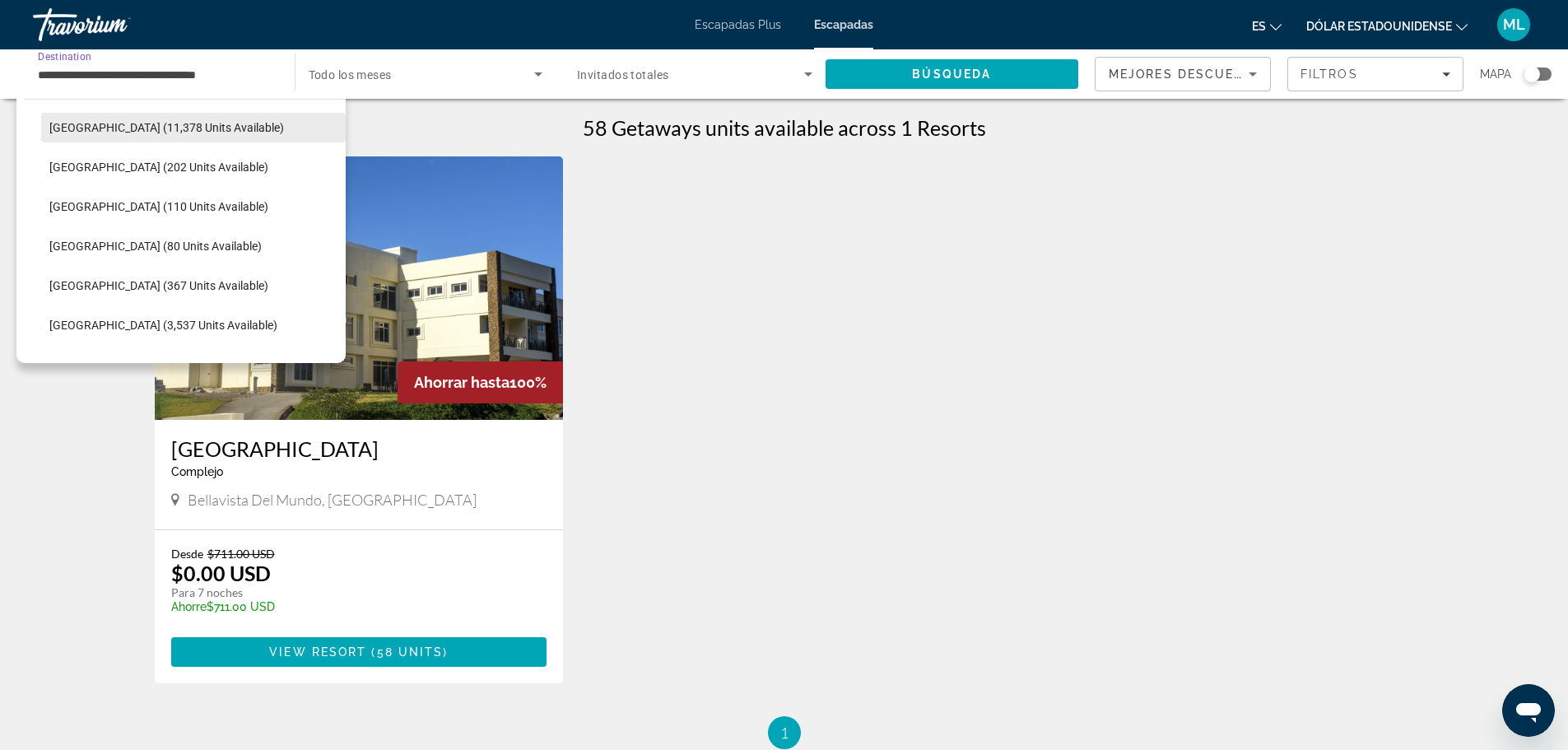
scroll to position [464, 0]
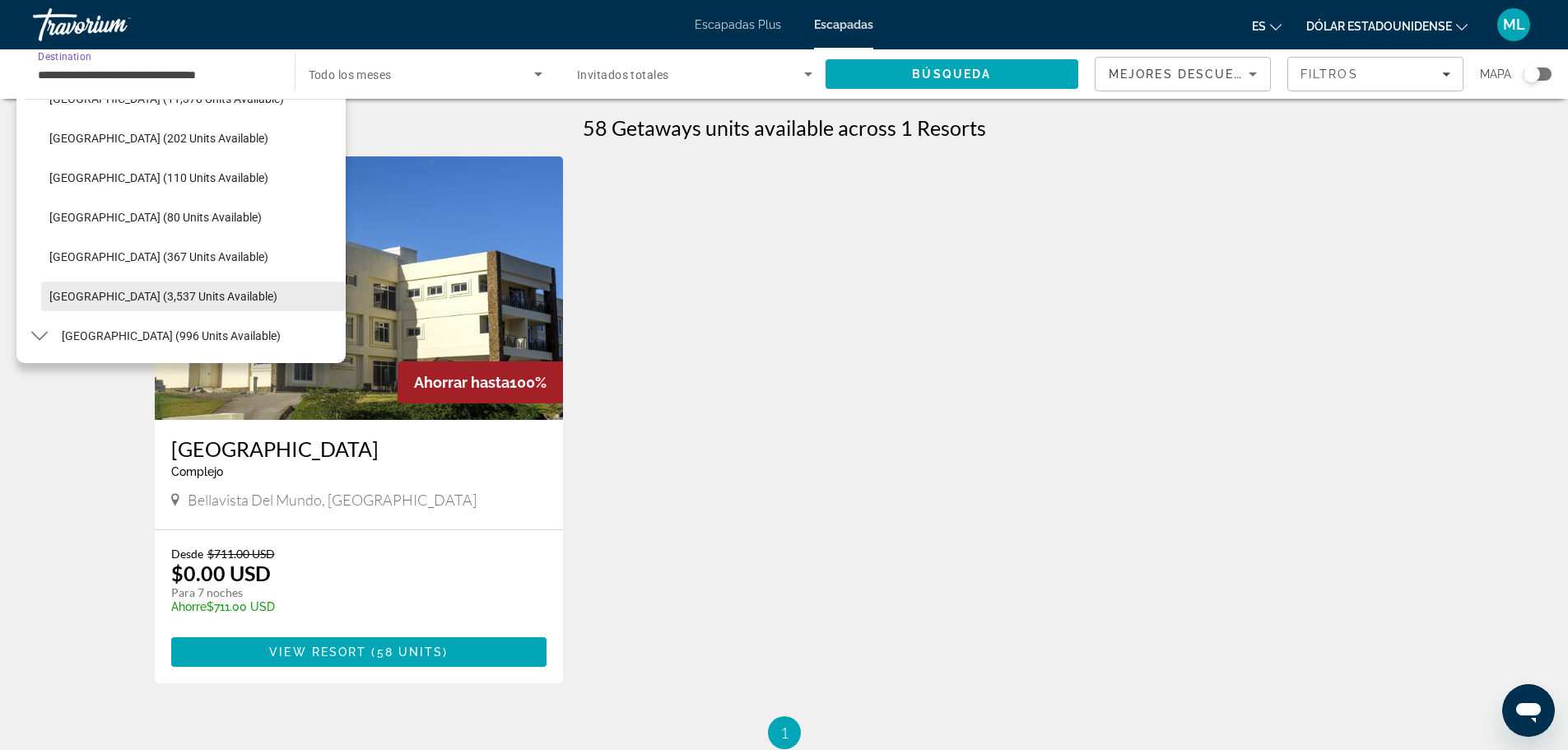
click at [126, 283] on span "Select destination: Venezuela (3,537 units available)" at bounding box center [193, 295] width 304 height 39
type input "**********"
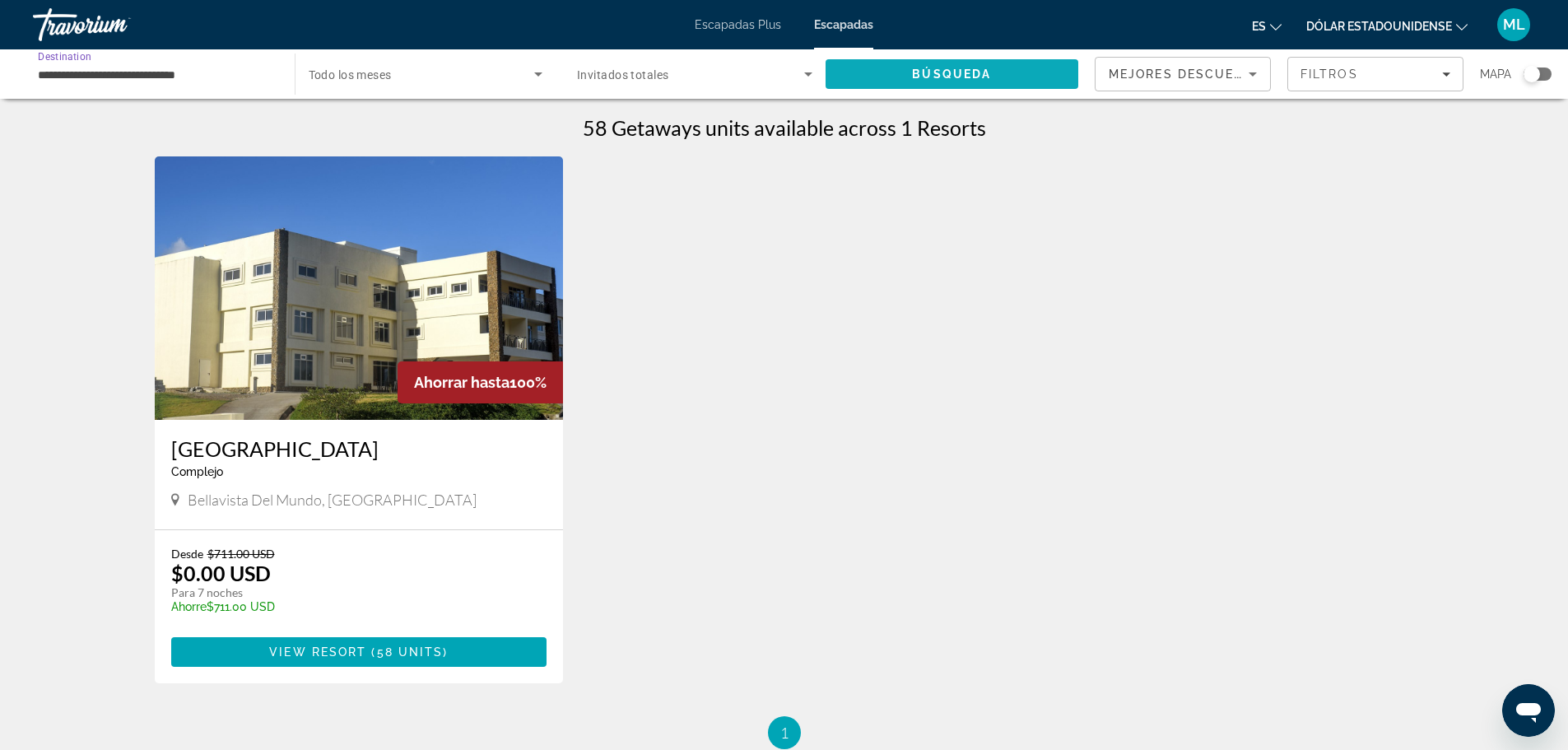
click at [928, 73] on span "Búsqueda" at bounding box center [952, 74] width 79 height 13
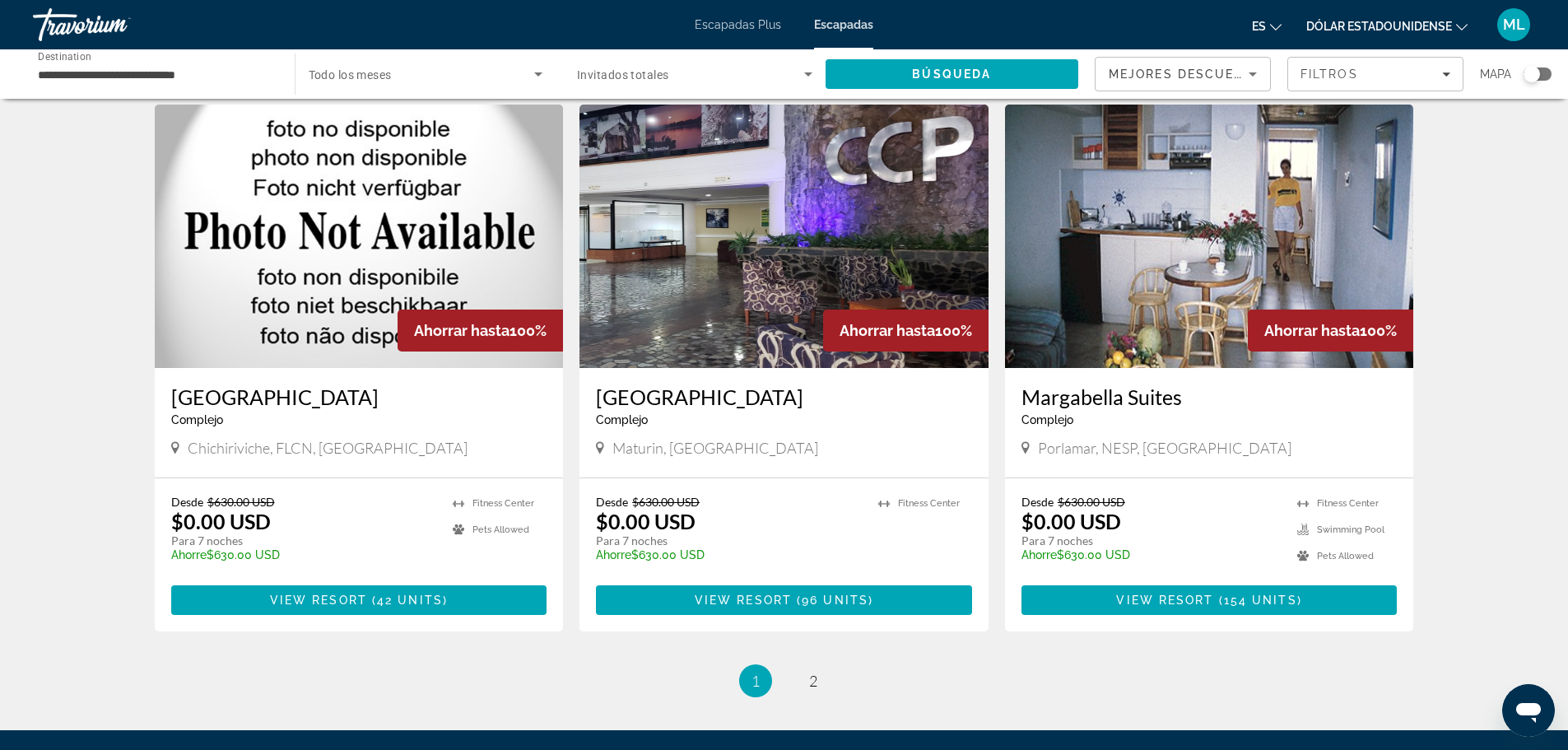
scroll to position [1812, 0]
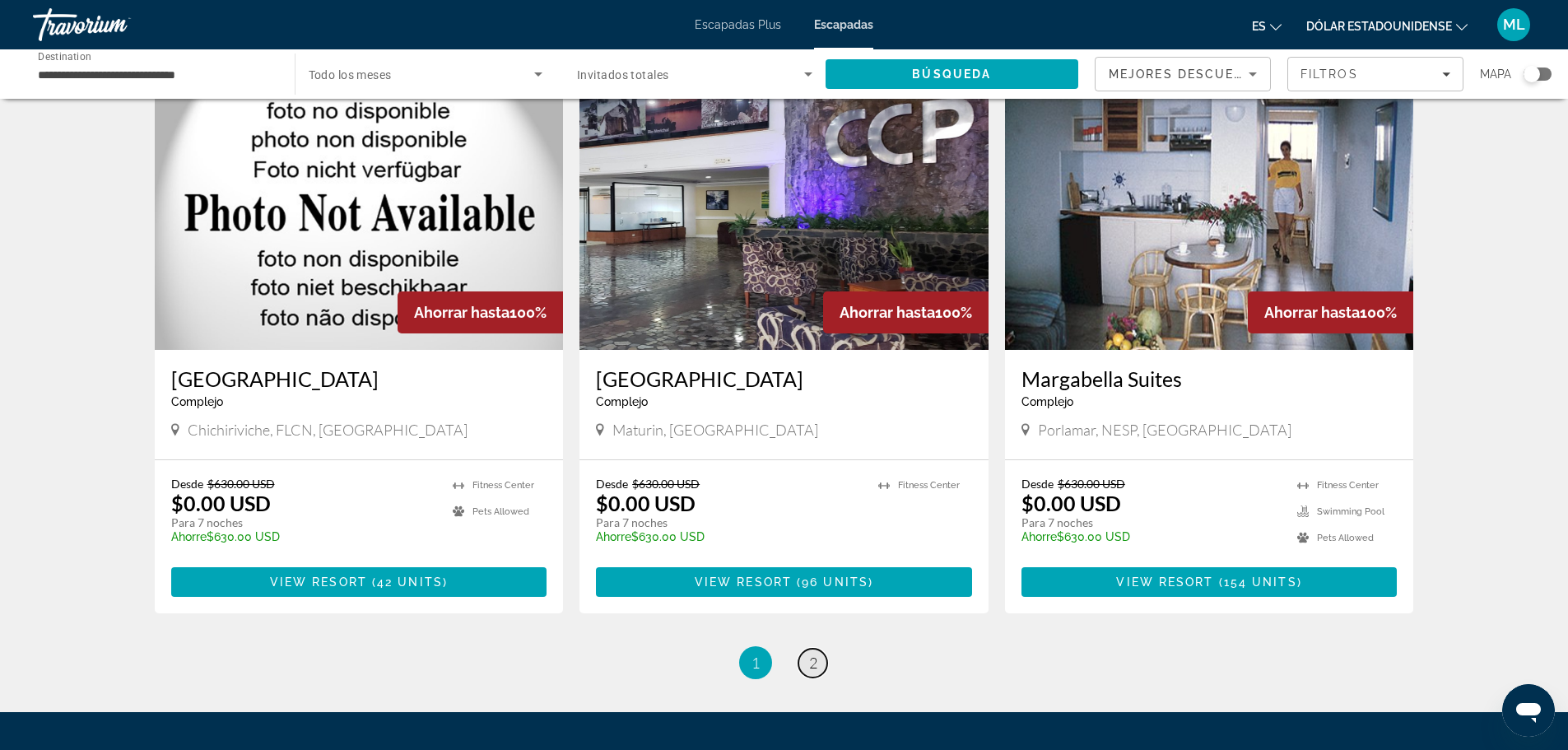
click at [809, 654] on span "2" at bounding box center [813, 663] width 8 height 18
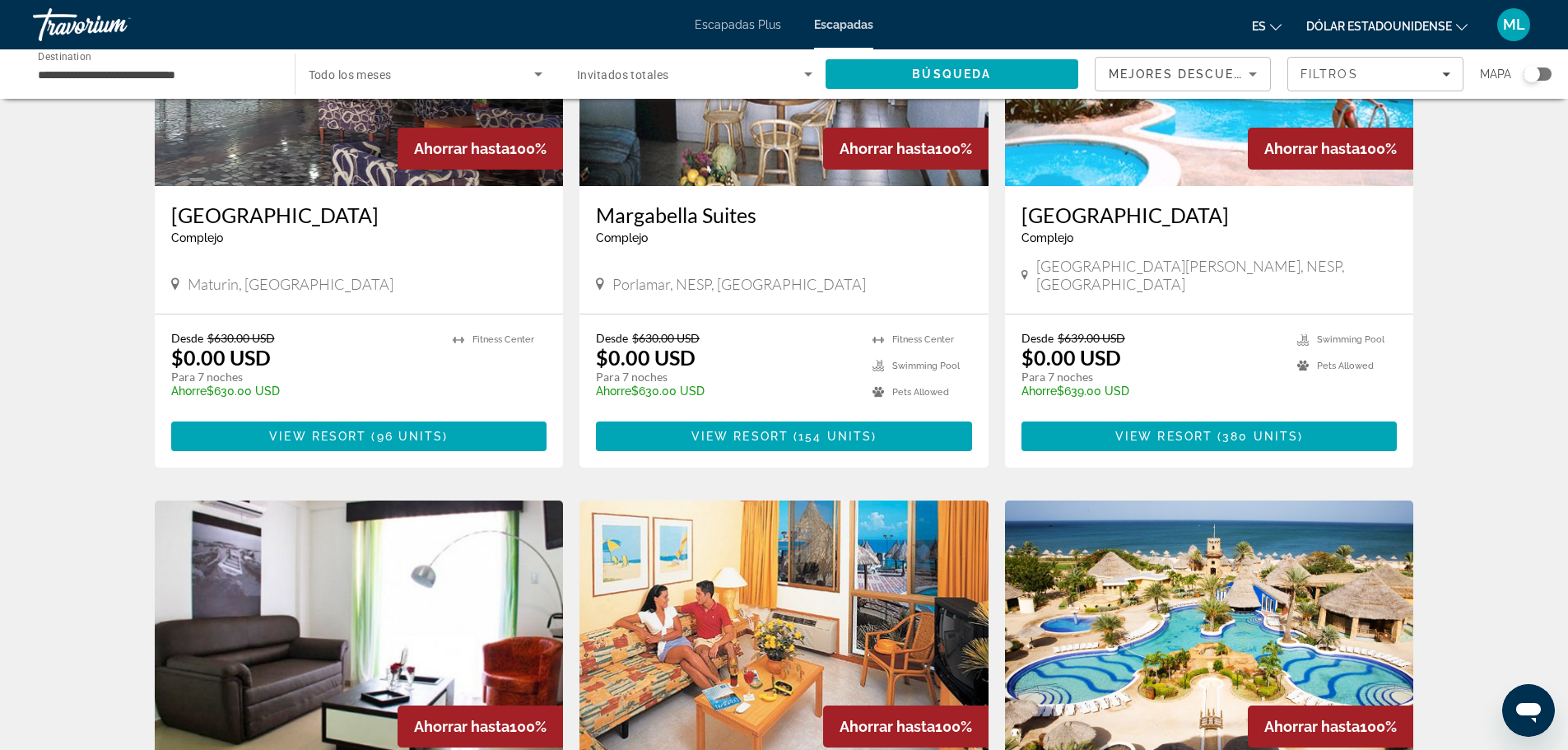
scroll to position [152, 0]
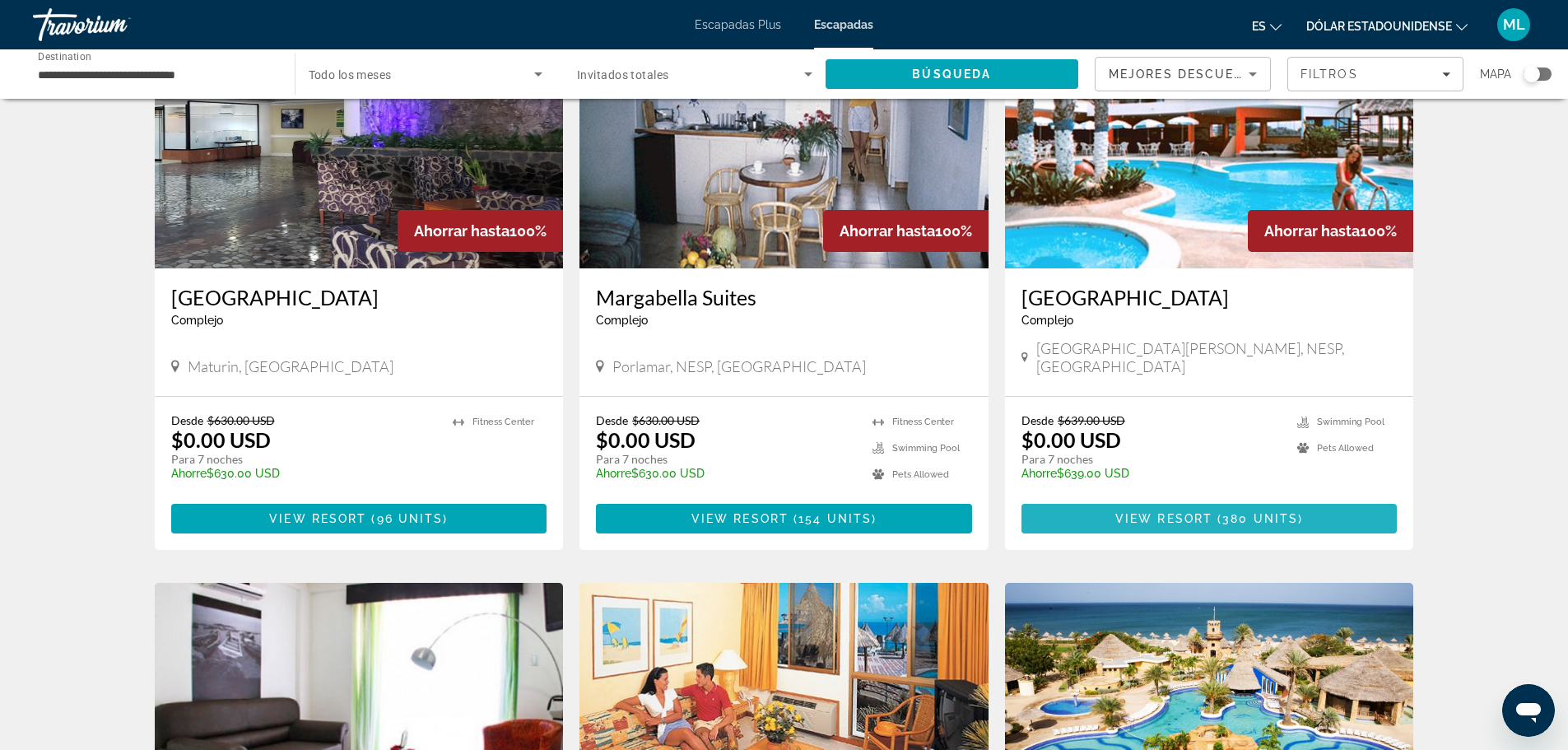
click at [1227, 512] on span "380 units" at bounding box center [1260, 519] width 76 height 13
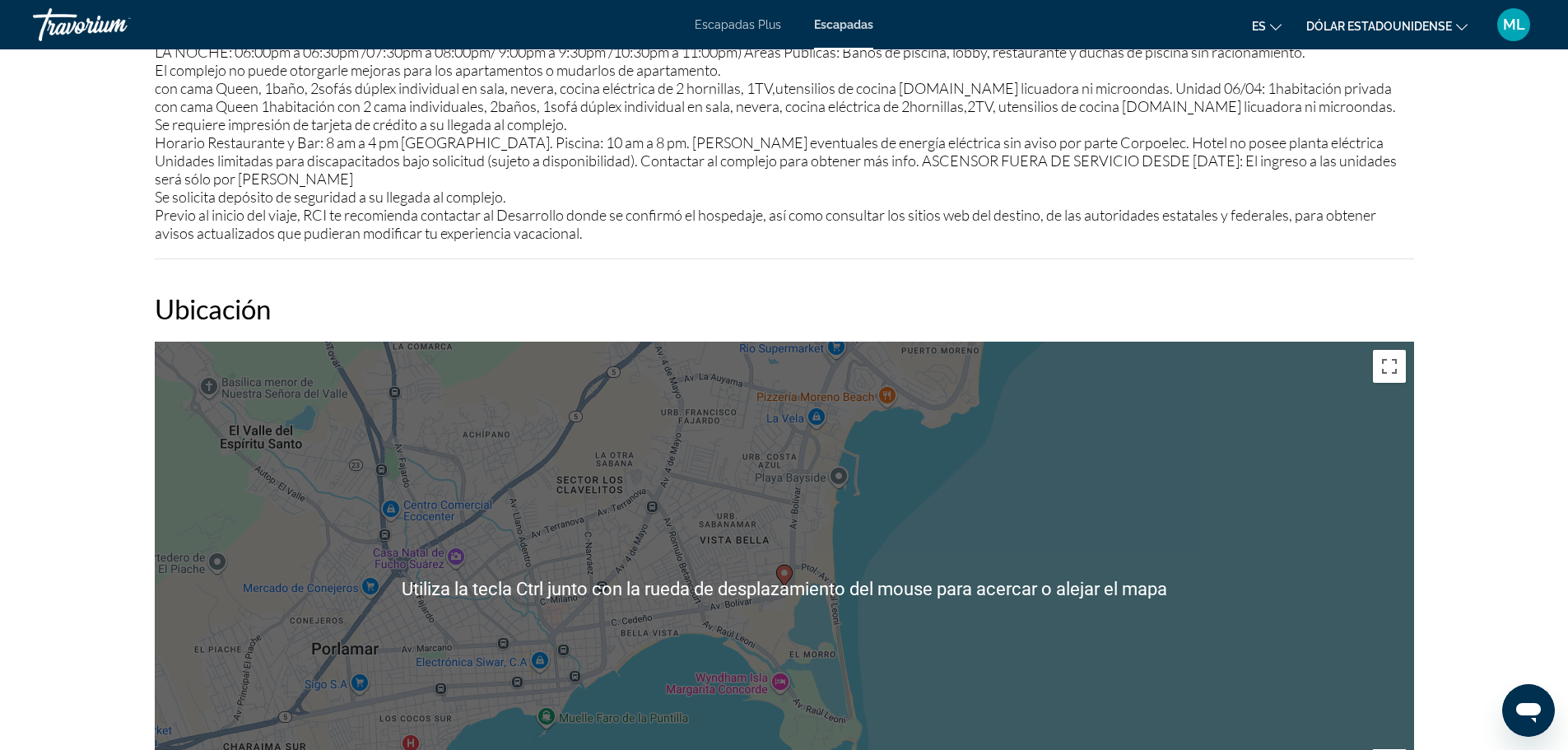
scroll to position [1947, 0]
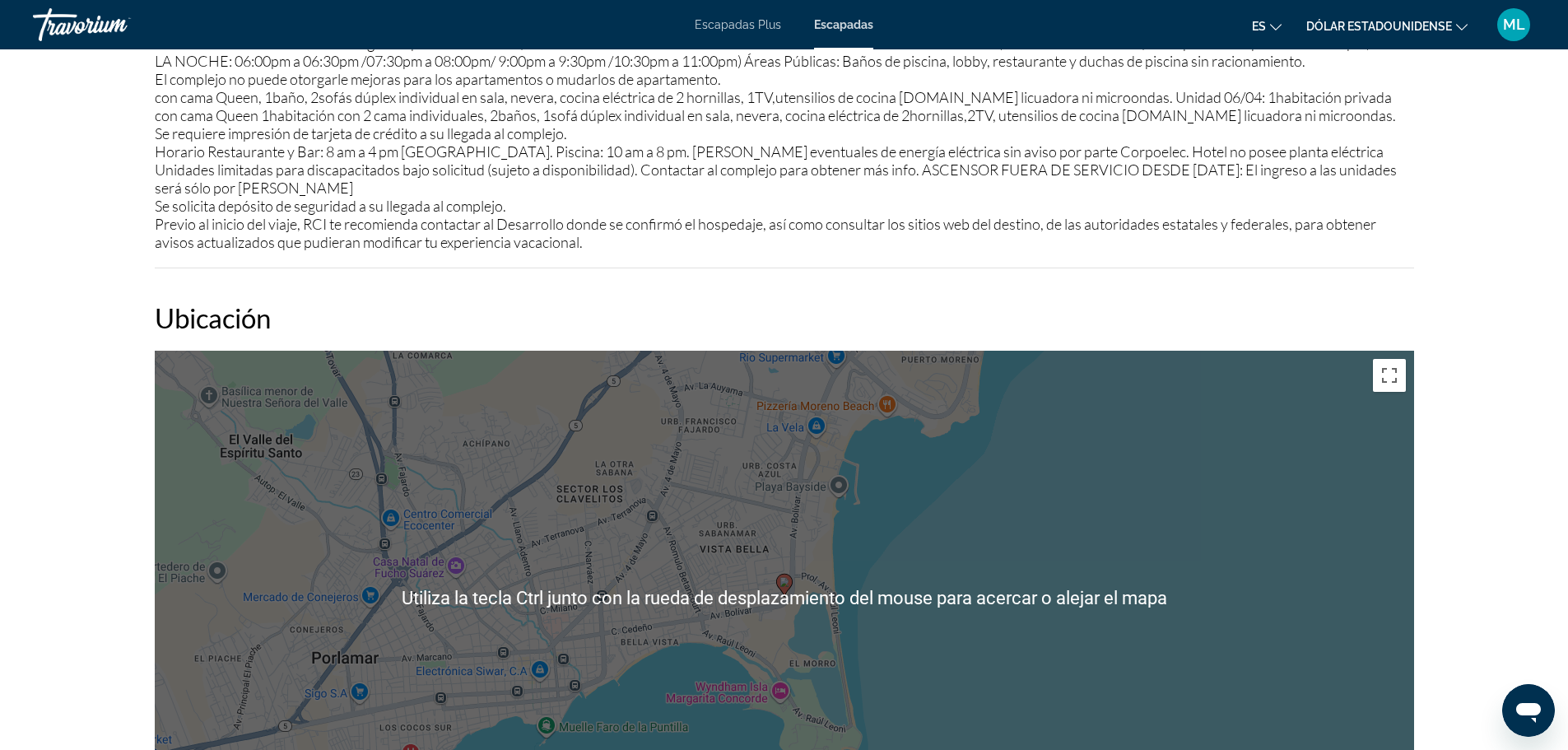
click at [839, 474] on div "Para activar la función de arrastrar con el teclado, presiona Alt + Intro. Una …" at bounding box center [784, 598] width 1259 height 494
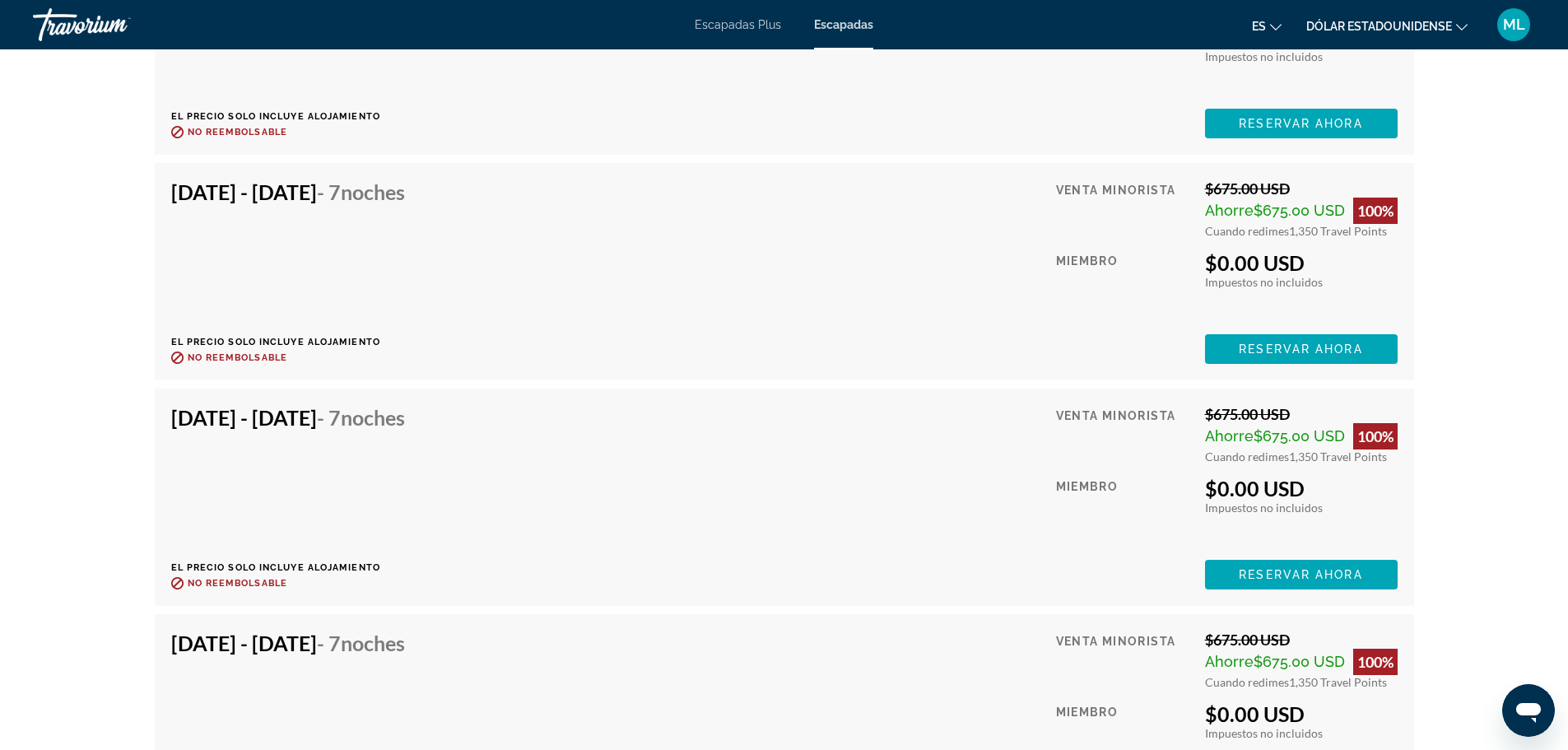
scroll to position [10840, 0]
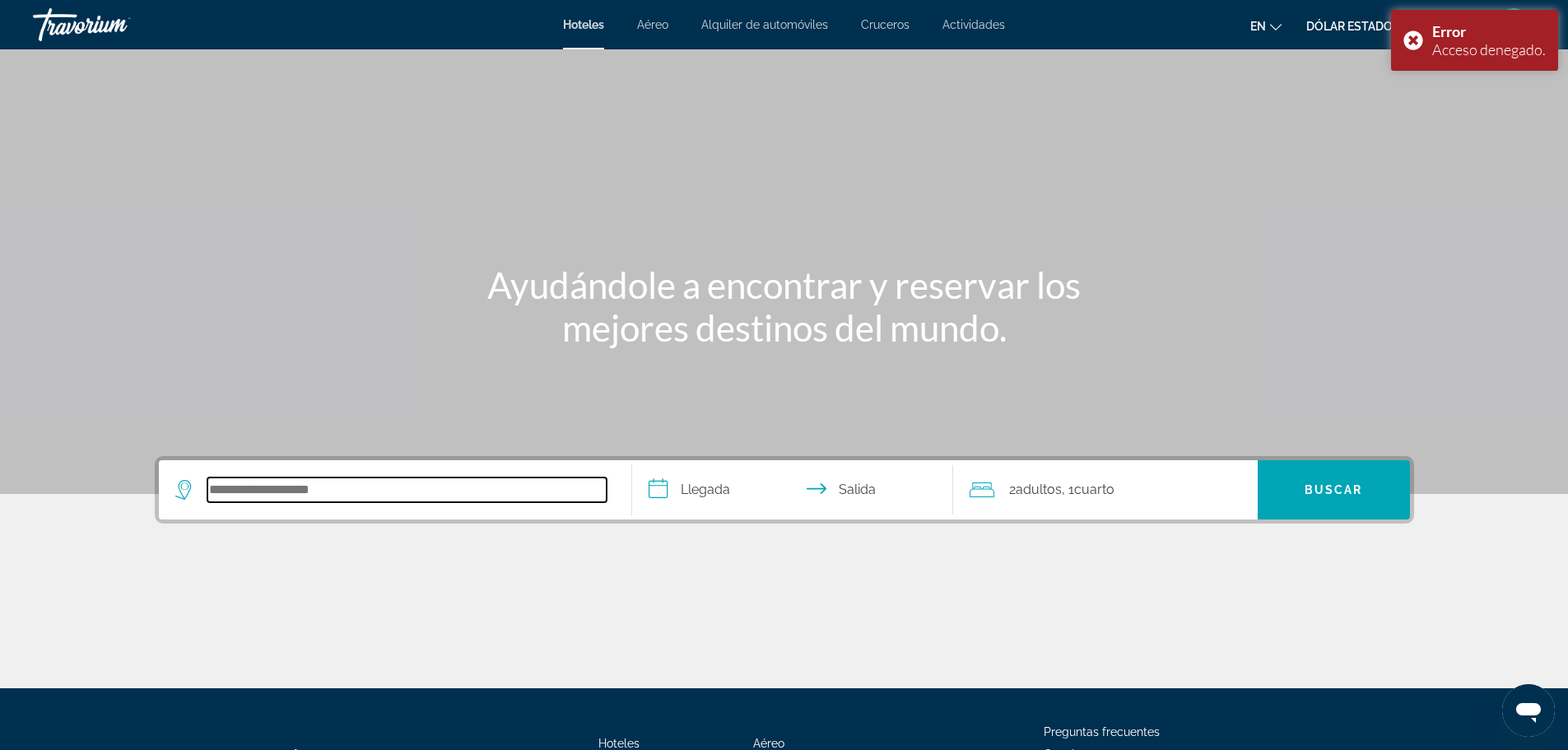
click at [321, 480] on input "Buscar destino de hotel" at bounding box center [407, 489] width 400 height 25
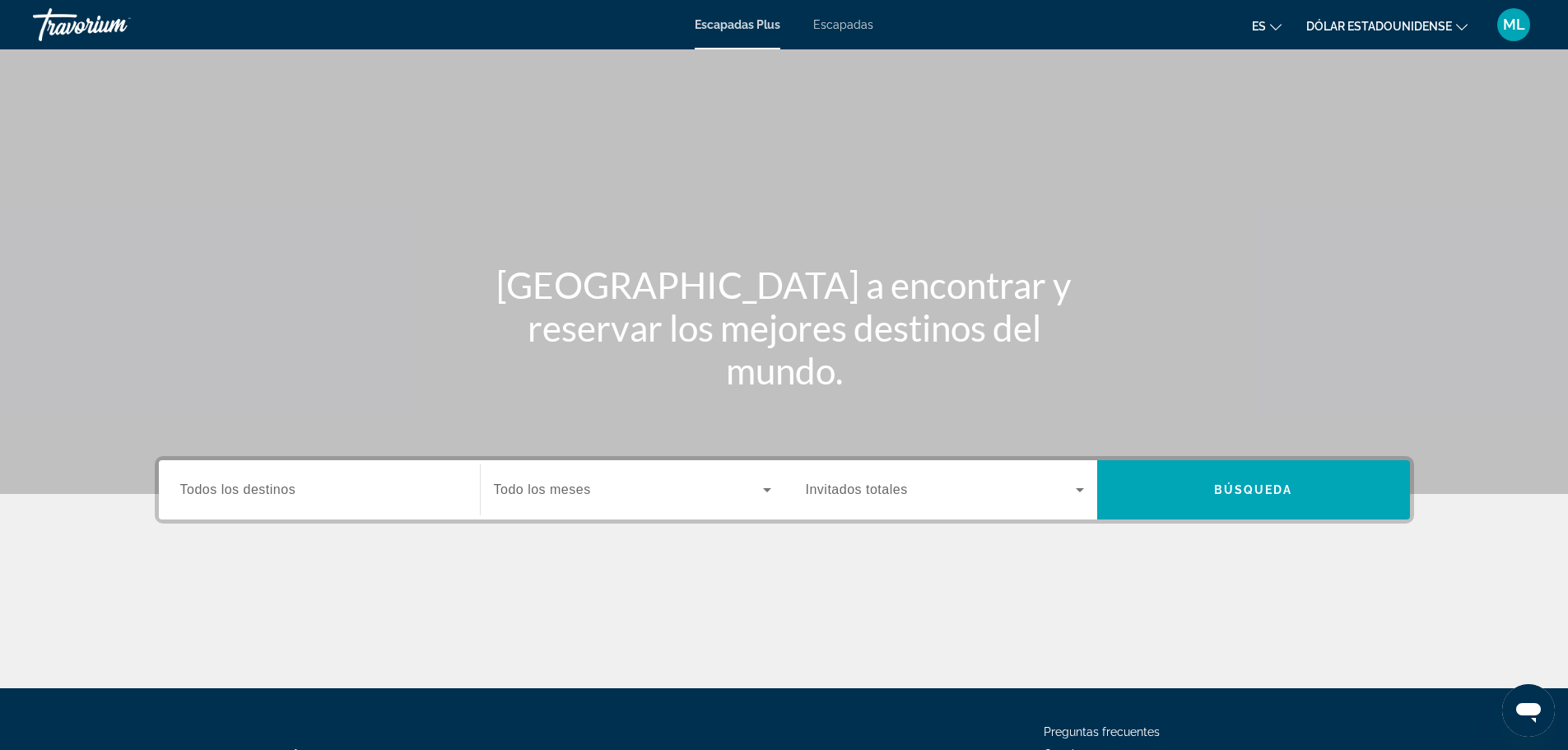
click at [857, 23] on font "Escapadas" at bounding box center [843, 25] width 60 height 13
click at [317, 481] on input "Destination Todos los destinos" at bounding box center [319, 491] width 278 height 20
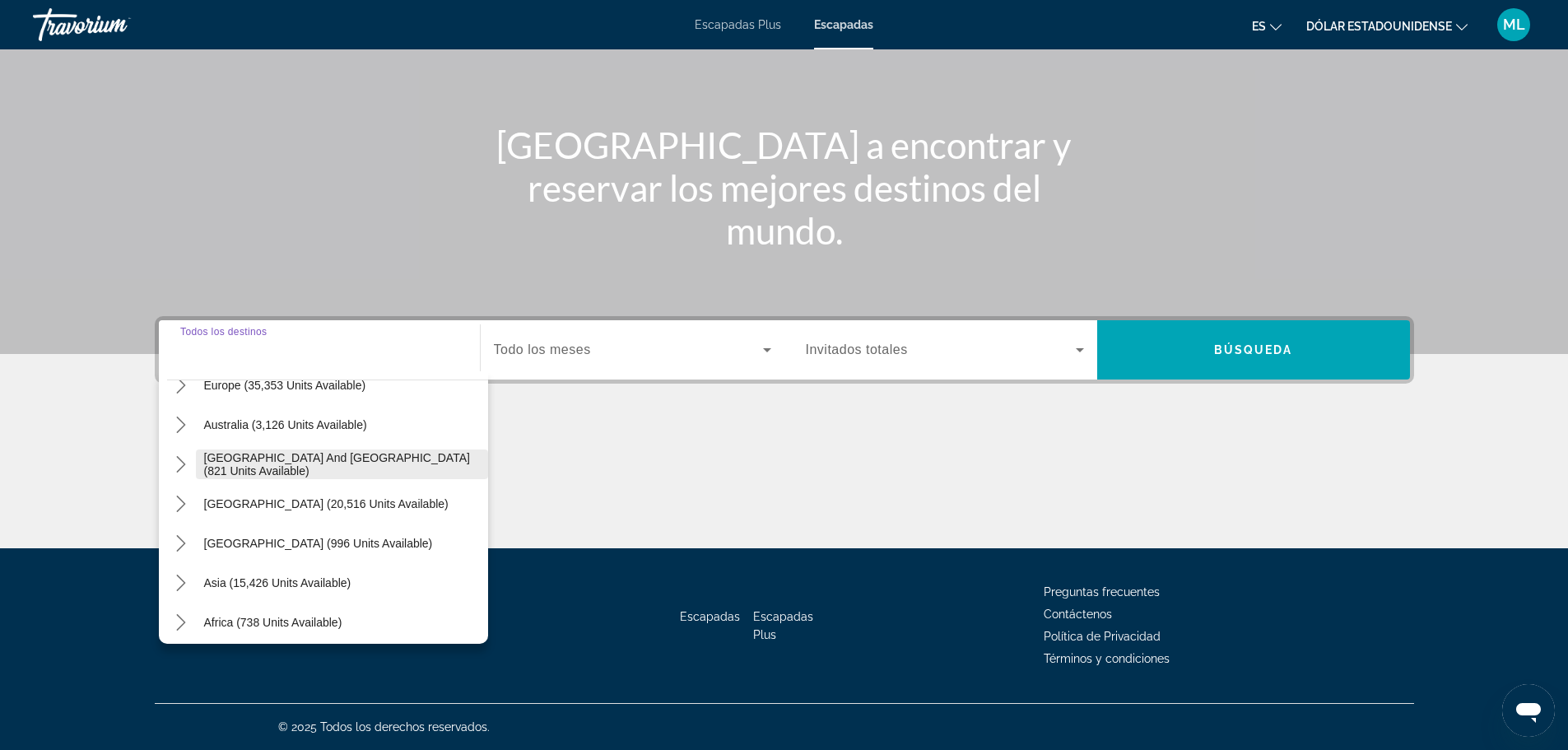
scroll to position [267, 0]
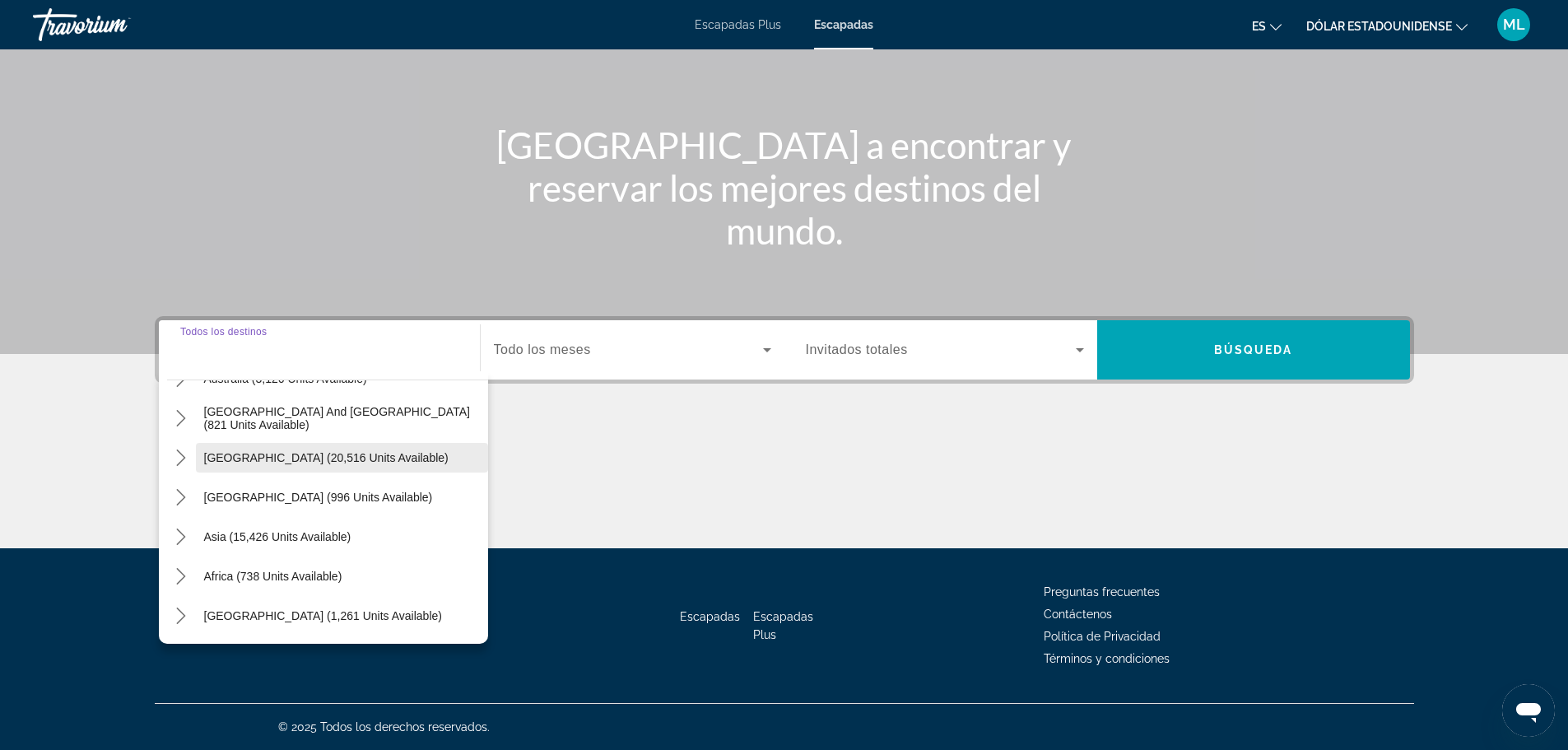
click at [333, 460] on span "South America (20,516 units available)" at bounding box center [325, 457] width 244 height 13
type input "**********"
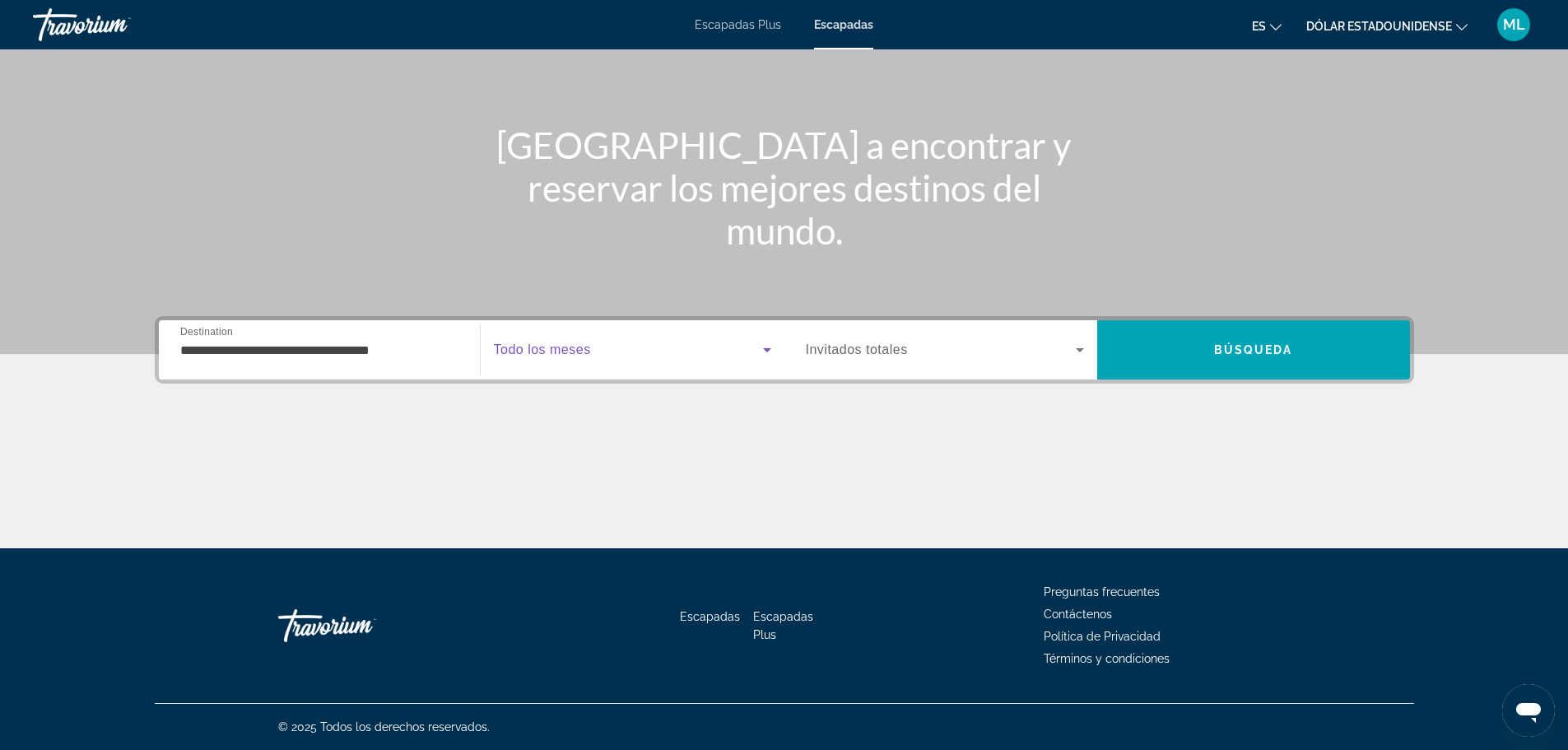
click at [773, 349] on icon "Search widget" at bounding box center [767, 350] width 20 height 20
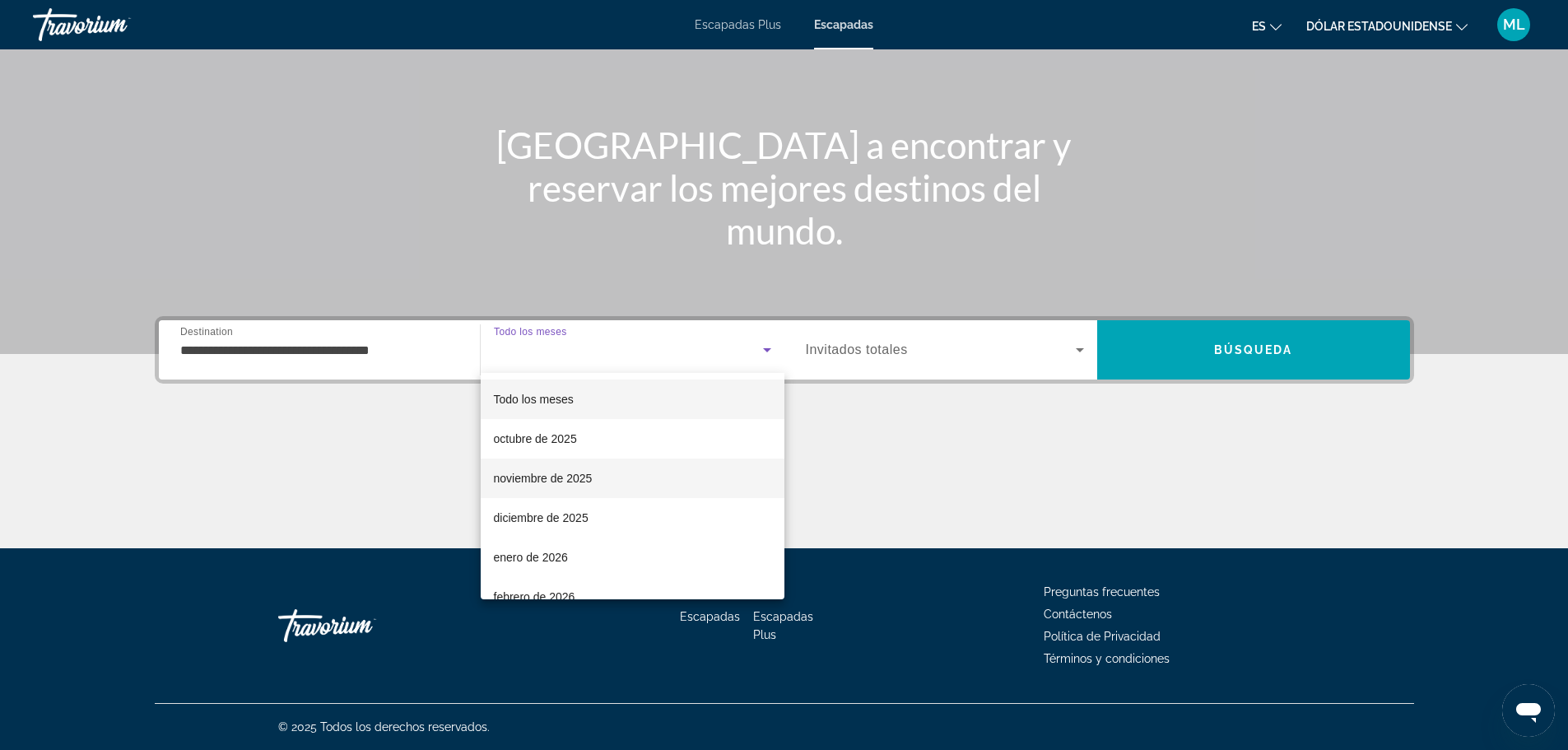
scroll to position [82, 0]
click at [603, 479] on mat-option "enero de 2026" at bounding box center [633, 475] width 304 height 39
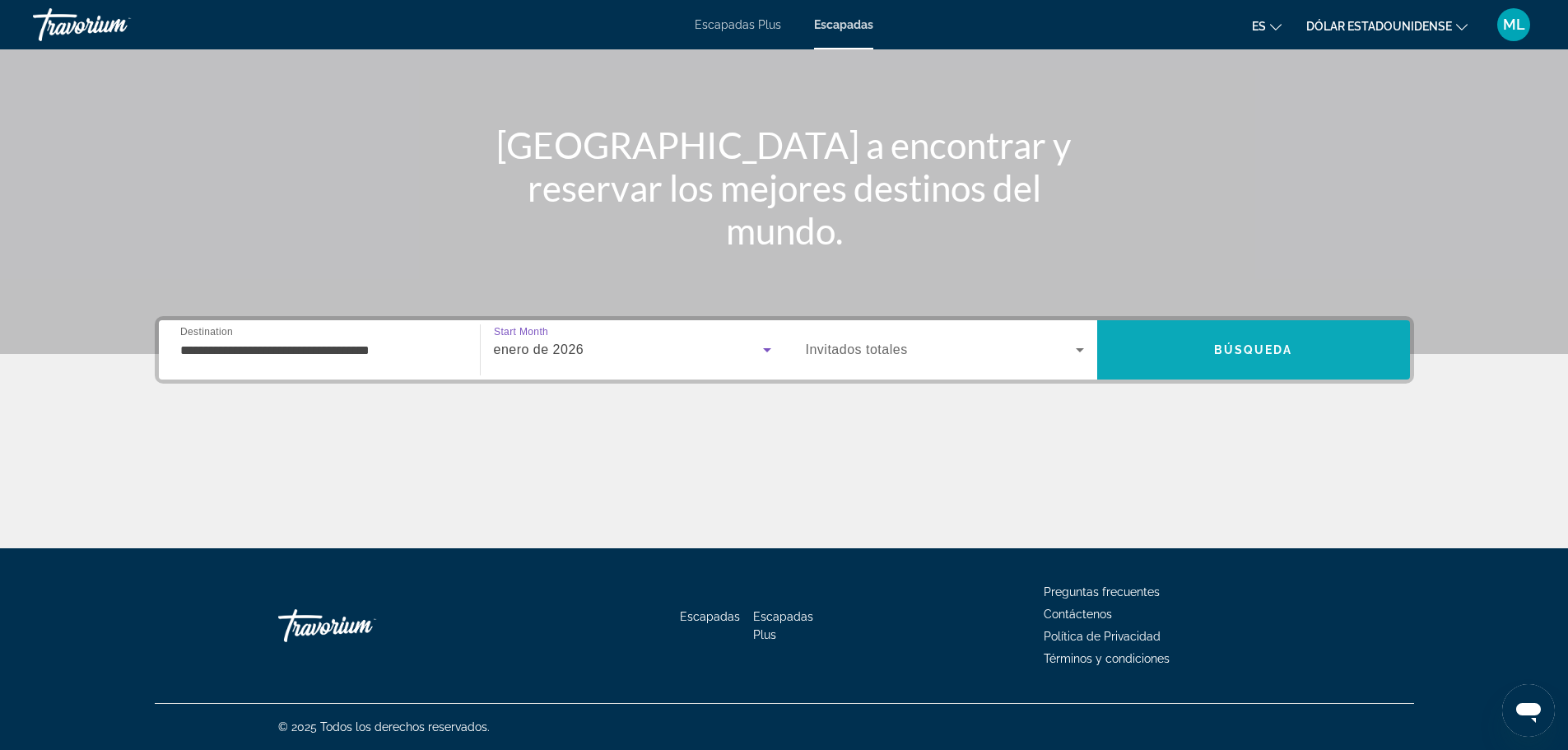
click at [1218, 357] on span "Search" at bounding box center [1253, 349] width 313 height 39
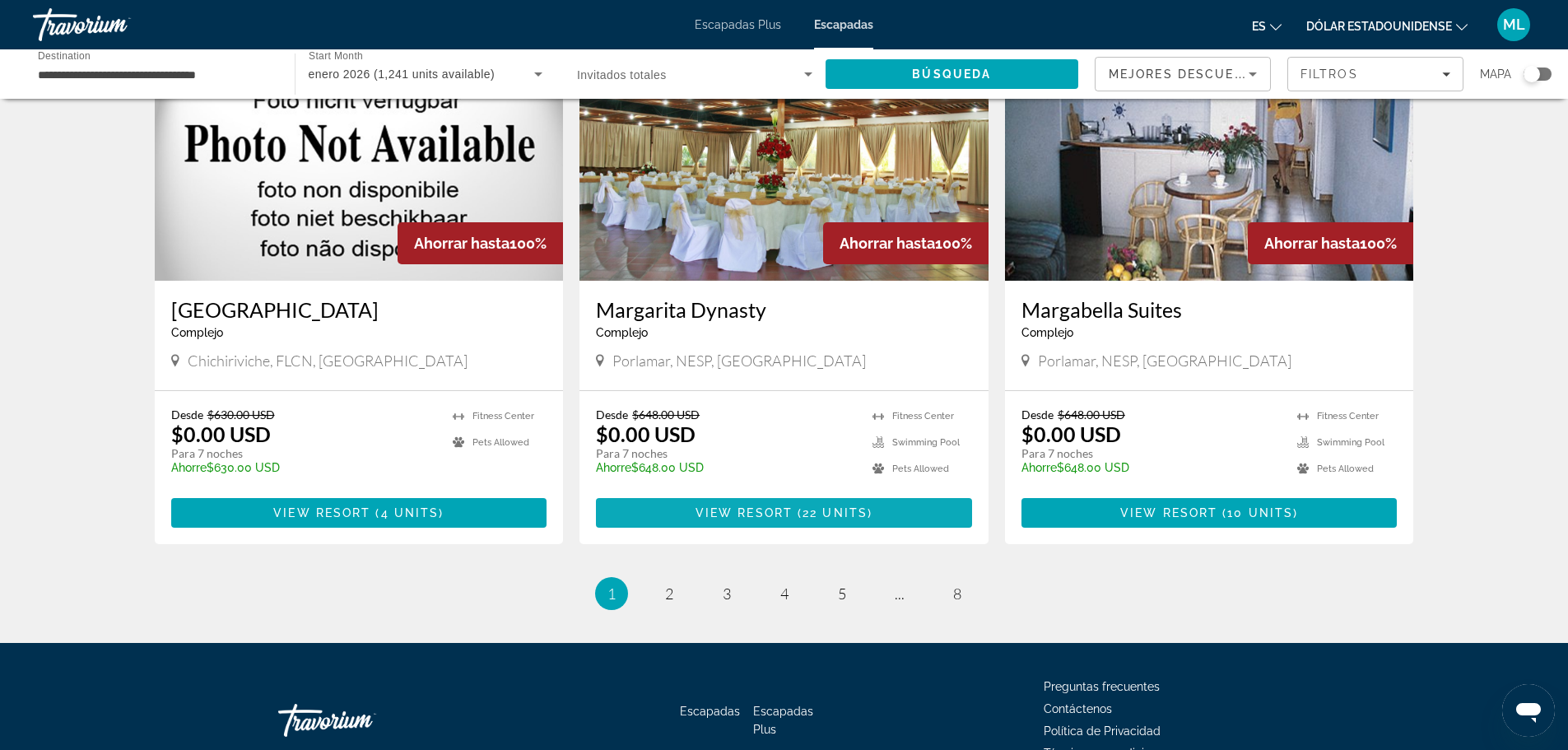
scroll to position [1914, 0]
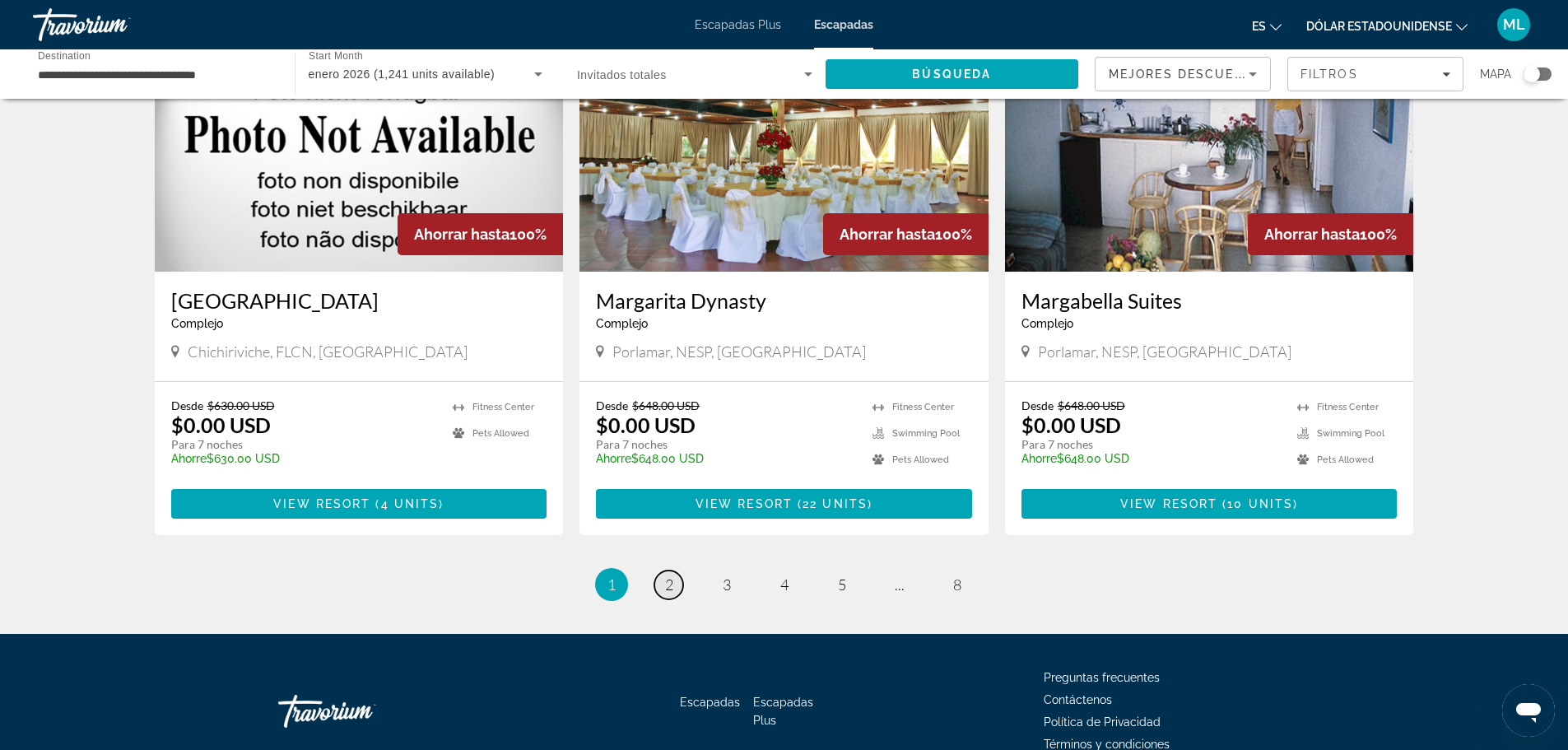
click at [660, 571] on link "page 2" at bounding box center [669, 585] width 29 height 29
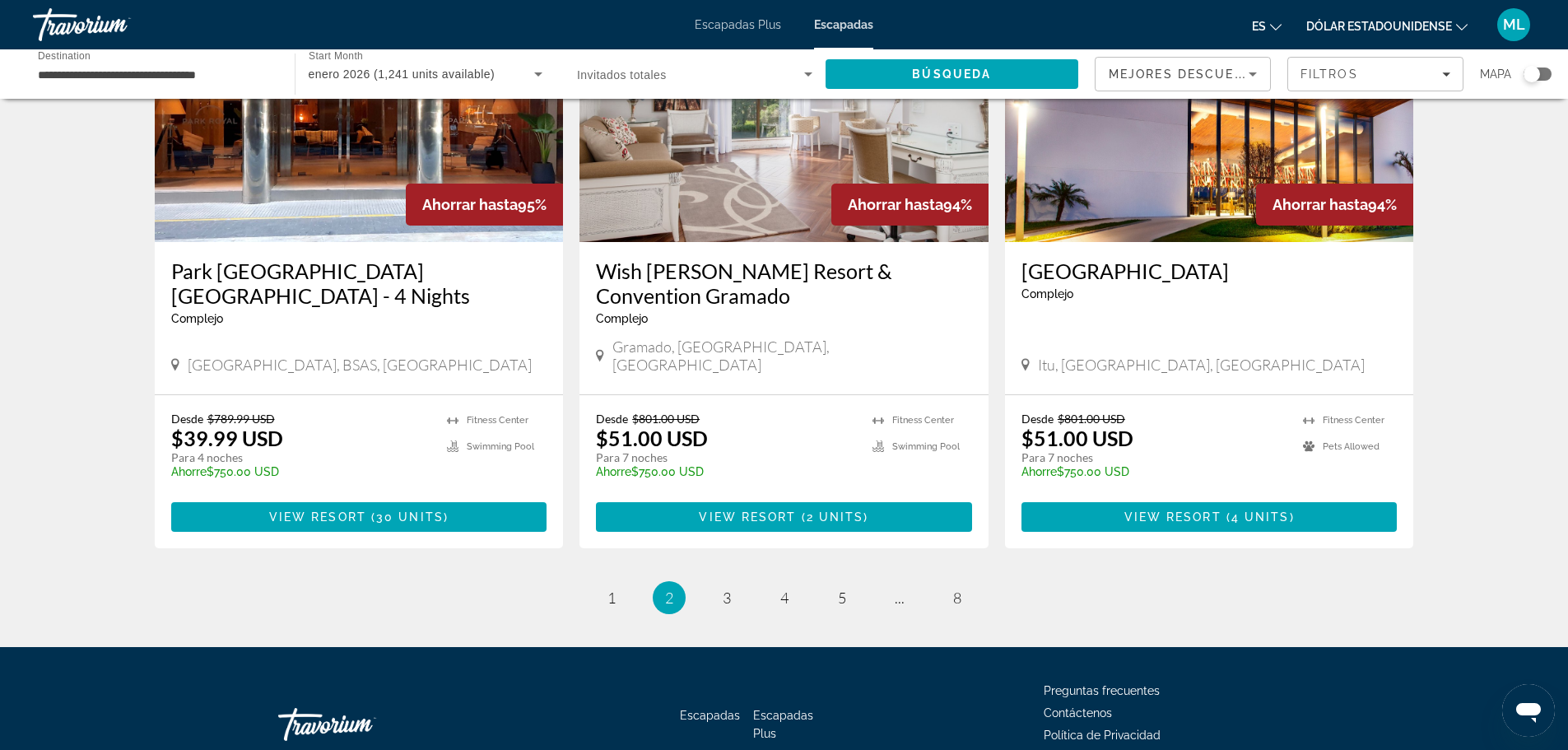
scroll to position [1963, 0]
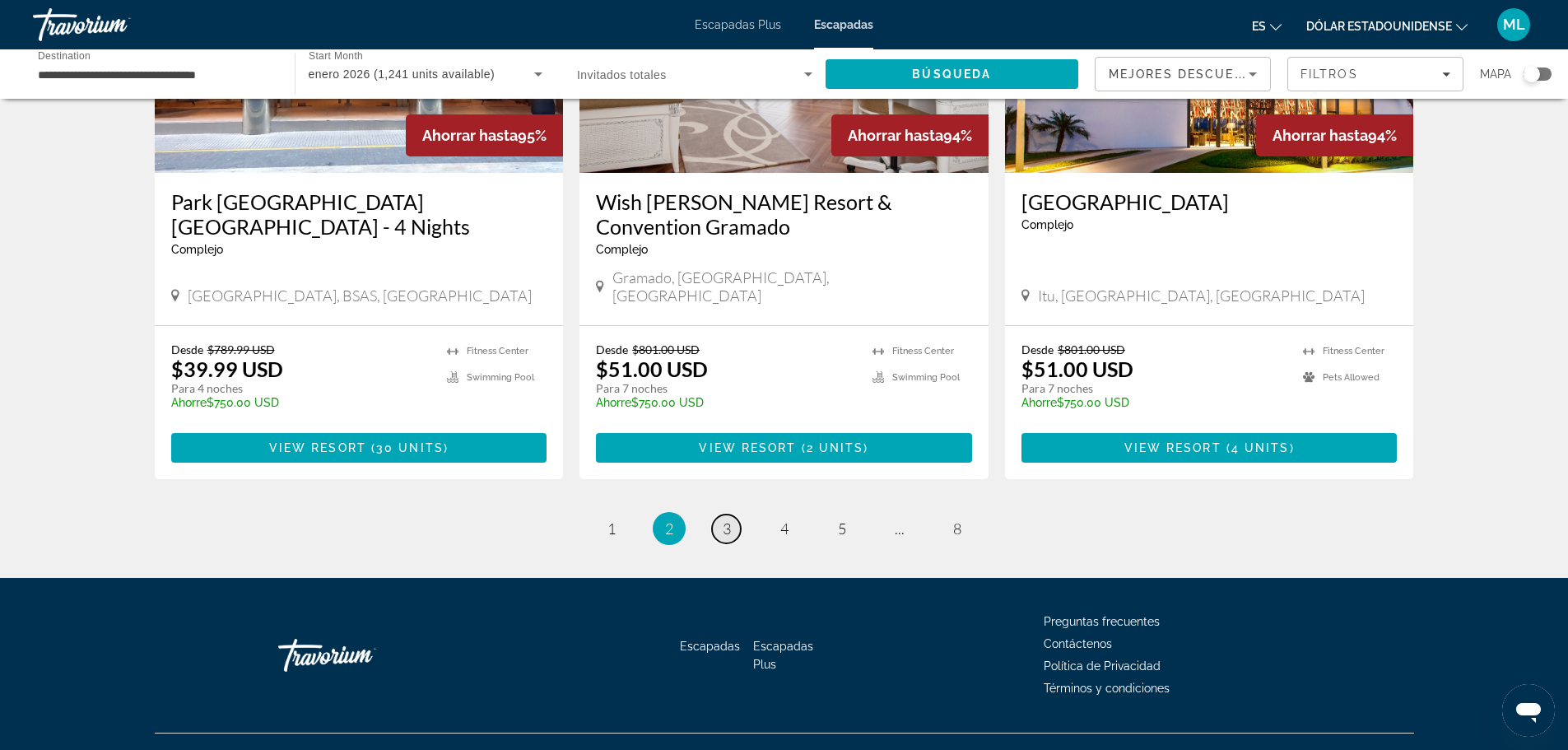
click at [727, 520] on span "3" at bounding box center [726, 529] width 8 height 18
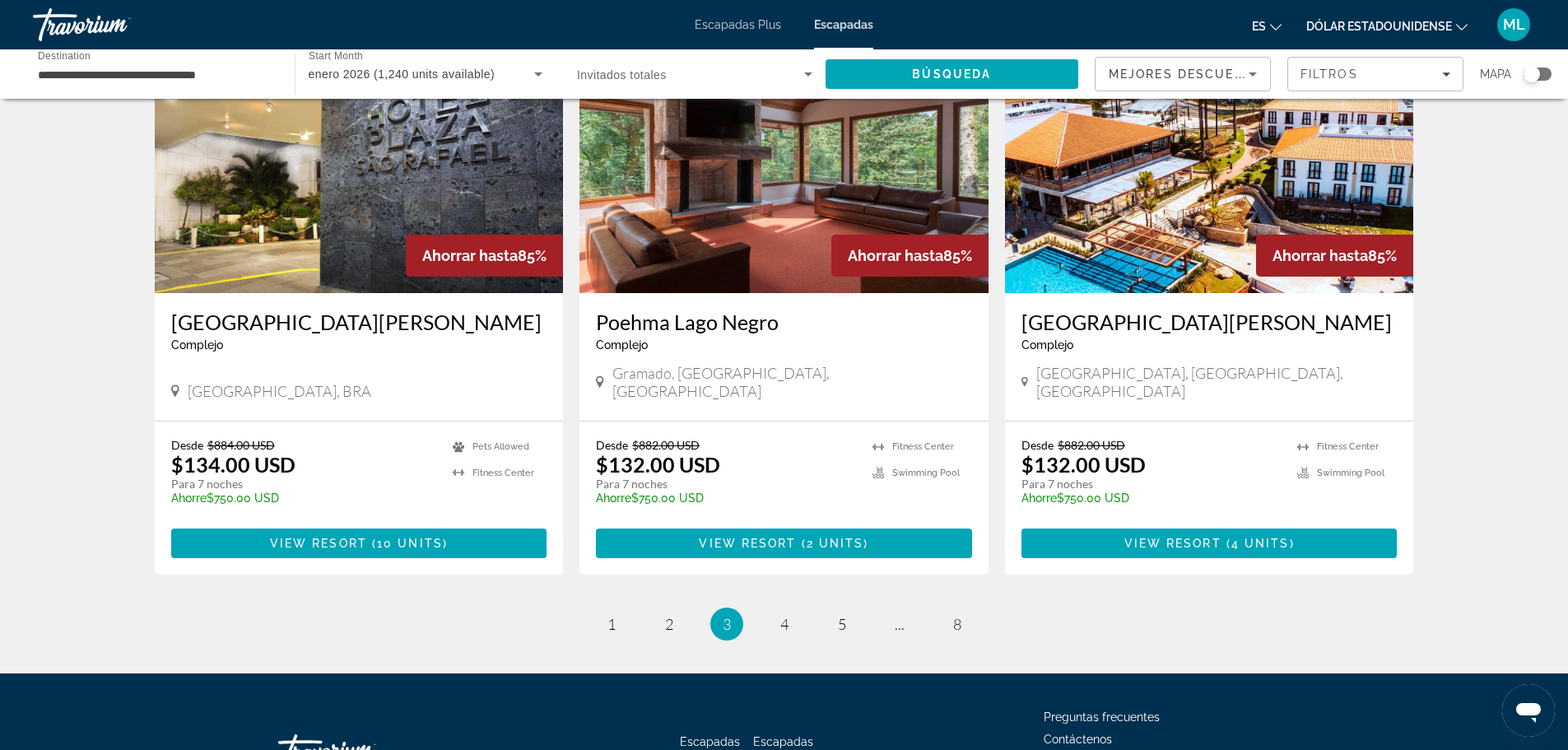
scroll to position [1938, 0]
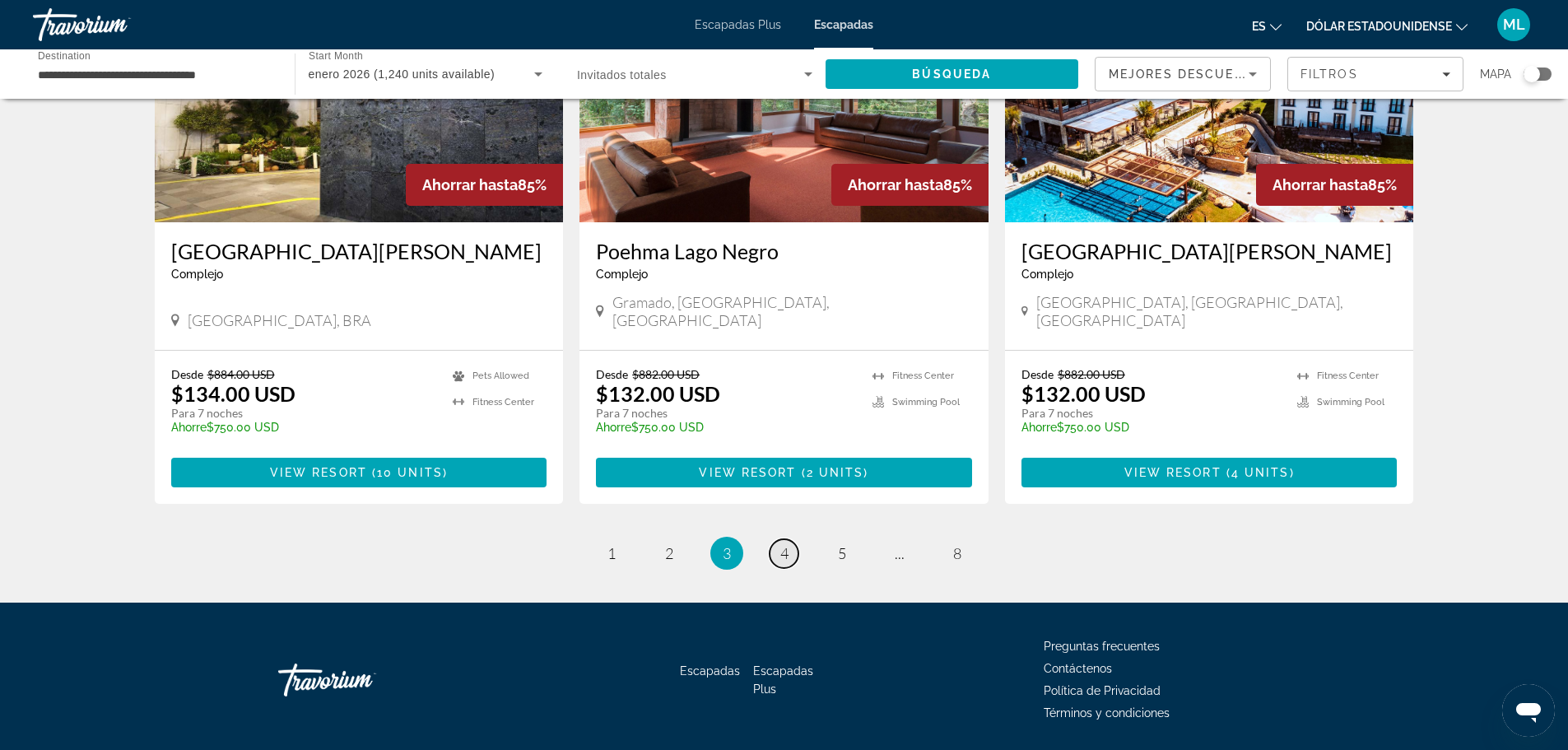
click at [779, 540] on link "page 4" at bounding box center [784, 554] width 29 height 29
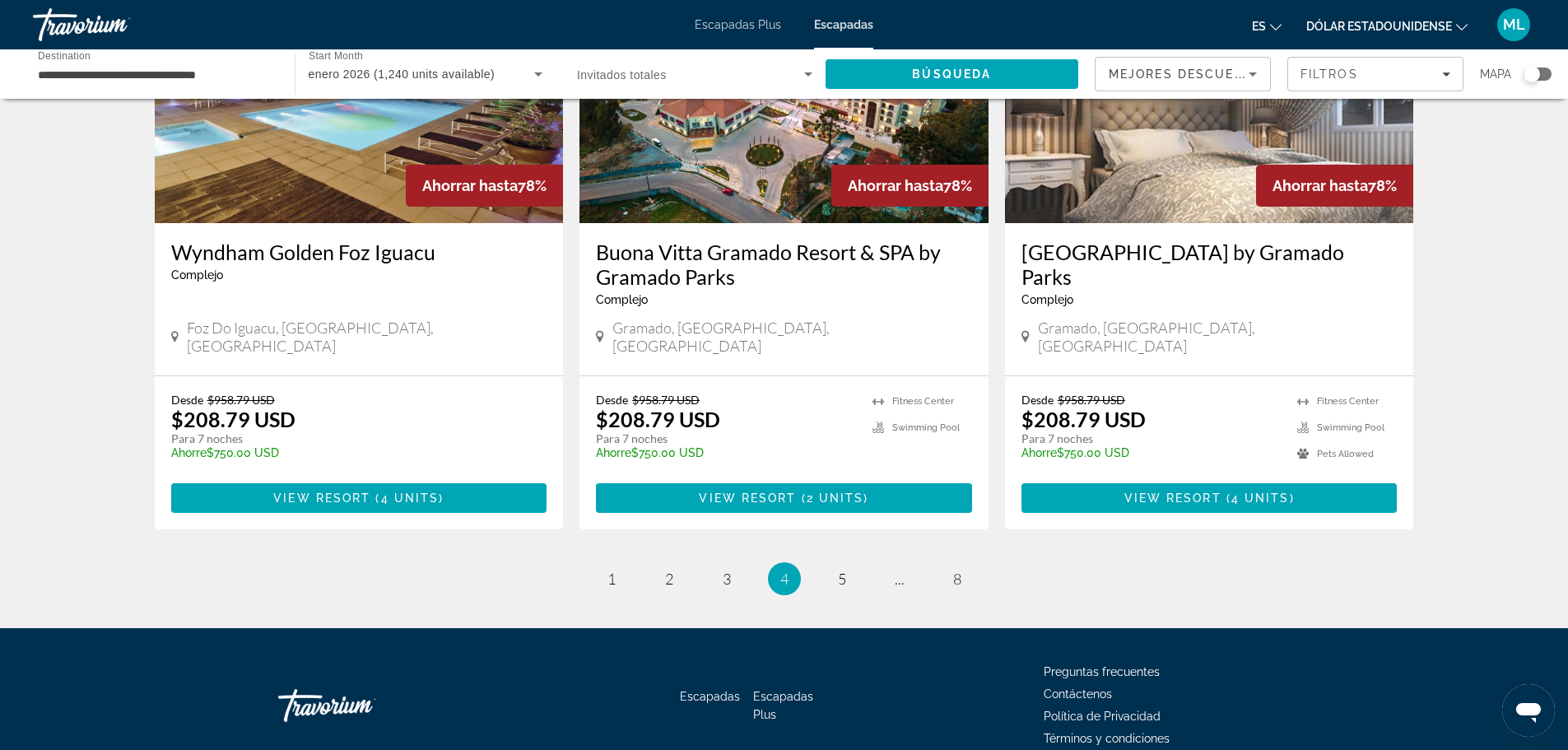
scroll to position [1940, 0]
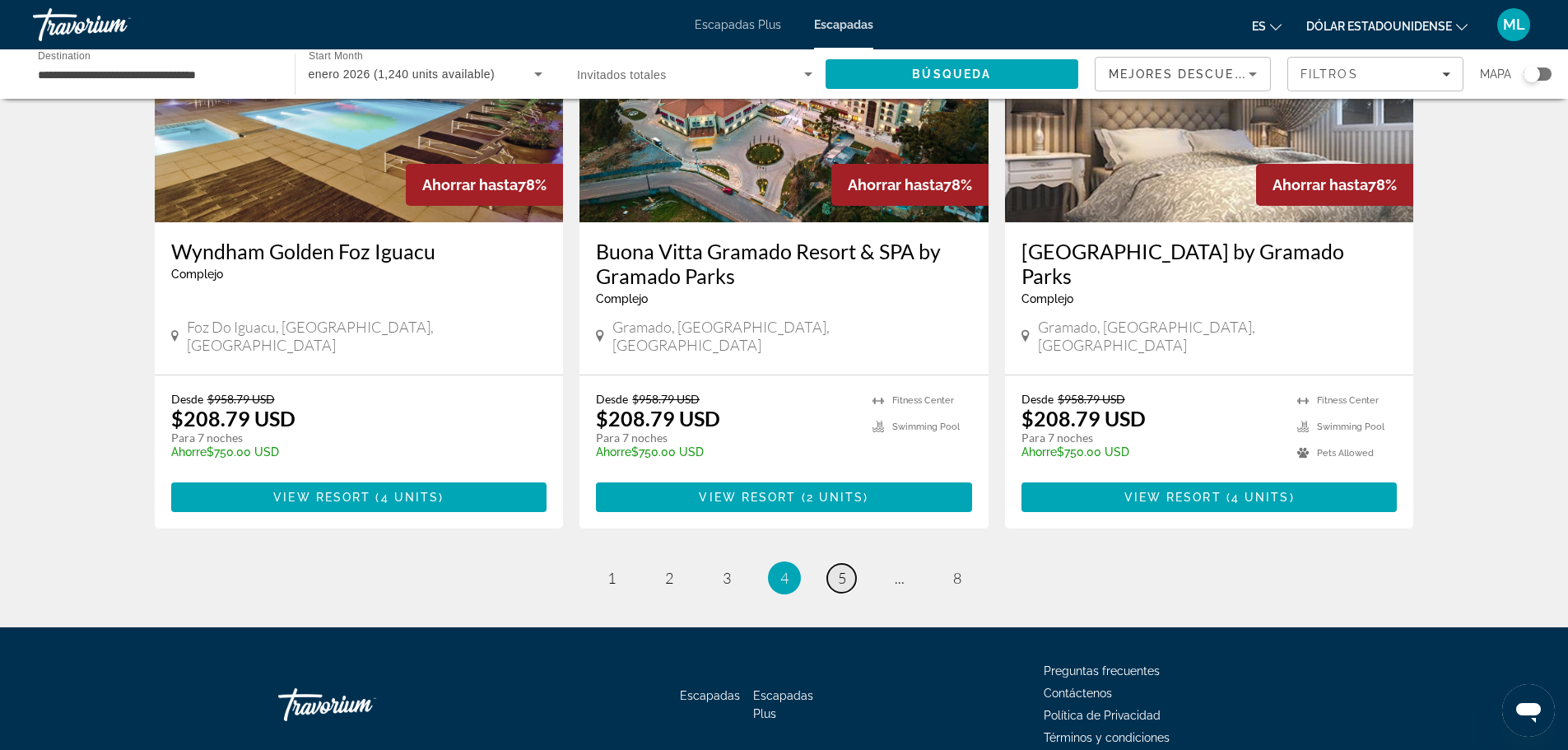
click at [838, 569] on span "5" at bounding box center [841, 578] width 8 height 18
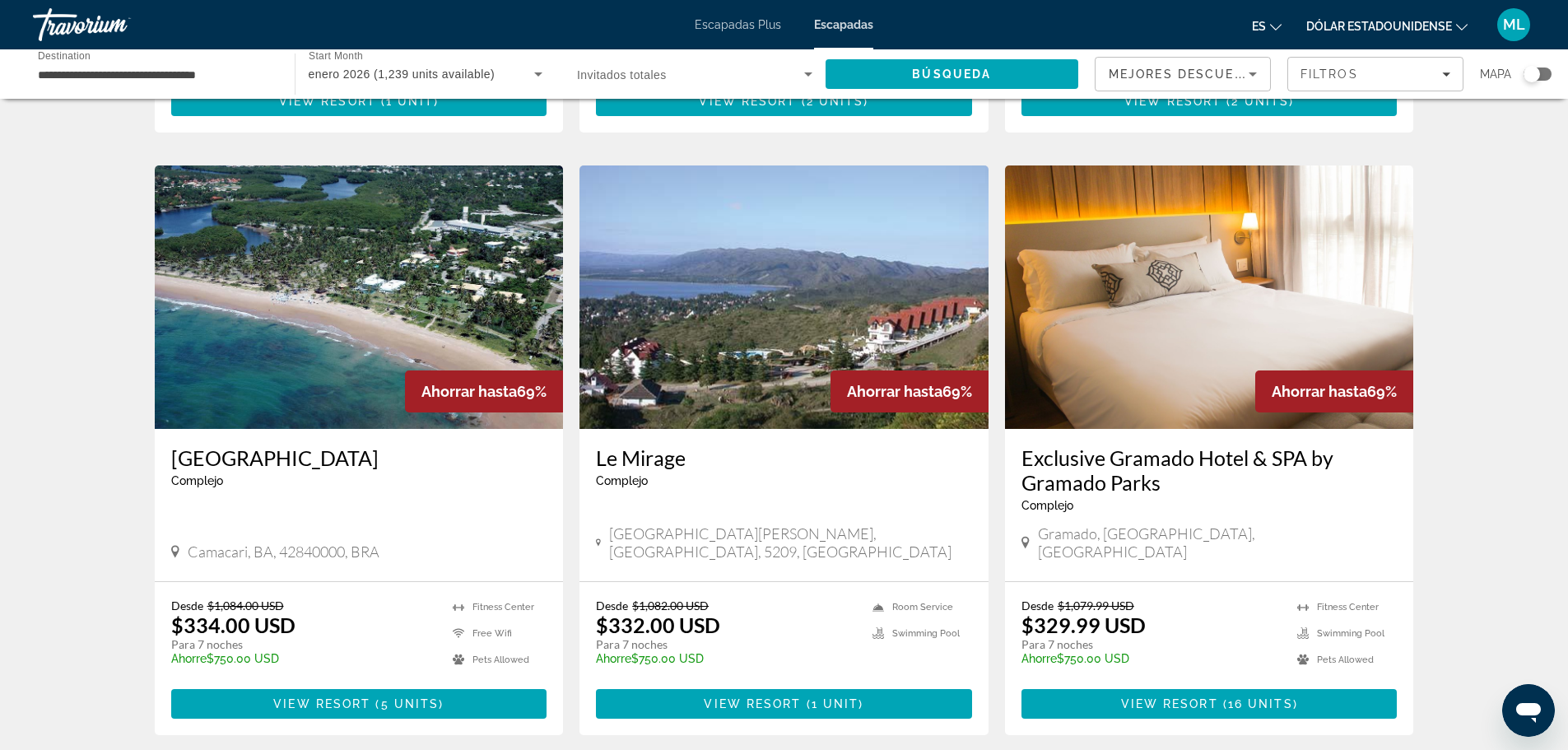
scroll to position [1963, 0]
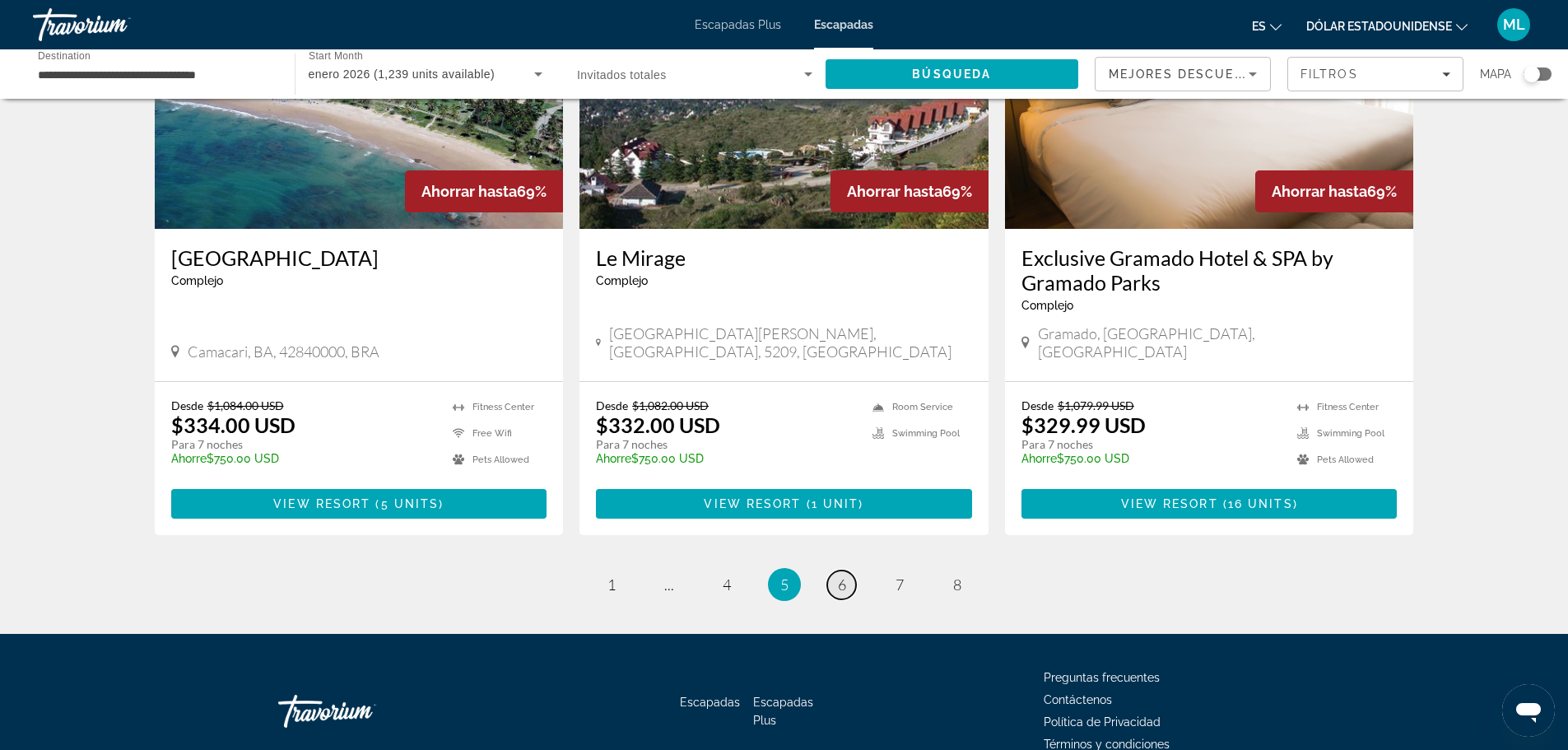
click at [837, 571] on link "page 6" at bounding box center [842, 585] width 29 height 29
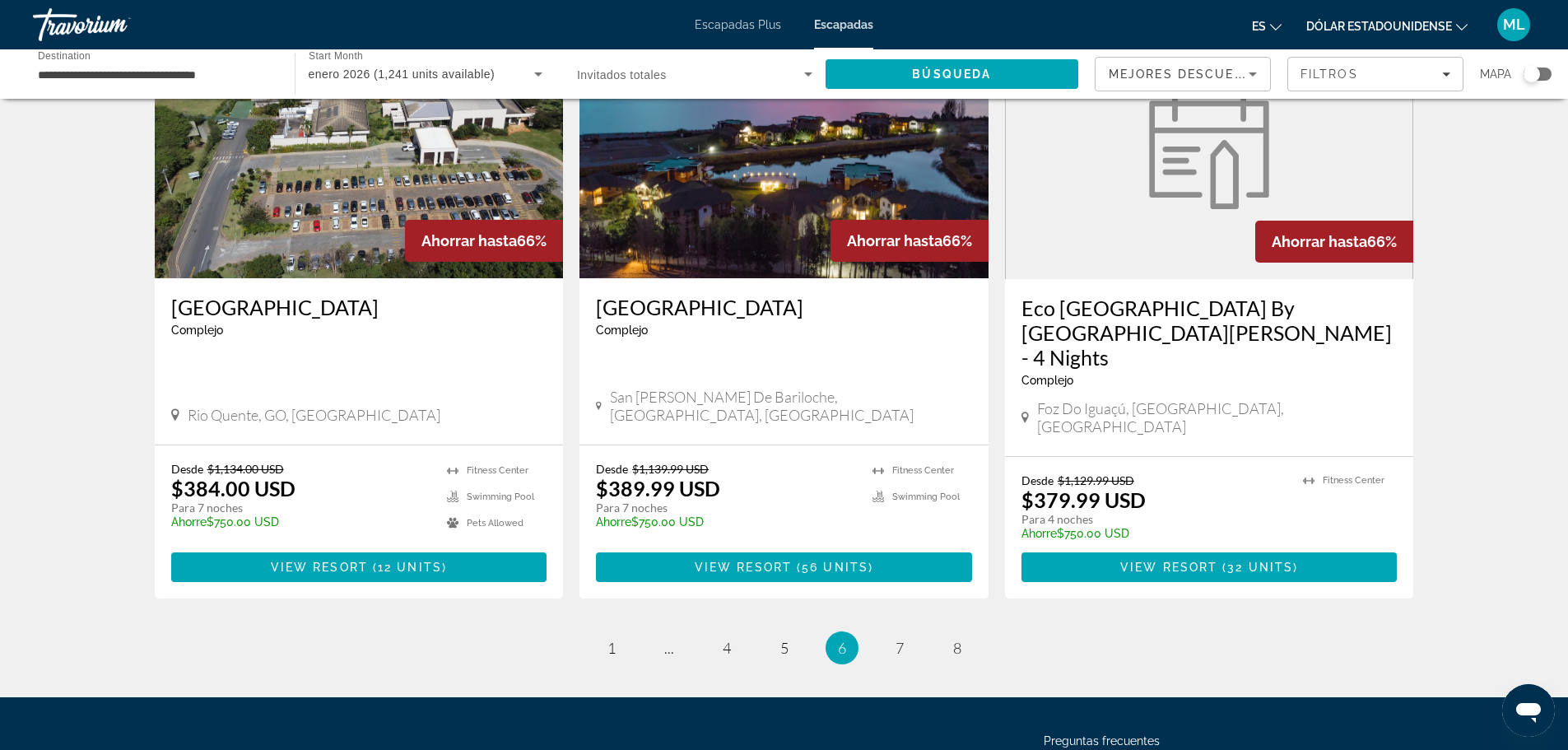
scroll to position [1977, 0]
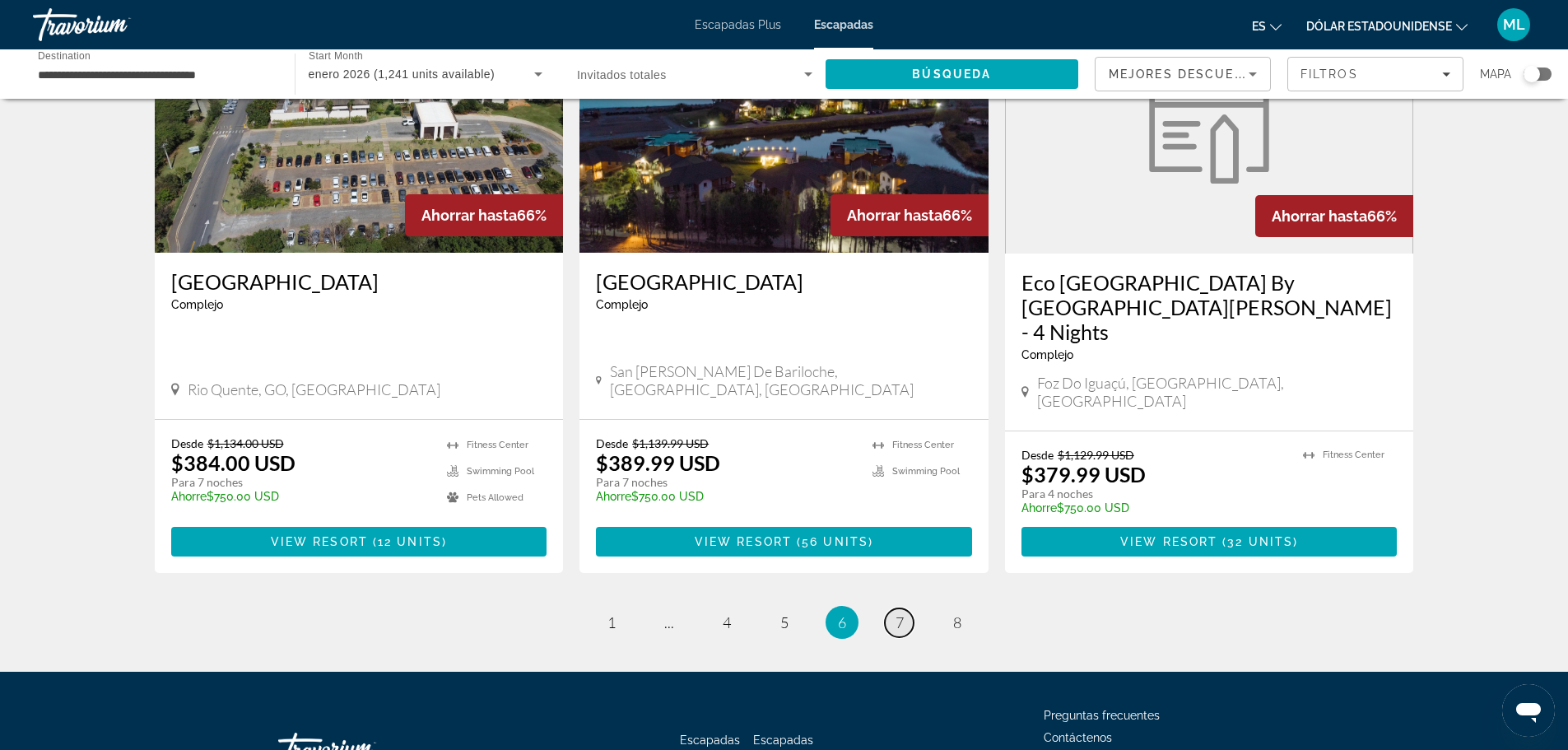
click at [892, 608] on link "page 7" at bounding box center [900, 623] width 29 height 29
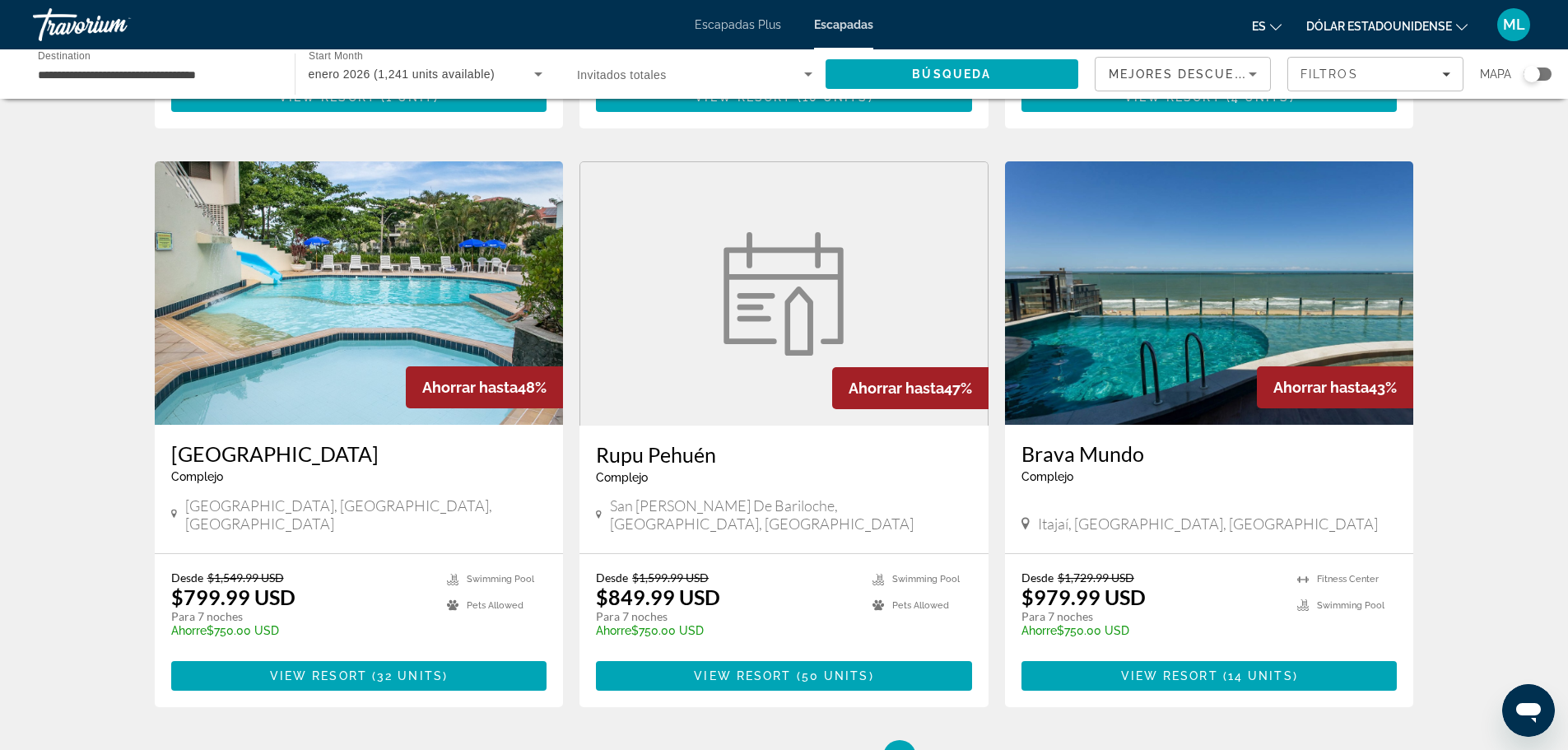
scroll to position [1894, 0]
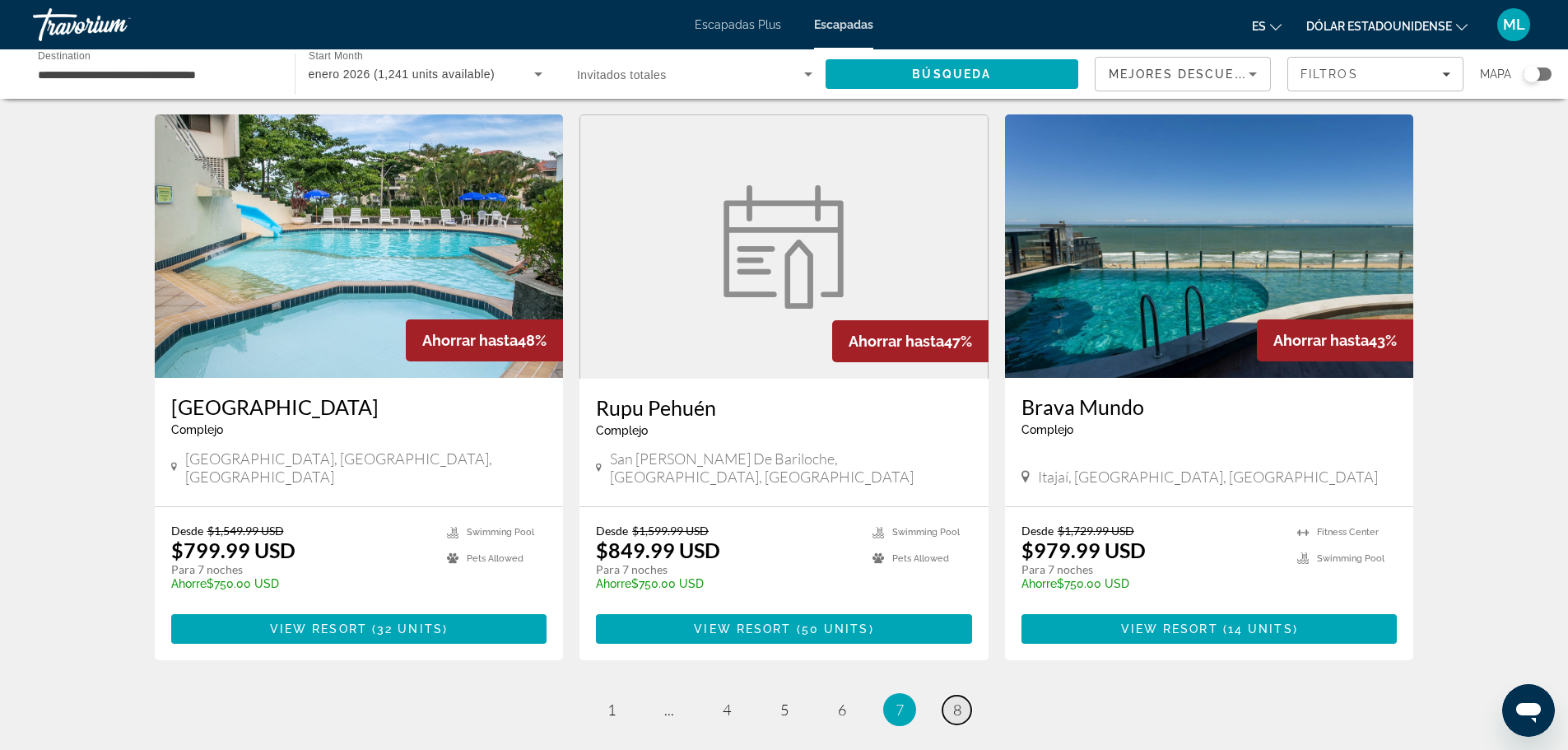
click at [956, 701] on span "8" at bounding box center [957, 710] width 8 height 18
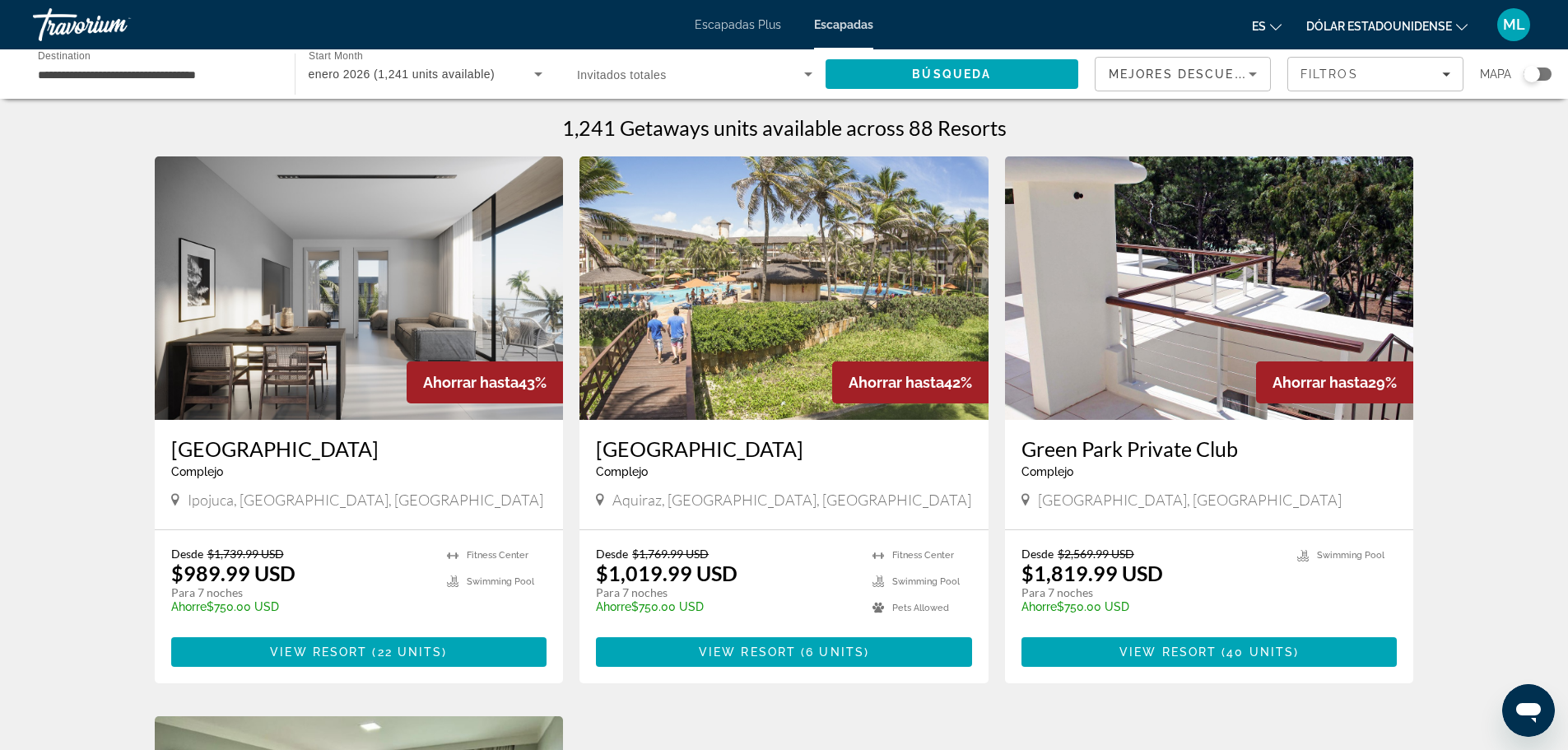
click at [1131, 446] on h3 "Green Park Private Club" at bounding box center [1209, 448] width 376 height 25
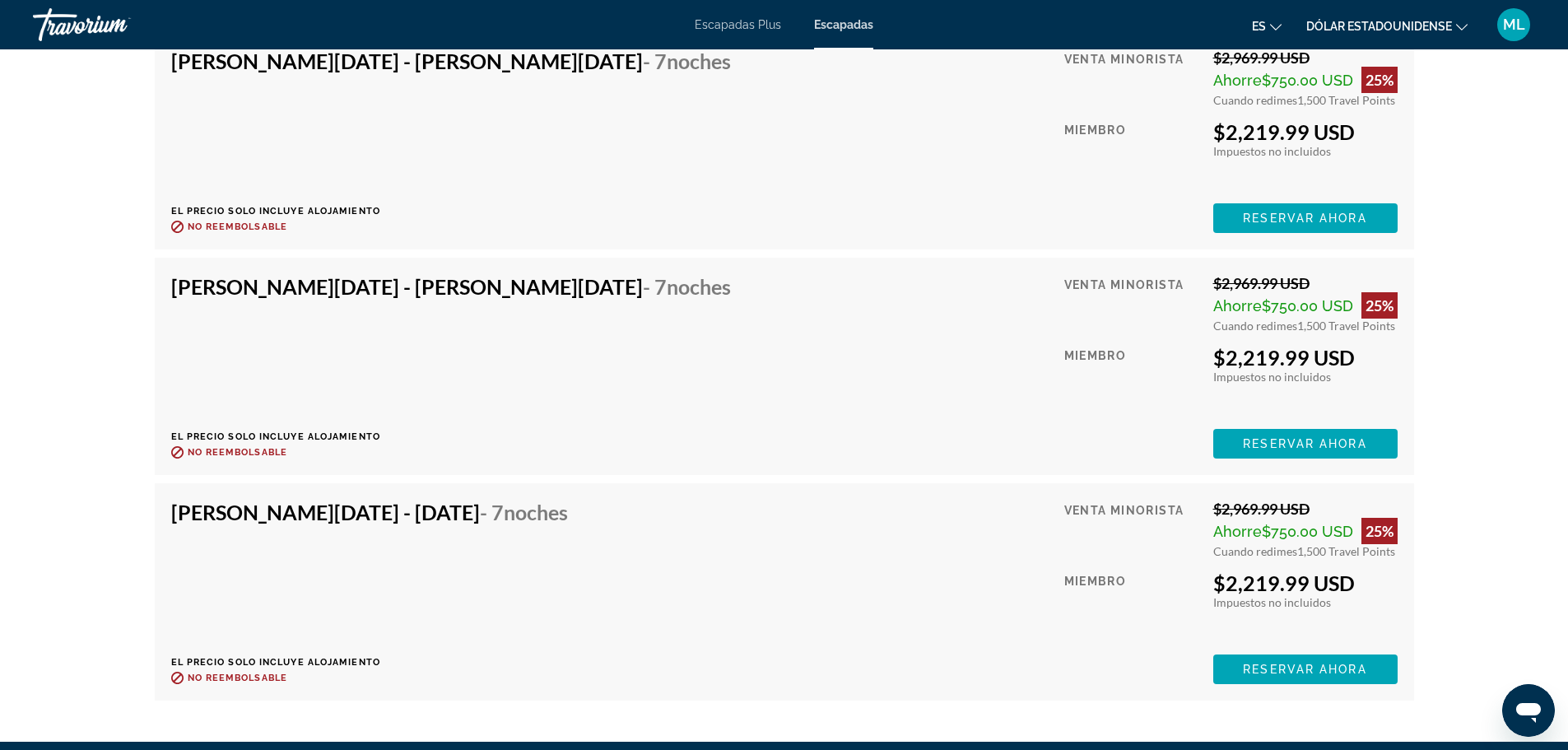
scroll to position [5639, 0]
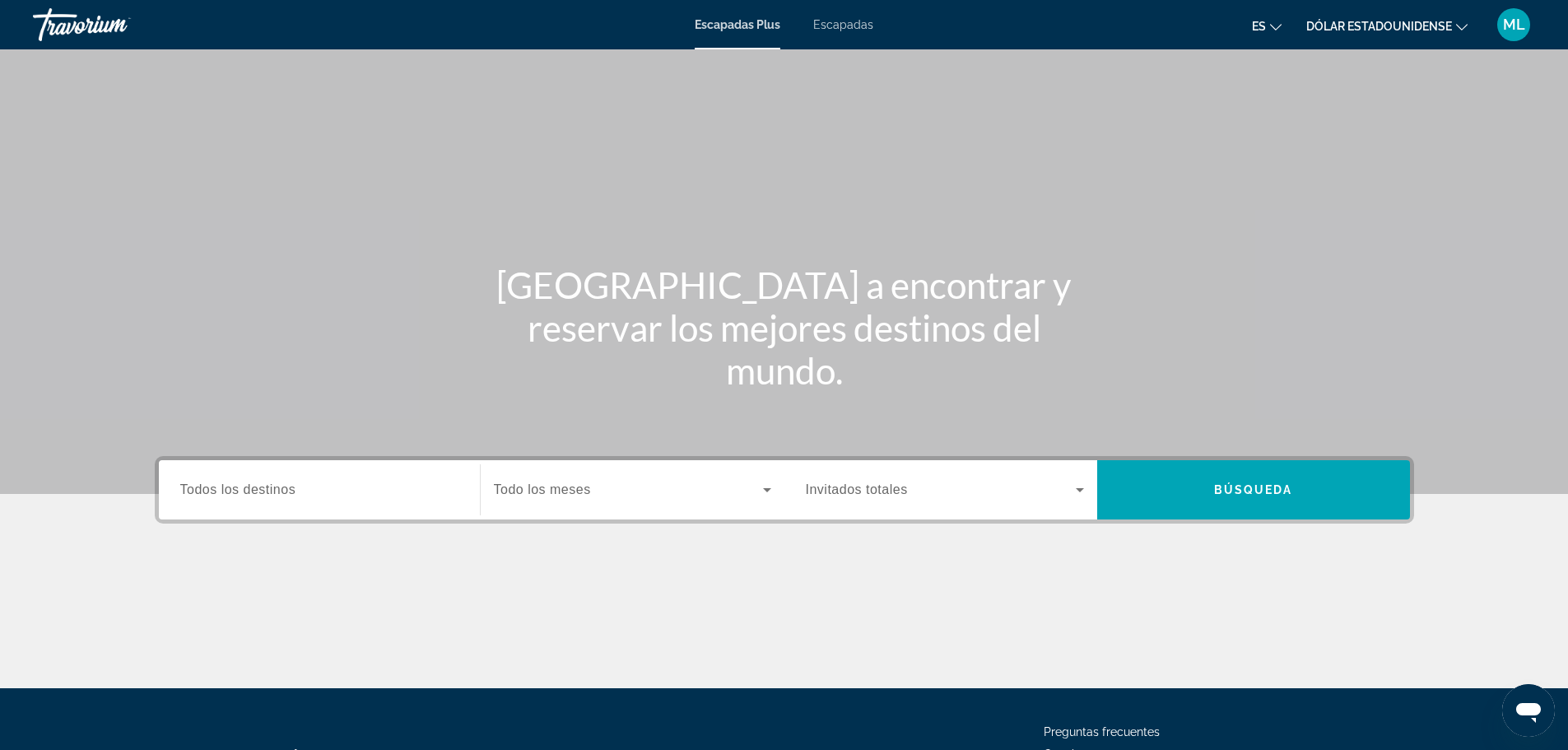
click at [351, 491] on input "Destination Todos los destinos" at bounding box center [319, 491] width 278 height 20
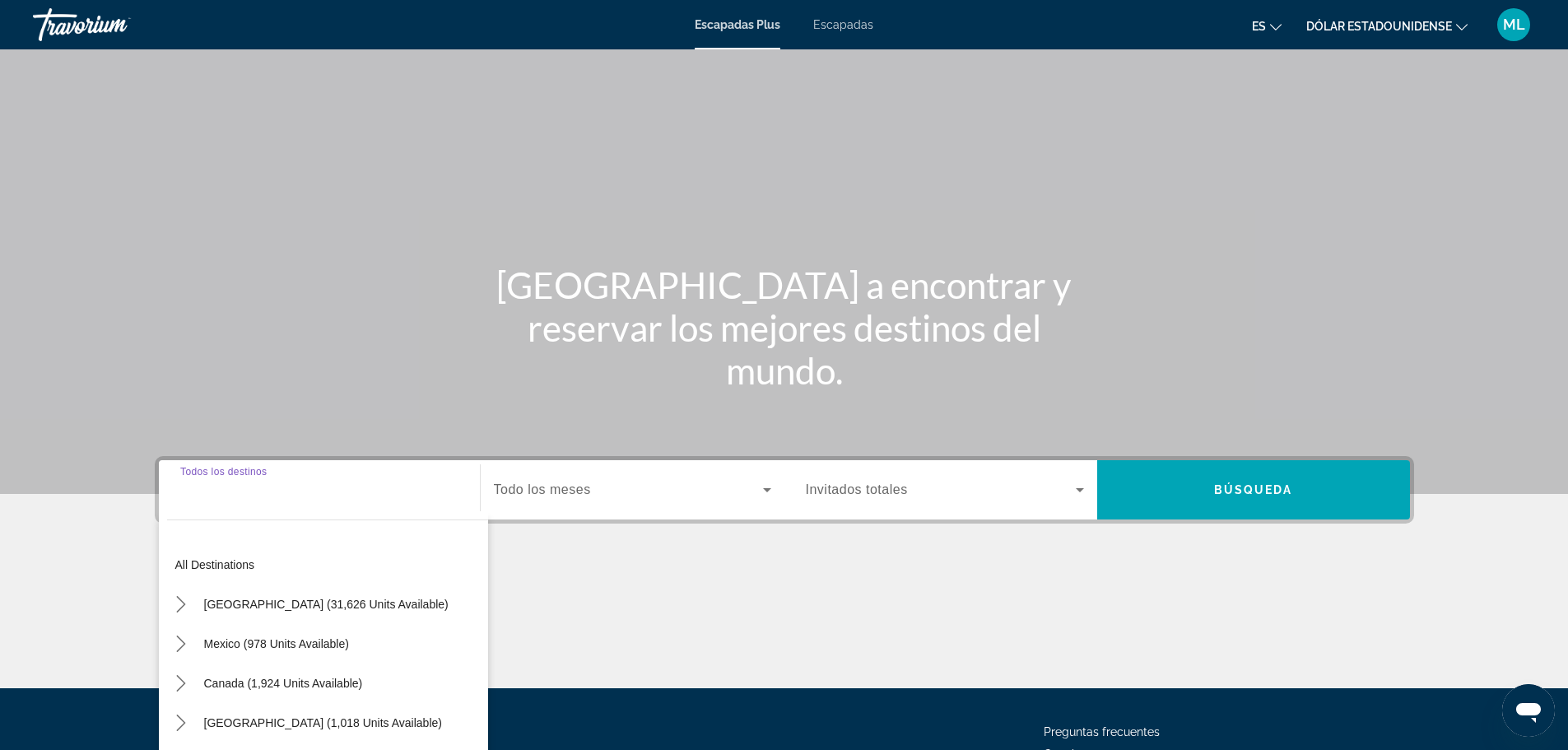
scroll to position [140, 0]
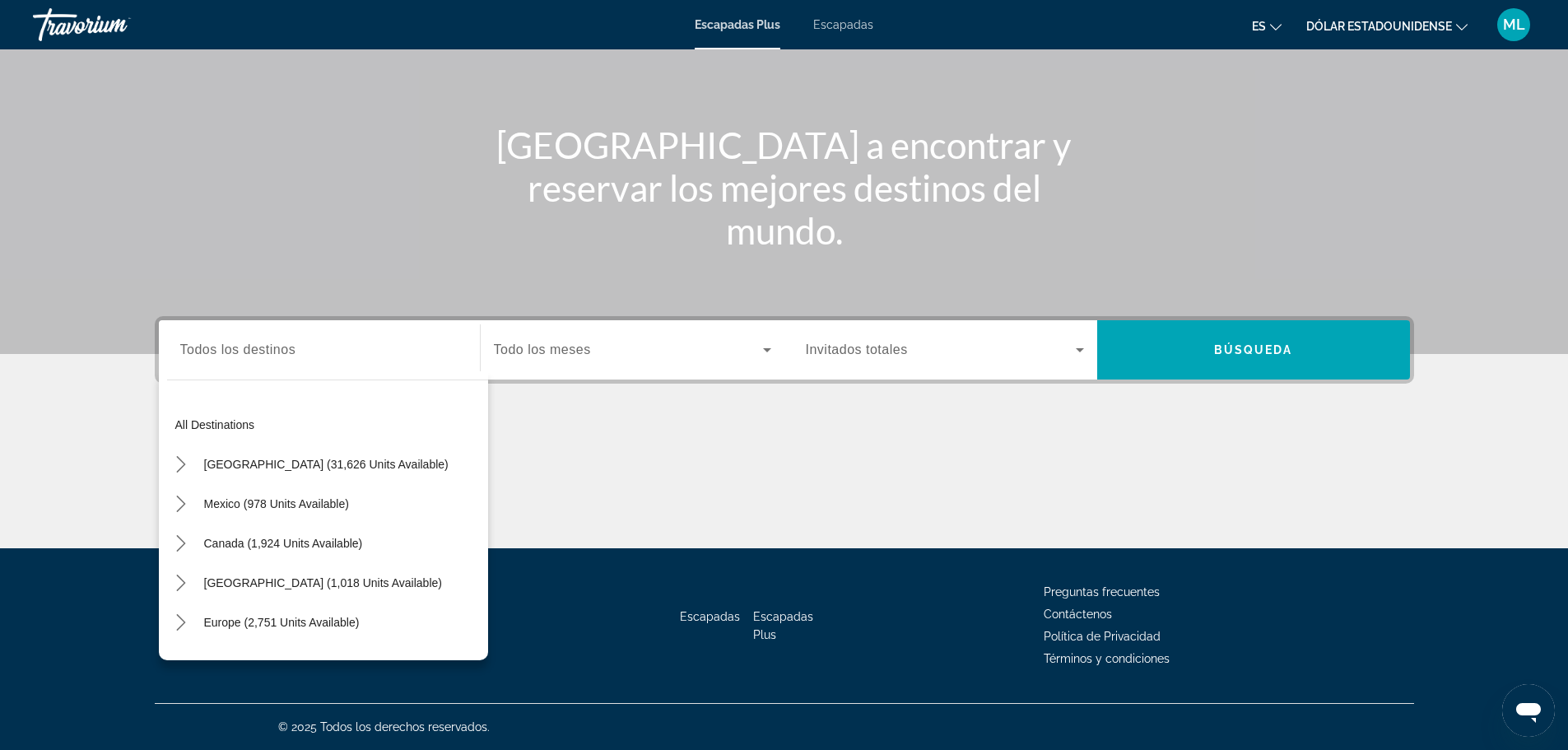
click at [318, 359] on div "Widget de búsqueda" at bounding box center [319, 349] width 278 height 47
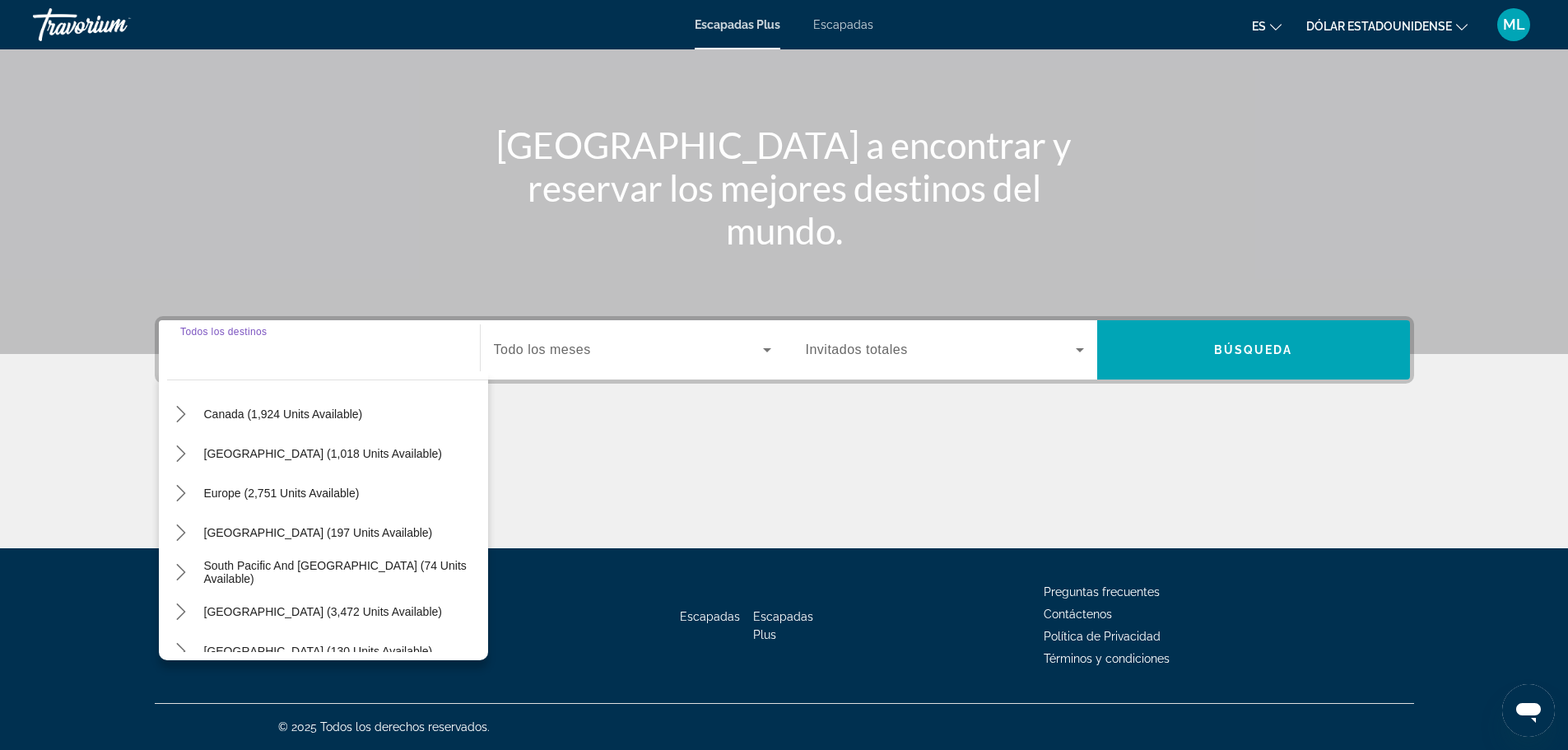
scroll to position [102, 0]
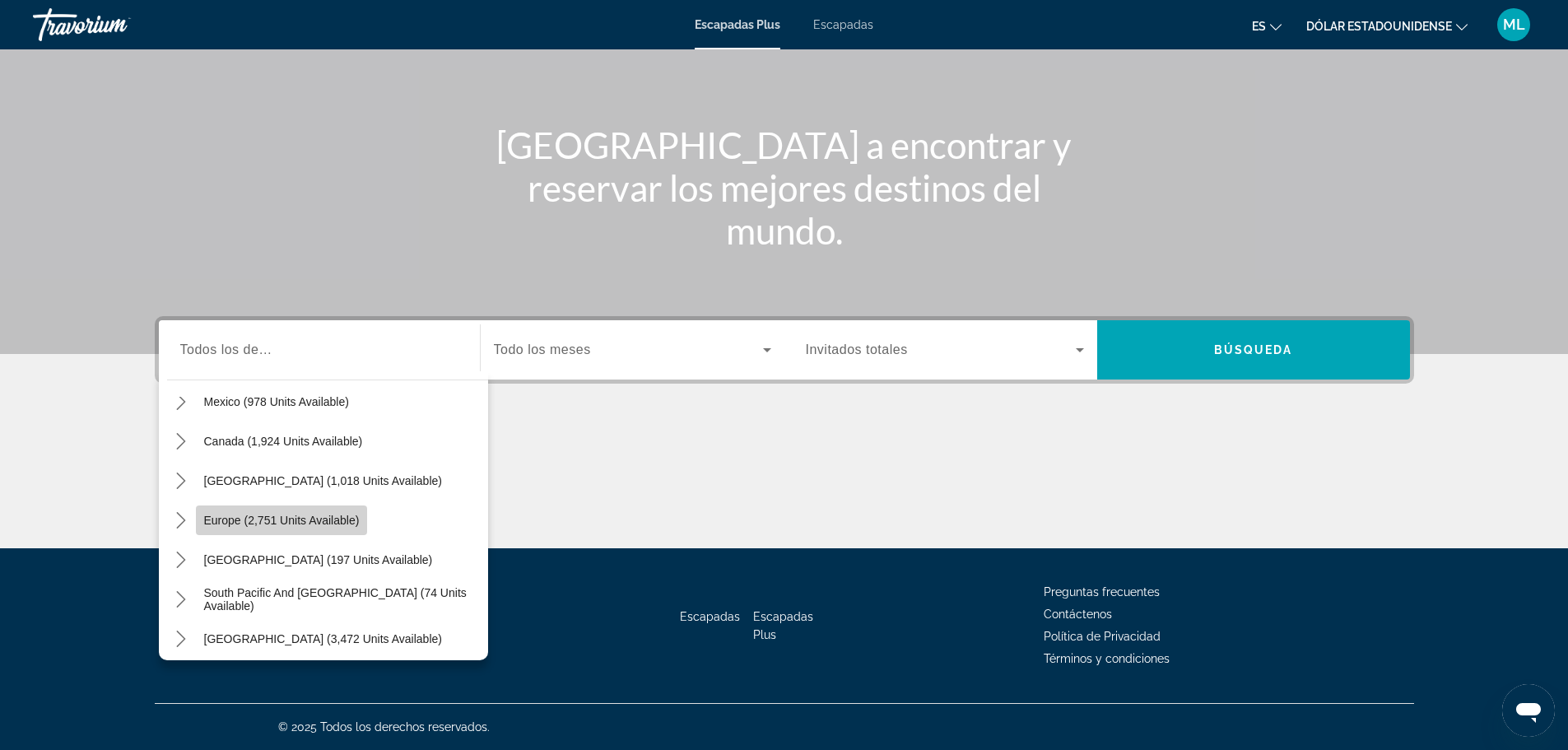
click at [306, 527] on span "Select destination: Europe (2,751 units available)" at bounding box center [282, 520] width 172 height 39
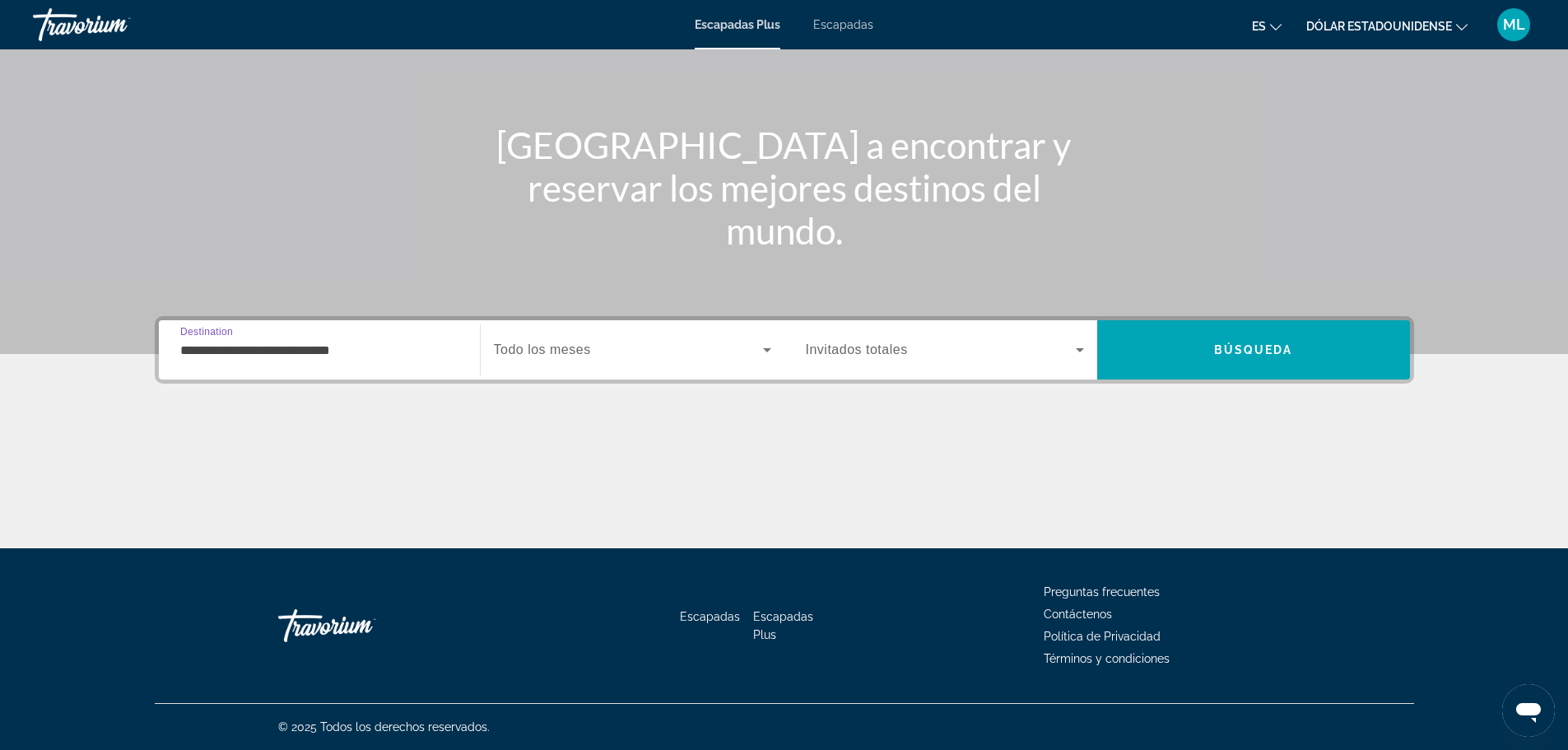
click at [356, 350] on input "**********" at bounding box center [319, 351] width 278 height 20
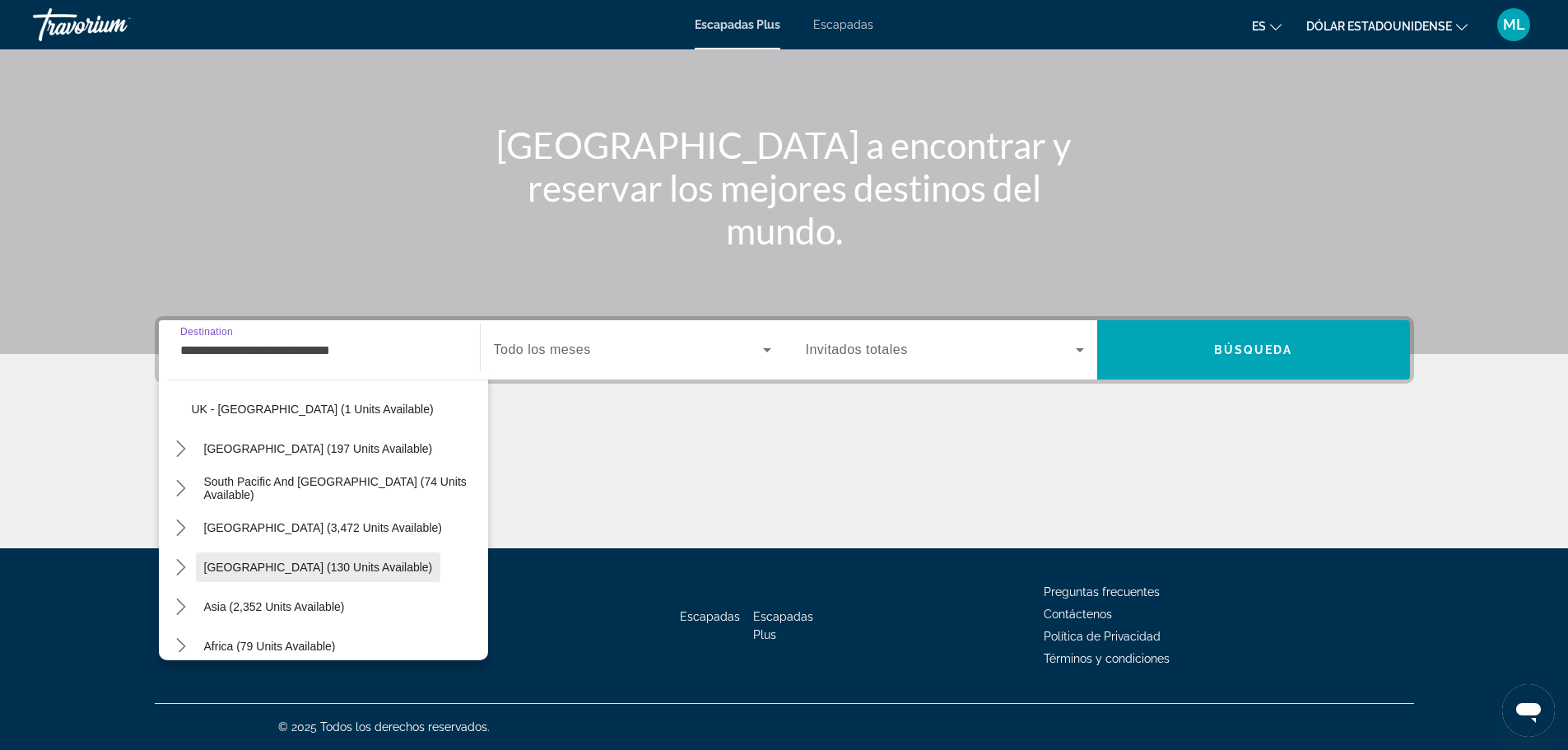
scroll to position [1057, 0]
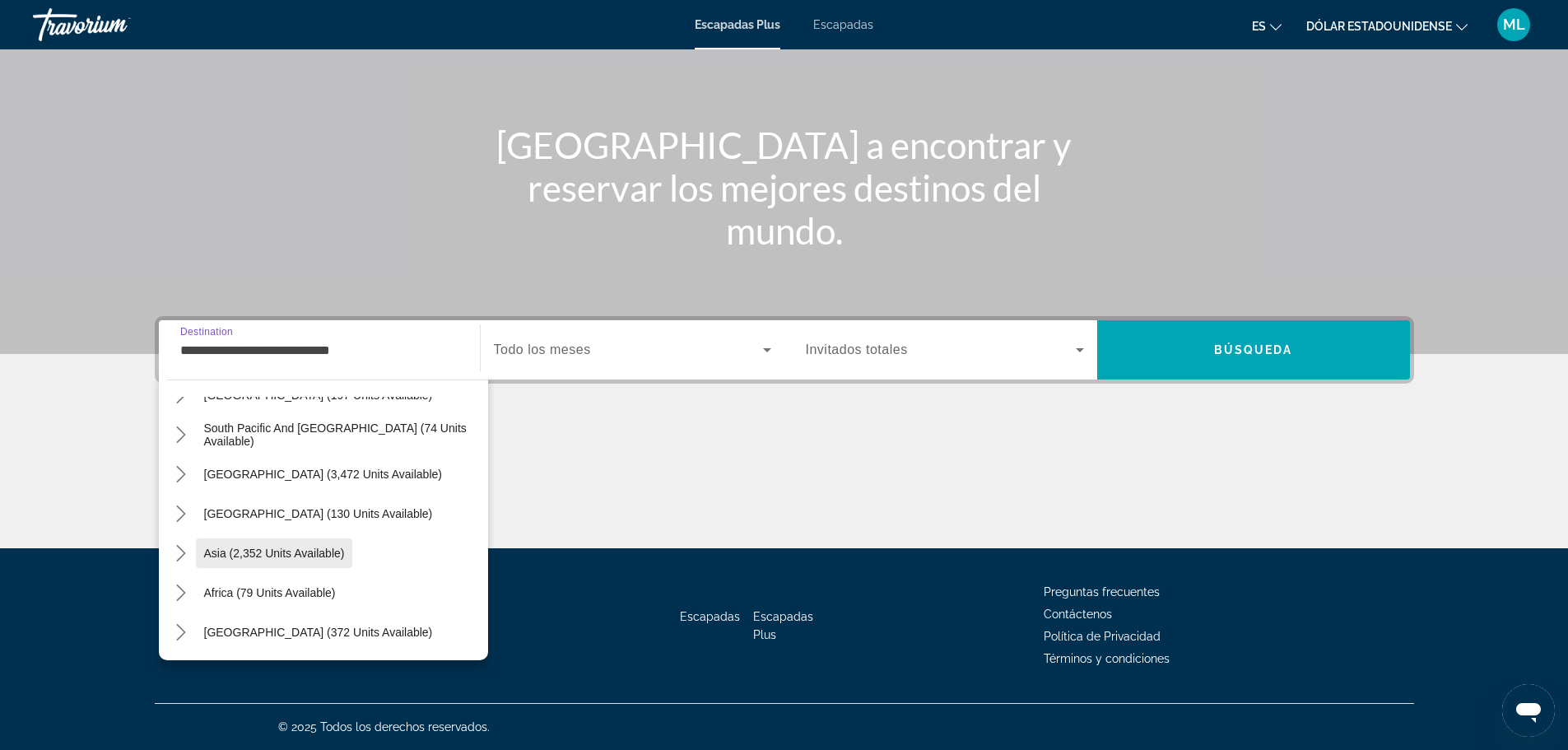
click at [331, 562] on span "Select destination: Asia (2,352 units available)" at bounding box center [274, 552] width 157 height 39
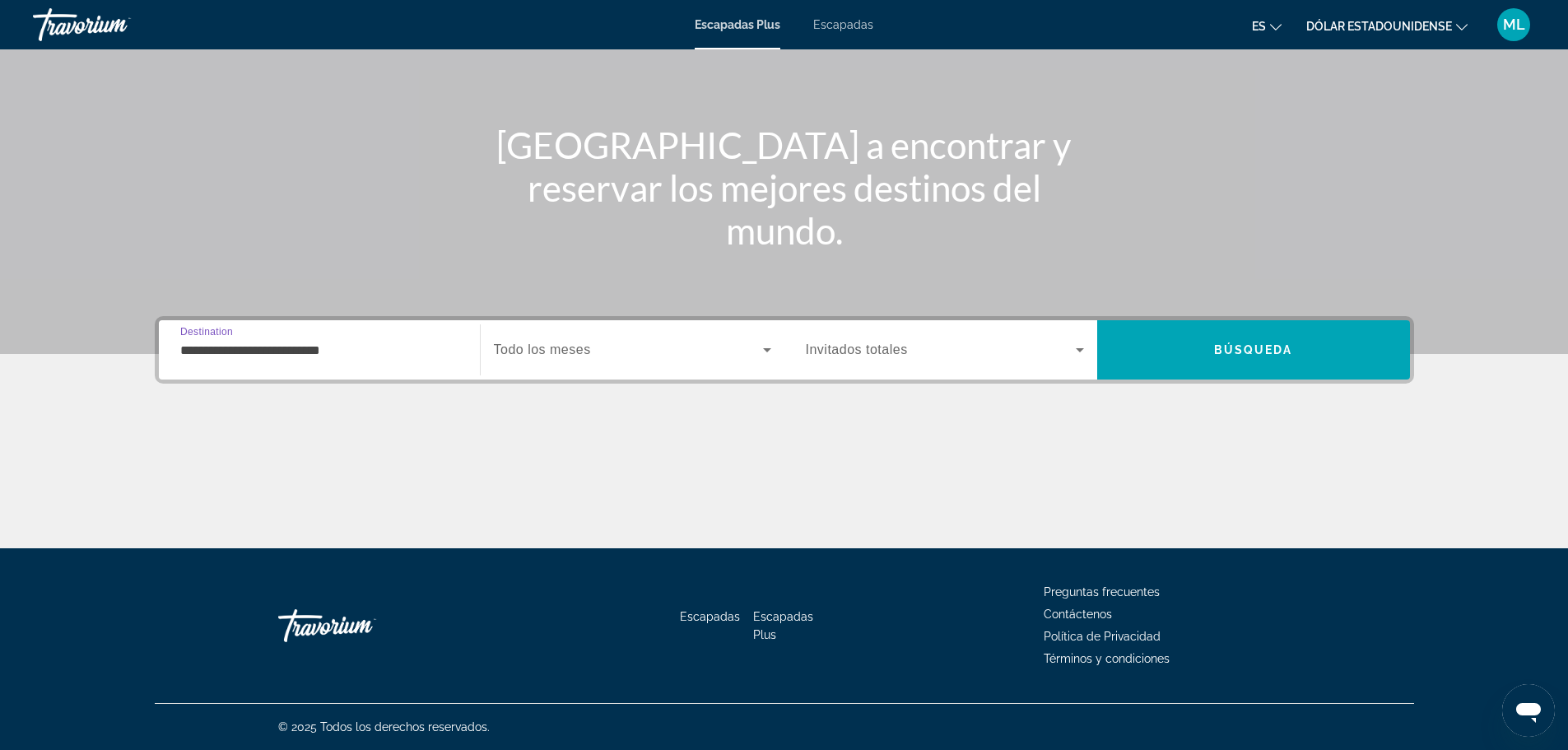
click at [333, 347] on input "**********" at bounding box center [319, 351] width 278 height 20
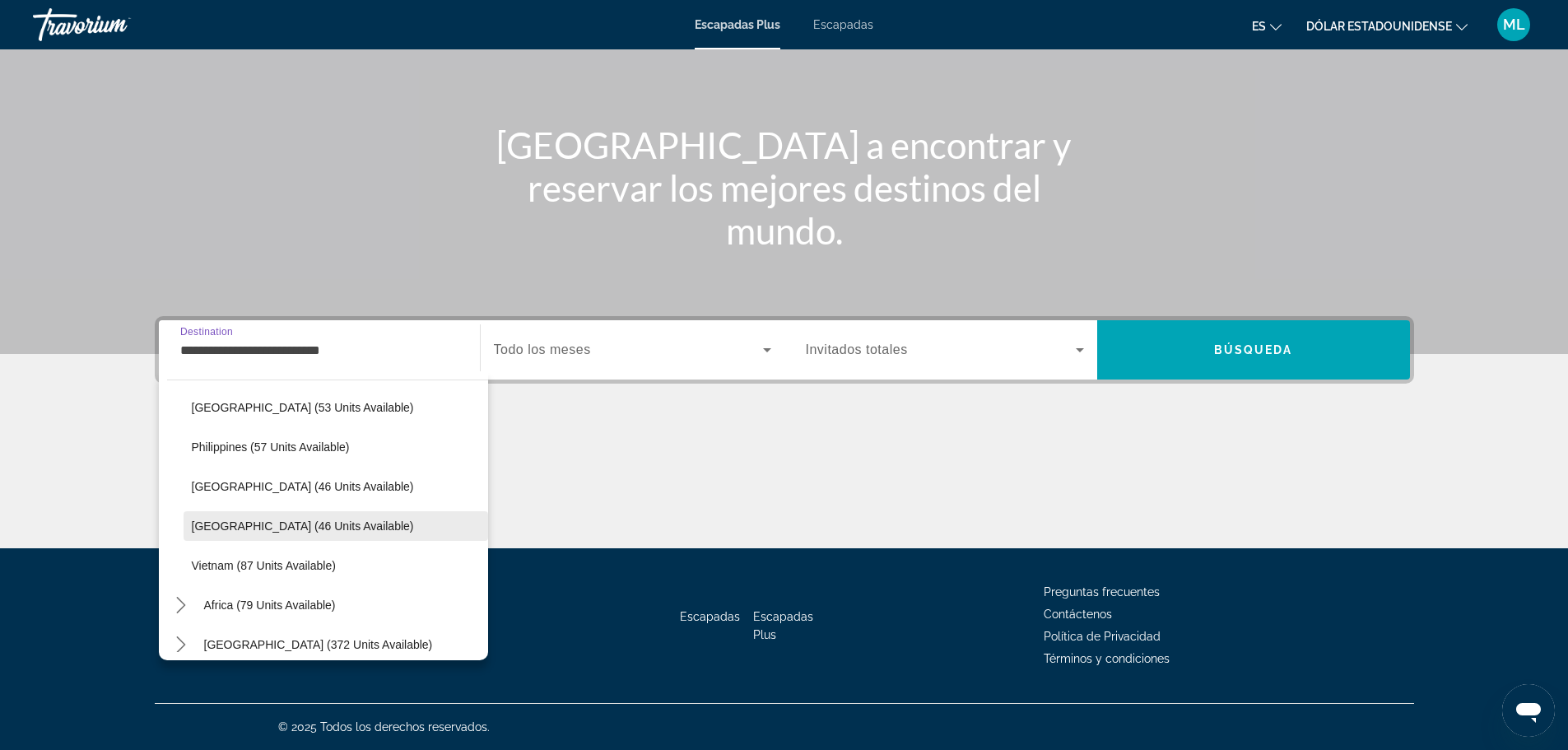
scroll to position [1452, 0]
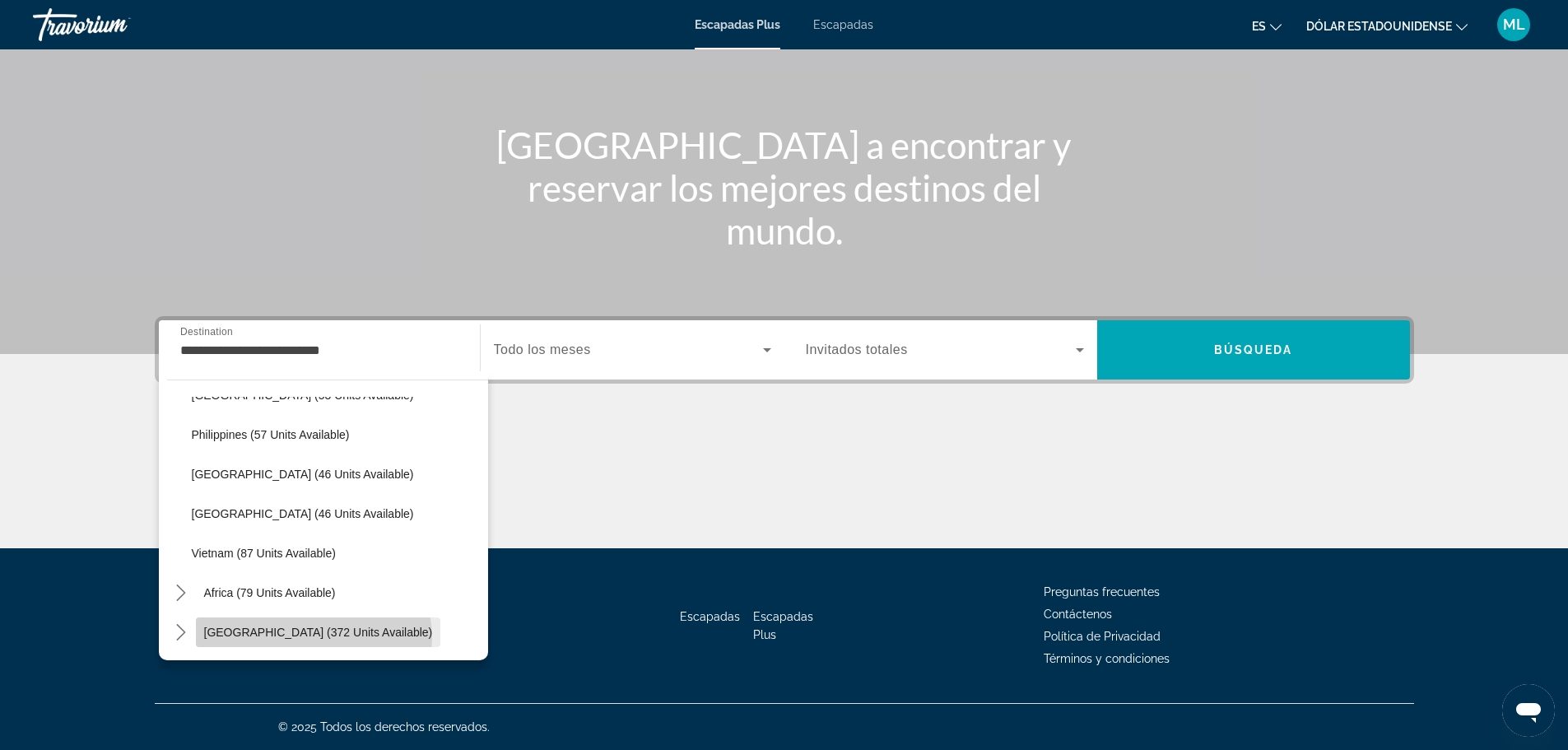
click at [313, 638] on span "[GEOGRAPHIC_DATA] (372 units available)" at bounding box center [318, 632] width 229 height 13
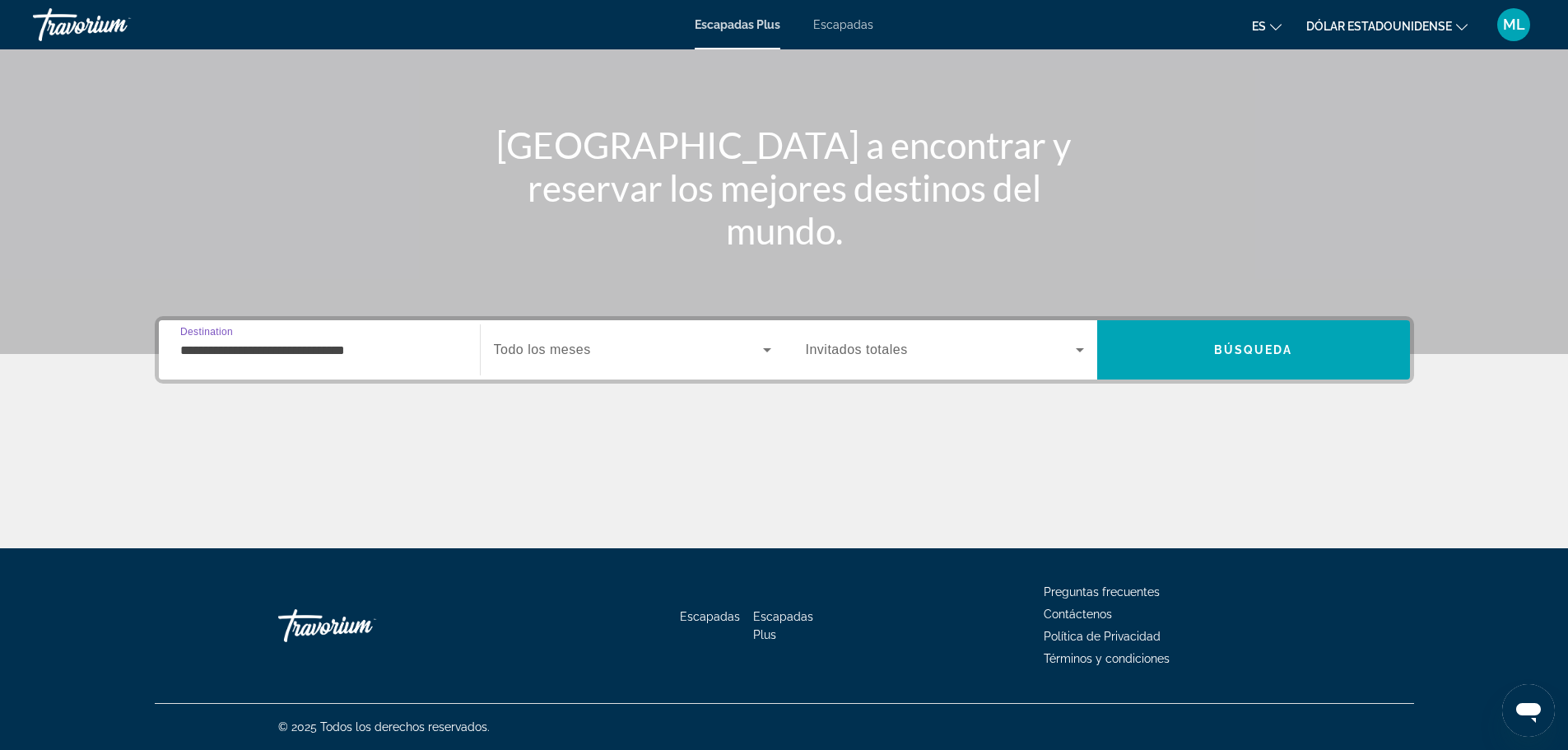
click at [335, 351] on input "**********" at bounding box center [319, 351] width 278 height 20
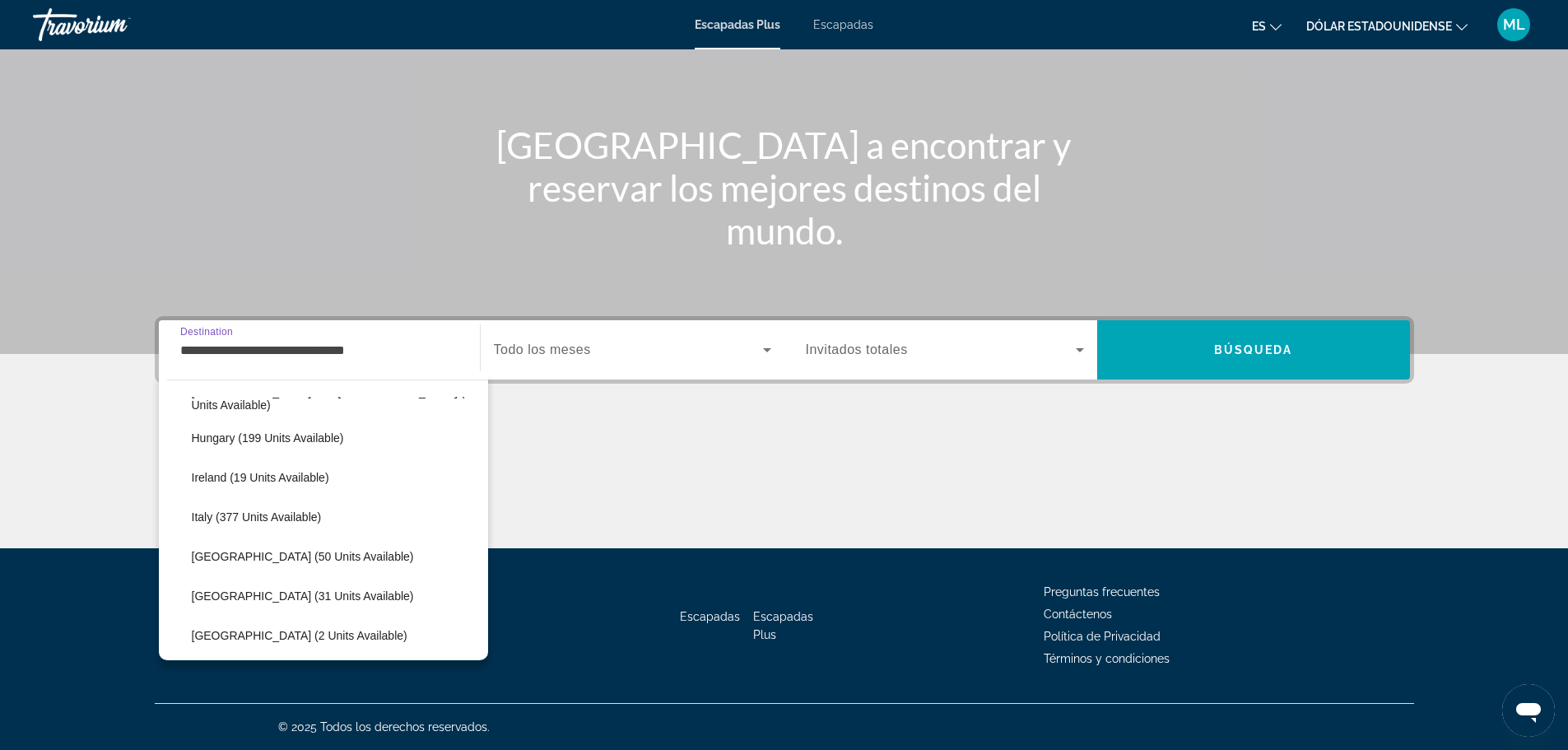
scroll to position [418, 0]
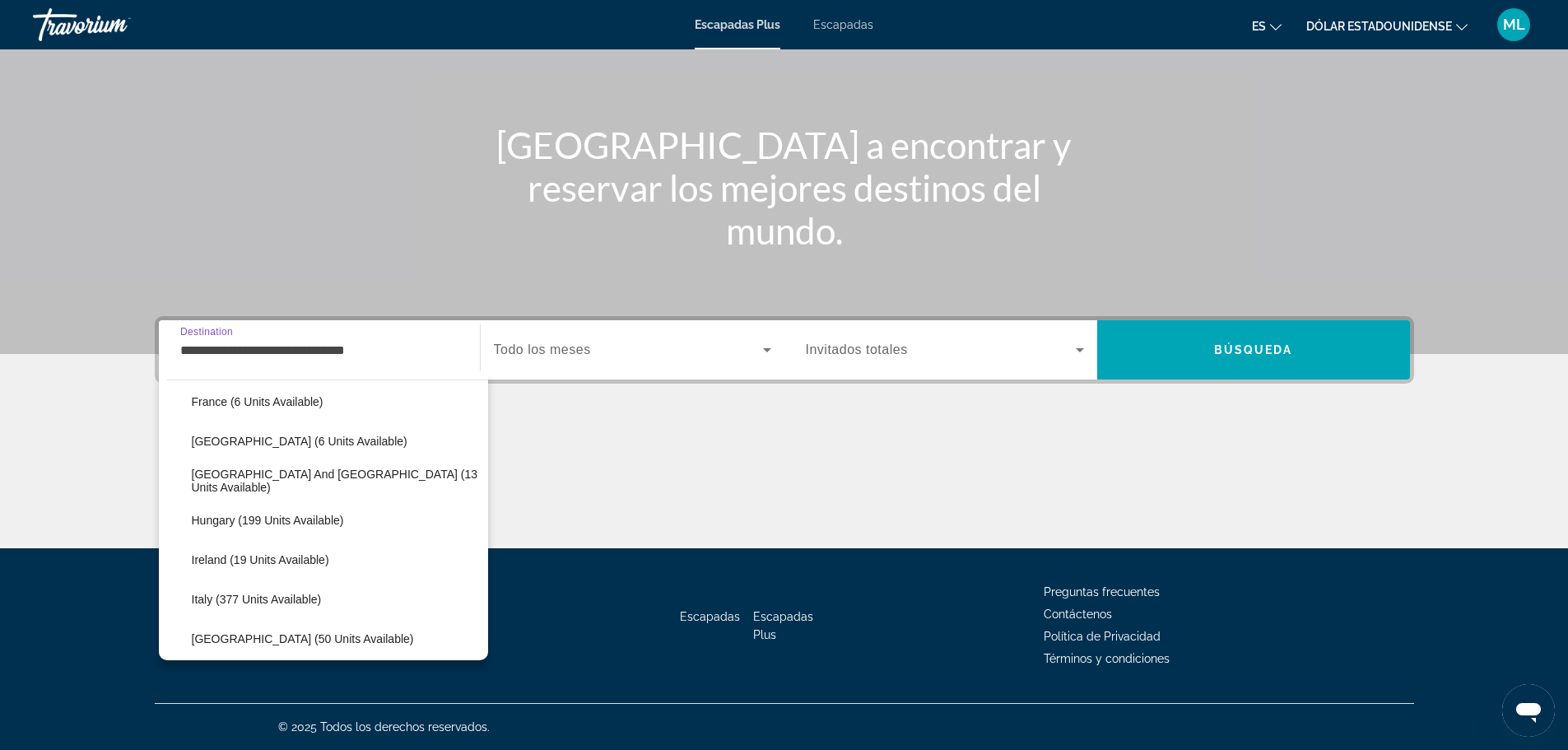
click at [337, 352] on input "**********" at bounding box center [319, 351] width 278 height 20
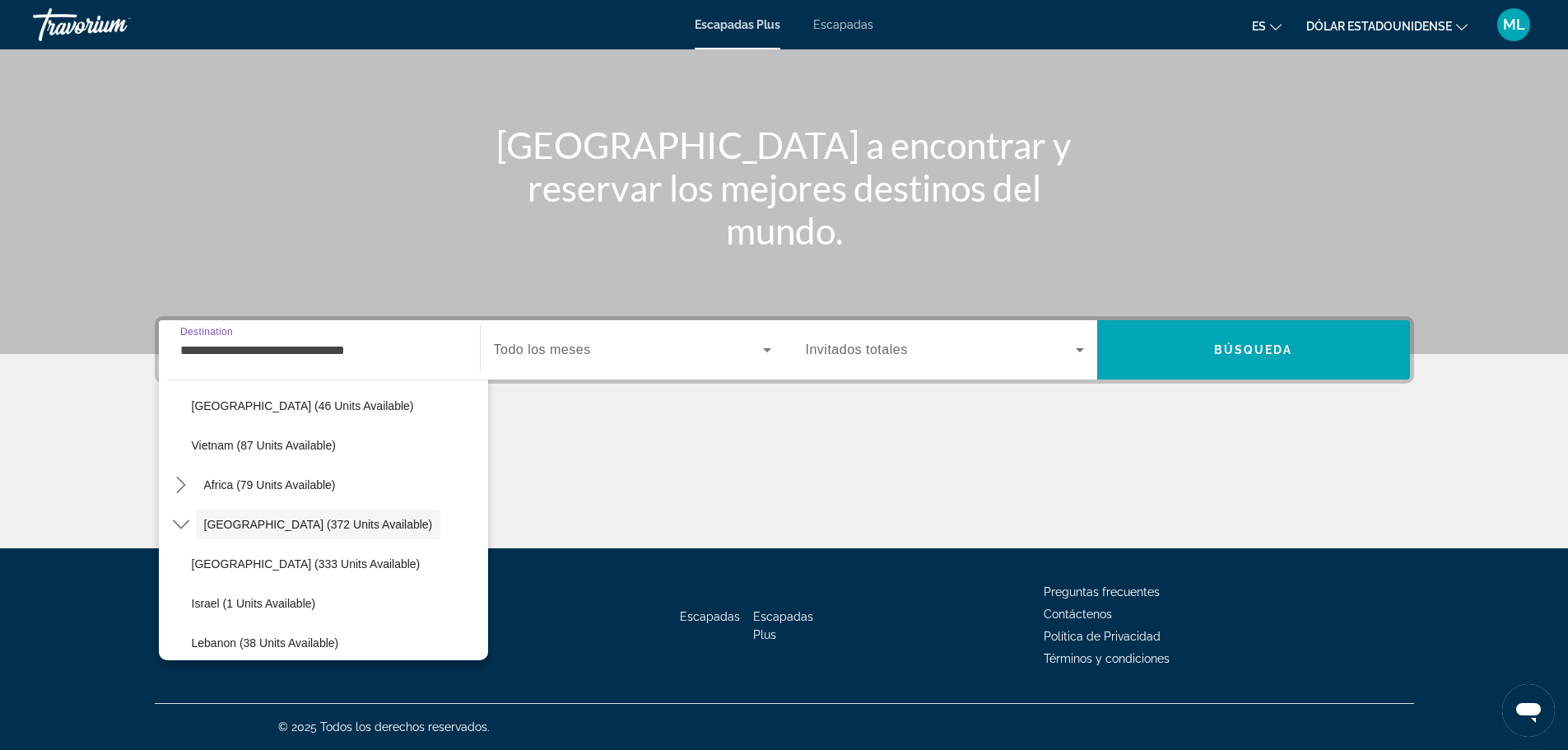
drag, startPoint x: 393, startPoint y: 350, endPoint x: 186, endPoint y: 364, distance: 207.5
click at [186, 364] on div "**********" at bounding box center [319, 349] width 278 height 47
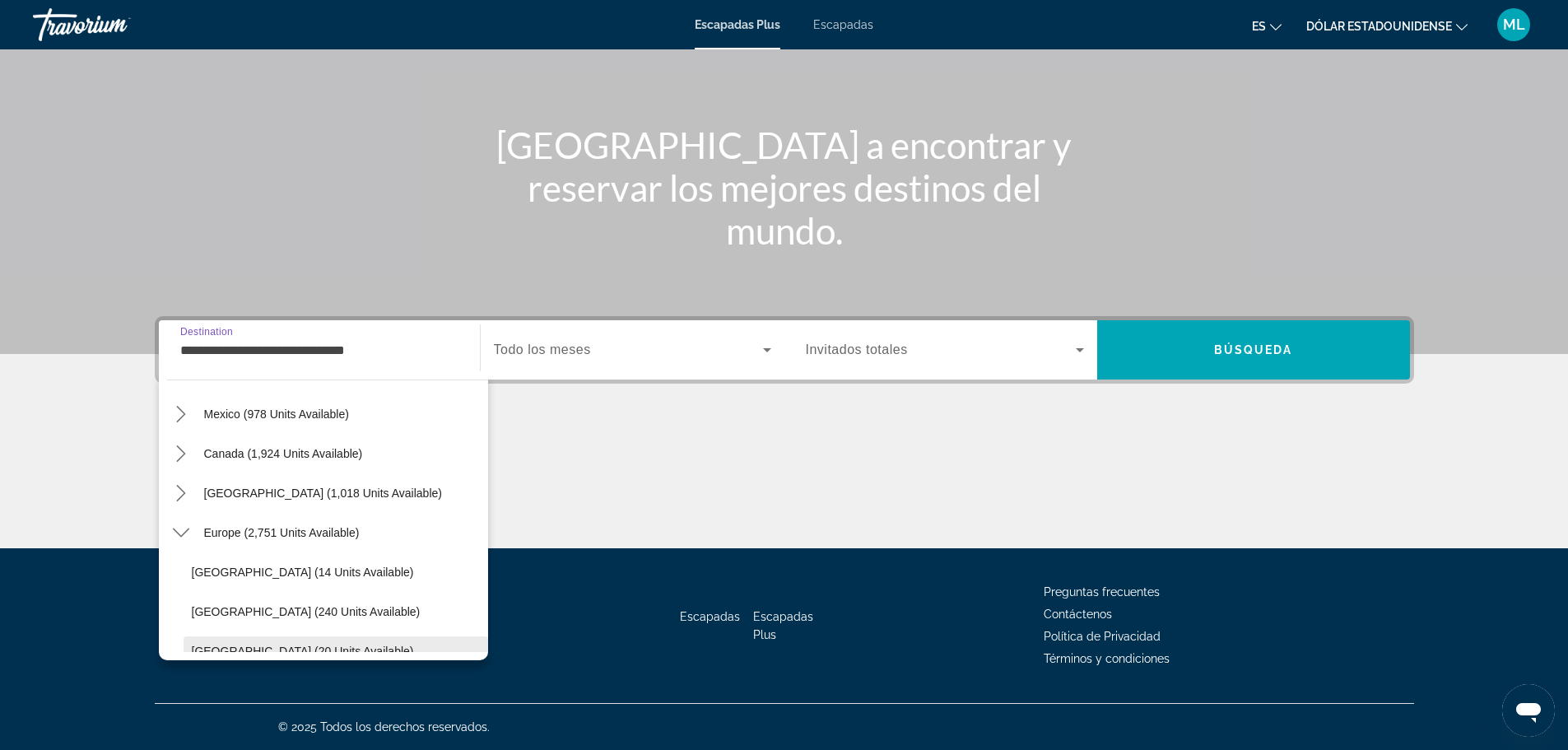
scroll to position [89, 0]
click at [326, 539] on span "Europe (2,751 units available)" at bounding box center [282, 533] width 155 height 13
type input "**********"
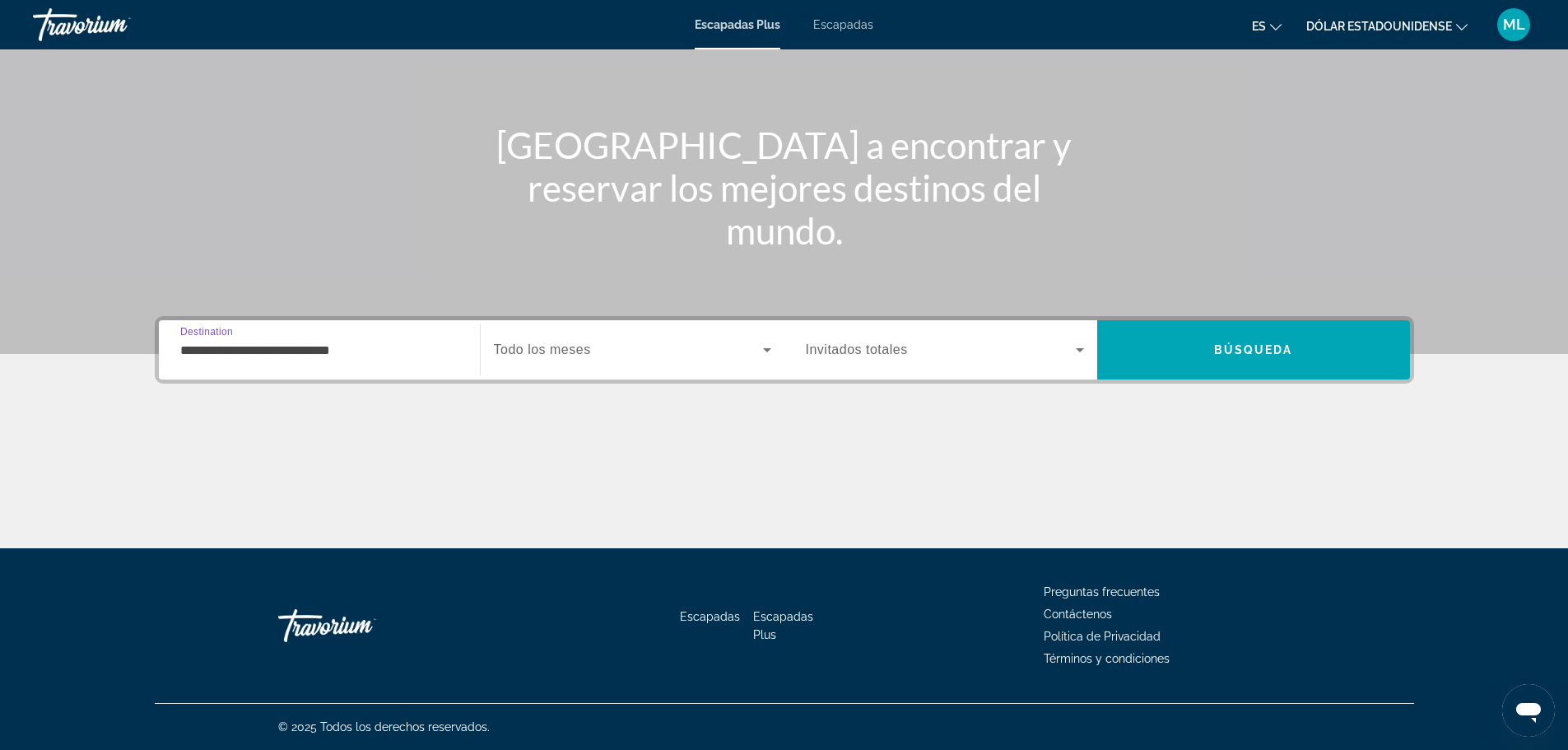
click at [334, 350] on input "**********" at bounding box center [319, 351] width 278 height 20
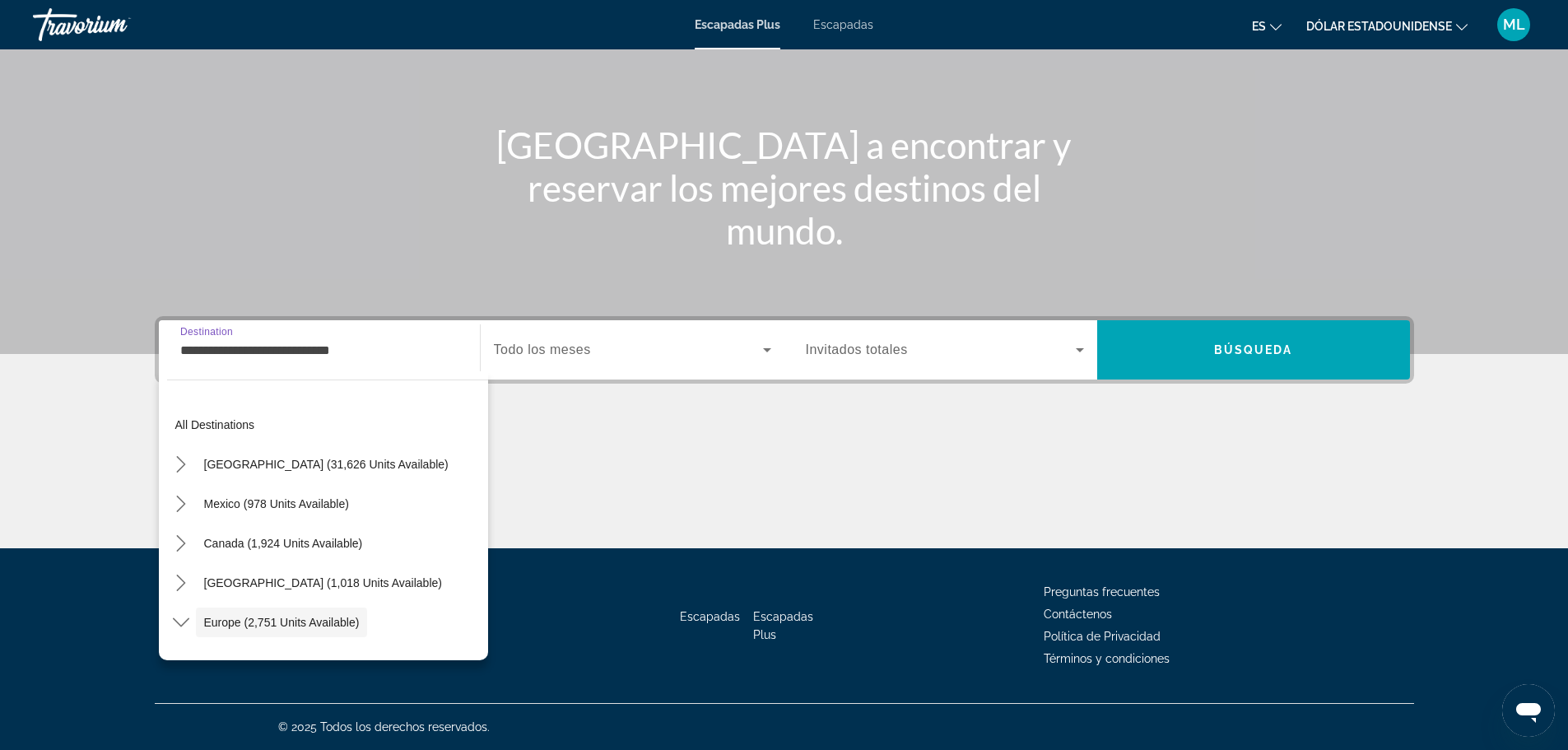
scroll to position [98, 0]
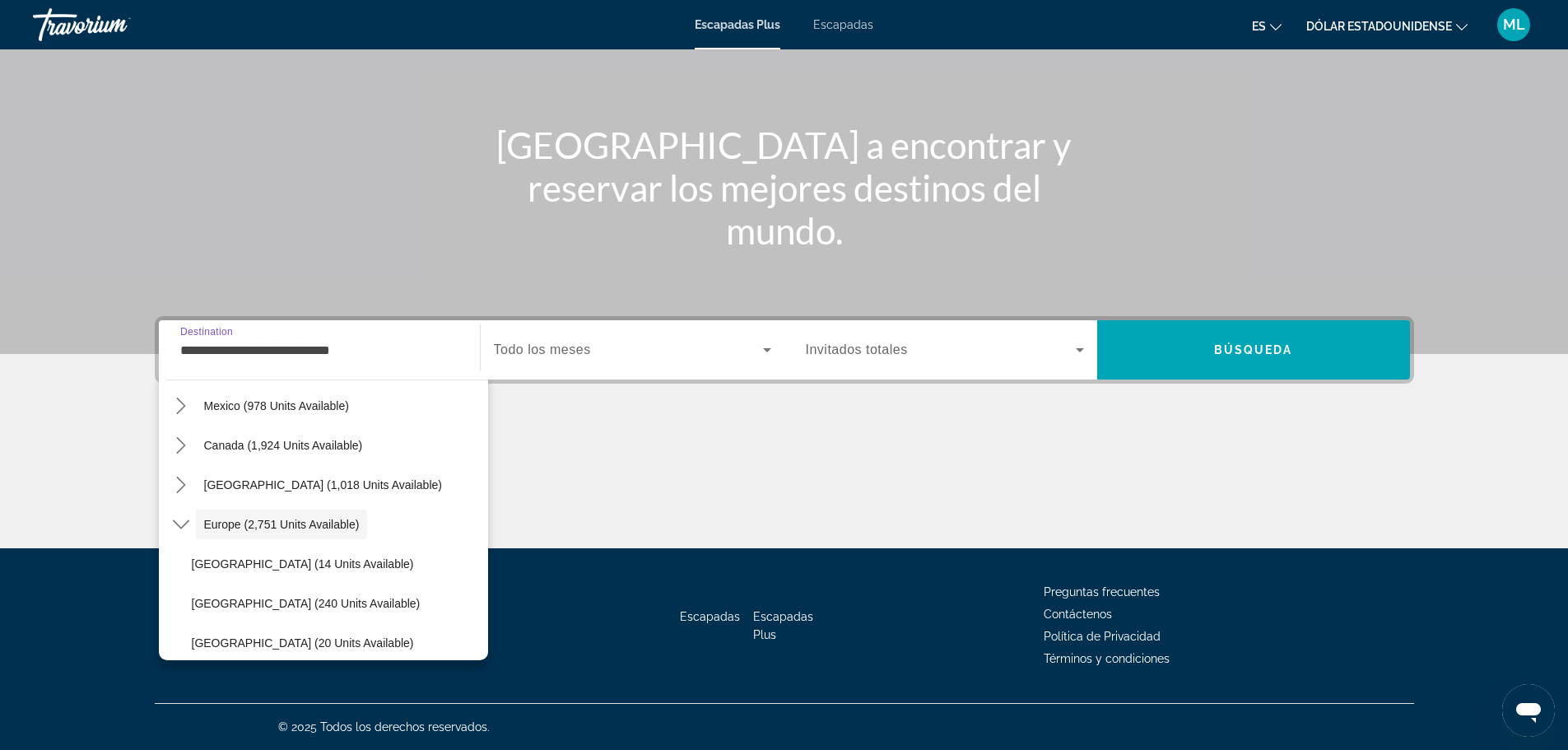
click at [333, 350] on input "**********" at bounding box center [319, 351] width 278 height 20
click at [590, 441] on div "Contenido principal" at bounding box center [784, 487] width 1259 height 123
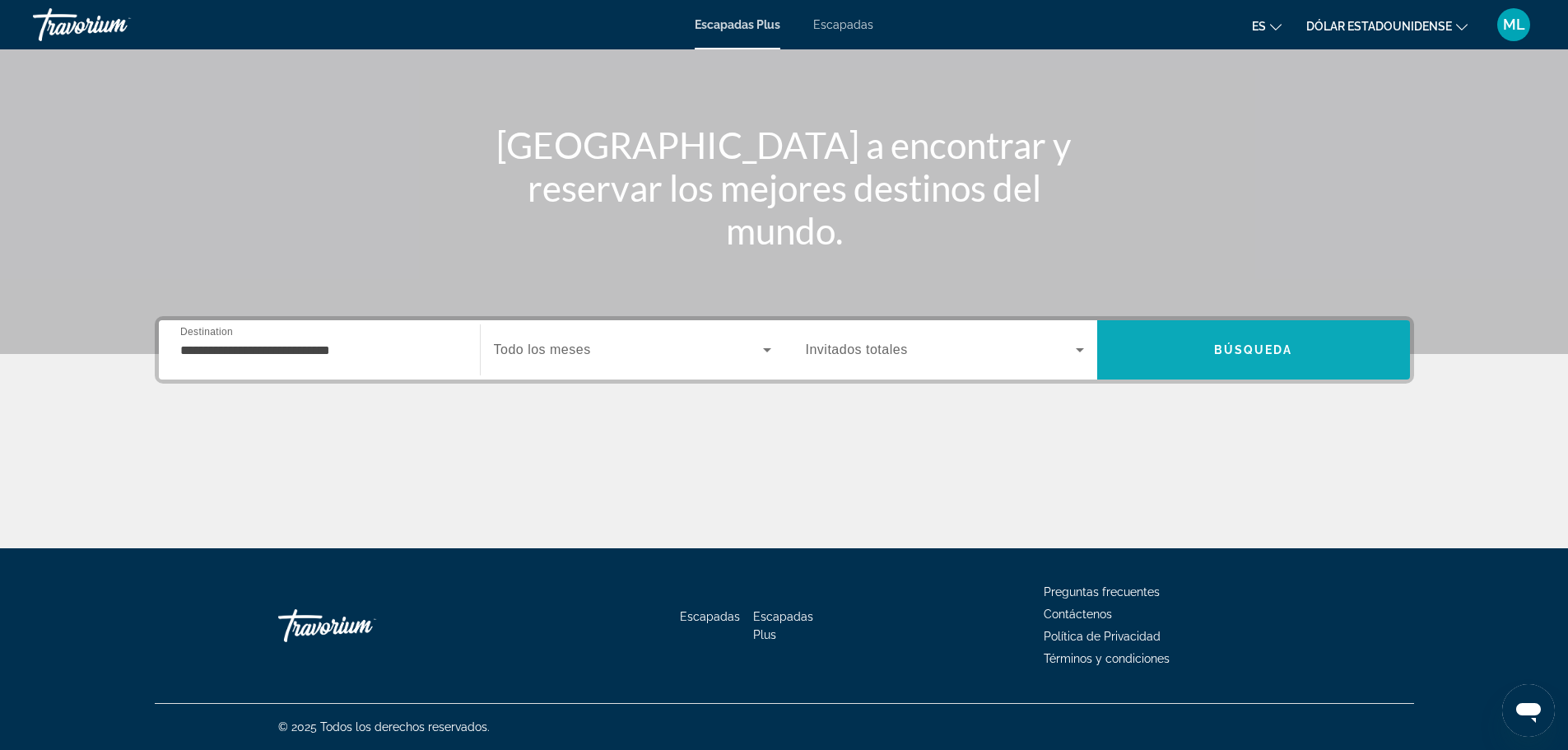
click at [1178, 353] on span "Buscar" at bounding box center [1253, 349] width 313 height 39
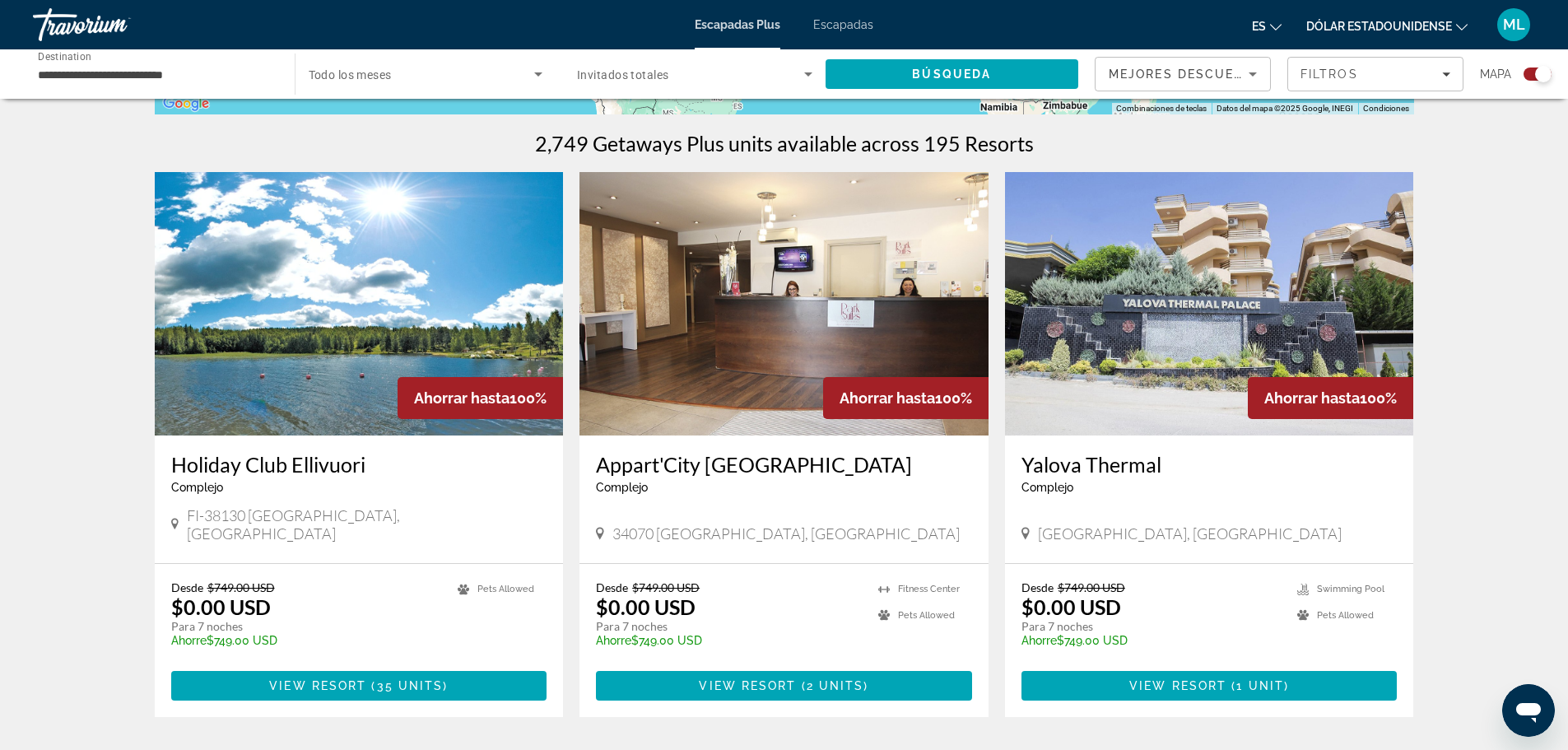
scroll to position [576, 0]
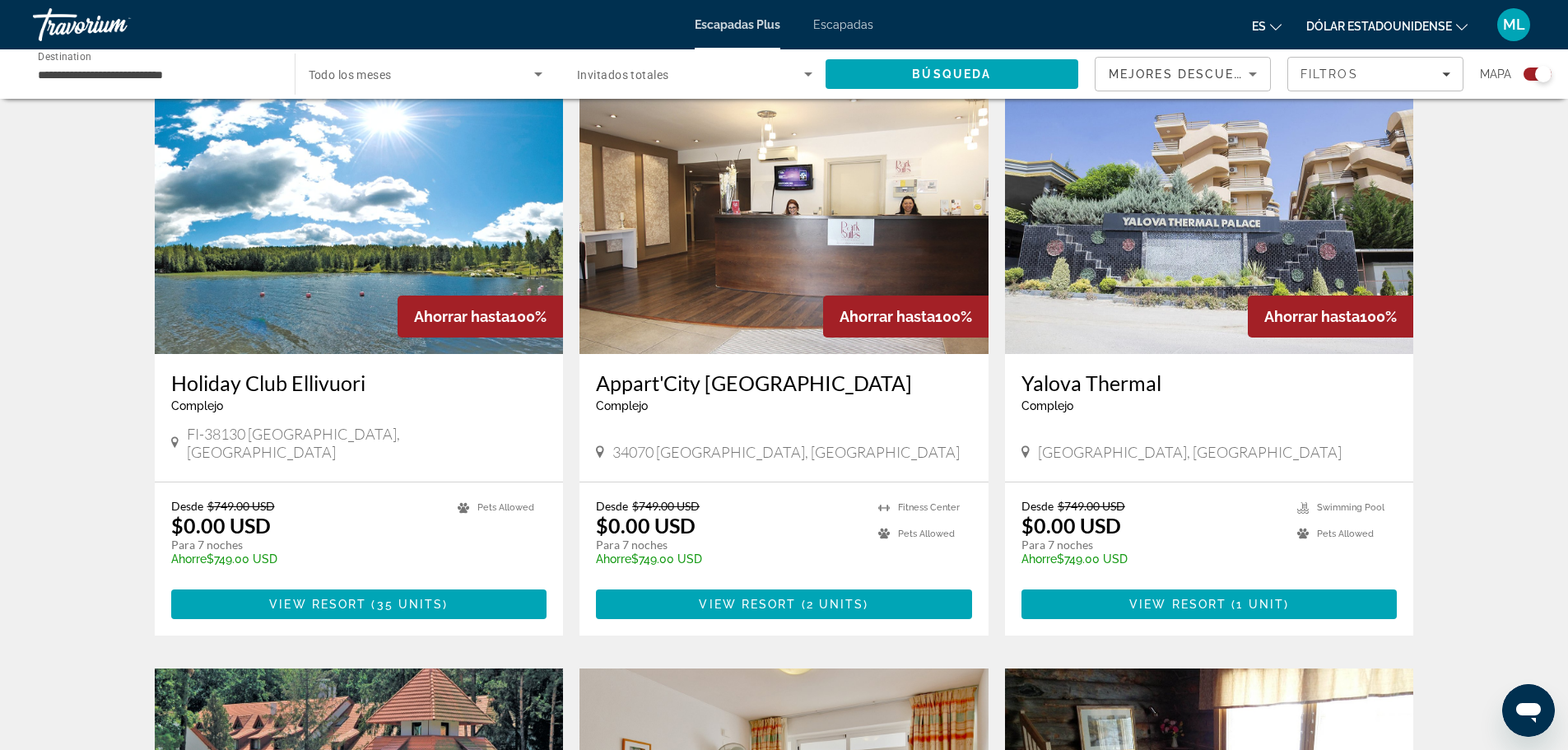
click at [1150, 288] on img "Contenido principal" at bounding box center [1209, 222] width 409 height 263
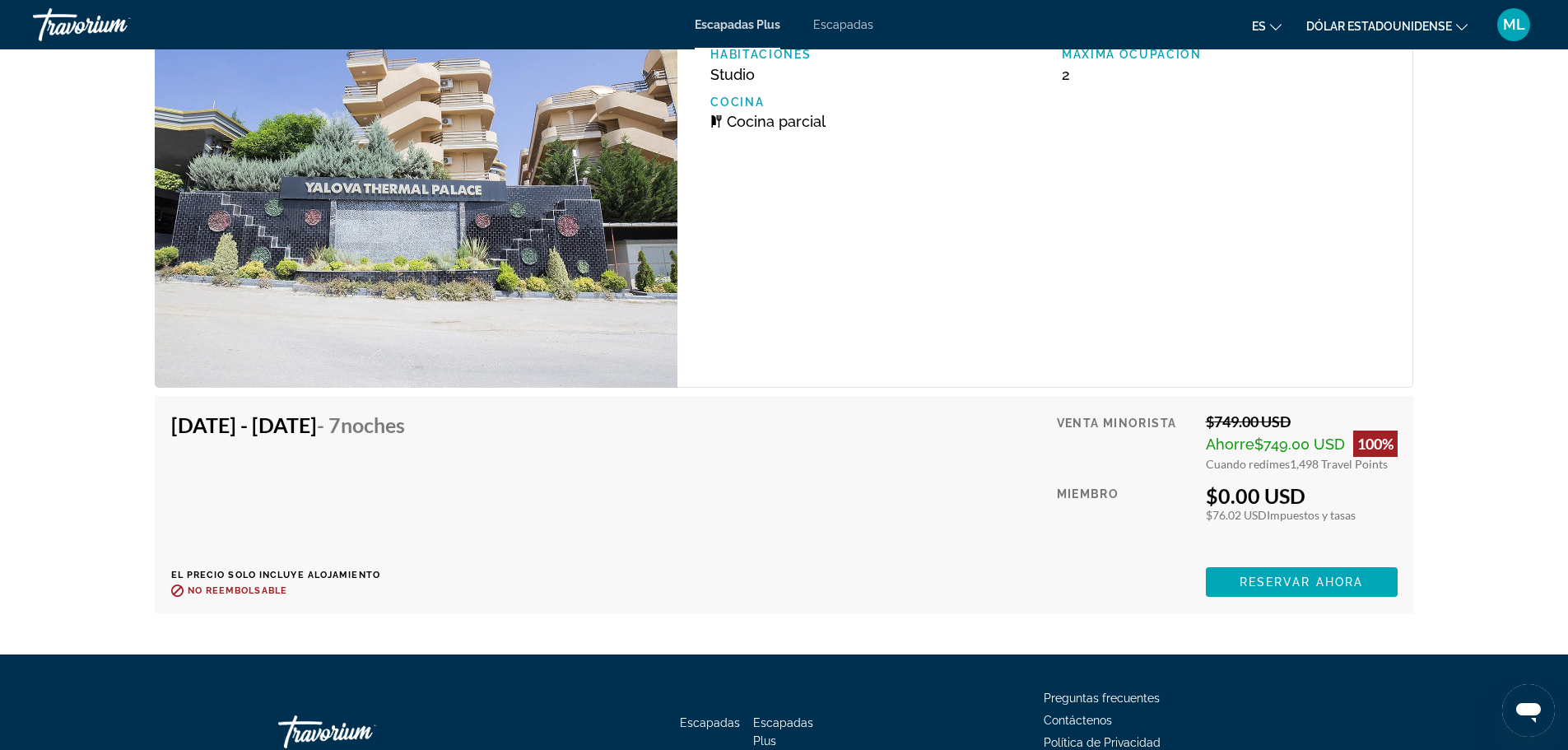
scroll to position [2922, 0]
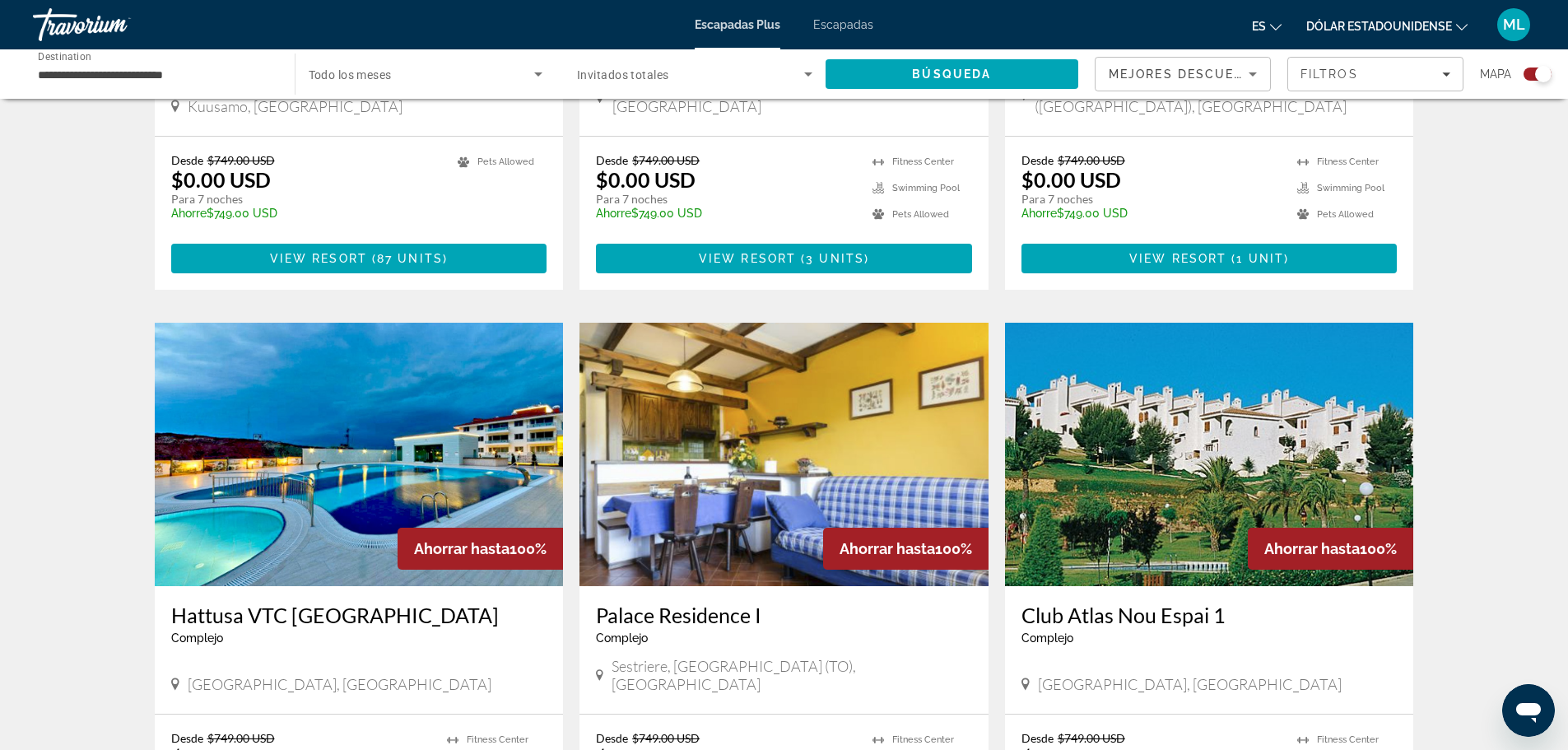
scroll to position [2223, 0]
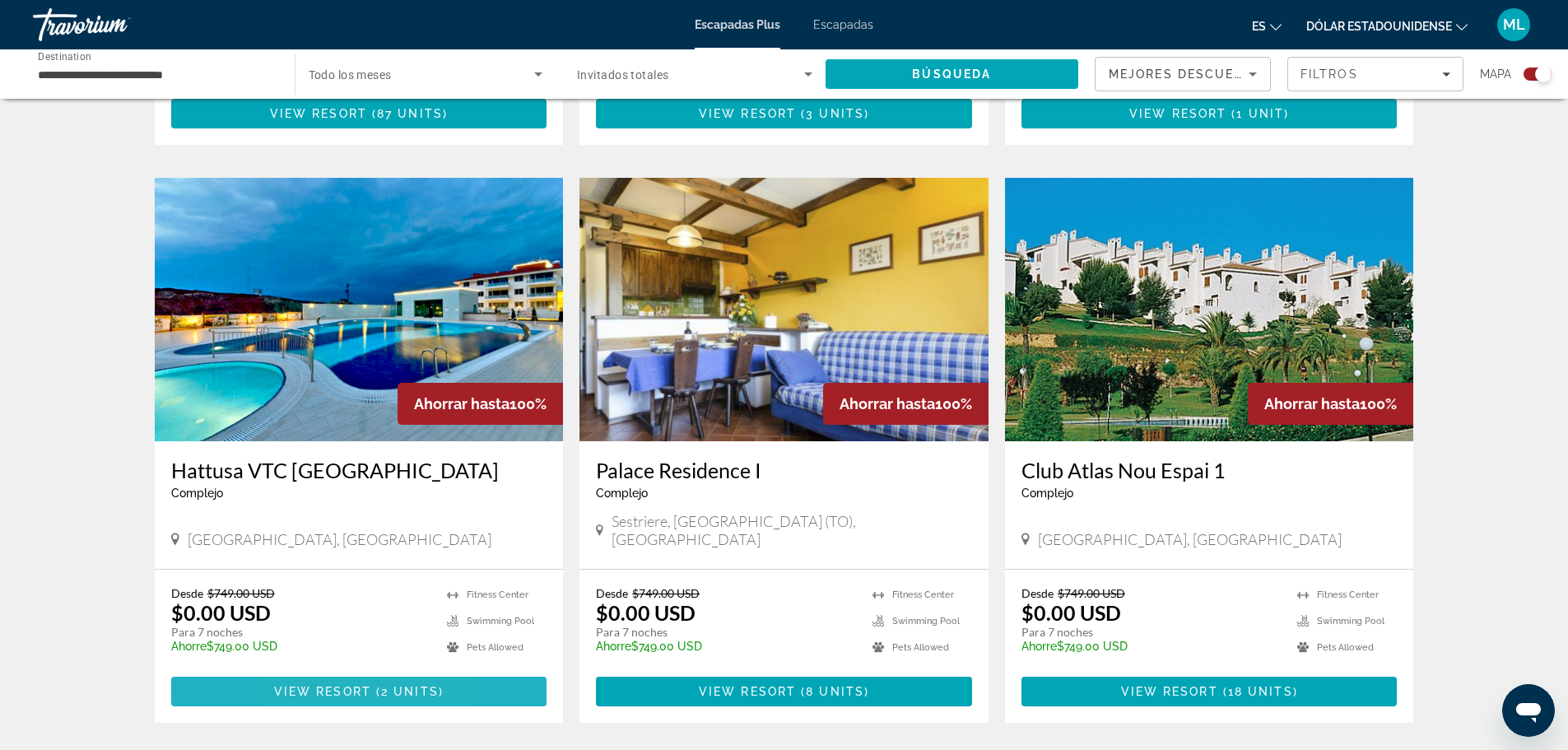
click at [301, 685] on span "View Resort" at bounding box center [323, 691] width 97 height 13
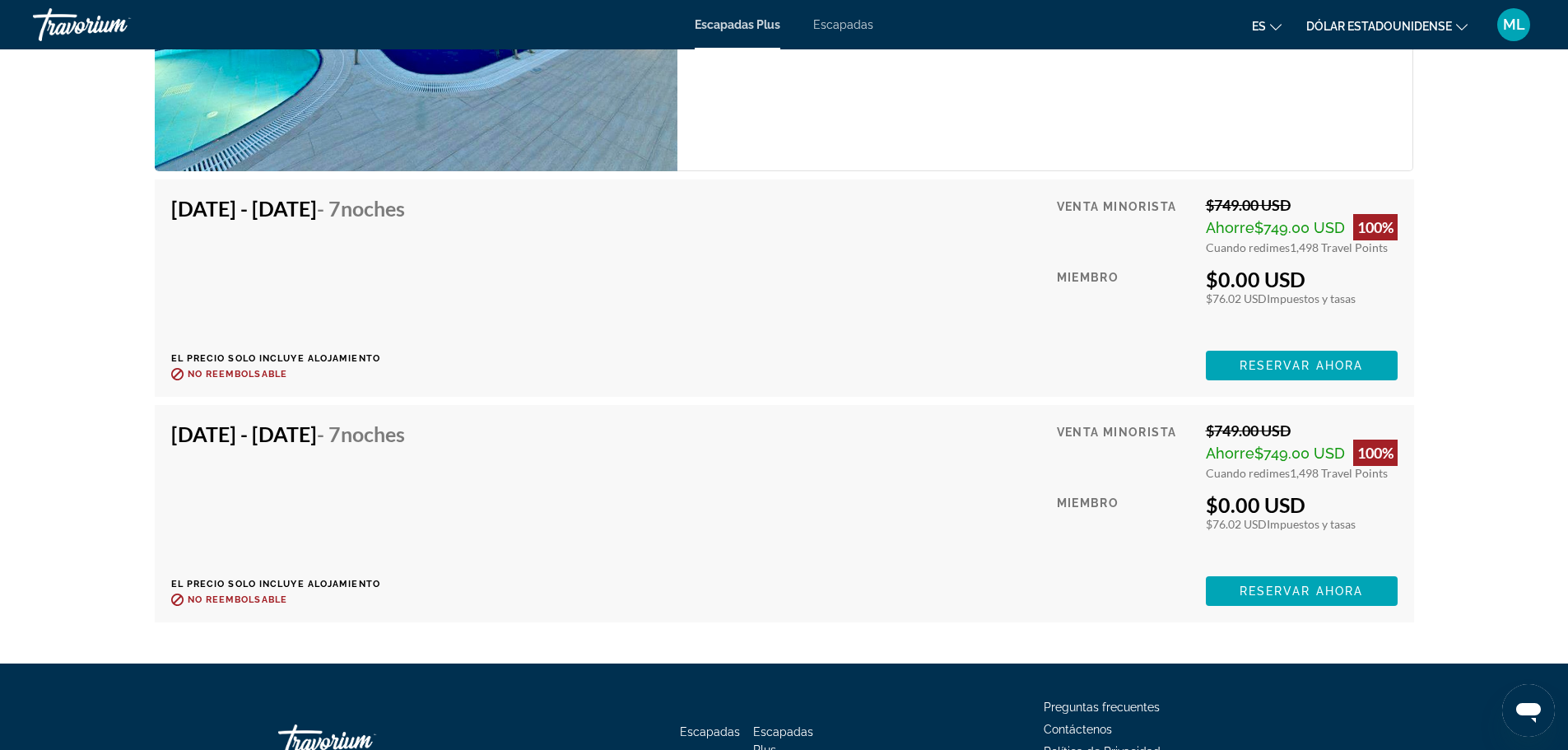
scroll to position [3142, 0]
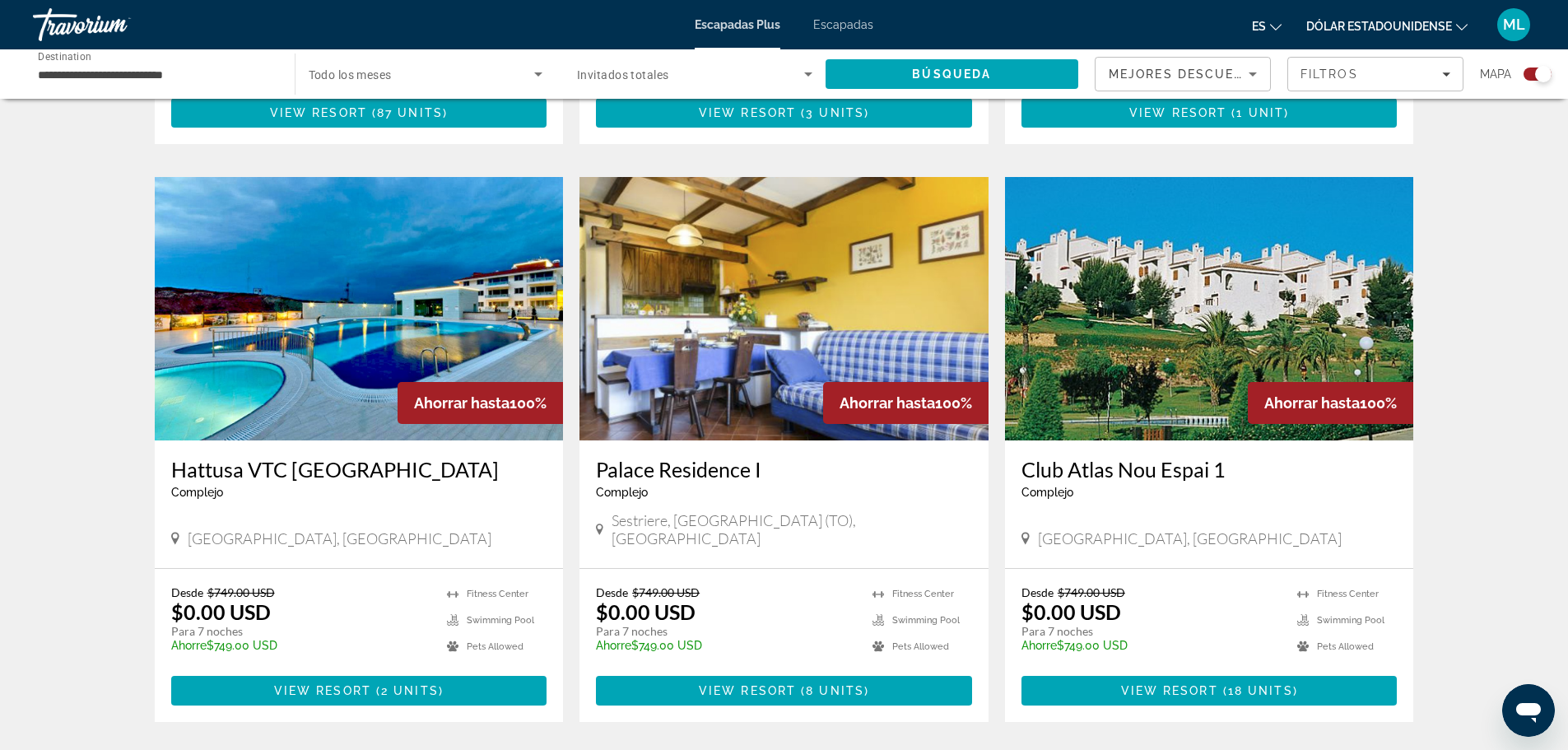
scroll to position [2424, 0]
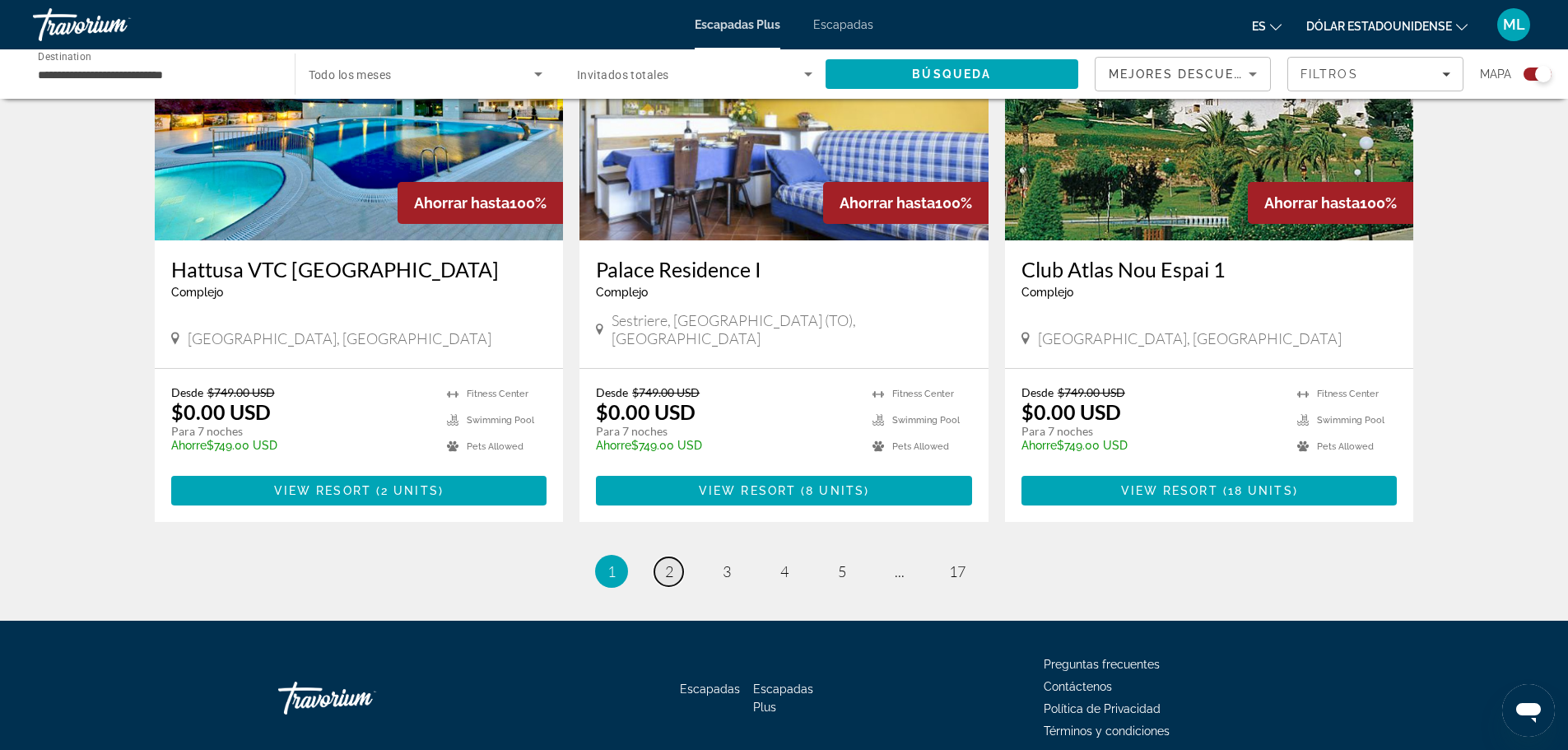
click at [667, 562] on span "2" at bounding box center [668, 572] width 8 height 18
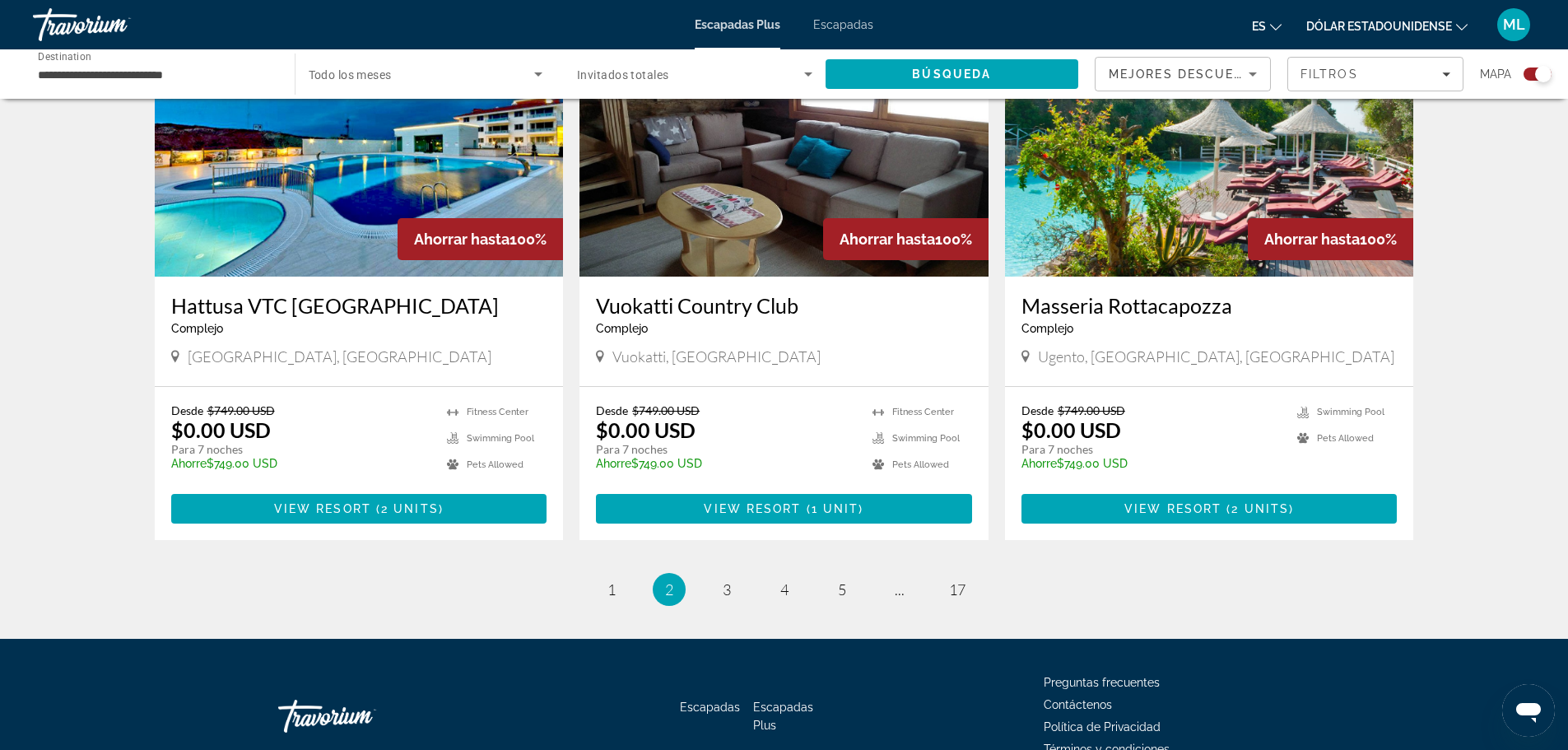
scroll to position [2424, 0]
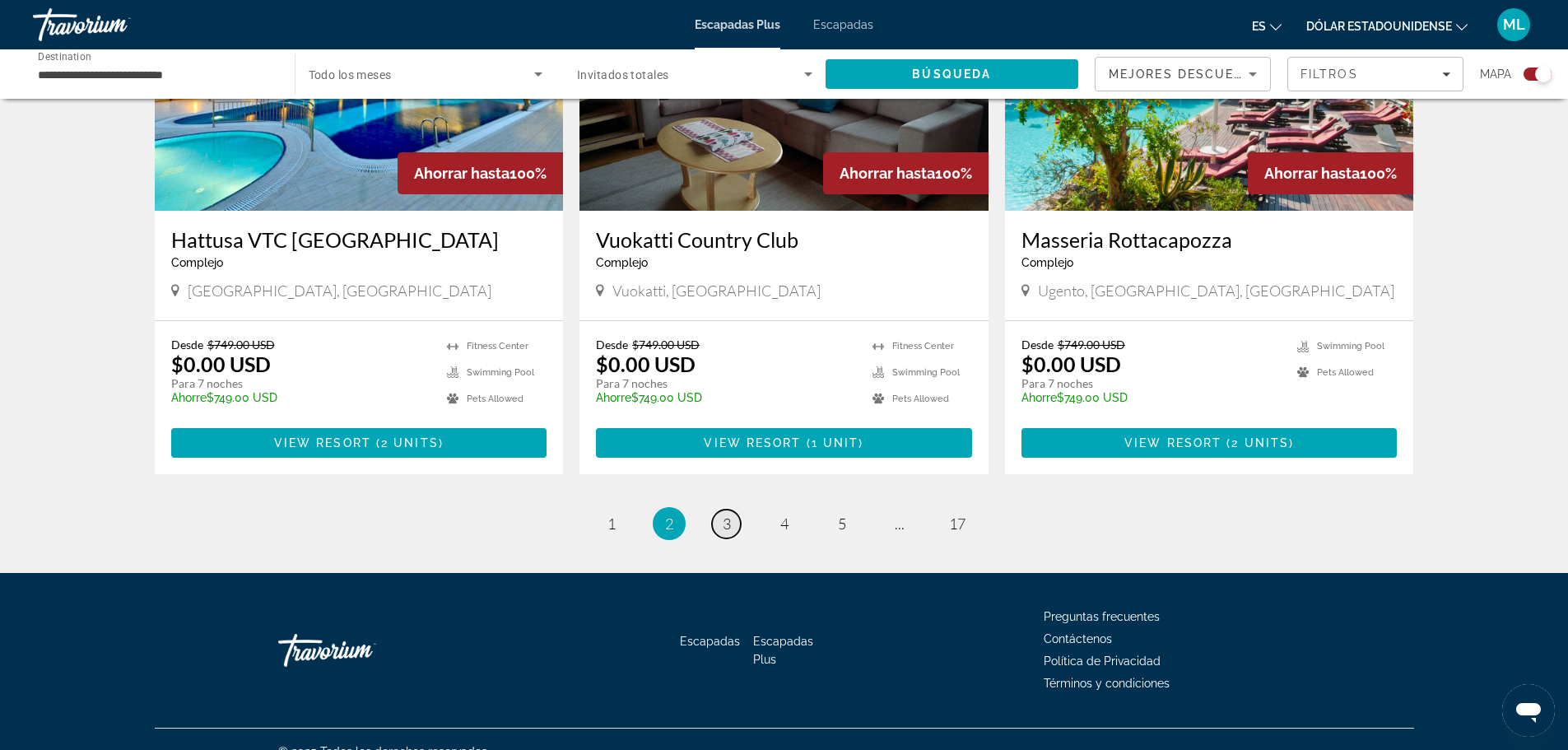
click at [722, 515] on span "3" at bounding box center [726, 524] width 8 height 18
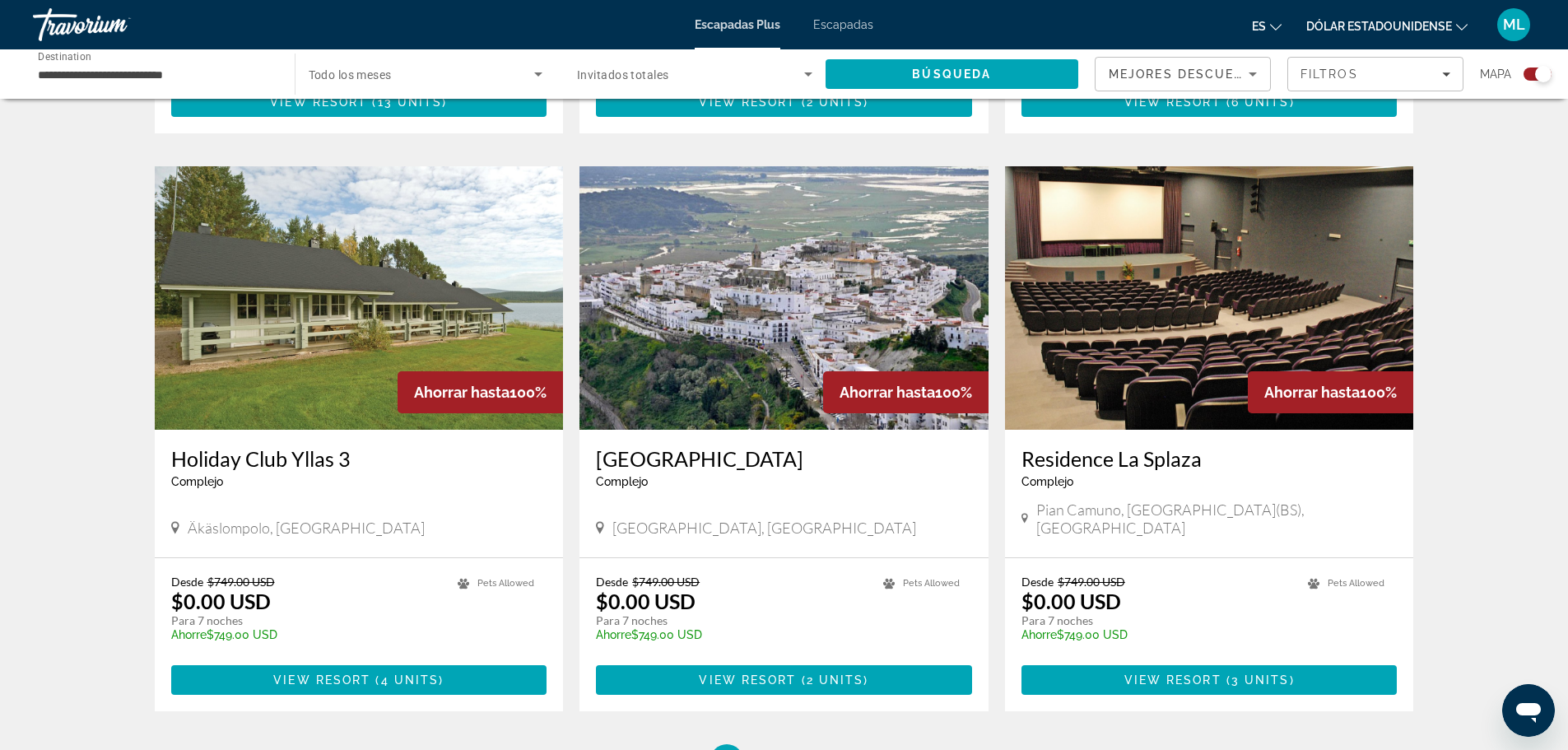
scroll to position [2306, 0]
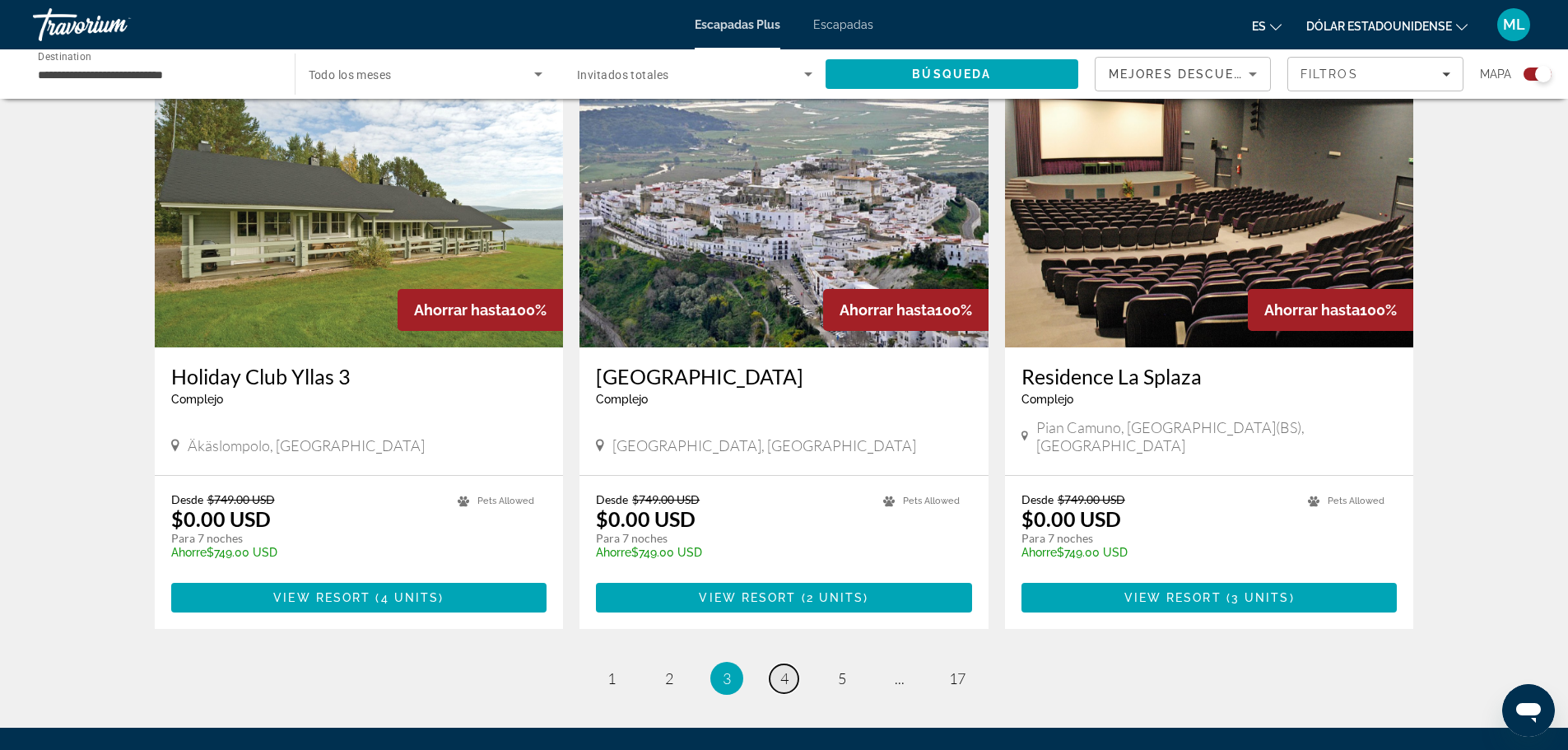
click at [791, 665] on link "page 4" at bounding box center [784, 680] width 29 height 29
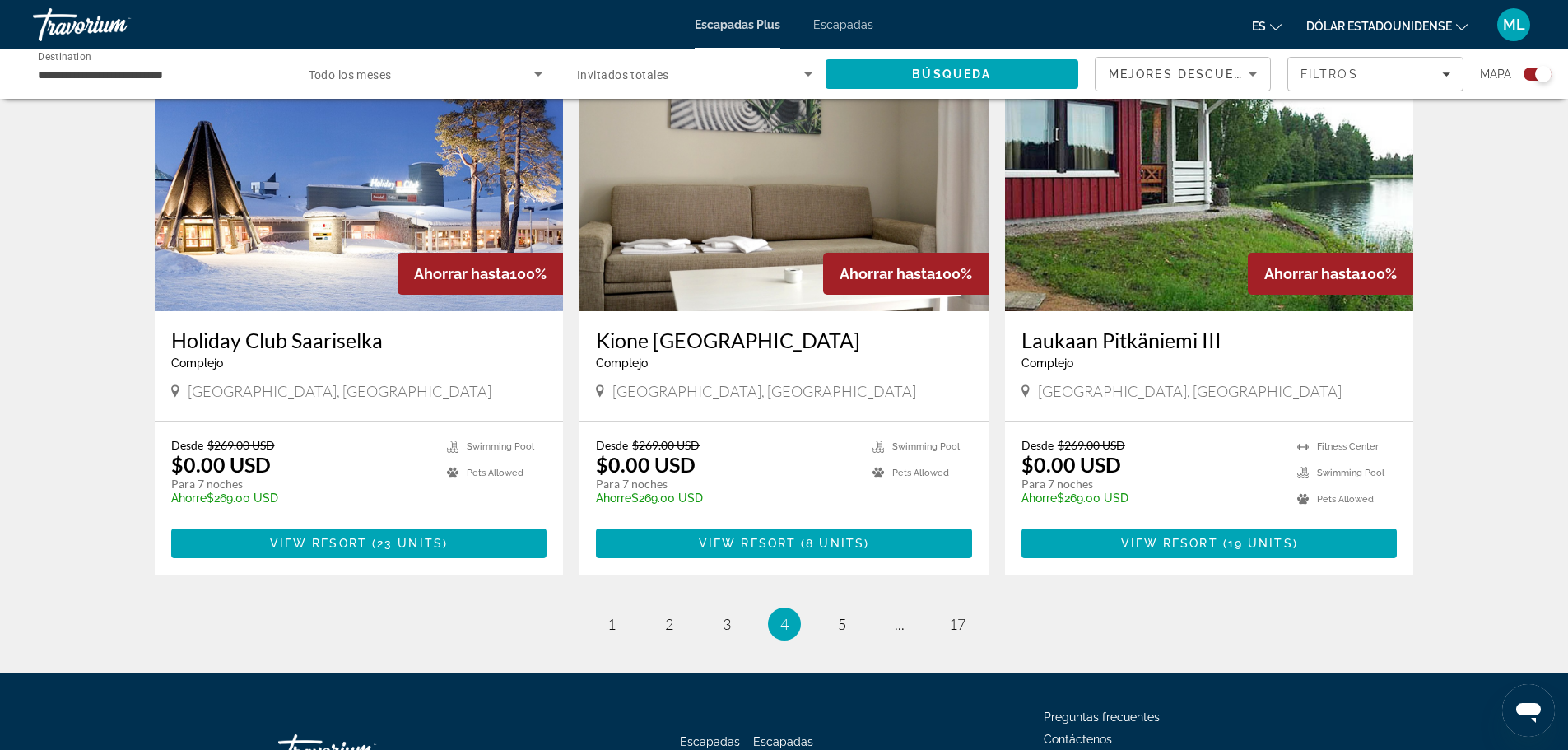
scroll to position [2306, 0]
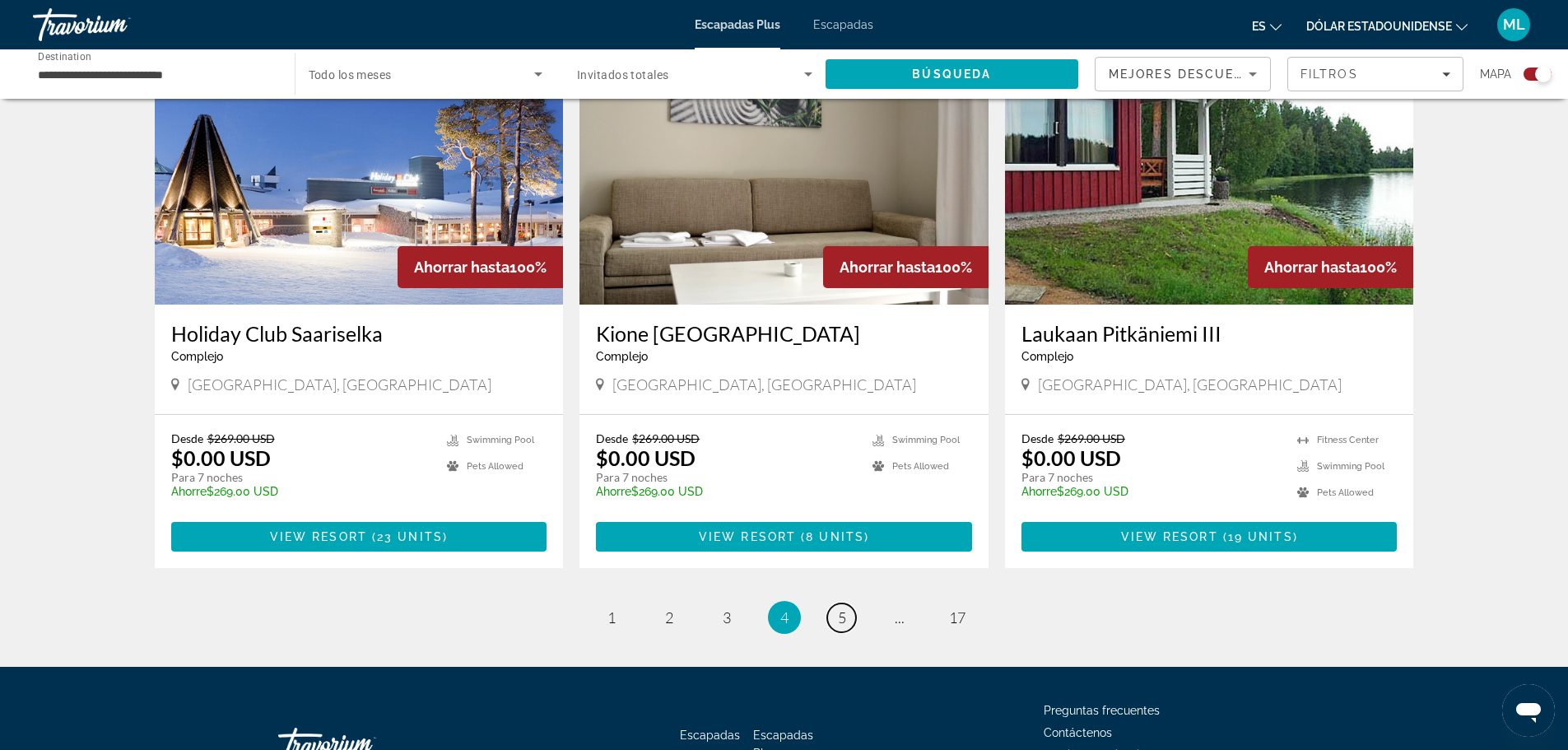
drag, startPoint x: 846, startPoint y: 609, endPoint x: 852, endPoint y: 593, distance: 17.1
click at [847, 609] on link "page 5" at bounding box center [842, 618] width 29 height 29
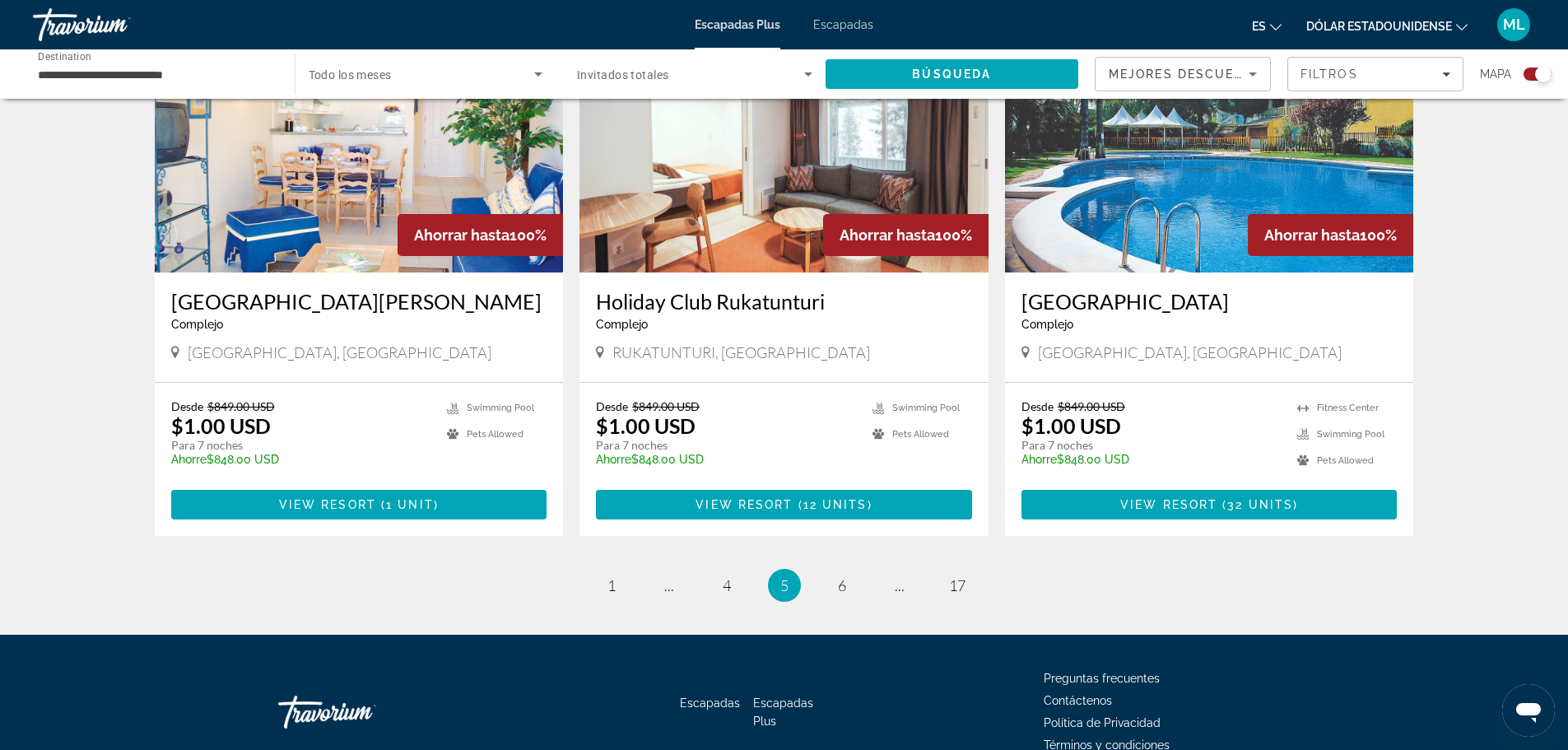
scroll to position [2388, 0]
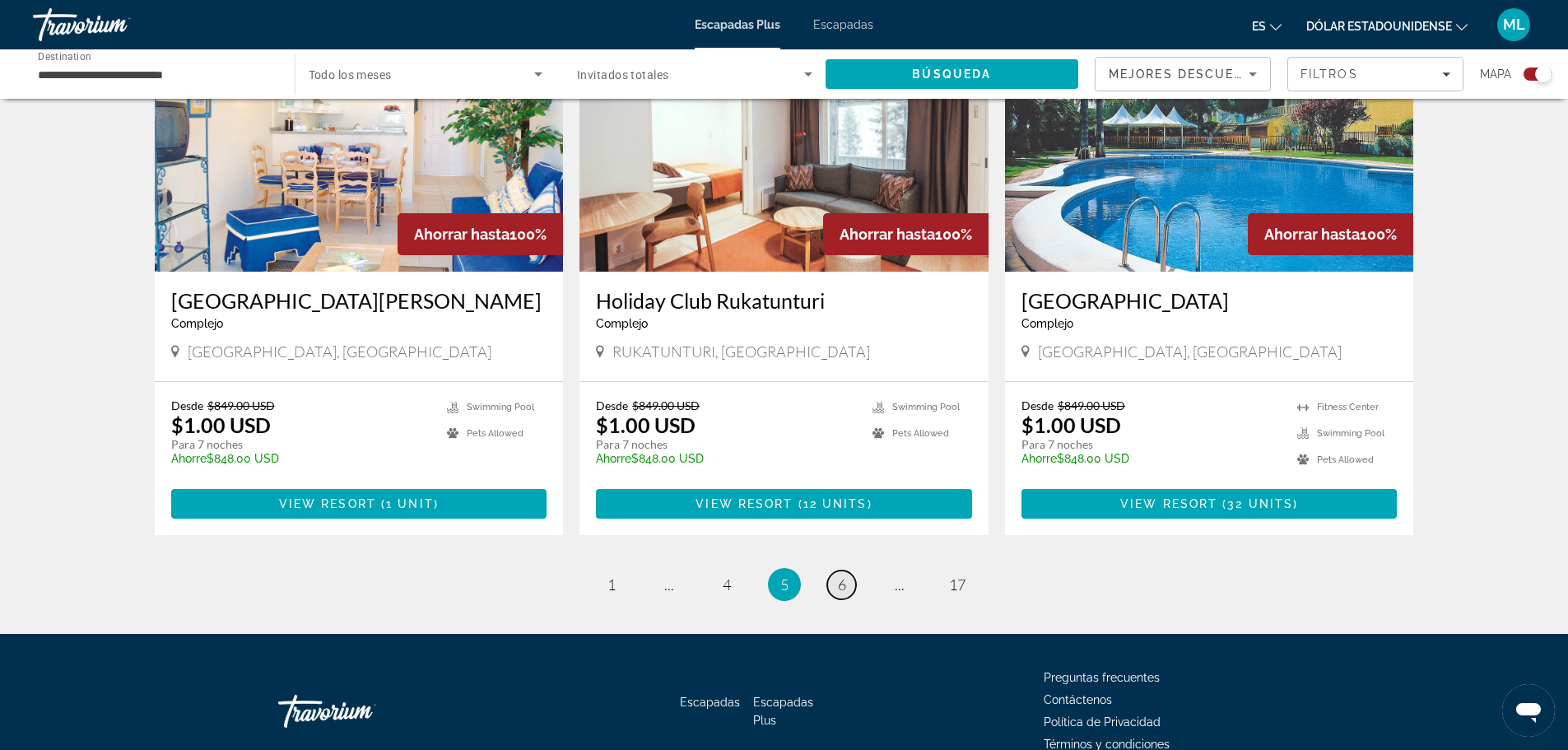
click at [848, 571] on link "page 6" at bounding box center [842, 585] width 29 height 29
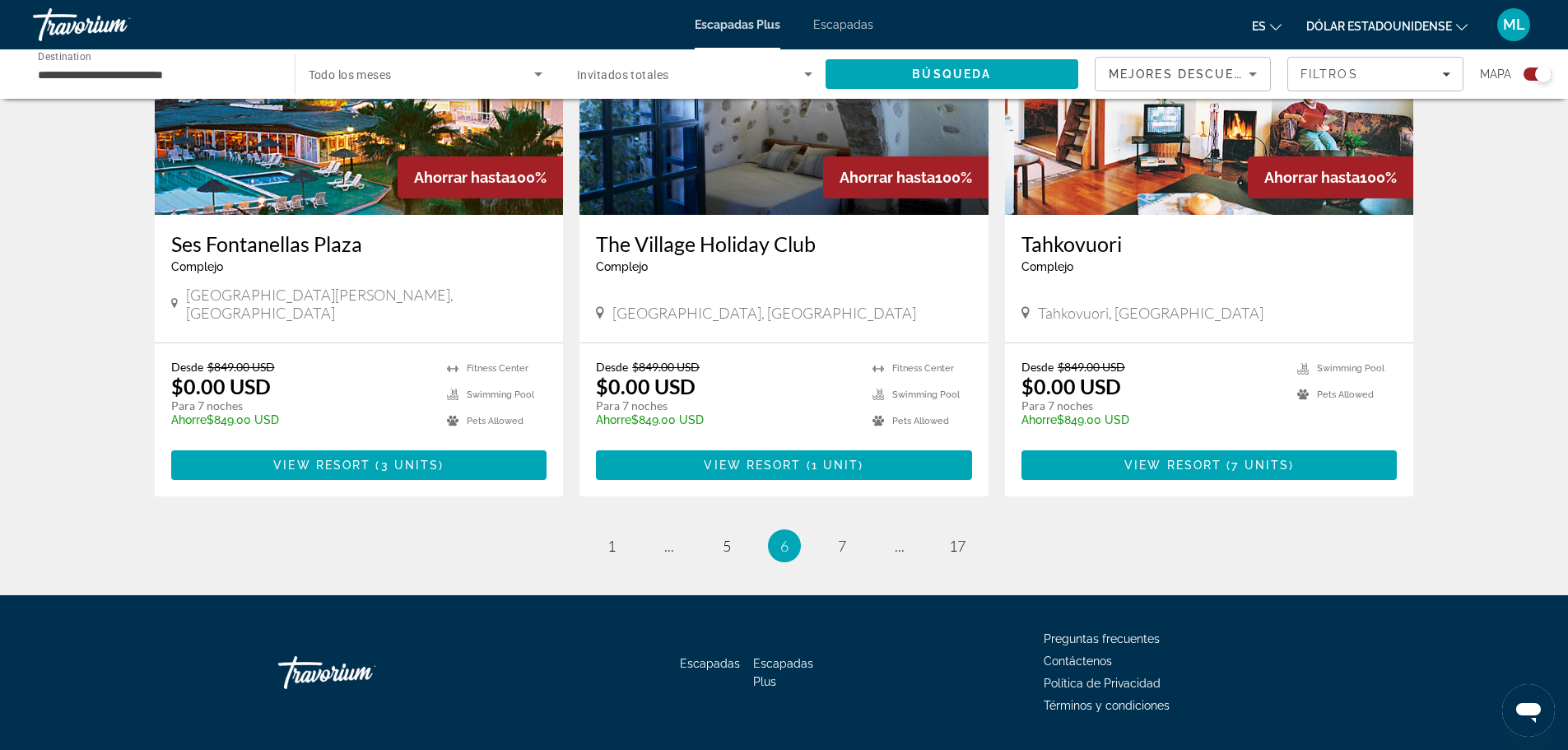
scroll to position [2448, 0]
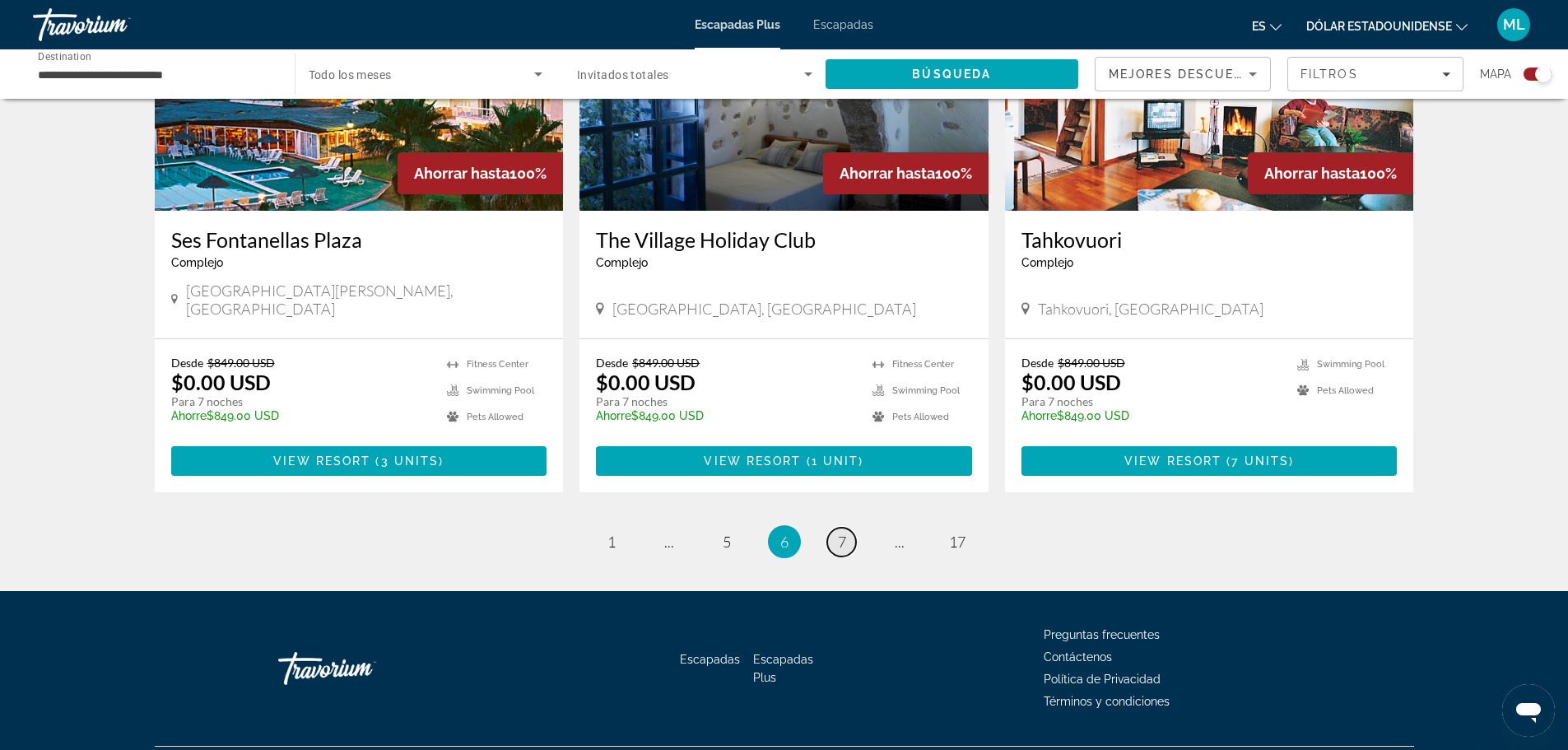
click at [840, 532] on span "7" at bounding box center [841, 541] width 8 height 18
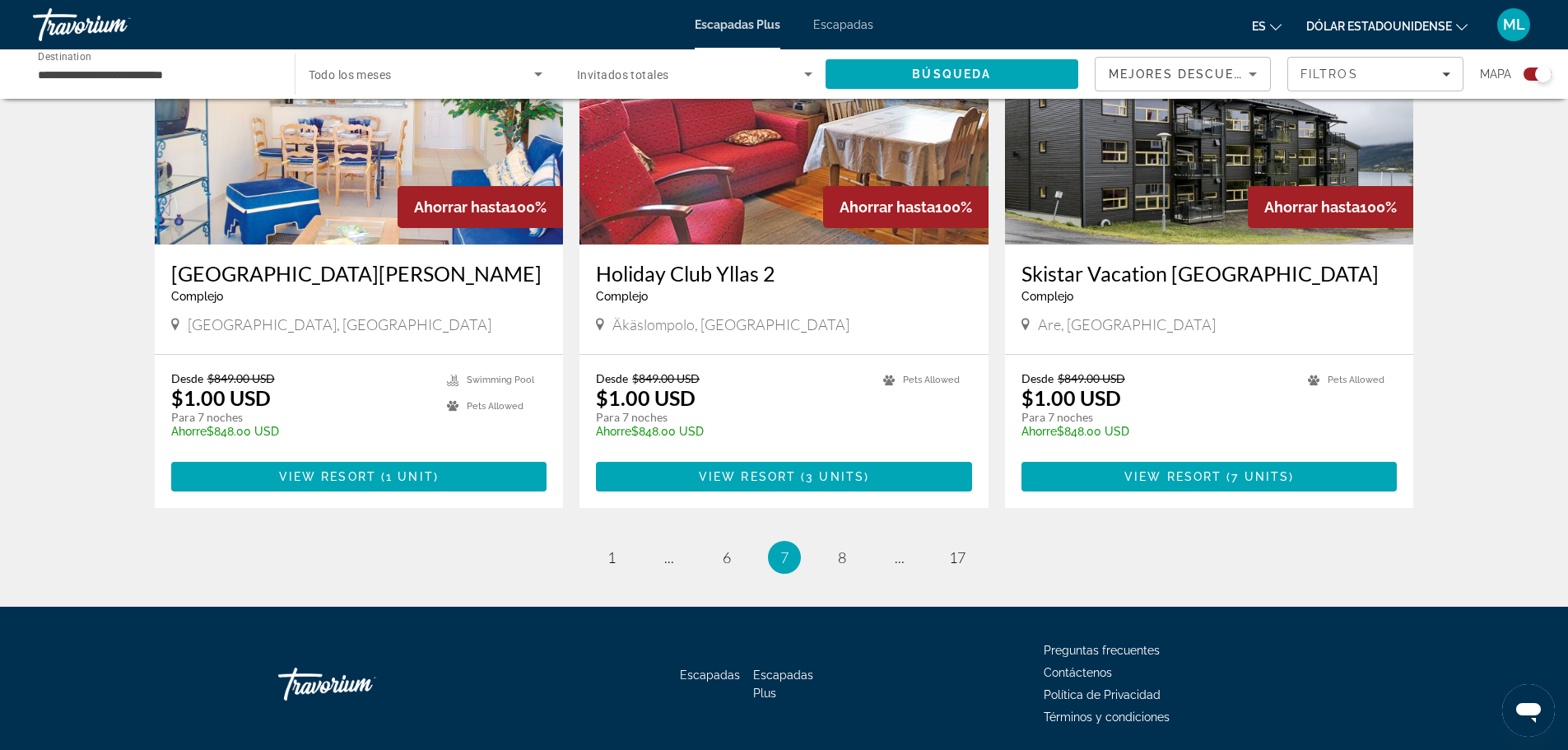
scroll to position [2448, 0]
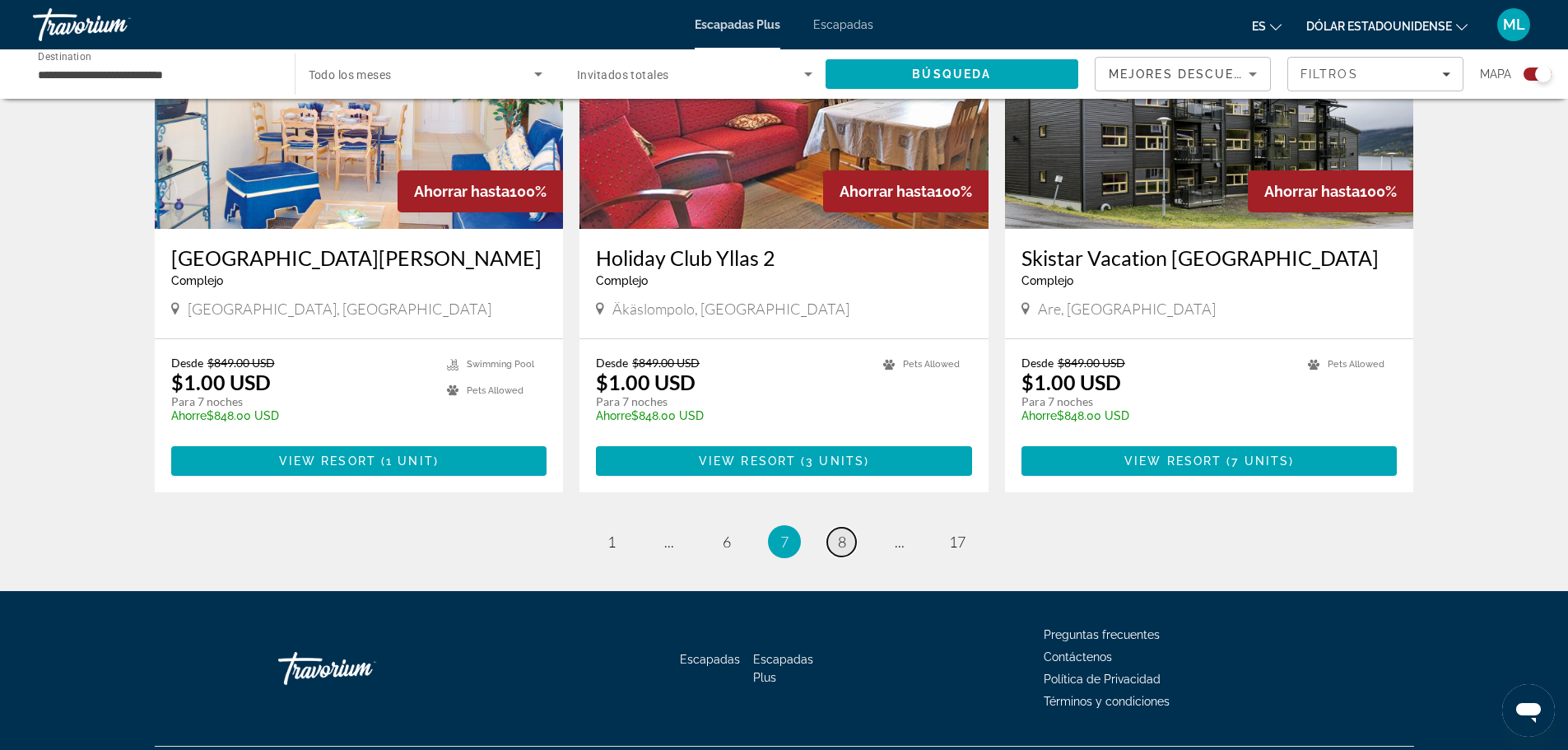
click at [837, 532] on span "8" at bounding box center [841, 541] width 8 height 18
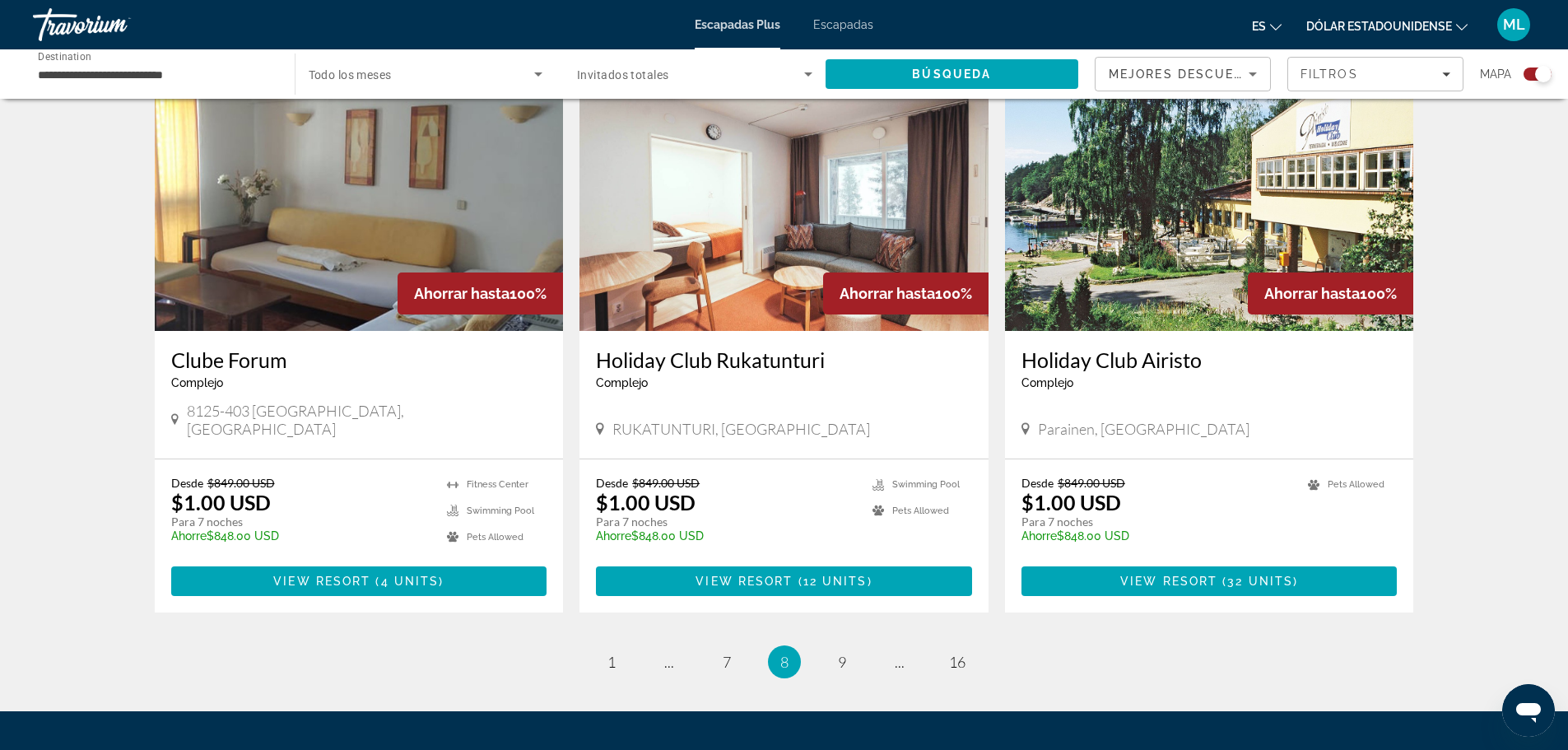
scroll to position [2424, 0]
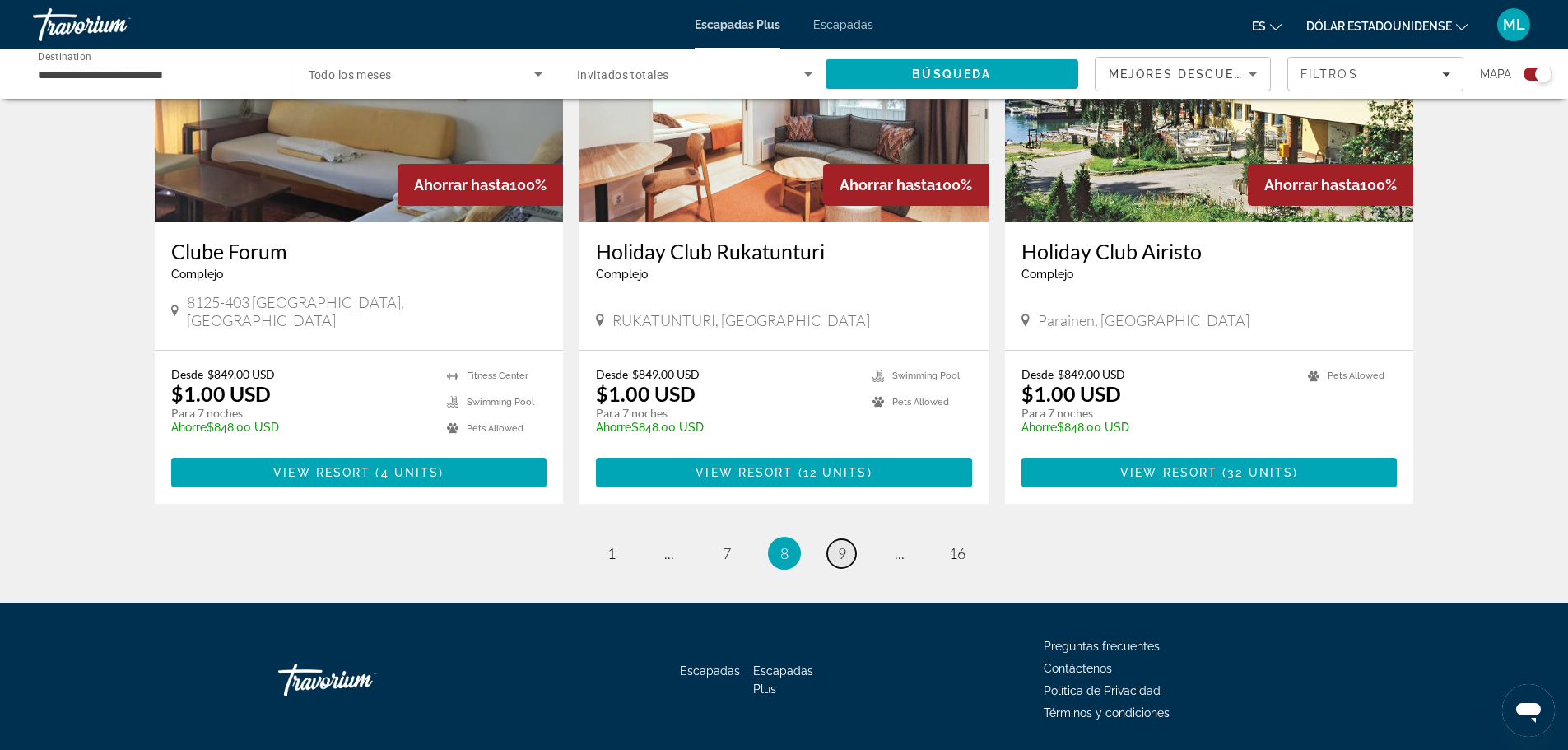
click at [836, 540] on link "page 9" at bounding box center [842, 554] width 29 height 29
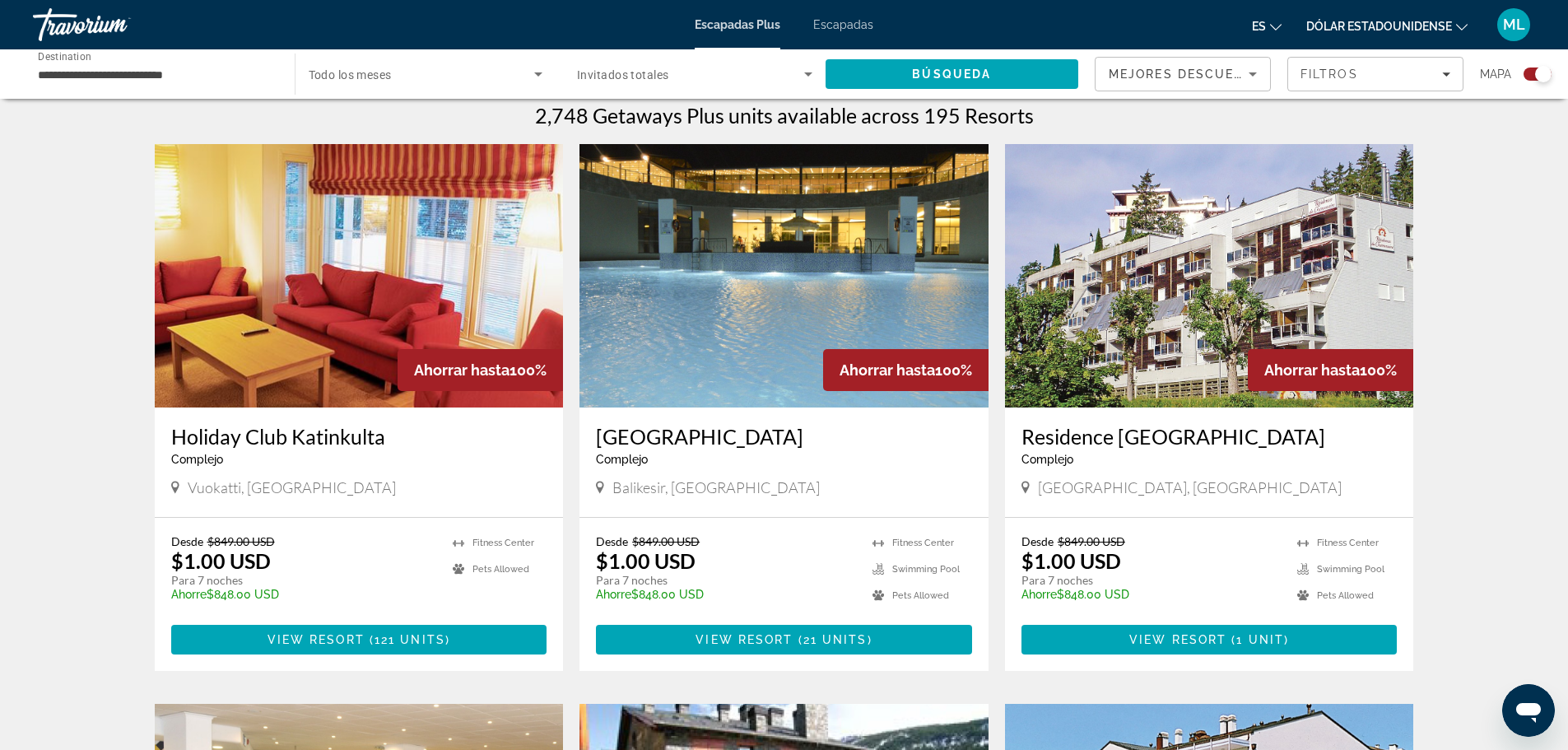
scroll to position [494, 0]
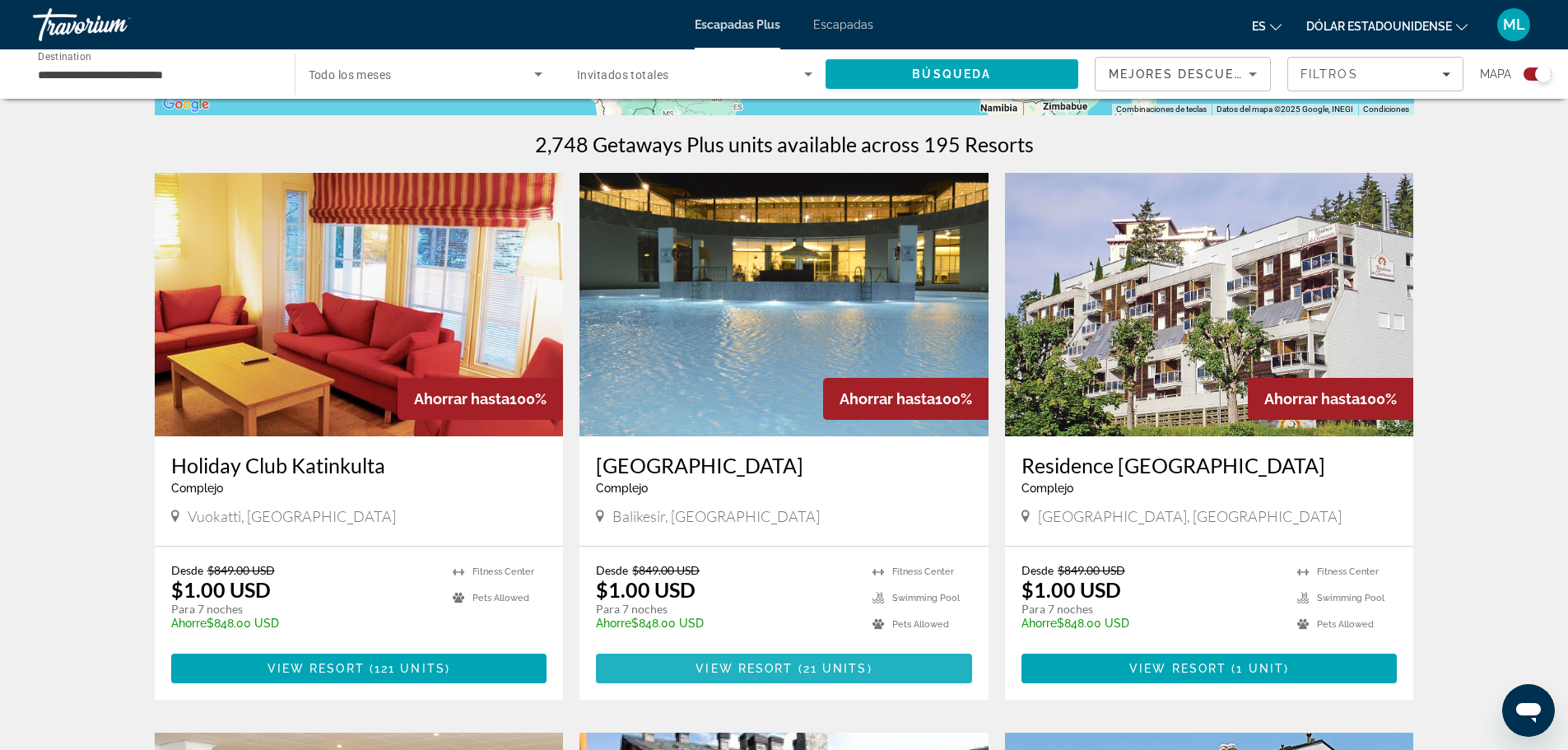
click at [833, 670] on span "21 units" at bounding box center [836, 669] width 64 height 13
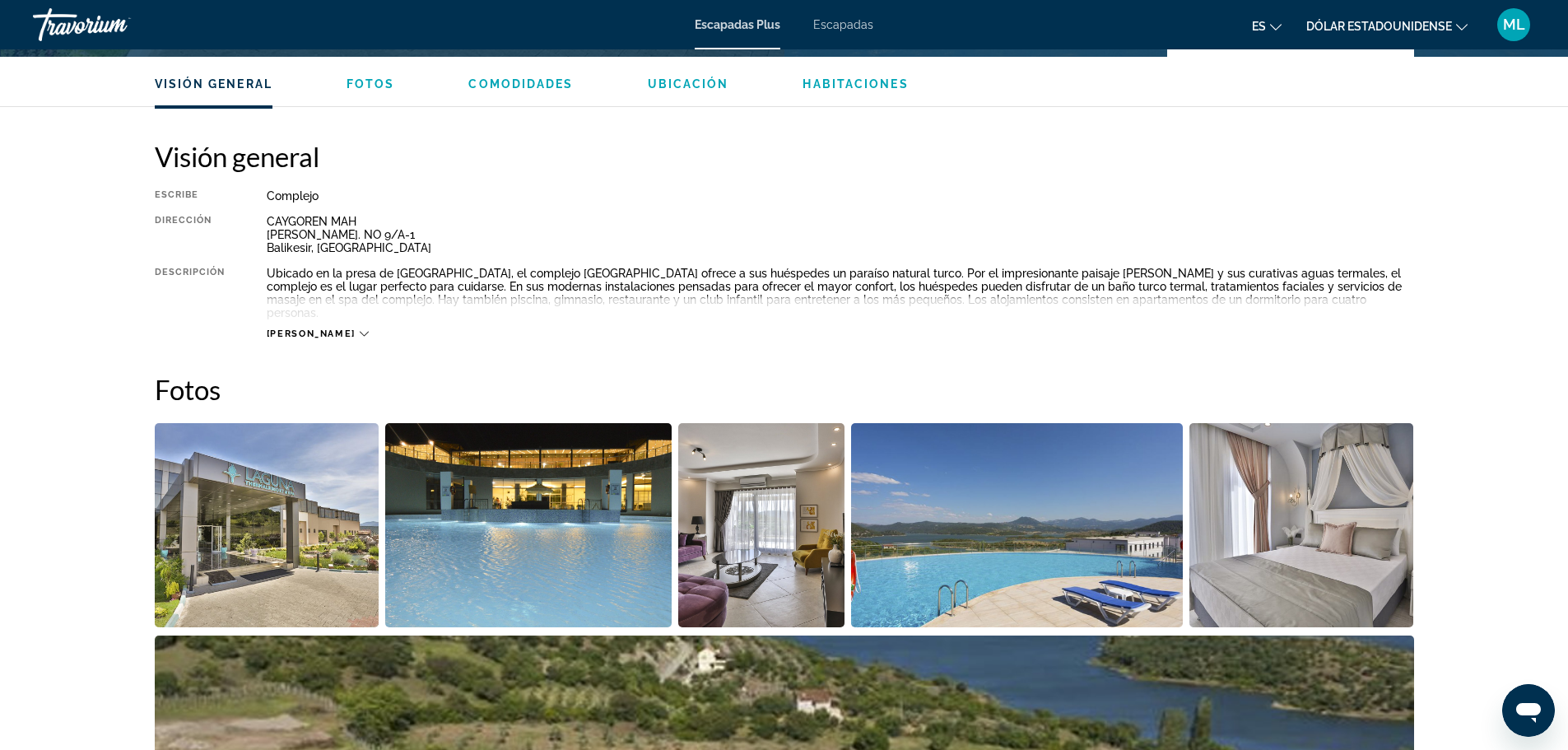
scroll to position [494, 0]
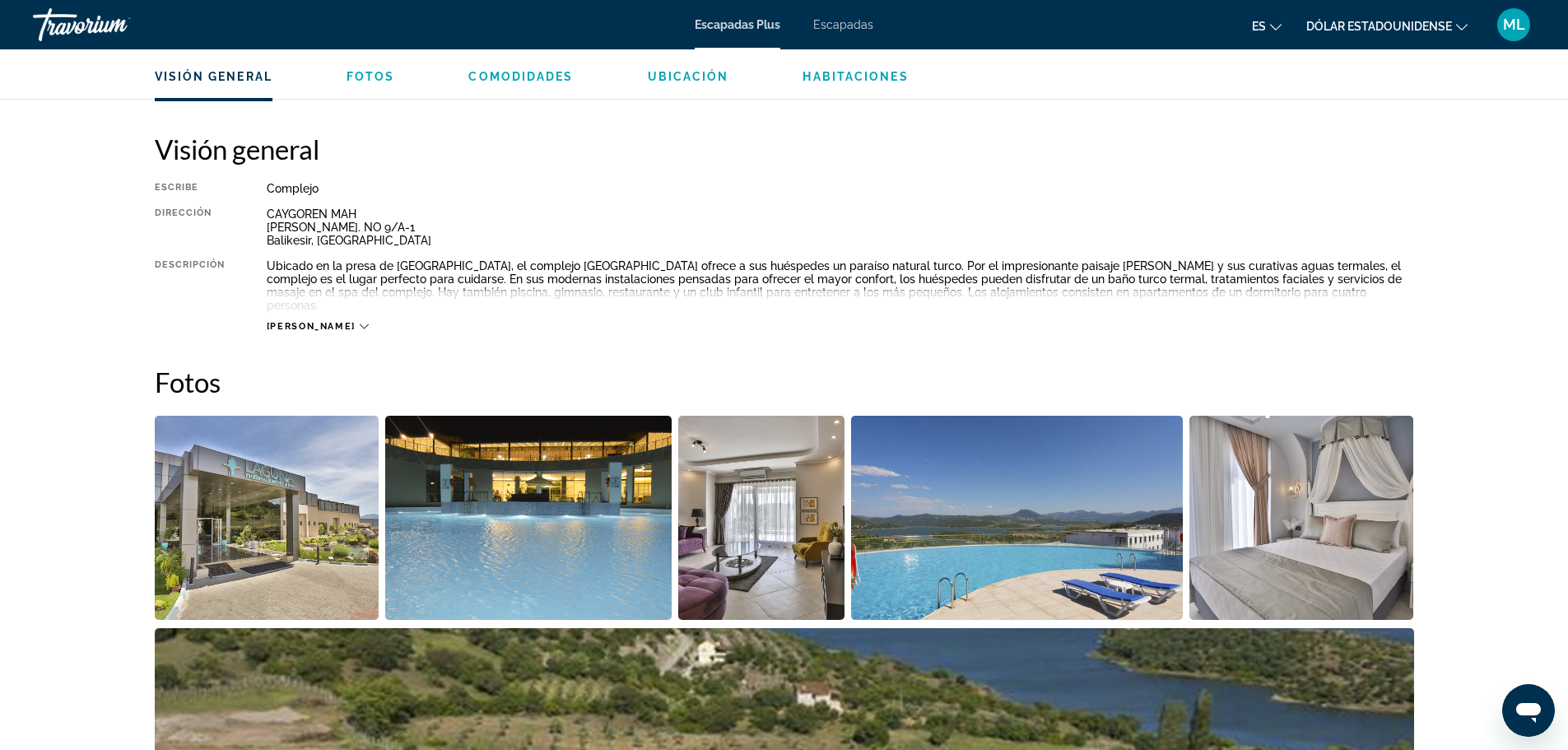
click at [359, 322] on icon "Contenido principal" at bounding box center [364, 327] width 9 height 9
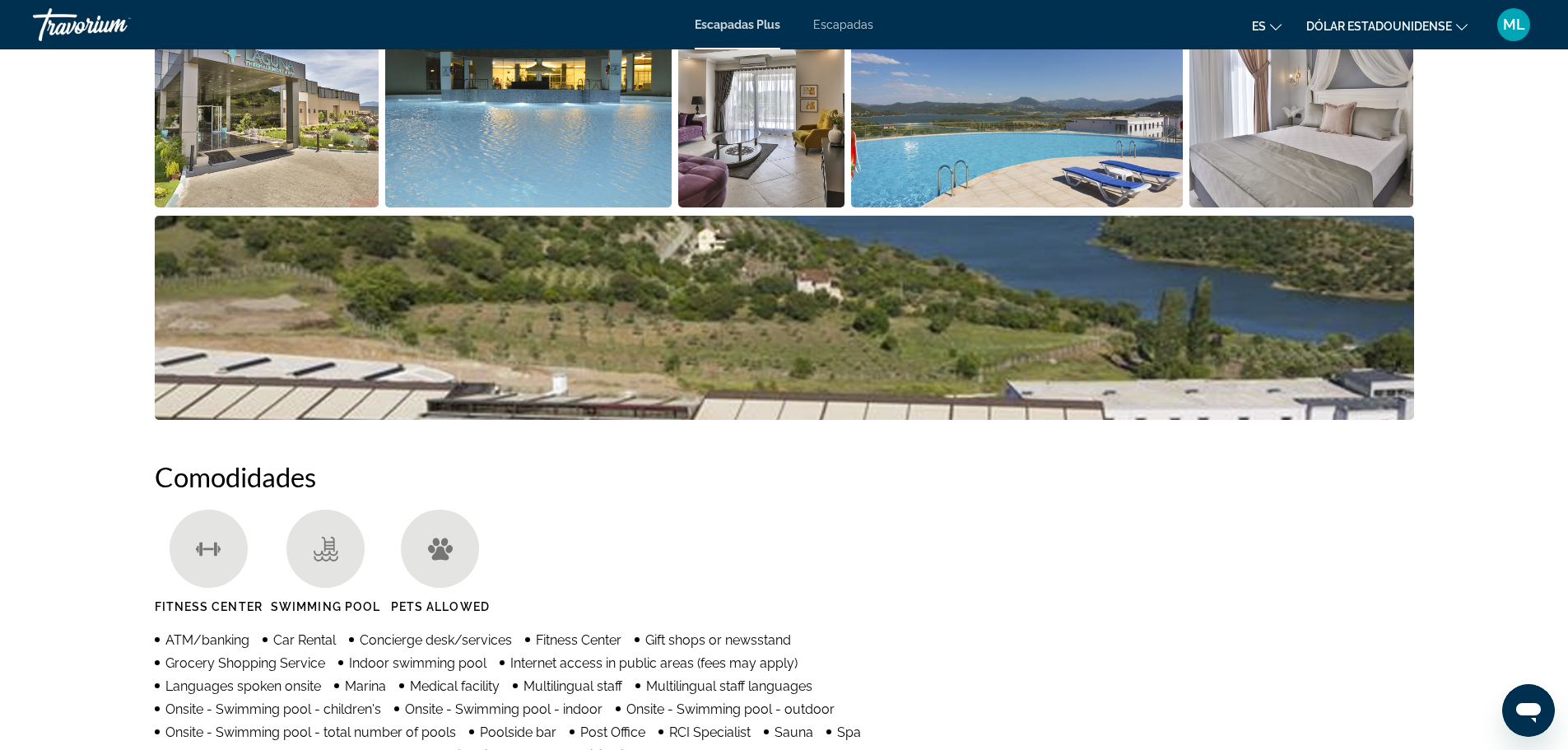
scroll to position [823, 0]
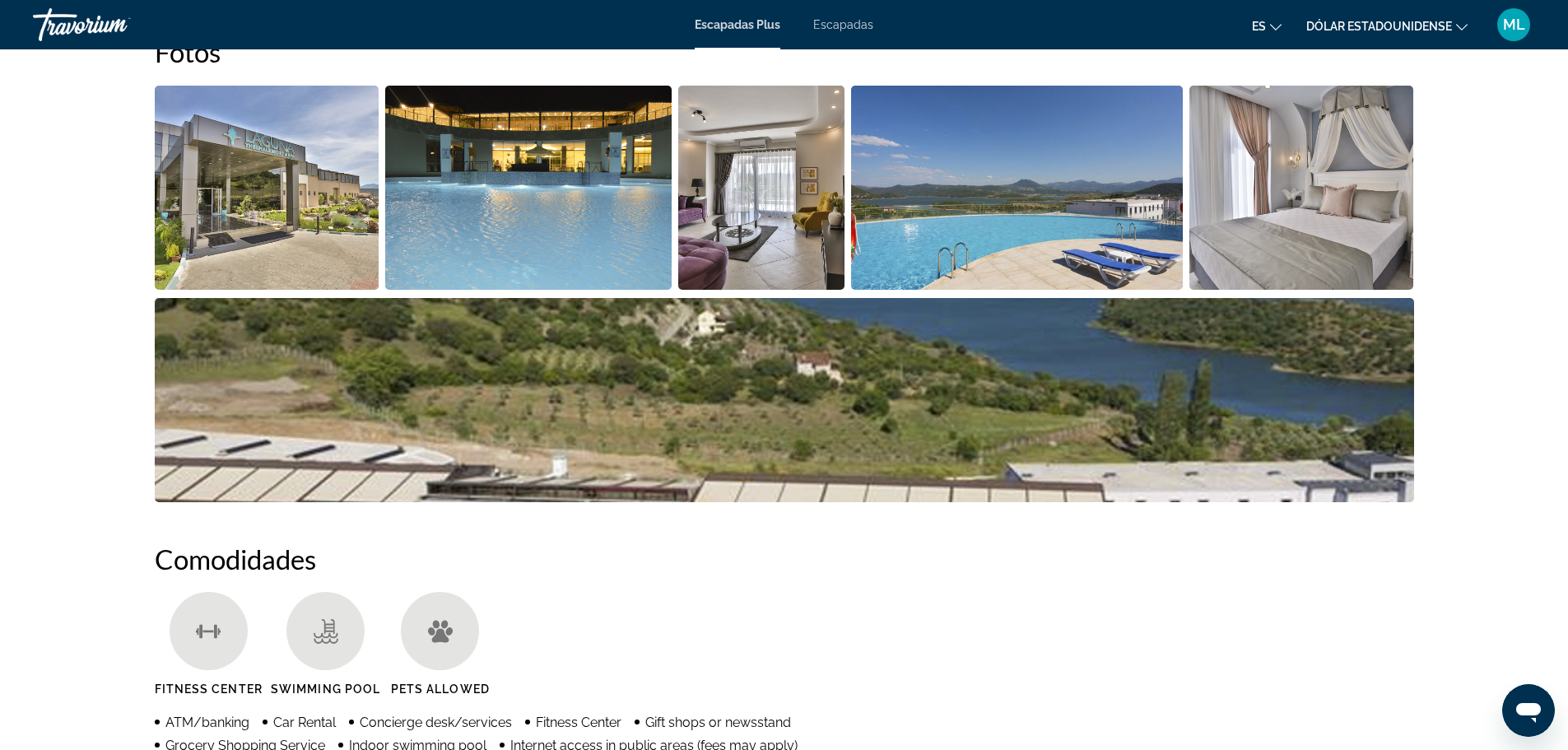
click at [653, 372] on img "Open full-screen image slider" at bounding box center [784, 400] width 1259 height 204
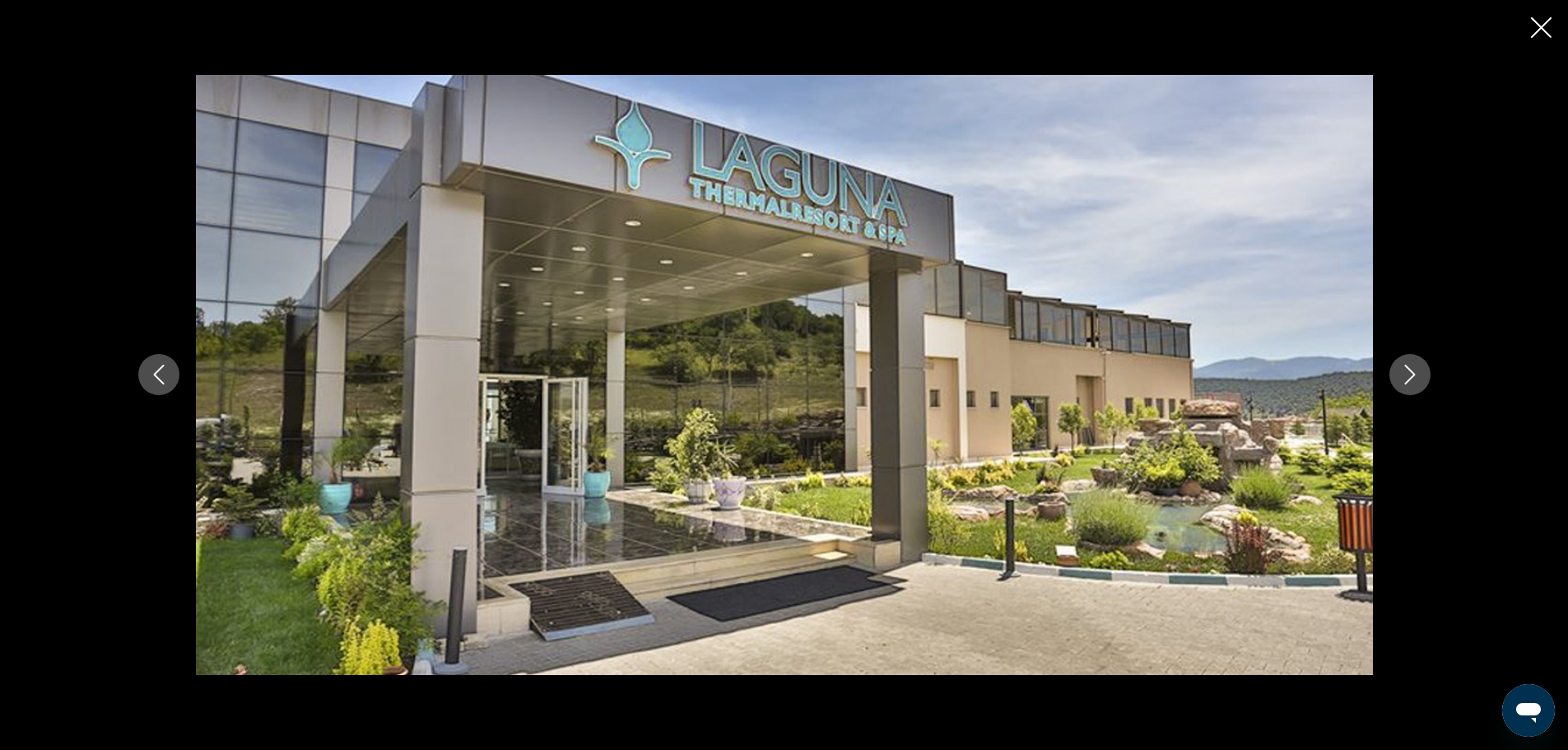
click at [1413, 380] on icon "Next image" at bounding box center [1410, 375] width 20 height 20
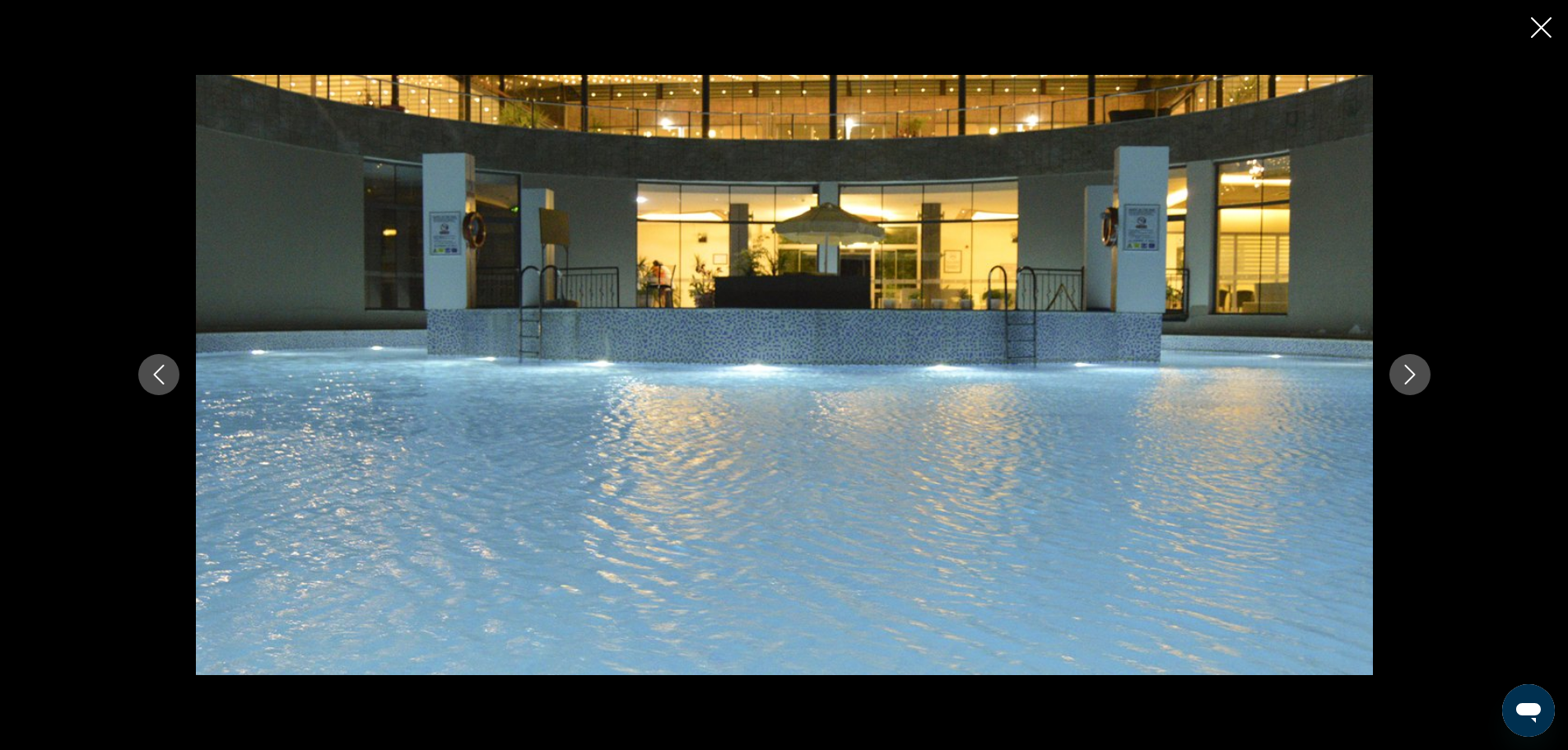
click at [1413, 380] on icon "Next image" at bounding box center [1410, 375] width 20 height 20
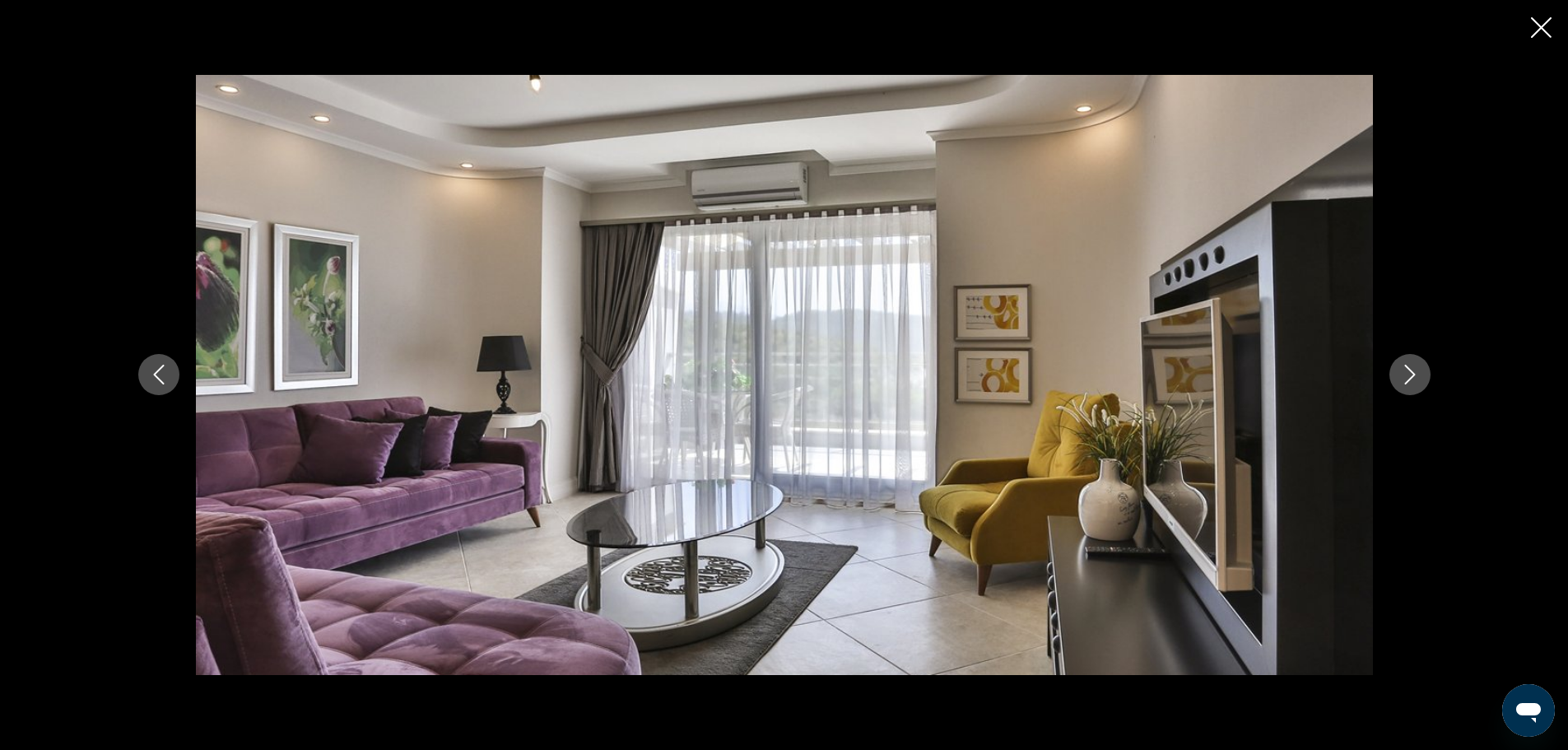
click at [1413, 380] on icon "Next image" at bounding box center [1410, 375] width 20 height 20
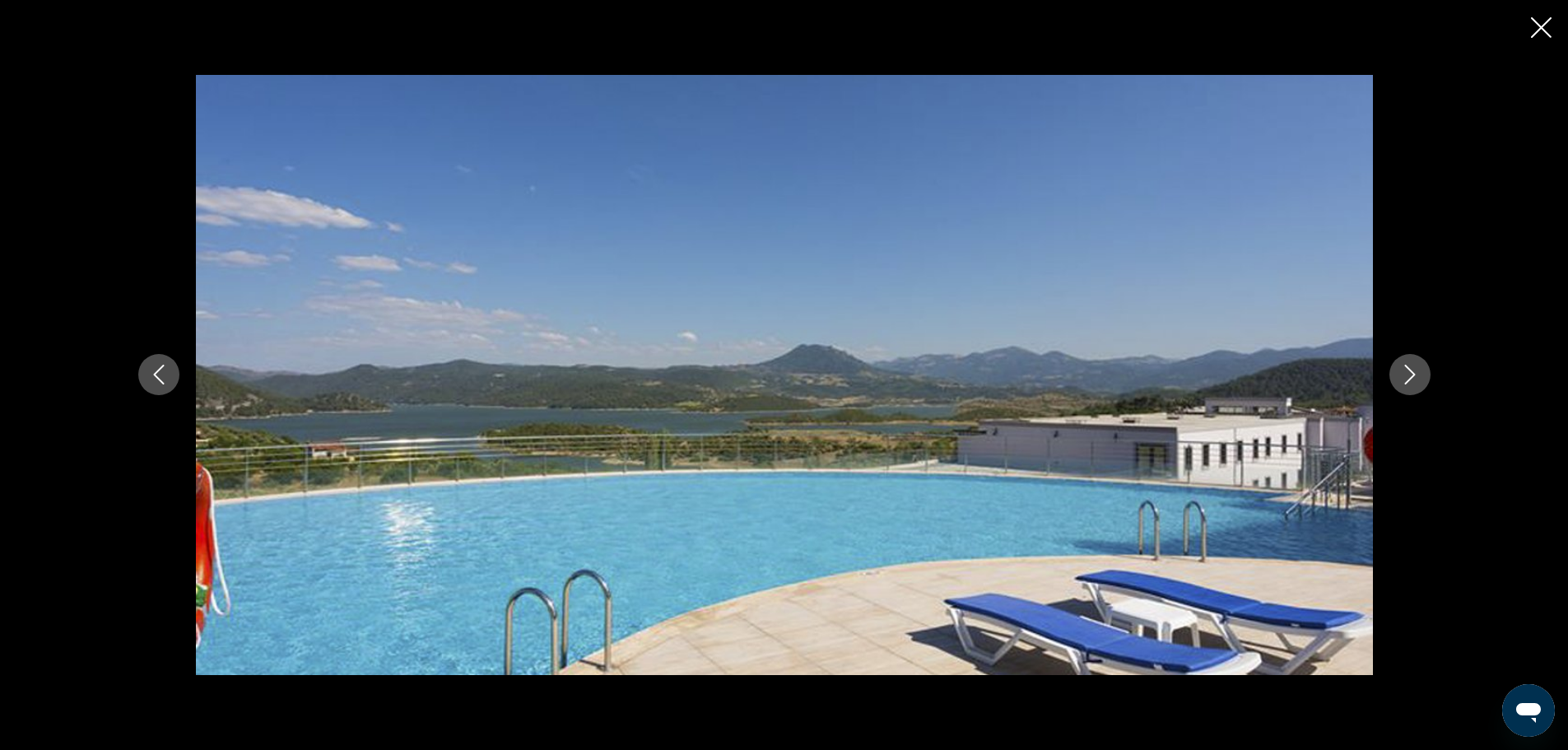
click at [1413, 380] on icon "Next image" at bounding box center [1410, 375] width 20 height 20
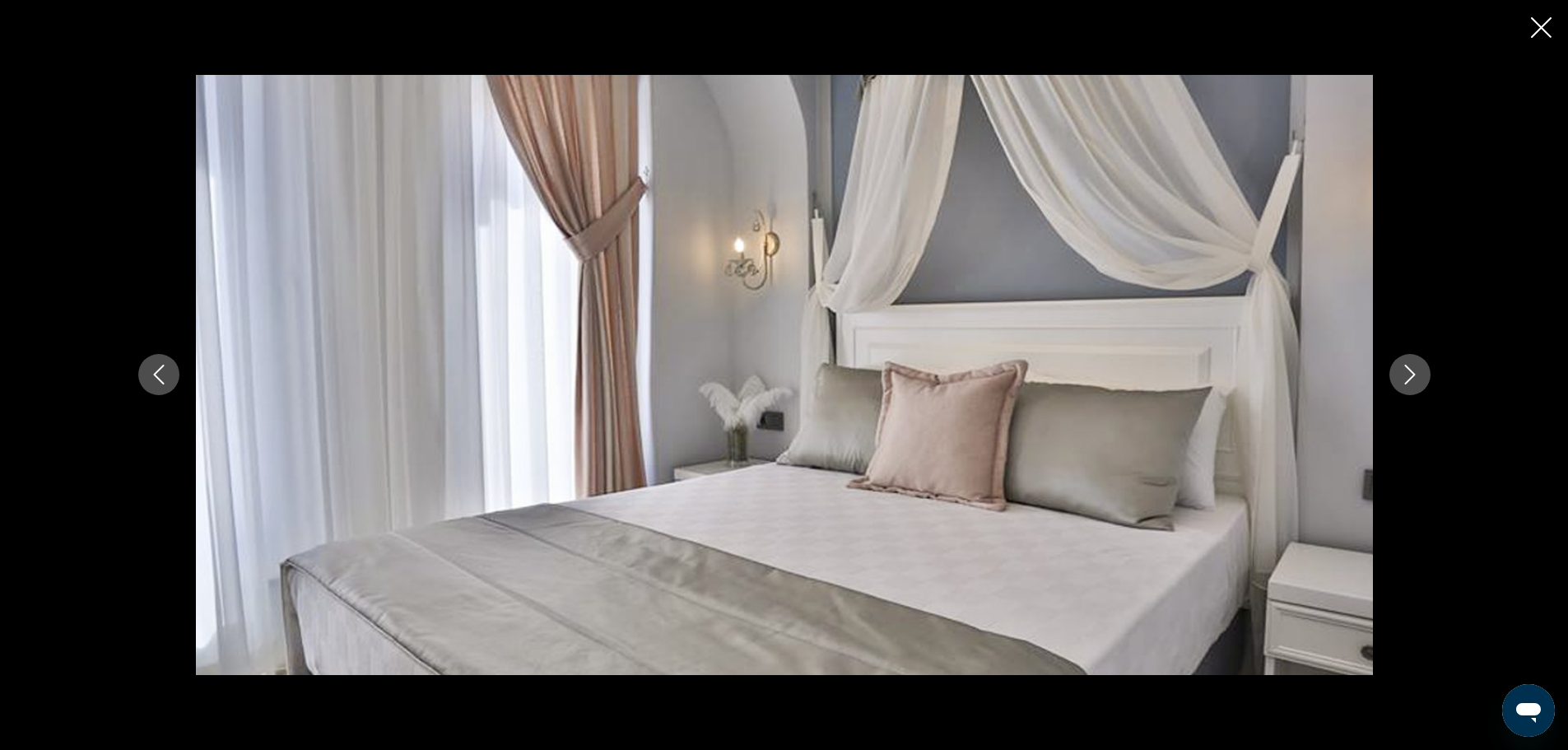
click at [1413, 380] on icon "Next image" at bounding box center [1410, 375] width 20 height 20
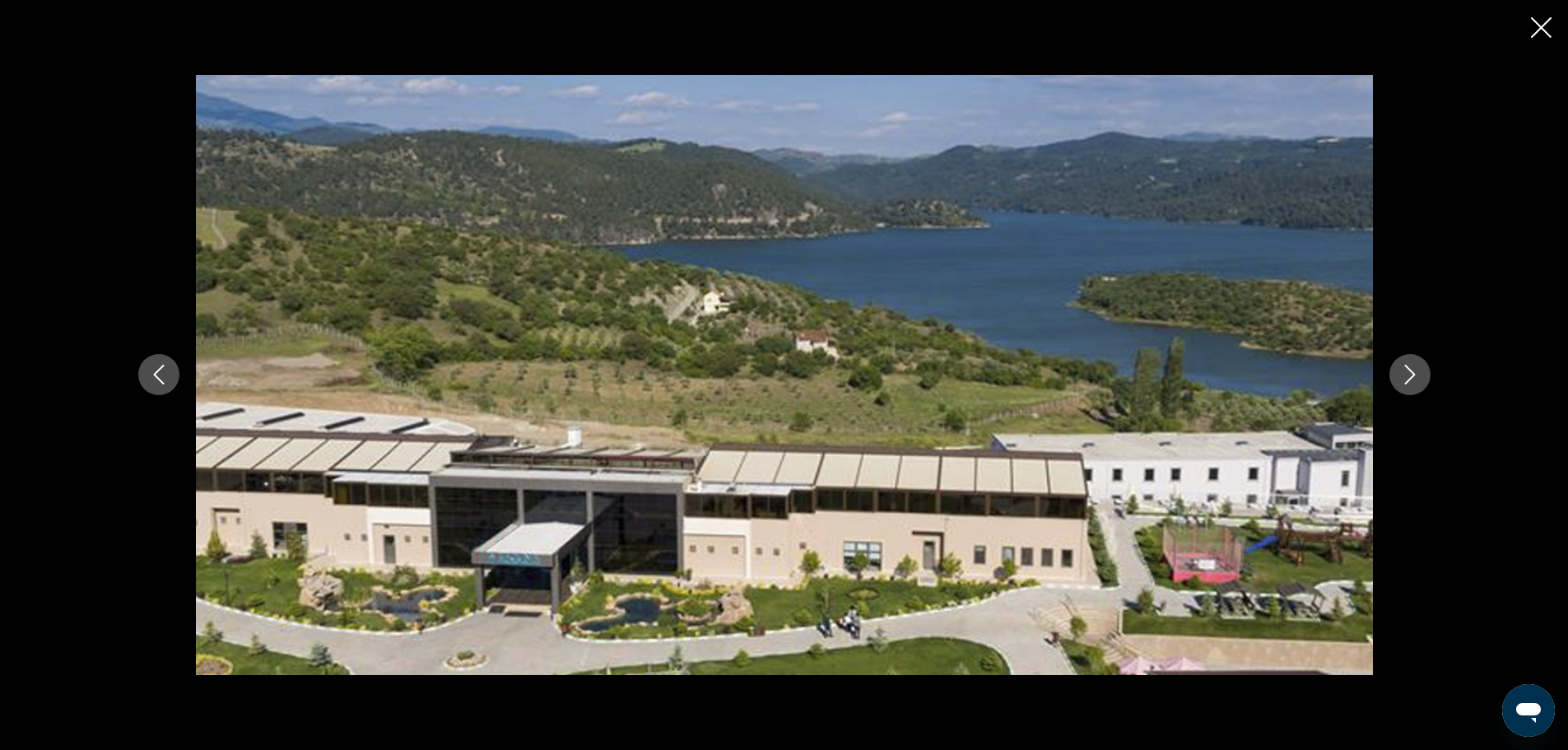
click at [1413, 380] on icon "Next image" at bounding box center [1410, 375] width 20 height 20
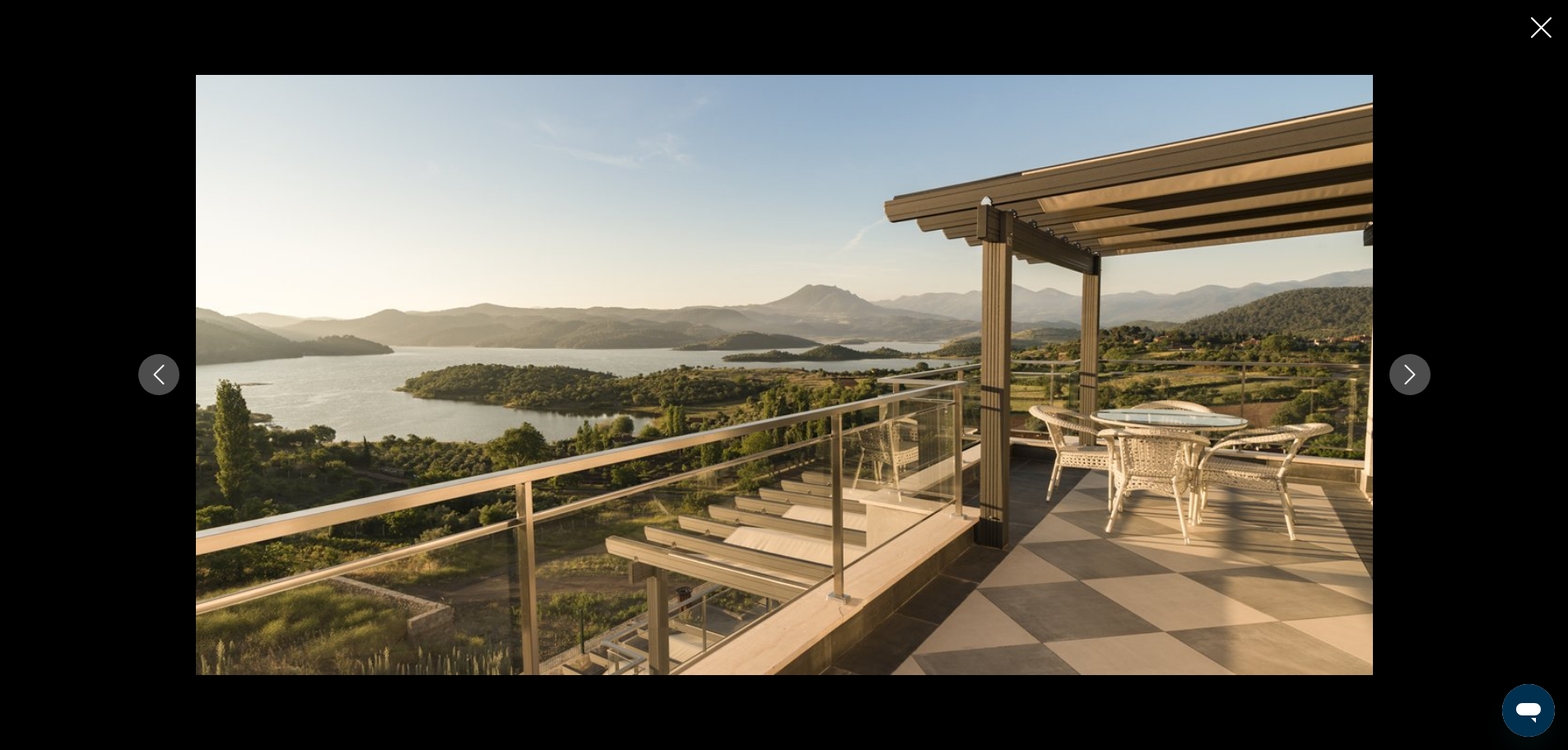
click at [1413, 380] on icon "Next image" at bounding box center [1410, 375] width 20 height 20
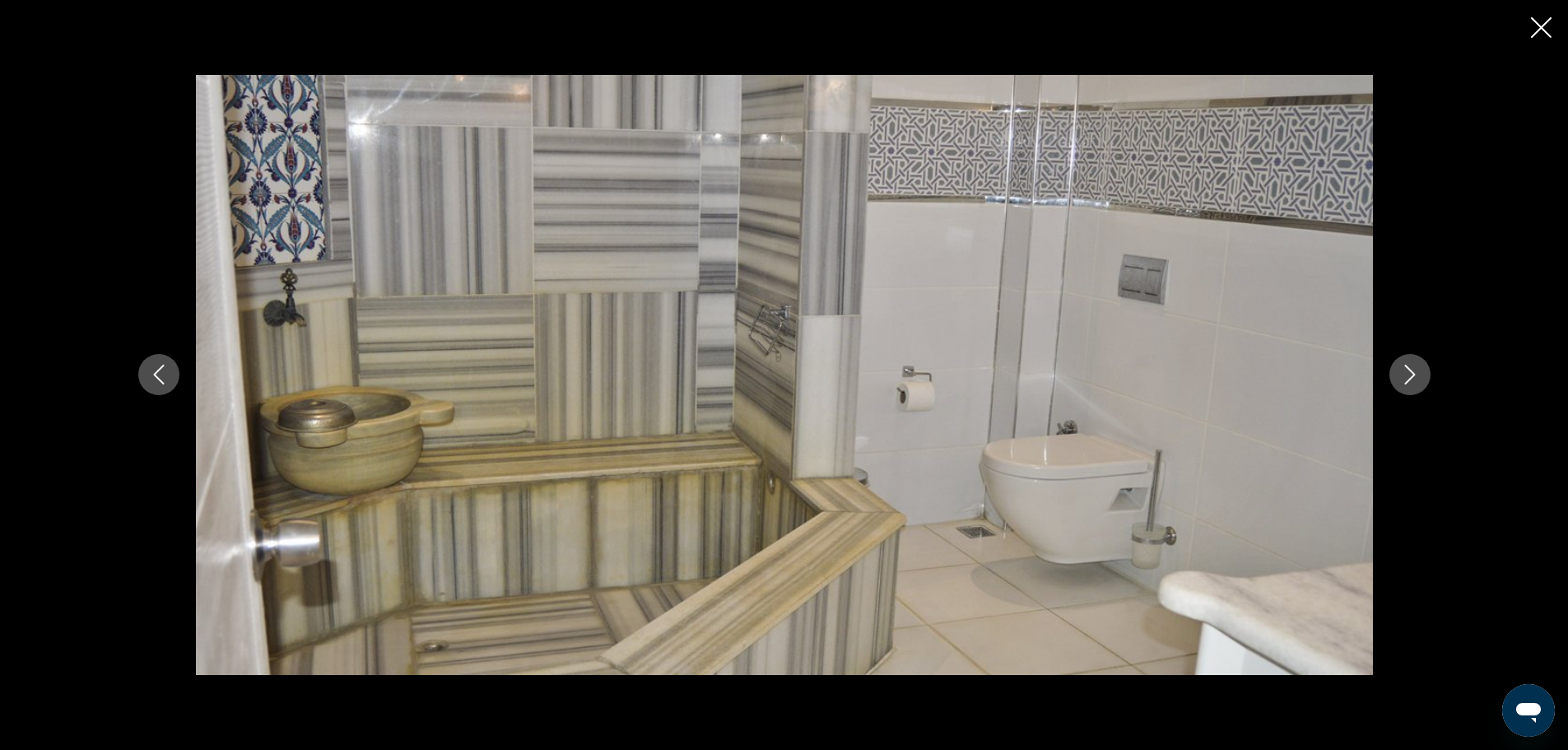
click at [1413, 382] on icon "Next image" at bounding box center [1410, 375] width 20 height 20
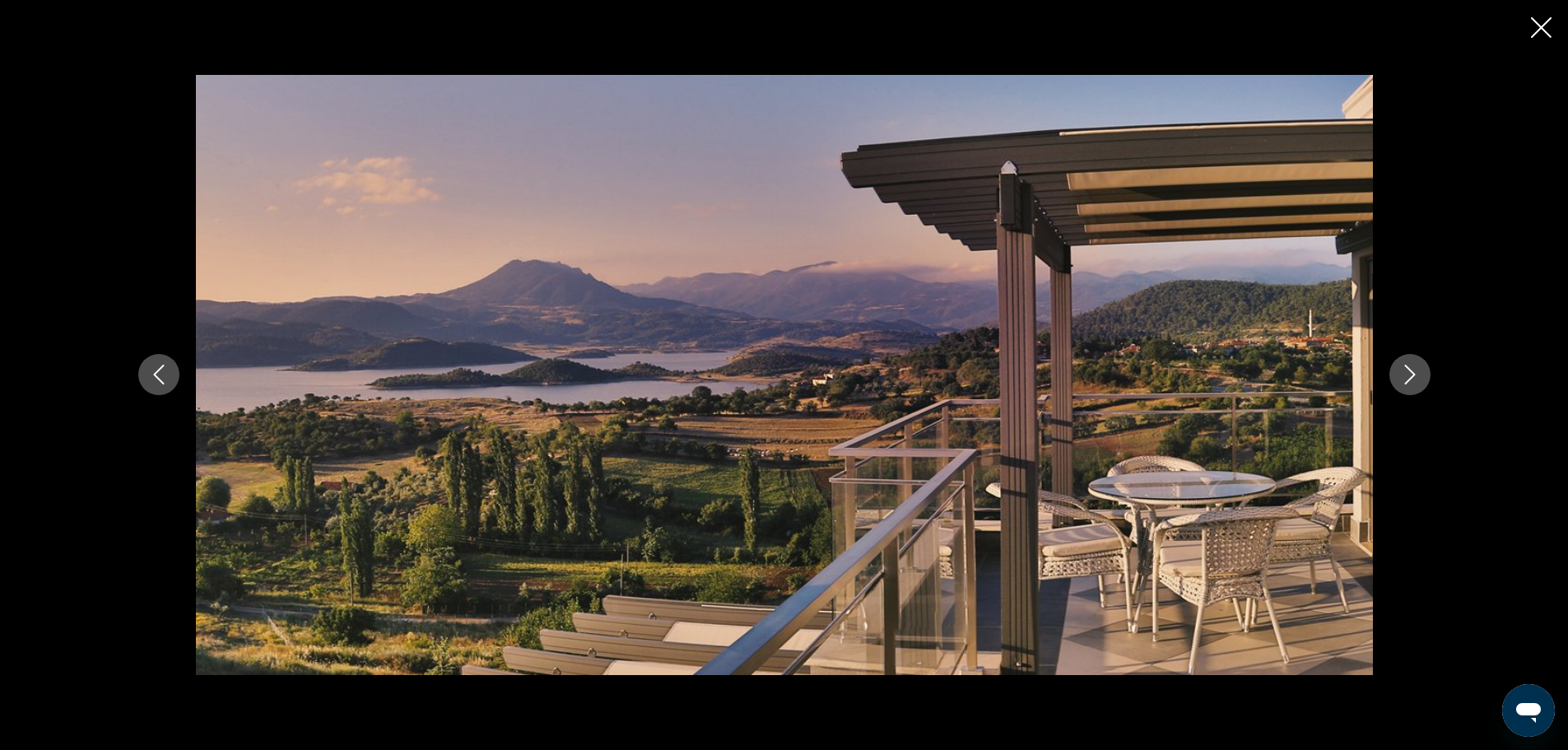
click at [1413, 383] on icon "Next image" at bounding box center [1410, 375] width 20 height 20
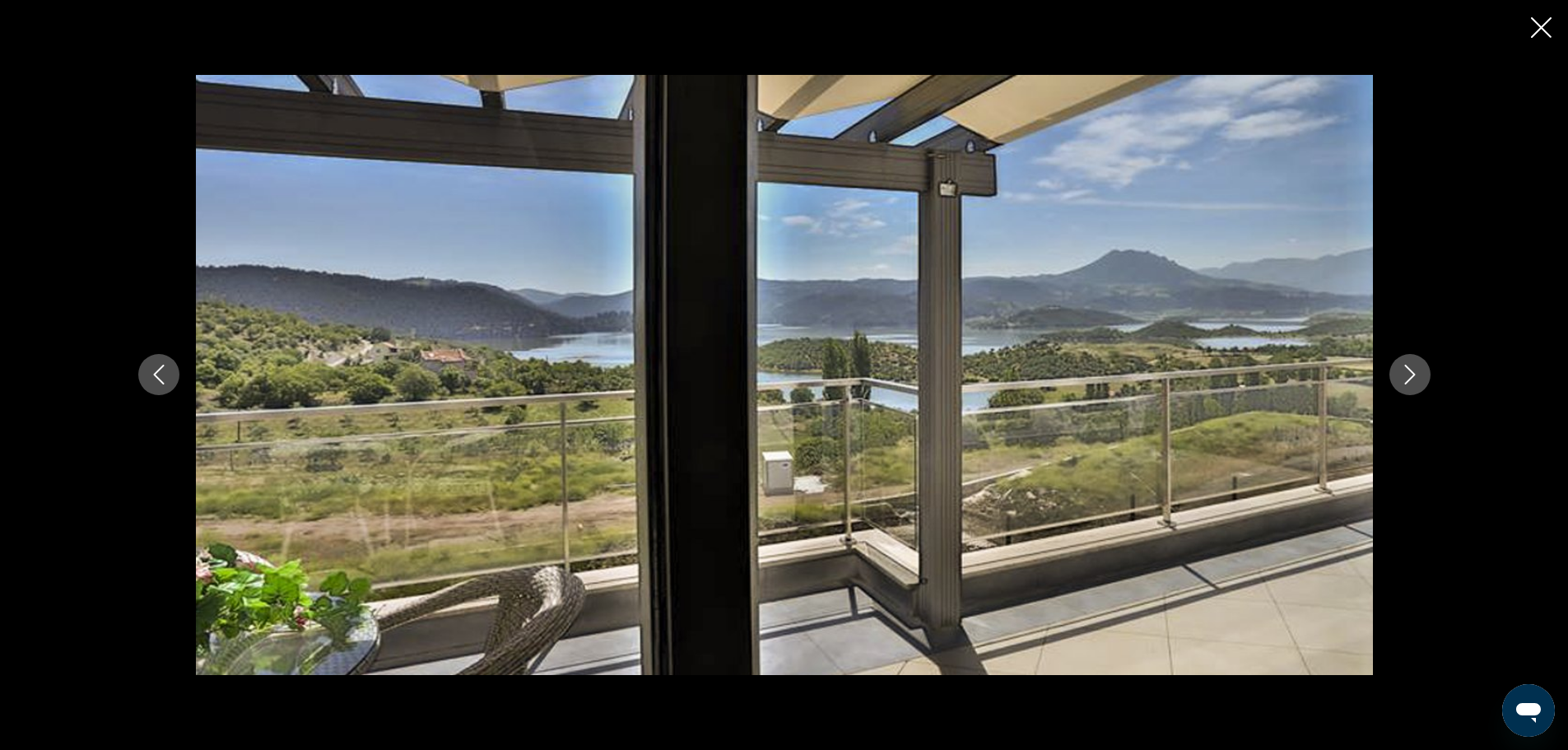
click at [1413, 383] on icon "Next image" at bounding box center [1410, 375] width 20 height 20
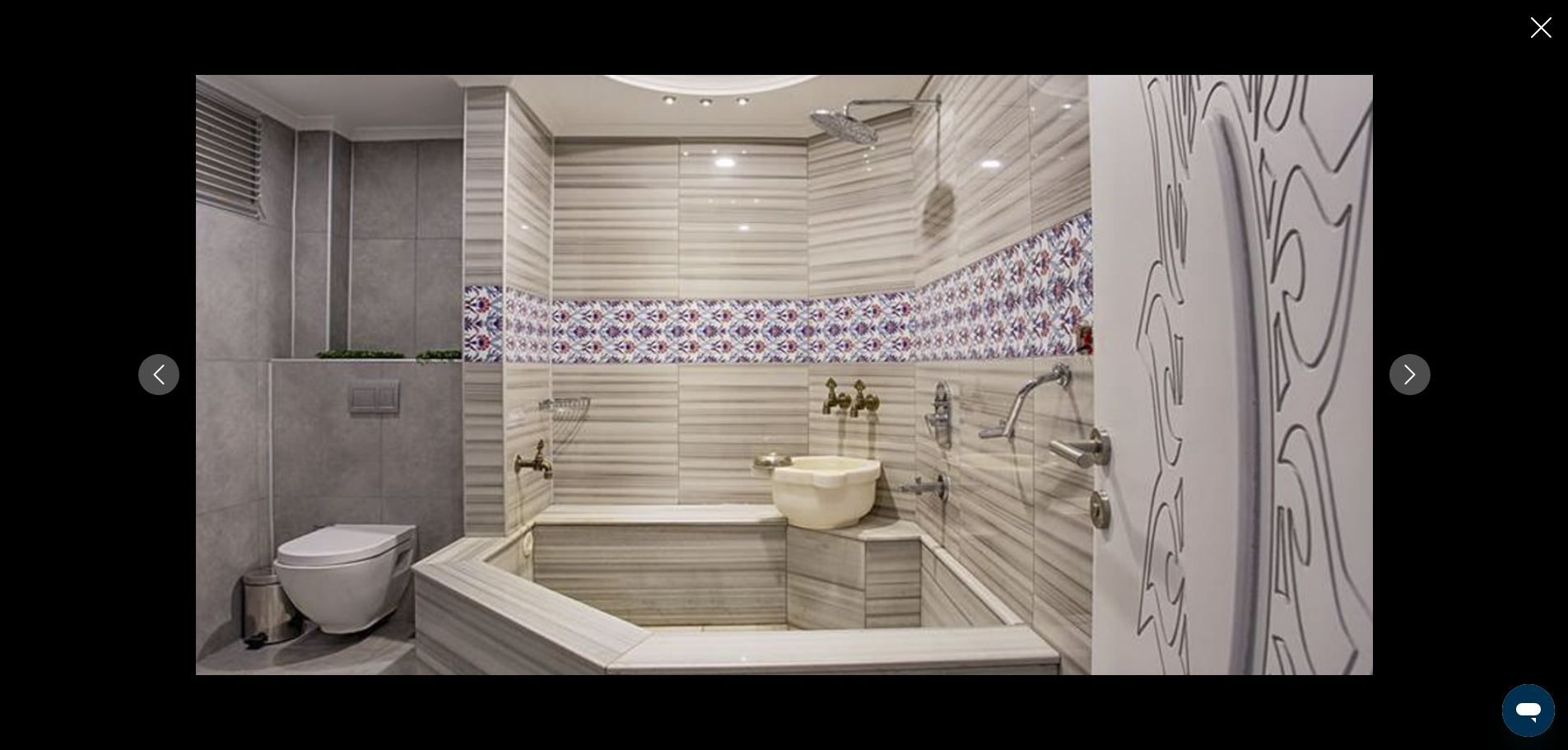
click at [1413, 383] on icon "Next image" at bounding box center [1410, 375] width 20 height 20
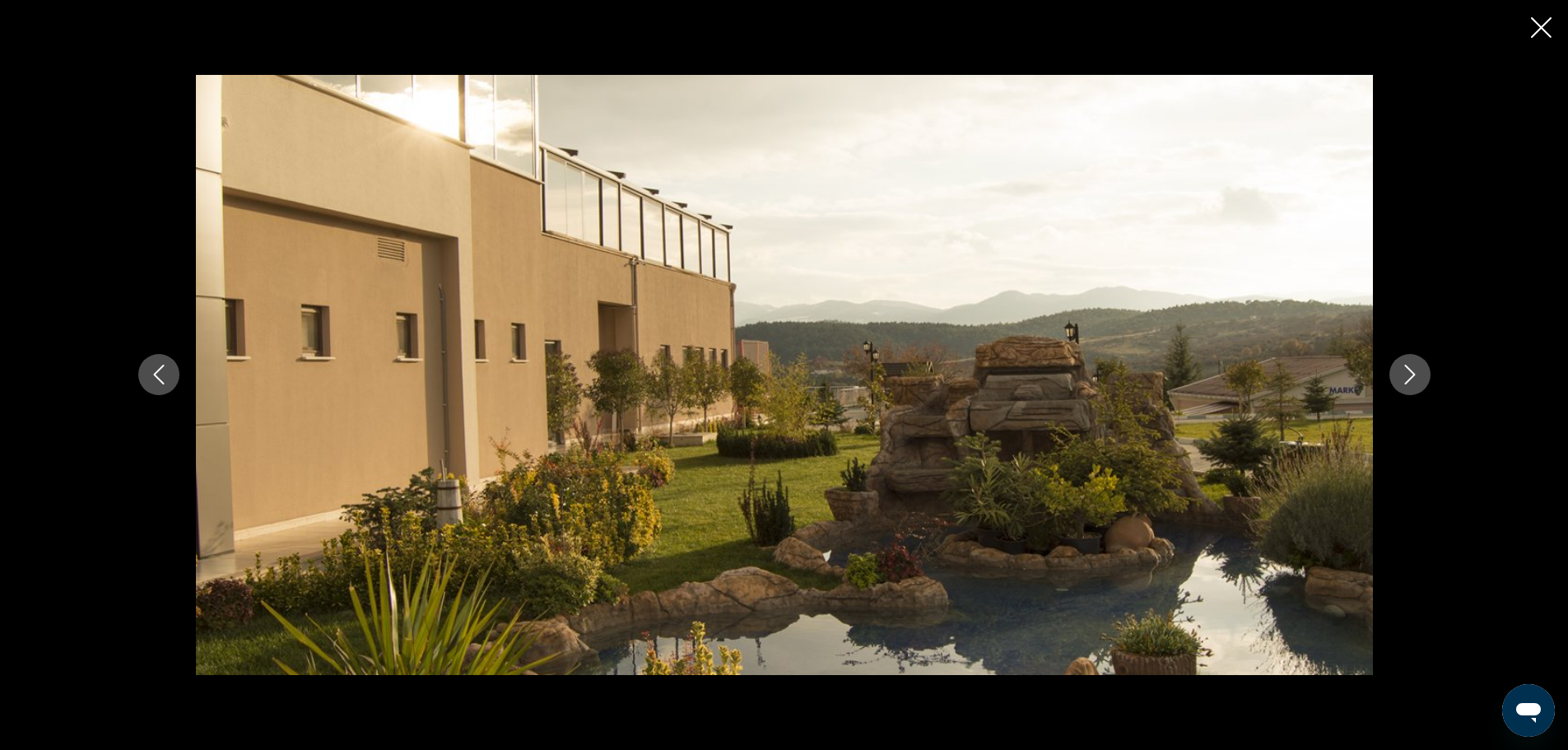
click at [1413, 383] on icon "Next image" at bounding box center [1410, 375] width 20 height 20
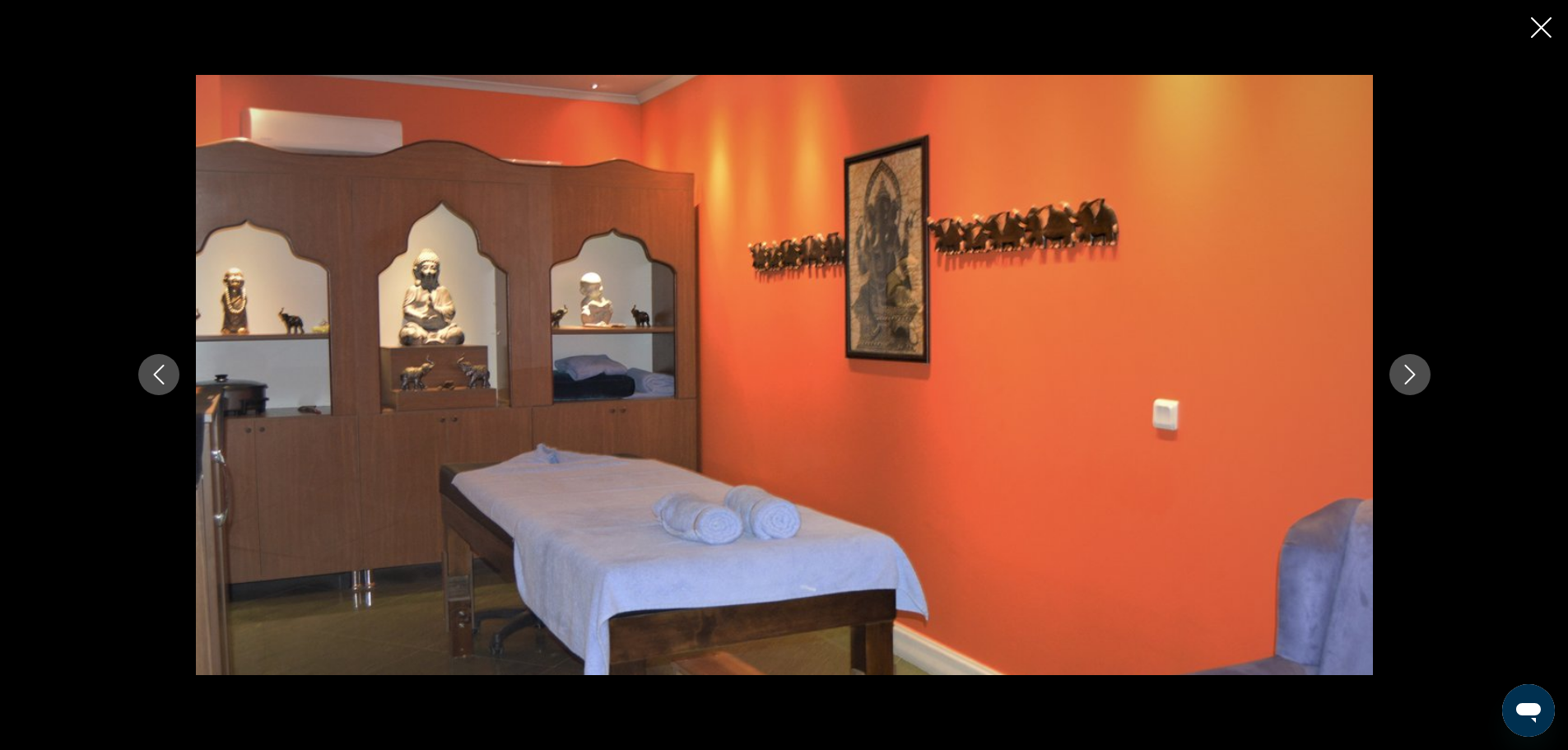
click at [1536, 22] on icon "Close slideshow" at bounding box center [1541, 27] width 21 height 21
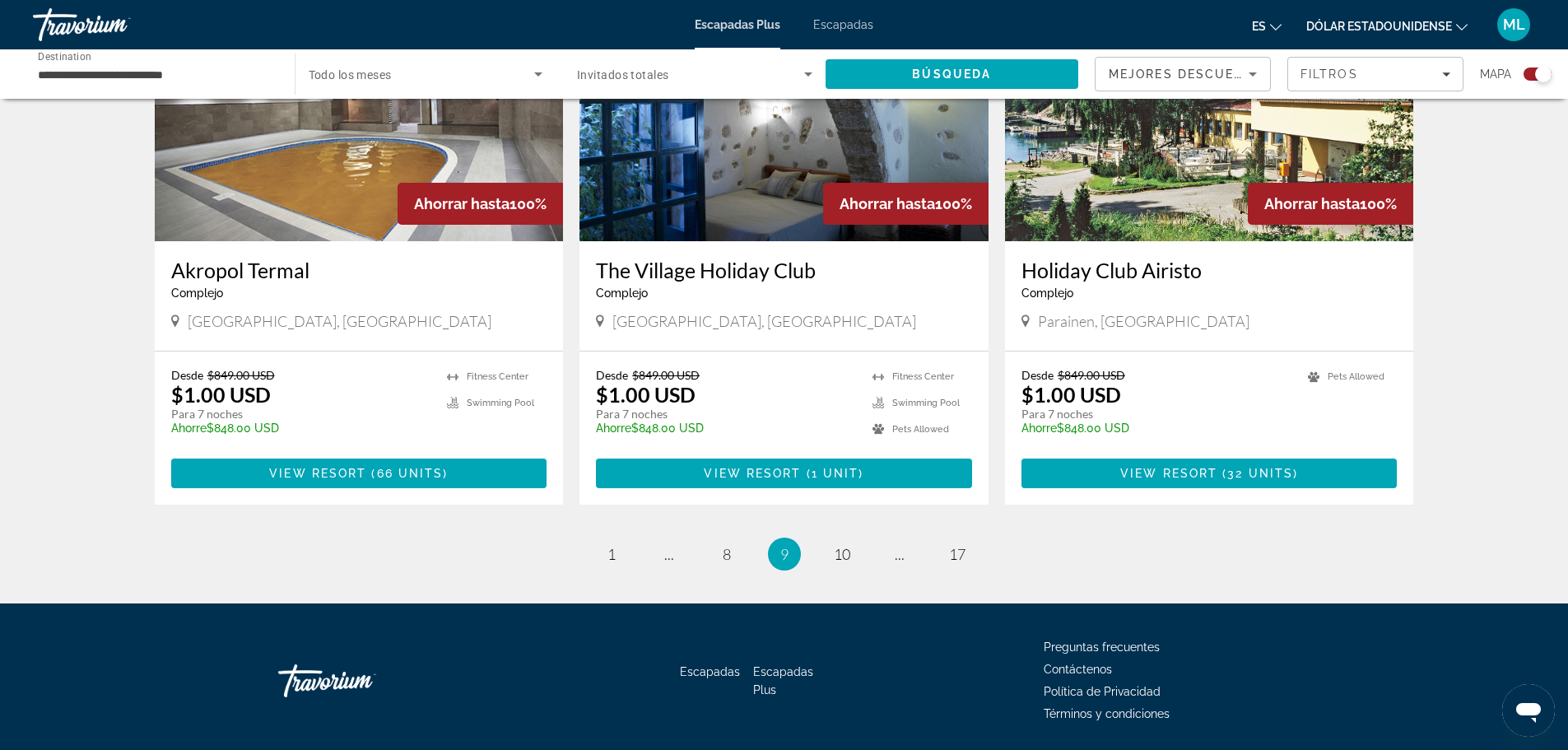
scroll to position [2424, 0]
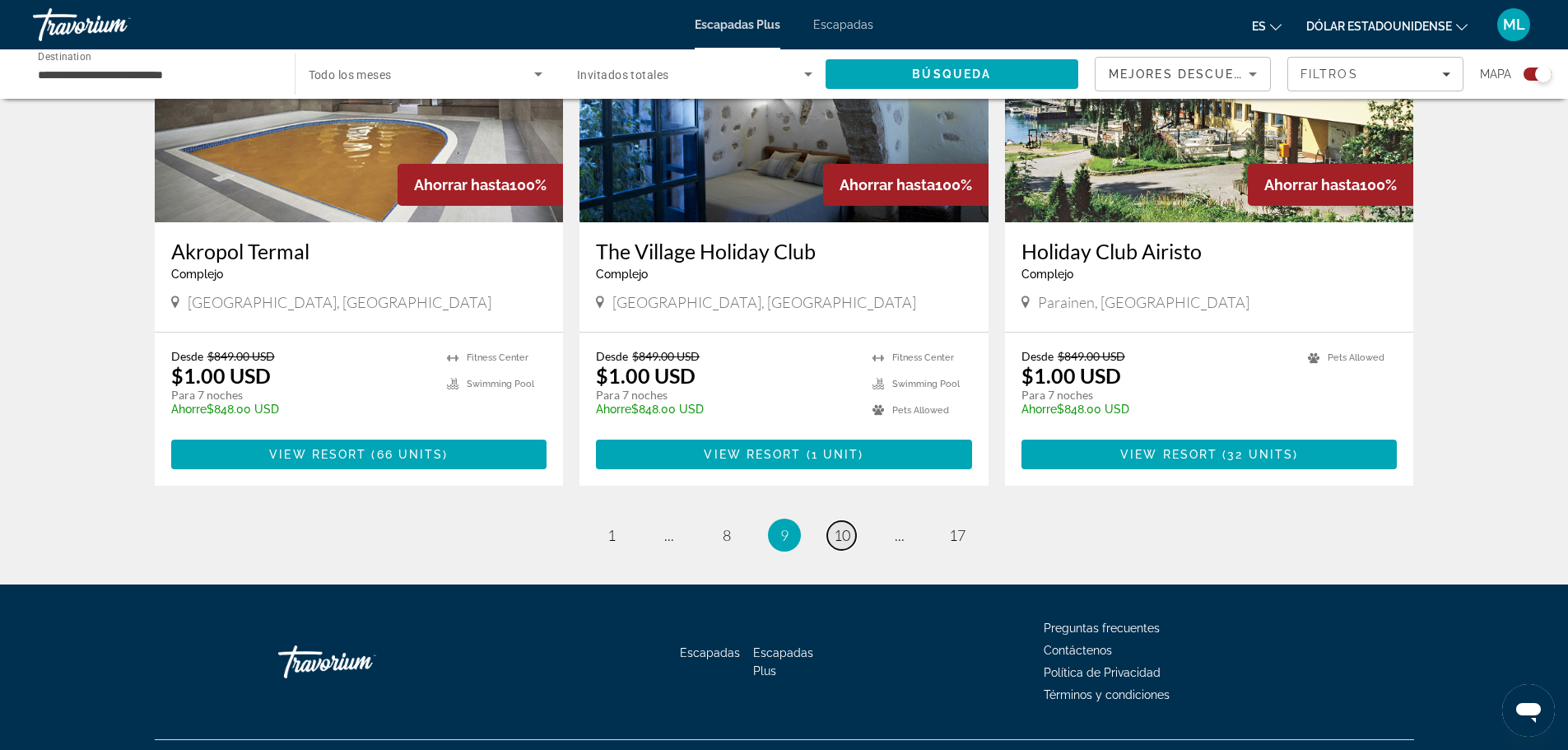
click at [850, 521] on link "page 10" at bounding box center [842, 536] width 29 height 29
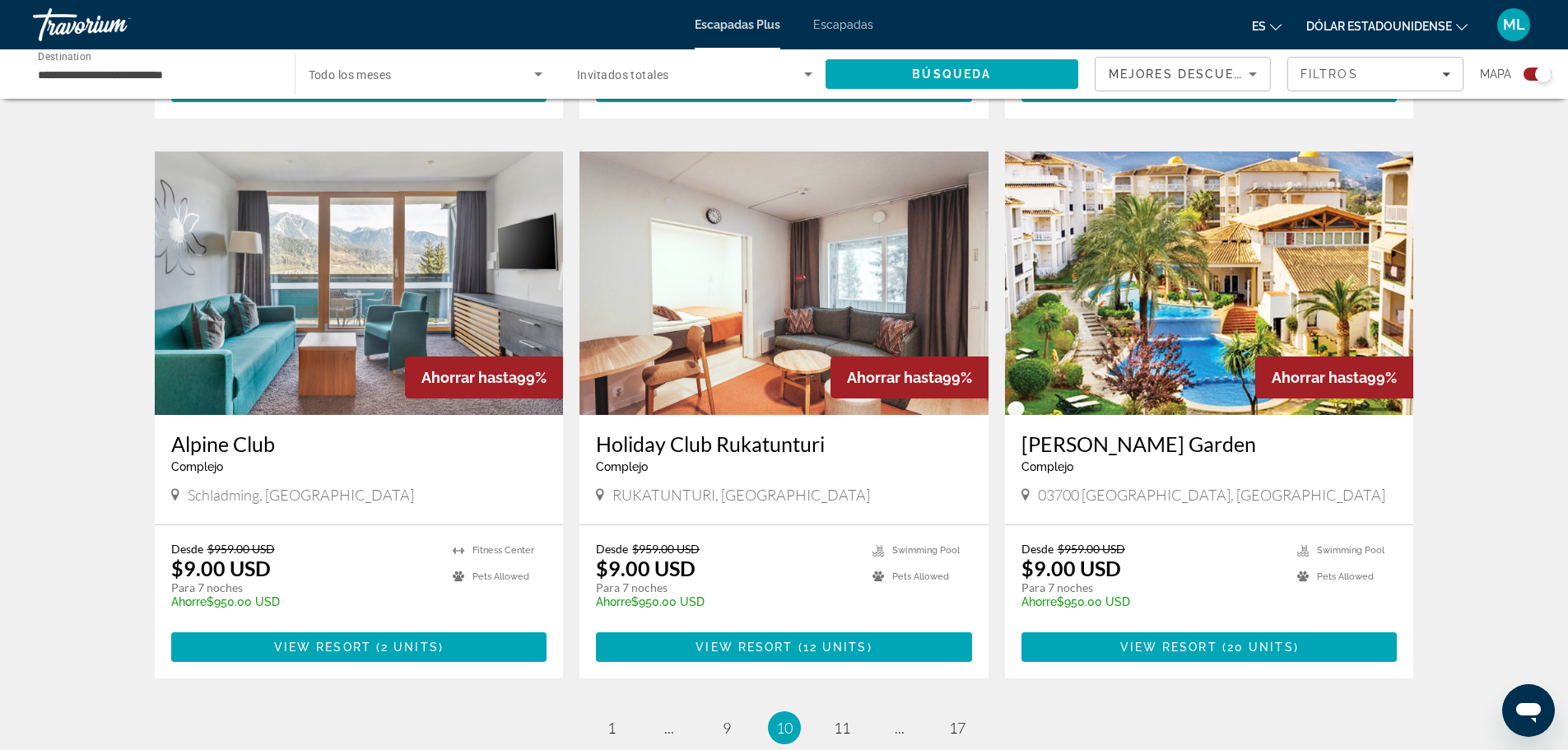
scroll to position [2267, 0]
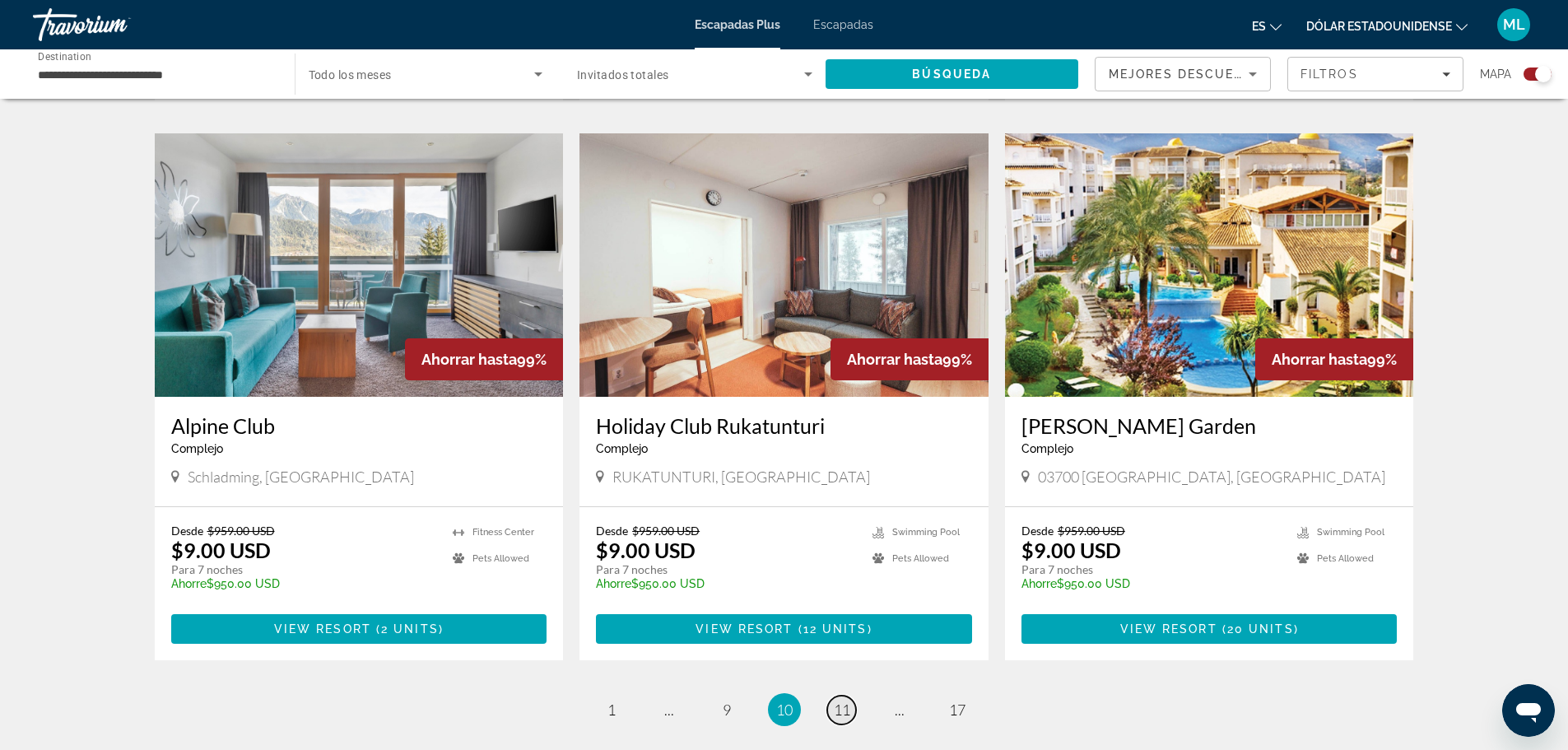
click at [839, 701] on span "11" at bounding box center [842, 710] width 16 height 18
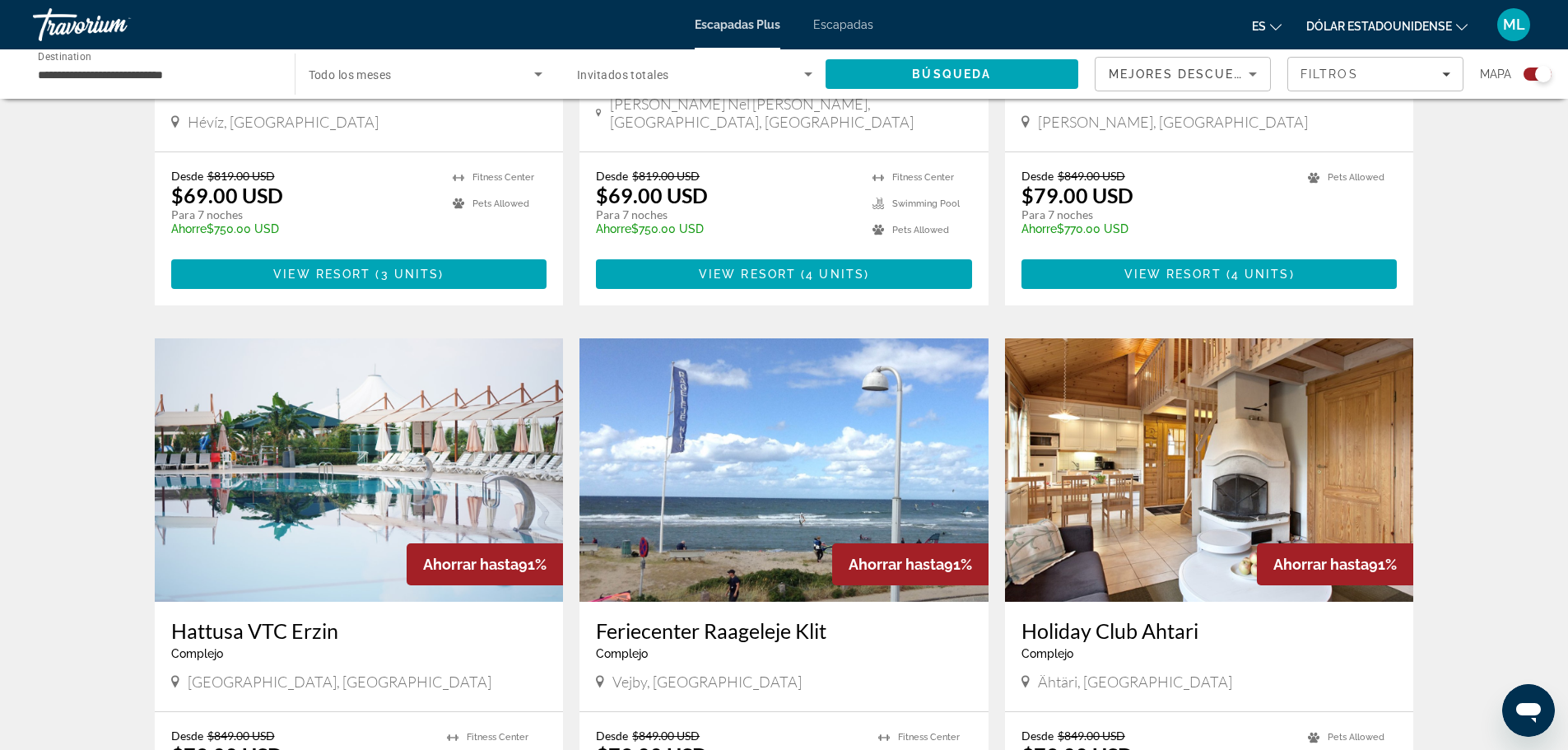
scroll to position [2141, 0]
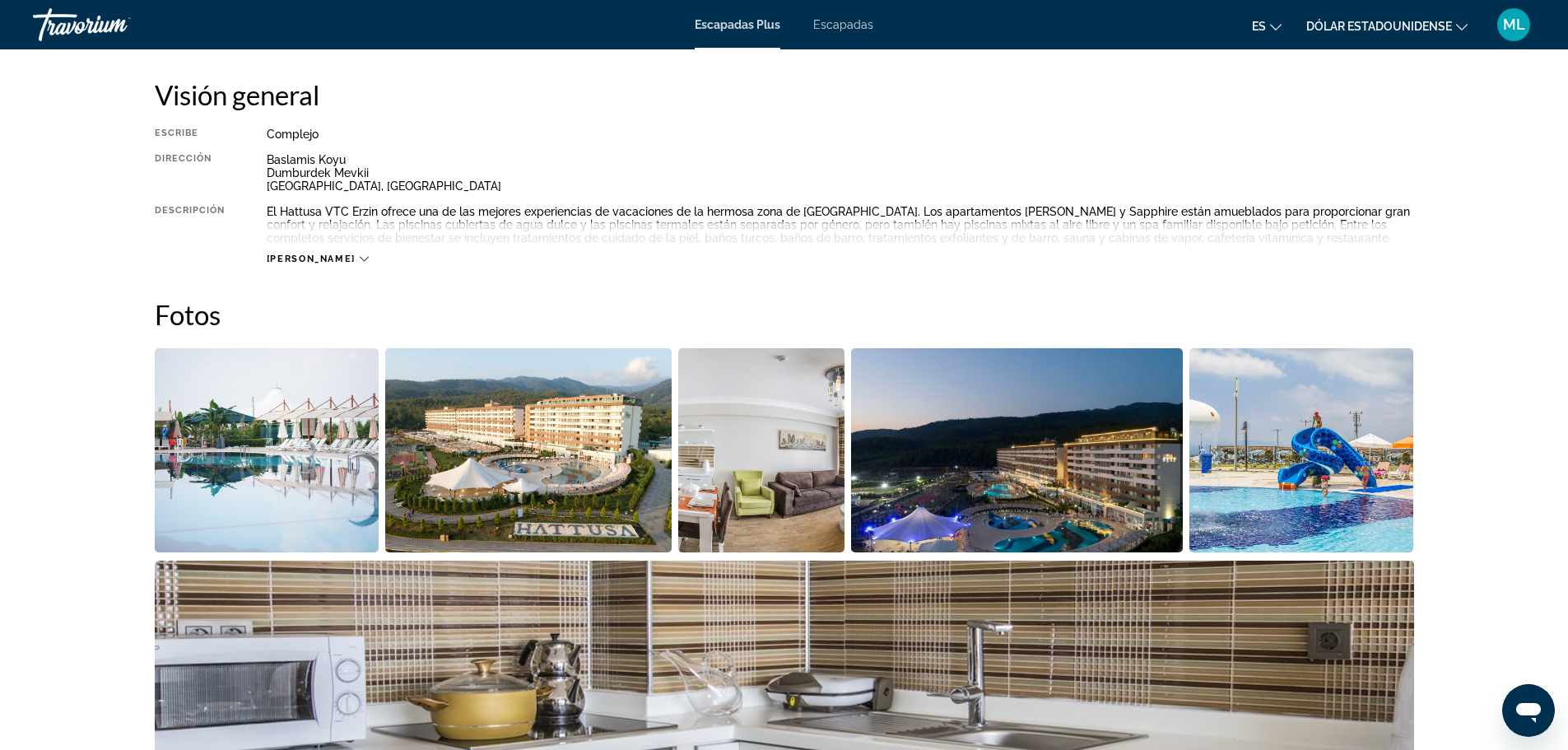
scroll to position [576, 0]
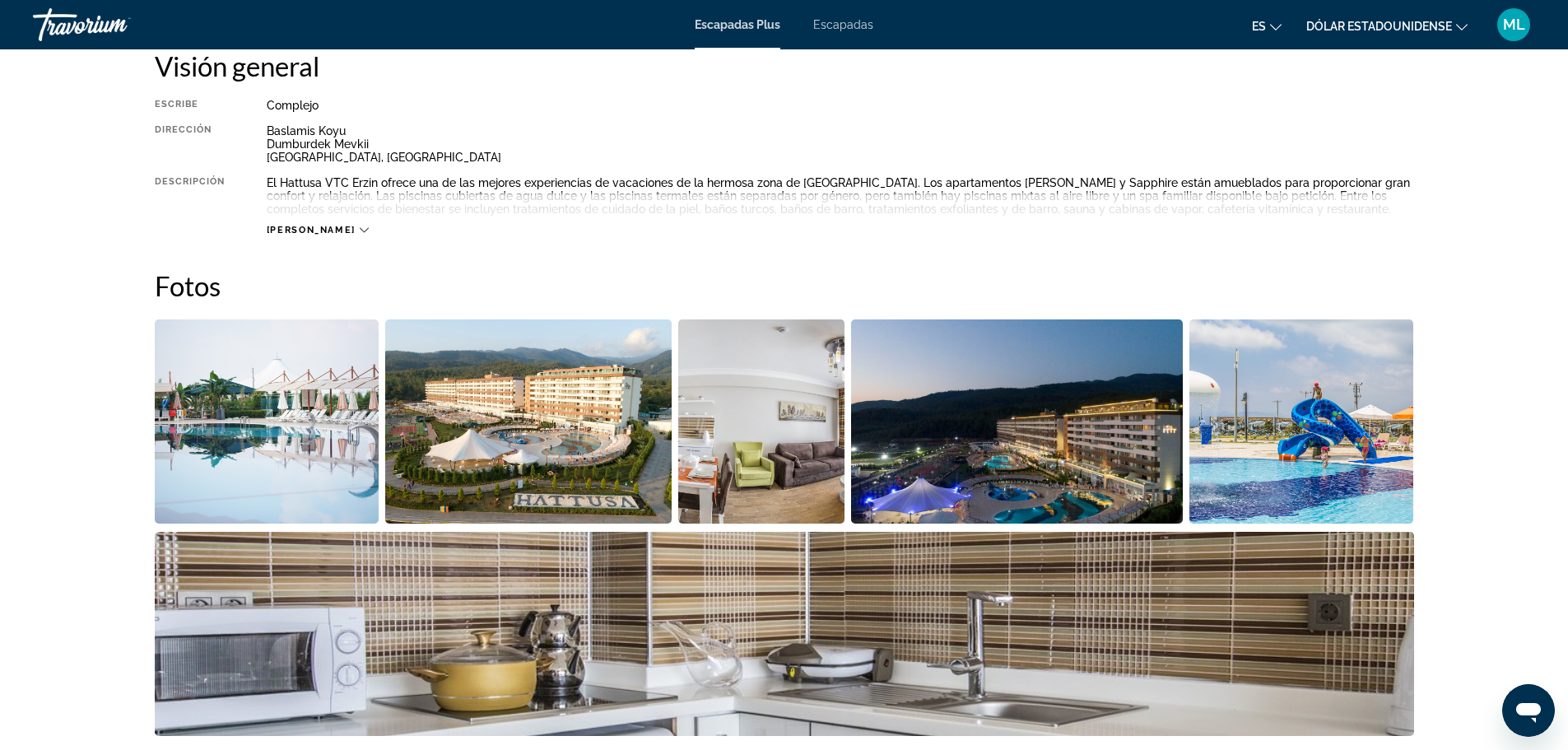
click at [277, 464] on img "Open full-screen image slider" at bounding box center [267, 421] width 225 height 204
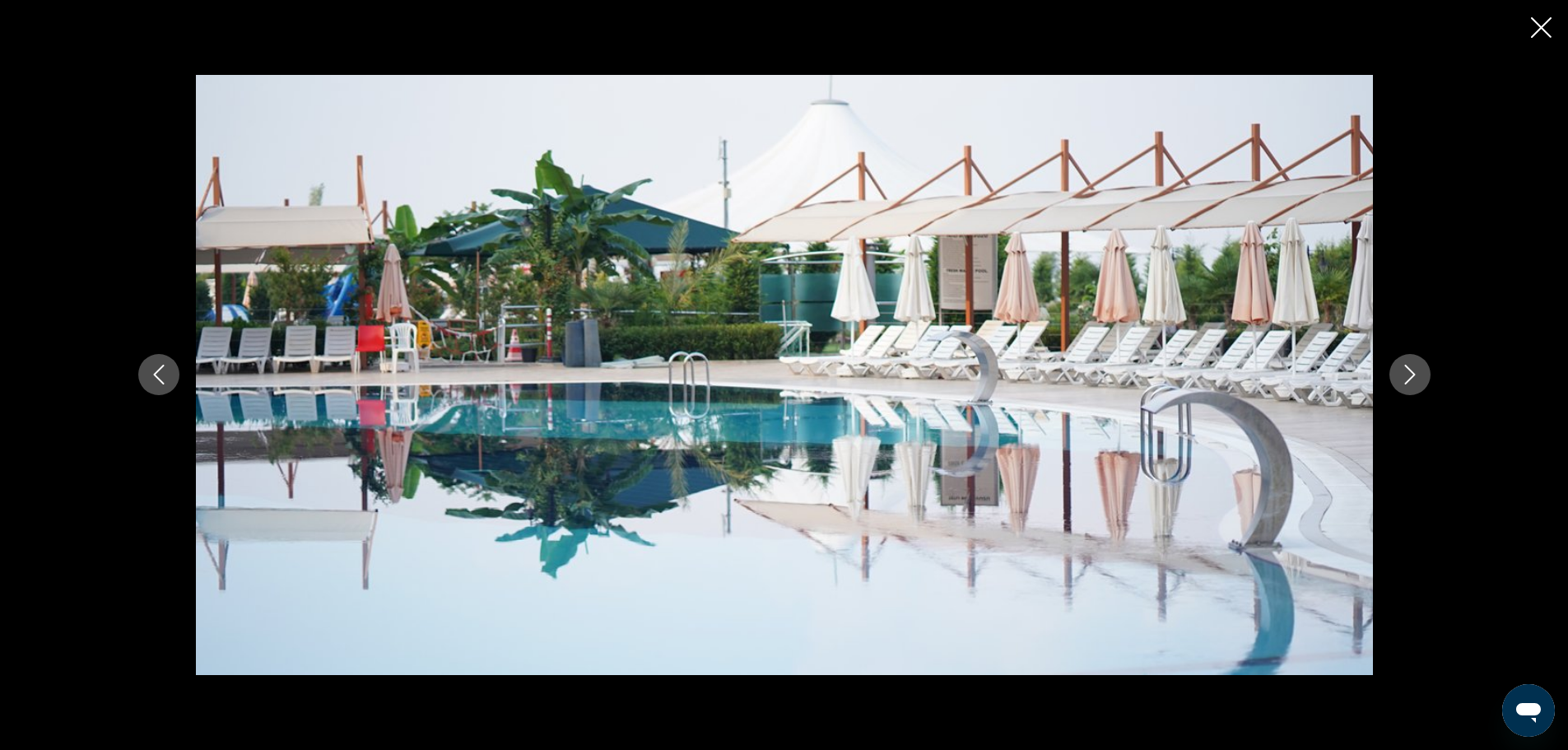
click at [1416, 376] on icon "Next image" at bounding box center [1410, 375] width 20 height 20
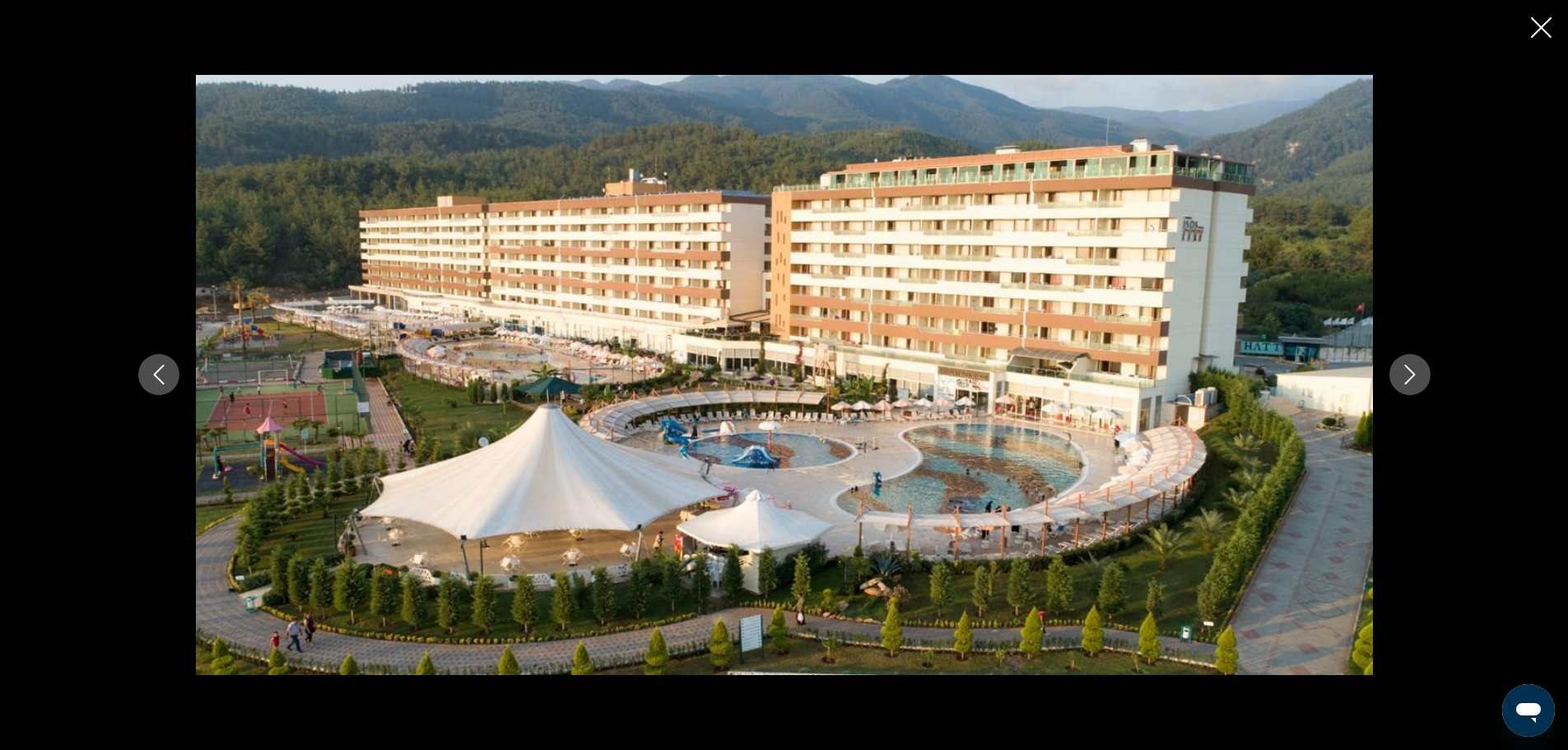
click at [1415, 376] on icon "Next image" at bounding box center [1410, 375] width 20 height 20
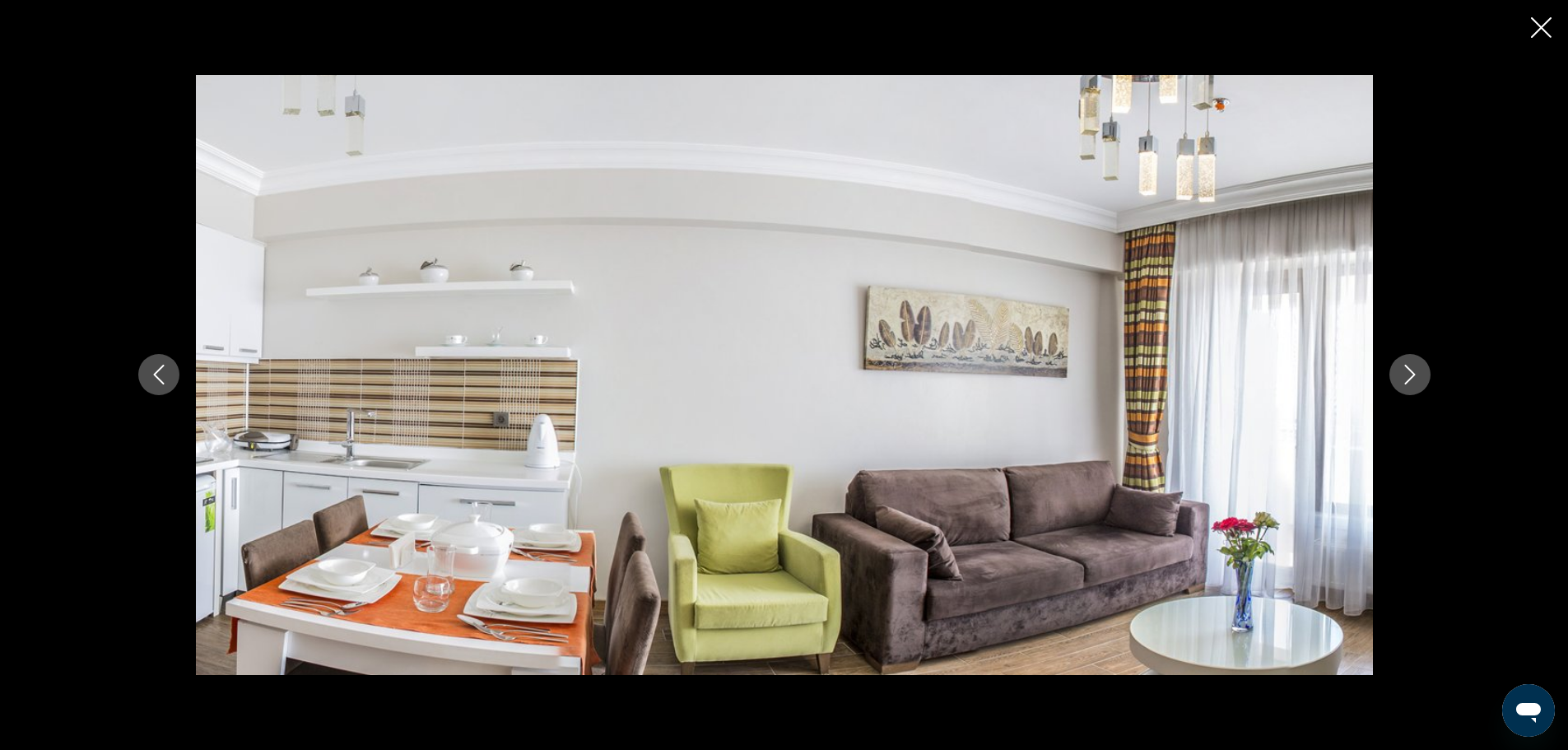
click at [1415, 376] on icon "Next image" at bounding box center [1410, 375] width 20 height 20
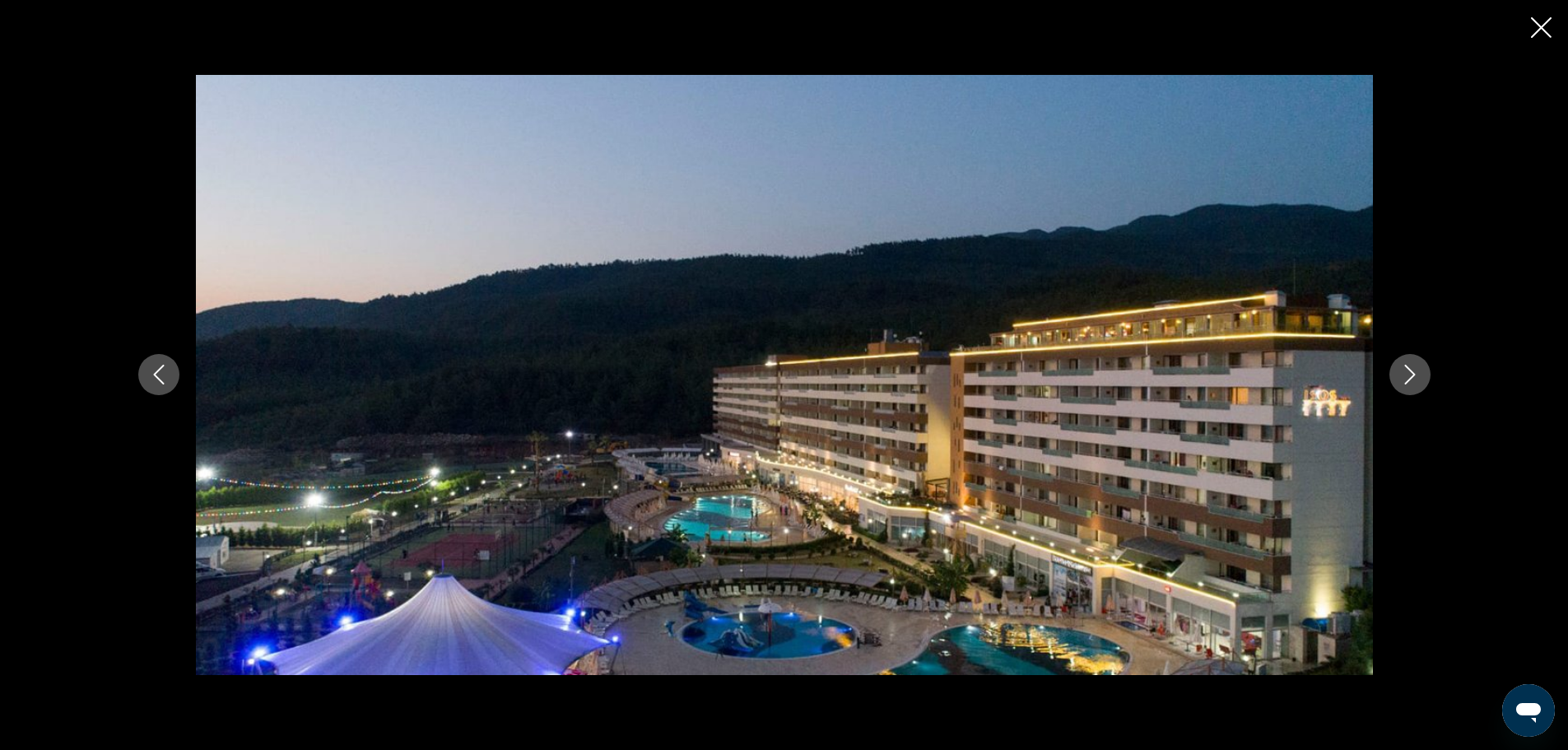
click at [1415, 376] on icon "Next image" at bounding box center [1410, 375] width 20 height 20
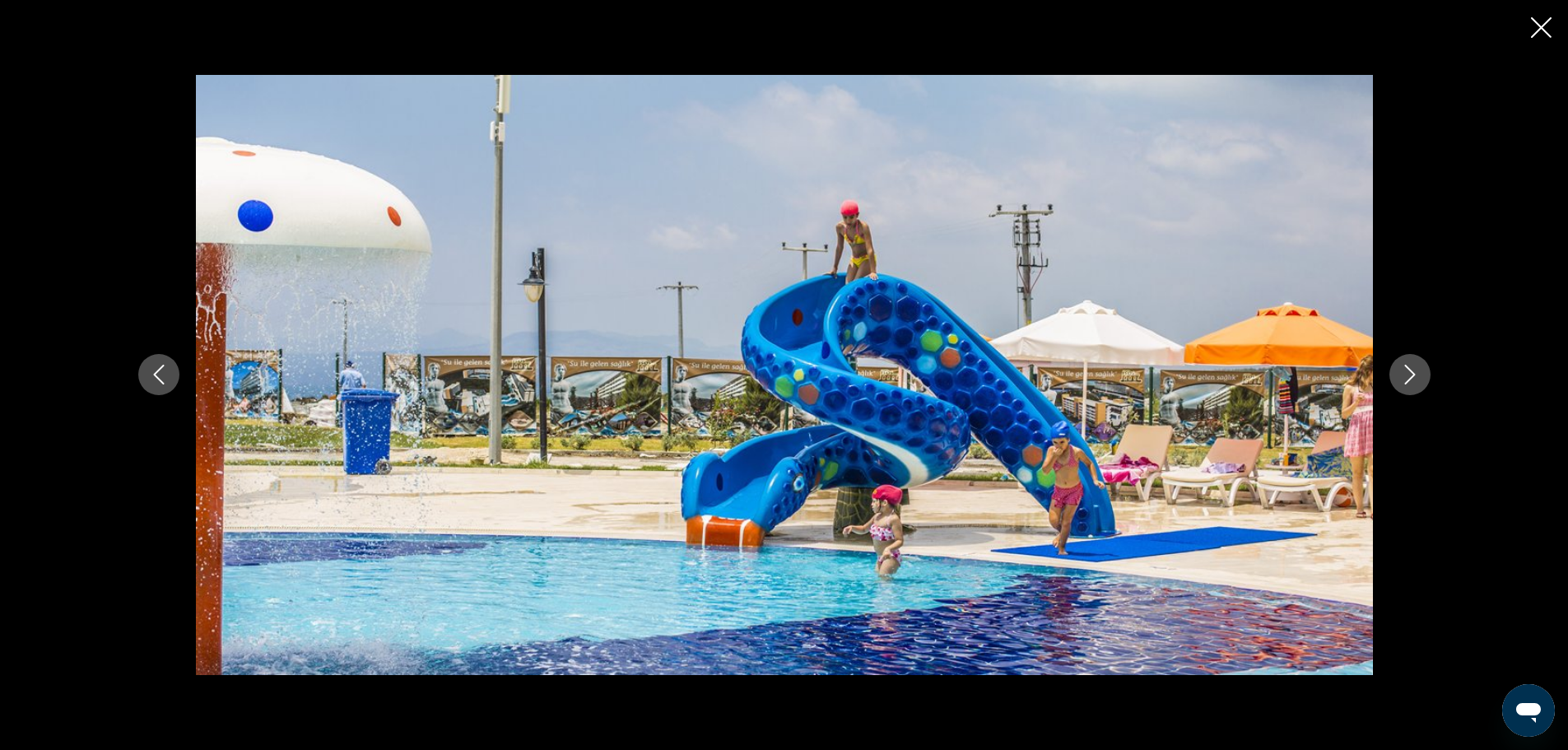
click at [1415, 376] on icon "Next image" at bounding box center [1410, 375] width 20 height 20
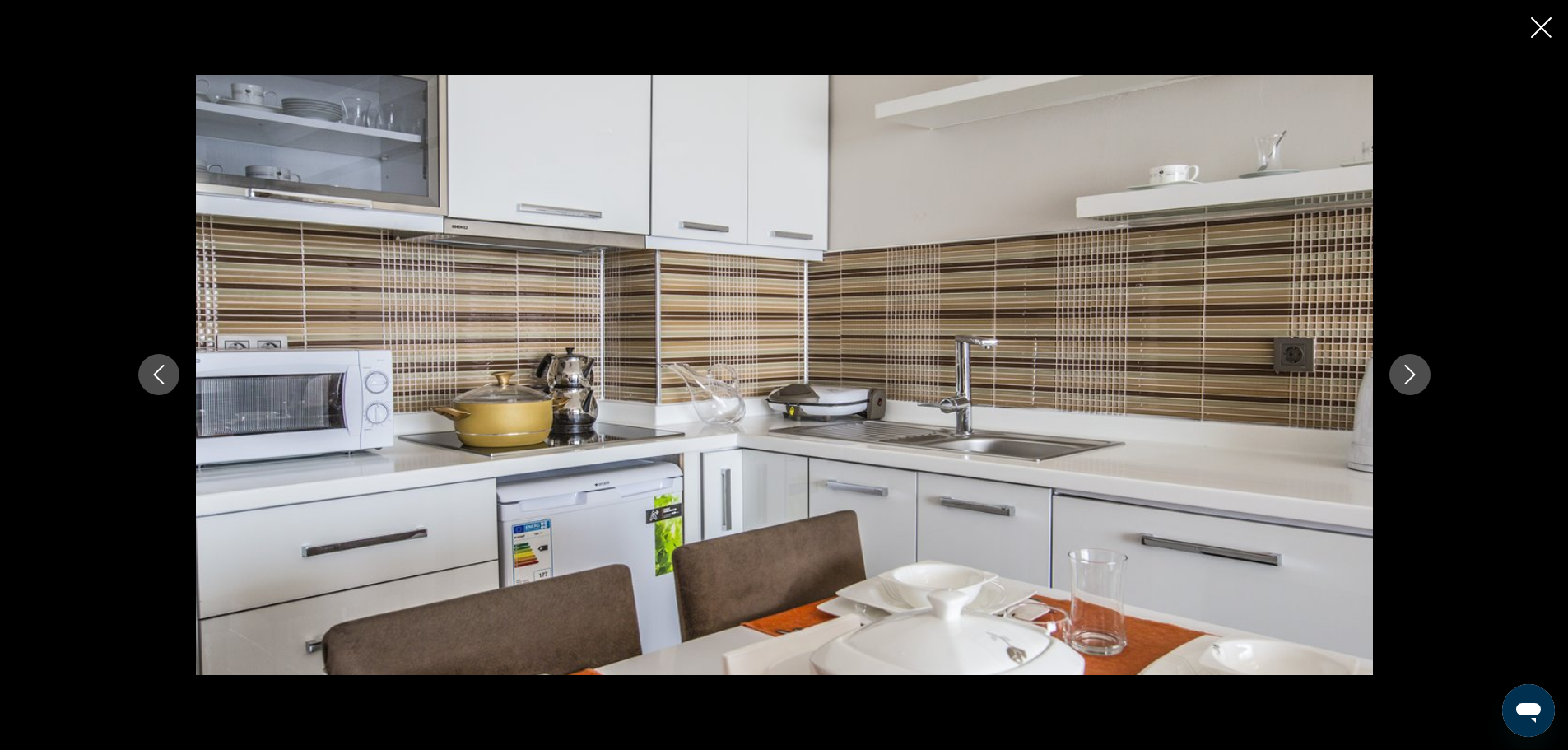
click at [1415, 376] on icon "Next image" at bounding box center [1410, 375] width 20 height 20
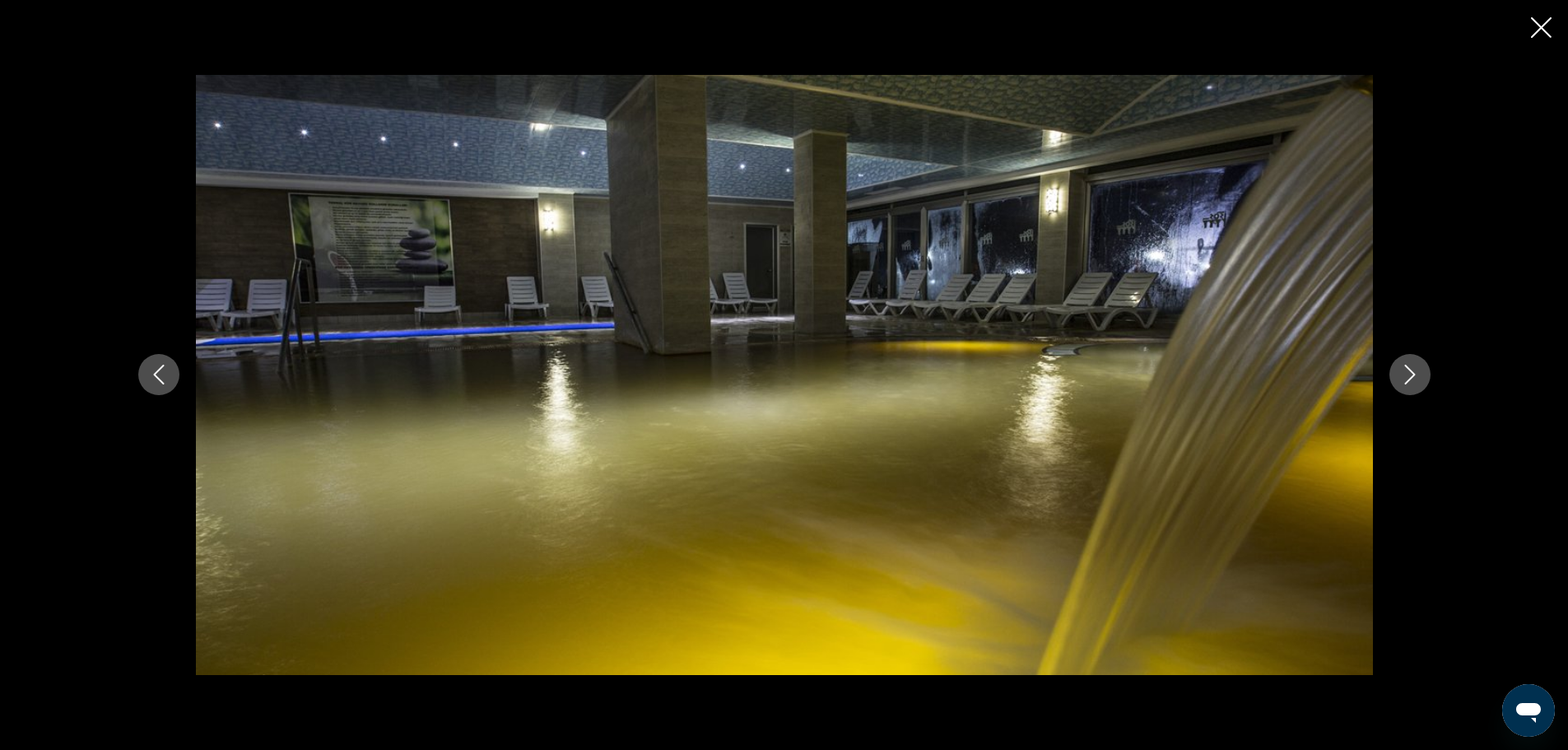
click at [1415, 376] on icon "Next image" at bounding box center [1410, 375] width 20 height 20
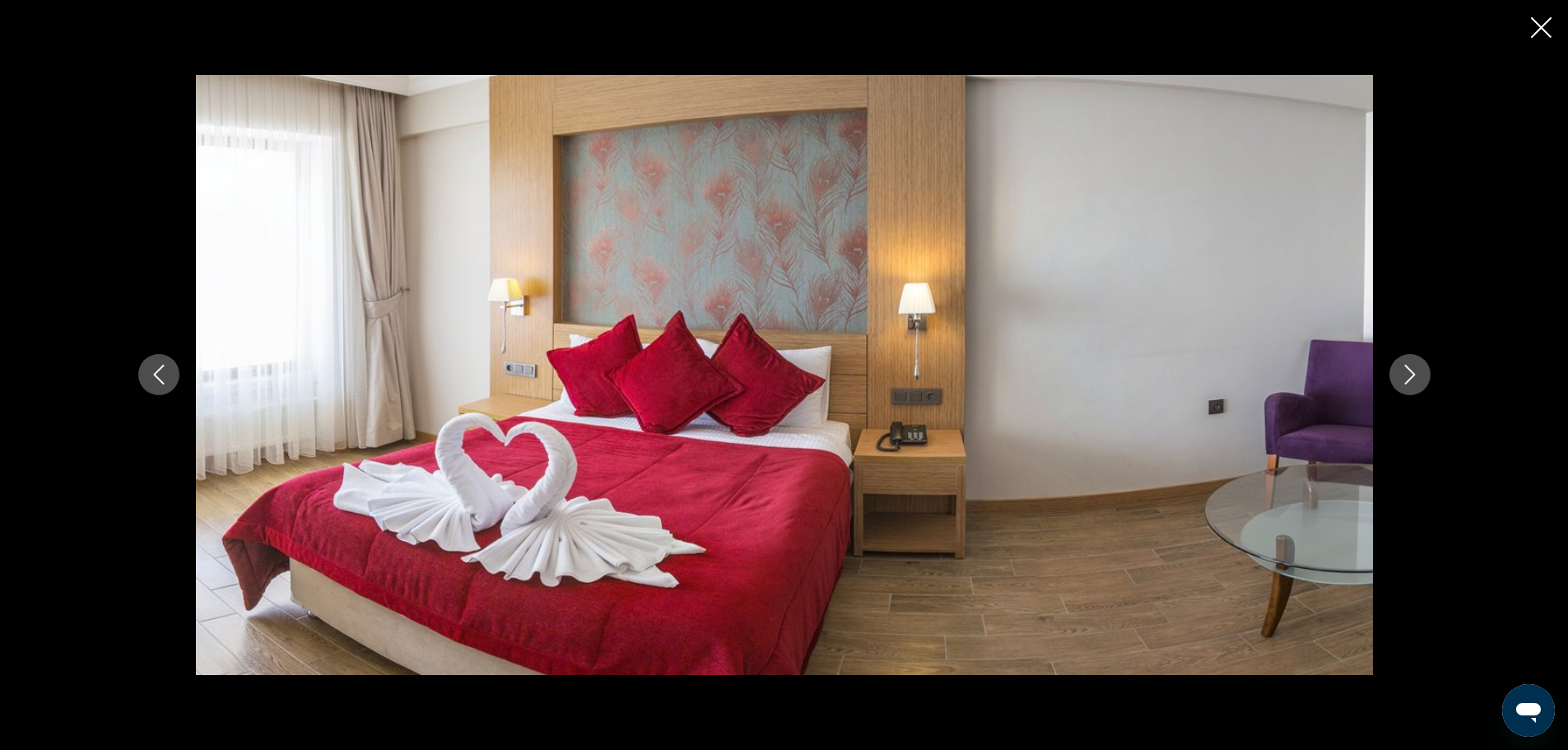
click at [1415, 376] on icon "Next image" at bounding box center [1410, 375] width 20 height 20
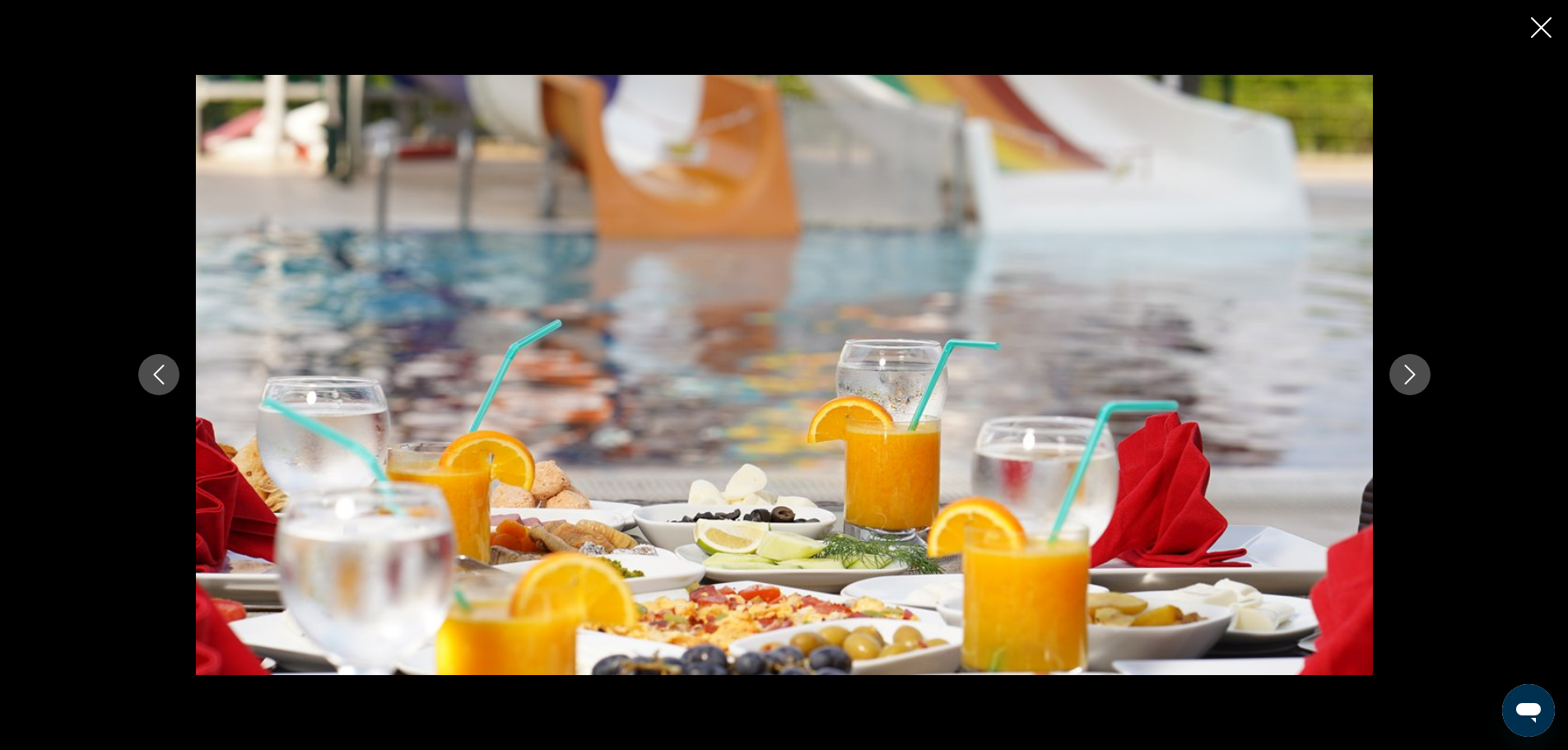
click at [1415, 376] on icon "Next image" at bounding box center [1410, 375] width 20 height 20
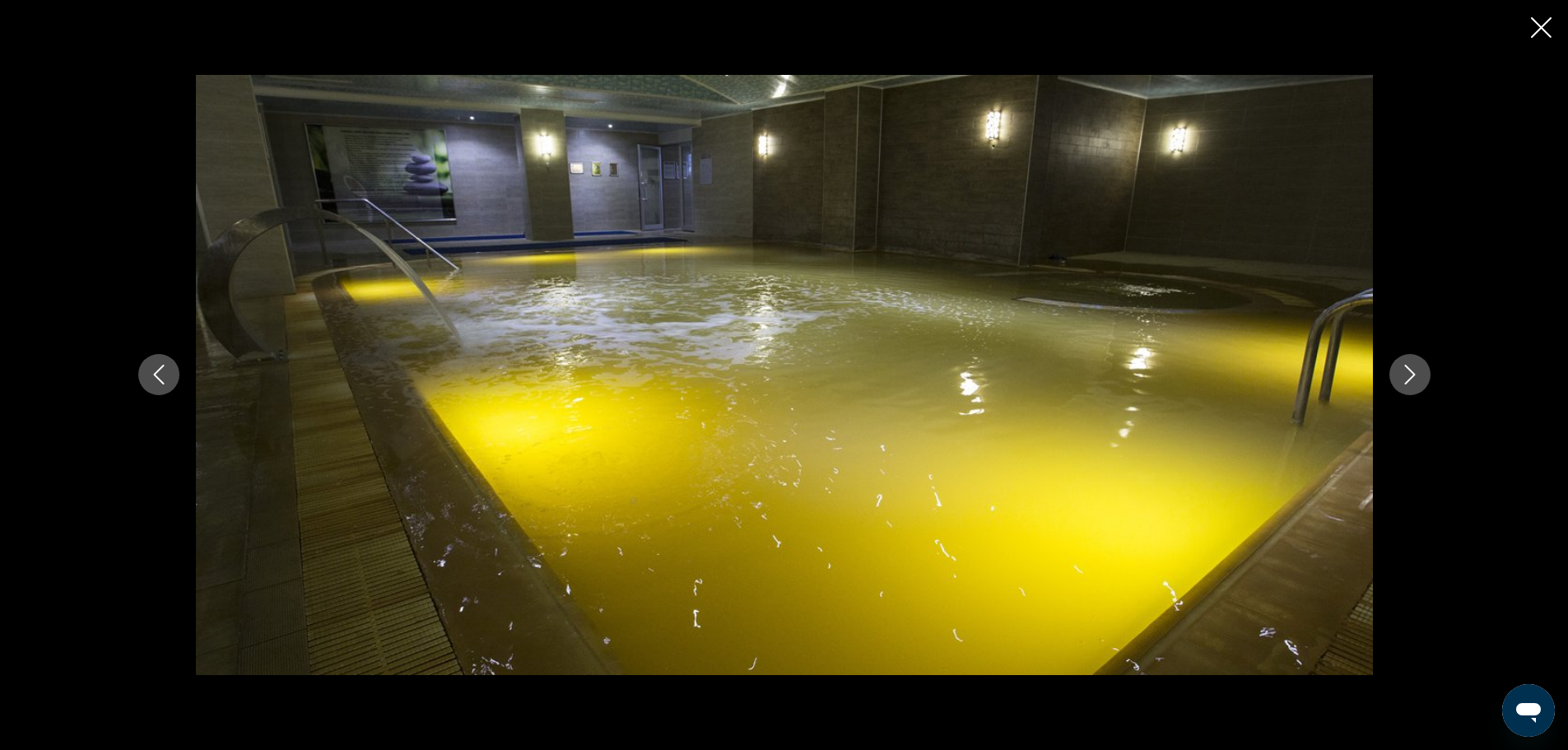
click at [1415, 376] on icon "Next image" at bounding box center [1410, 375] width 20 height 20
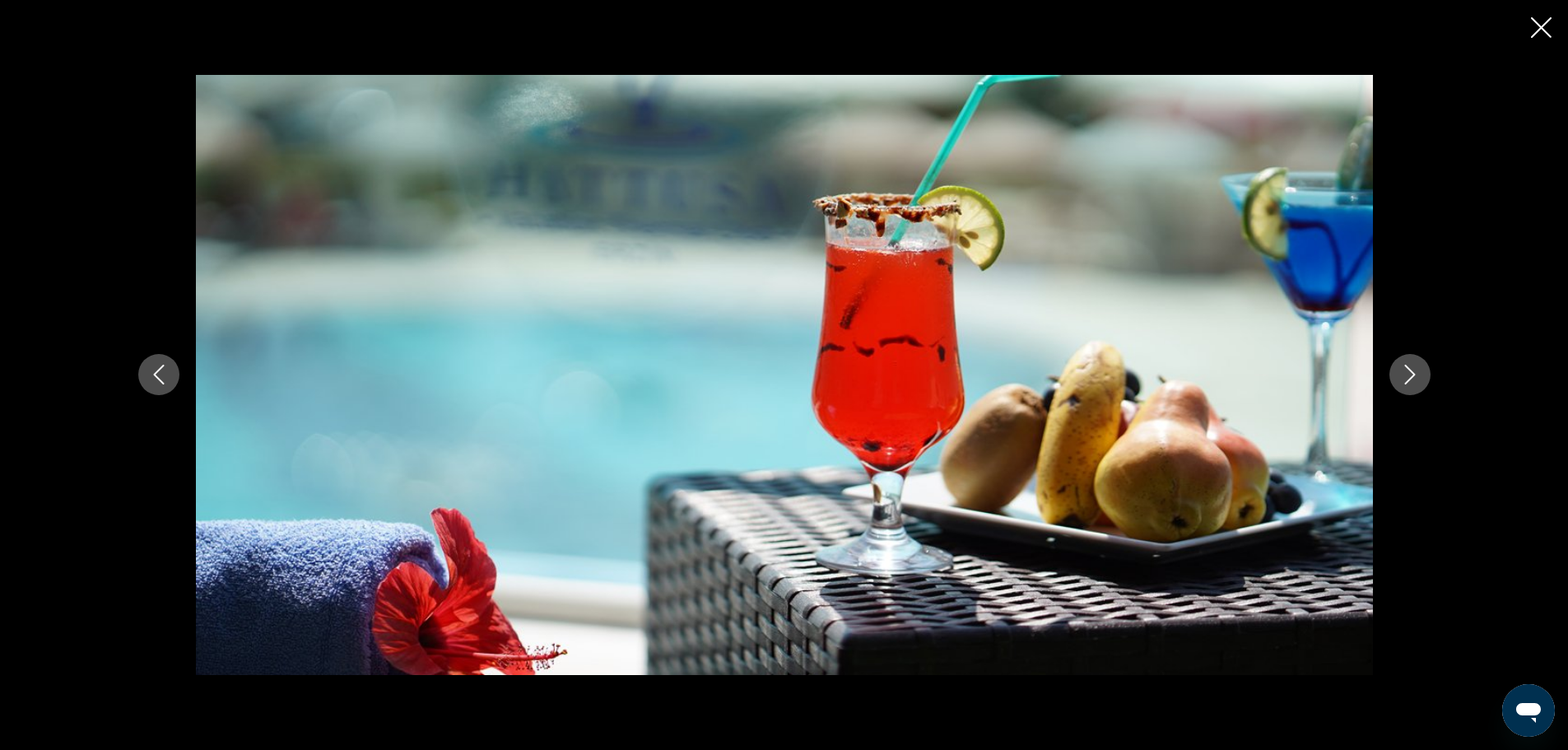
click at [1415, 376] on icon "Next image" at bounding box center [1410, 375] width 20 height 20
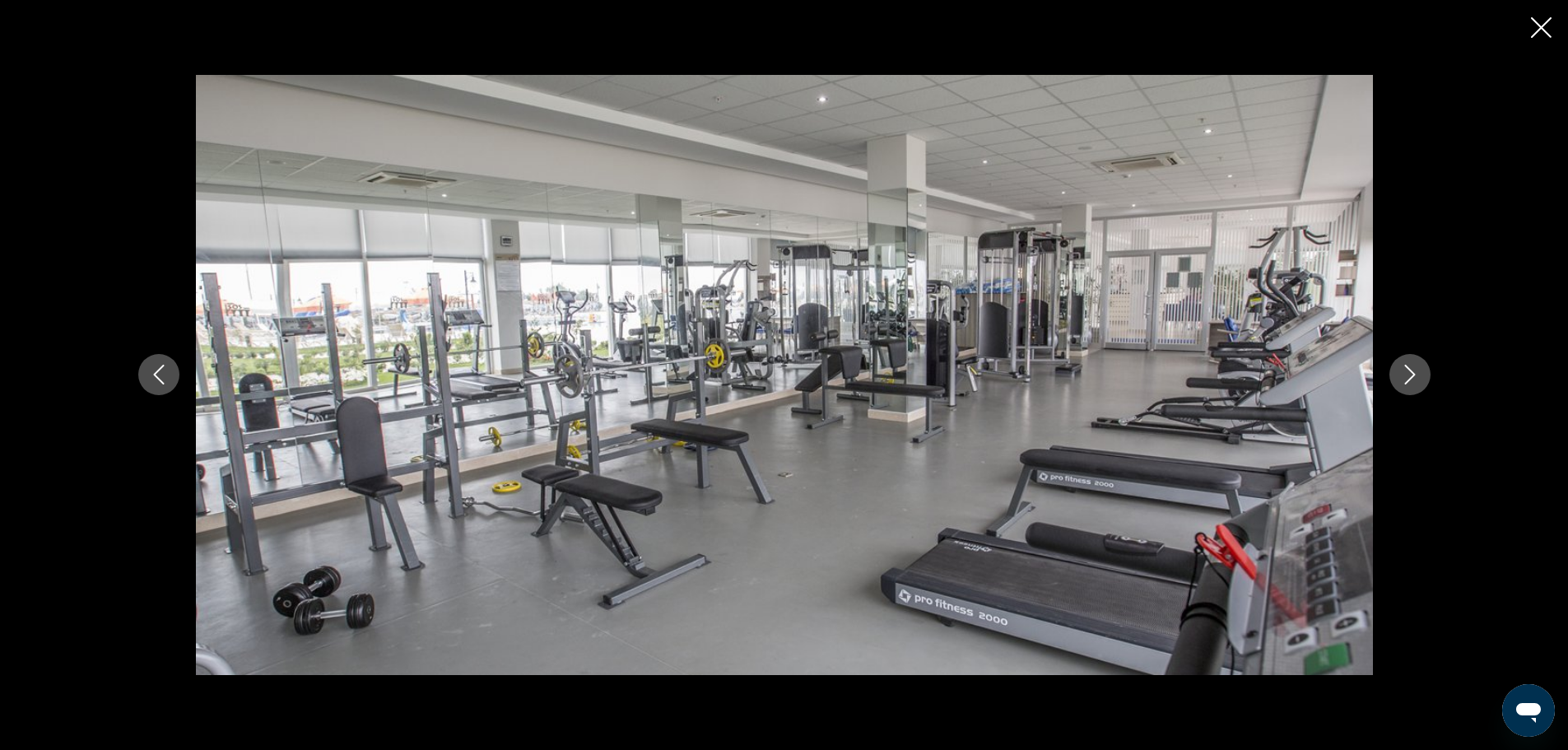
click at [1415, 376] on icon "Next image" at bounding box center [1410, 375] width 20 height 20
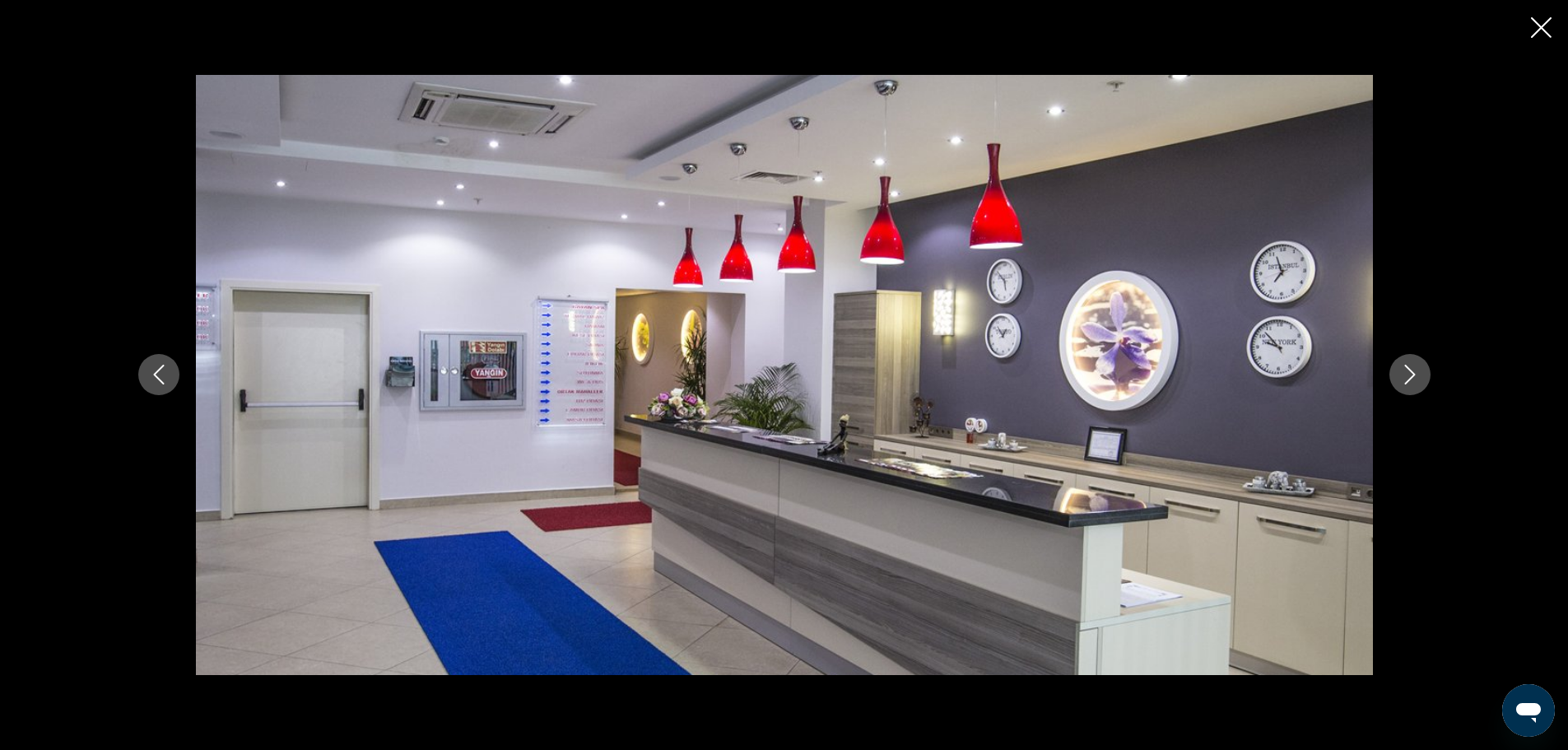
click at [1415, 376] on icon "Next image" at bounding box center [1410, 375] width 20 height 20
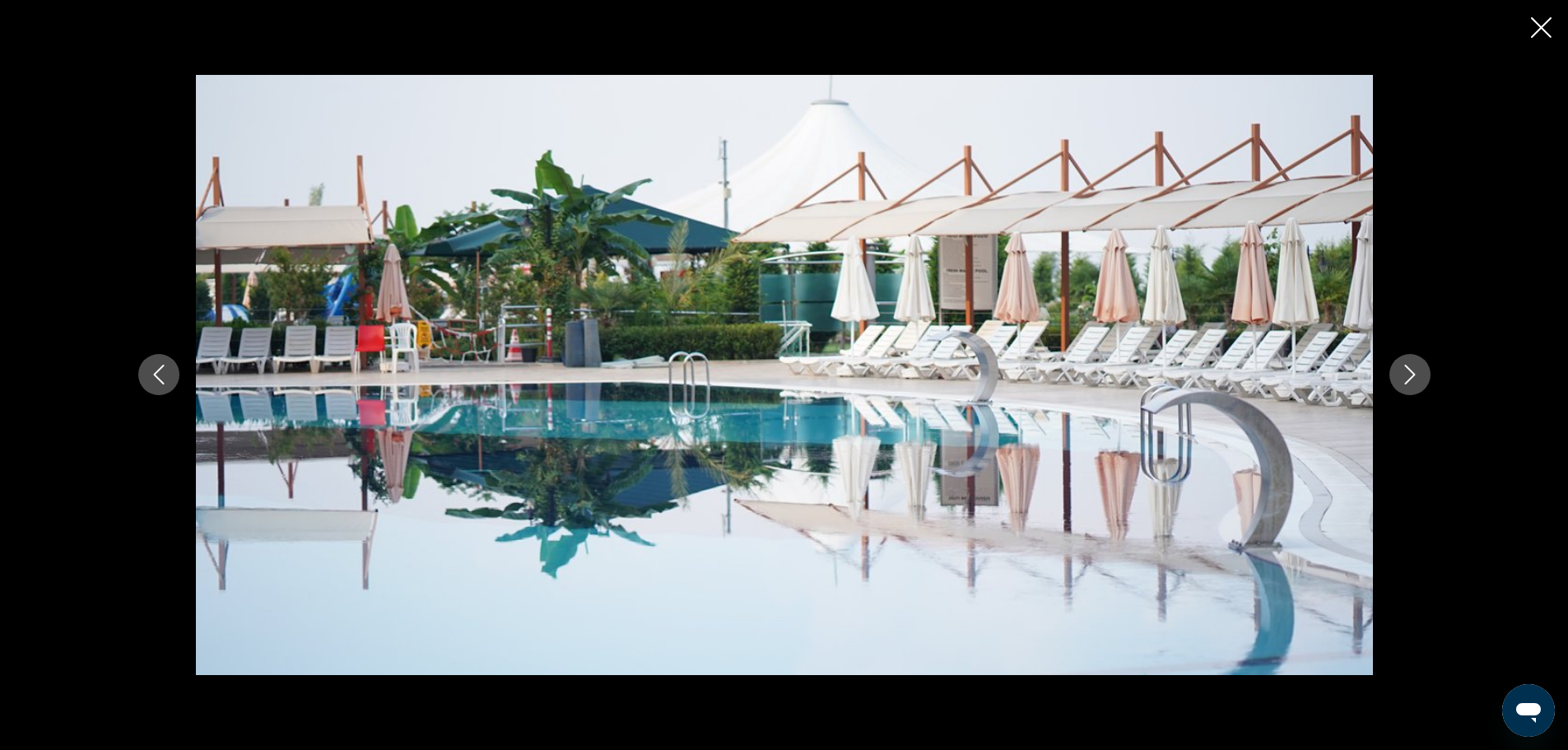
click at [1415, 376] on icon "Next image" at bounding box center [1410, 375] width 20 height 20
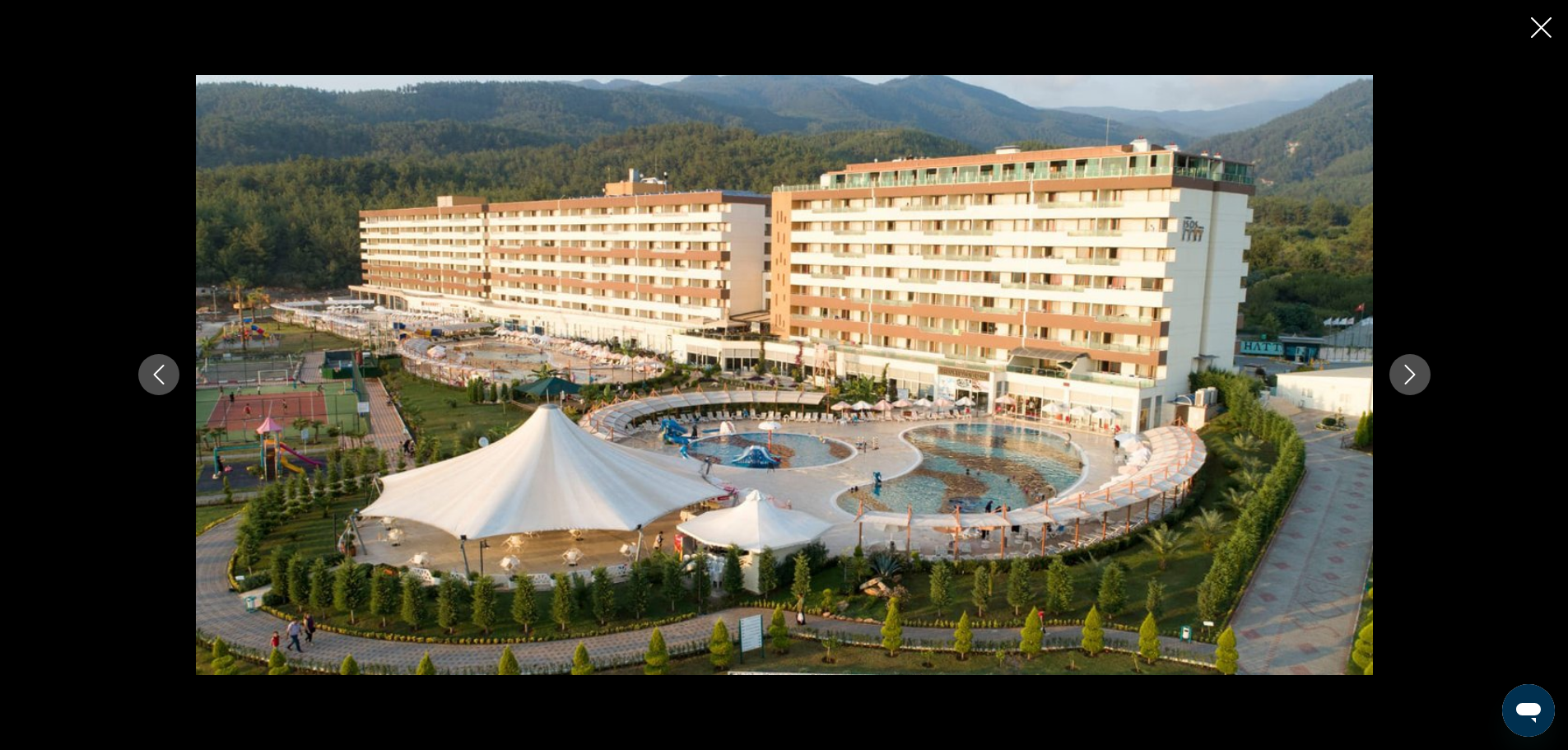
click at [1415, 376] on icon "Next image" at bounding box center [1410, 375] width 20 height 20
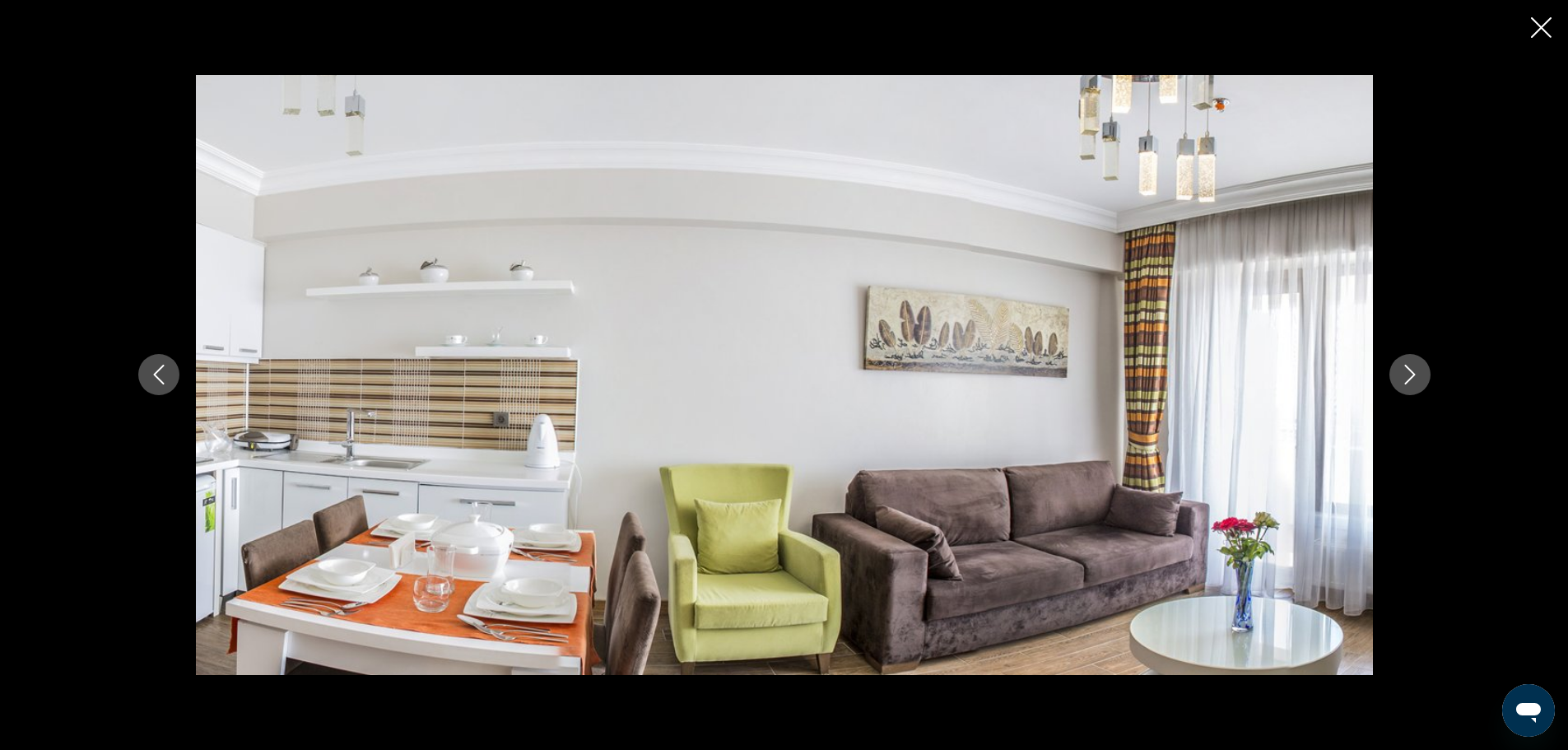
click at [1415, 376] on icon "Next image" at bounding box center [1410, 375] width 20 height 20
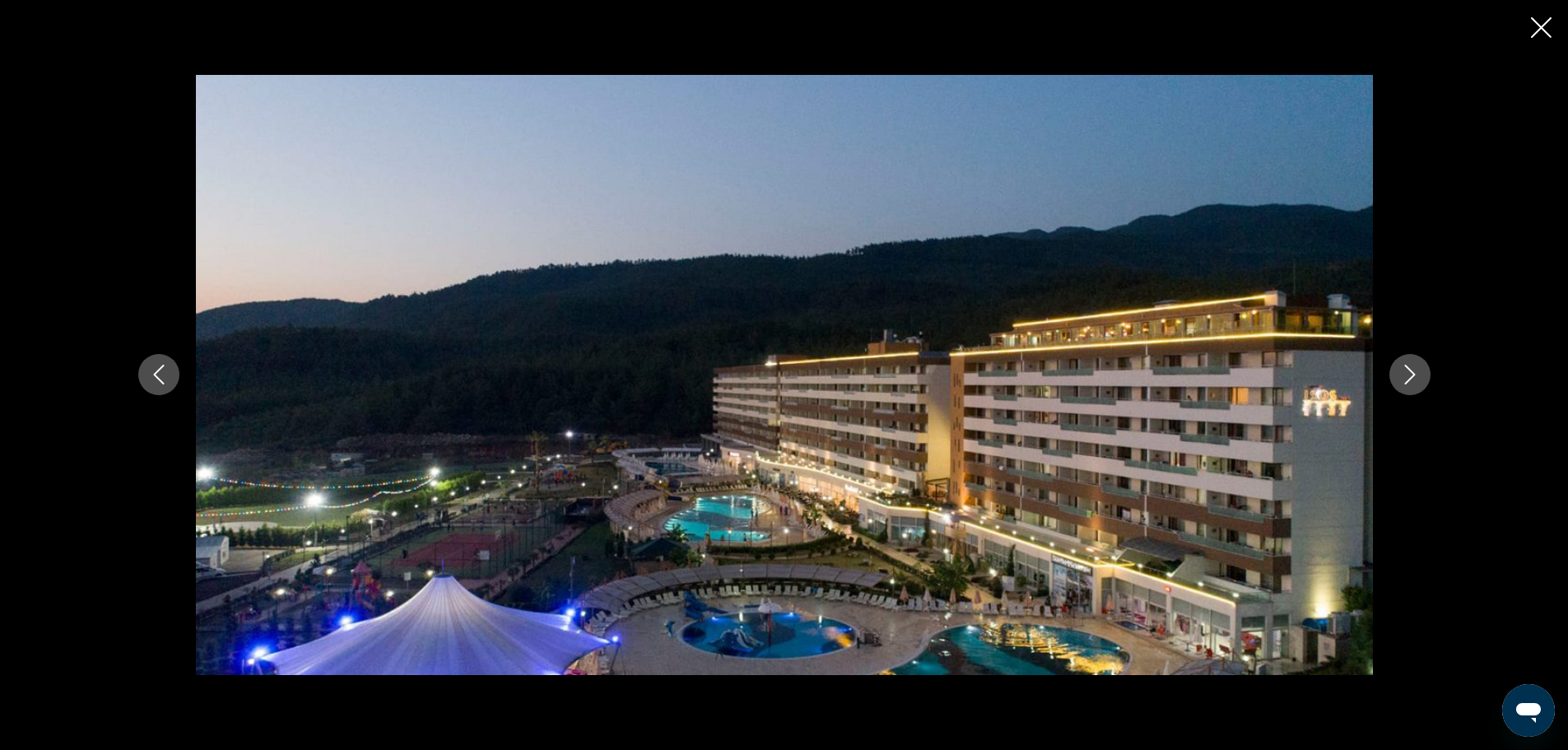
click at [1415, 376] on icon "Next image" at bounding box center [1410, 375] width 20 height 20
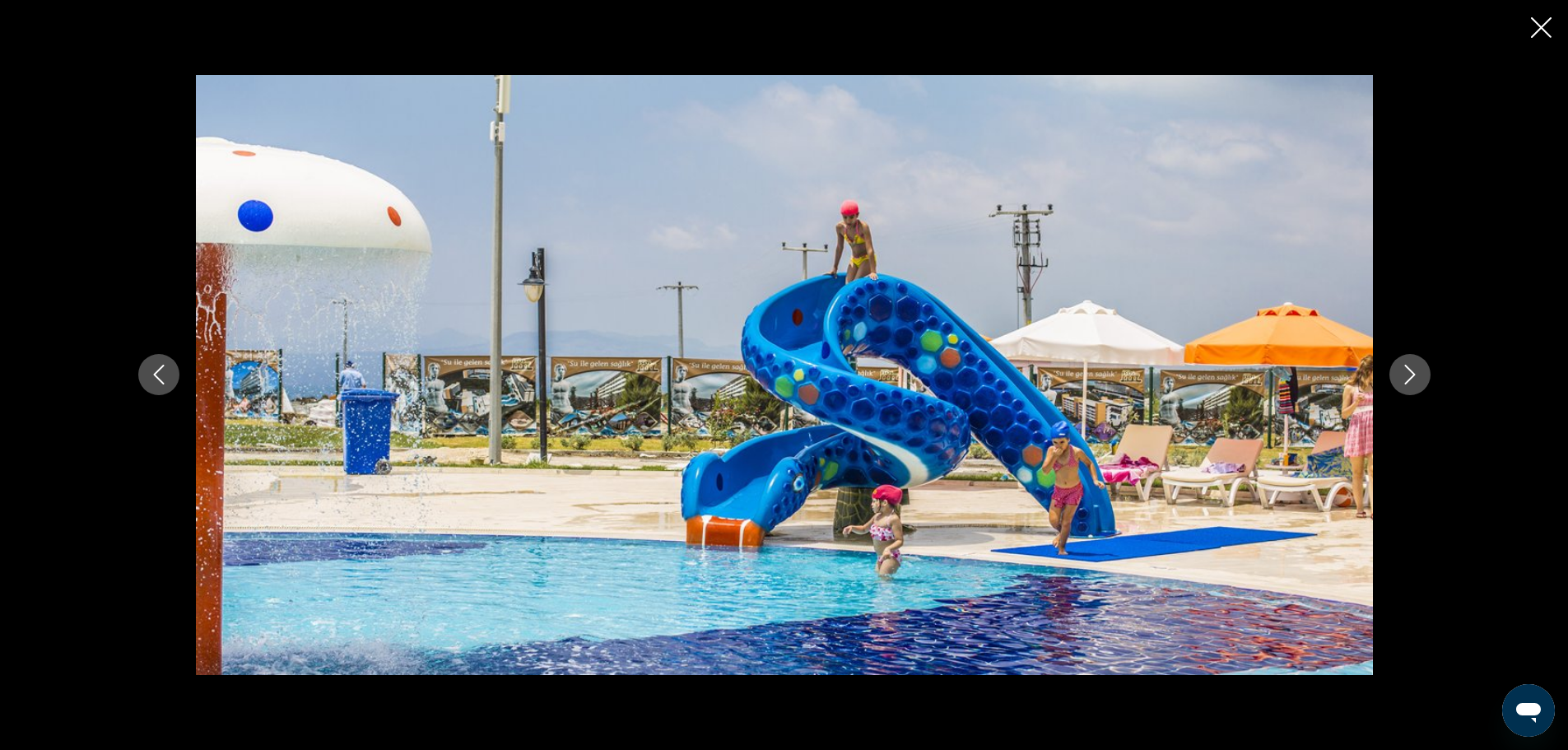
click at [1533, 33] on icon "Close slideshow" at bounding box center [1541, 27] width 21 height 21
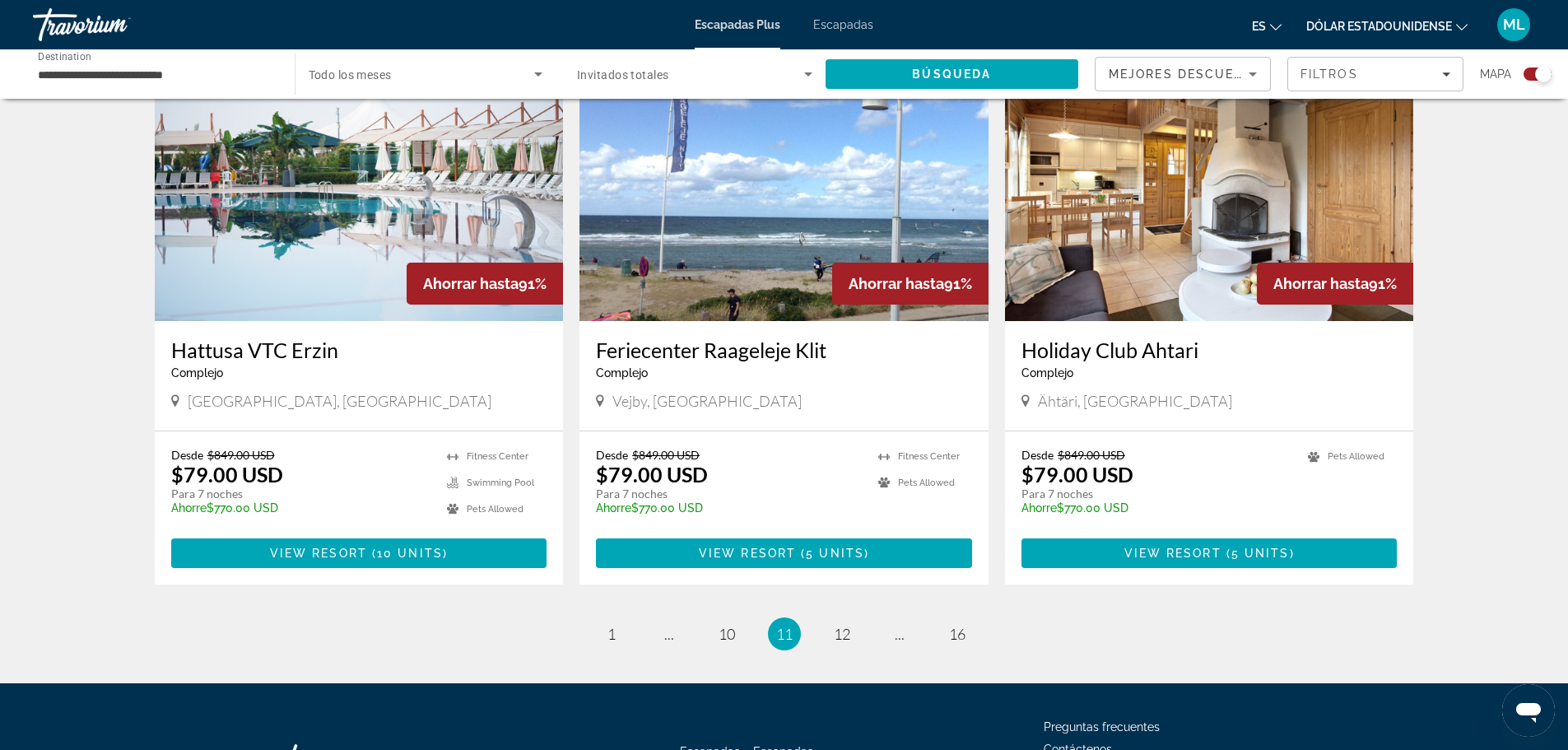
scroll to position [2424, 0]
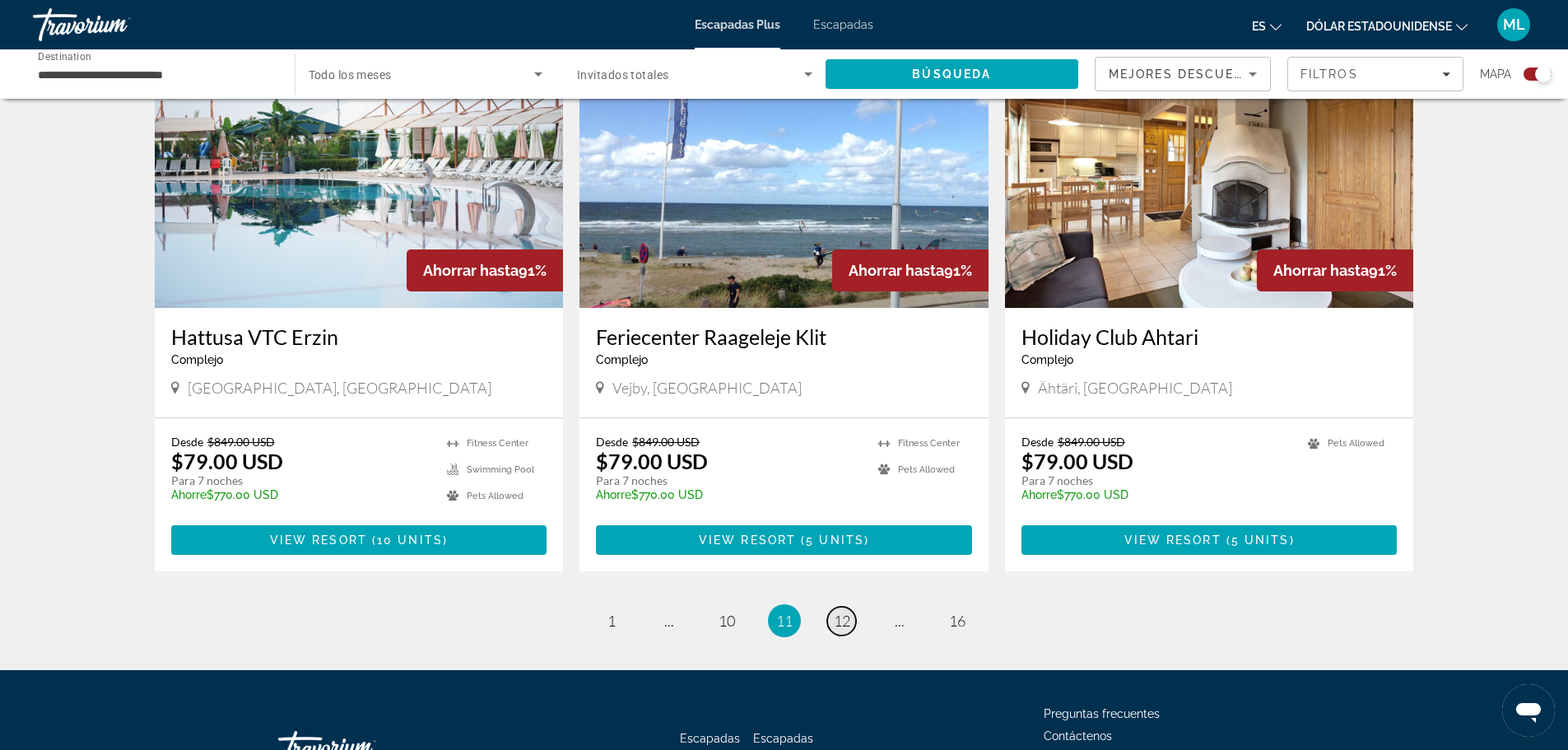
click at [846, 612] on span "12" at bounding box center [842, 621] width 16 height 18
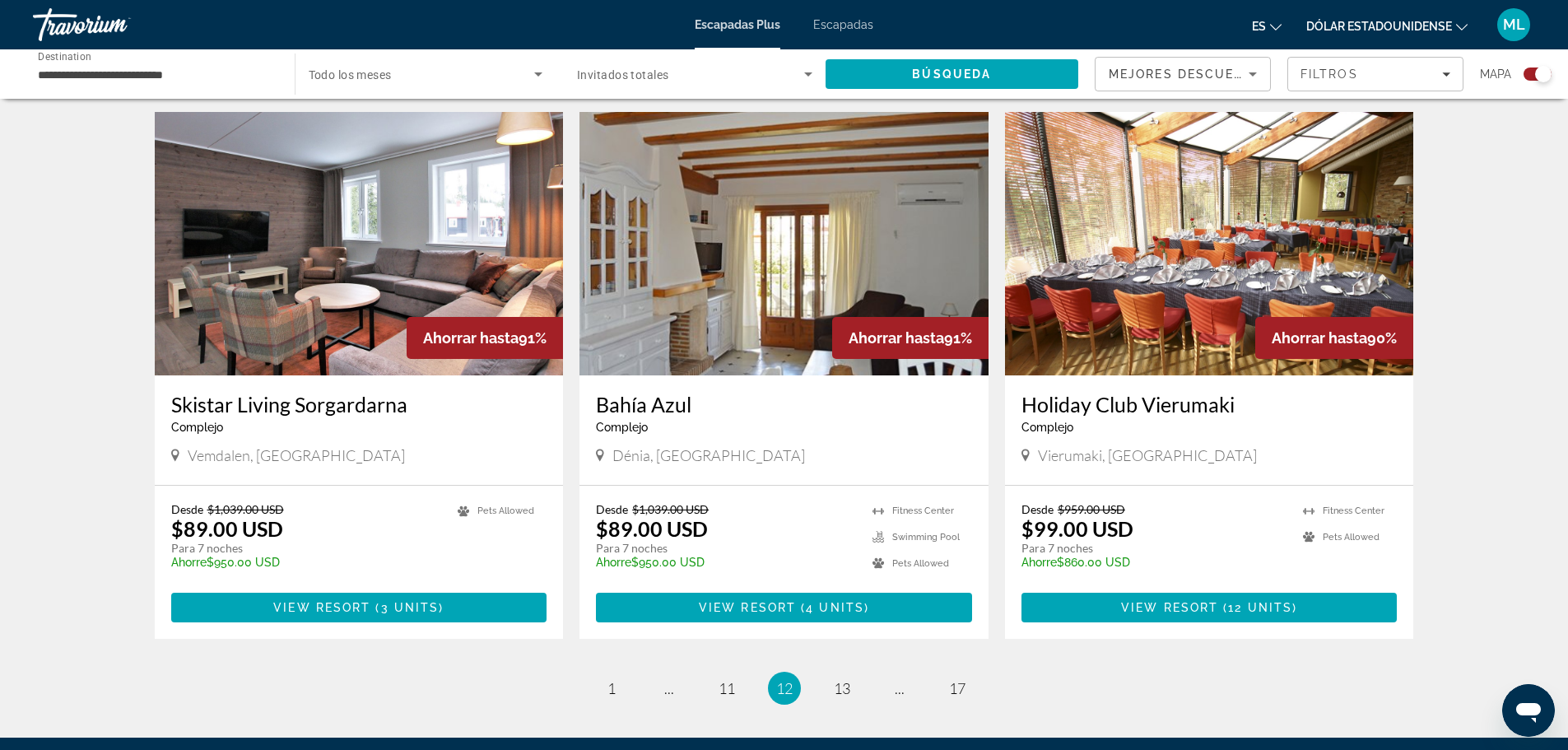
scroll to position [2306, 0]
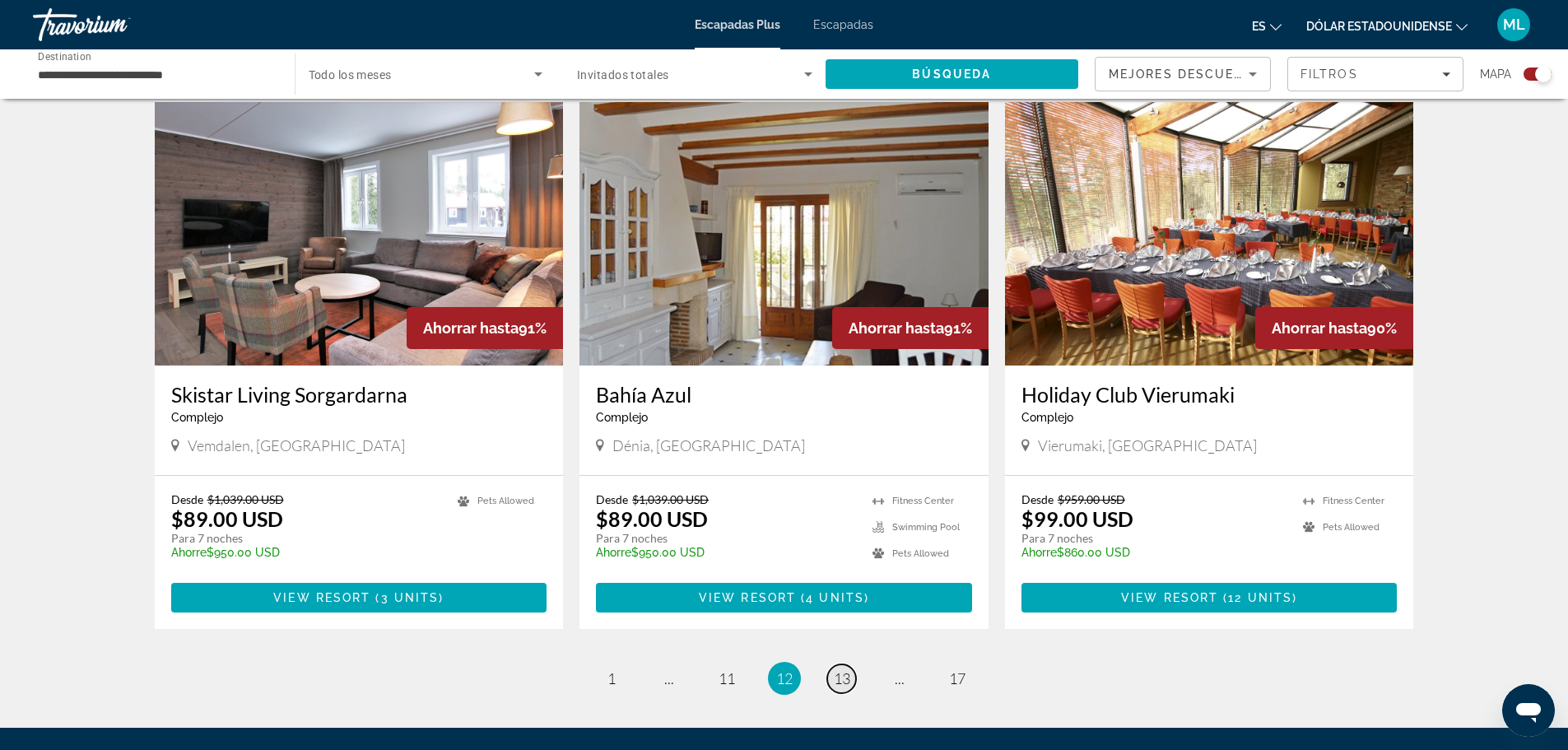
click at [845, 670] on span "13" at bounding box center [842, 679] width 16 height 18
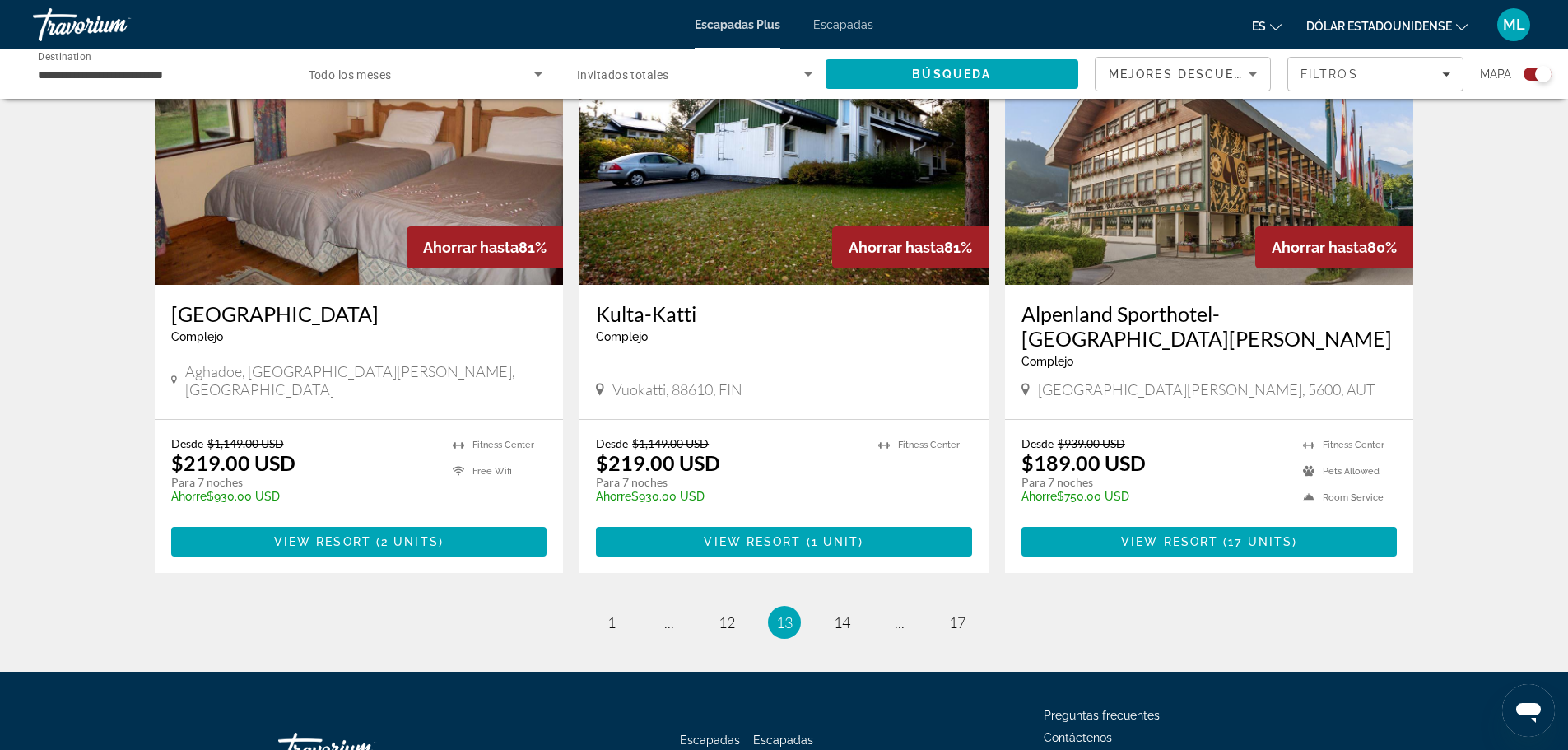
scroll to position [2448, 0]
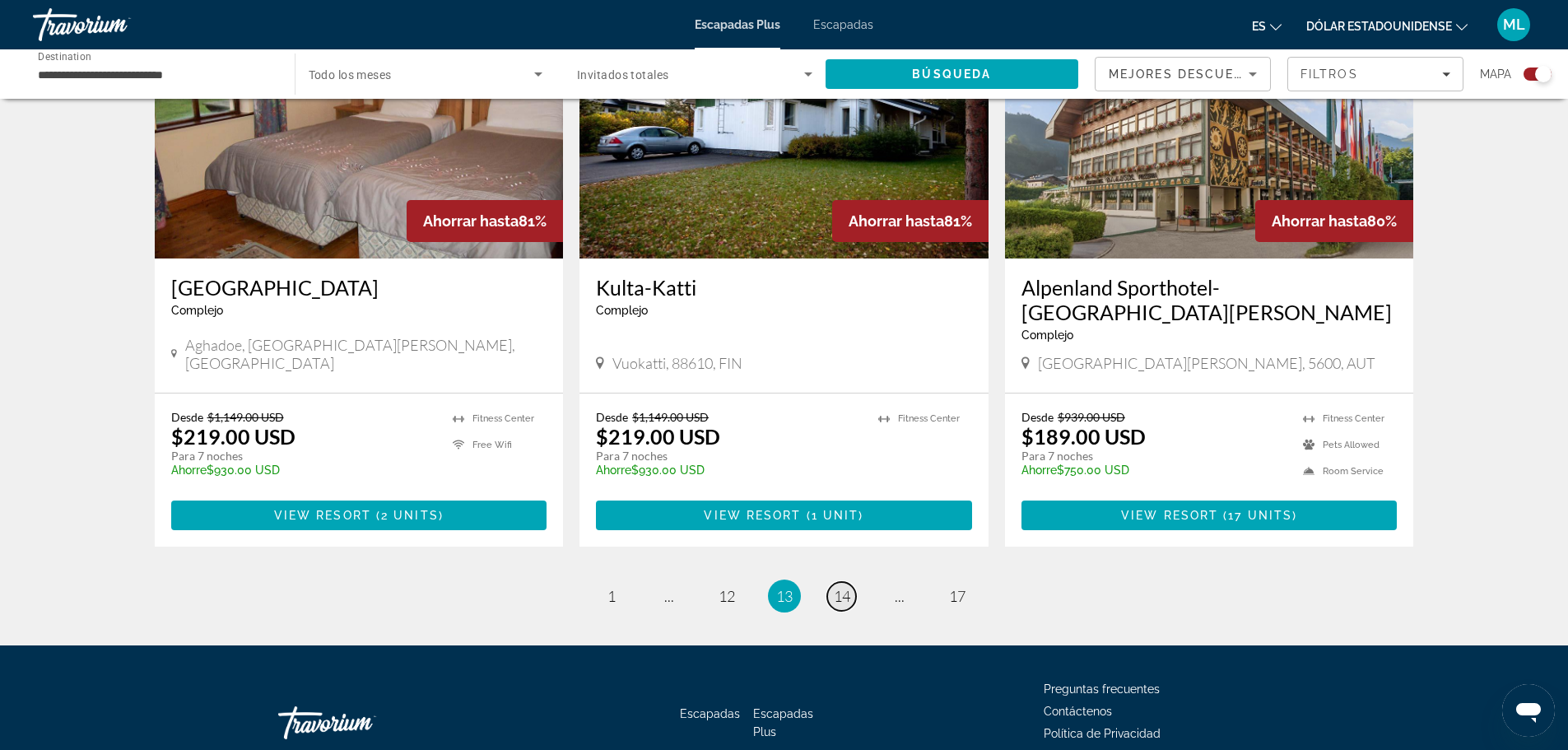
click at [847, 587] on span "14" at bounding box center [842, 596] width 16 height 18
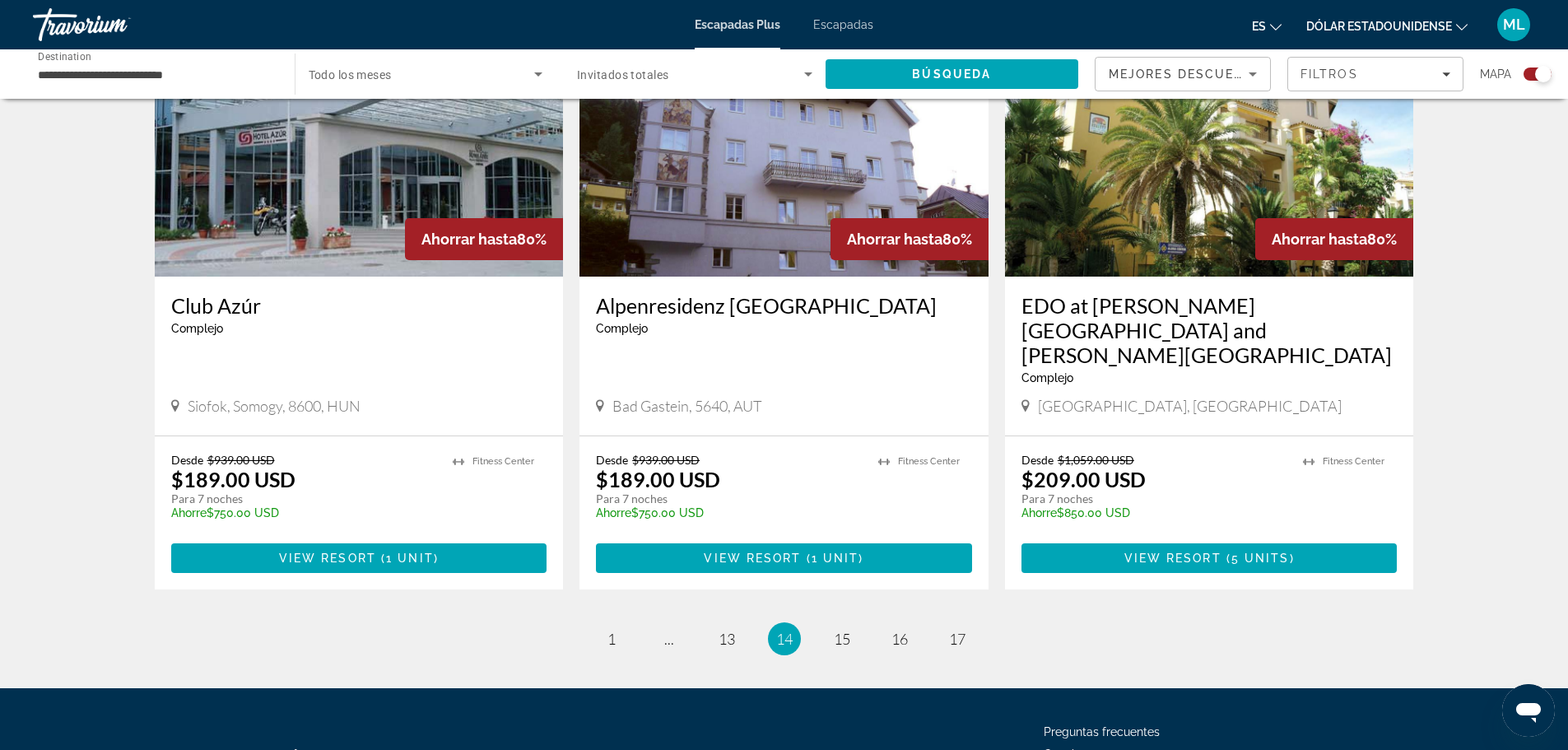
scroll to position [2388, 0]
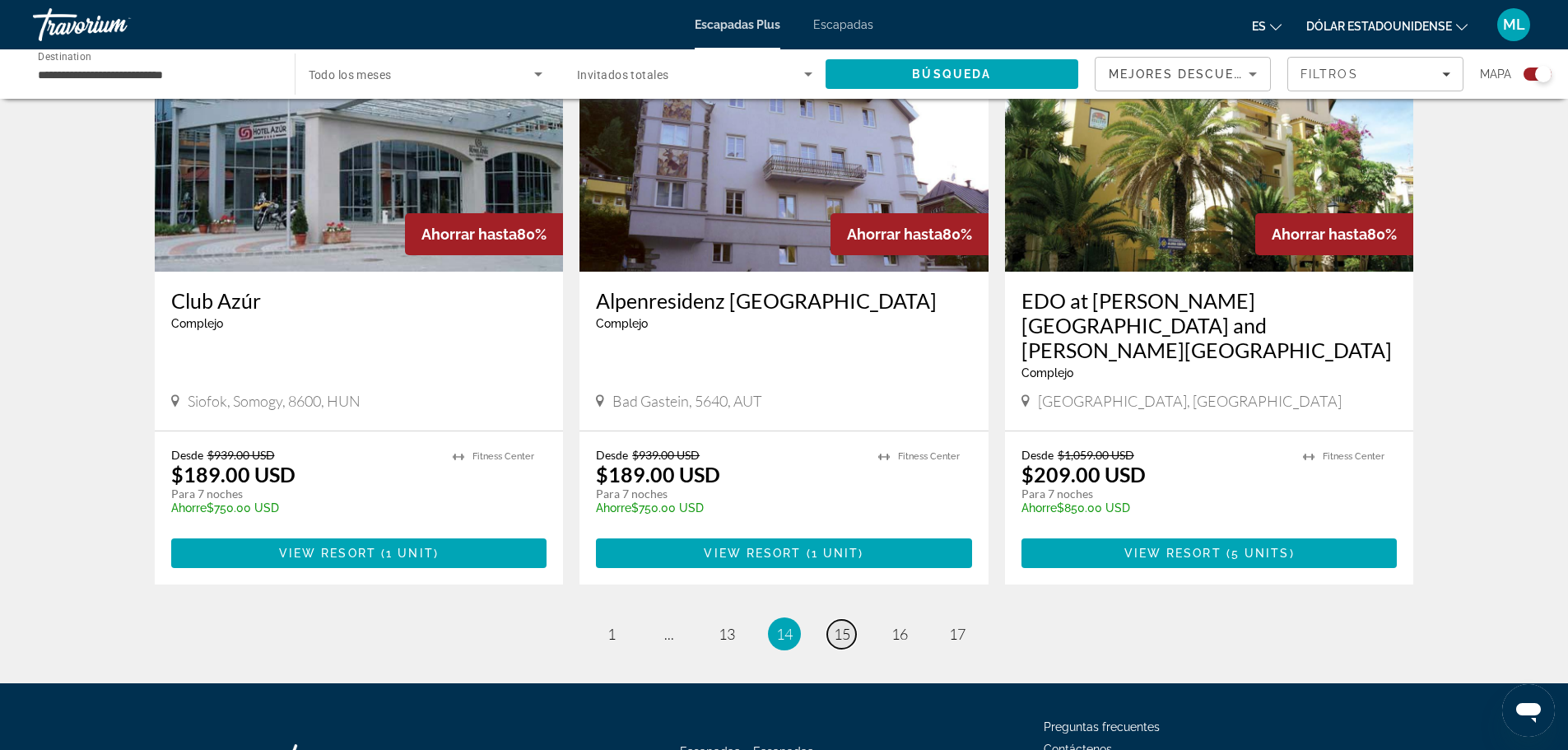
click at [837, 625] on span "15" at bounding box center [842, 634] width 16 height 18
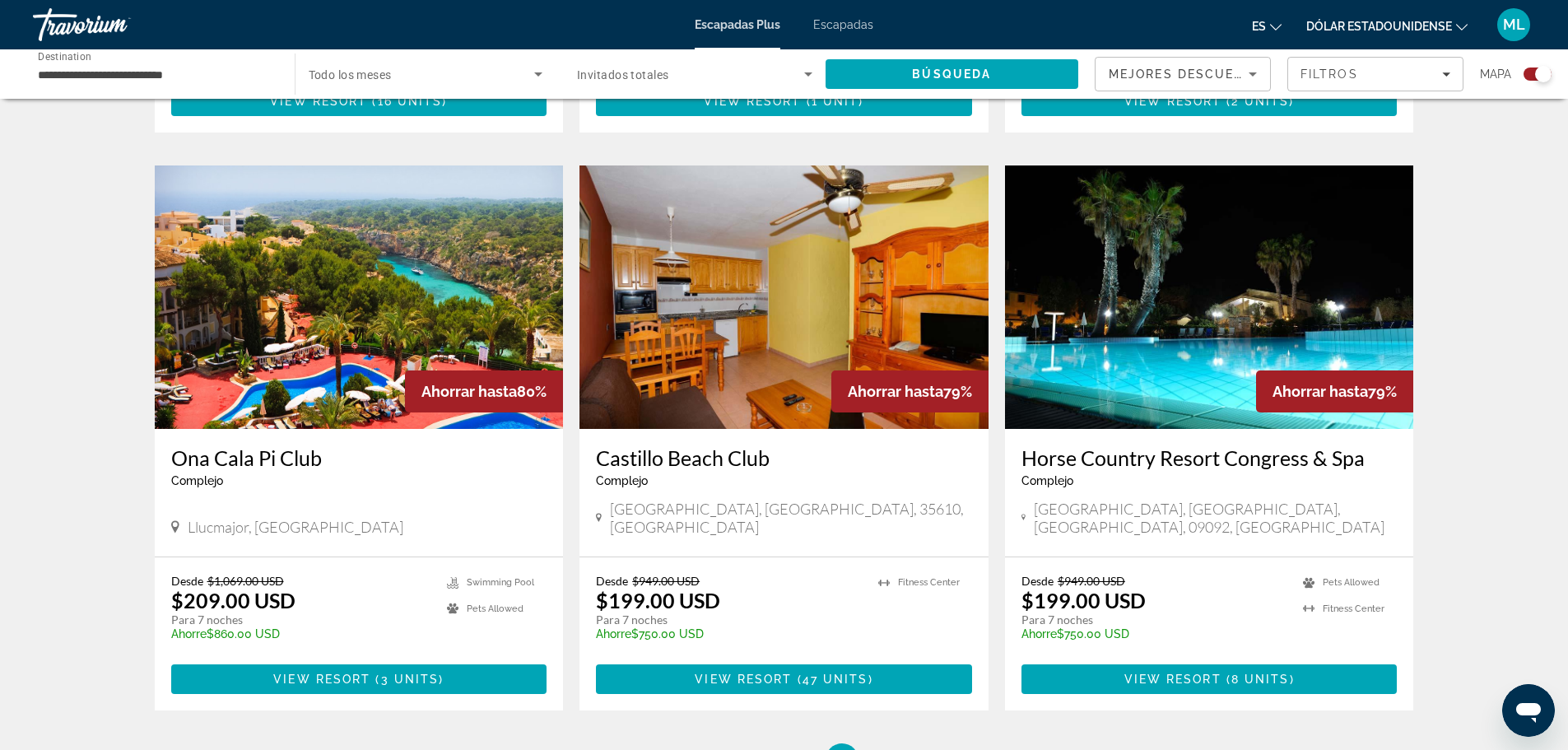
scroll to position [2306, 0]
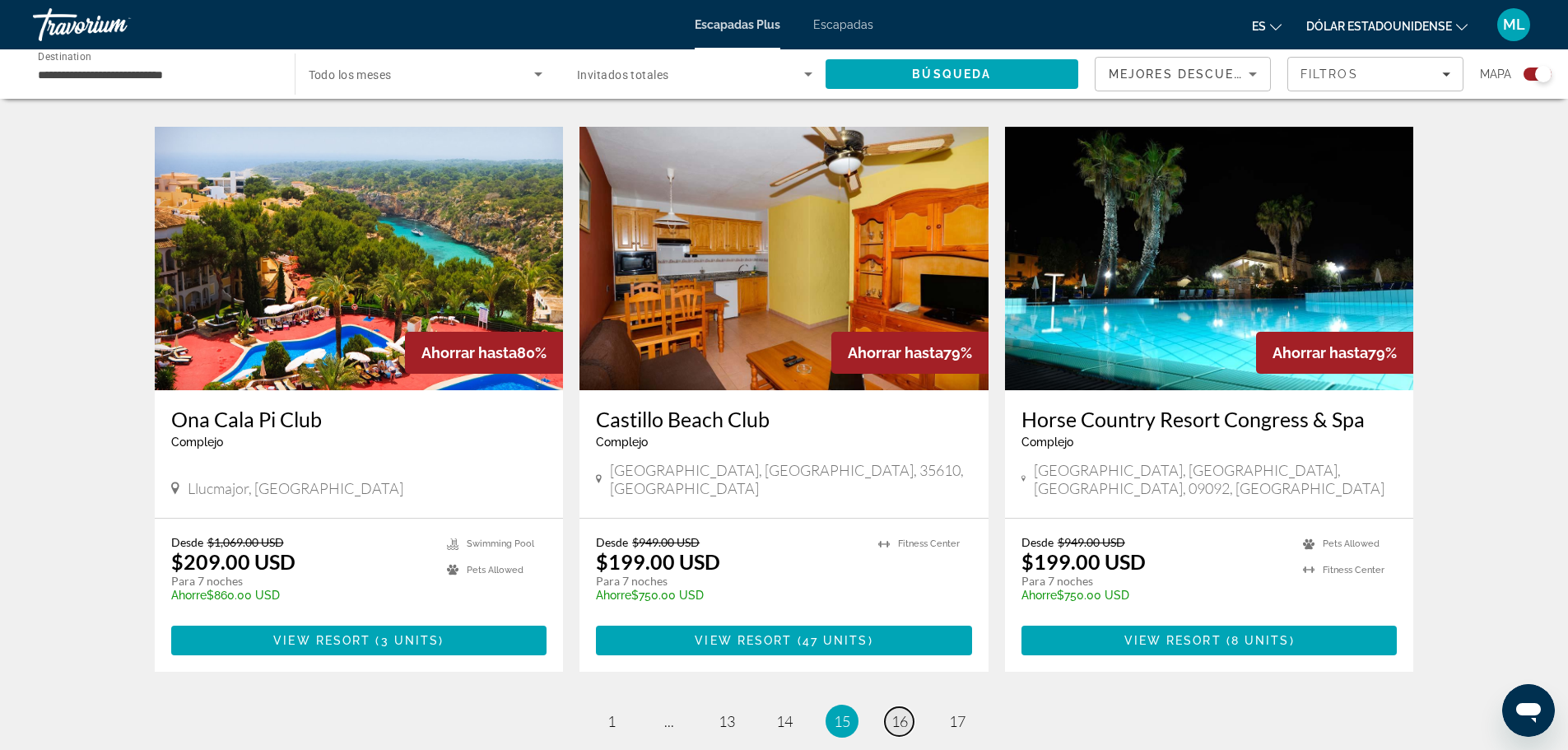
click at [888, 707] on link "page 16" at bounding box center [900, 722] width 29 height 29
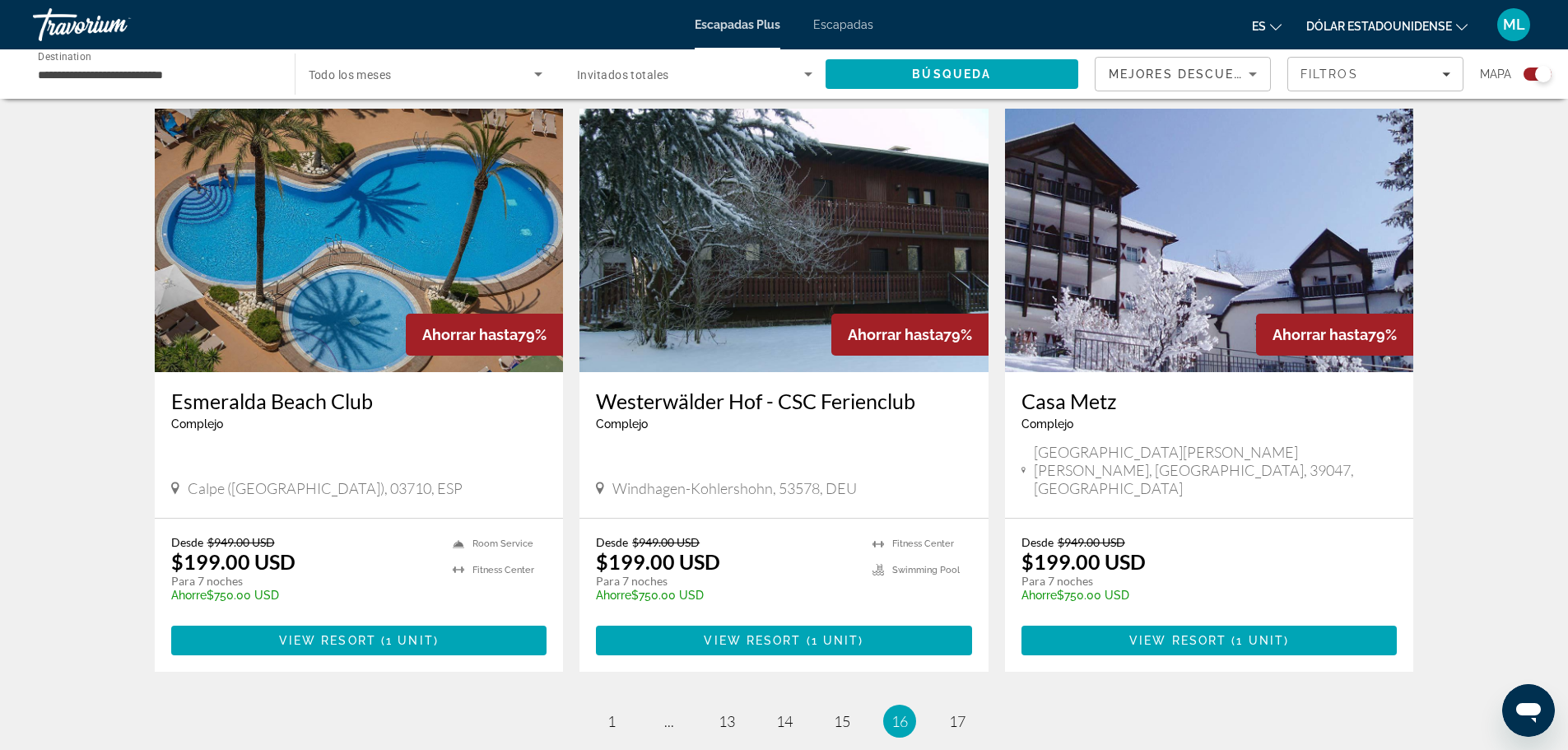
scroll to position [2388, 0]
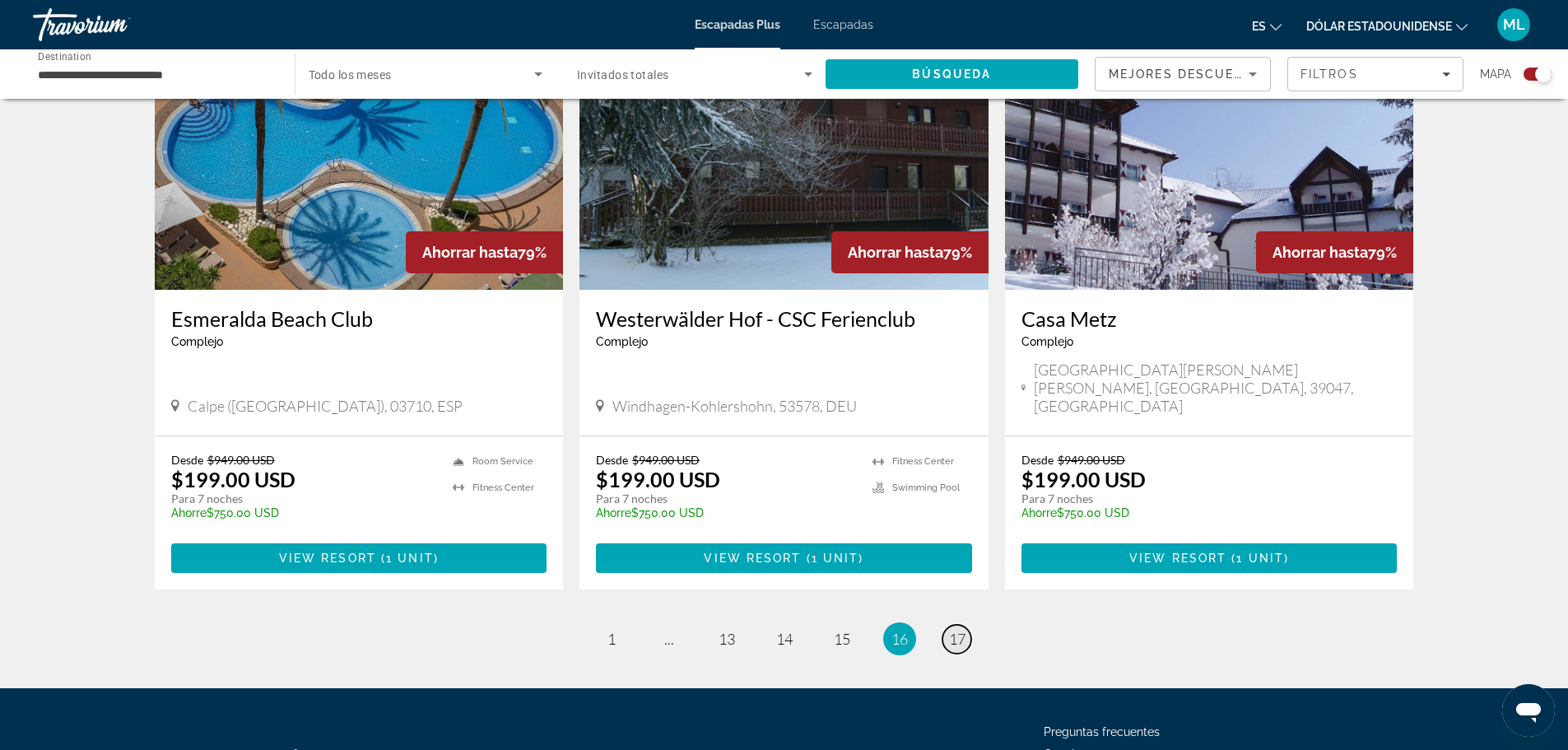
click at [949, 630] on span "17" at bounding box center [957, 639] width 16 height 18
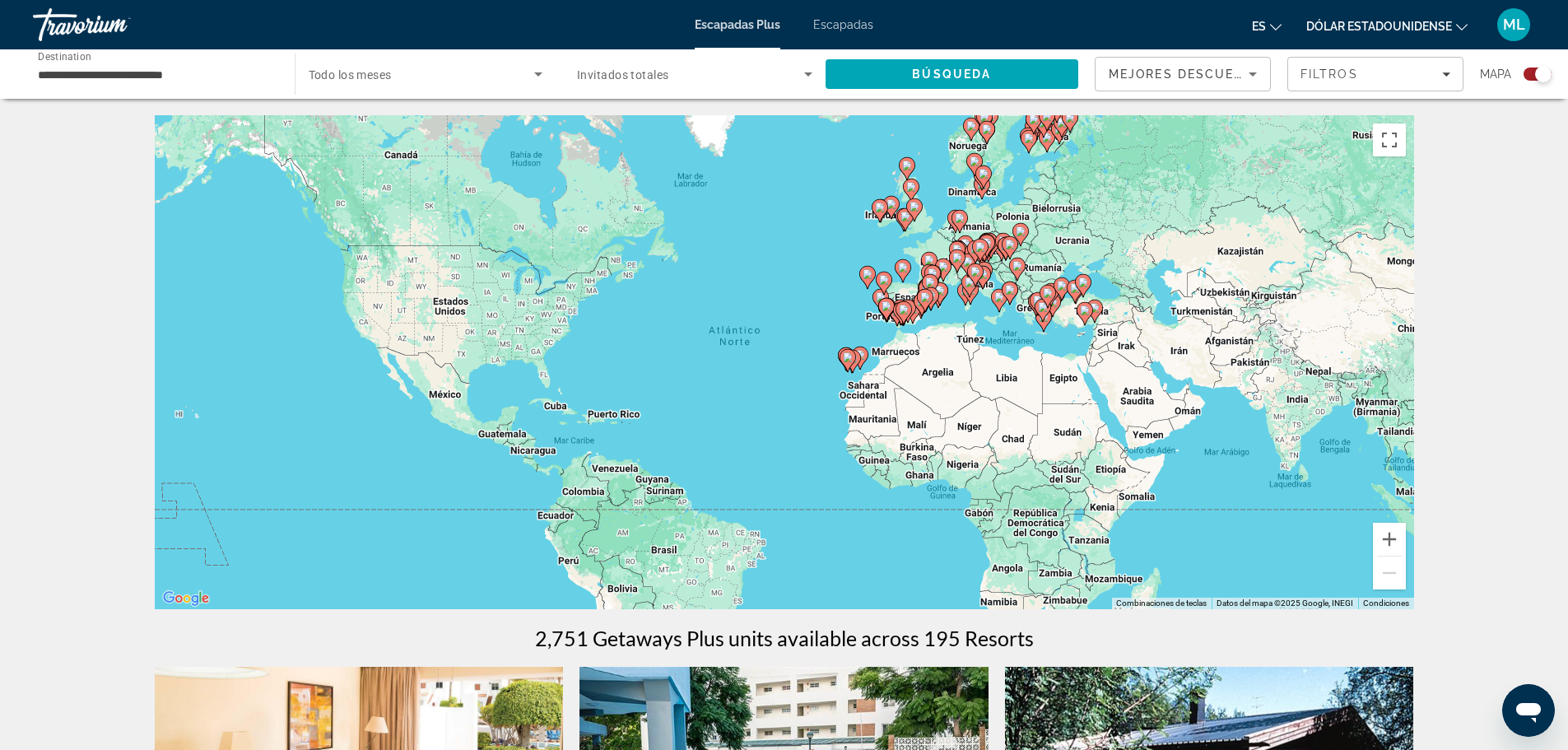
click at [141, 79] on input "**********" at bounding box center [155, 75] width 235 height 20
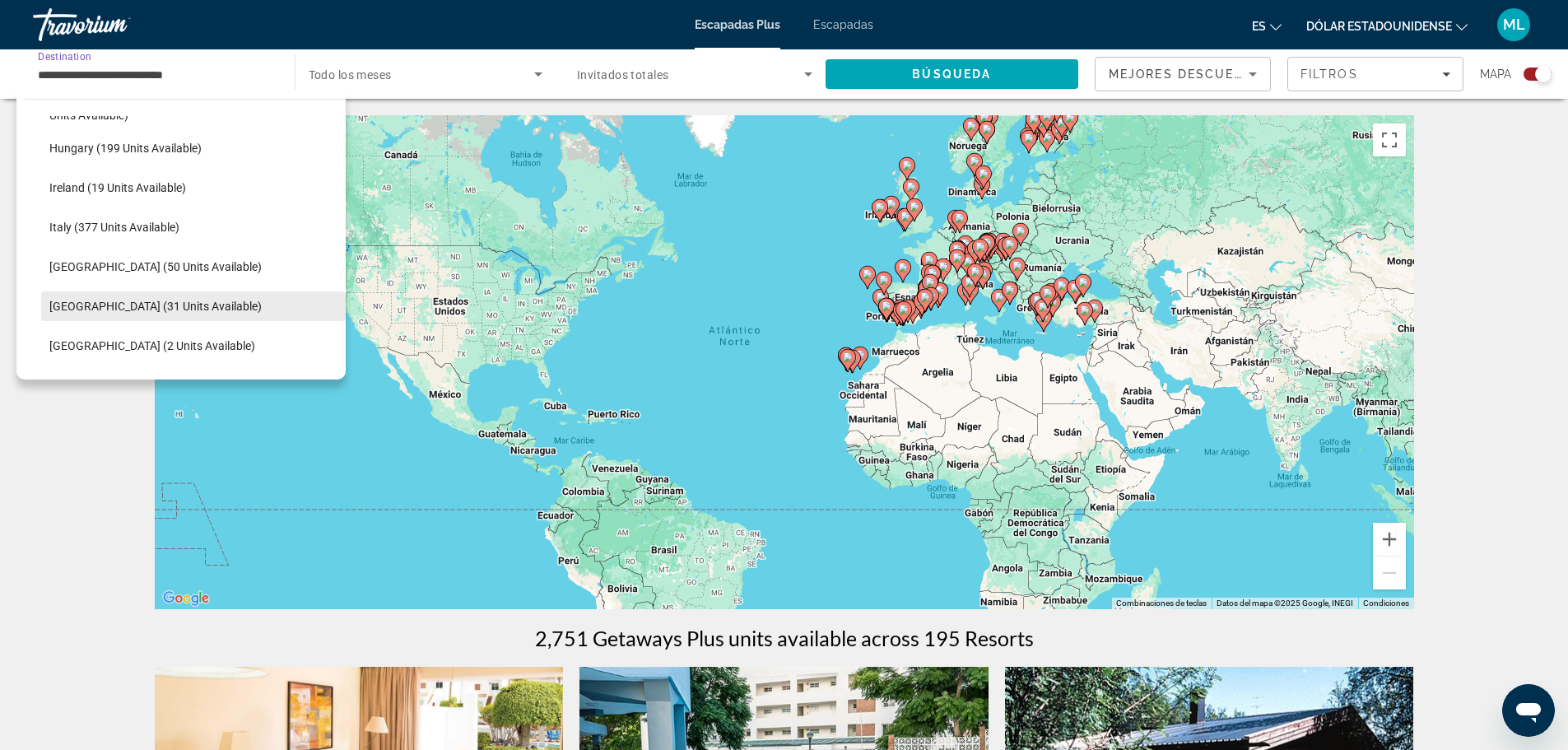
scroll to position [592, 0]
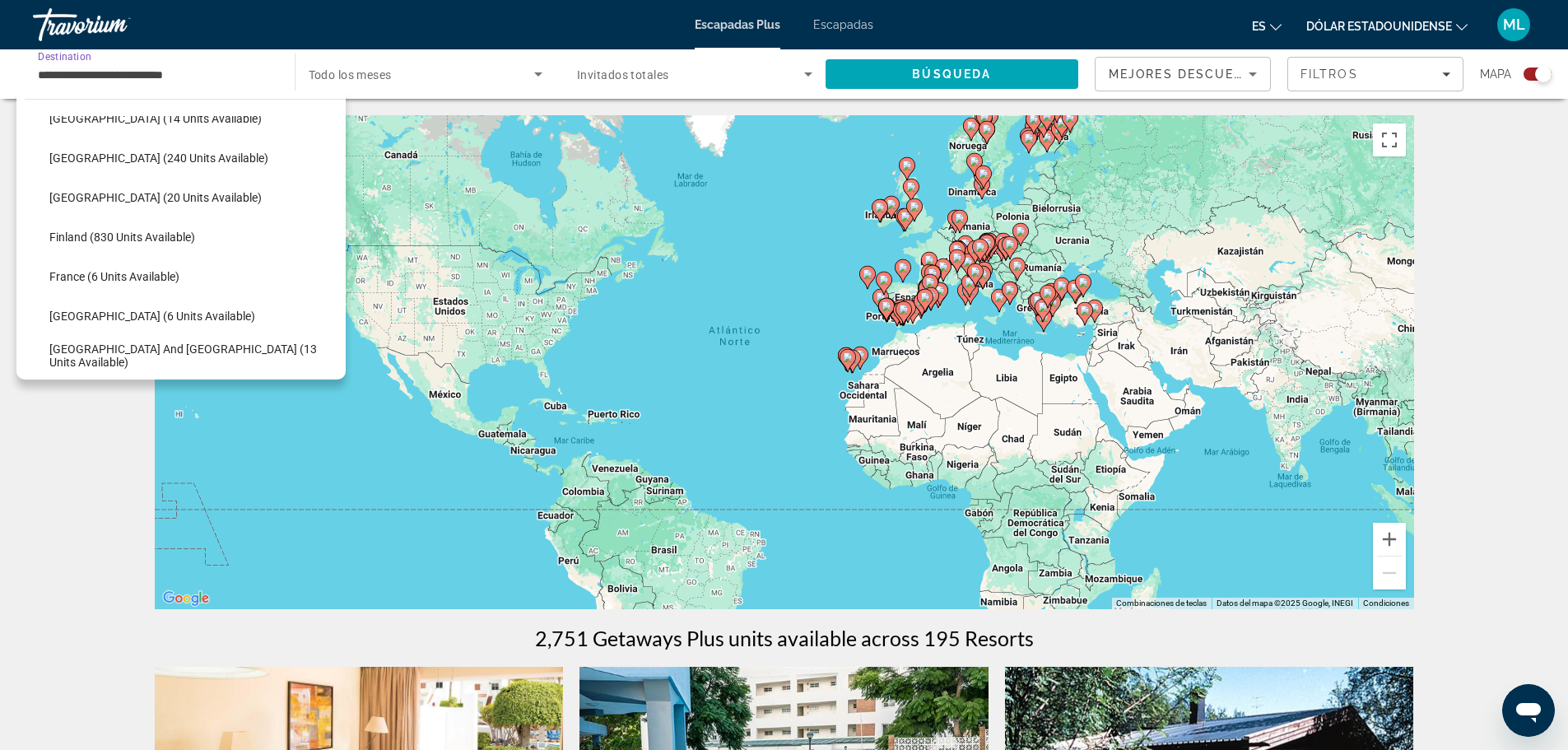
click at [194, 70] on input "**********" at bounding box center [155, 75] width 235 height 20
